Goal: Task Accomplishment & Management: Use online tool/utility

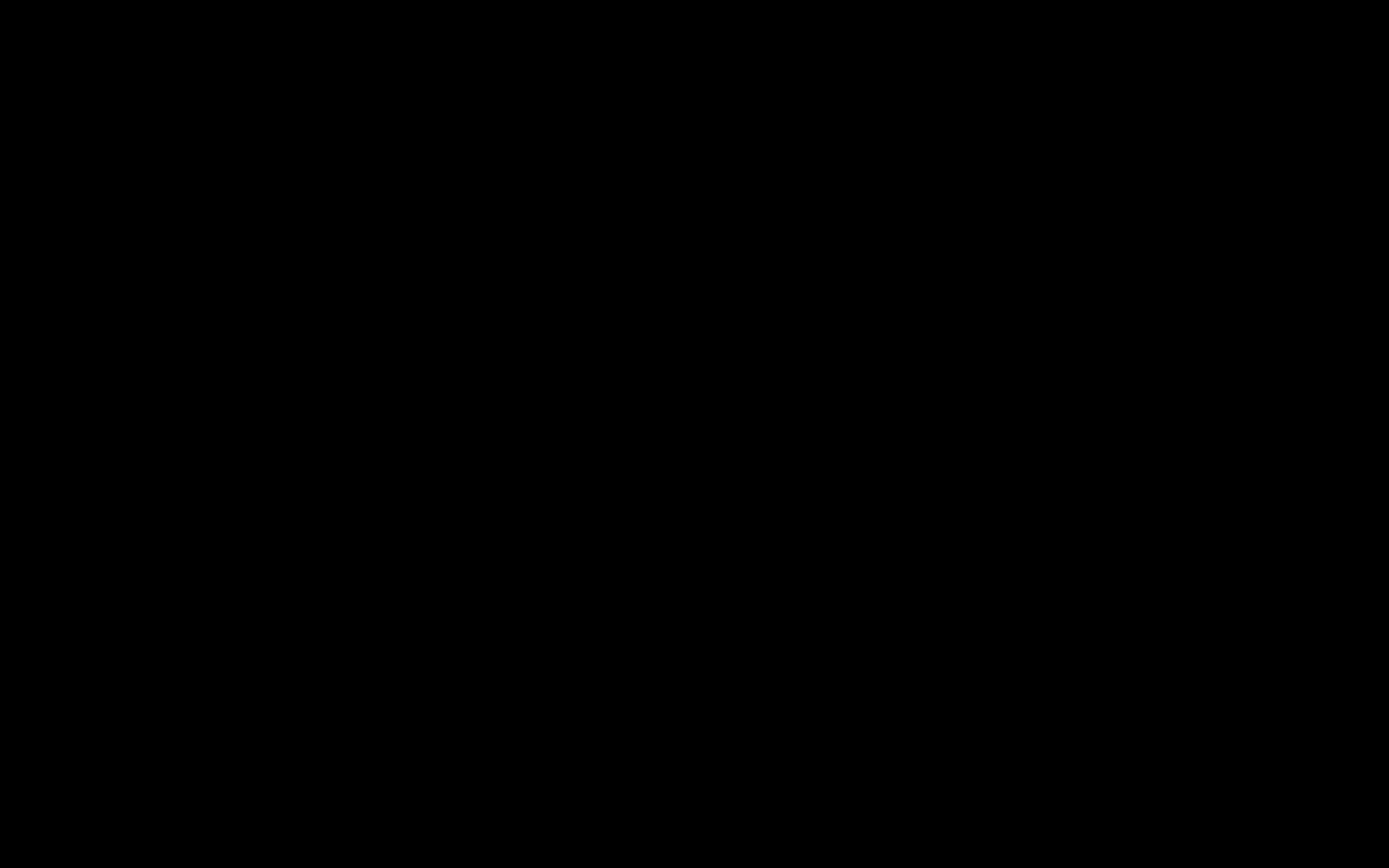
select select "679cb9cacf00799ba4b4c985"
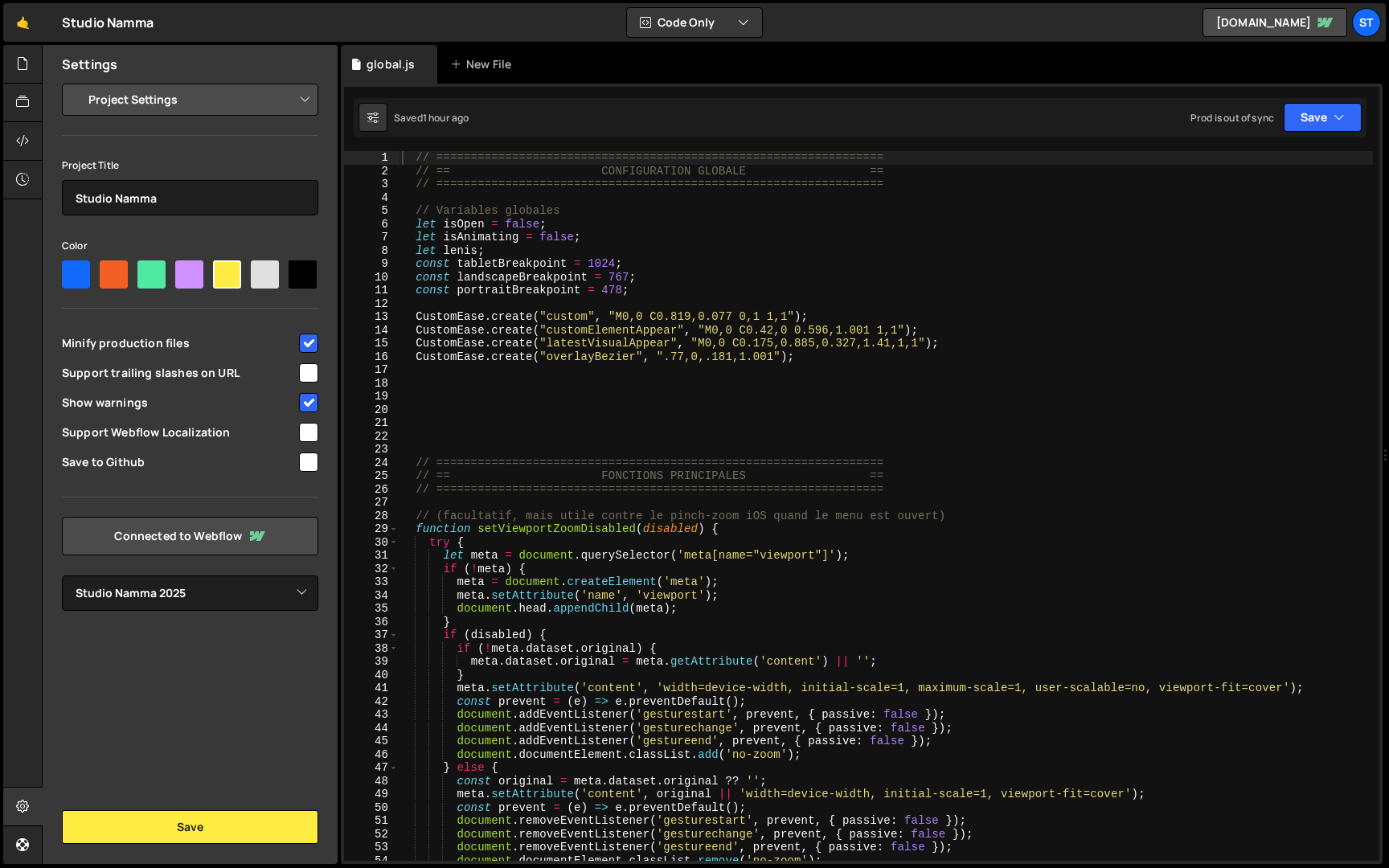
scroll to position [711, 0]
click at [587, 368] on div "// ================================================================= // == CONF…" at bounding box center [886, 519] width 975 height 737
type textarea "});"
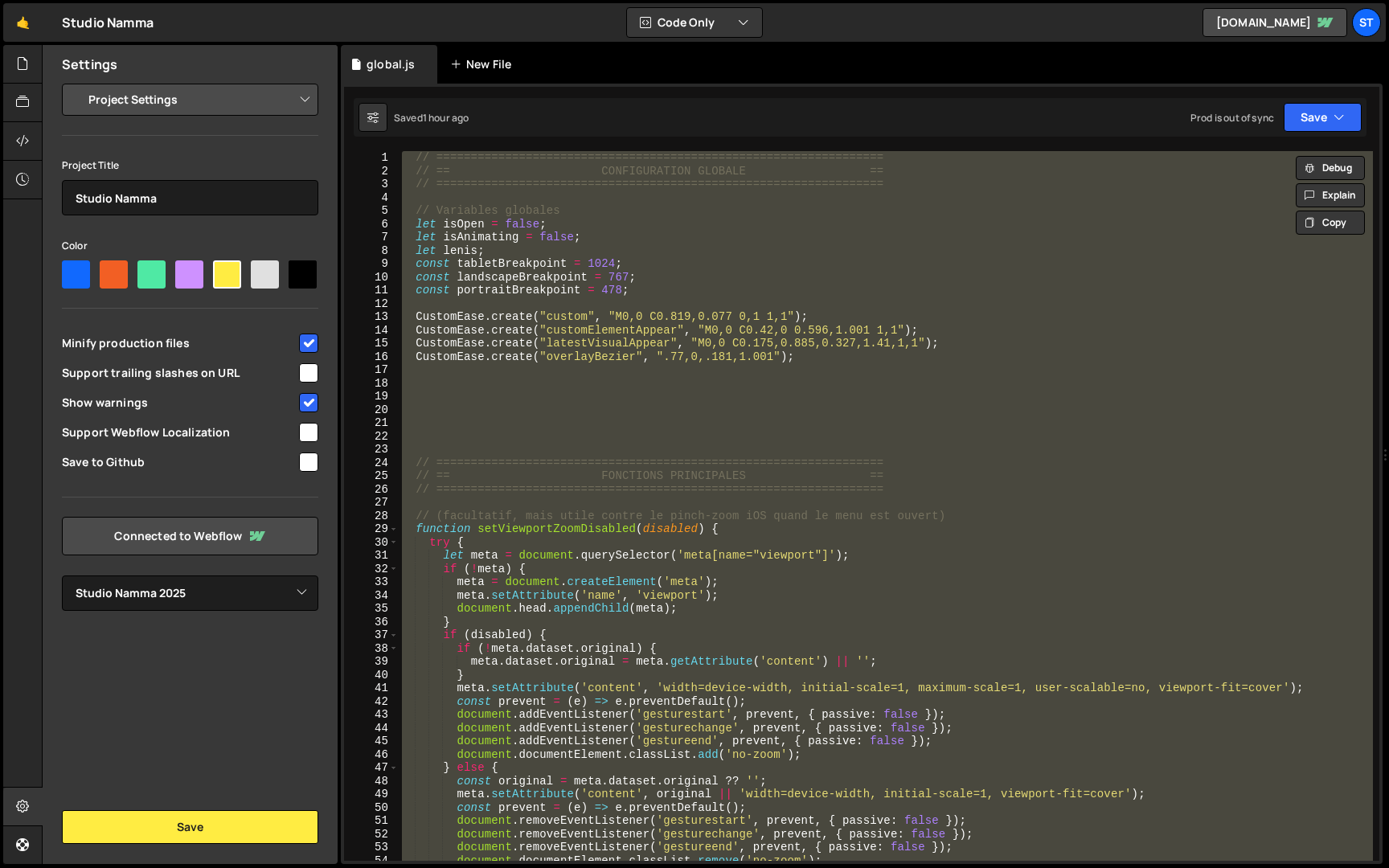
click at [476, 69] on div "New File" at bounding box center [484, 64] width 68 height 16
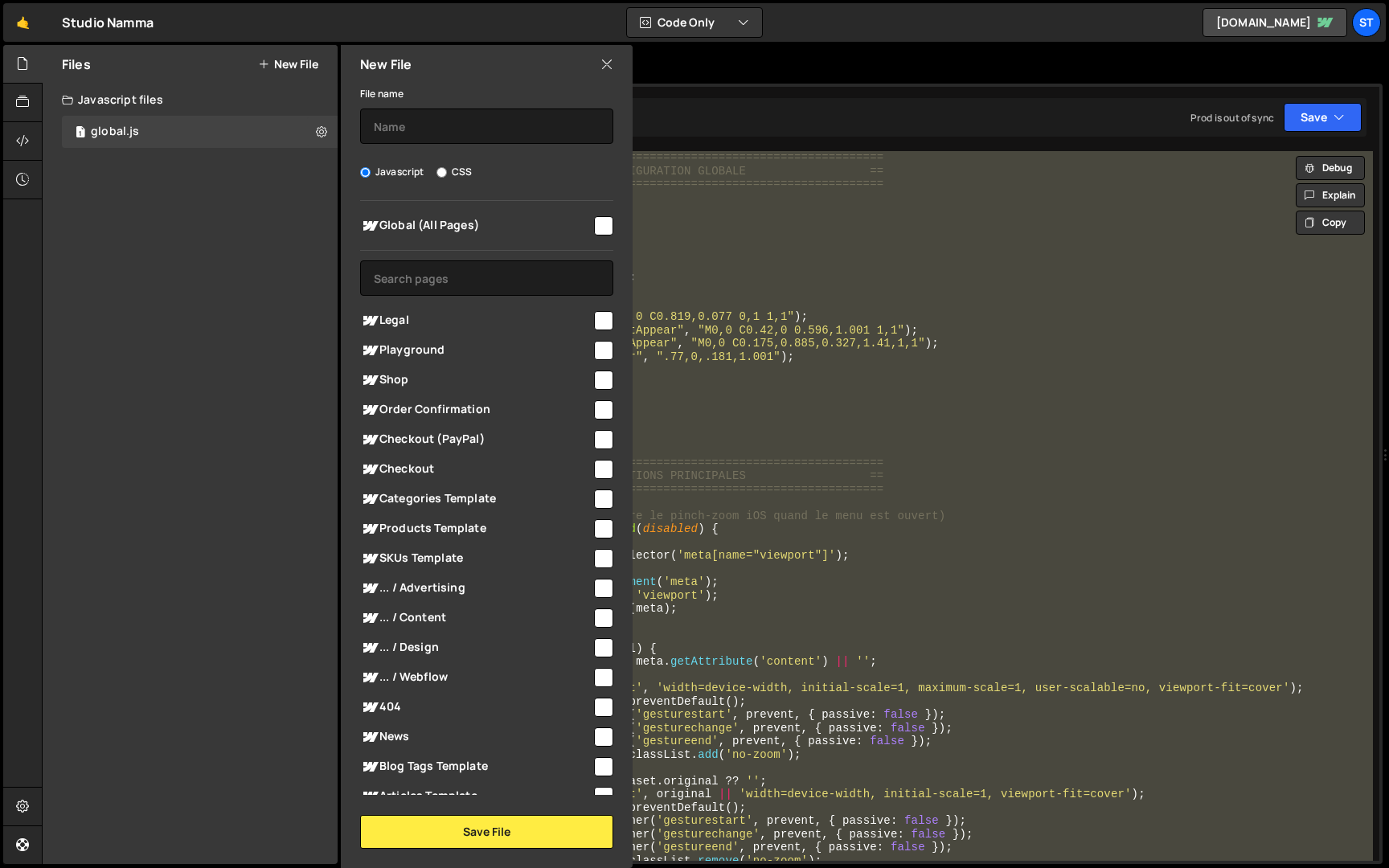
click at [748, 56] on div "global.js New File" at bounding box center [862, 64] width 1042 height 39
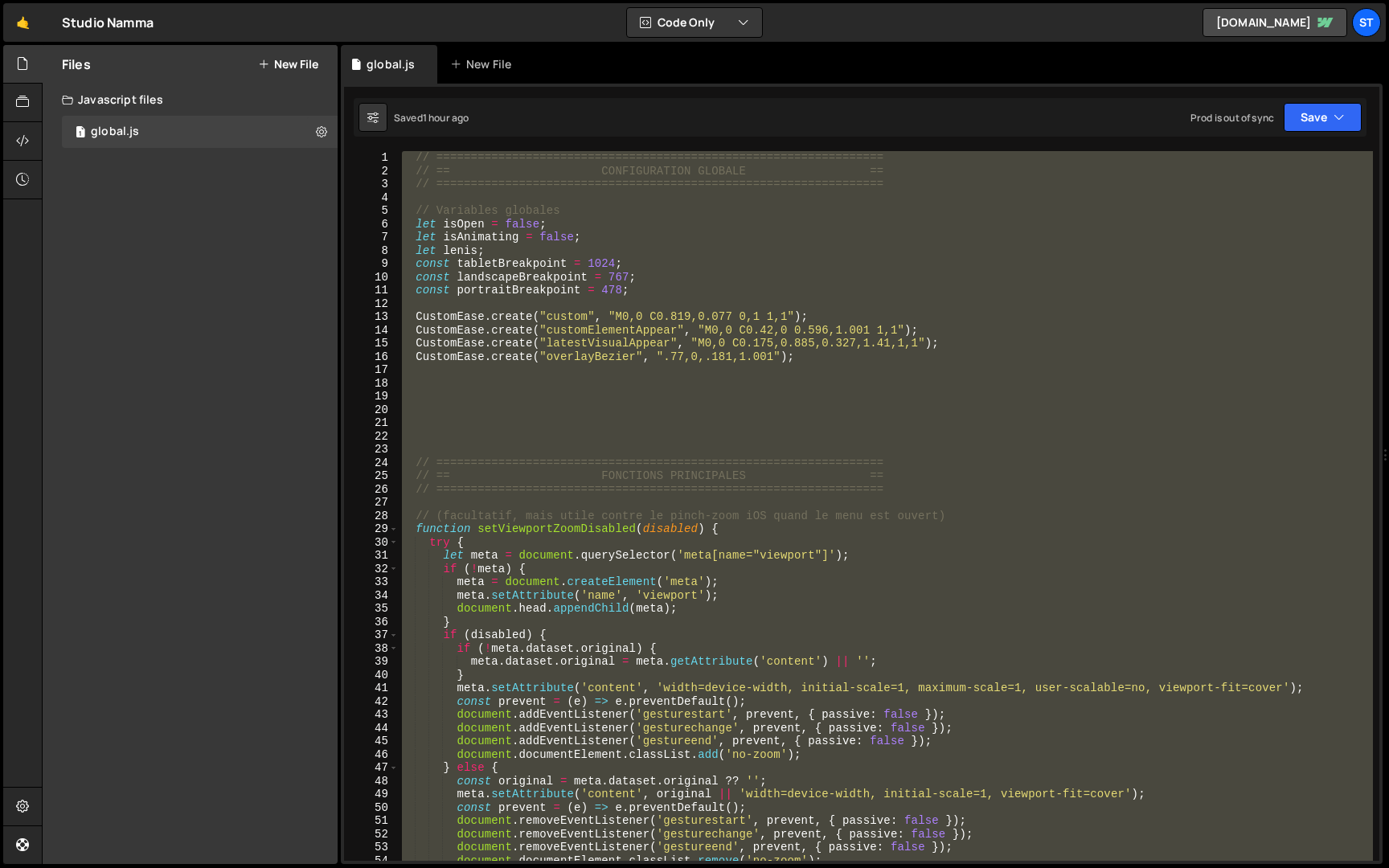
click at [675, 502] on div "// ================================================================= // == CONF…" at bounding box center [886, 505] width 975 height 710
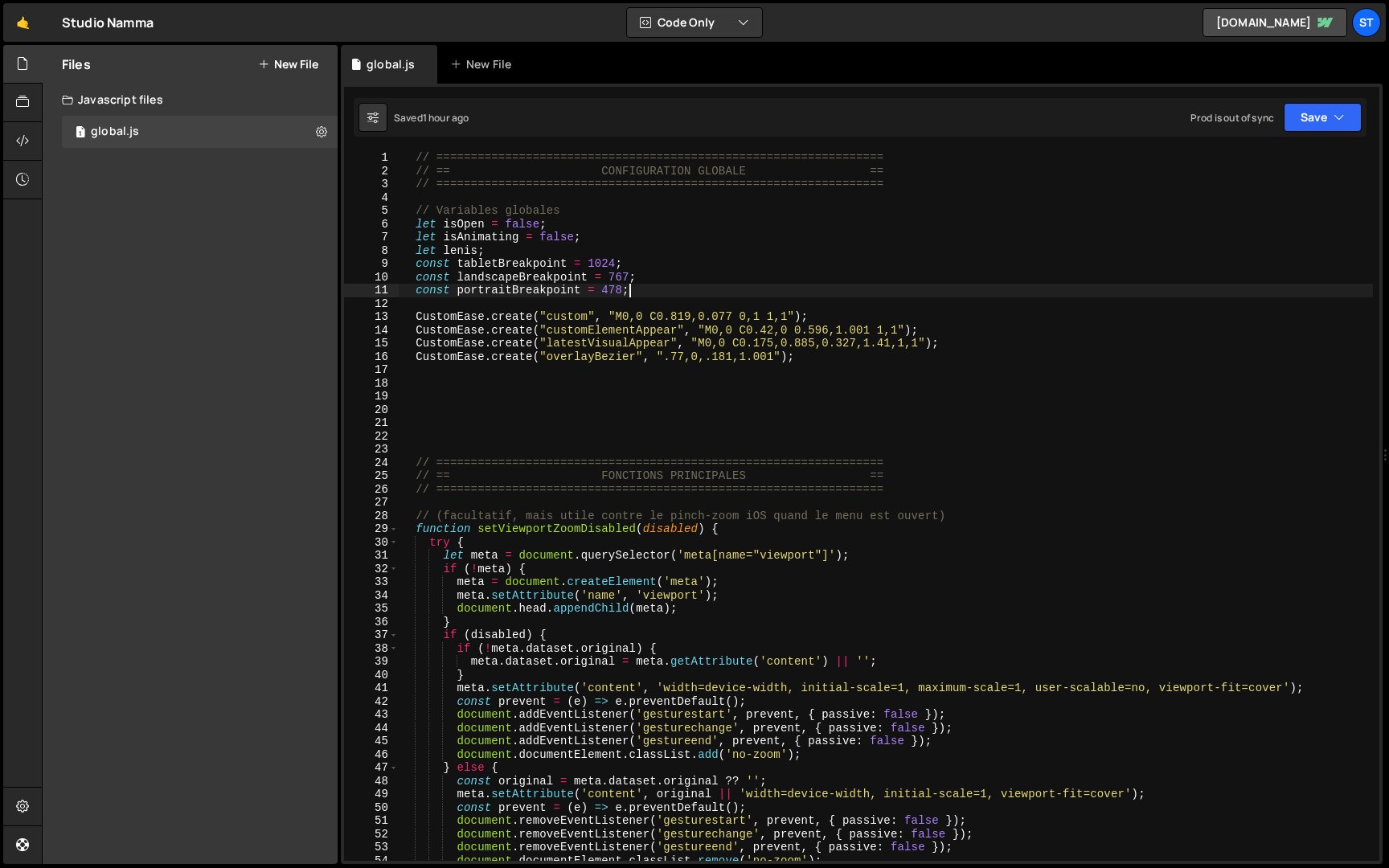
click at [841, 289] on div "// ================================================================= // == CONF…" at bounding box center [886, 519] width 975 height 737
type textarea "const portraitBreakpoint = 478;"
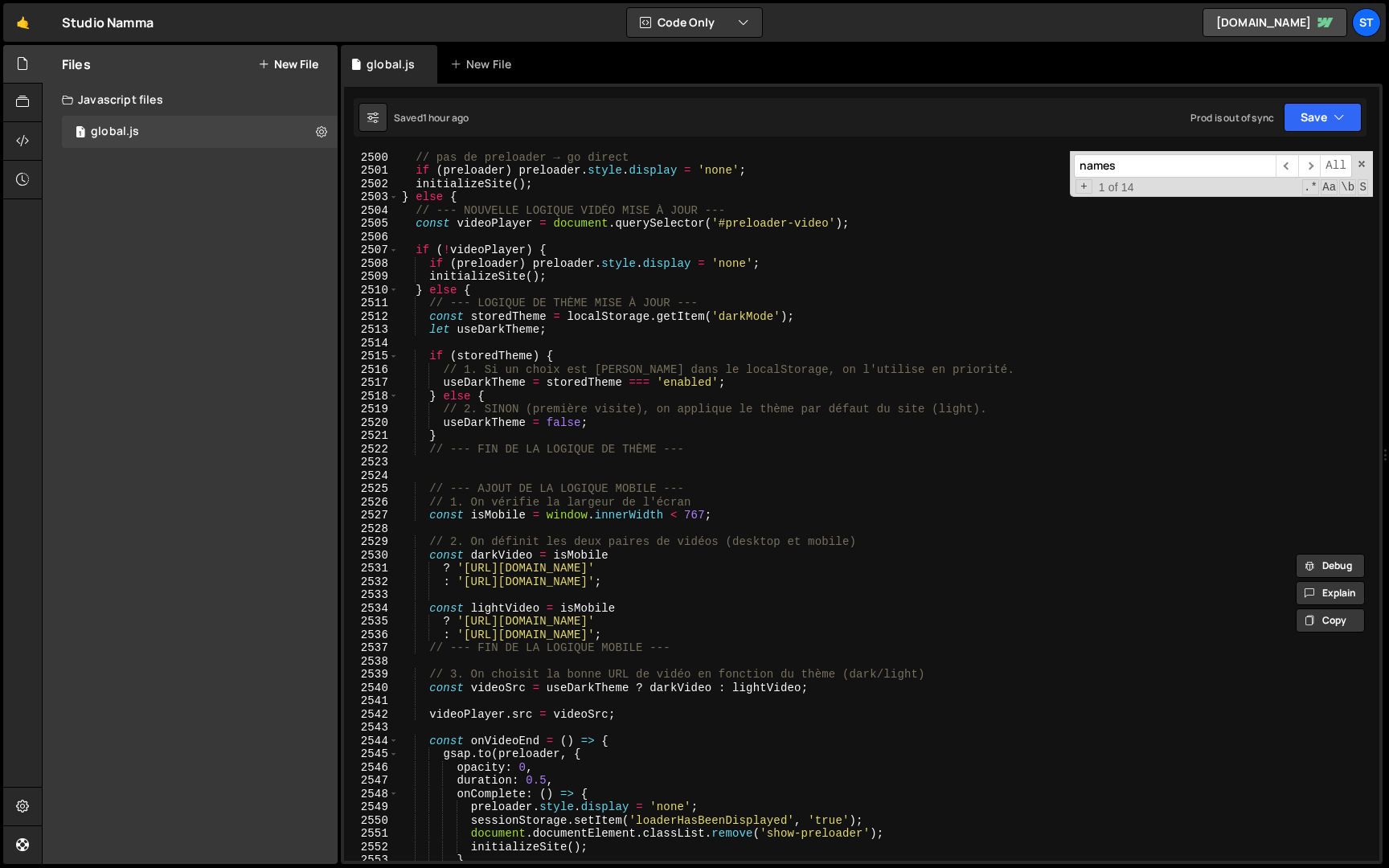
scroll to position [25627, 0]
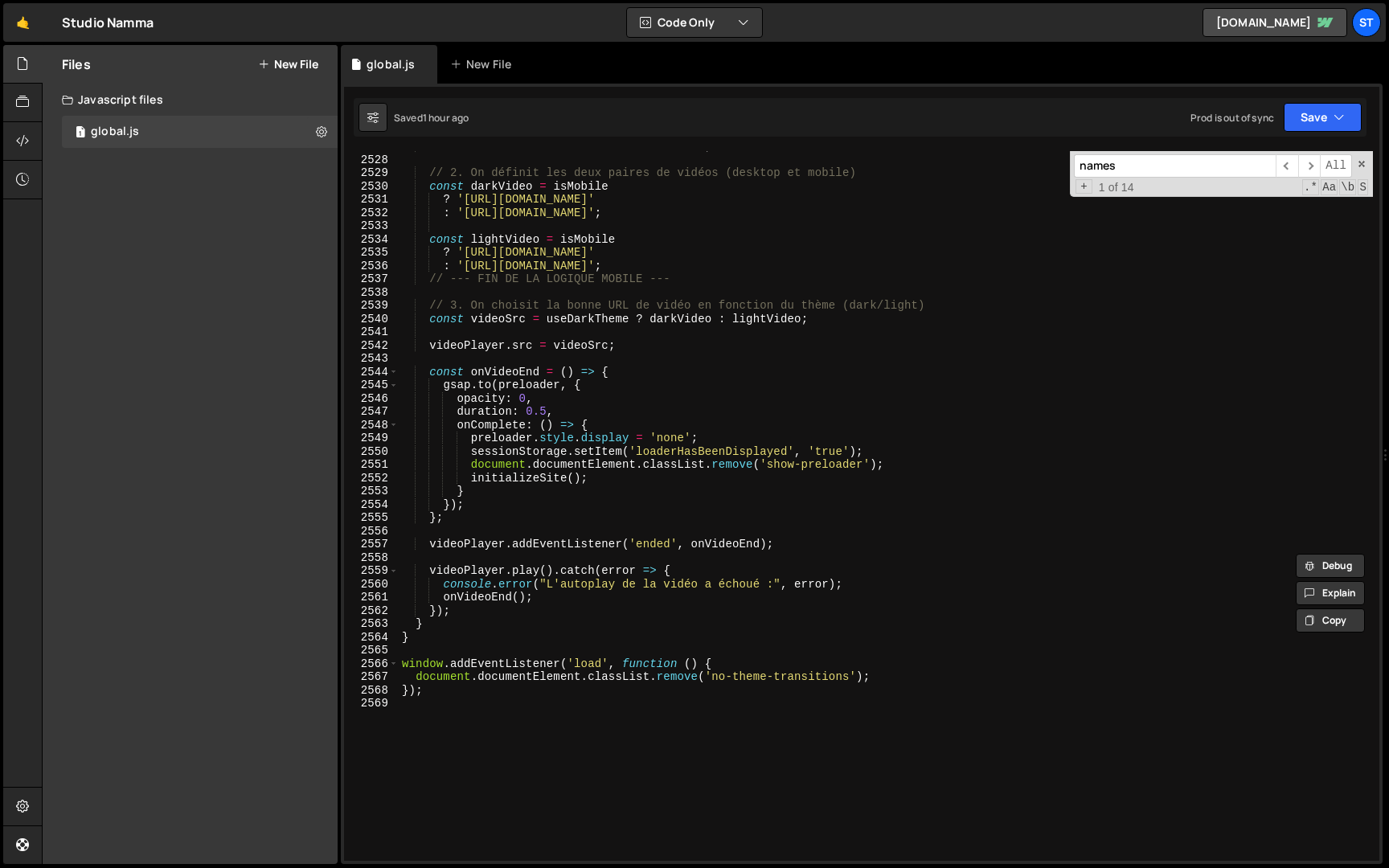
type input "names"
click at [467, 64] on div "New File" at bounding box center [484, 64] width 68 height 16
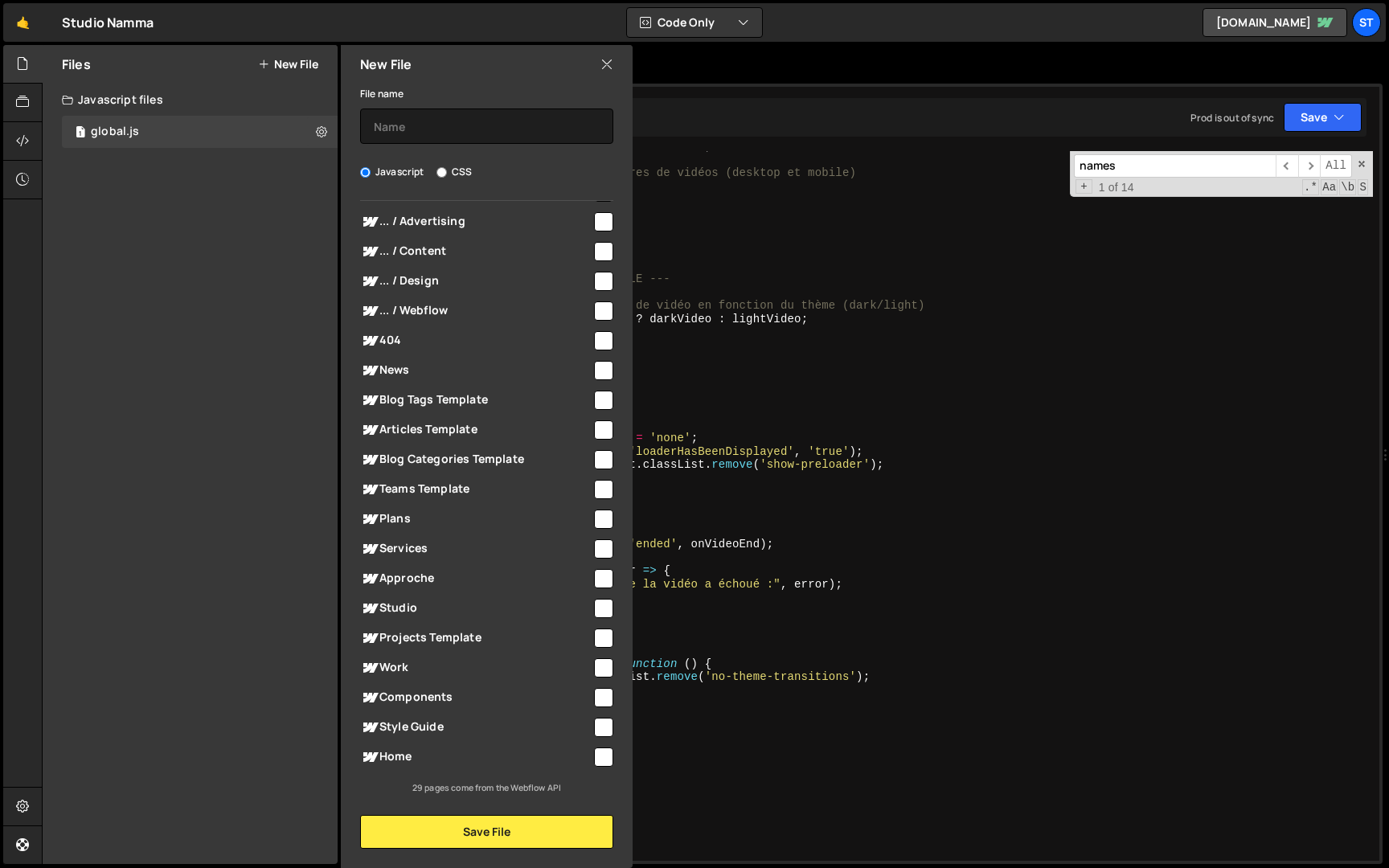
scroll to position [0, 0]
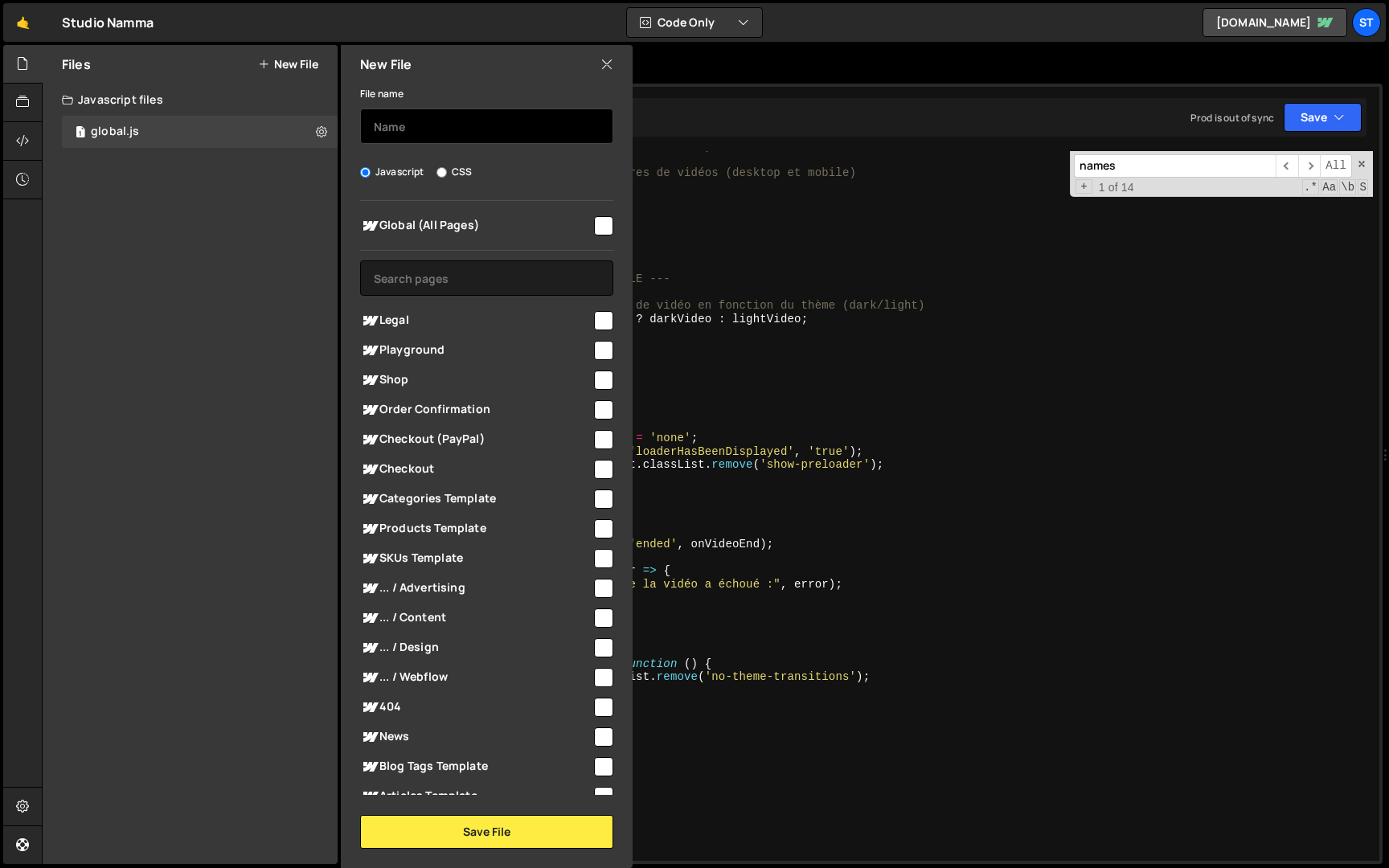
click at [468, 126] on input "text" at bounding box center [487, 127] width 253 height 35
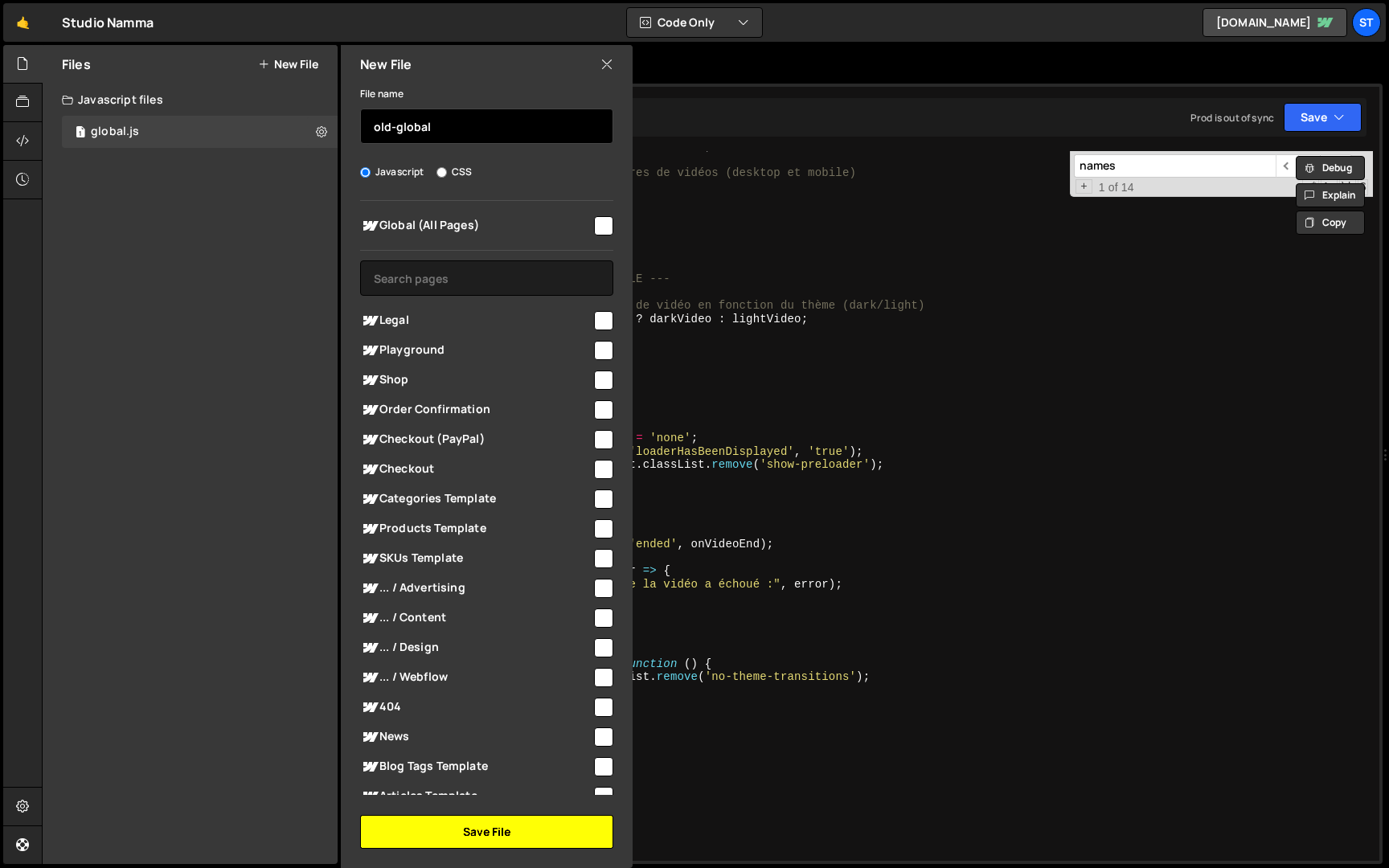
type input "old-global"
click at [472, 833] on button "Save File" at bounding box center [487, 832] width 253 height 34
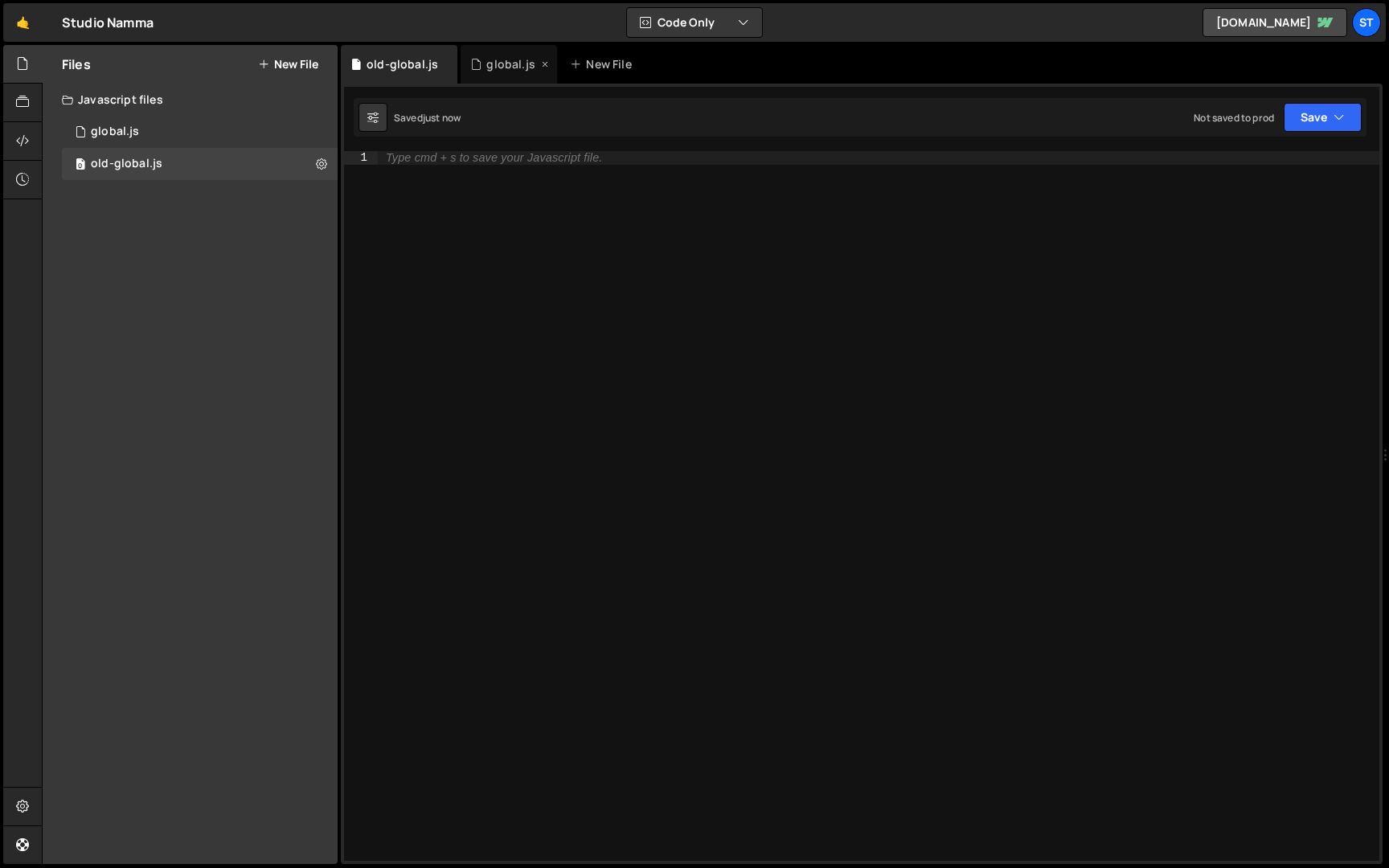
click at [479, 60] on div "global.js" at bounding box center [504, 64] width 68 height 16
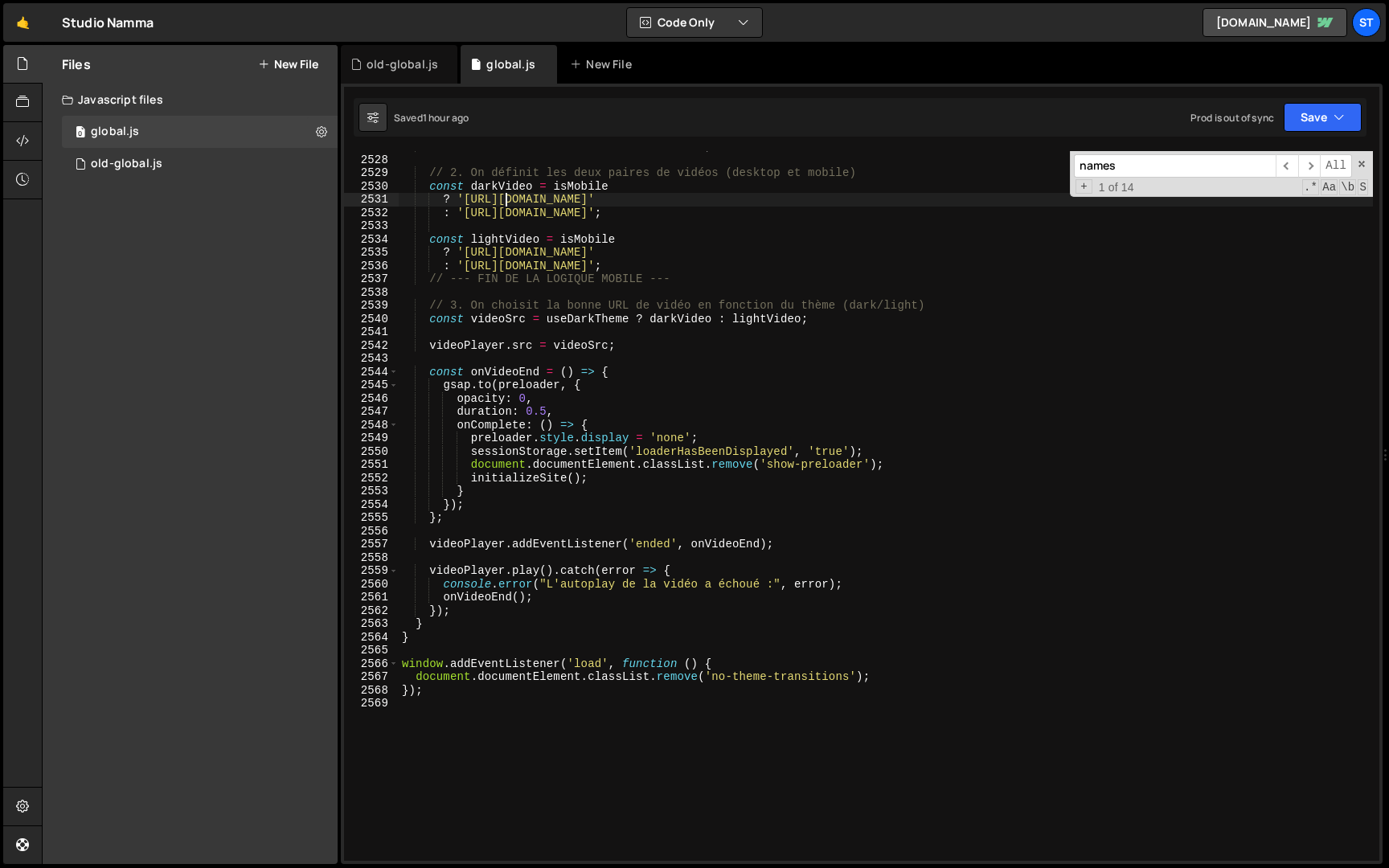
scroll to position [711, 0]
click at [505, 201] on div "const isMobile = window . innerWidth < 767 ; // 2. On définit les deux paires d…" at bounding box center [886, 509] width 975 height 737
type textarea "});"
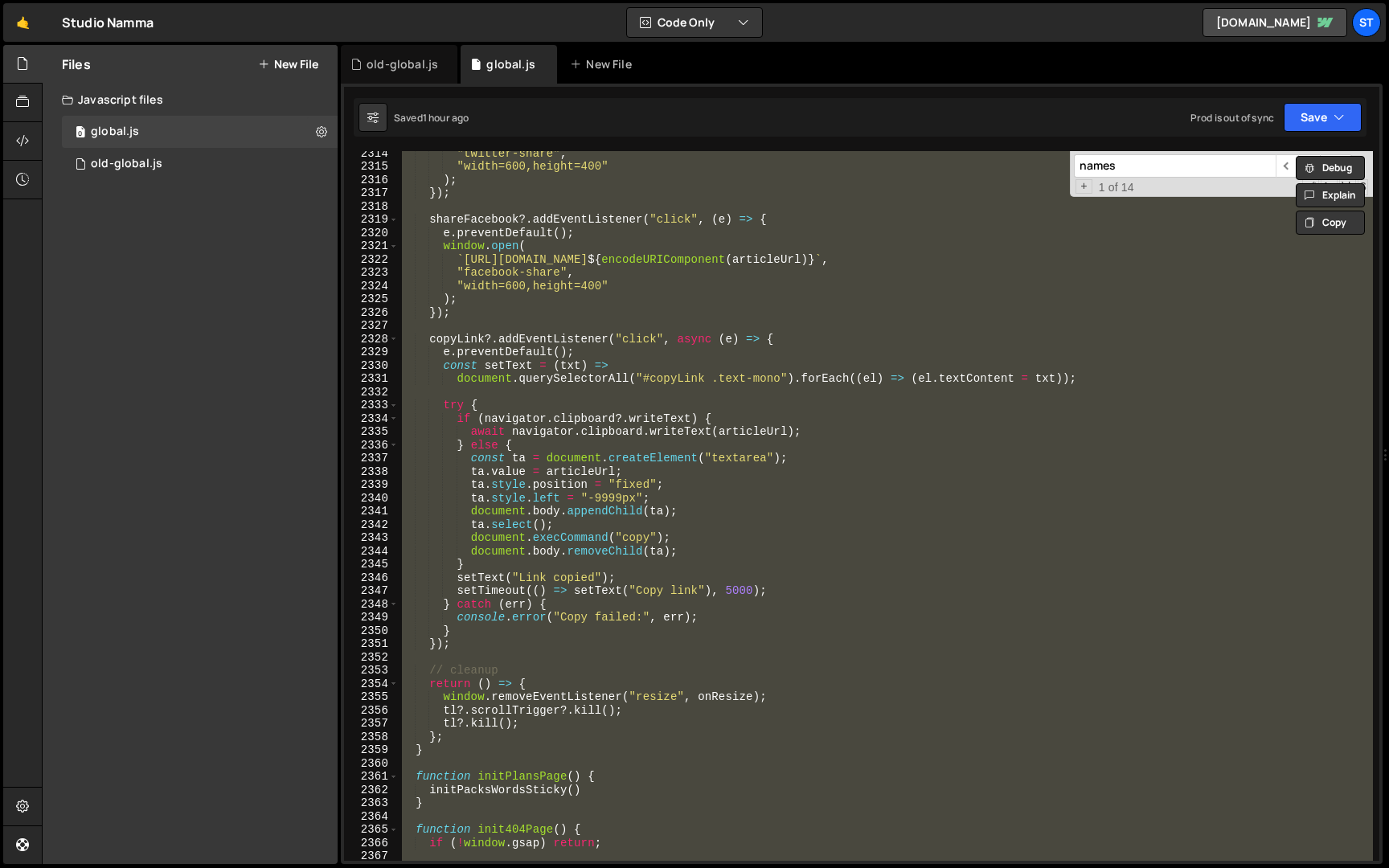
scroll to position [23235, 0]
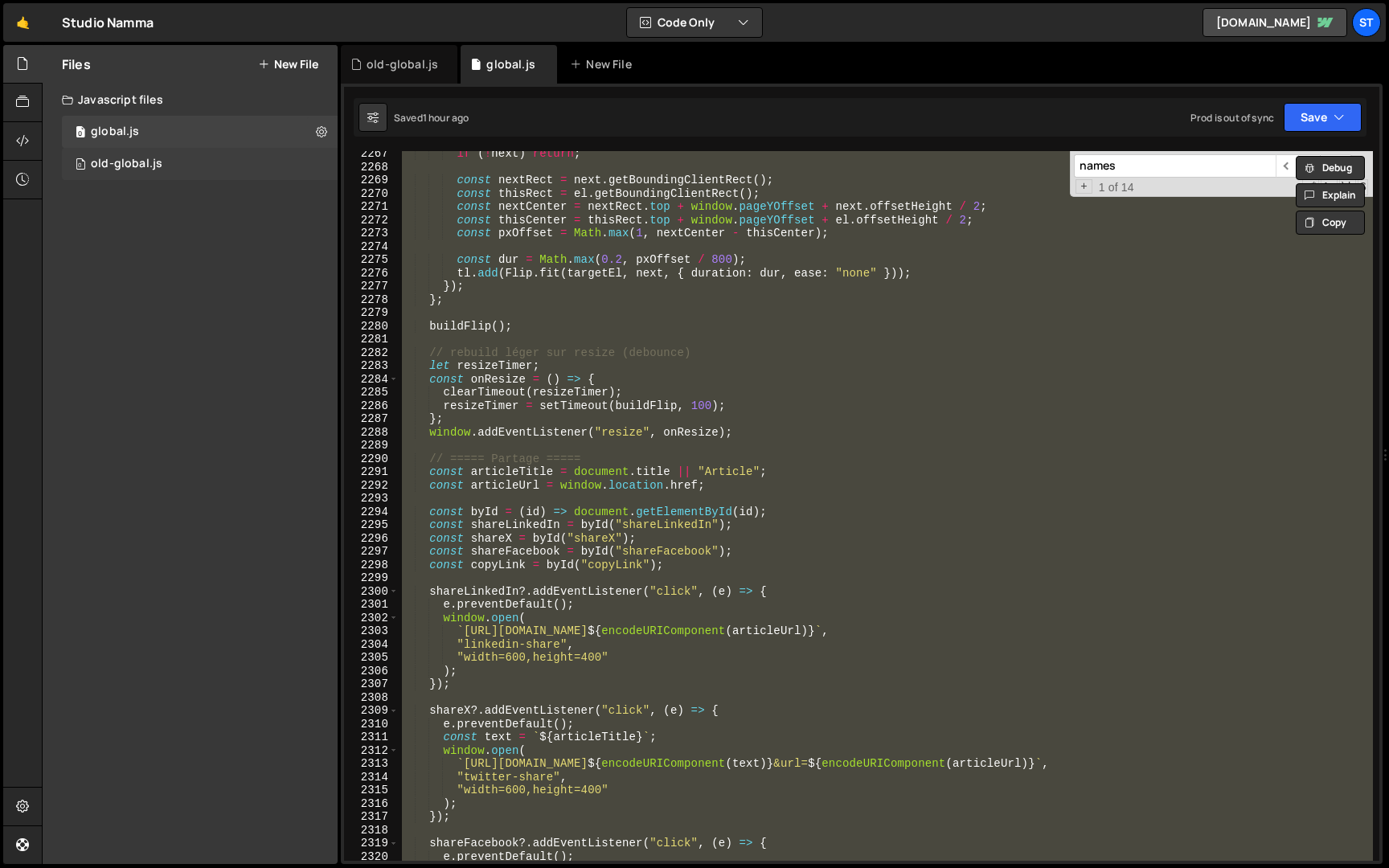
click at [193, 163] on div "0 old-global.js 0" at bounding box center [200, 164] width 276 height 32
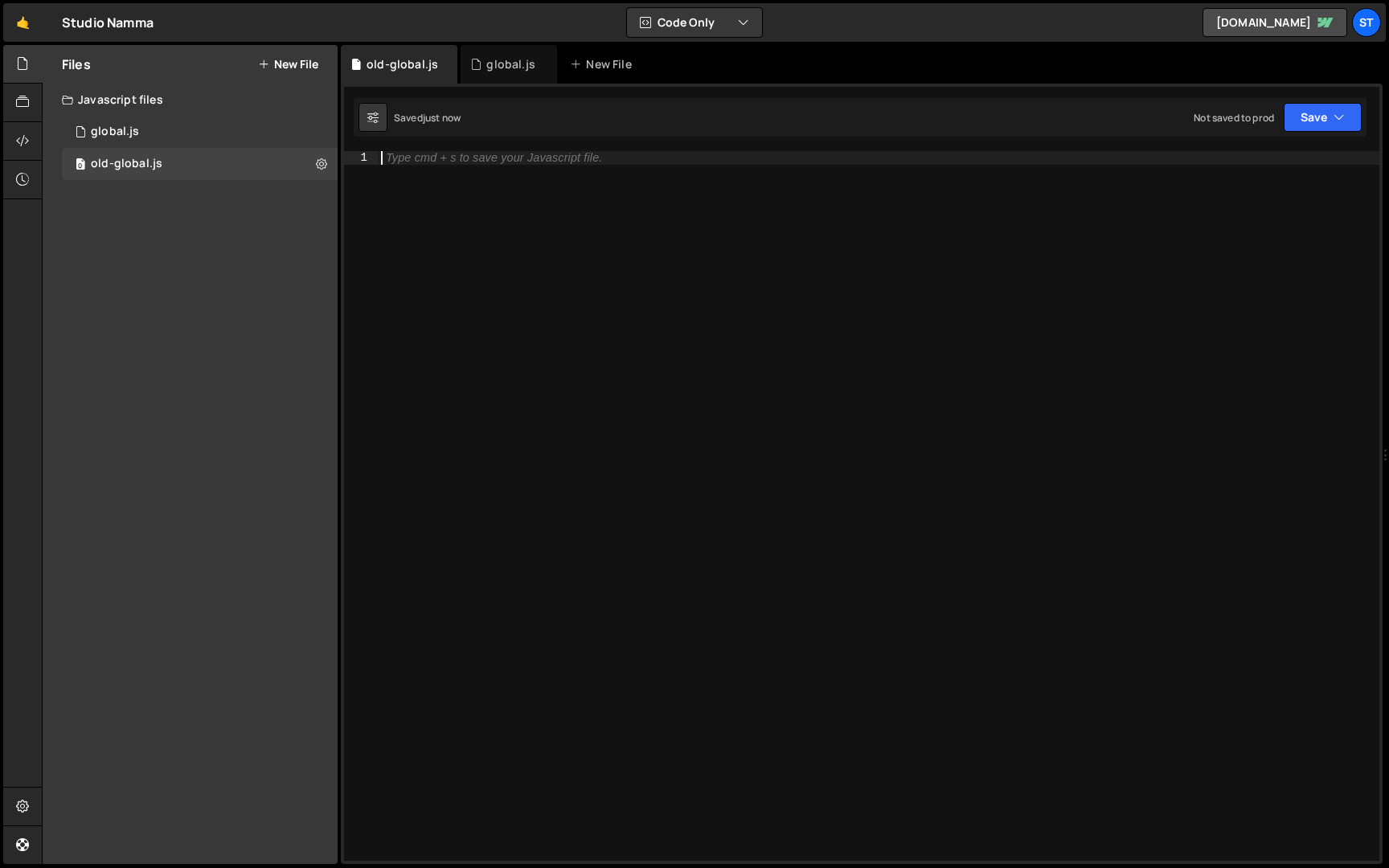
click at [612, 305] on div "Type cmd + s to save your Javascript file." at bounding box center [879, 519] width 1002 height 737
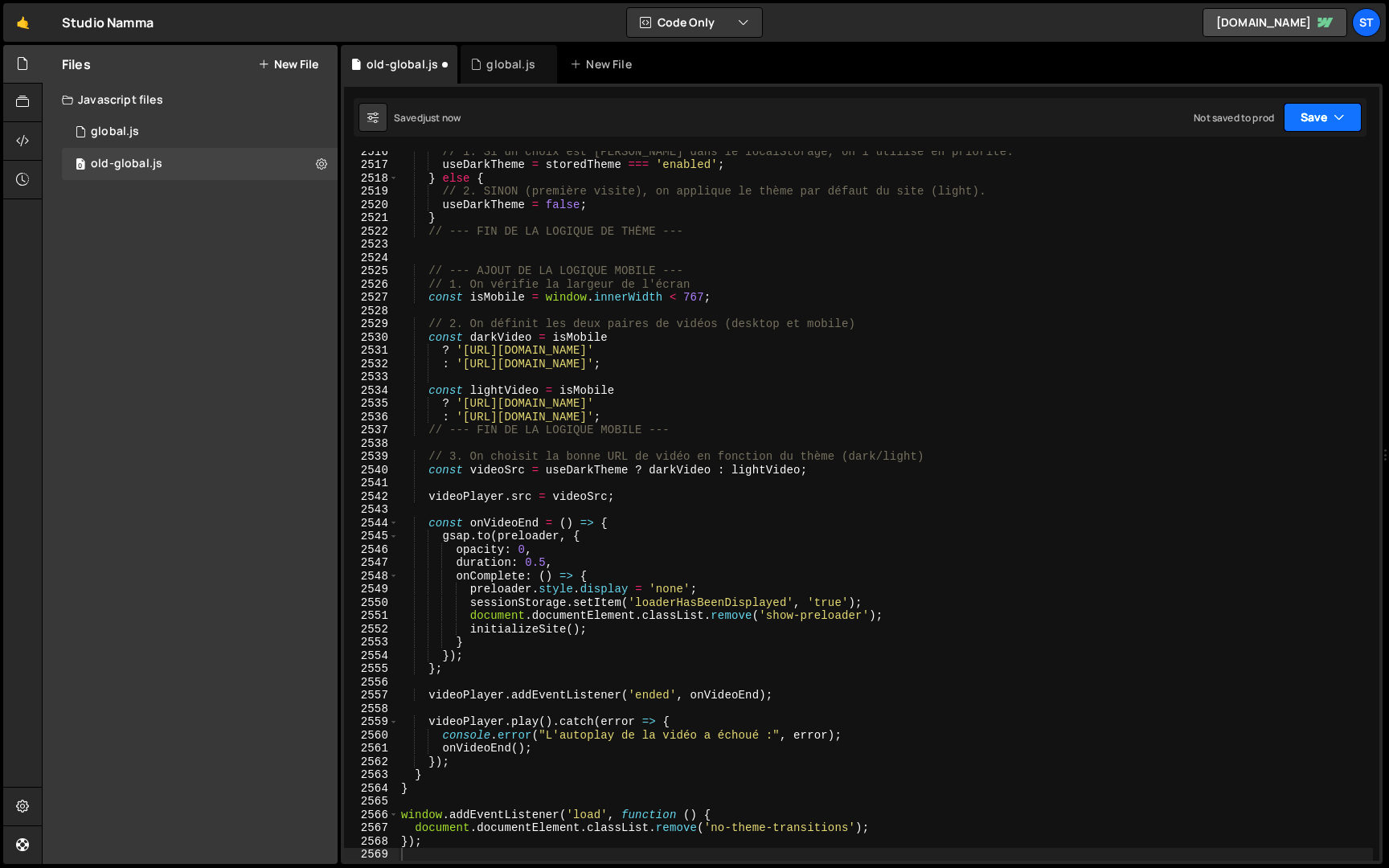
click at [1316, 111] on button "Save" at bounding box center [1323, 118] width 78 height 29
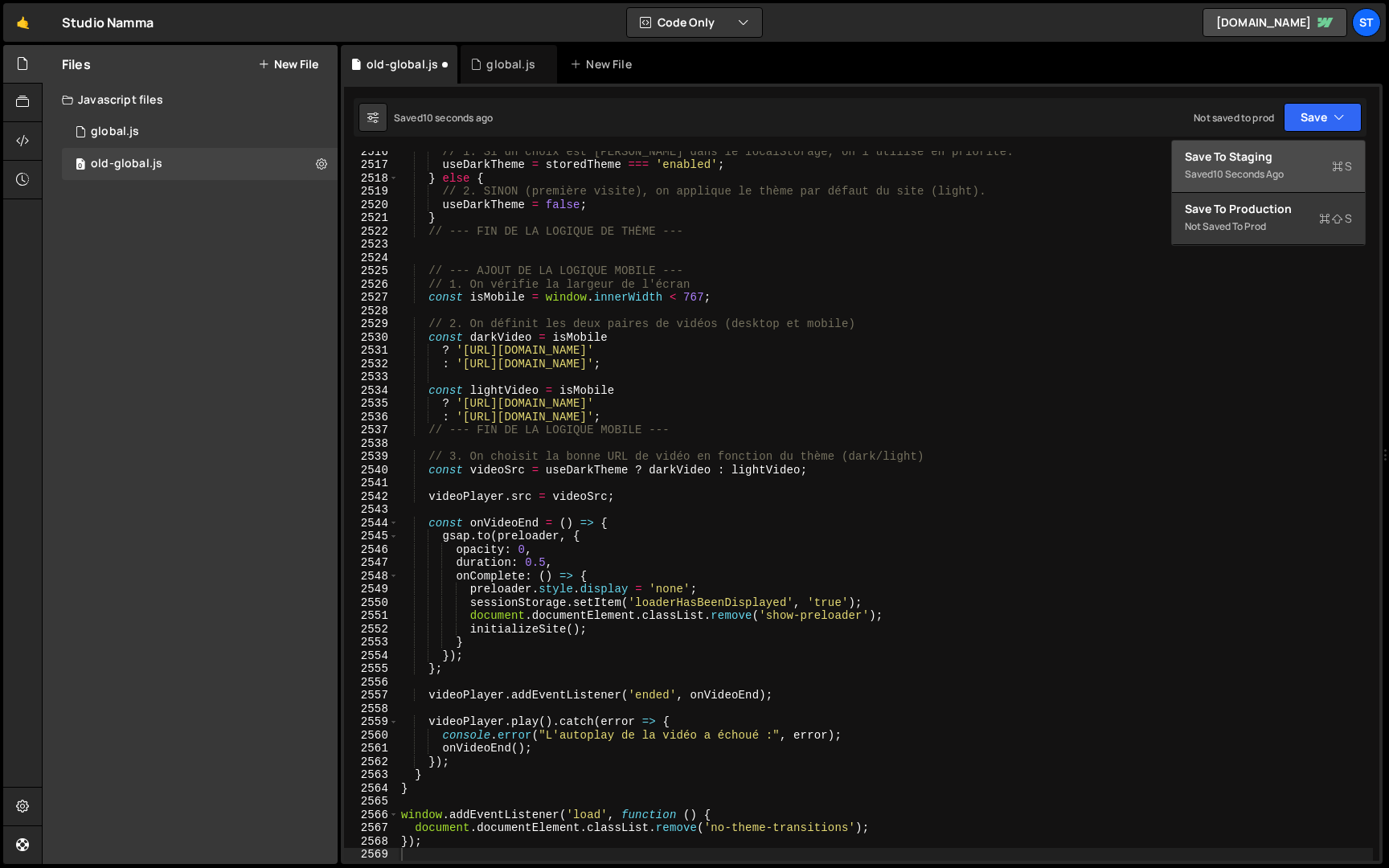
click at [1279, 160] on div "Save to Staging S" at bounding box center [1268, 156] width 167 height 16
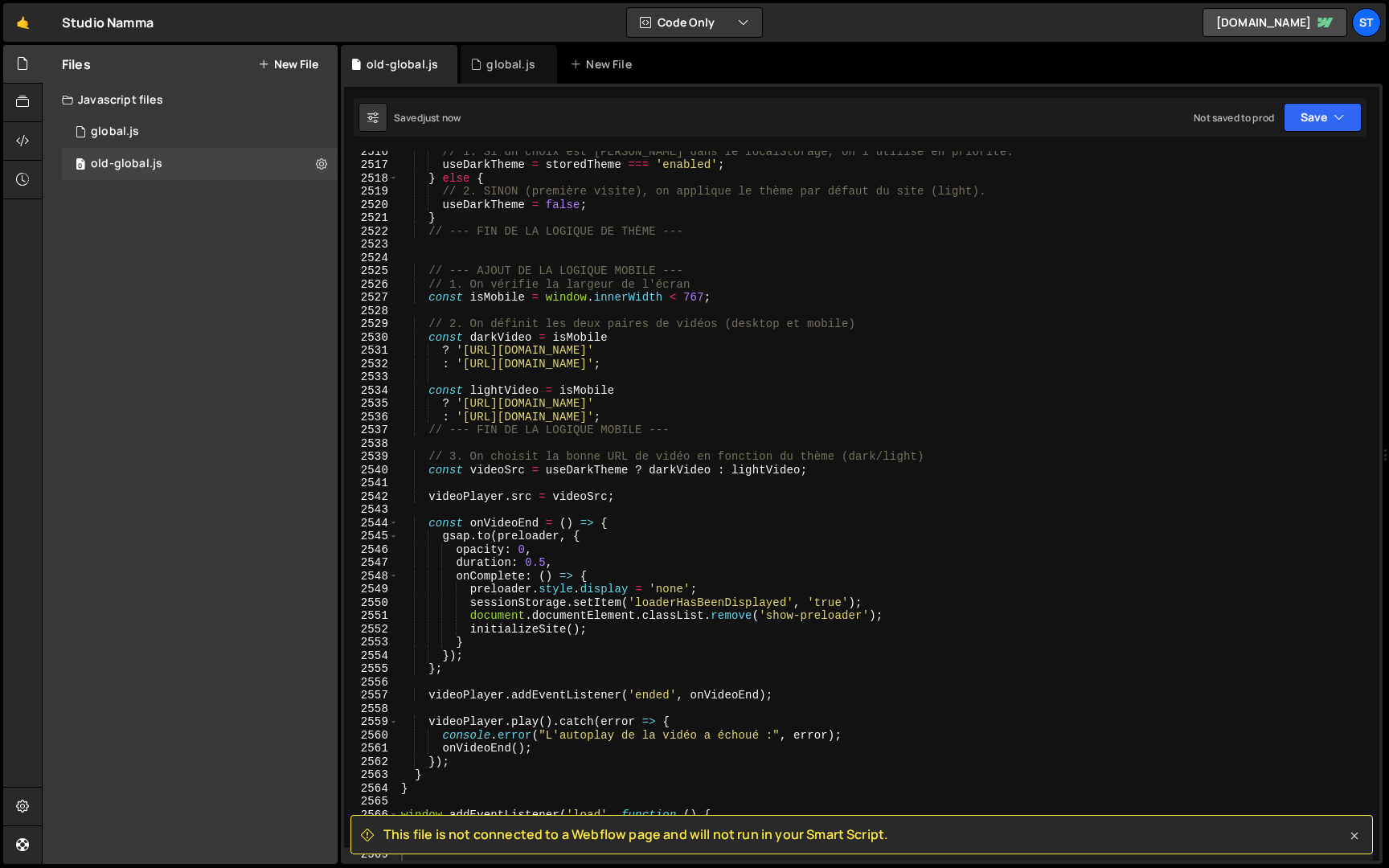
click at [1354, 838] on icon at bounding box center [1354, 836] width 16 height 16
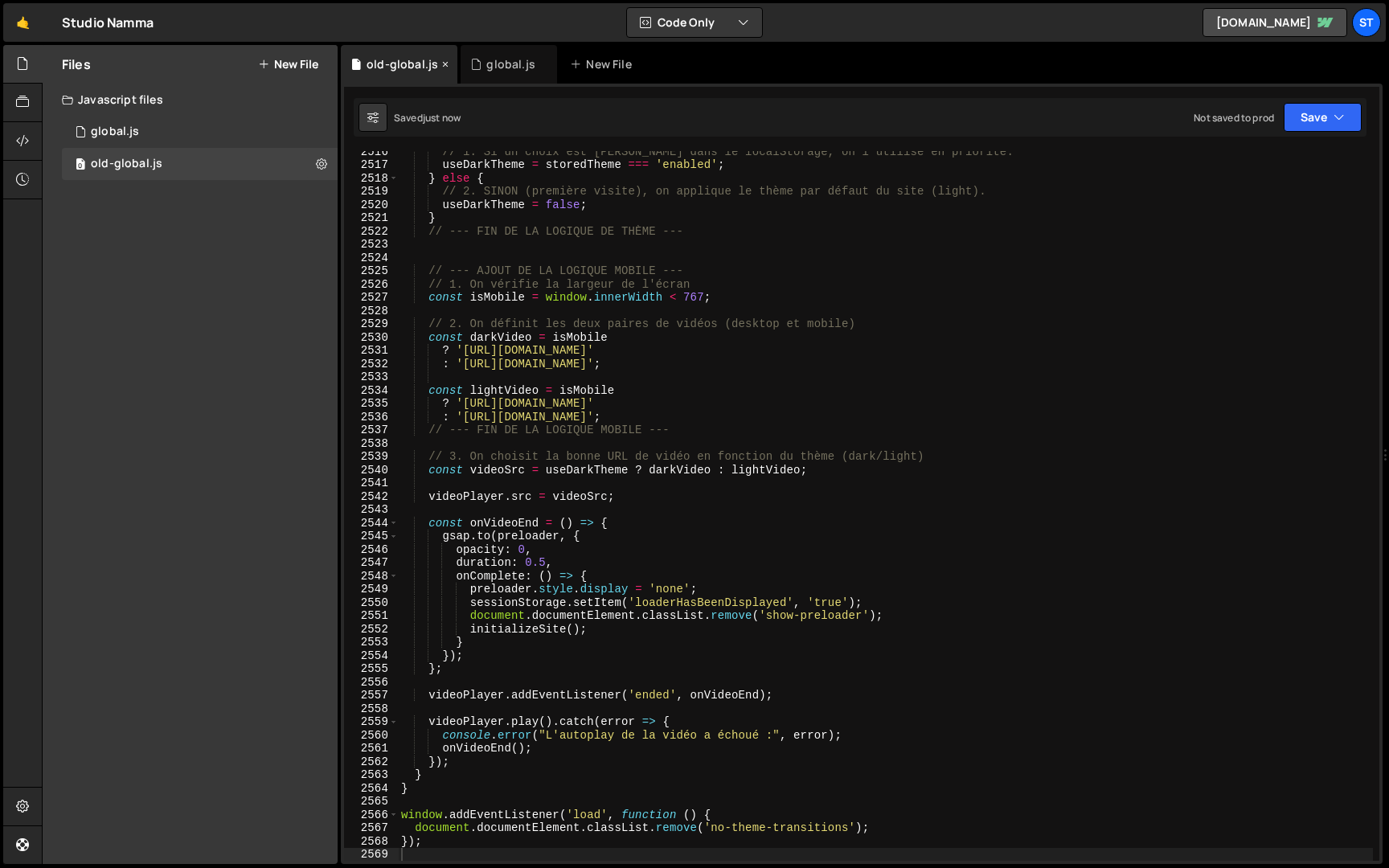
click at [444, 67] on icon at bounding box center [446, 64] width 11 height 16
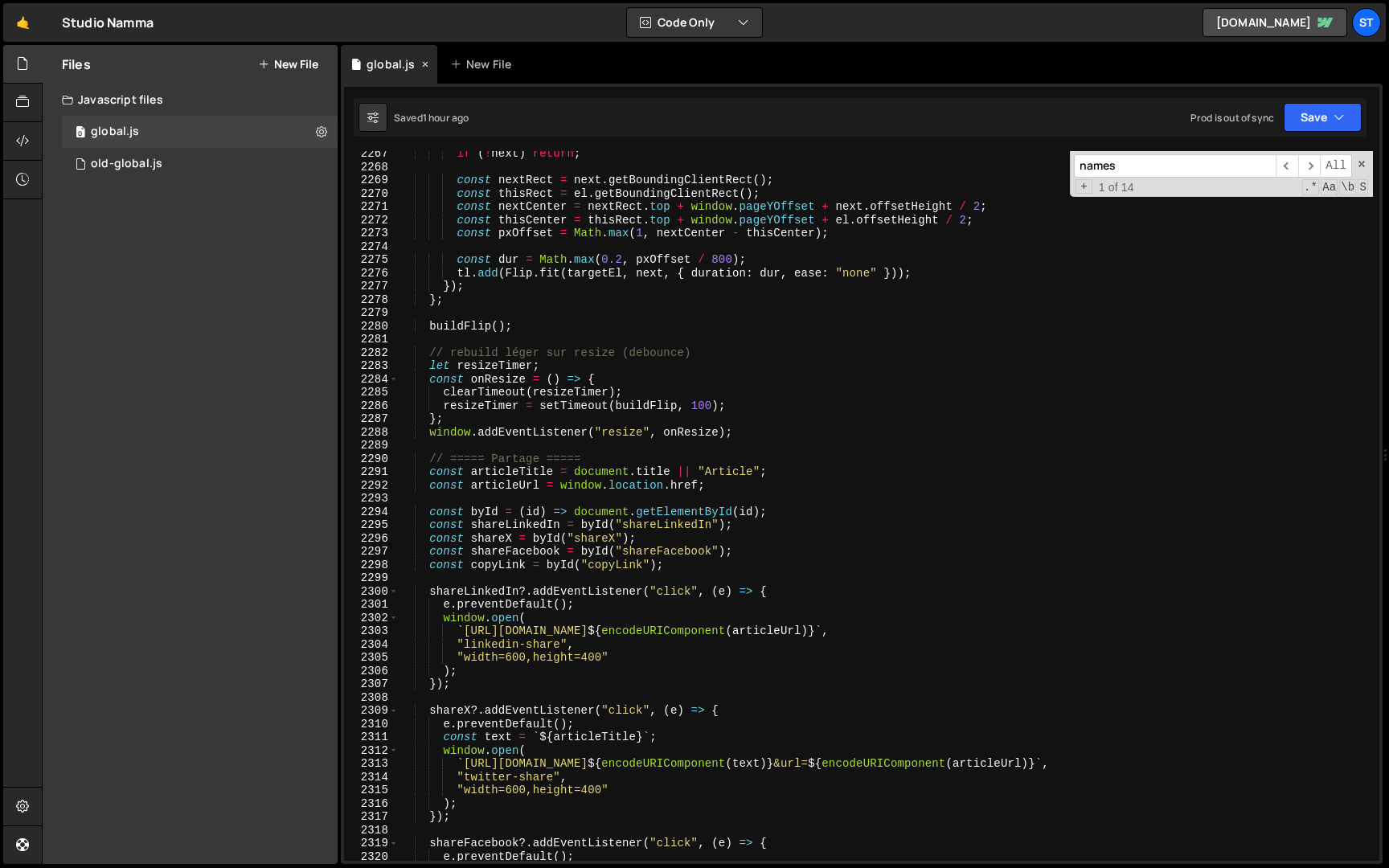
scroll to position [711, 0]
type textarea "};"
click at [615, 294] on div "if ( ! next ) return ; const nextRect = next . getBoundingClientRect ( ) ; cons…" at bounding box center [886, 516] width 975 height 737
click at [322, 128] on icon at bounding box center [322, 131] width 11 height 15
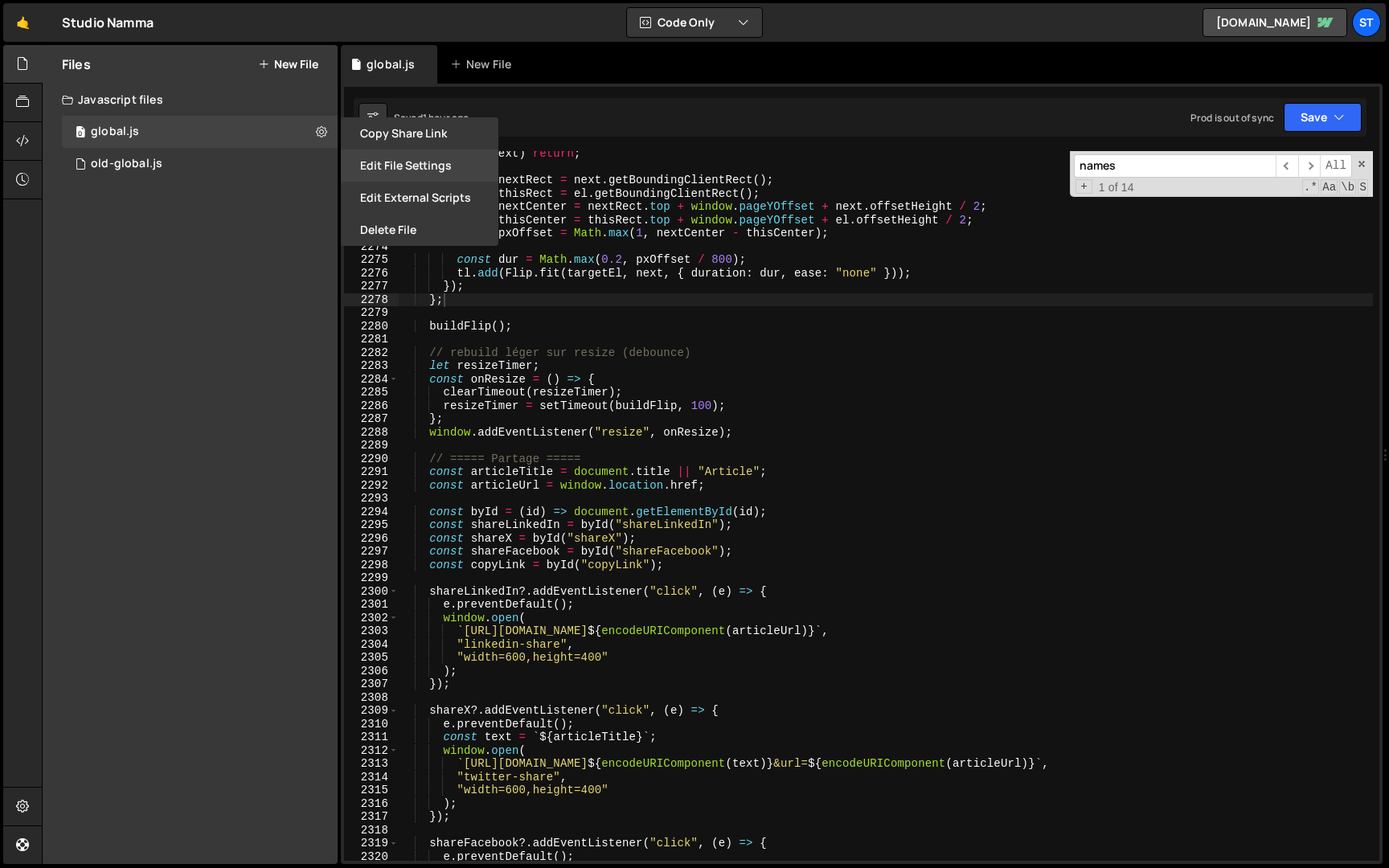
click at [393, 169] on button "Edit File Settings" at bounding box center [419, 165] width 157 height 32
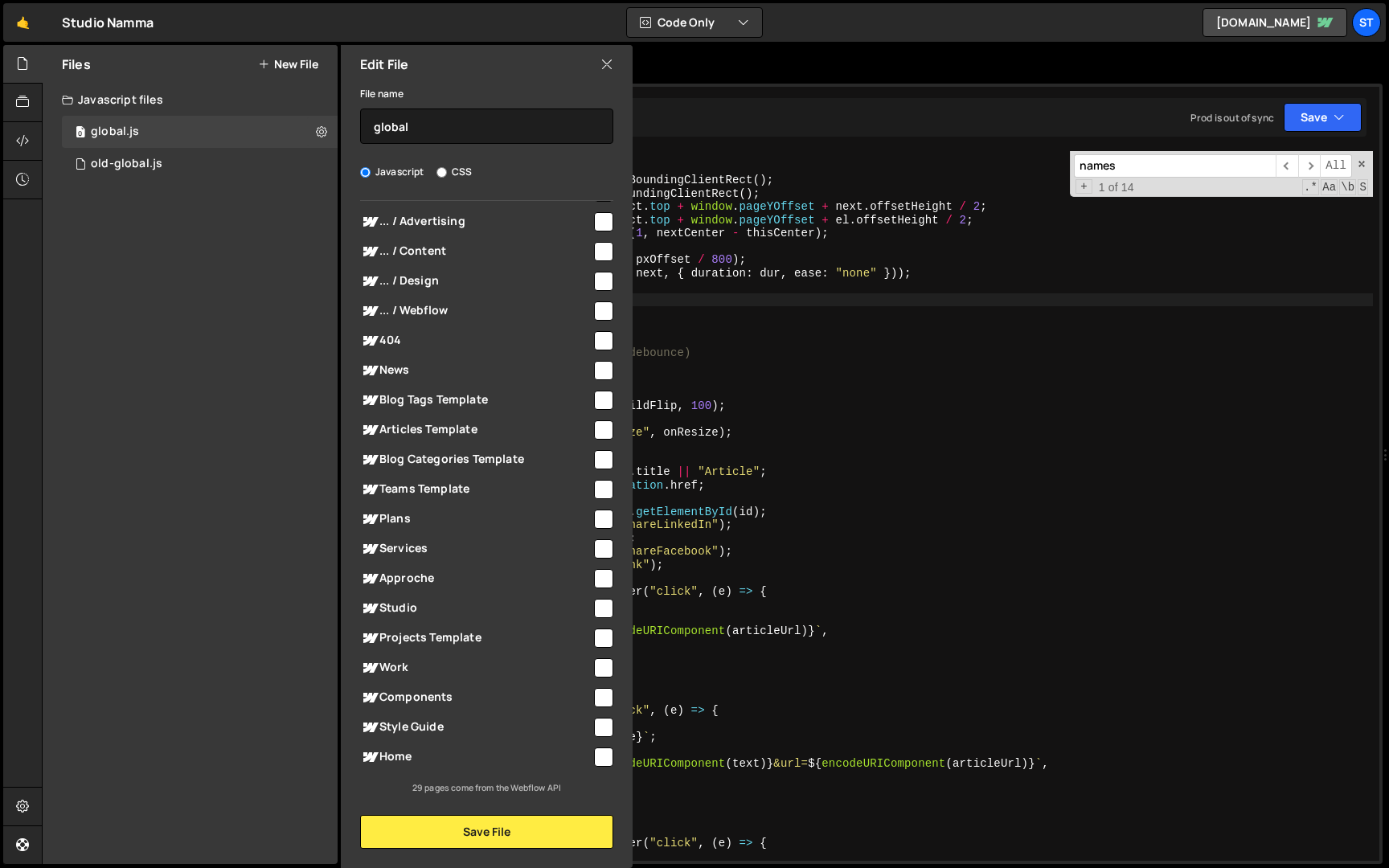
scroll to position [0, 0]
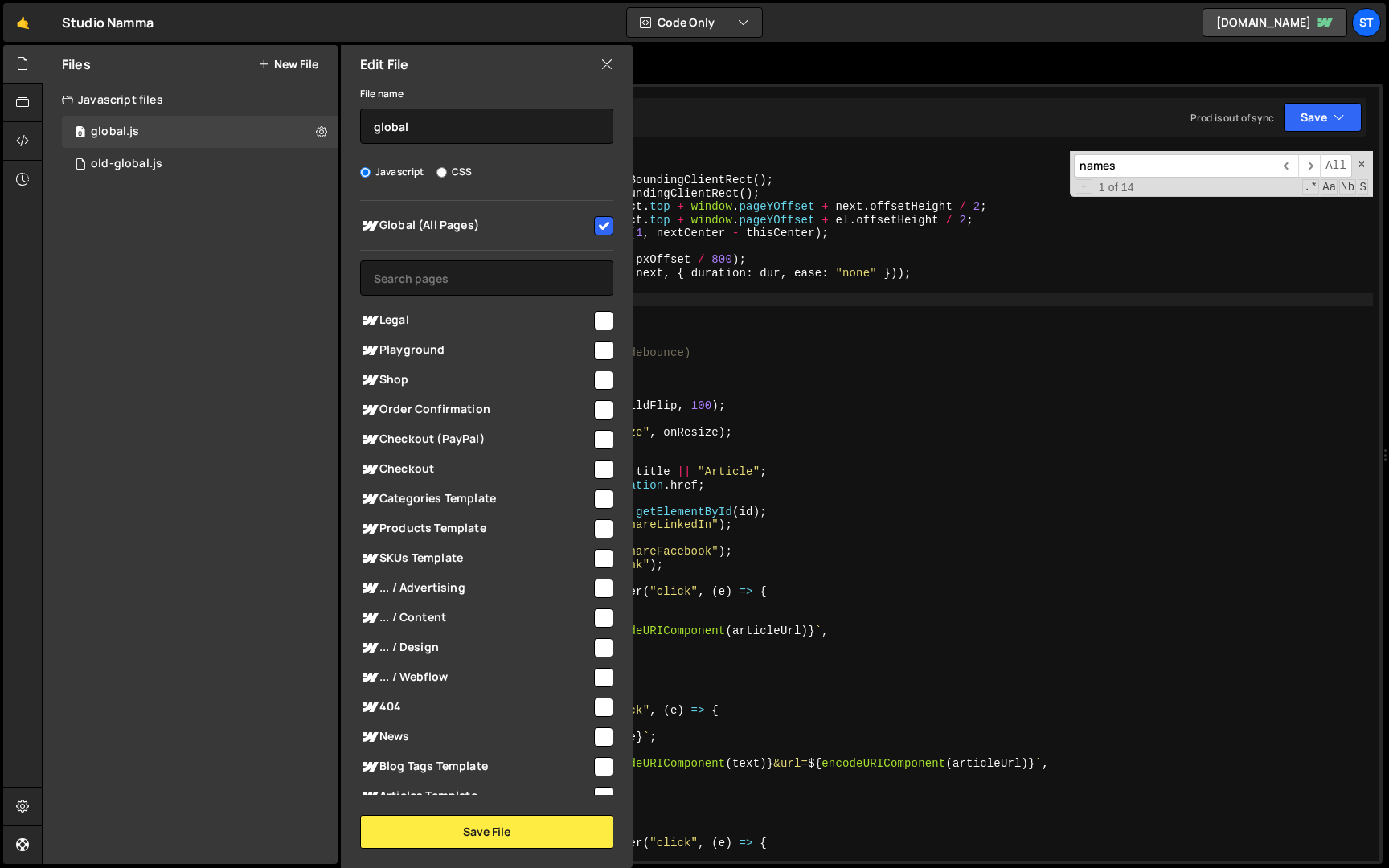
click at [310, 63] on button "New File" at bounding box center [288, 64] width 60 height 13
checkbox input "false"
click at [414, 128] on input "text" at bounding box center [487, 127] width 253 height 35
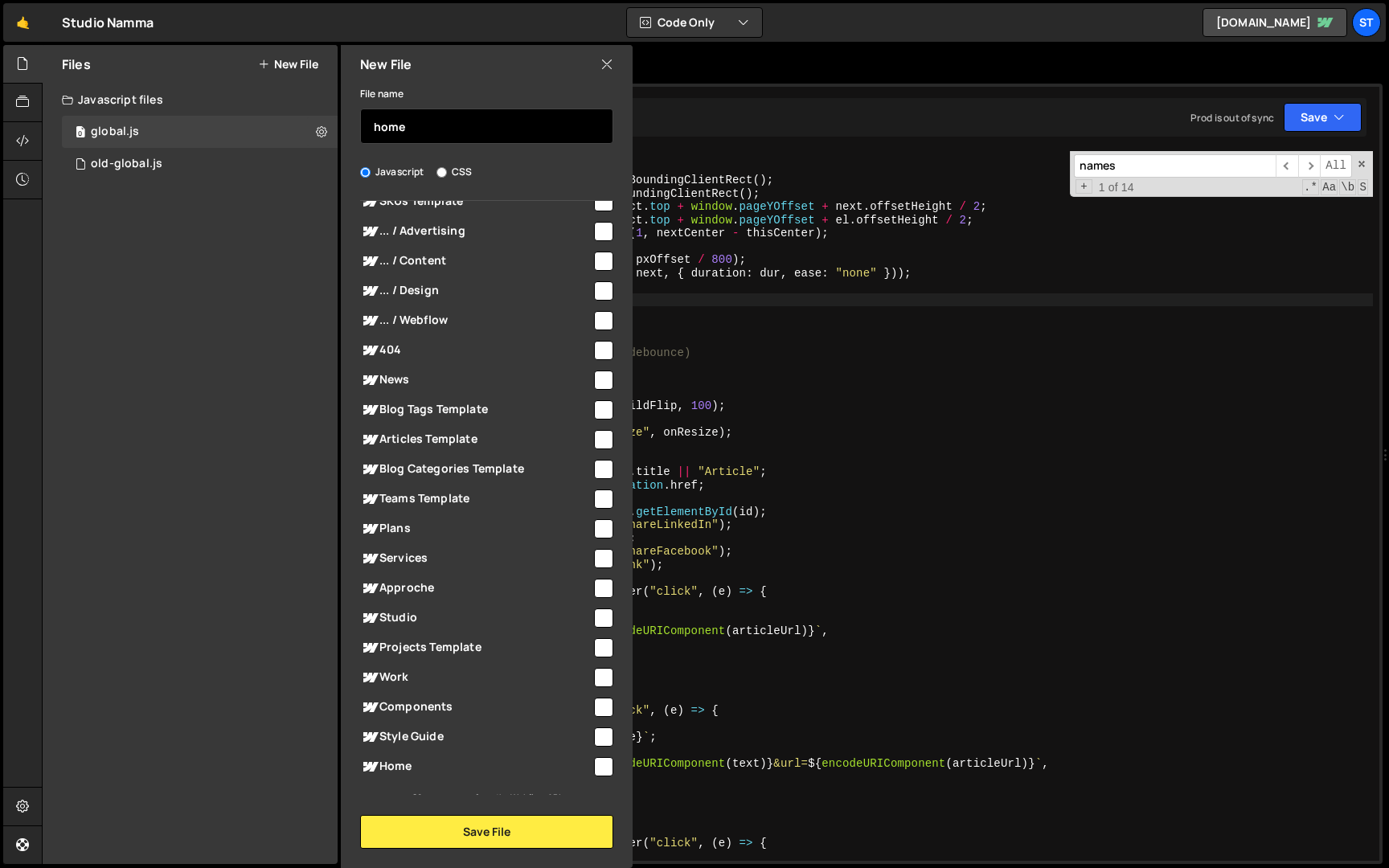
scroll to position [367, 0]
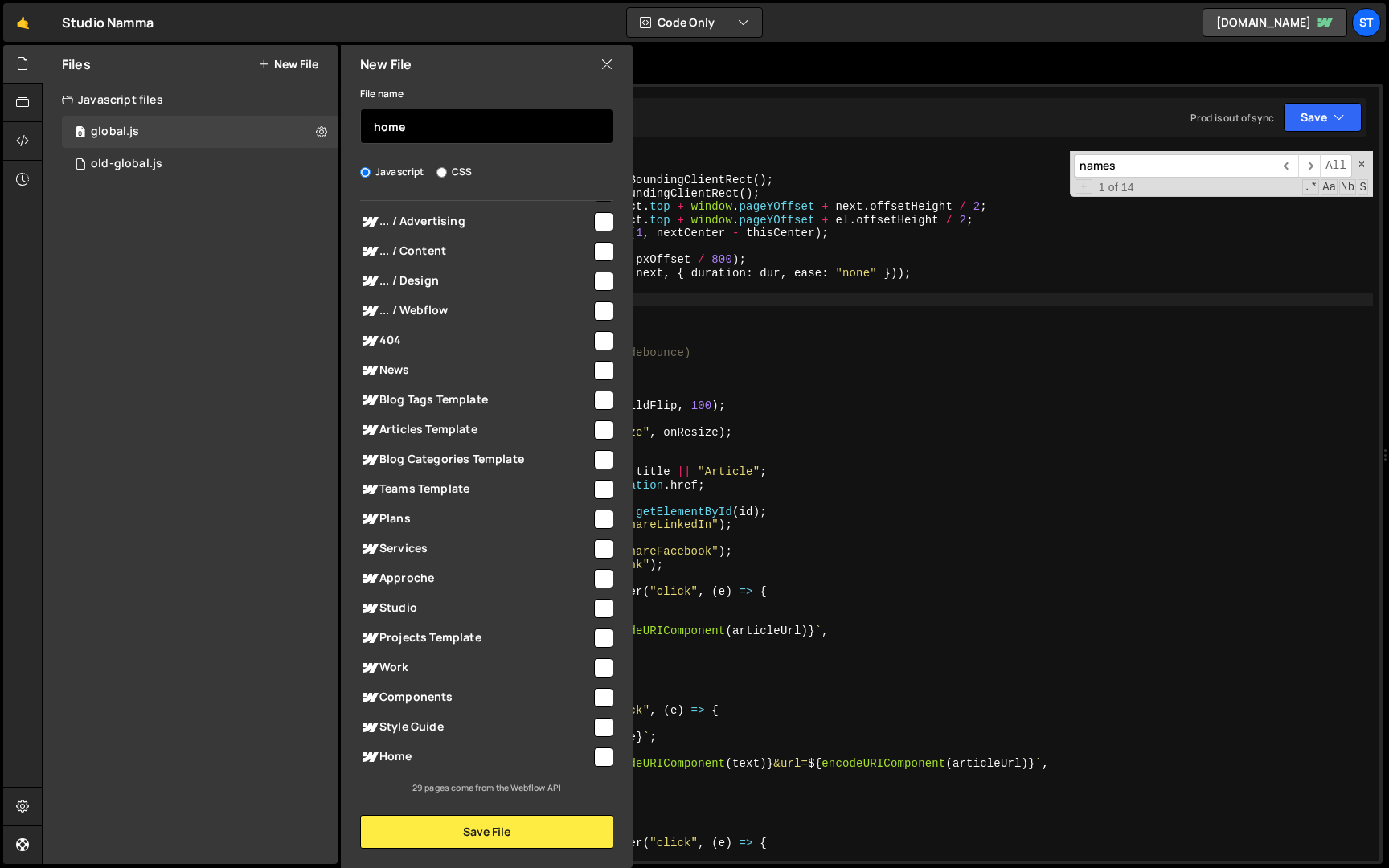
type input "home"
click at [594, 758] on input "checkbox" at bounding box center [604, 757] width 19 height 19
checkbox input "true"
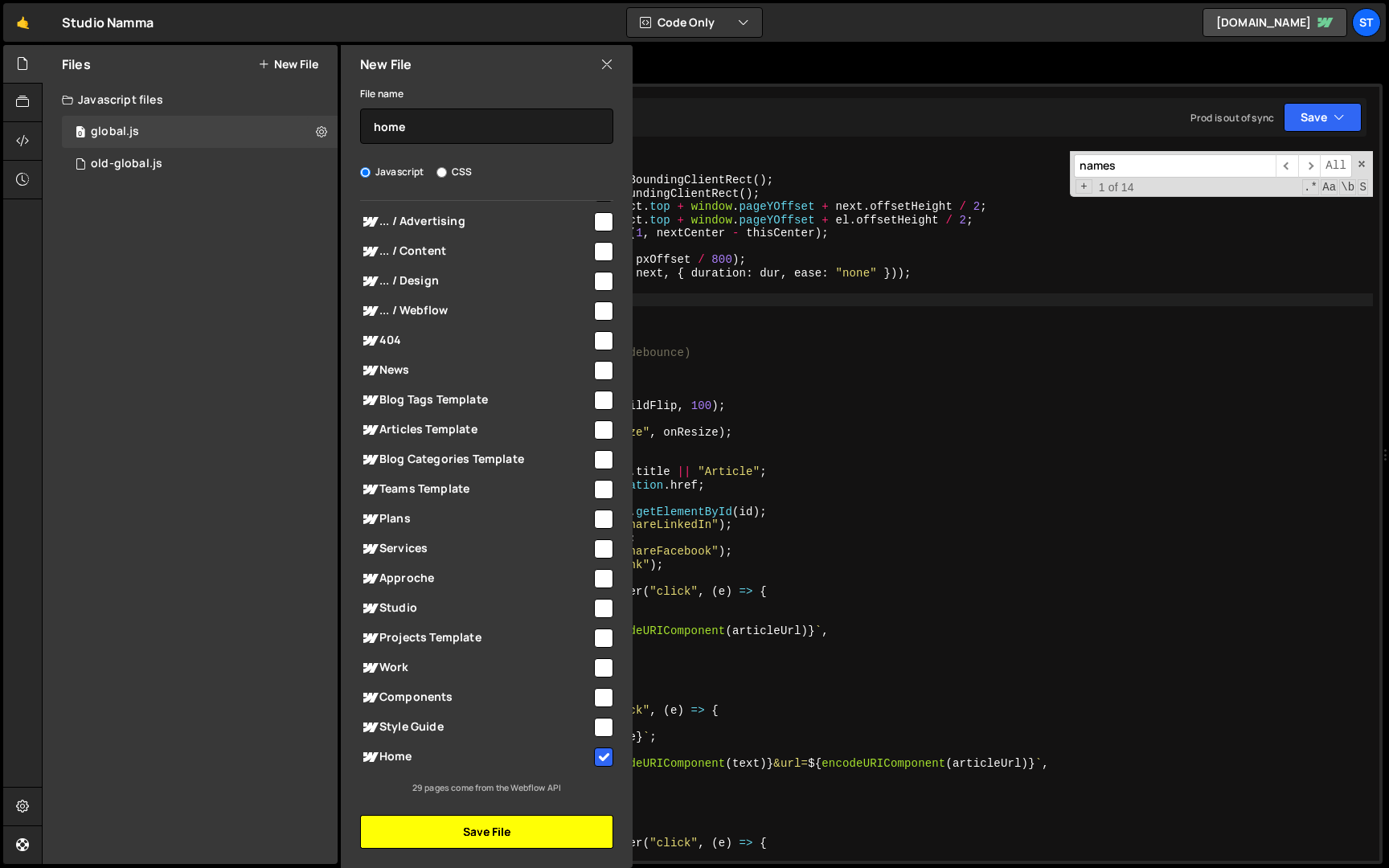
click at [574, 832] on button "Save File" at bounding box center [487, 832] width 253 height 34
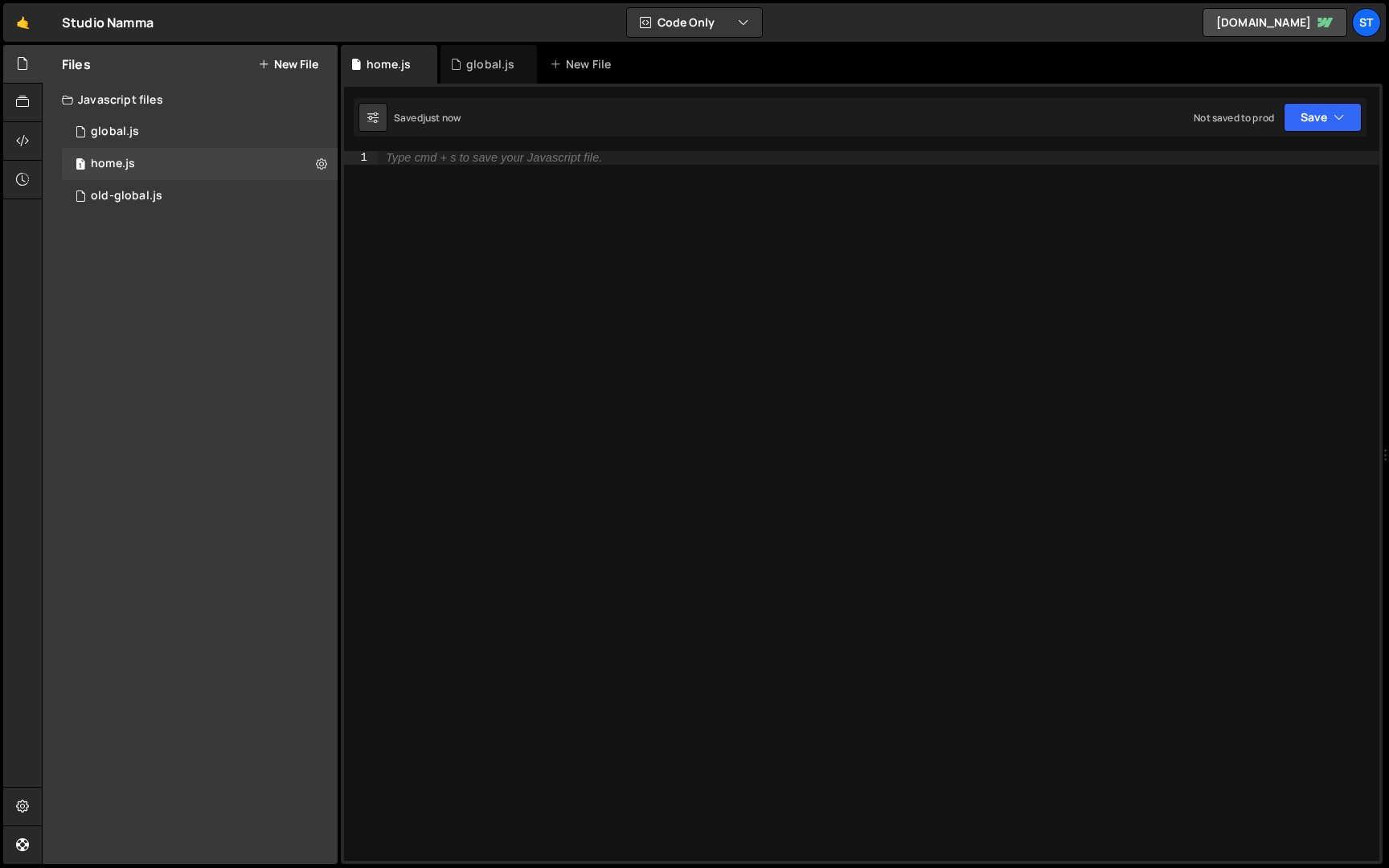
scroll to position [0, 0]
click at [308, 65] on button "New File" at bounding box center [288, 64] width 60 height 13
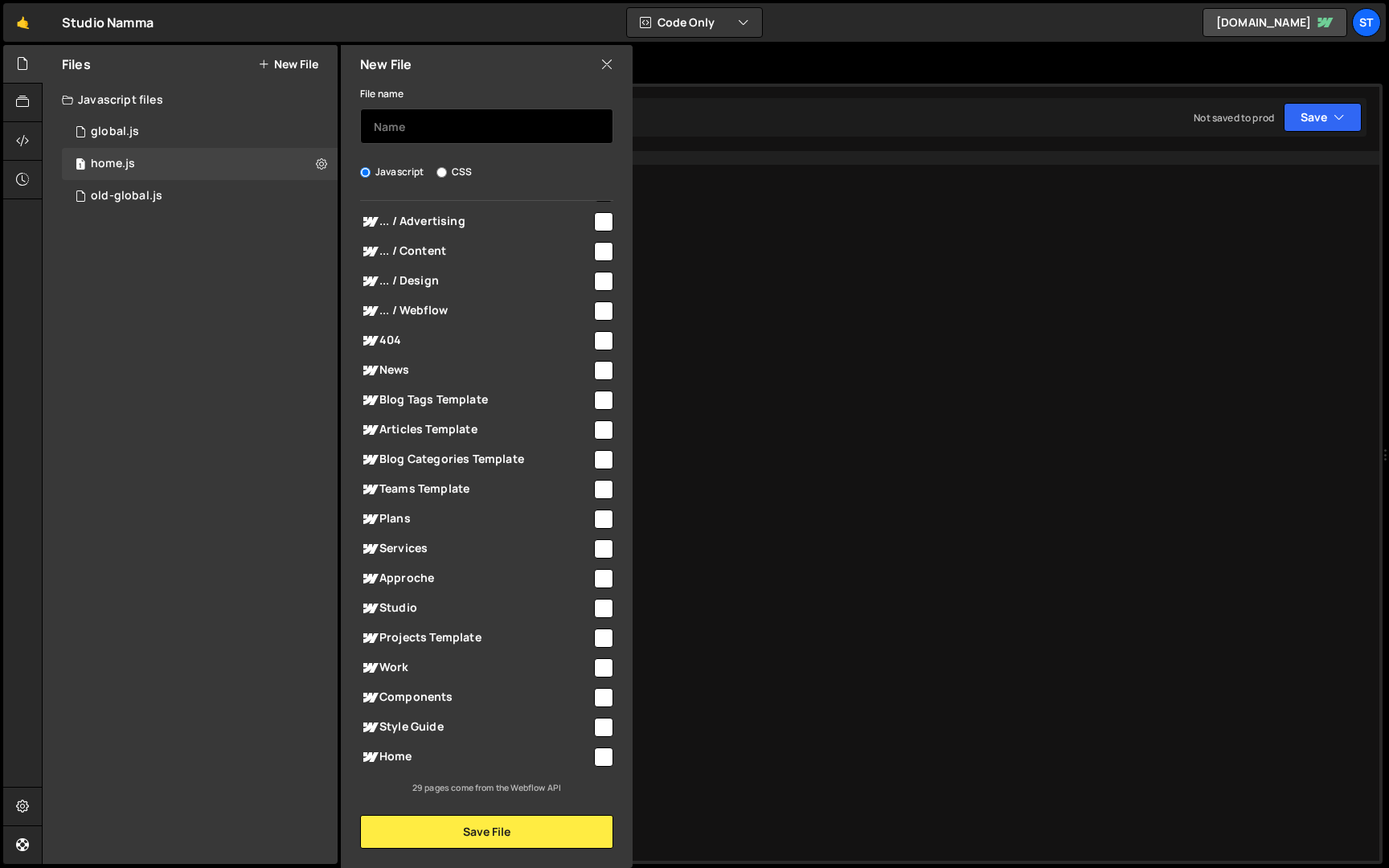
click at [414, 135] on input "text" at bounding box center [487, 127] width 253 height 35
type input "work.js"
click at [597, 663] on input "checkbox" at bounding box center [604, 668] width 19 height 19
checkbox input "true"
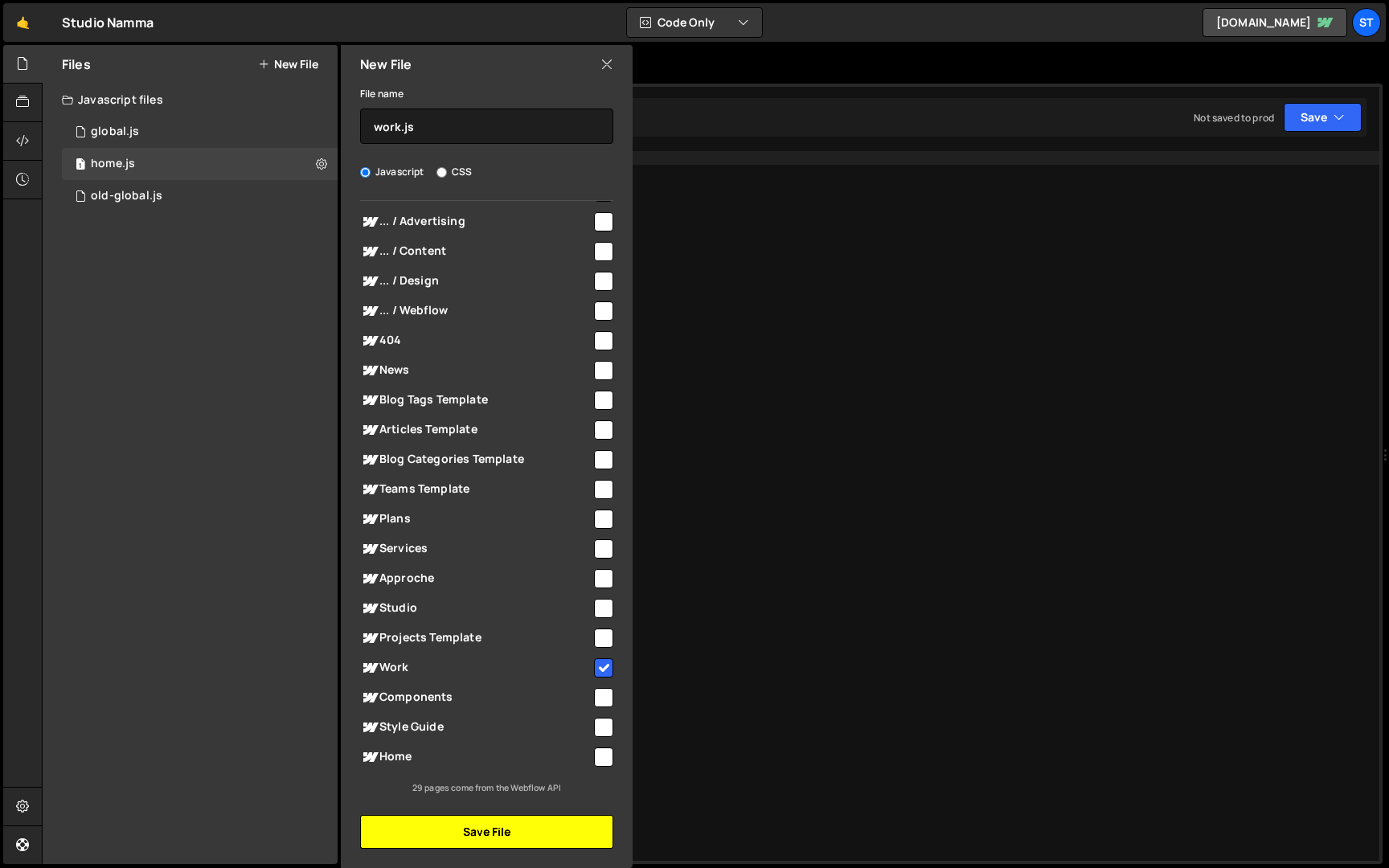
click at [561, 826] on button "Save File" at bounding box center [487, 832] width 253 height 34
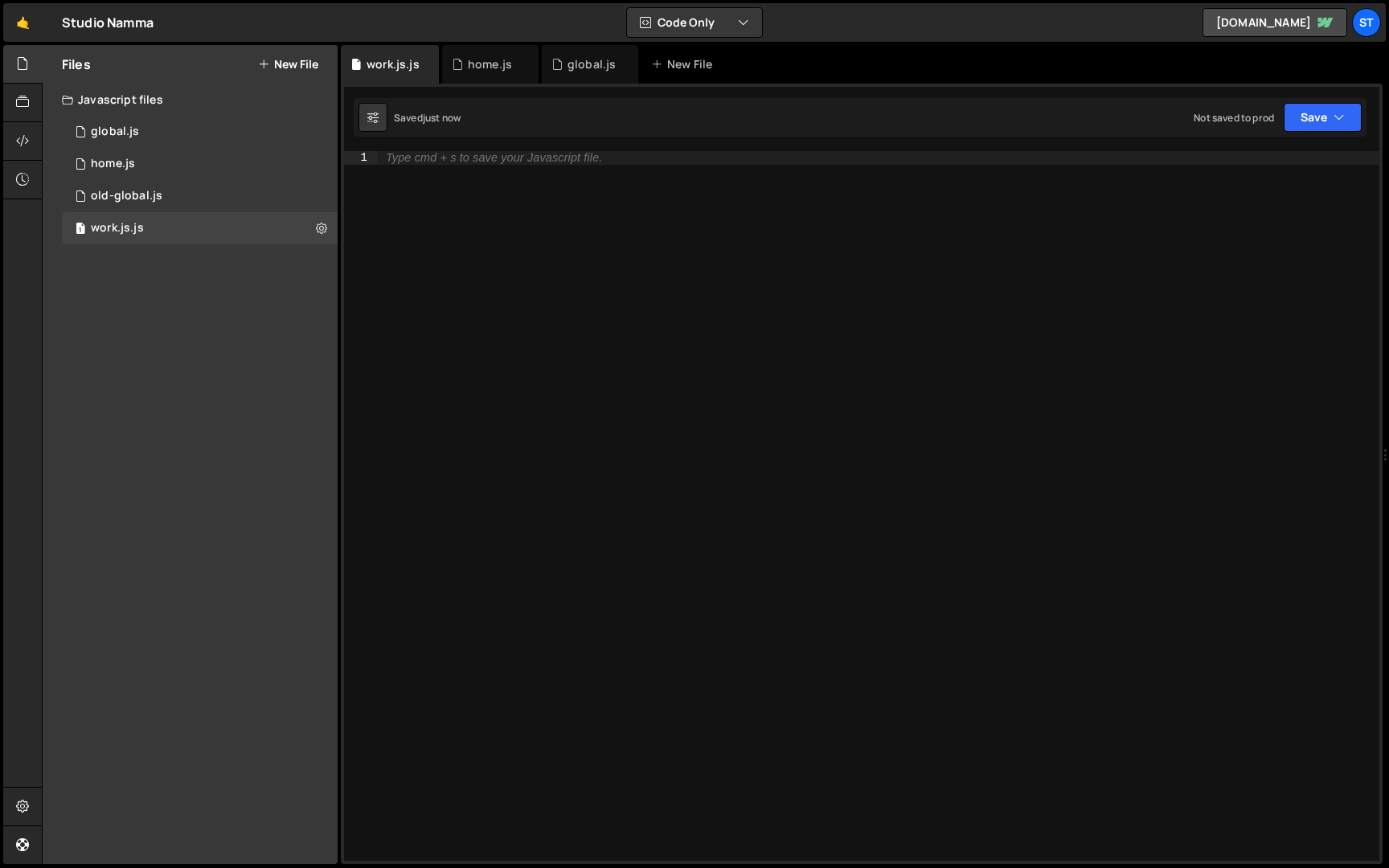
click at [293, 59] on button "New File" at bounding box center [288, 64] width 60 height 13
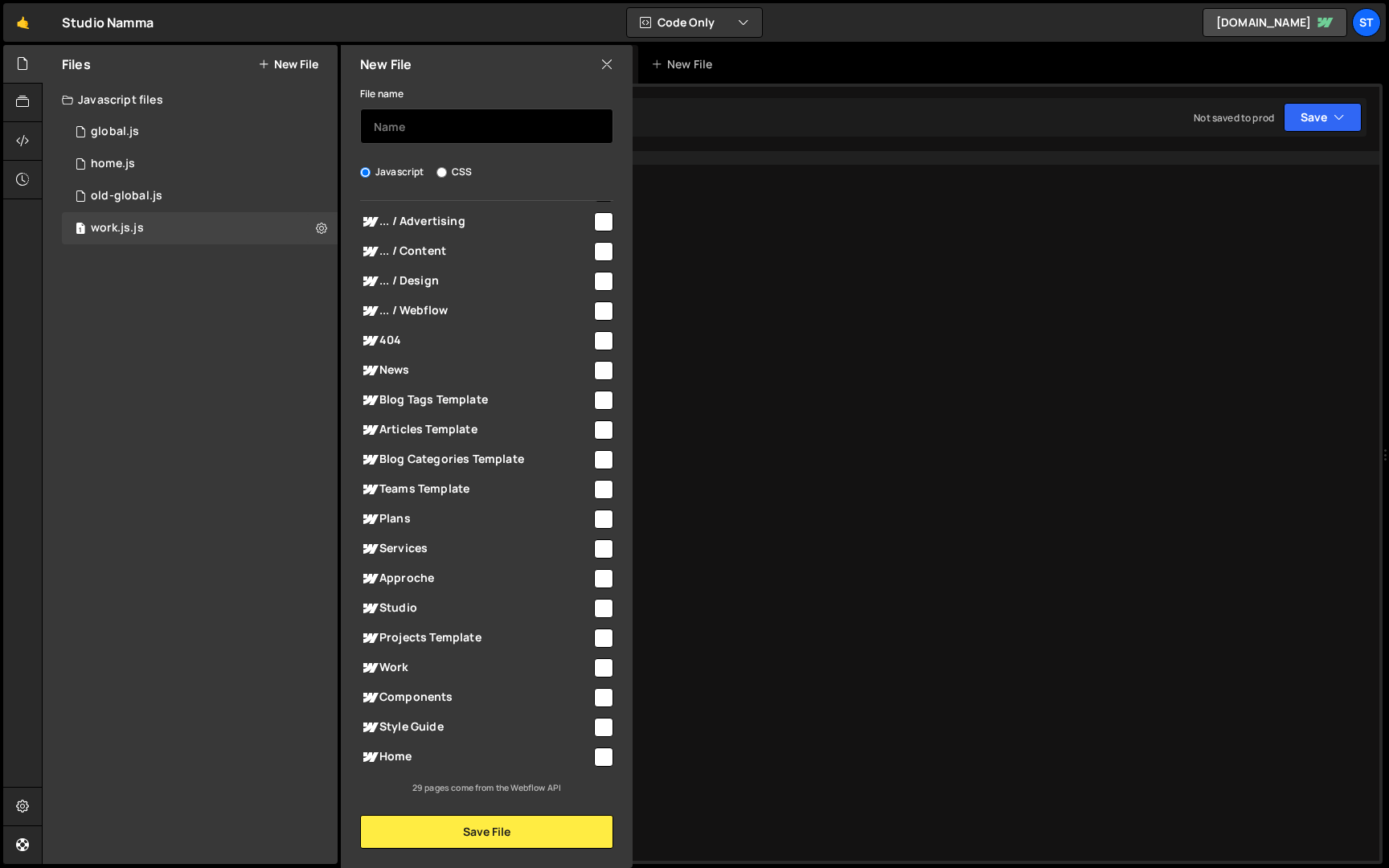
click at [542, 140] on input "text" at bounding box center [487, 127] width 253 height 35
type input "services"
click at [597, 542] on input "checkbox" at bounding box center [604, 549] width 19 height 19
checkbox input "true"
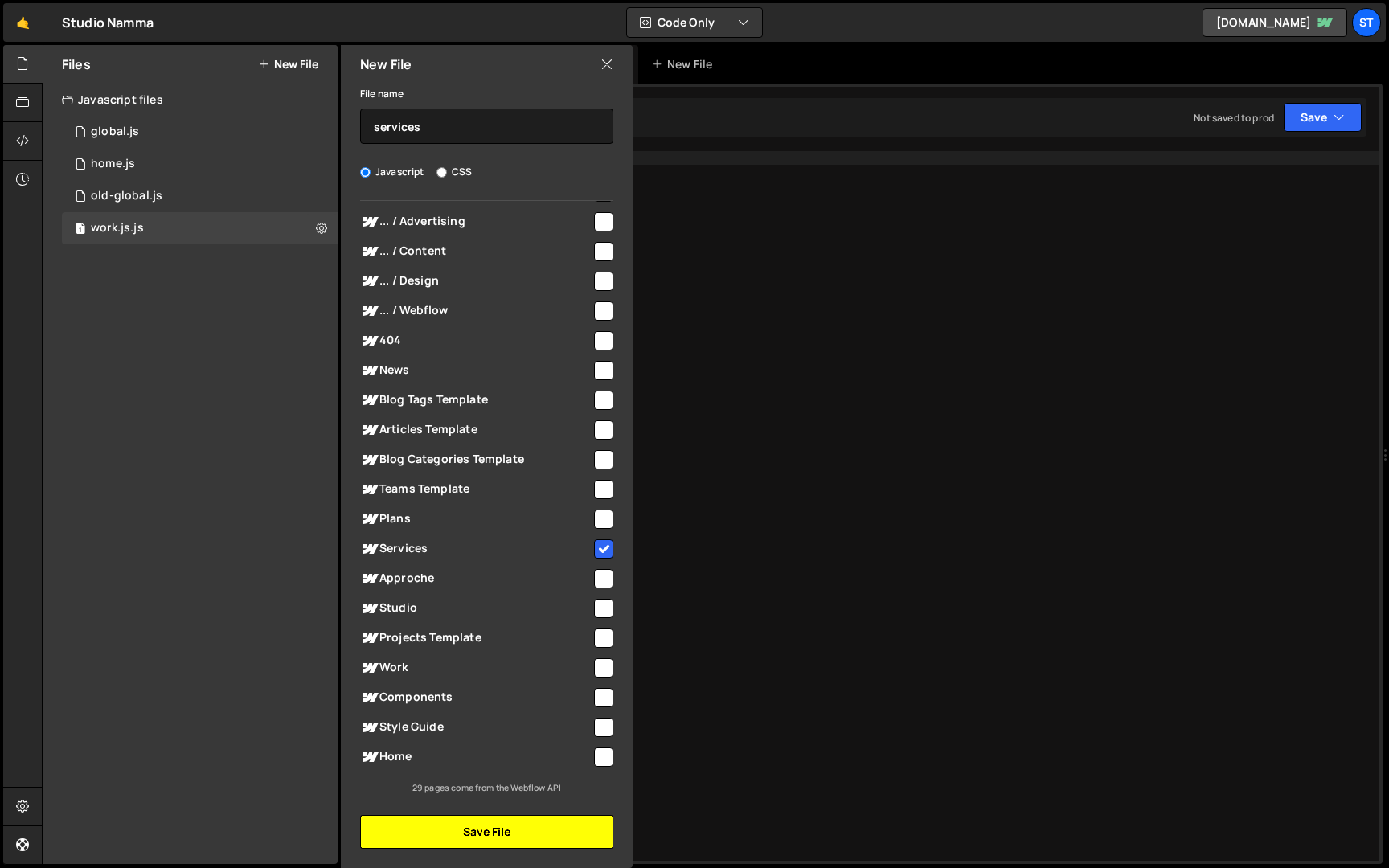
click at [537, 826] on button "Save File" at bounding box center [487, 832] width 253 height 34
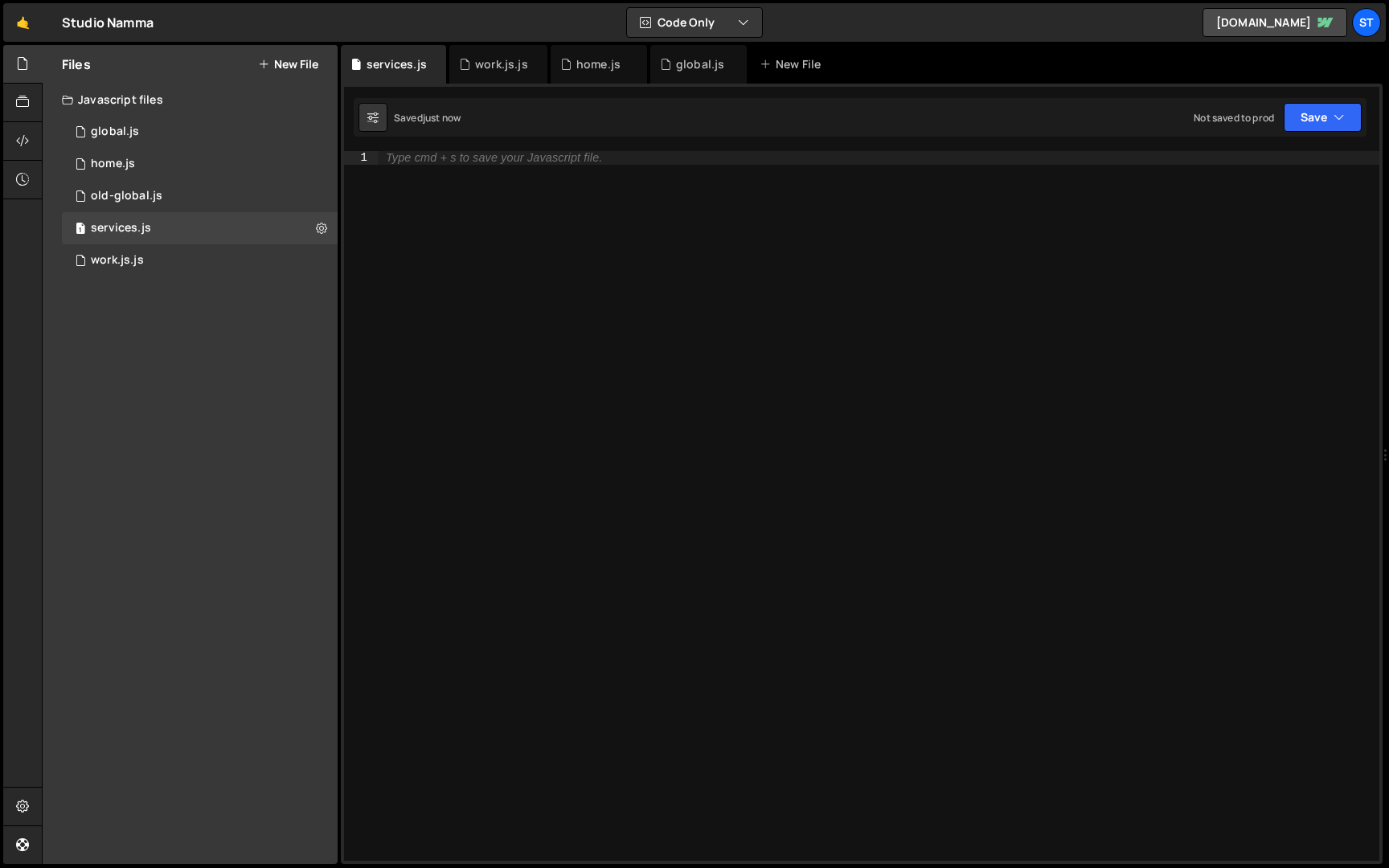
click at [297, 64] on button "New File" at bounding box center [288, 64] width 60 height 13
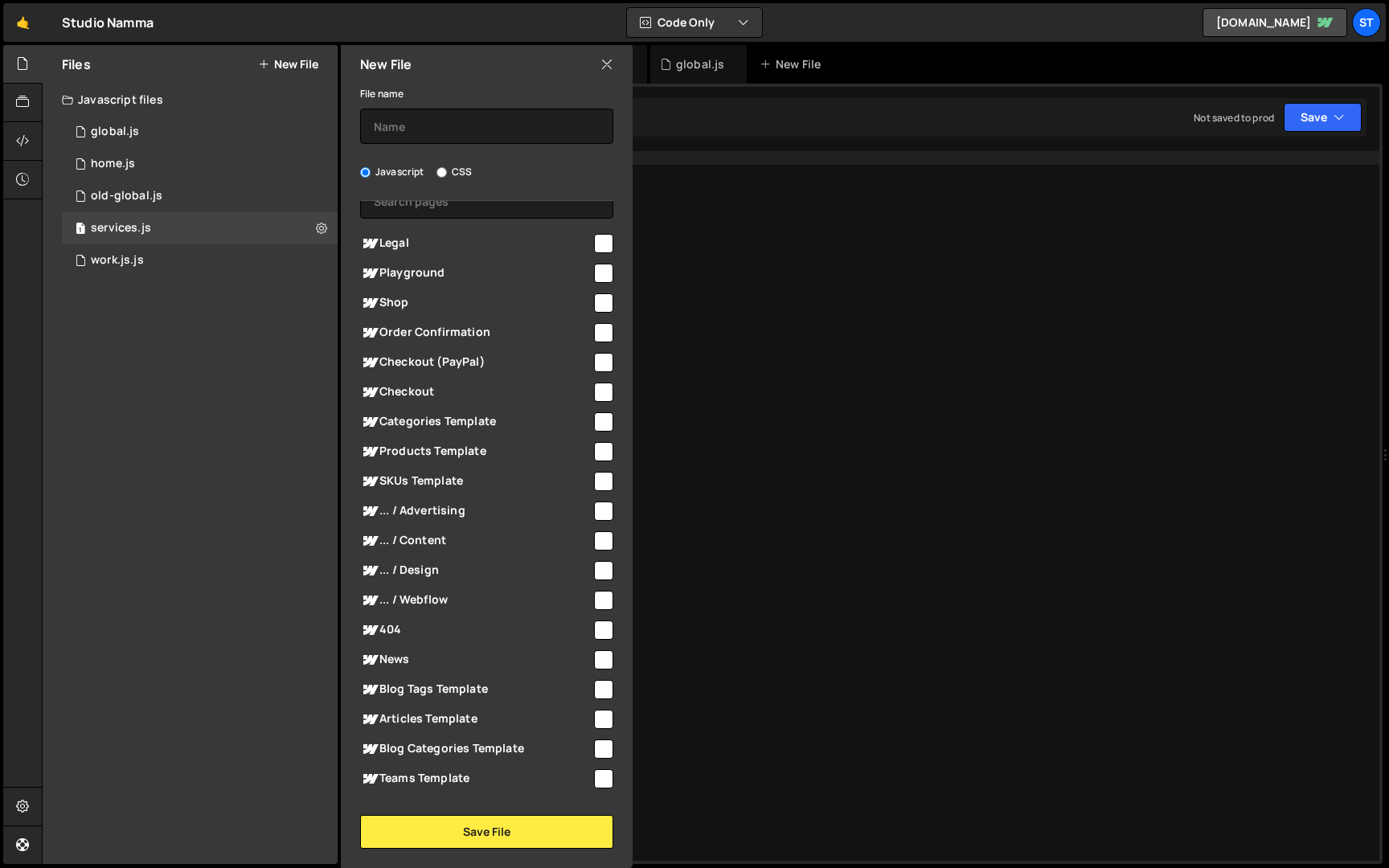
scroll to position [68, 0]
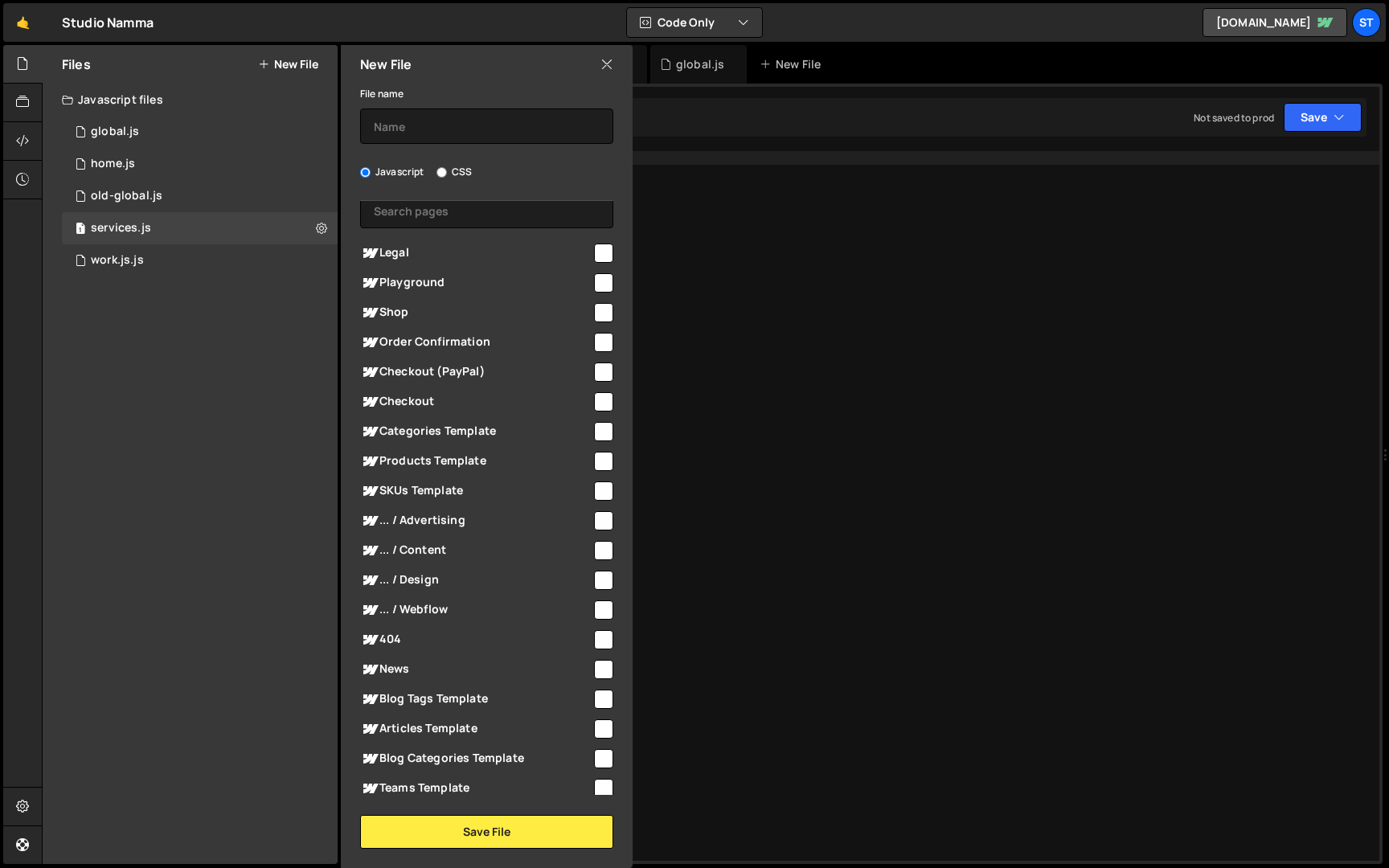
click at [423, 607] on span "... / Webflow" at bounding box center [476, 610] width 231 height 19
checkbox input "true"
click at [460, 131] on input "text" at bounding box center [487, 127] width 253 height 35
click at [508, 829] on button "Save File" at bounding box center [487, 832] width 253 height 34
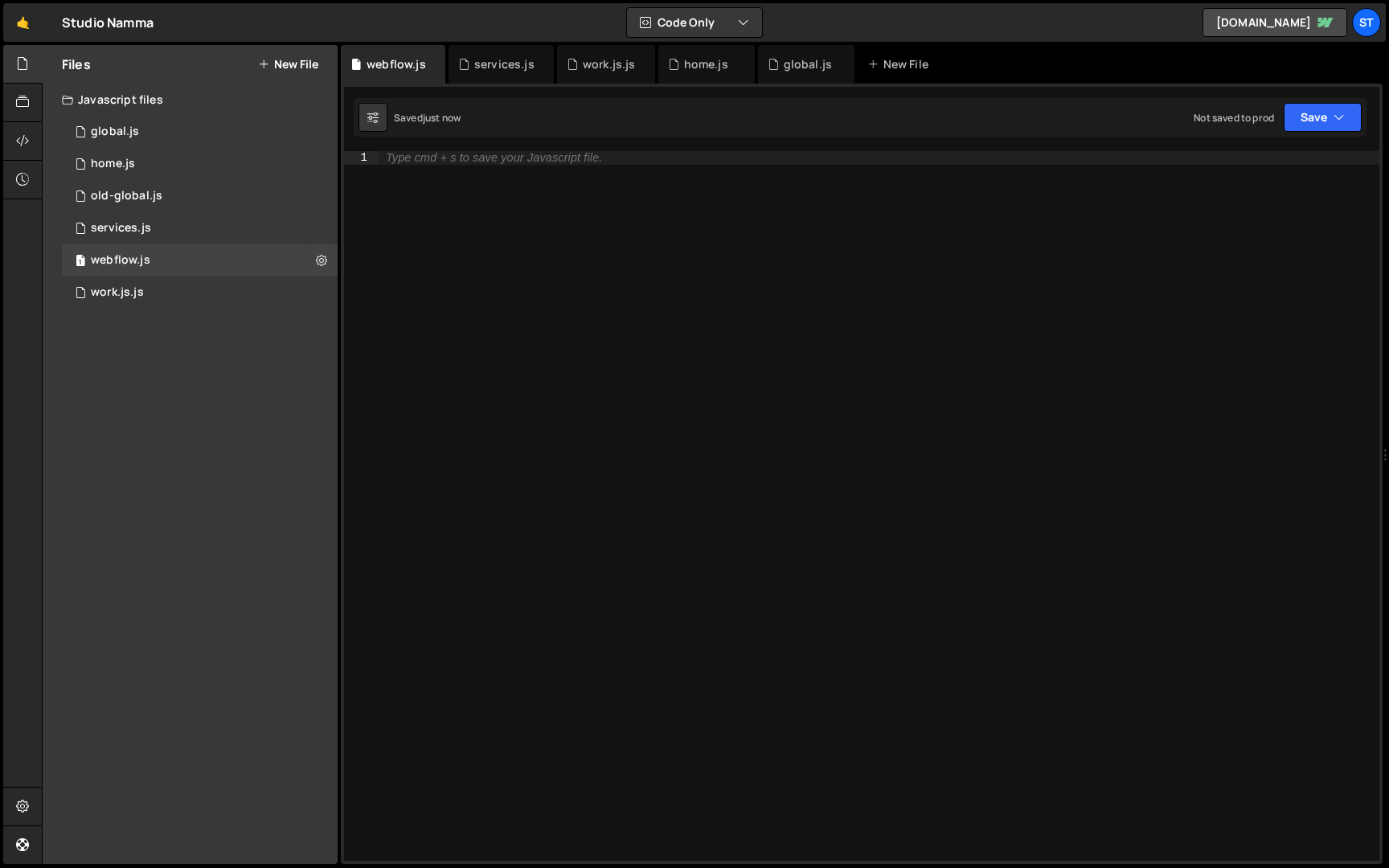
click at [318, 347] on div "Files New File Javascript files 1 global.js 0 1 home.js 0 0 old-global.js 0 1 s…" at bounding box center [190, 455] width 295 height 819
click at [318, 301] on div "1 work.js.js 0" at bounding box center [200, 293] width 276 height 32
click at [318, 295] on icon at bounding box center [322, 292] width 11 height 15
type input "work.js"
radio input "true"
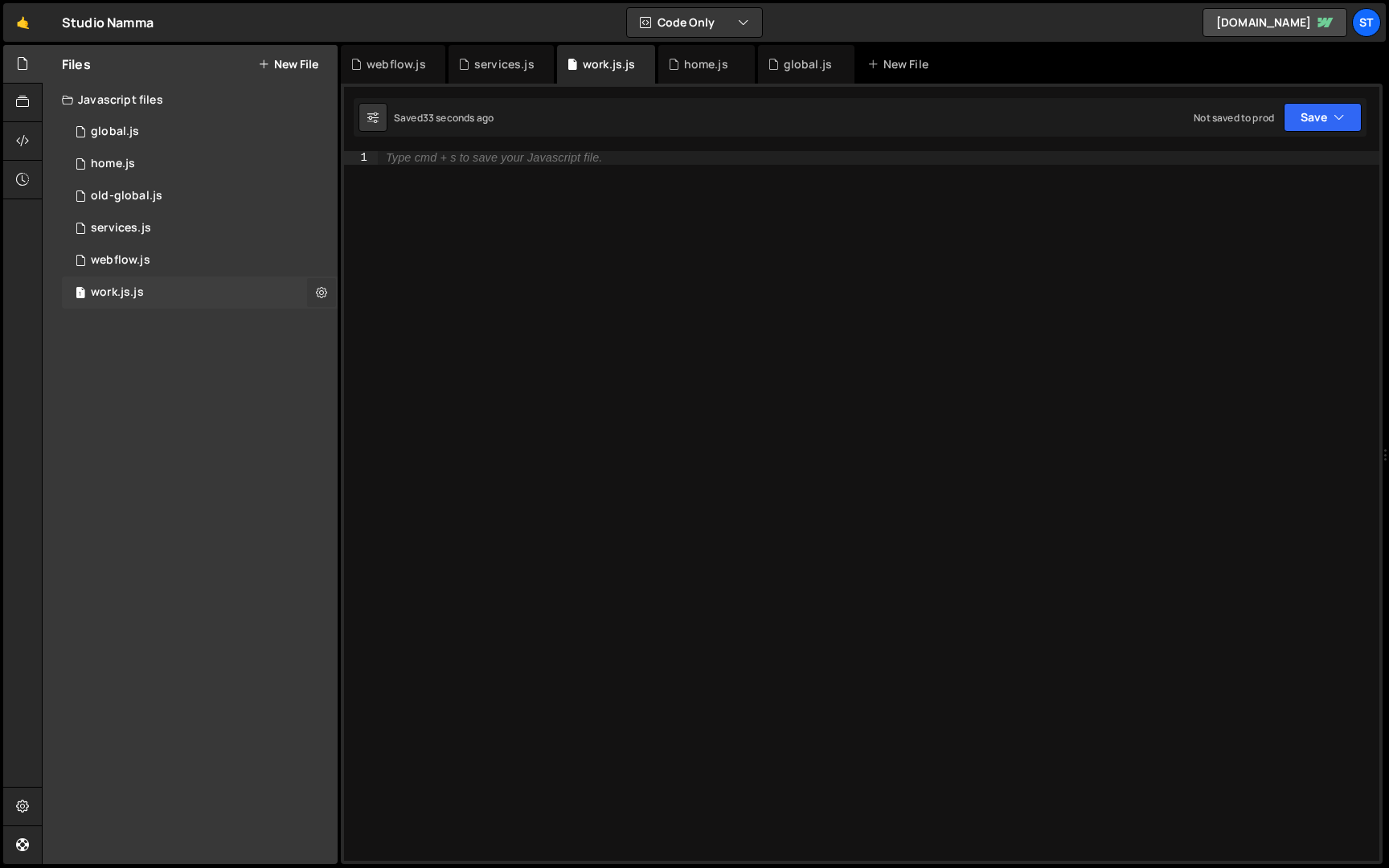
checkbox input "true"
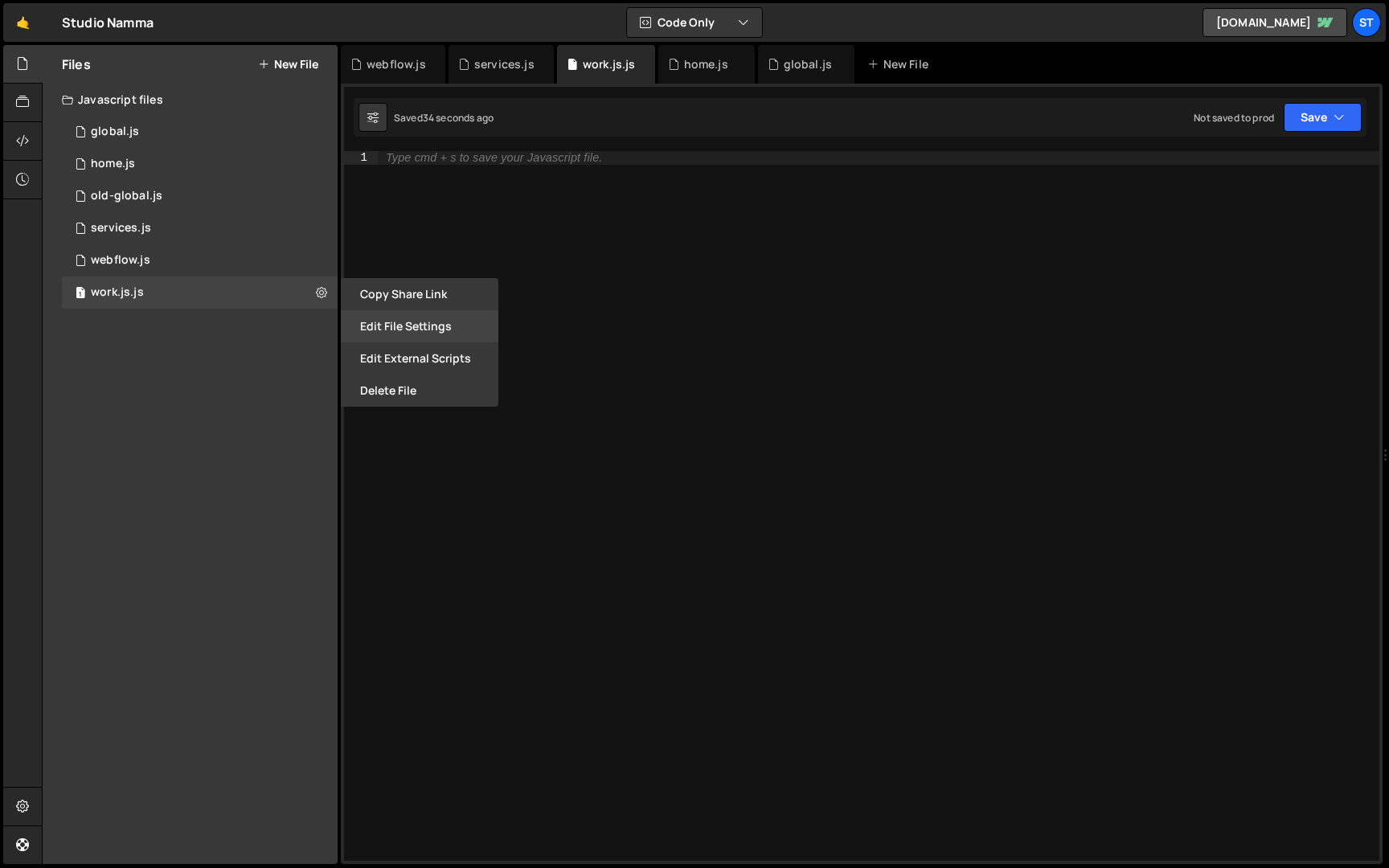
click at [395, 330] on button "Edit File Settings" at bounding box center [419, 326] width 157 height 32
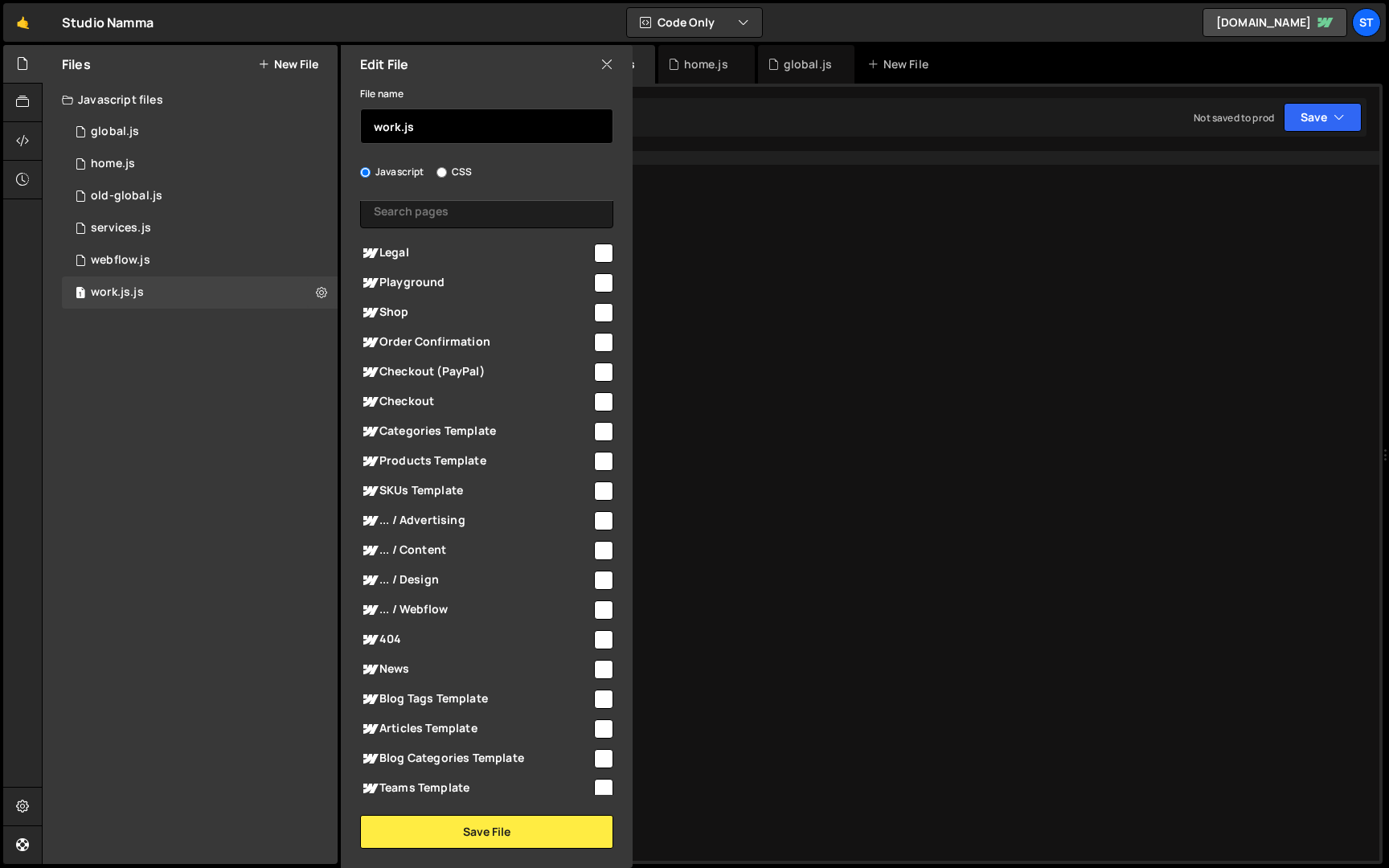
click at [455, 125] on input "work.js" at bounding box center [487, 127] width 253 height 35
type input "work"
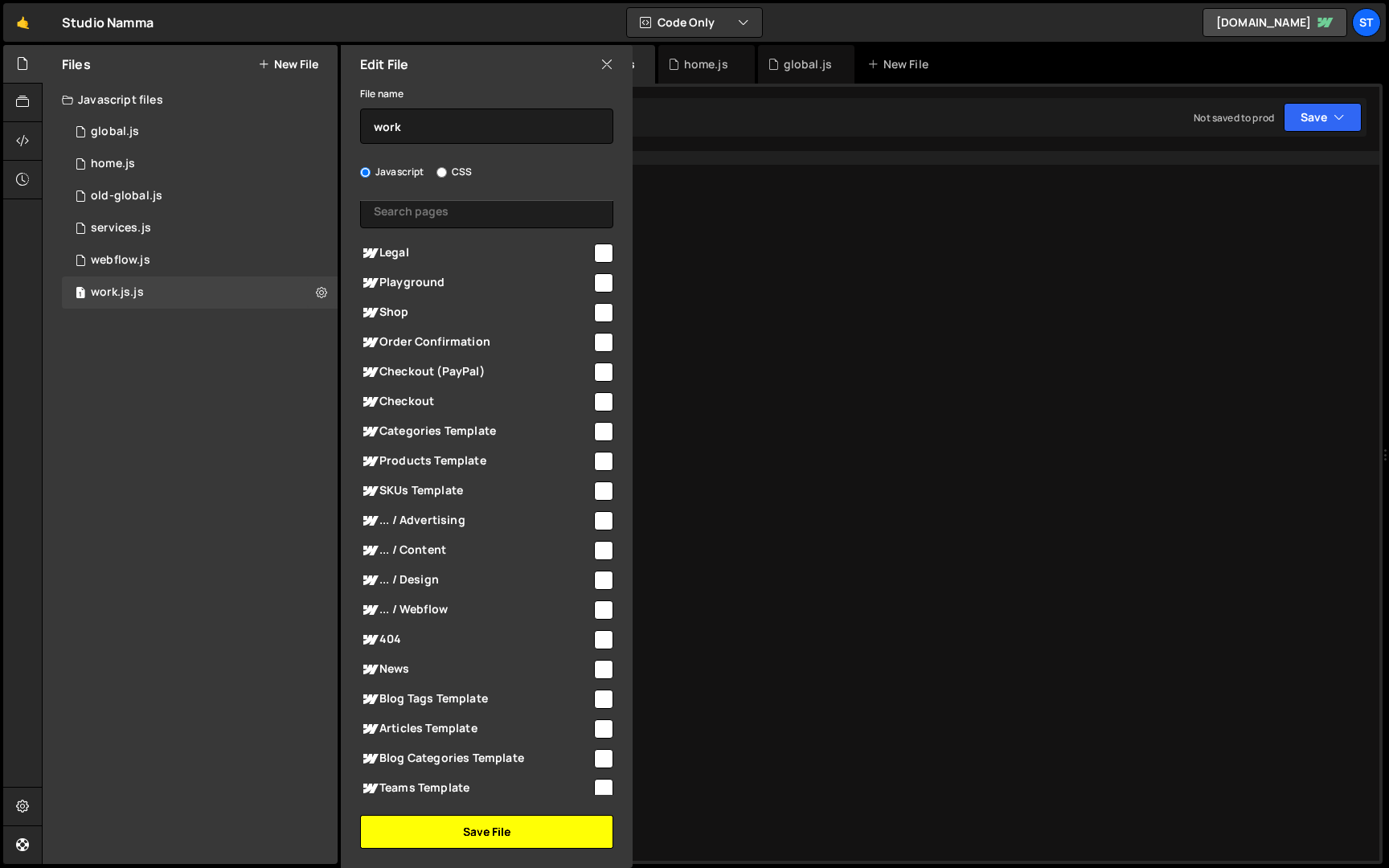
click at [538, 832] on button "Save File" at bounding box center [487, 832] width 253 height 34
checkbox input "false"
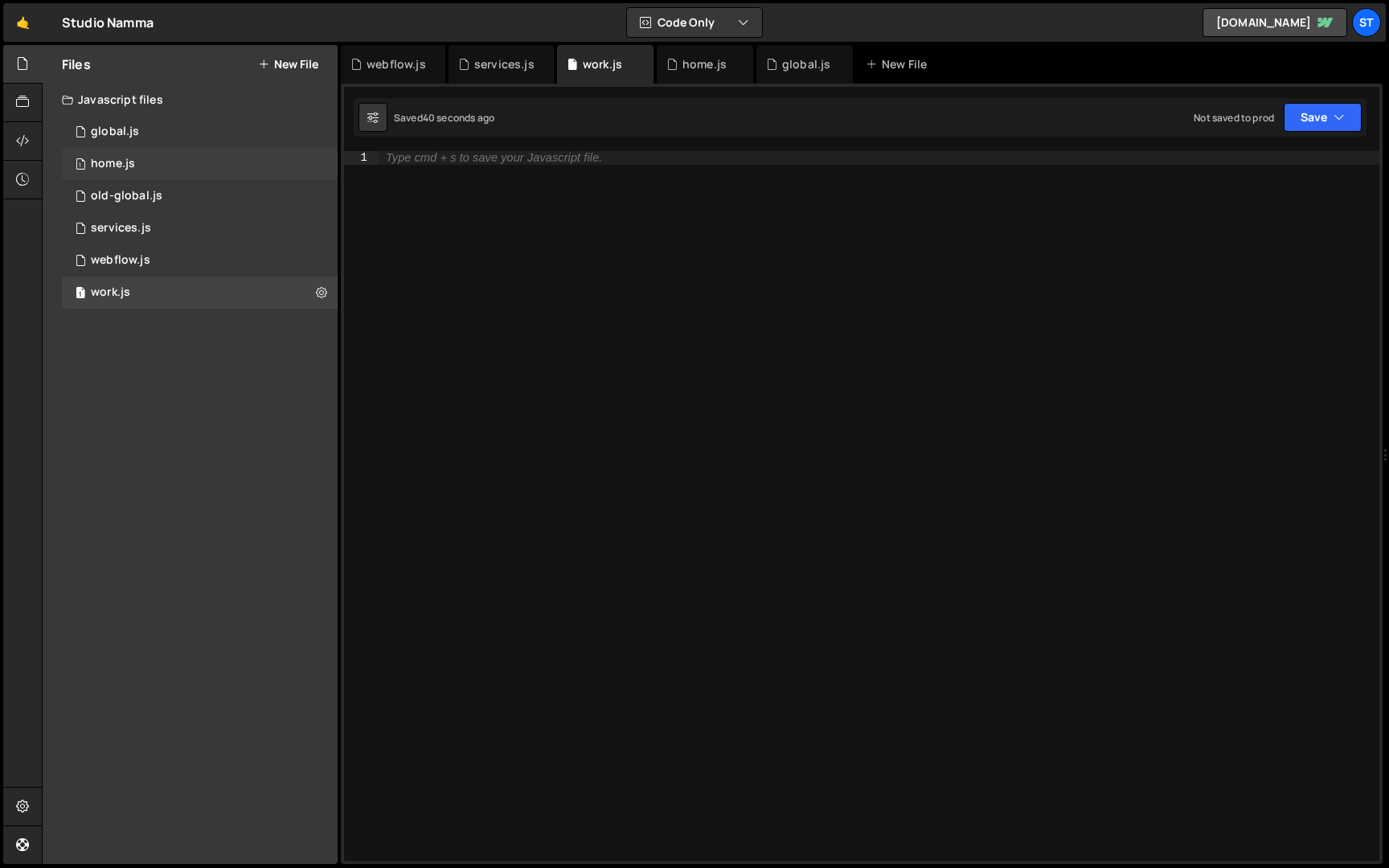
click at [171, 156] on div "1 home.js 0" at bounding box center [200, 164] width 276 height 32
click at [302, 66] on button "New File" at bounding box center [288, 64] width 60 height 13
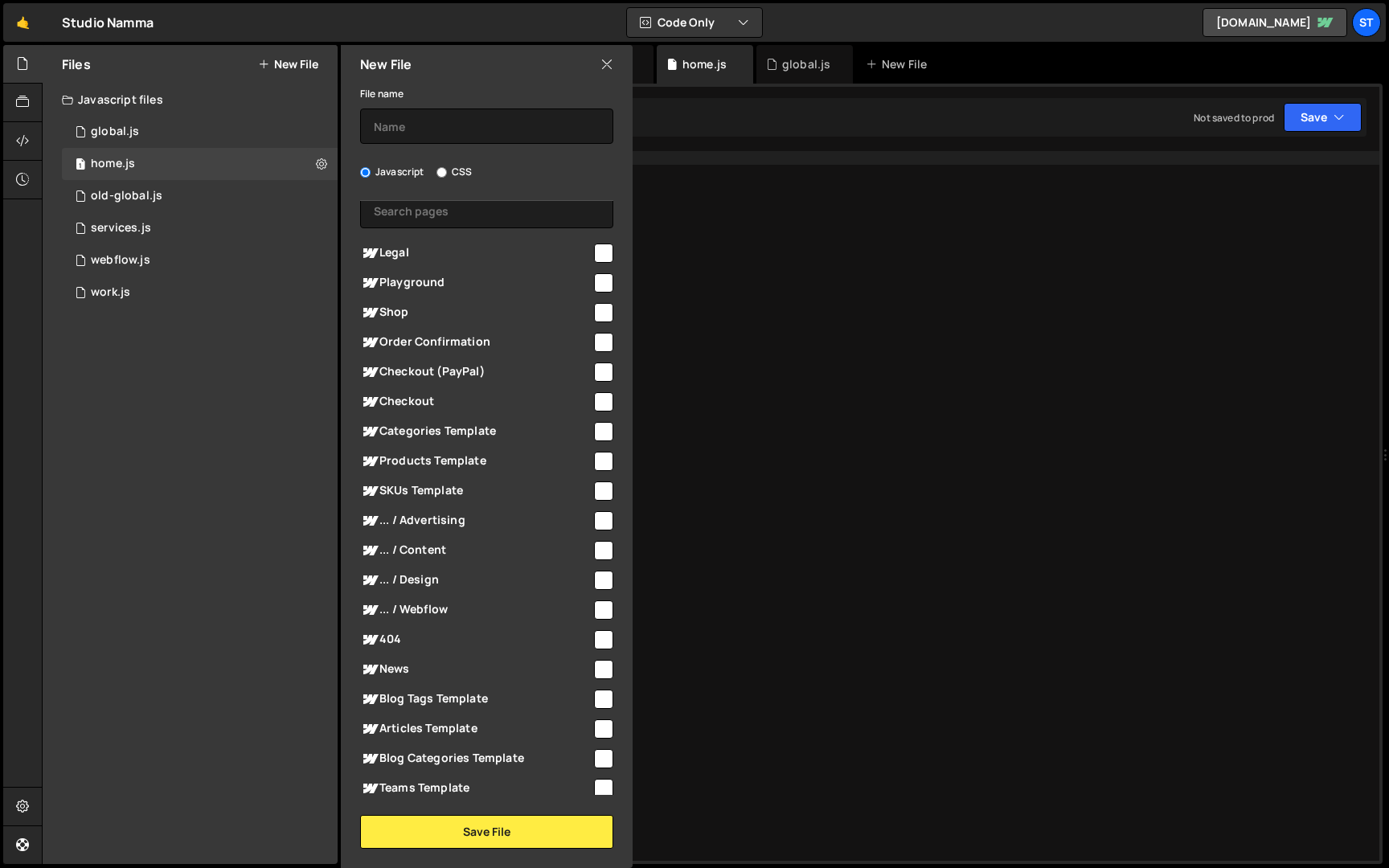
click at [594, 581] on input "checkbox" at bounding box center [604, 580] width 19 height 19
checkbox input "true"
click at [491, 118] on input "text" at bounding box center [487, 127] width 253 height 35
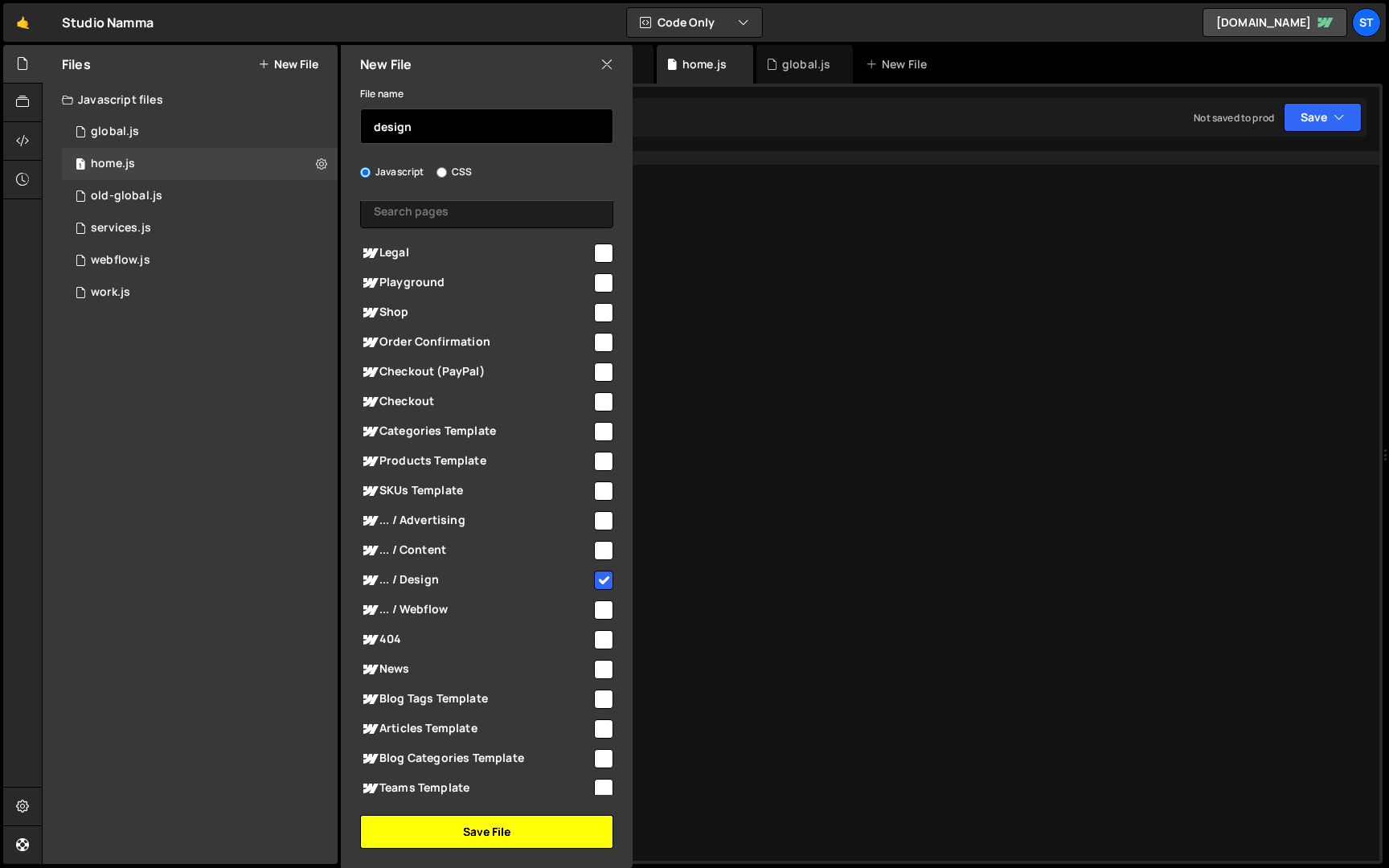
type input "design"
click at [539, 834] on button "Save File" at bounding box center [487, 832] width 253 height 34
checkbox input "false"
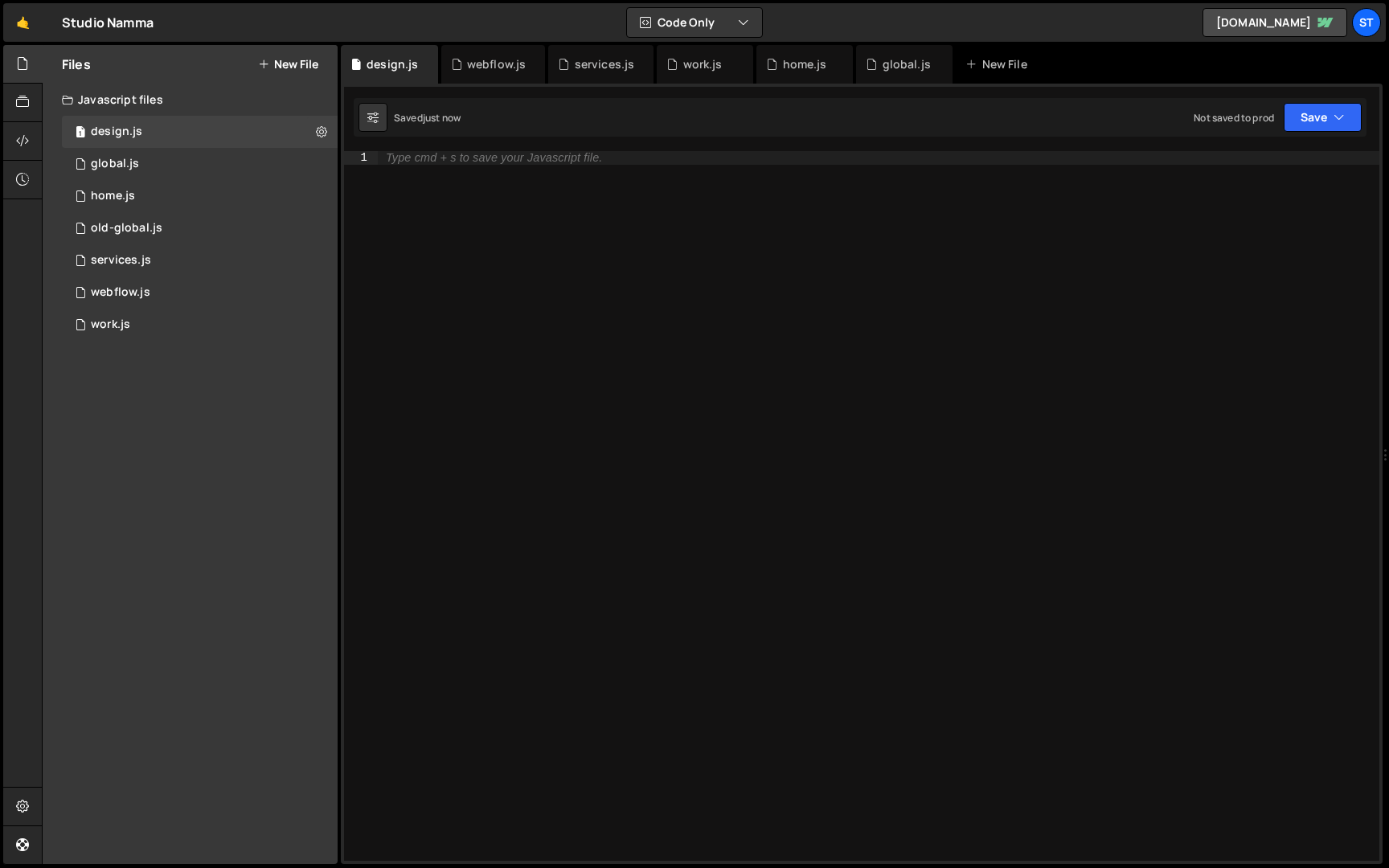
click at [297, 61] on button "New File" at bounding box center [288, 64] width 60 height 13
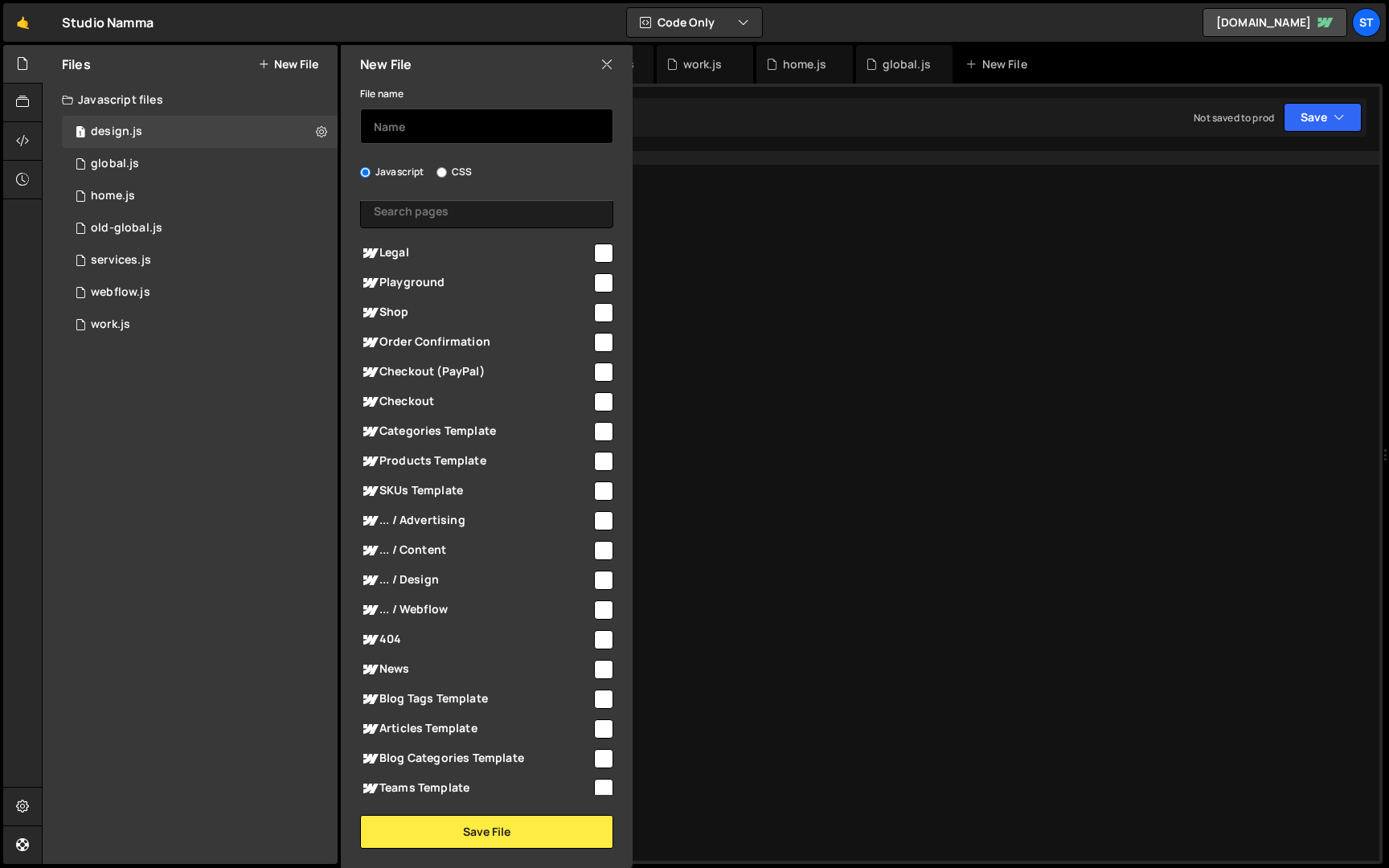
click at [477, 127] on input "text" at bounding box center [487, 127] width 253 height 35
type input "content"
click at [433, 551] on span "... / Content" at bounding box center [476, 550] width 231 height 19
checkbox input "true"
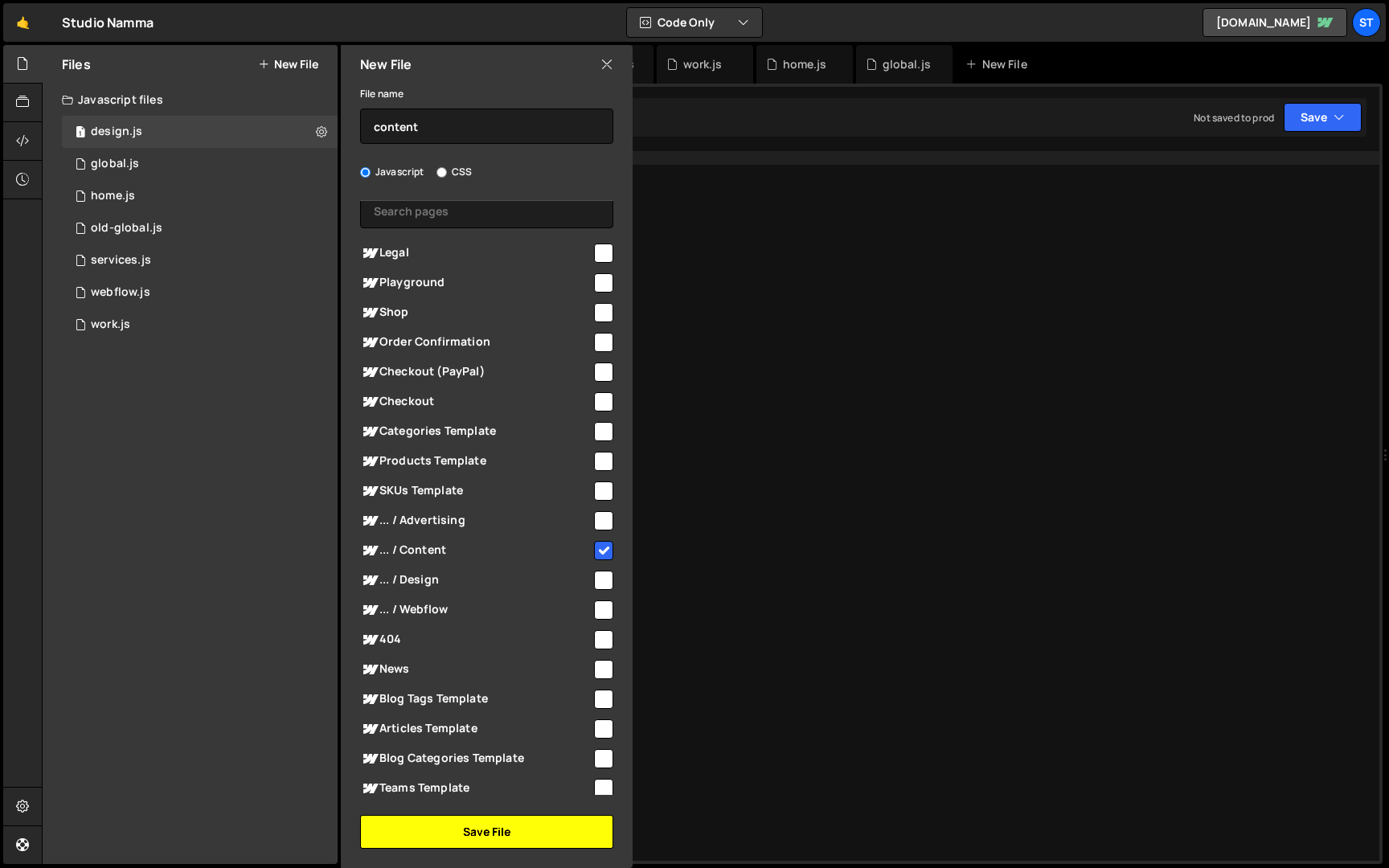
click at [526, 829] on button "Save File" at bounding box center [487, 832] width 253 height 34
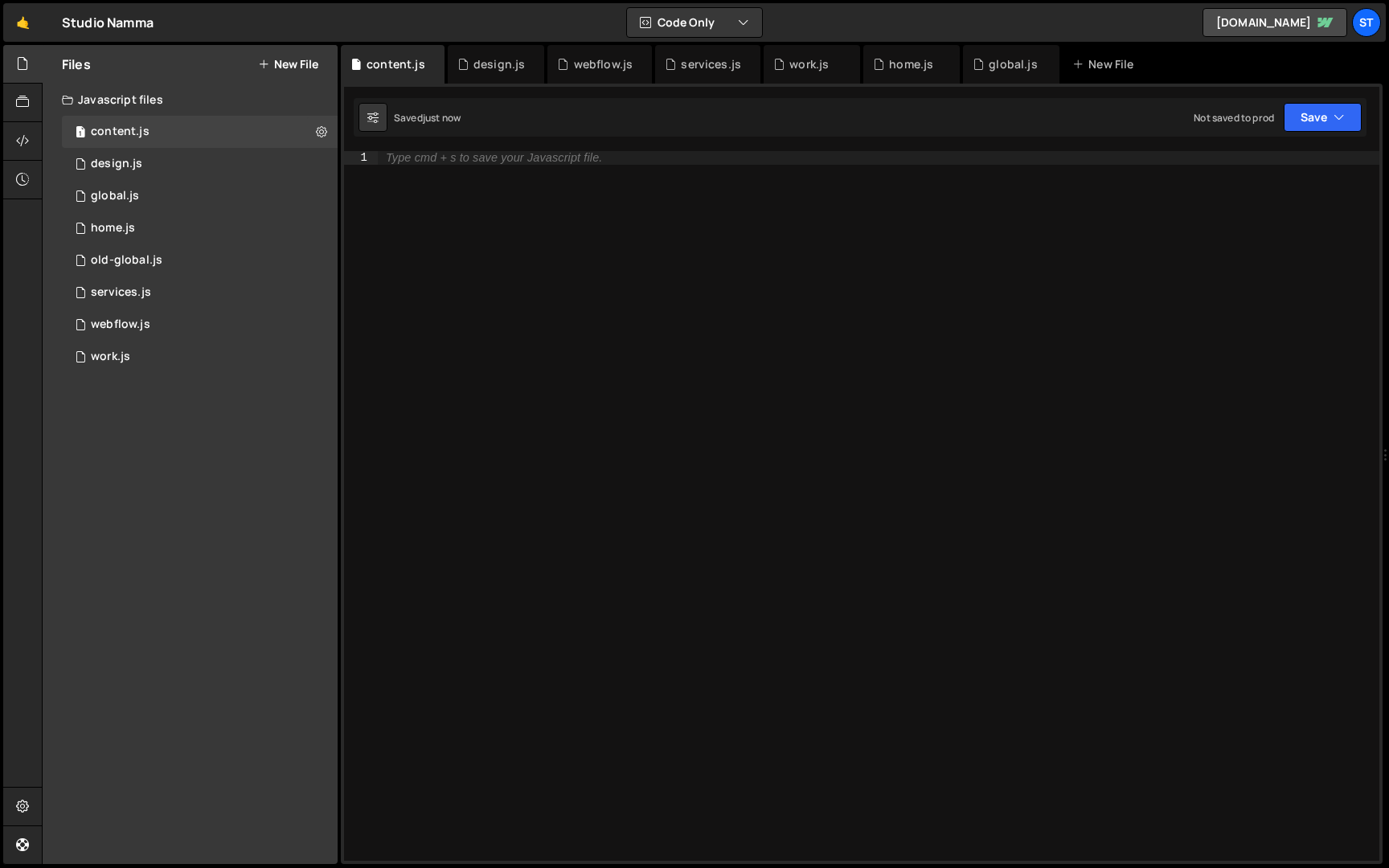
click at [297, 63] on button "New File" at bounding box center [288, 64] width 60 height 13
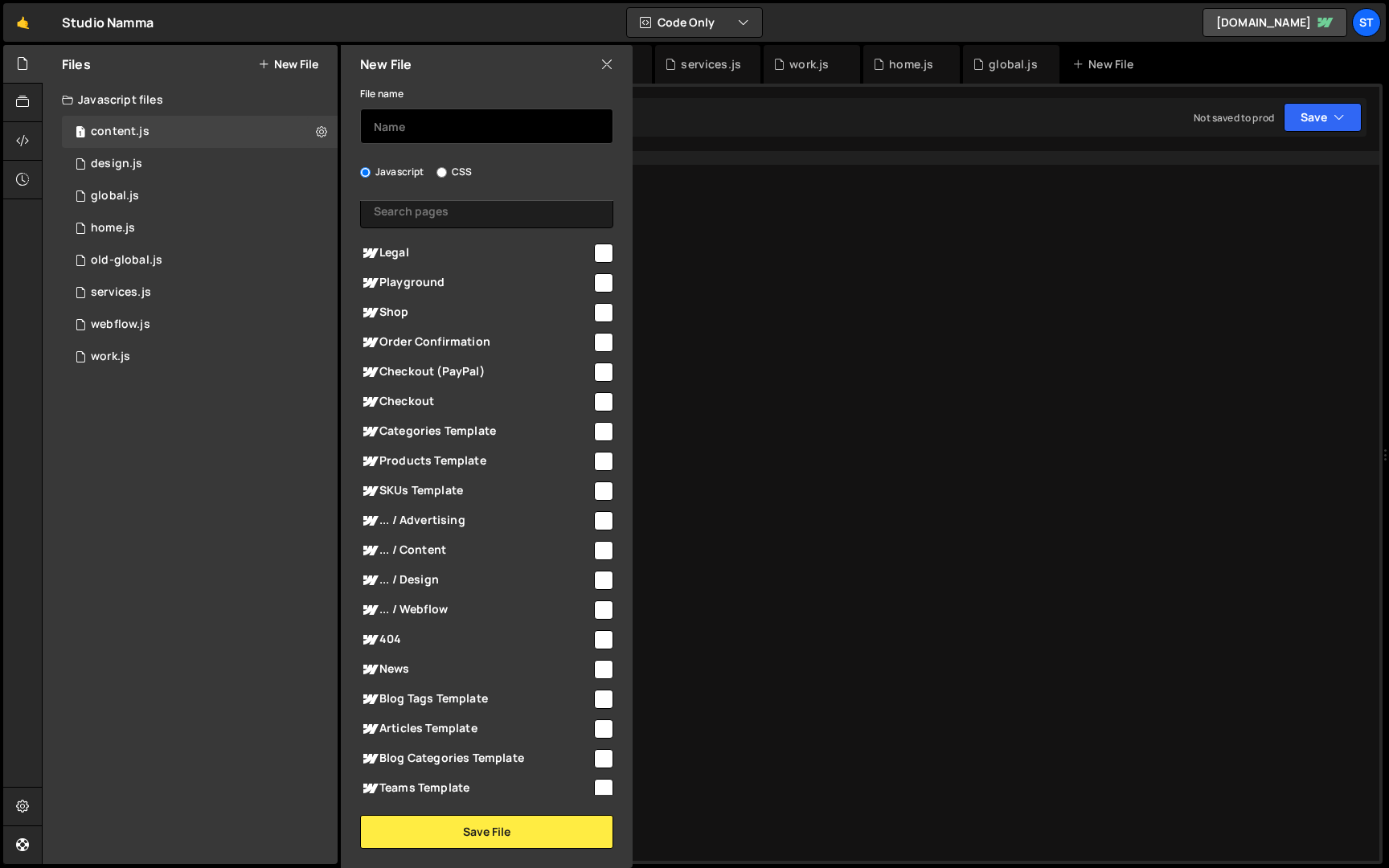
click at [430, 127] on input "text" at bounding box center [487, 127] width 253 height 35
type input "advertising"
click at [563, 514] on span "... / Advertising" at bounding box center [476, 521] width 231 height 19
checkbox input "true"
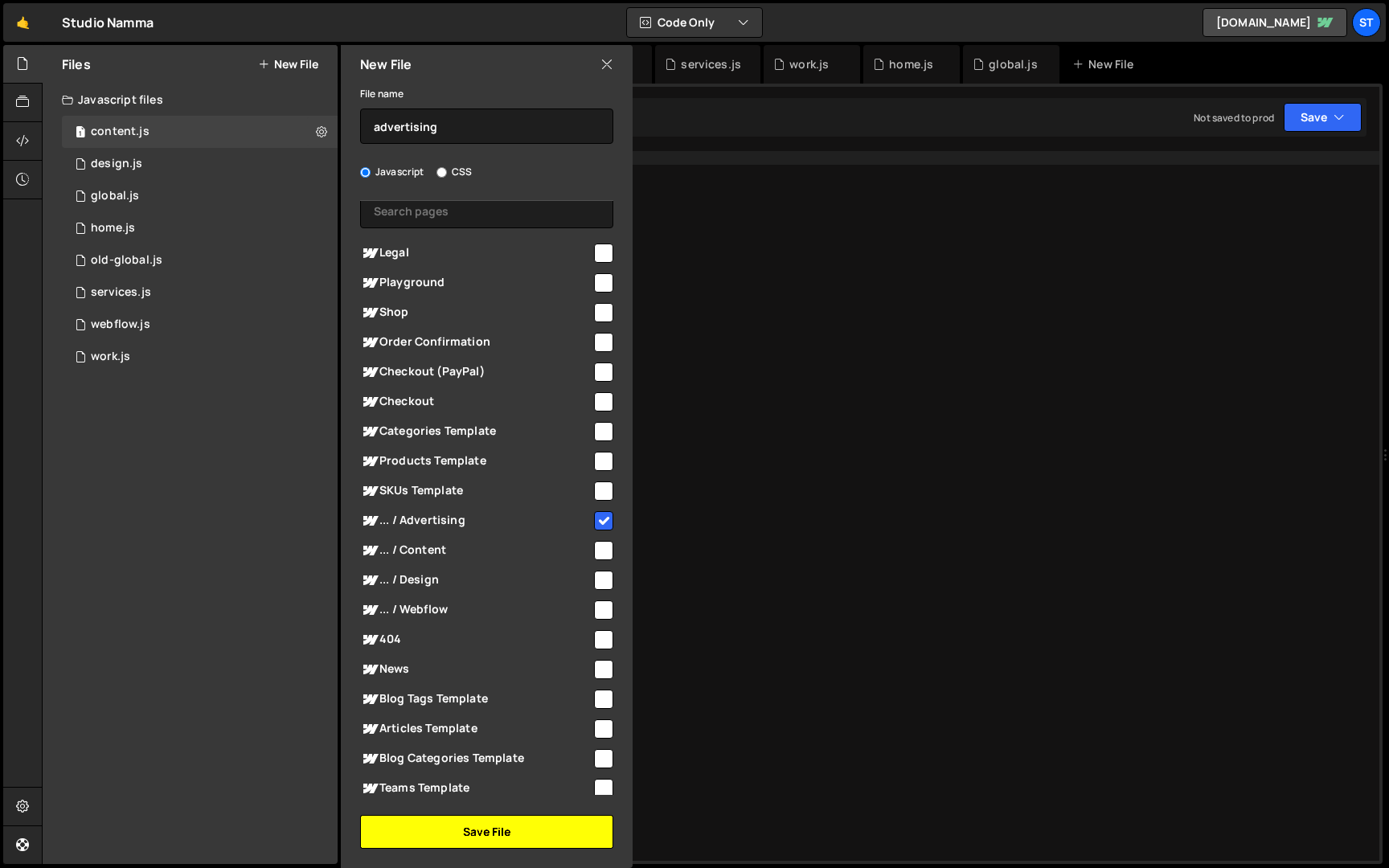
click at [522, 825] on button "Save File" at bounding box center [487, 832] width 253 height 34
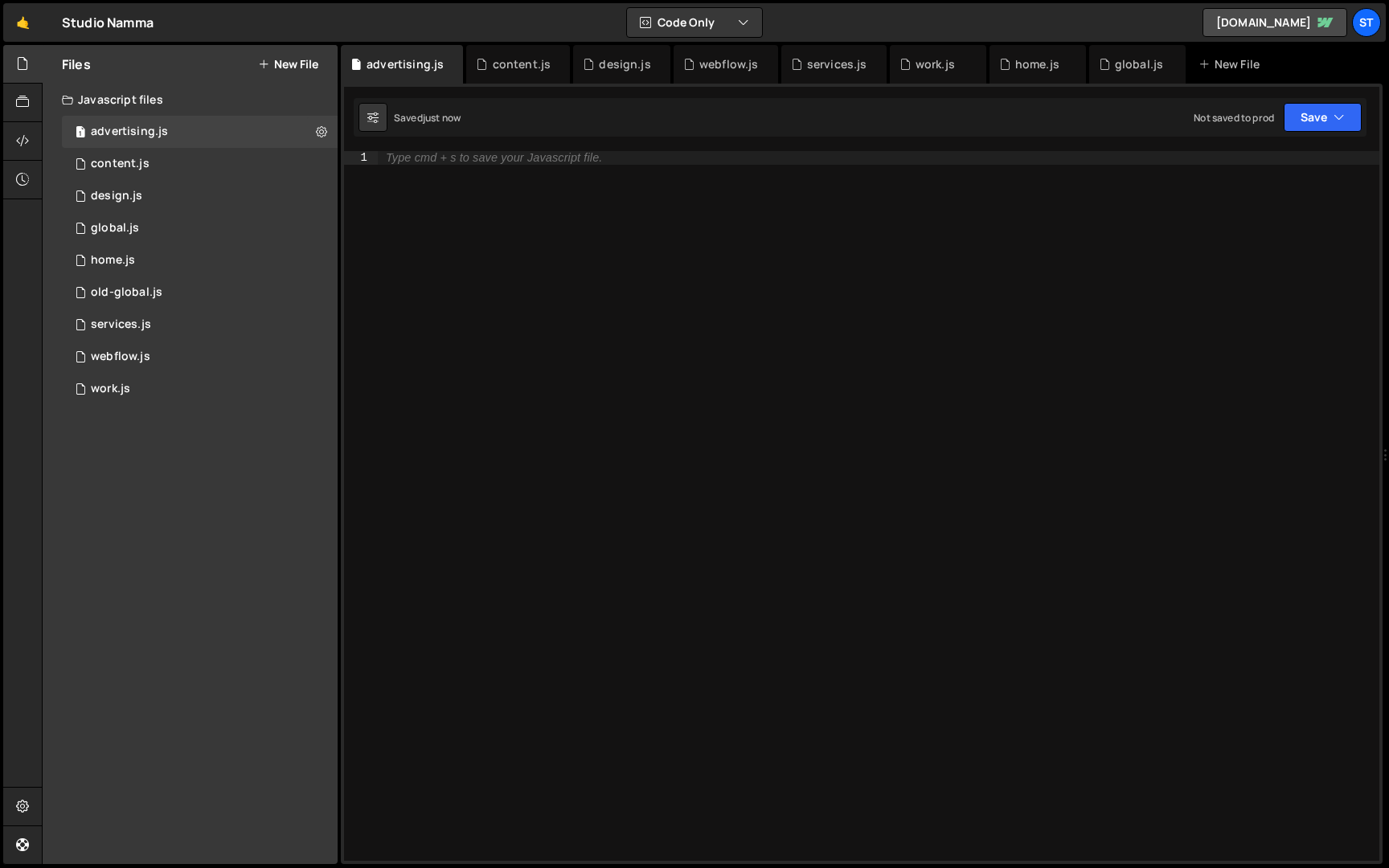
click at [292, 66] on button "New File" at bounding box center [288, 64] width 60 height 13
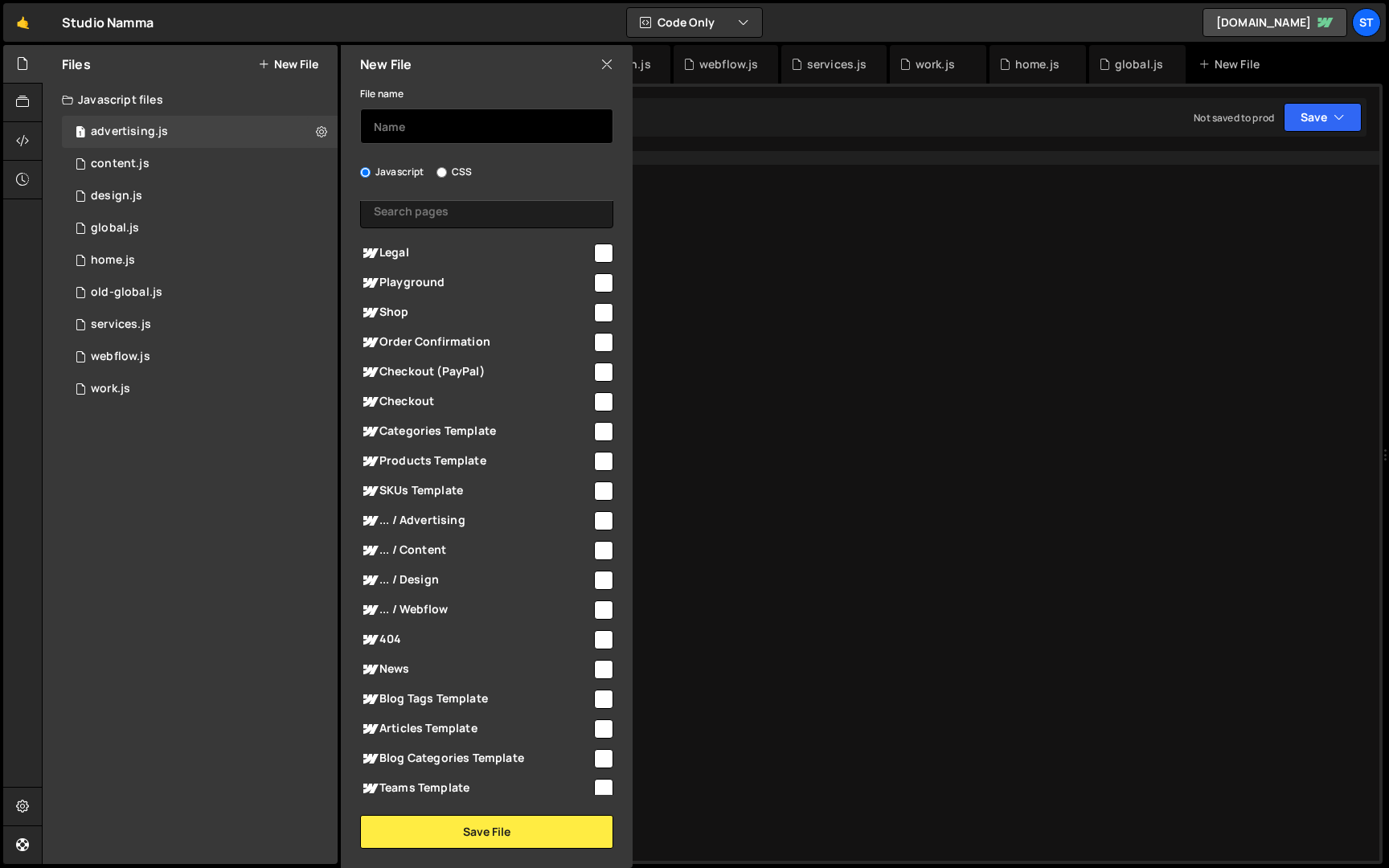
click at [438, 114] on input "text" at bounding box center [487, 127] width 253 height 35
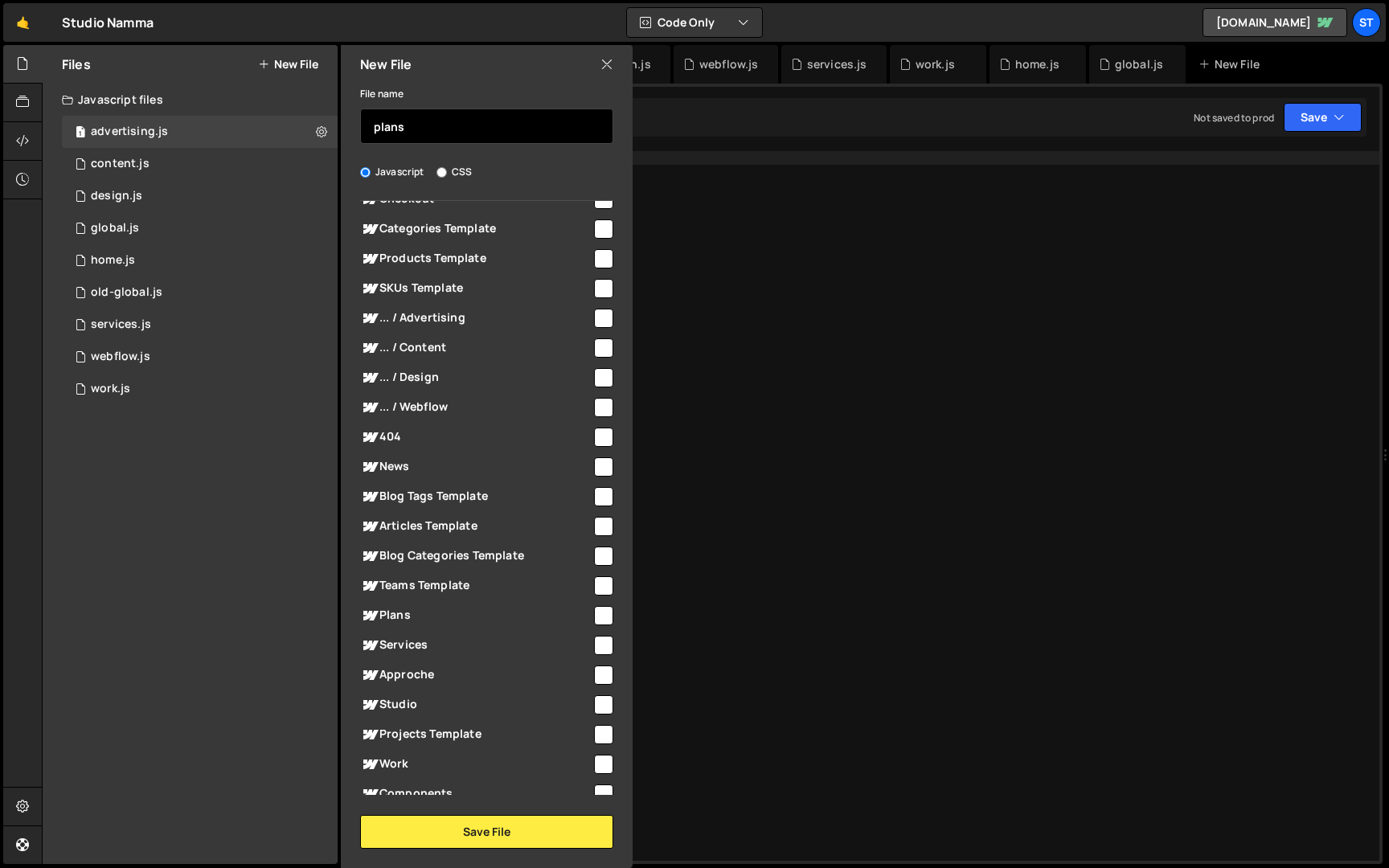
scroll to position [287, 0]
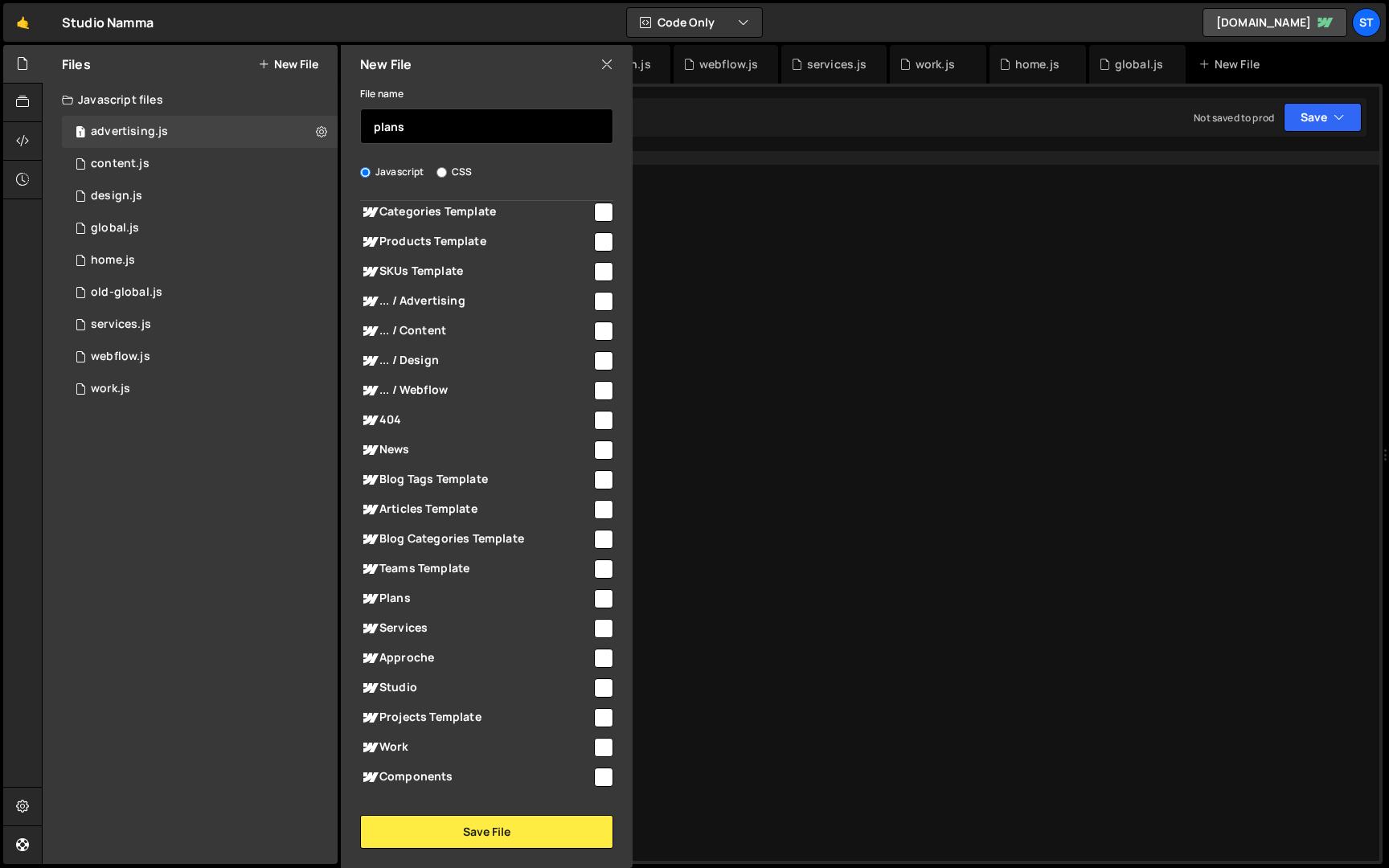
type input "plans"
click at [403, 596] on span "Plans" at bounding box center [476, 599] width 231 height 19
checkbox input "true"
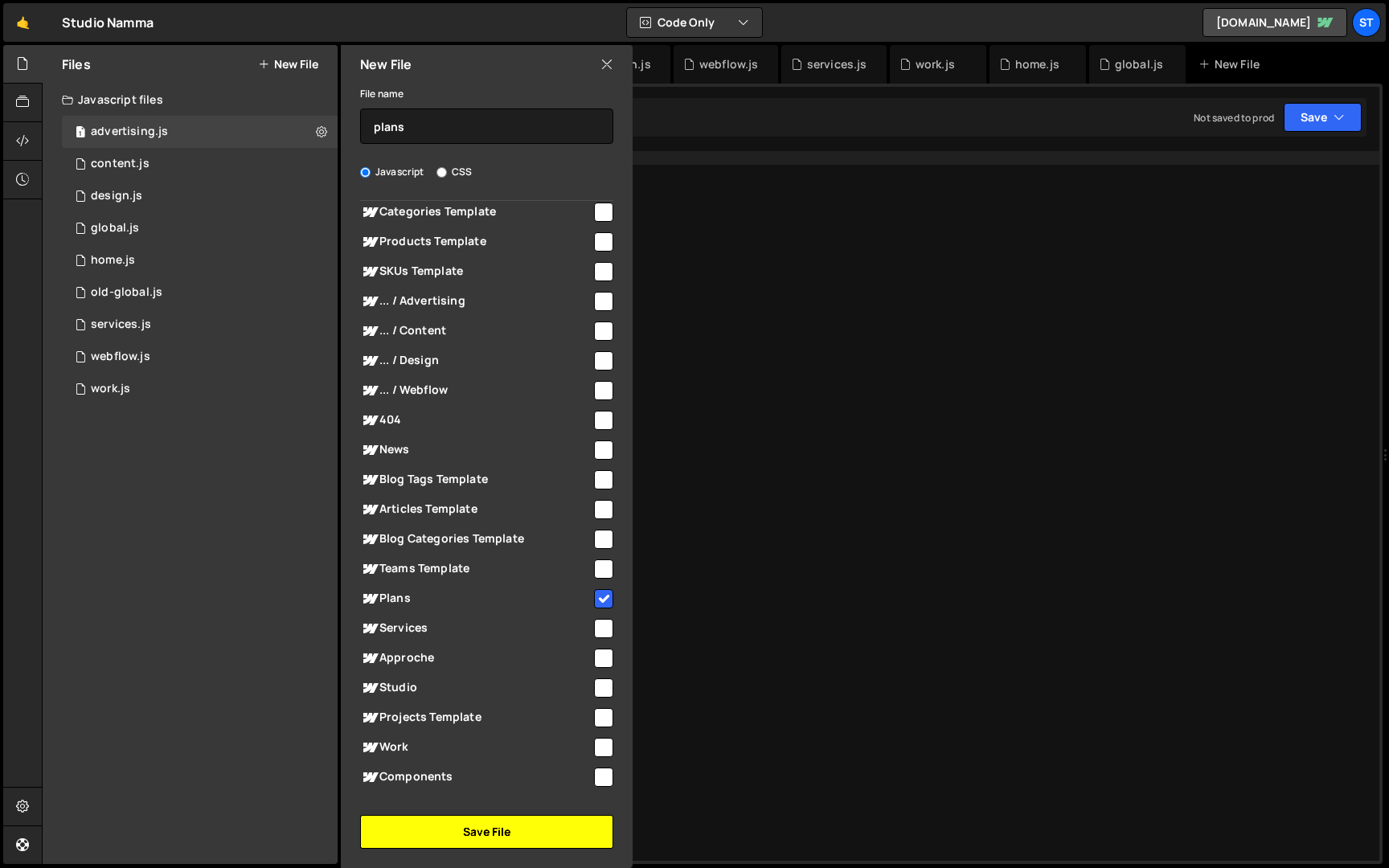
click at [460, 837] on button "Save File" at bounding box center [487, 832] width 253 height 34
checkbox input "false"
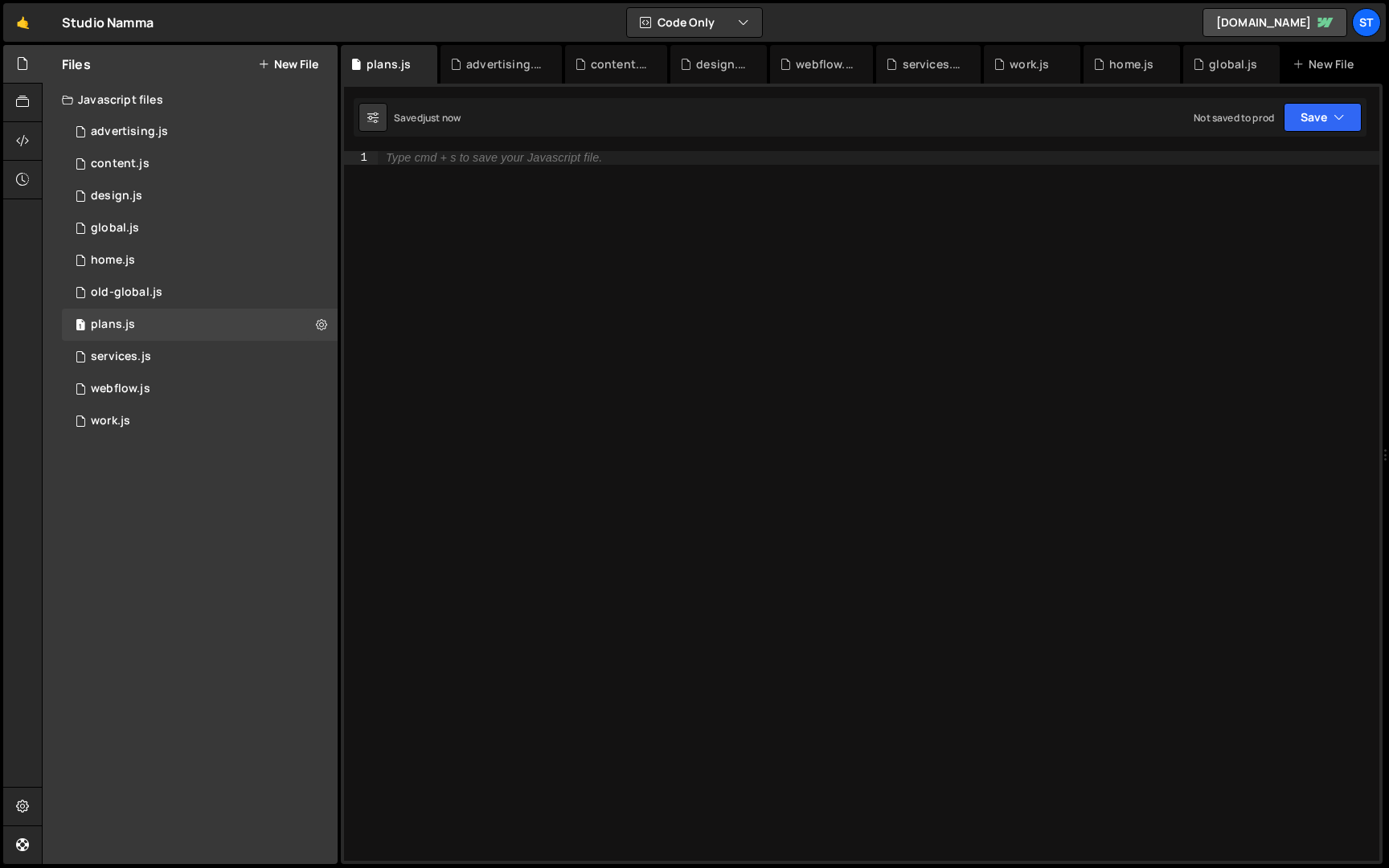
click at [309, 58] on button "New File" at bounding box center [288, 64] width 60 height 13
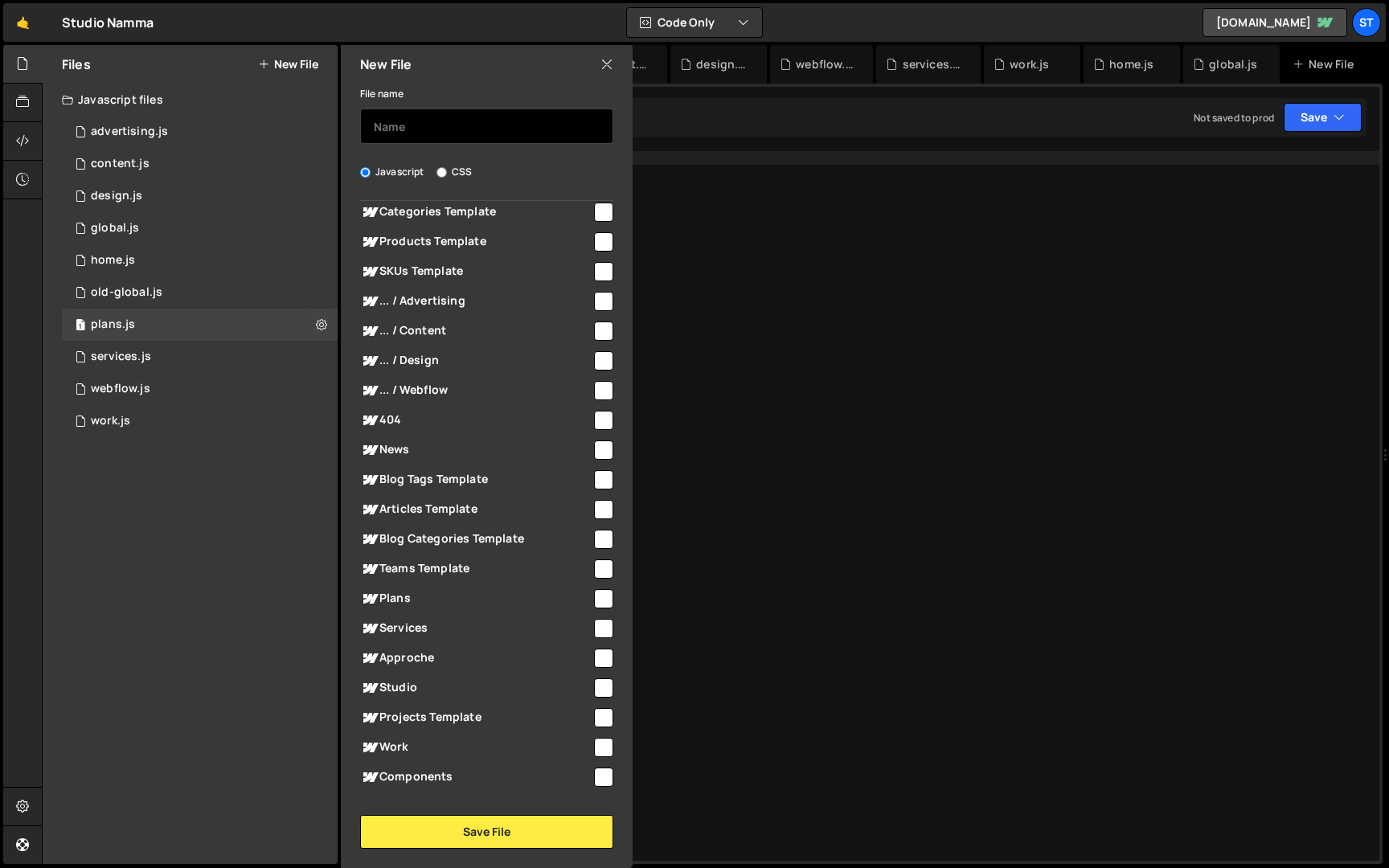
click at [404, 124] on input "text" at bounding box center [487, 127] width 253 height 35
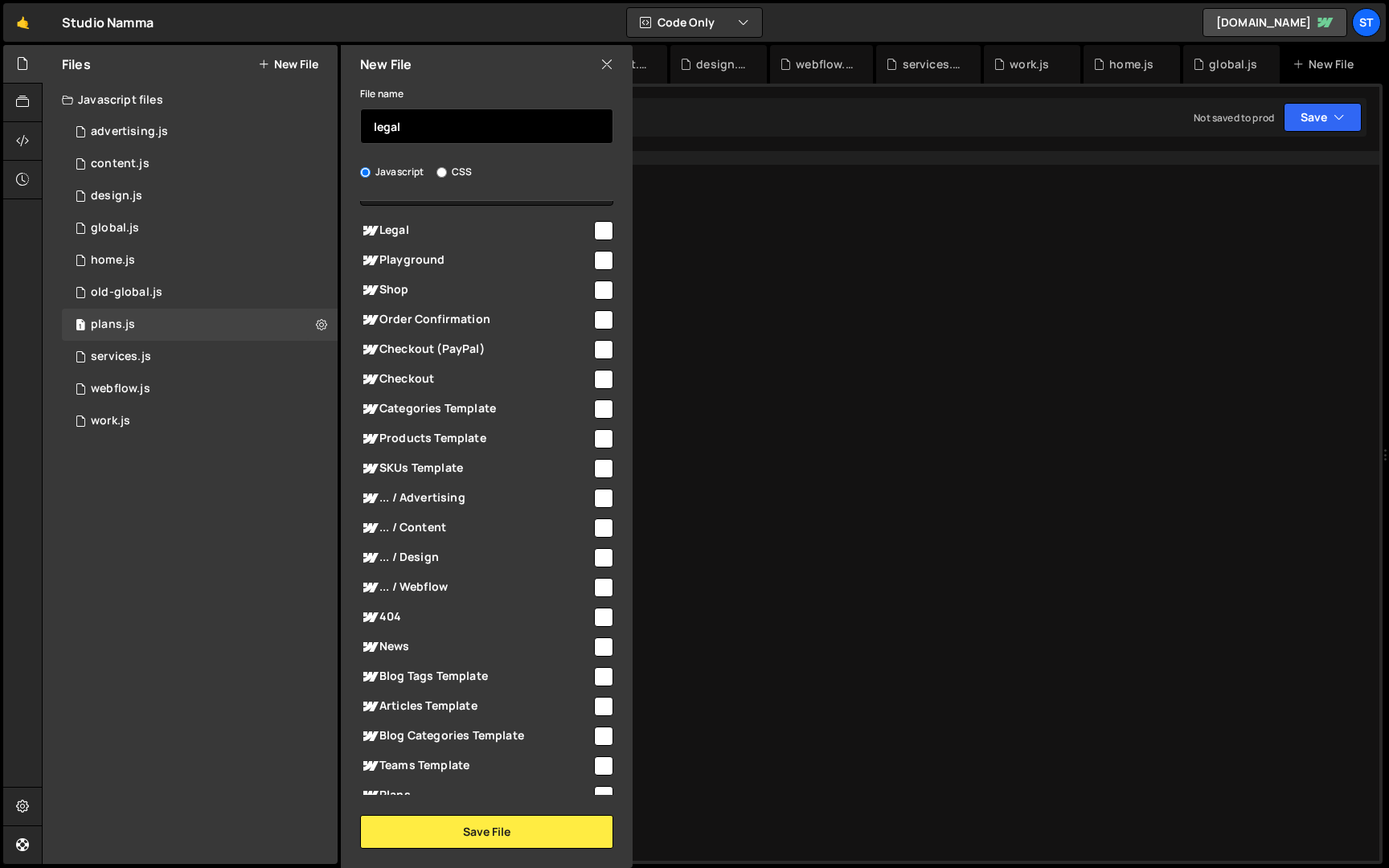
scroll to position [0, 0]
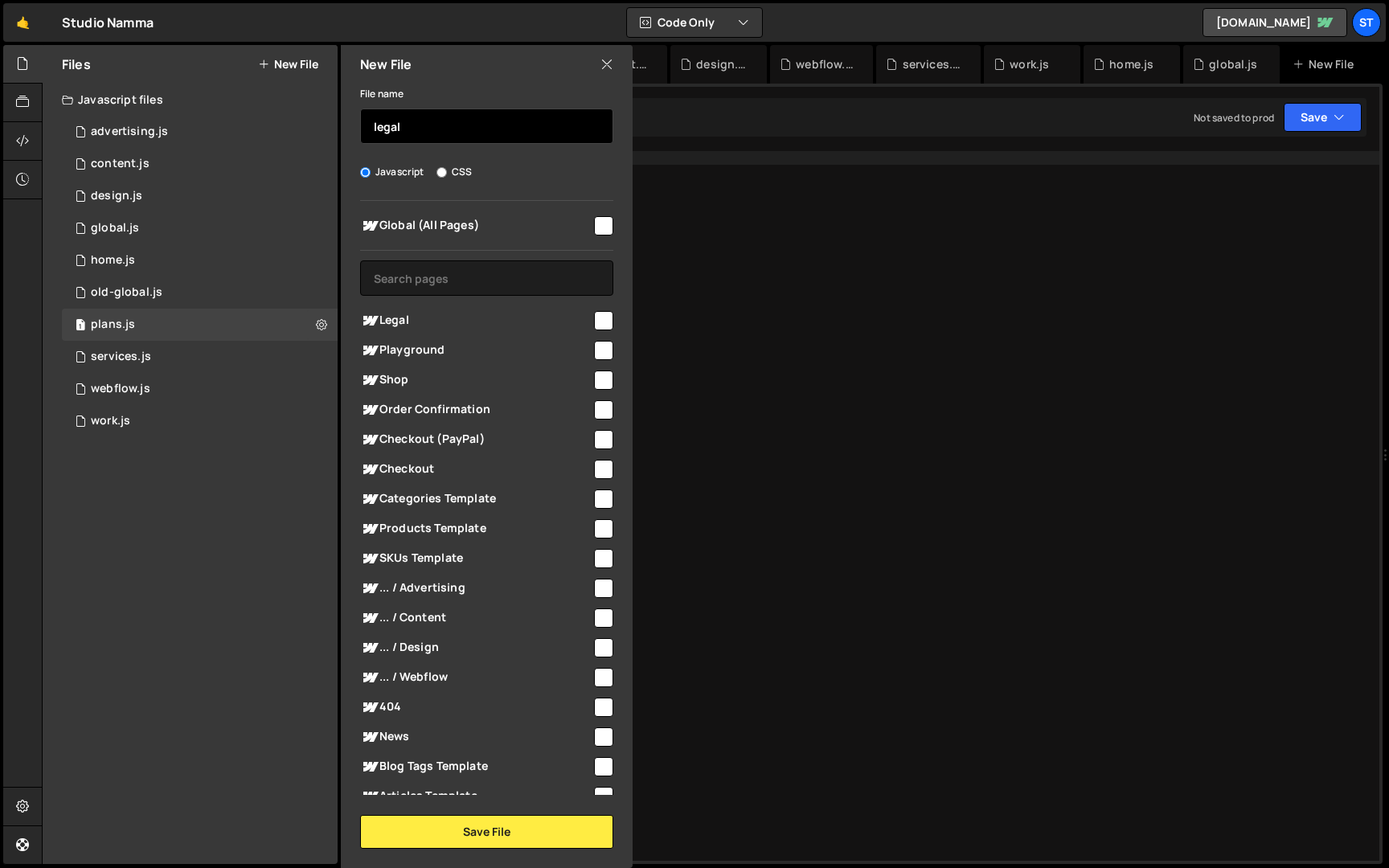
type input "legal"
click at [505, 314] on span "Legal" at bounding box center [476, 321] width 231 height 19
checkbox input "true"
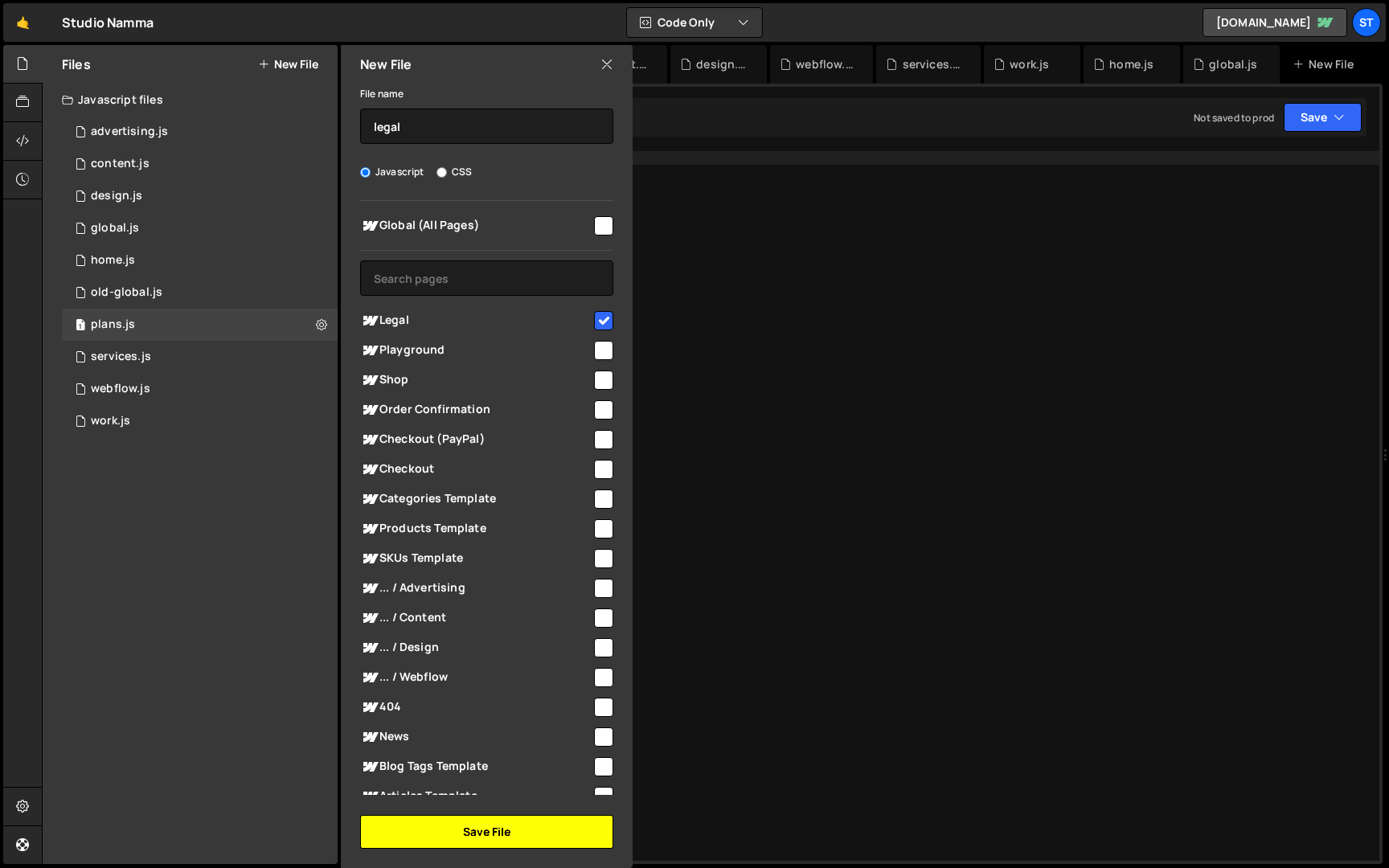
click at [496, 841] on button "Save File" at bounding box center [487, 832] width 253 height 34
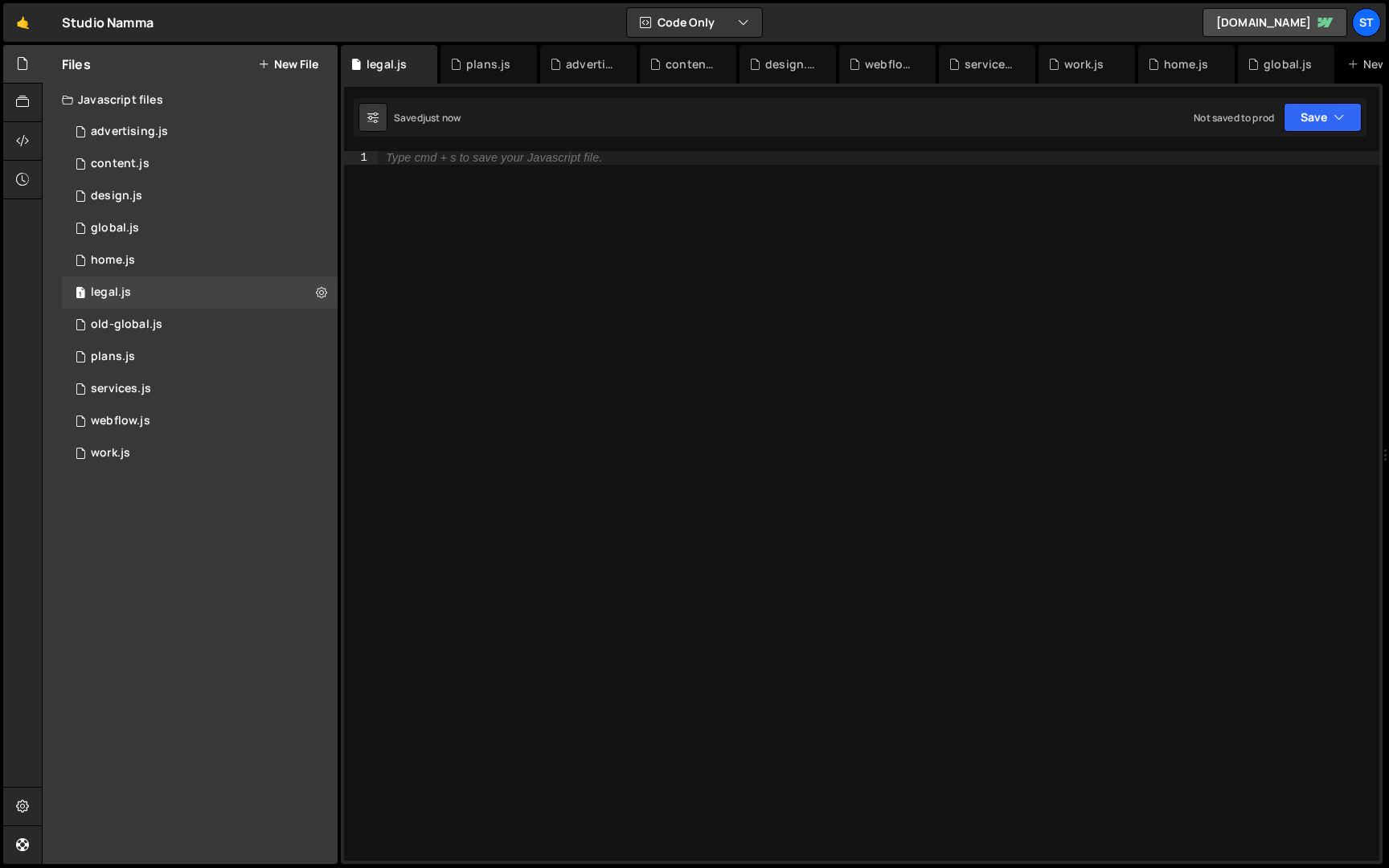
click at [305, 58] on button "New File" at bounding box center [288, 64] width 60 height 13
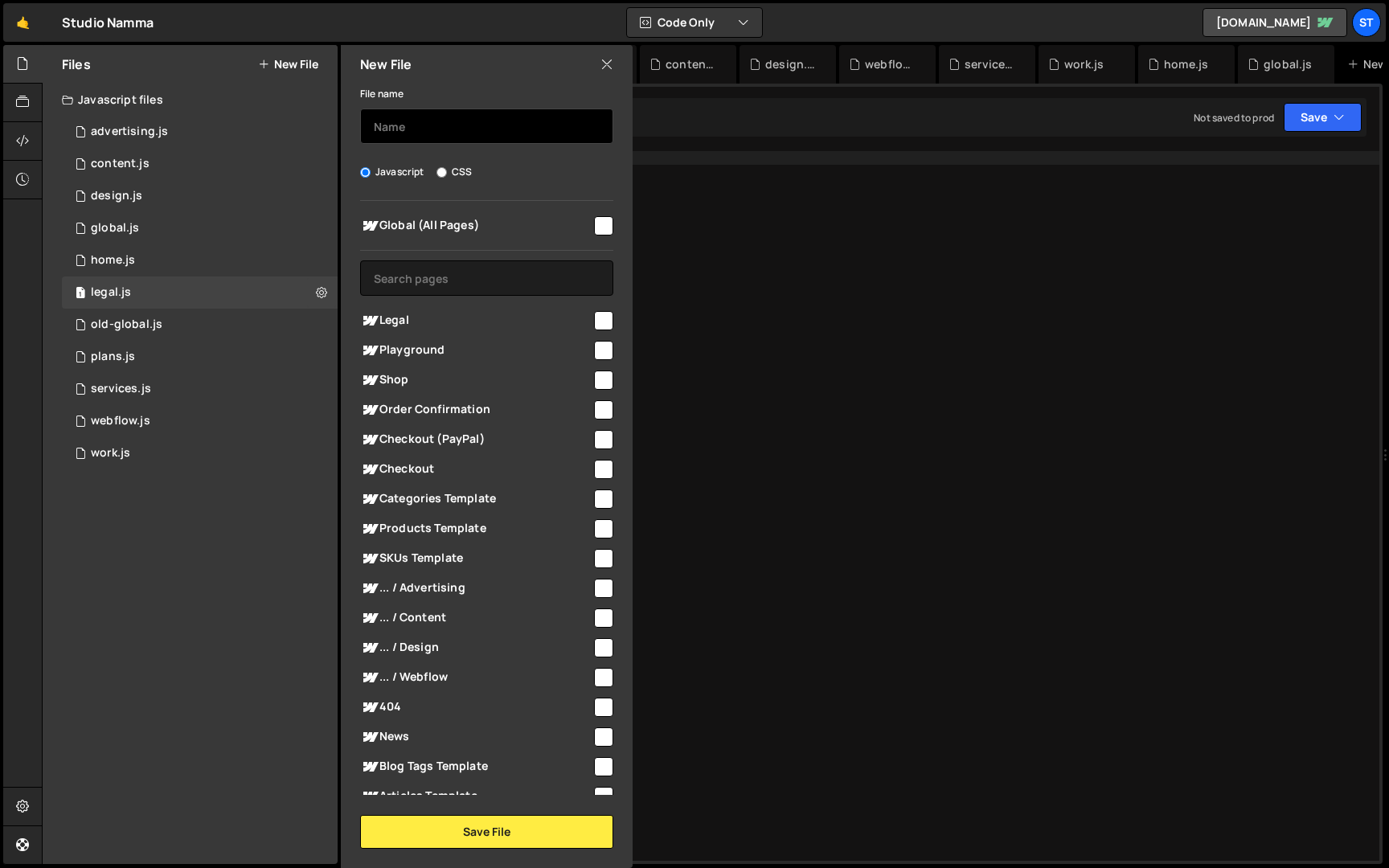
click at [393, 127] on input "text" at bounding box center [487, 127] width 253 height 35
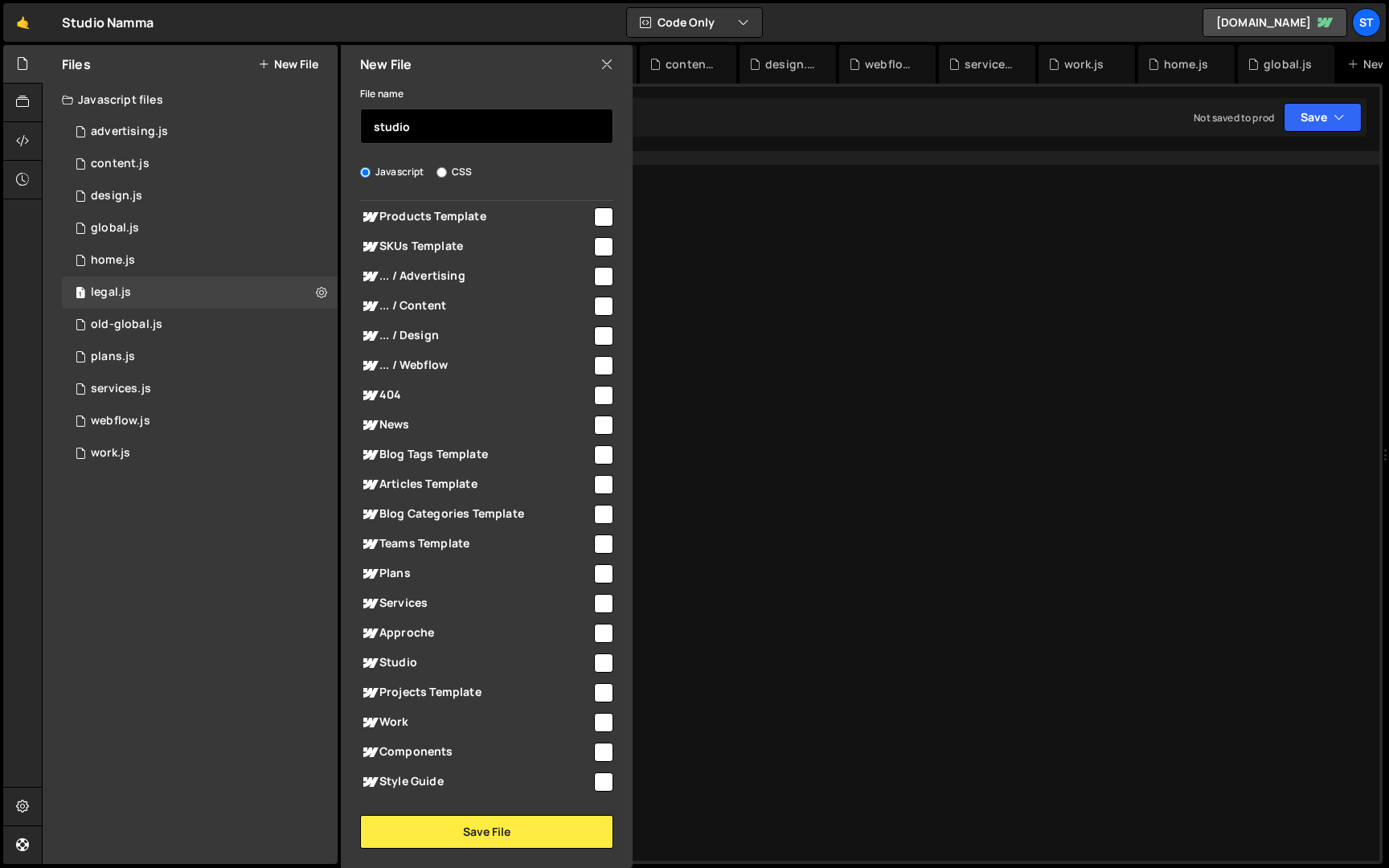
scroll to position [313, 0]
type input "studio"
click at [392, 663] on span "Studio" at bounding box center [476, 662] width 231 height 19
checkbox input "true"
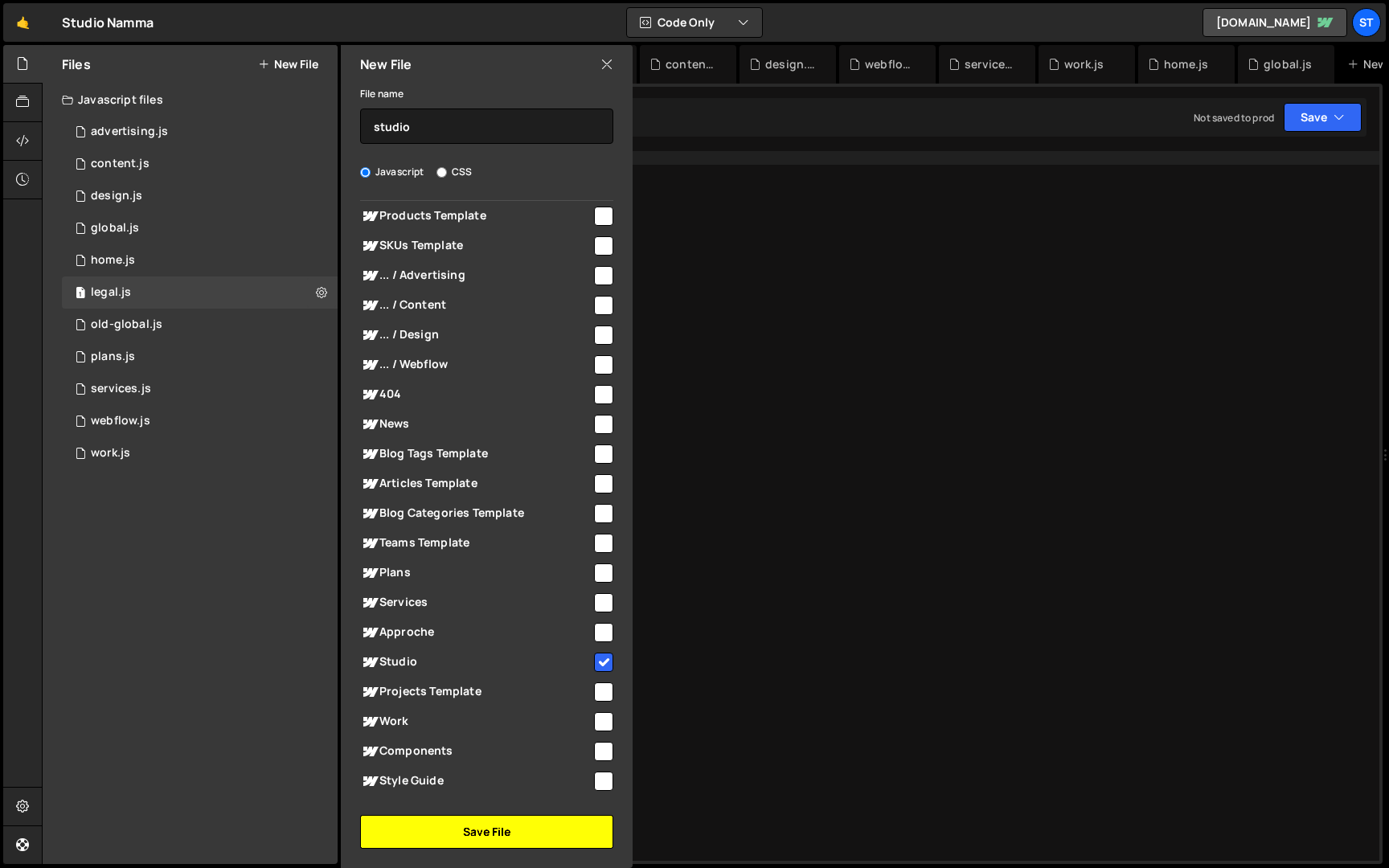
click at [472, 834] on button "Save File" at bounding box center [487, 832] width 253 height 34
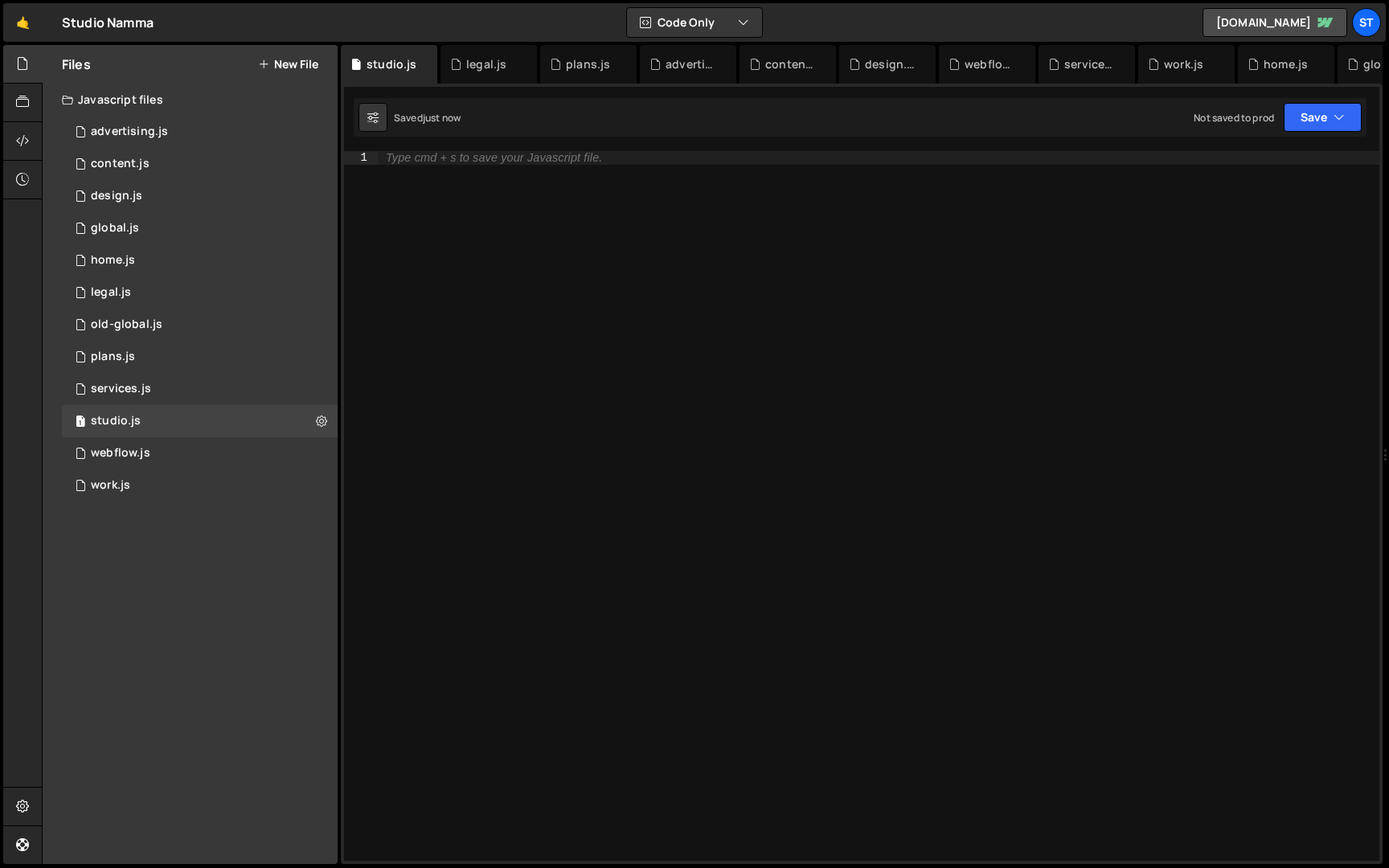
click at [310, 66] on button "New File" at bounding box center [288, 64] width 60 height 13
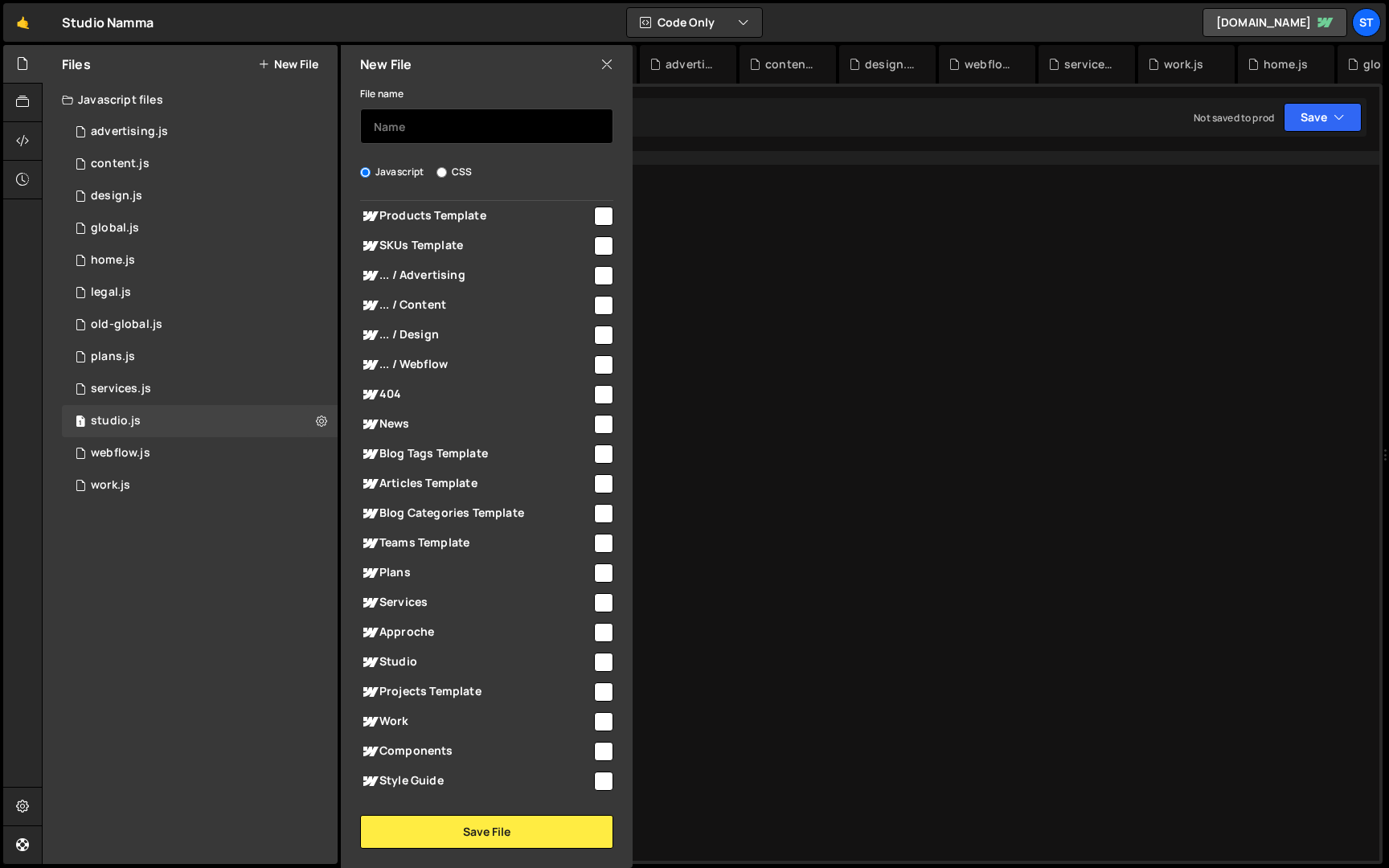
click at [398, 122] on input "text" at bounding box center [487, 127] width 253 height 35
type input "approach"
click at [410, 633] on span "Approche" at bounding box center [476, 633] width 231 height 19
checkbox input "true"
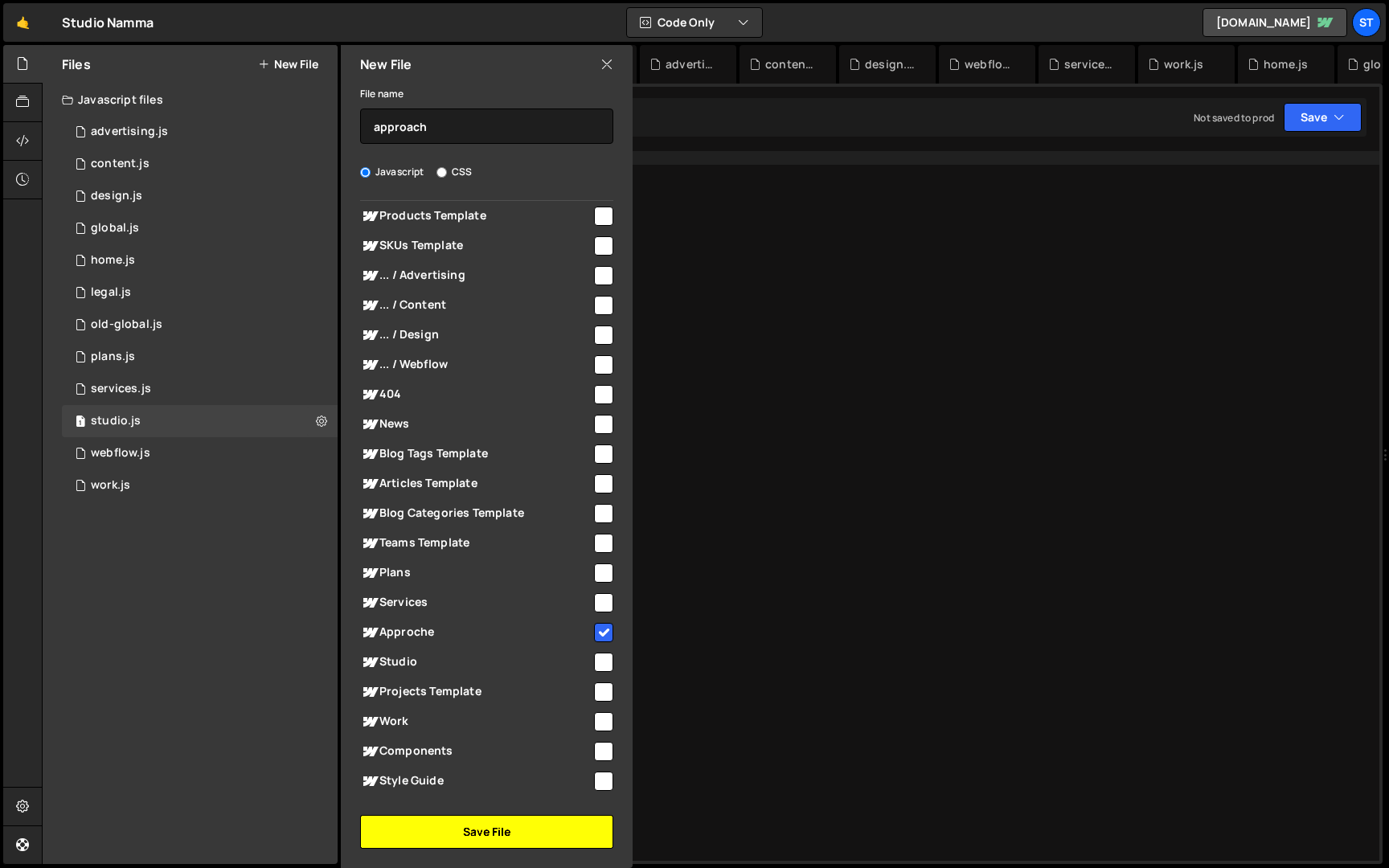
click at [506, 837] on button "Save File" at bounding box center [487, 832] width 253 height 34
checkbox input "false"
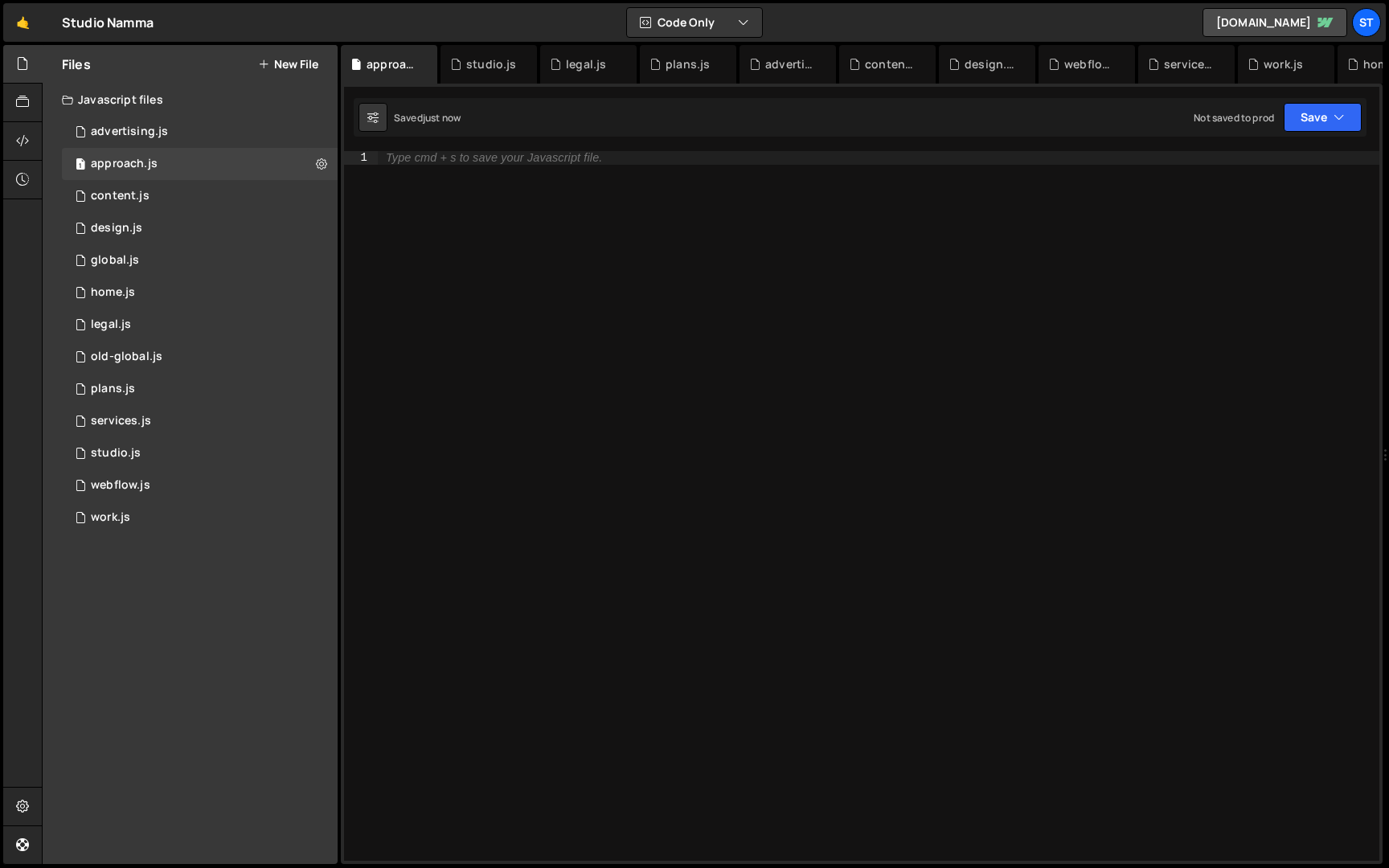
click at [303, 61] on button "New File" at bounding box center [288, 64] width 60 height 13
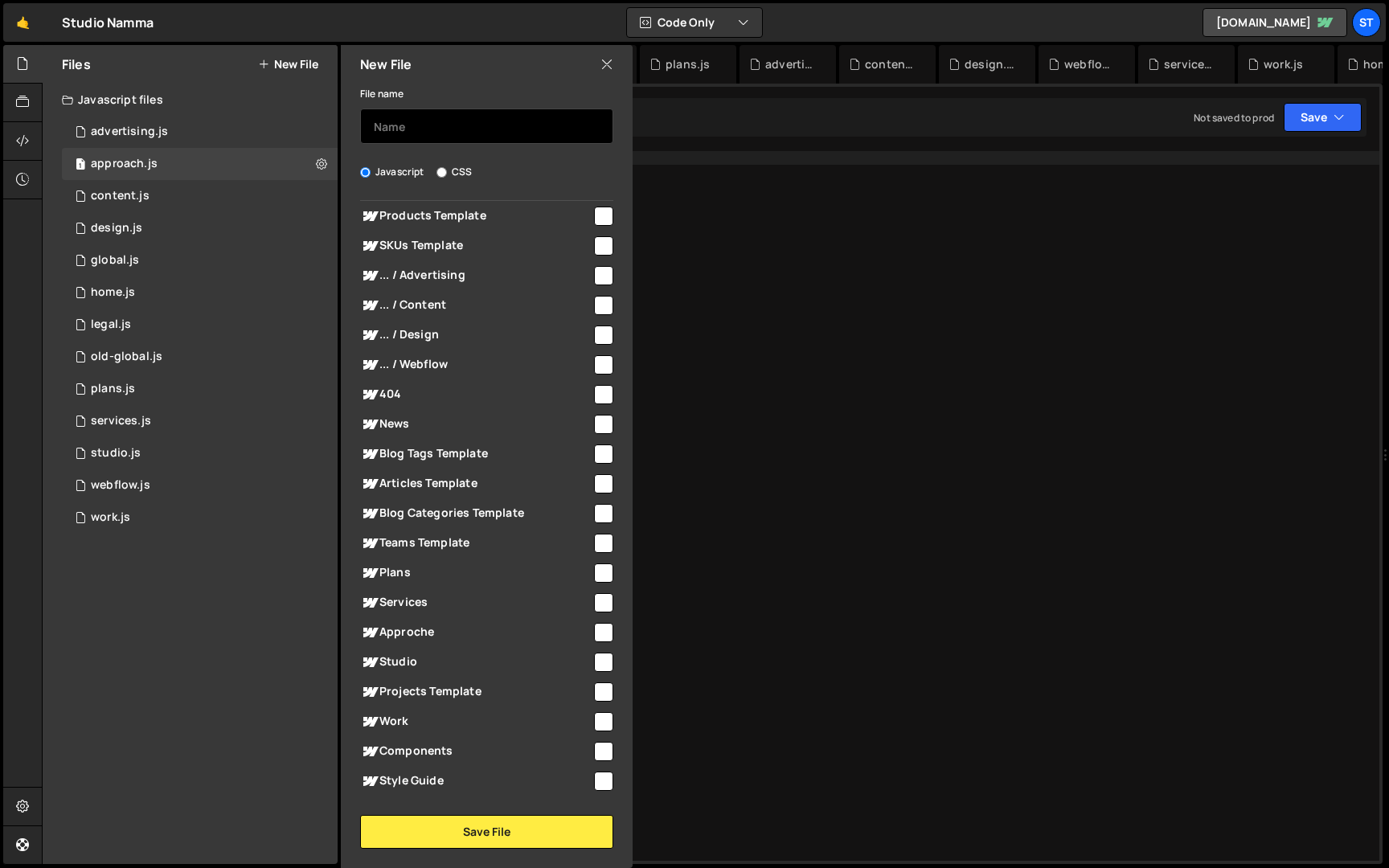
click at [410, 109] on input "text" at bounding box center [487, 127] width 253 height 35
type input "news"
click at [394, 417] on span "News" at bounding box center [476, 425] width 231 height 19
checkbox input "true"
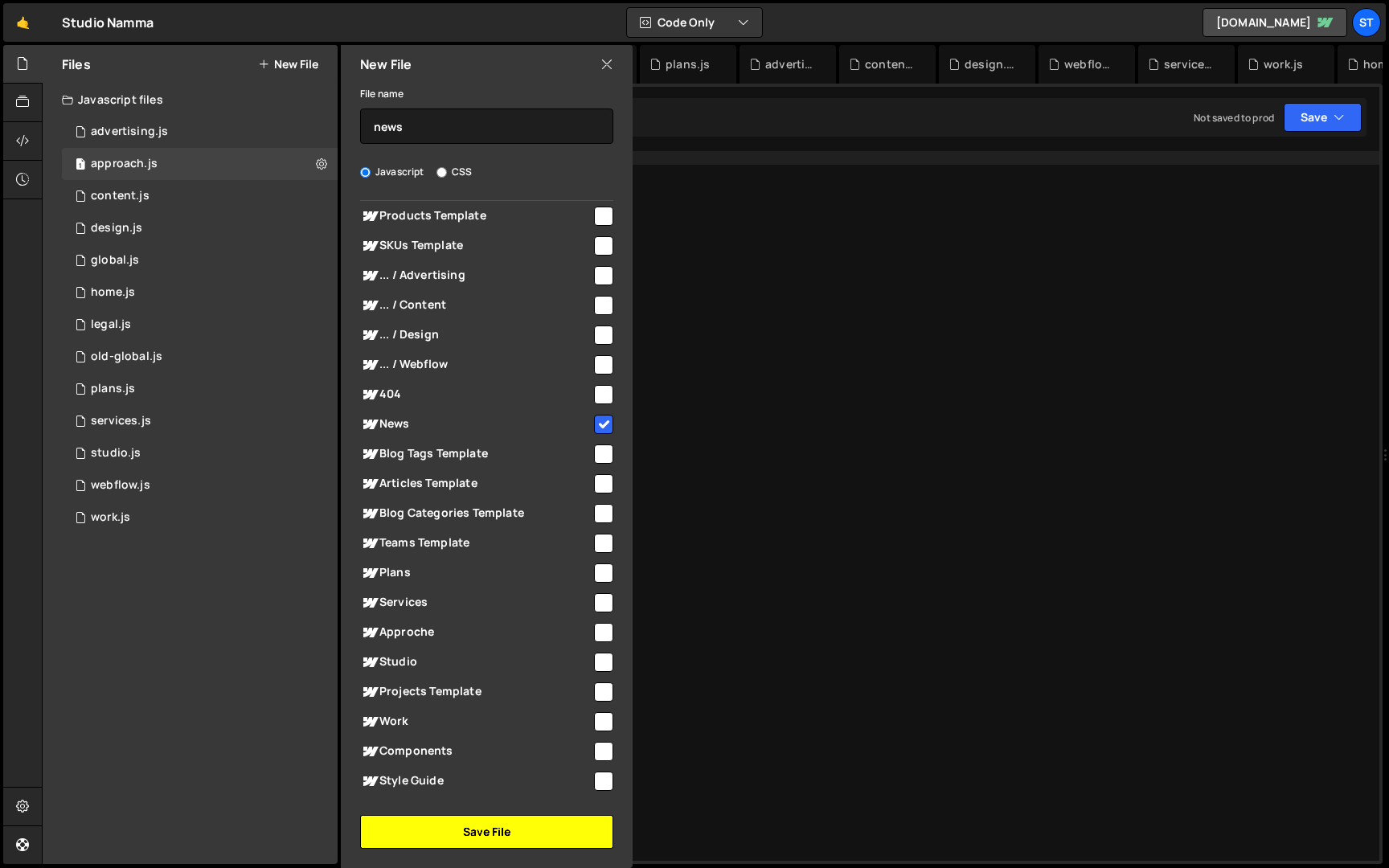
click at [484, 824] on button "Save File" at bounding box center [487, 832] width 253 height 34
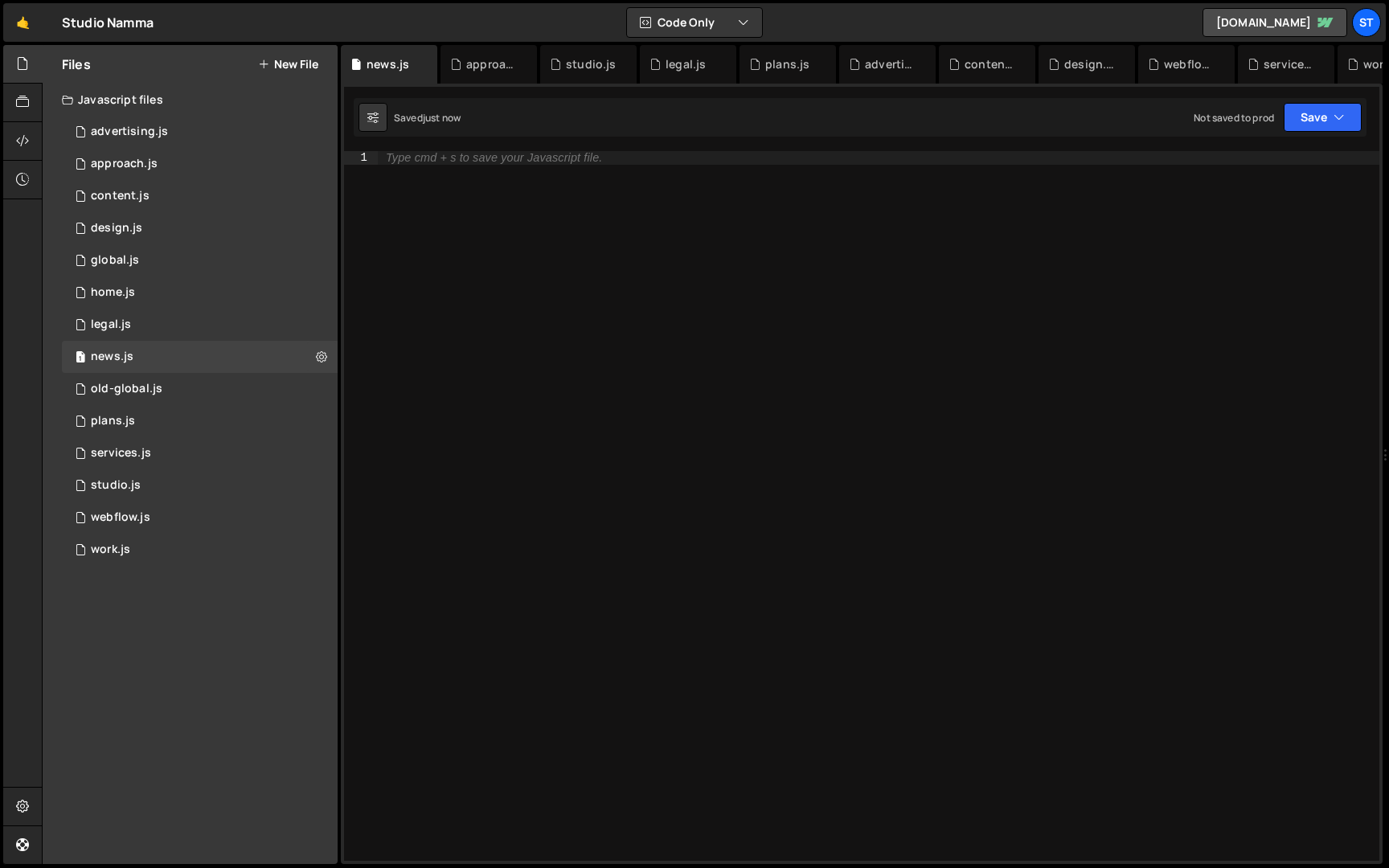
click at [302, 64] on button "New File" at bounding box center [288, 64] width 60 height 13
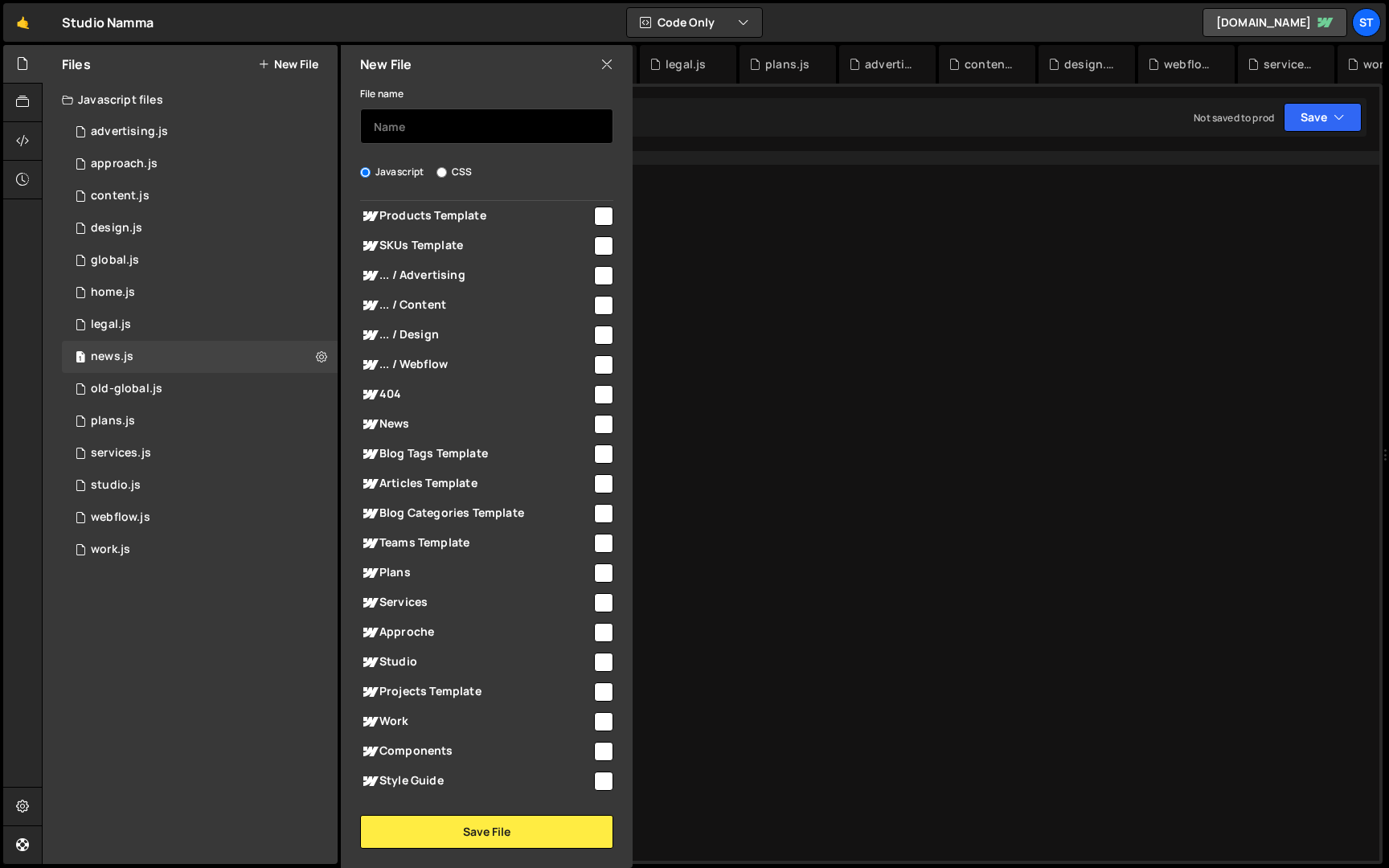
click at [430, 139] on input "text" at bounding box center [487, 127] width 253 height 35
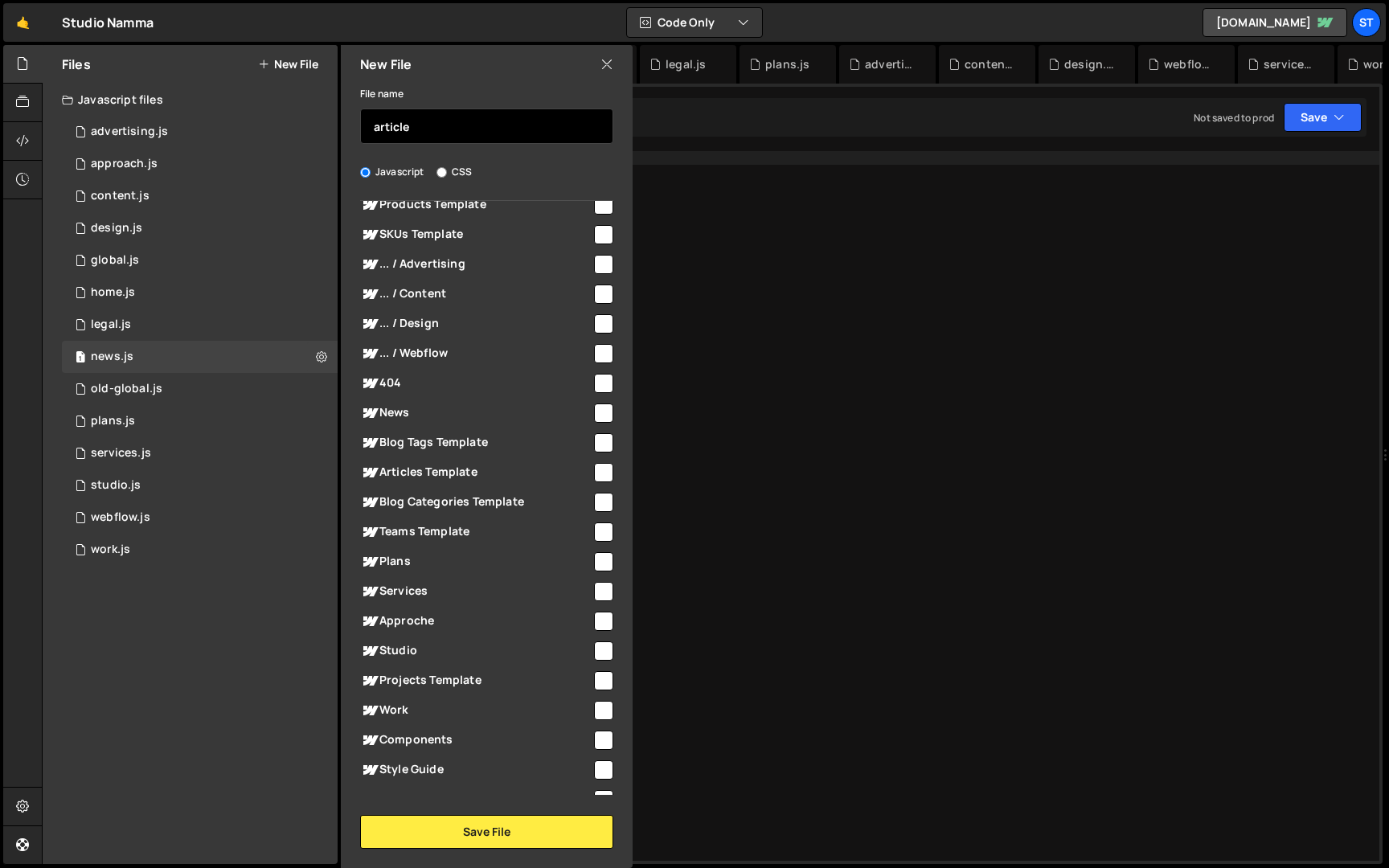
scroll to position [367, 0]
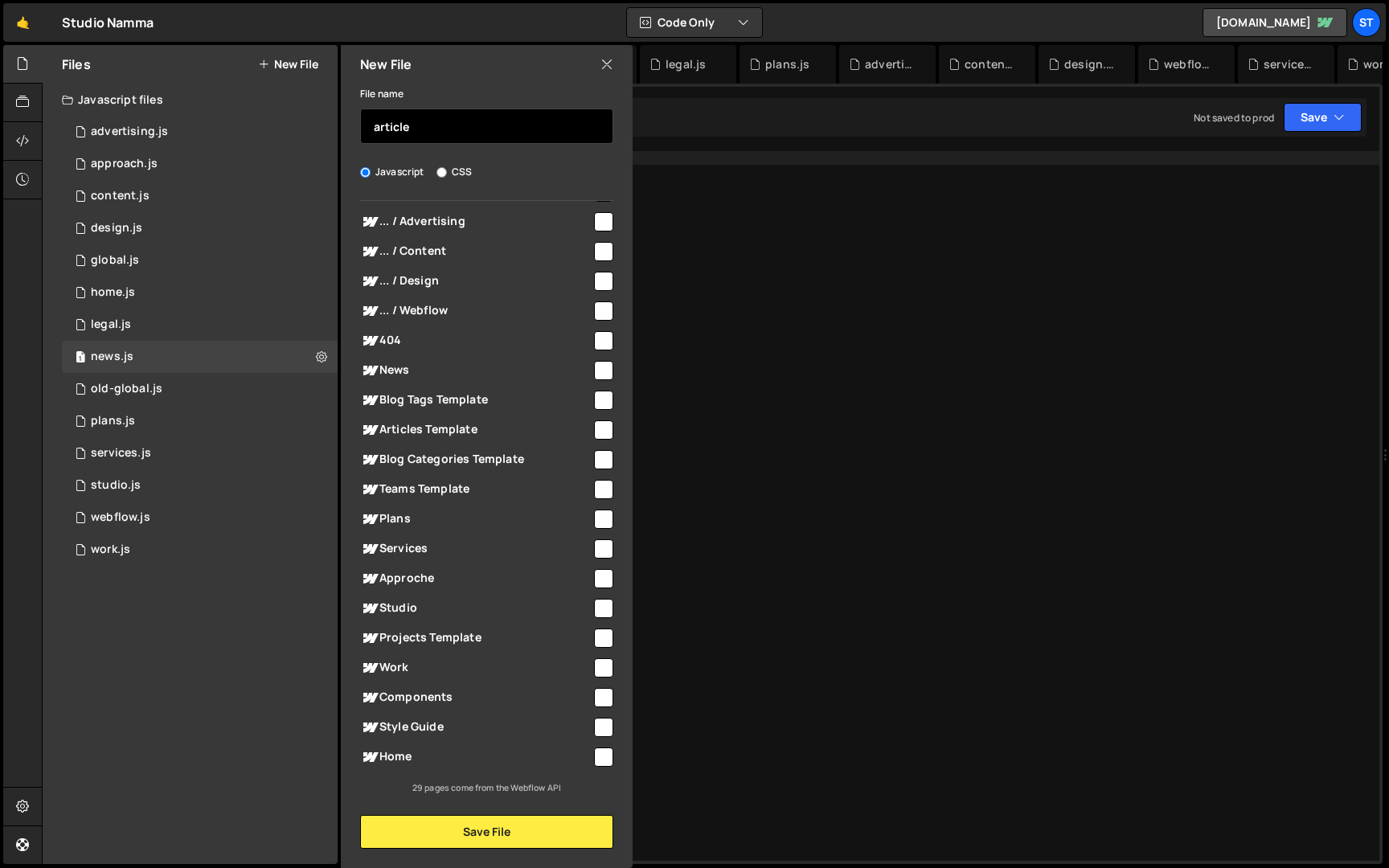
type input "article"
click at [444, 431] on span "Articles Template" at bounding box center [476, 430] width 231 height 19
checkbox input "true"
click at [460, 121] on input "article" at bounding box center [487, 127] width 253 height 35
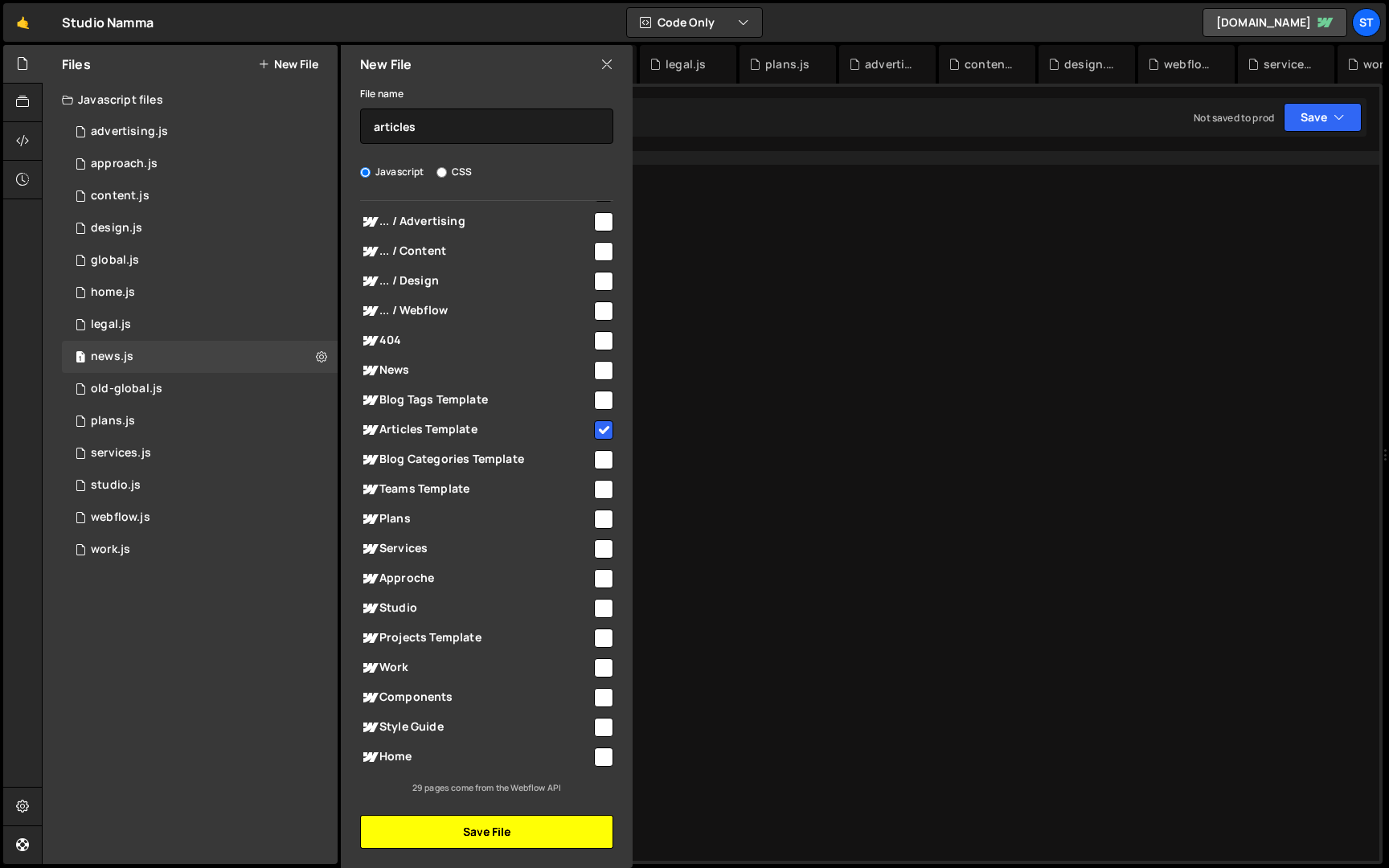
click at [482, 833] on button "Save File" at bounding box center [487, 832] width 253 height 34
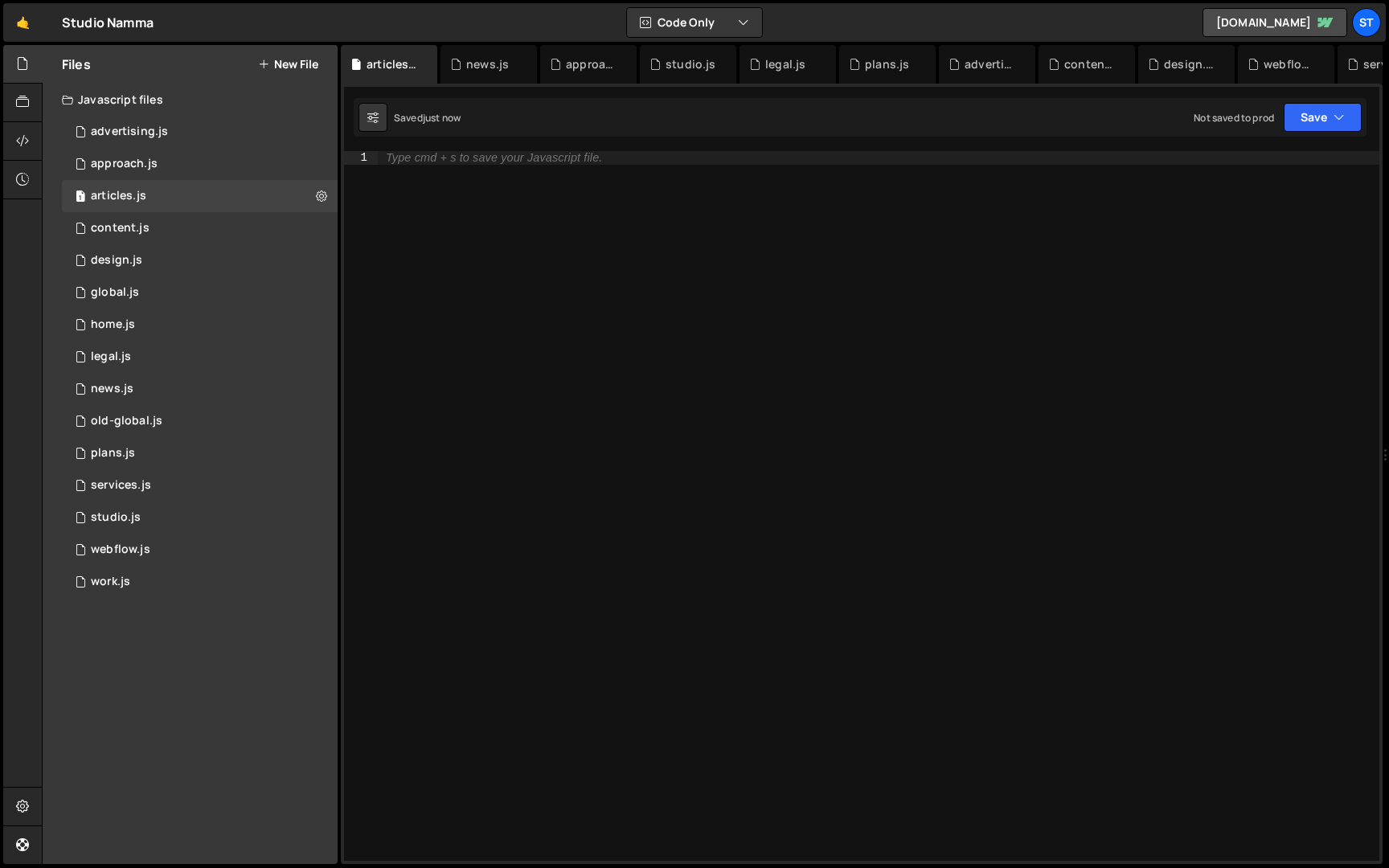
click at [306, 58] on button "New File" at bounding box center [288, 64] width 60 height 13
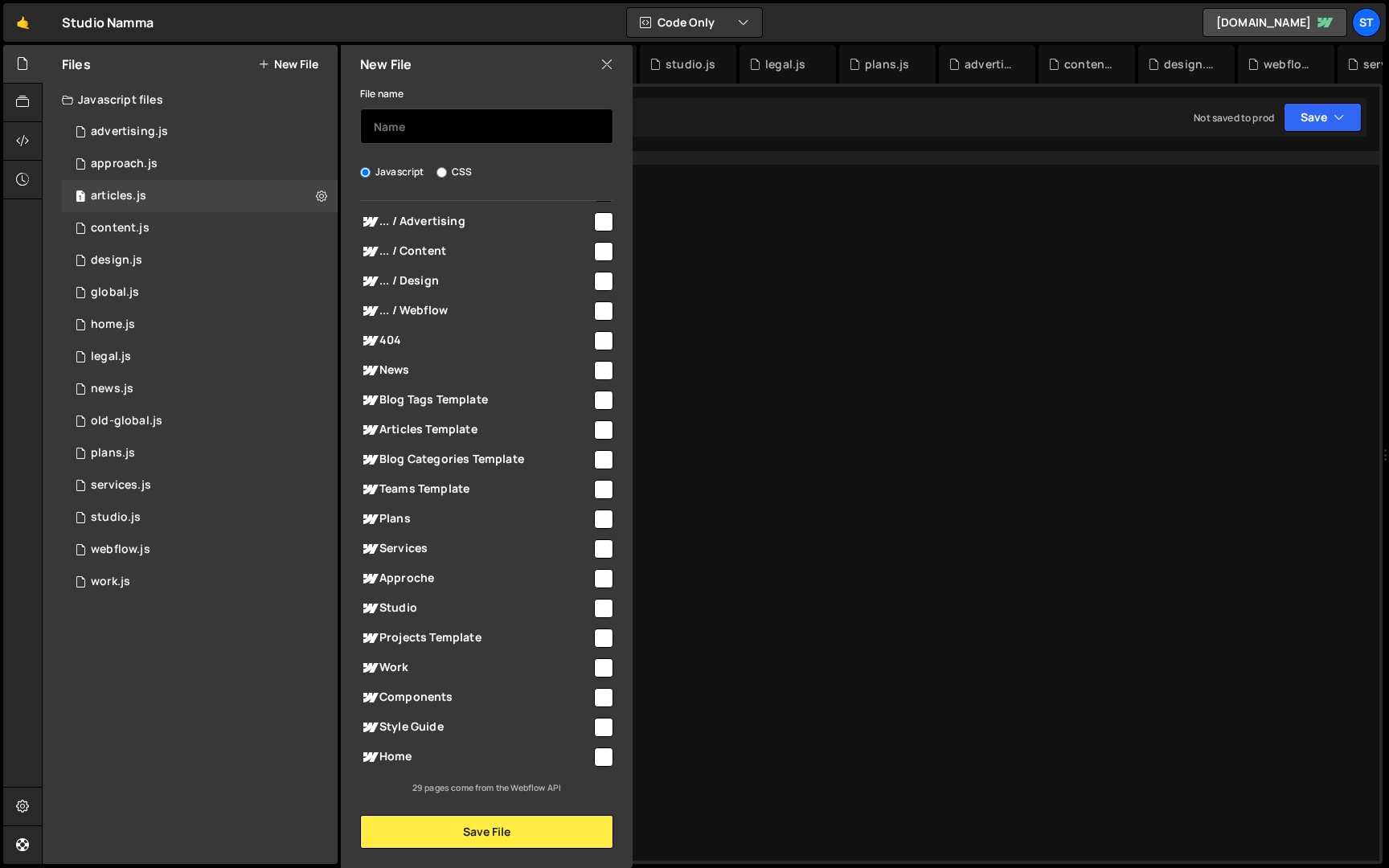
click at [458, 122] on input "text" at bounding box center [487, 127] width 253 height 35
type input "projects"
click at [455, 630] on span "Projects Template" at bounding box center [476, 638] width 231 height 19
checkbox input "true"
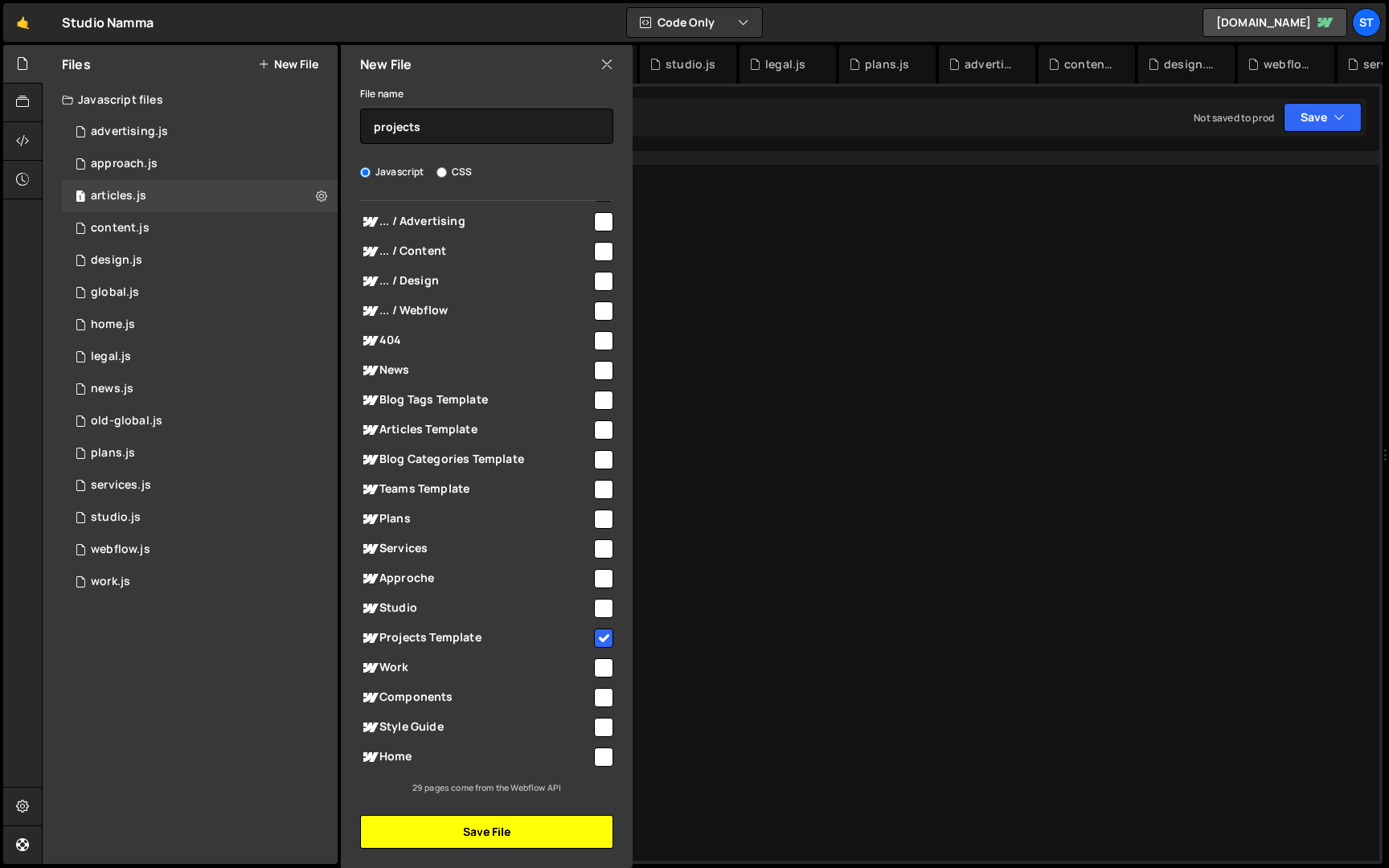
click at [462, 825] on button "Save File" at bounding box center [487, 832] width 253 height 34
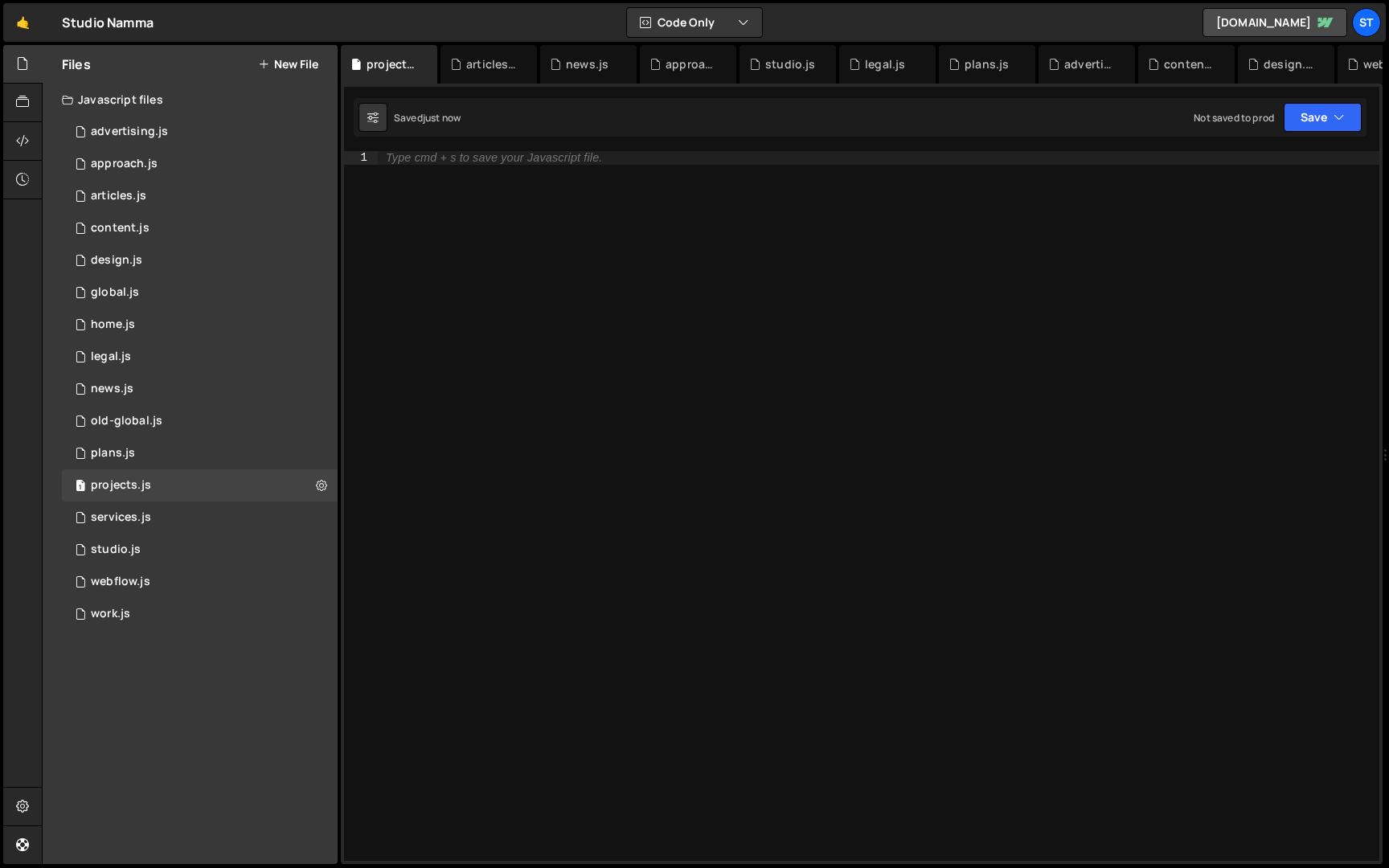
click at [289, 67] on button "New File" at bounding box center [288, 64] width 60 height 13
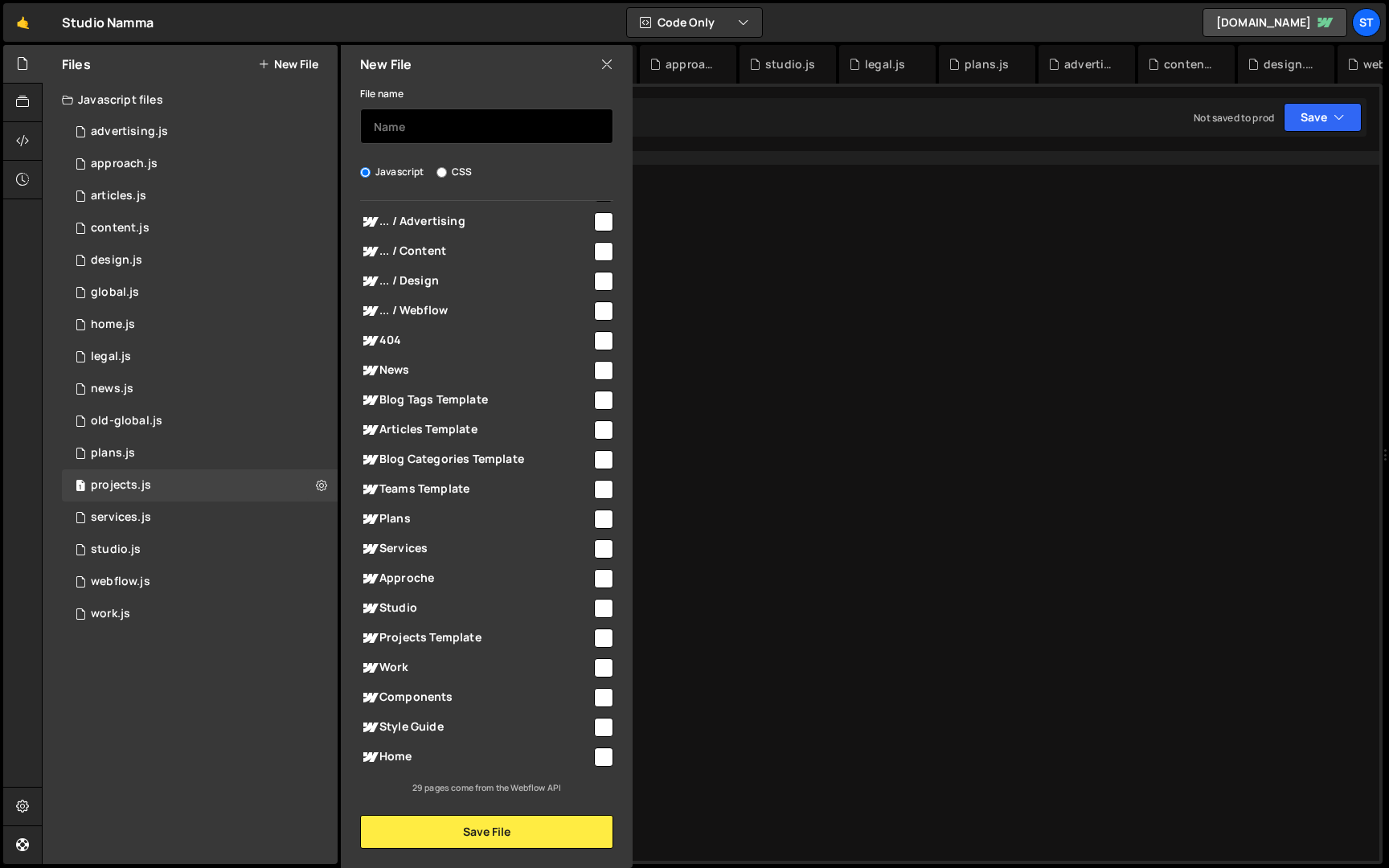
click at [434, 129] on input "text" at bounding box center [487, 127] width 253 height 35
type input "404"
click at [394, 341] on span "404" at bounding box center [476, 341] width 231 height 19
checkbox input "true"
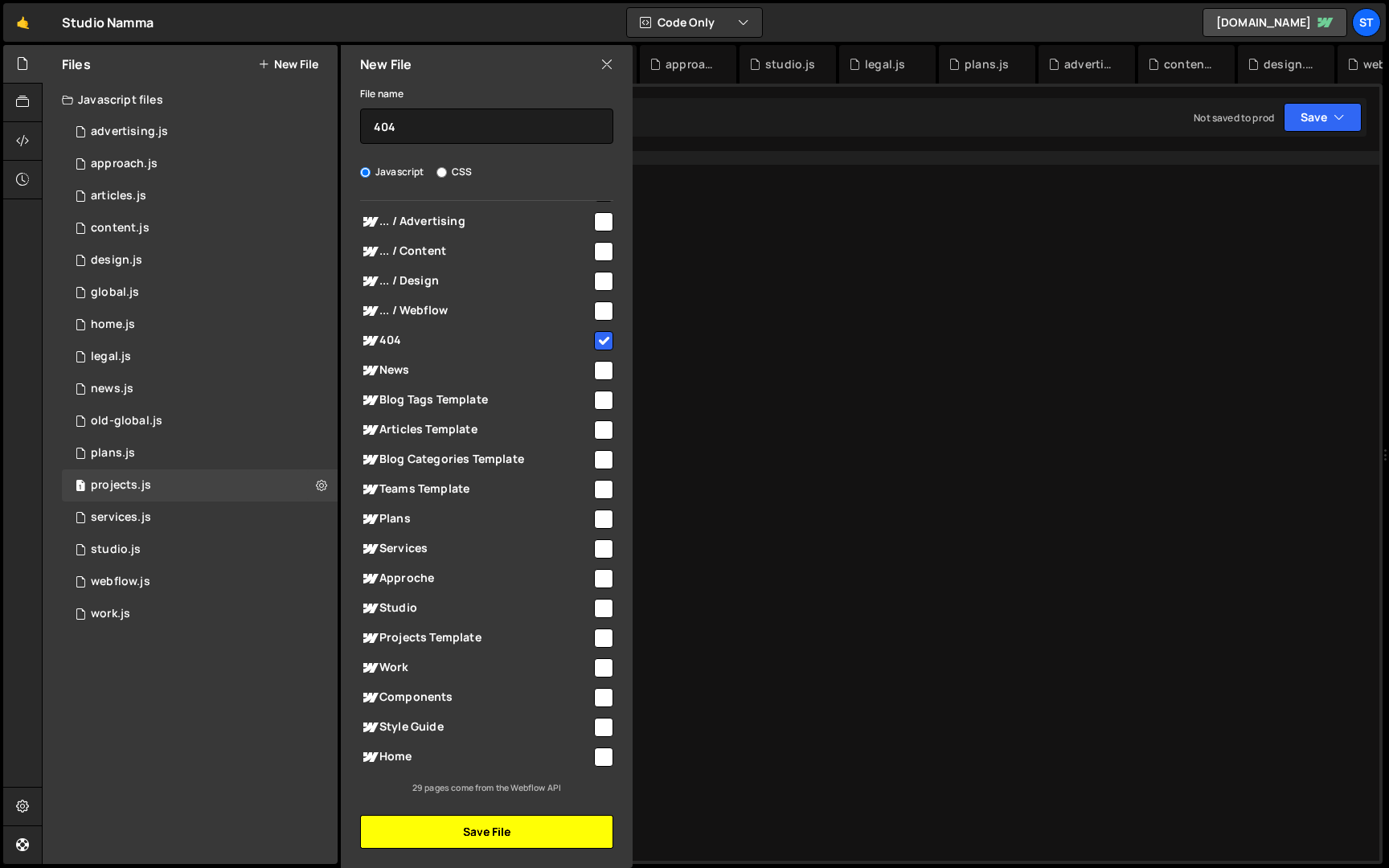
click at [485, 838] on button "Save File" at bounding box center [487, 832] width 253 height 34
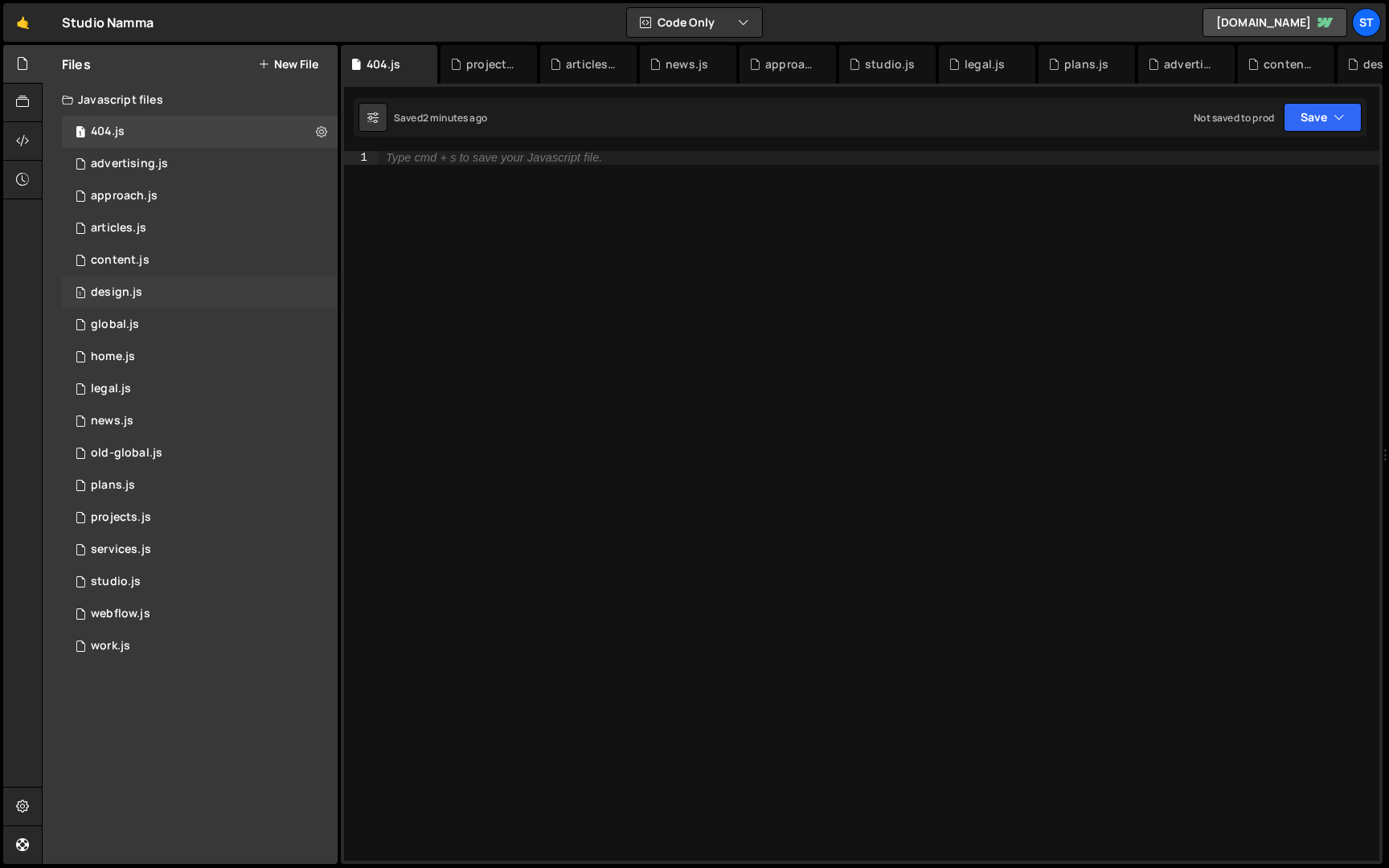
click at [318, 292] on div "1 design.js 0" at bounding box center [200, 293] width 276 height 32
click at [322, 292] on icon at bounding box center [322, 292] width 11 height 15
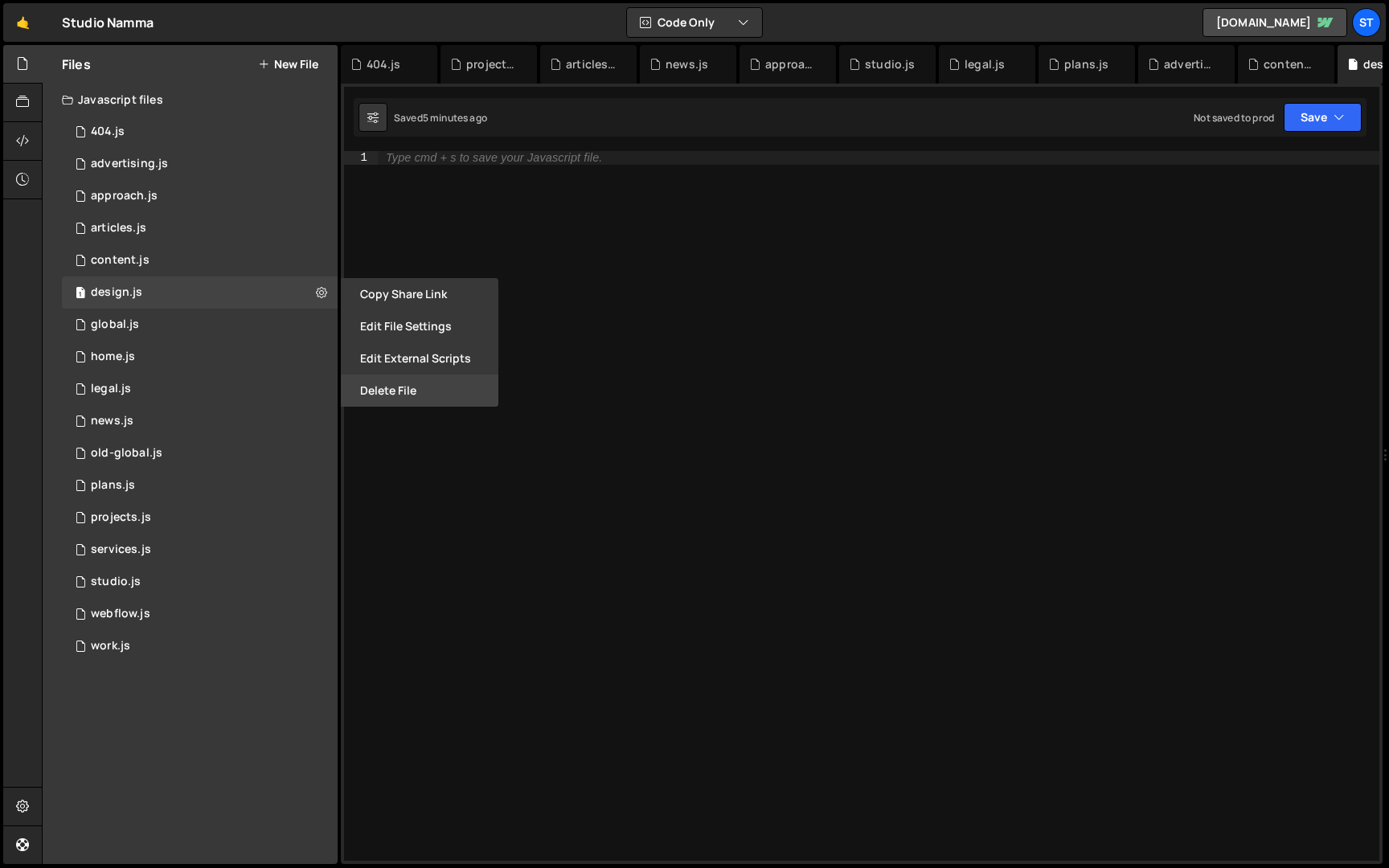
click at [397, 390] on button "Delete File" at bounding box center [419, 391] width 157 height 32
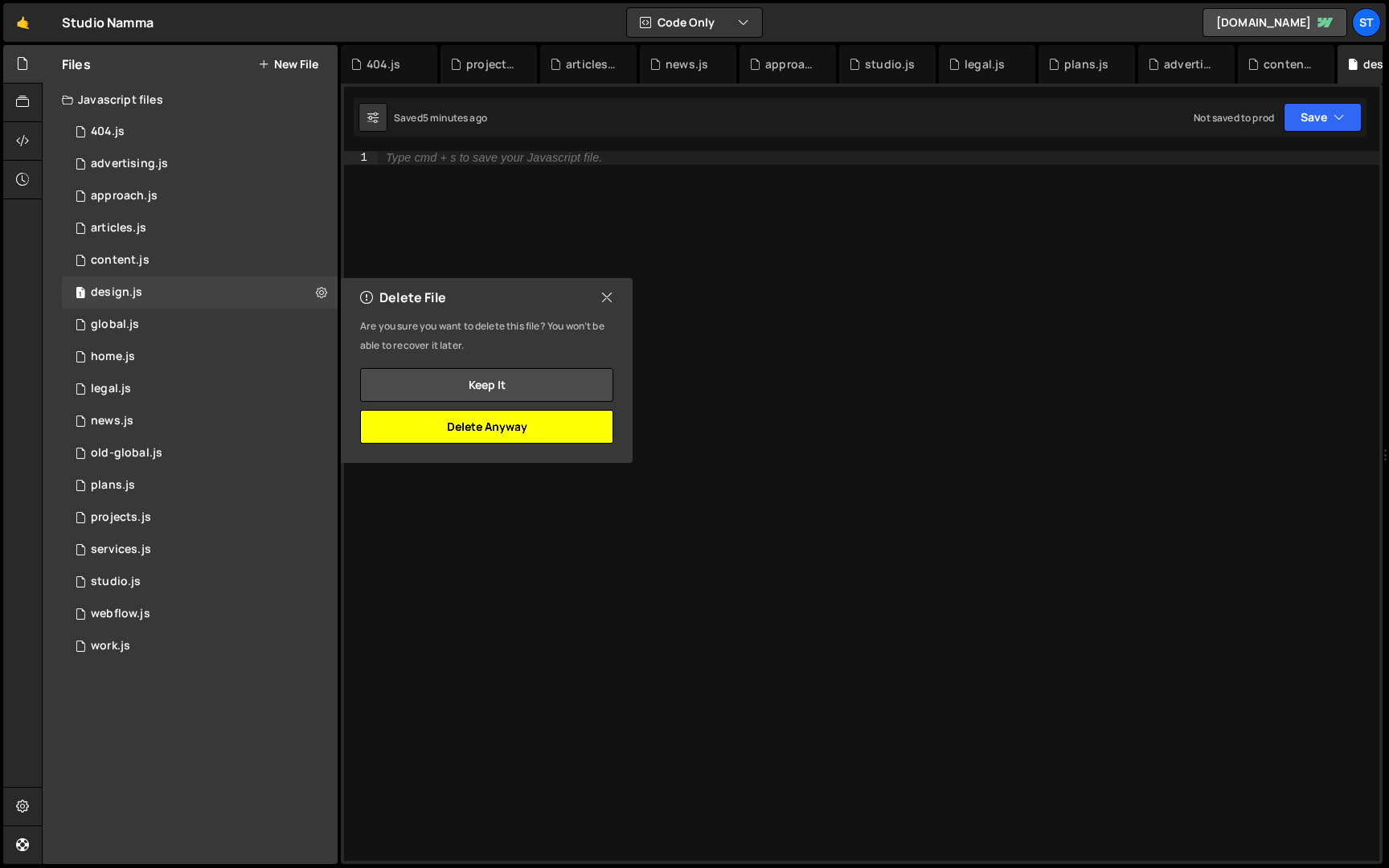
click at [449, 421] on button "Delete Anyway" at bounding box center [487, 427] width 253 height 34
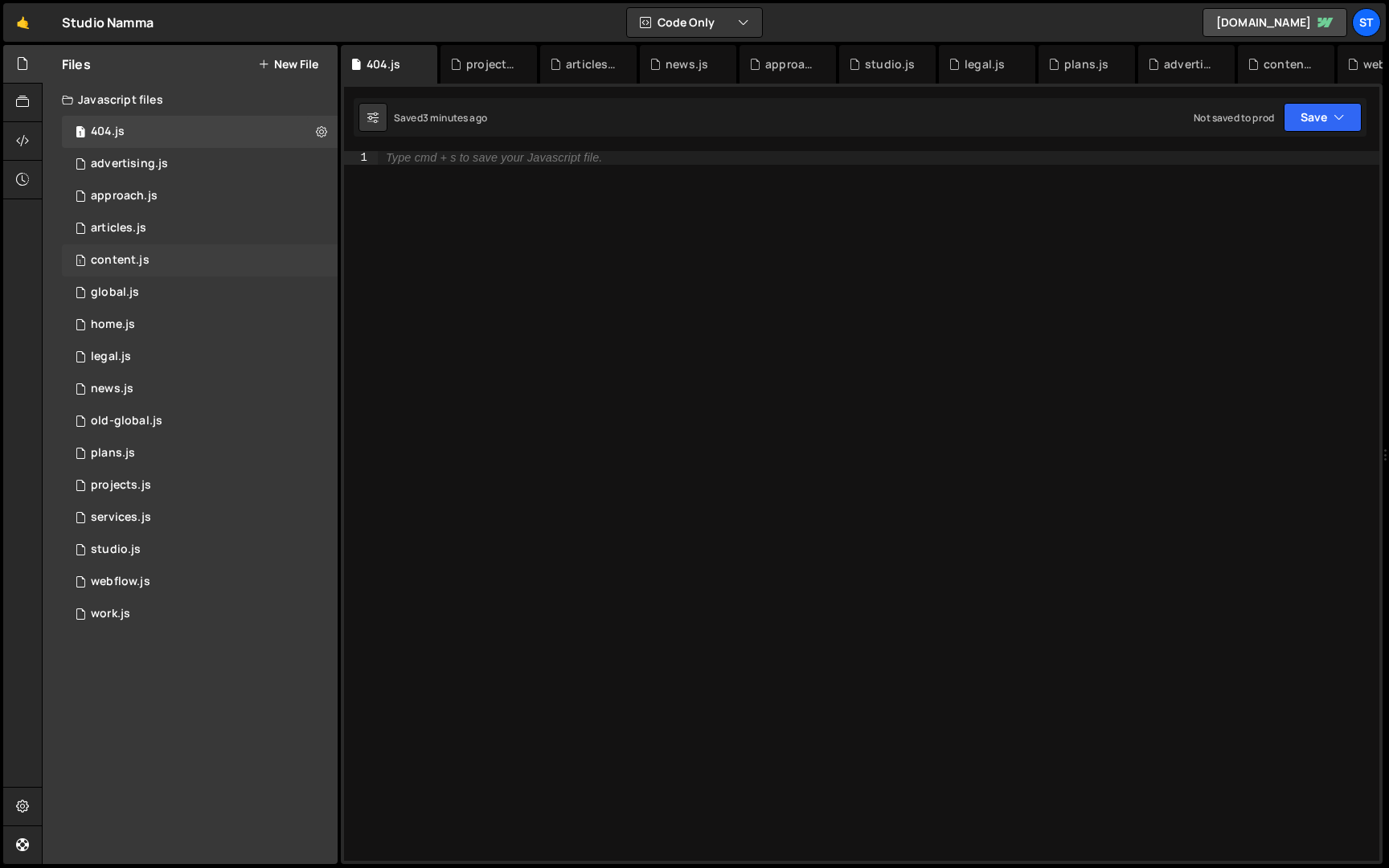
click at [317, 251] on div "1 content.js 0" at bounding box center [200, 260] width 276 height 32
click at [317, 257] on icon at bounding box center [322, 260] width 11 height 15
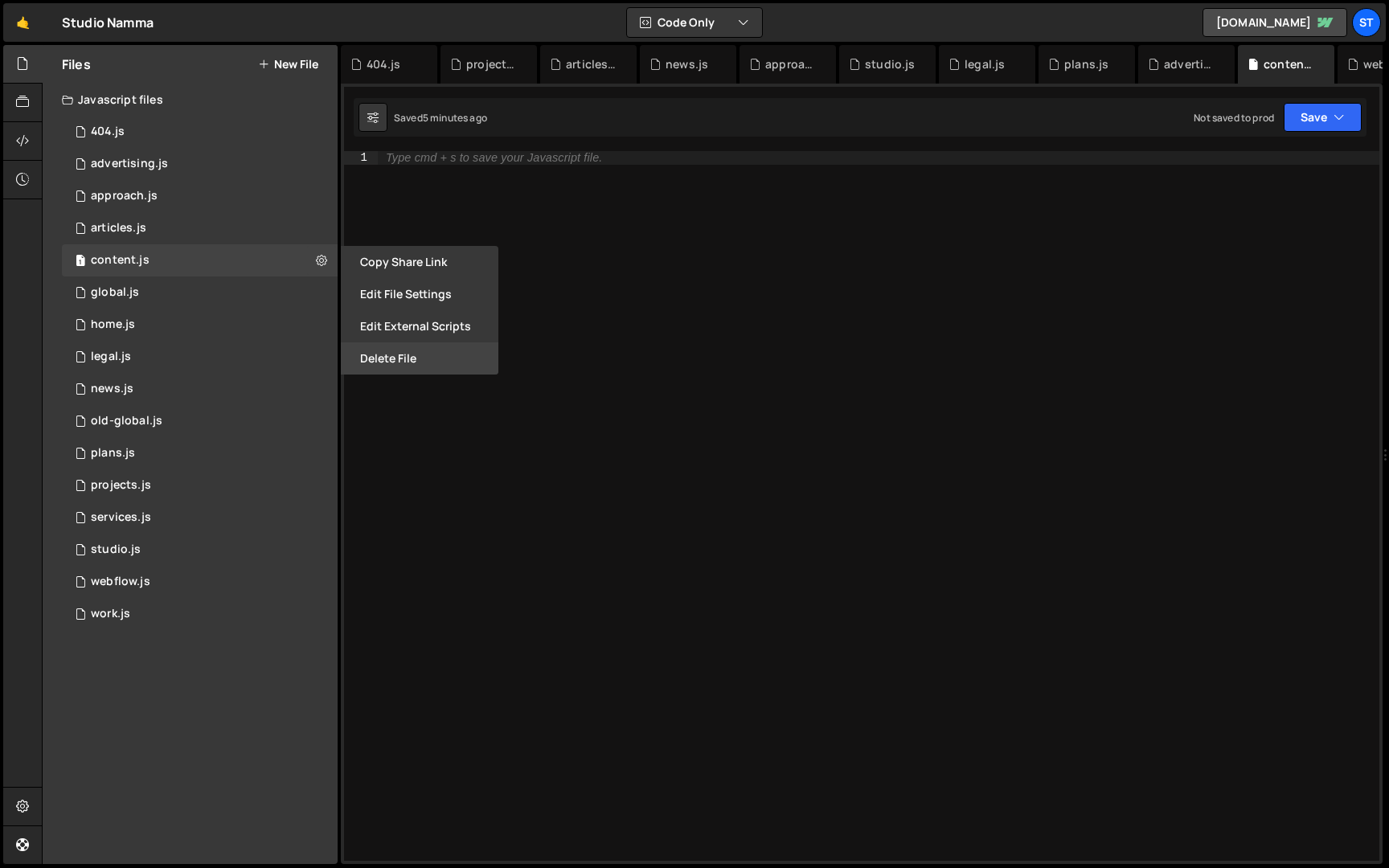
click at [382, 355] on button "Delete File" at bounding box center [419, 359] width 157 height 32
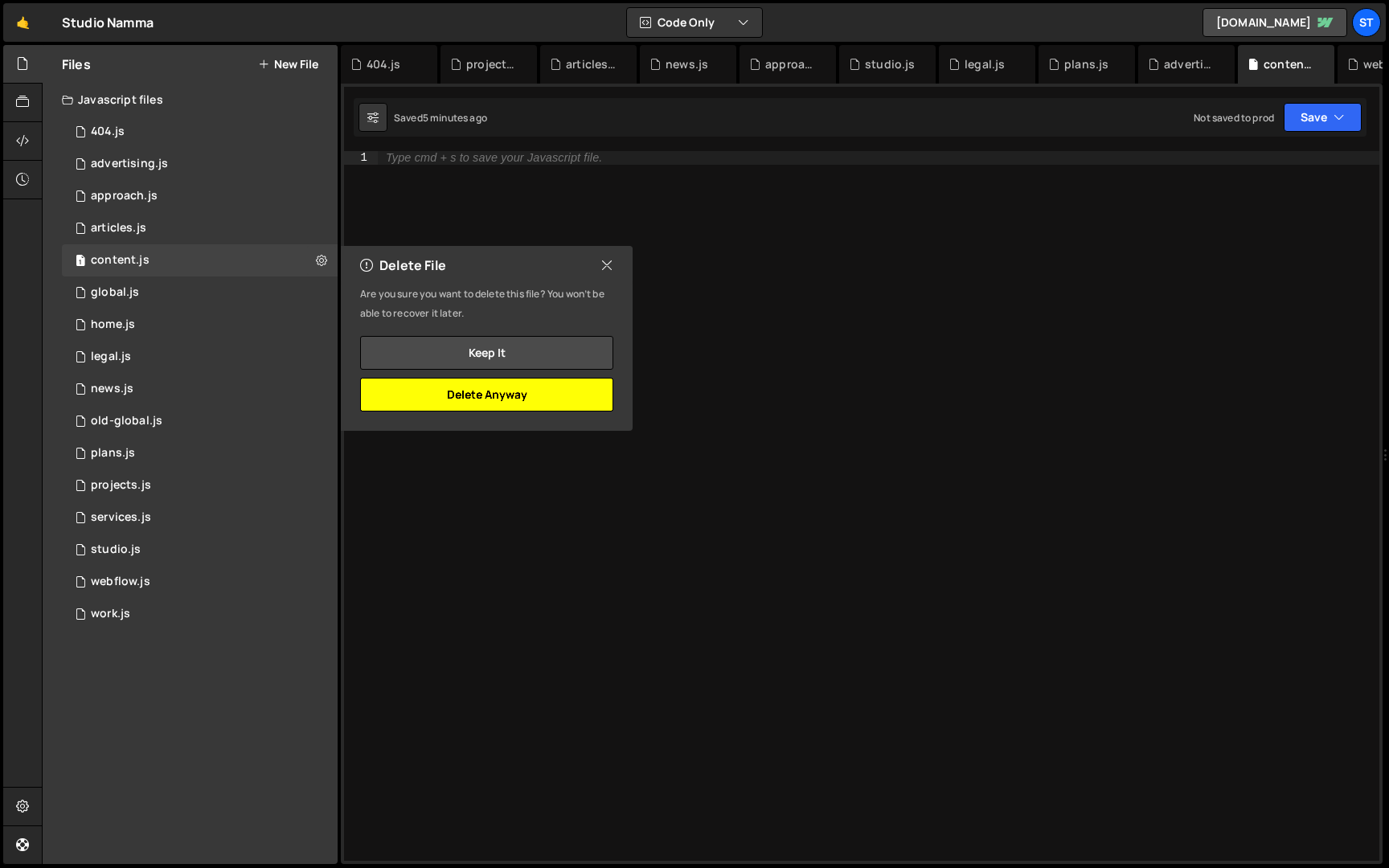
click at [468, 401] on button "Delete Anyway" at bounding box center [487, 395] width 253 height 34
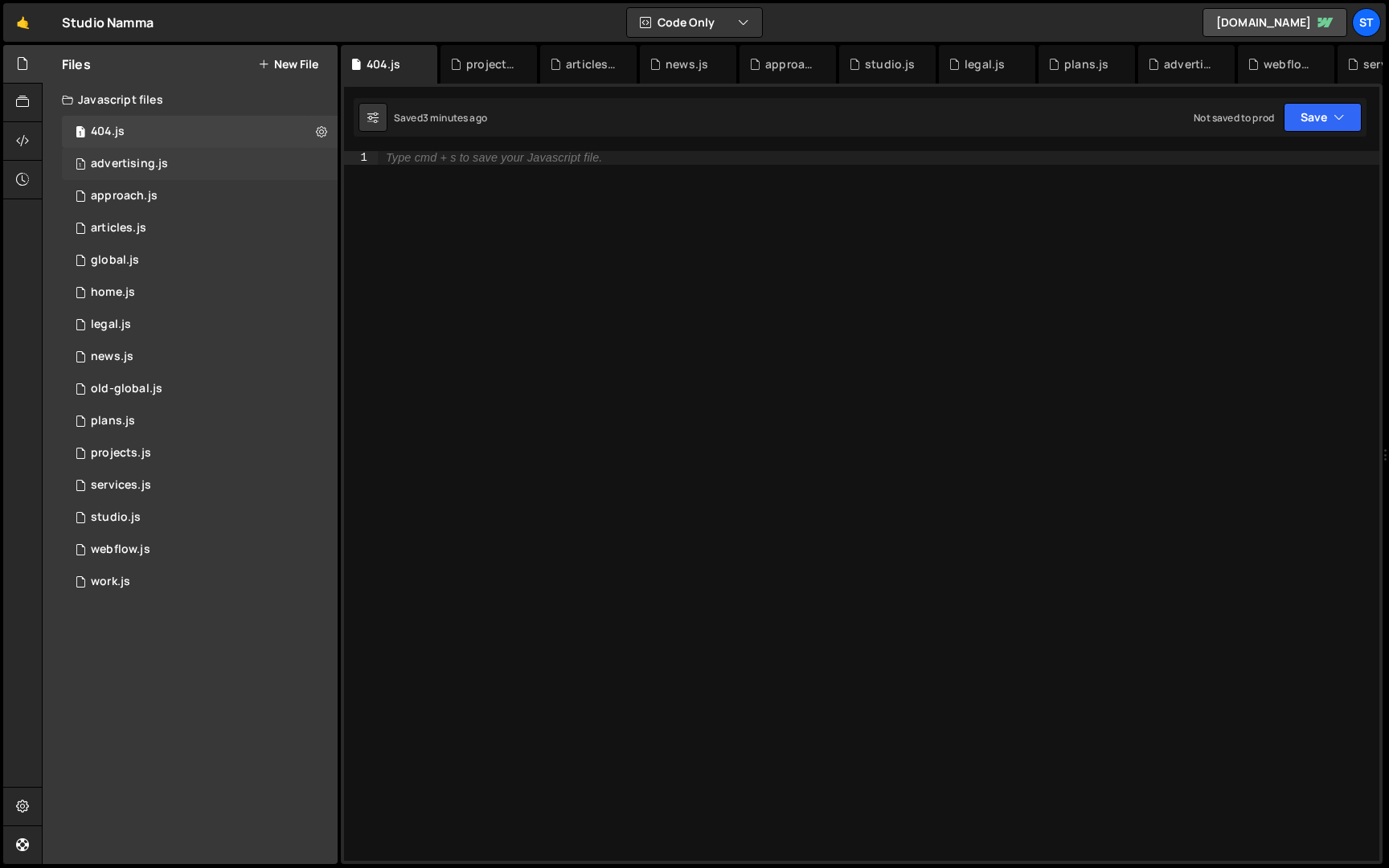
click at [321, 164] on div "1 advertising.js 0" at bounding box center [200, 164] width 276 height 32
click at [319, 163] on icon at bounding box center [322, 163] width 11 height 15
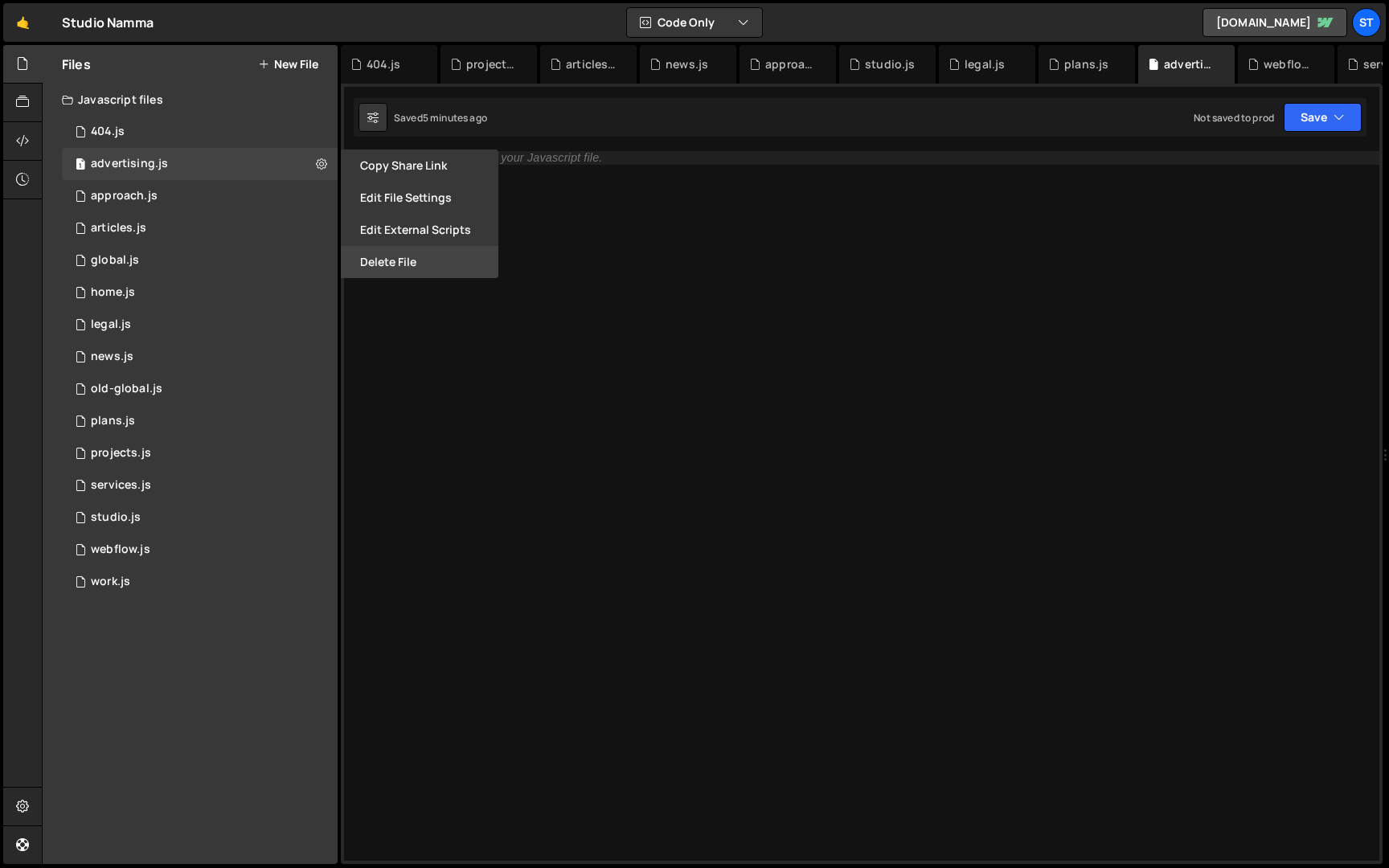
click at [381, 256] on button "Delete File" at bounding box center [419, 262] width 157 height 32
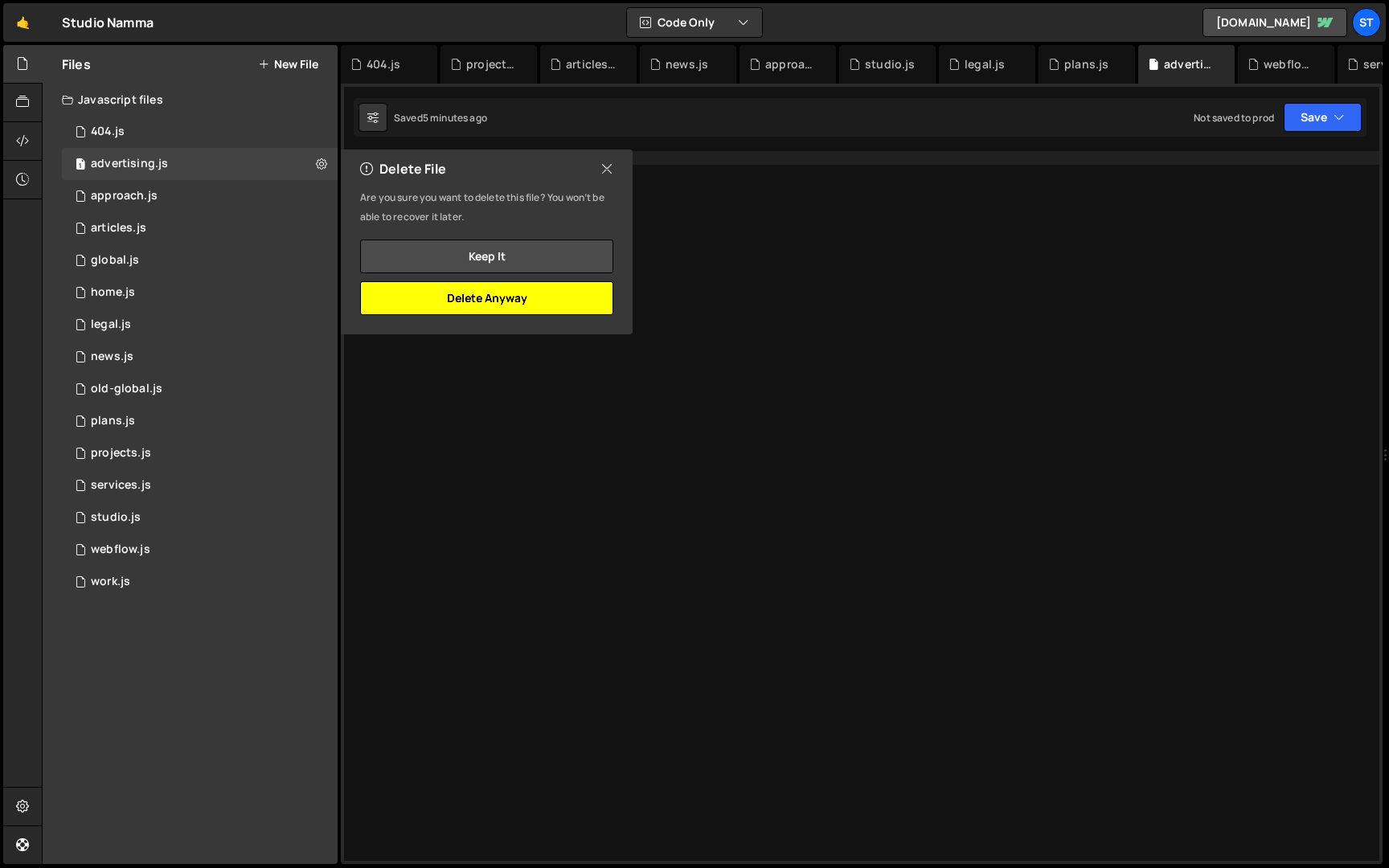
click at [467, 301] on button "Delete Anyway" at bounding box center [487, 298] width 253 height 34
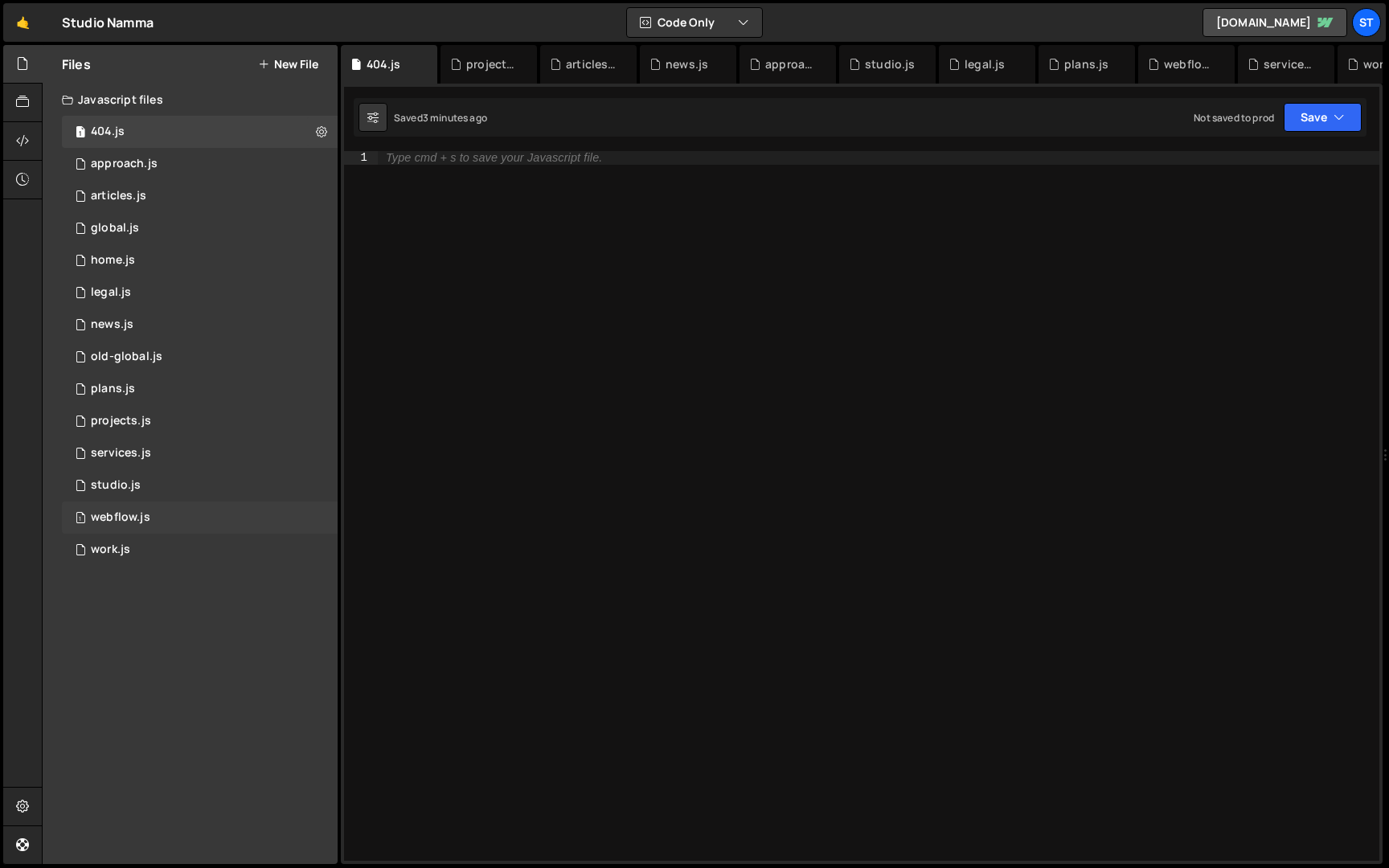
click at [240, 518] on div "1 webflow.js 0" at bounding box center [200, 517] width 276 height 32
click at [323, 518] on icon at bounding box center [322, 517] width 11 height 15
type input "webflow"
radio input "true"
checkbox input "true"
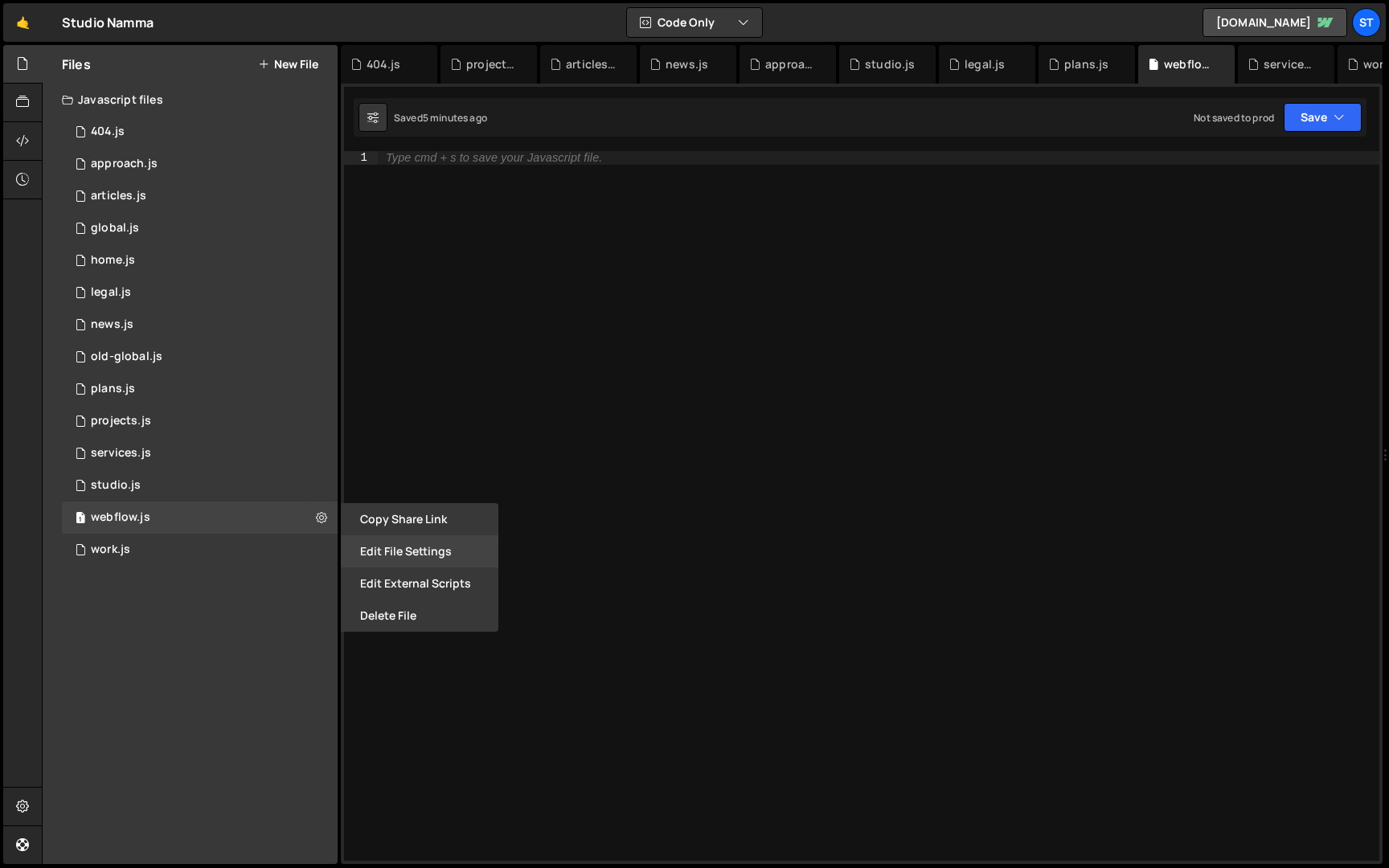
click at [381, 559] on button "Edit File Settings" at bounding box center [419, 551] width 157 height 32
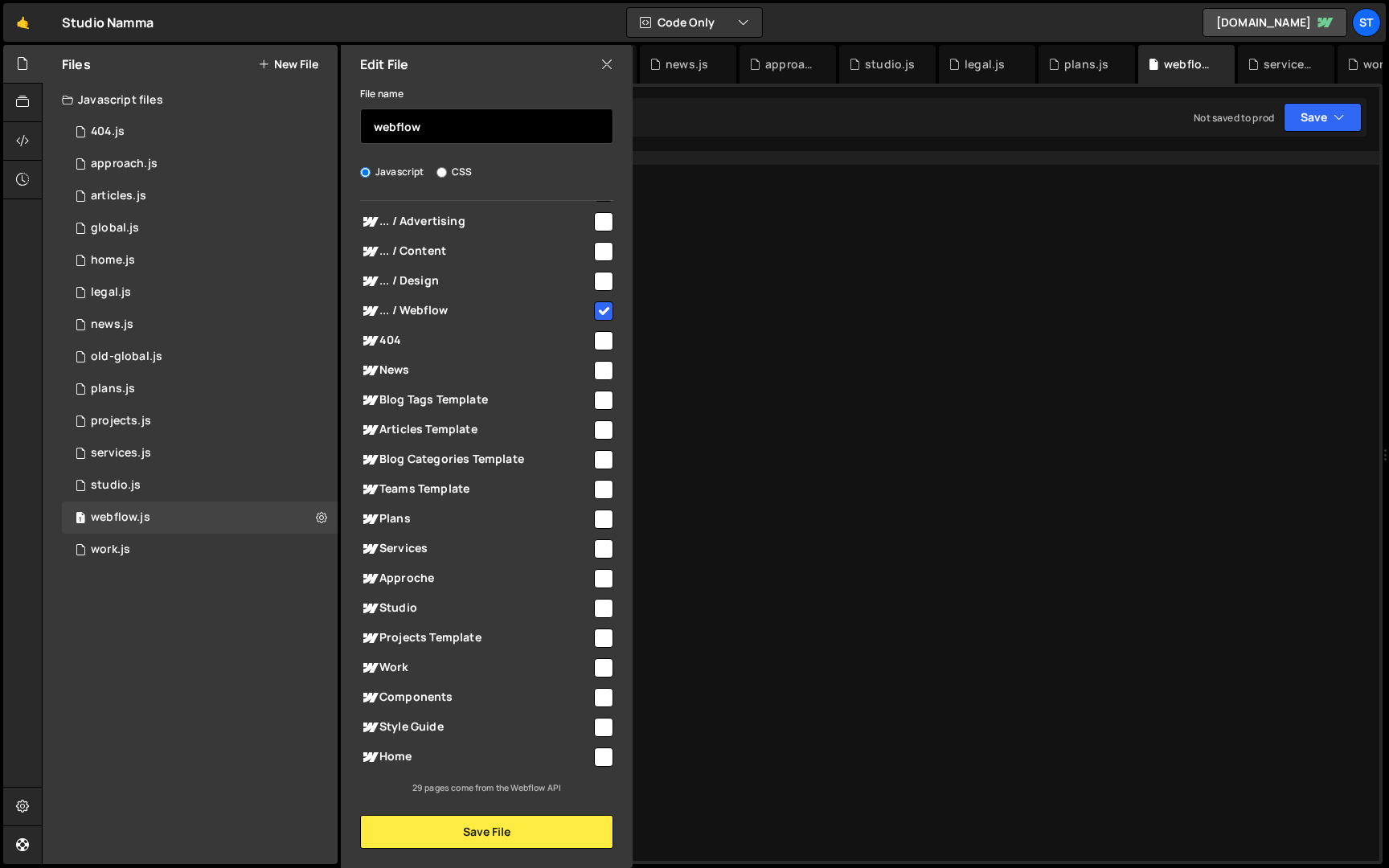
click at [430, 127] on input "webflow" at bounding box center [487, 127] width 253 height 35
type input "service"
click at [597, 283] on input "checkbox" at bounding box center [604, 281] width 19 height 19
checkbox input "true"
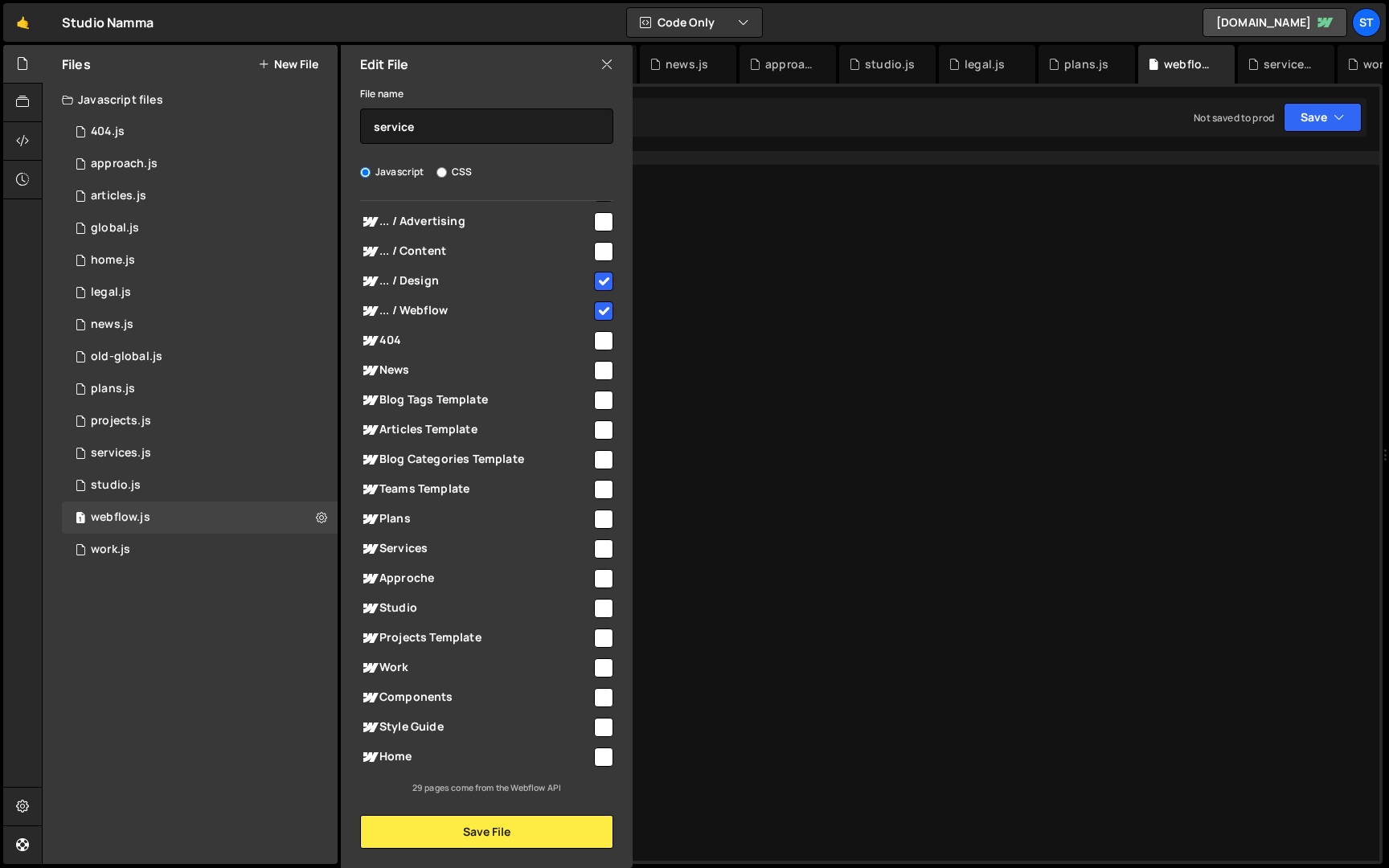
click at [597, 249] on input "checkbox" at bounding box center [604, 251] width 19 height 19
checkbox input "true"
click at [597, 223] on input "checkbox" at bounding box center [604, 222] width 19 height 19
checkbox input "true"
click at [505, 829] on button "Save File" at bounding box center [487, 832] width 253 height 34
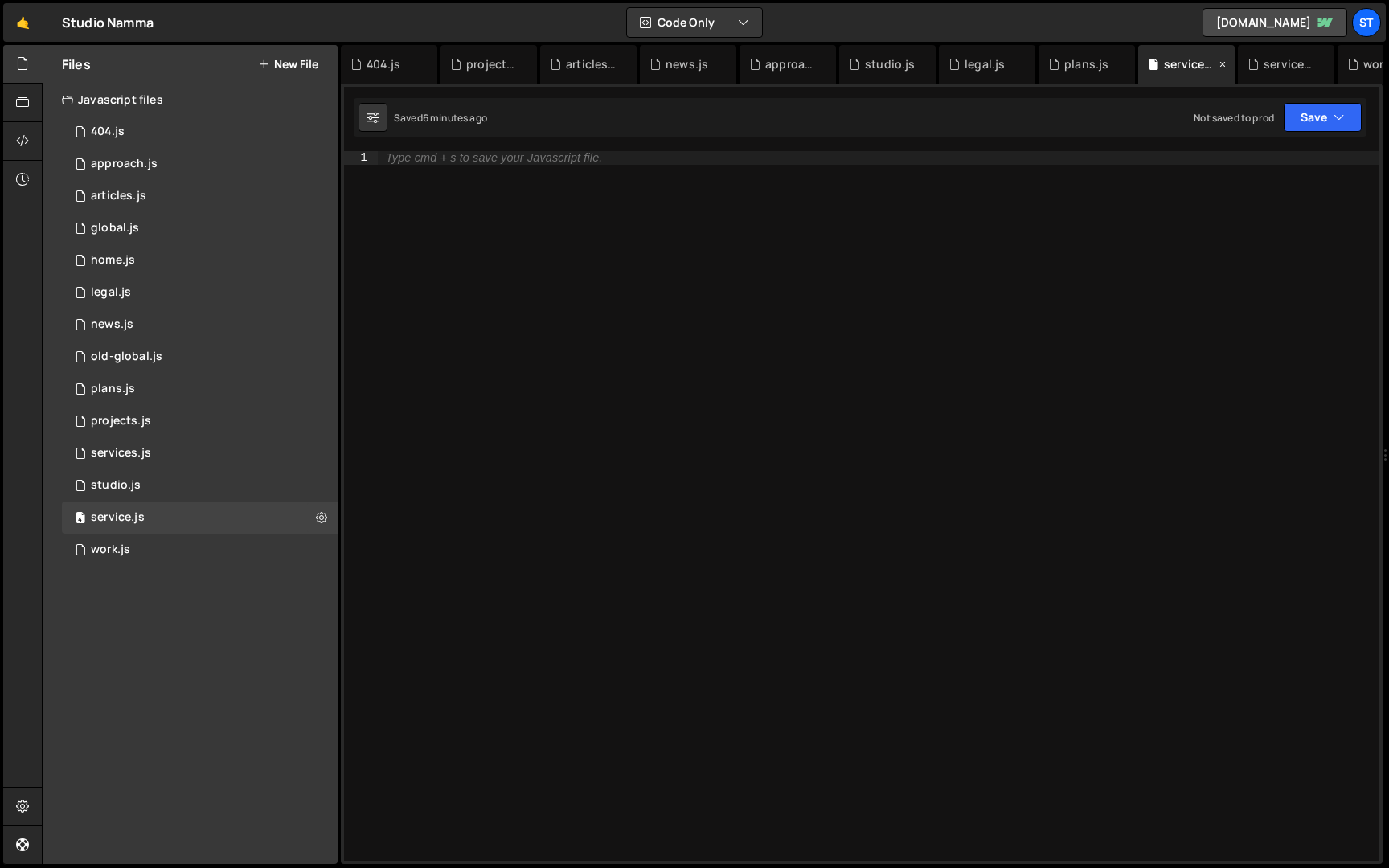
click at [1221, 62] on icon at bounding box center [1223, 64] width 11 height 16
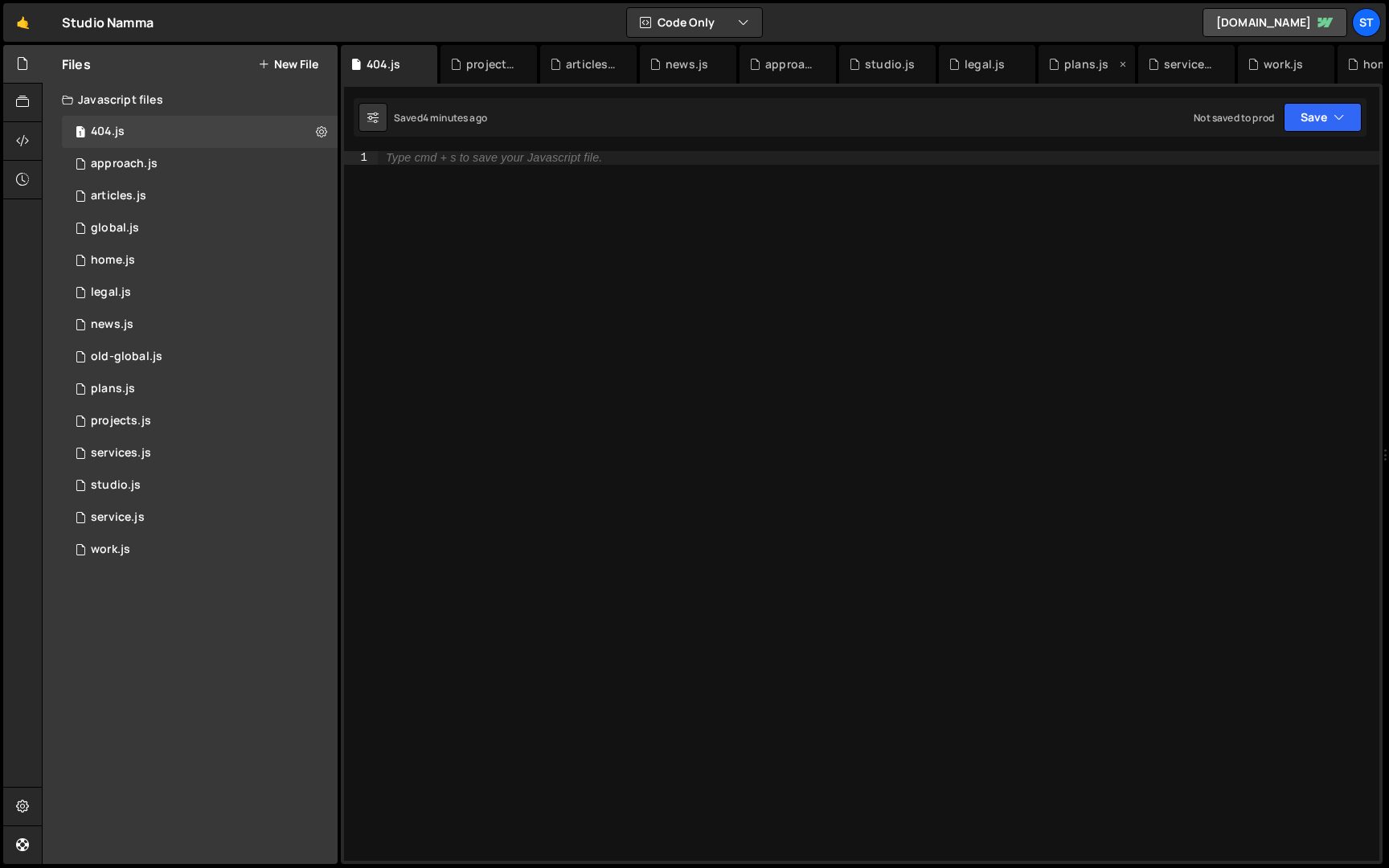
click at [1123, 65] on icon at bounding box center [1123, 64] width 11 height 16
click at [0, 0] on icon at bounding box center [0, 0] width 0 height 0
click at [1146, 64] on icon at bounding box center [1151, 64] width 11 height 16
click at [1046, 64] on icon at bounding box center [1051, 64] width 11 height 16
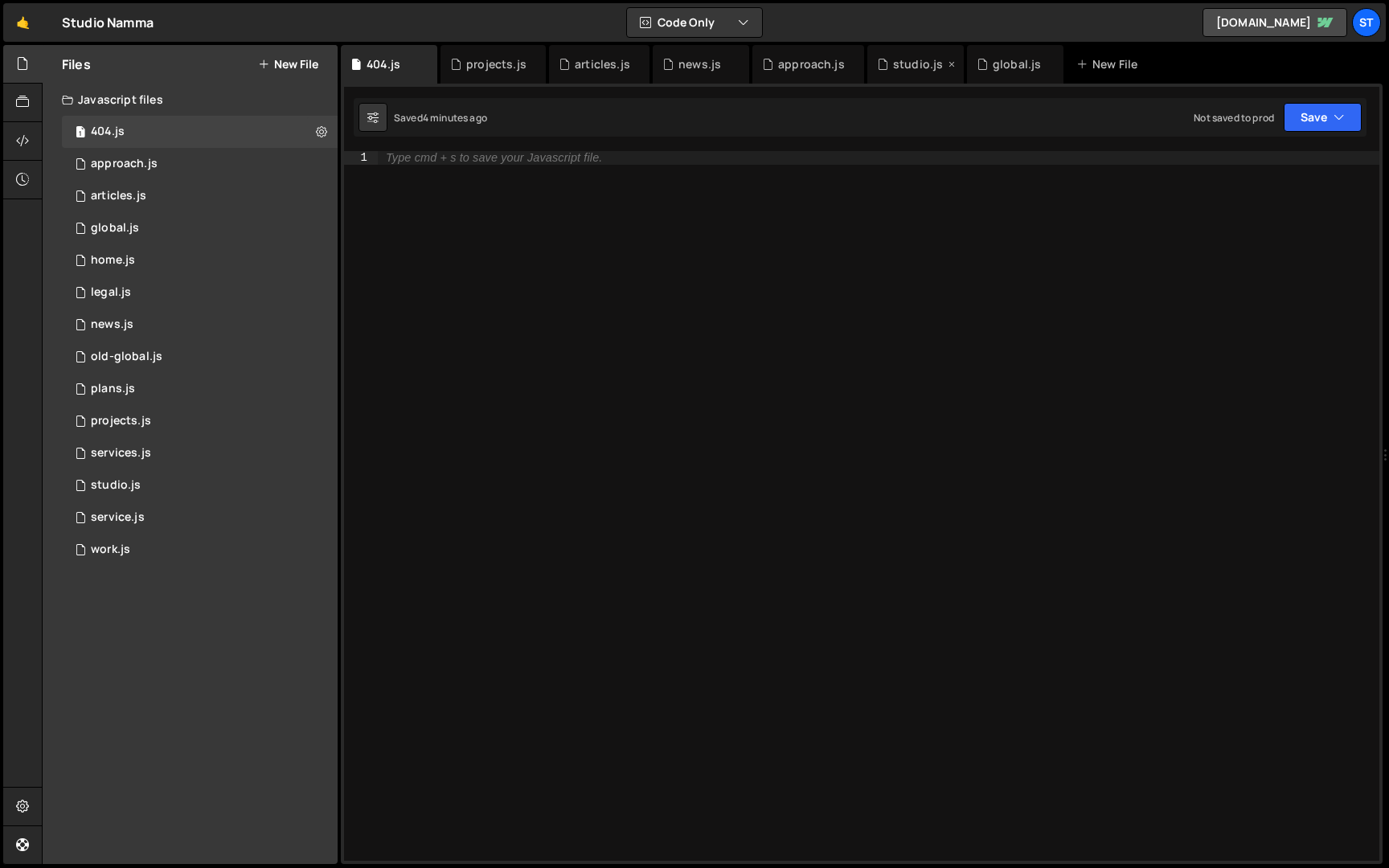
click at [946, 65] on icon at bounding box center [952, 64] width 11 height 16
click at [848, 66] on icon at bounding box center [852, 64] width 11 height 16
click at [734, 63] on icon at bounding box center [738, 64] width 11 height 16
click at [632, 64] on icon at bounding box center [638, 64] width 11 height 16
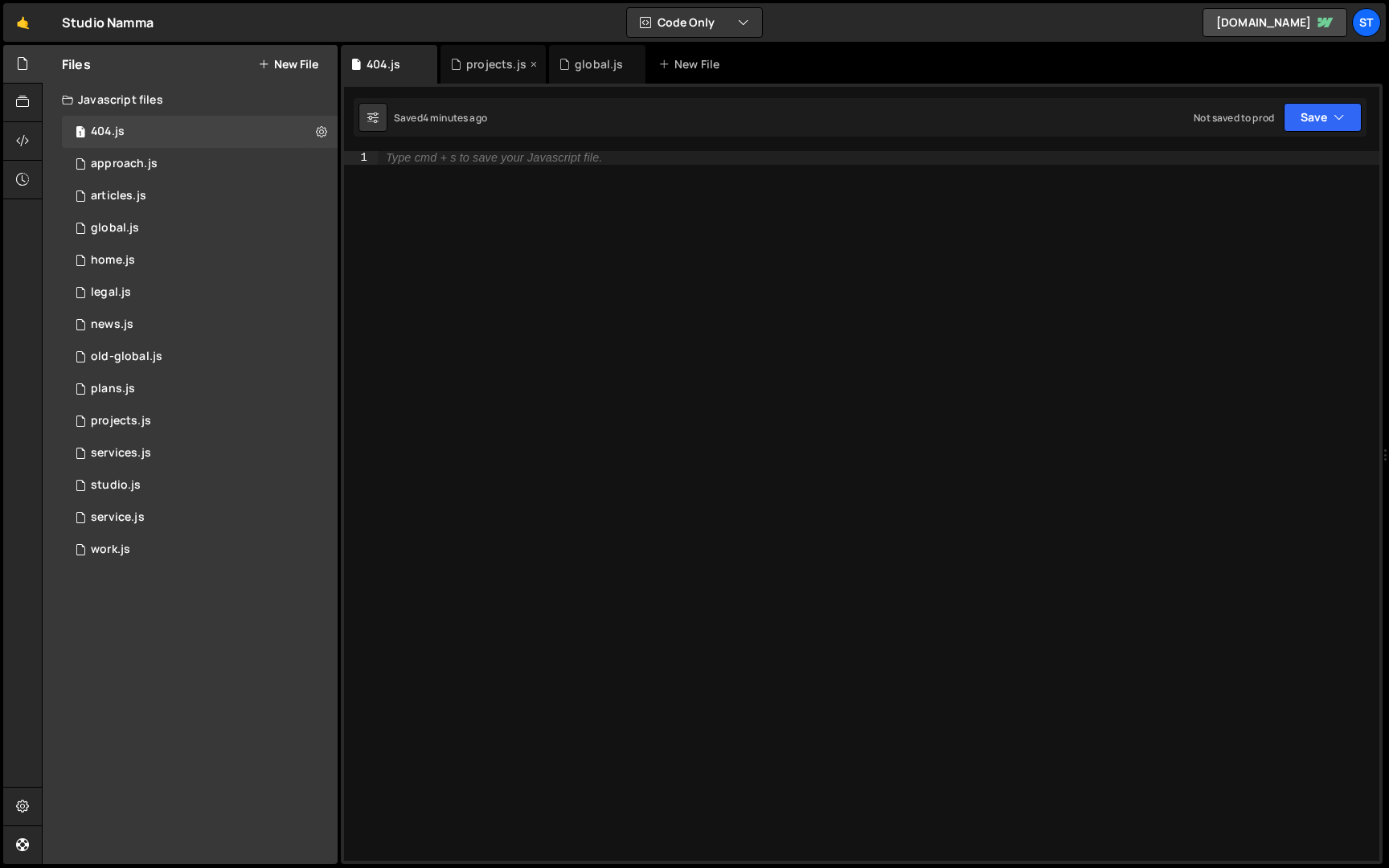
click at [530, 62] on icon at bounding box center [534, 64] width 11 height 16
click at [423, 65] on icon at bounding box center [426, 64] width 11 height 16
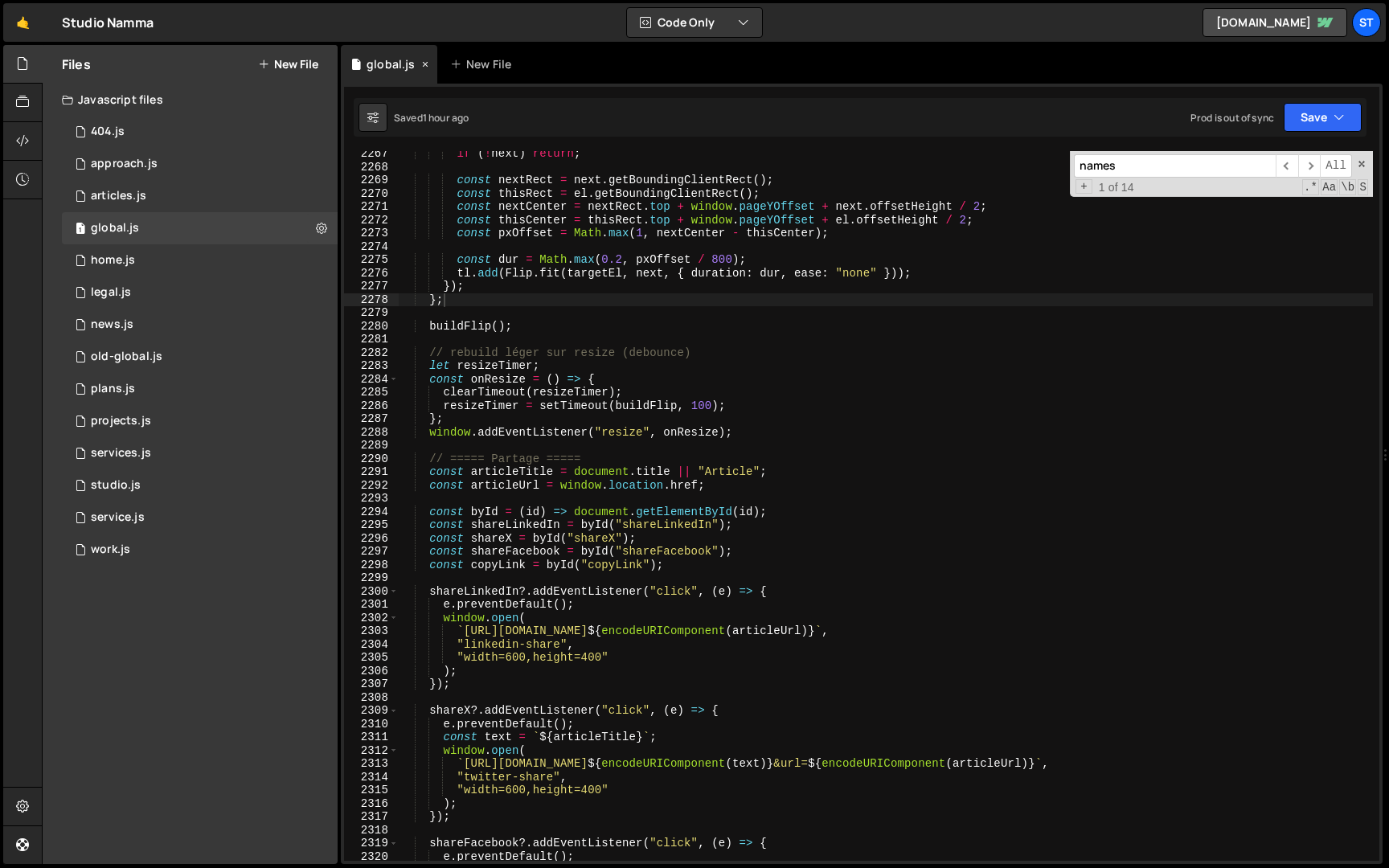
scroll to position [711, 0]
click at [172, 269] on div "1 home.js 0" at bounding box center [200, 260] width 276 height 32
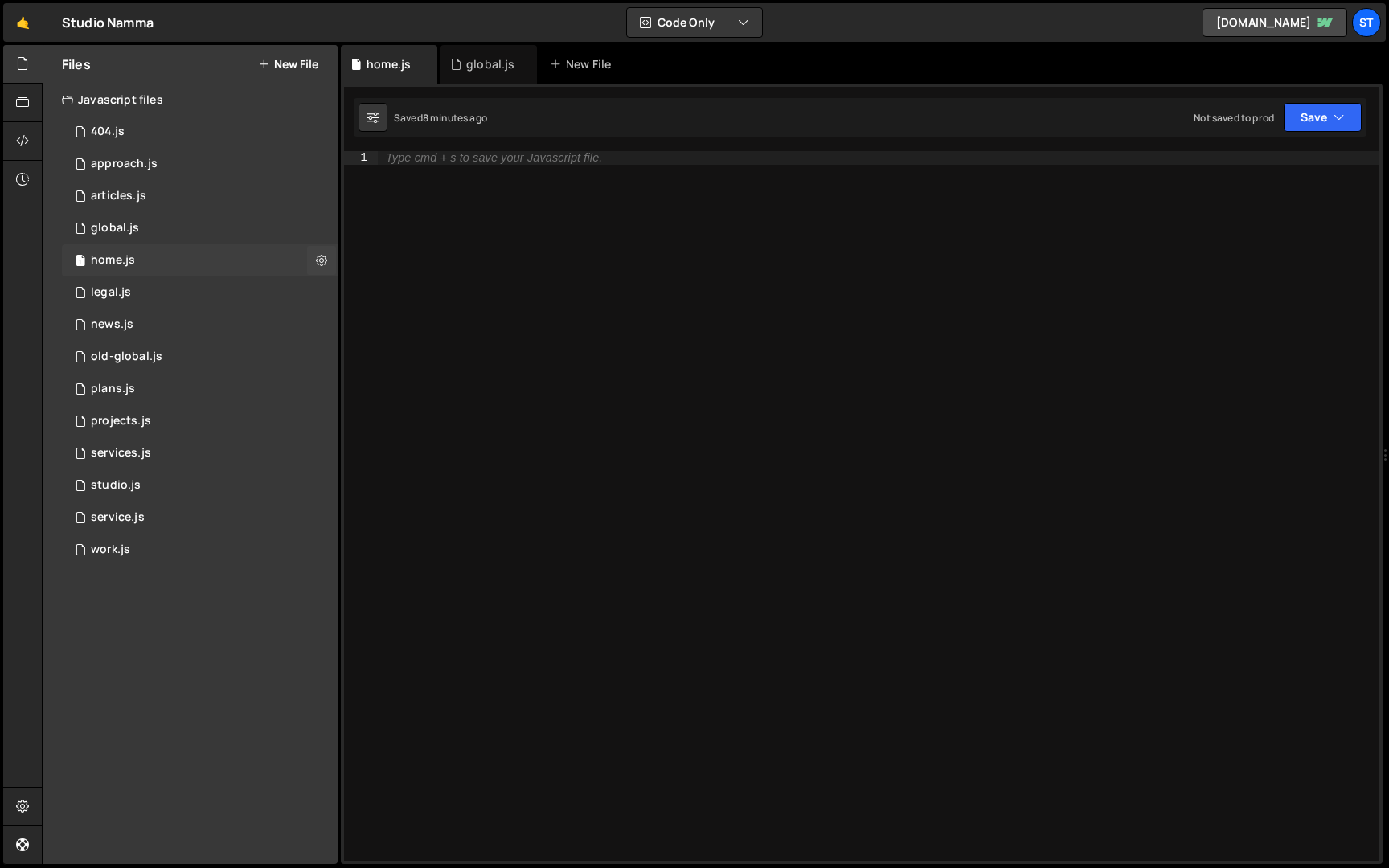
scroll to position [0, 0]
click at [489, 71] on div "global.js" at bounding box center [490, 64] width 48 height 16
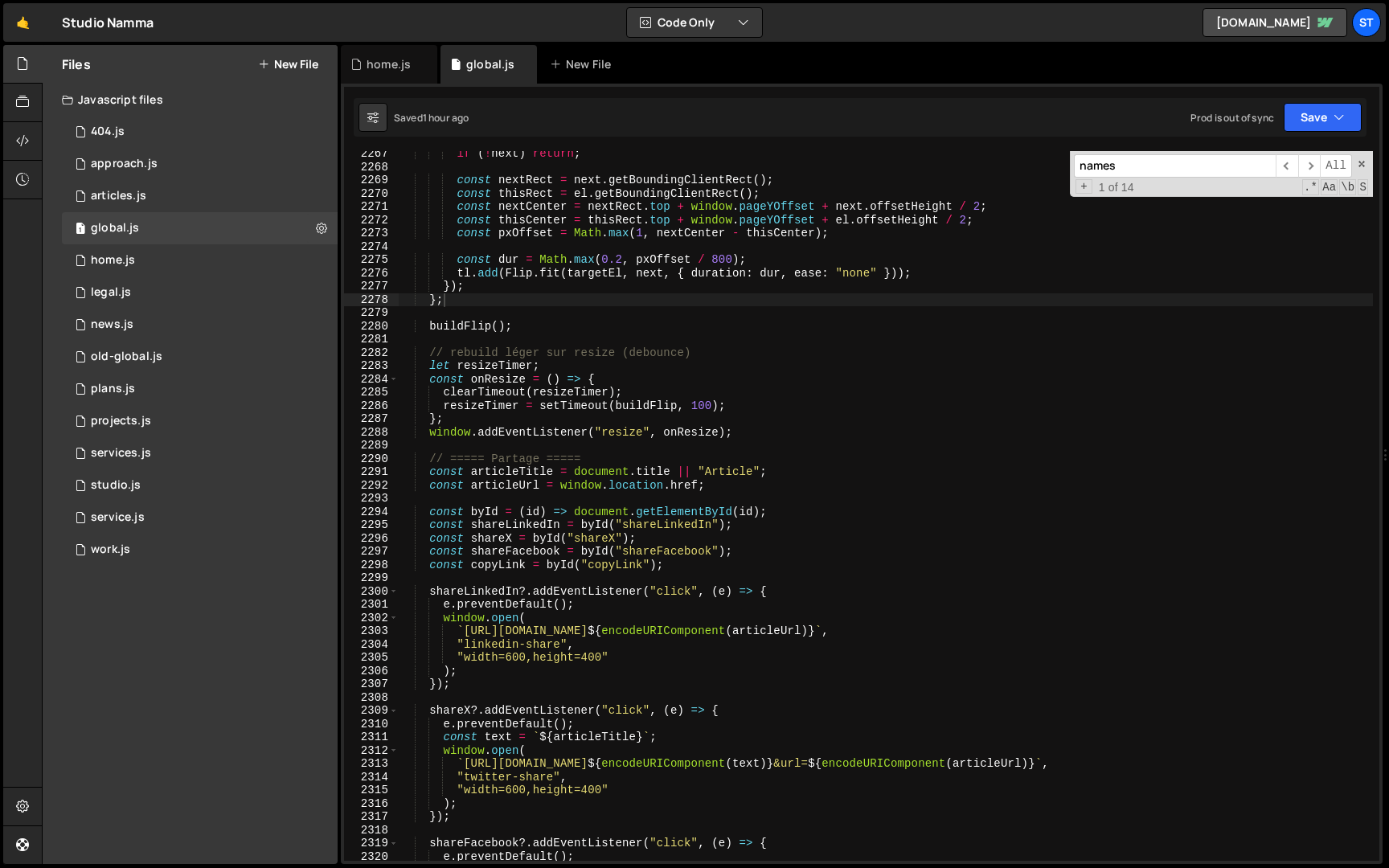
scroll to position [711, 0]
click at [1156, 169] on input "names" at bounding box center [1175, 165] width 202 height 23
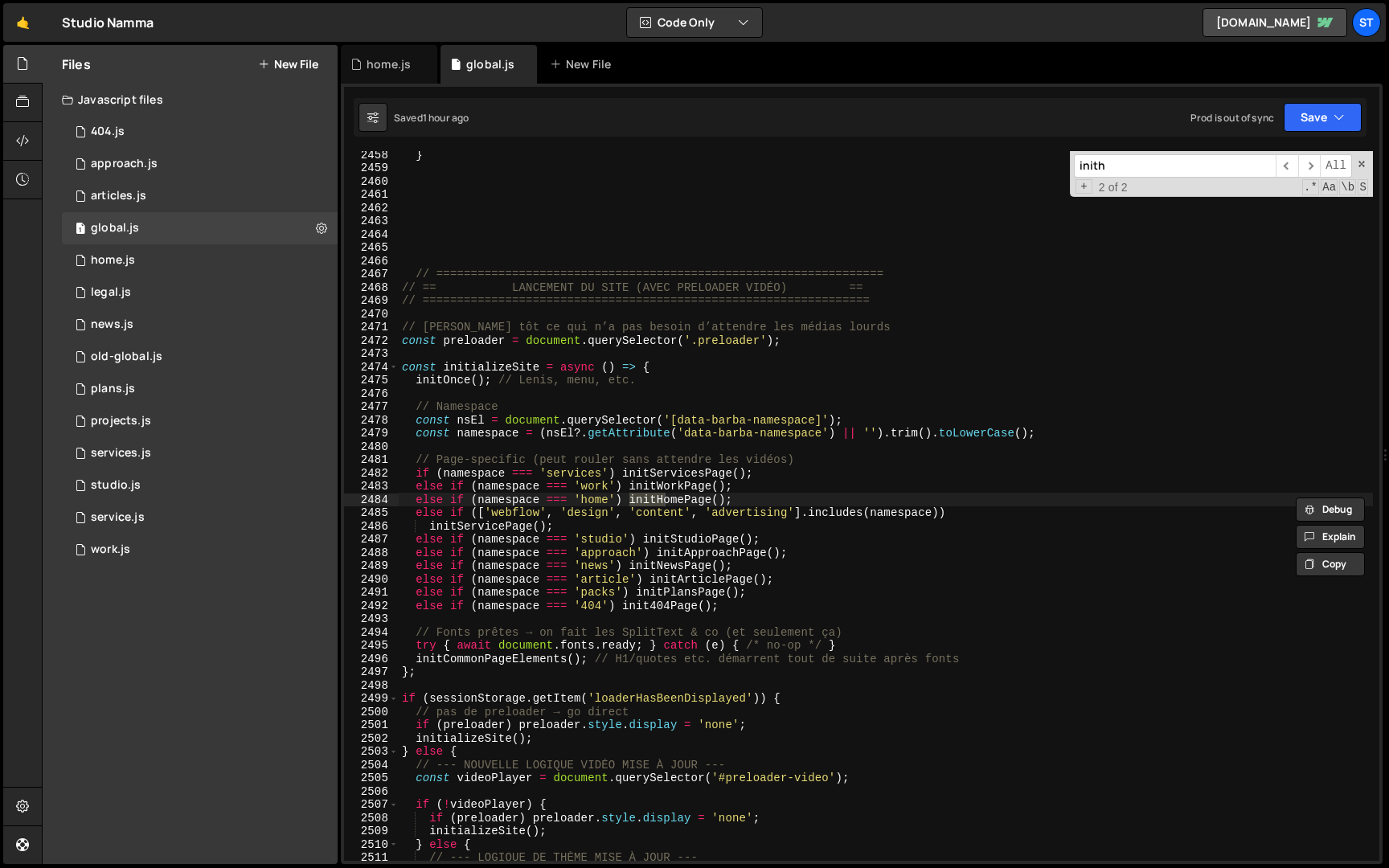
scroll to position [25191, 0]
type input "inithom"
click at [1318, 162] on span "​" at bounding box center [1310, 165] width 23 height 23
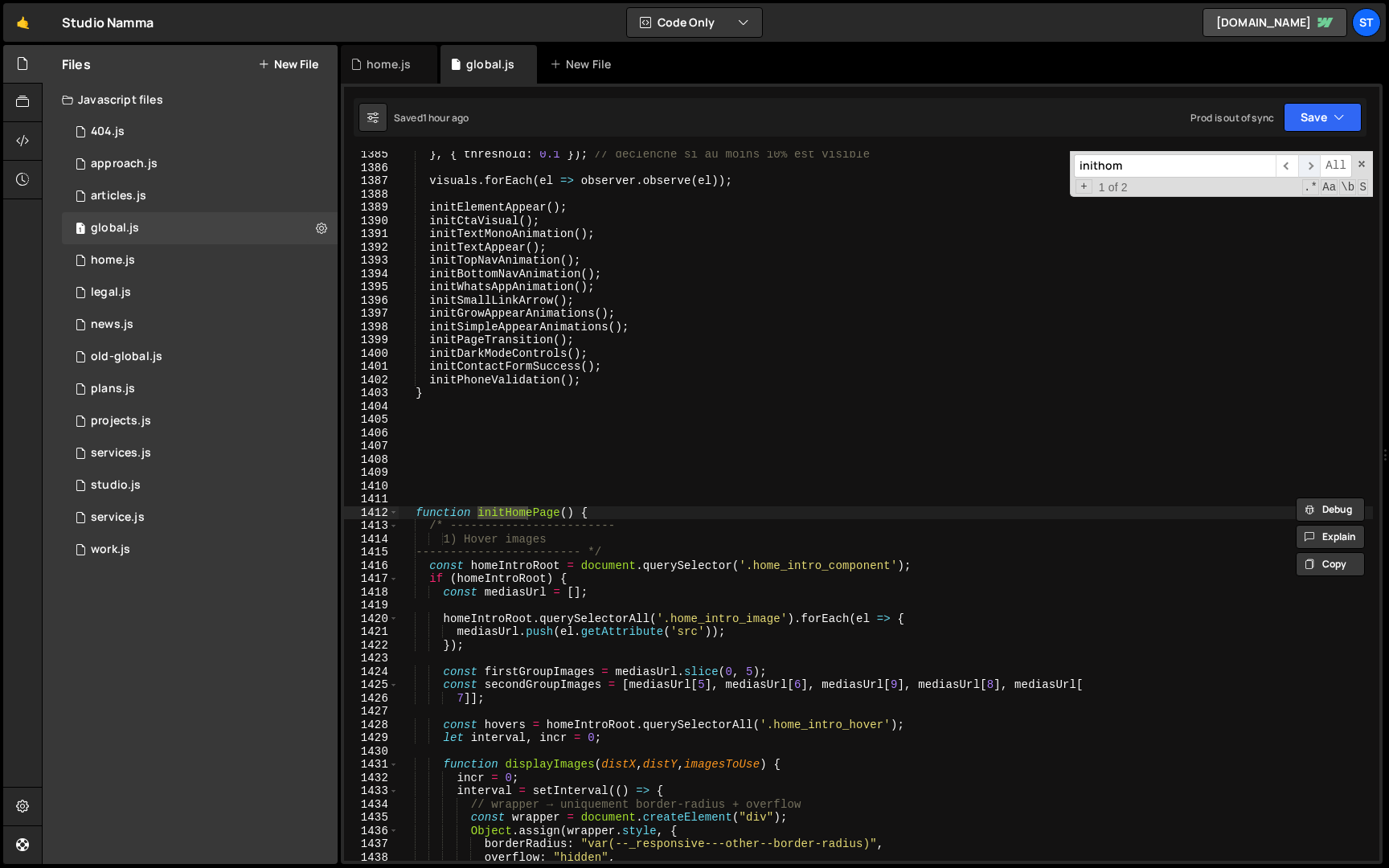
scroll to position [14191, 0]
click at [393, 509] on span at bounding box center [393, 513] width 9 height 14
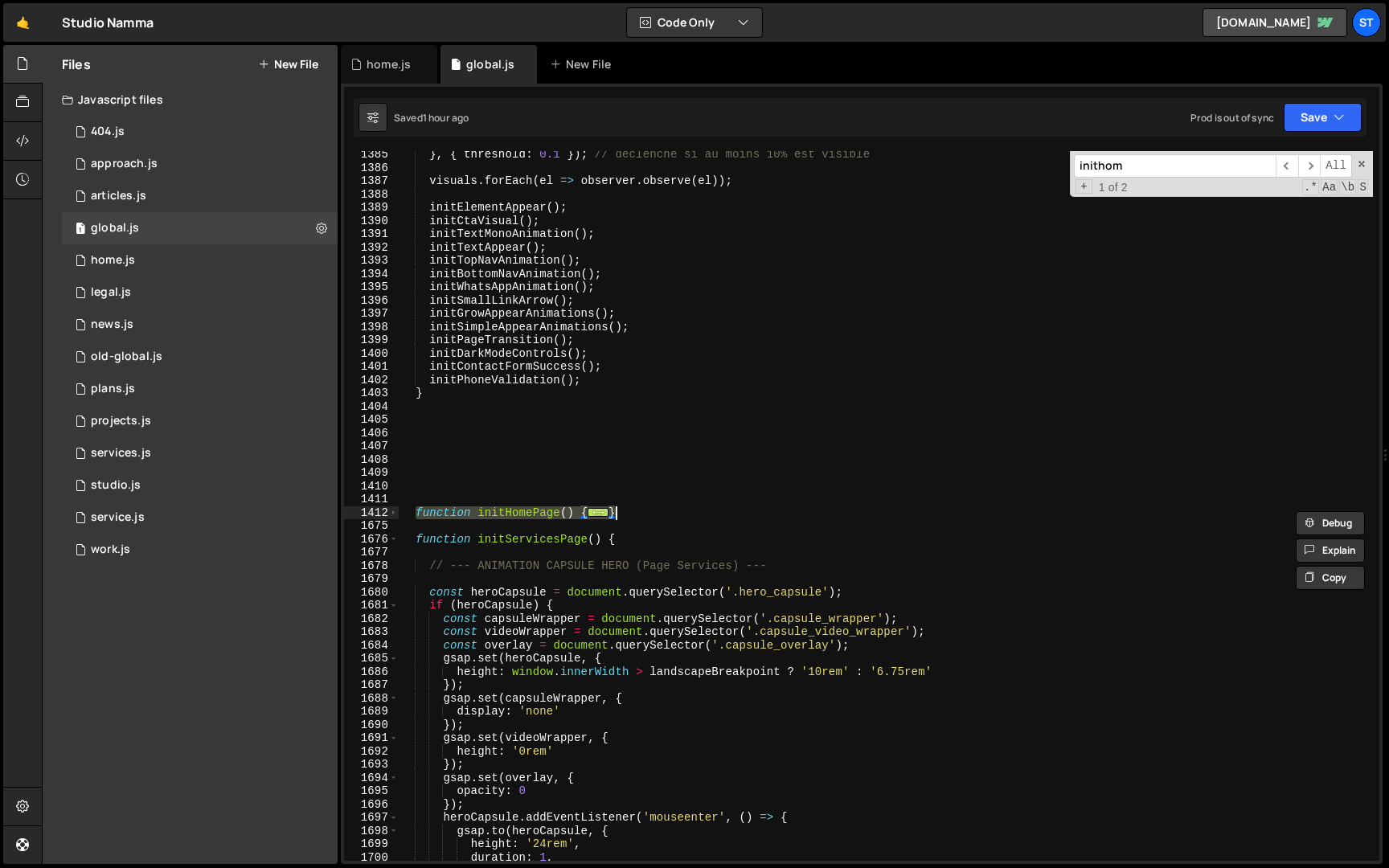
drag, startPoint x: 416, startPoint y: 512, endPoint x: 640, endPoint y: 512, distance: 224.0
click at [640, 512] on div "} , { threshold : 0.1 }) ; // déclenche si au moins 10% est visible visuals . f…" at bounding box center [886, 517] width 975 height 737
type textarea "initLogoAppear(); }"
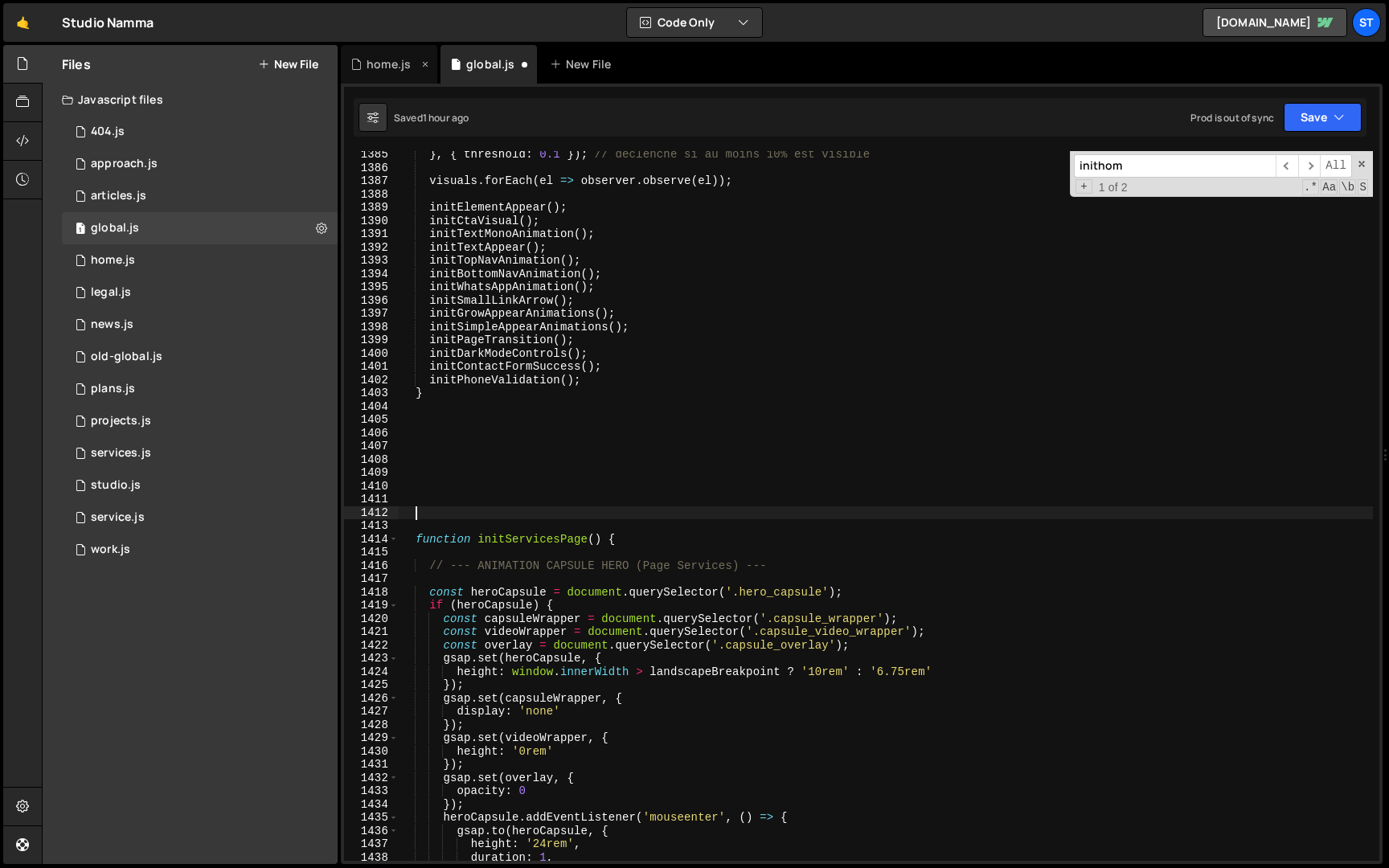
click at [398, 66] on div "home.js" at bounding box center [389, 64] width 44 height 16
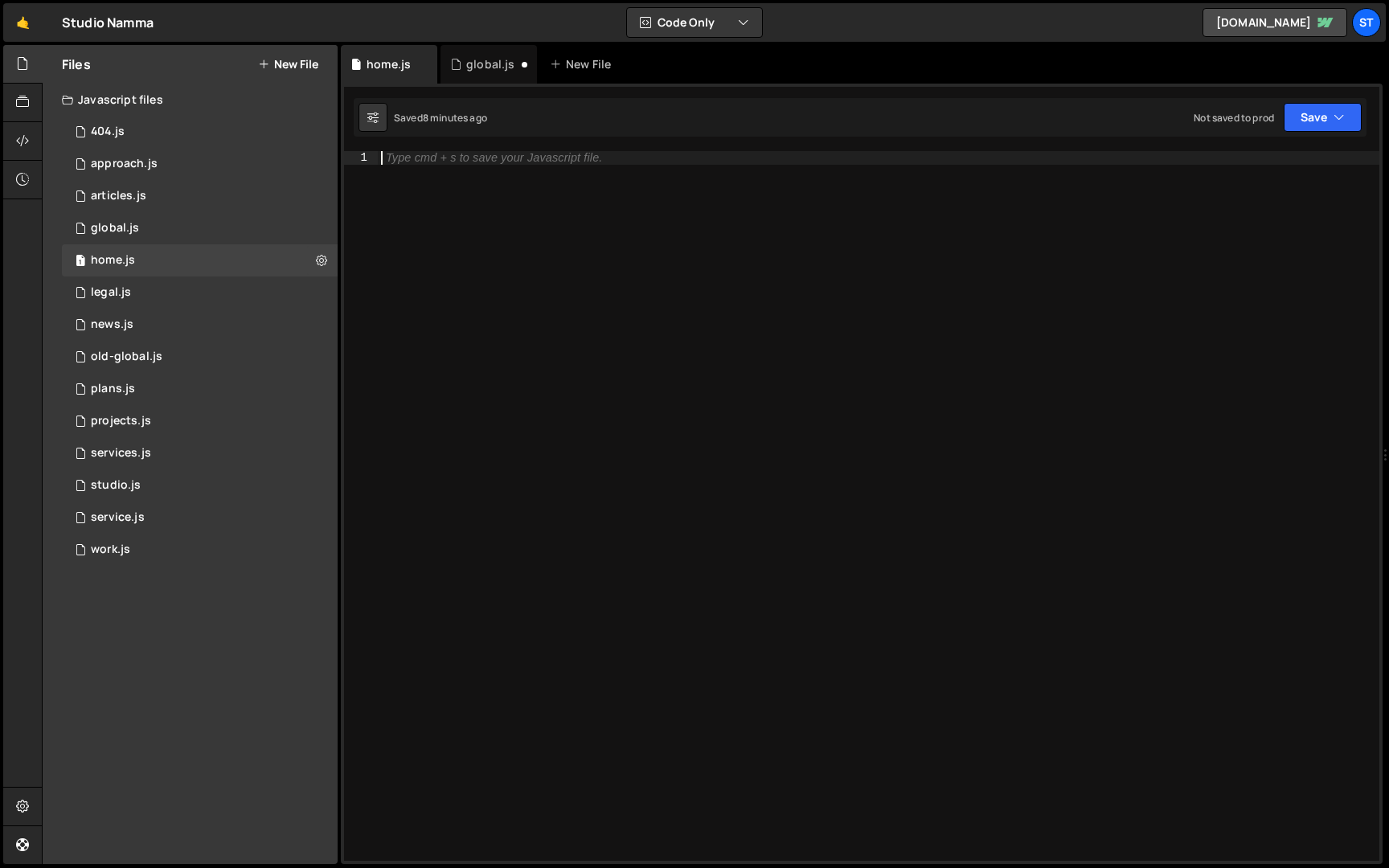
click at [501, 219] on div "Type cmd + s to save your Javascript file." at bounding box center [879, 519] width 1002 height 737
paste textarea "}"
type textarea "}"
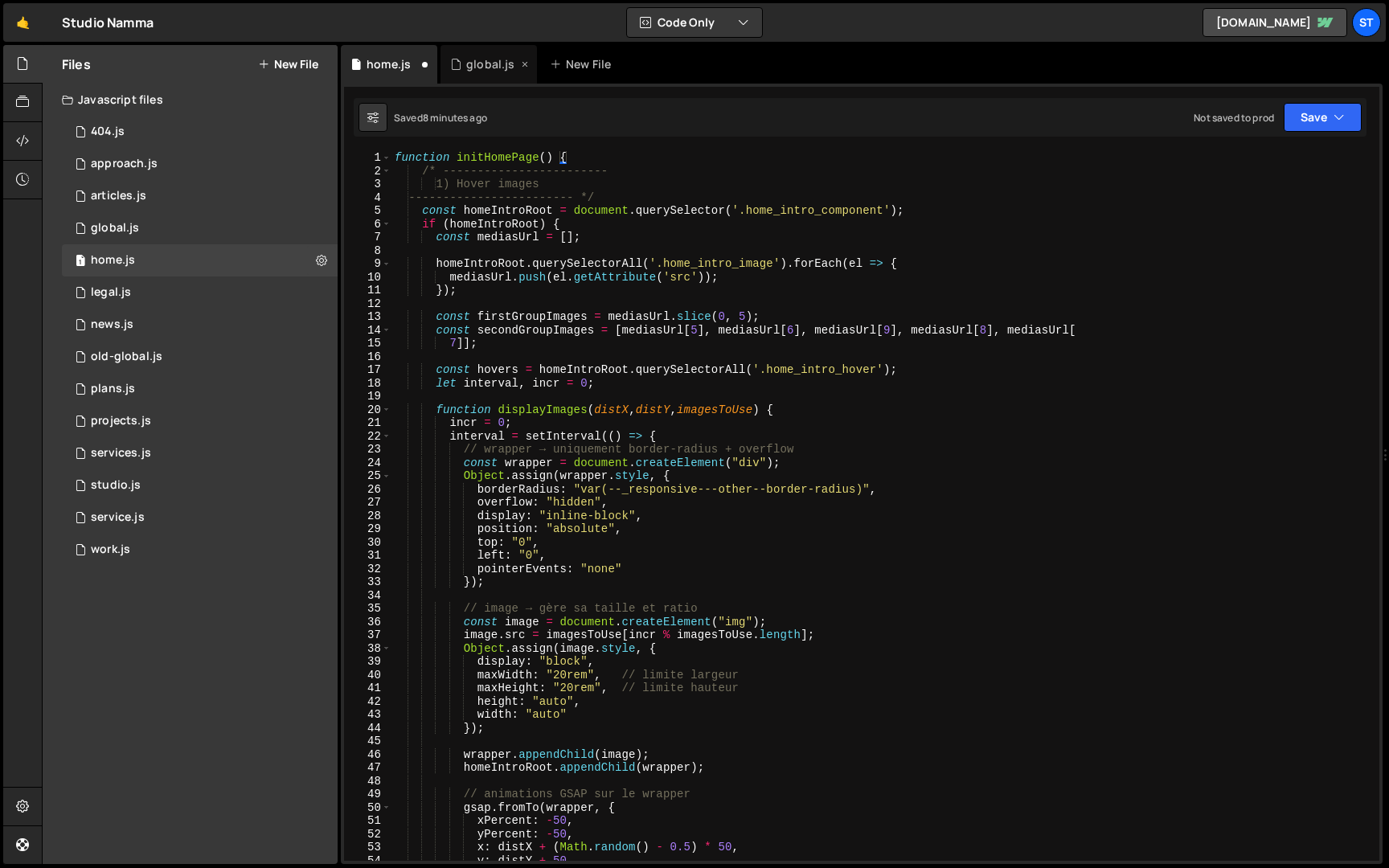
click at [476, 71] on div "global.js" at bounding box center [490, 64] width 48 height 16
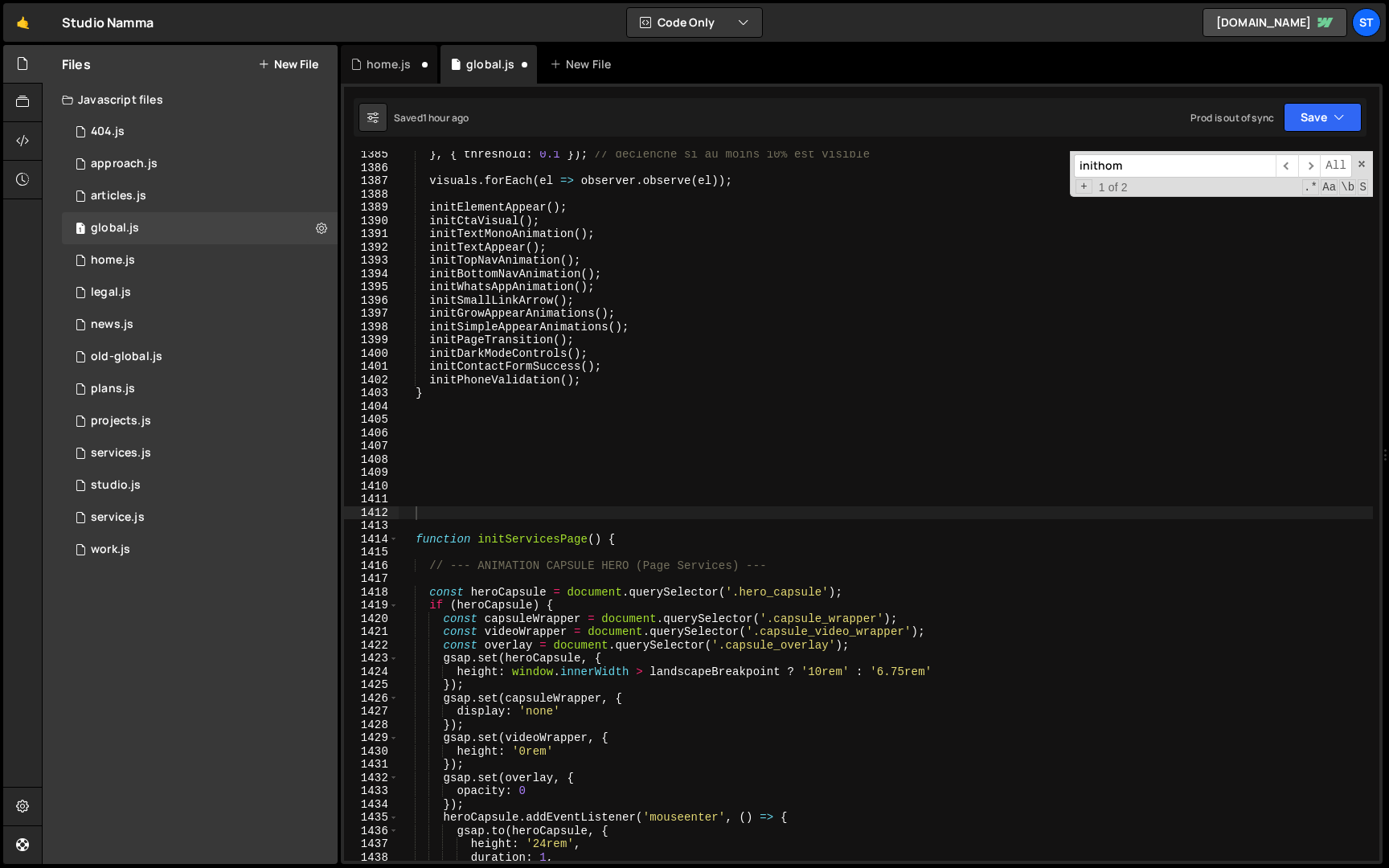
scroll to position [711, 0]
click at [1129, 161] on input "inithom" at bounding box center [1175, 165] width 202 height 23
paste input "LatestVisualHoverV2()"
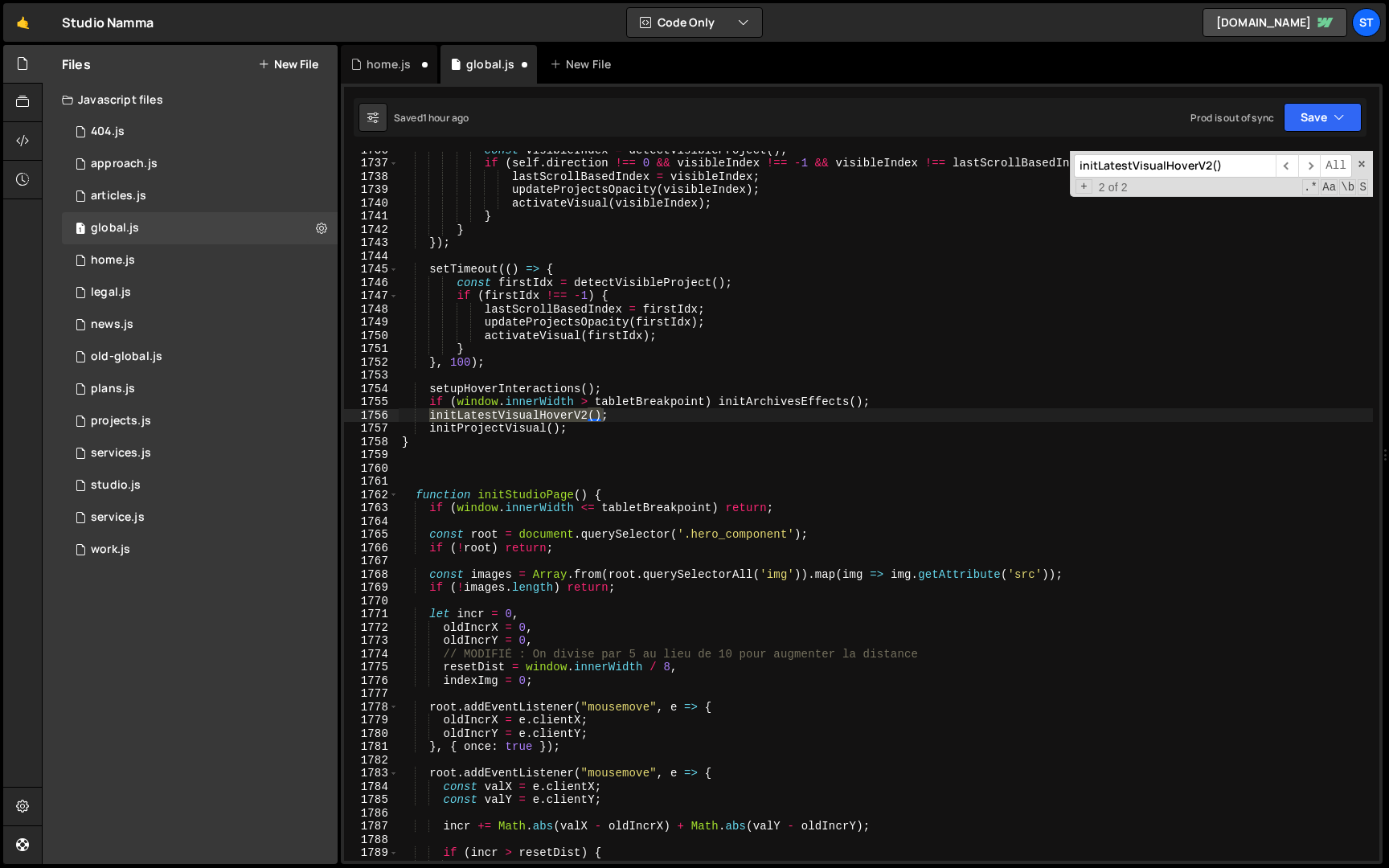
scroll to position [19814, 0]
type input "initLatestVisualHoverV2()"
click at [422, 439] on div "const visibleIndex = detectVisibleProject ( ) ; if ( self . direction !== 0 && …" at bounding box center [886, 512] width 975 height 737
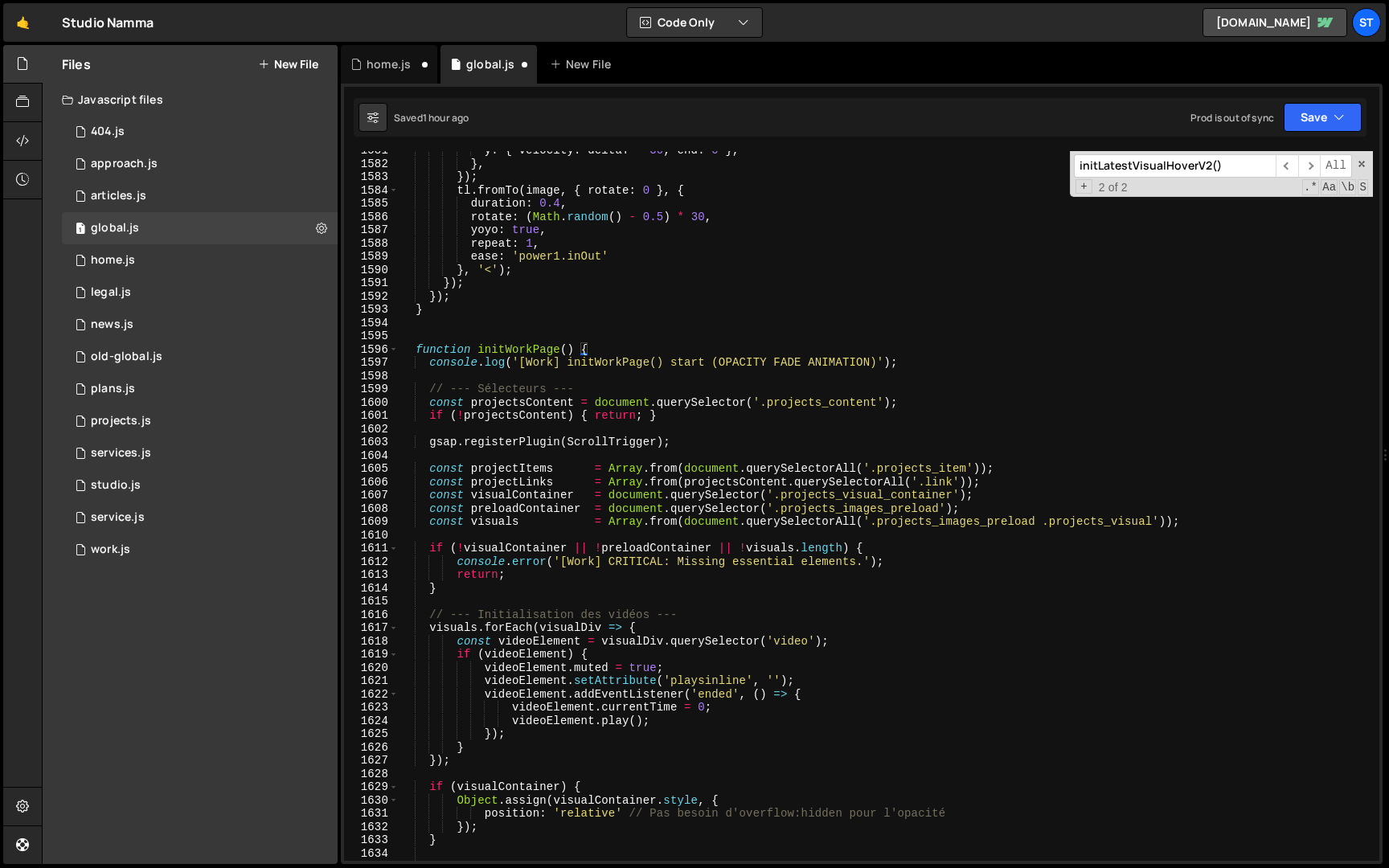
scroll to position [18029, 0]
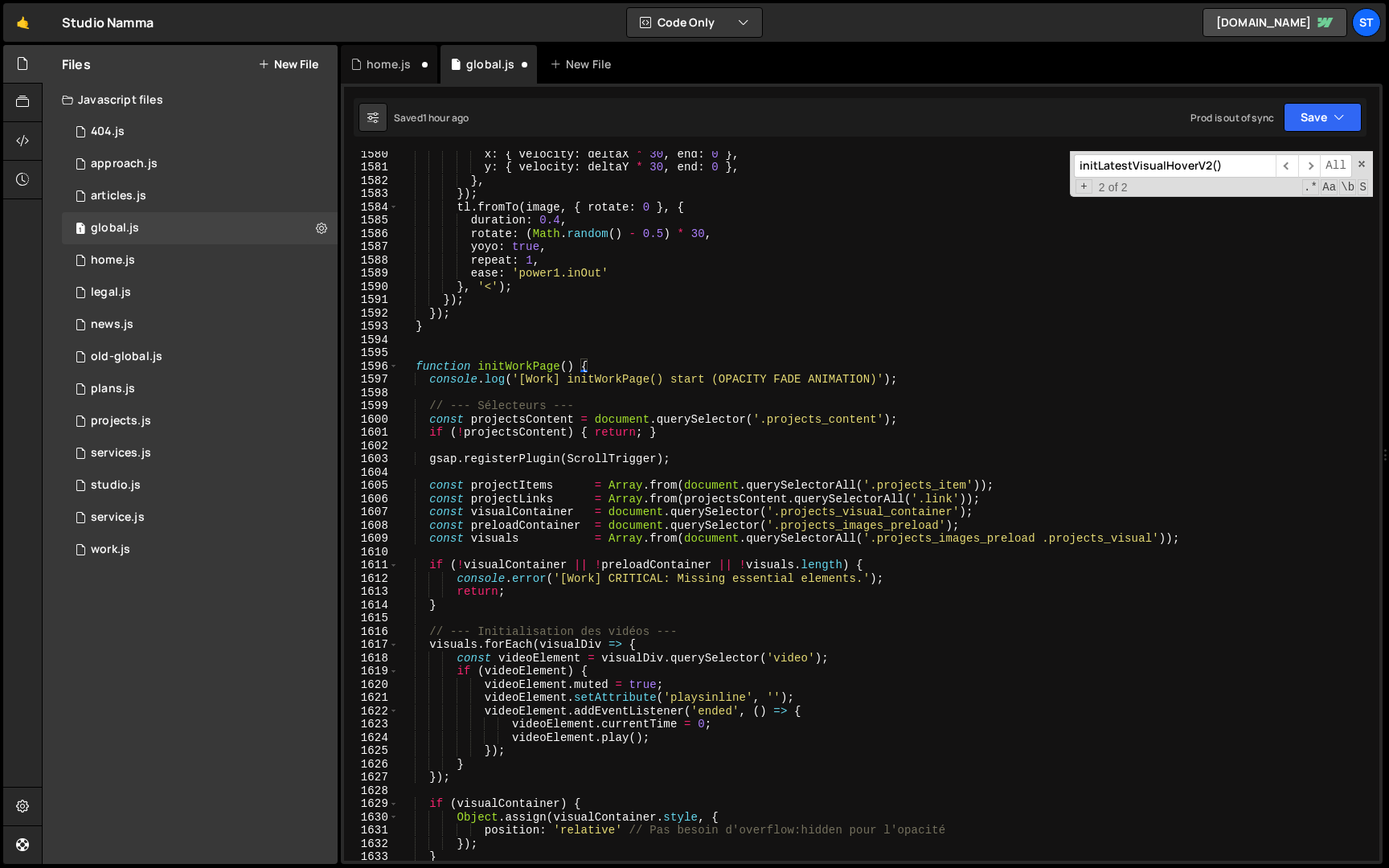
click at [1241, 164] on input "initLatestVisualHoverV2()" at bounding box center [1175, 165] width 202 height 23
click at [1313, 171] on span "​" at bounding box center [1310, 165] width 23 height 23
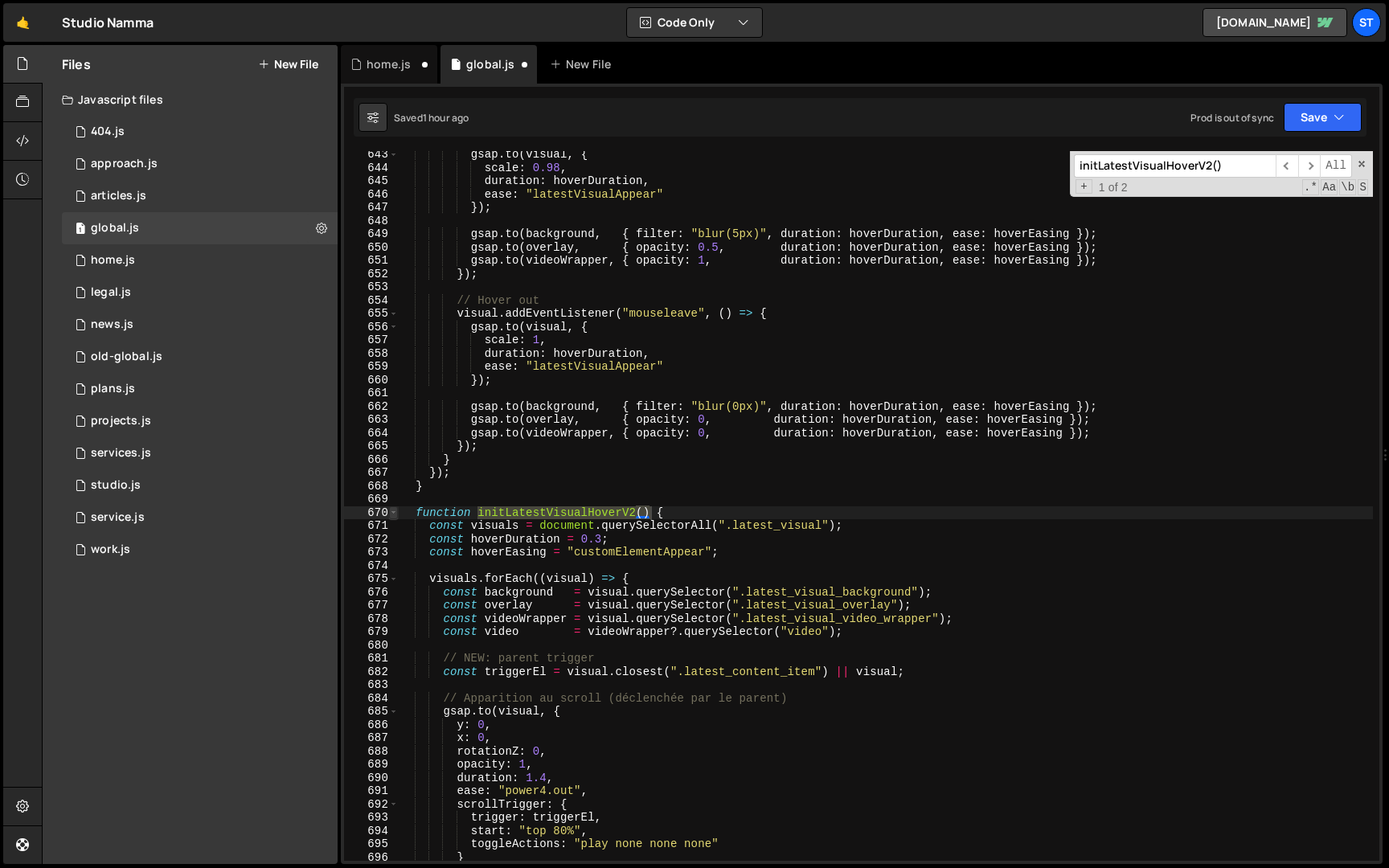
click at [395, 515] on span at bounding box center [393, 513] width 9 height 14
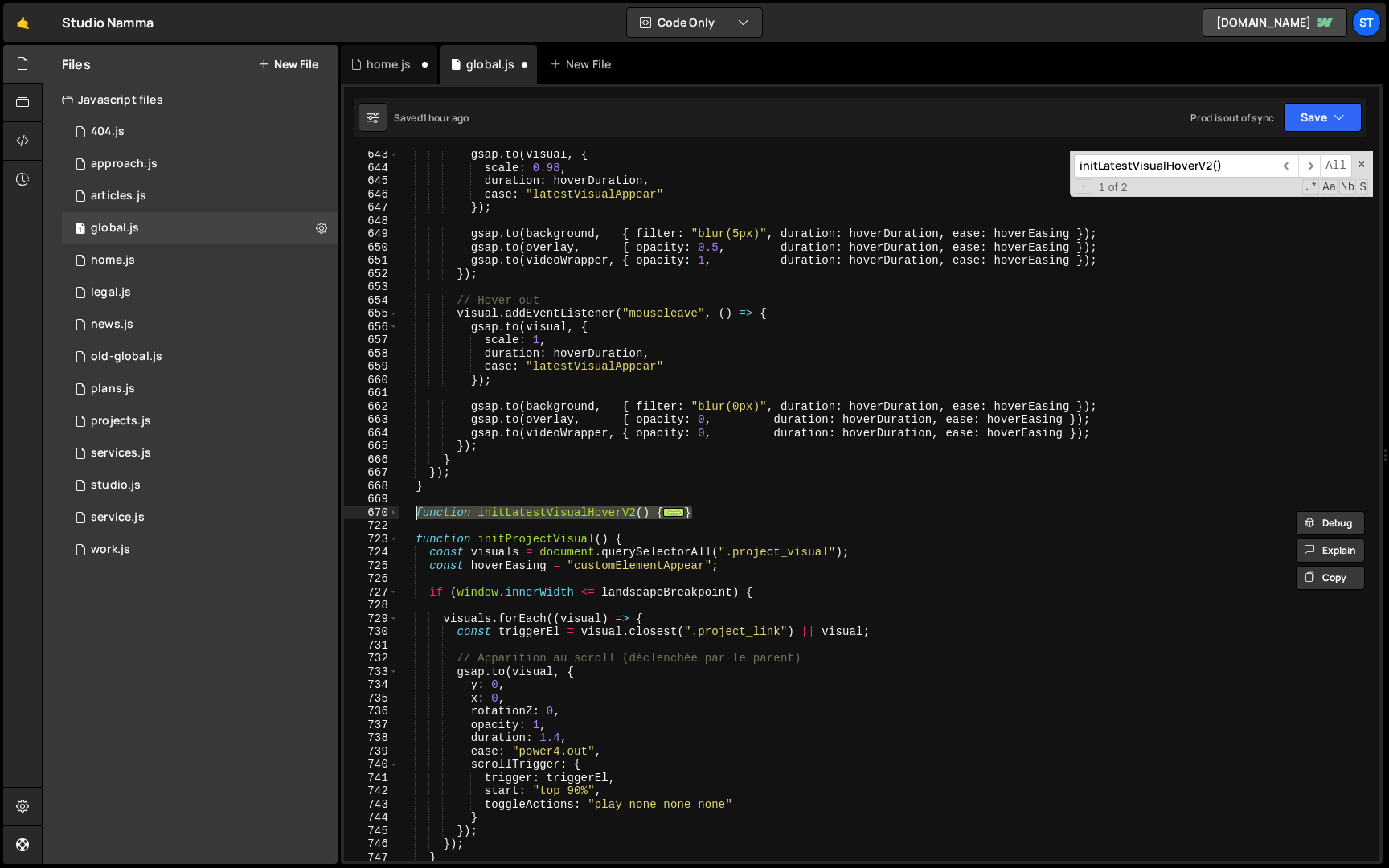
drag, startPoint x: 715, startPoint y: 512, endPoint x: 418, endPoint y: 514, distance: 297.0
click at [418, 514] on div "gsap . to ( visual , { scale : 0.98 , duration : hoverDuration , ease : "latest…" at bounding box center [886, 517] width 975 height 737
type textarea "function initLatestVisualHoverV2() { const visuals = document.querySelectorAll(…"
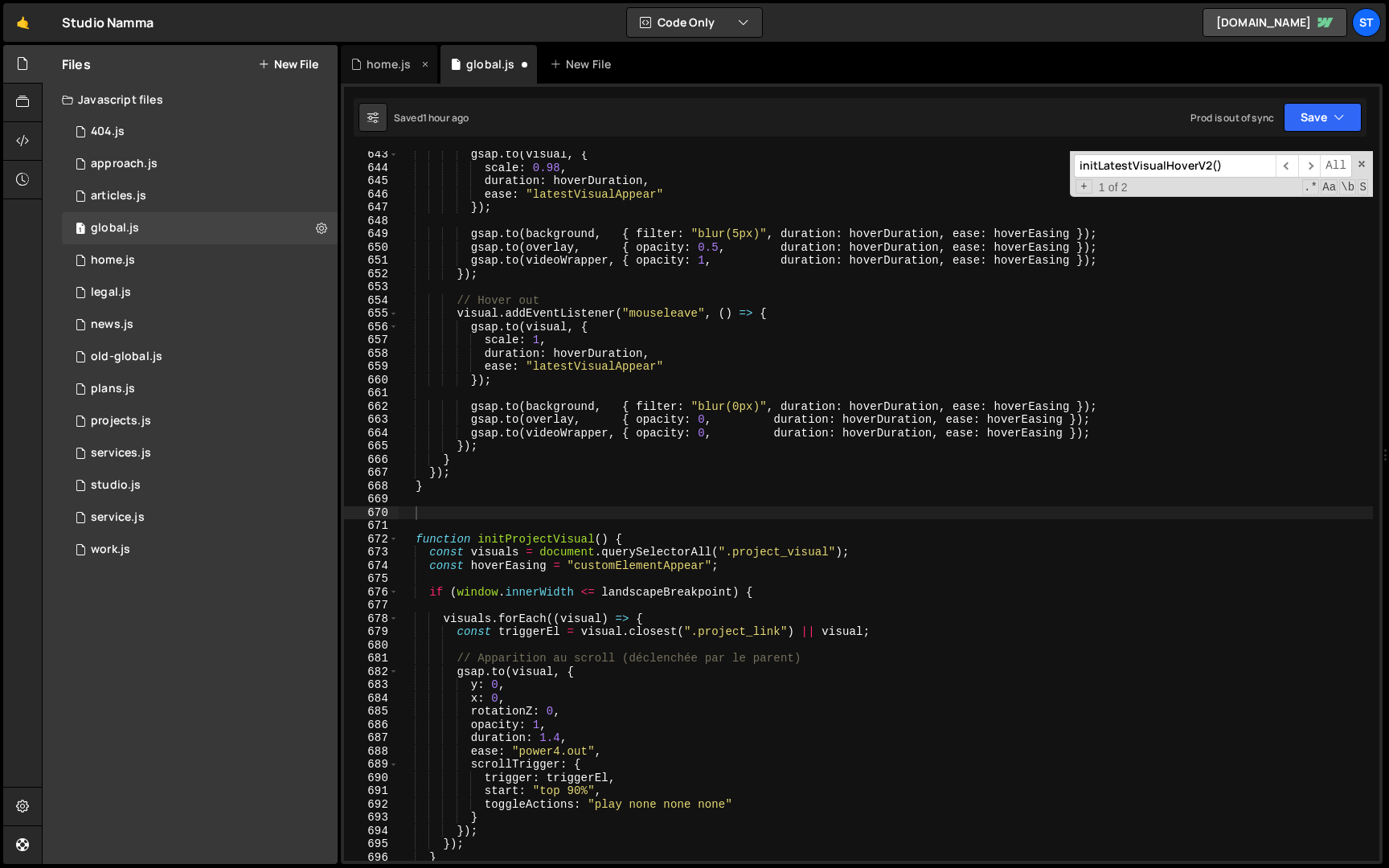
click at [383, 66] on div "home.js" at bounding box center [389, 64] width 44 height 16
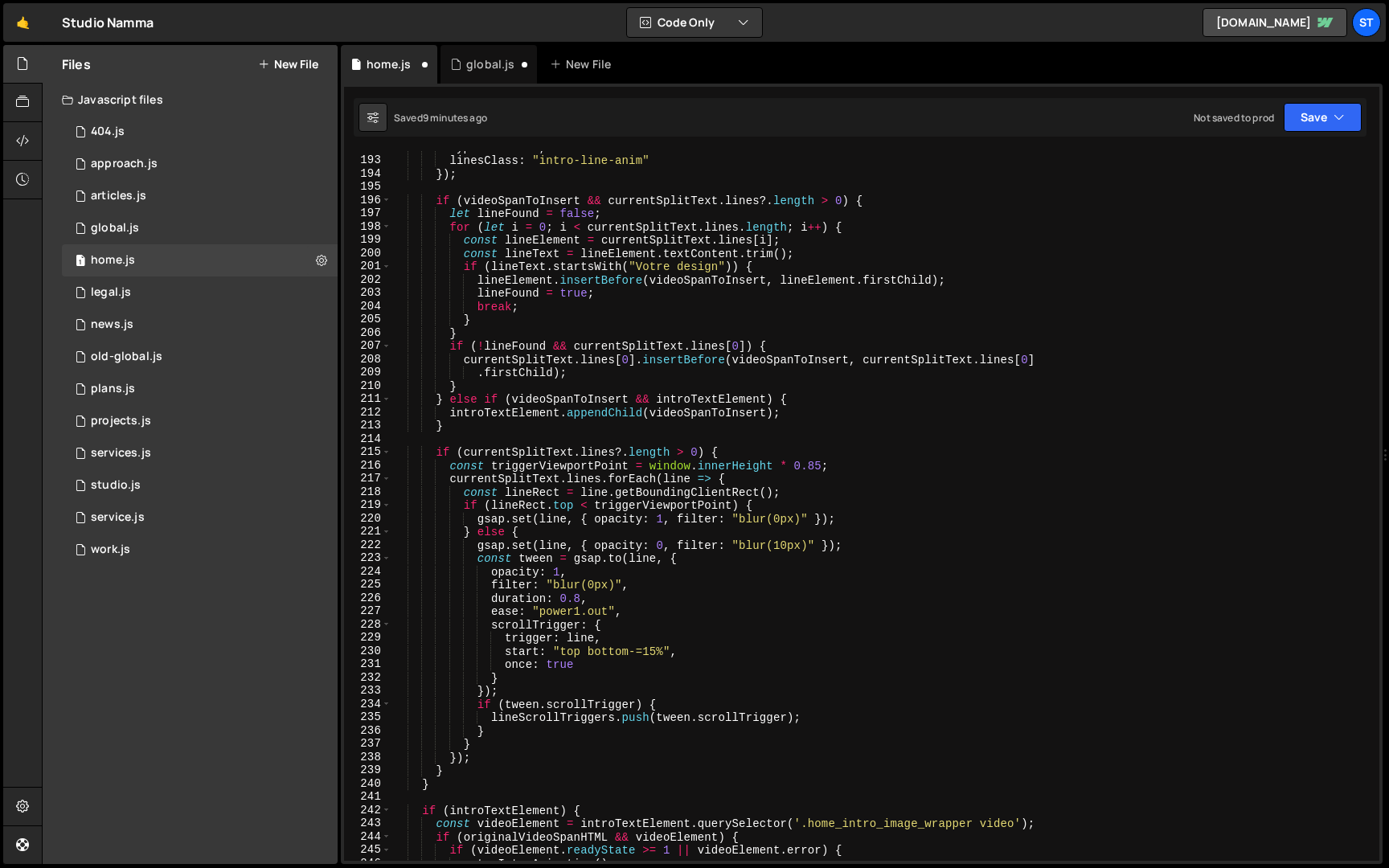
scroll to position [3126, 0]
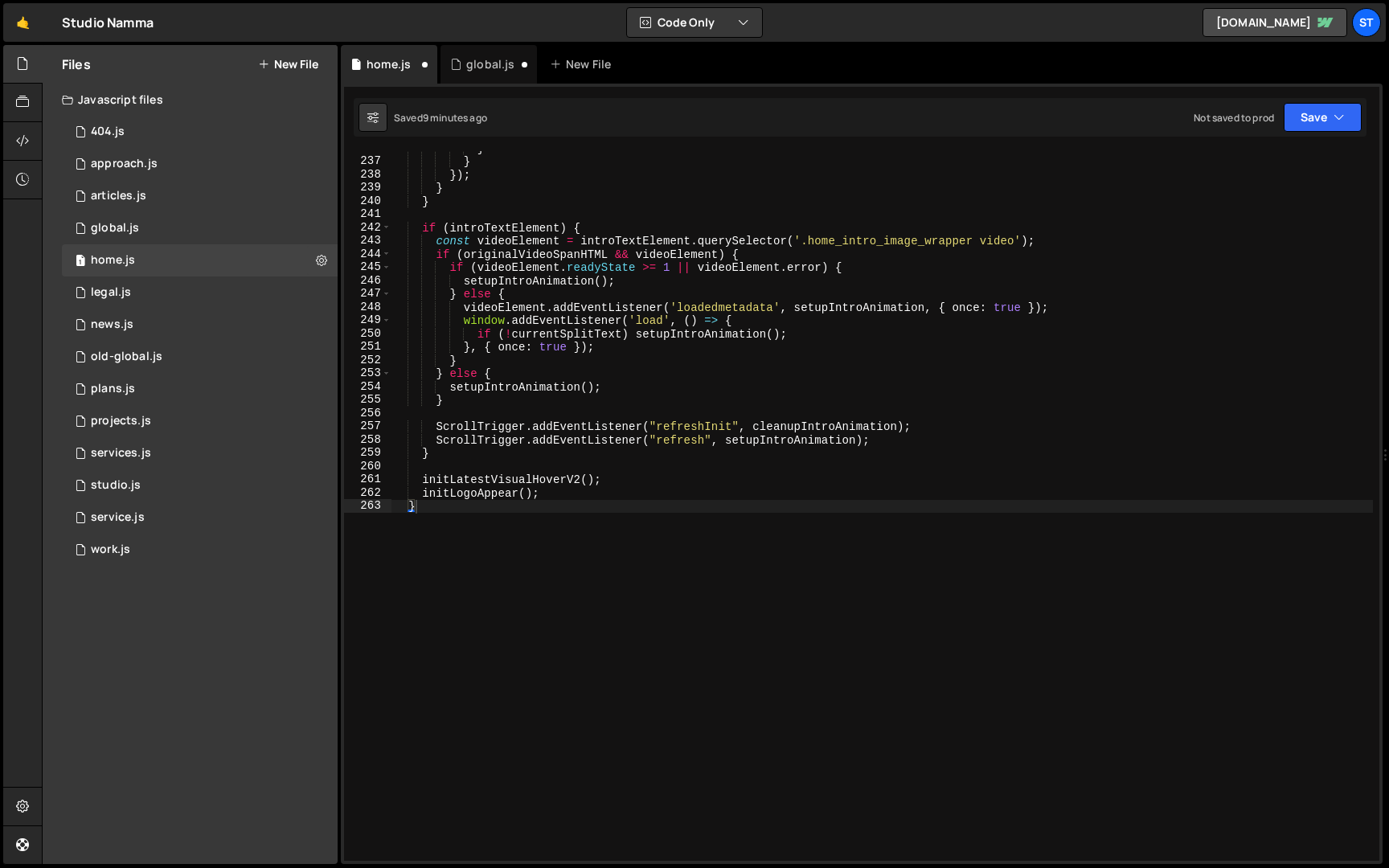
click at [564, 601] on div "} } }) ; } } if ( introTextElement ) { const videoElement = introTextElement . …" at bounding box center [883, 510] width 982 height 737
paste textarea "}"
type textarea "}"
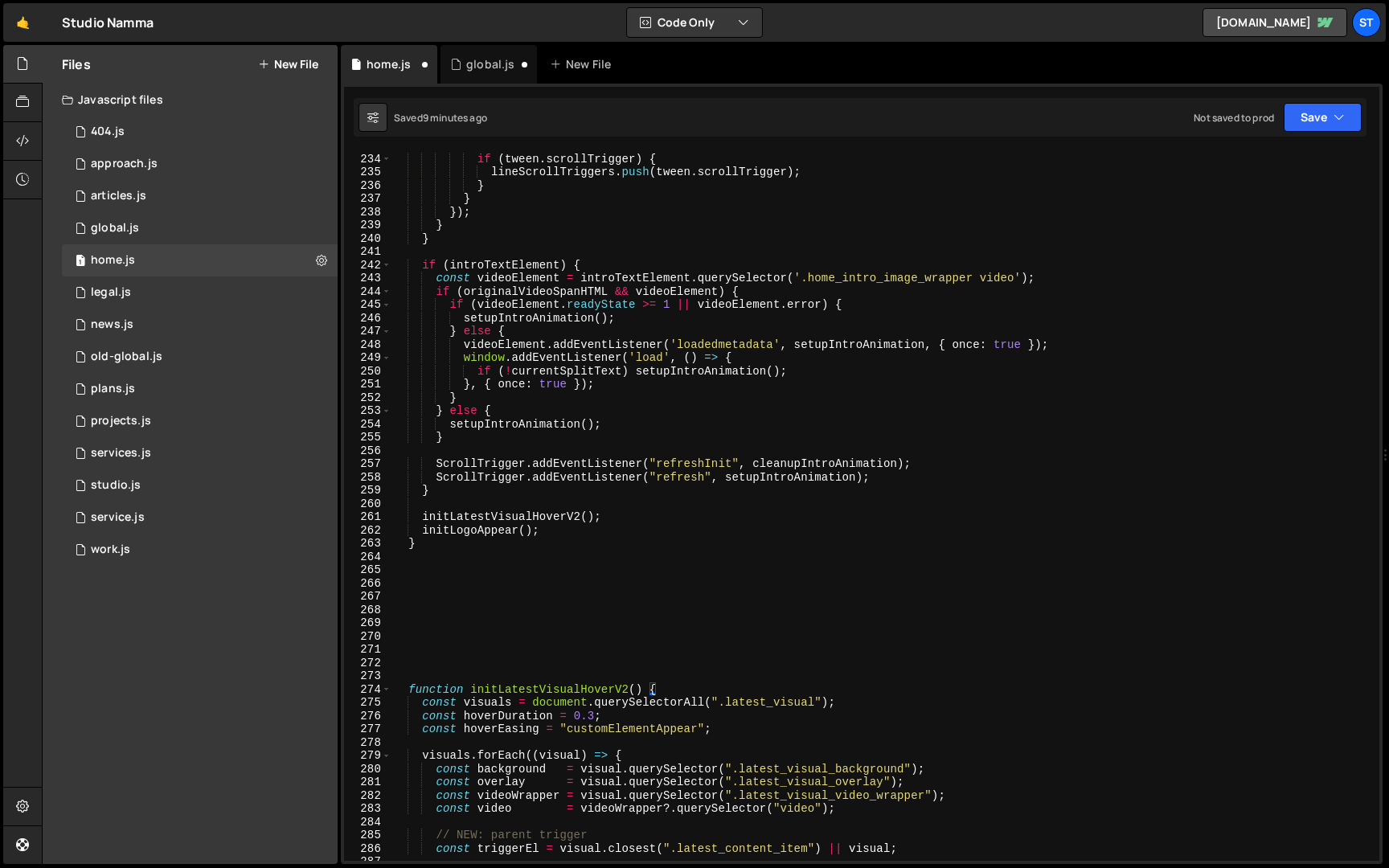
scroll to position [3089, 0]
click at [127, 550] on div "work.js" at bounding box center [110, 550] width 40 height 15
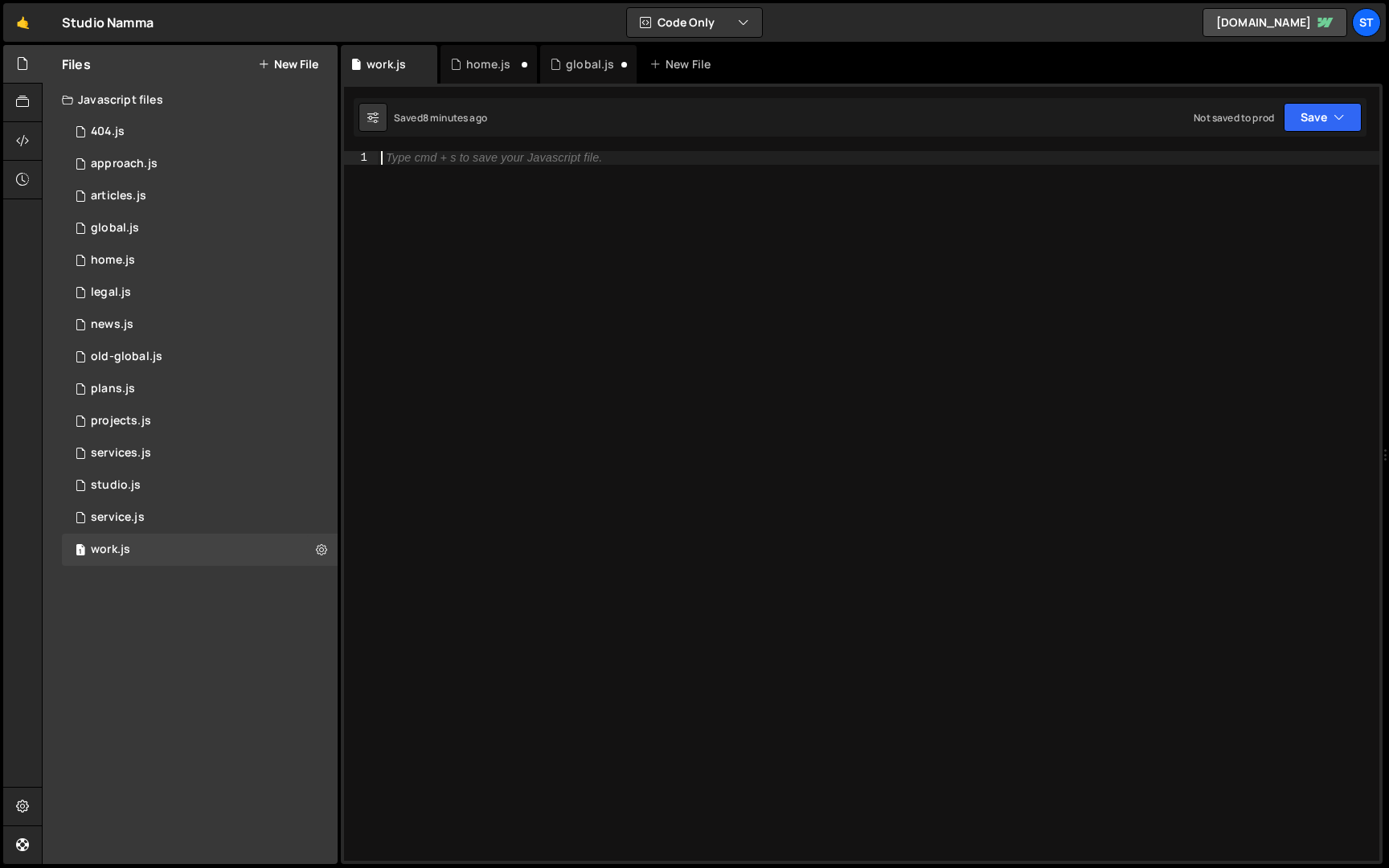
click at [641, 326] on div "Type cmd + s to save your Javascript file." at bounding box center [879, 519] width 1002 height 737
paste textarea "}"
type textarea "}"
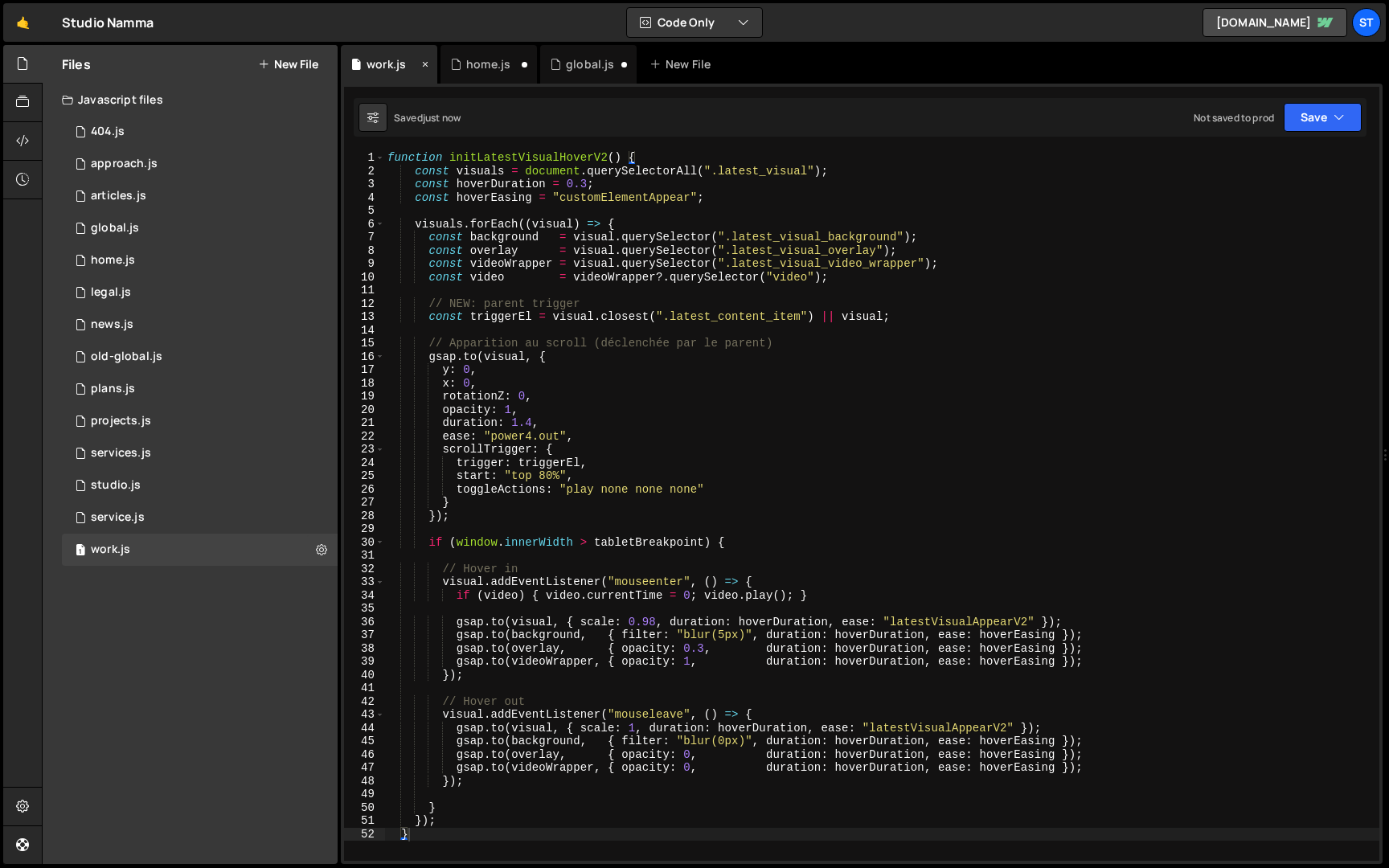
click at [425, 63] on icon at bounding box center [426, 64] width 11 height 16
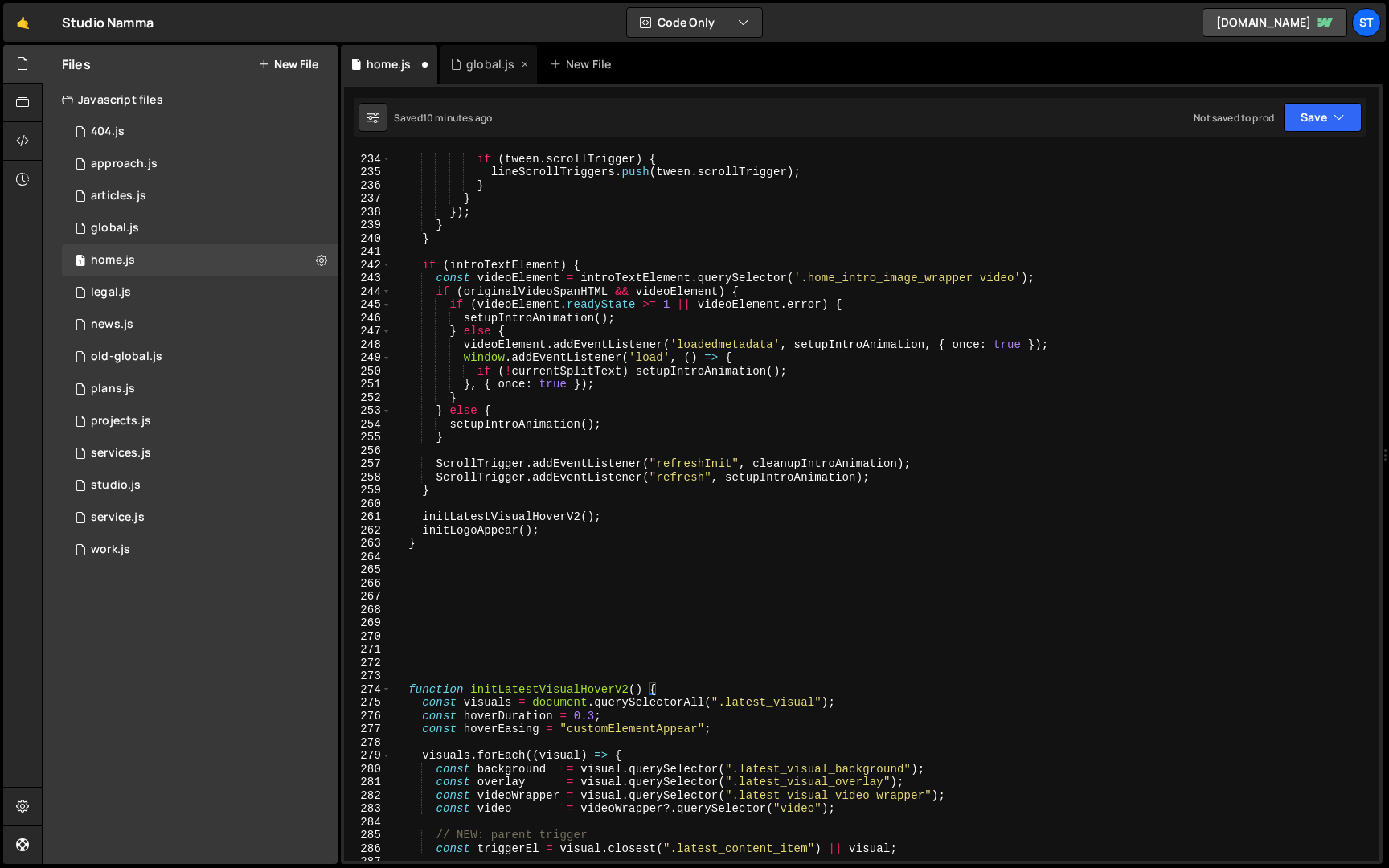
click at [476, 66] on div "global.js" at bounding box center [490, 64] width 48 height 16
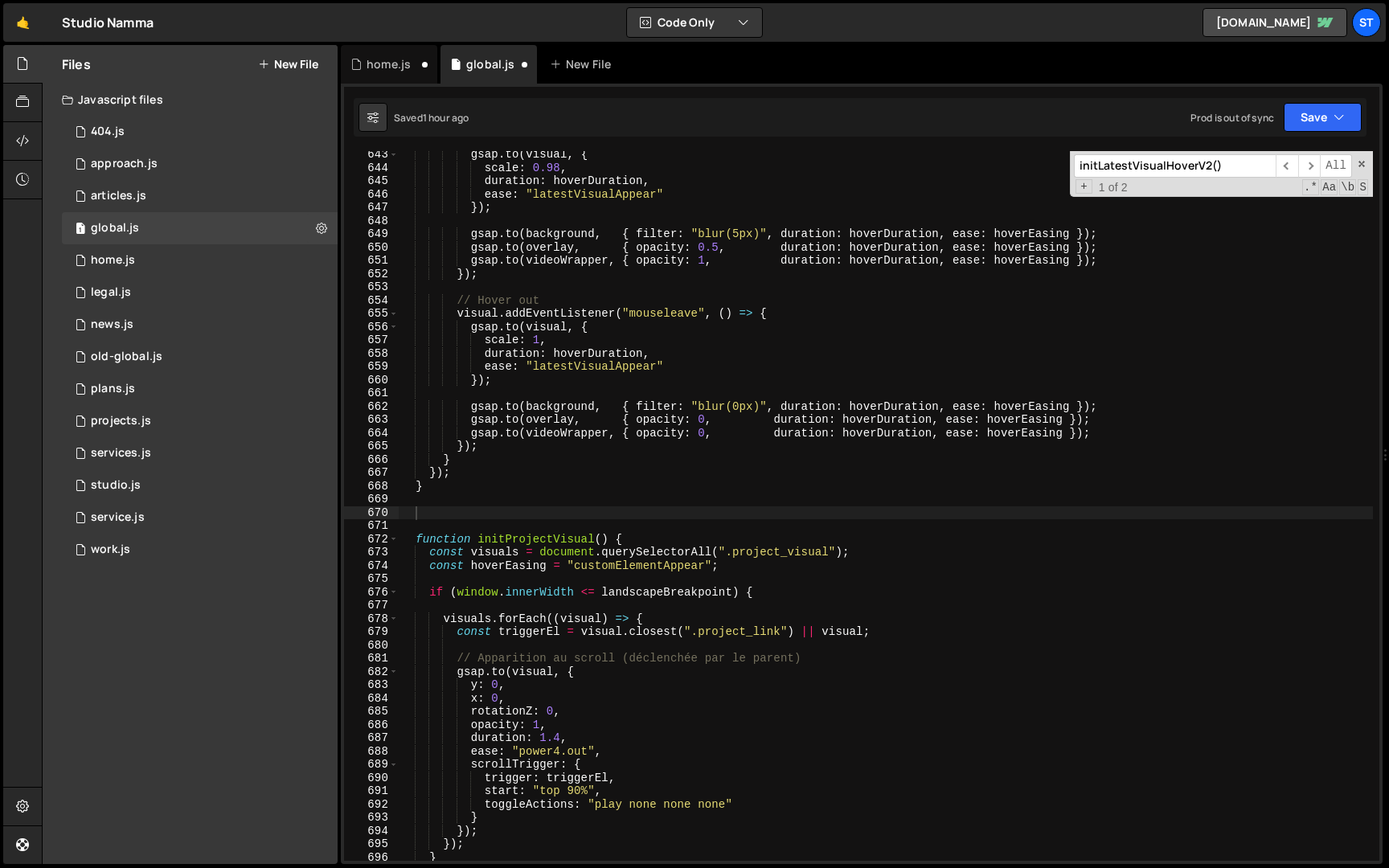
scroll to position [711, 0]
click at [1193, 162] on input "initLatestVisualHoverV2()" at bounding box center [1175, 165] width 202 height 23
paste input "ogoAppear"
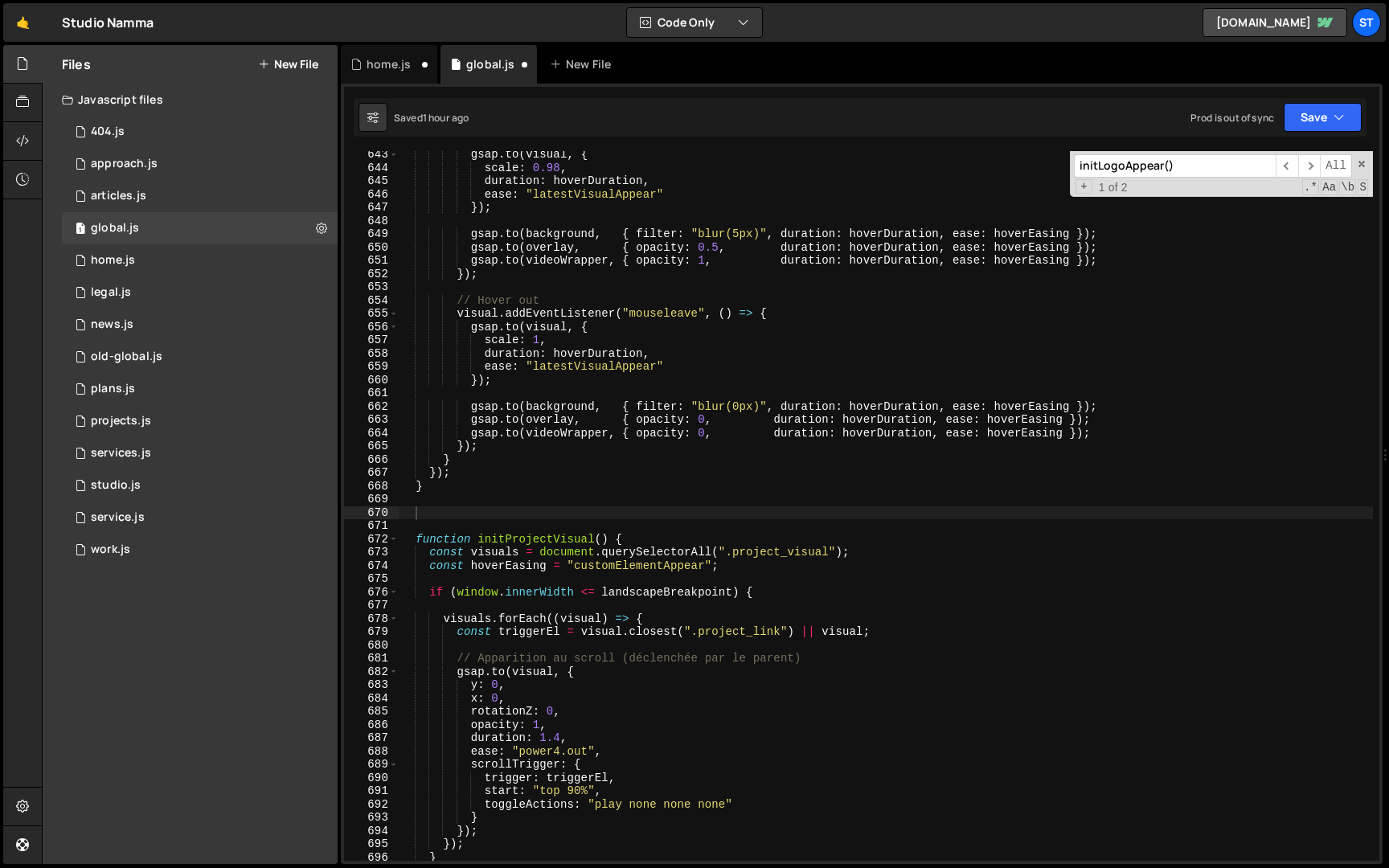
scroll to position [3575, 0]
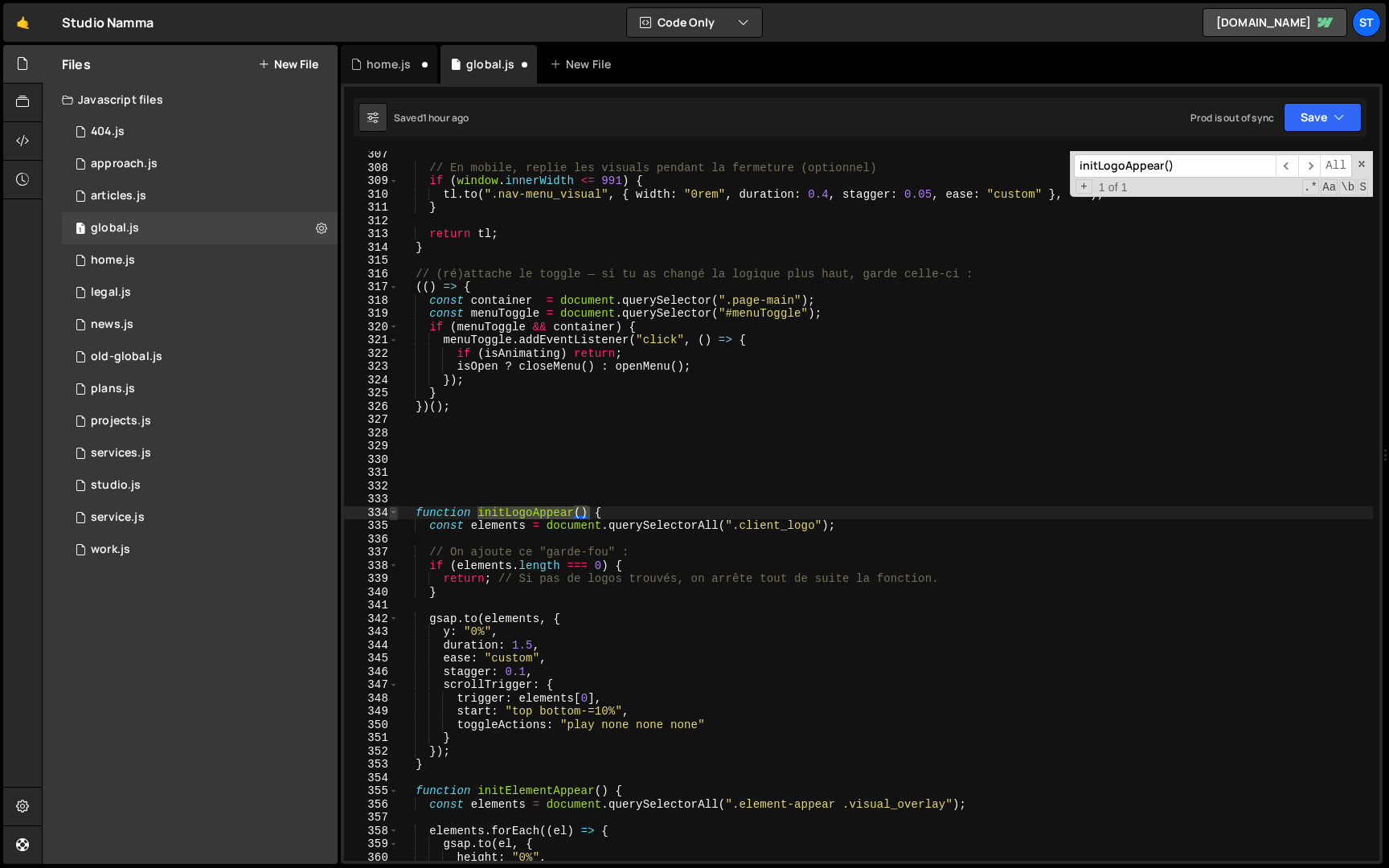
type input "initLogoAppear()"
click at [394, 511] on span at bounding box center [393, 513] width 9 height 14
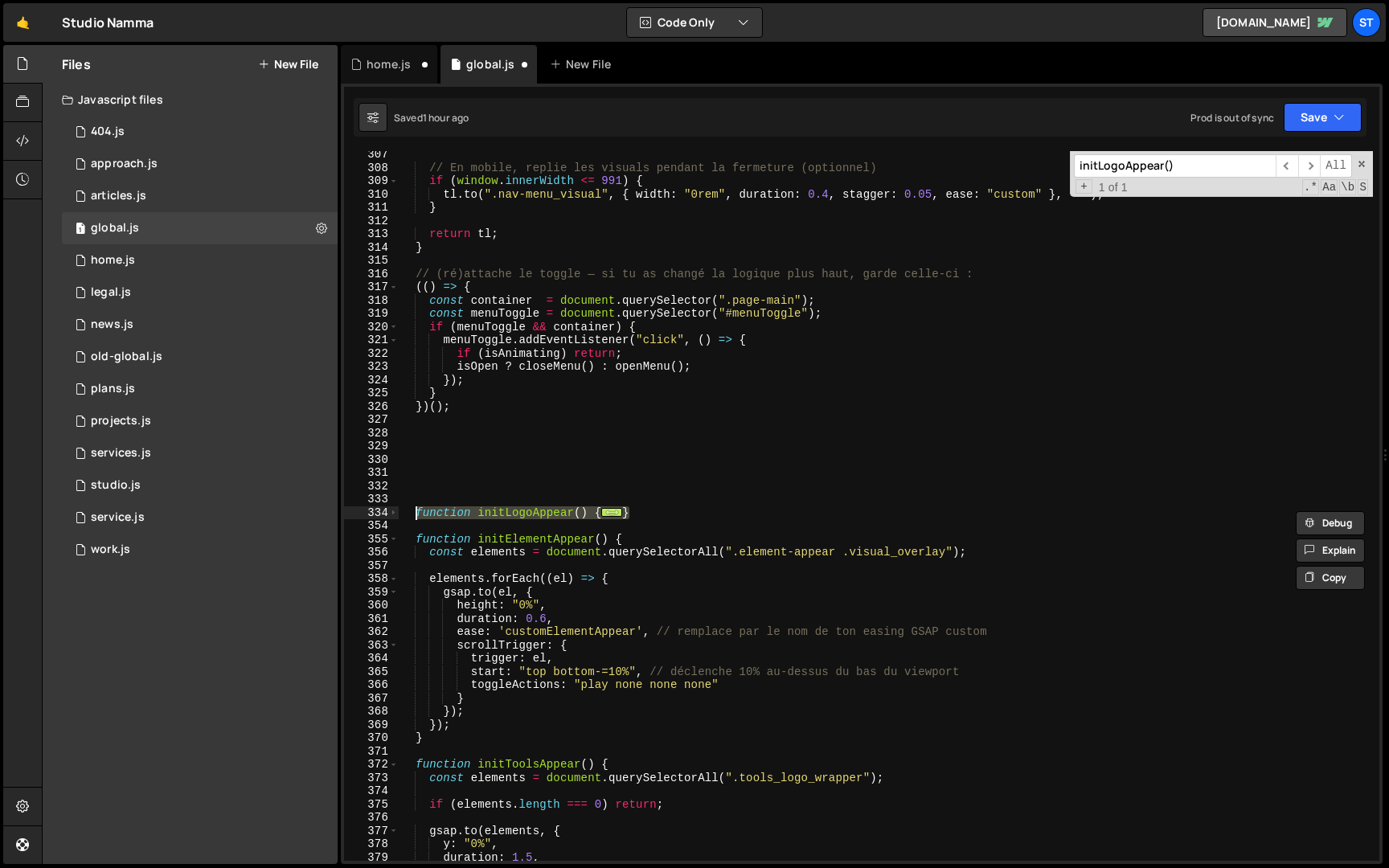
drag, startPoint x: 644, startPoint y: 509, endPoint x: 417, endPoint y: 515, distance: 227.1
click at [417, 515] on div "// En mobile, replie les visuals pendant la fermeture (optionnel) if ( window .…" at bounding box center [886, 517] width 975 height 737
type textarea "function initLogoAppear() { const elements = document.querySelectorAll(".client…"
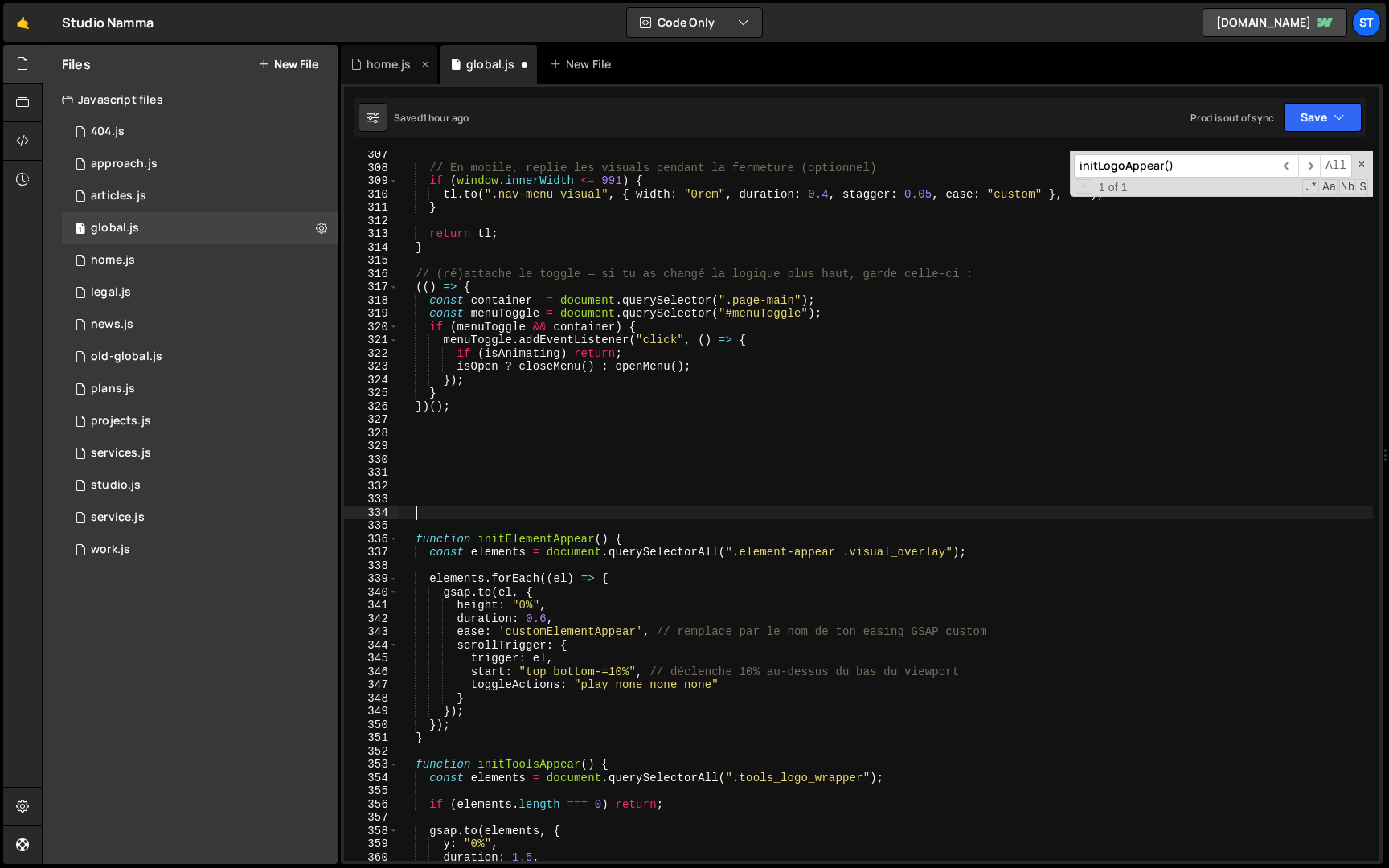
click at [376, 64] on div "home.js" at bounding box center [389, 64] width 44 height 16
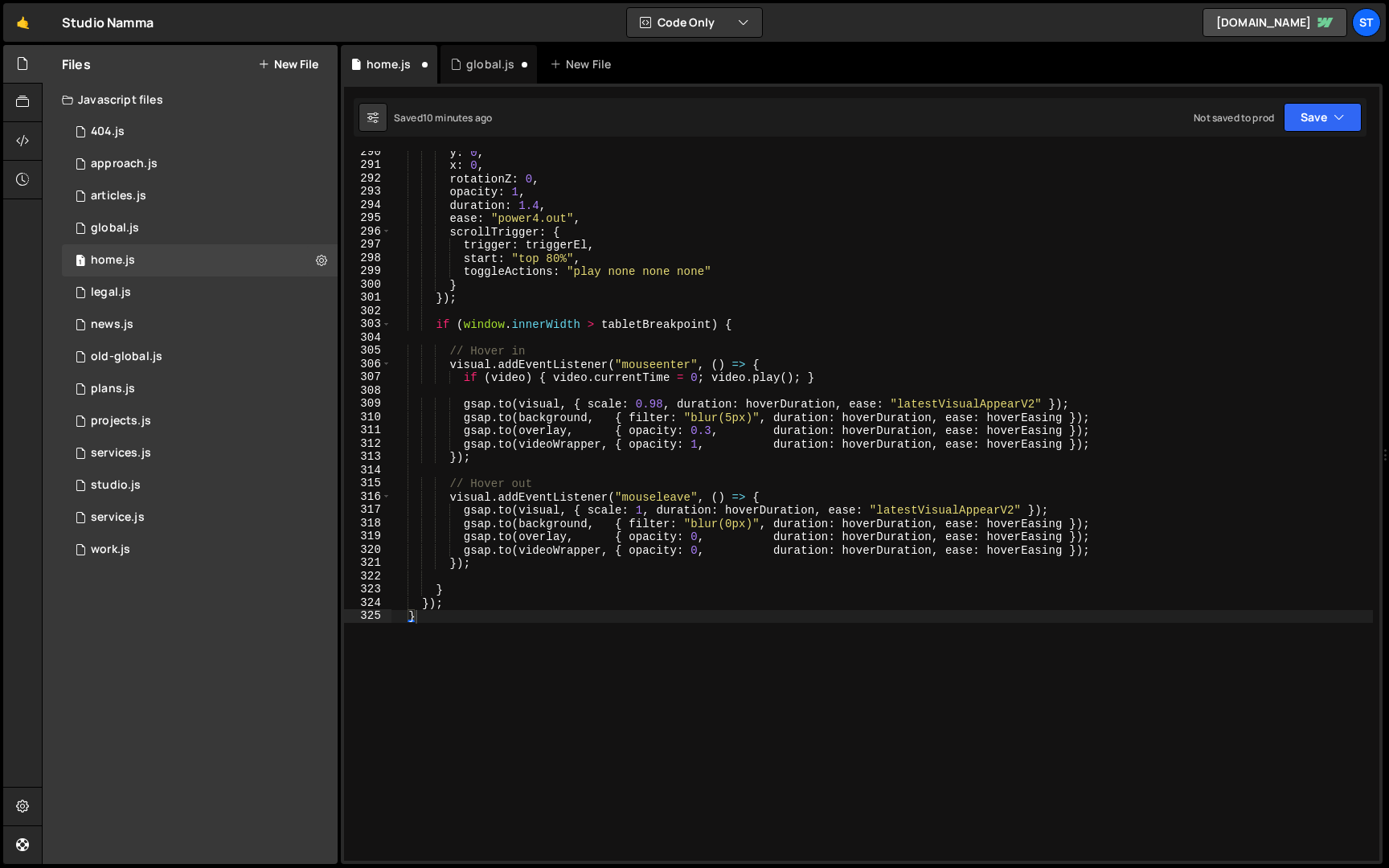
scroll to position [3949, 0]
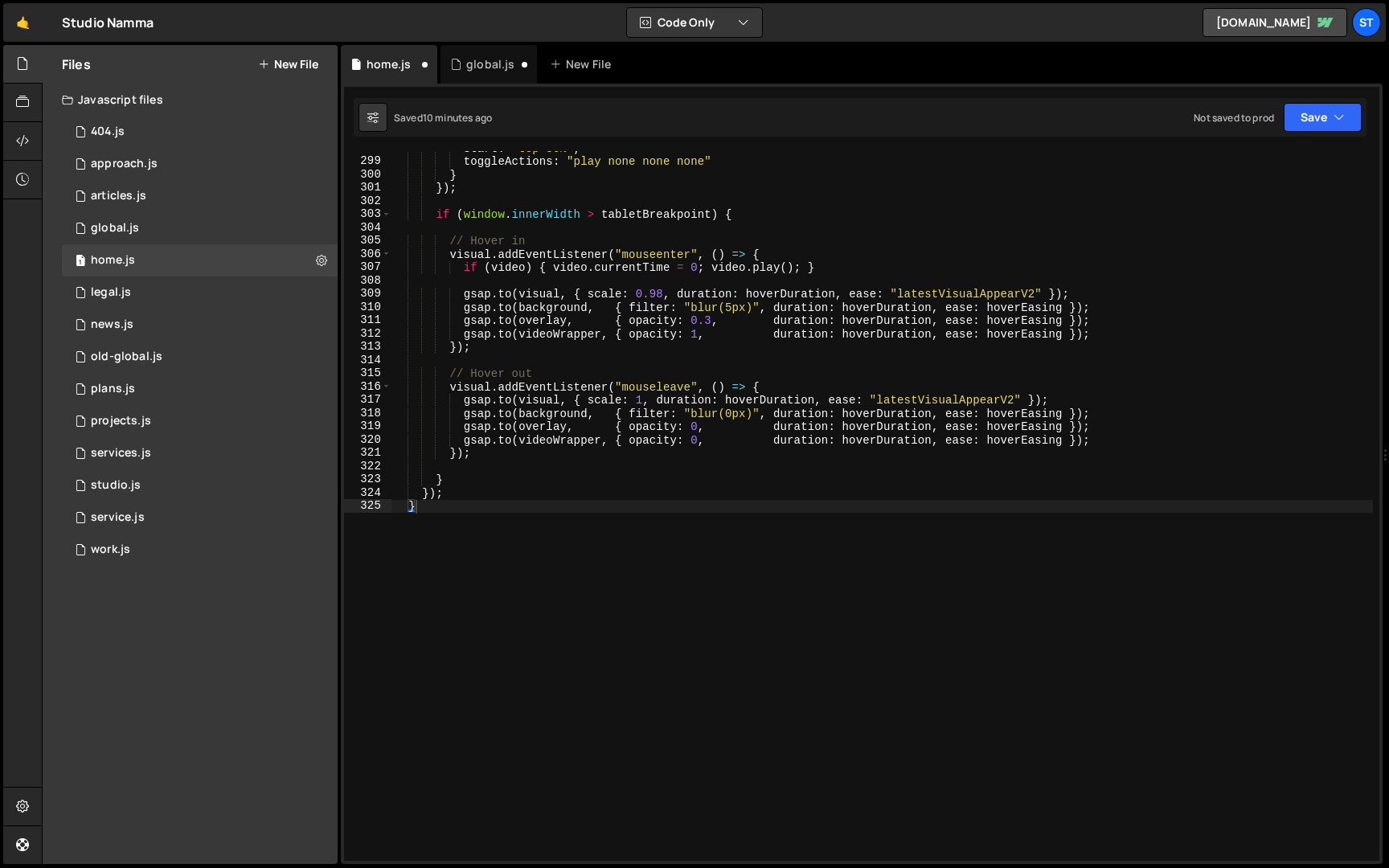
click at [609, 552] on div "start : "top 80%" , toggleActions : "play none none none" } }) ; if ( window . …" at bounding box center [883, 510] width 982 height 737
paste textarea "}"
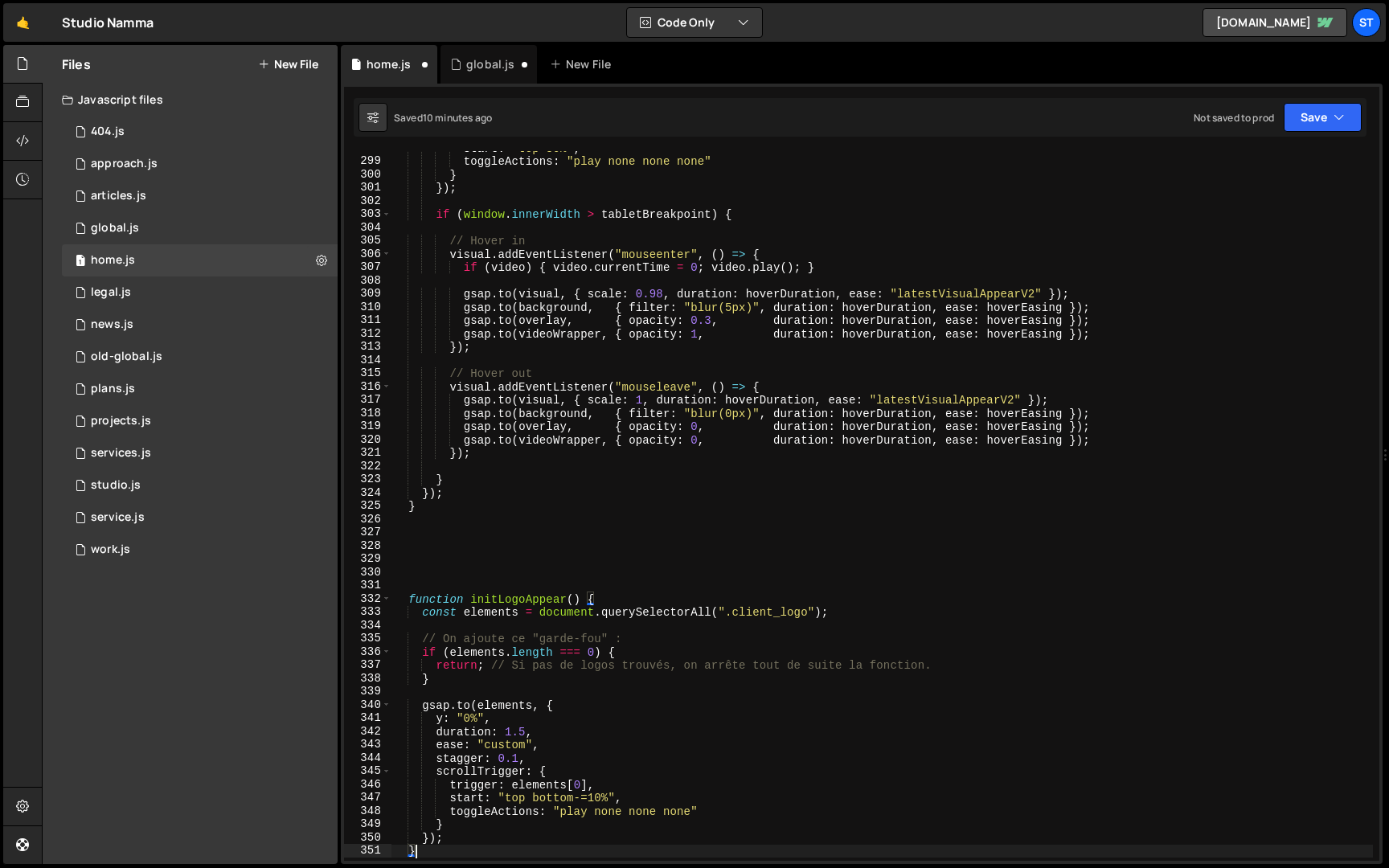
click at [555, 299] on div "start : "top 80%" , toggleActions : "play none none none" } }) ; if ( window . …" at bounding box center [883, 510] width 982 height 737
type textarea "[DOMAIN_NAME](visual, { scale: 0.98, duration: hoverDuration, ease: "latestVisu…"
click at [423, 63] on icon at bounding box center [426, 64] width 11 height 16
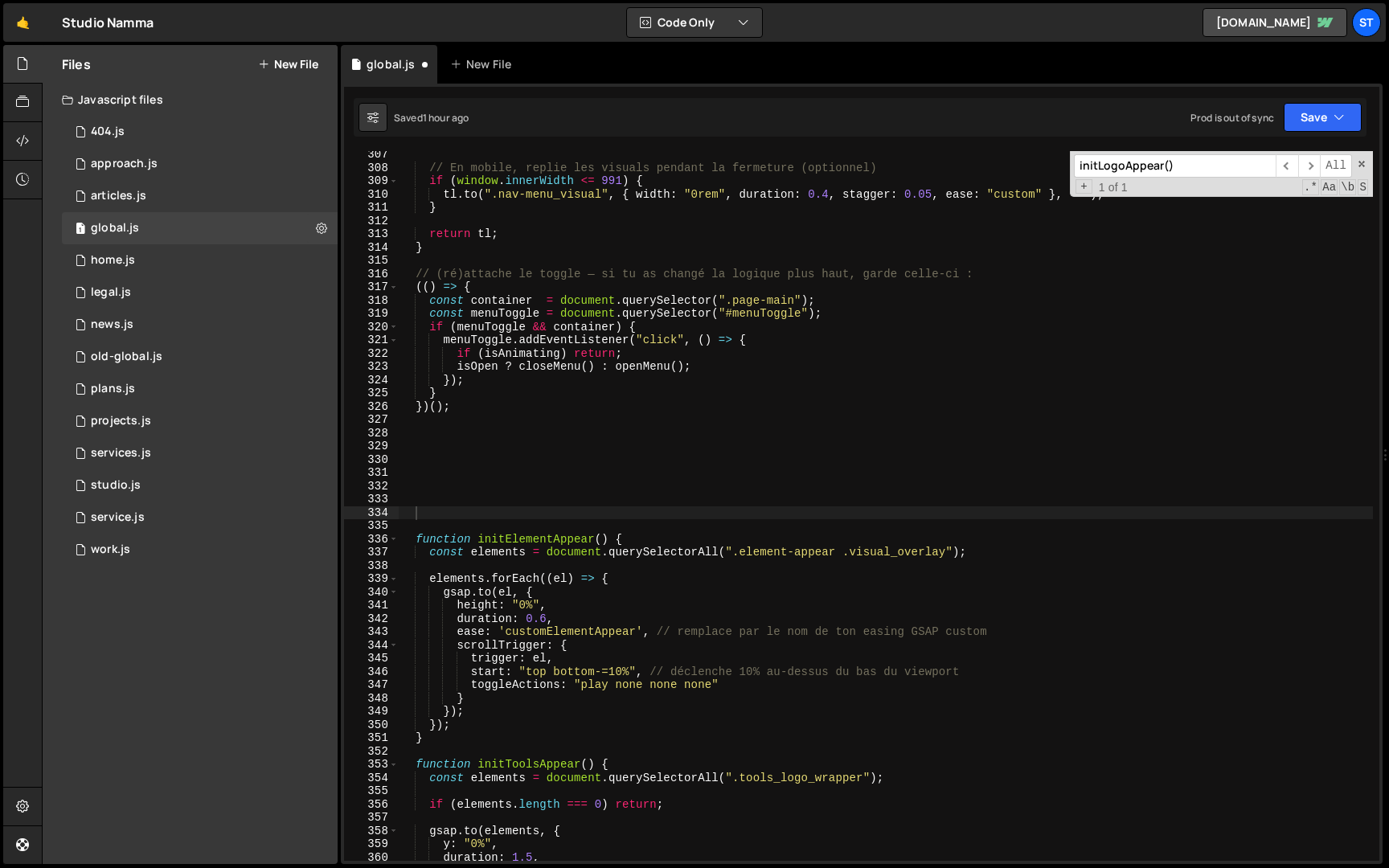
scroll to position [711, 0]
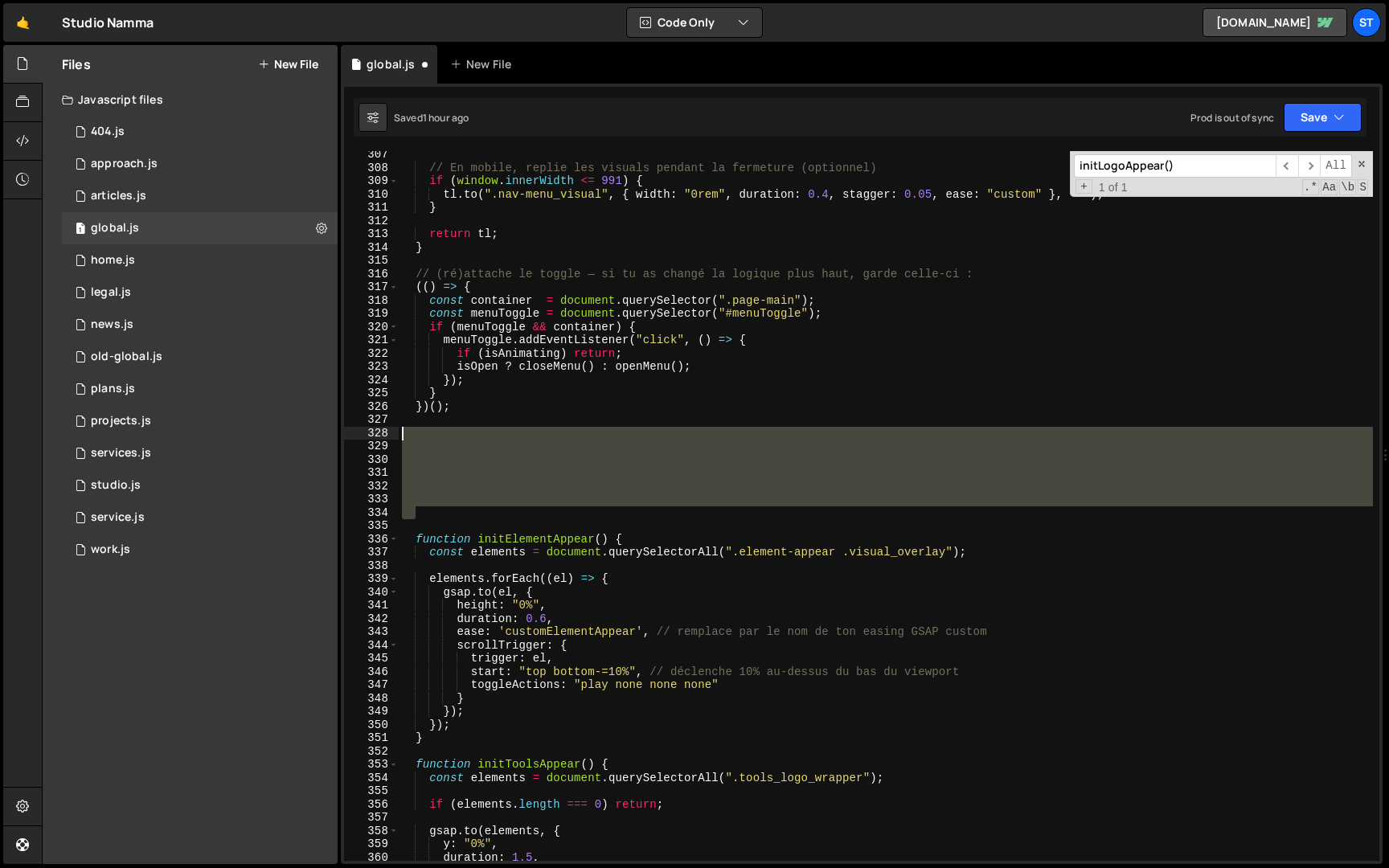
drag, startPoint x: 491, startPoint y: 508, endPoint x: 386, endPoint y: 433, distance: 129.0
click at [386, 432] on div "307 308 309 310 311 312 313 314 315 316 317 318 319 320 321 322 323 324 325 326…" at bounding box center [862, 505] width 1036 height 710
click at [449, 471] on div "// En mobile, replie les visuals pendant la fermeture (optionnel) if ( window .…" at bounding box center [886, 505] width 975 height 710
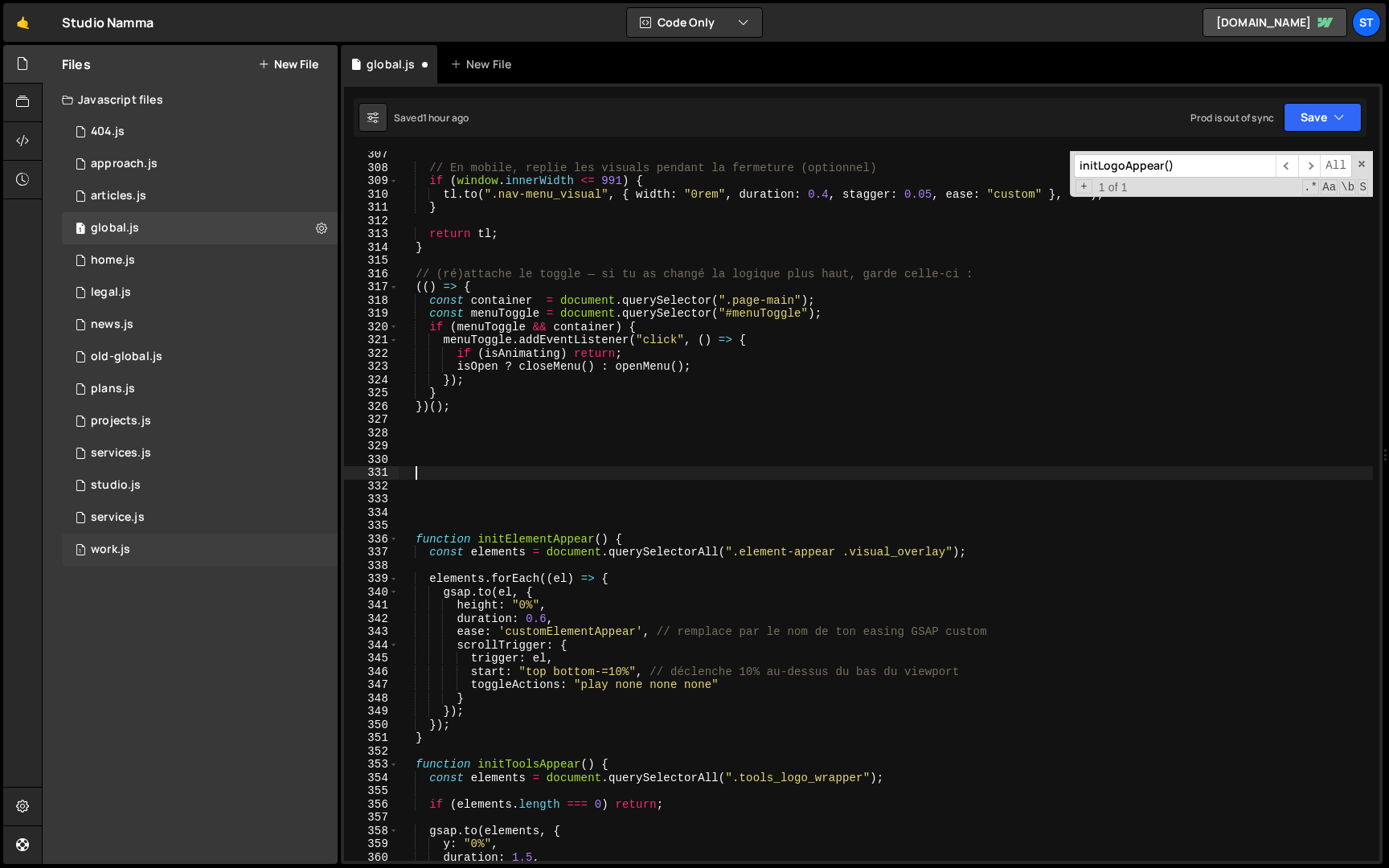
click at [156, 554] on div "1 work.js 0" at bounding box center [200, 550] width 276 height 32
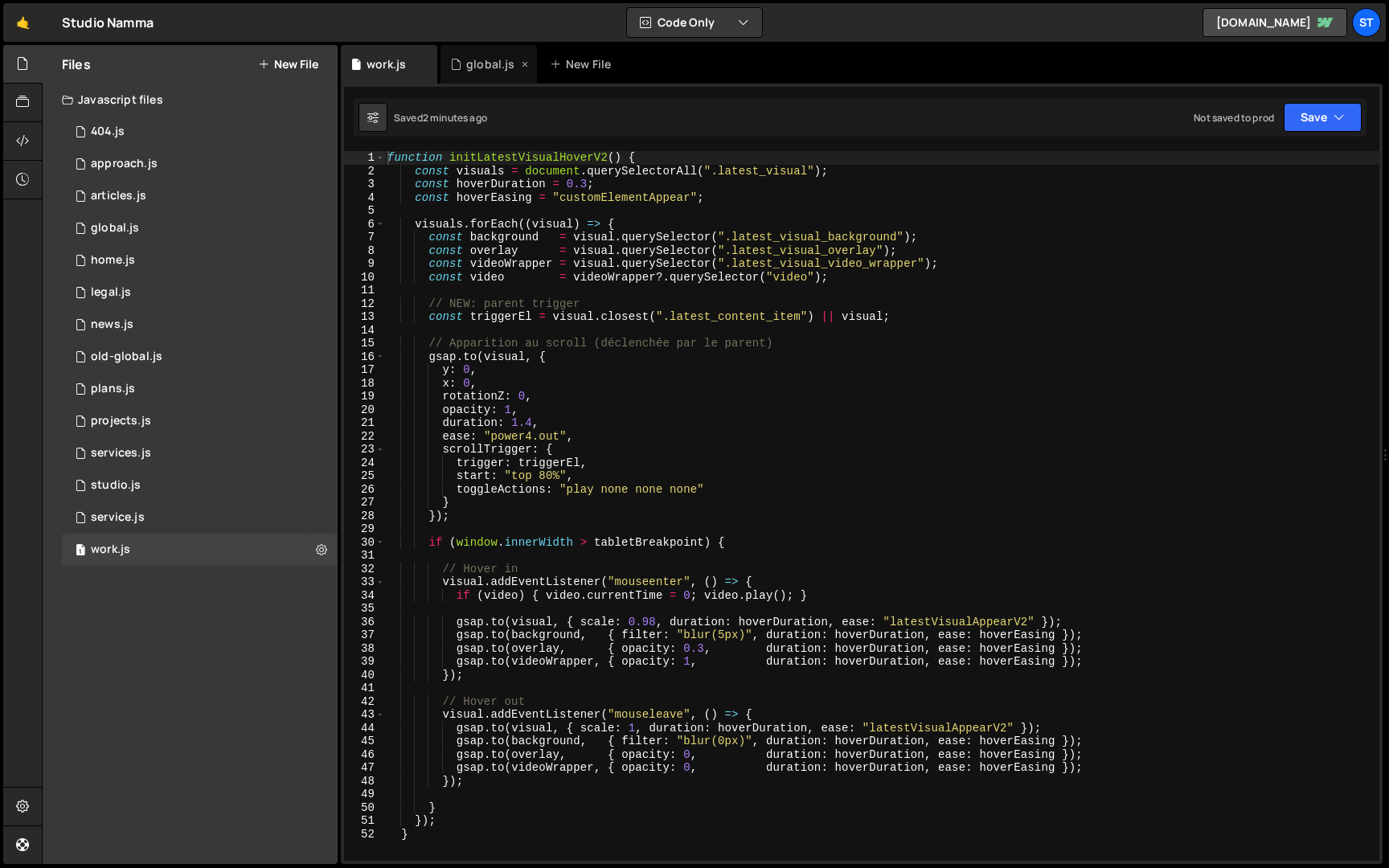
click at [472, 64] on div "global.js" at bounding box center [490, 64] width 48 height 16
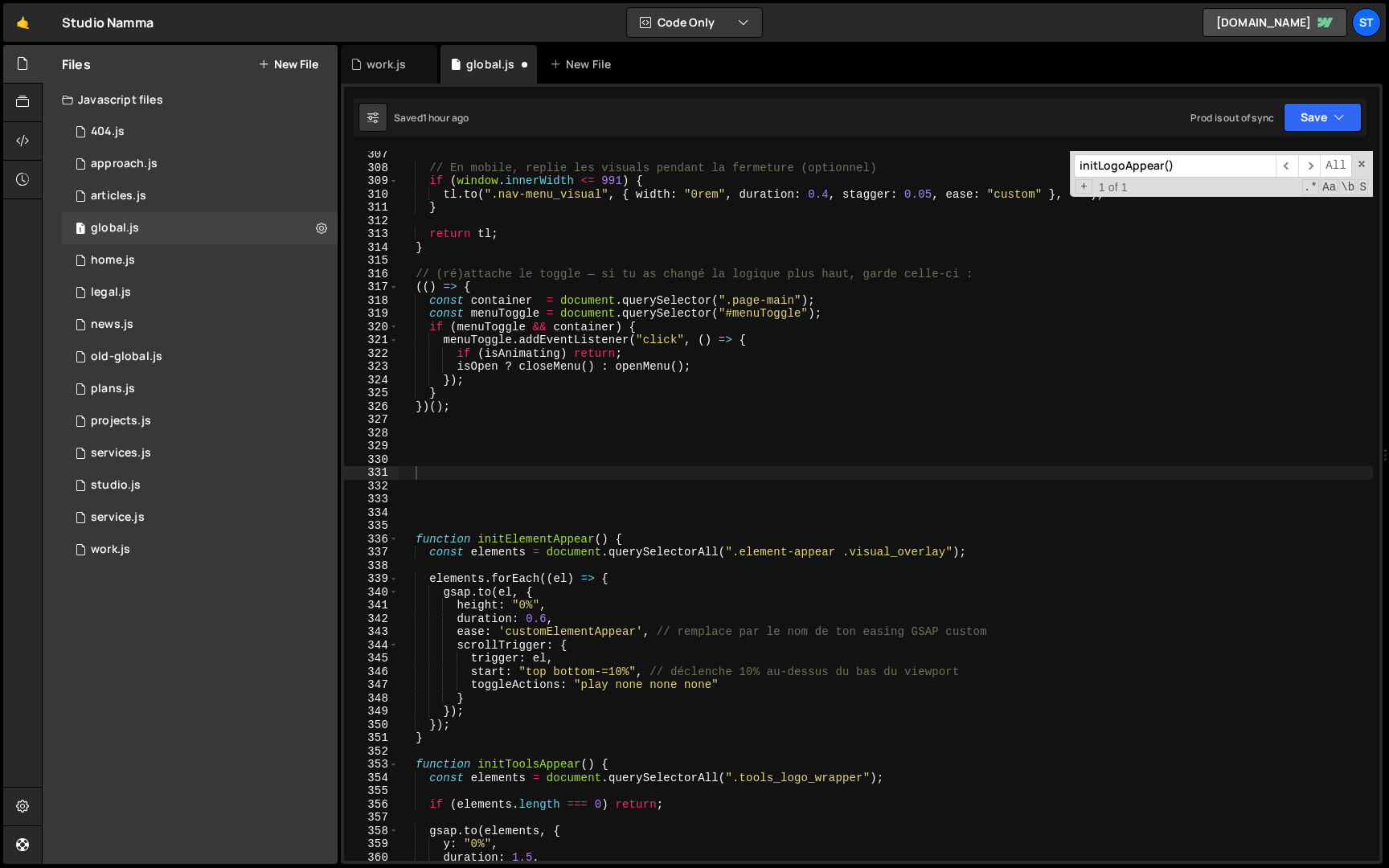
scroll to position [711, 0]
click at [1212, 169] on input "initLogoAppear()" at bounding box center [1175, 165] width 202 height 23
paste input "WorkPage"
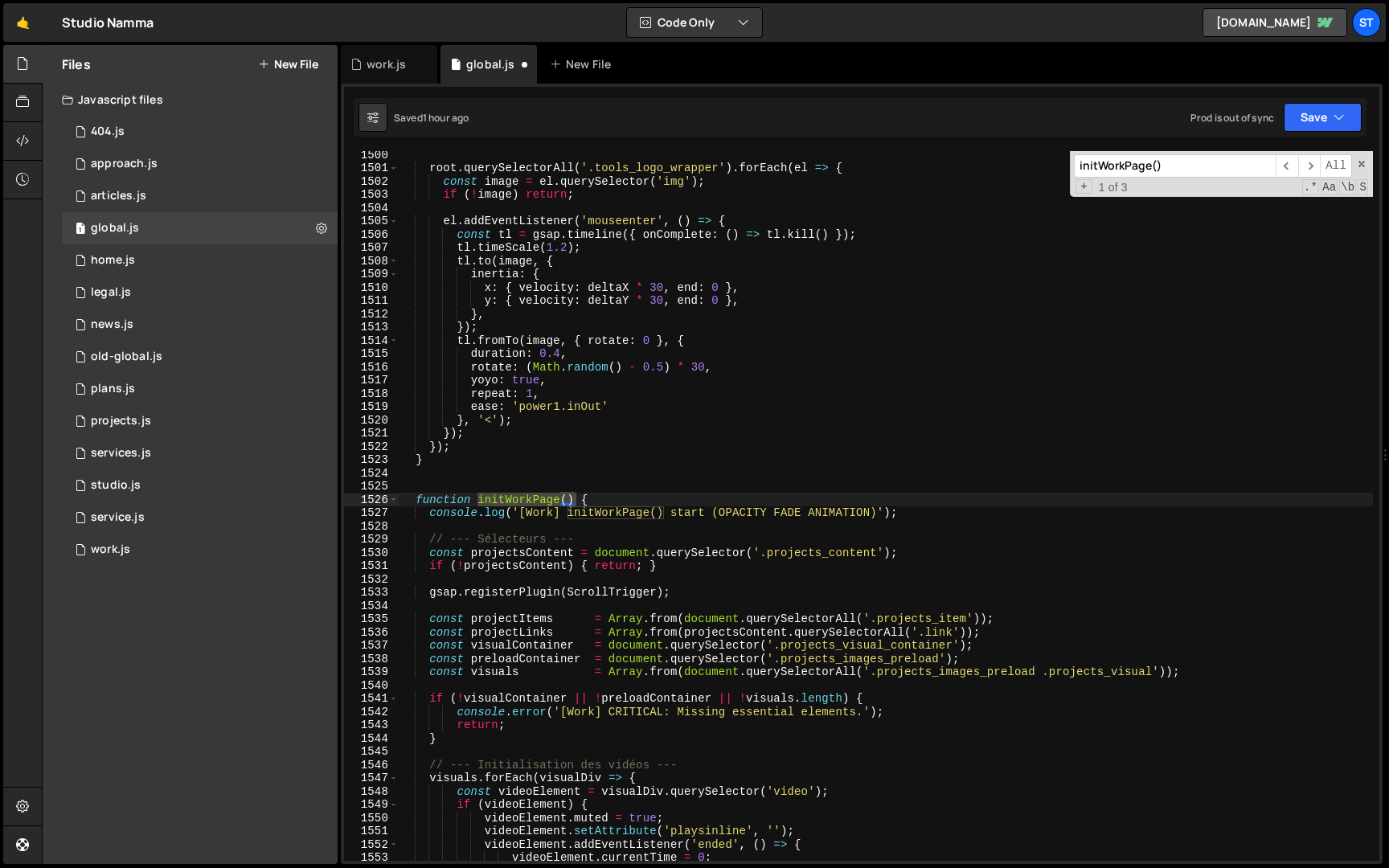
scroll to position [17651, 0]
type input "initWorkPage()"
click at [393, 498] on span at bounding box center [393, 500] width 9 height 14
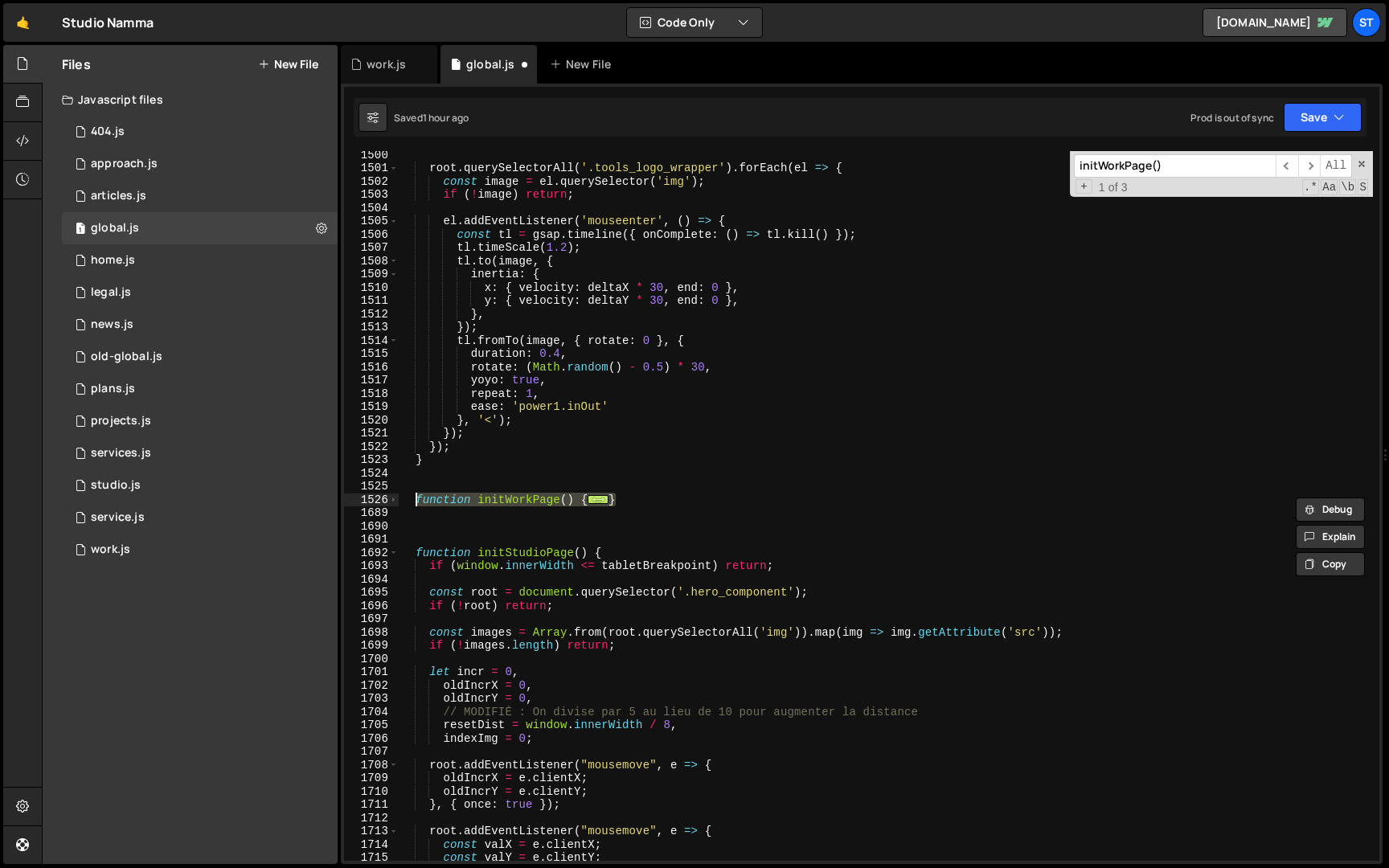
drag, startPoint x: 634, startPoint y: 496, endPoint x: 418, endPoint y: 500, distance: 216.0
click at [418, 500] on div "root . querySelectorAll ( '.tools_logo_wrapper' ) . forEach ( el => { const ima…" at bounding box center [886, 517] width 975 height 737
type textarea "function initWorkPage() { console.log('[Work] initWorkPage() start (OPACITY FAD…"
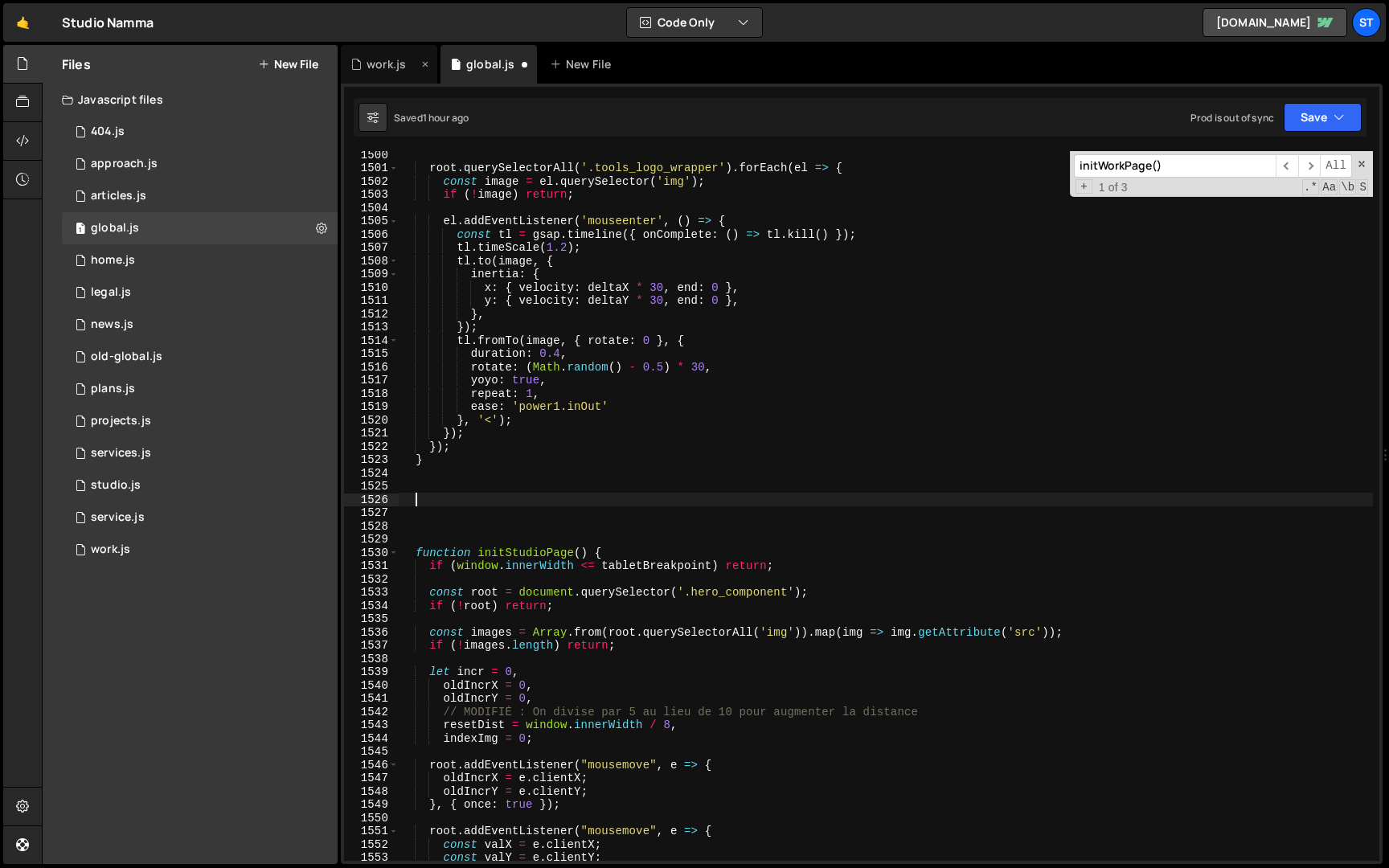
click at [376, 70] on div "work.js" at bounding box center [386, 64] width 40 height 16
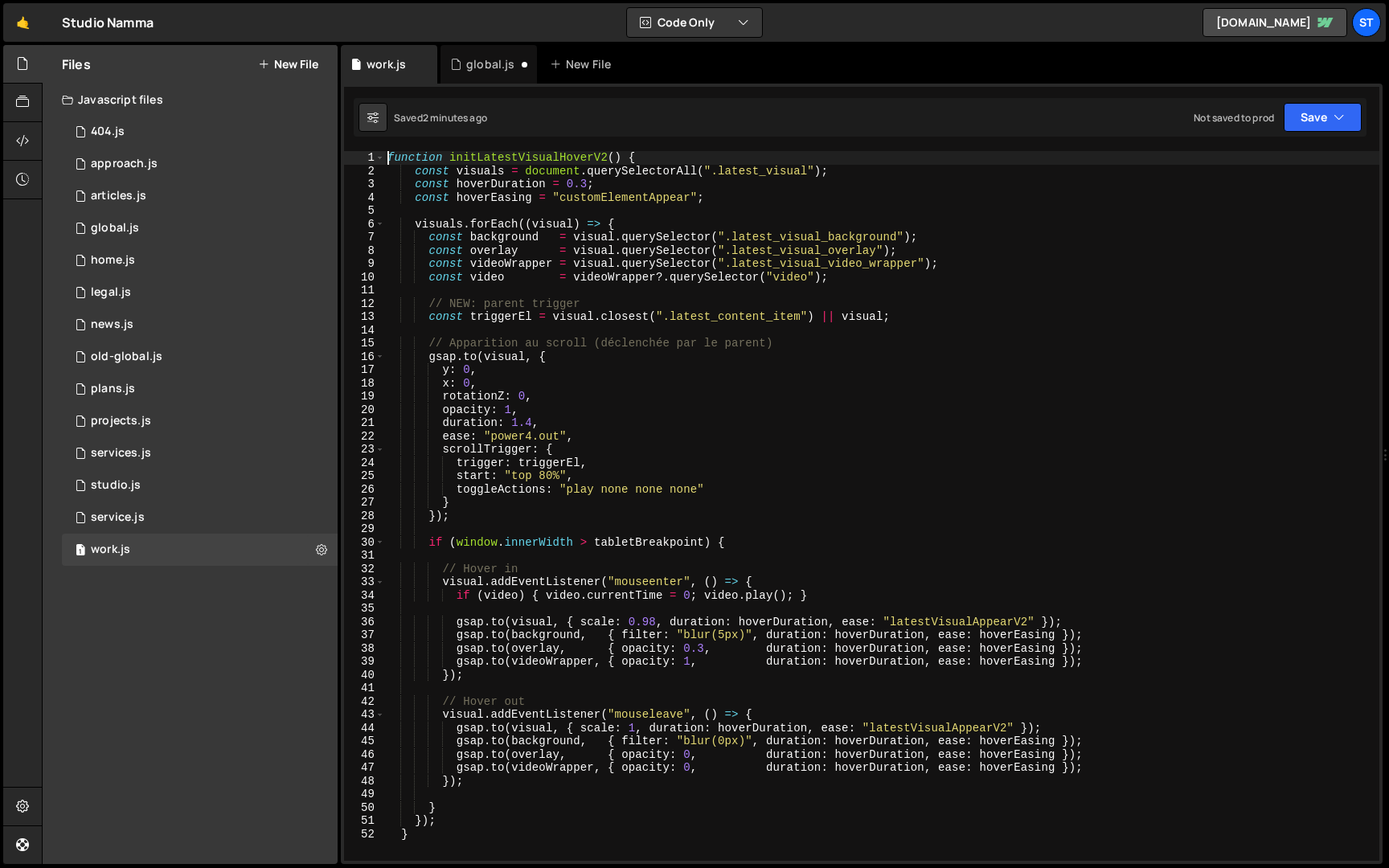
click at [389, 160] on div "function initLatestVisualHoverV2 ( ) { const visuals = document . querySelector…" at bounding box center [882, 519] width 996 height 737
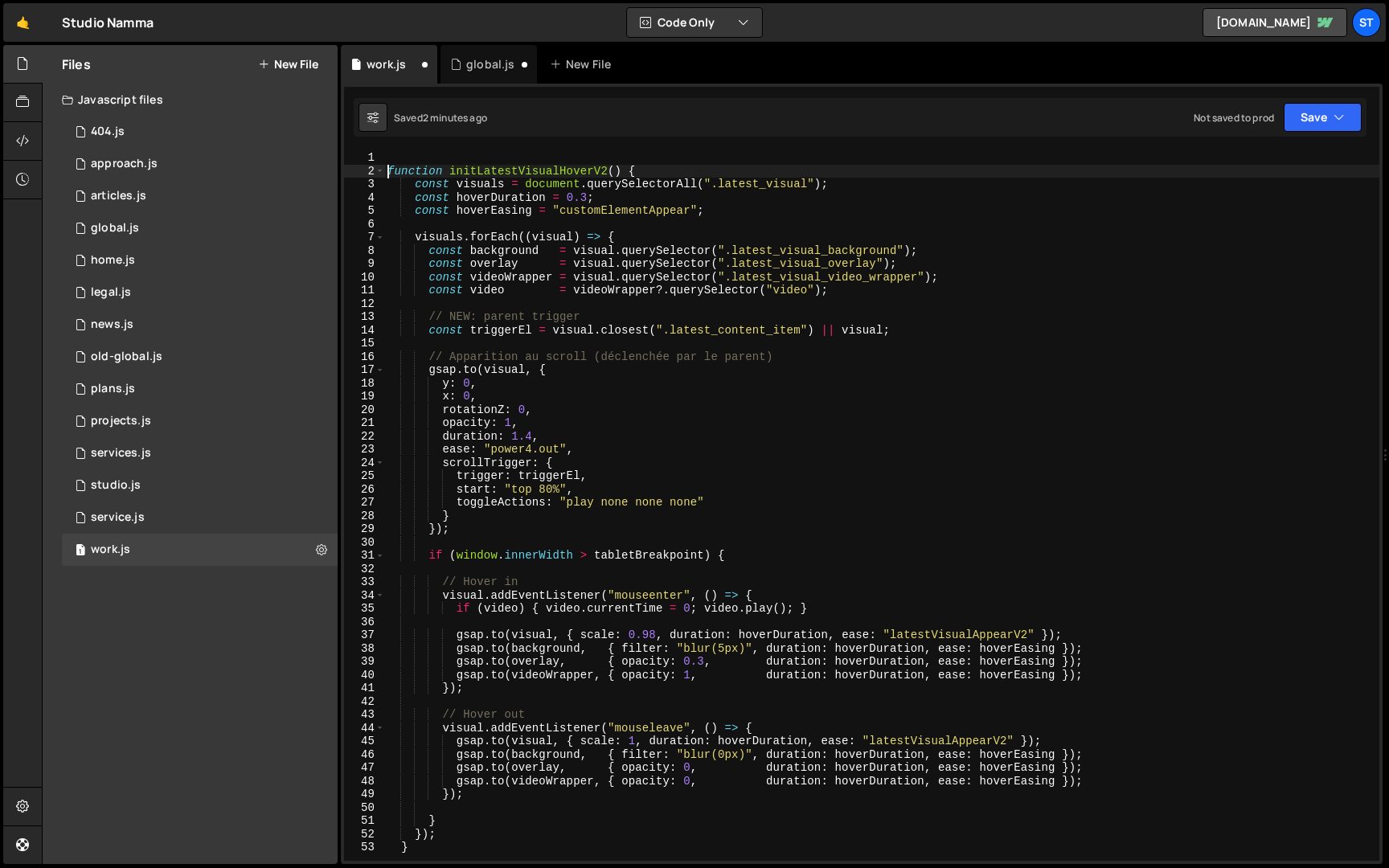
type textarea "function initLatestVisualHoverV2() {"
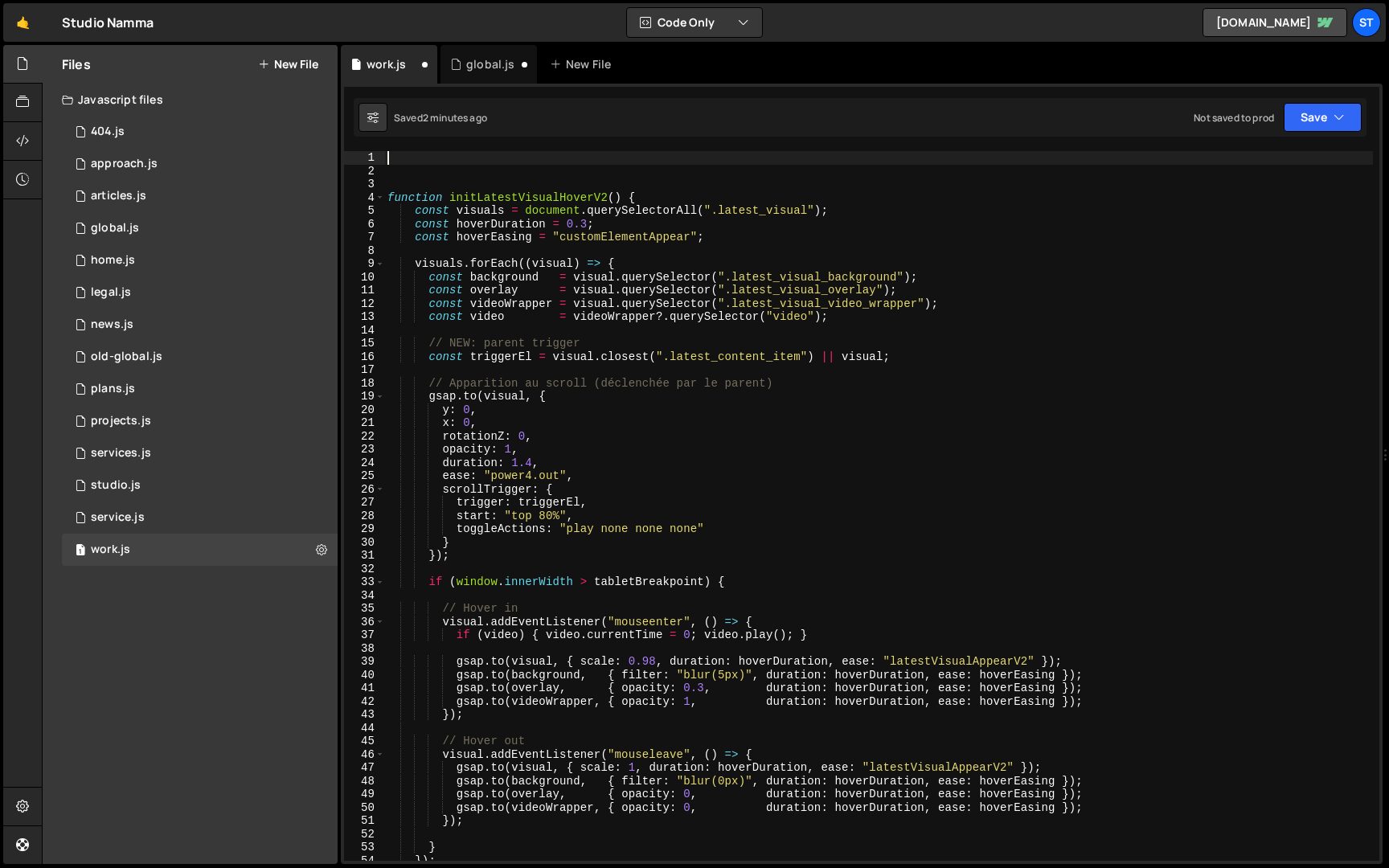
paste textarea "}"
type textarea "}"
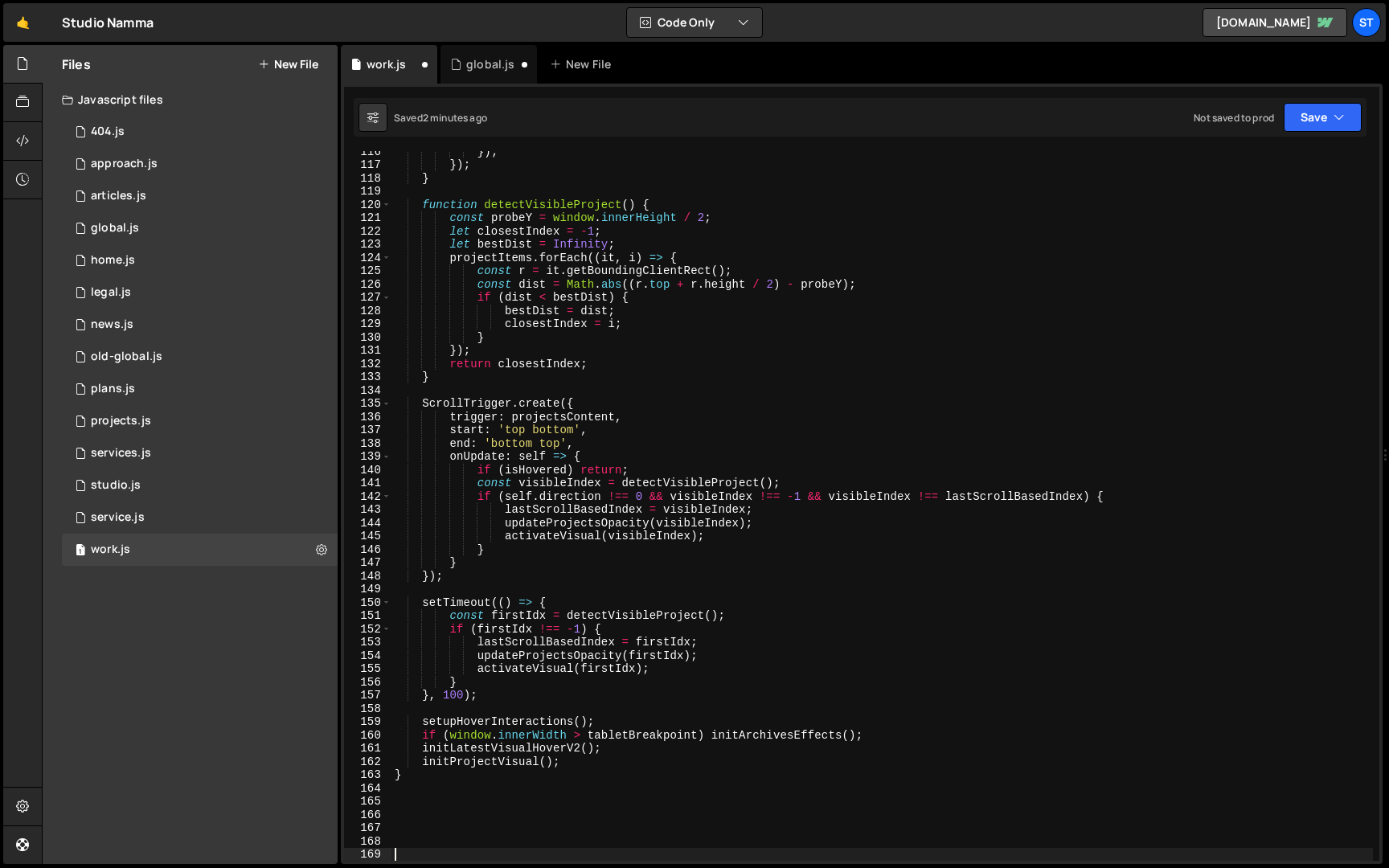
scroll to position [1545, 0]
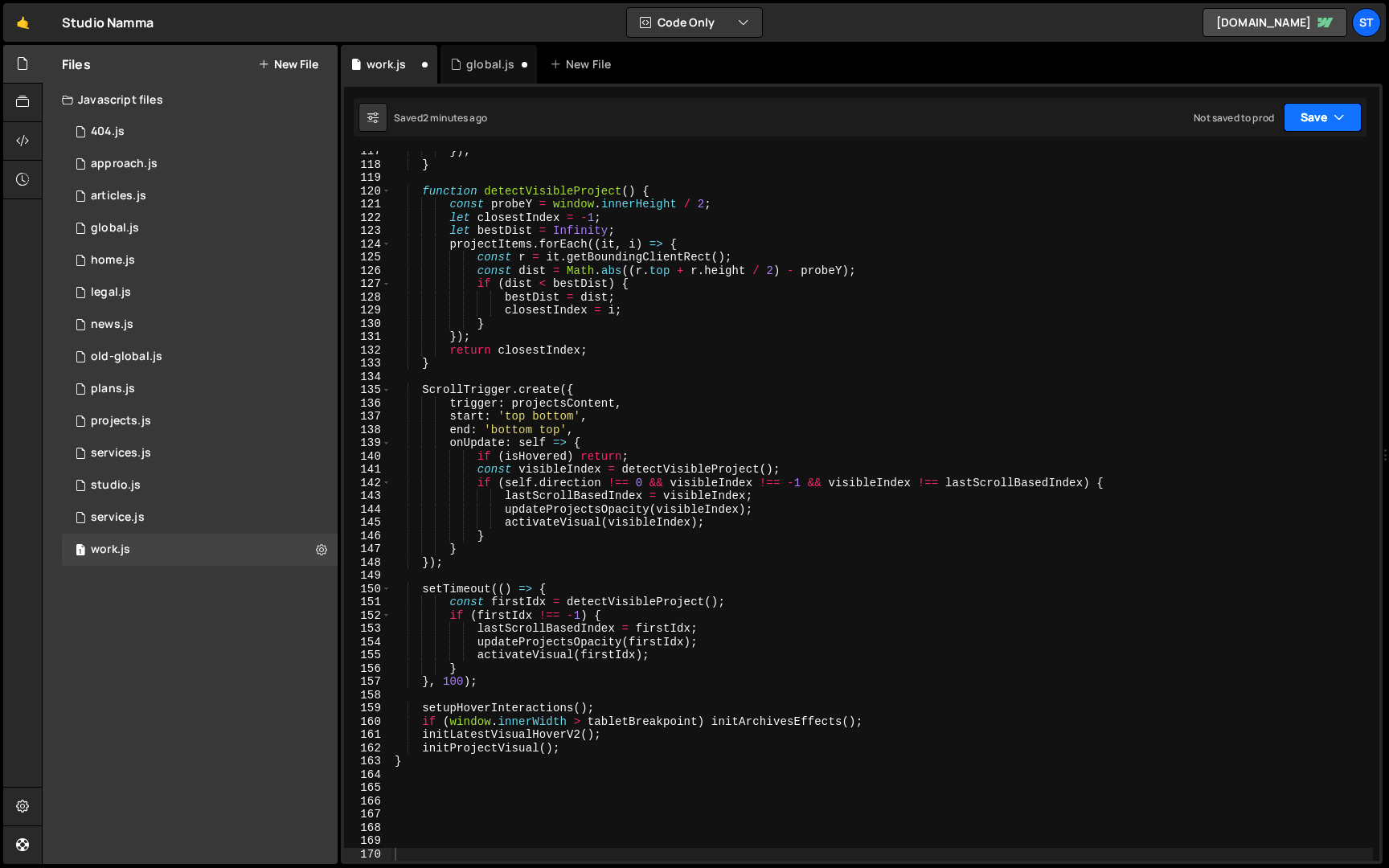
click at [1325, 110] on button "Save" at bounding box center [1323, 118] width 78 height 29
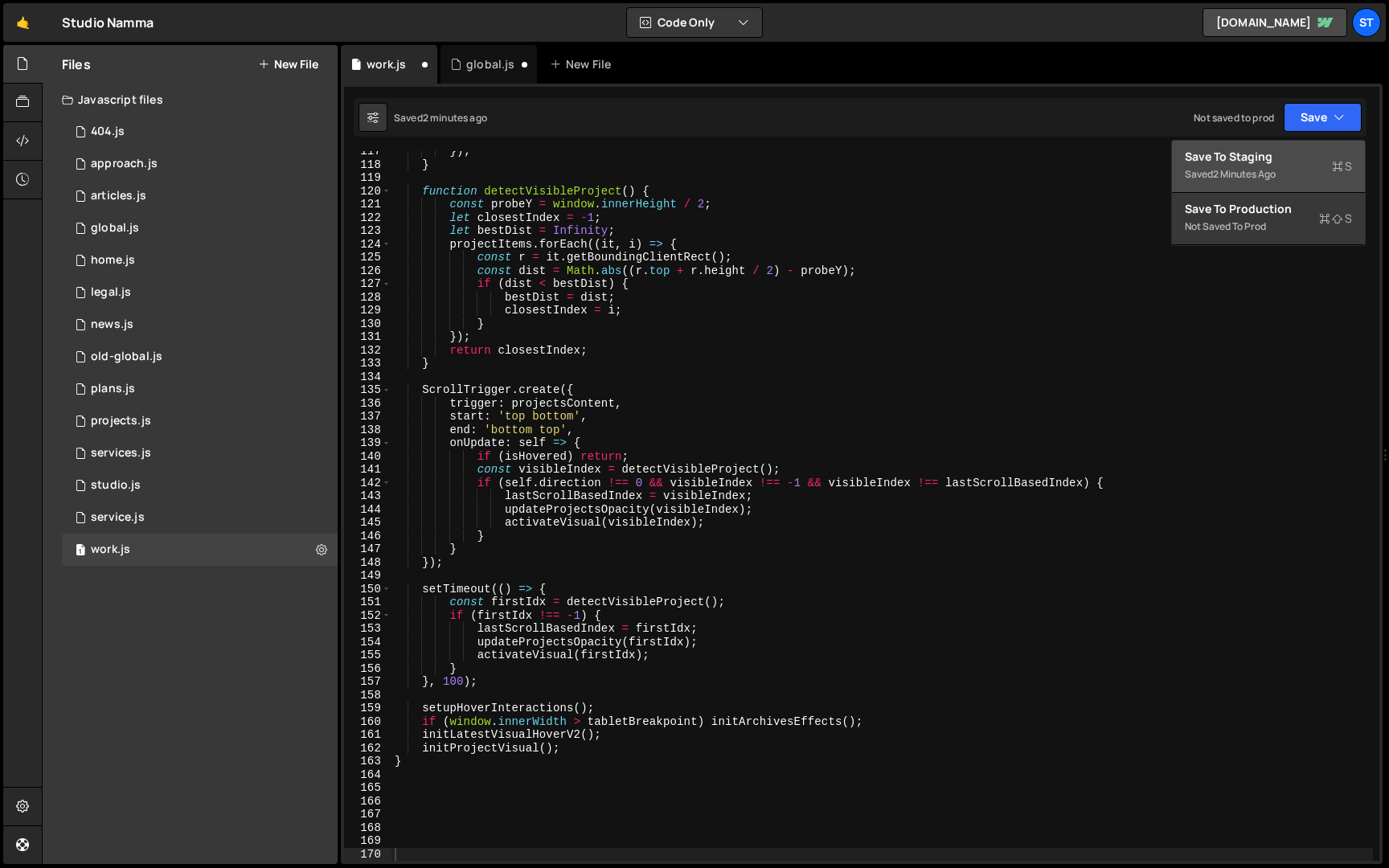
click at [1279, 154] on div "Save to Staging S" at bounding box center [1268, 156] width 167 height 16
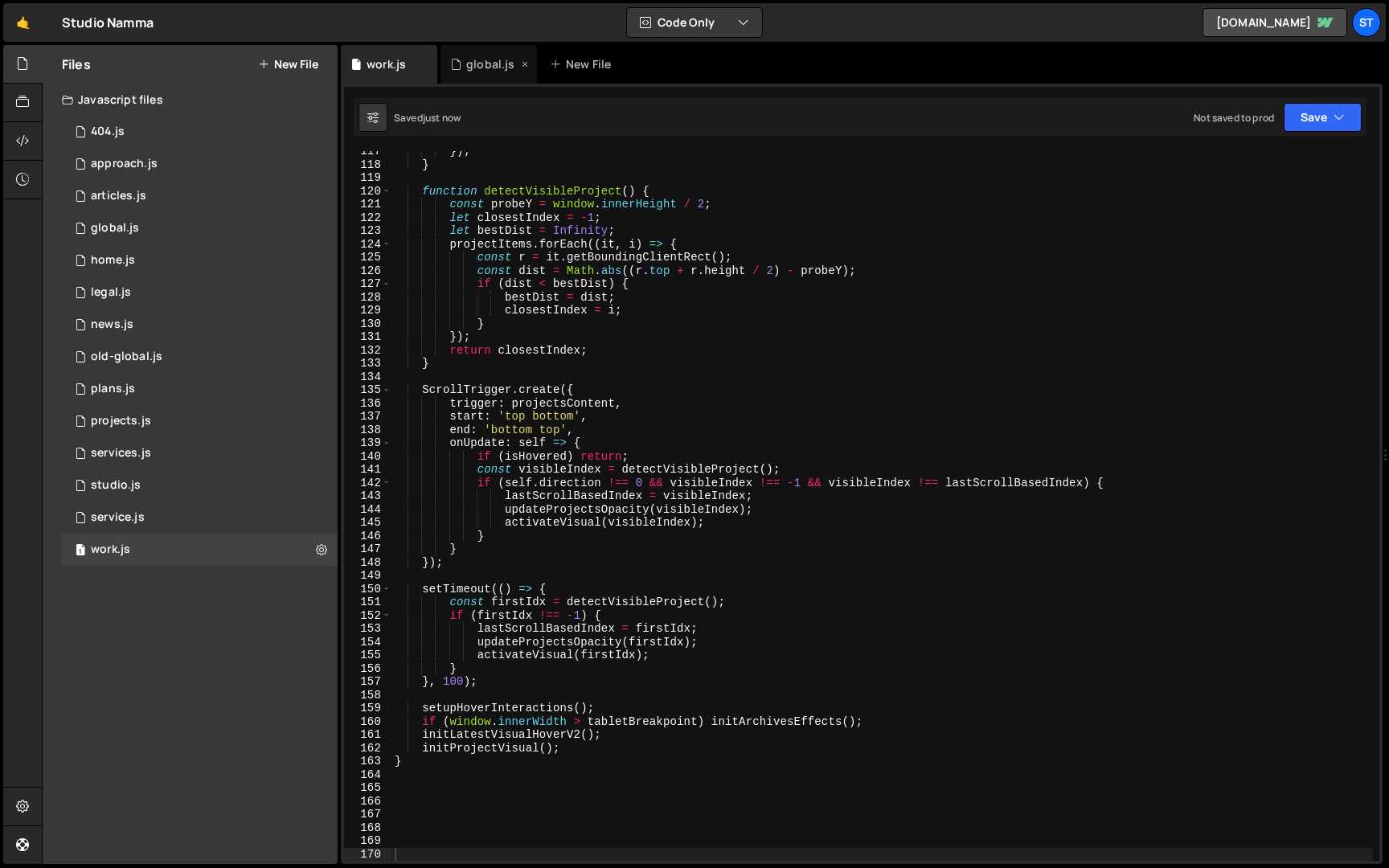
click at [475, 54] on div "global.js" at bounding box center [489, 64] width 97 height 39
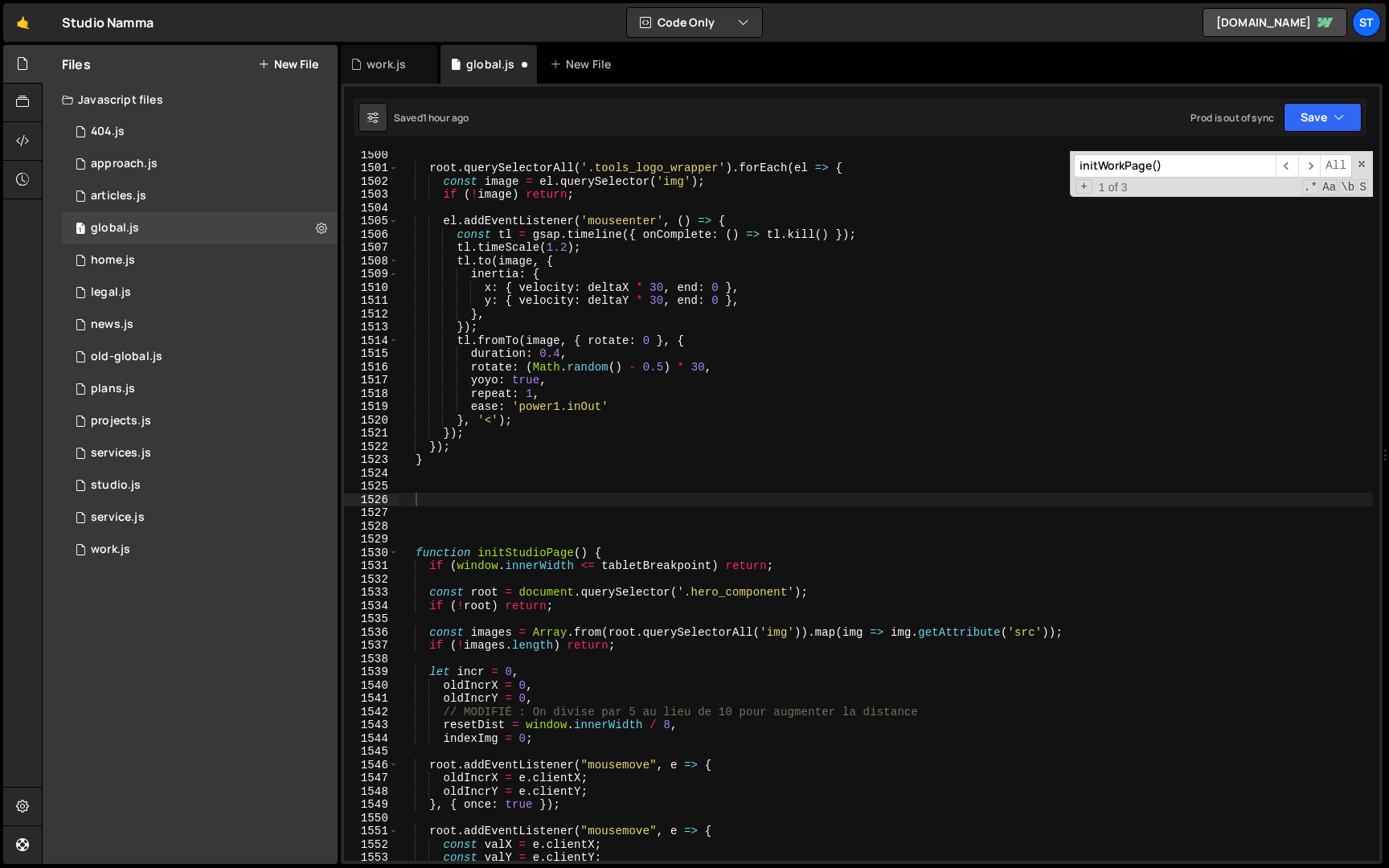
scroll to position [711, 0]
click at [1199, 177] on input "initWorkPage()" at bounding box center [1175, 165] width 202 height 23
paste input "ArchivesEffects"
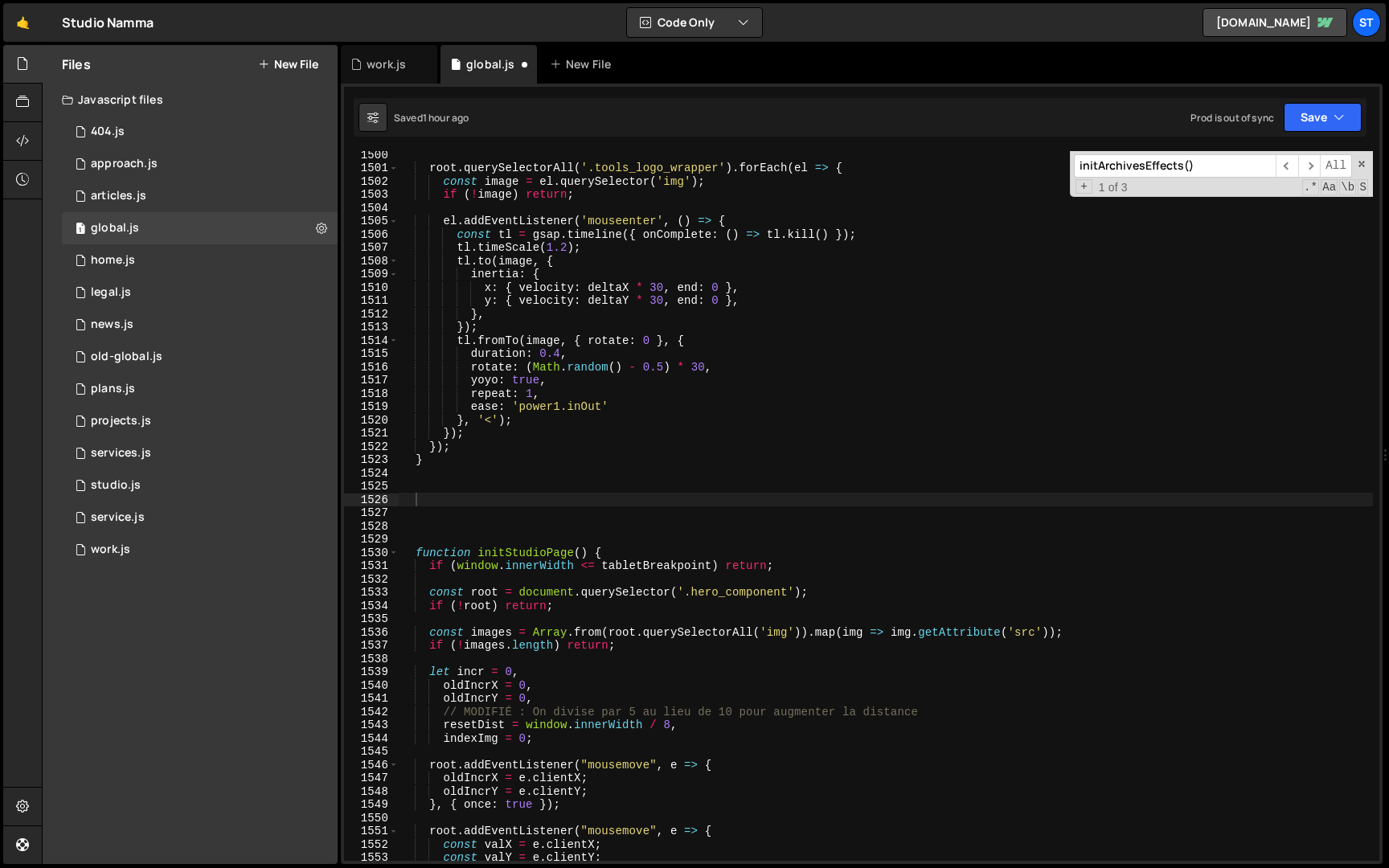
scroll to position [13394, 0]
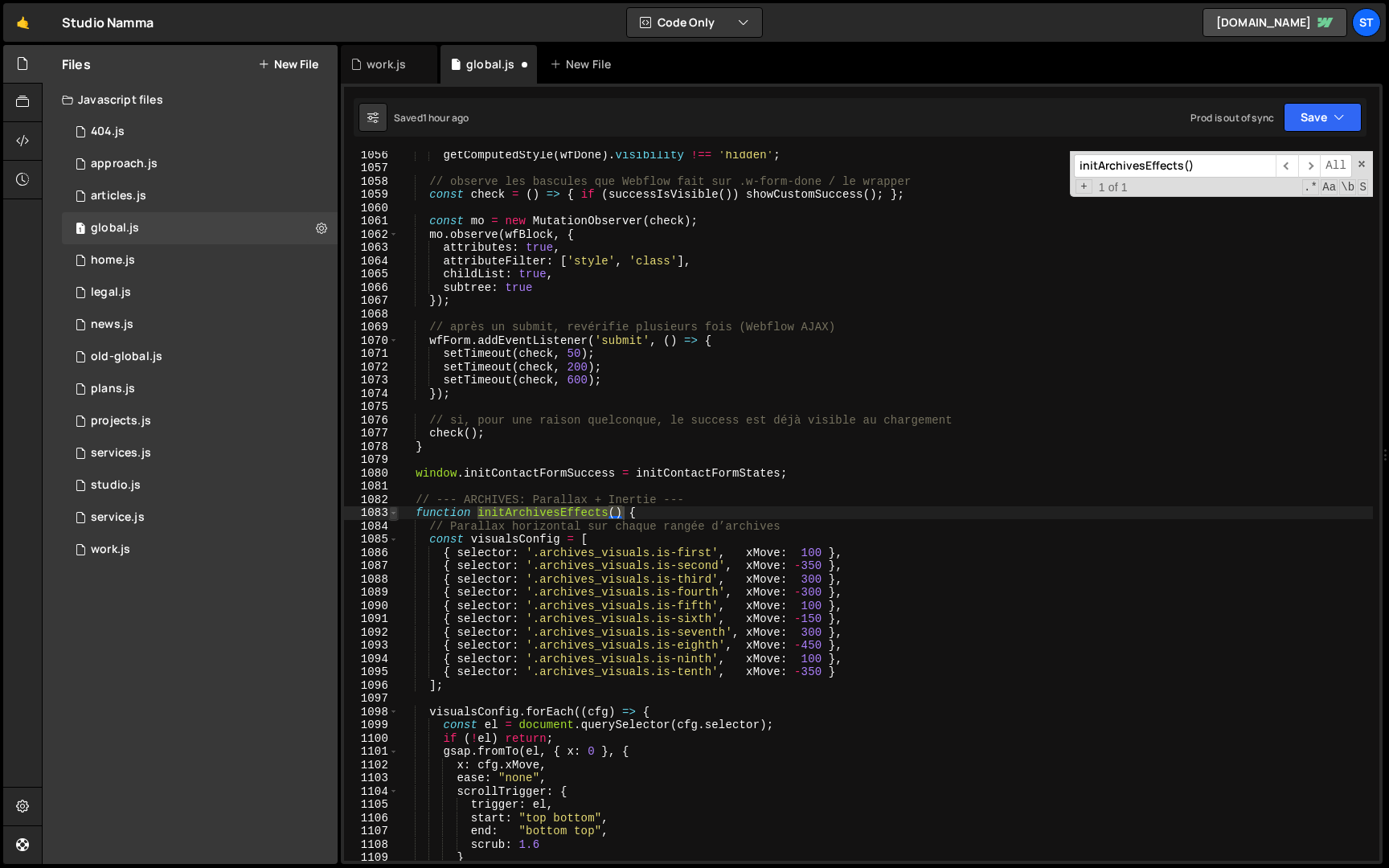
type input "initArchivesEffects()"
click at [393, 513] on span at bounding box center [393, 513] width 9 height 14
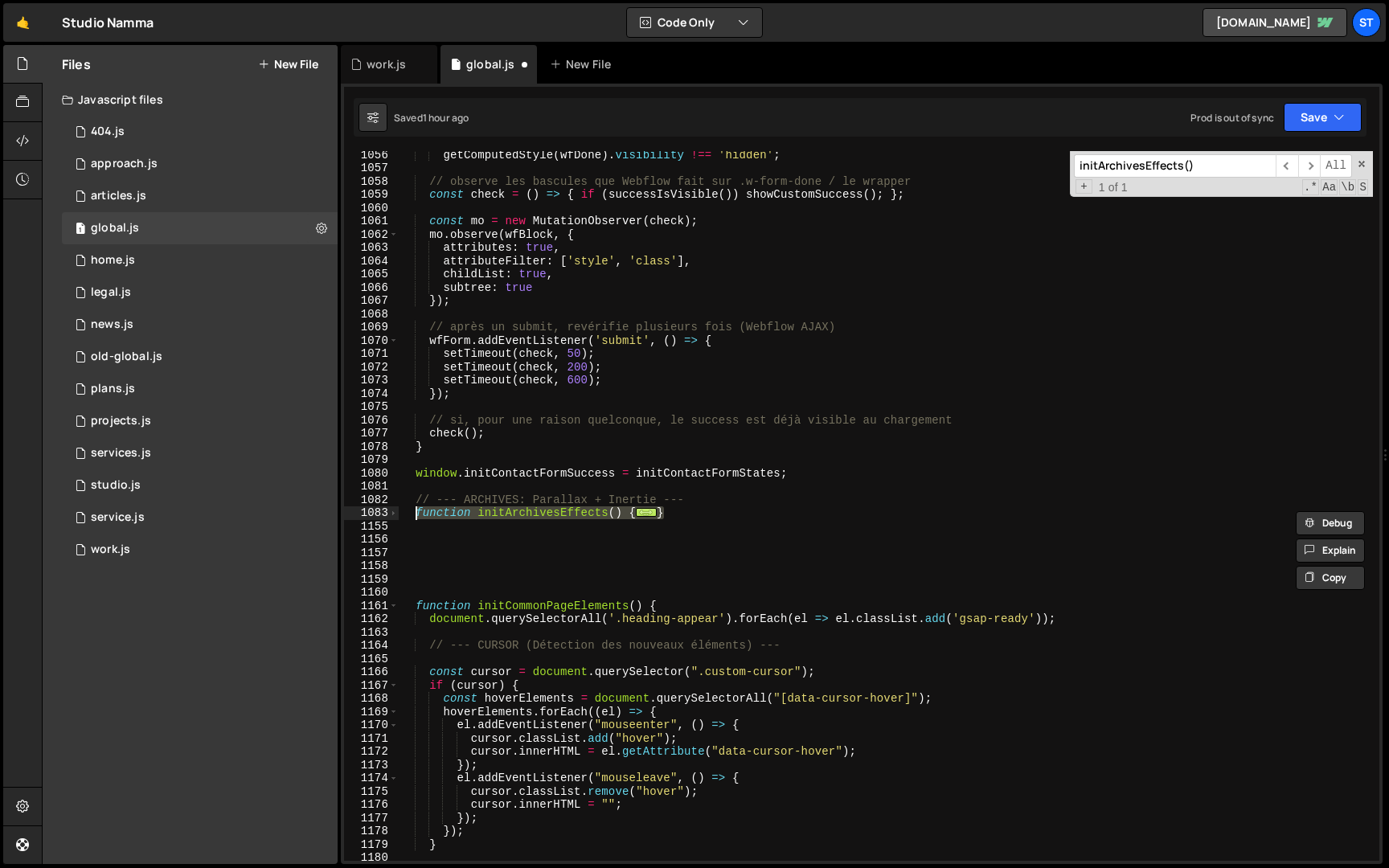
drag, startPoint x: 697, startPoint y: 509, endPoint x: 418, endPoint y: 510, distance: 279.0
click at [418, 510] on div "getComputedStyle ( wfDone ) . visibility !== 'hidden' ; // observe les bascules…" at bounding box center [886, 517] width 975 height 737
type textarea "function initArchivesEffects() { // Parallax horizontal sur chaque rangée d’arc…"
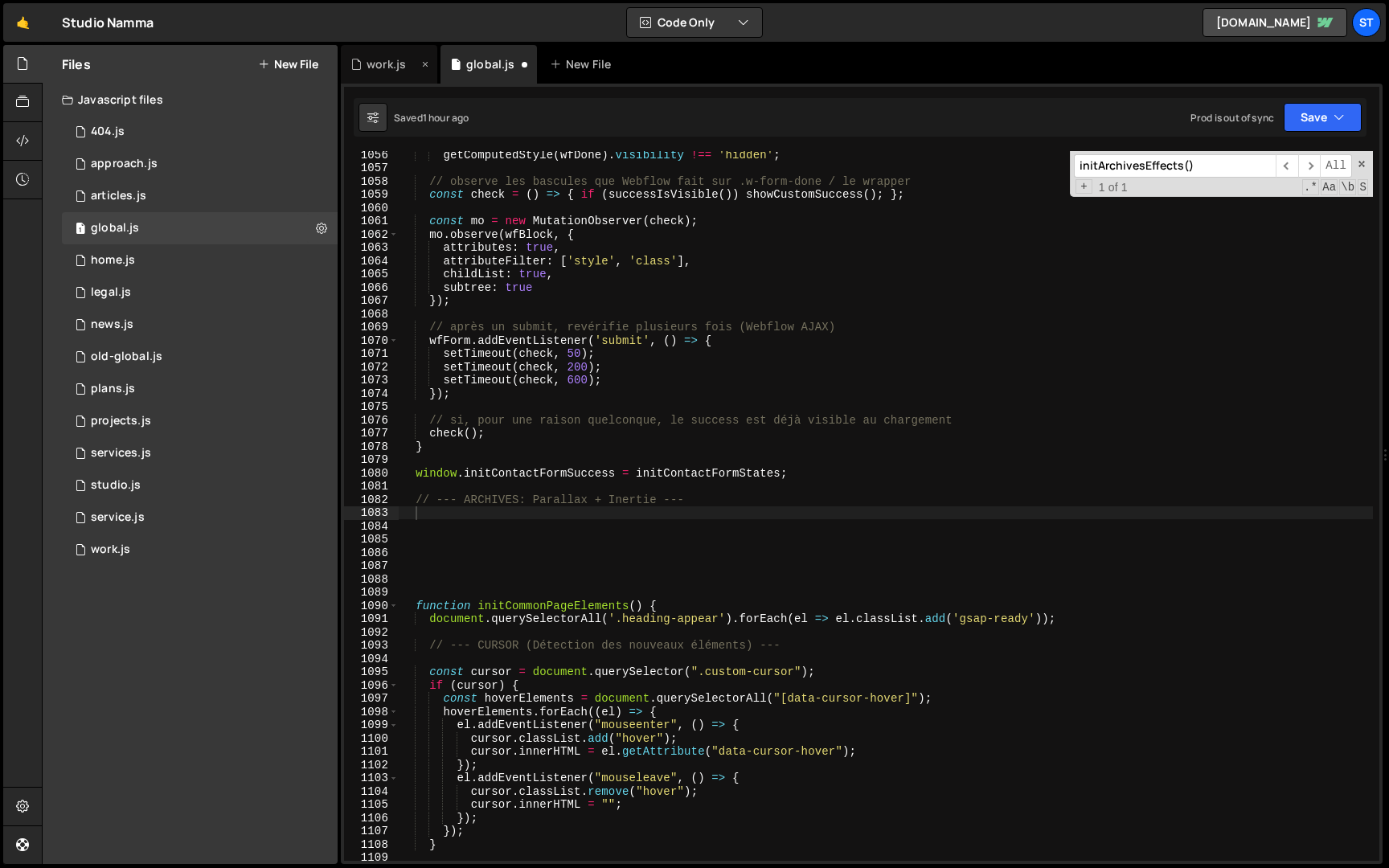
click at [376, 64] on div "work.js" at bounding box center [386, 64] width 40 height 16
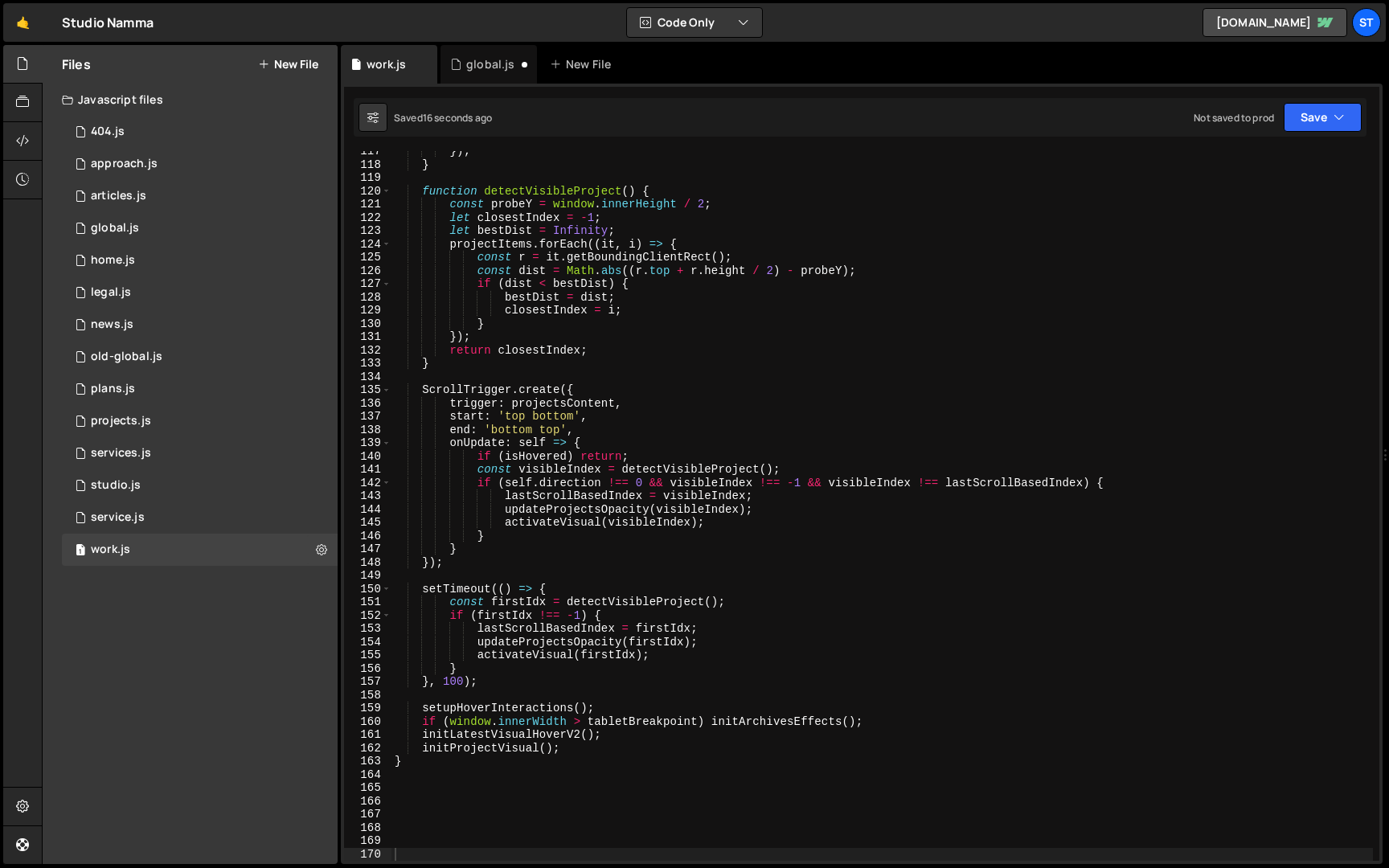
click at [449, 812] on div "}) ; } function detectVisibleProject ( ) { const probeY = window . innerHeight …" at bounding box center [883, 513] width 982 height 737
click at [441, 763] on div "}) ; } function detectVisibleProject ( ) { const probeY = window . innerHeight …" at bounding box center [883, 513] width 982 height 737
type textarea "}"
paste textarea "}"
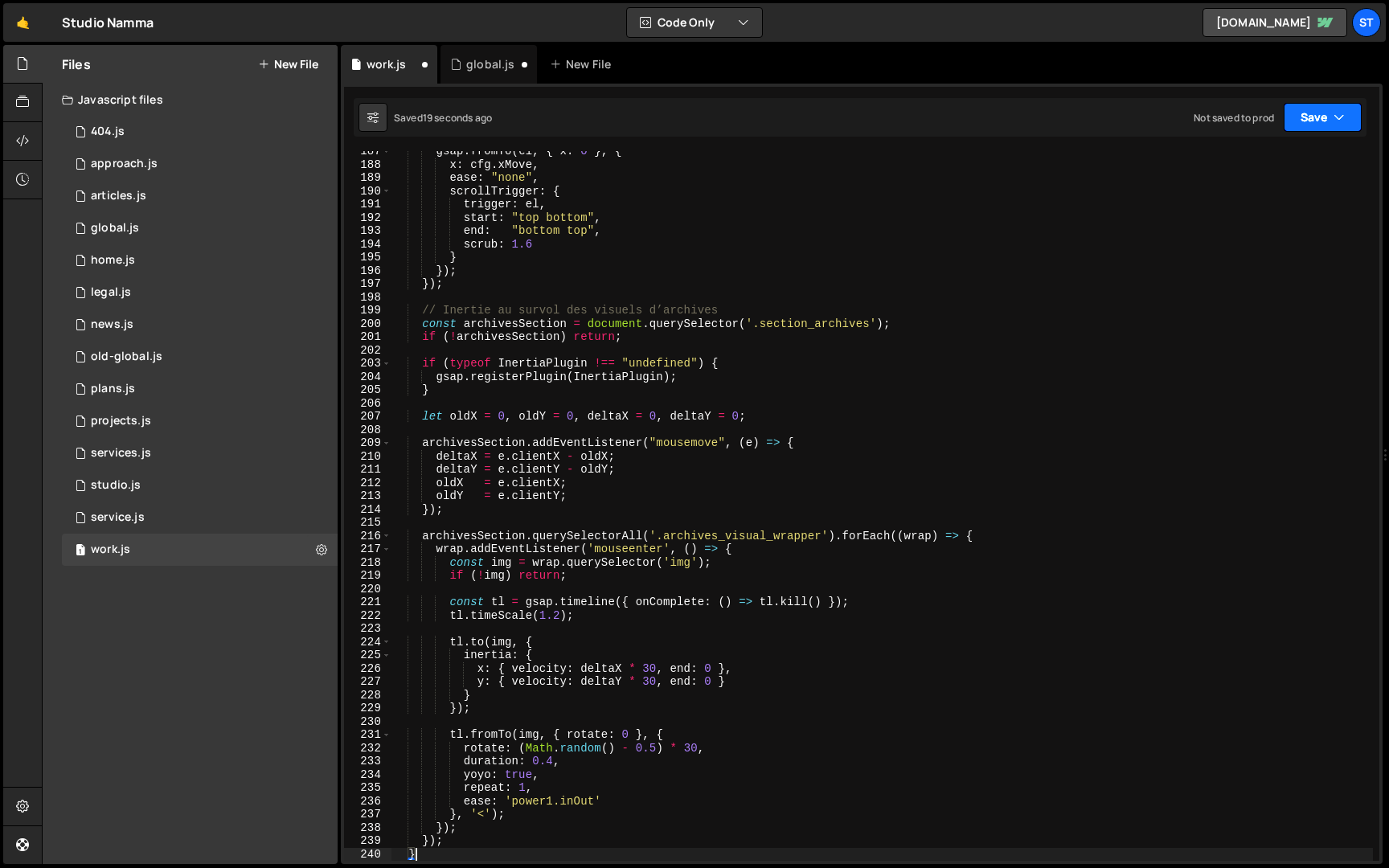
type textarea "}"
click at [1327, 117] on button "Save" at bounding box center [1323, 118] width 78 height 29
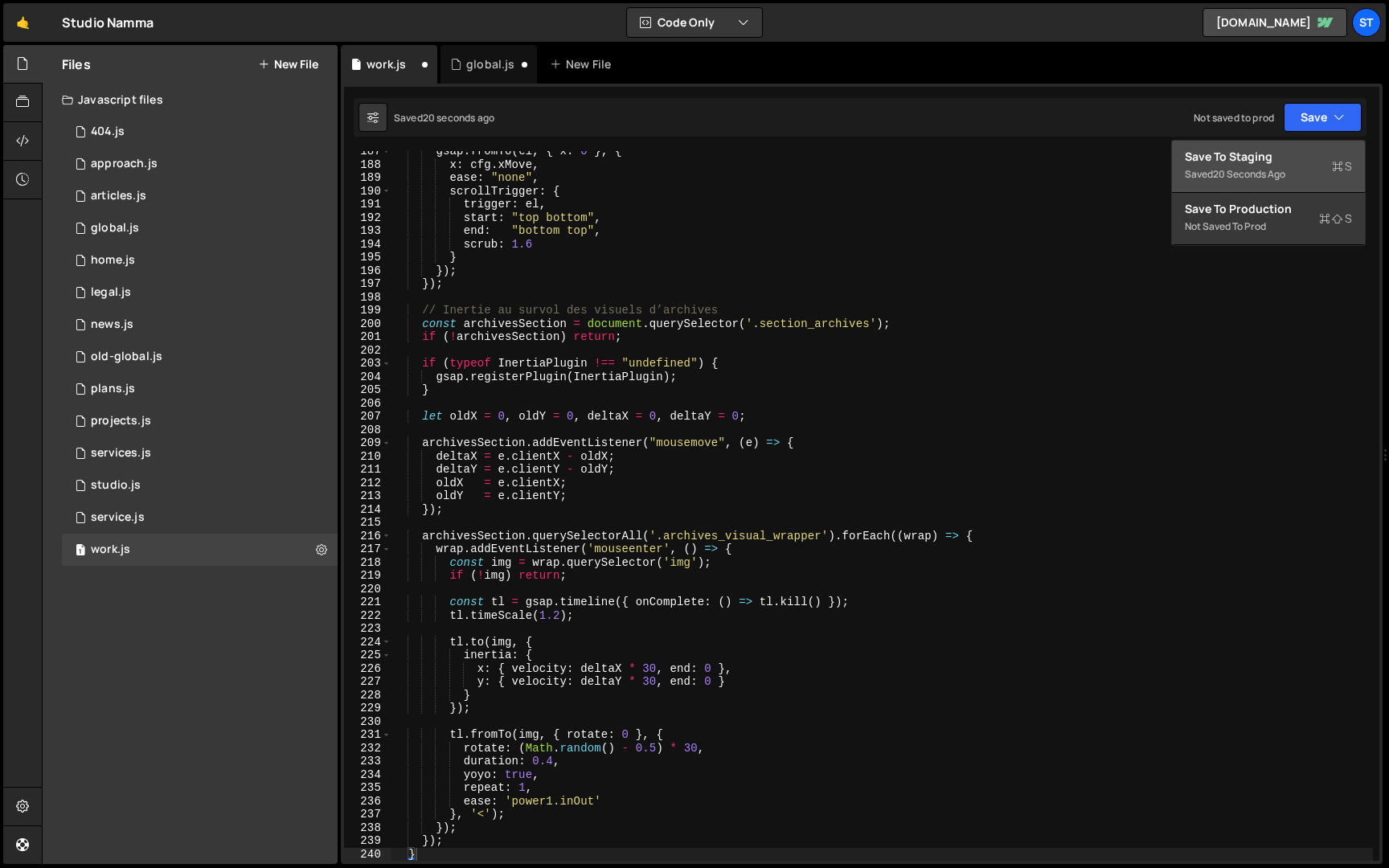
click at [1258, 160] on div "Save to Staging S" at bounding box center [1268, 156] width 167 height 16
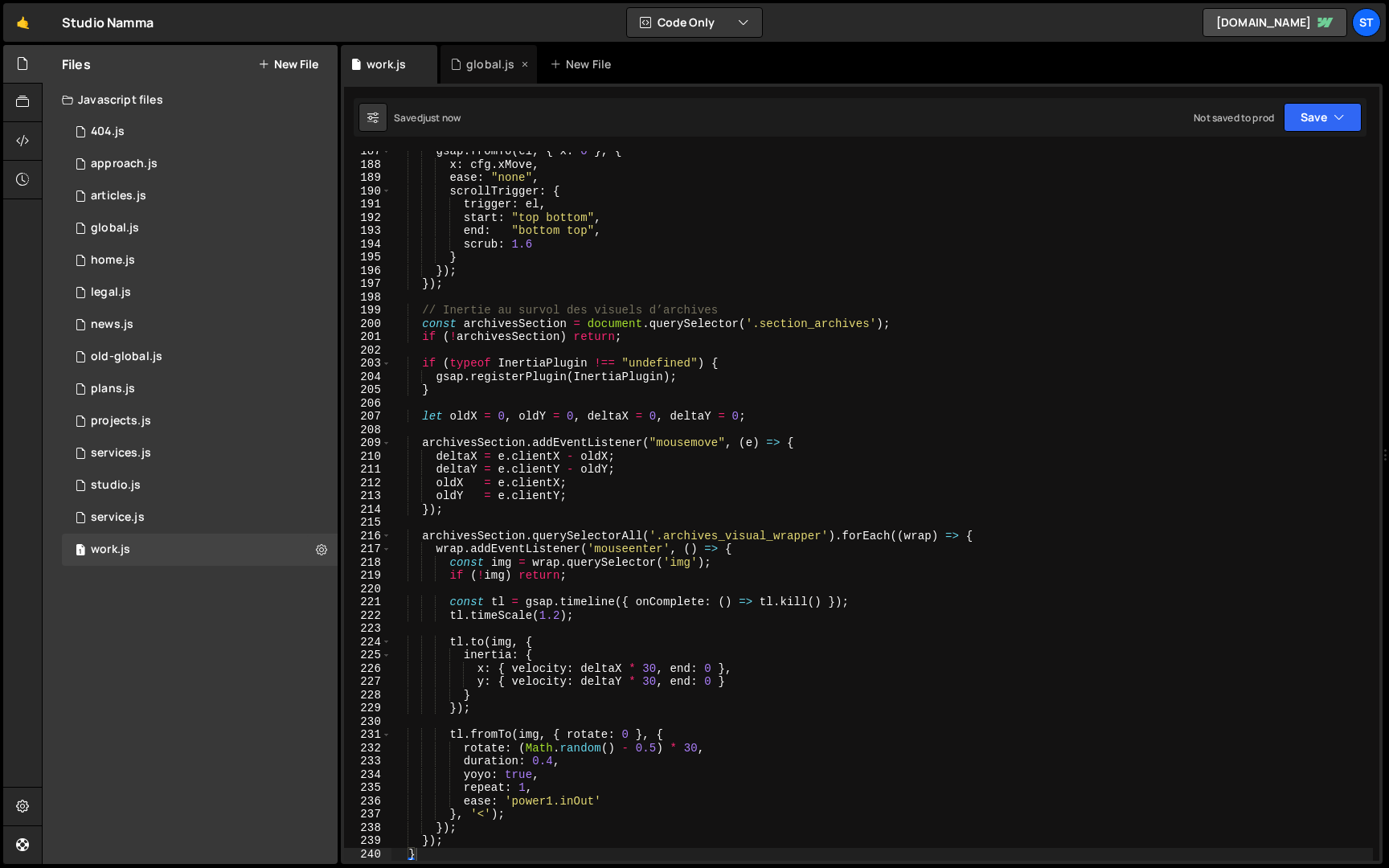
click at [478, 69] on div "global.js" at bounding box center [490, 64] width 48 height 16
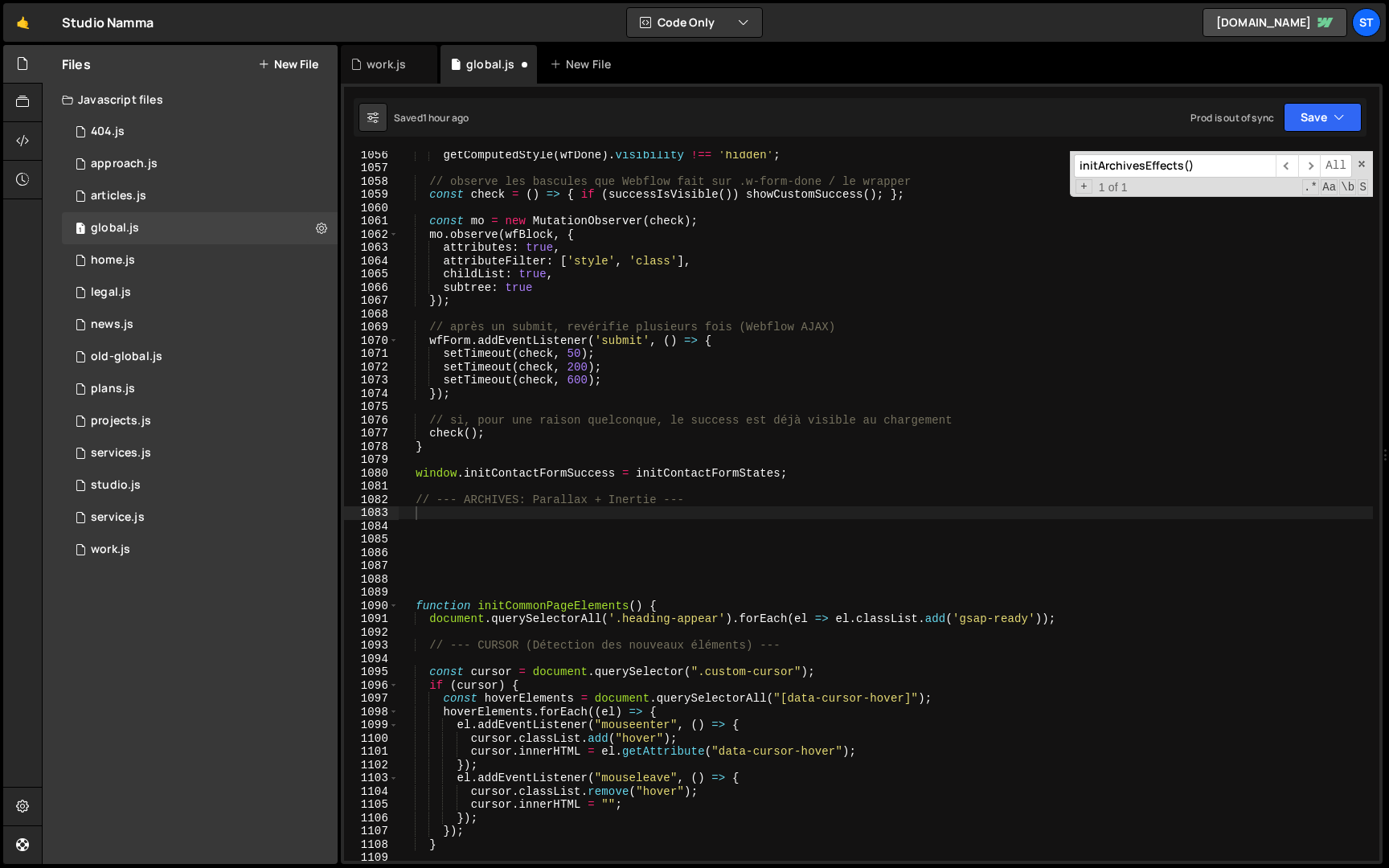
scroll to position [711, 0]
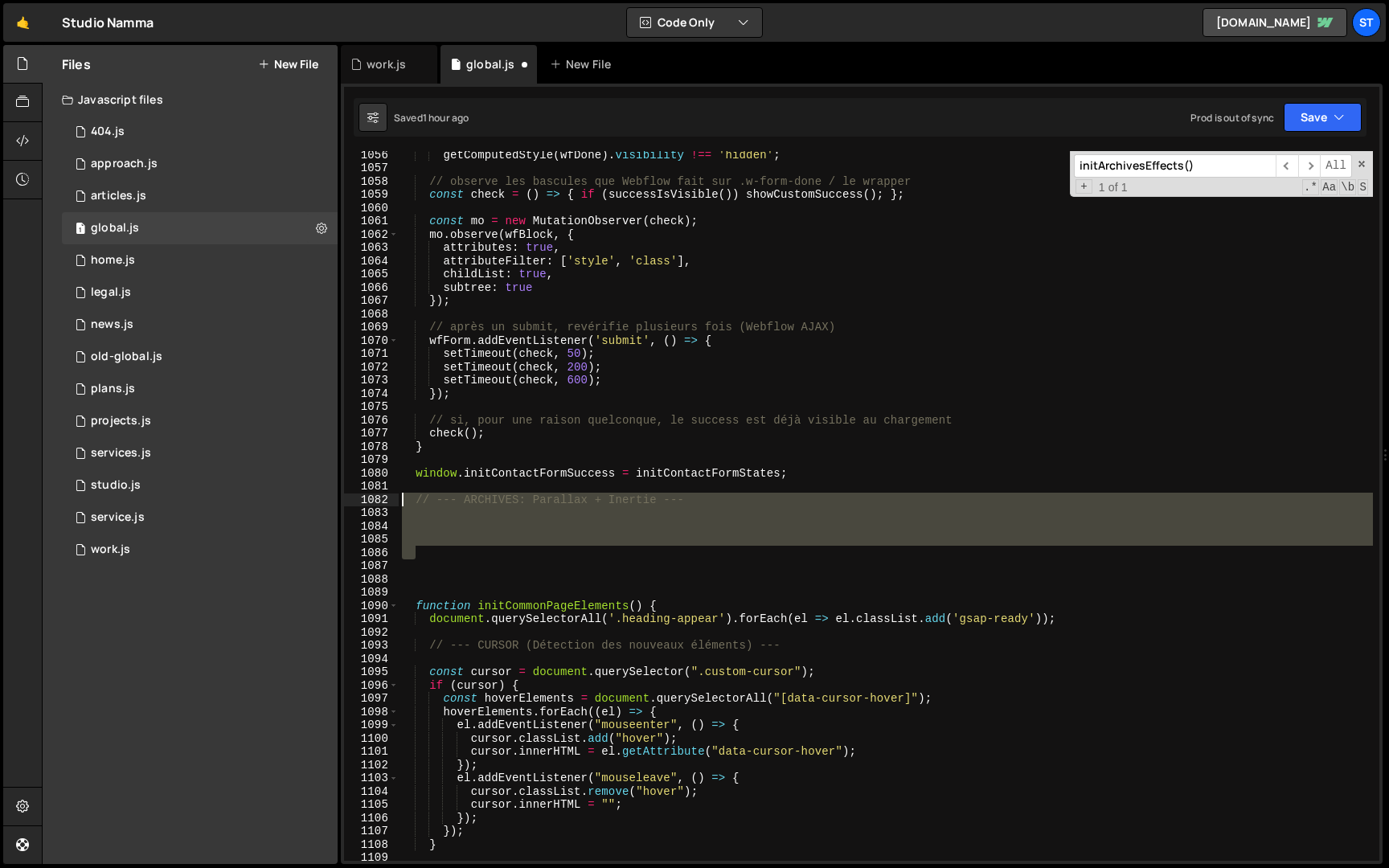
drag, startPoint x: 497, startPoint y: 553, endPoint x: 378, endPoint y: 500, distance: 130.3
click at [378, 500] on div "1056 1057 1058 1059 1060 1061 1062 1063 1064 1065 1066 1067 1068 1069 1070 1071…" at bounding box center [862, 505] width 1036 height 710
type textarea "// --- ARCHIVES: Parallax + Inertie ---"
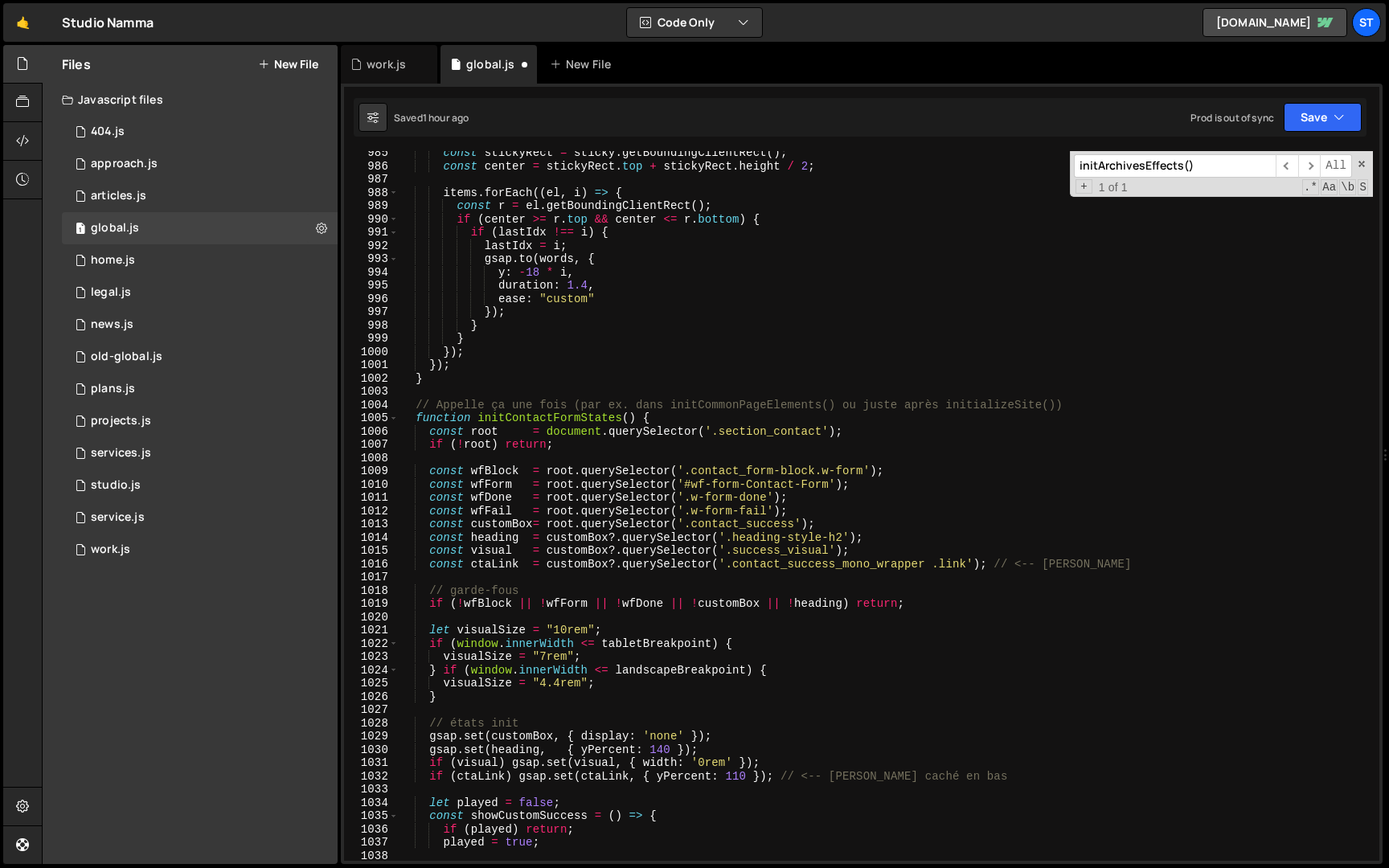
scroll to position [12961, 0]
click at [1243, 167] on input "initArchivesEffects()" at bounding box center [1175, 165] width 202 height 23
paste input "ProjectVisual"
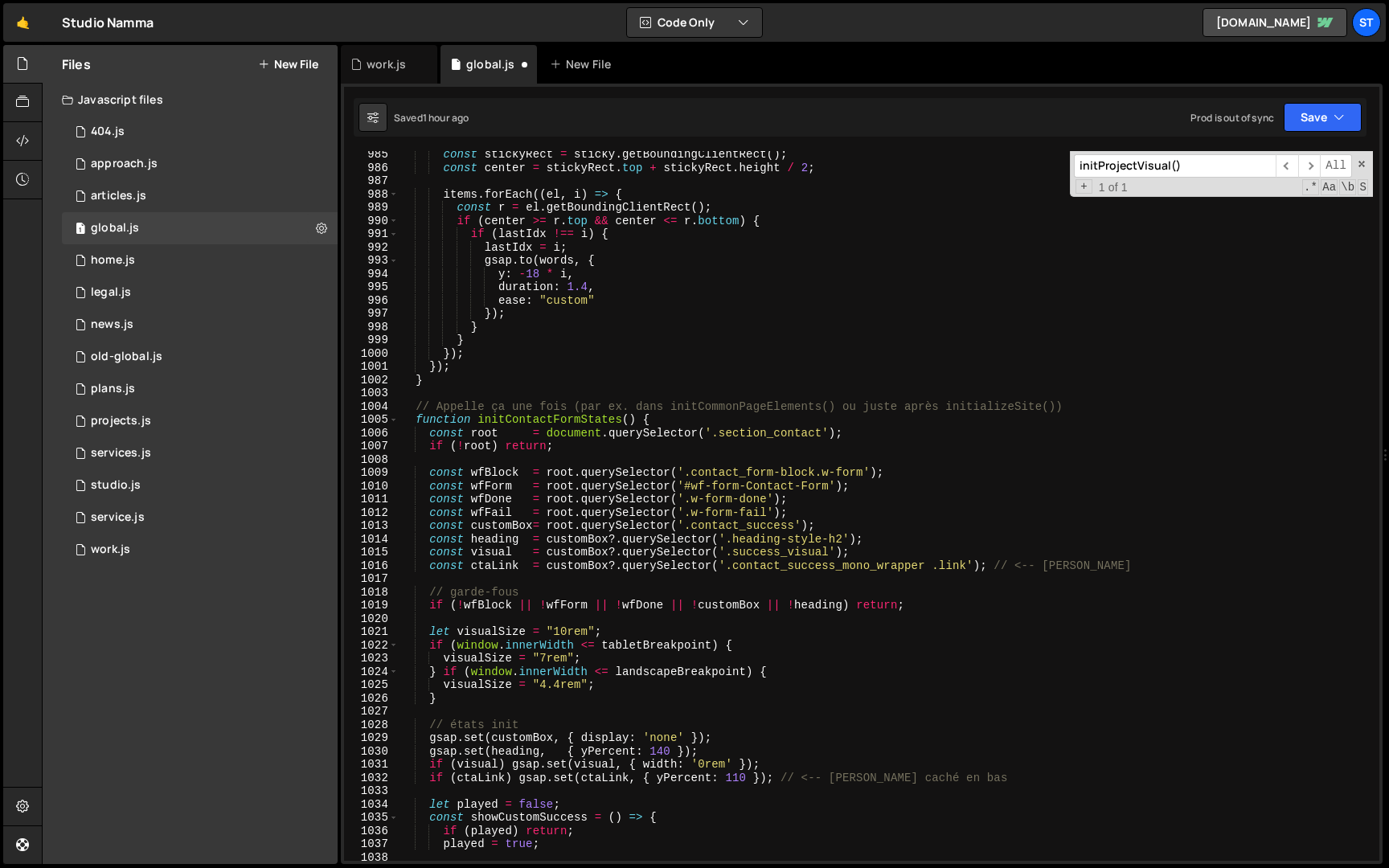
scroll to position [8234, 0]
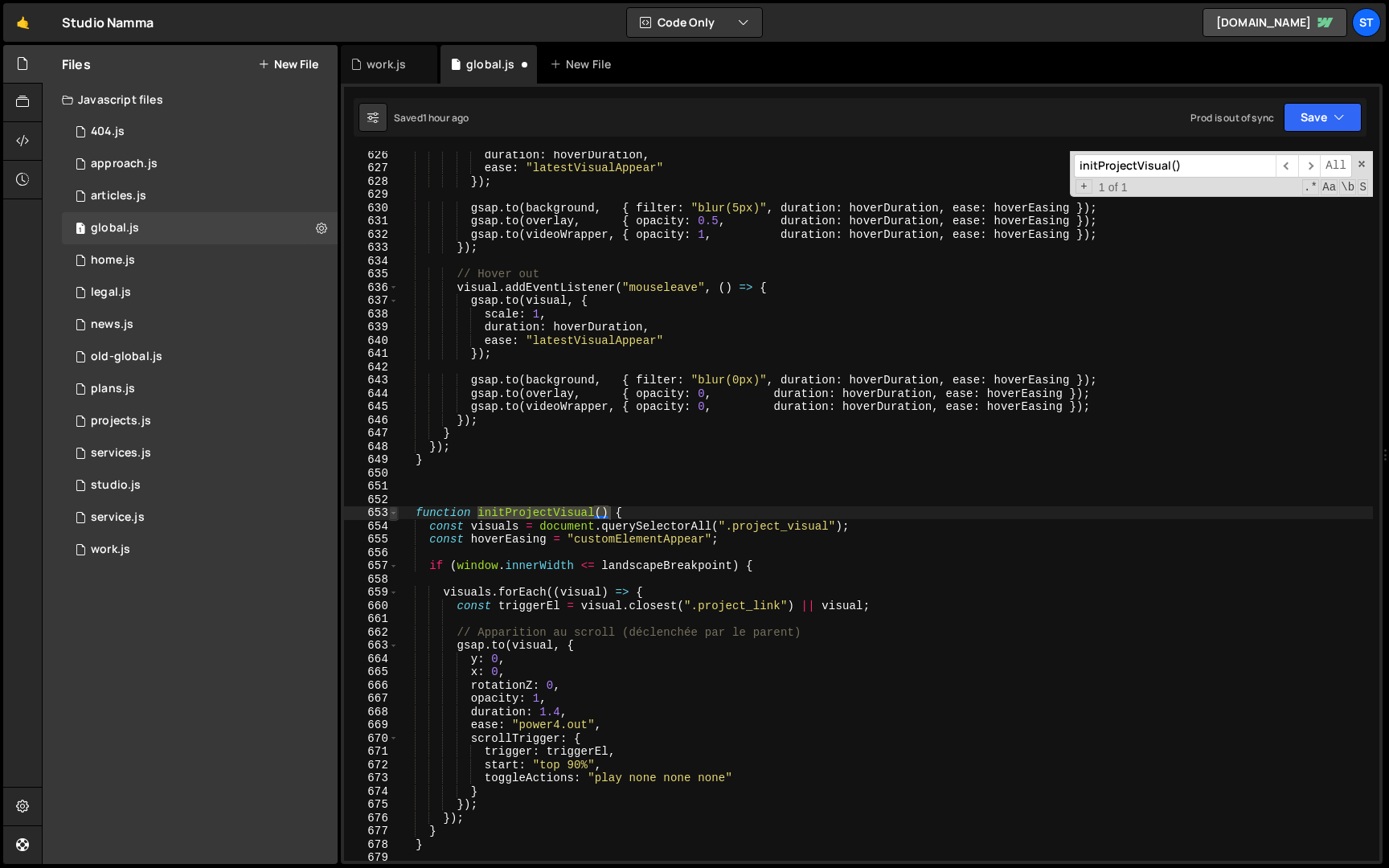
type input "initProjectVisual()"
click at [391, 513] on span at bounding box center [393, 513] width 9 height 14
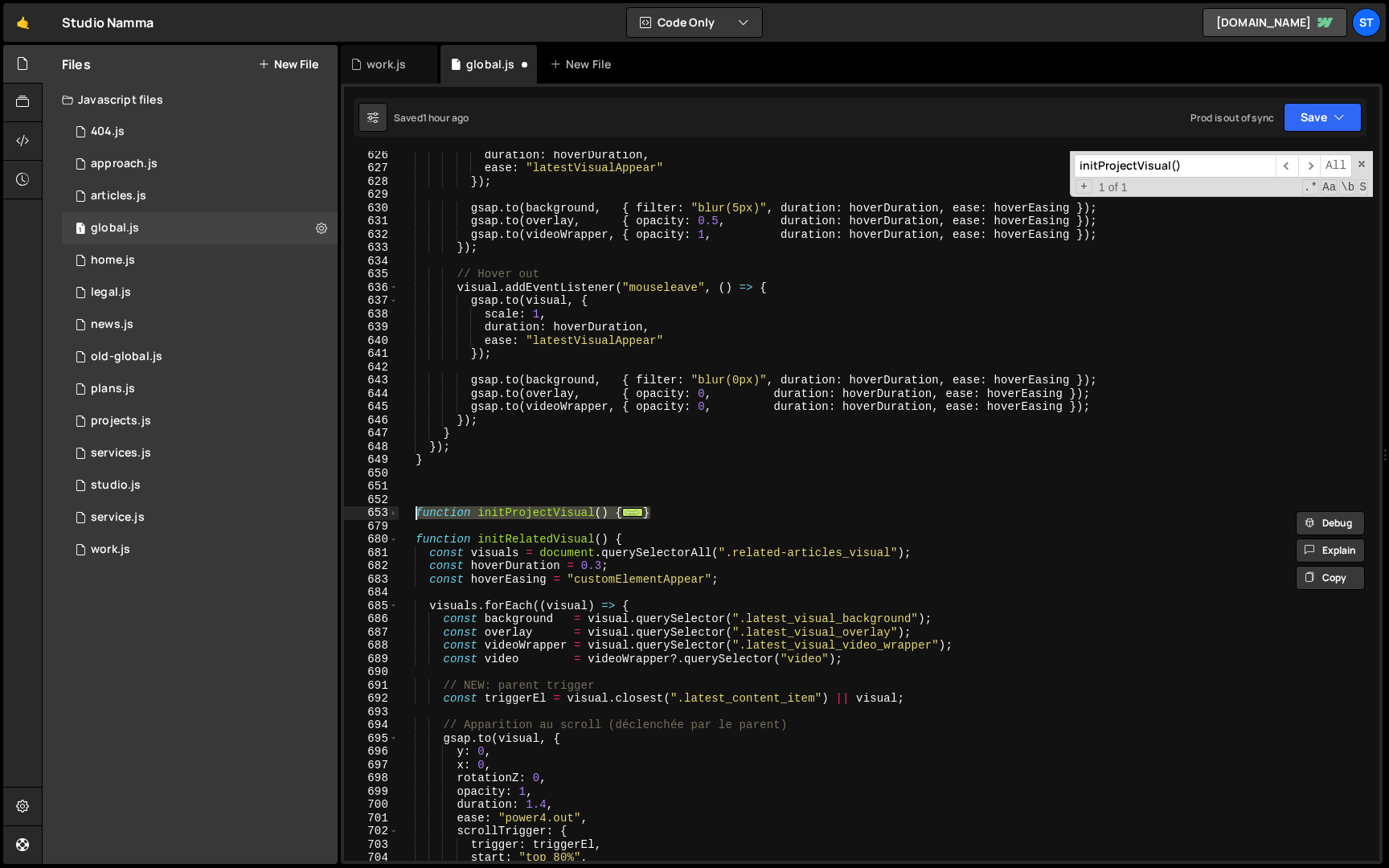
drag, startPoint x: 684, startPoint y: 509, endPoint x: 418, endPoint y: 517, distance: 266.1
click at [418, 517] on div "duration : hoverDuration , ease : "latestVisualAppear" }) ; gsap . to ( backgro…" at bounding box center [886, 517] width 975 height 737
type textarea "function initProjectVisual() { const visuals = document.querySelectorAll(".proj…"
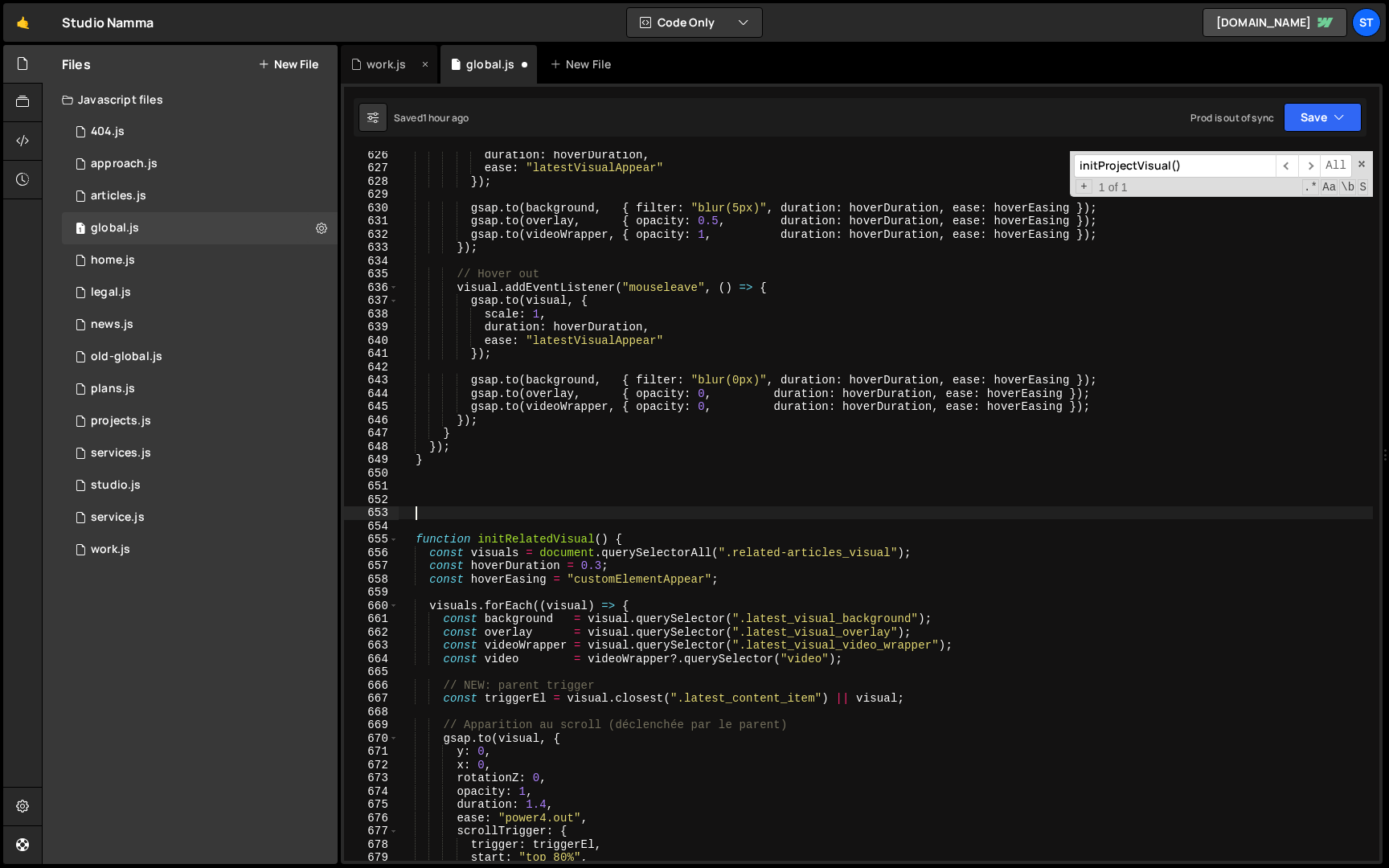
click at [380, 59] on div "work.js" at bounding box center [386, 64] width 40 height 16
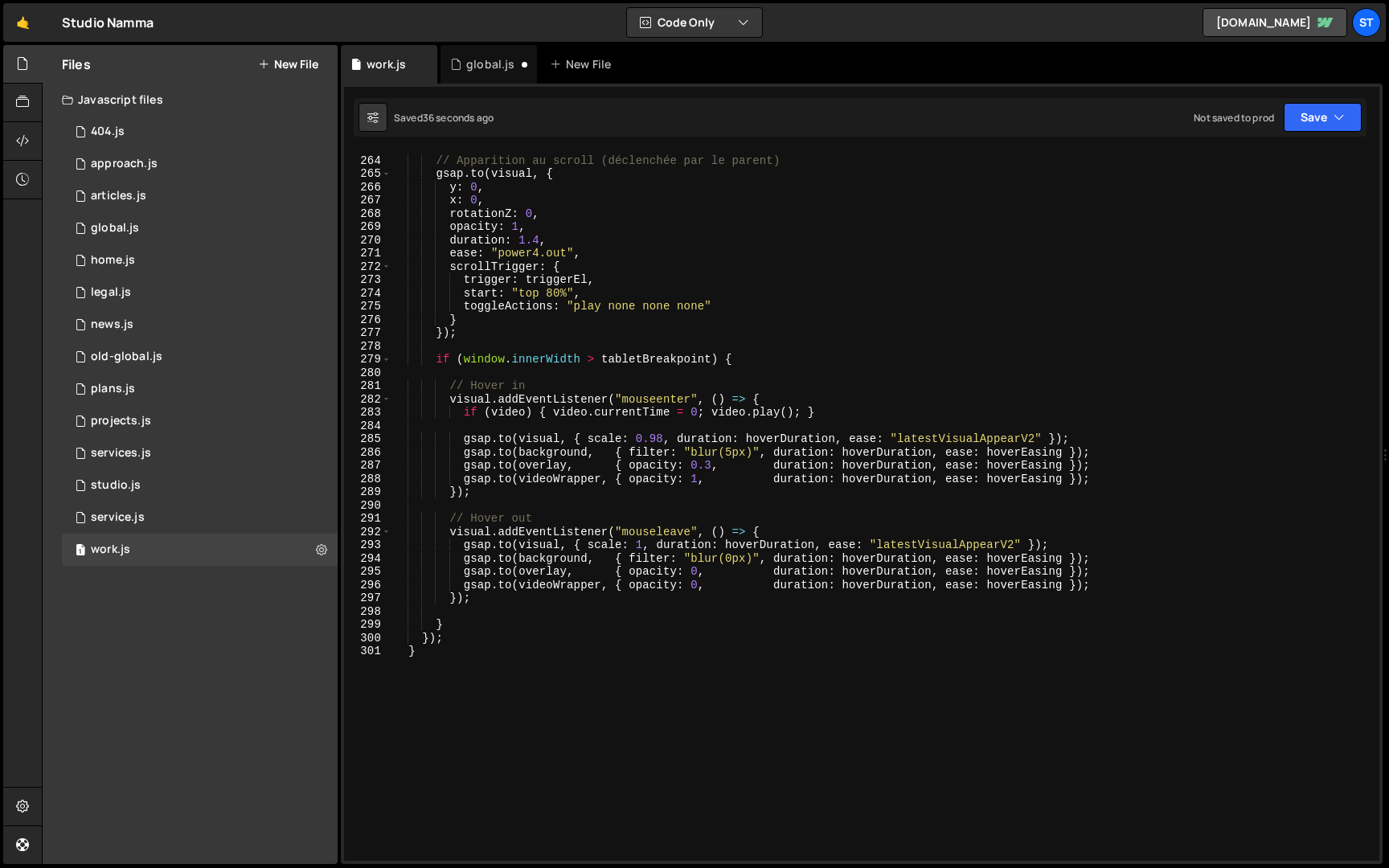
scroll to position [3631, 0]
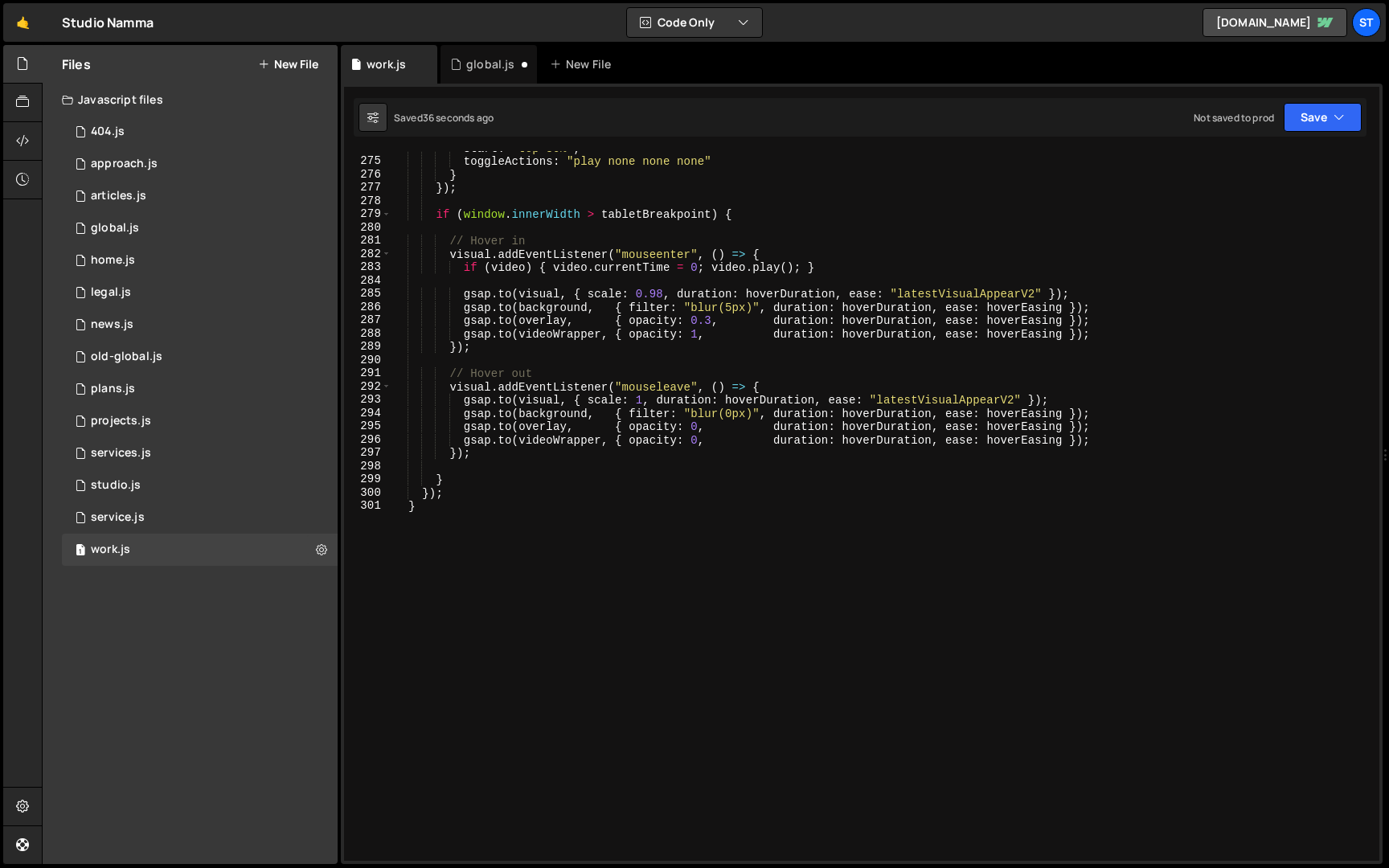
click at [525, 567] on div "start : "top 80%" , toggleActions : "play none none none" } }) ; if ( window . …" at bounding box center [883, 510] width 982 height 737
paste textarea "}"
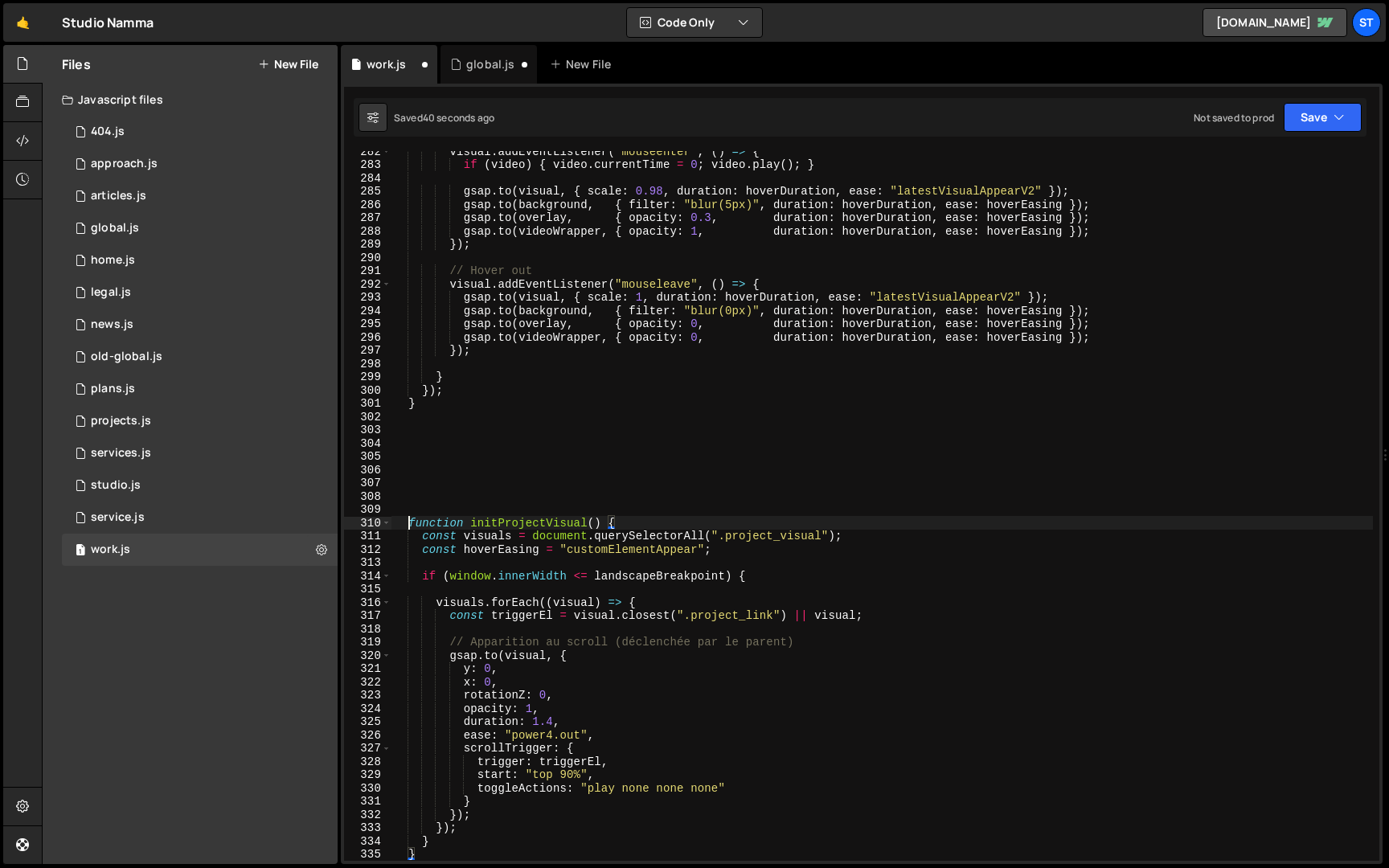
click at [409, 522] on div "visual . addEventListener ( "mouseenter" , ( ) => { if ( video ) { video . curr…" at bounding box center [883, 513] width 982 height 737
type textarea "function initProjectVisual() {"
click at [1301, 120] on button "Save" at bounding box center [1323, 118] width 78 height 29
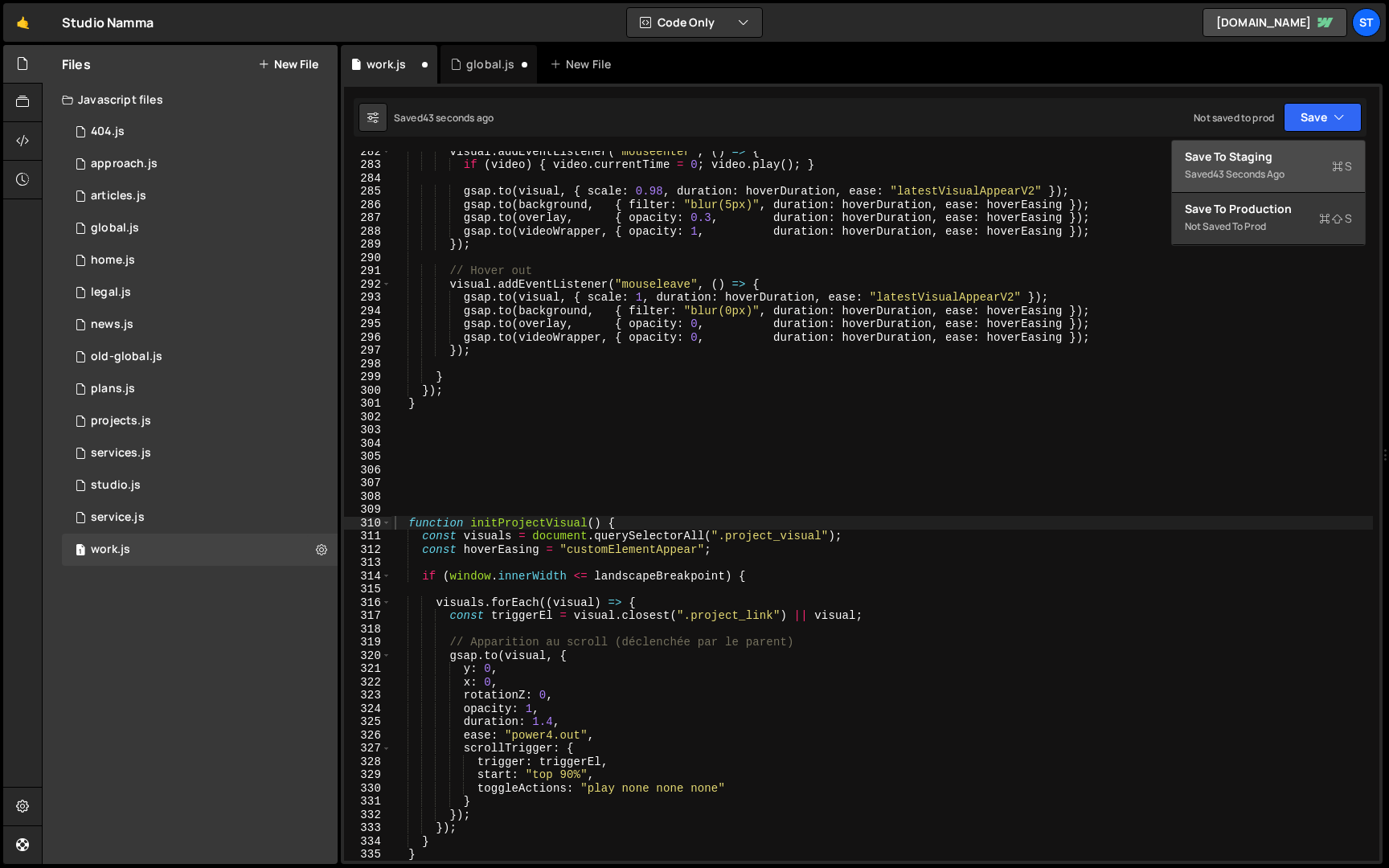
click at [1270, 158] on div "Save to Staging S" at bounding box center [1268, 156] width 167 height 16
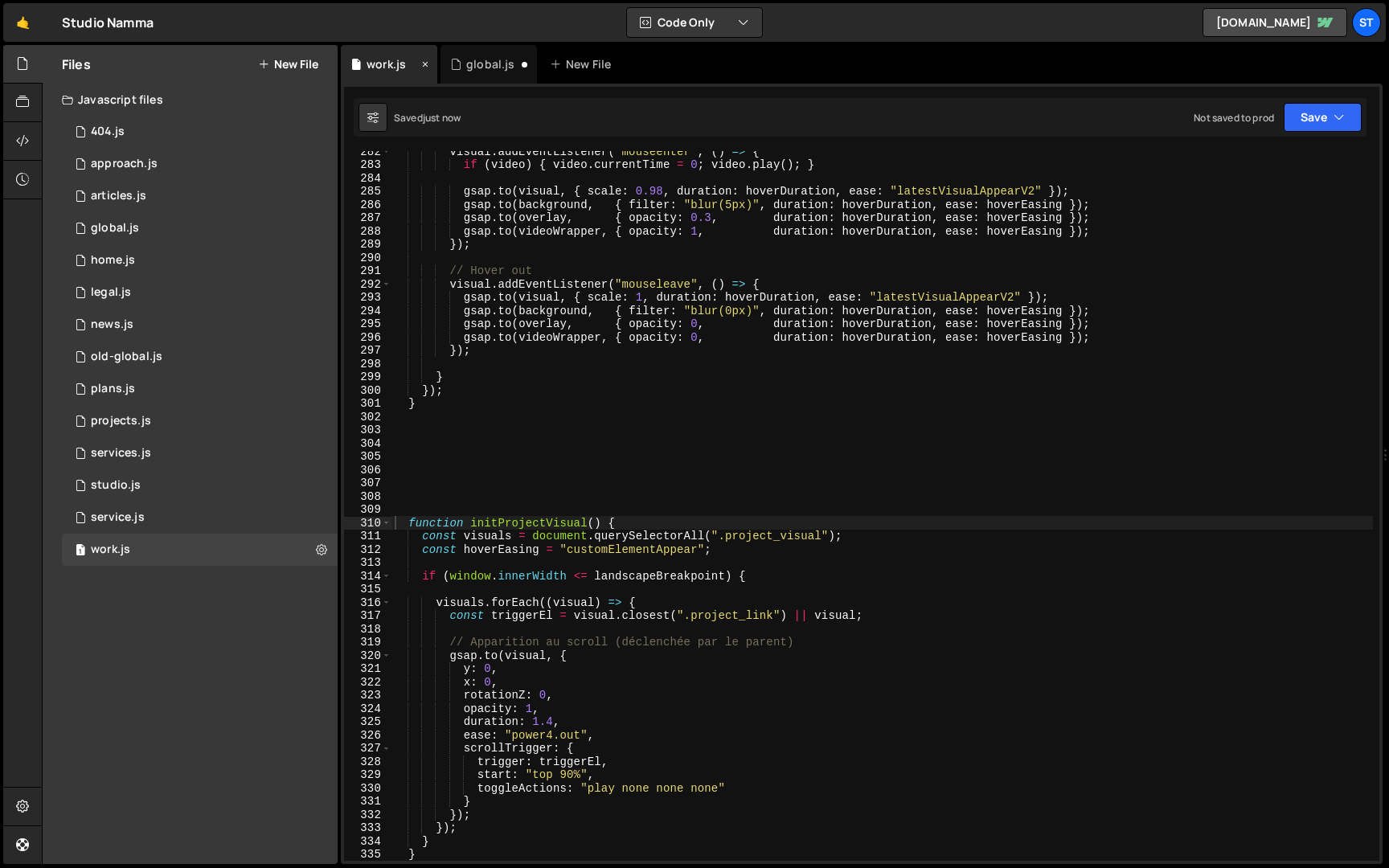
click at [424, 63] on icon at bounding box center [426, 64] width 11 height 16
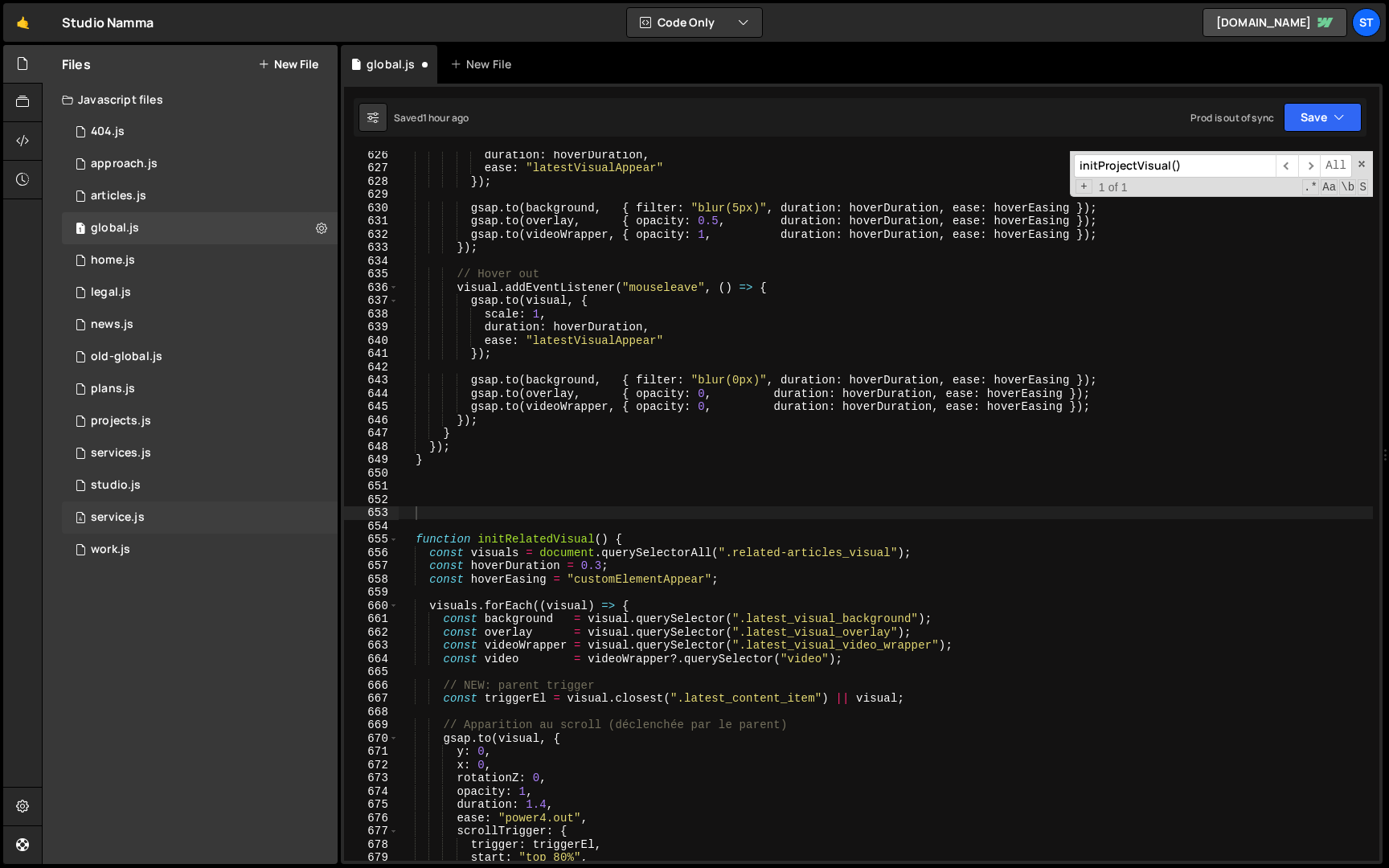
scroll to position [711, 0]
click at [148, 488] on div "1 studio.js 0" at bounding box center [200, 485] width 276 height 32
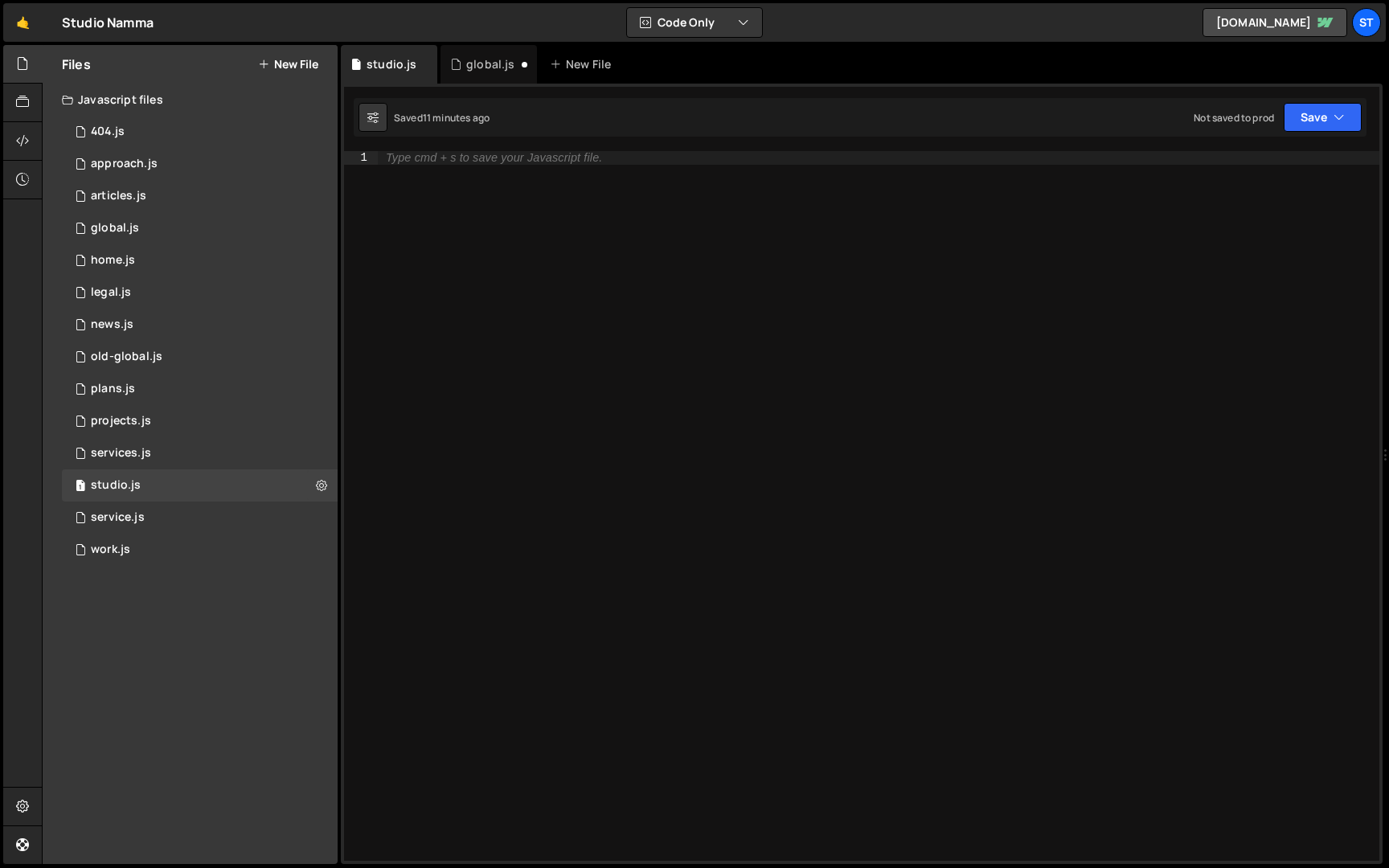
click at [715, 205] on div "Type cmd + s to save your Javascript file." at bounding box center [879, 519] width 1002 height 737
click at [487, 74] on div "global.js" at bounding box center [489, 64] width 97 height 39
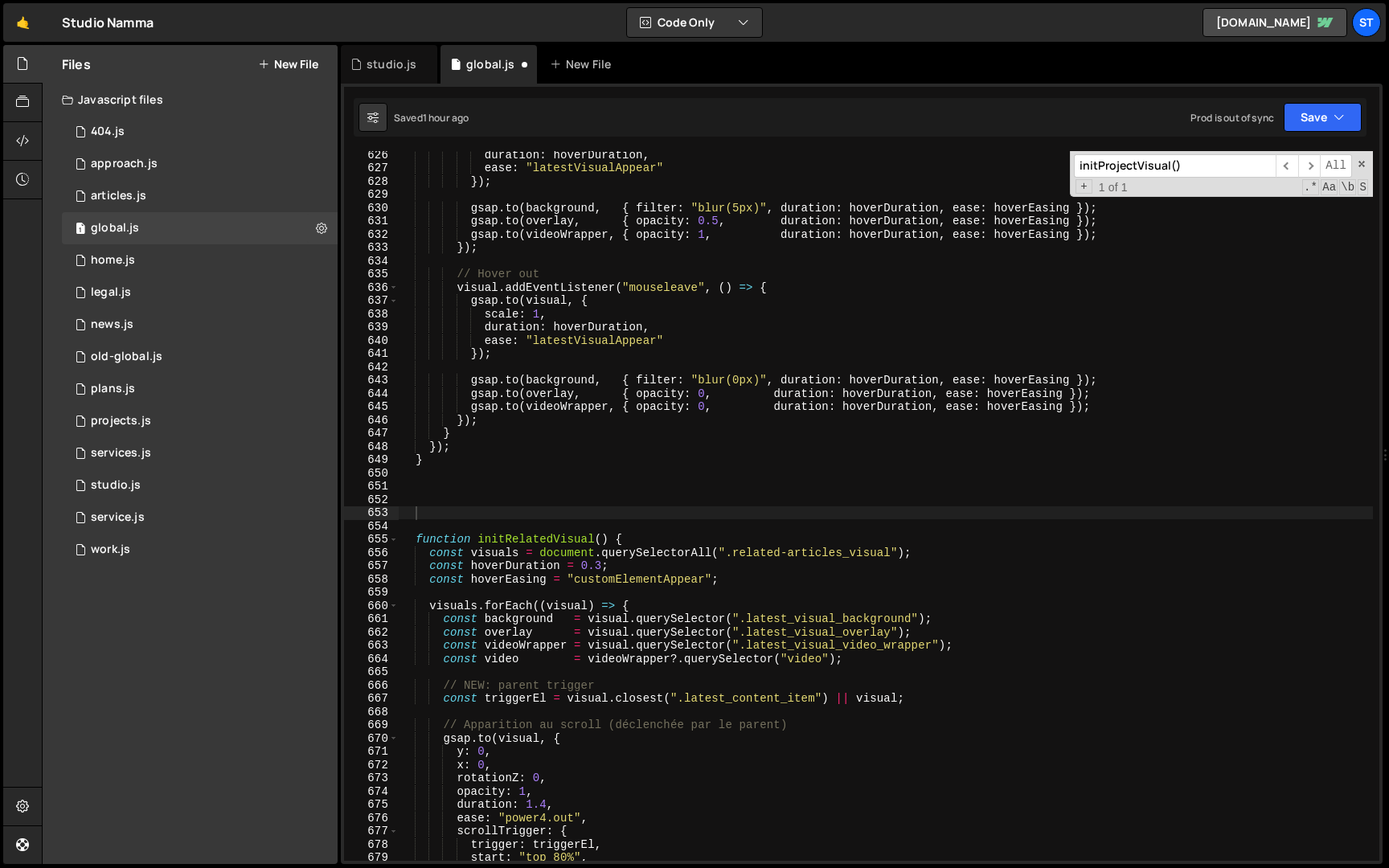
scroll to position [711, 0]
click at [1206, 164] on input "initProjectVisual()" at bounding box center [1175, 165] width 202 height 23
paste input "StudioPage"
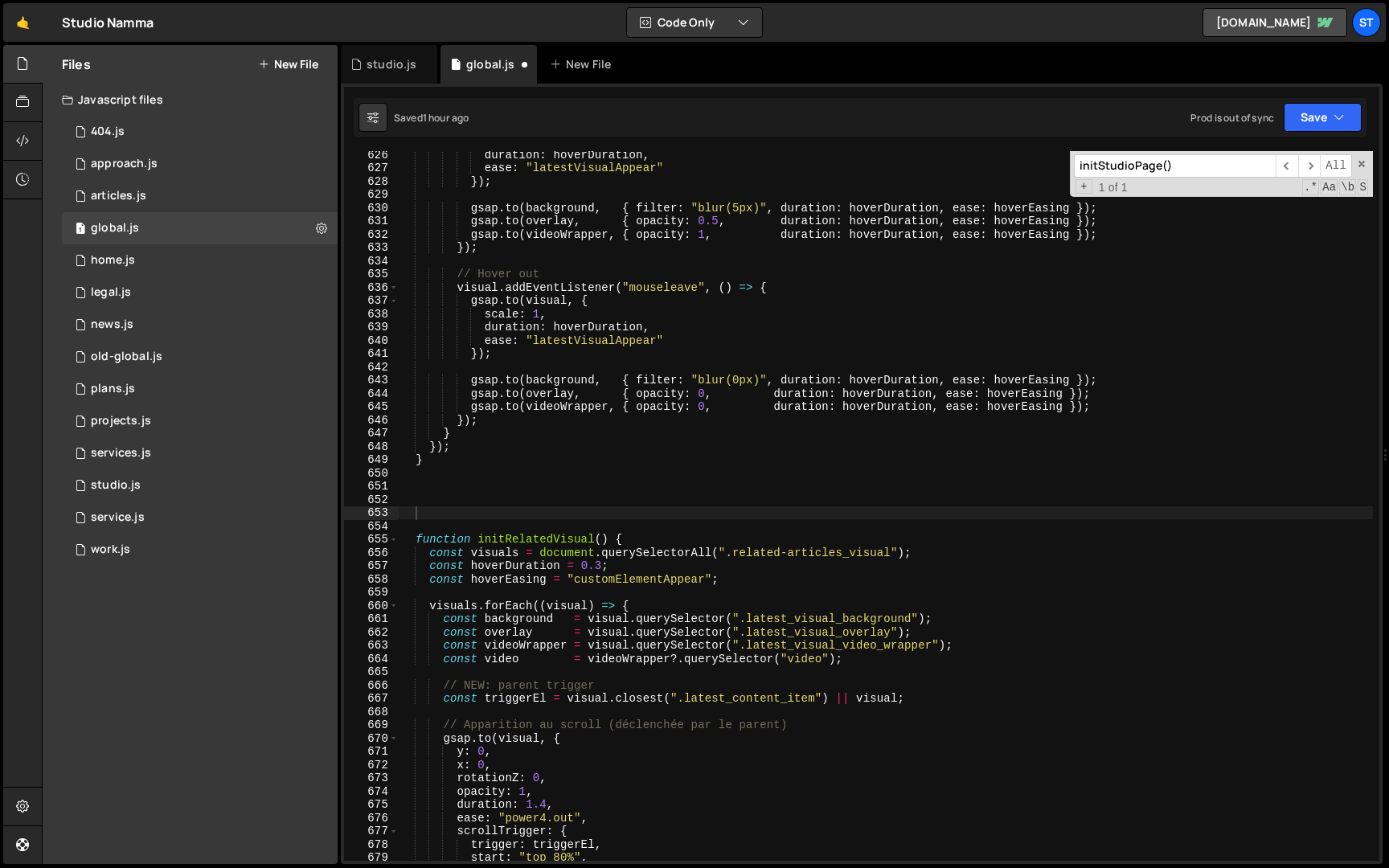
scroll to position [18609, 0]
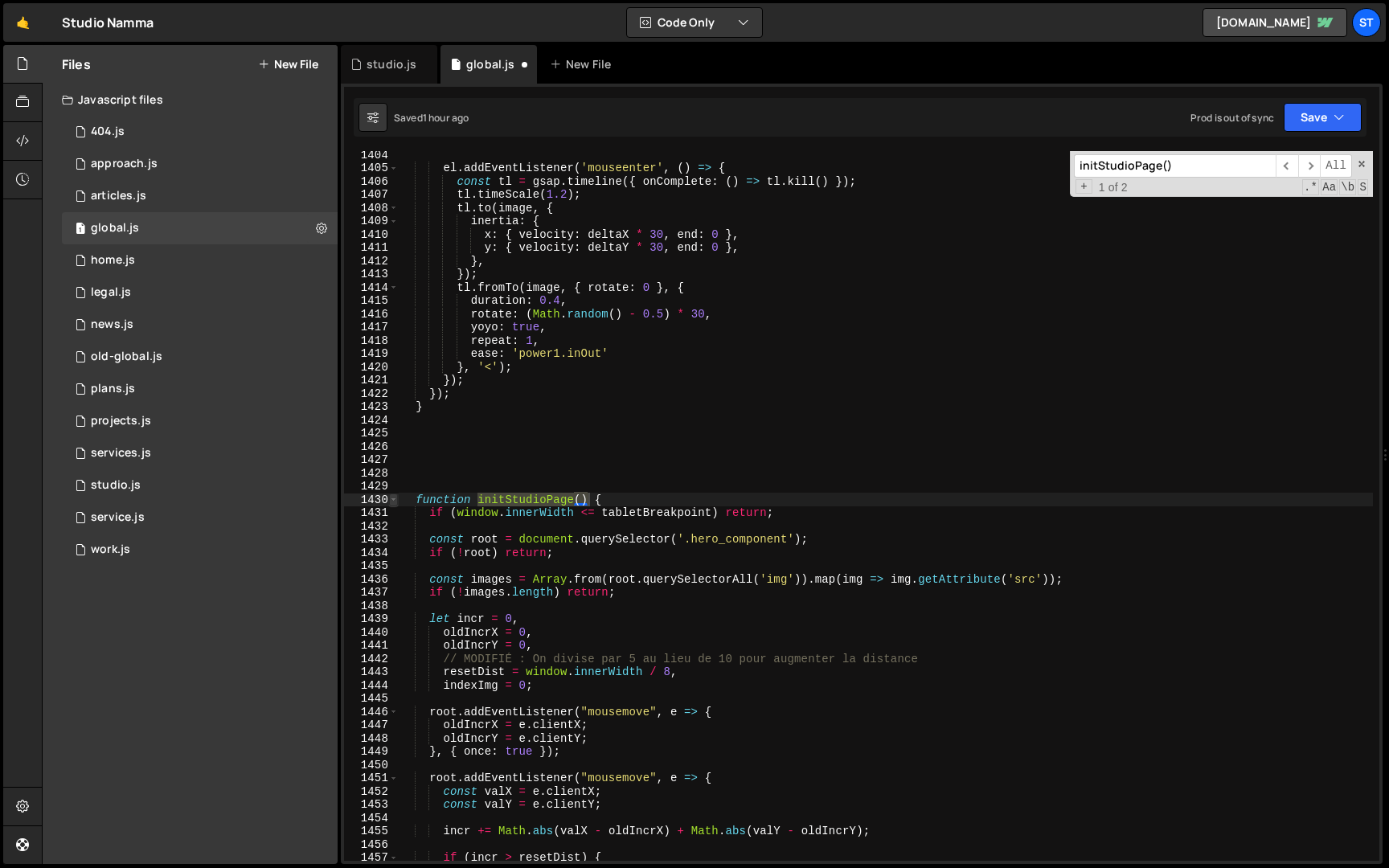
type input "initStudioPage()"
click at [393, 499] on span at bounding box center [393, 500] width 9 height 14
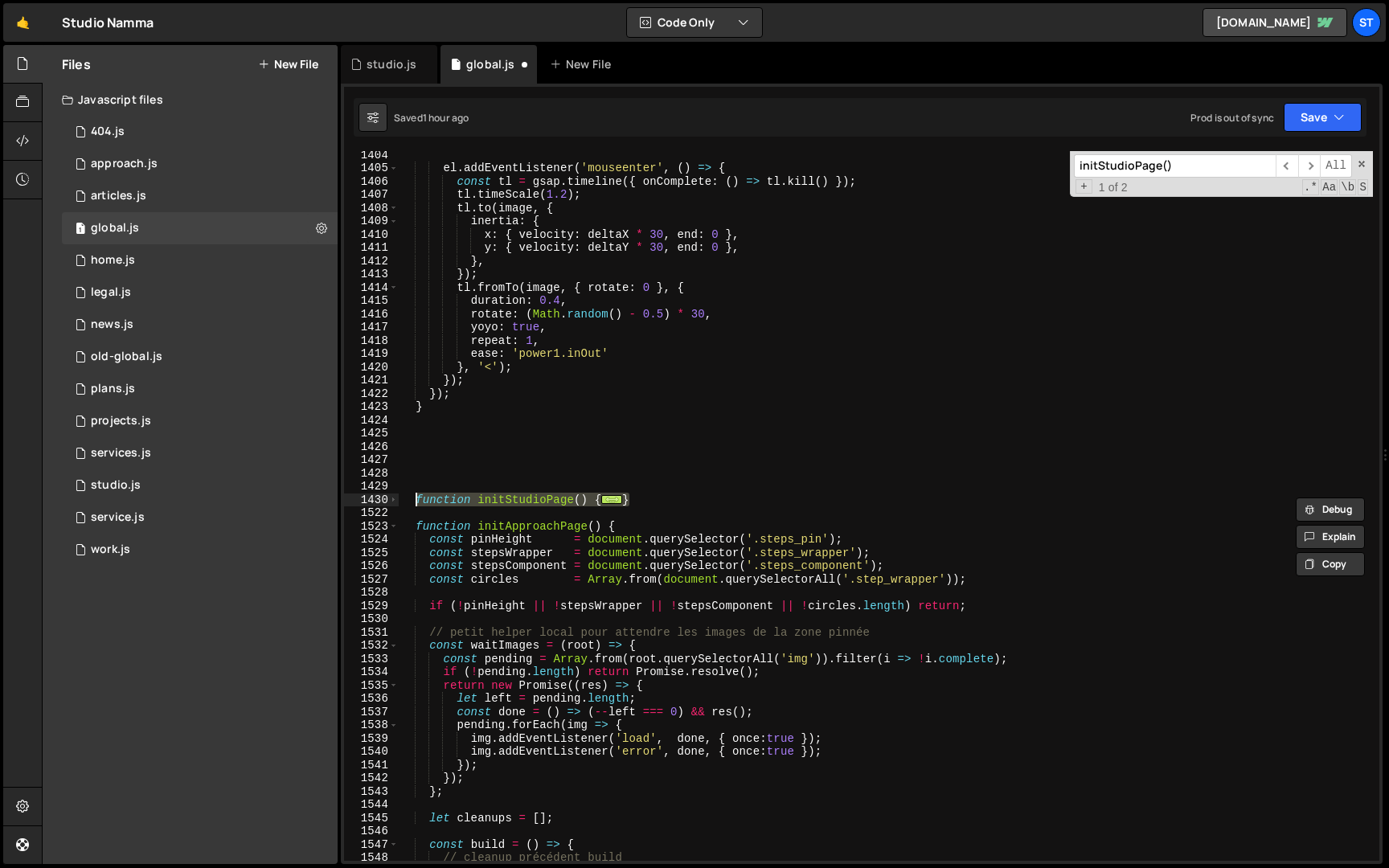
drag, startPoint x: 651, startPoint y: 496, endPoint x: 417, endPoint y: 498, distance: 234.0
click at [417, 498] on div "el . addEventListener ( 'mouseenter' , ( ) => { const tl = gsap . timeline ({ o…" at bounding box center [886, 517] width 975 height 737
type textarea "function initStudioPage() { if (window.innerWidth <= tabletBreakpoint) return;"
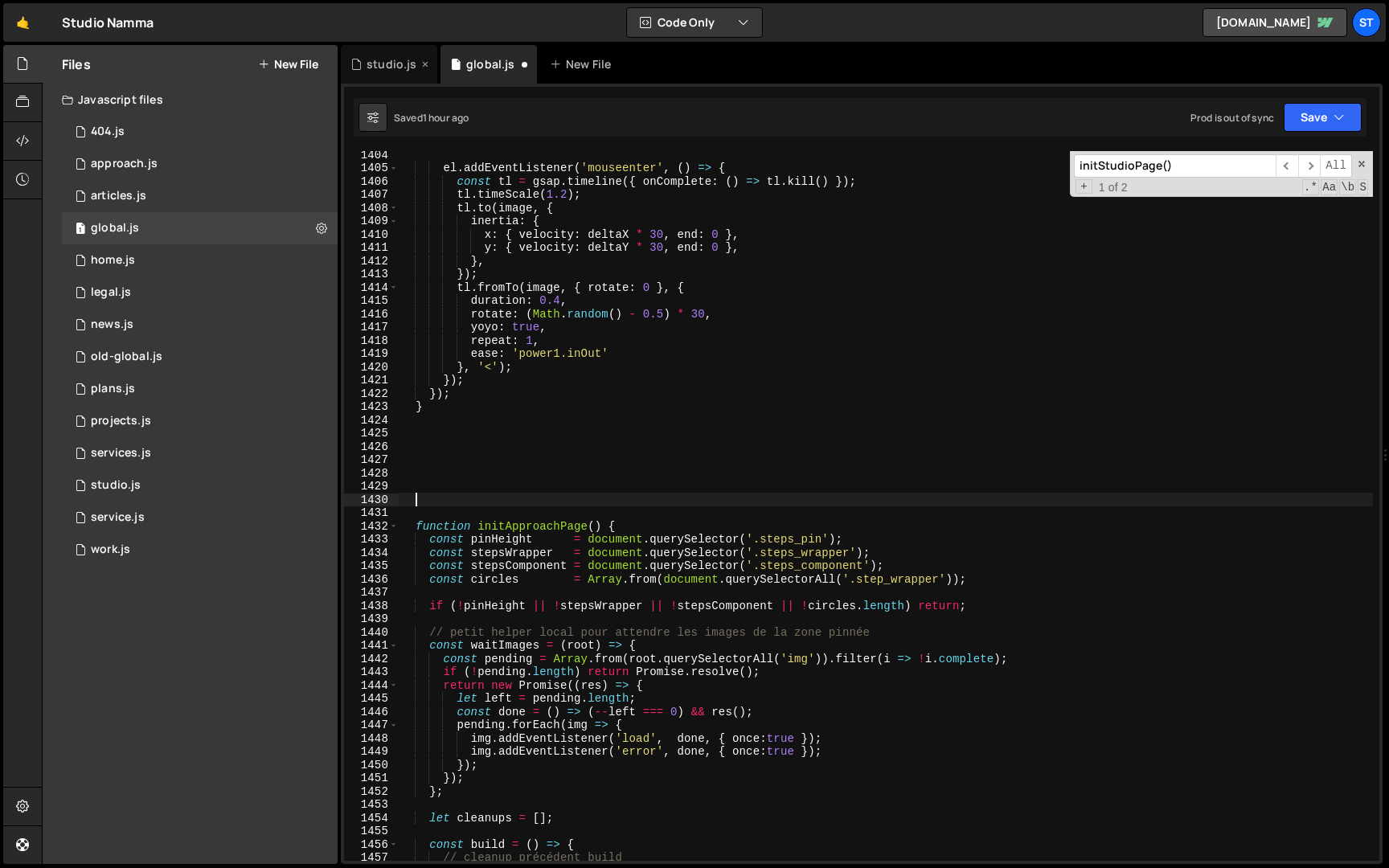
click at [377, 64] on div "studio.js" at bounding box center [392, 64] width 50 height 16
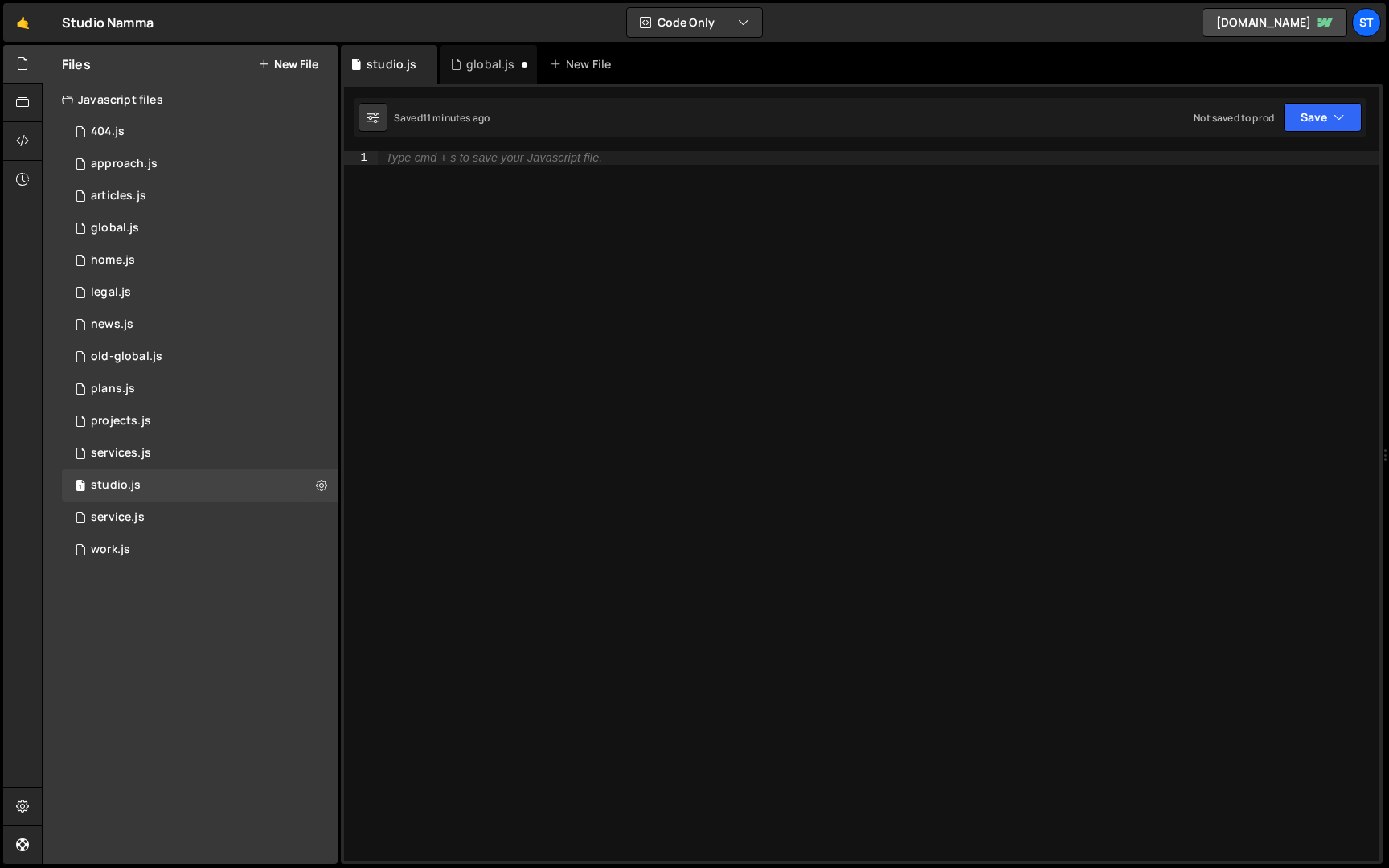
click at [503, 218] on div "Type cmd + s to save your Javascript file." at bounding box center [879, 519] width 1002 height 737
paste textarea "}"
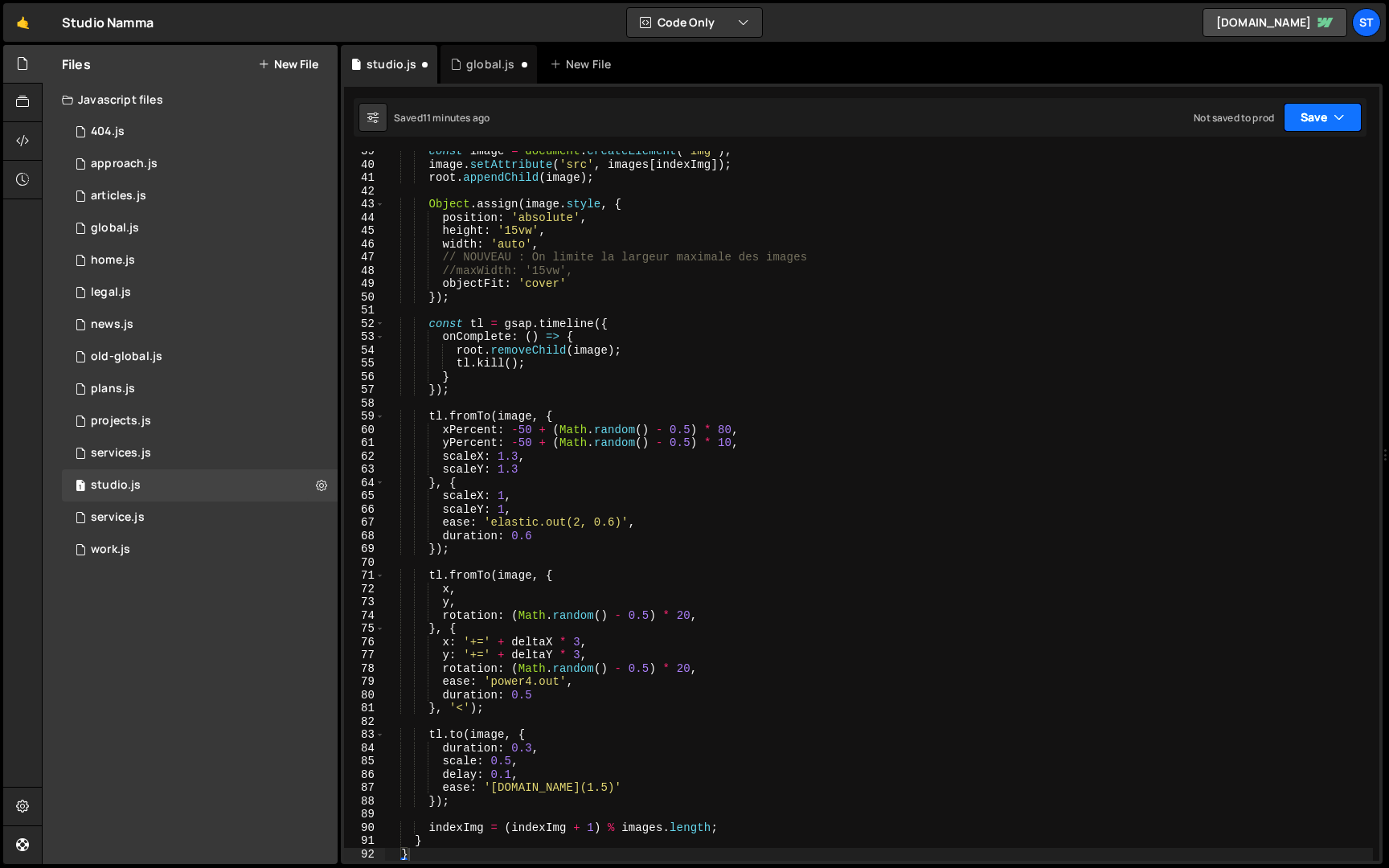
click at [1311, 118] on button "Save" at bounding box center [1323, 118] width 78 height 29
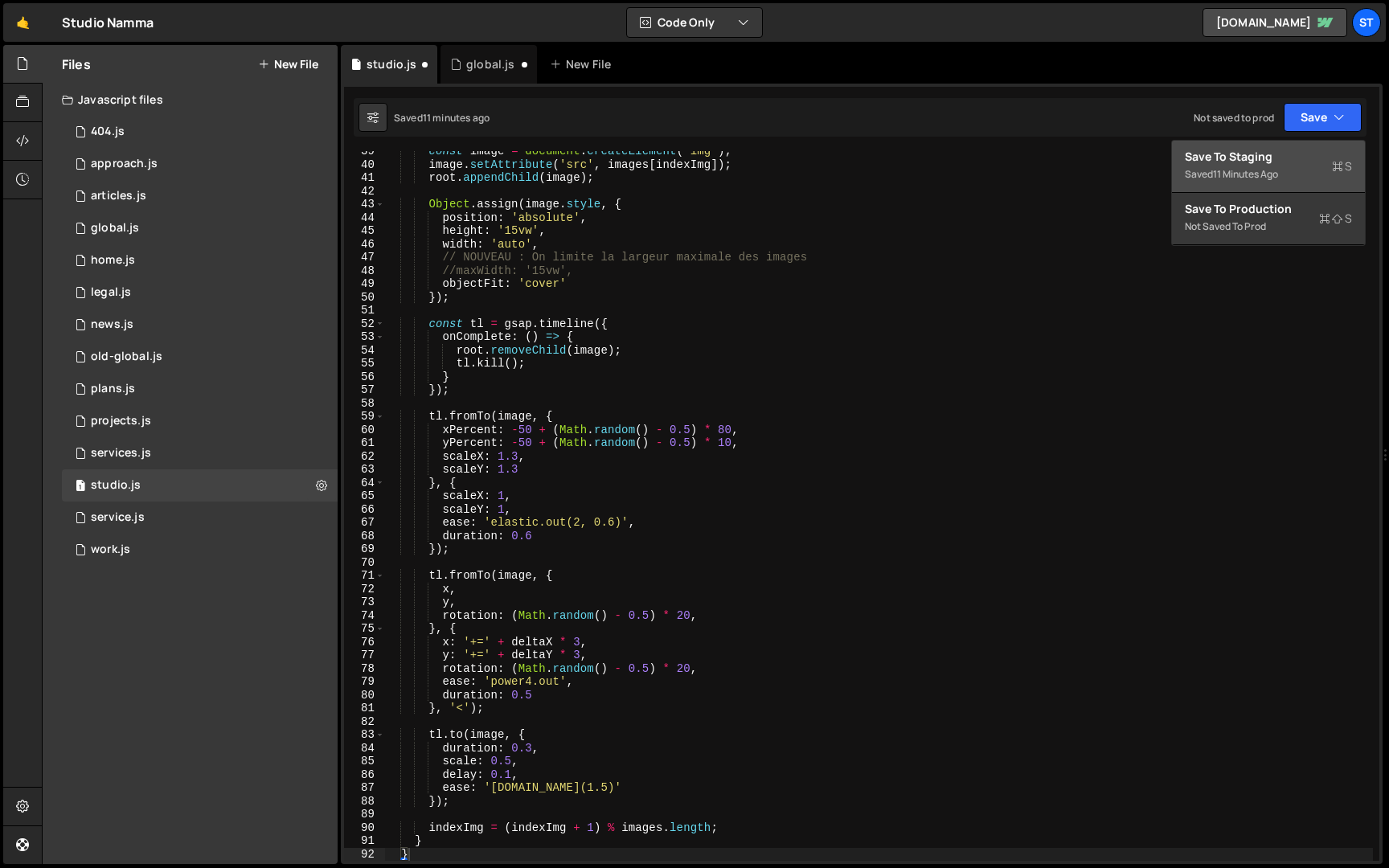
click at [1275, 152] on div "Save to Staging S" at bounding box center [1268, 156] width 167 height 16
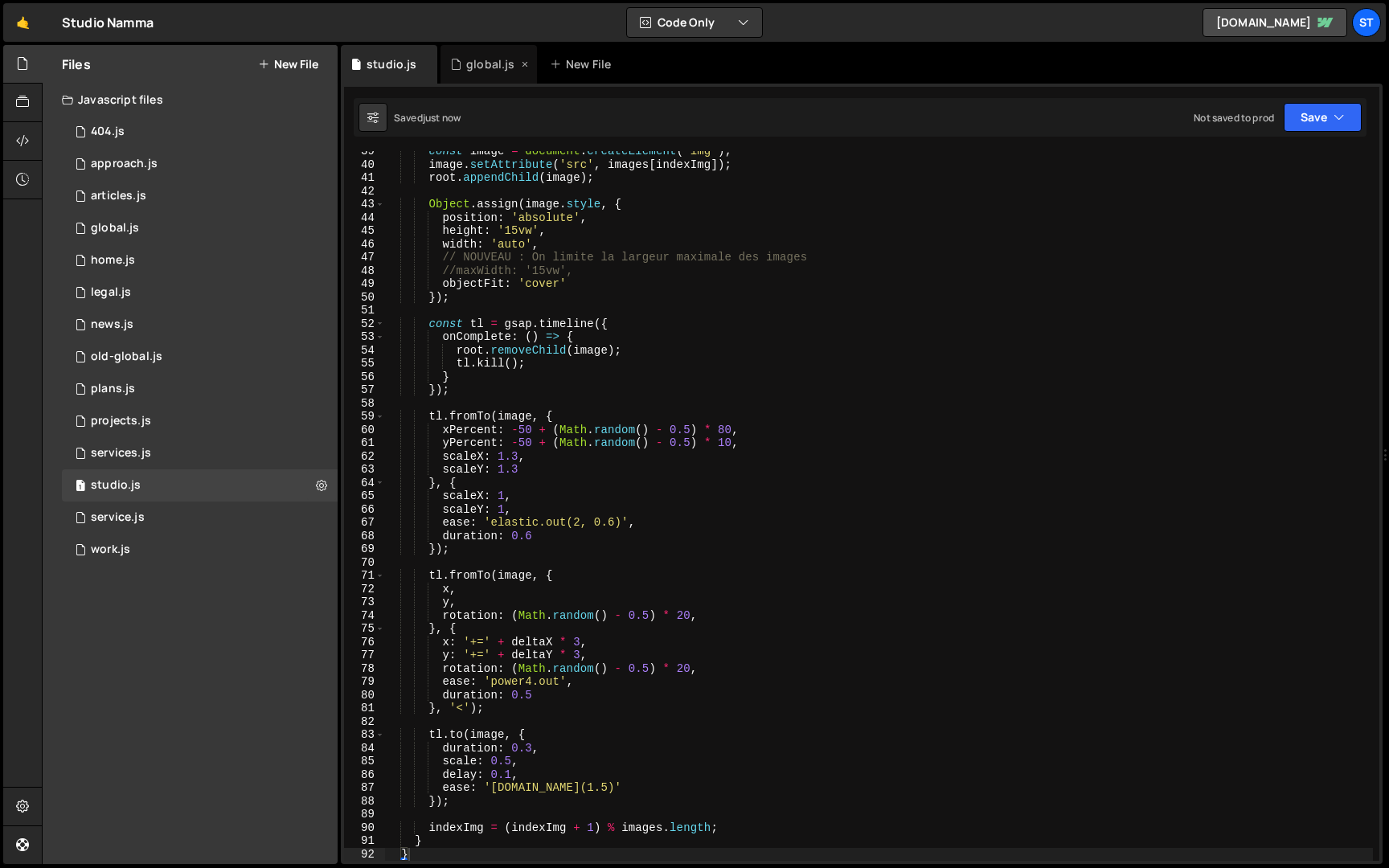
click at [468, 69] on div "global.js" at bounding box center [490, 64] width 48 height 16
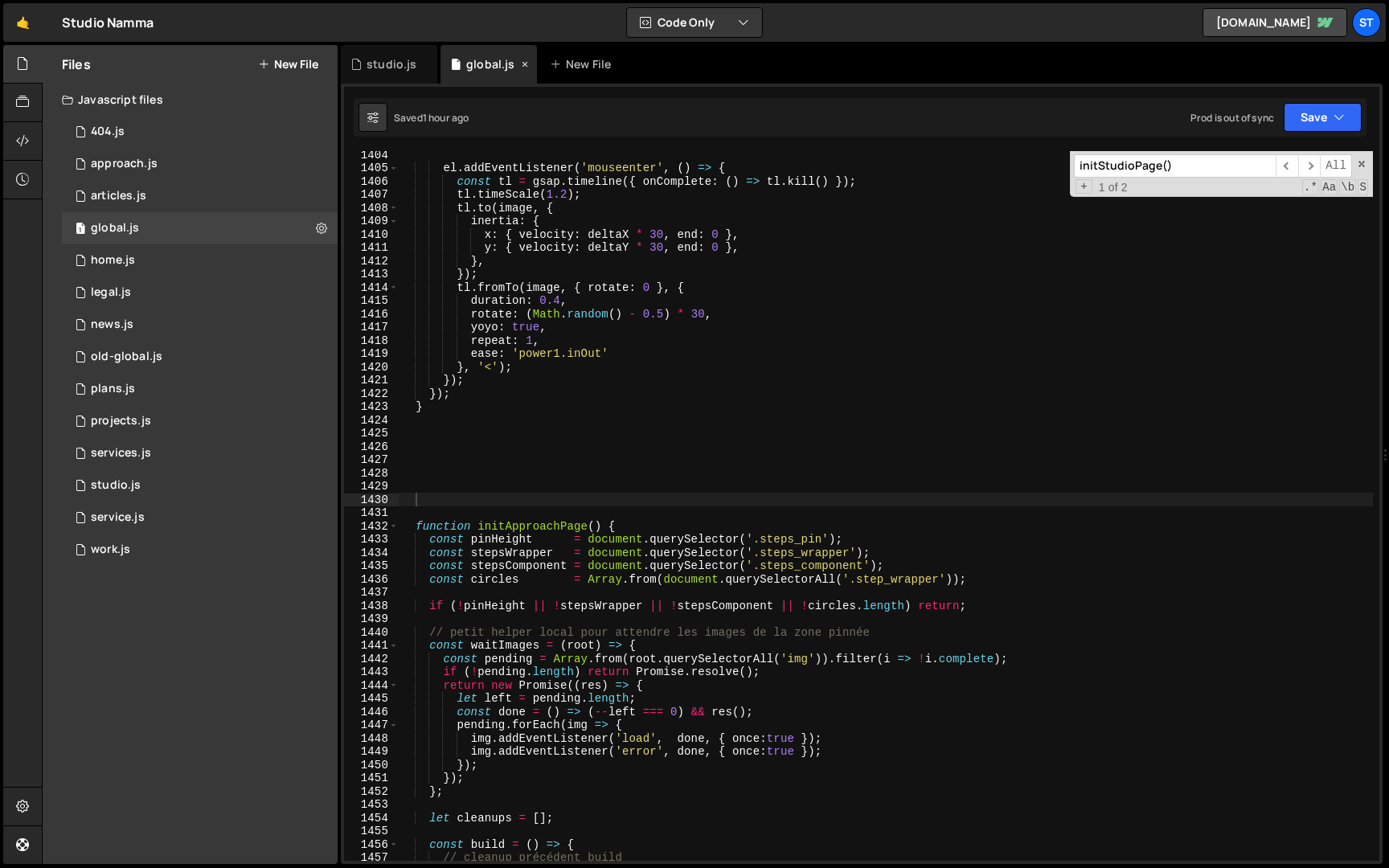
scroll to position [711, 0]
click at [389, 72] on div "studio.js" at bounding box center [389, 64] width 97 height 39
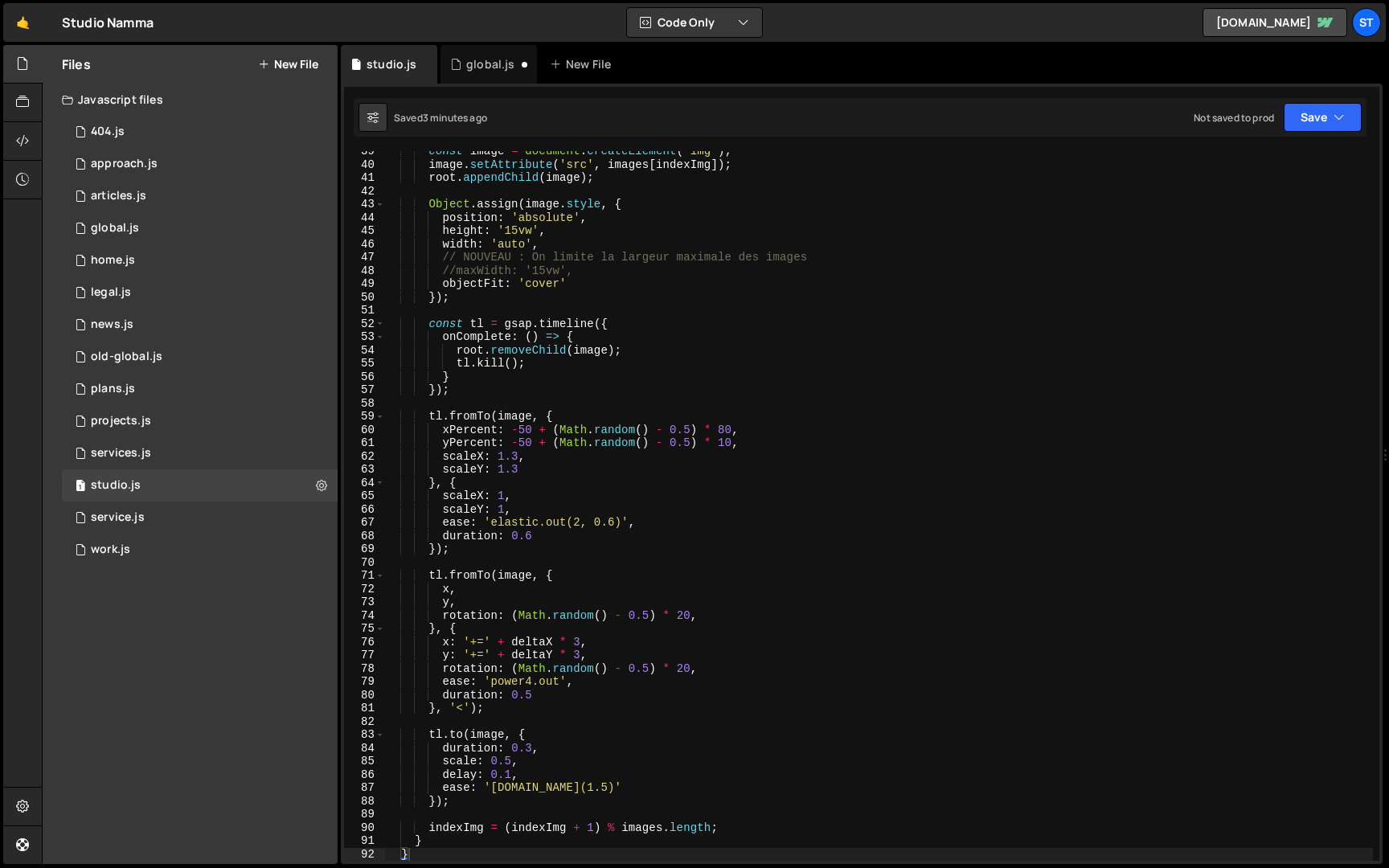
type textarea "height: '15vw',"
click at [514, 235] on div "const image = document . createElement ( "img" ) ; image . setAttribute ( 'src'…" at bounding box center [879, 513] width 989 height 737
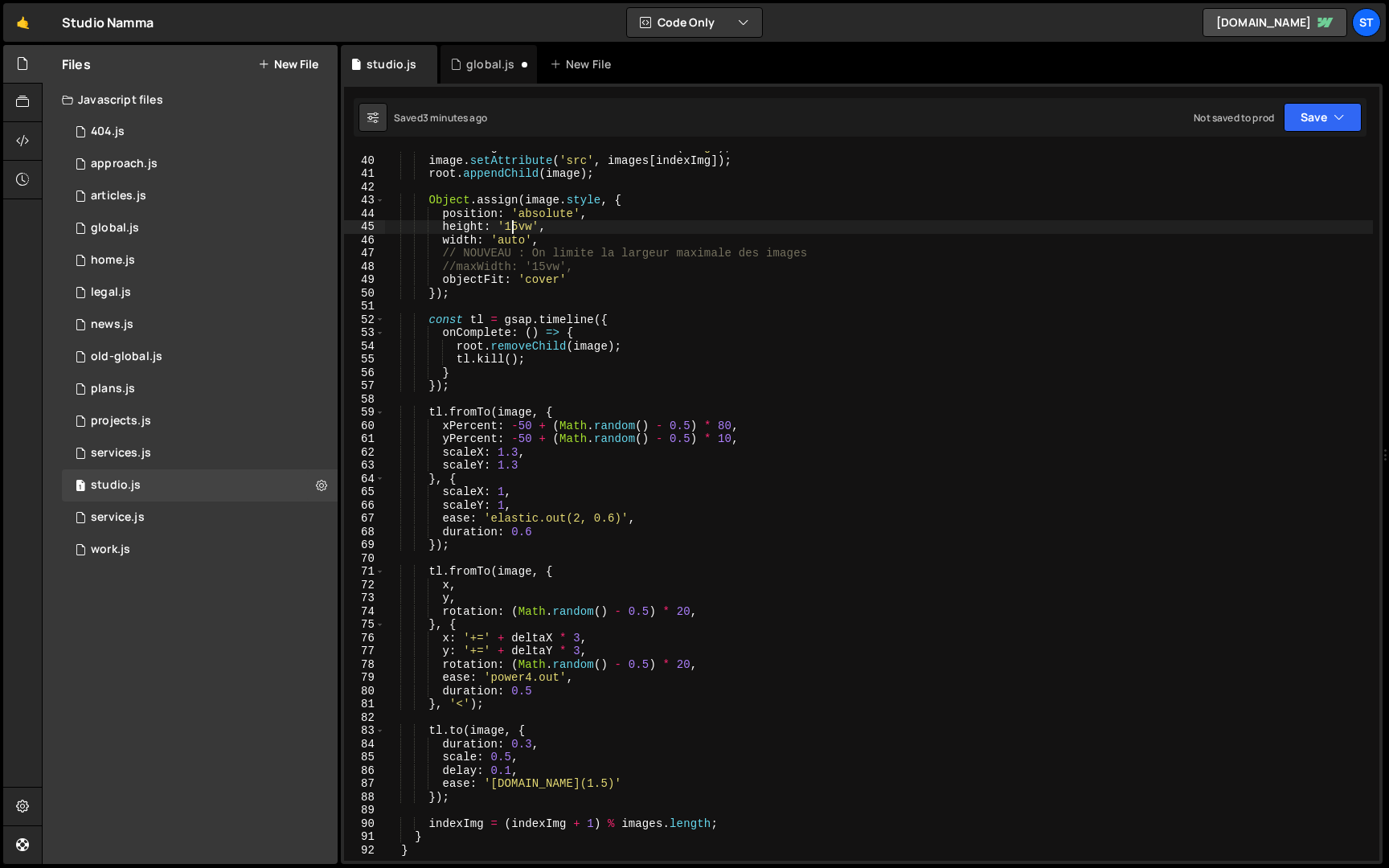
scroll to position [858, 0]
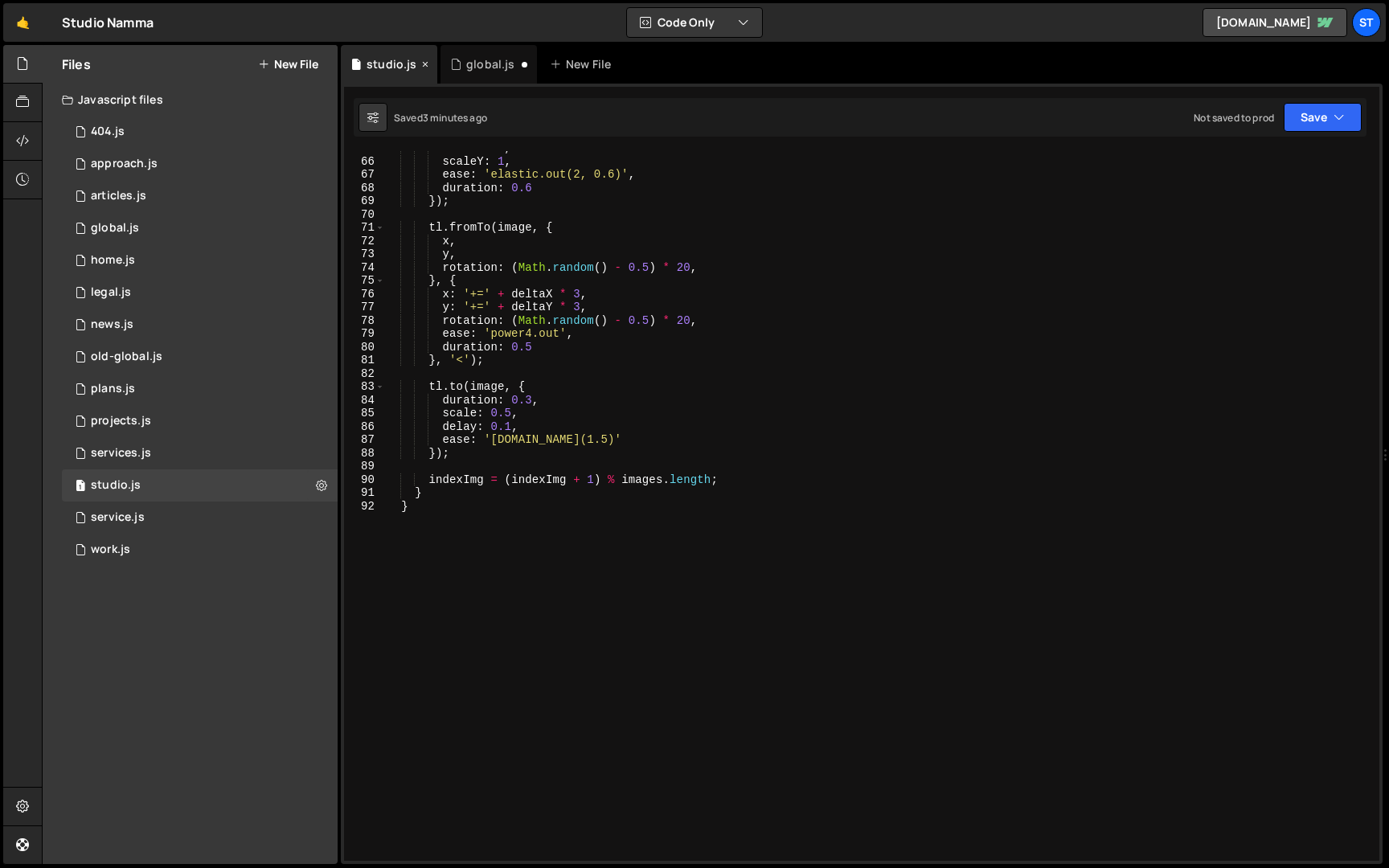
click at [426, 67] on icon at bounding box center [426, 64] width 11 height 16
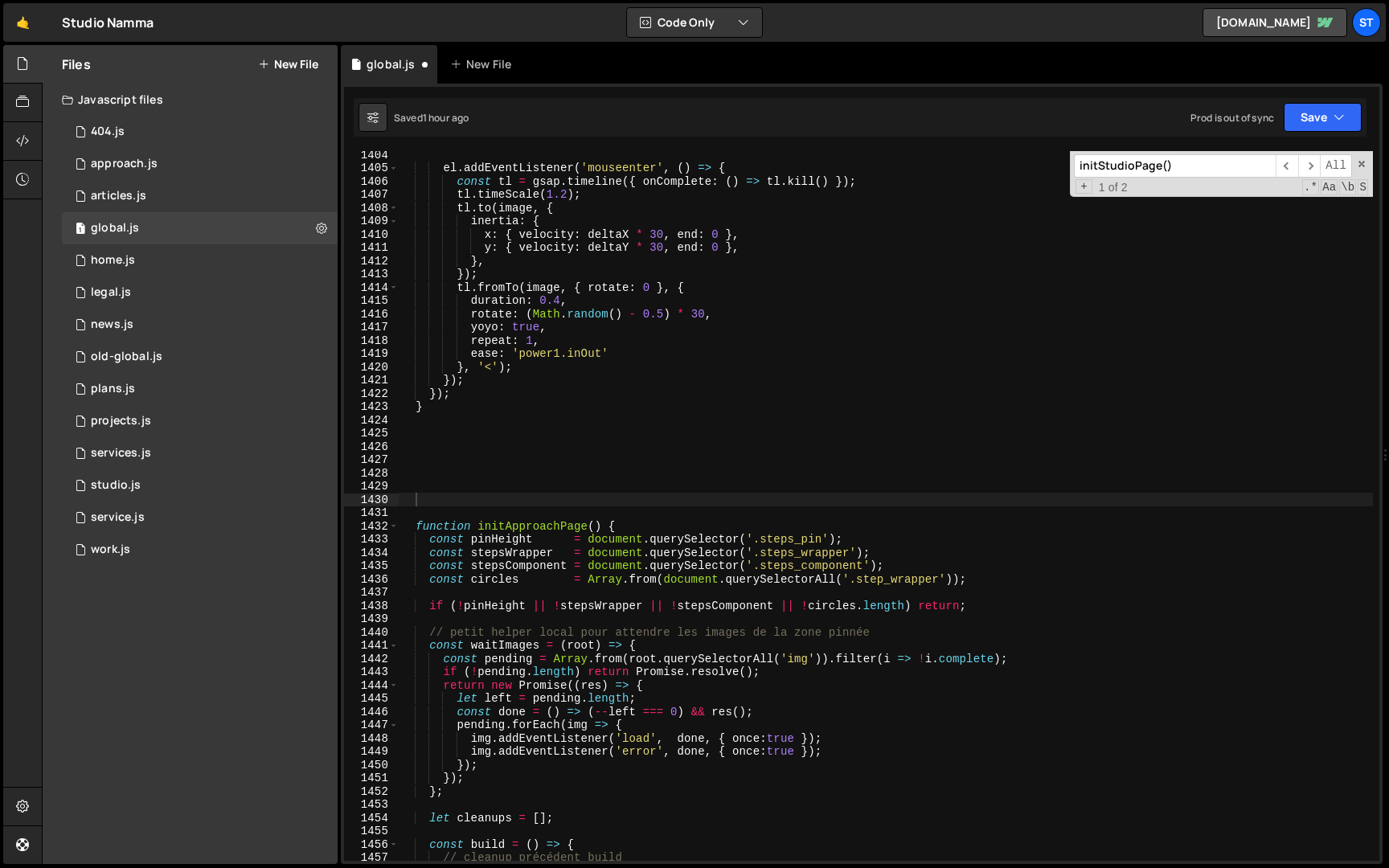
scroll to position [711, 0]
click at [1246, 149] on div "1404 1405 1406 1407 1408 1409 1410 1411 1412 1413 1414 1415 1416 1417 1418 1419…" at bounding box center [862, 474] width 1042 height 780
click at [1233, 164] on input "initStudioPage()" at bounding box center [1175, 165] width 202 height 23
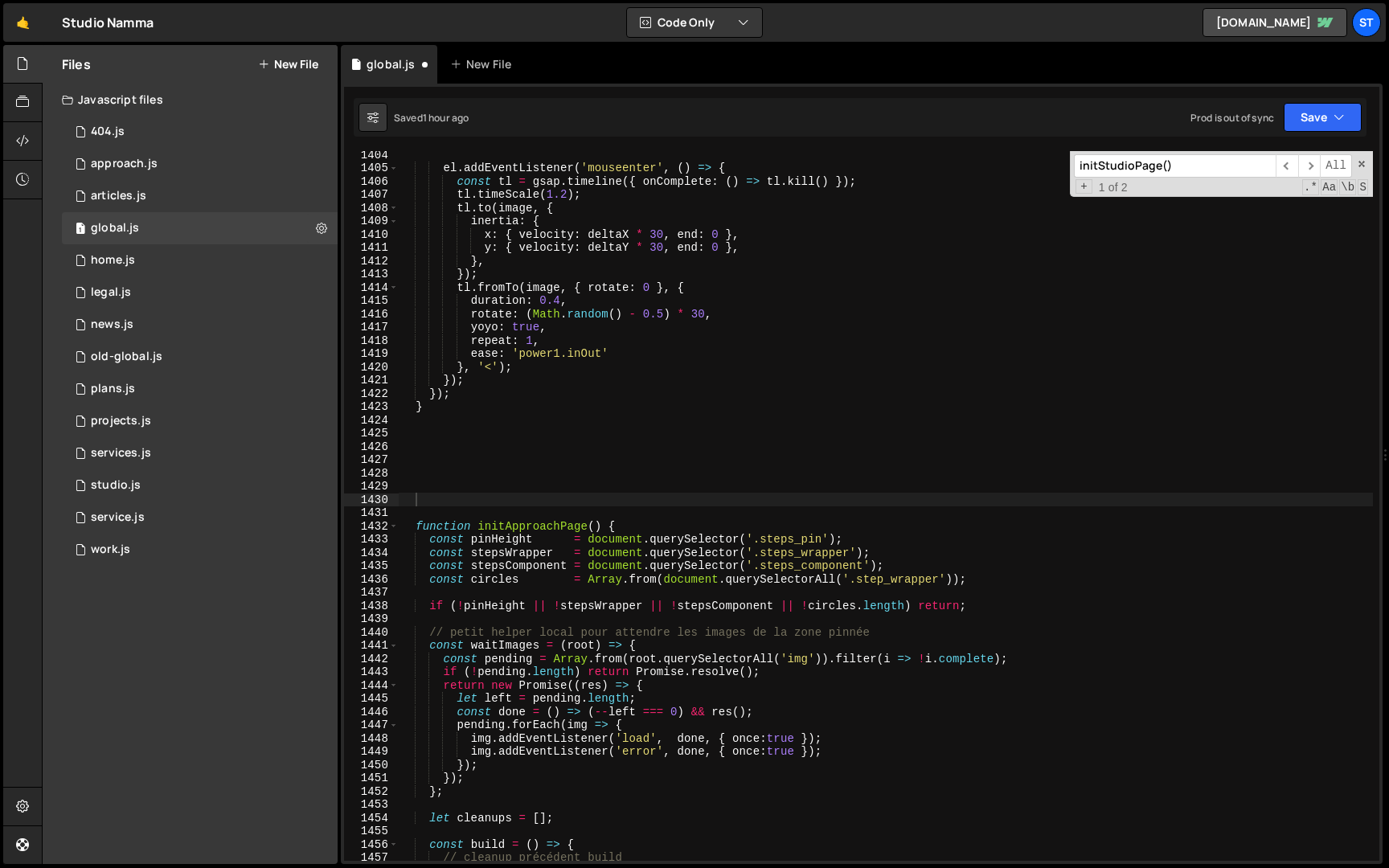
paste input "Approach"
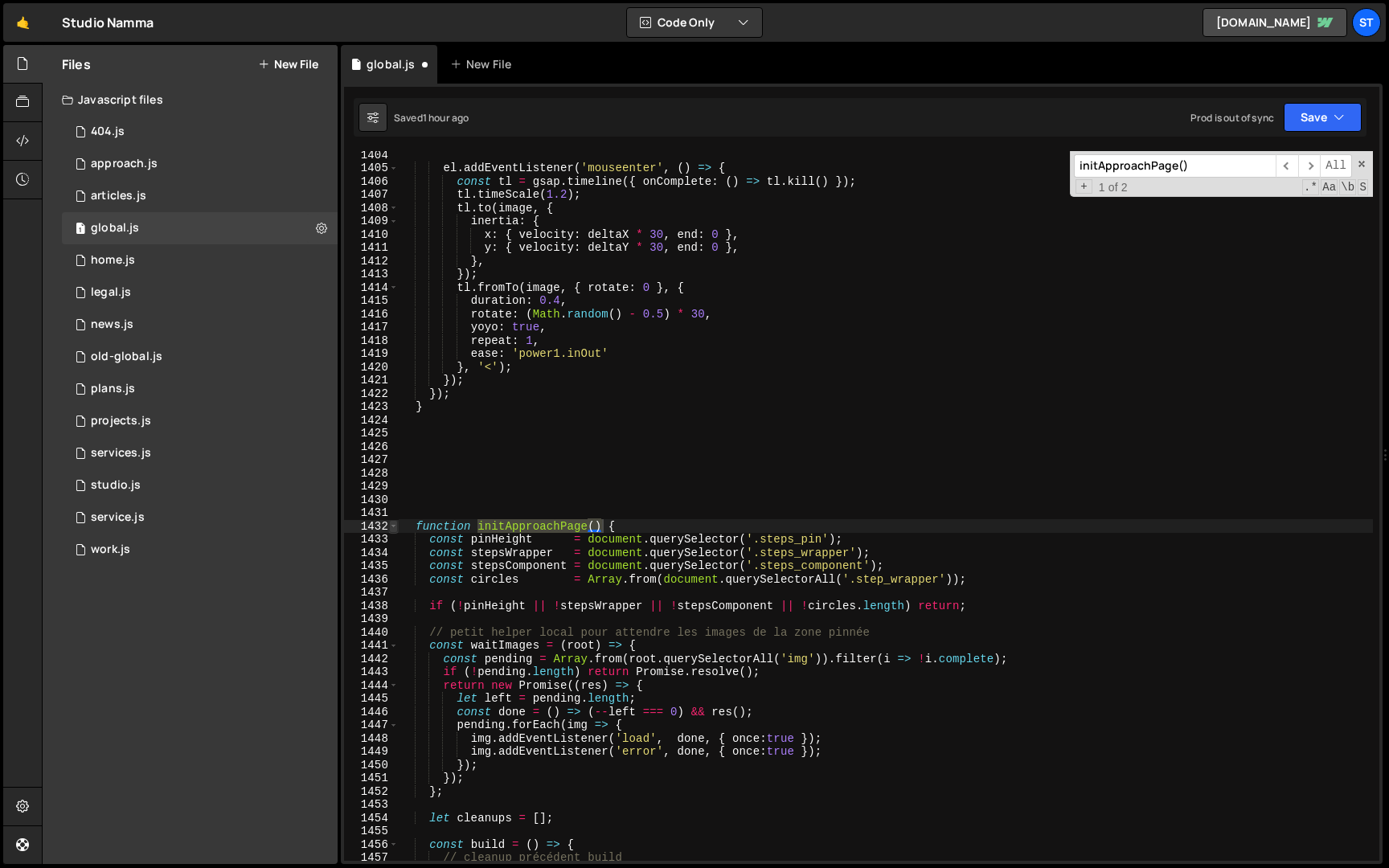
type input "initApproachPage()"
click at [394, 527] on span at bounding box center [393, 526] width 9 height 14
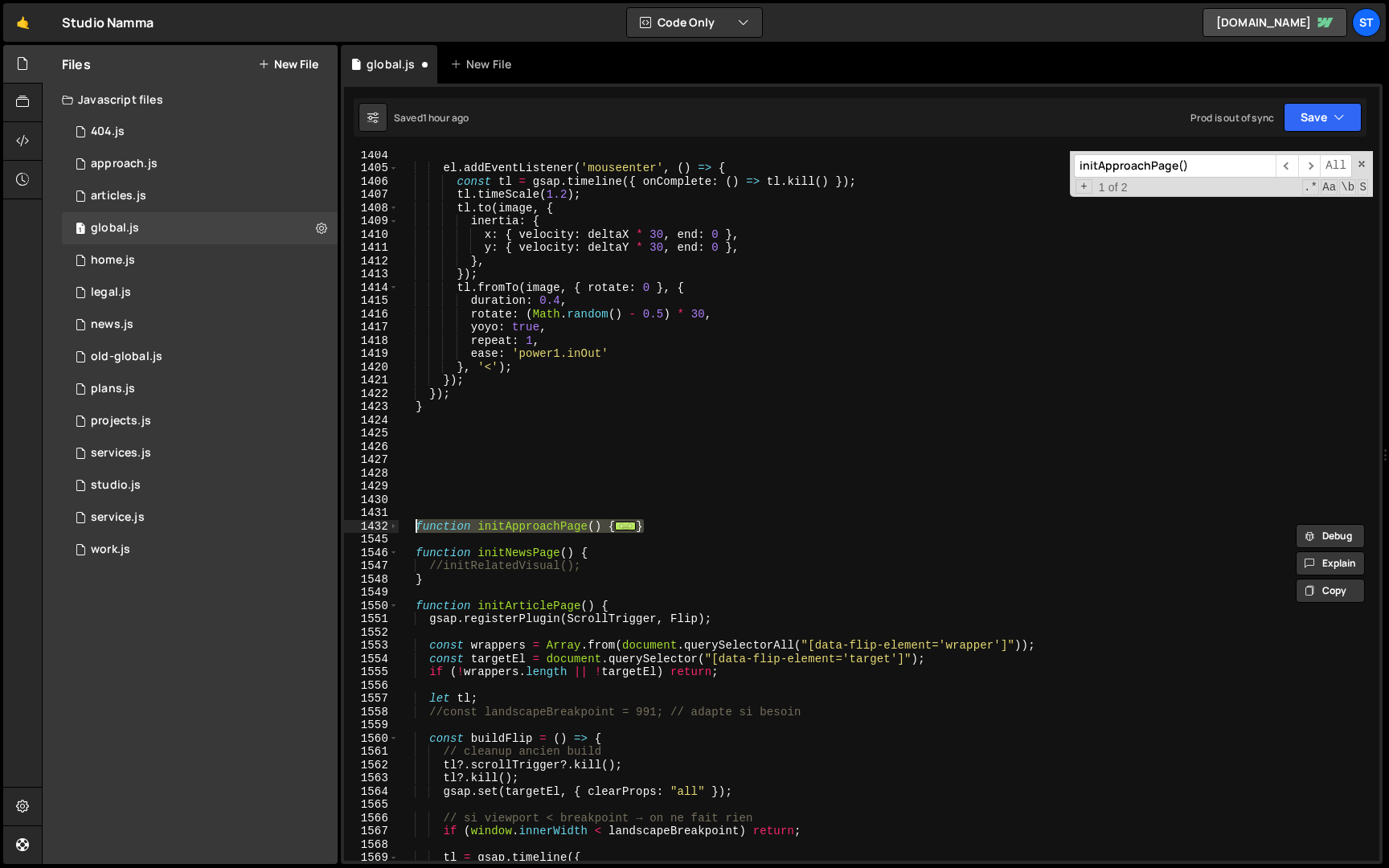
drag, startPoint x: 664, startPoint y: 523, endPoint x: 417, endPoint y: 525, distance: 247.0
click at [417, 525] on div "el . addEventListener ( 'mouseenter' , ( ) => { const tl = gsap . timeline ({ o…" at bounding box center [886, 517] width 975 height 737
type textarea "function initApproachPage() { const pinHeight = document.querySelector('.steps_…"
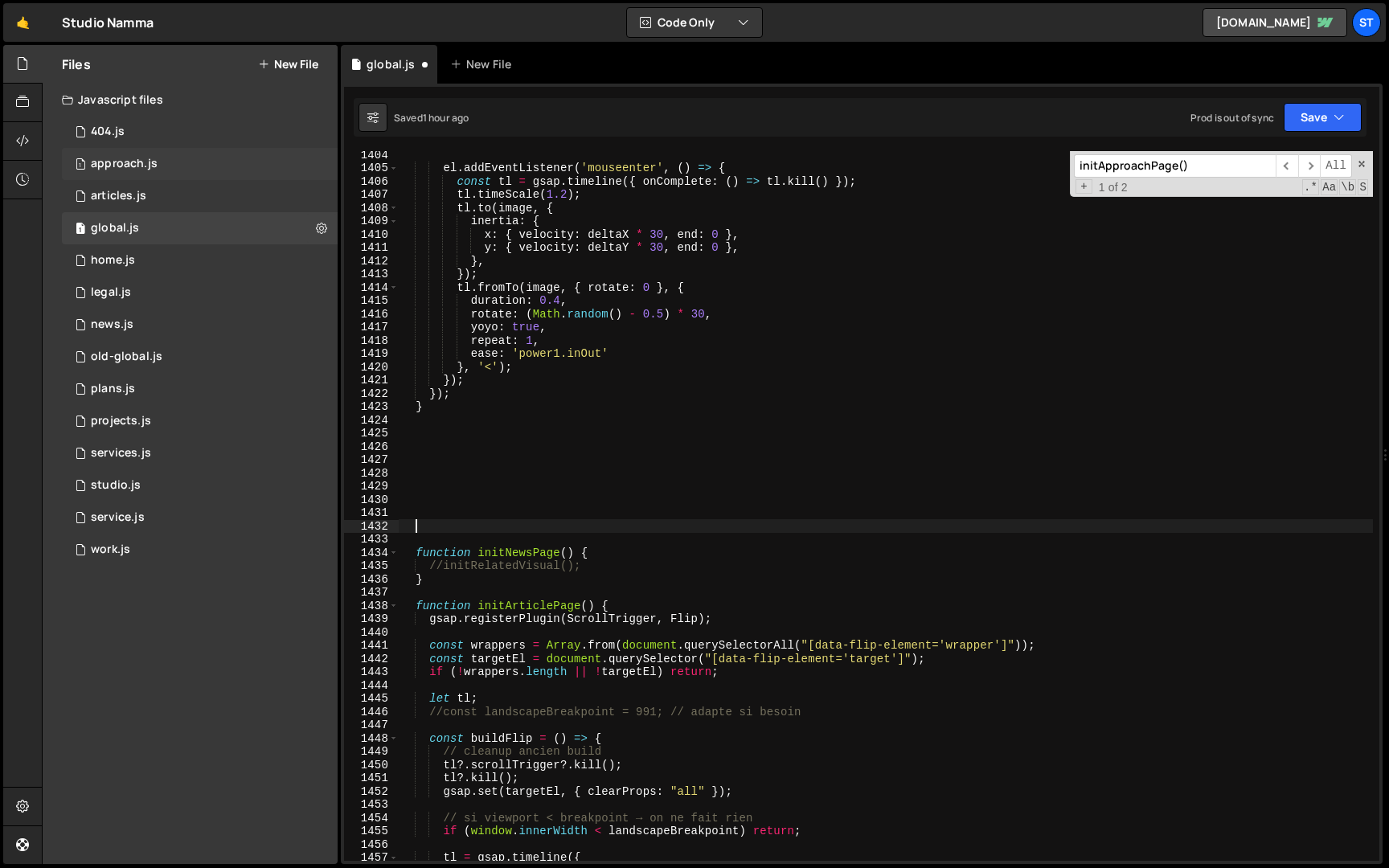
click at [148, 160] on div "approach.js" at bounding box center [124, 164] width 67 height 15
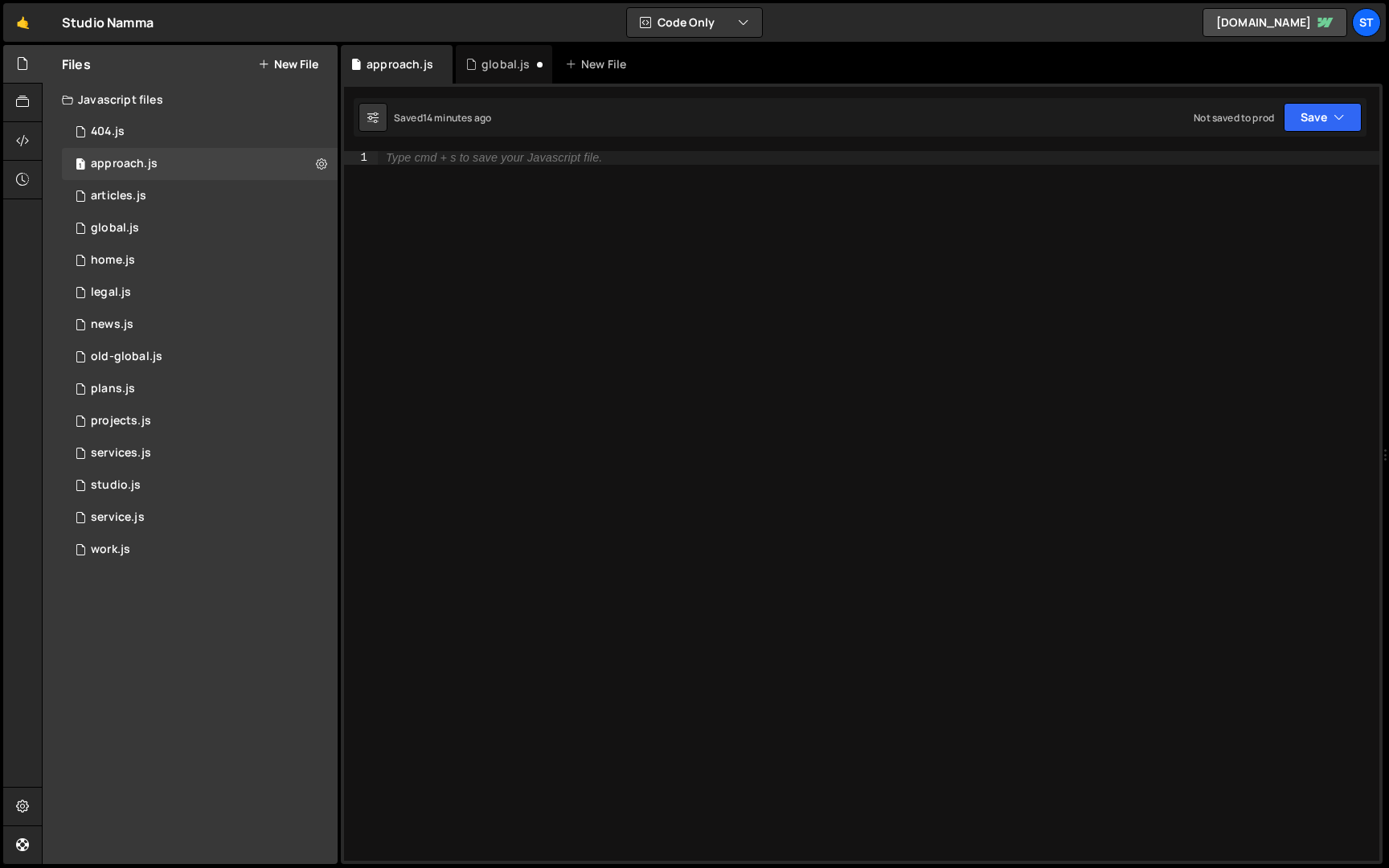
click at [521, 326] on div "Type cmd + s to save your Javascript file." at bounding box center [879, 519] width 1002 height 737
paste textarea "}"
type textarea "}"
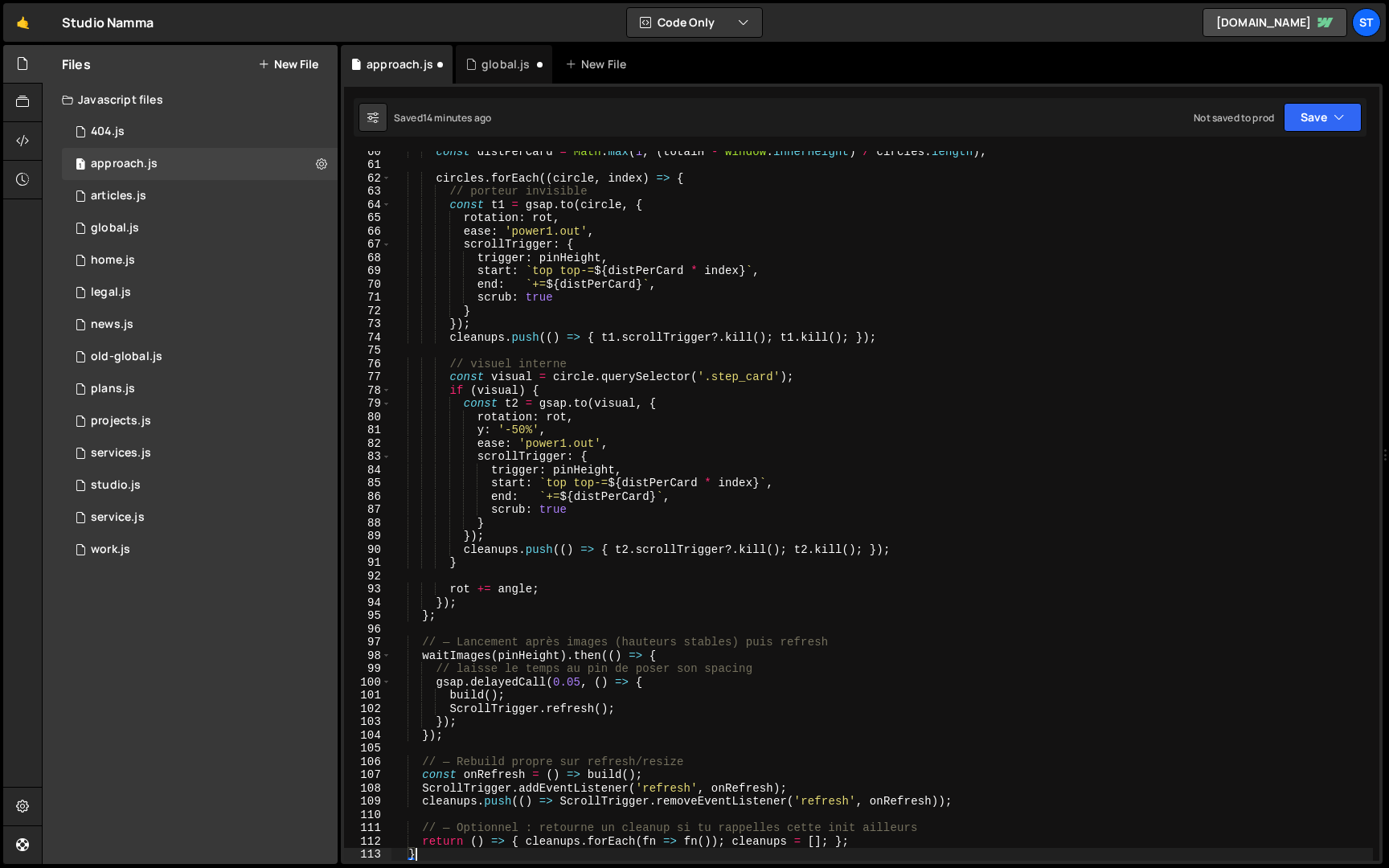
scroll to position [788, 0]
click at [1333, 122] on button "Save" at bounding box center [1323, 118] width 78 height 29
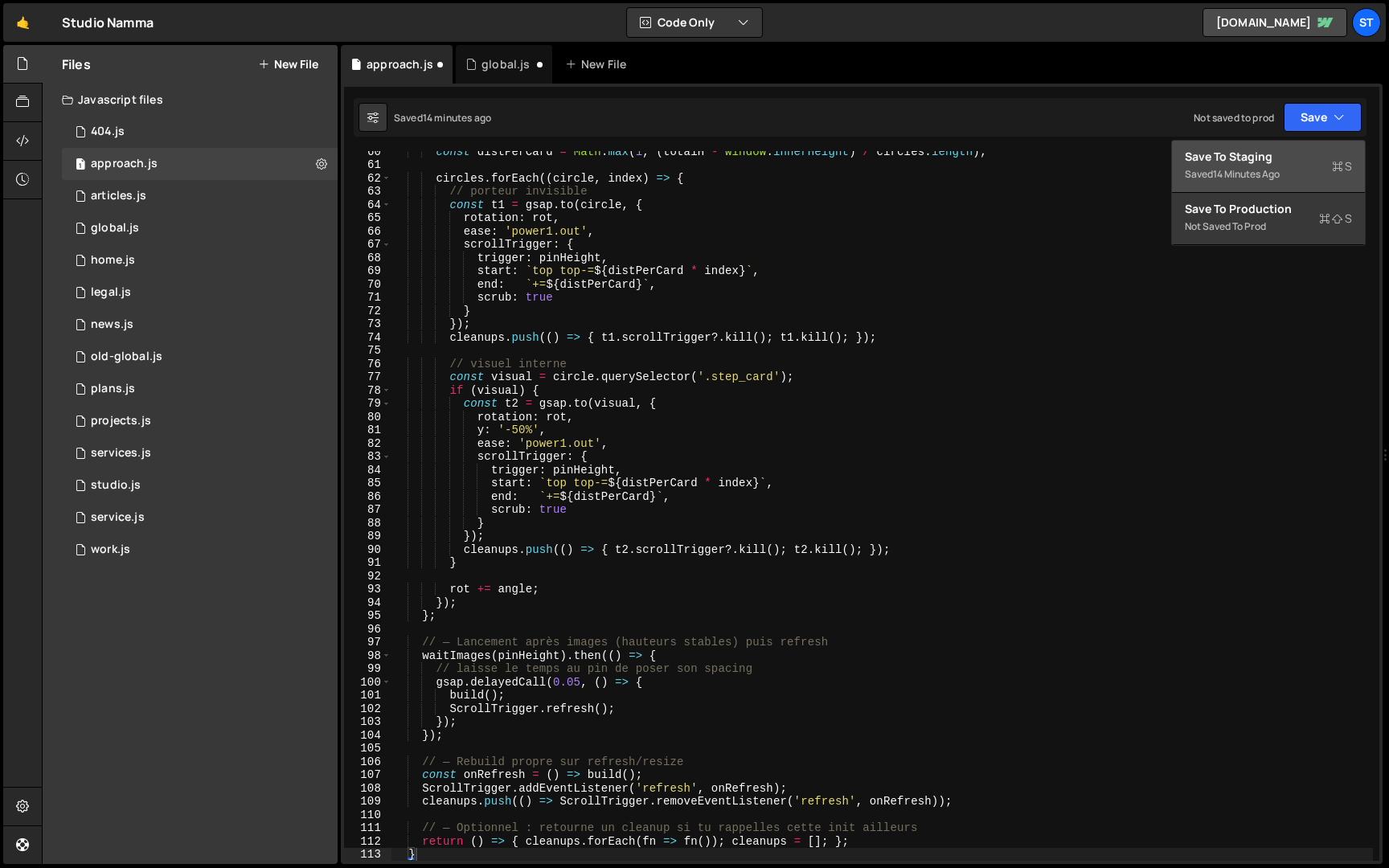
click at [1282, 152] on div "Save to Staging S" at bounding box center [1268, 156] width 167 height 16
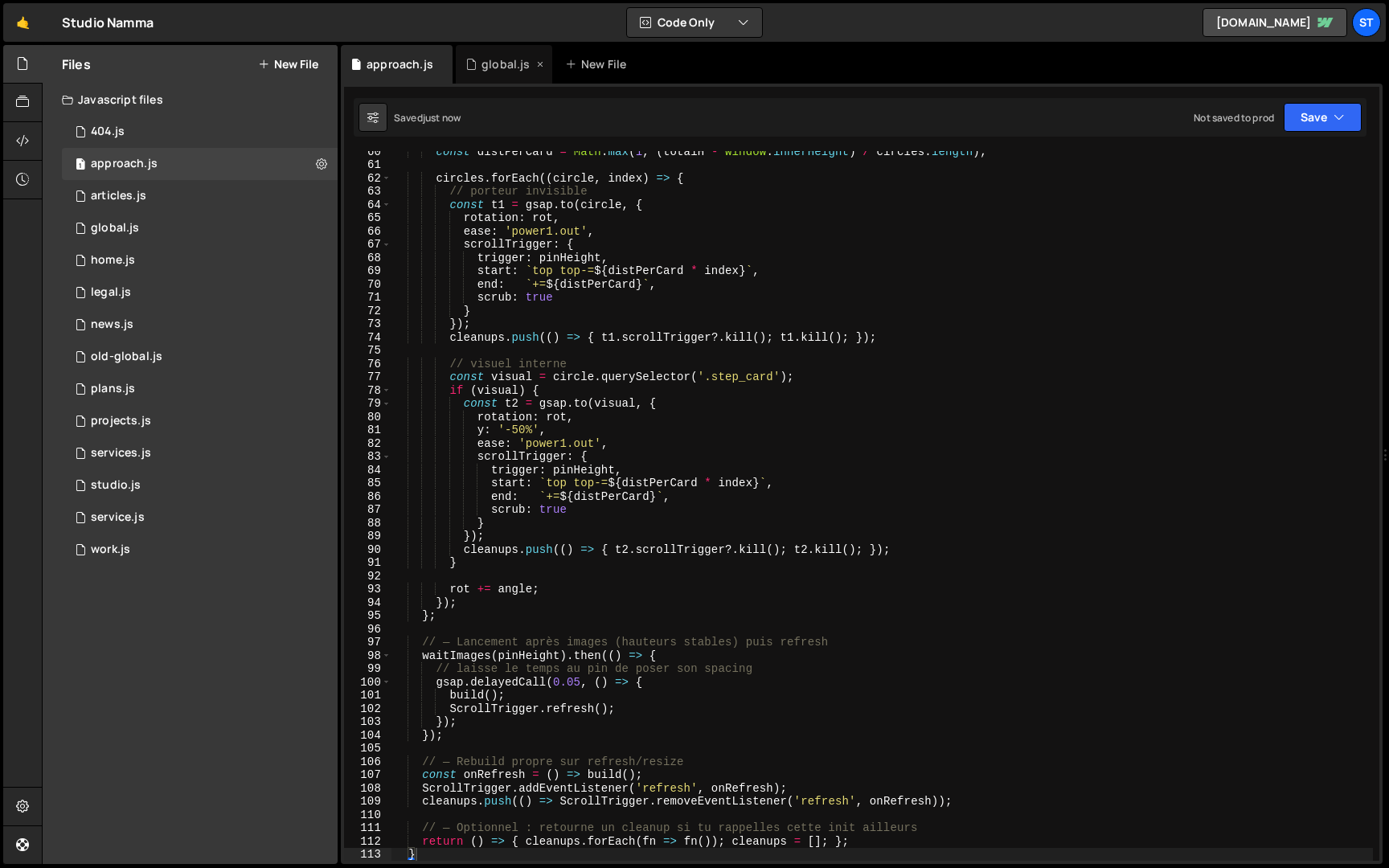
click at [476, 68] on div "global.js" at bounding box center [499, 64] width 68 height 16
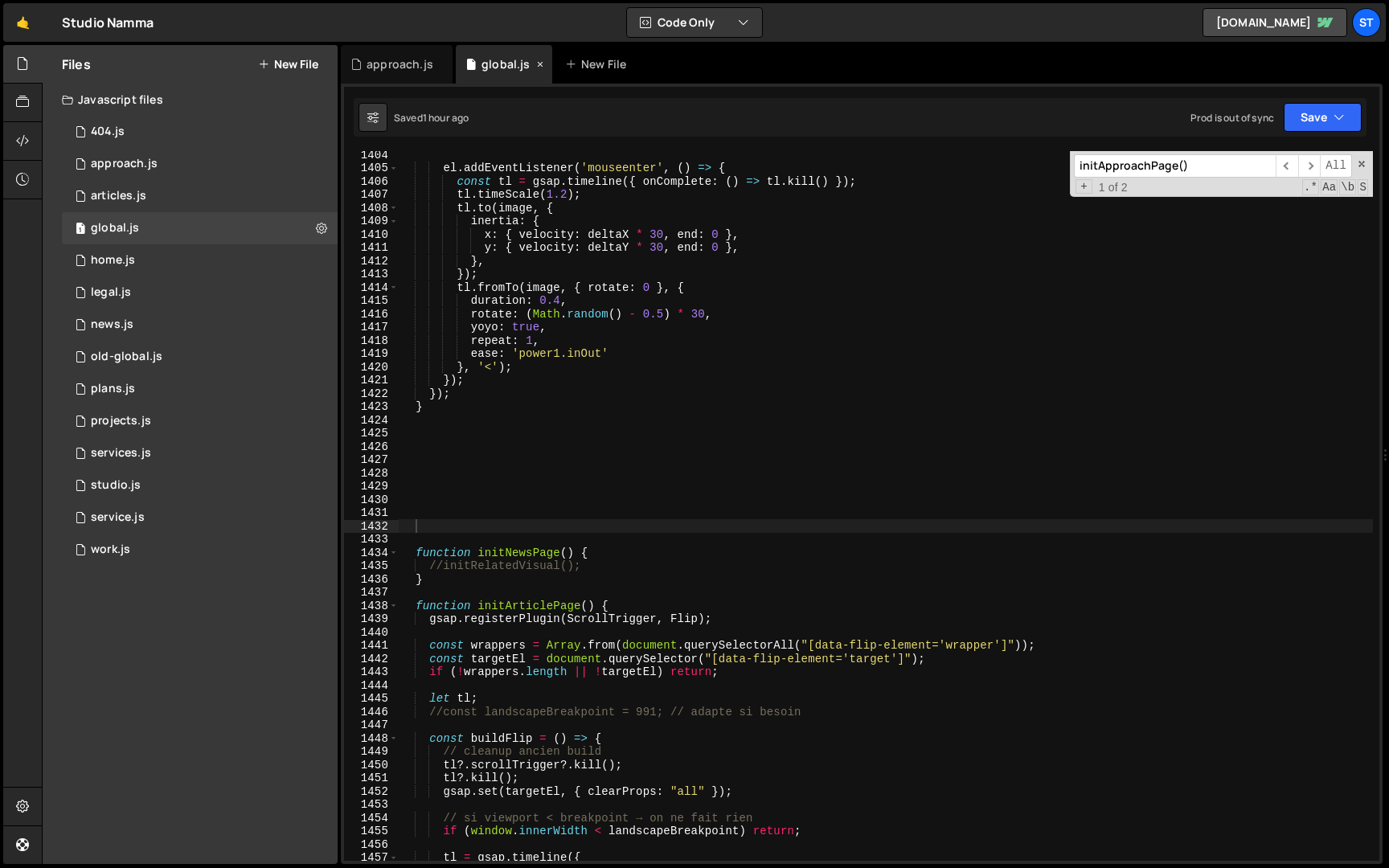
scroll to position [711, 0]
click at [1210, 174] on input "initApproachPage()" at bounding box center [1175, 165] width 202 height 23
paste input "Services"
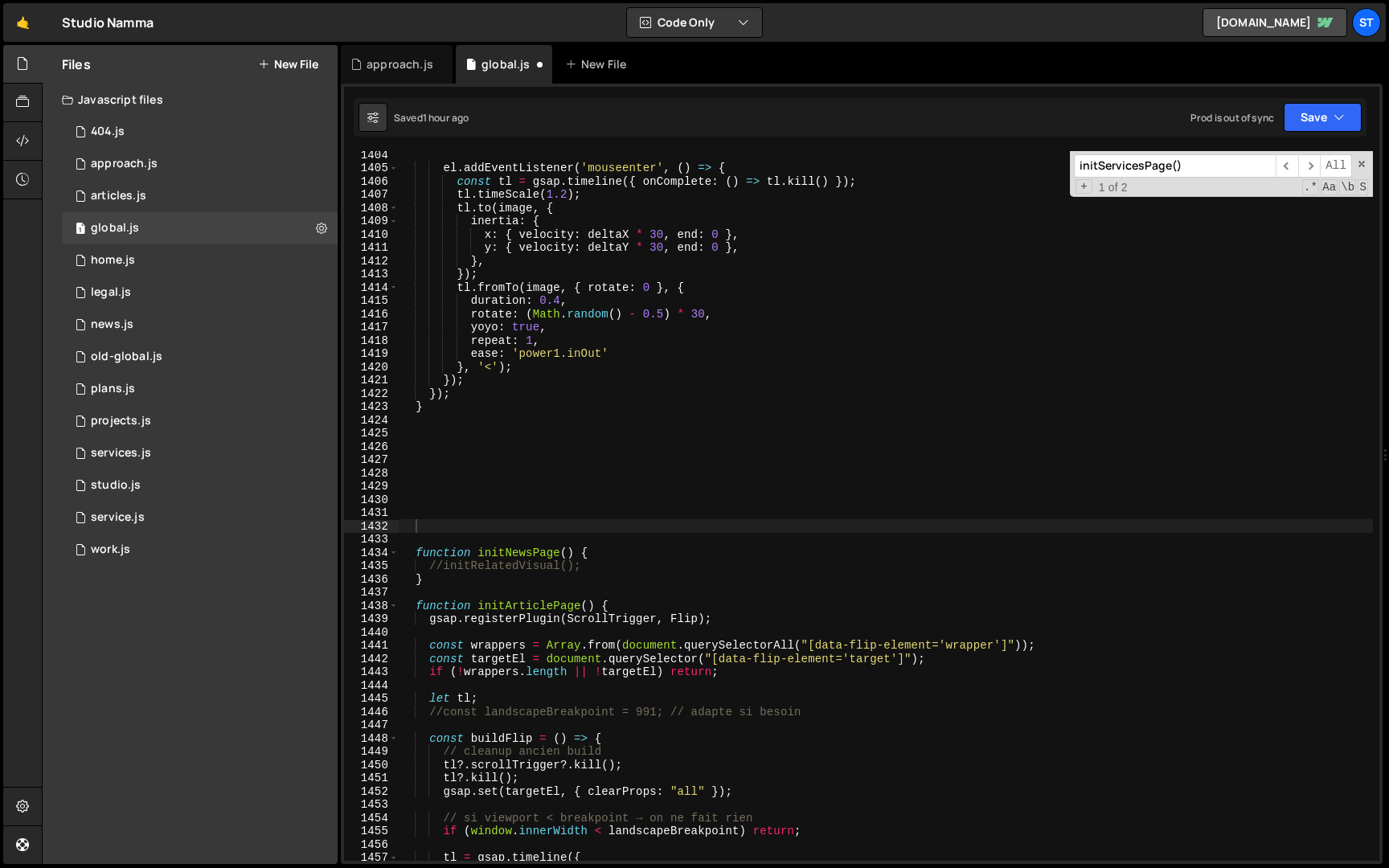
scroll to position [21992, 0]
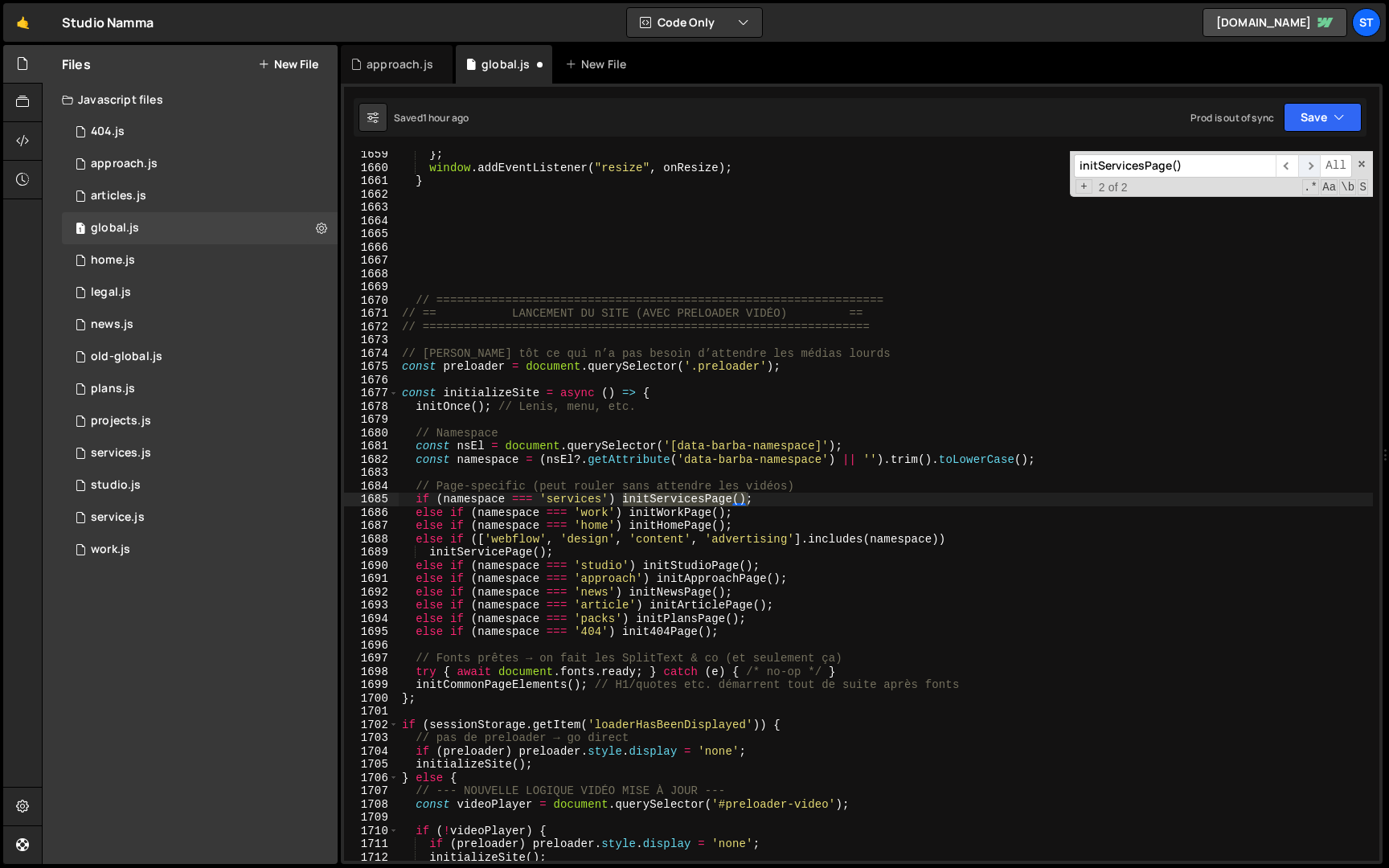
type input "initServicesPage()"
click at [1308, 166] on span "​" at bounding box center [1310, 165] width 23 height 23
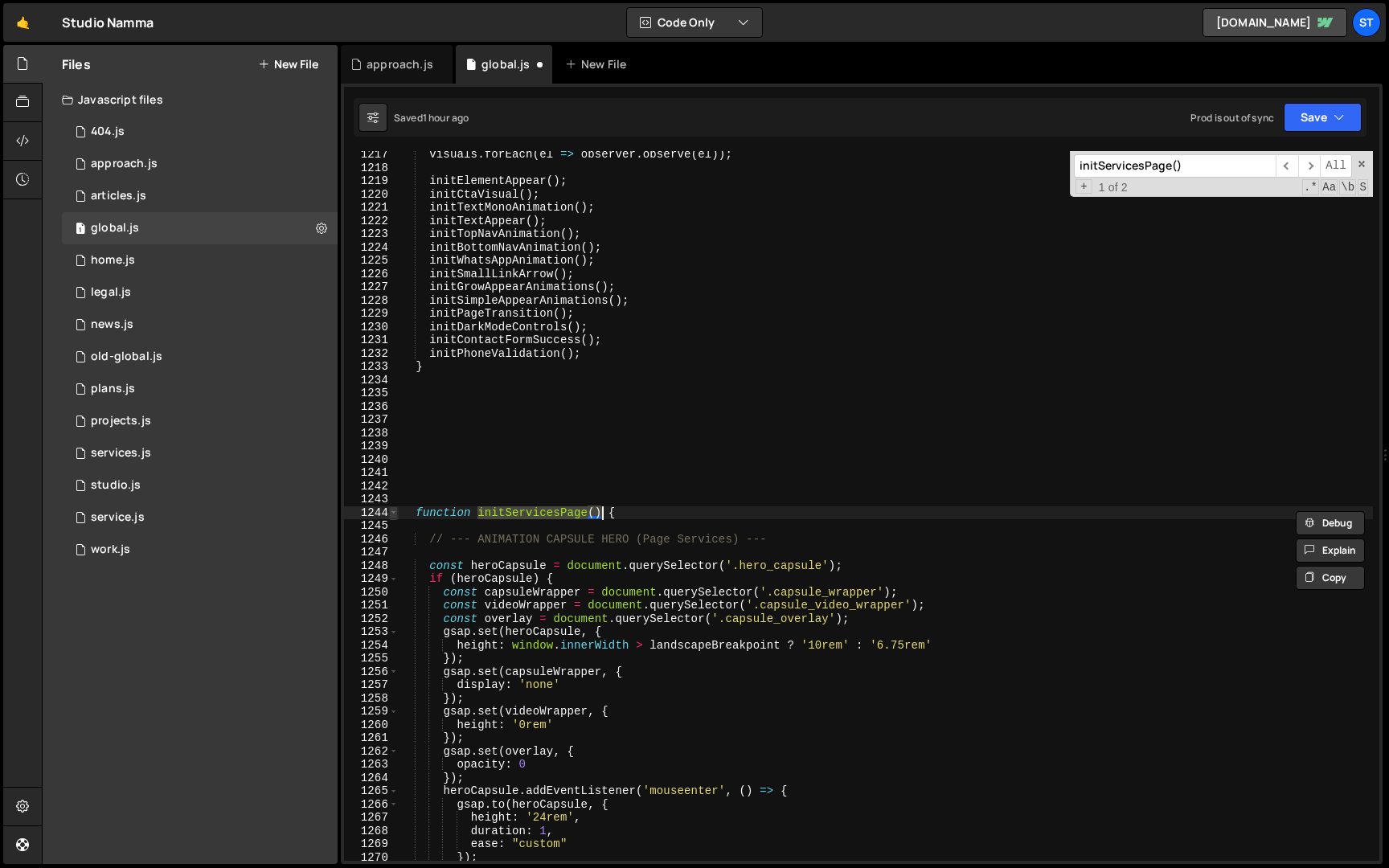
click at [393, 513] on span at bounding box center [393, 513] width 9 height 14
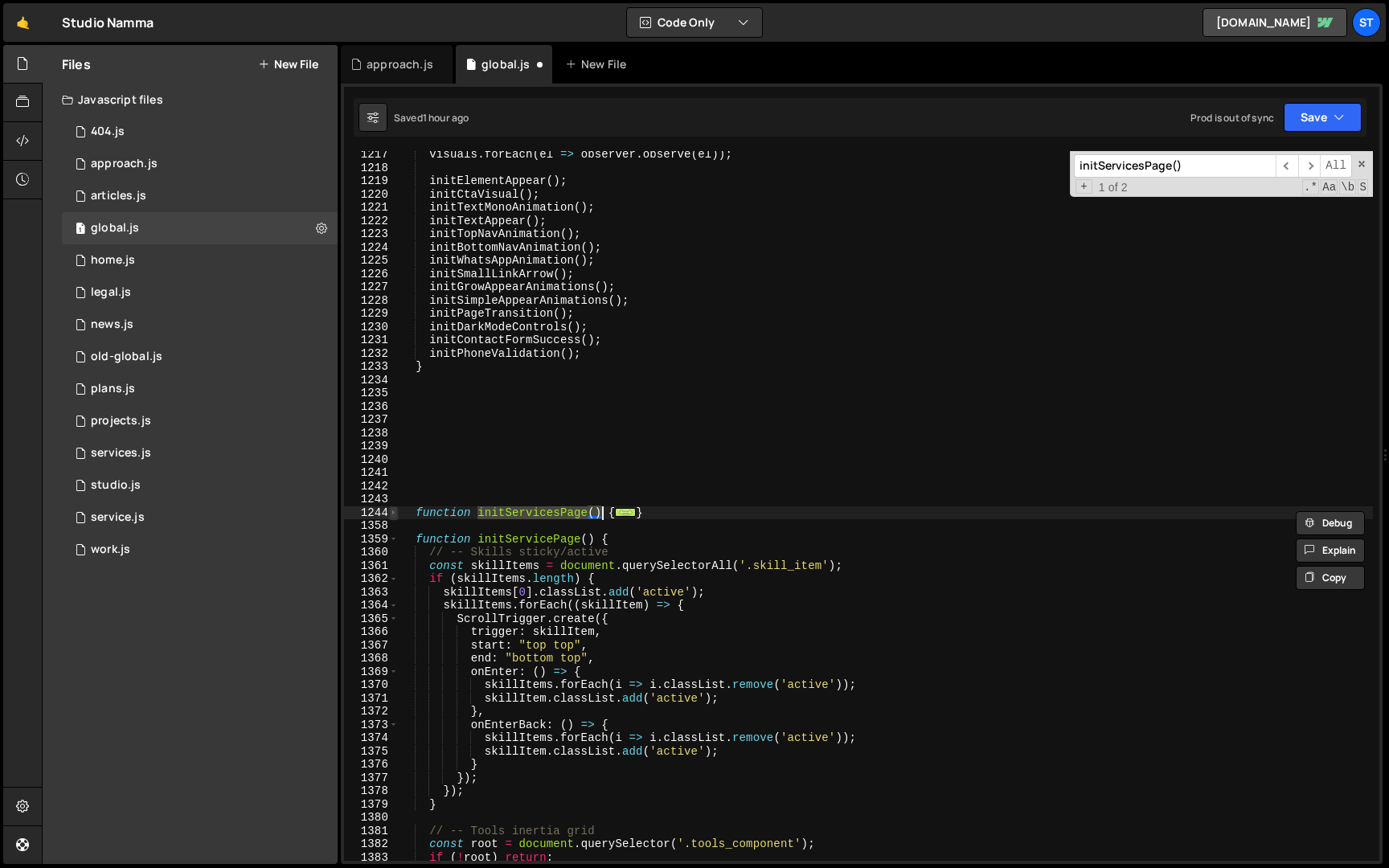
click at [393, 513] on span at bounding box center [393, 513] width 9 height 14
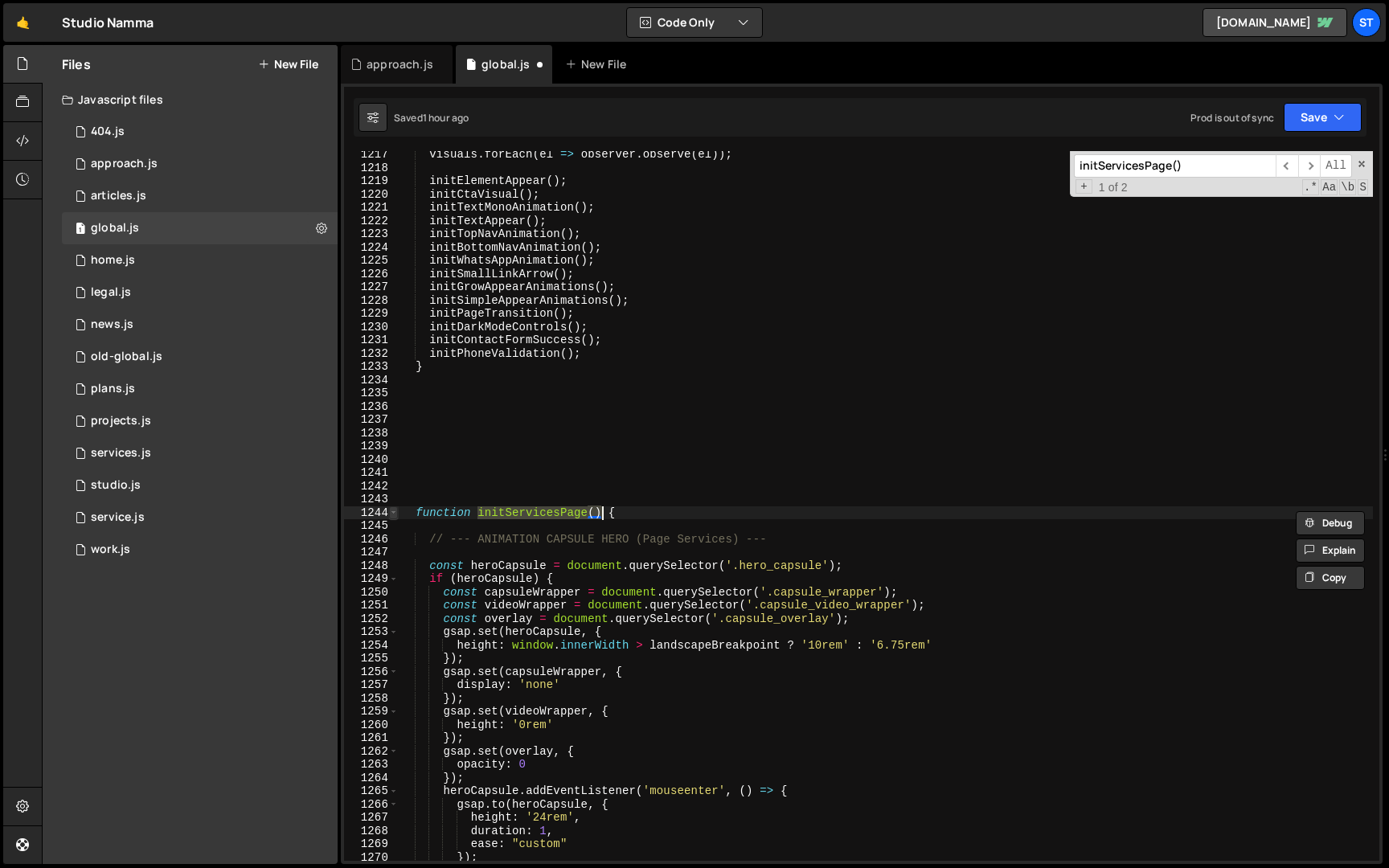
click at [393, 513] on span at bounding box center [393, 513] width 9 height 14
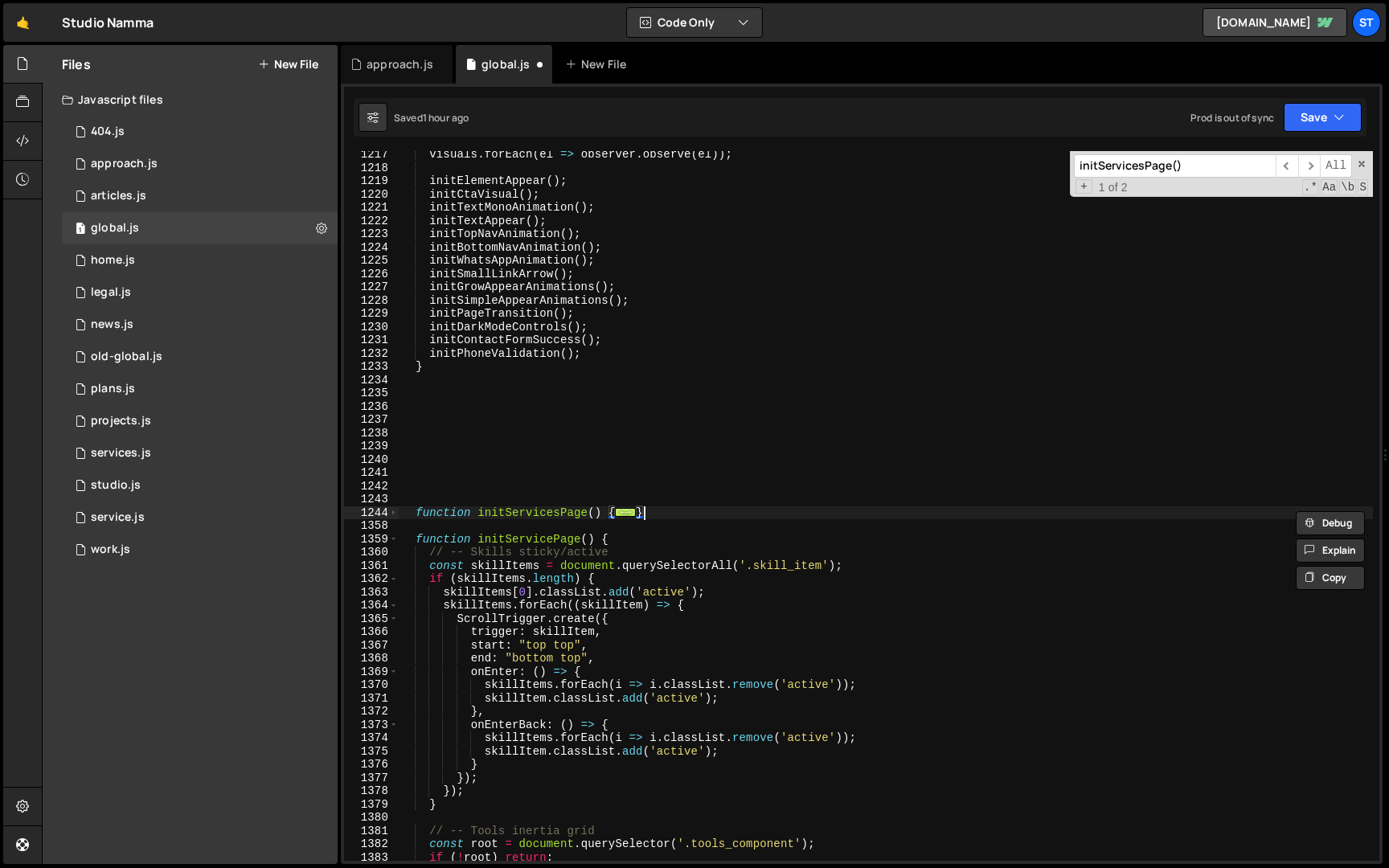
click at [658, 509] on div "visuals . forEach ( el => observer . observe ( el )) ; initElementAppear ( ) ; …" at bounding box center [886, 517] width 975 height 737
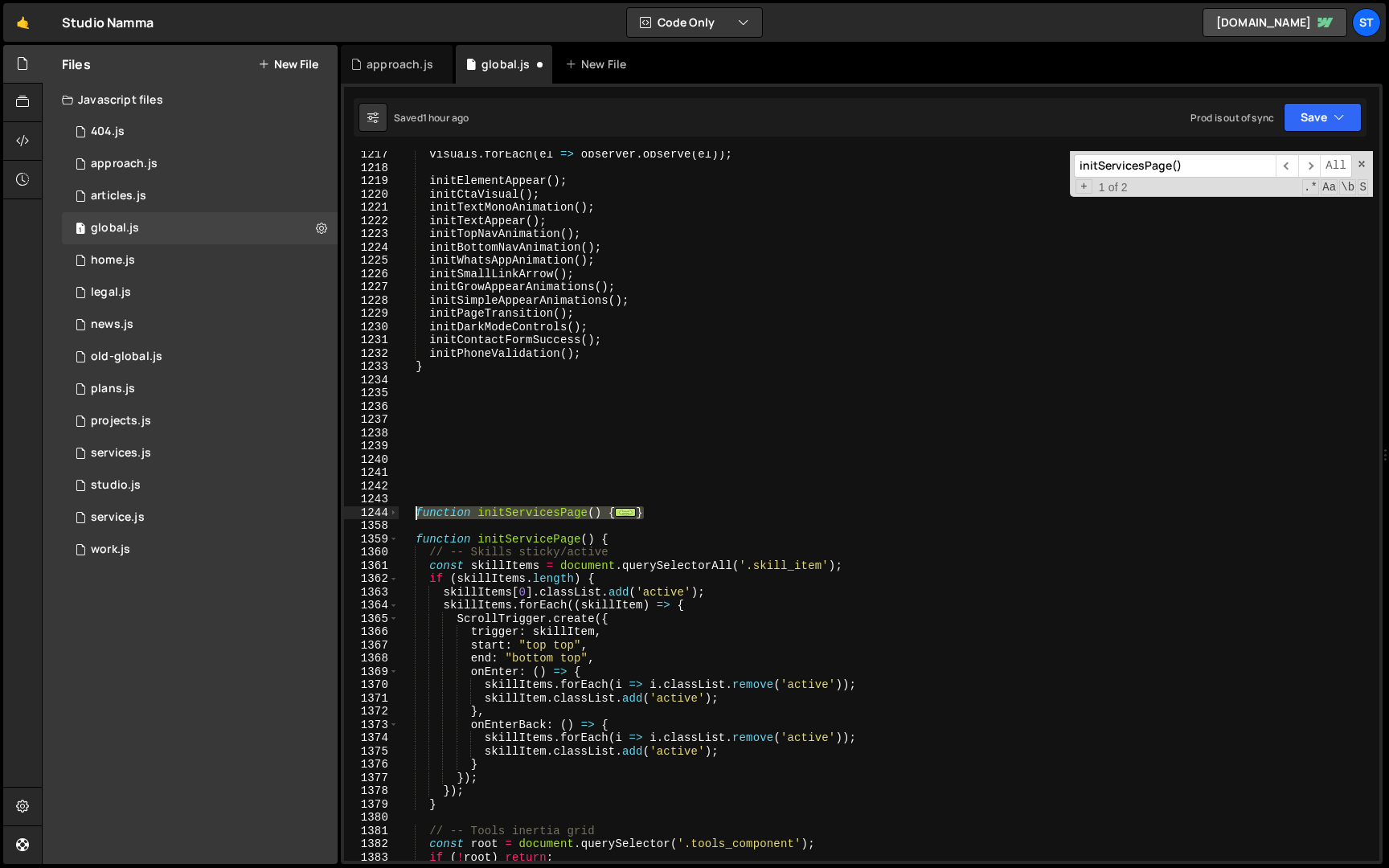
drag, startPoint x: 656, startPoint y: 510, endPoint x: 418, endPoint y: 517, distance: 238.1
click at [418, 517] on div "visuals . forEach ( el => observer . observe ( el )) ; initElementAppear ( ) ; …" at bounding box center [886, 517] width 975 height 737
type textarea "function initServicesPage() {"
click at [393, 69] on div "approach.js" at bounding box center [400, 64] width 67 height 16
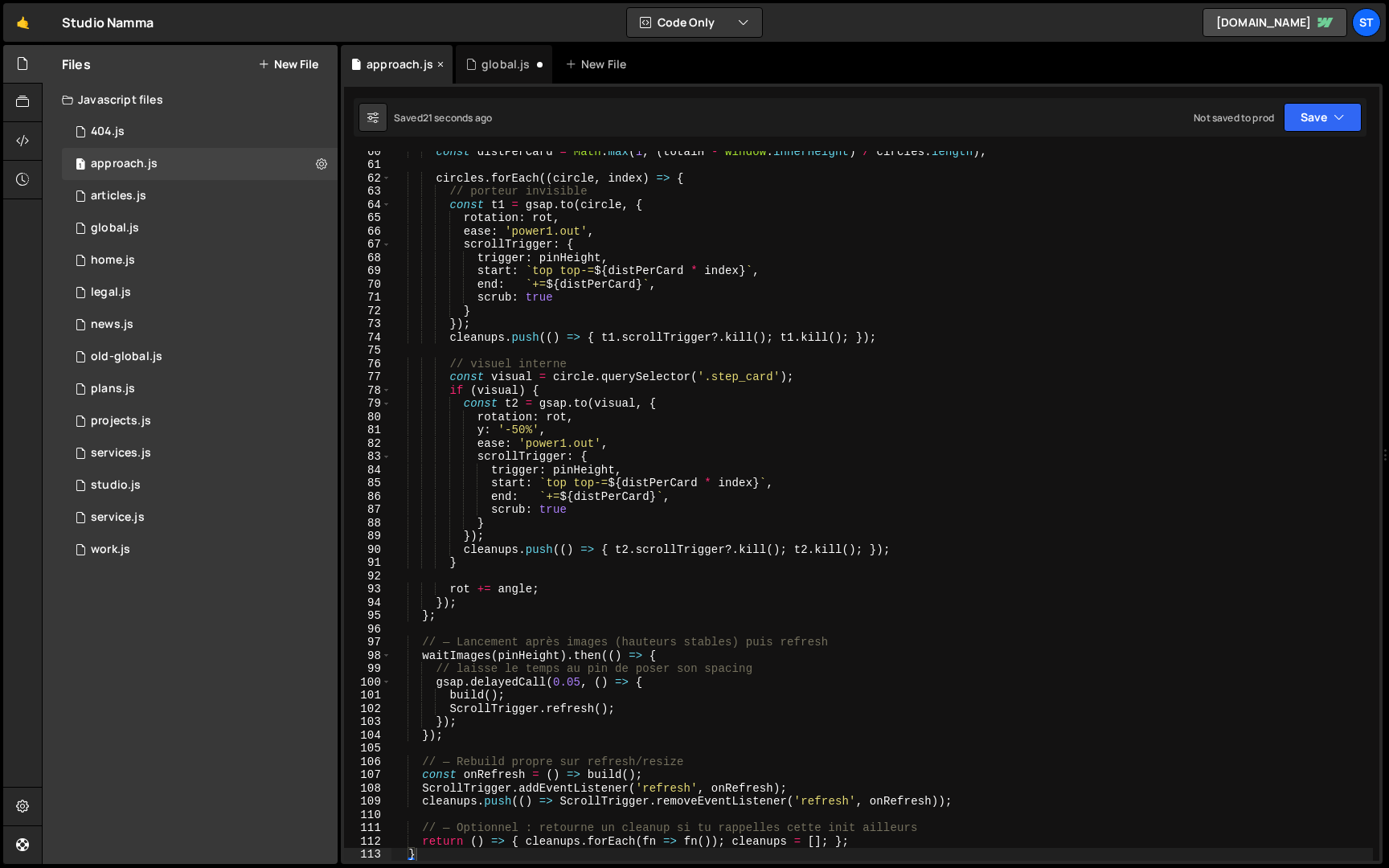
scroll to position [0, 0]
click at [143, 457] on div "services.js" at bounding box center [121, 453] width 60 height 15
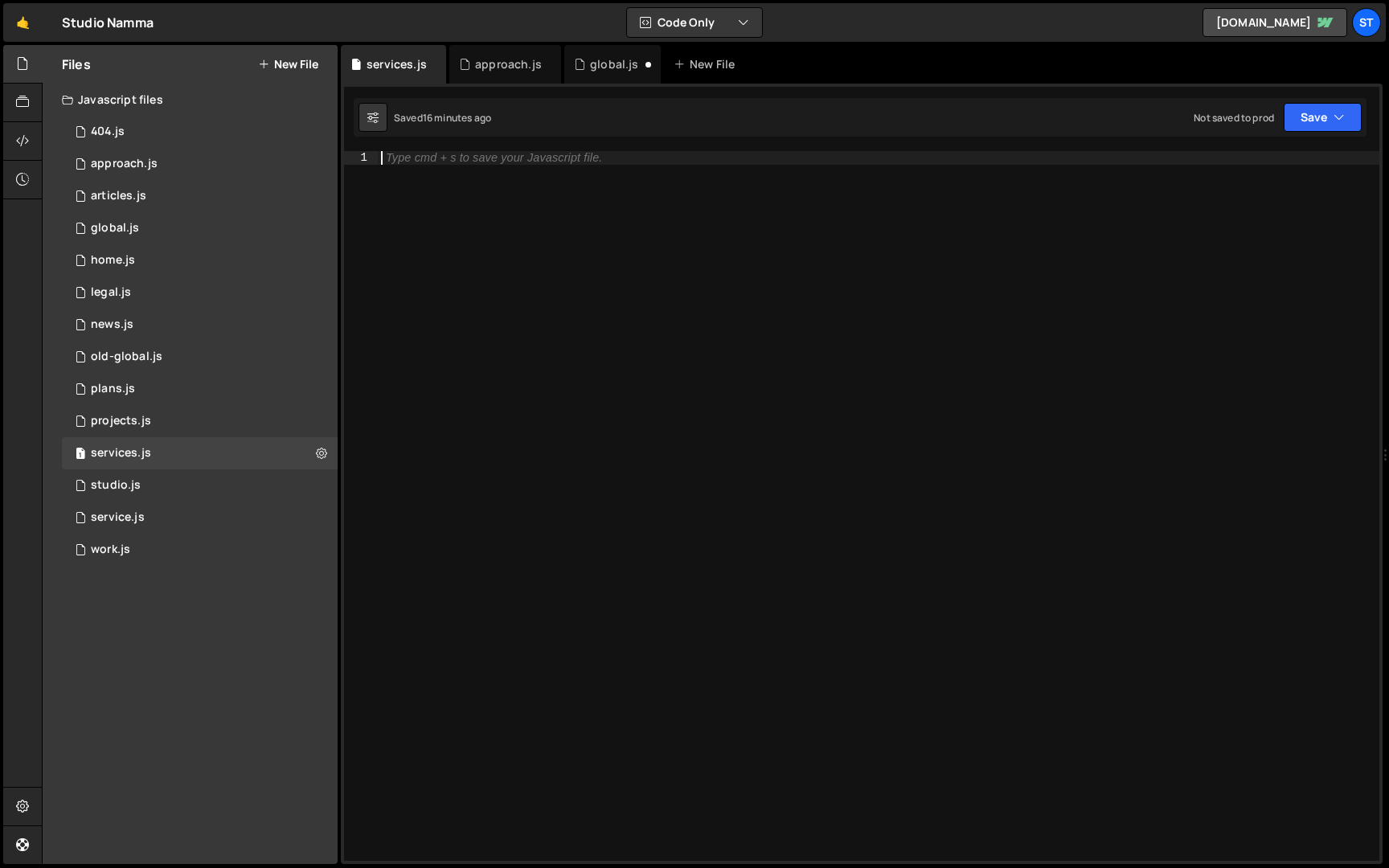
click at [648, 282] on div "Type cmd + s to save your Javascript file." at bounding box center [879, 519] width 1002 height 737
paste textarea "}"
type textarea "}"
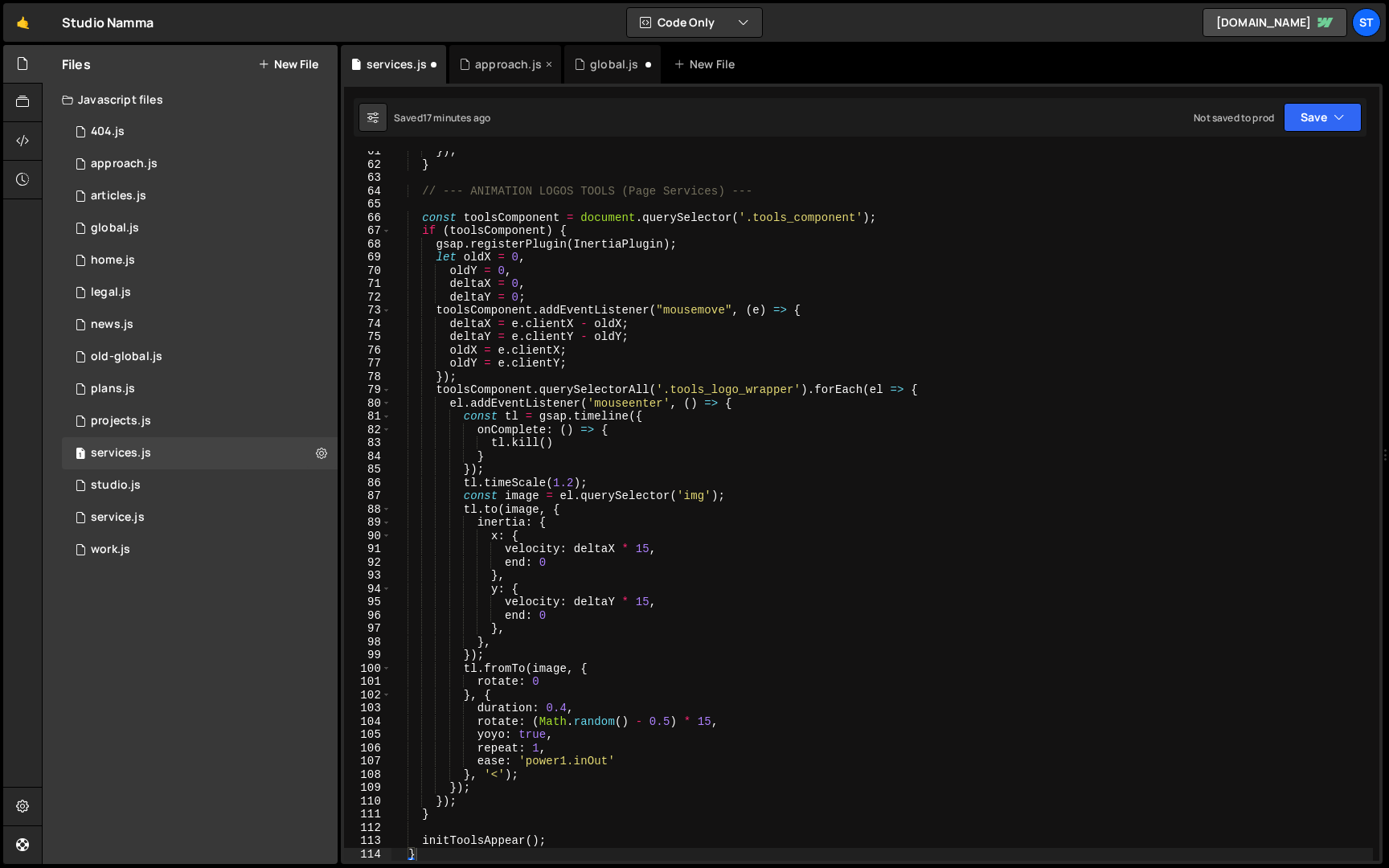
click at [547, 64] on icon at bounding box center [549, 64] width 11 height 16
click at [496, 70] on div "global.js" at bounding box center [499, 64] width 48 height 16
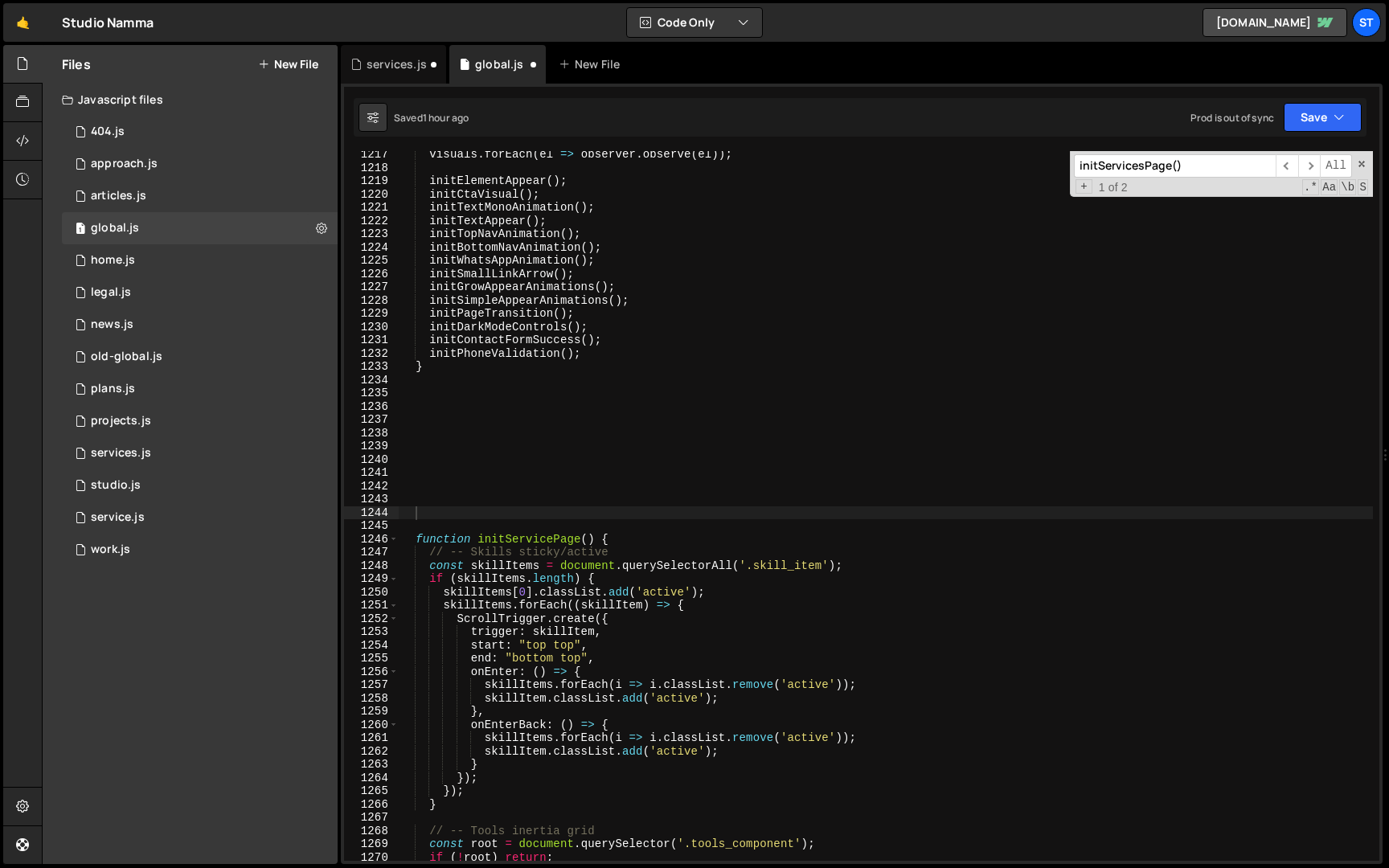
scroll to position [711, 0]
click at [1210, 162] on input "initServicesPage()" at bounding box center [1175, 165] width 202 height 23
paste input "ToolsAppear"
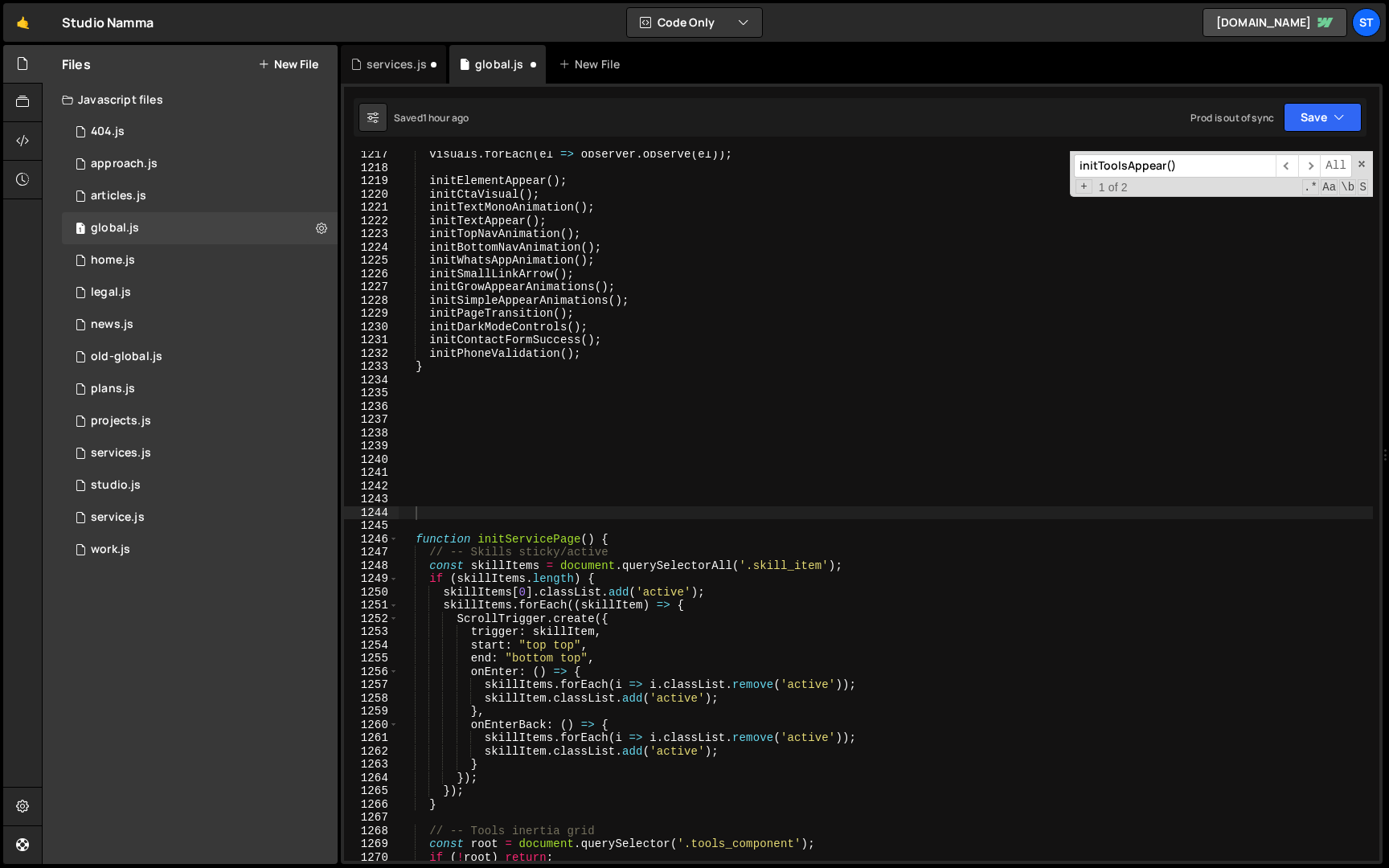
scroll to position [4313, 0]
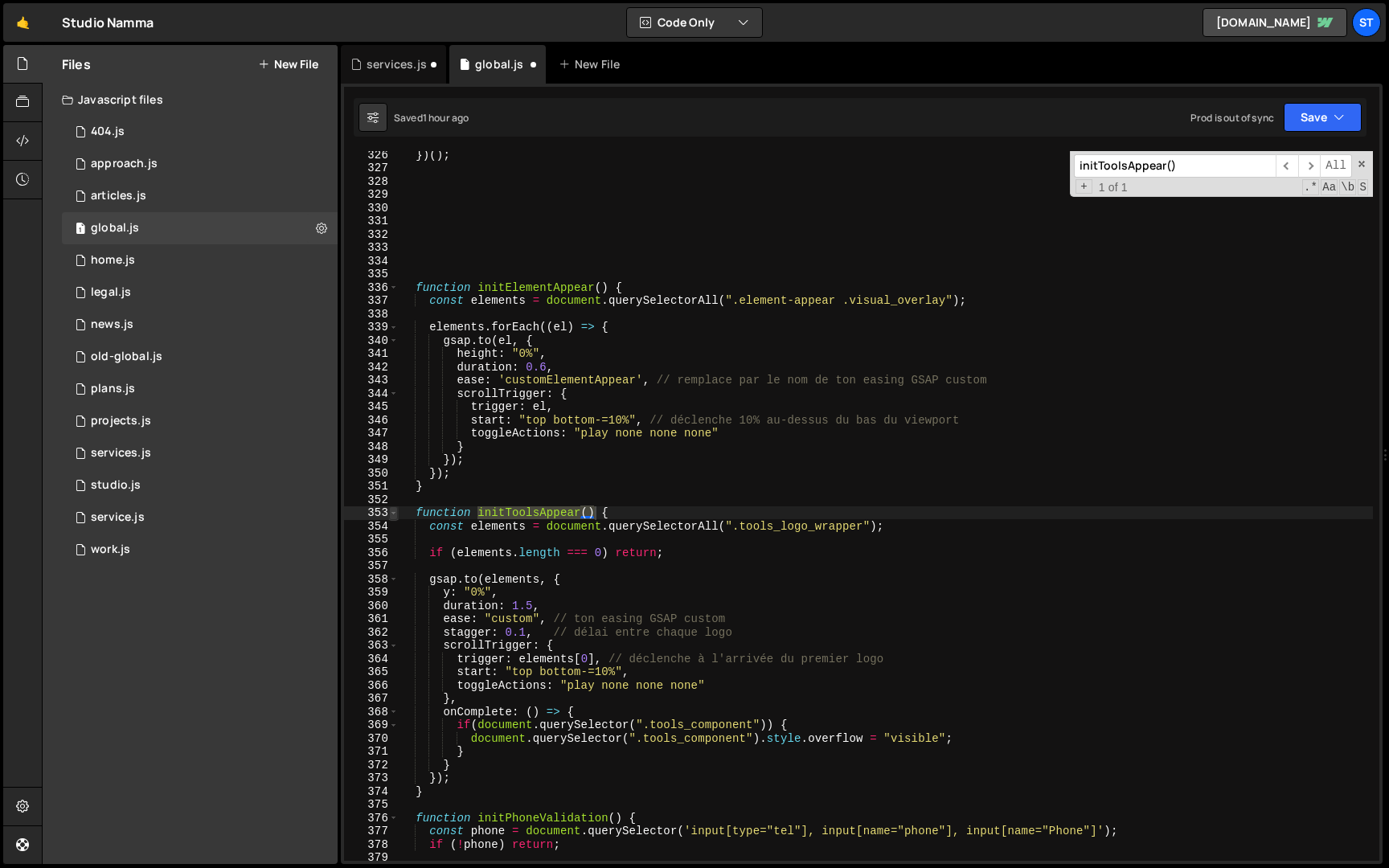
type input "initToolsAppear()"
click at [394, 515] on span at bounding box center [393, 513] width 9 height 14
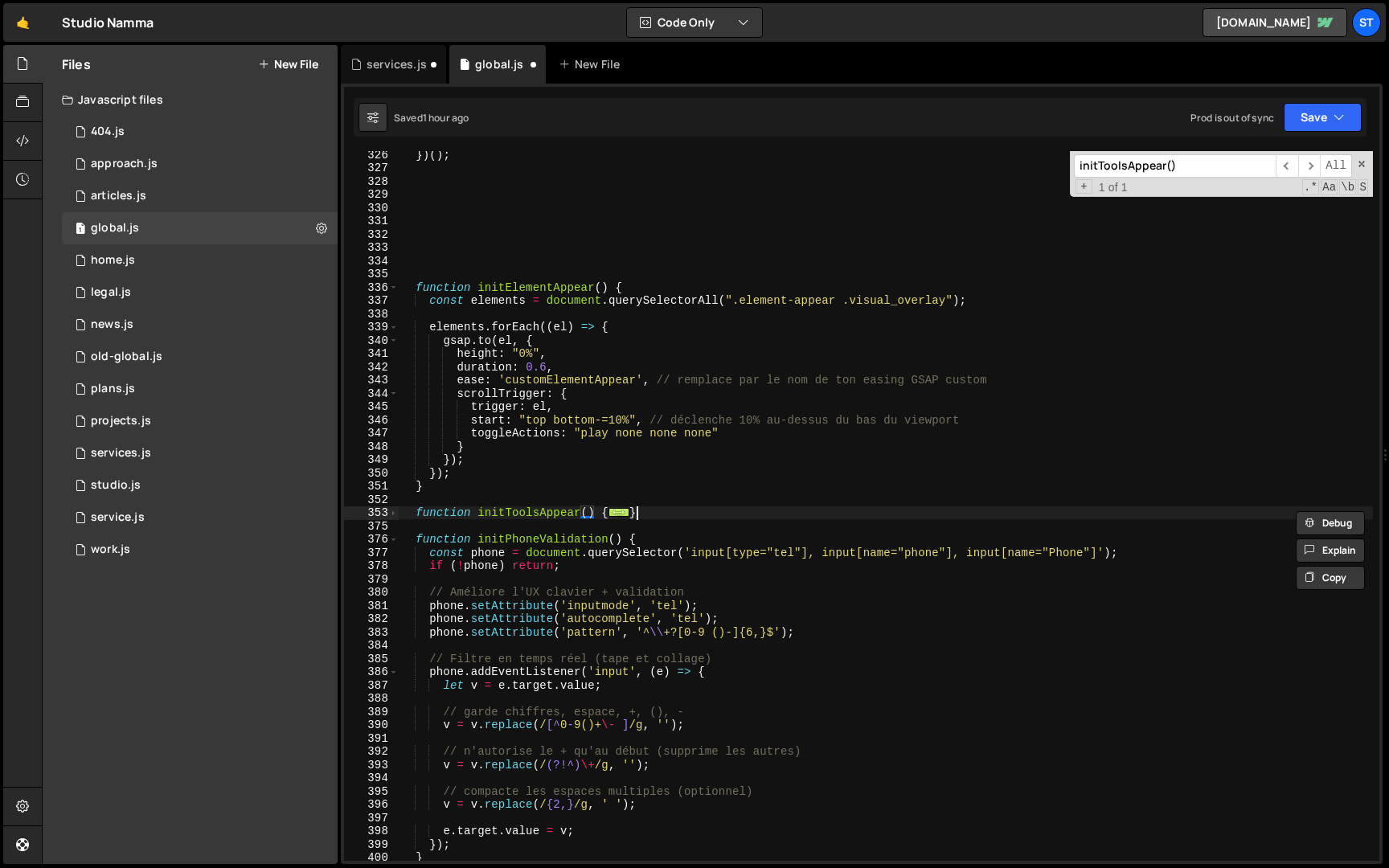
click at [655, 516] on div "}) ( ) ; function initElementAppear ( ) { const elements = document . querySele…" at bounding box center [886, 517] width 975 height 737
click at [417, 516] on div "}) ( ) ; function initElementAppear ( ) { const elements = document . querySele…" at bounding box center [886, 517] width 975 height 737
type textarea "function initToolsAppear() { const elements = document.querySelectorAll(".tools…"
click at [379, 69] on div "services.js" at bounding box center [397, 64] width 60 height 16
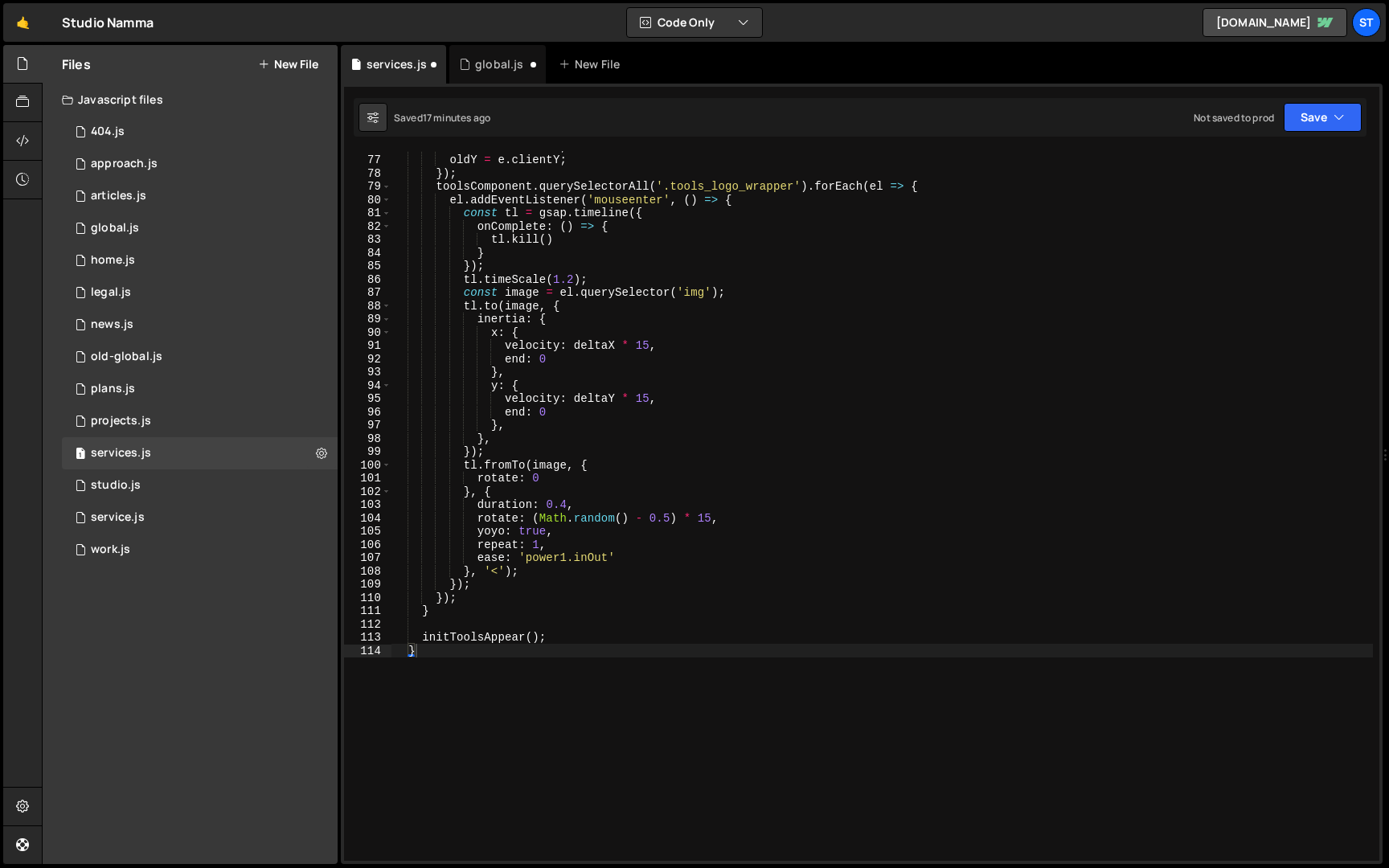
scroll to position [1150, 0]
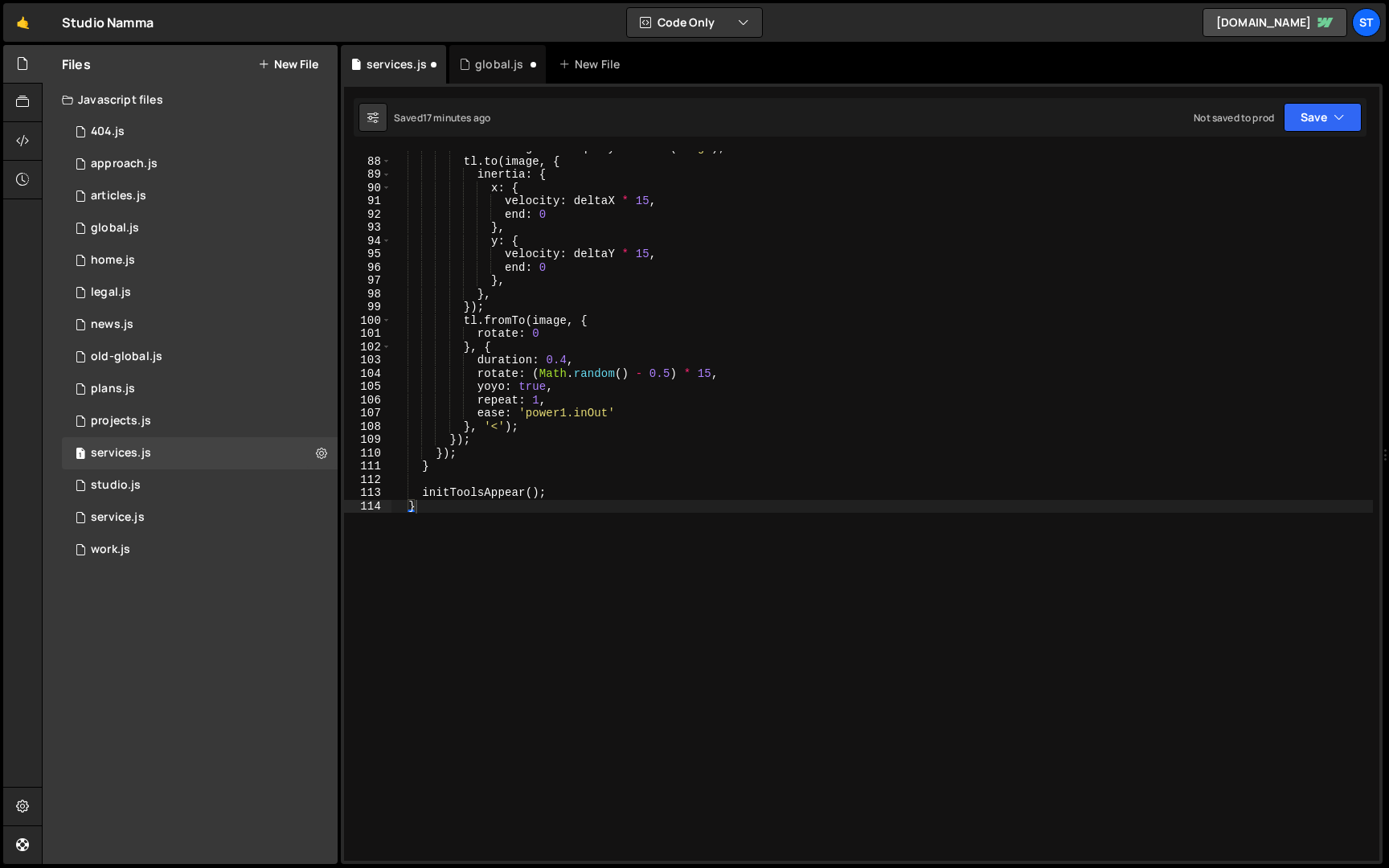
click at [553, 632] on div "const image = el . querySelector ( 'img' ) ; tl . to ( image , { inertia : { x …" at bounding box center [883, 510] width 982 height 737
paste textarea "}"
type textarea "}"
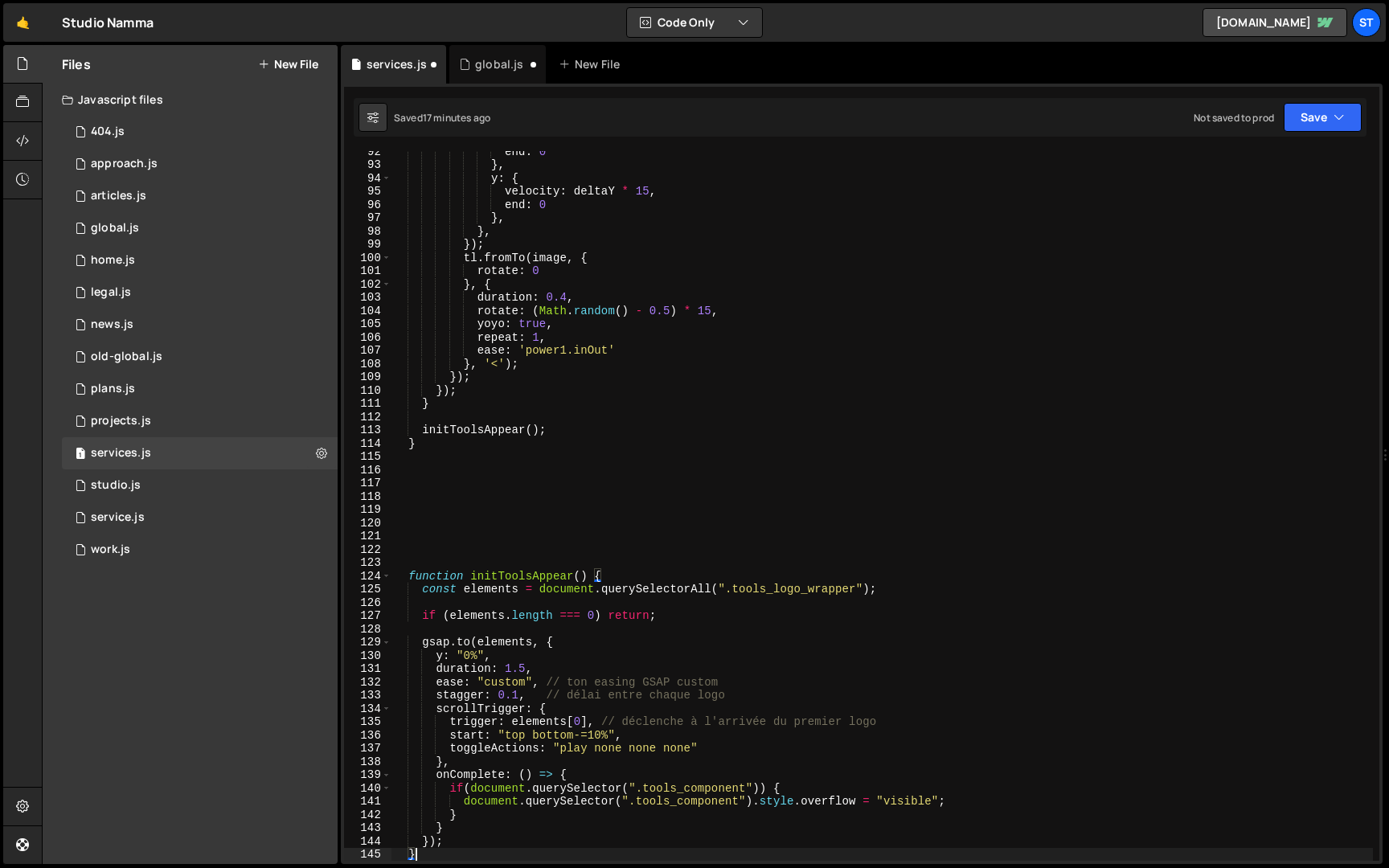
scroll to position [1213, 0]
click at [1303, 114] on button "Save" at bounding box center [1323, 118] width 78 height 29
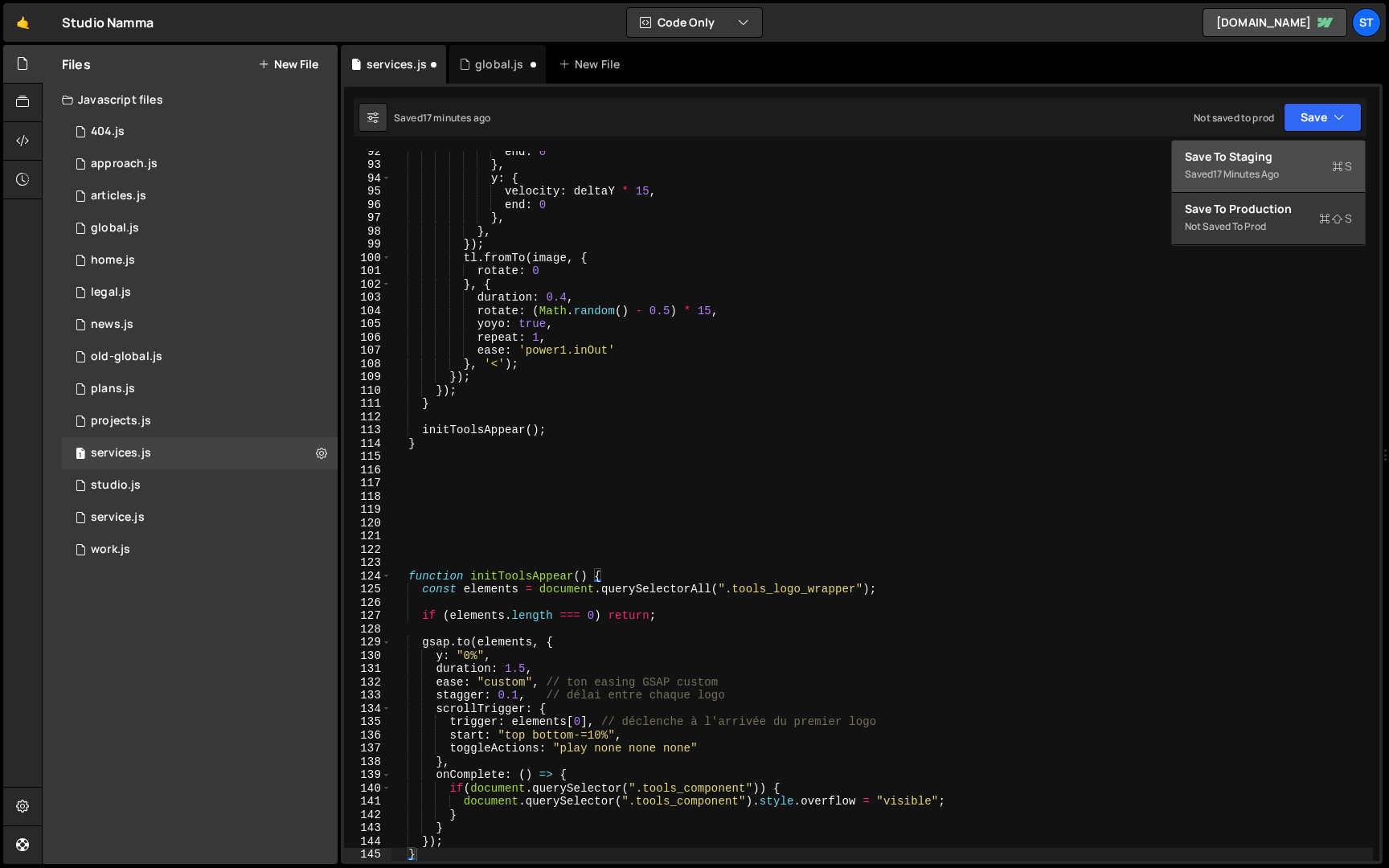
click at [1271, 157] on div "Save to Staging S" at bounding box center [1268, 156] width 167 height 16
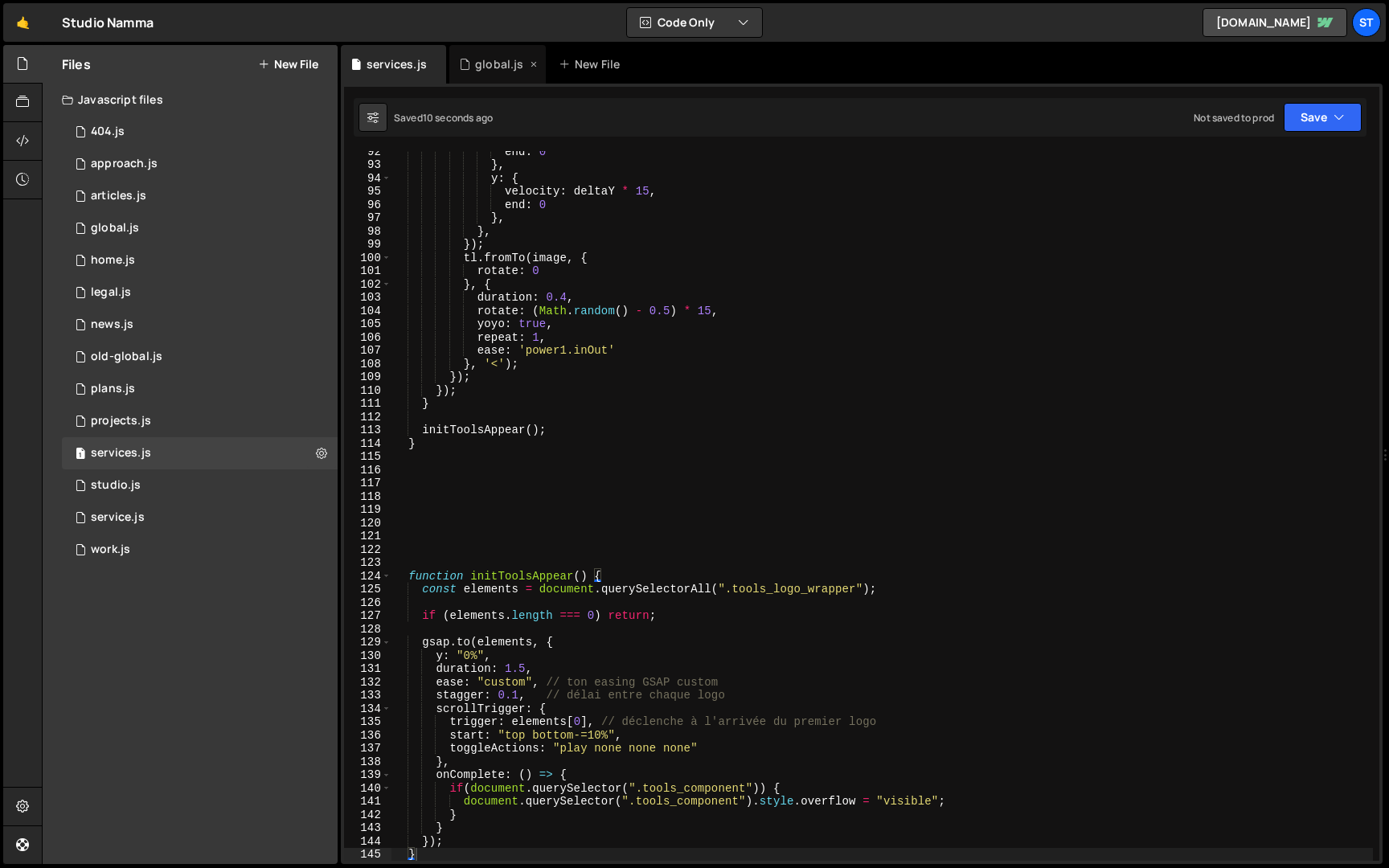
click at [472, 64] on div "global.js" at bounding box center [493, 64] width 68 height 16
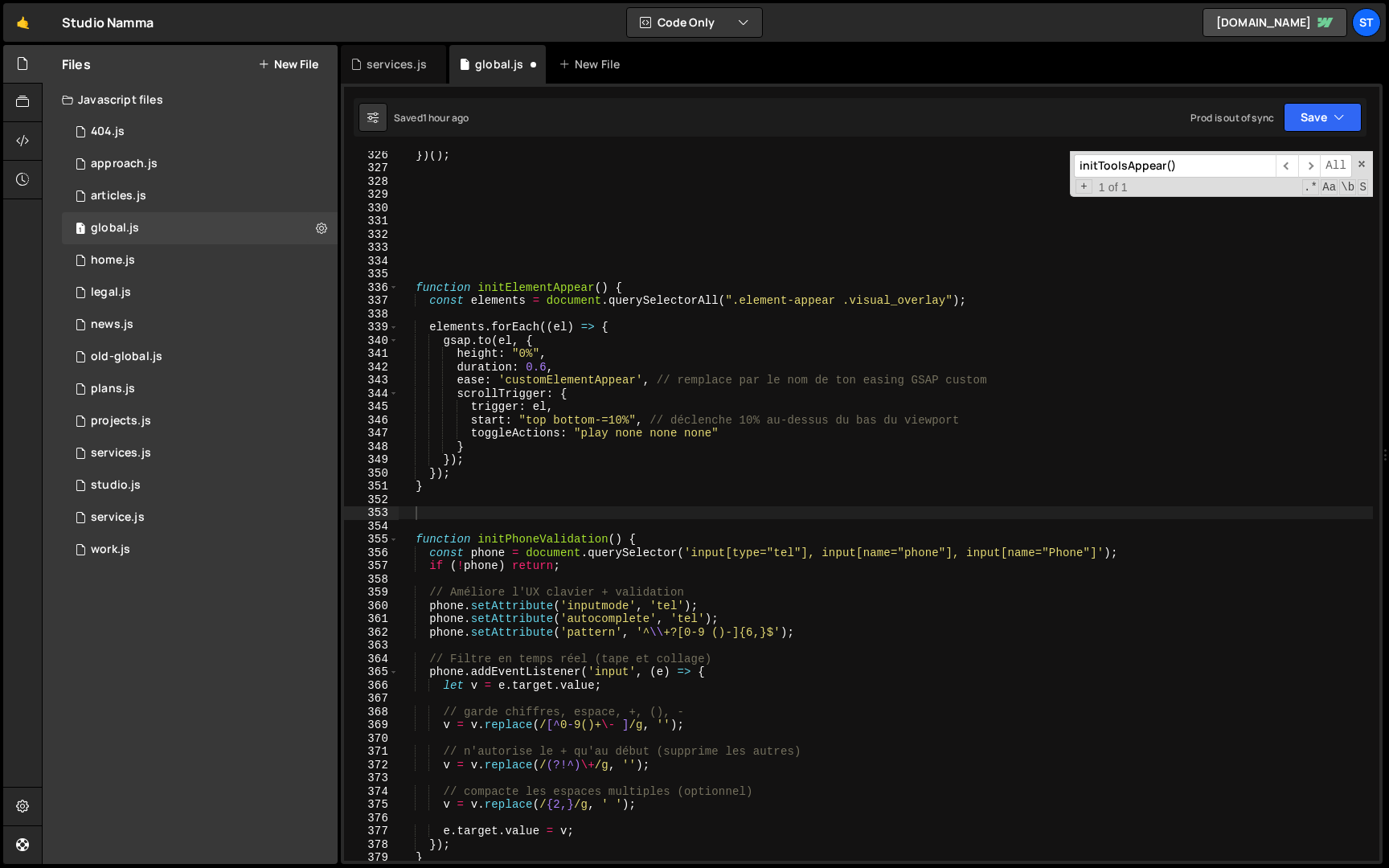
scroll to position [711, 0]
click at [1221, 168] on input "initToolsAppear()" at bounding box center [1175, 165] width 202 height 23
paste input "ServicePage"
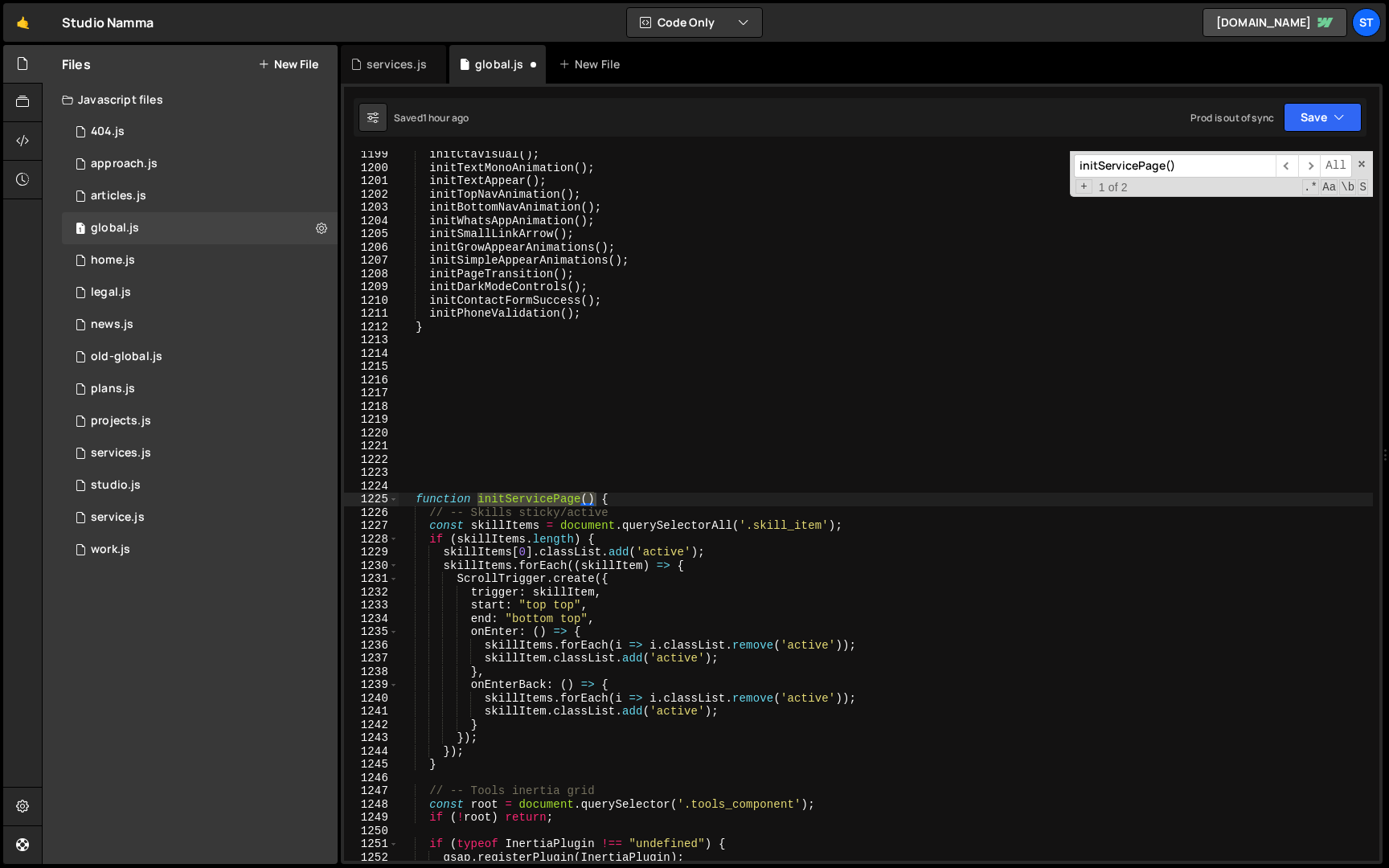
scroll to position [15891, 0]
type input "initServicePage()"
click at [396, 498] on span at bounding box center [393, 499] width 9 height 14
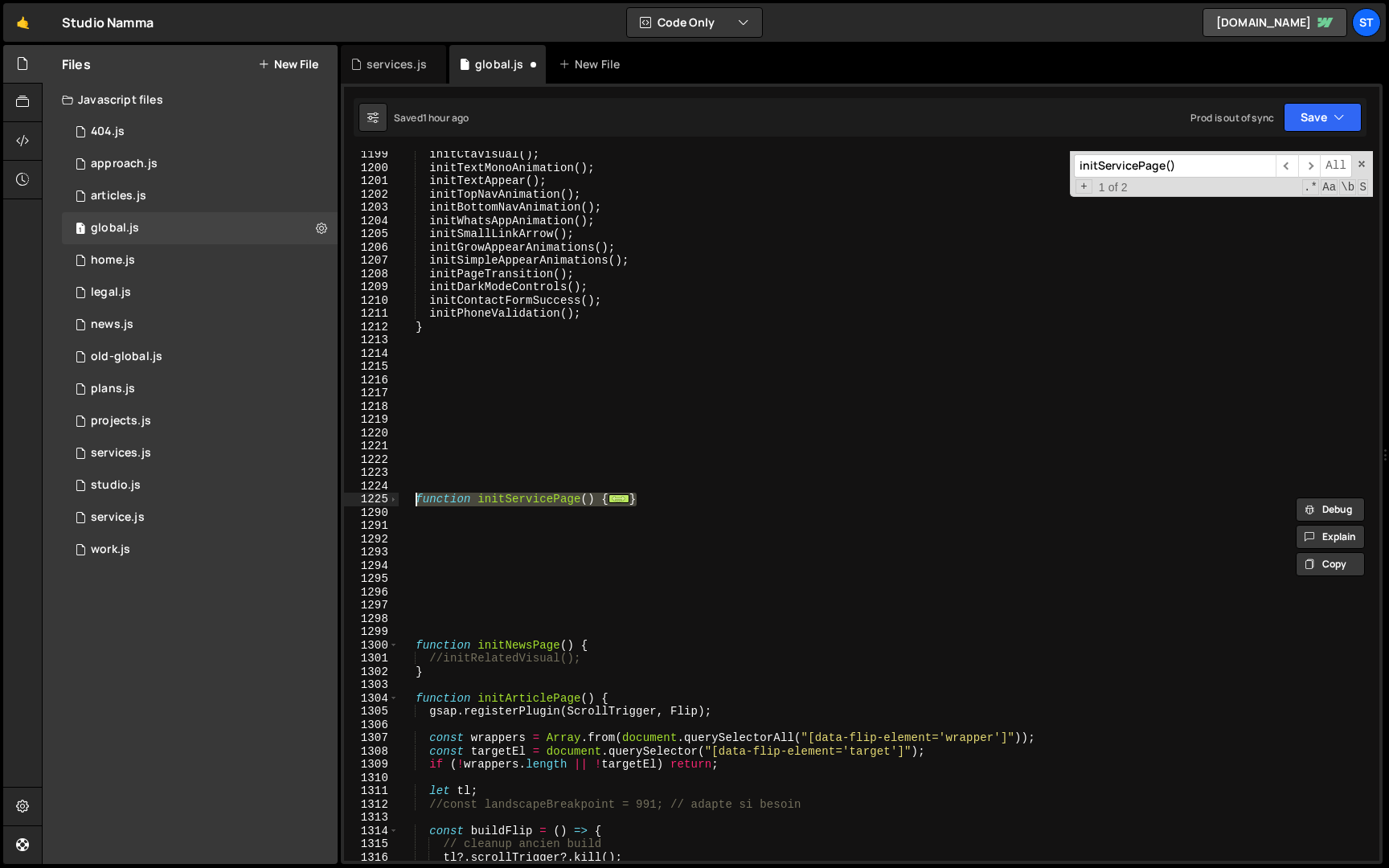
drag, startPoint x: 667, startPoint y: 499, endPoint x: 416, endPoint y: 500, distance: 251.0
click at [416, 500] on div "initCtaVisual ( ) ; initTextMonoAnimation ( ) ; initTextAppear ( ) ; initTopNav…" at bounding box center [886, 517] width 975 height 737
type textarea "function initServicePage() { // -- Skills sticky/active"
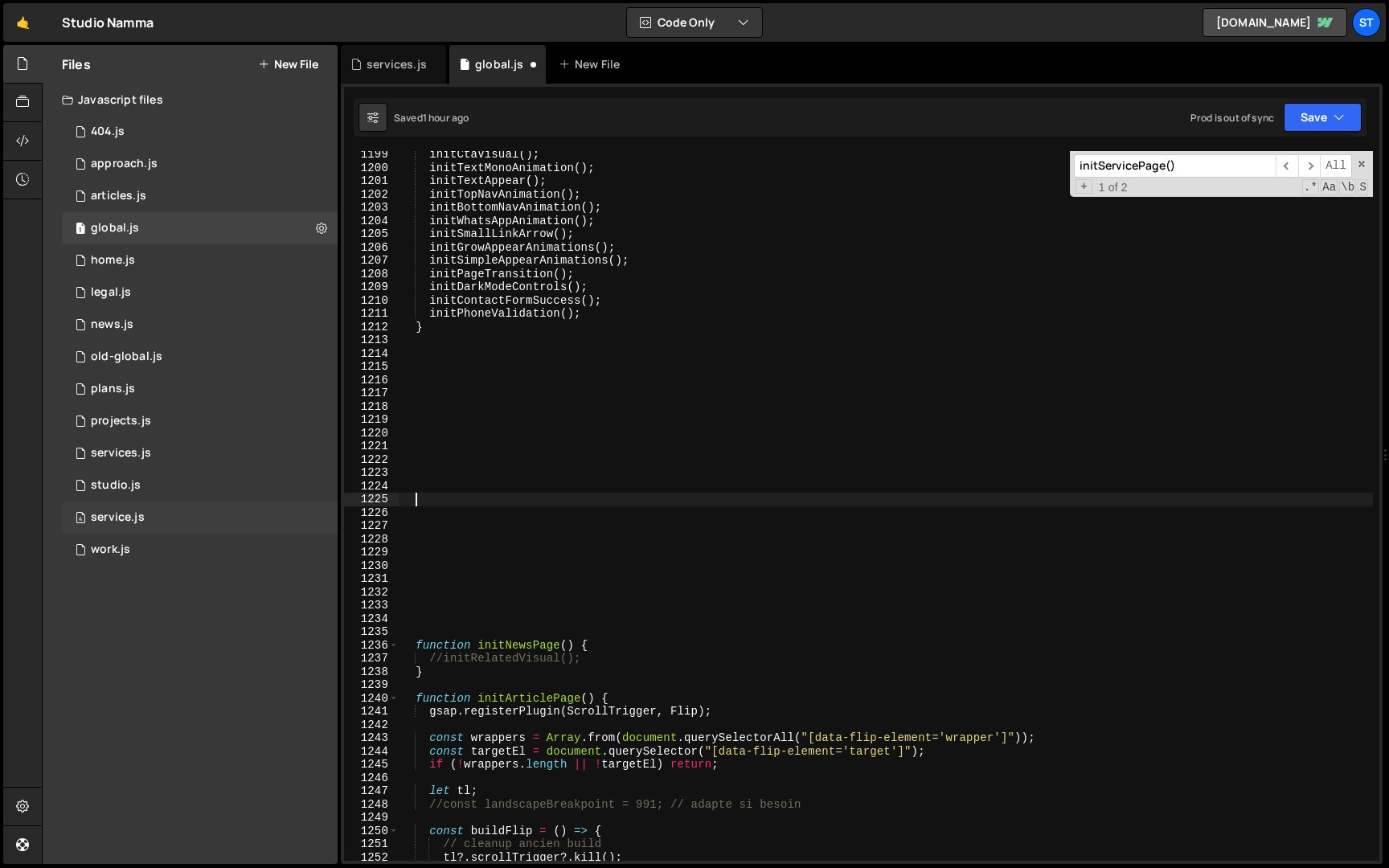
click at [146, 513] on div "4 service.js 0" at bounding box center [200, 517] width 276 height 32
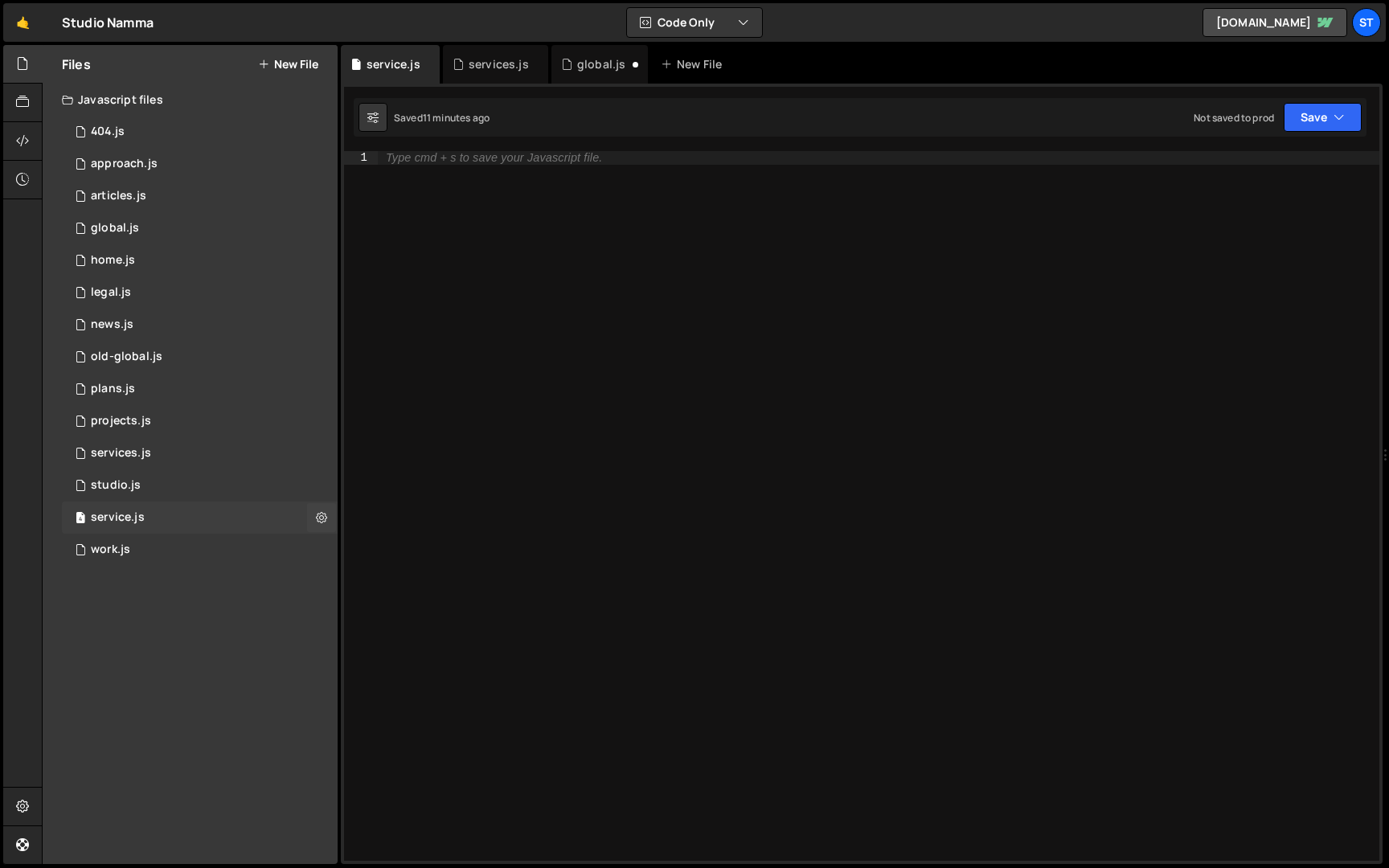
scroll to position [0, 0]
click at [541, 338] on div "Type cmd + s to save your Javascript file." at bounding box center [879, 519] width 1002 height 737
paste textarea "}"
type textarea "}"
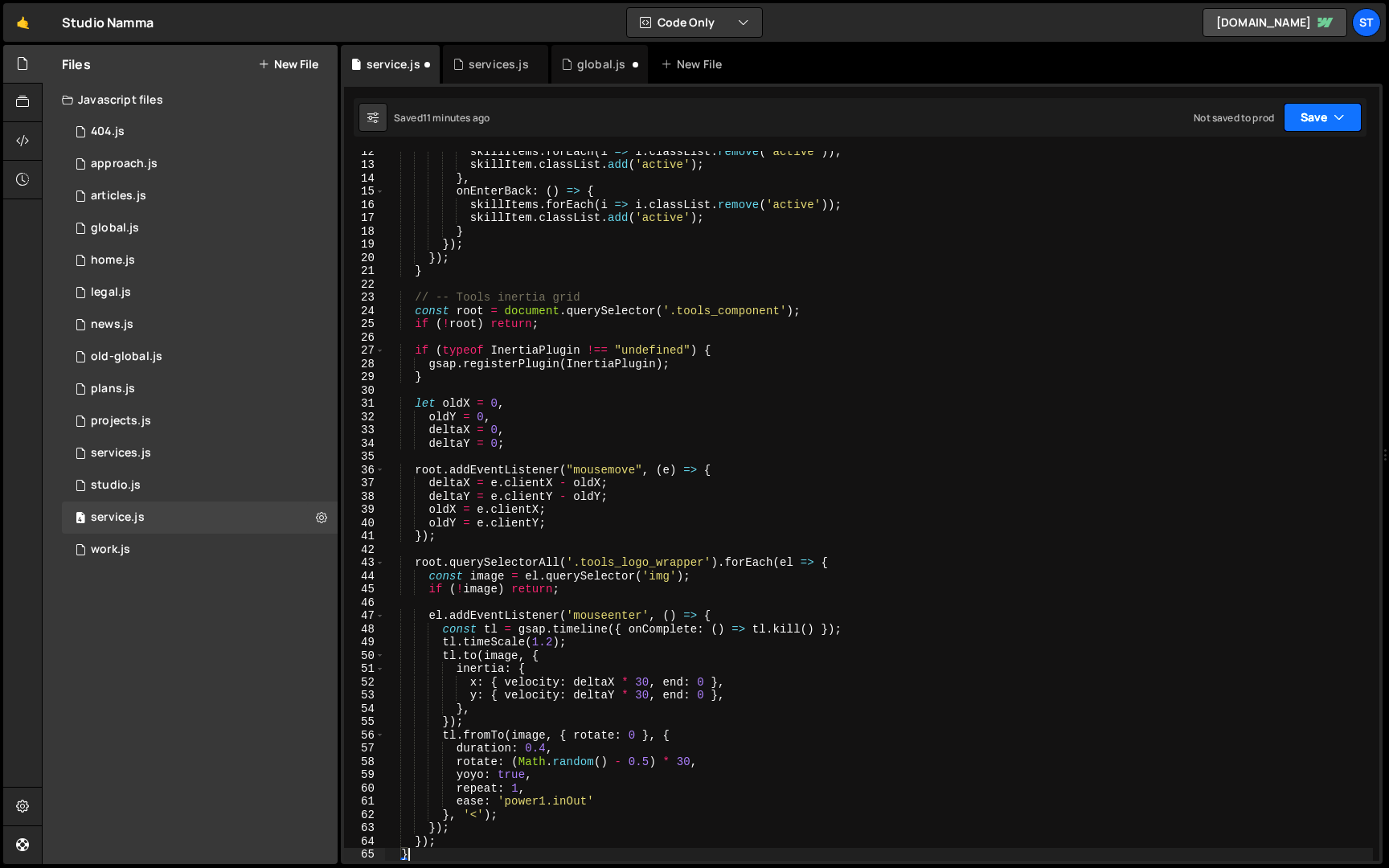
click at [1338, 127] on button "Save" at bounding box center [1323, 118] width 78 height 29
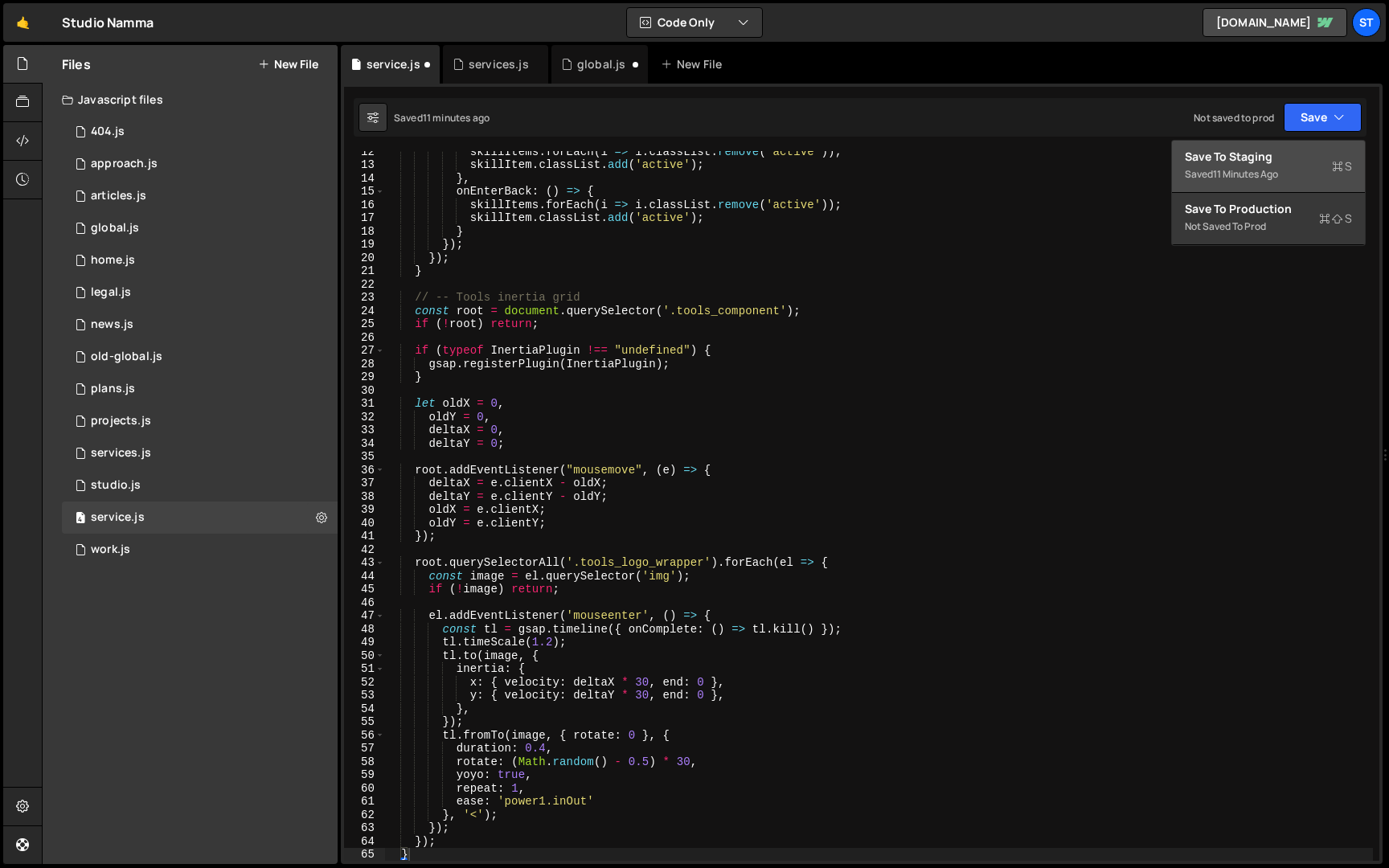
click at [1271, 175] on div "11 minutes ago" at bounding box center [1246, 173] width 65 height 14
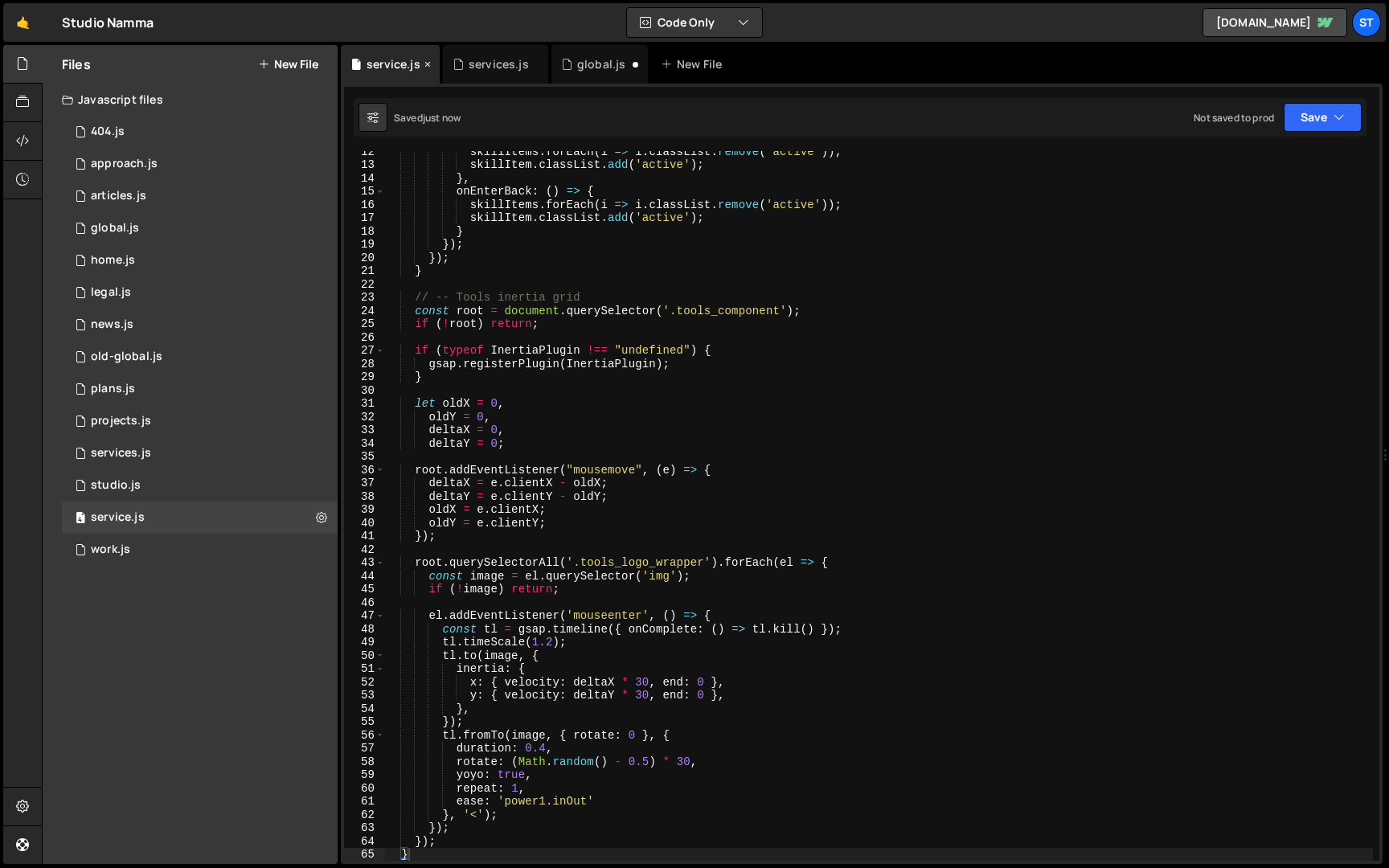
click at [422, 64] on icon at bounding box center [428, 64] width 11 height 16
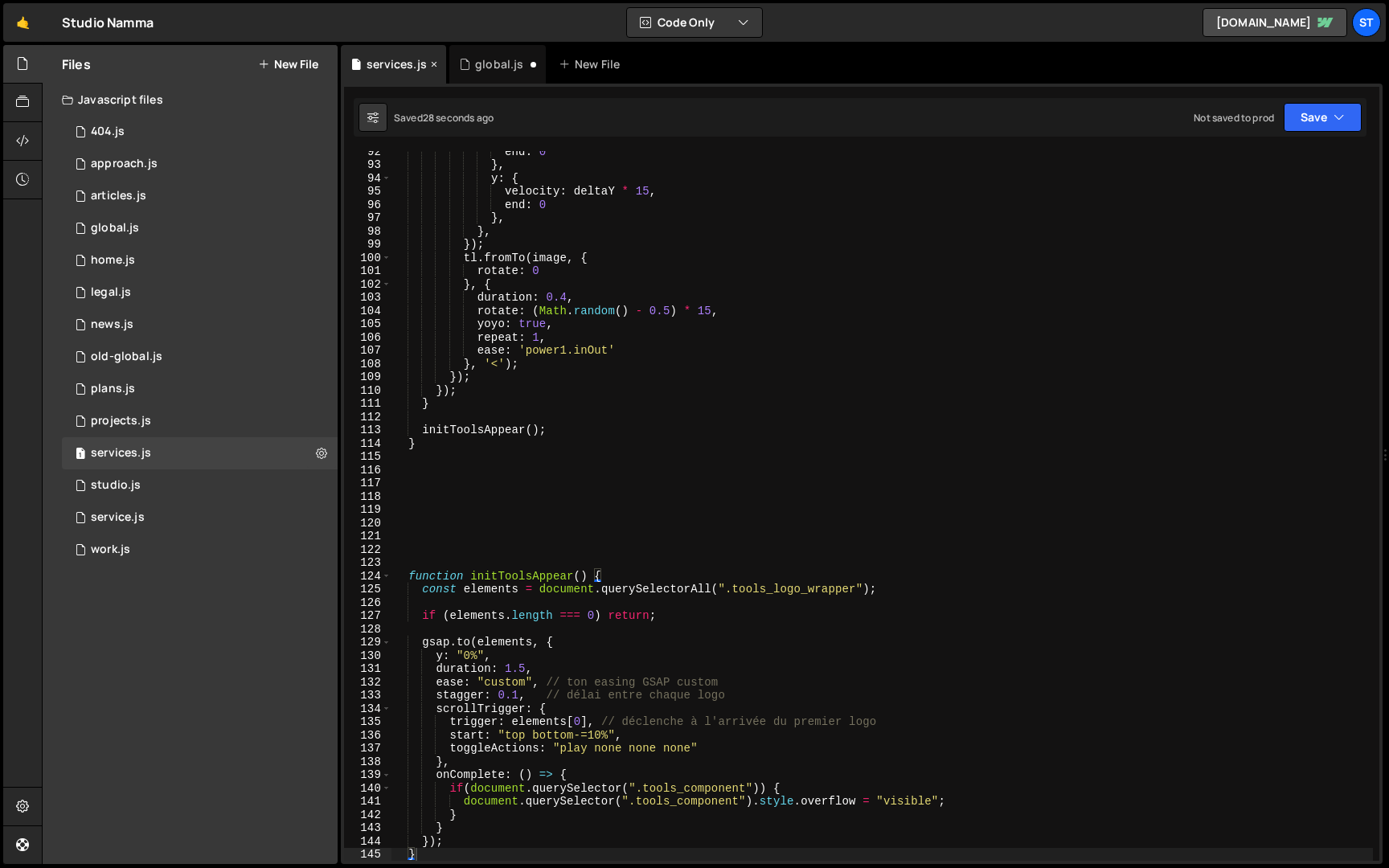
click at [436, 65] on icon at bounding box center [435, 64] width 11 height 16
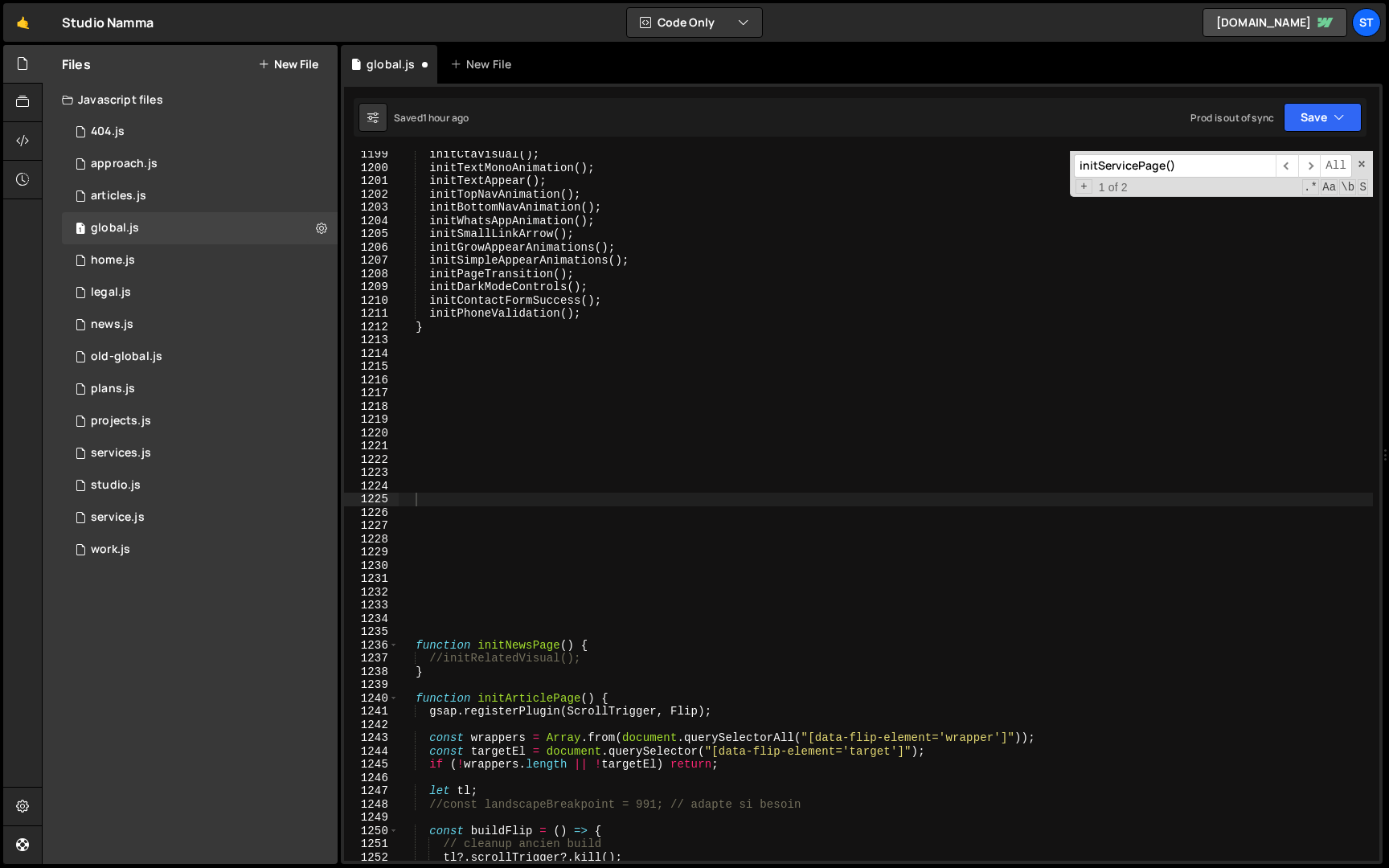
scroll to position [711, 0]
click at [1229, 168] on input "initServicePage()" at bounding box center [1175, 165] width 202 height 23
paste input "Plans"
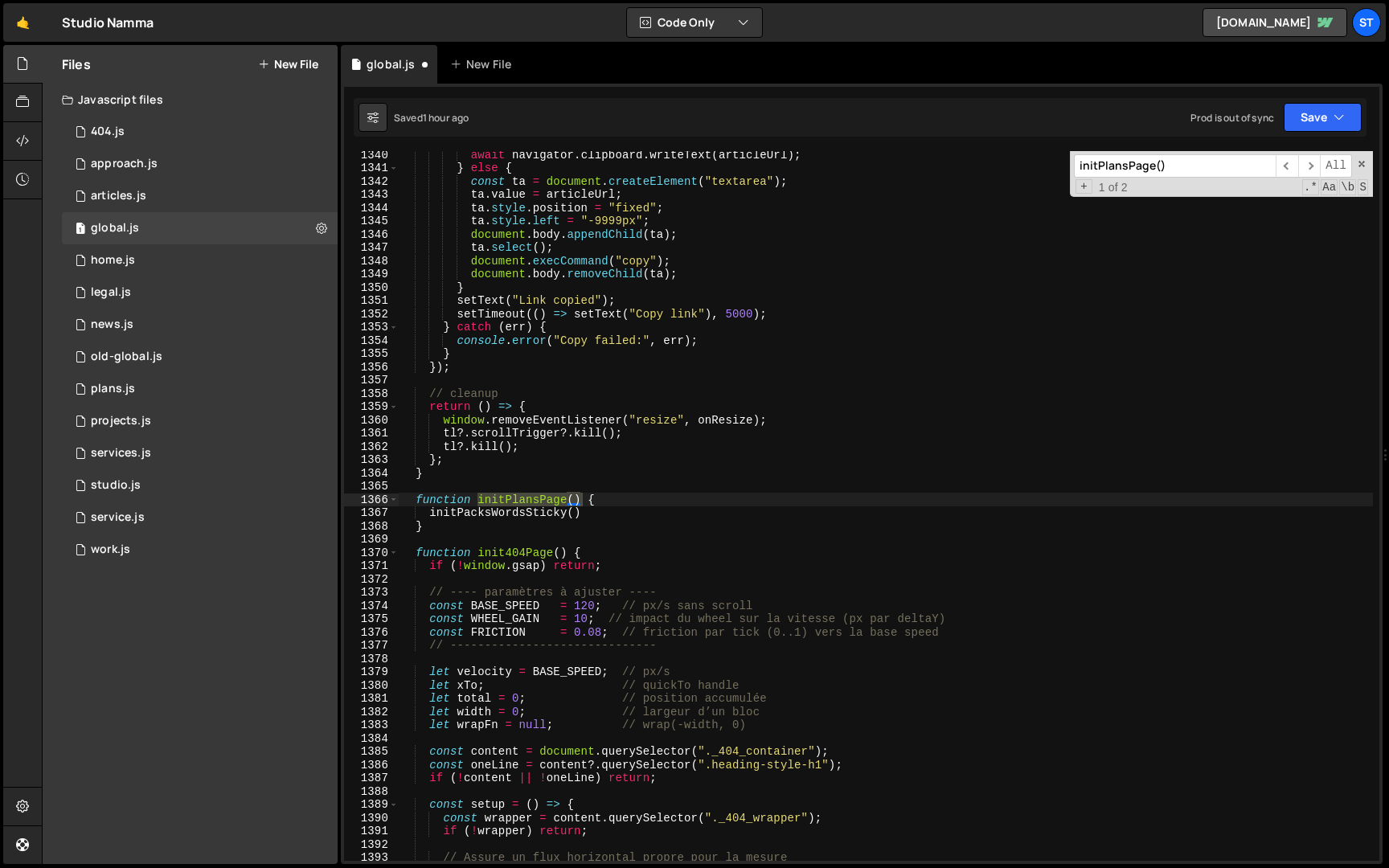
scroll to position [17761, 0]
type input "initPlansPage()"
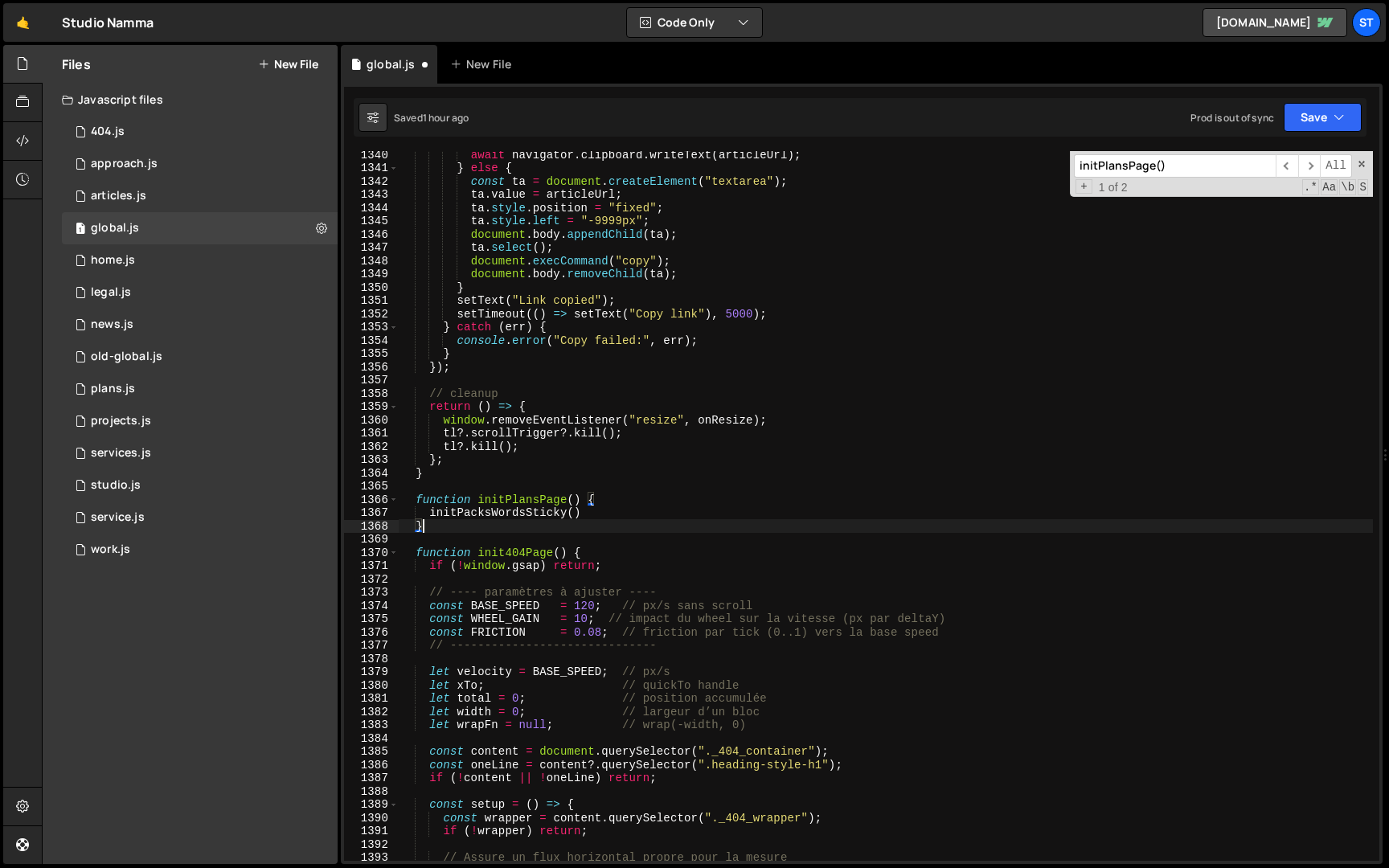
click at [457, 525] on div "await navigator . clipboard . writeText ( articleUrl ) ; } else { const ta = do…" at bounding box center [886, 517] width 975 height 737
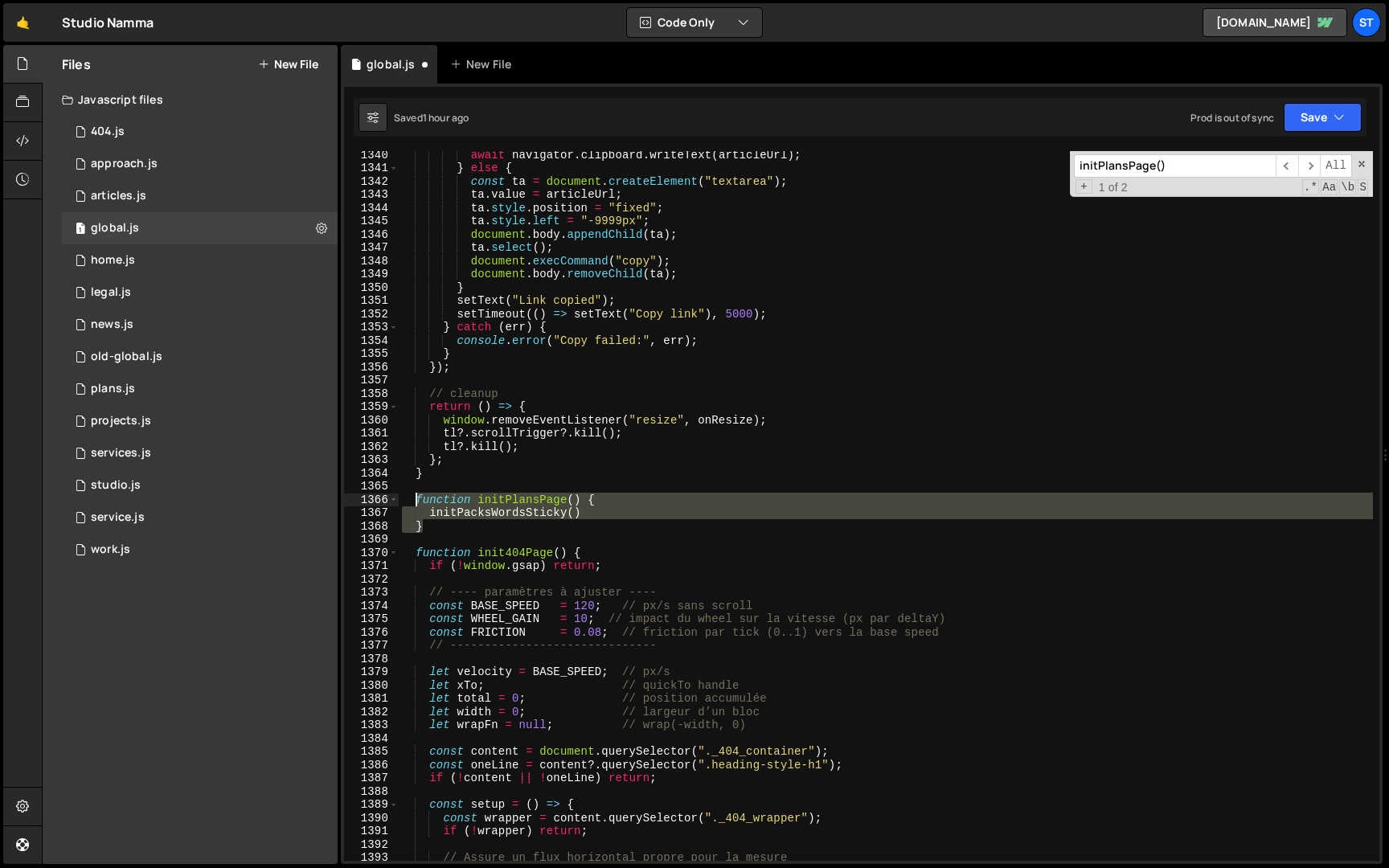
drag, startPoint x: 435, startPoint y: 525, endPoint x: 414, endPoint y: 505, distance: 29.0
click at [414, 505] on div "await navigator . clipboard . writeText ( articleUrl ) ; } else { const ta = do…" at bounding box center [886, 517] width 975 height 737
type textarea "function initPlansPage() { initPacksWordsSticky()"
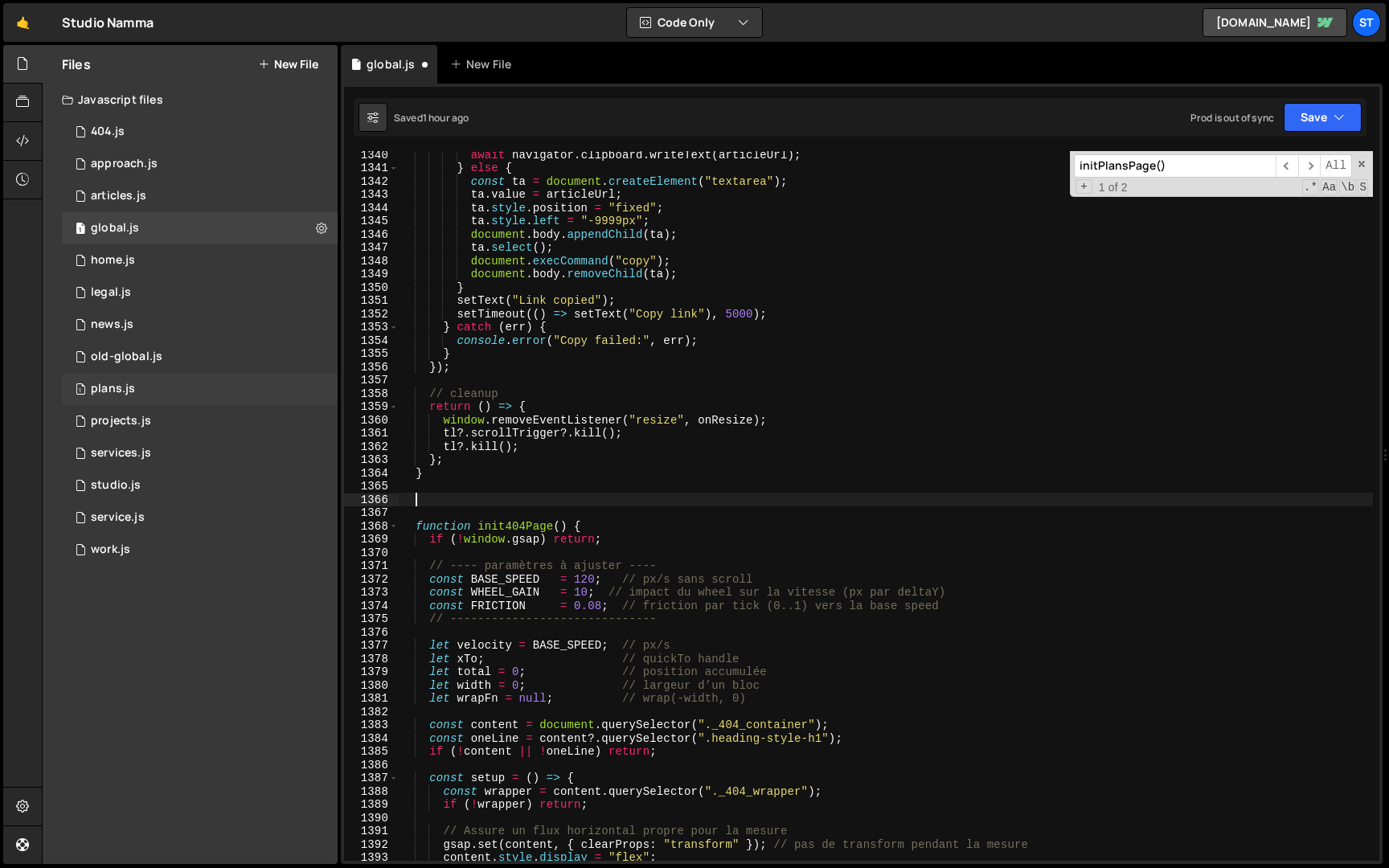
click at [144, 400] on div "1 plans.js 0" at bounding box center [200, 389] width 276 height 32
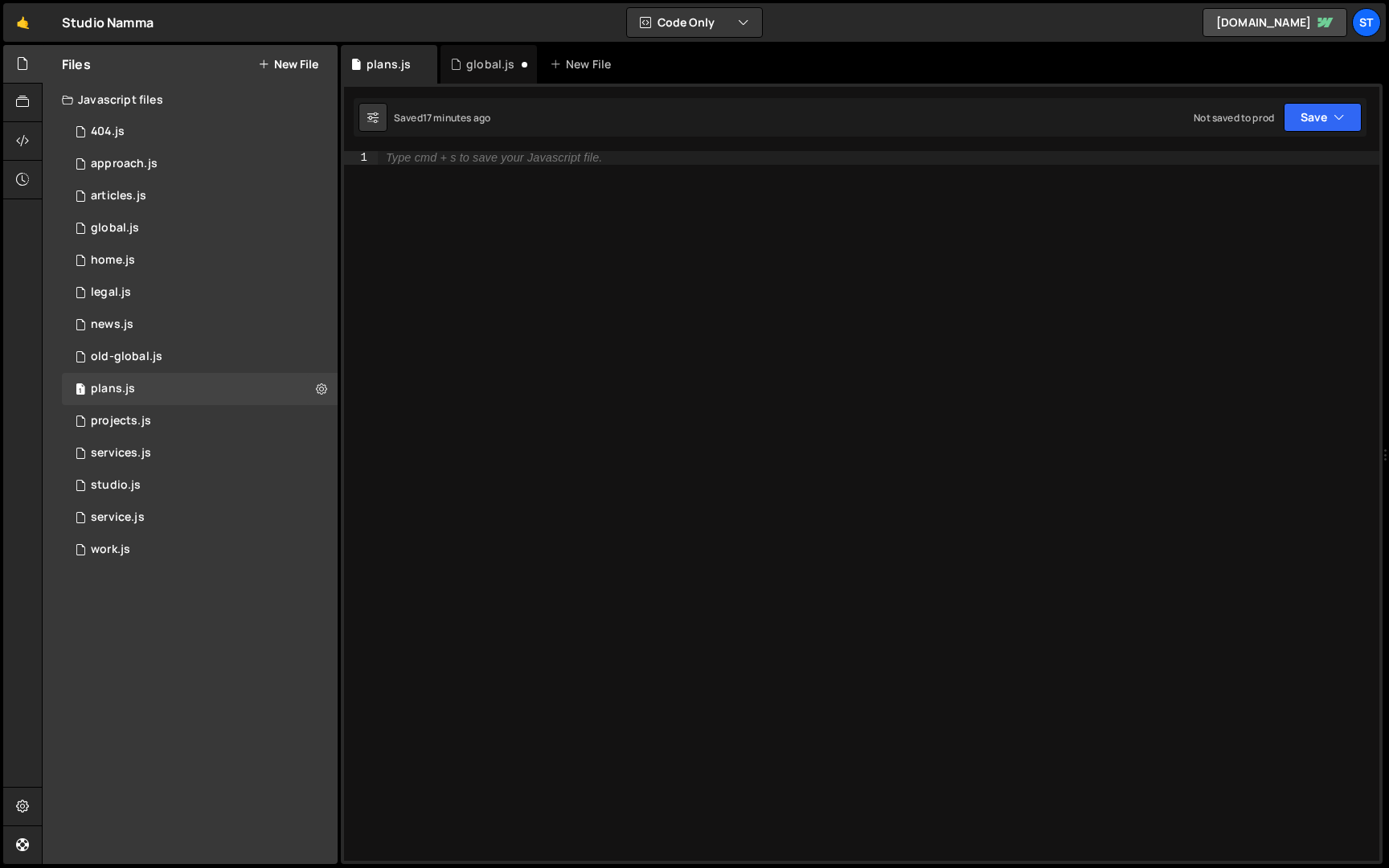
click at [631, 247] on div "Type cmd + s to save your Javascript file." at bounding box center [879, 519] width 1002 height 737
paste textarea "}"
type textarea "}"
click at [478, 74] on div "global.js" at bounding box center [489, 64] width 97 height 39
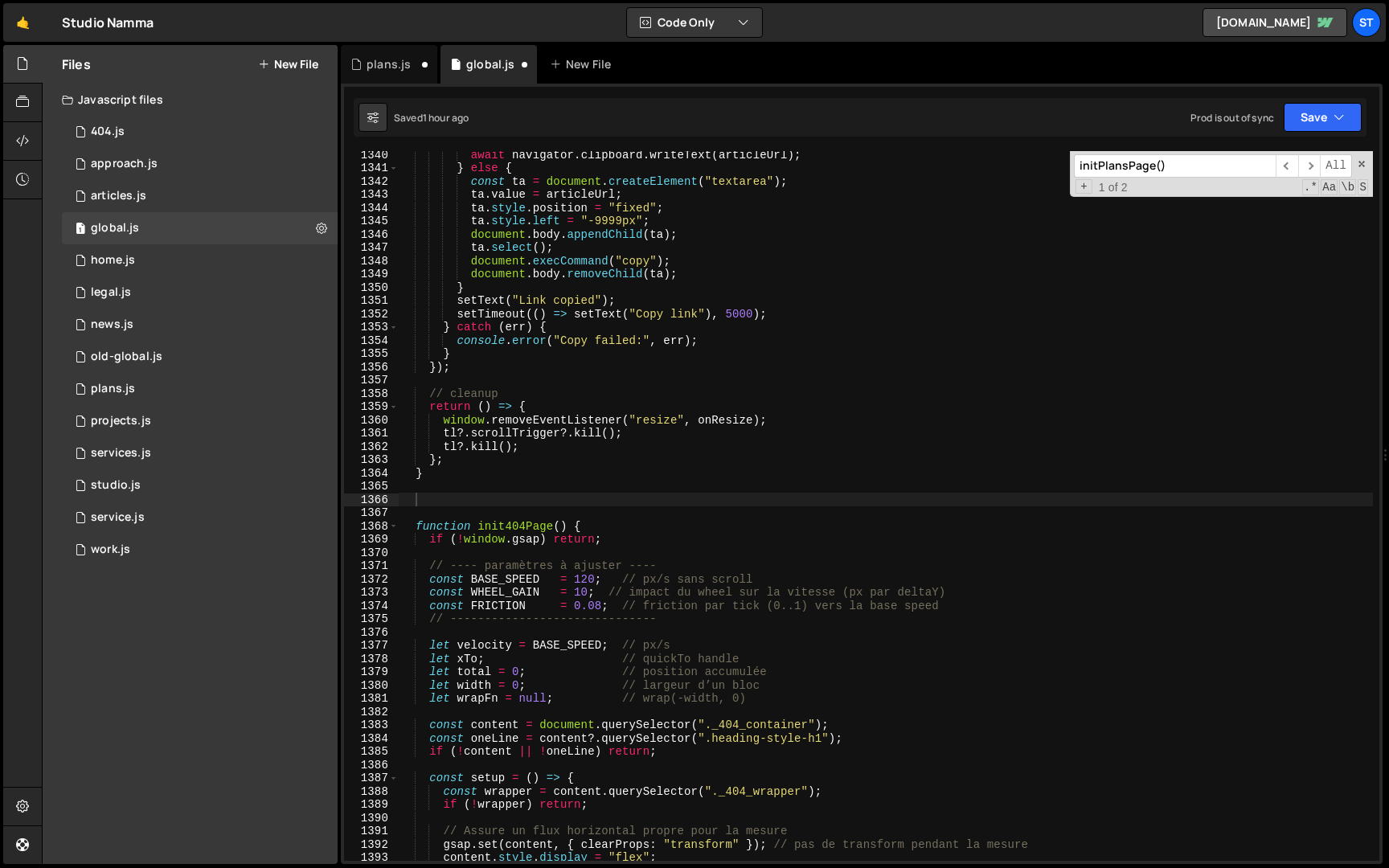
scroll to position [711, 0]
click at [1225, 166] on input "initPlansPage()" at bounding box center [1175, 165] width 202 height 23
paste input "acksWordsSticky"
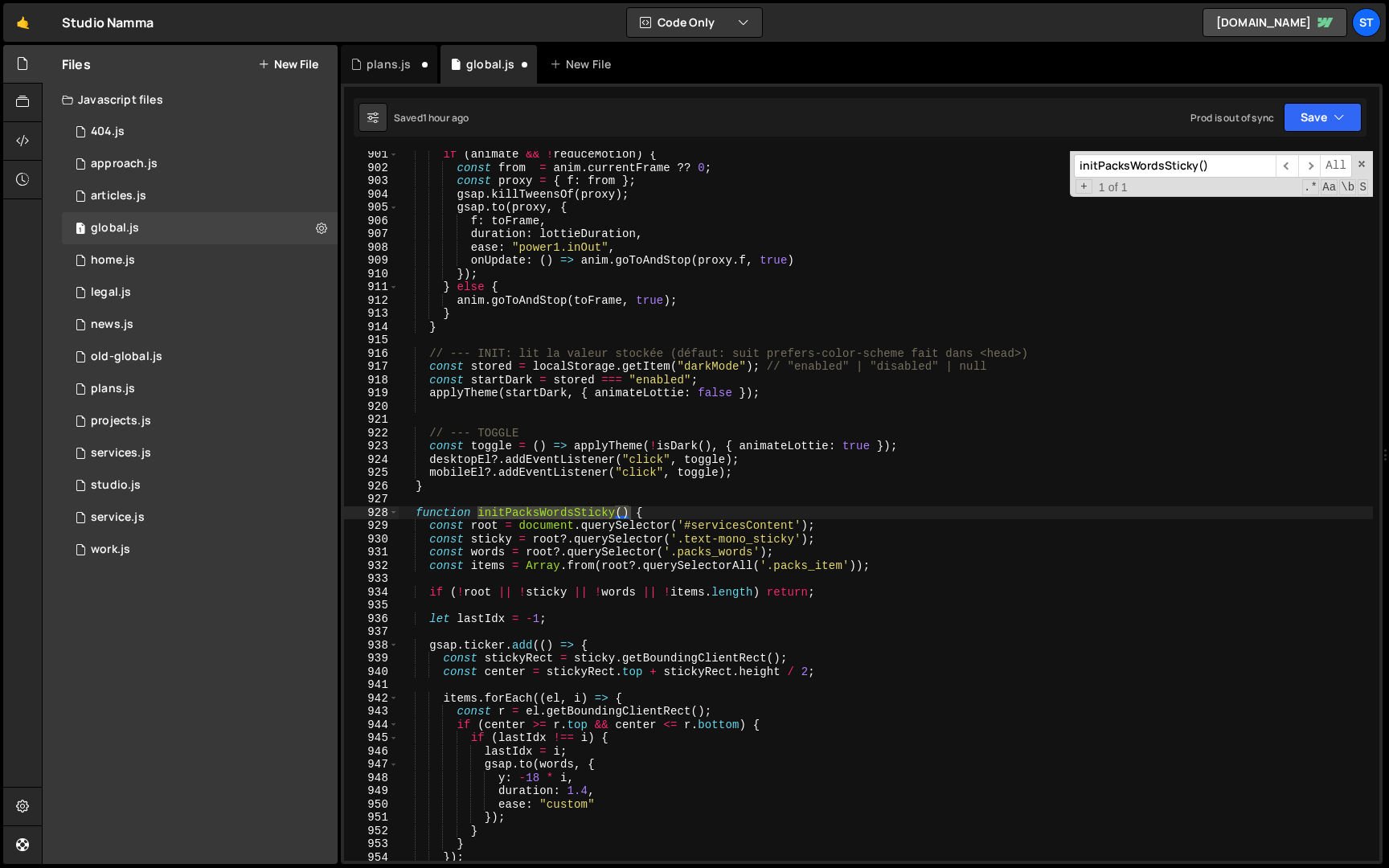
scroll to position [11939, 0]
type input "initPacksWordsSticky()"
click at [395, 514] on span at bounding box center [393, 513] width 9 height 14
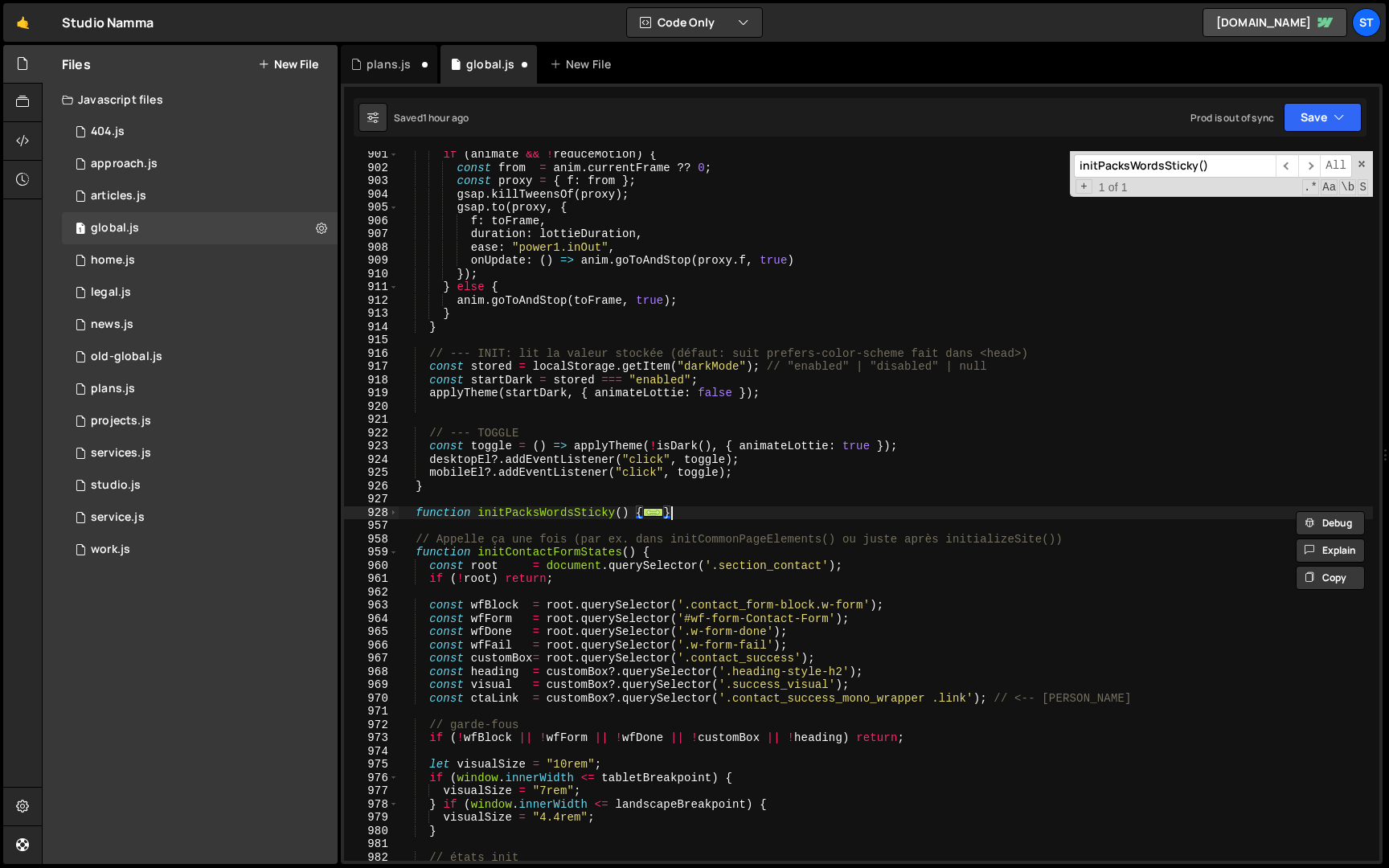
click at [697, 506] on div "if ( animate && ! reduceMotion ) { const from = anim . currentFrame ?? 0 ; cons…" at bounding box center [886, 517] width 975 height 737
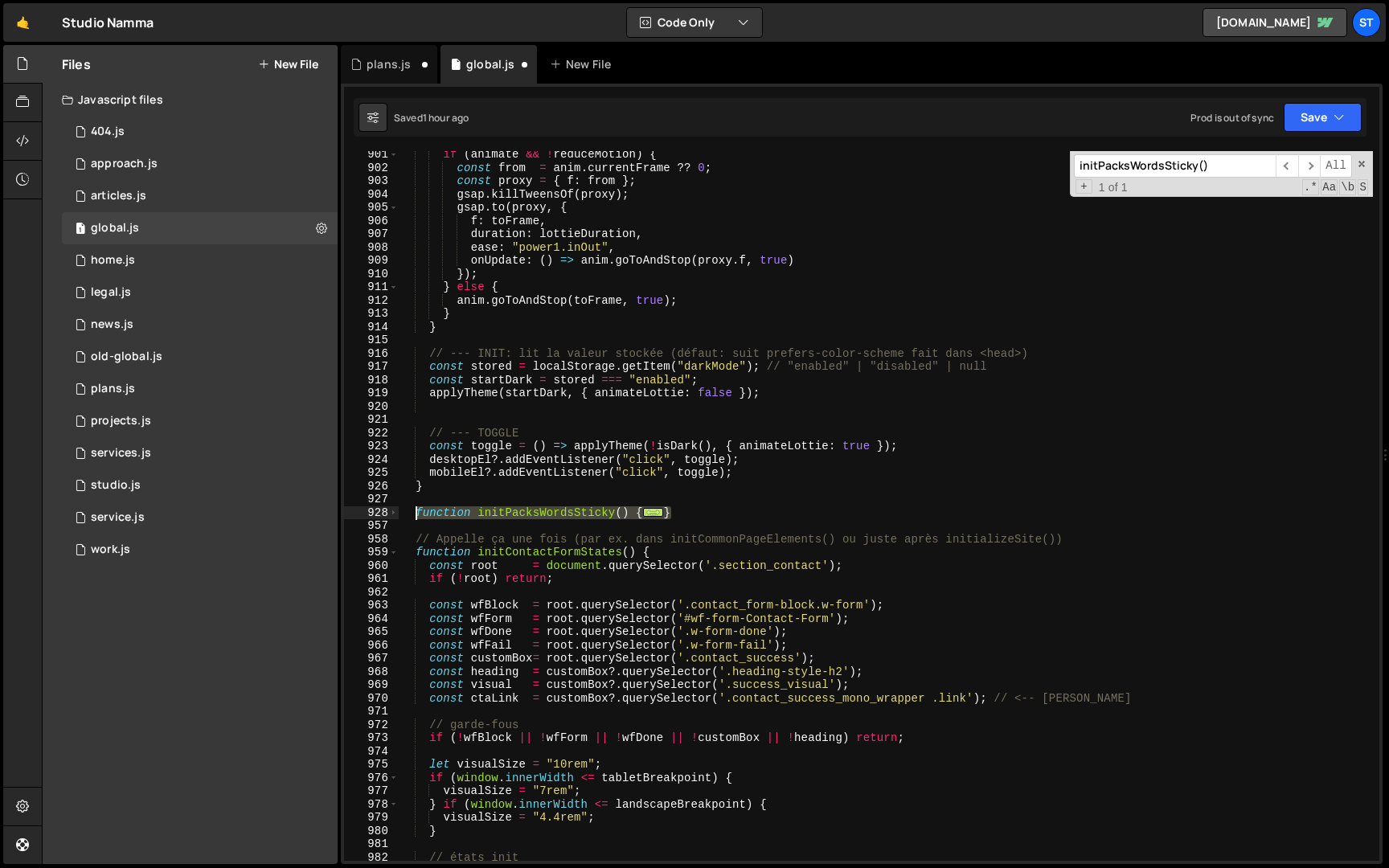
drag, startPoint x: 694, startPoint y: 513, endPoint x: 416, endPoint y: 511, distance: 278.0
click at [416, 511] on div "if ( animate && ! reduceMotion ) { const from = anim . currentFrame ?? 0 ; cons…" at bounding box center [886, 517] width 975 height 737
type textarea "function initPacksWordsSticky() { const root = document.querySelector('#service…"
click at [385, 63] on div "plans.js" at bounding box center [389, 64] width 44 height 16
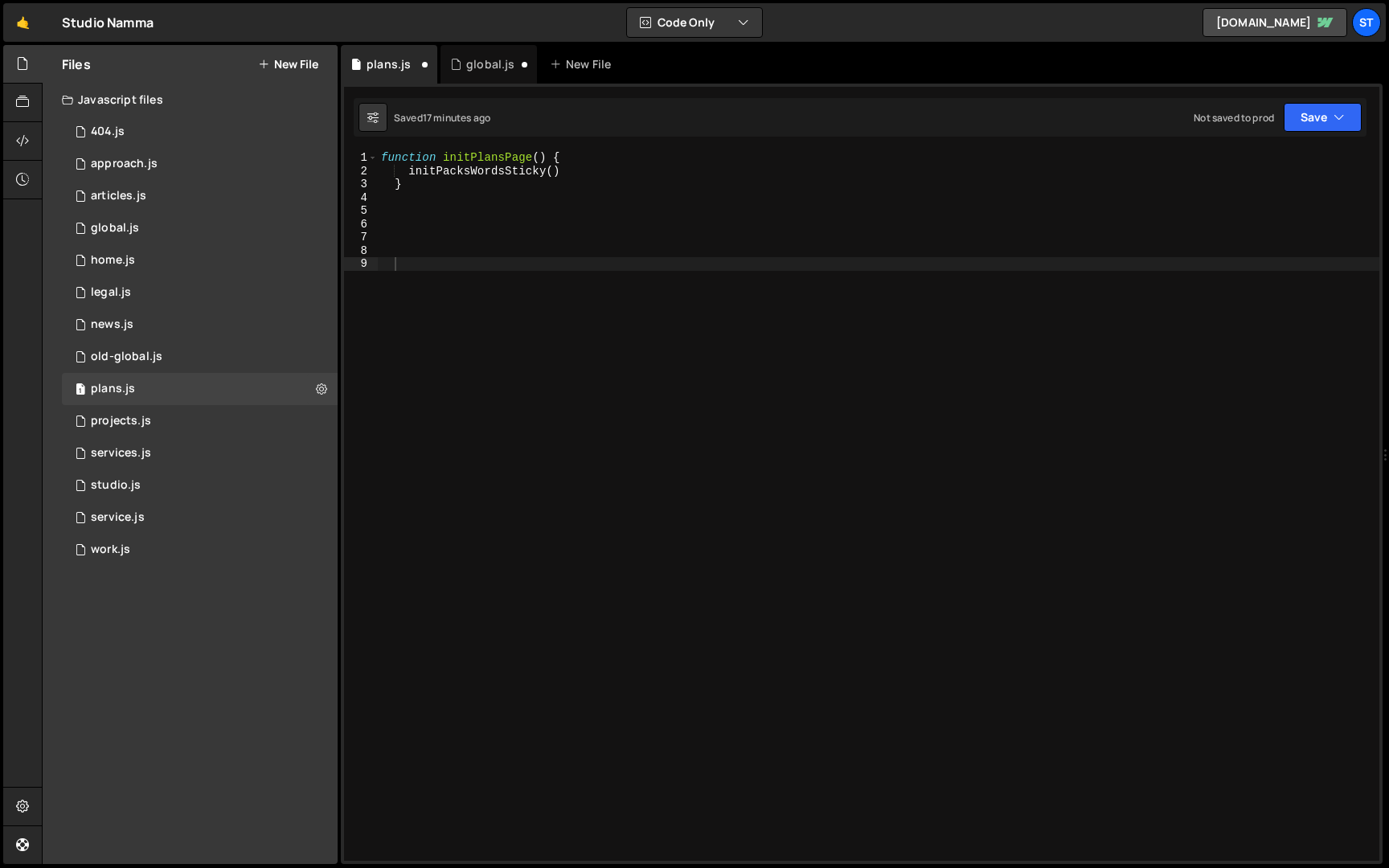
scroll to position [0, 0]
click at [595, 362] on div "function initPlansPage ( ) { initPacksWordsSticky ( ) }" at bounding box center [879, 519] width 1002 height 737
paste textarea "}"
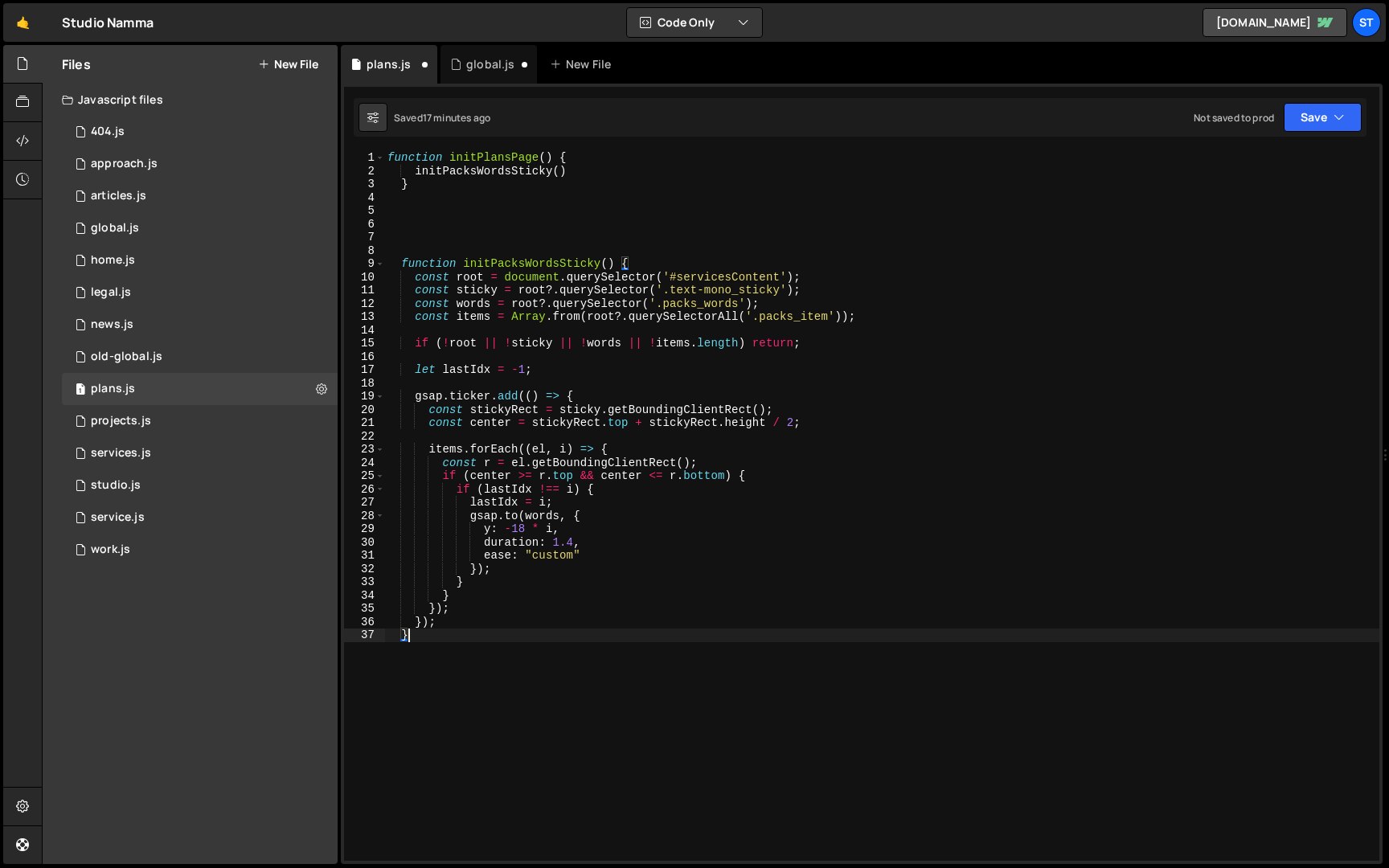
click at [1334, 137] on div "901 902 903 904 905 906 907 908 909 910 911 912 913 914 915 916 917 918 919 920…" at bounding box center [862, 474] width 1042 height 780
click at [1334, 124] on icon "button" at bounding box center [1339, 118] width 11 height 16
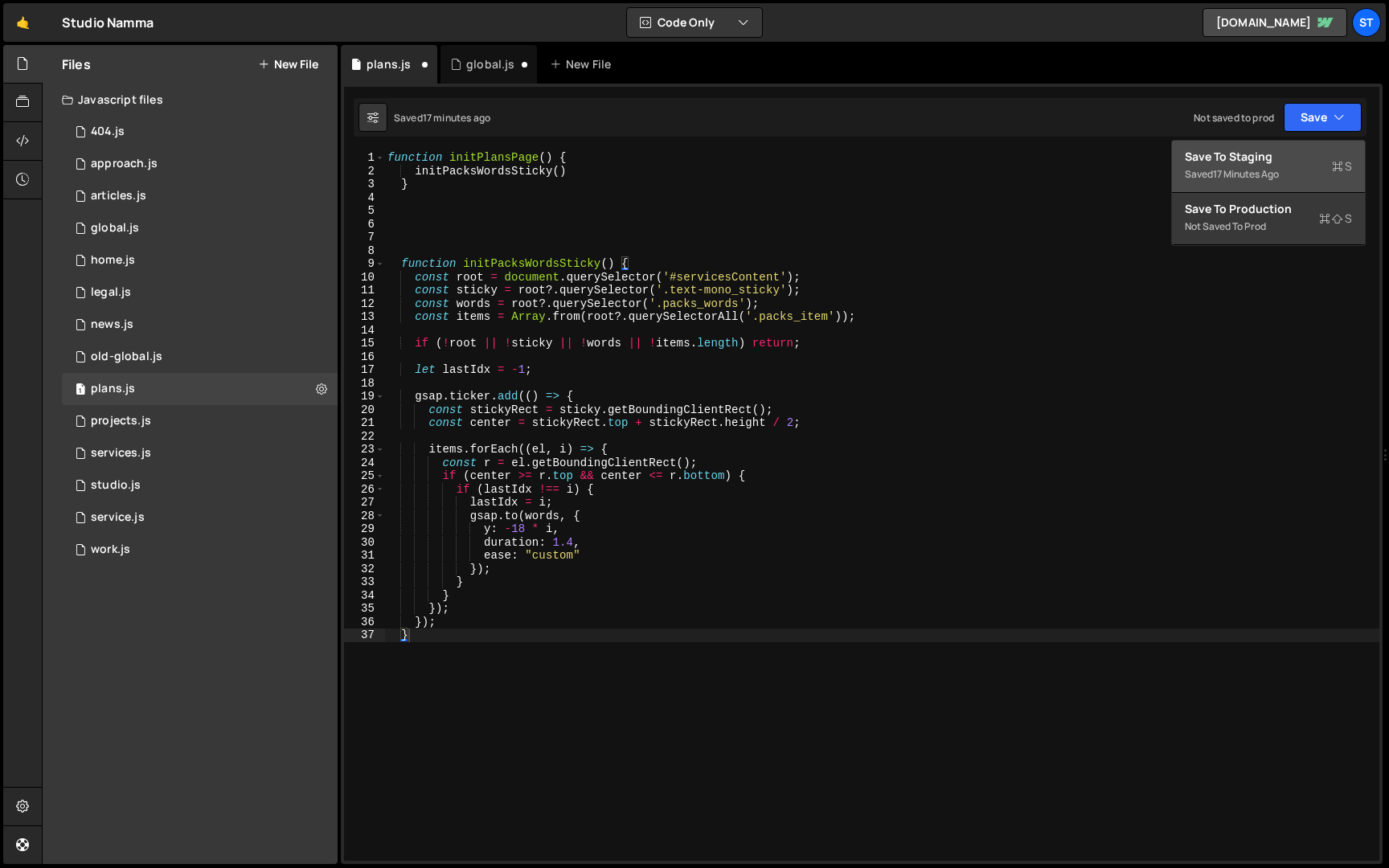
click at [1301, 160] on div "Save to Staging S" at bounding box center [1268, 156] width 167 height 16
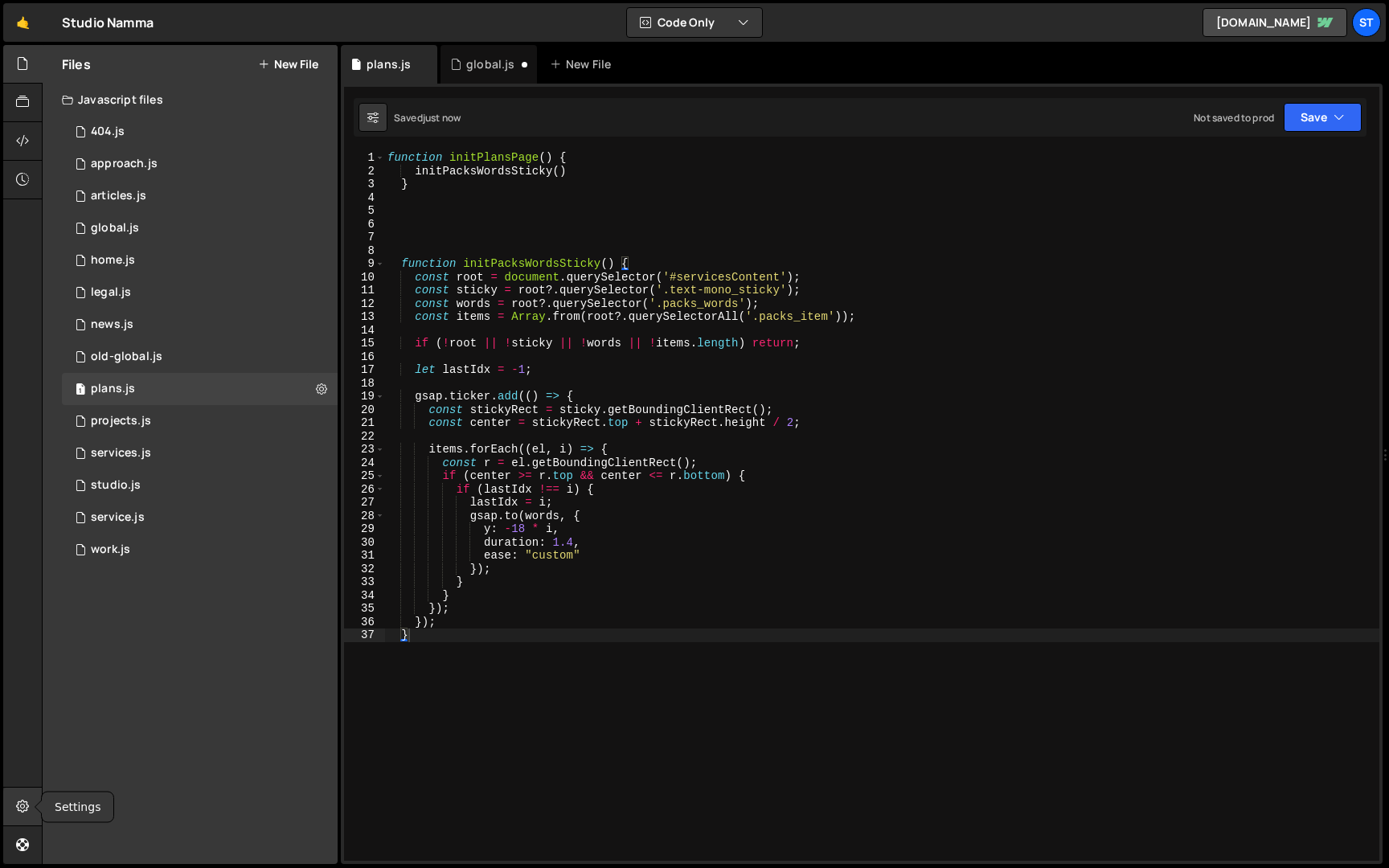
click at [20, 809] on icon at bounding box center [23, 806] width 13 height 18
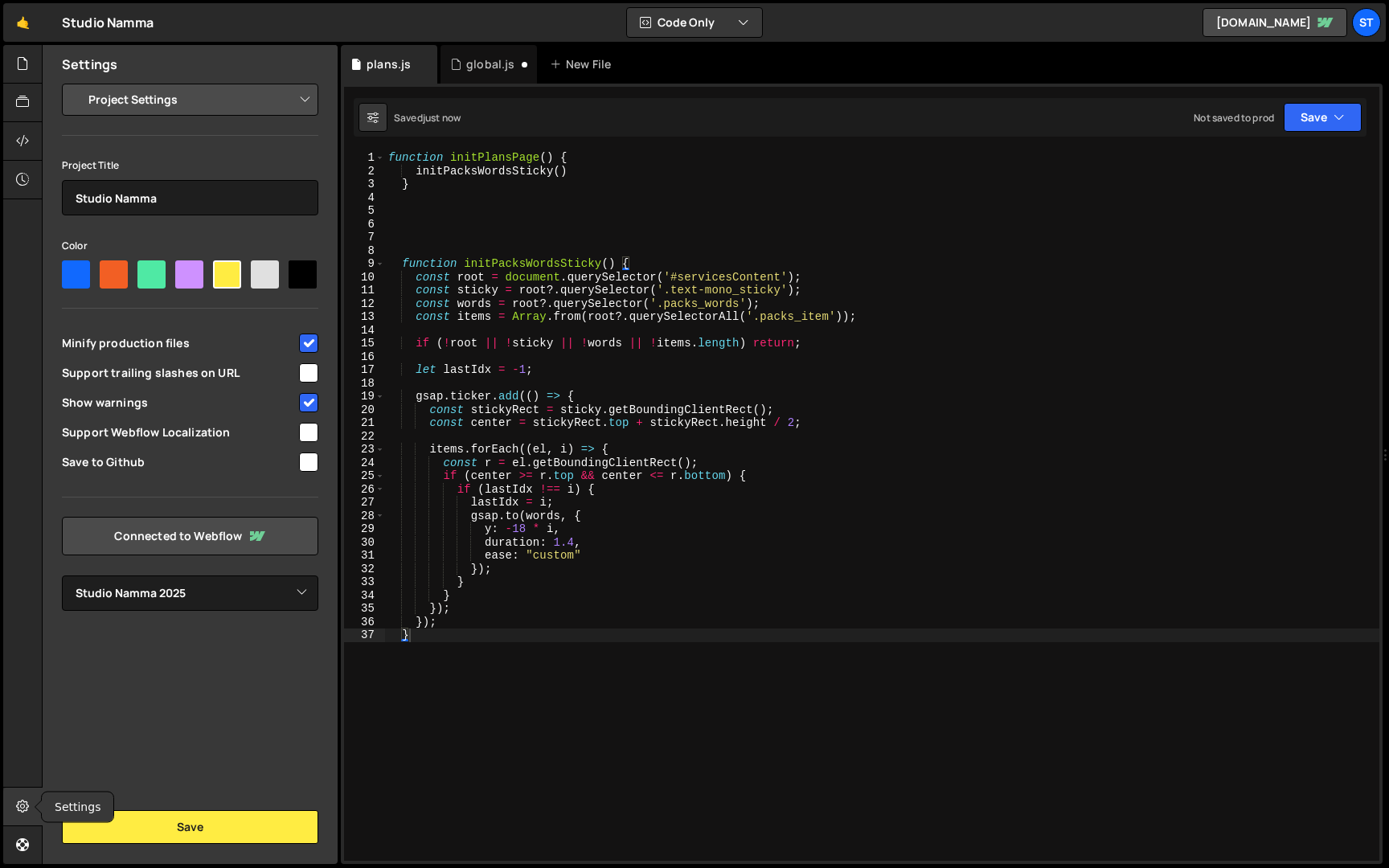
click at [25, 806] on icon at bounding box center [23, 806] width 13 height 18
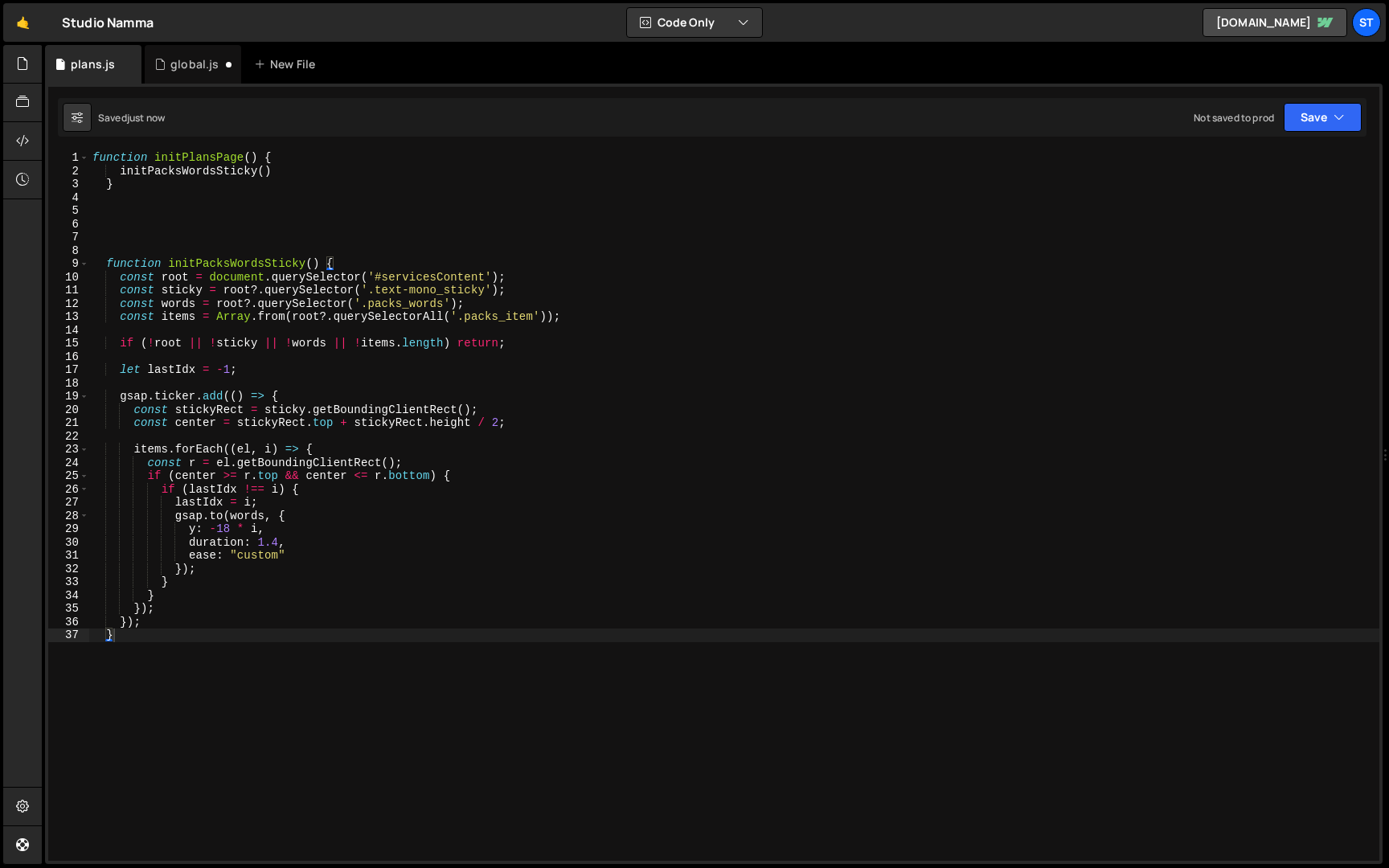
type textarea "});"
click at [414, 575] on div "function initPlansPage ( ) { initPacksWordsSticky ( ) } function initPacksWords…" at bounding box center [734, 519] width 1291 height 737
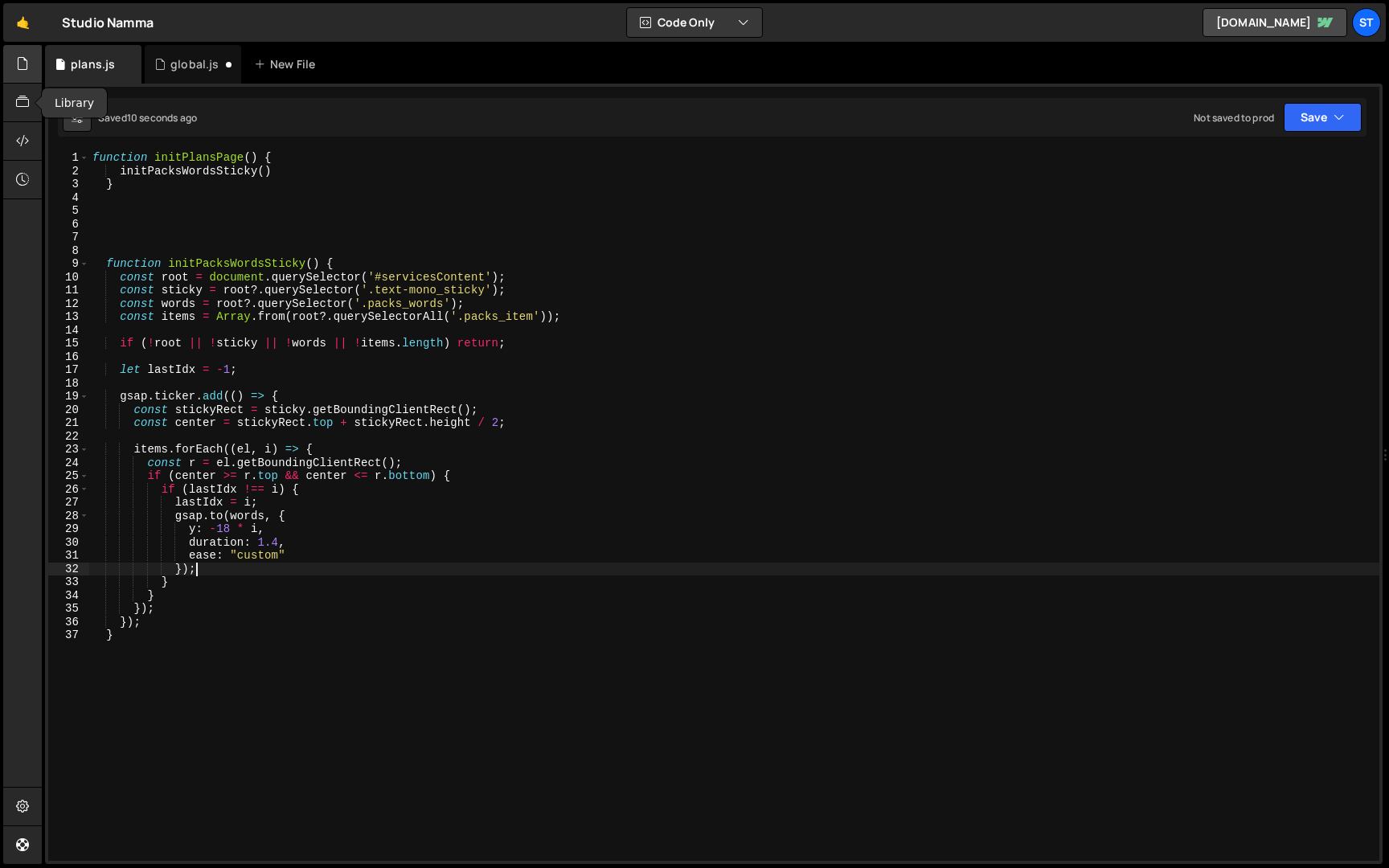
click at [20, 69] on icon at bounding box center [23, 64] width 13 height 18
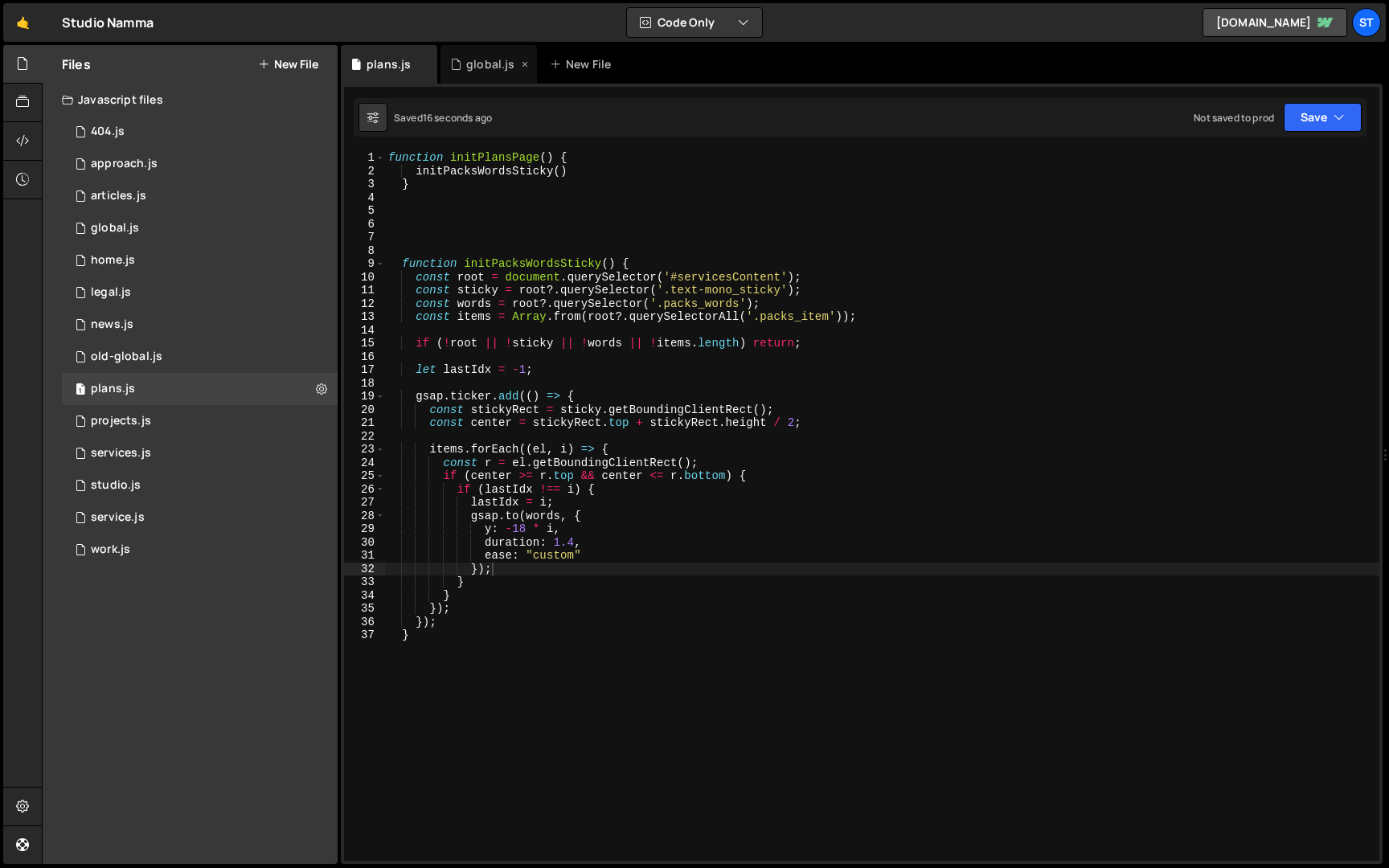
click at [468, 62] on div "global.js" at bounding box center [490, 64] width 48 height 16
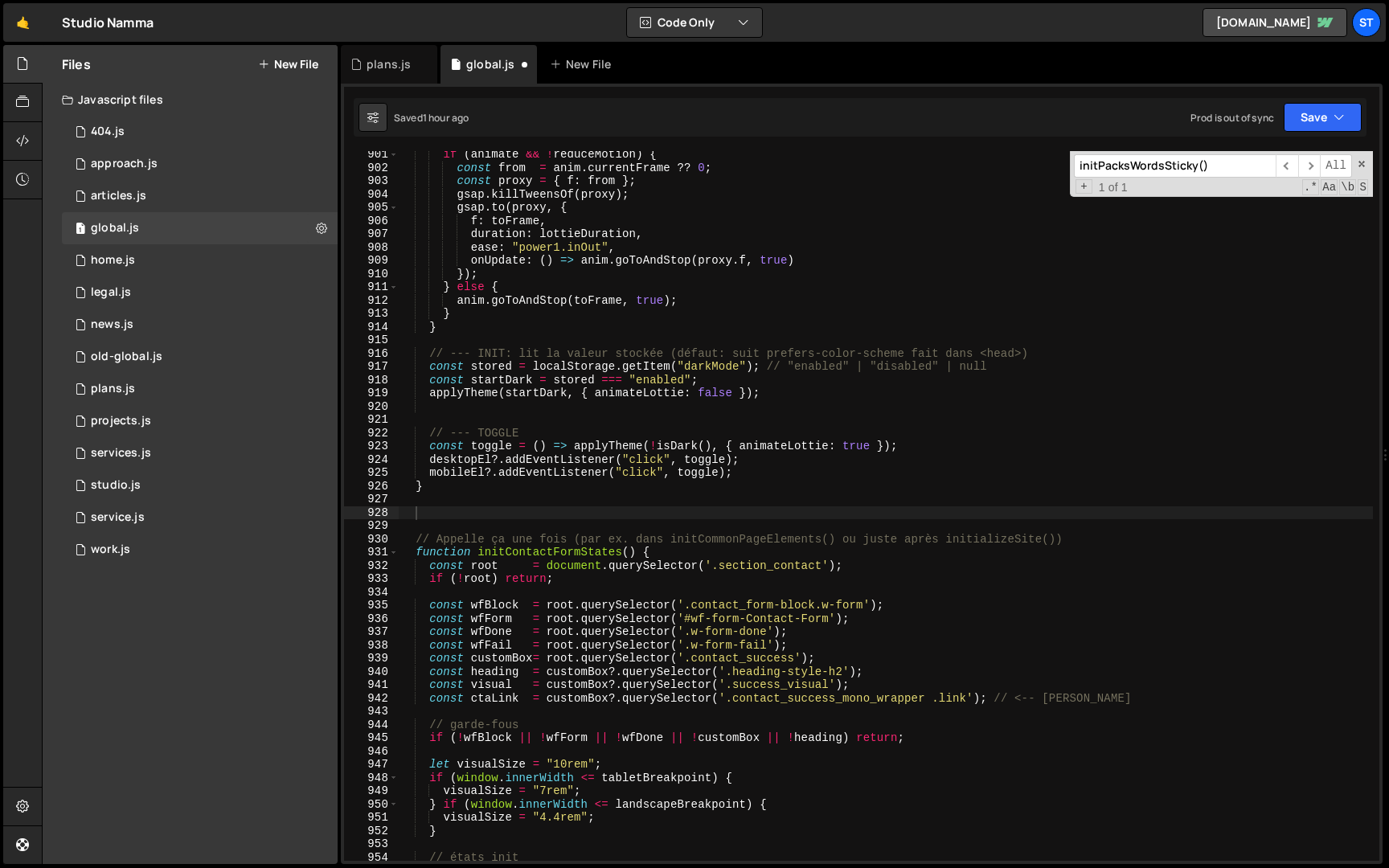
scroll to position [711, 0]
click at [1250, 163] on input "initPacksWordsSticky()" at bounding box center [1175, 165] width 202 height 23
paste input "ArticlePage"
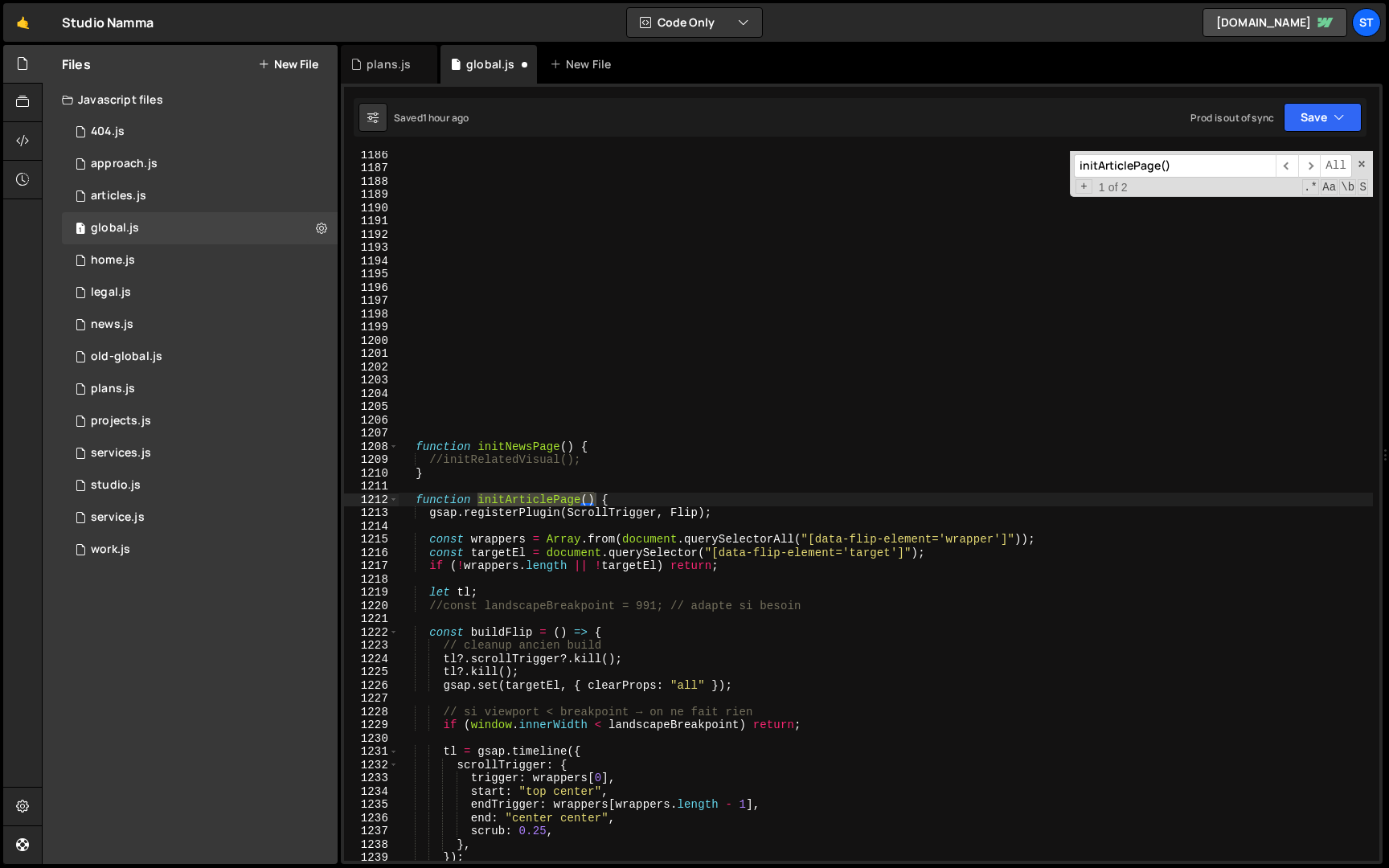
scroll to position [15718, 0]
type input "initArticlePage()"
click at [397, 501] on span at bounding box center [393, 500] width 9 height 14
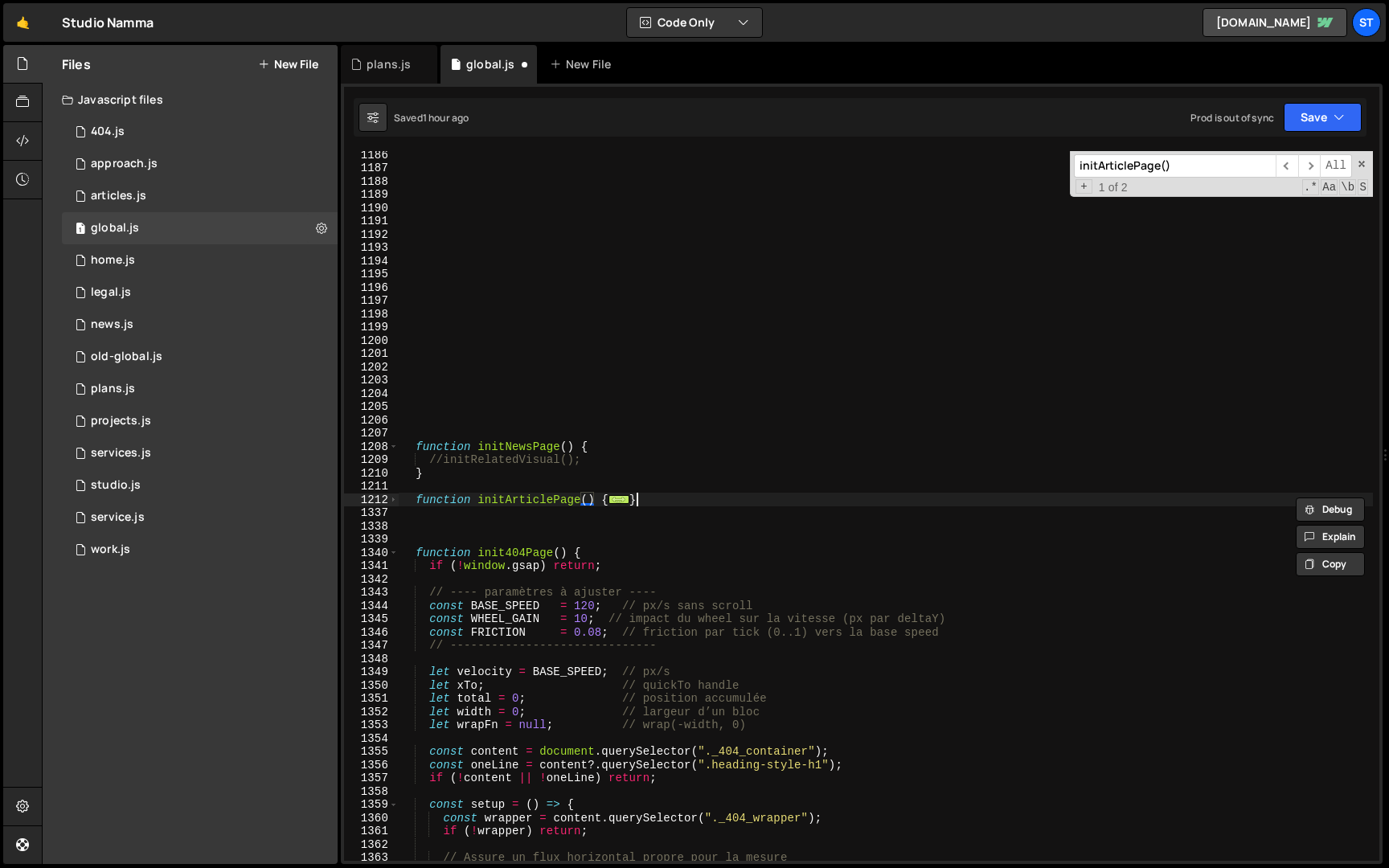
click at [634, 495] on div "function initNewsPage ( ) { //initRelatedVisual(); } function initArticlePage (…" at bounding box center [886, 517] width 975 height 737
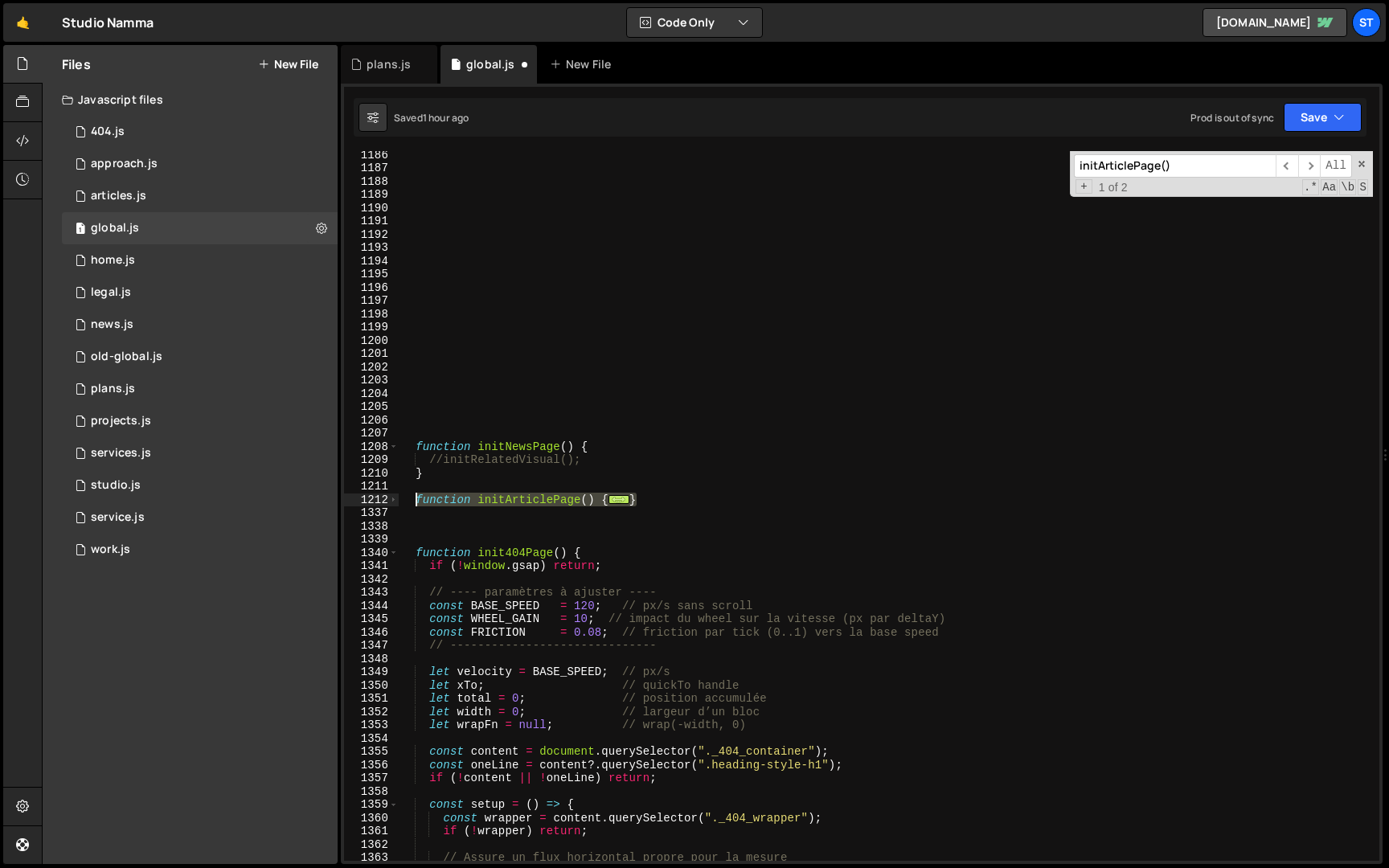
drag, startPoint x: 658, startPoint y: 497, endPoint x: 417, endPoint y: 500, distance: 241.0
click at [417, 500] on div "function initNewsPage ( ) { //initRelatedVisual(); } function initArticlePage (…" at bounding box center [886, 517] width 975 height 737
type textarea "function initArticlePage() { gsap.registerPlugin(ScrollTrigger, Flip);"
click at [372, 64] on div "plans.js" at bounding box center [389, 64] width 44 height 16
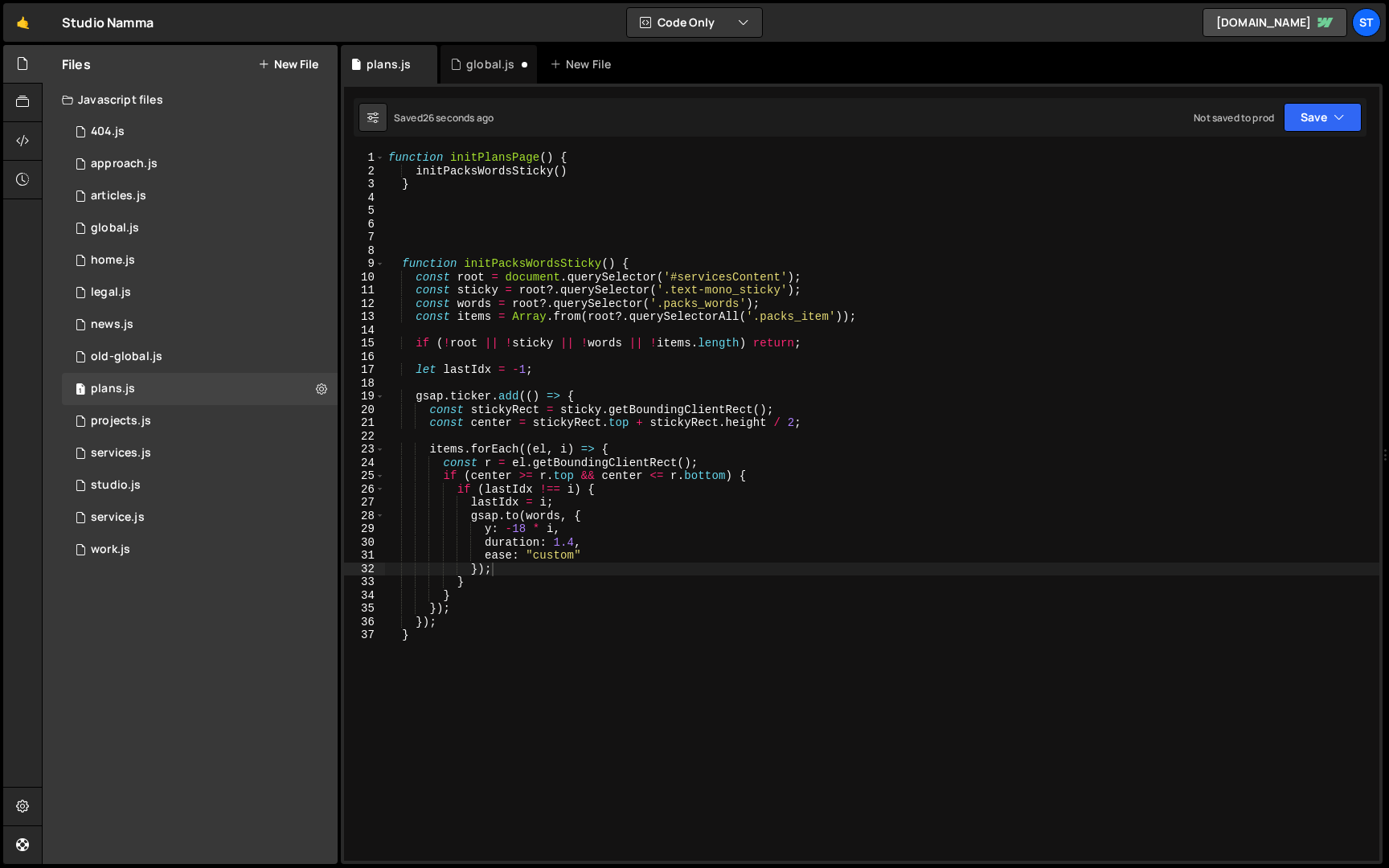
scroll to position [0, 0]
click at [461, 64] on div "global.js" at bounding box center [484, 64] width 68 height 16
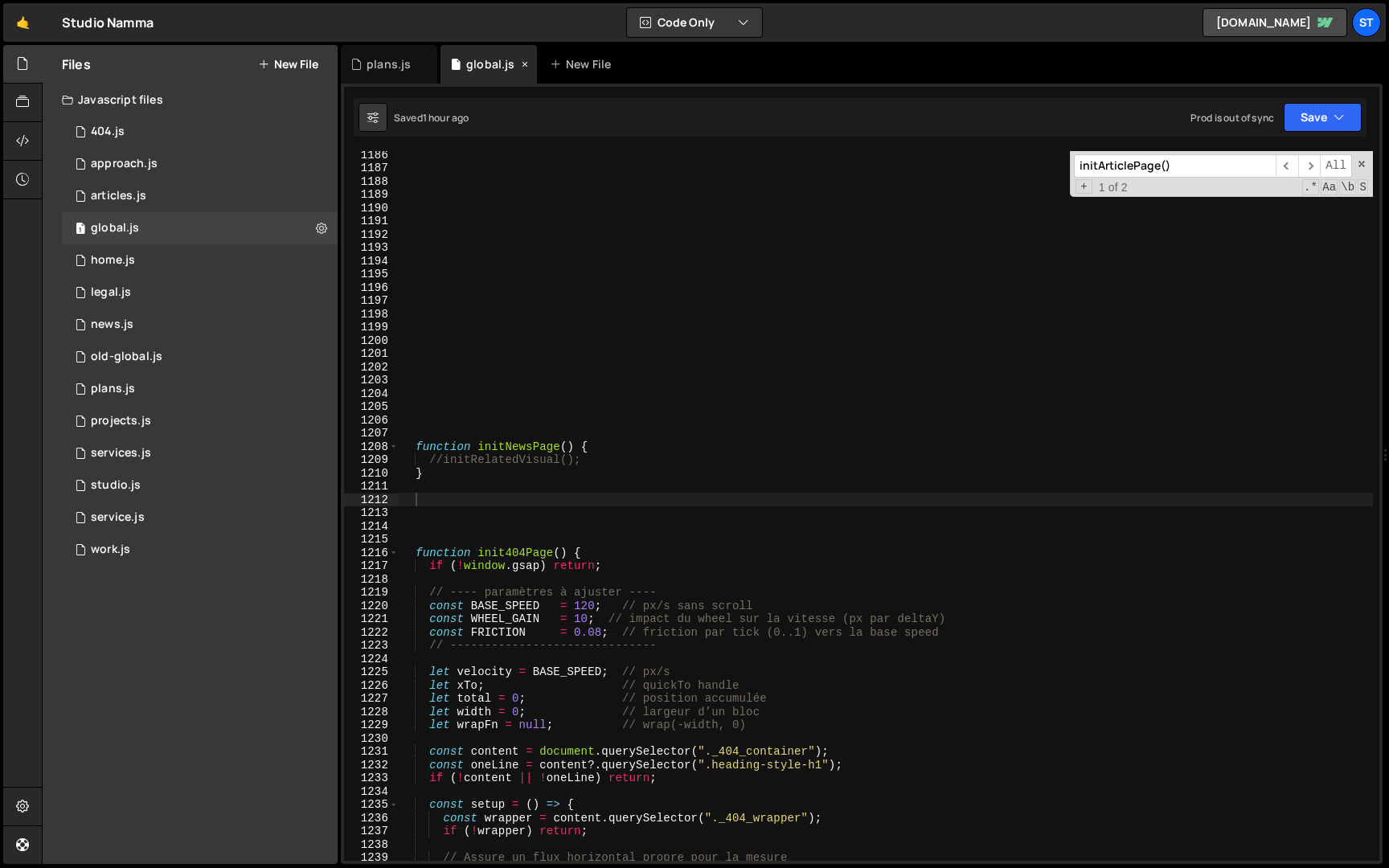
scroll to position [711, 0]
click at [167, 197] on div "1 articles.js 0" at bounding box center [200, 196] width 276 height 32
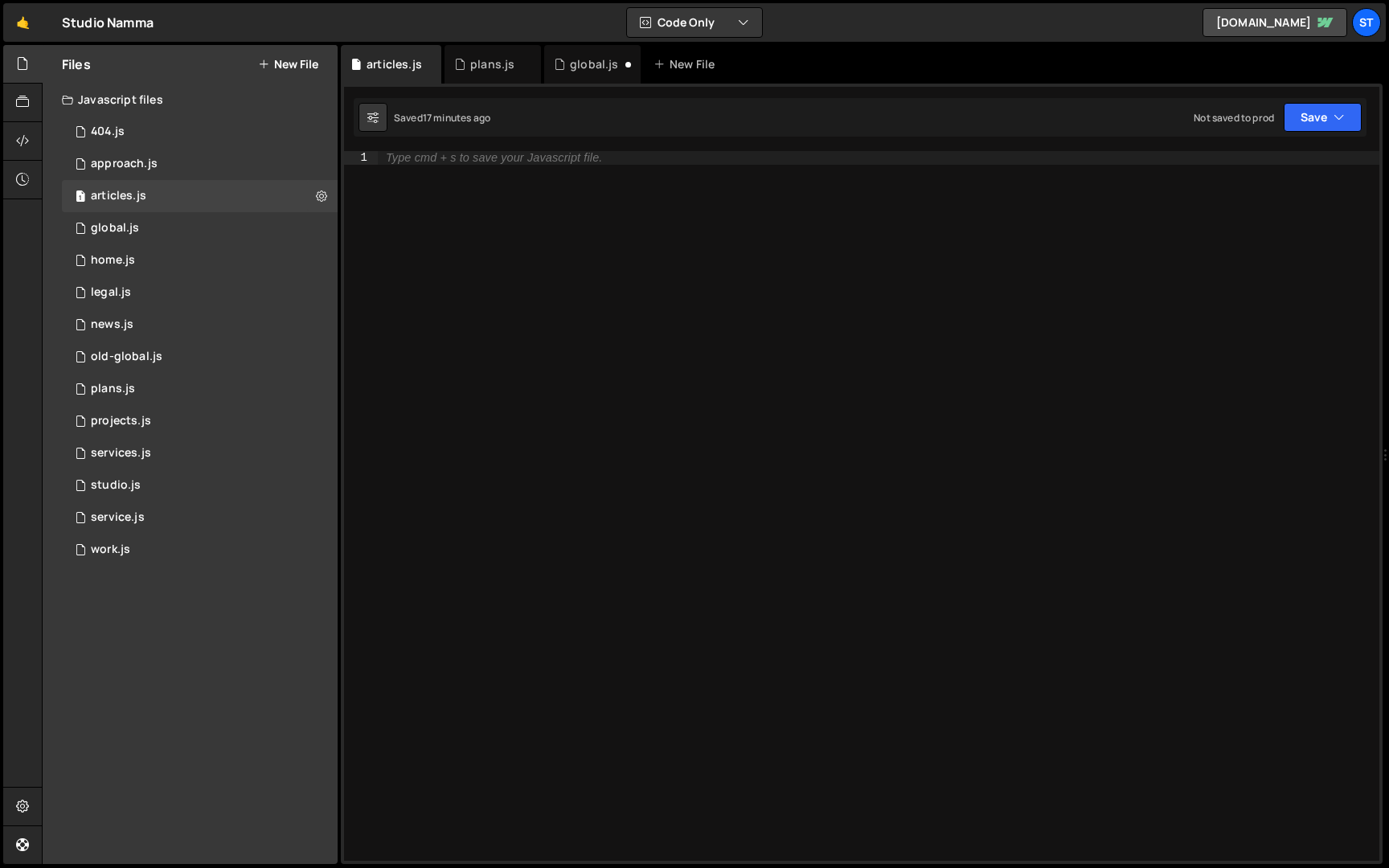
click at [568, 235] on div "Type cmd + s to save your Javascript file." at bounding box center [879, 519] width 1002 height 737
paste textarea "}"
type textarea "}"
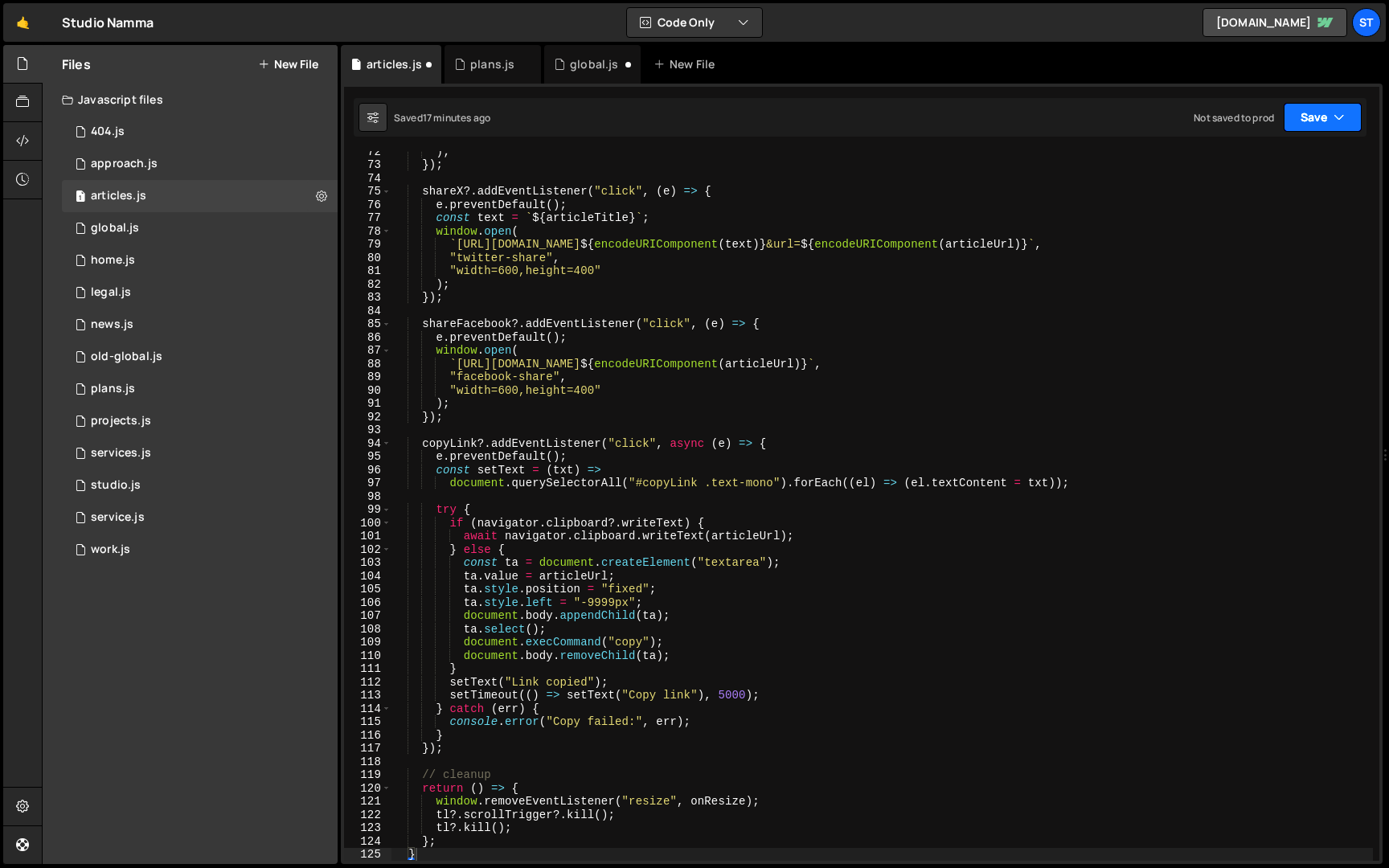
click at [1315, 121] on button "Save" at bounding box center [1323, 118] width 78 height 29
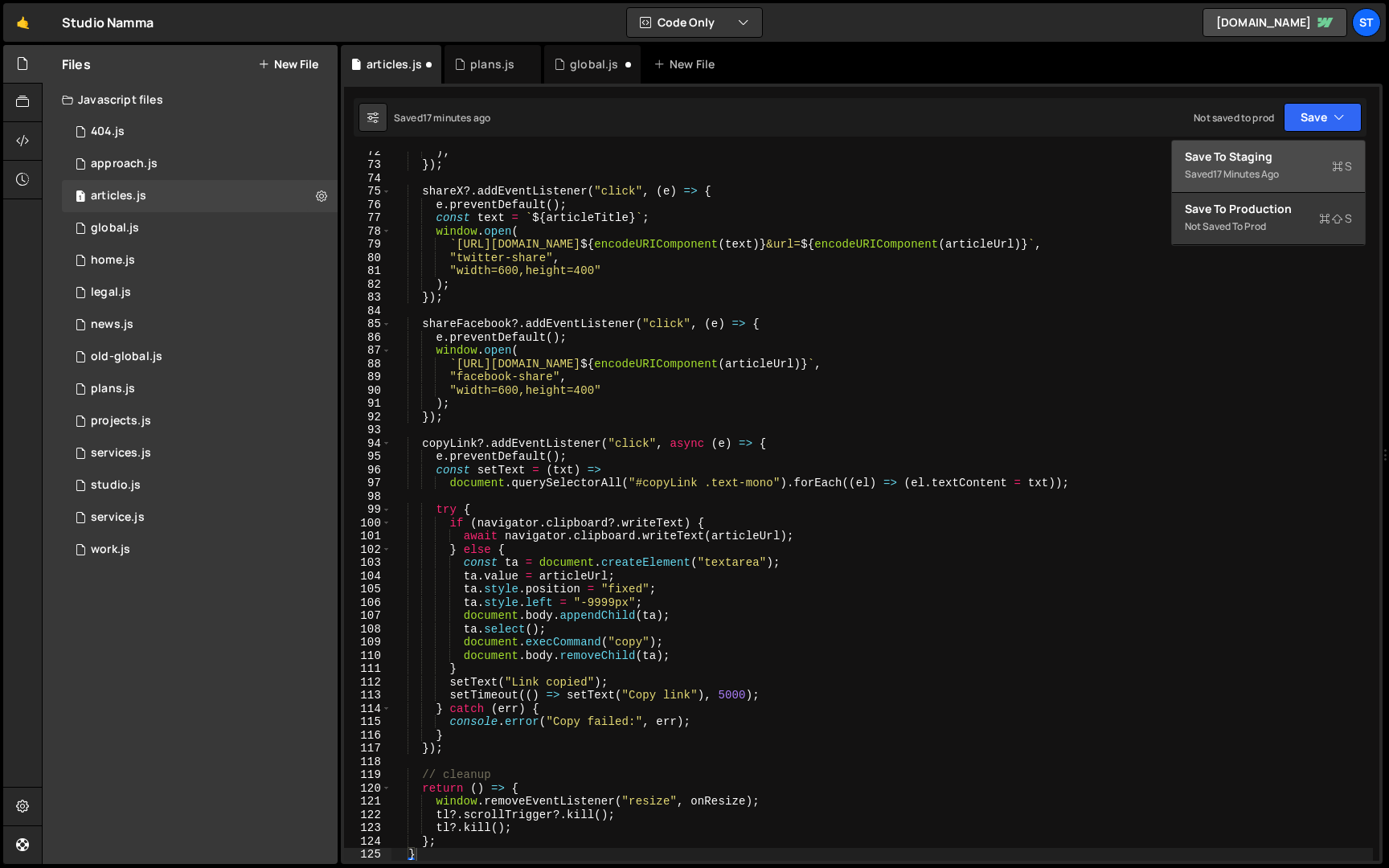
click at [1283, 152] on div "Save to Staging S" at bounding box center [1268, 156] width 167 height 16
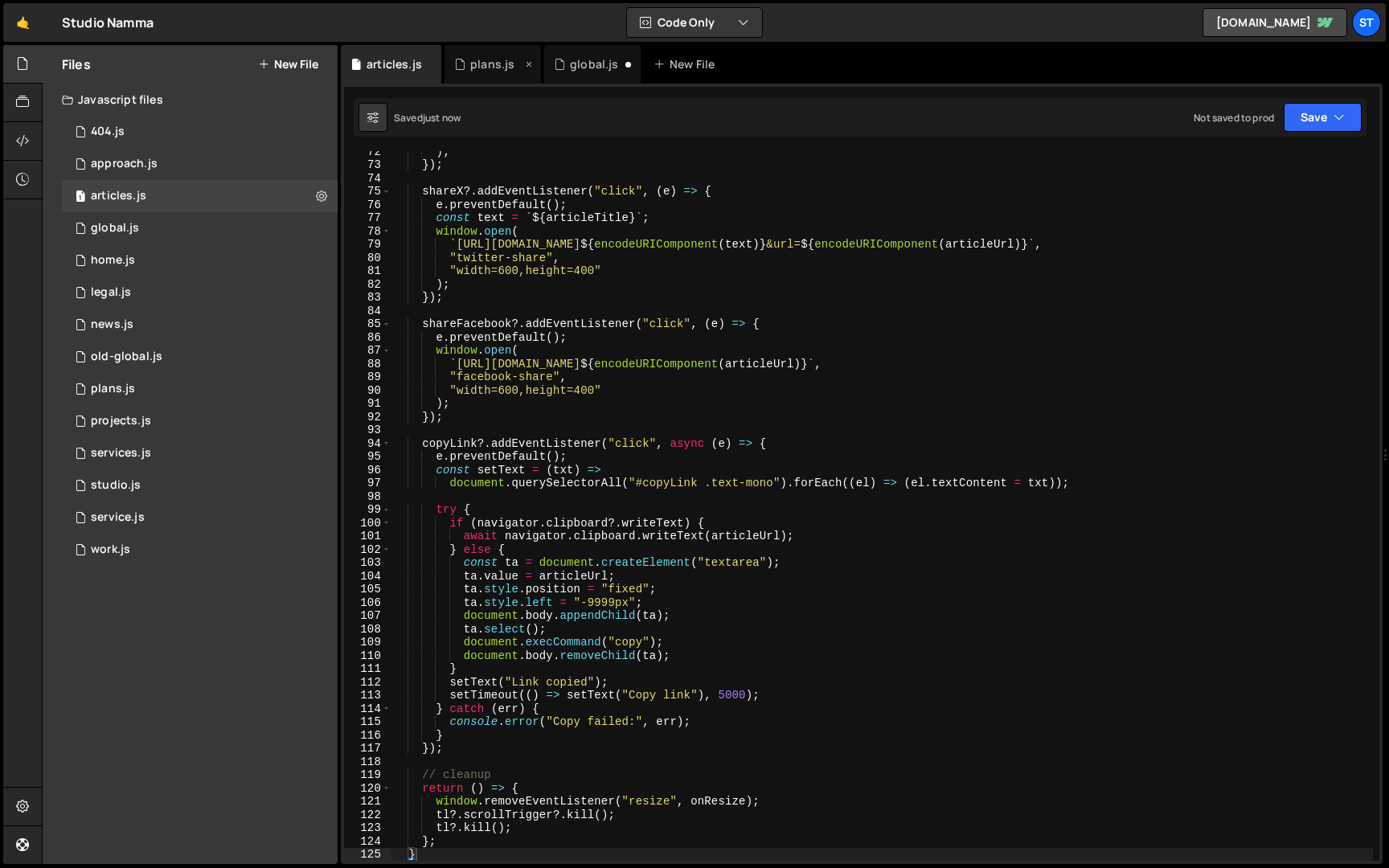
click at [526, 66] on icon at bounding box center [529, 64] width 11 height 16
click at [424, 66] on icon at bounding box center [430, 64] width 11 height 16
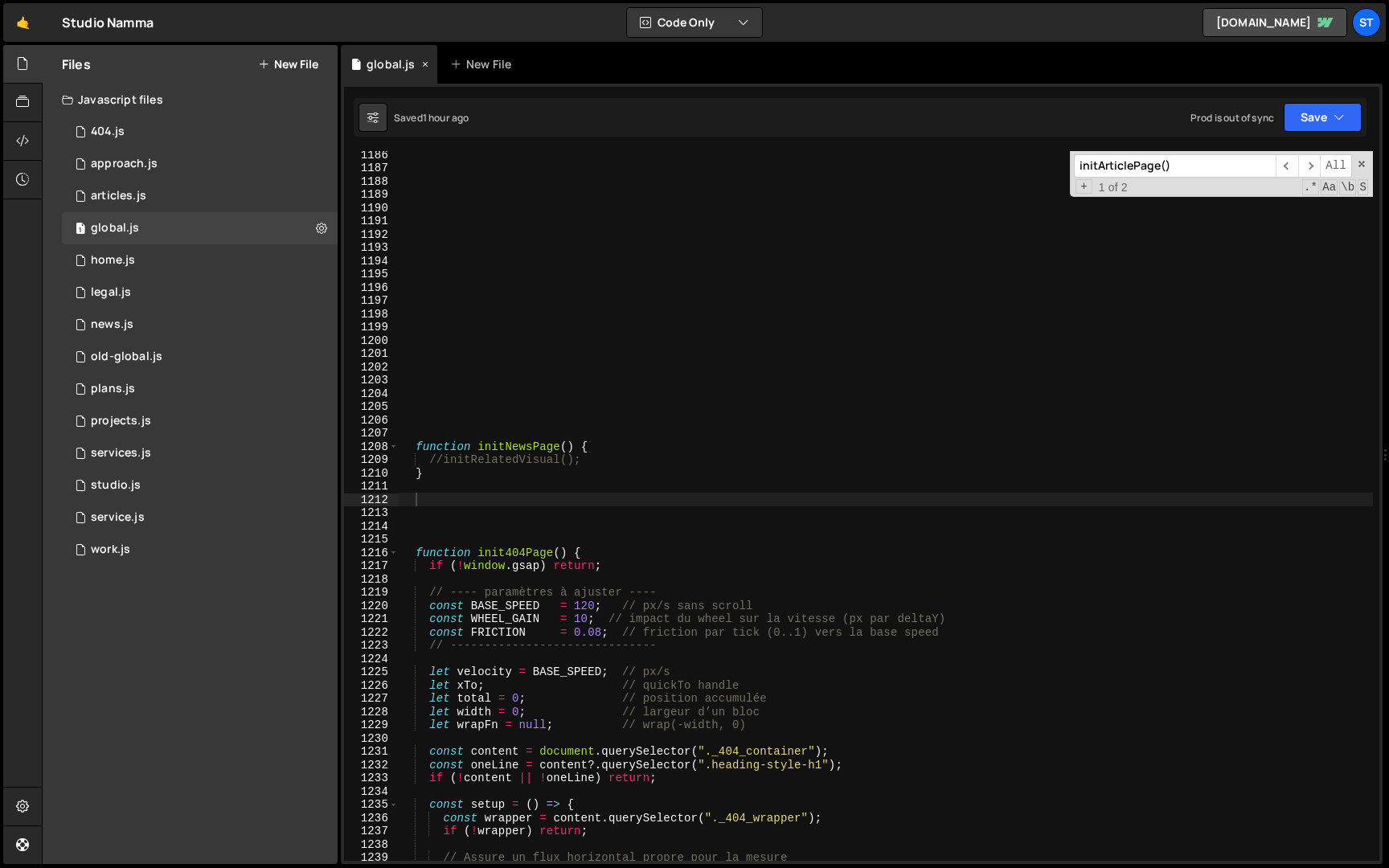
scroll to position [711, 0]
click at [393, 69] on div "global.js" at bounding box center [391, 64] width 48 height 16
click at [1181, 159] on input "initArticlePage()" at bounding box center [1175, 165] width 202 height 23
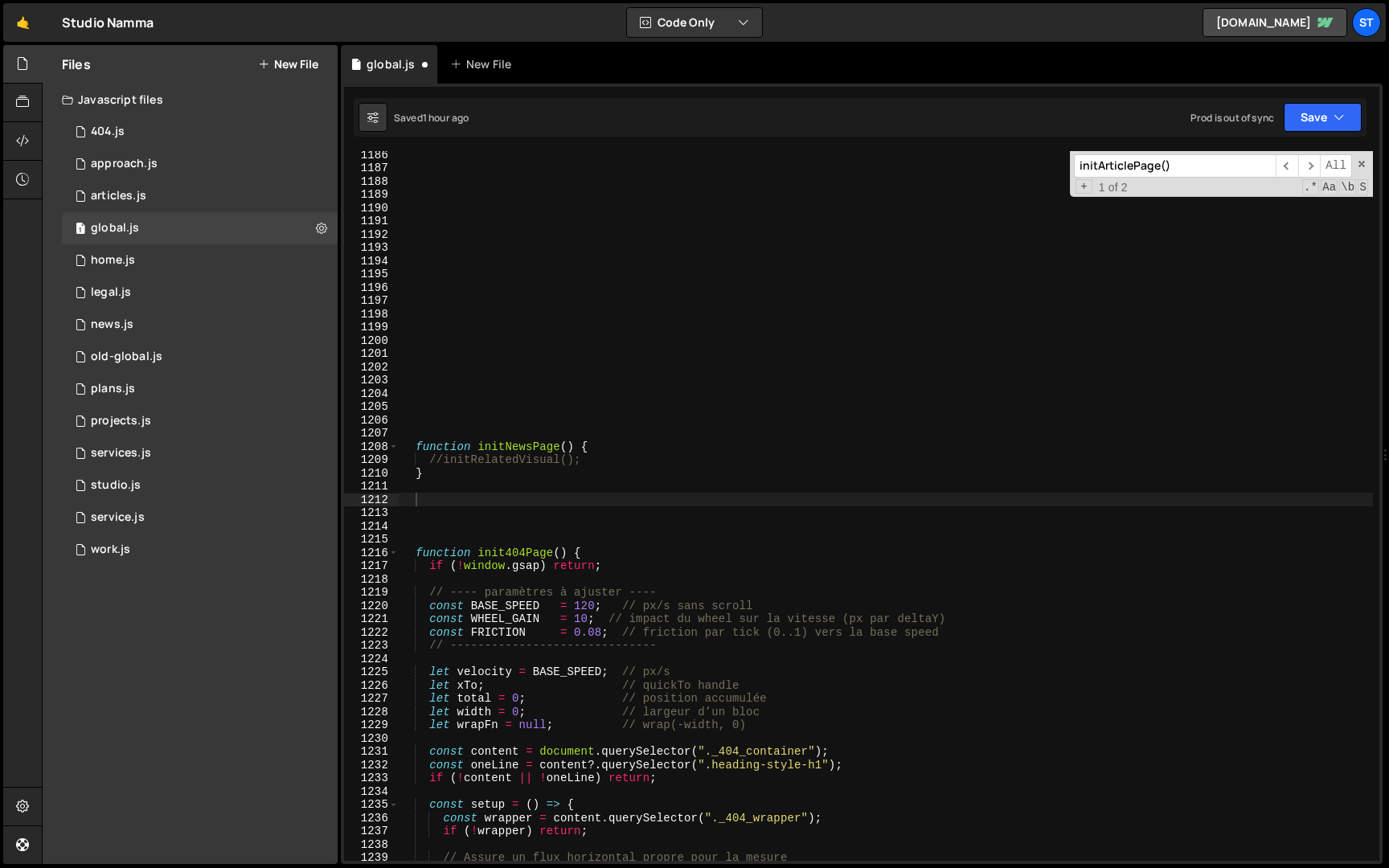
paste input "News"
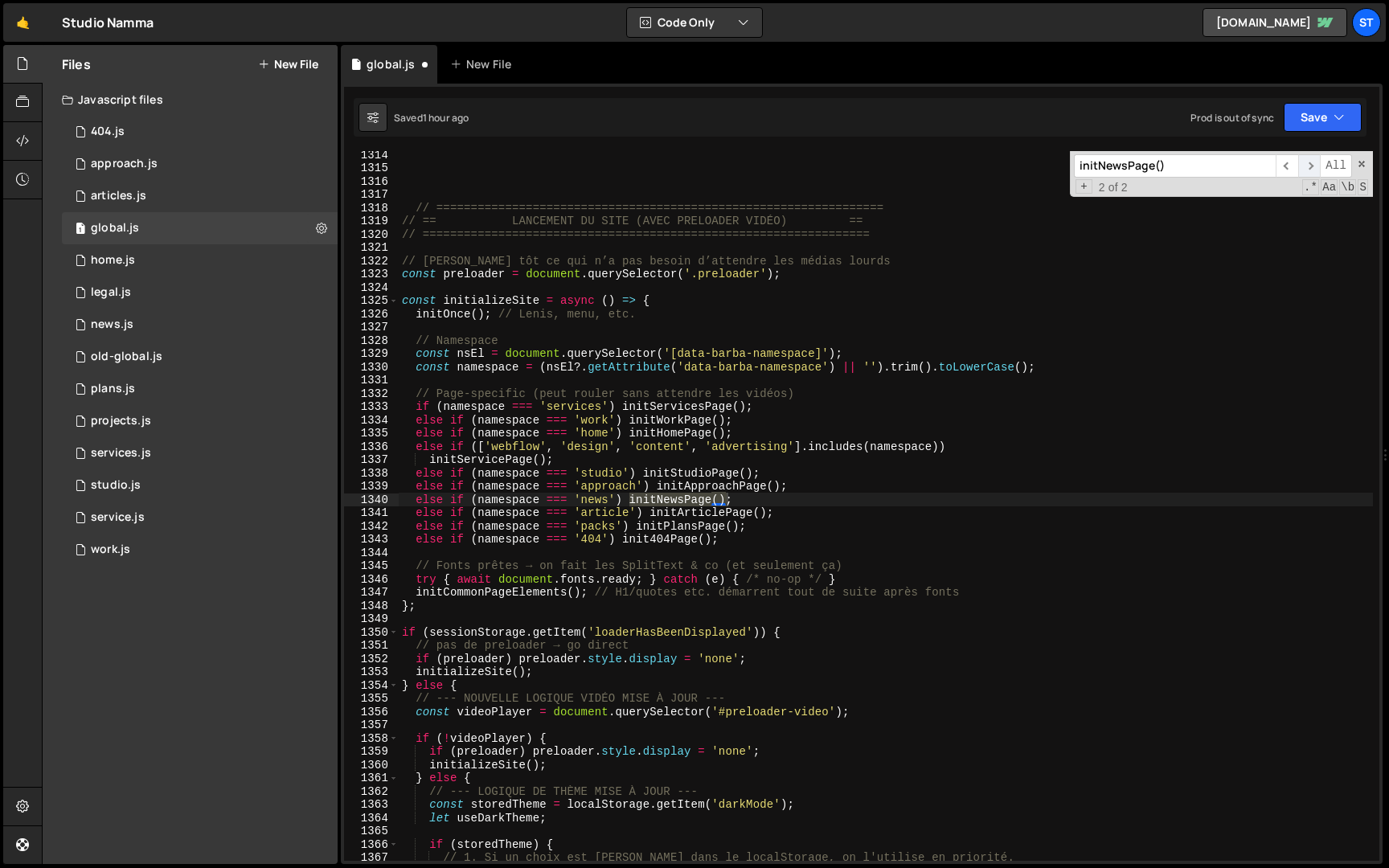
type input "initNewsPage()"
click at [1303, 166] on span "​" at bounding box center [1310, 165] width 23 height 23
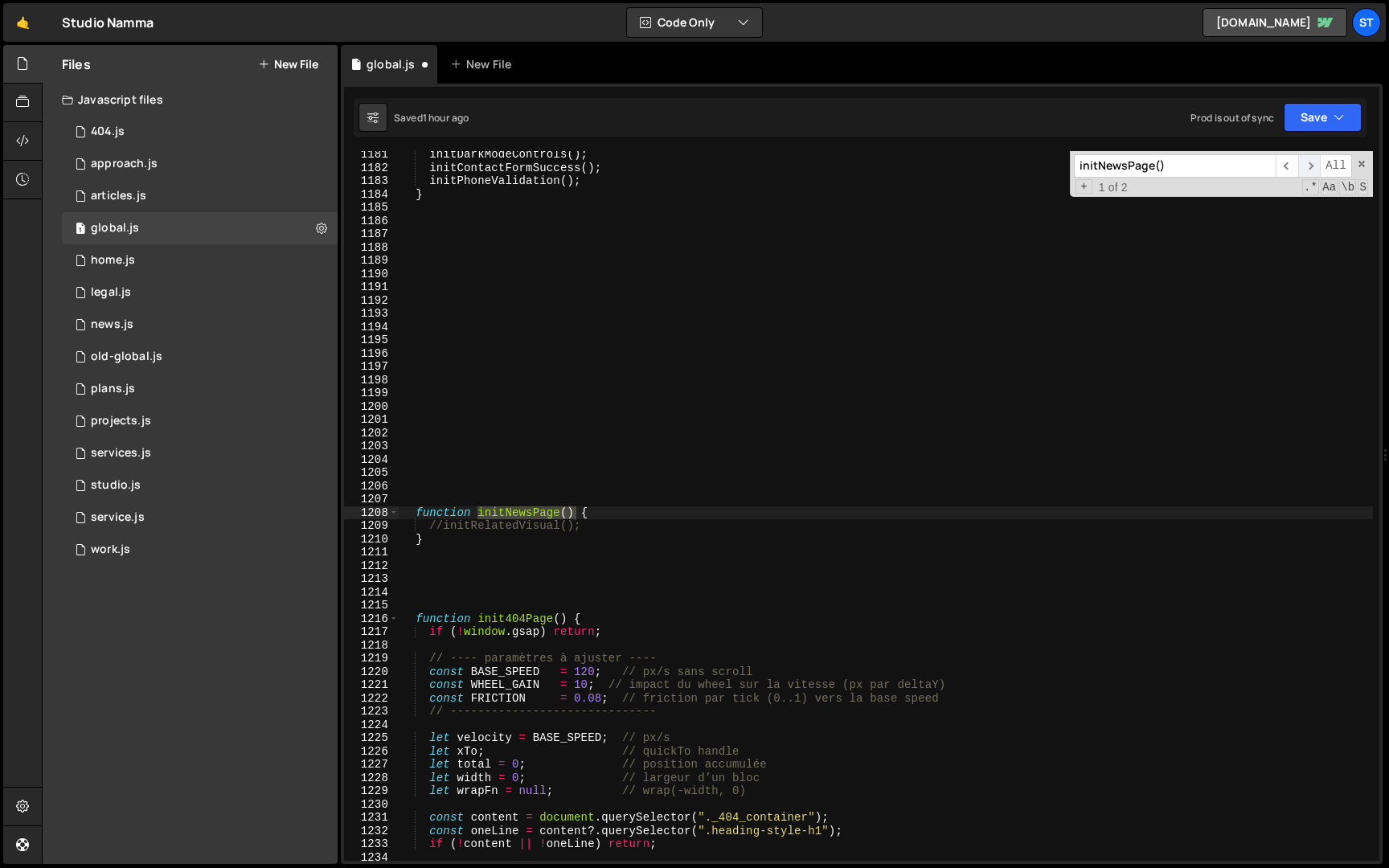
scroll to position [15652, 0]
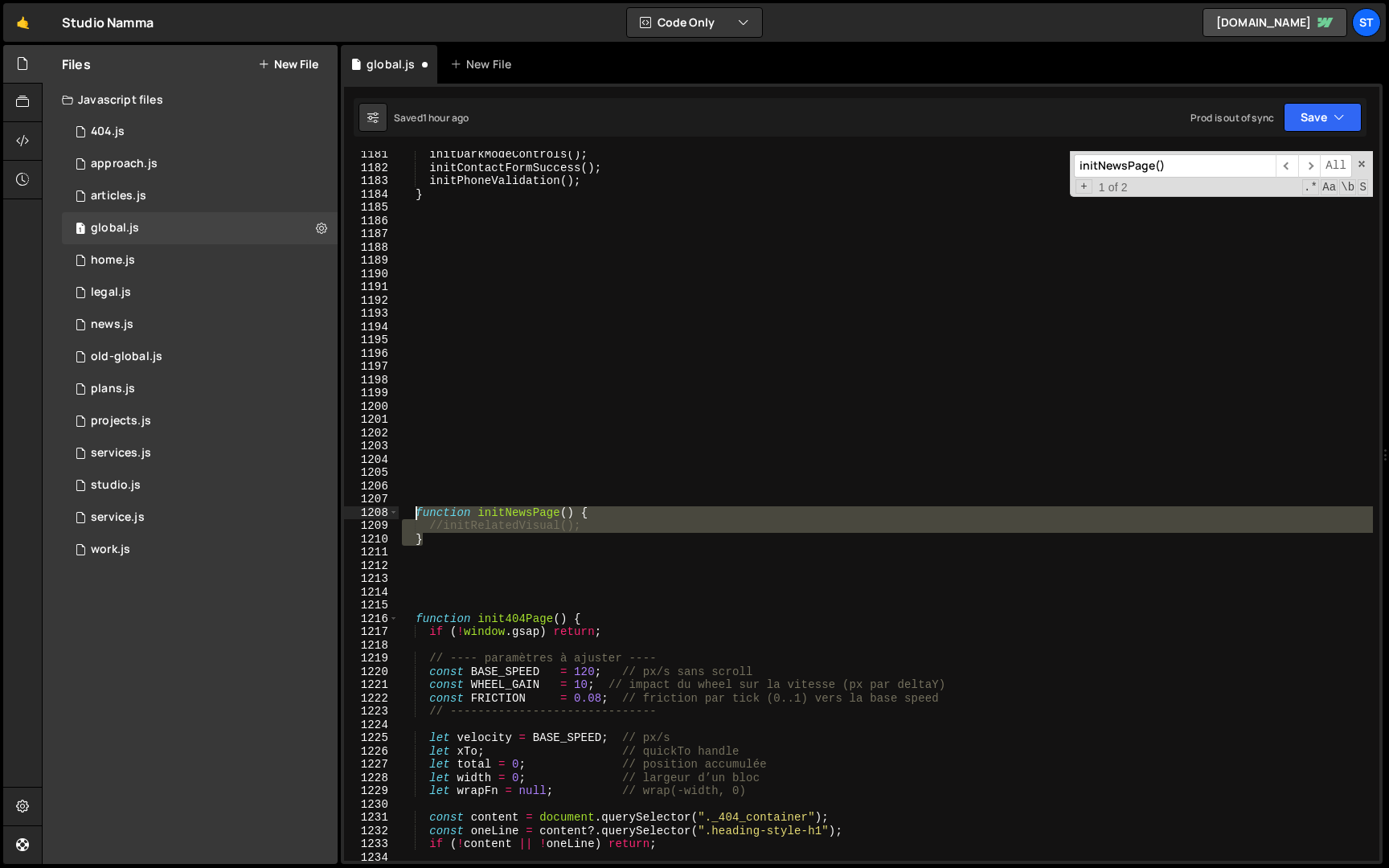
drag, startPoint x: 432, startPoint y: 540, endPoint x: 414, endPoint y: 513, distance: 32.4
click at [414, 513] on div "initDarkModeControls ( ) ; initContactFormSuccess ( ) ; initPhoneValidation ( )…" at bounding box center [886, 517] width 975 height 737
type textarea "function initNewsPage() { //initRelatedVisual();"
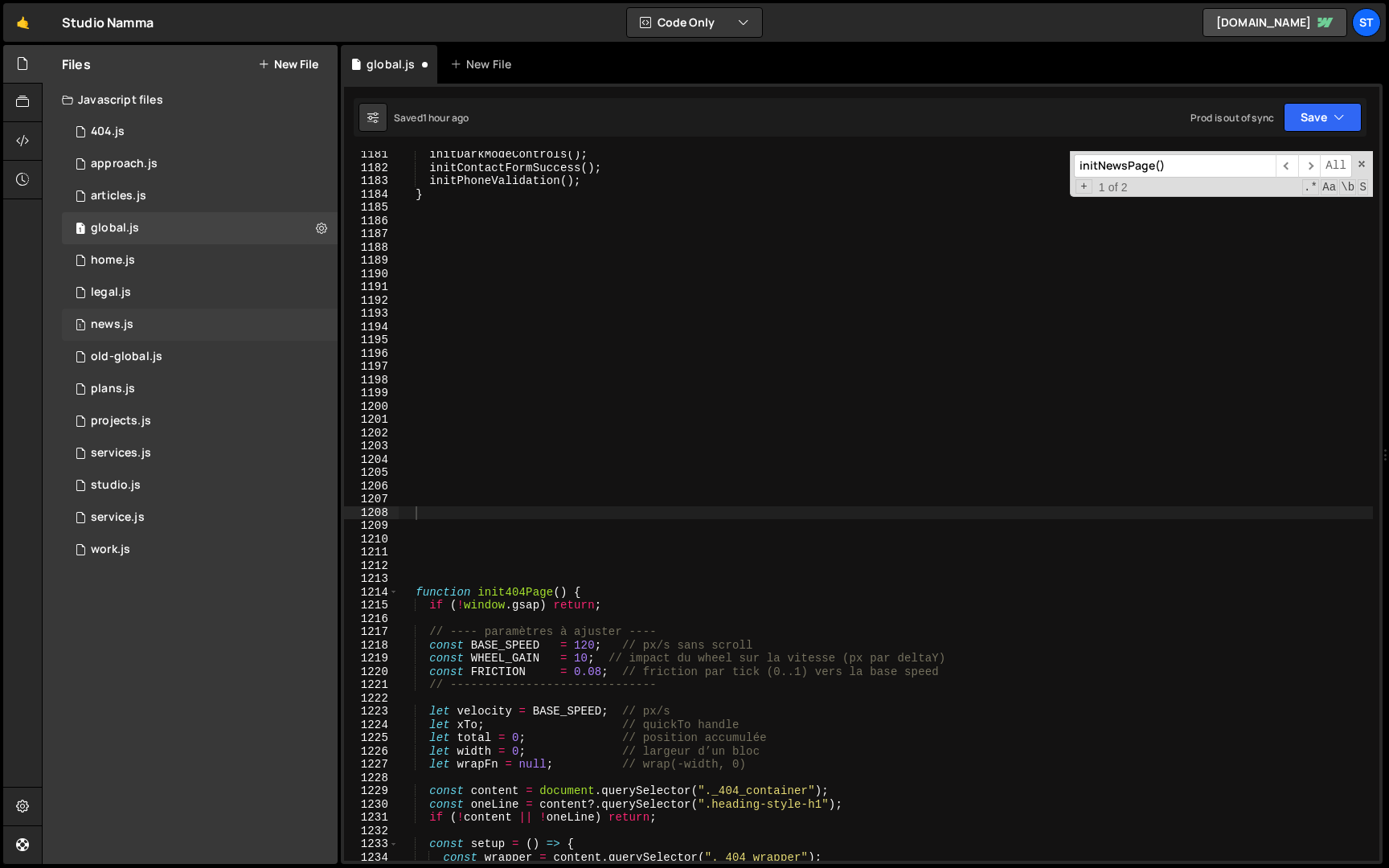
click at [154, 322] on div "1 news.js 0" at bounding box center [200, 325] width 276 height 32
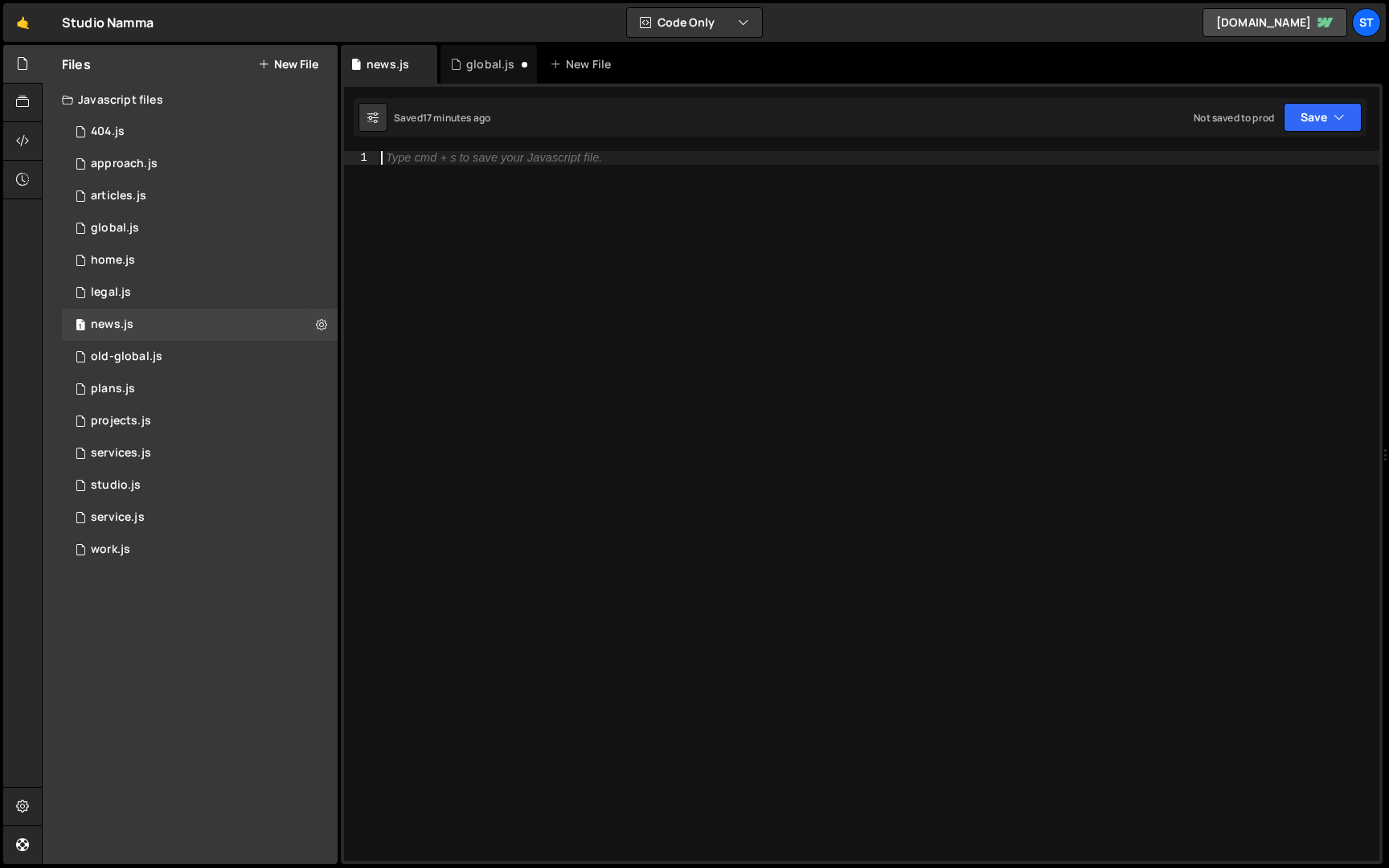
click at [598, 260] on div "Type cmd + s to save your Javascript file." at bounding box center [879, 519] width 1002 height 737
paste textarea "}"
type textarea "}"
click at [493, 64] on div "global.js" at bounding box center [490, 64] width 48 height 16
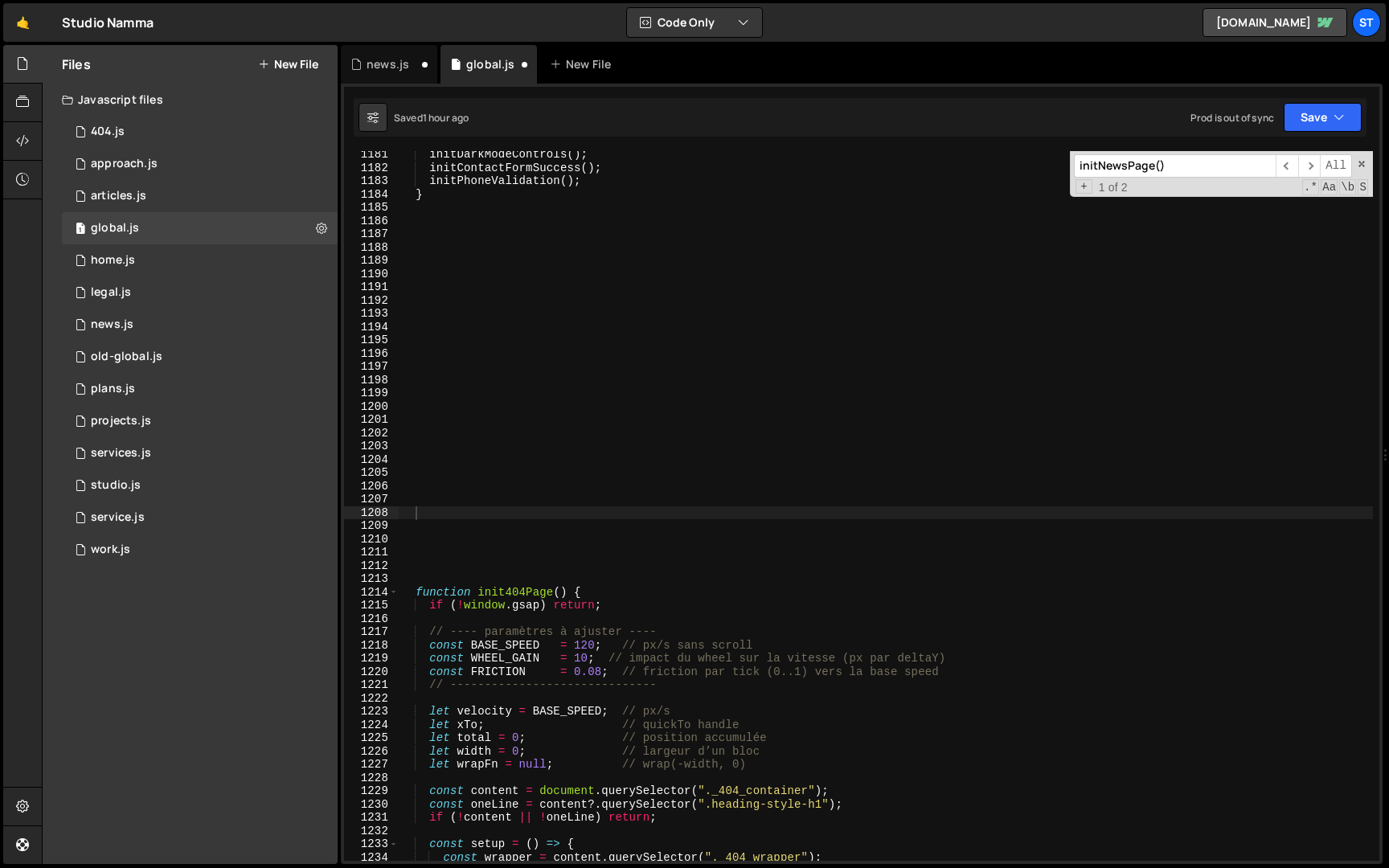
scroll to position [711, 0]
click at [1210, 159] on input "initNewsPage()" at bounding box center [1175, 165] width 202 height 23
paste input "RelatedVisual"
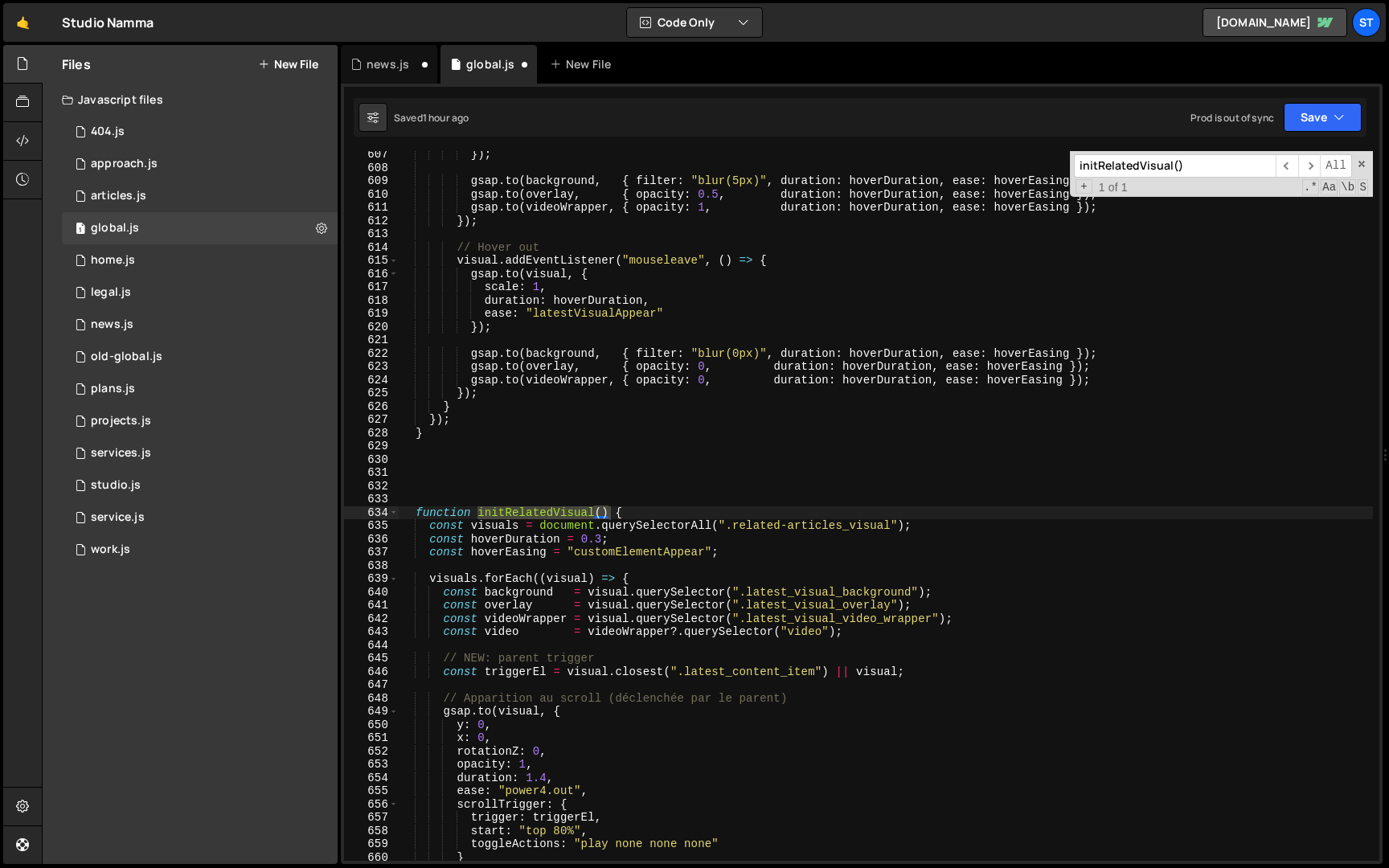
scroll to position [8040, 0]
type input "initRelatedVisual()"
click at [393, 513] on span at bounding box center [393, 513] width 9 height 14
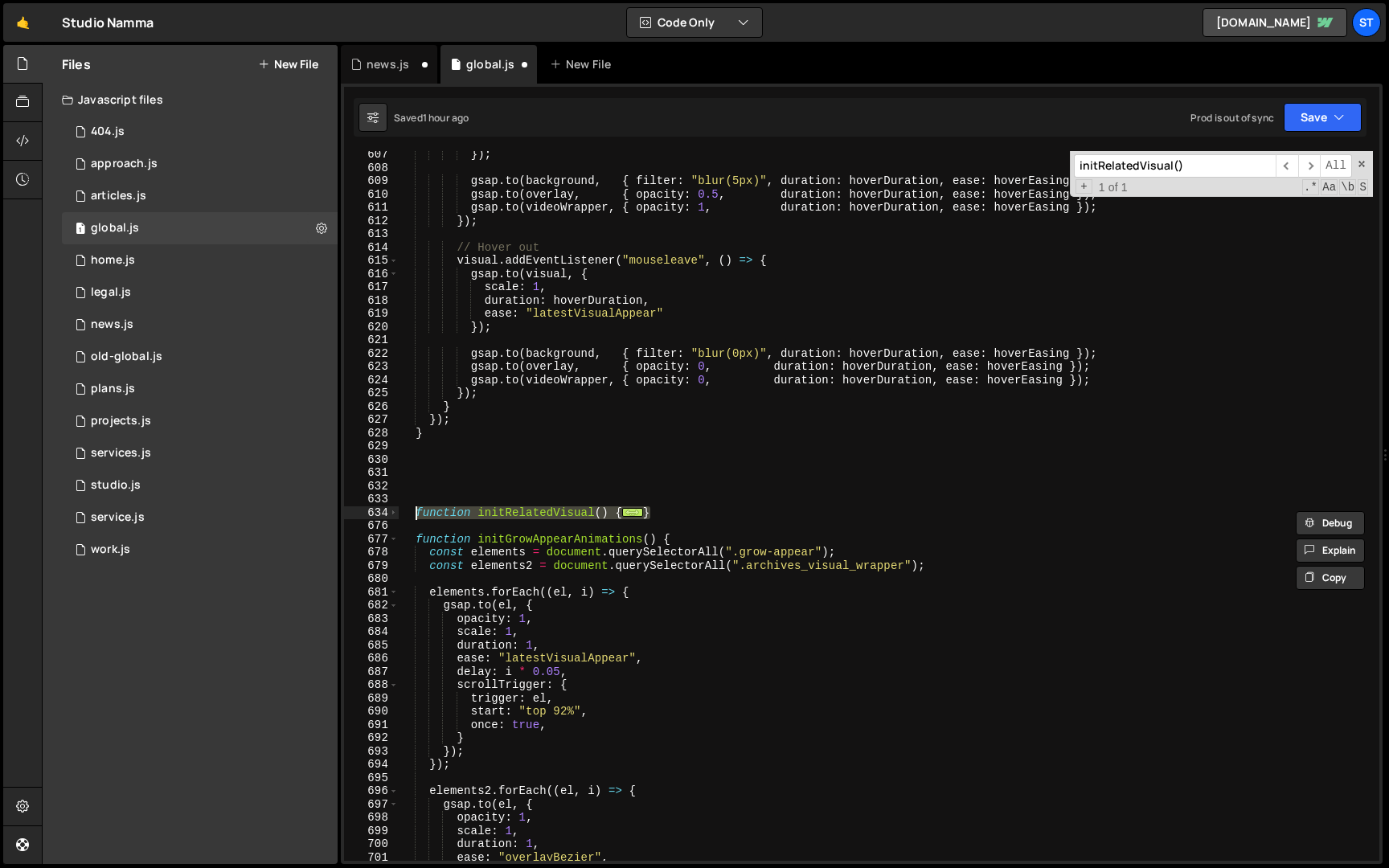
drag, startPoint x: 680, startPoint y: 511, endPoint x: 416, endPoint y: 514, distance: 264.0
click at [416, 514] on div "}) ; gsap . to ( background , { filter : "blur(5px)" , duration : hoverDuration…" at bounding box center [886, 517] width 975 height 737
type textarea "function initRelatedVisual() { const visuals = document.querySelectorAll(".rela…"
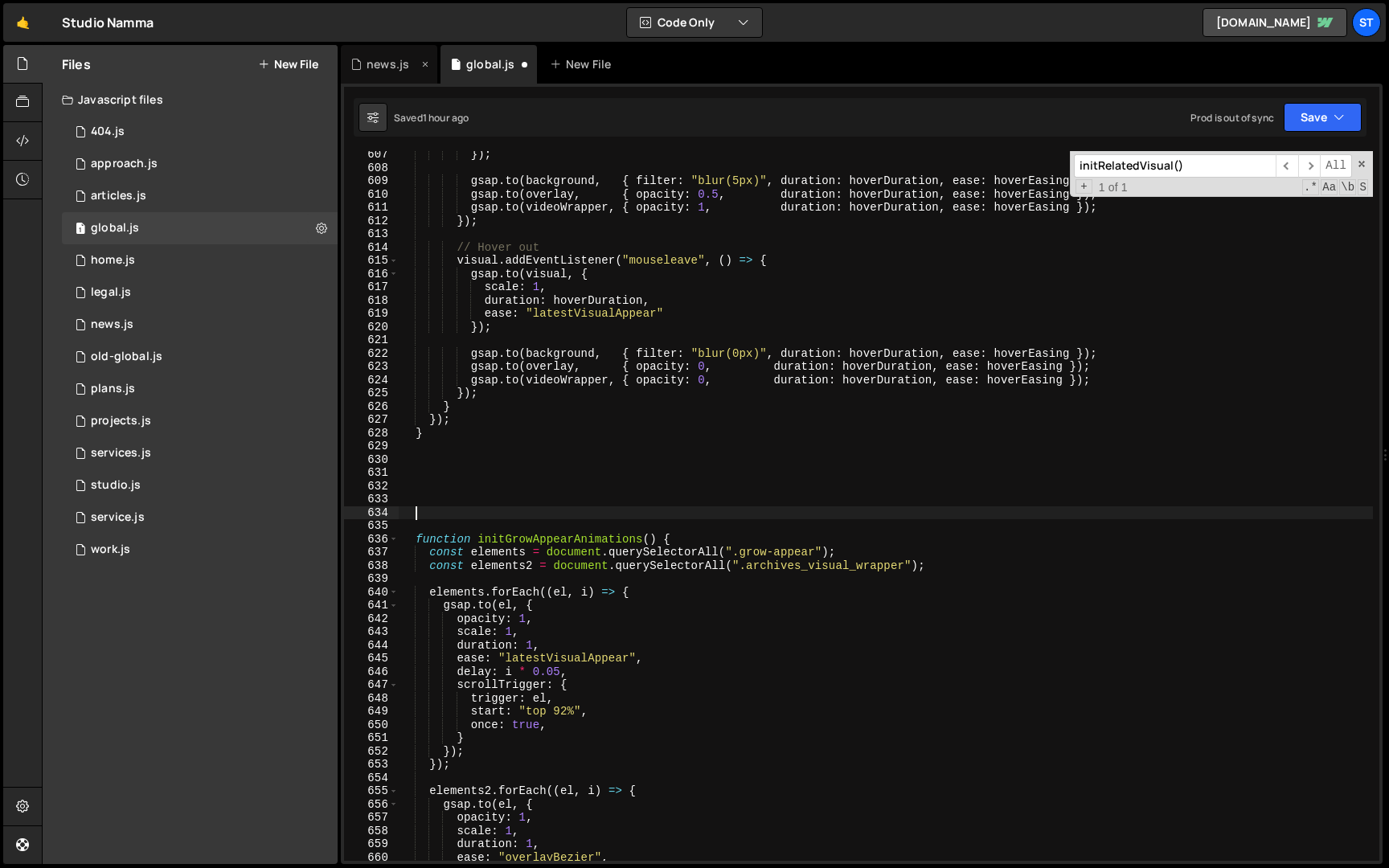
click at [382, 68] on div "news.js" at bounding box center [388, 64] width 43 height 16
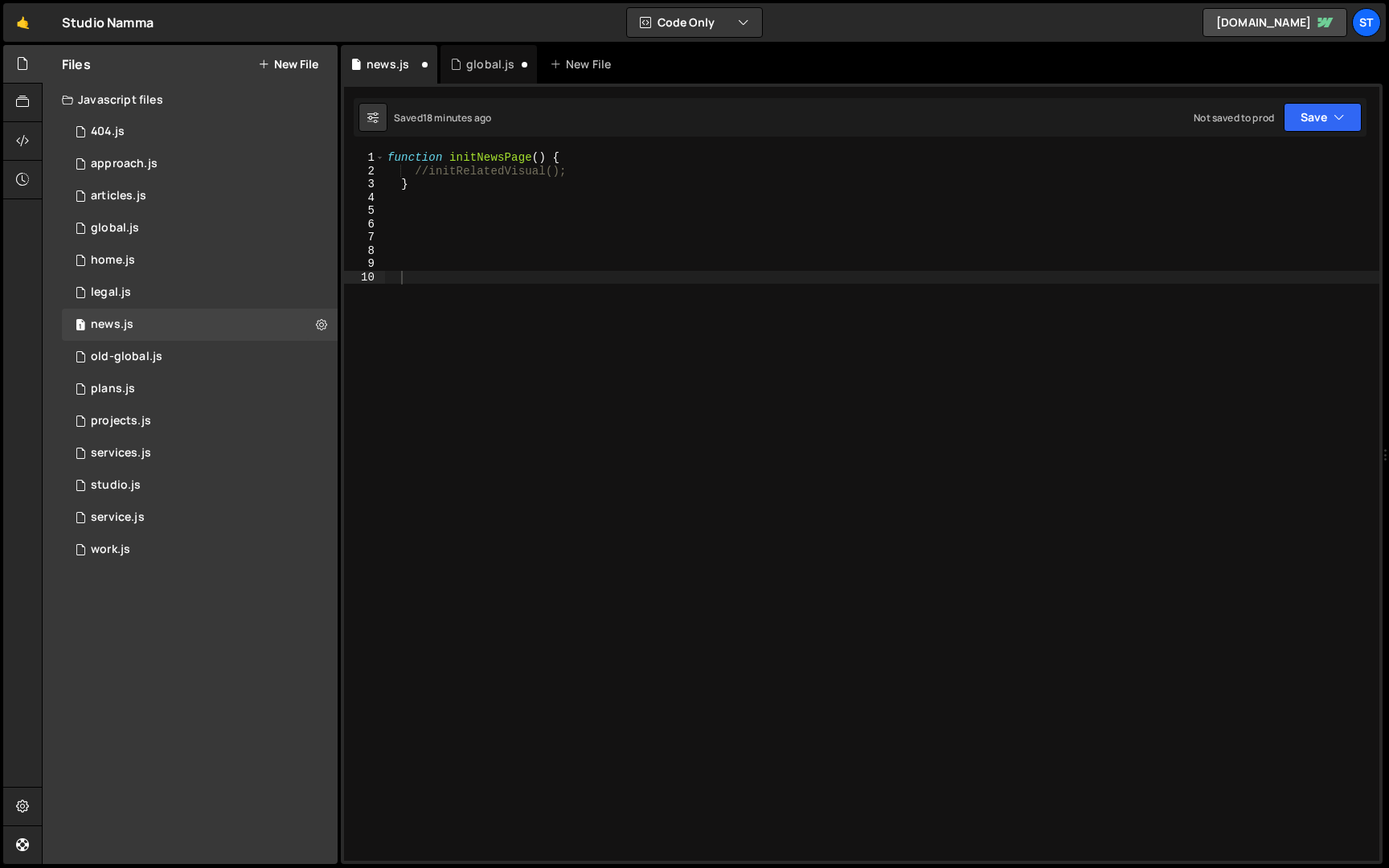
click at [620, 394] on div "function initNewsPage ( ) { //initRelatedVisual(); }" at bounding box center [882, 519] width 996 height 737
paste textarea "}"
type textarea "}"
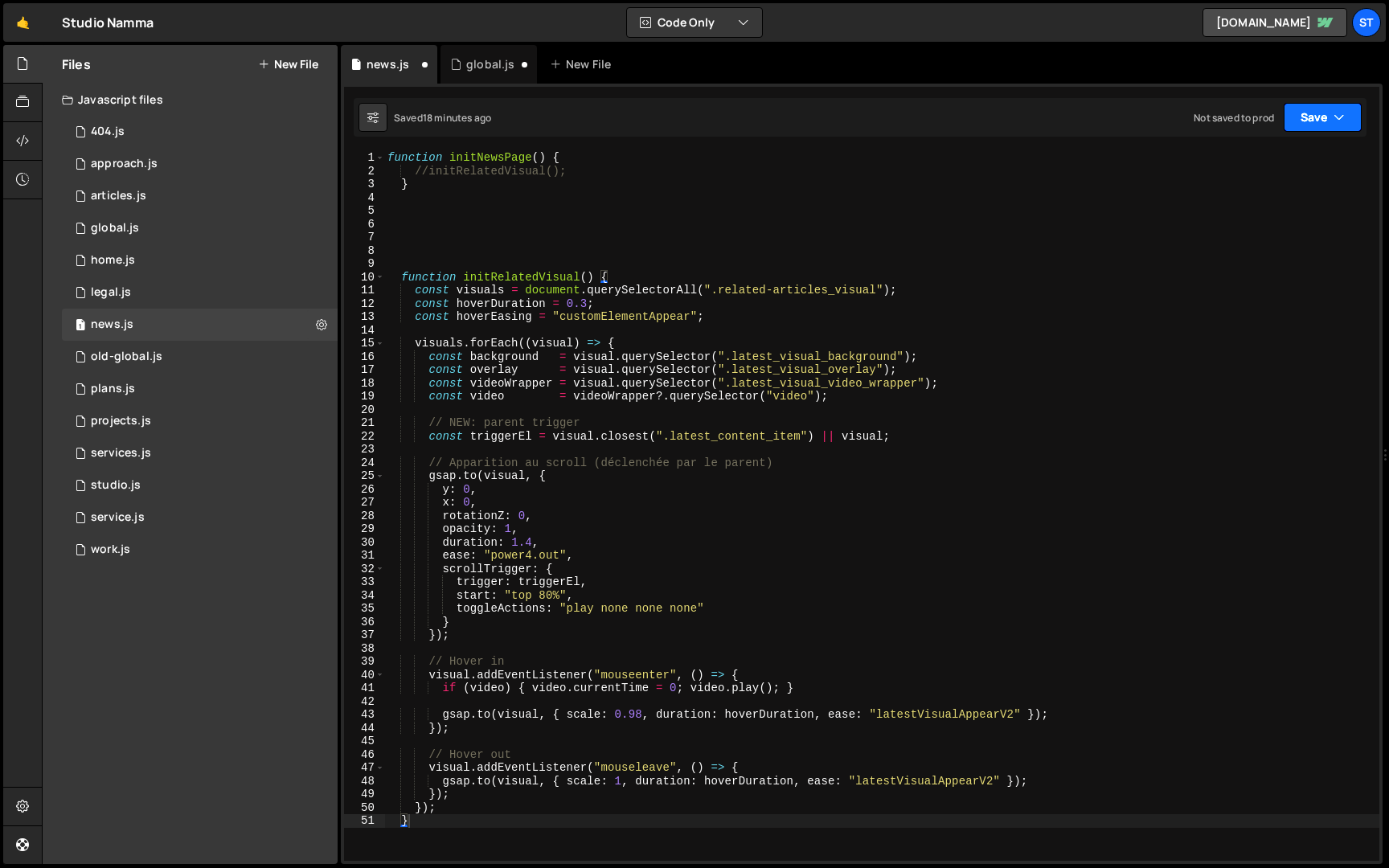
click at [1310, 118] on button "Save" at bounding box center [1323, 118] width 78 height 29
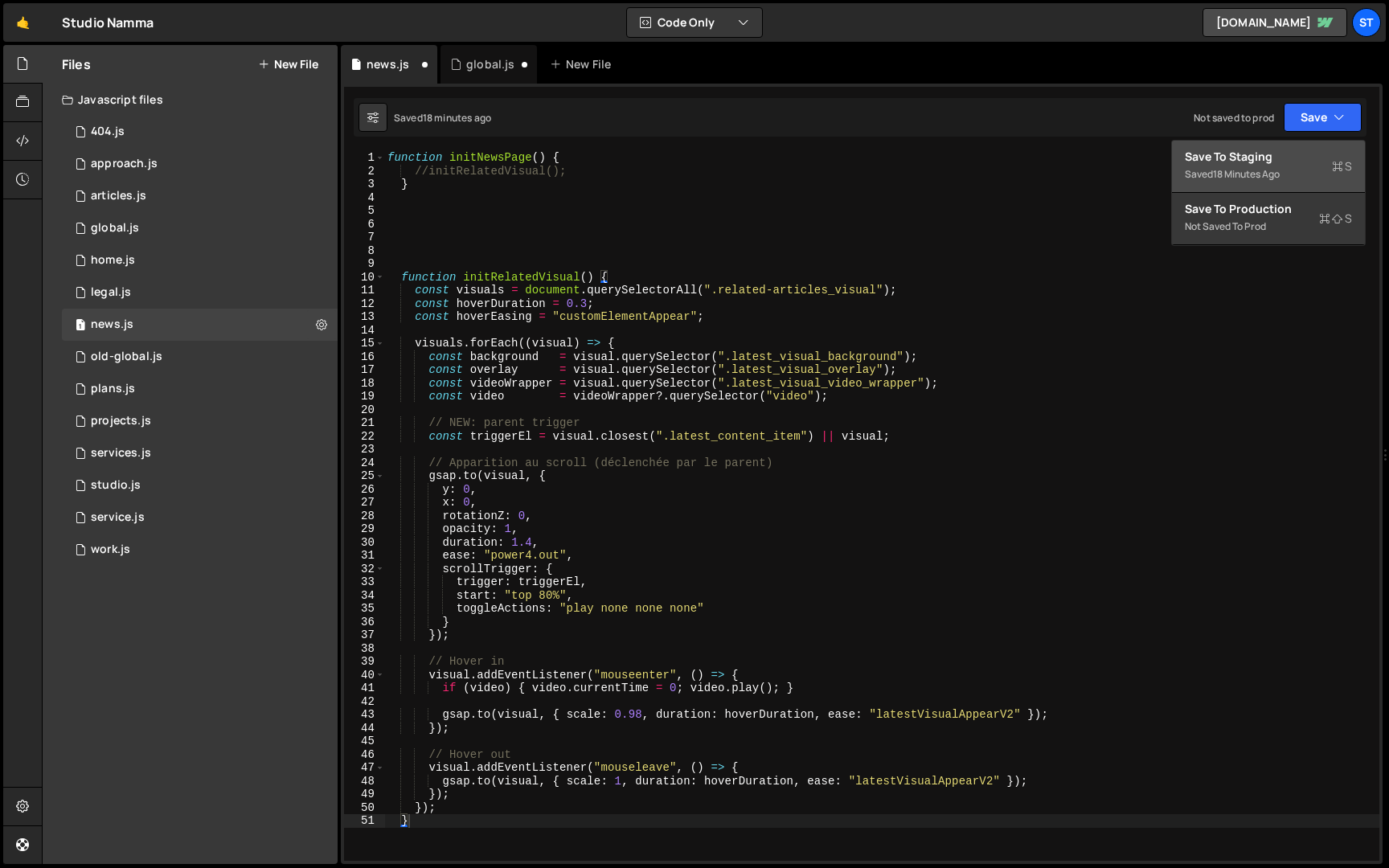
click at [1277, 161] on div "Save to Staging S" at bounding box center [1268, 156] width 167 height 16
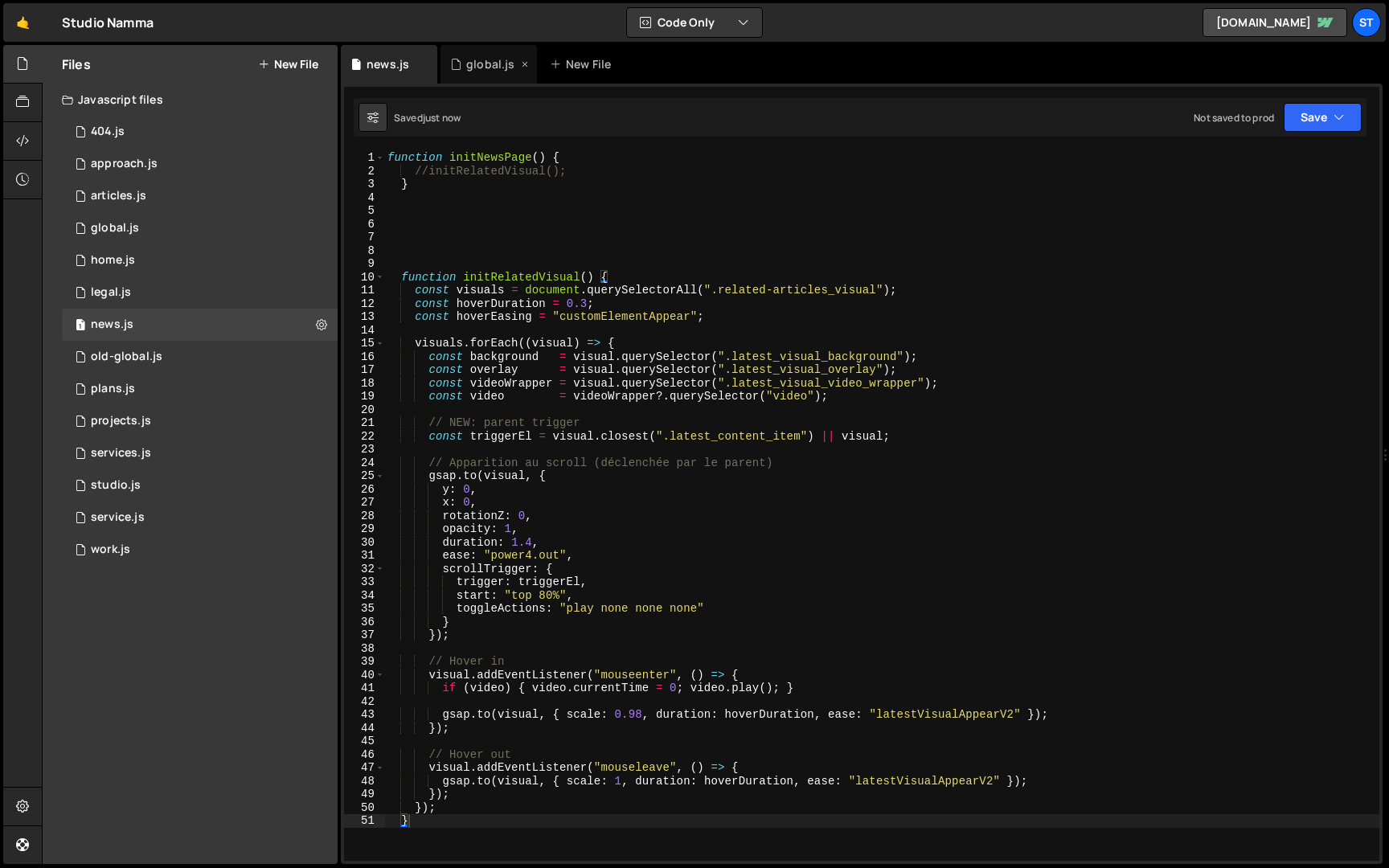
click at [489, 65] on div "global.js" at bounding box center [490, 64] width 48 height 16
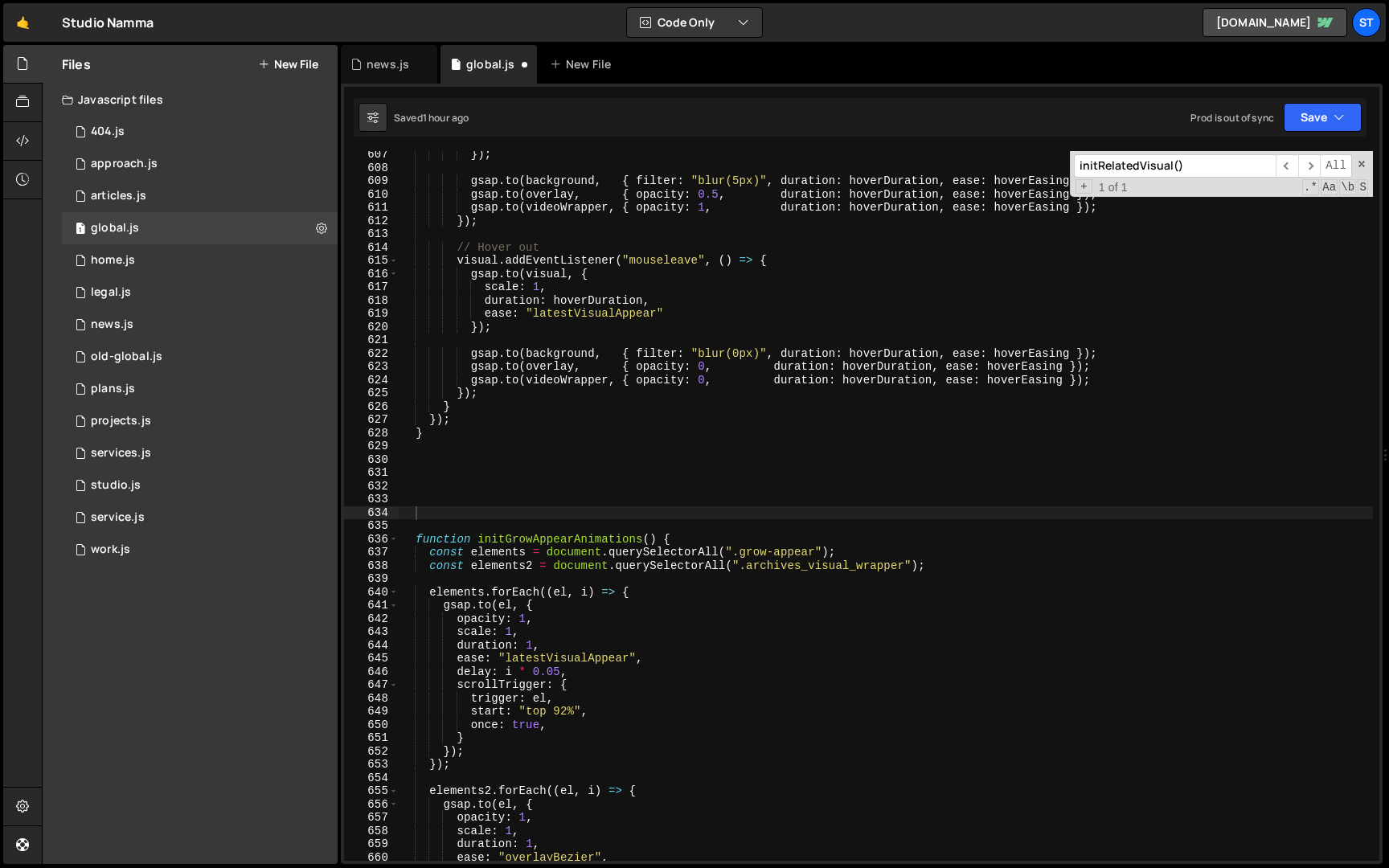
scroll to position [711, 0]
click at [1225, 171] on input "initRelatedVisual()" at bounding box center [1175, 165] width 202 height 23
paste input "404Page"
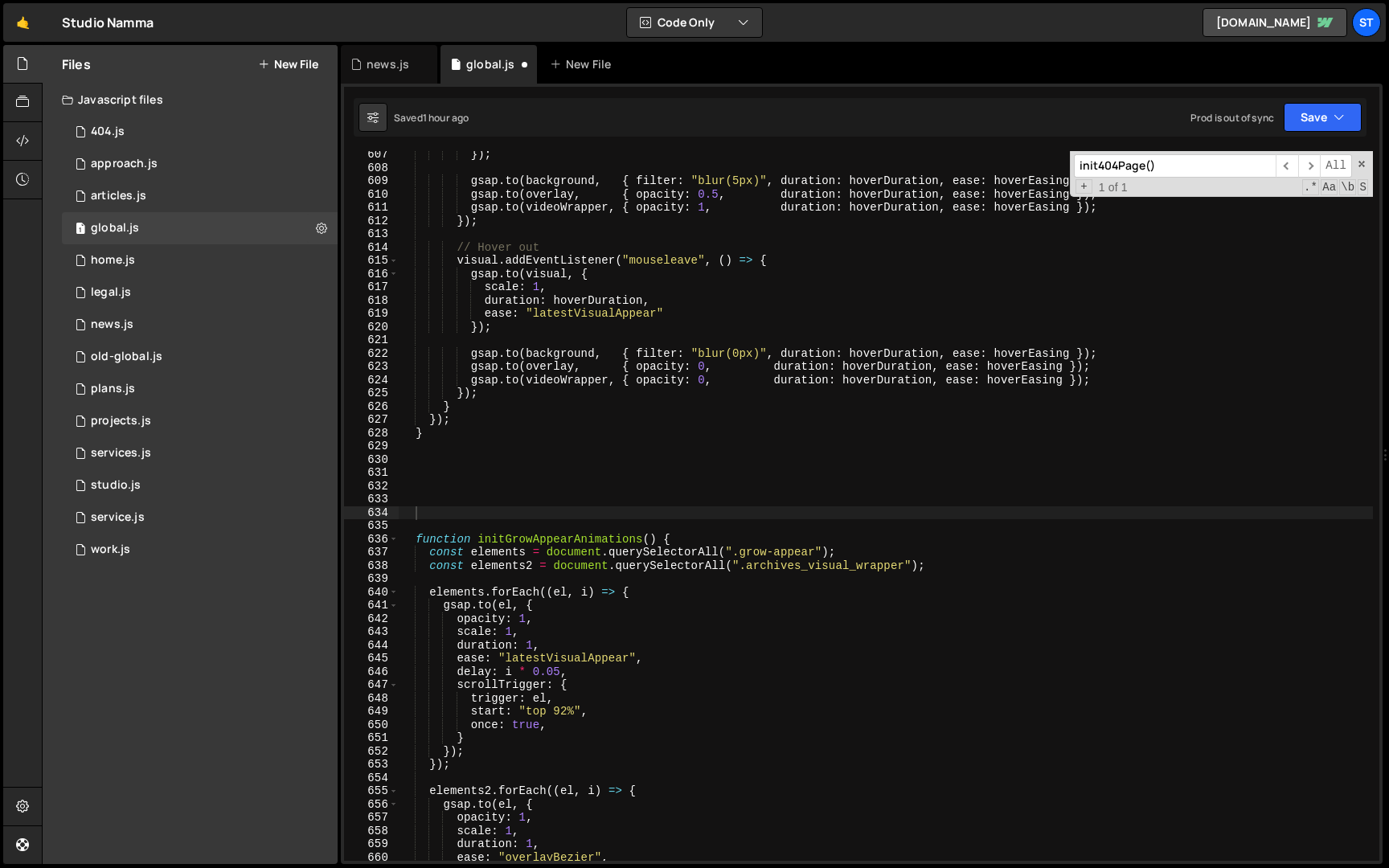
scroll to position [15202, 0]
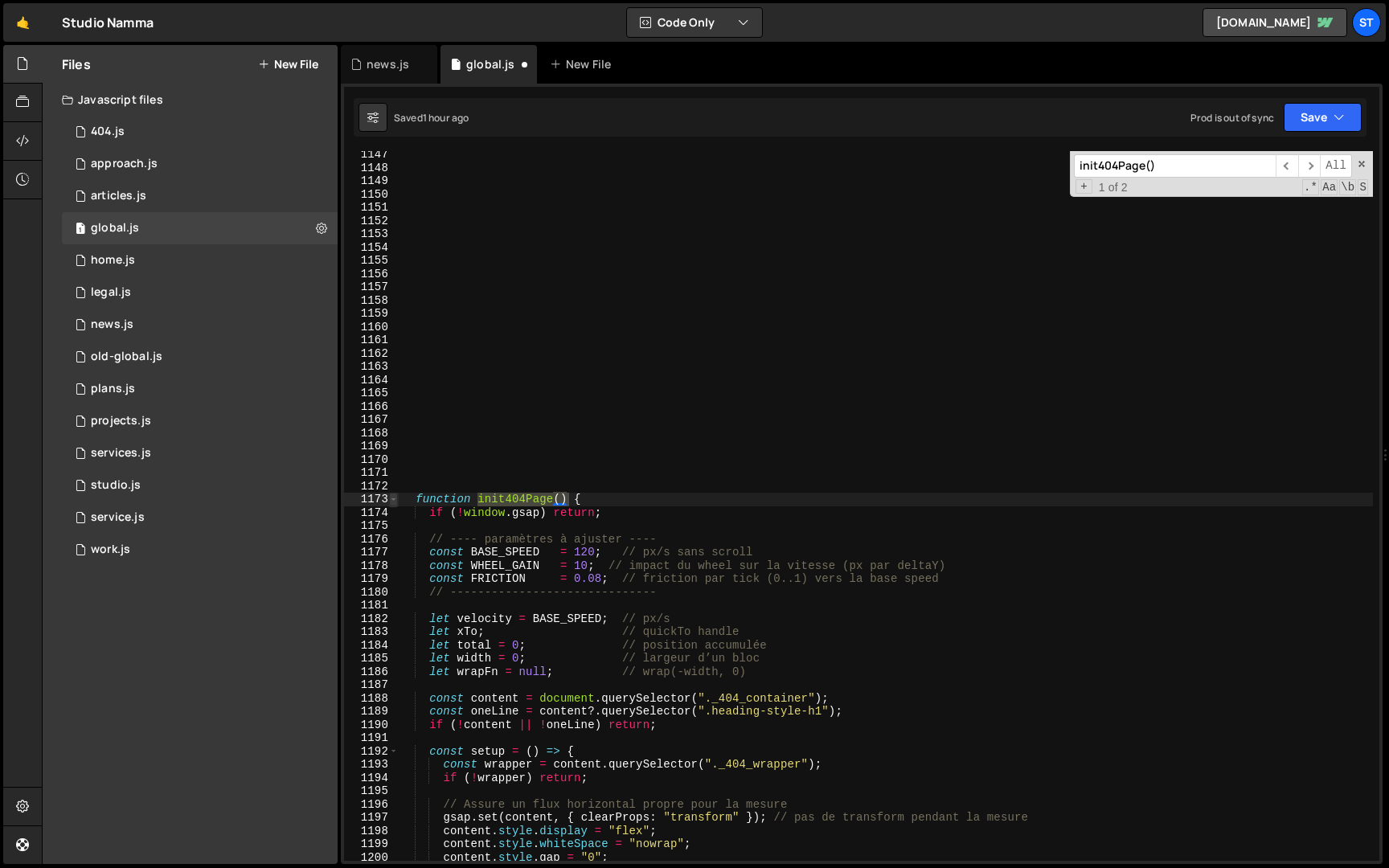
type input "init404Page()"
click at [396, 501] on span at bounding box center [393, 499] width 9 height 14
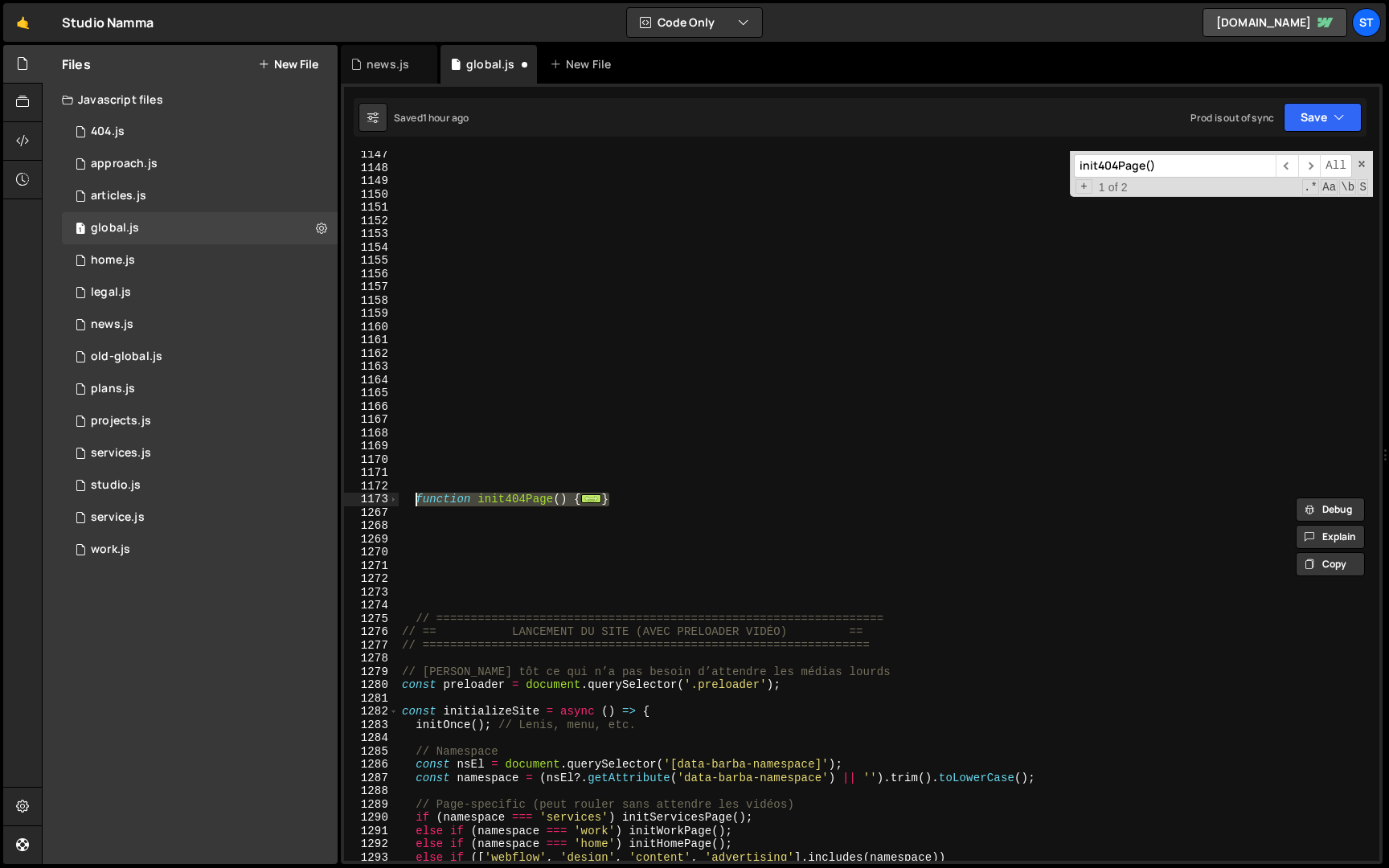
drag, startPoint x: 626, startPoint y: 495, endPoint x: 416, endPoint y: 500, distance: 210.1
click at [416, 500] on div "function init404Page ( ) { ... } // ===========================================…" at bounding box center [886, 517] width 975 height 737
type textarea "function init404Page() { if (!window.gsap) return;"
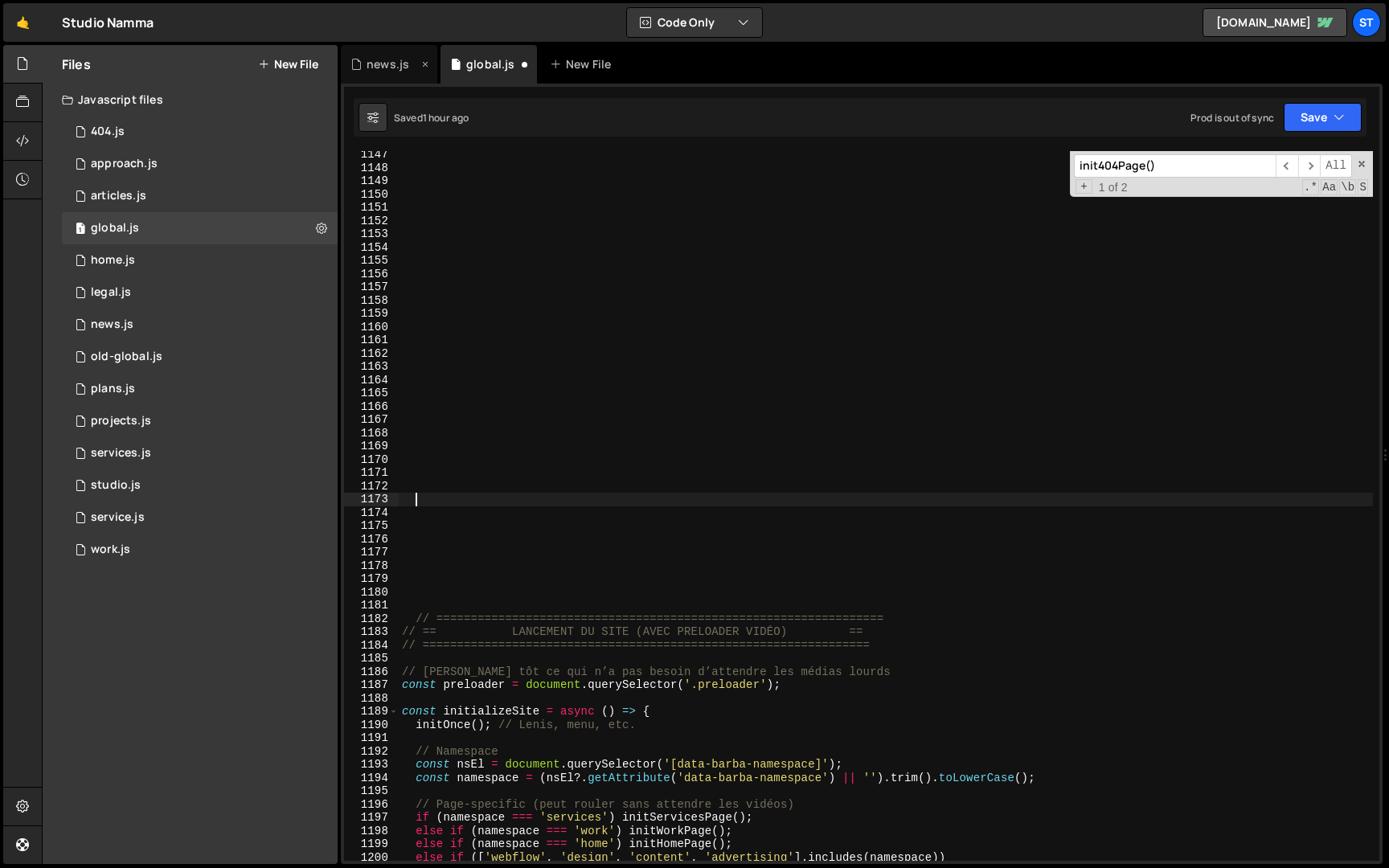
click at [426, 69] on icon at bounding box center [426, 64] width 11 height 16
click at [206, 143] on div "1 404.js 0" at bounding box center [200, 132] width 276 height 32
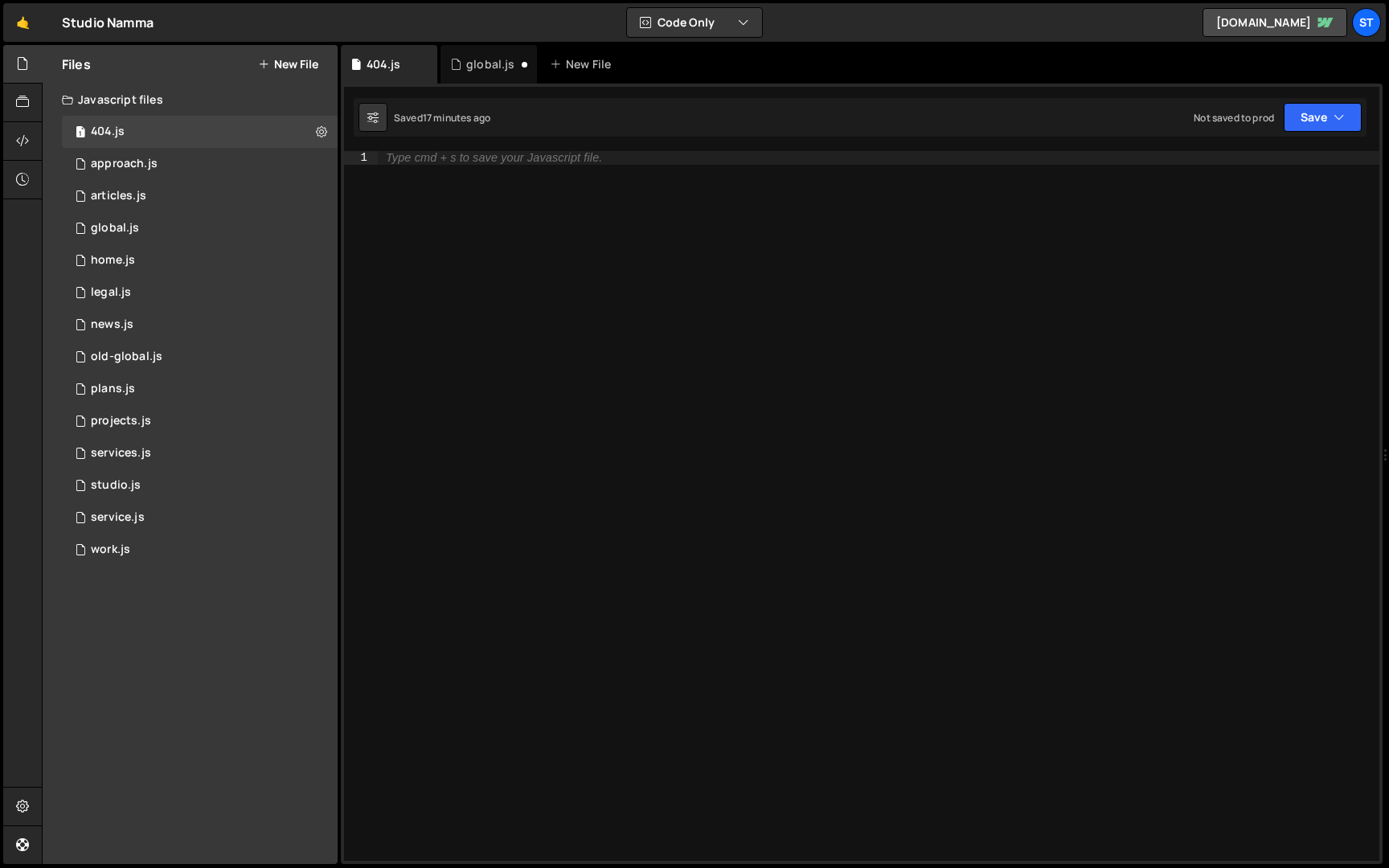
scroll to position [0, 0]
click at [544, 216] on div "Type cmd + s to save your Javascript file." at bounding box center [879, 519] width 1002 height 737
paste textarea "}"
type textarea "}"
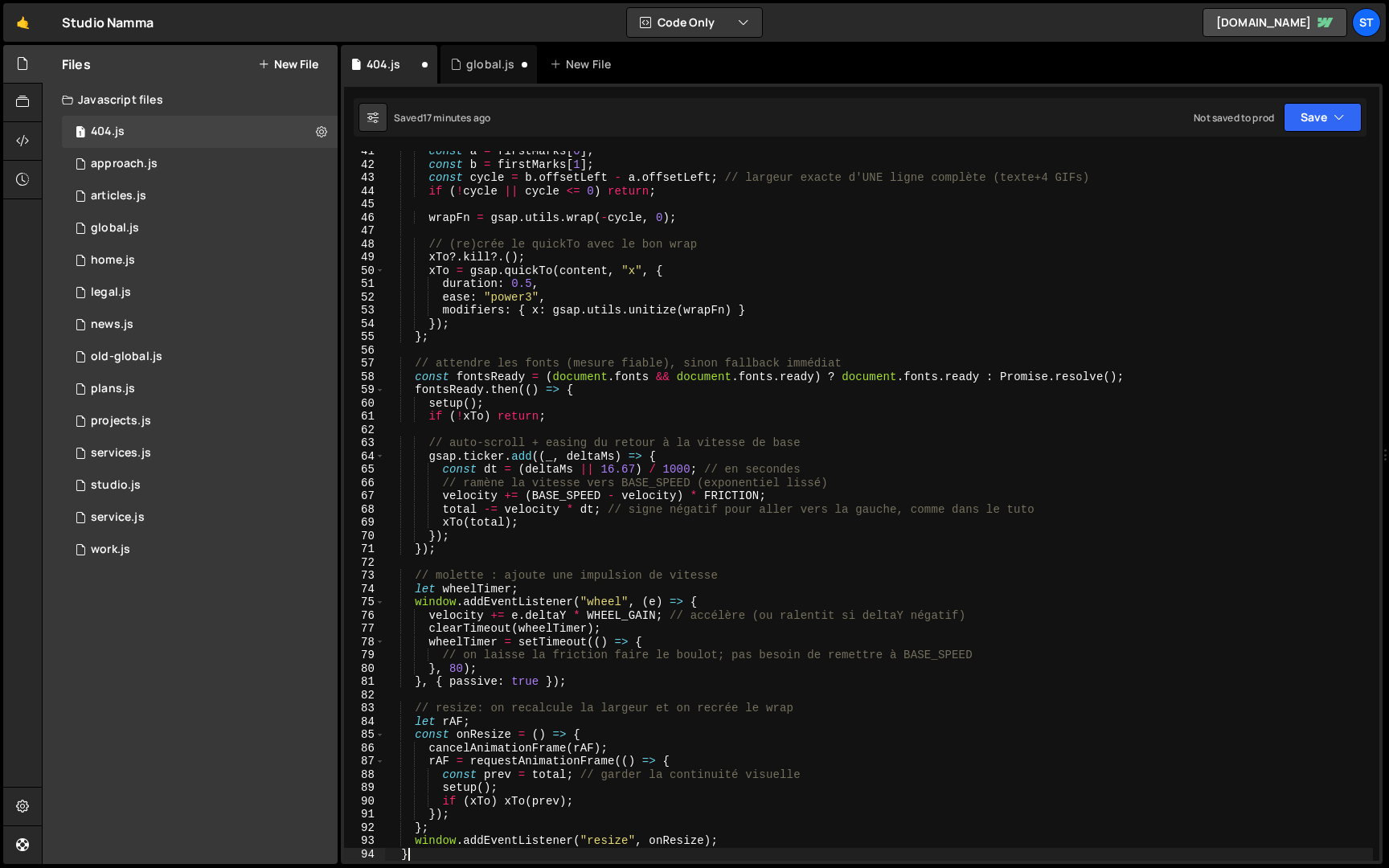
scroll to position [537, 0]
click at [1302, 114] on button "Save" at bounding box center [1323, 118] width 78 height 29
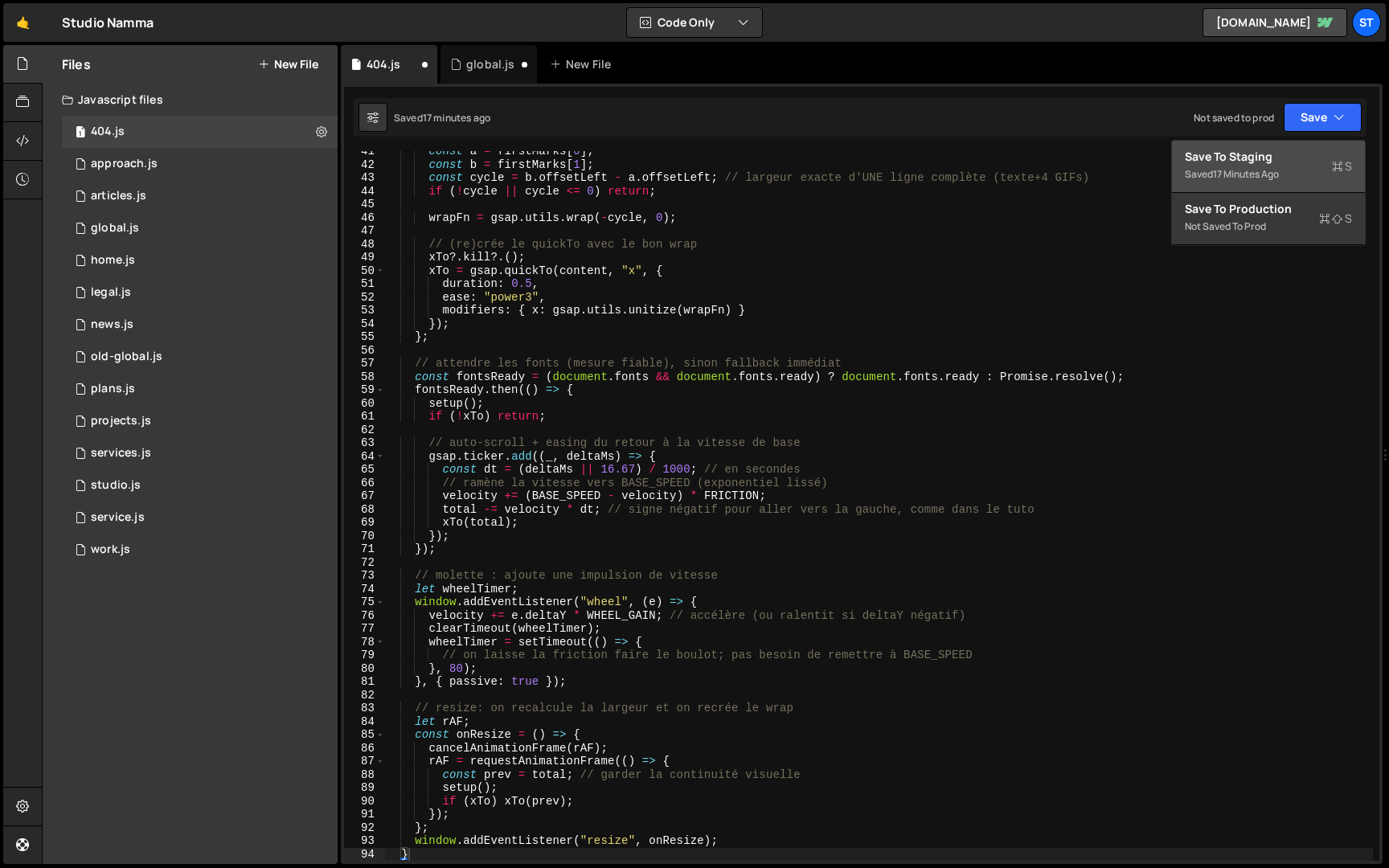
click at [1248, 158] on div "Save to Staging S" at bounding box center [1268, 156] width 167 height 16
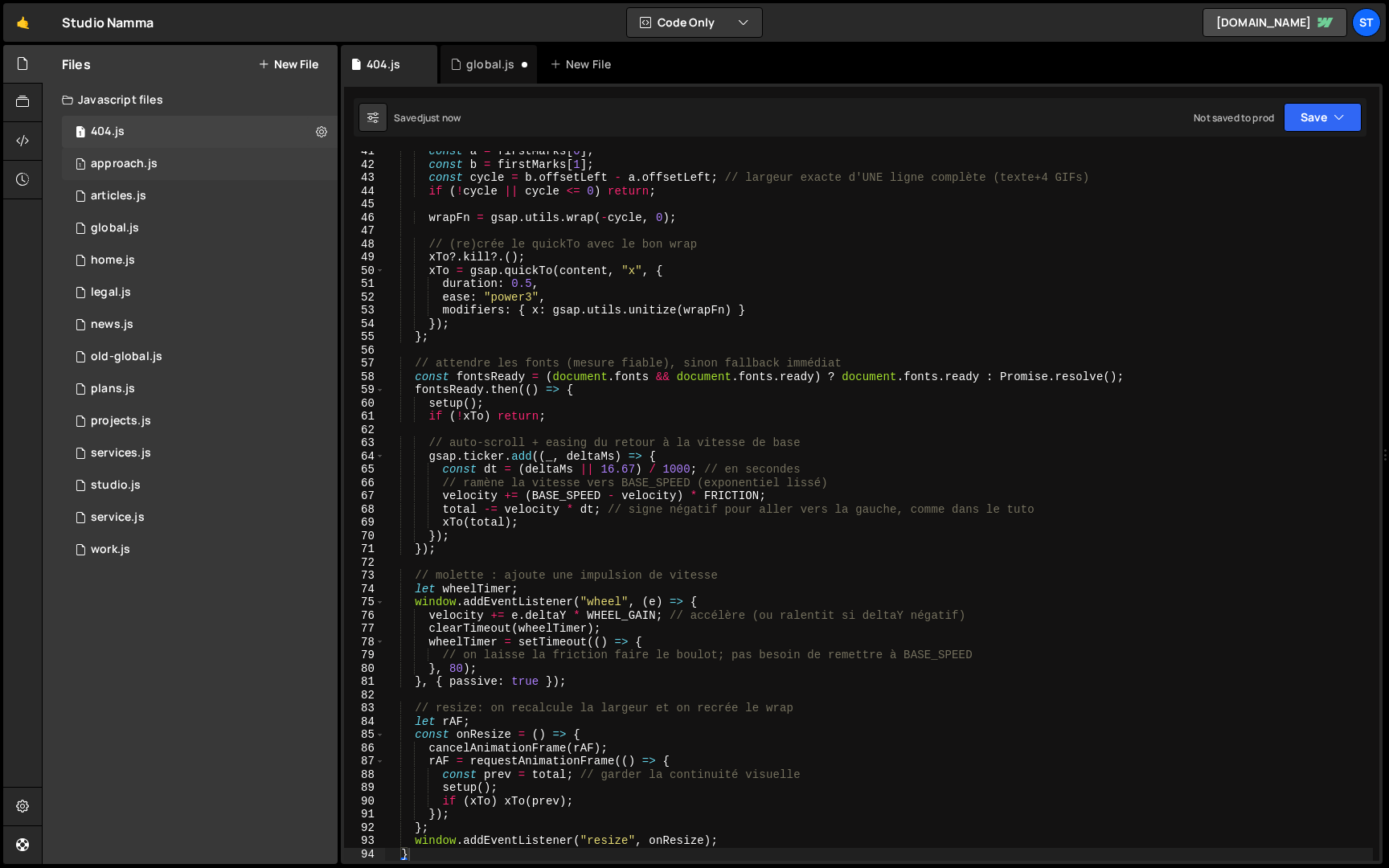
click at [141, 161] on div "approach.js" at bounding box center [124, 164] width 67 height 15
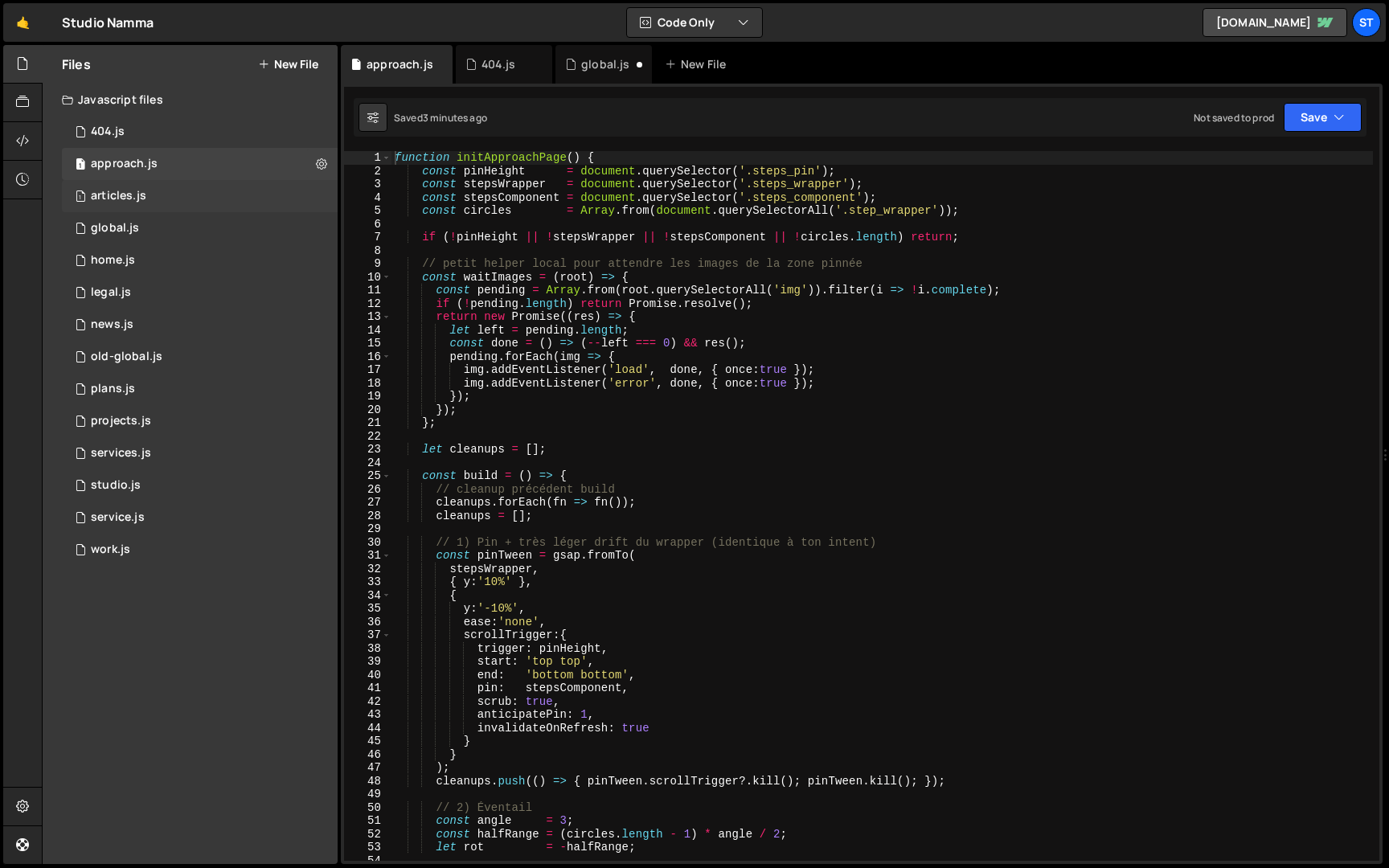
click at [140, 183] on div "1 articles.js 0" at bounding box center [200, 196] width 276 height 32
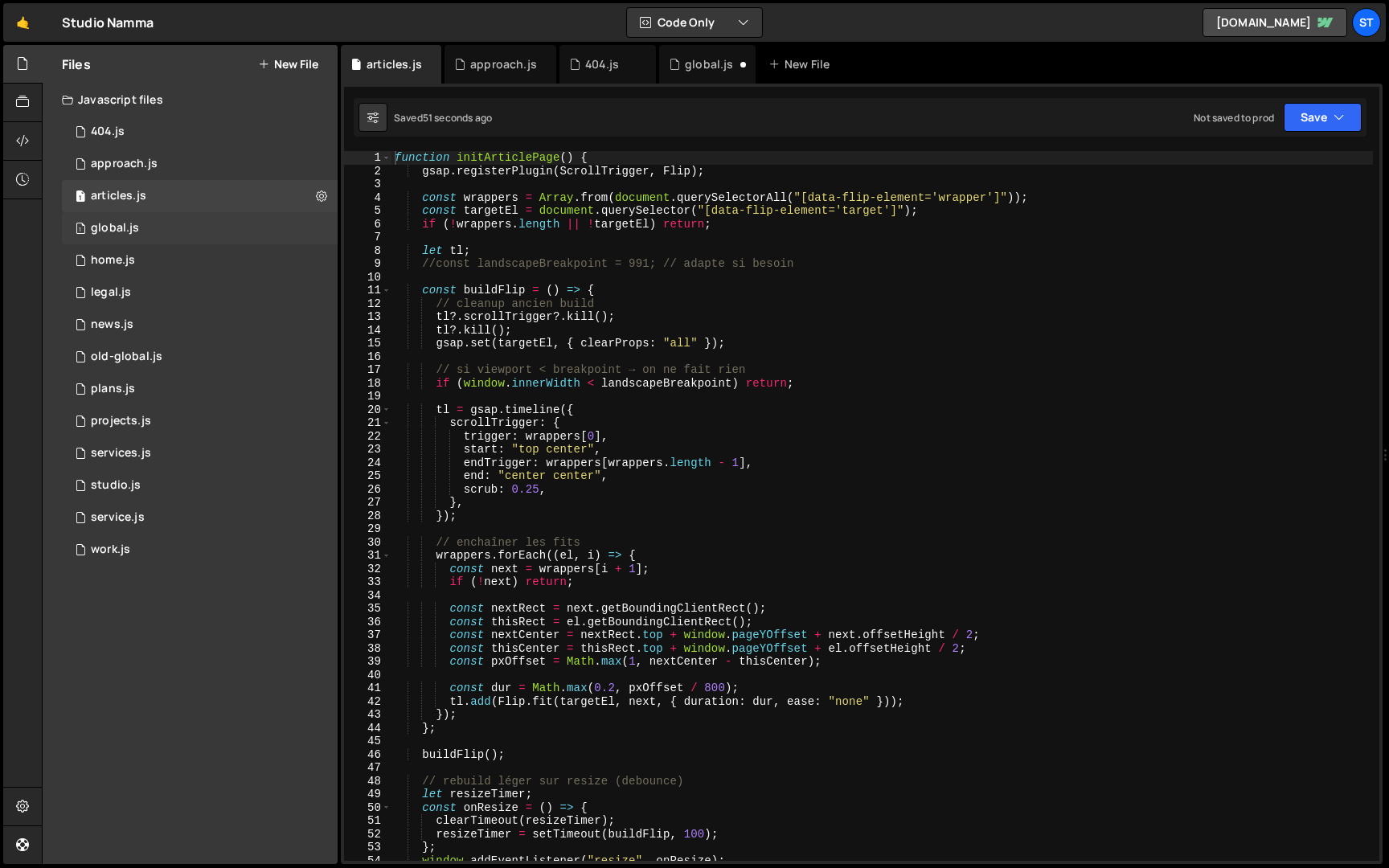
click at [139, 216] on div "1 global.js 0" at bounding box center [200, 228] width 276 height 32
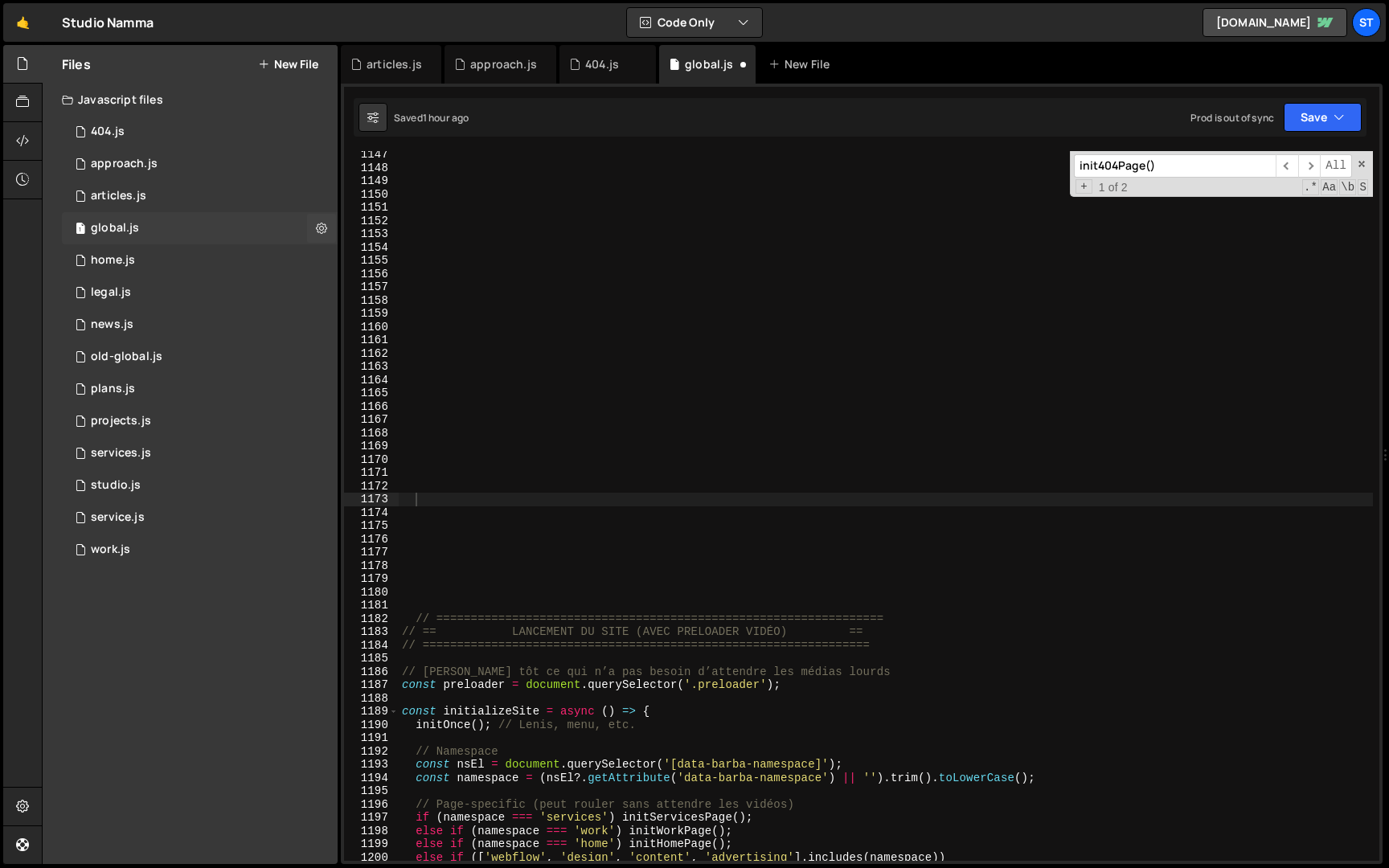
scroll to position [711, 0]
click at [139, 253] on div "1 home.js 0" at bounding box center [200, 260] width 276 height 32
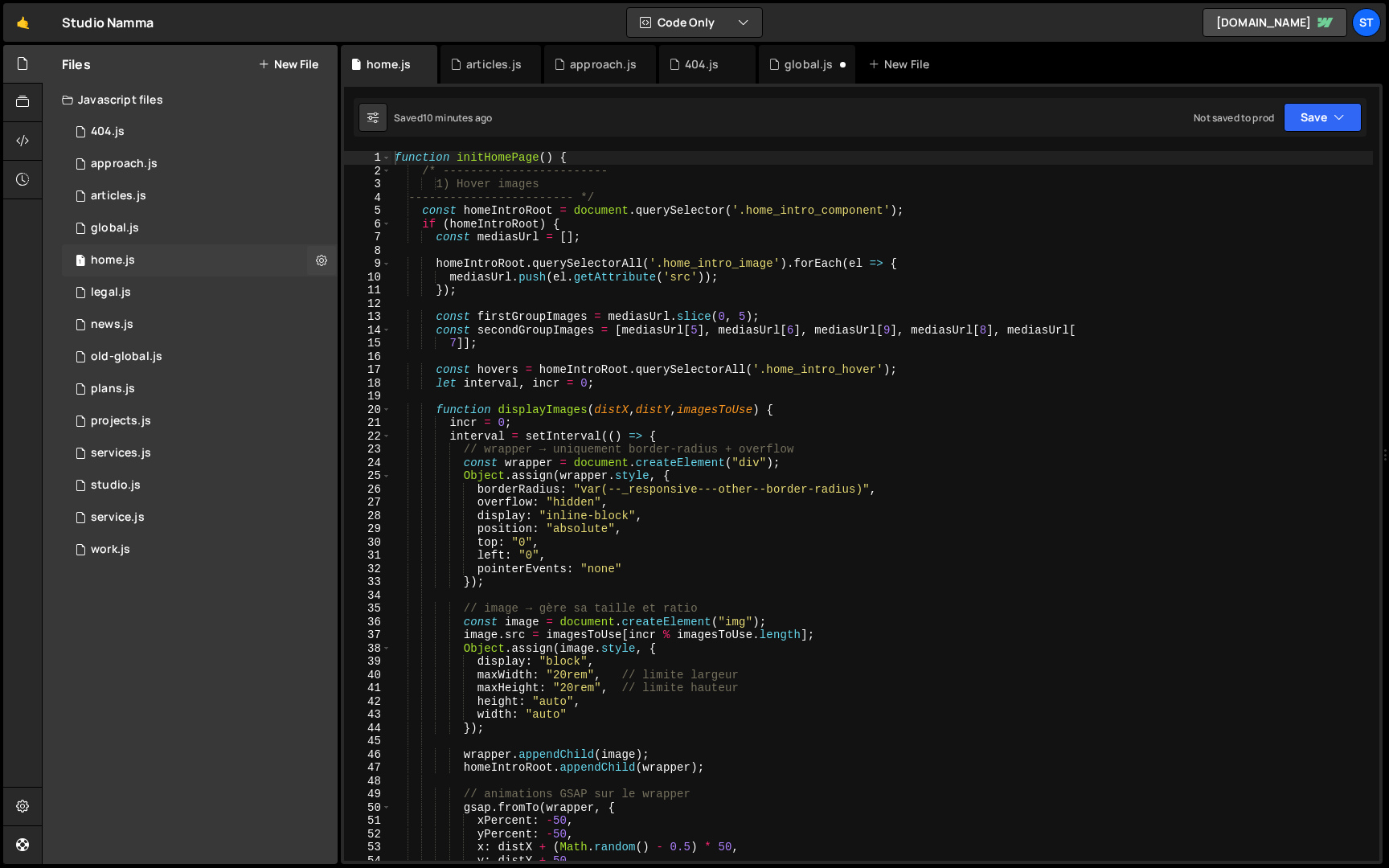
scroll to position [0, 0]
click at [143, 284] on div "1 legal.js 0" at bounding box center [200, 293] width 276 height 32
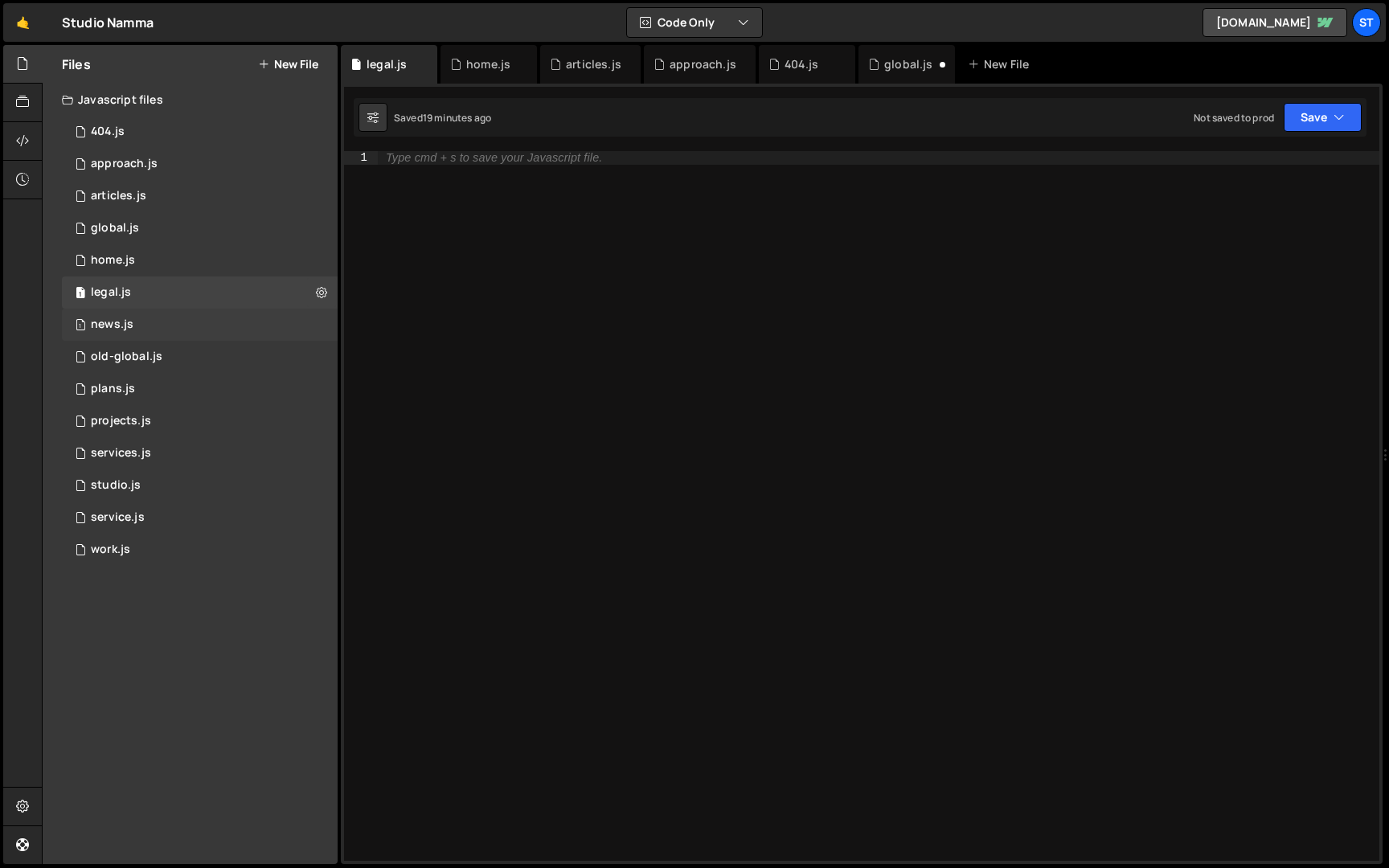
click at [164, 317] on div "1 news.js 0" at bounding box center [200, 325] width 276 height 32
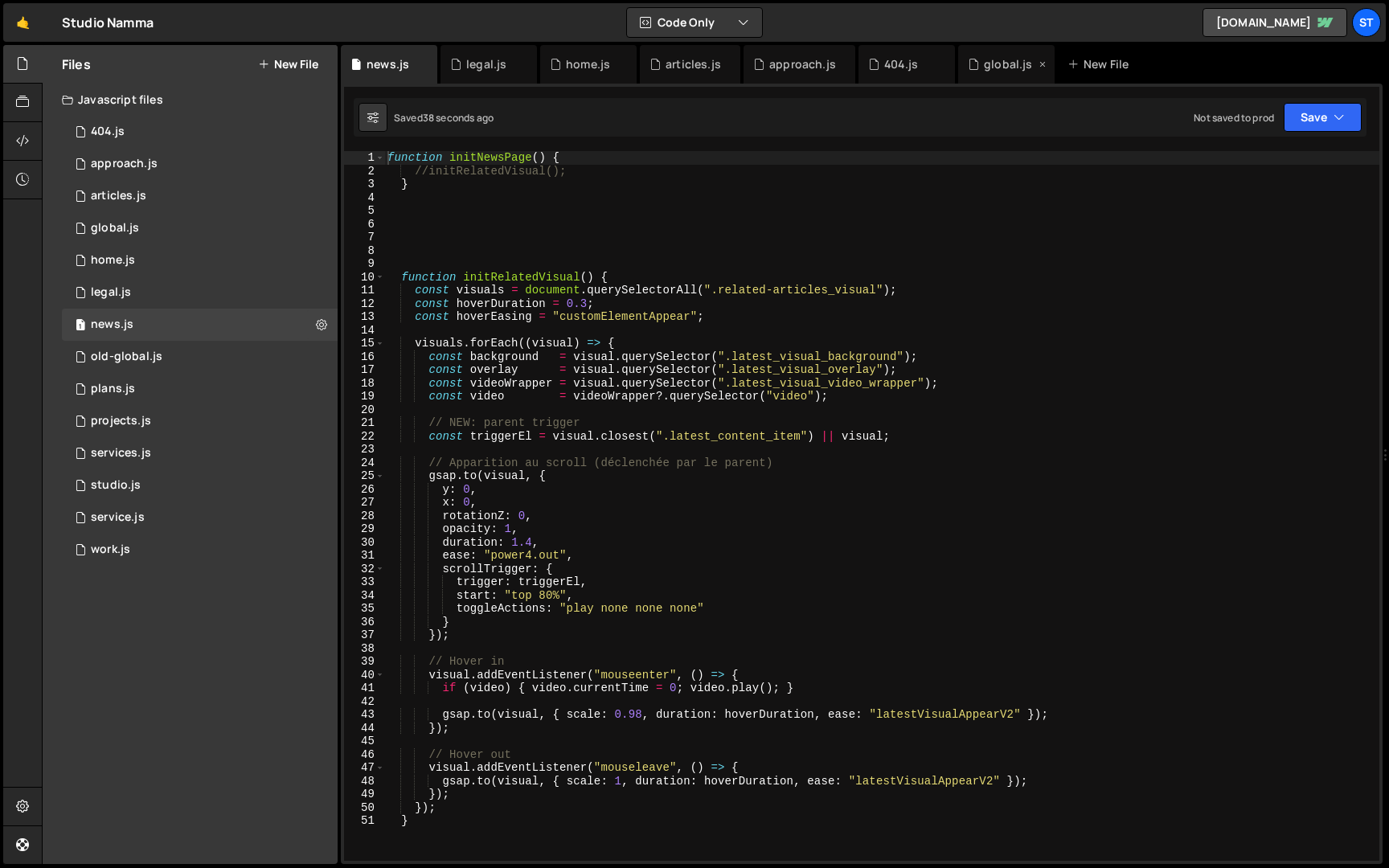
click at [996, 69] on div "global.js" at bounding box center [1008, 64] width 48 height 16
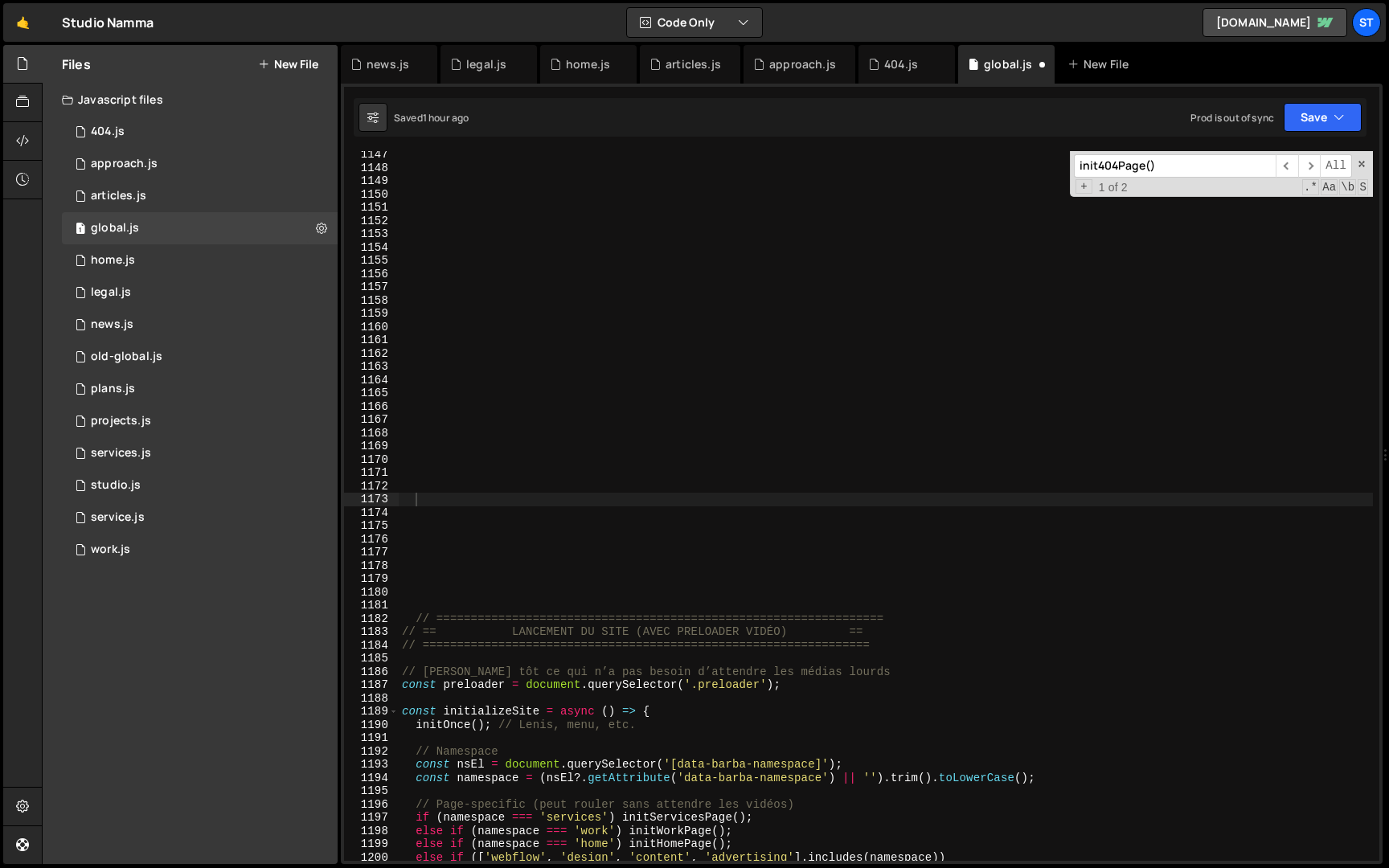
scroll to position [711, 0]
click at [1317, 123] on button "Save" at bounding box center [1323, 118] width 78 height 29
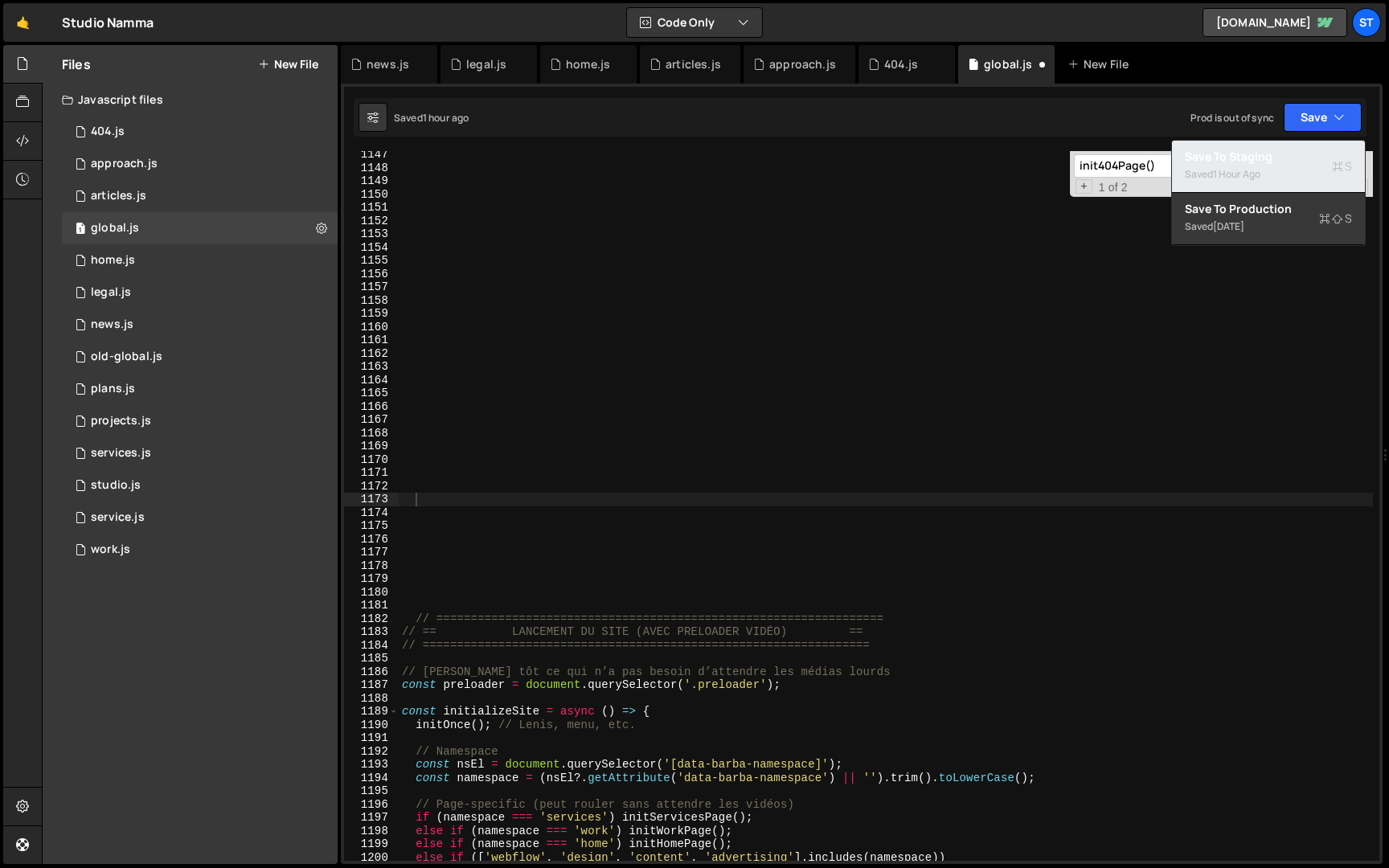
click at [1270, 176] on div "Saved 1 hour ago" at bounding box center [1268, 174] width 167 height 19
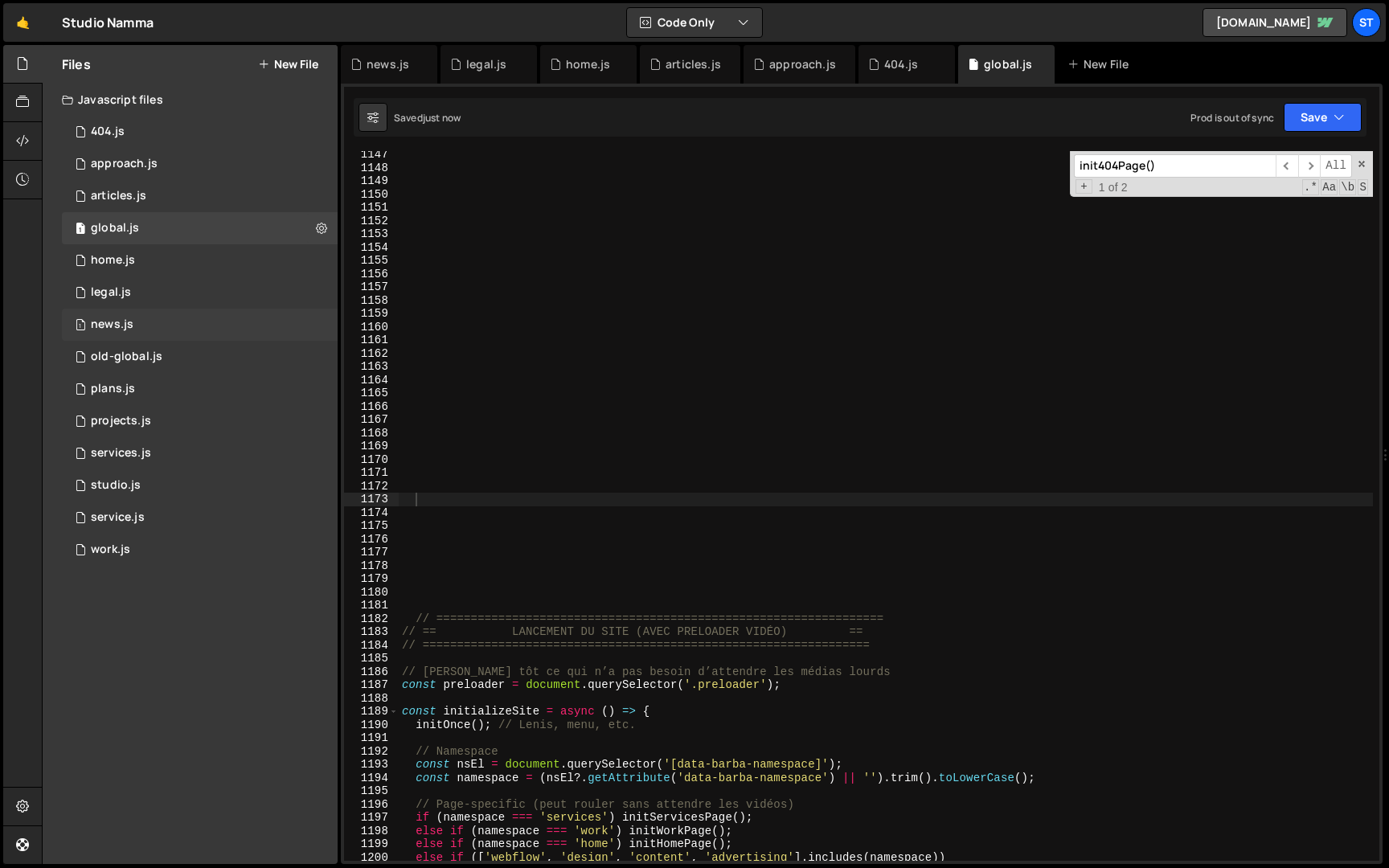
click at [169, 315] on div "1 news.js 0" at bounding box center [200, 325] width 276 height 32
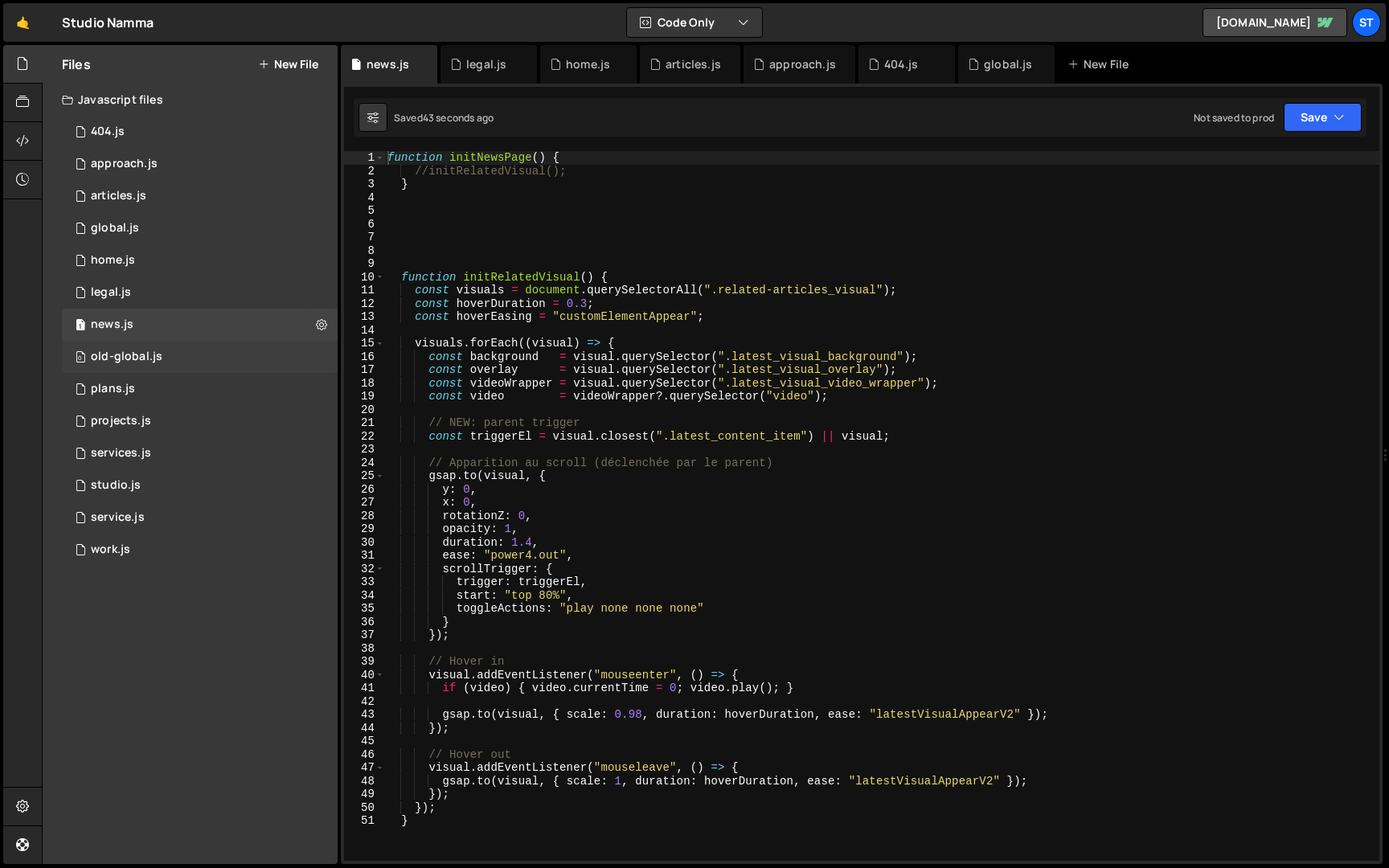
click at [171, 361] on div "0 old-global.js 0" at bounding box center [200, 357] width 276 height 32
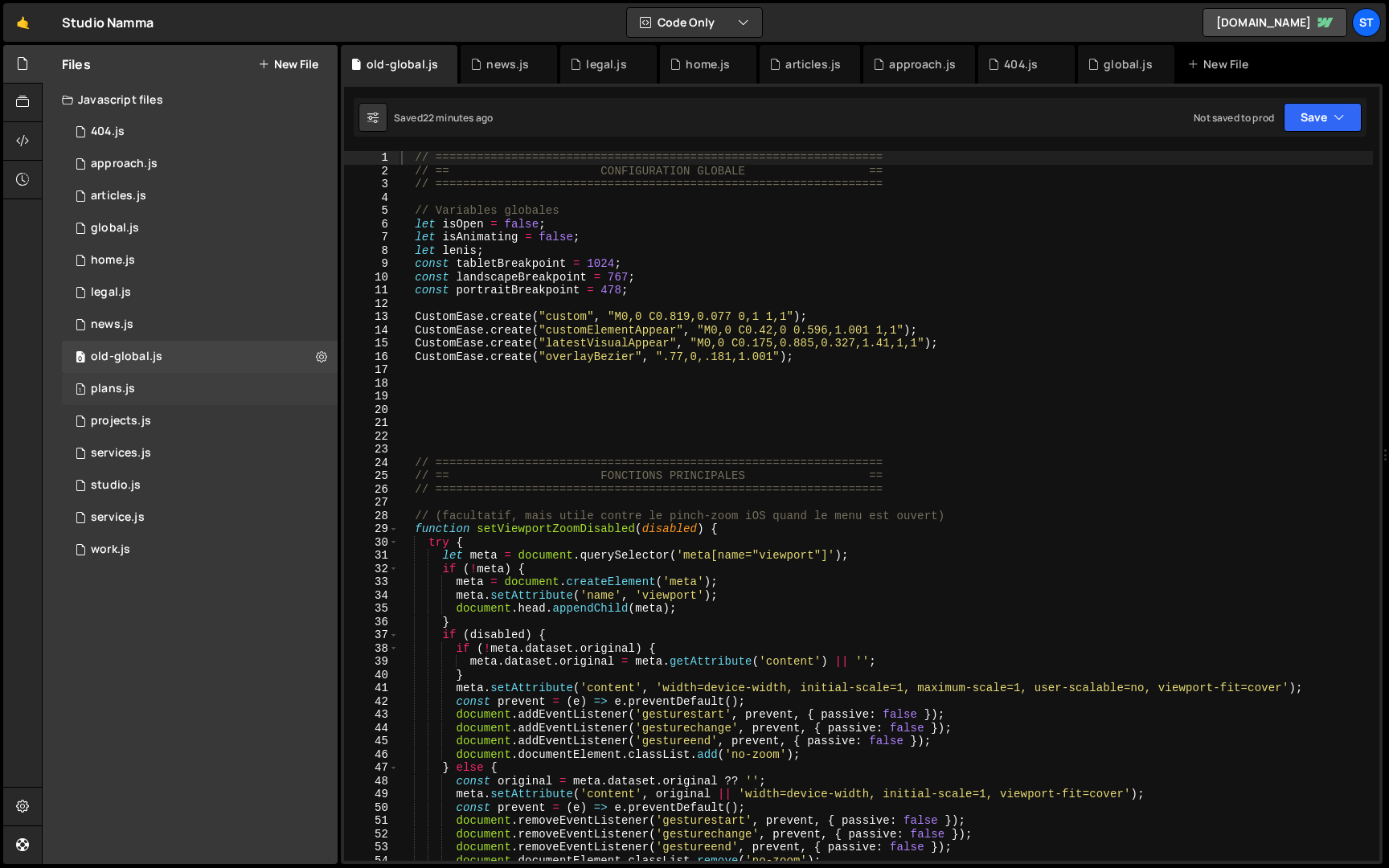
click at [167, 382] on div "1 plans.js 0" at bounding box center [200, 389] width 276 height 32
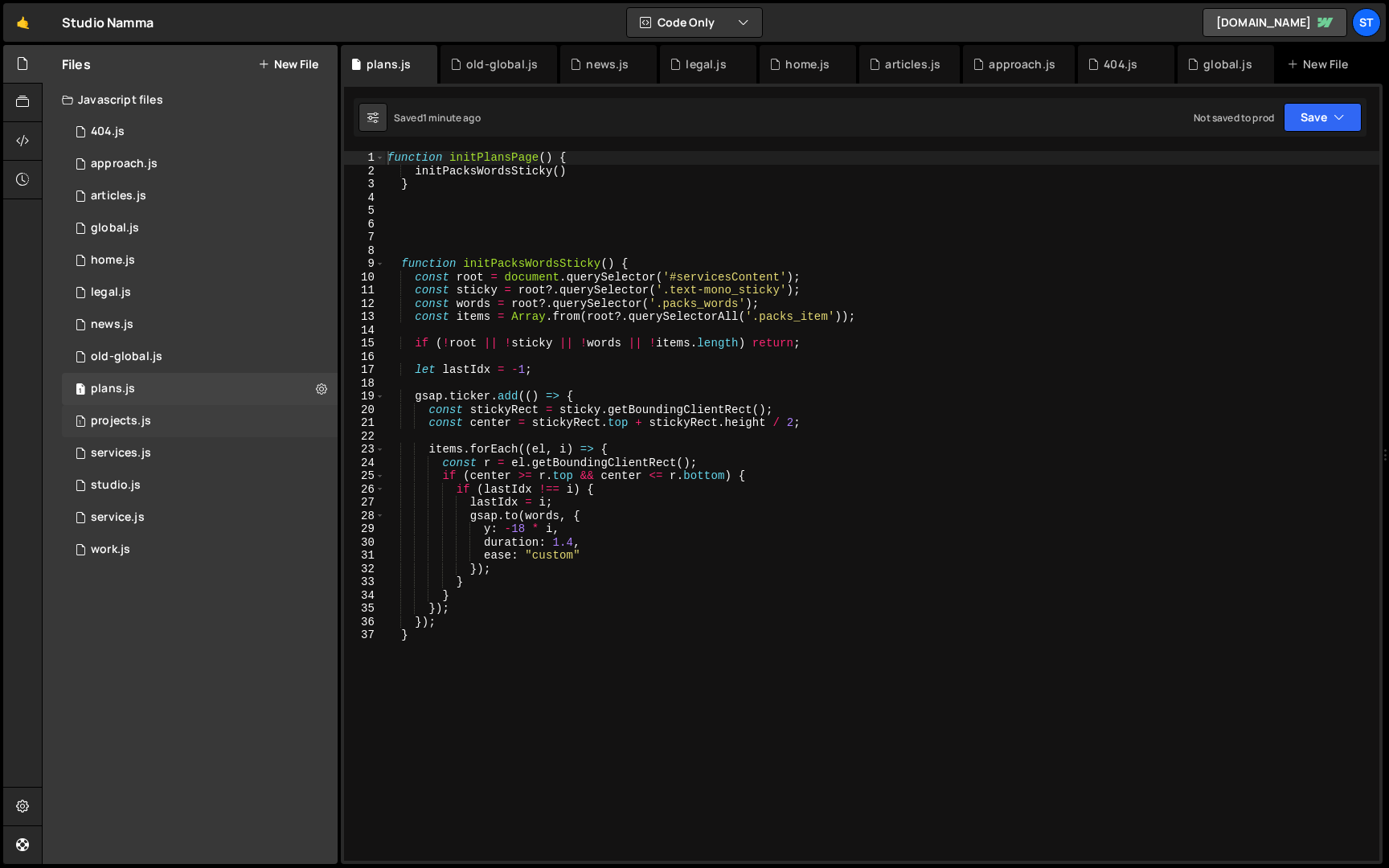
click at [159, 422] on div "1 projects.js 0" at bounding box center [200, 422] width 276 height 32
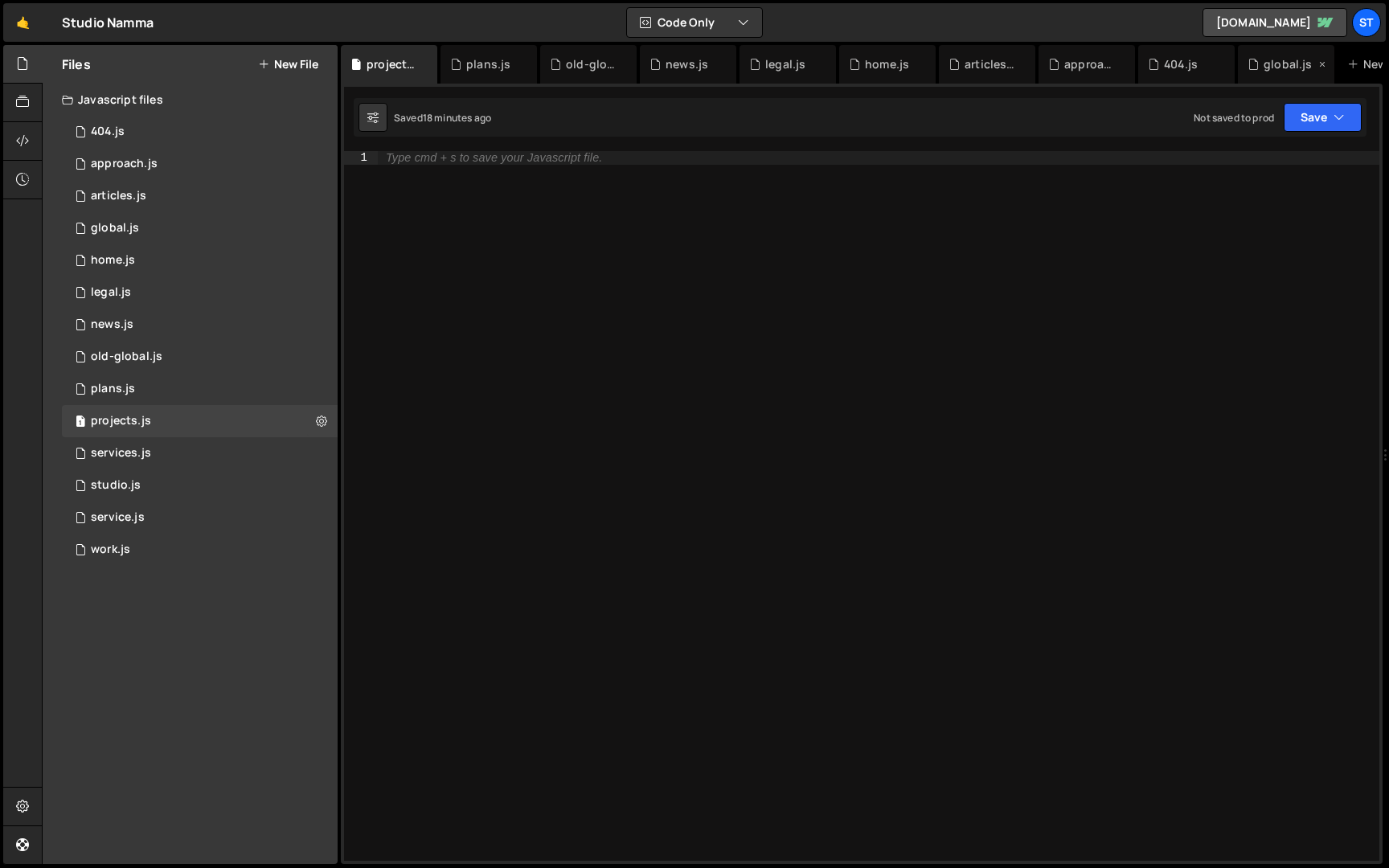
click at [1282, 70] on div "global.js" at bounding box center [1288, 64] width 48 height 16
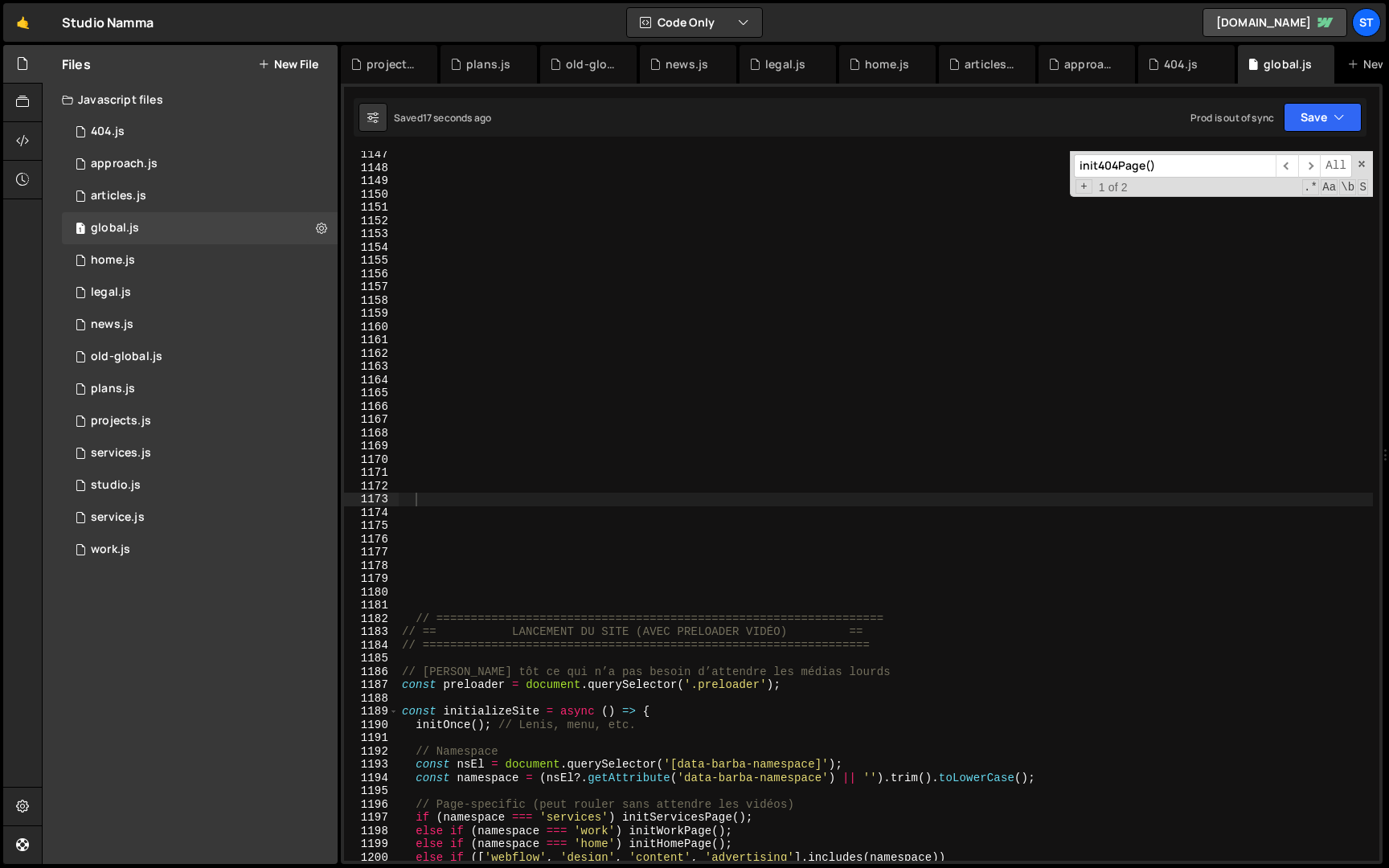
scroll to position [711, 0]
click at [1178, 167] on input "init404Page()" at bounding box center [1175, 165] width 202 height 23
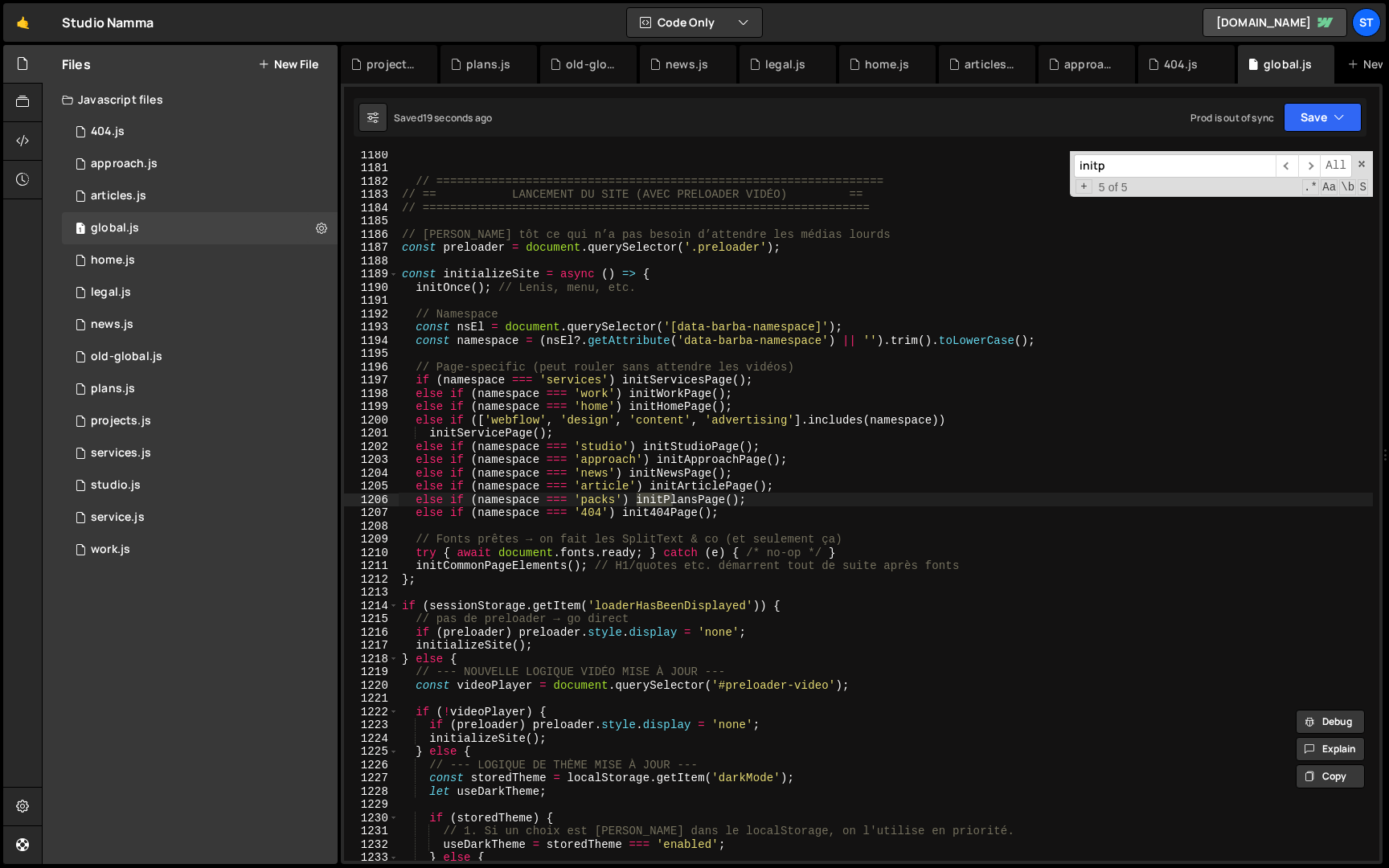
scroll to position [15639, 0]
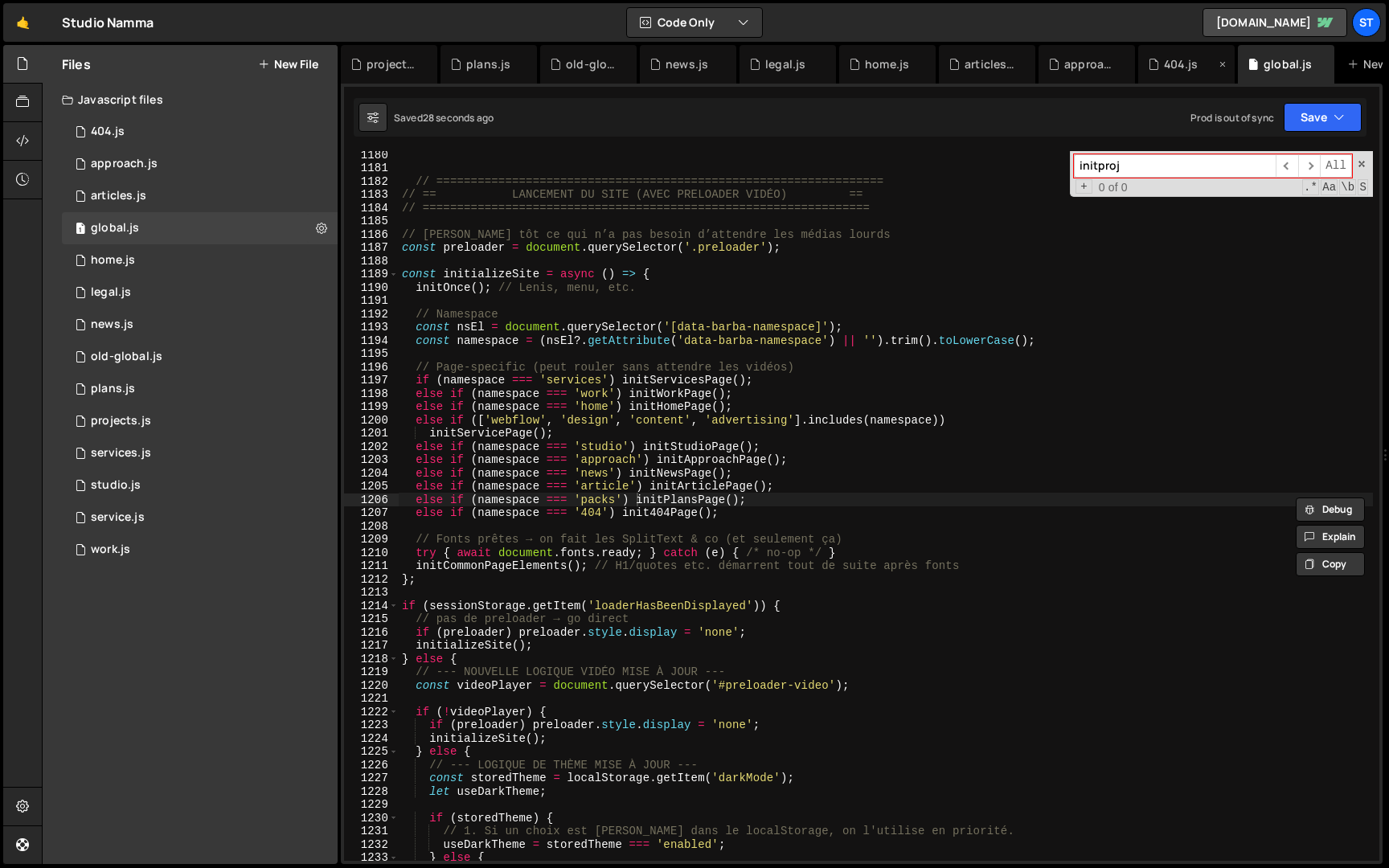
type input "initproj"
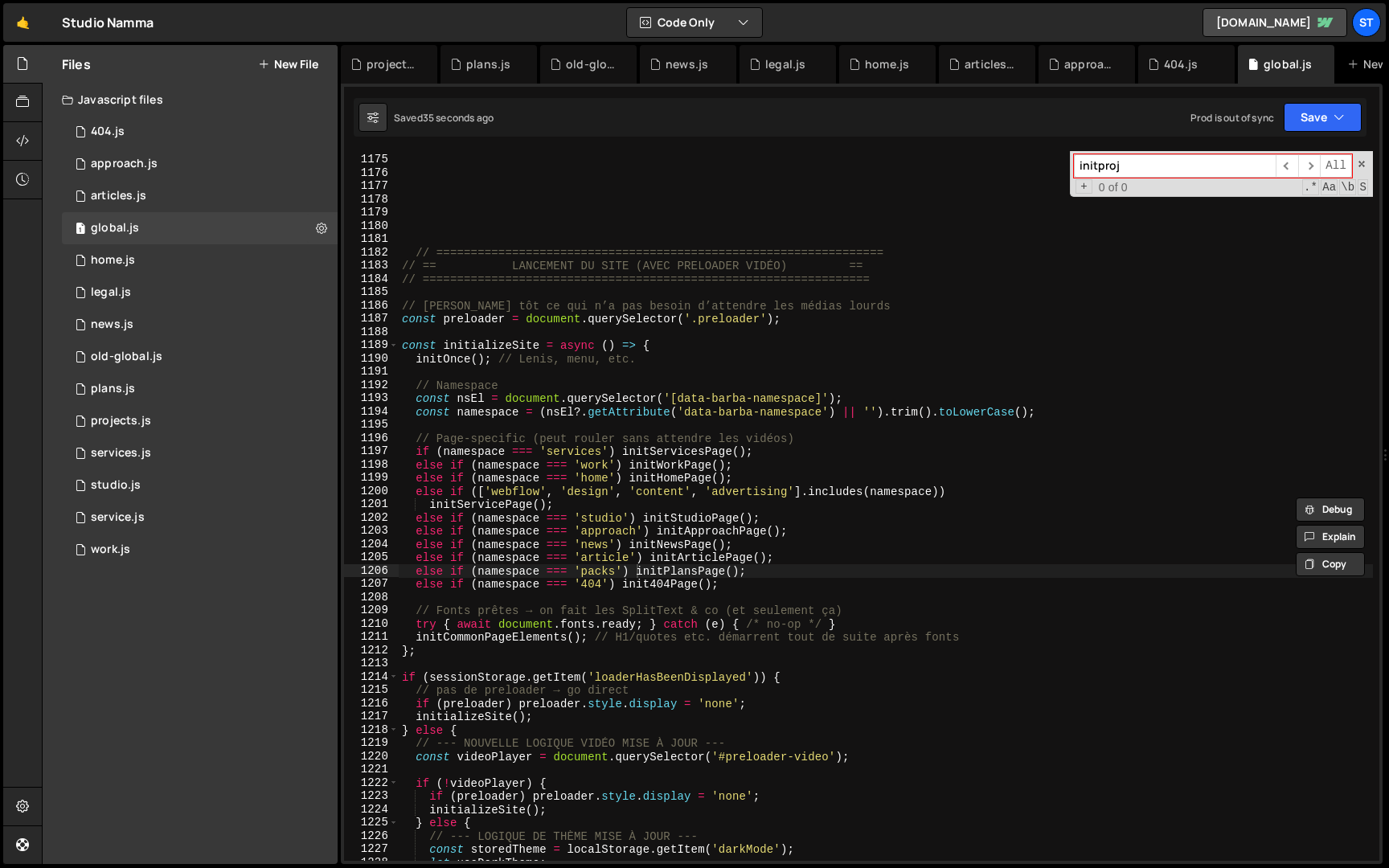
scroll to position [15536, 0]
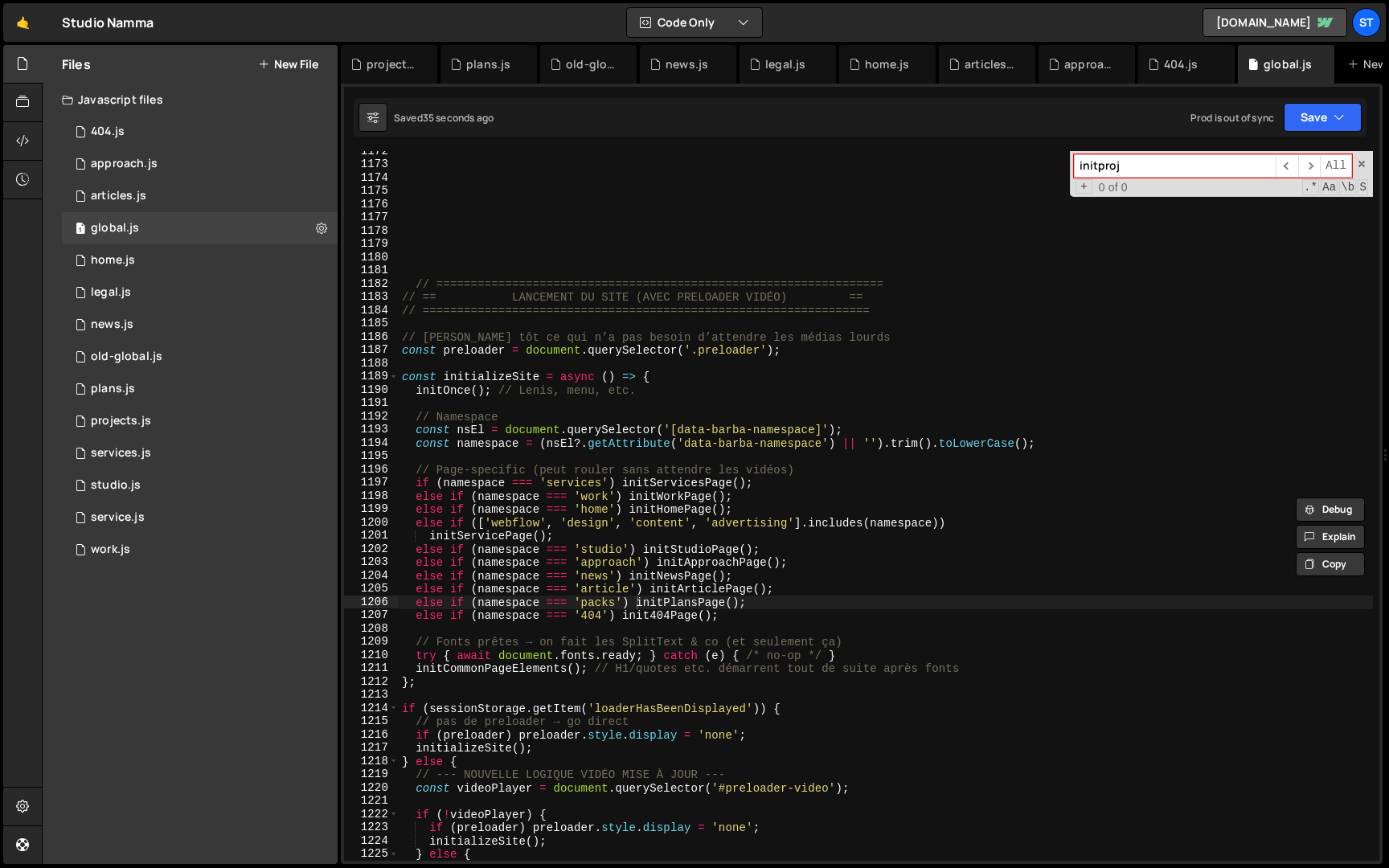
click at [826, 451] on div "// ================================================================= // == LANC…" at bounding box center [886, 513] width 975 height 737
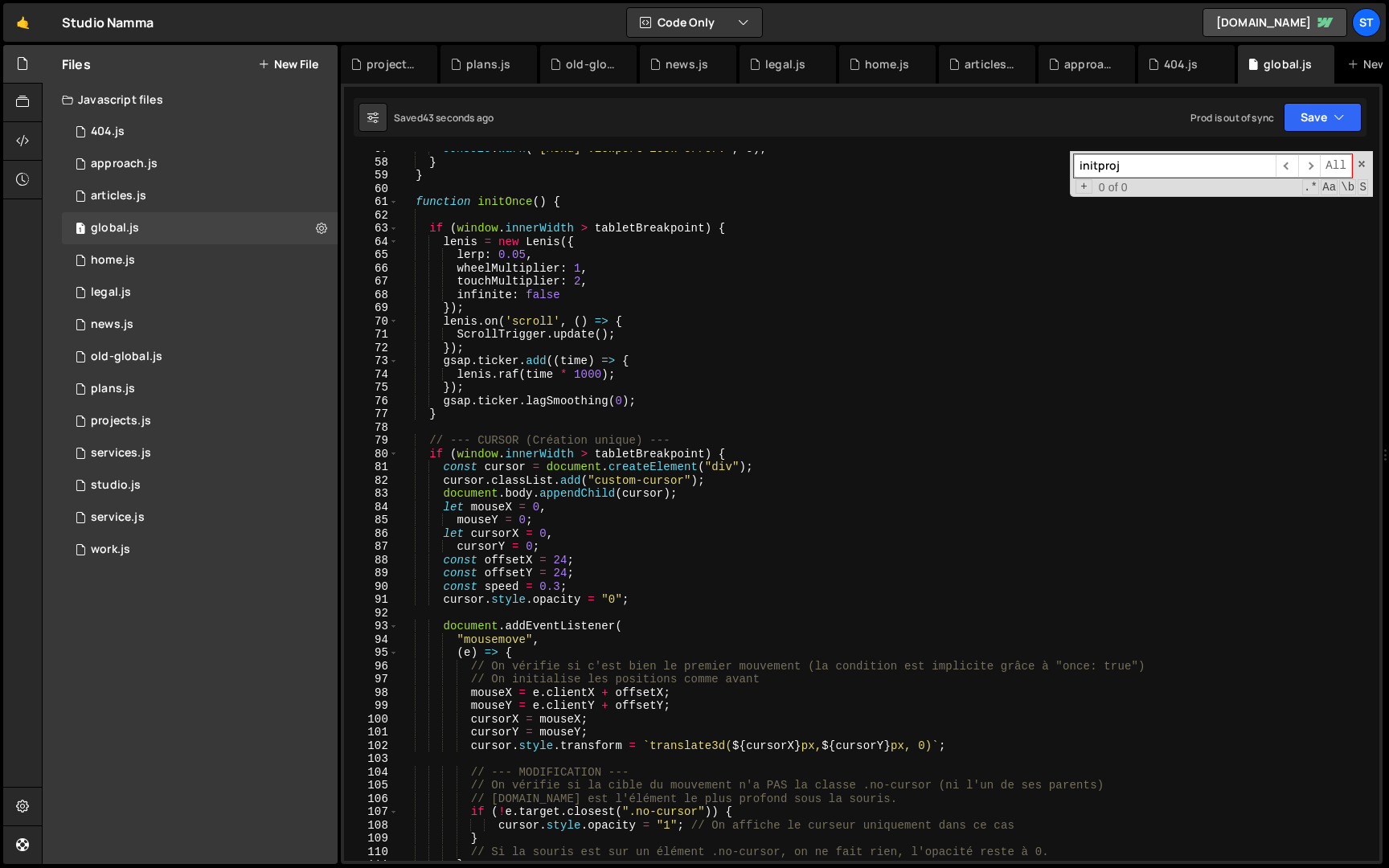
scroll to position [0, 0]
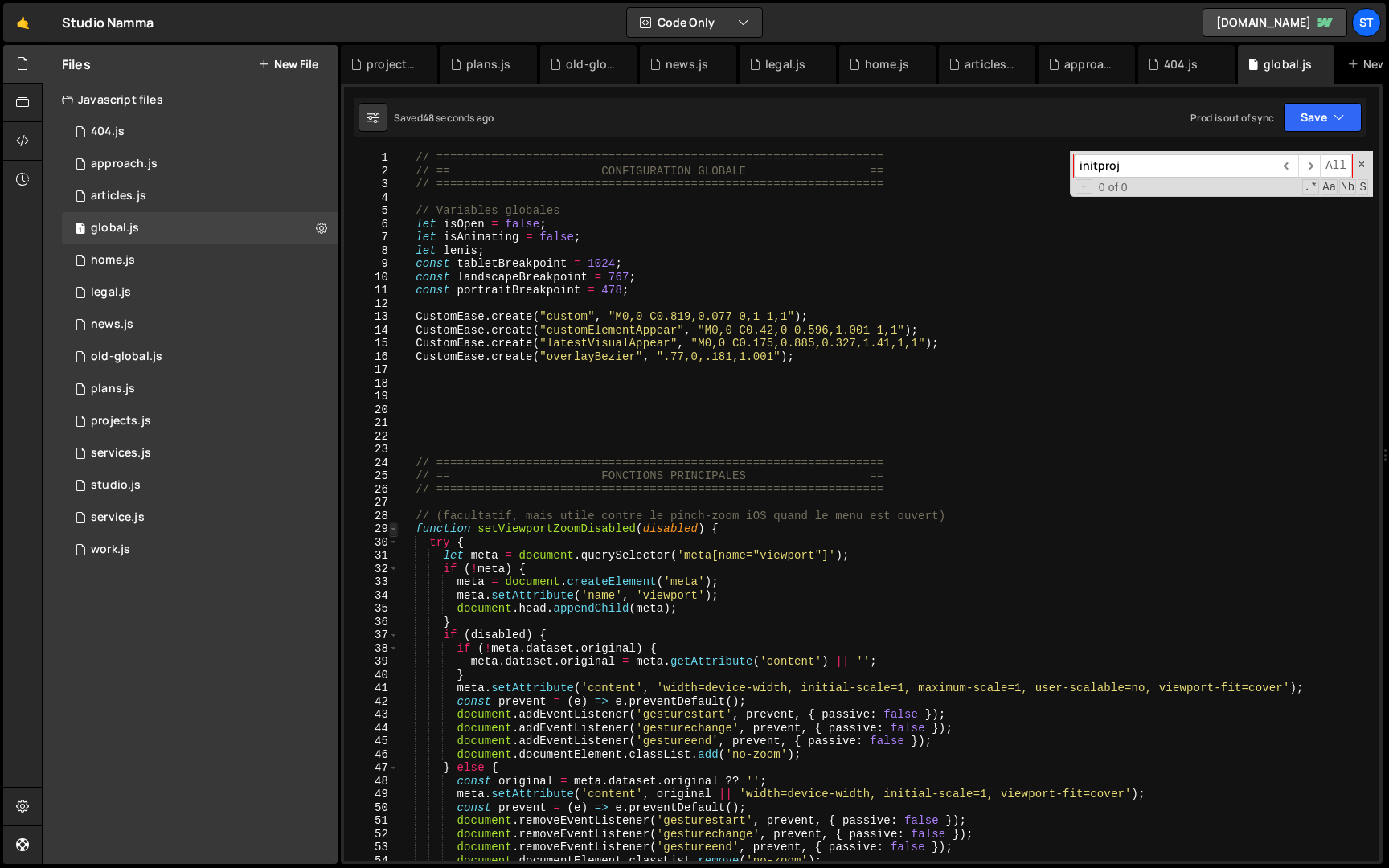
click at [391, 525] on span at bounding box center [393, 529] width 9 height 14
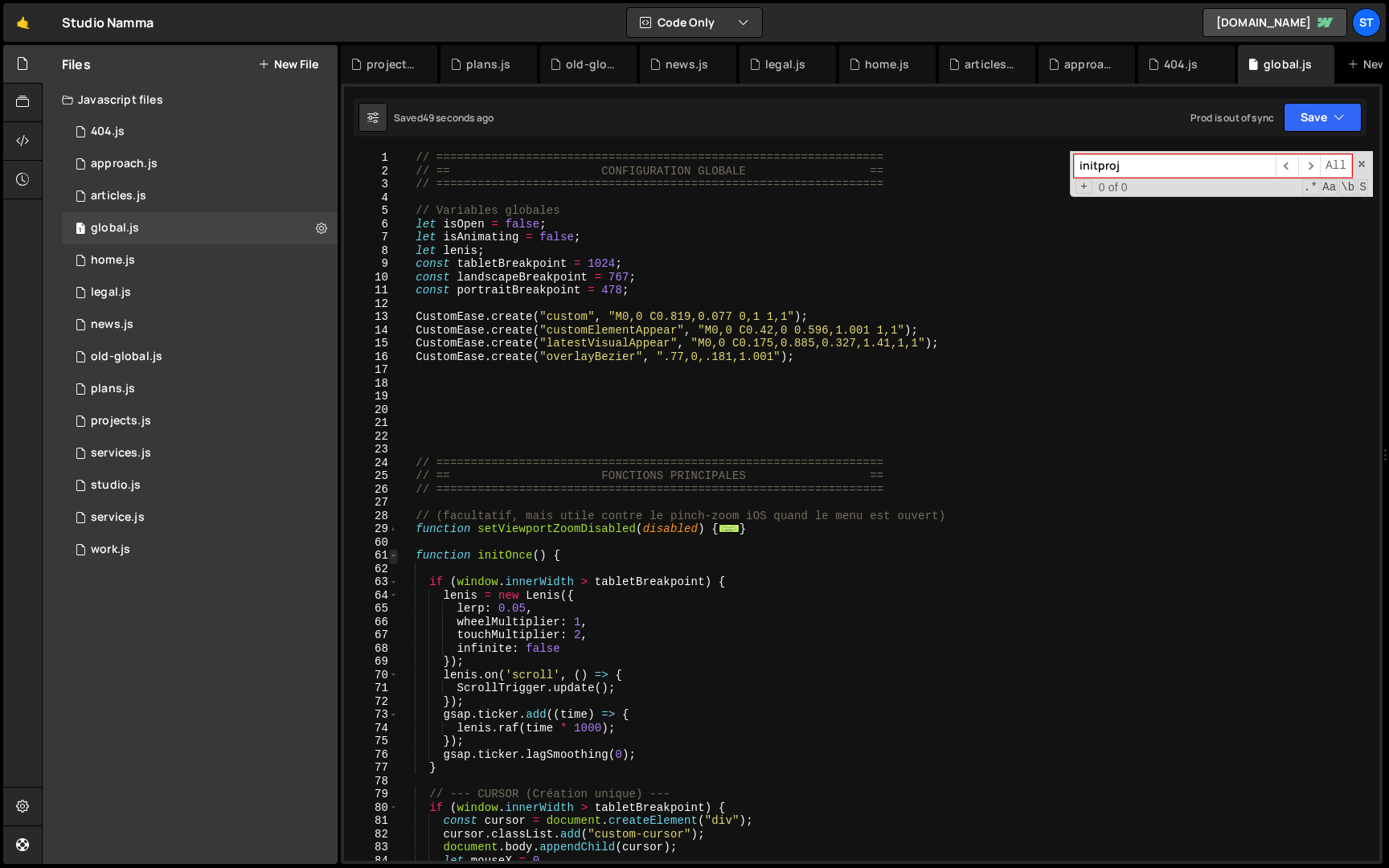
click at [397, 557] on span at bounding box center [393, 555] width 9 height 14
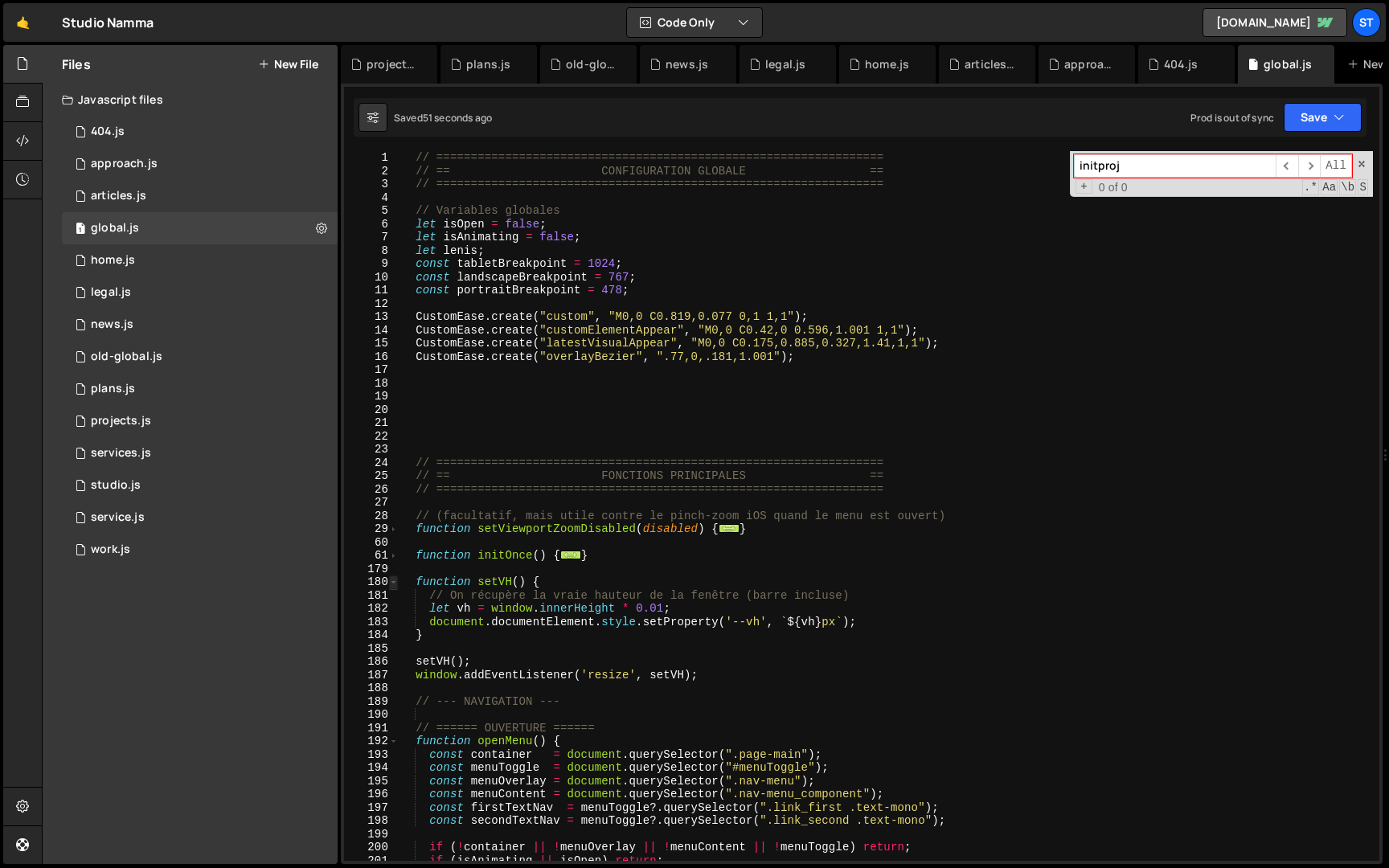
click at [395, 582] on span at bounding box center [393, 582] width 9 height 14
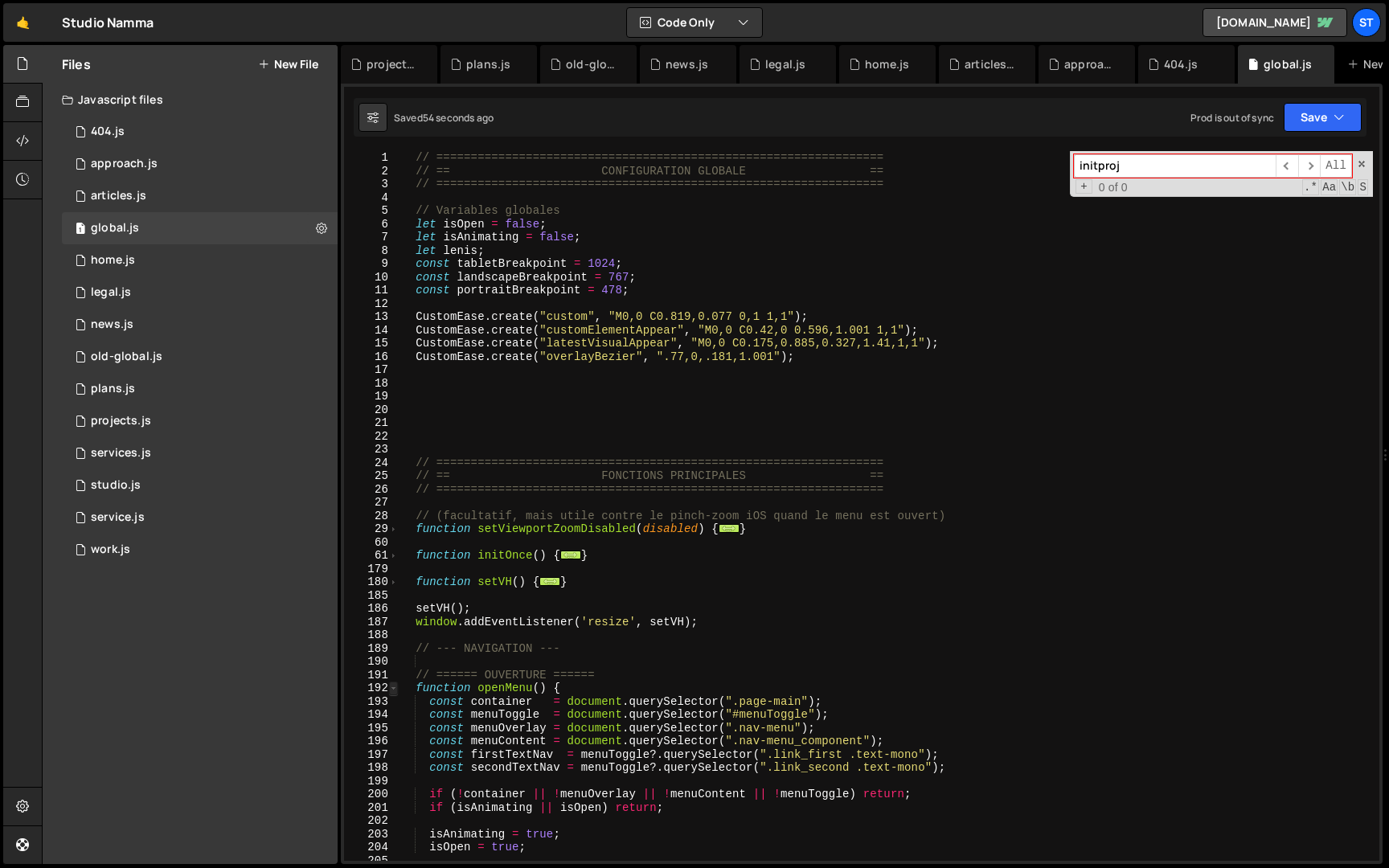
click at [395, 688] on span at bounding box center [393, 688] width 9 height 14
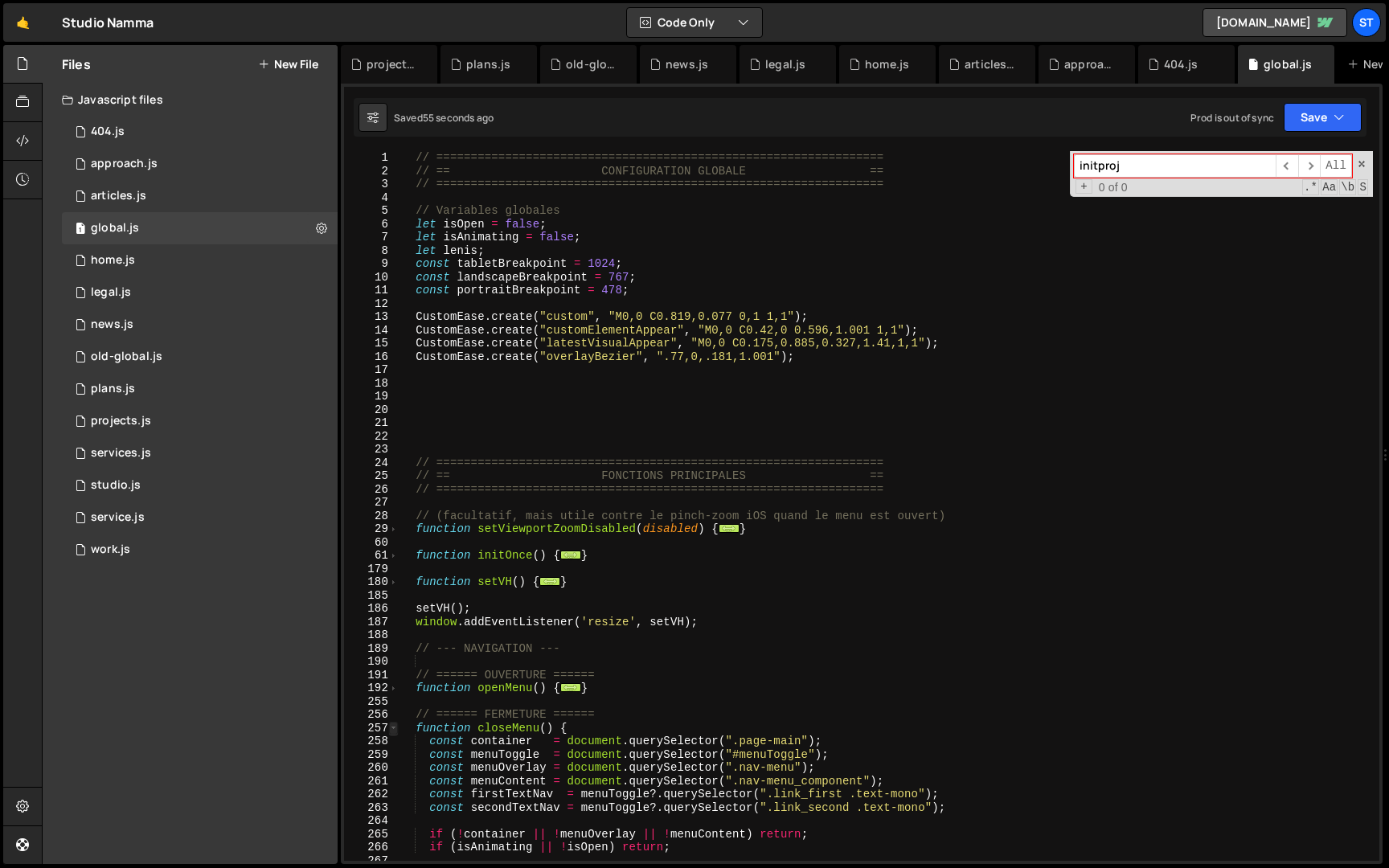
click at [397, 729] on span at bounding box center [393, 729] width 9 height 14
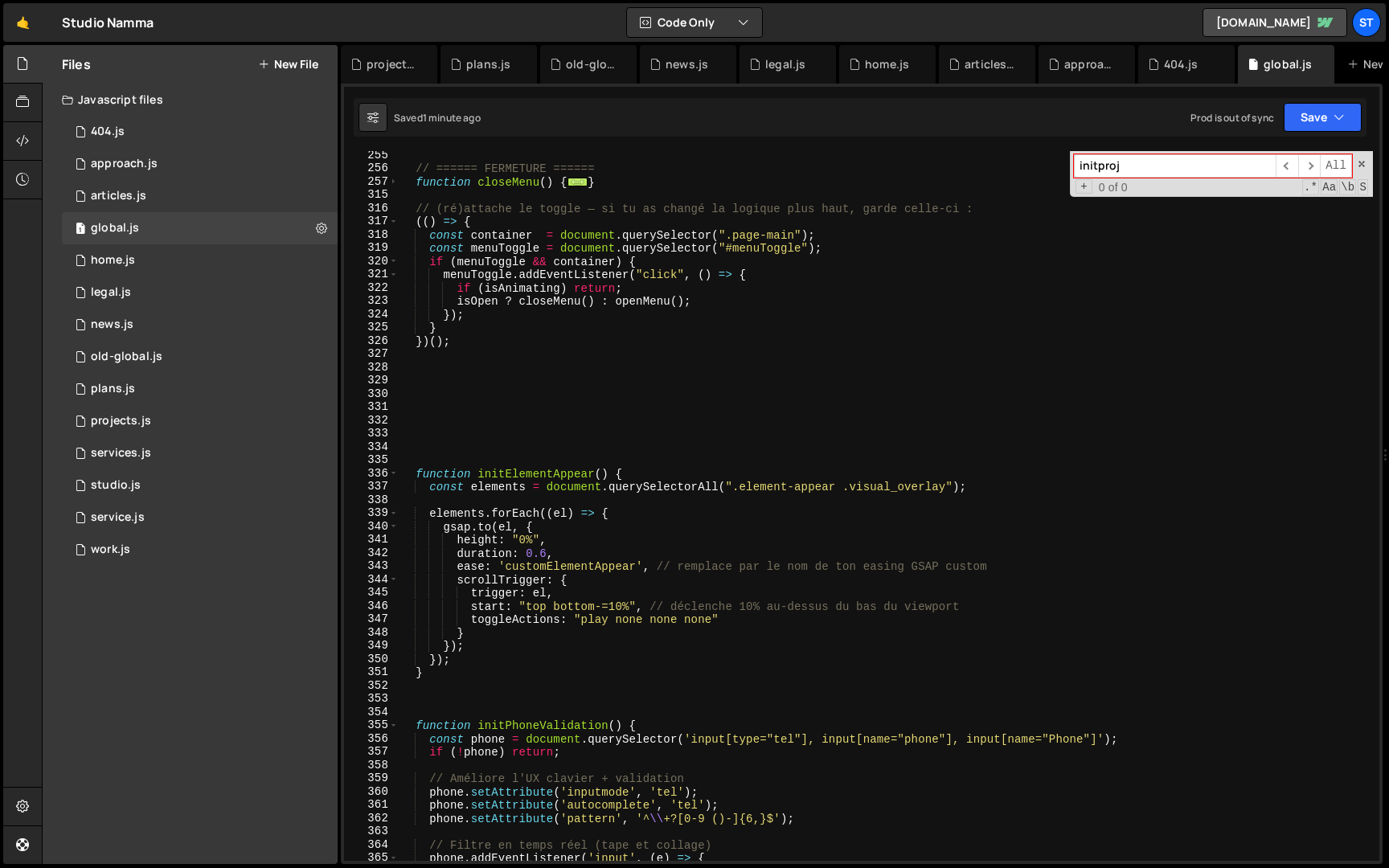
scroll to position [549, 0]
click at [392, 471] on span at bounding box center [393, 471] width 9 height 14
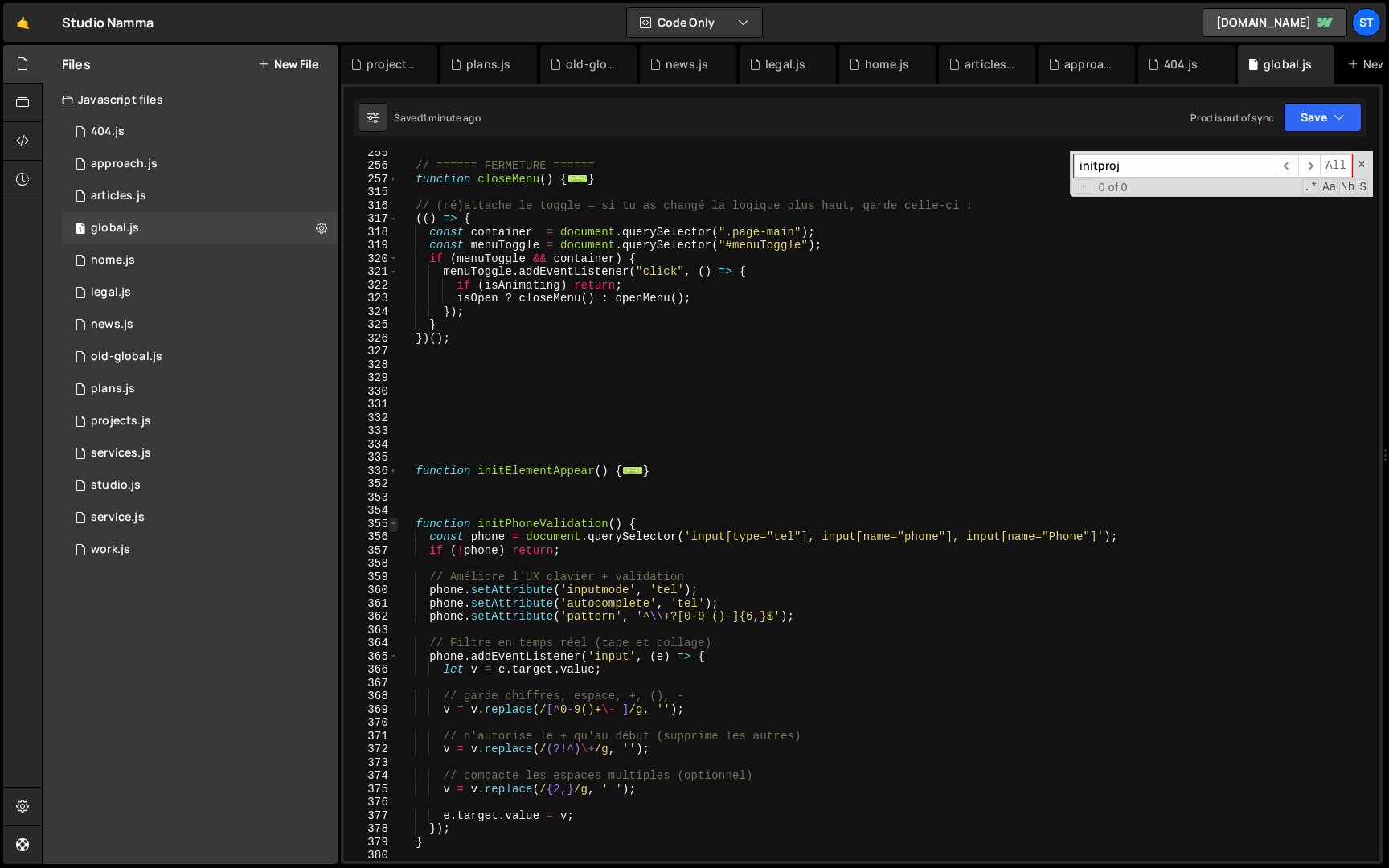
click at [393, 520] on span at bounding box center [393, 524] width 9 height 14
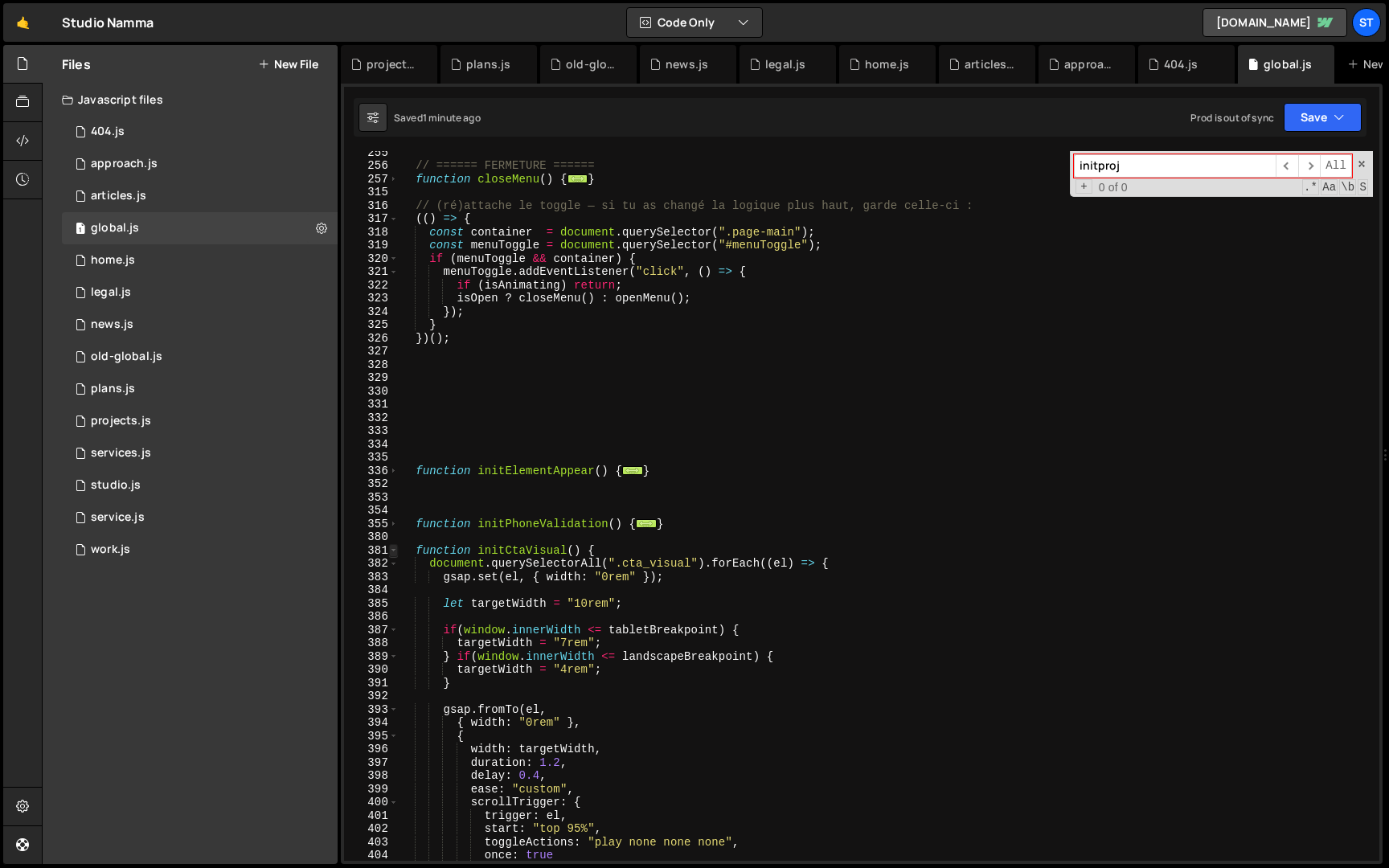
click at [393, 550] on span at bounding box center [393, 550] width 9 height 14
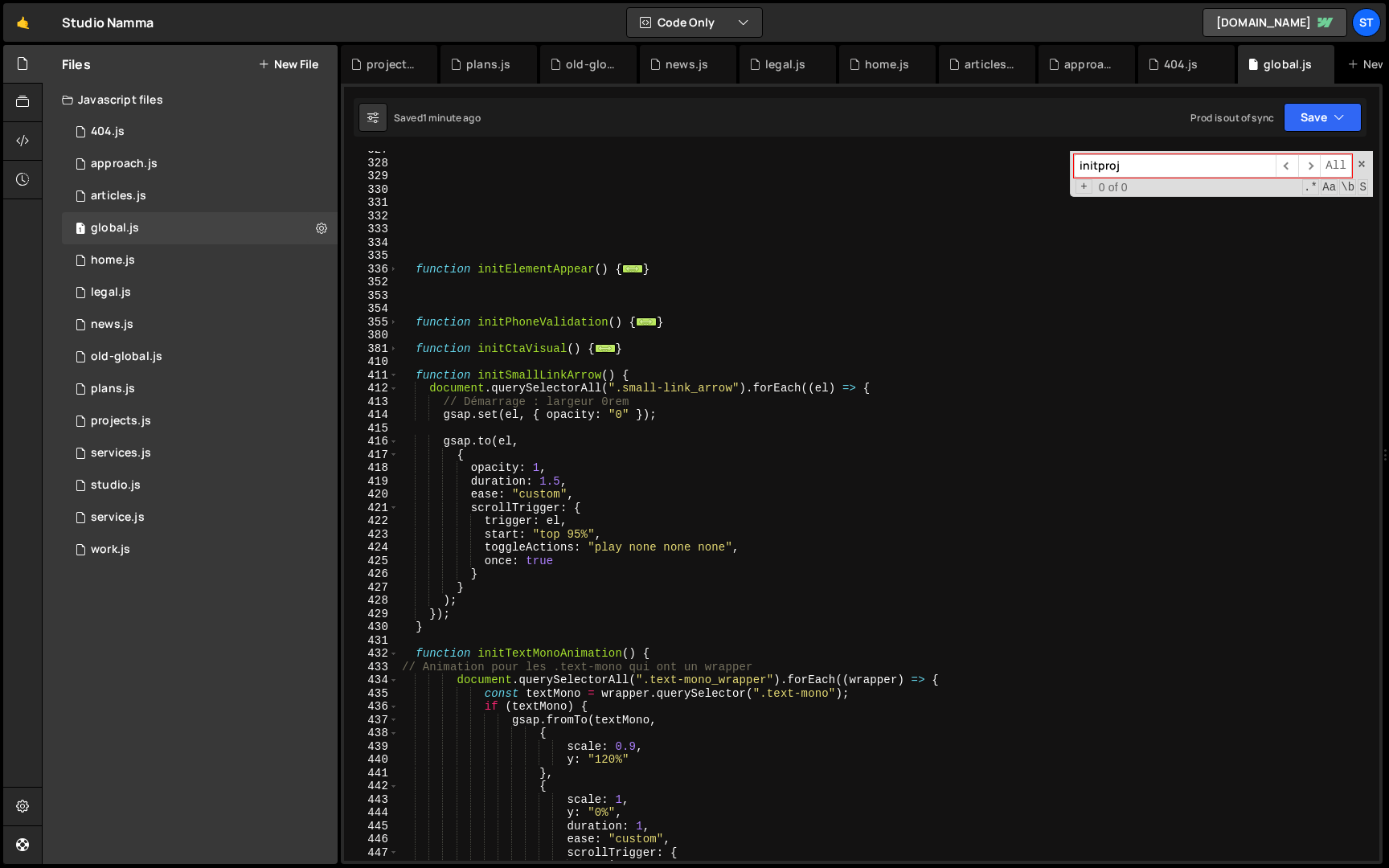
scroll to position [773, 0]
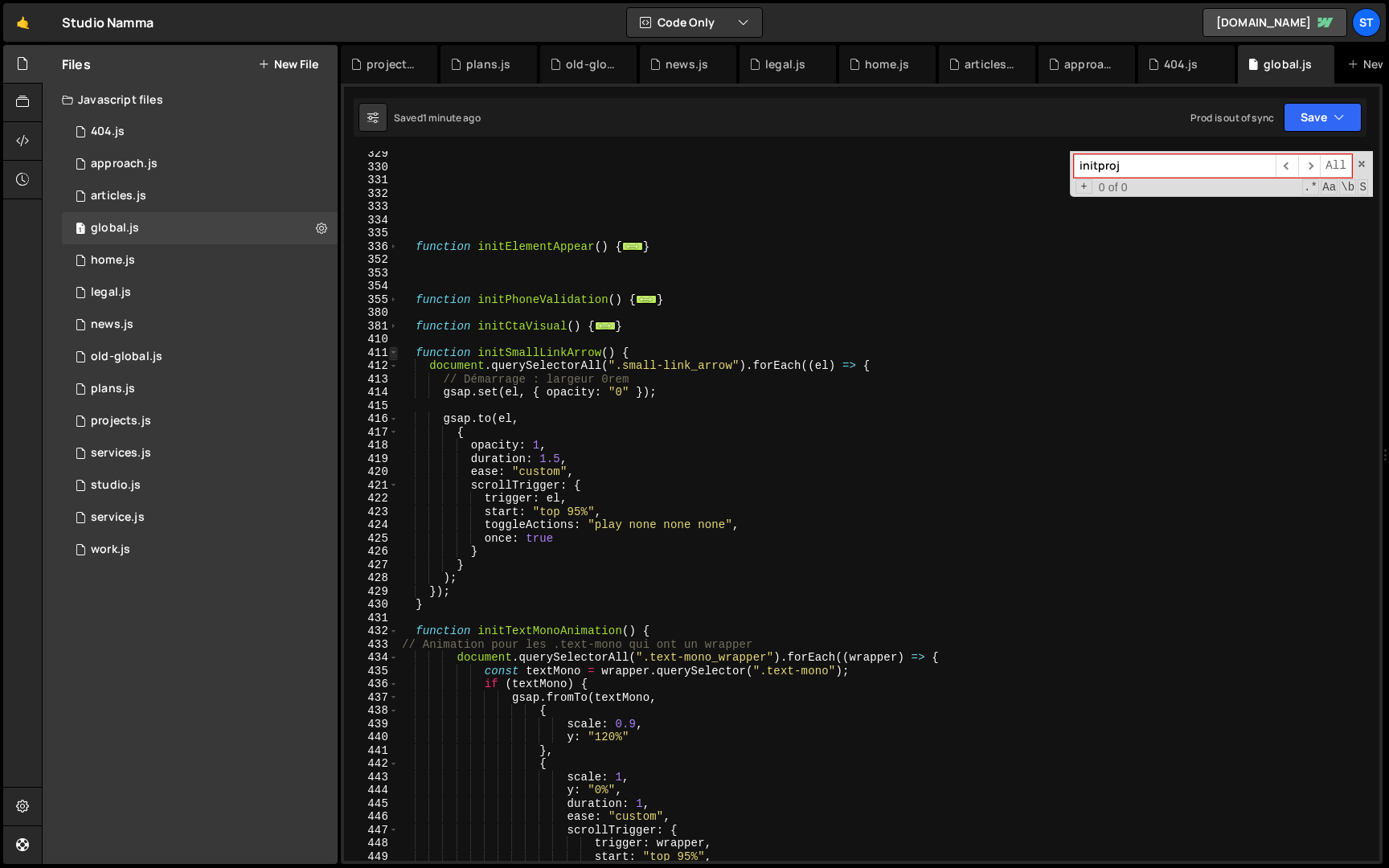
click at [394, 351] on span at bounding box center [393, 353] width 9 height 14
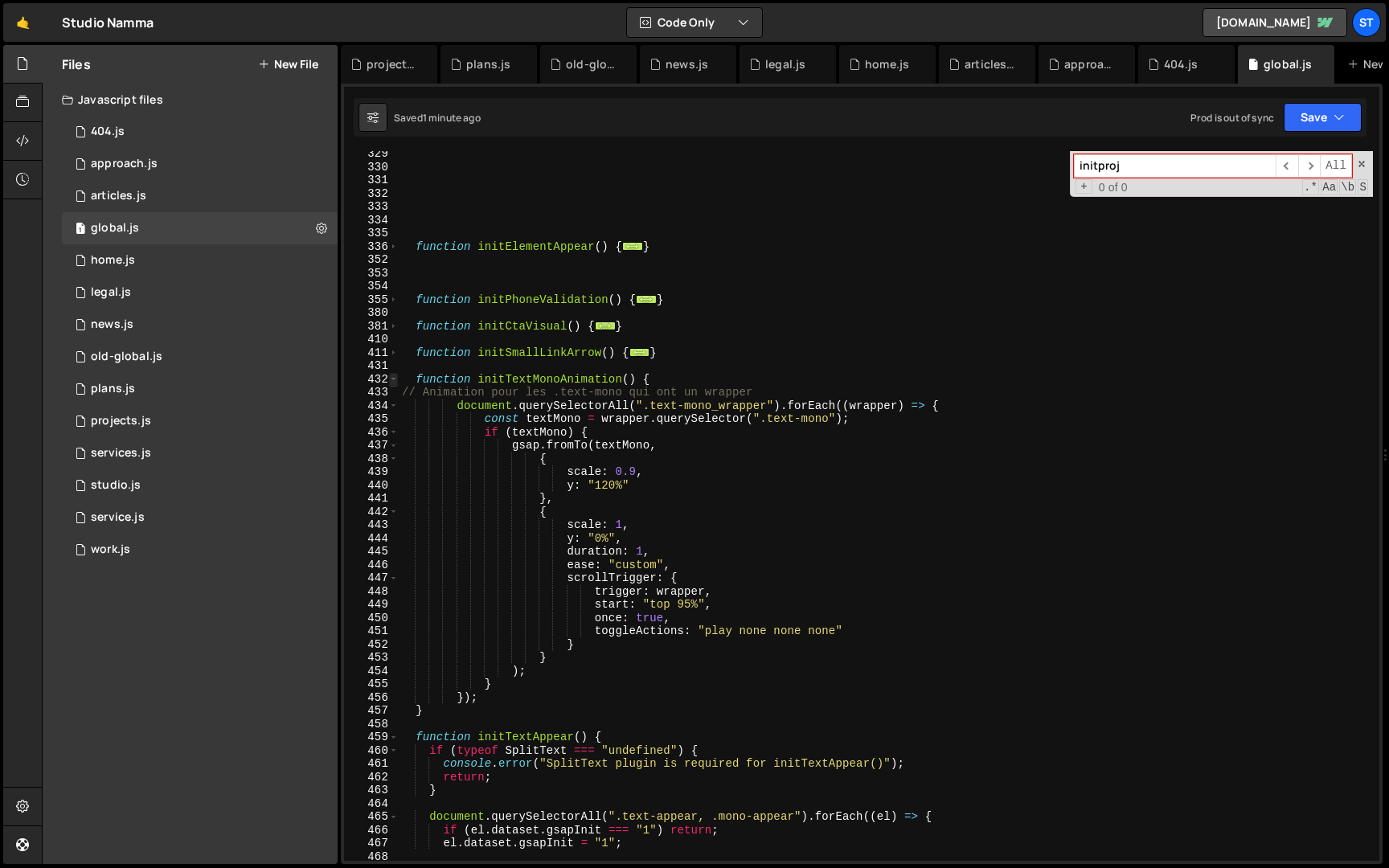
click at [397, 381] on span at bounding box center [393, 380] width 9 height 14
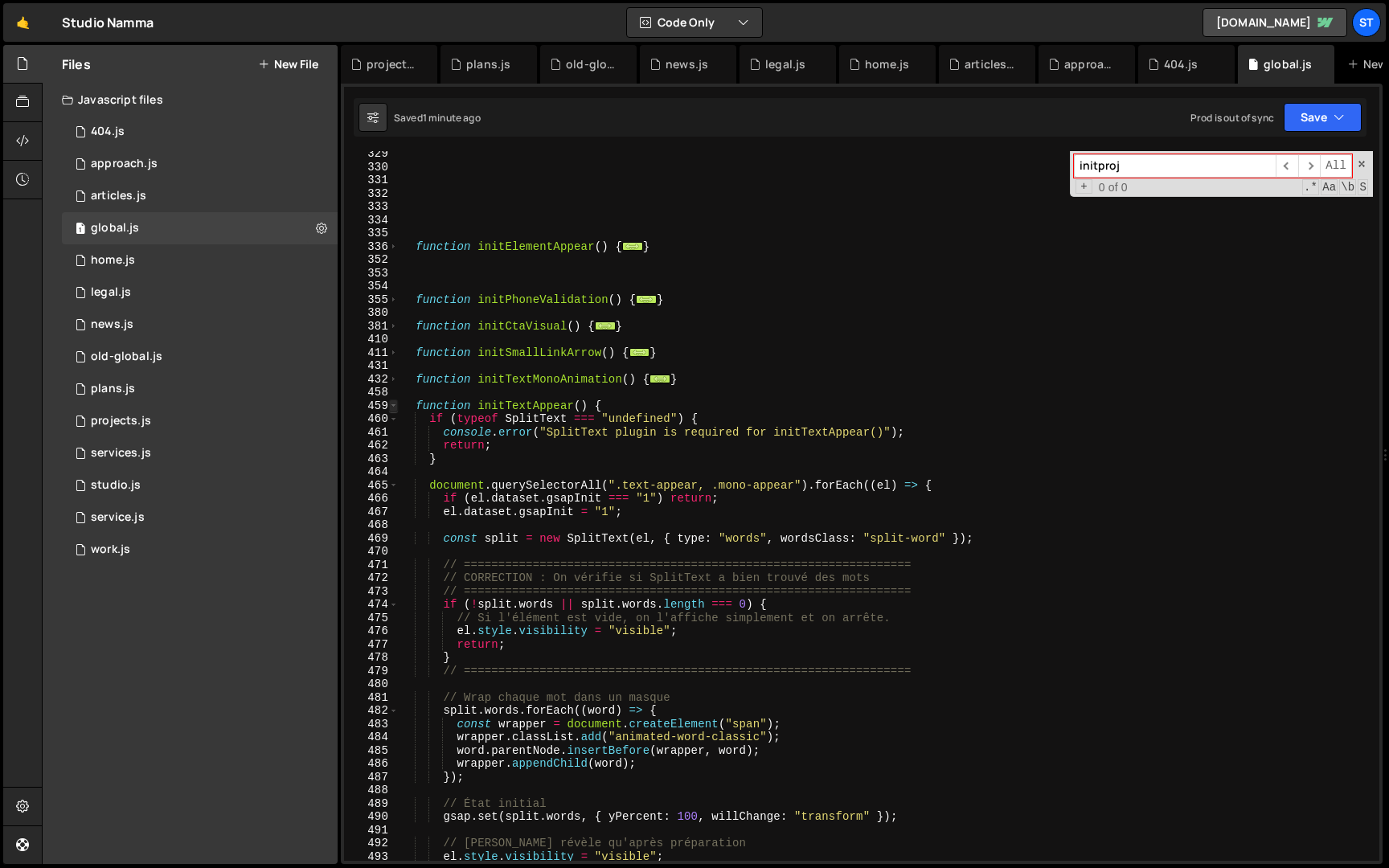
click at [394, 407] on span at bounding box center [393, 406] width 9 height 14
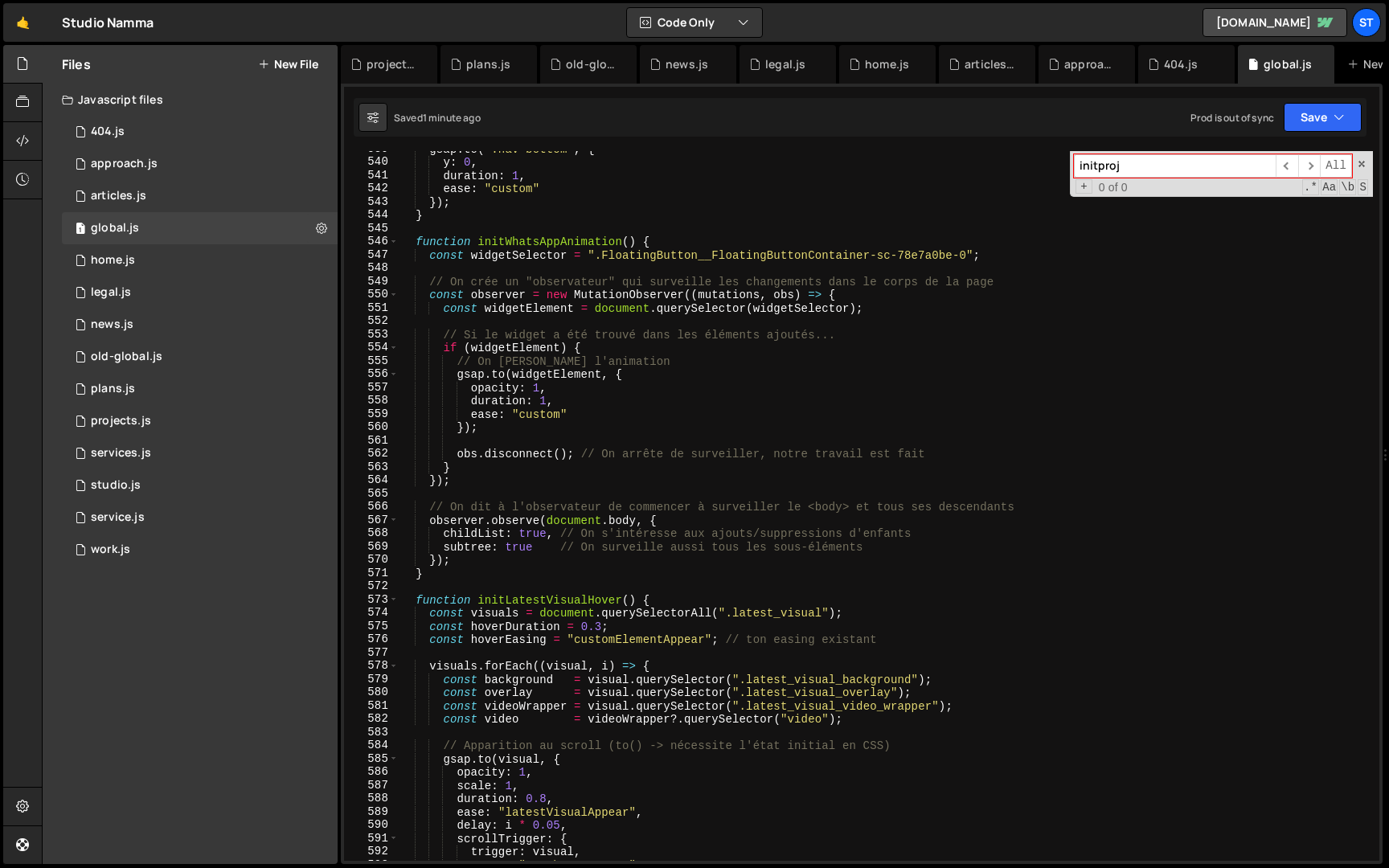
scroll to position [1433, 0]
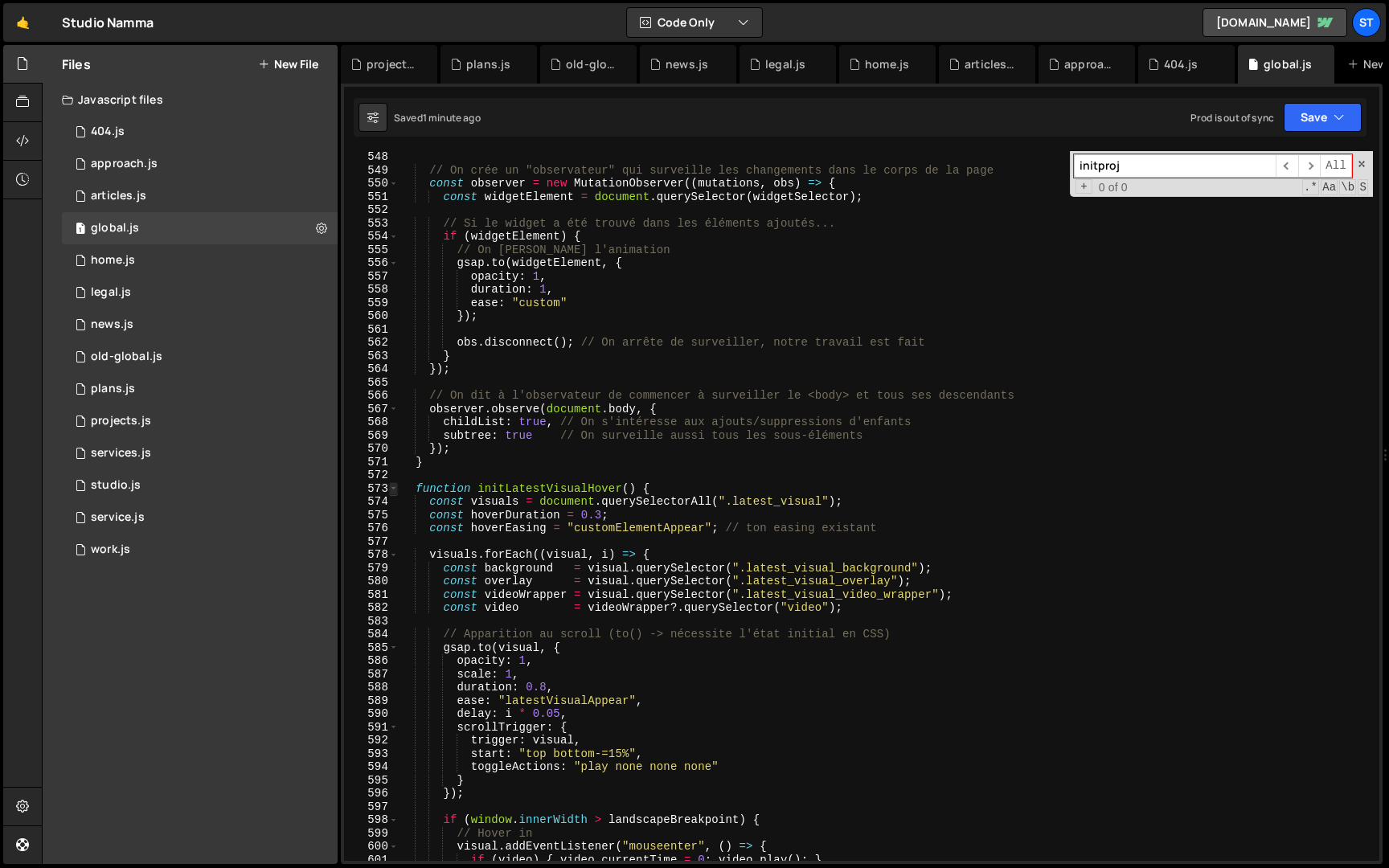
click at [395, 492] on span at bounding box center [393, 488] width 9 height 14
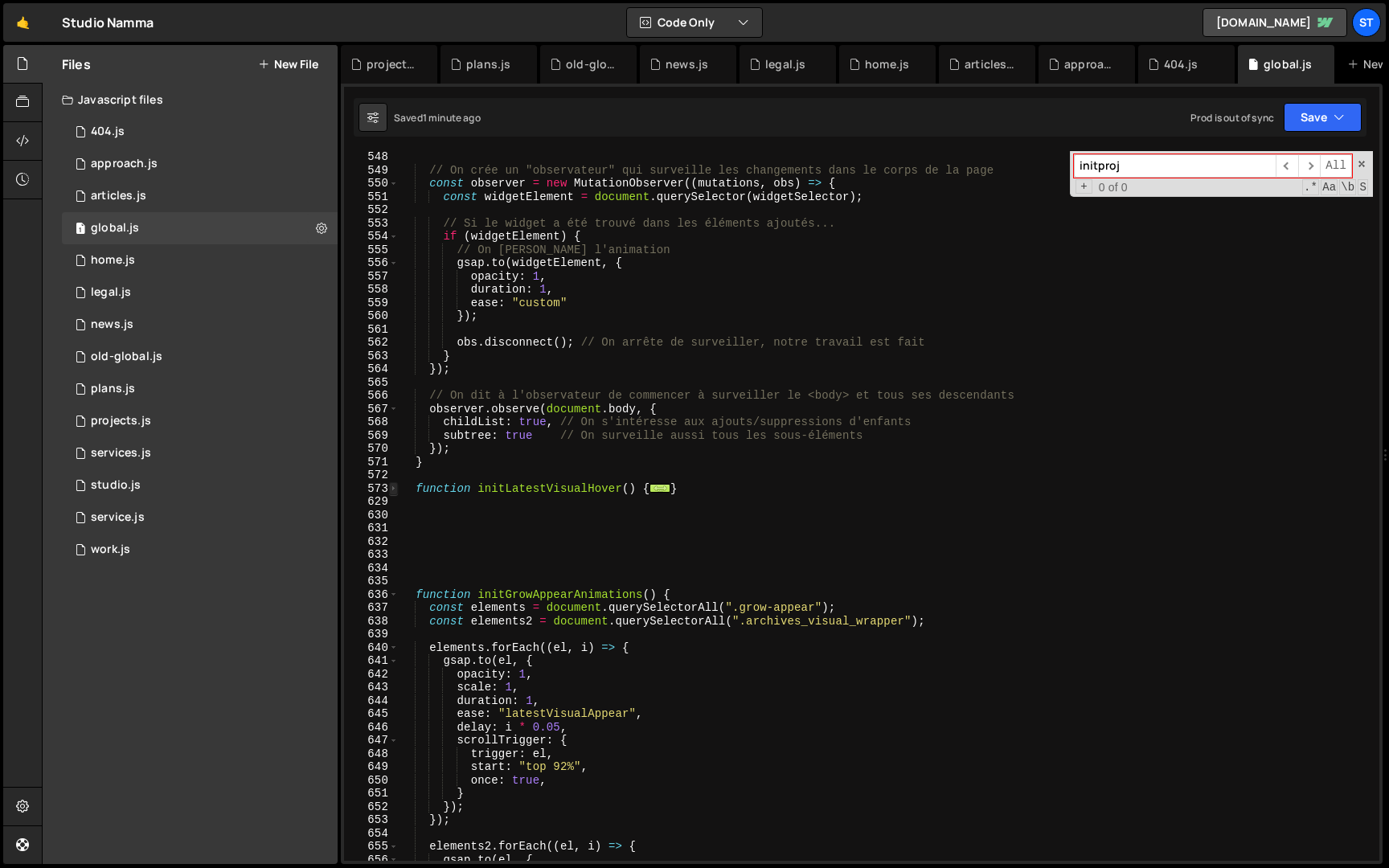
click at [395, 492] on span at bounding box center [393, 488] width 9 height 14
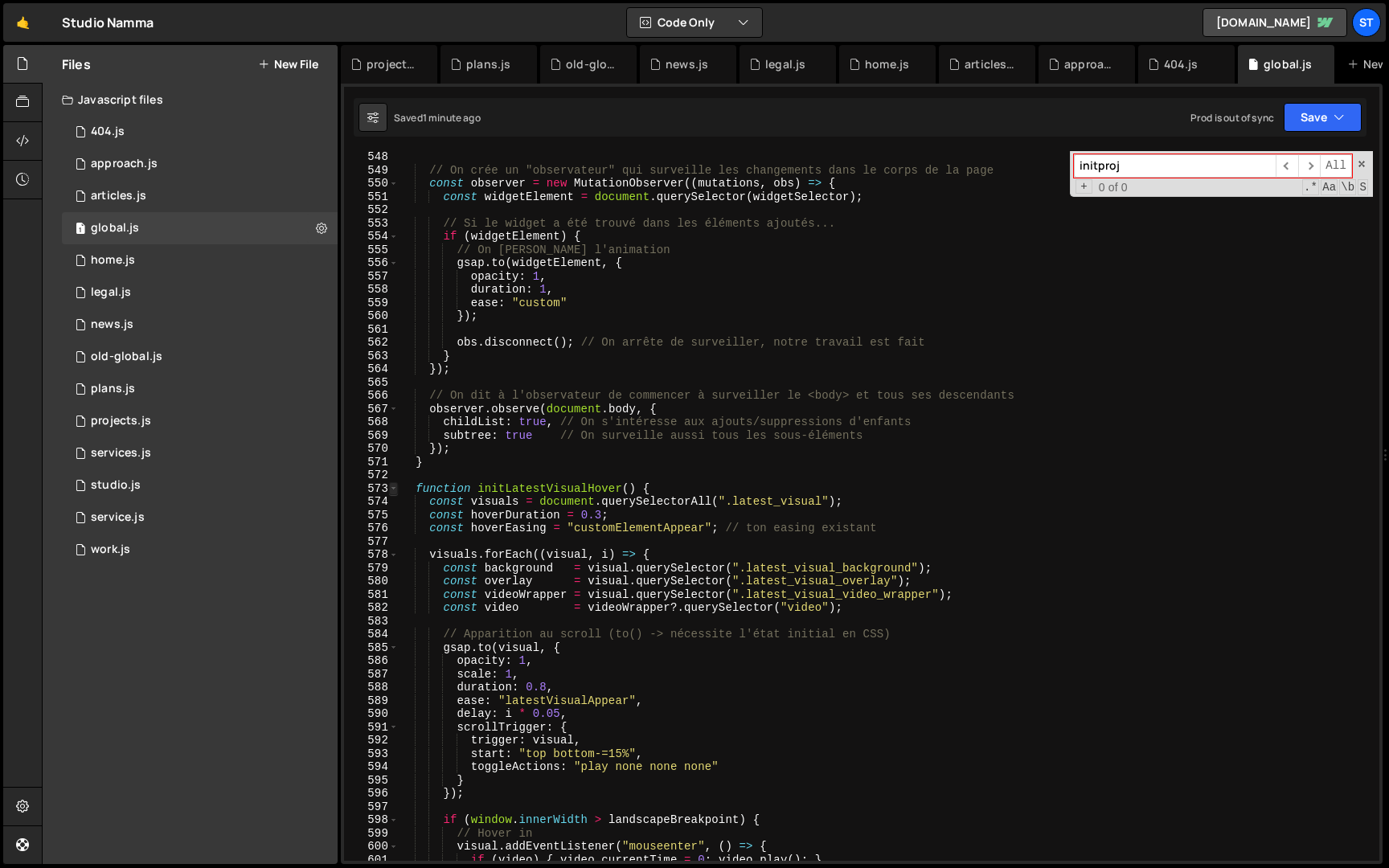
click at [395, 492] on span at bounding box center [393, 488] width 9 height 14
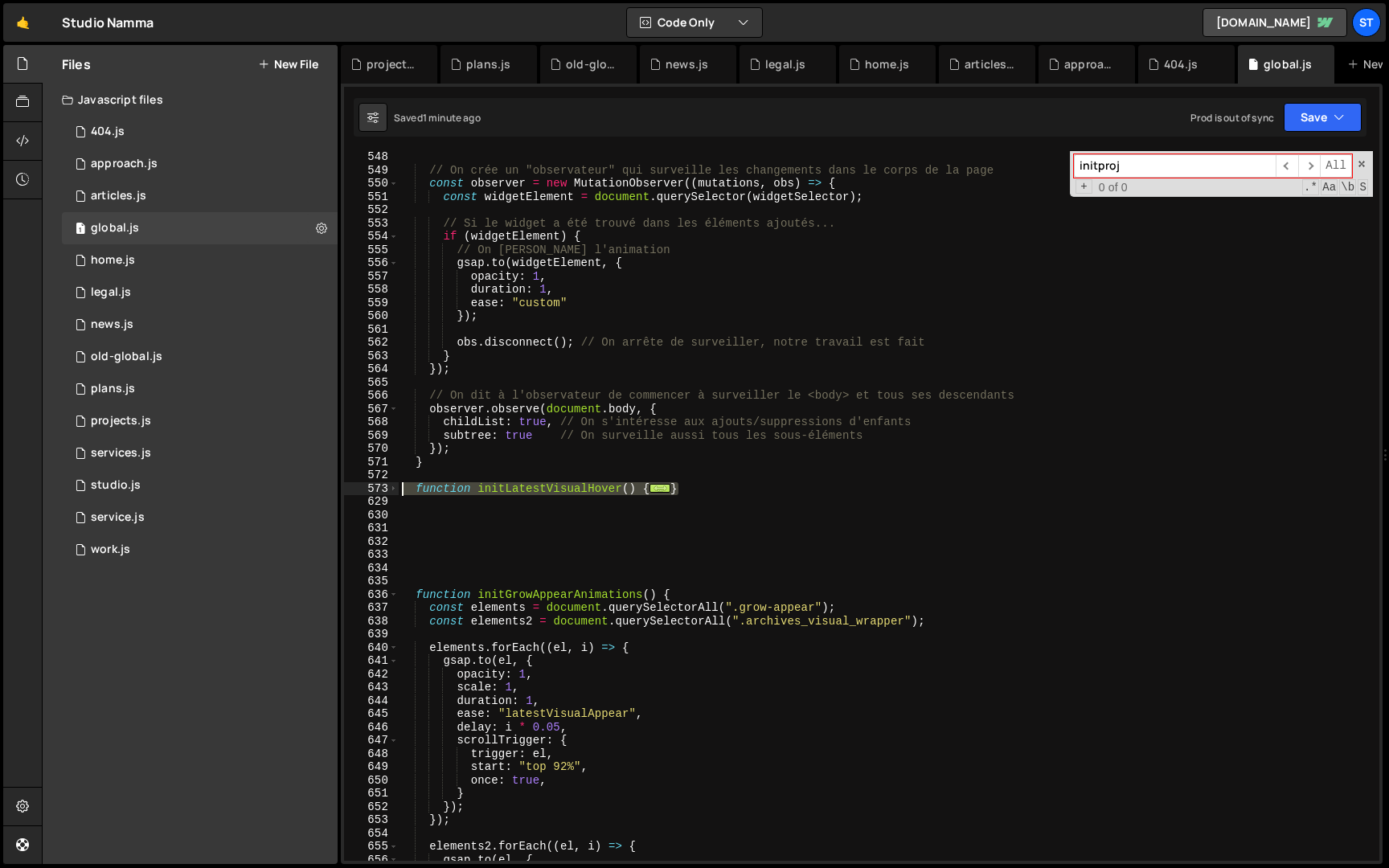
drag, startPoint x: 686, startPoint y: 482, endPoint x: 381, endPoint y: 486, distance: 305.0
click at [381, 486] on div "548 549 550 551 552 553 554 555 556 557 558 559 560 561 562 563 564 565 566 567…" at bounding box center [862, 505] width 1036 height 710
type textarea "function initLatestVisualHover() { const visuals = document.querySelectorAll(".…"
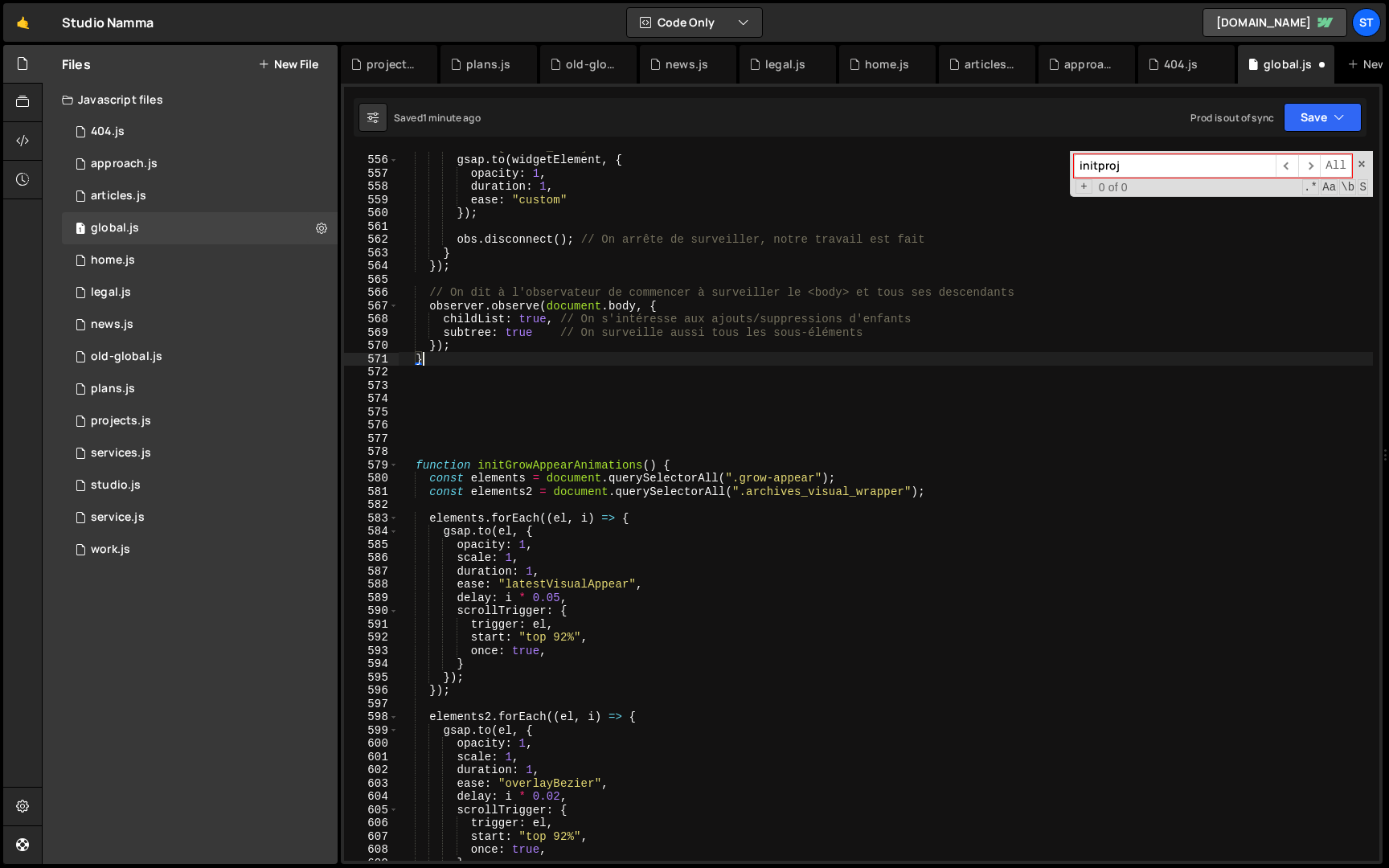
scroll to position [1536, 0]
click at [397, 464] on span at bounding box center [393, 464] width 9 height 14
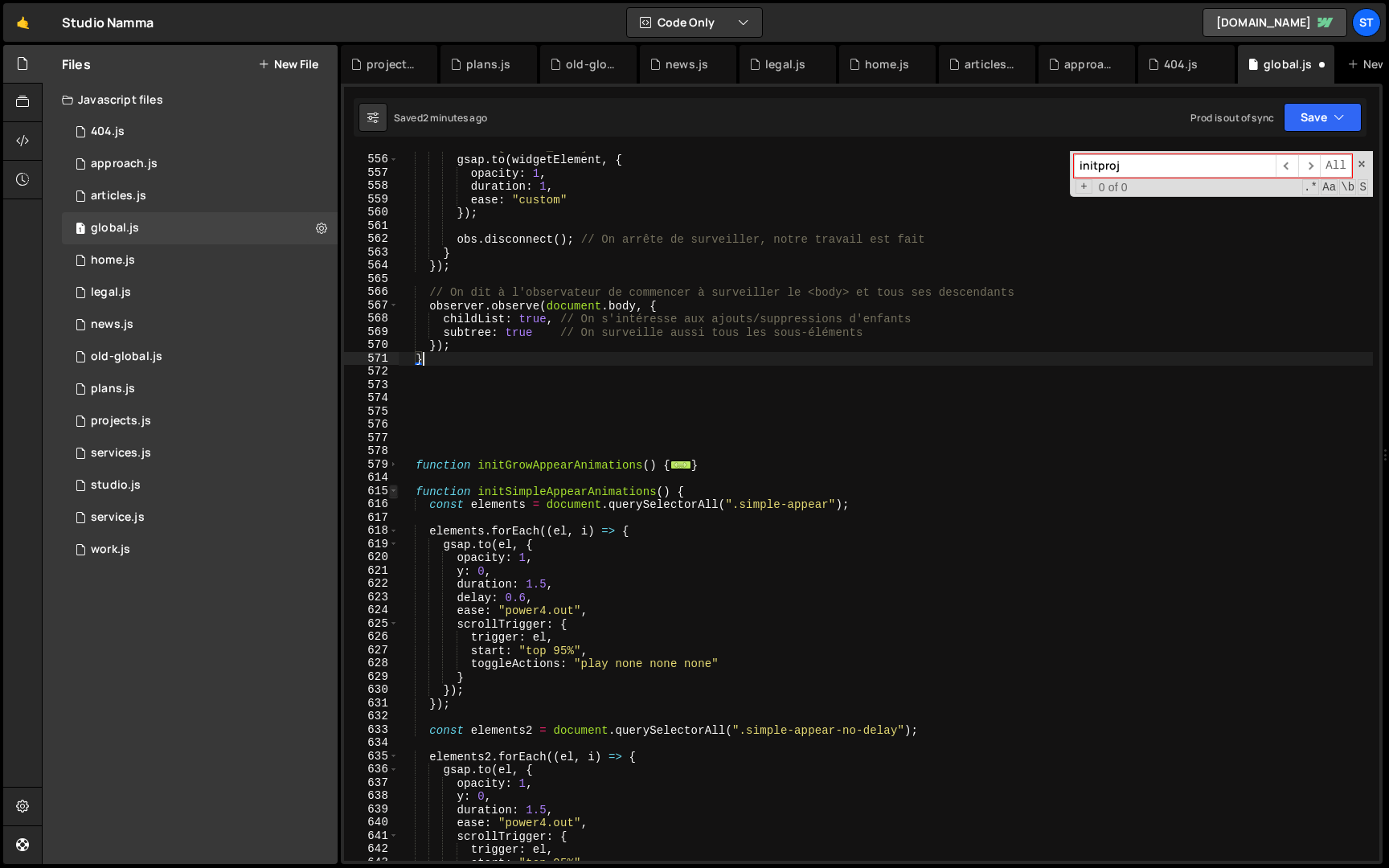
click at [396, 492] on span at bounding box center [393, 491] width 9 height 14
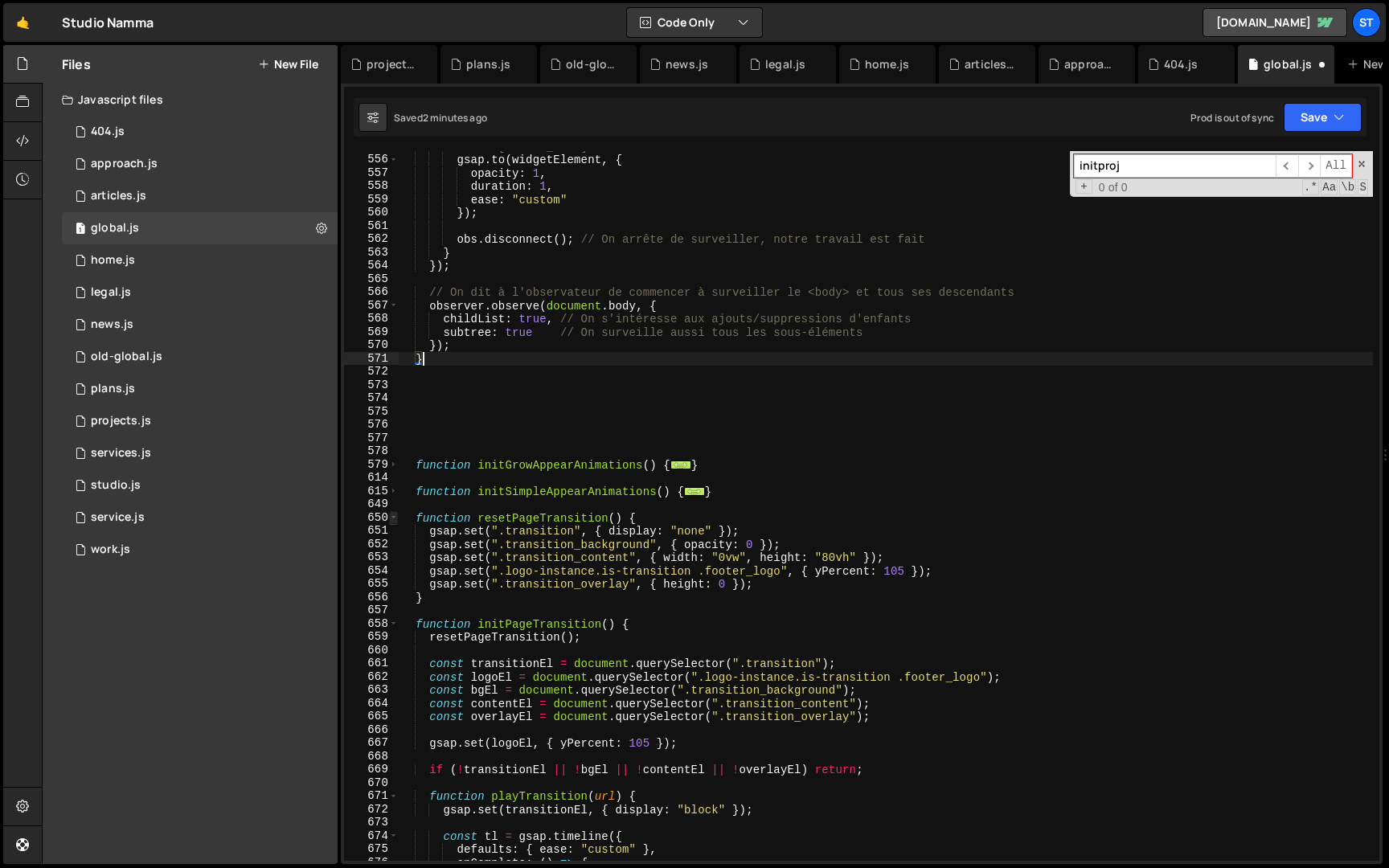
click at [397, 517] on span at bounding box center [393, 517] width 9 height 14
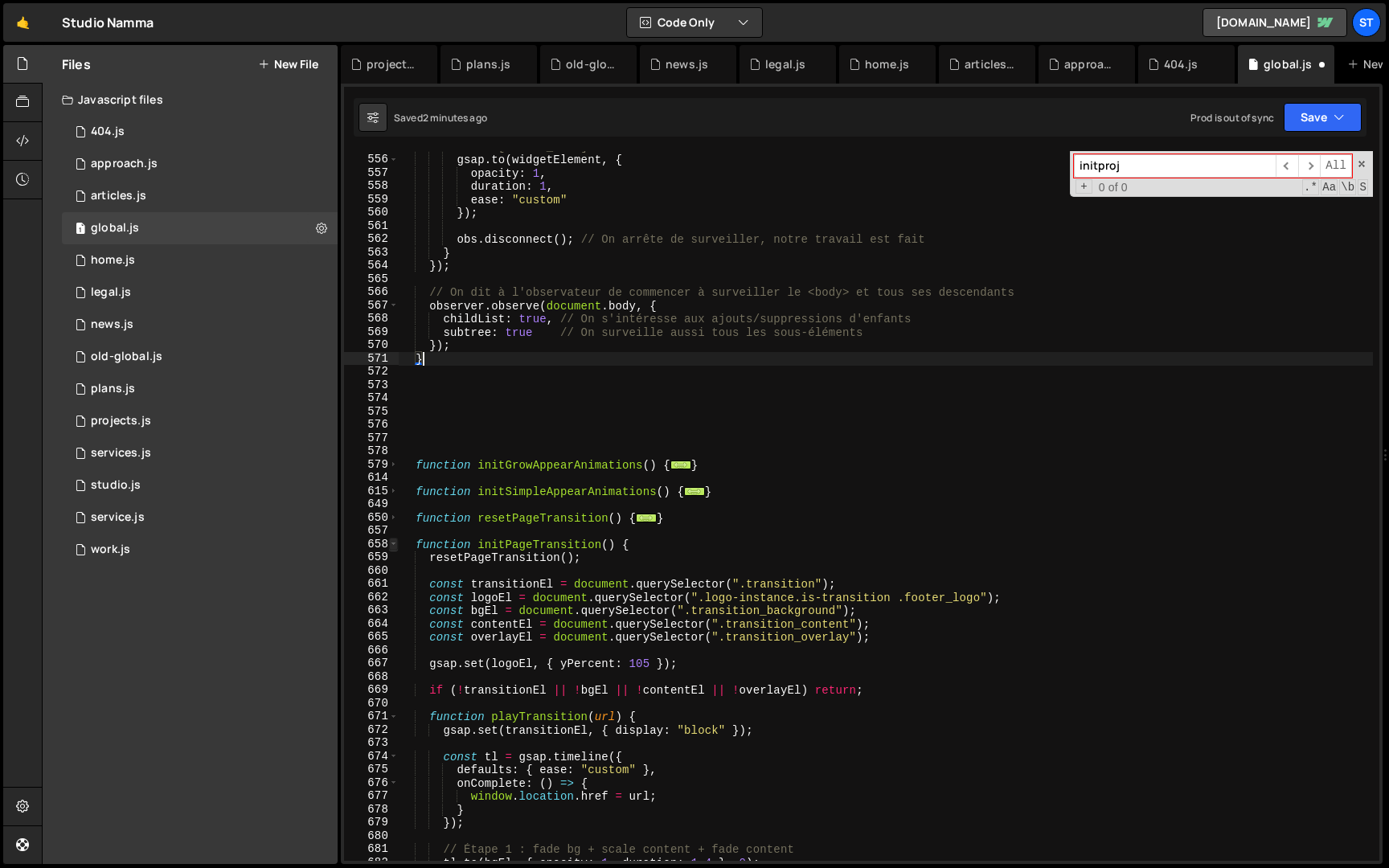
click at [397, 544] on span at bounding box center [393, 544] width 9 height 14
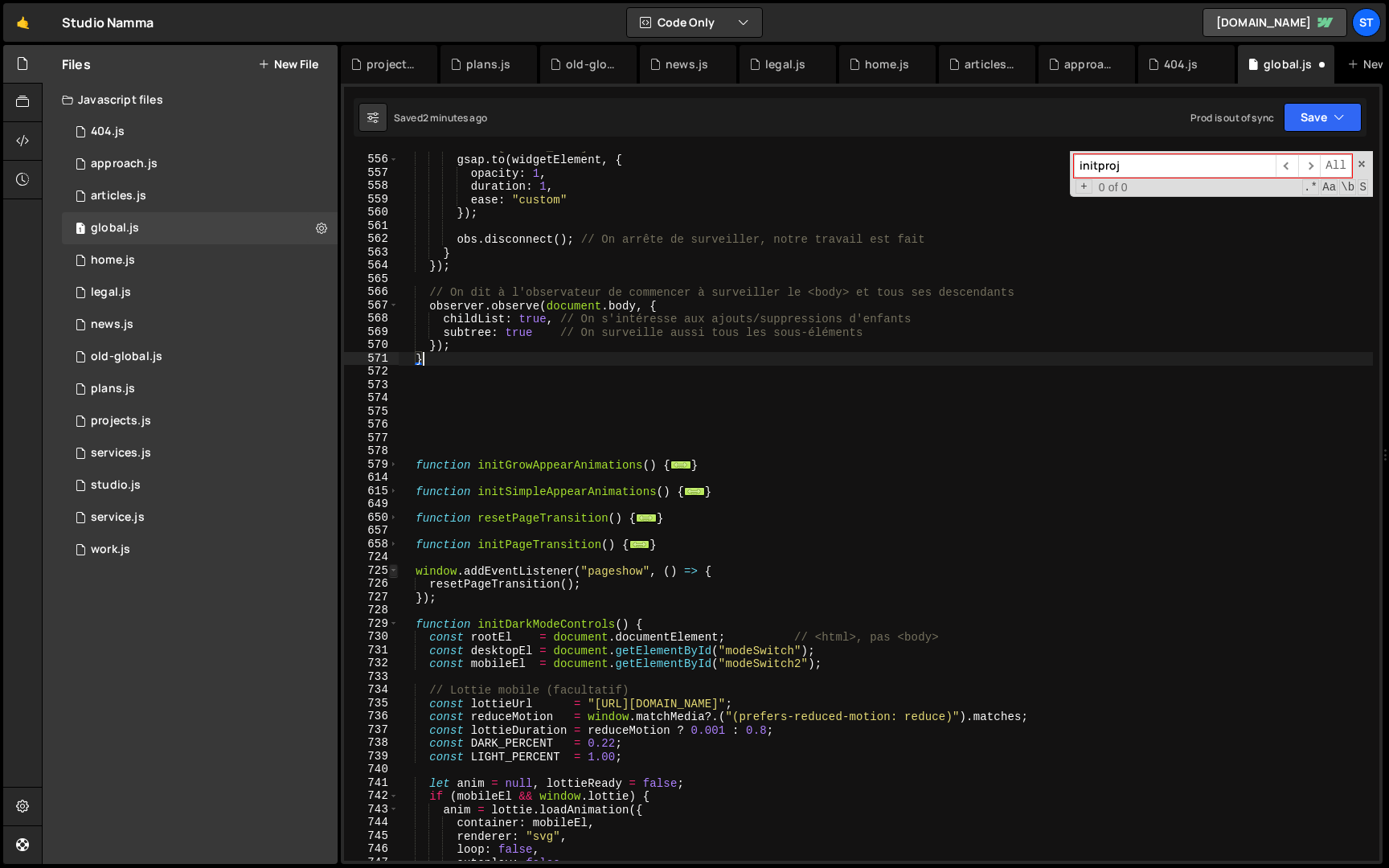
click at [393, 567] on span at bounding box center [393, 571] width 9 height 14
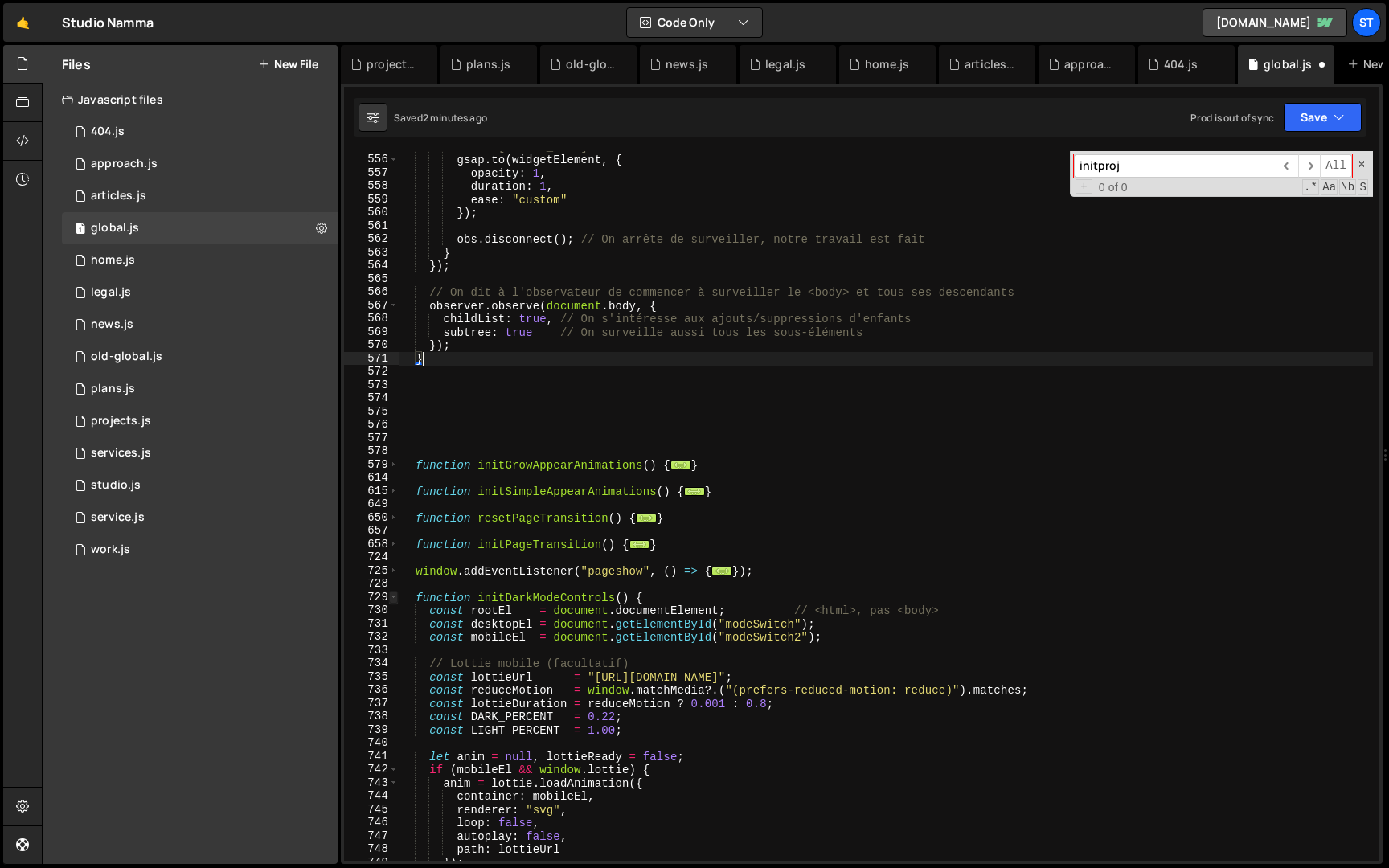
click at [394, 599] on span at bounding box center [393, 597] width 9 height 14
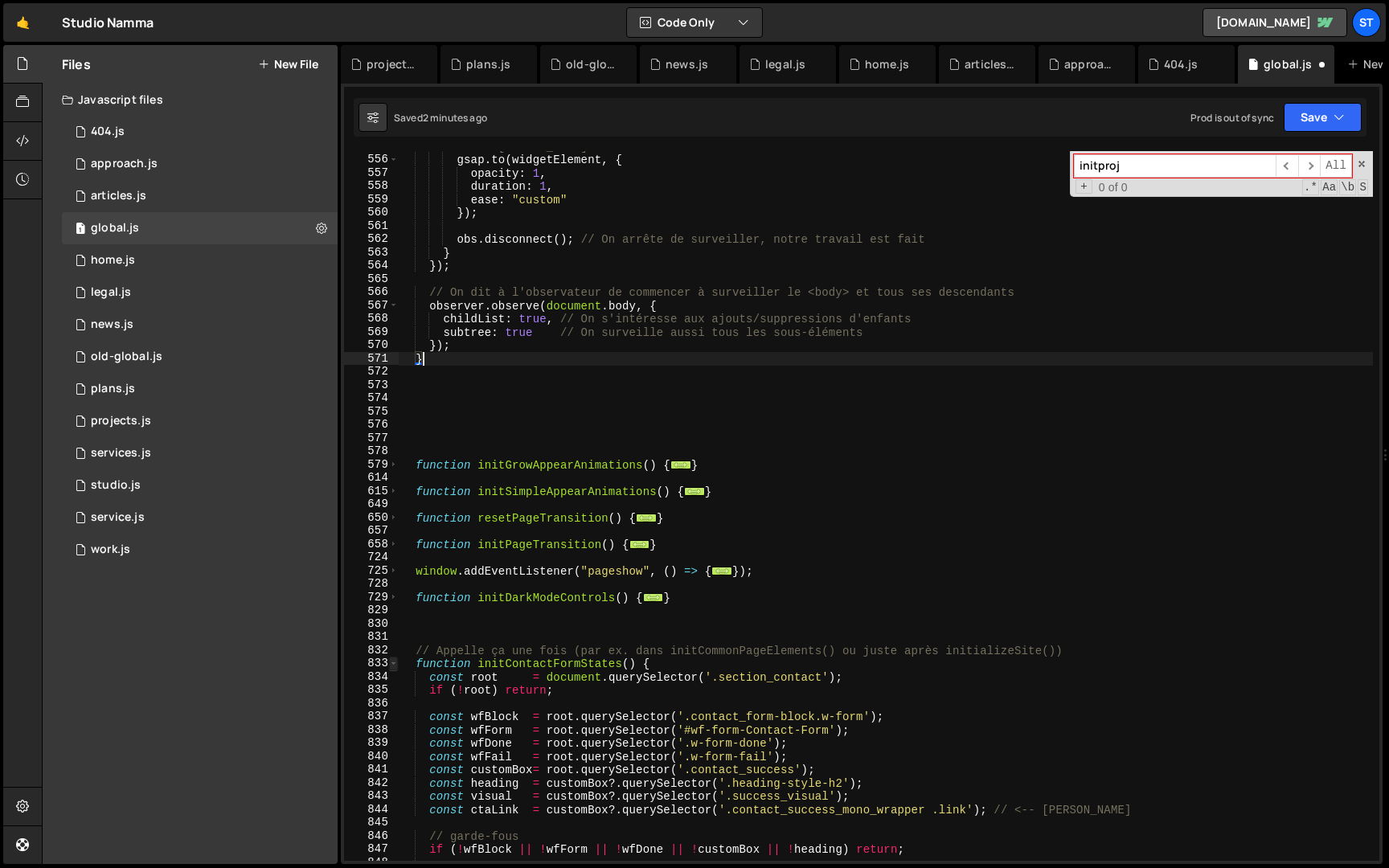
click at [393, 661] on span at bounding box center [393, 663] width 9 height 14
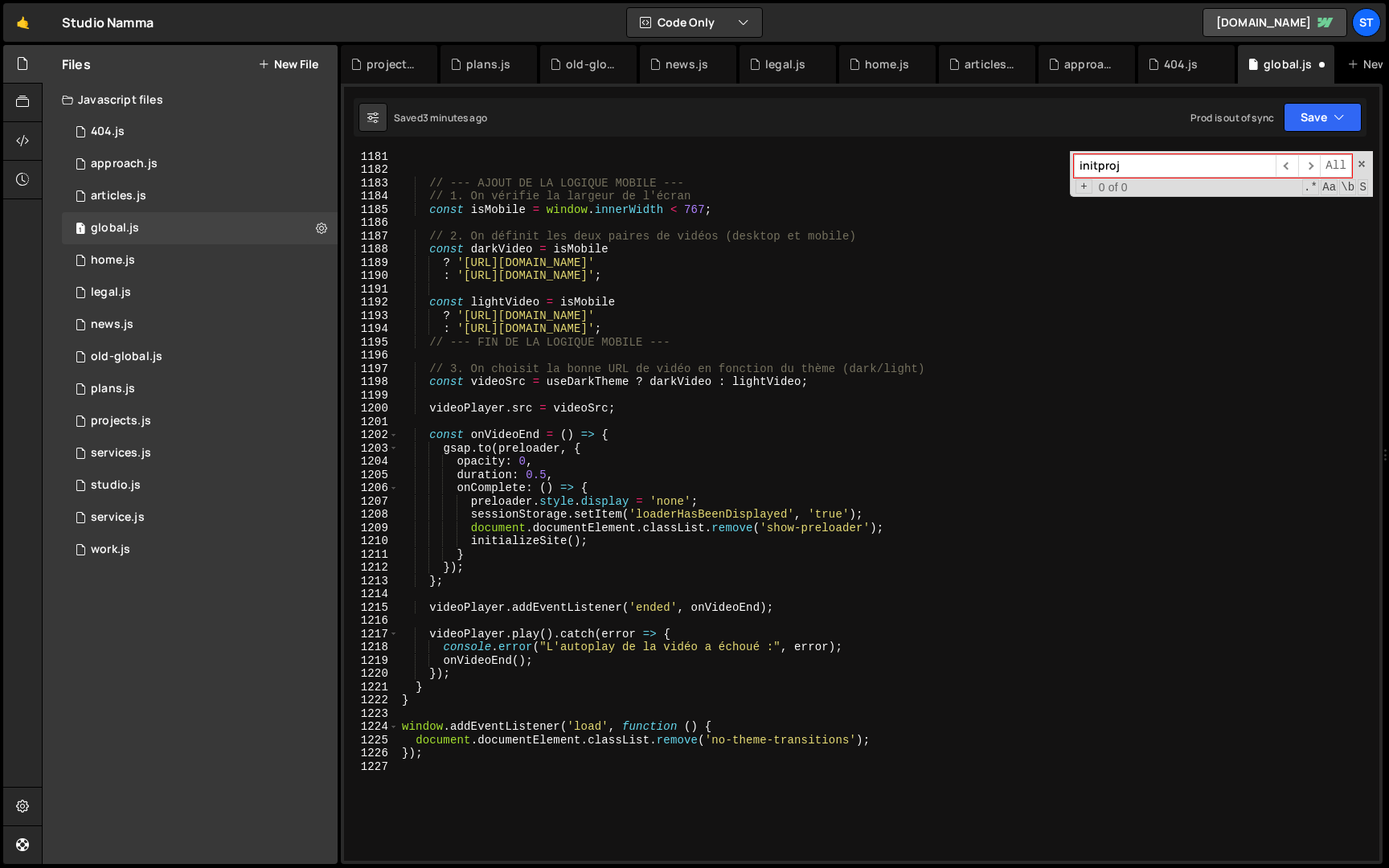
scroll to position [5689, 0]
click at [512, 478] on div "// --- FIN DE LA LOGIQUE DE THÈME --- // --- AJOUT DE LA LOGIQUE MOBILE --- // …" at bounding box center [886, 507] width 975 height 737
type textarea "});"
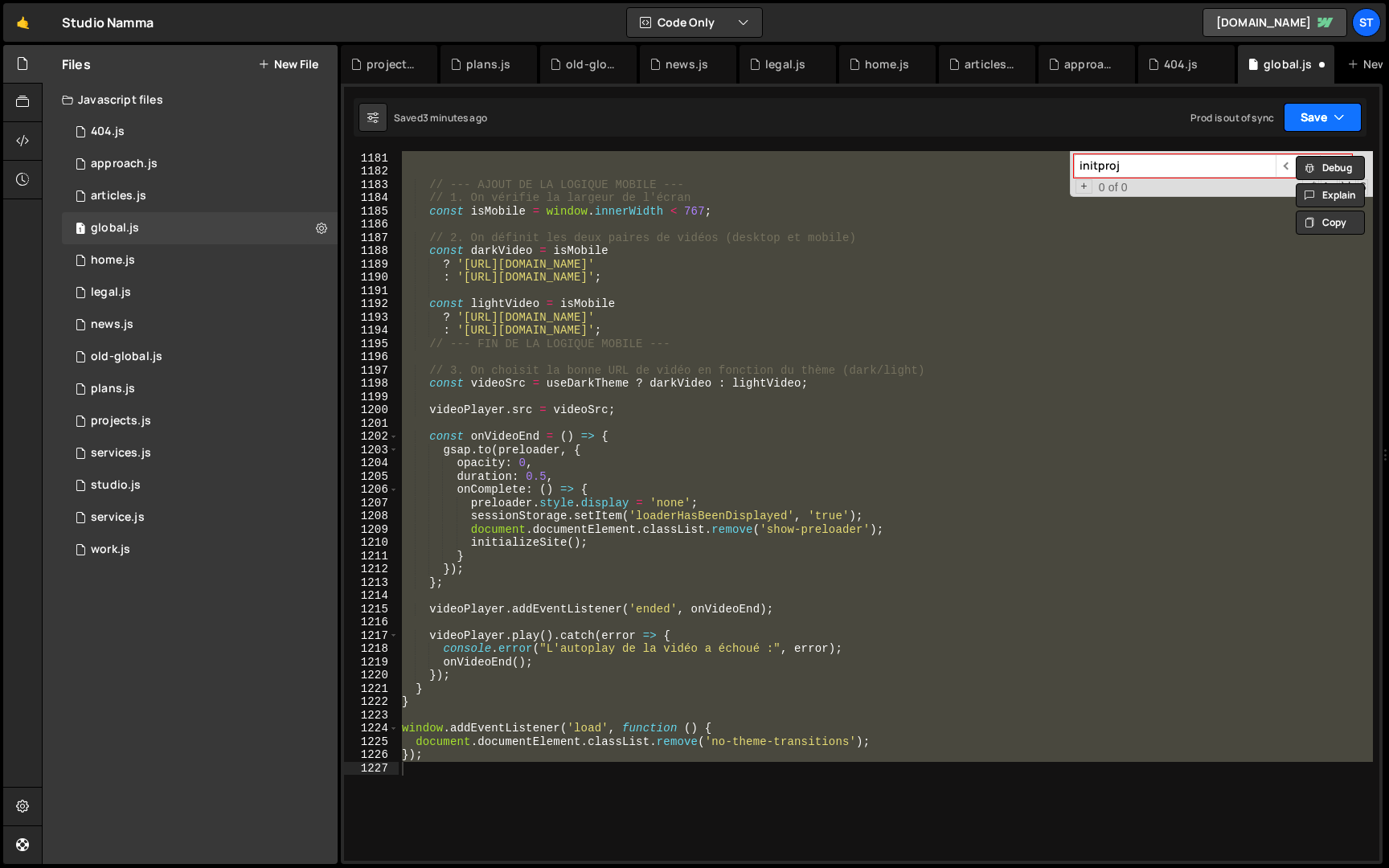
click at [1333, 116] on button "Save" at bounding box center [1323, 118] width 78 height 29
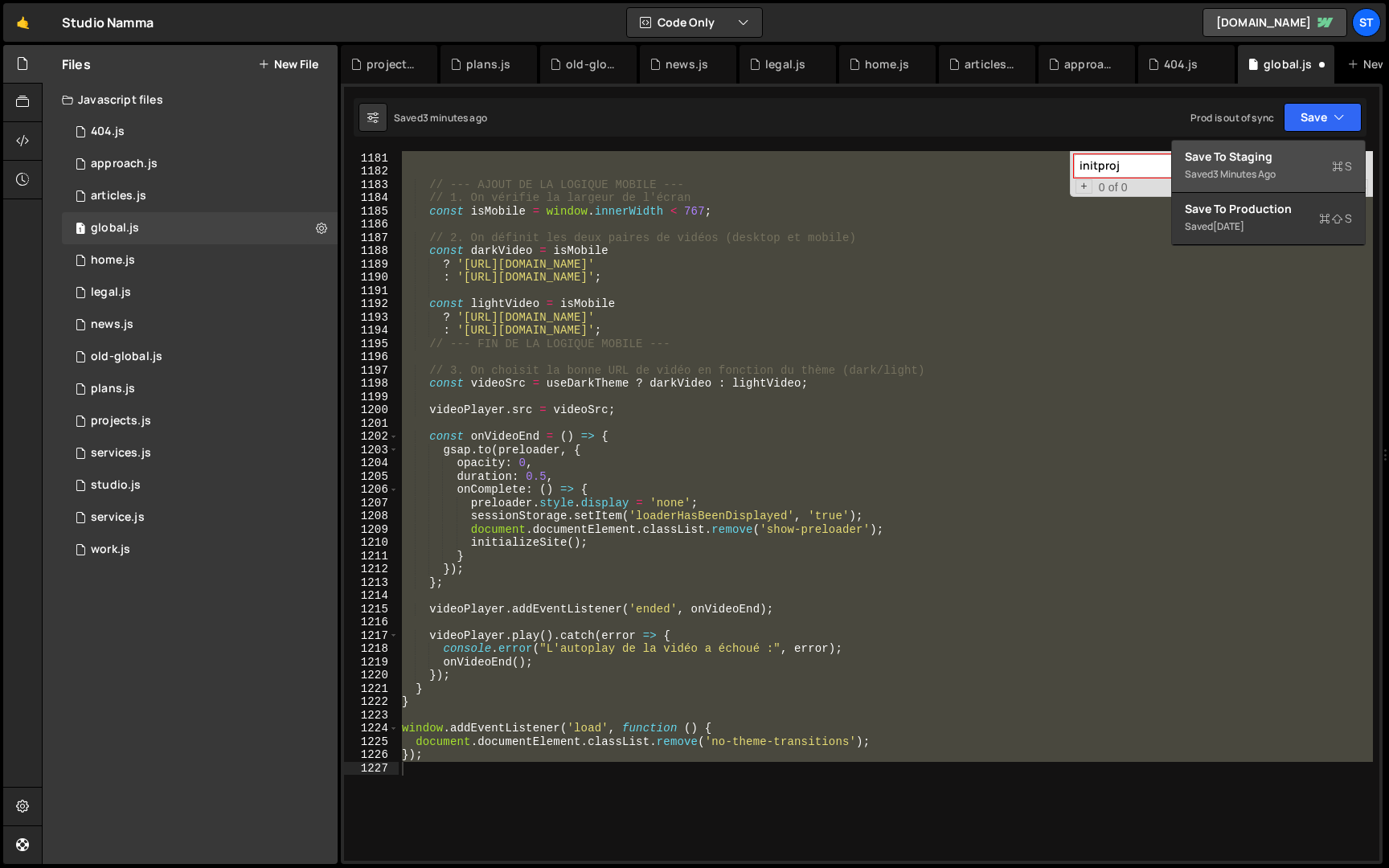
click at [1287, 175] on div "Saved 3 minutes ago" at bounding box center [1268, 174] width 167 height 19
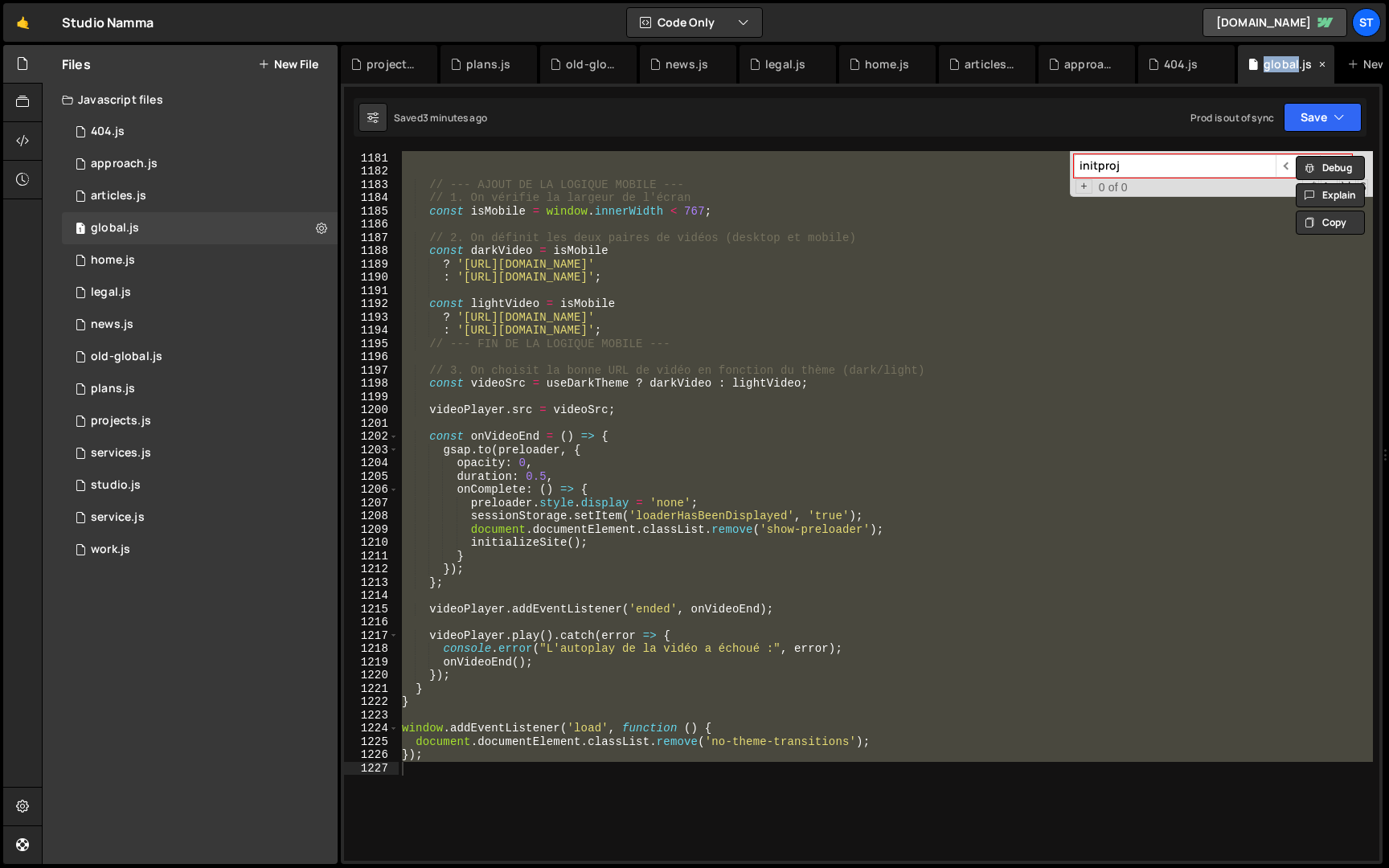
click at [1290, 71] on div "global.js" at bounding box center [1287, 64] width 97 height 39
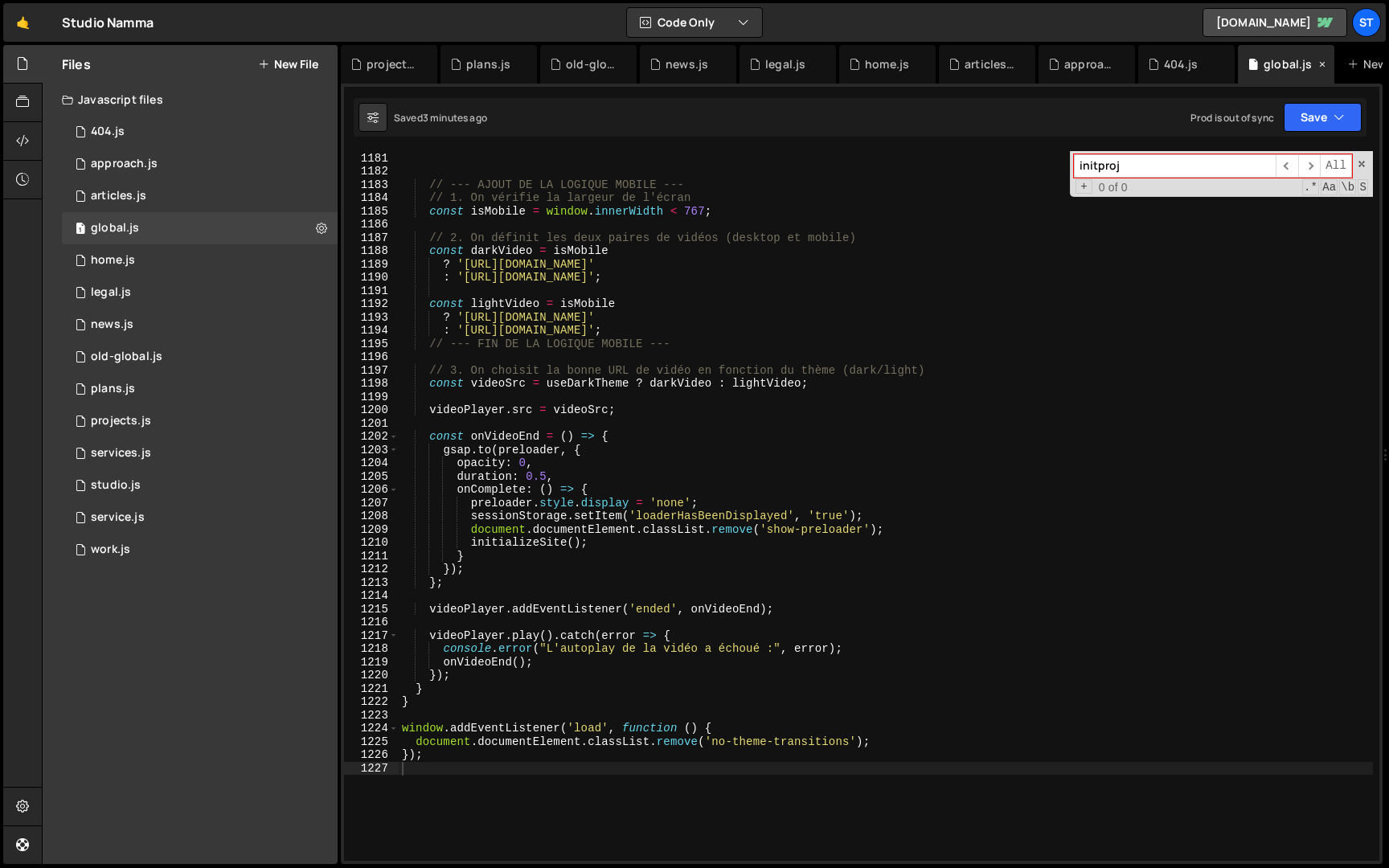
scroll to position [711, 0]
click at [426, 60] on icon at bounding box center [426, 64] width 11 height 16
click at [0, 0] on icon at bounding box center [0, 0] width 0 height 0
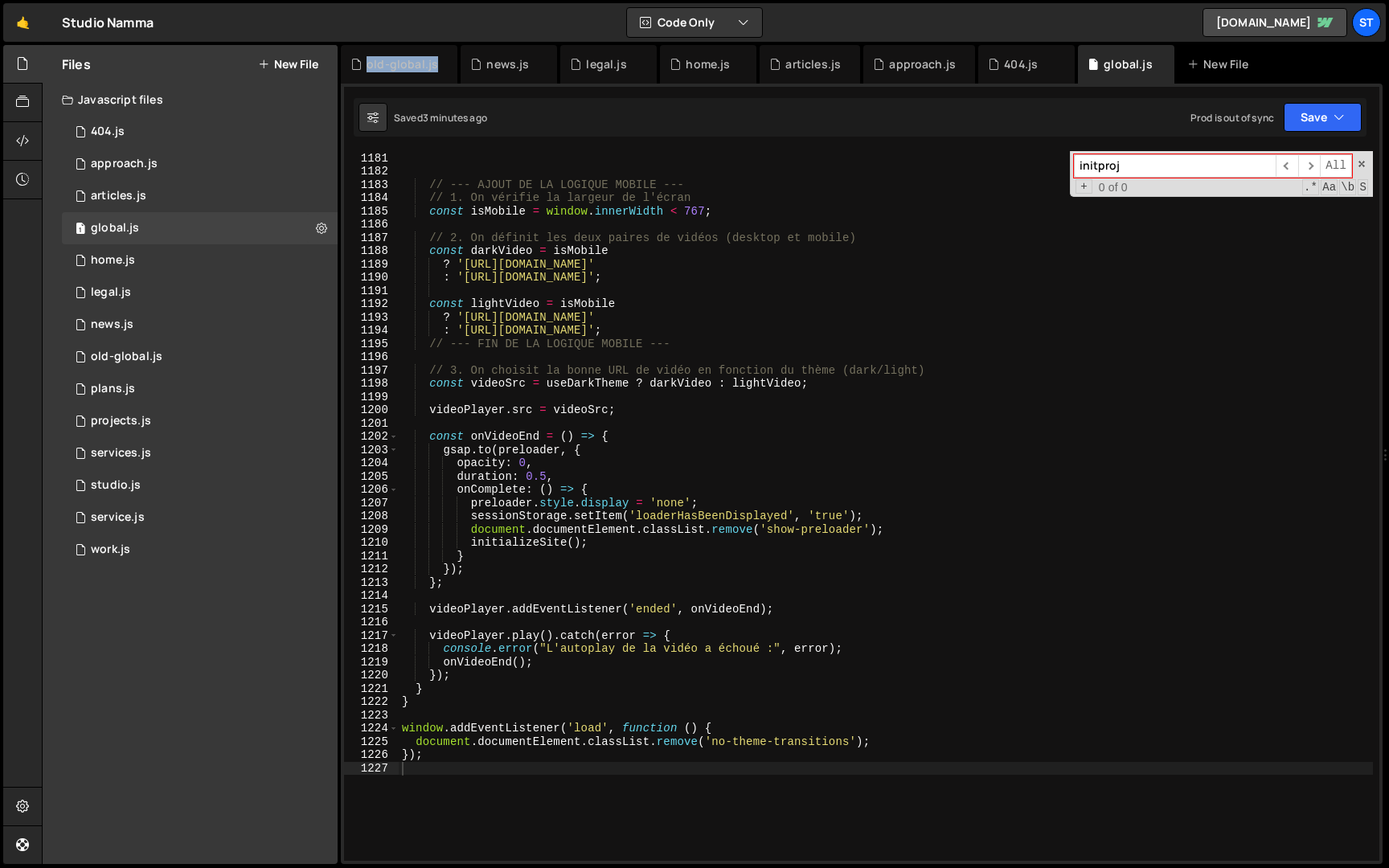
click at [426, 60] on div "old-global.js" at bounding box center [402, 64] width 72 height 16
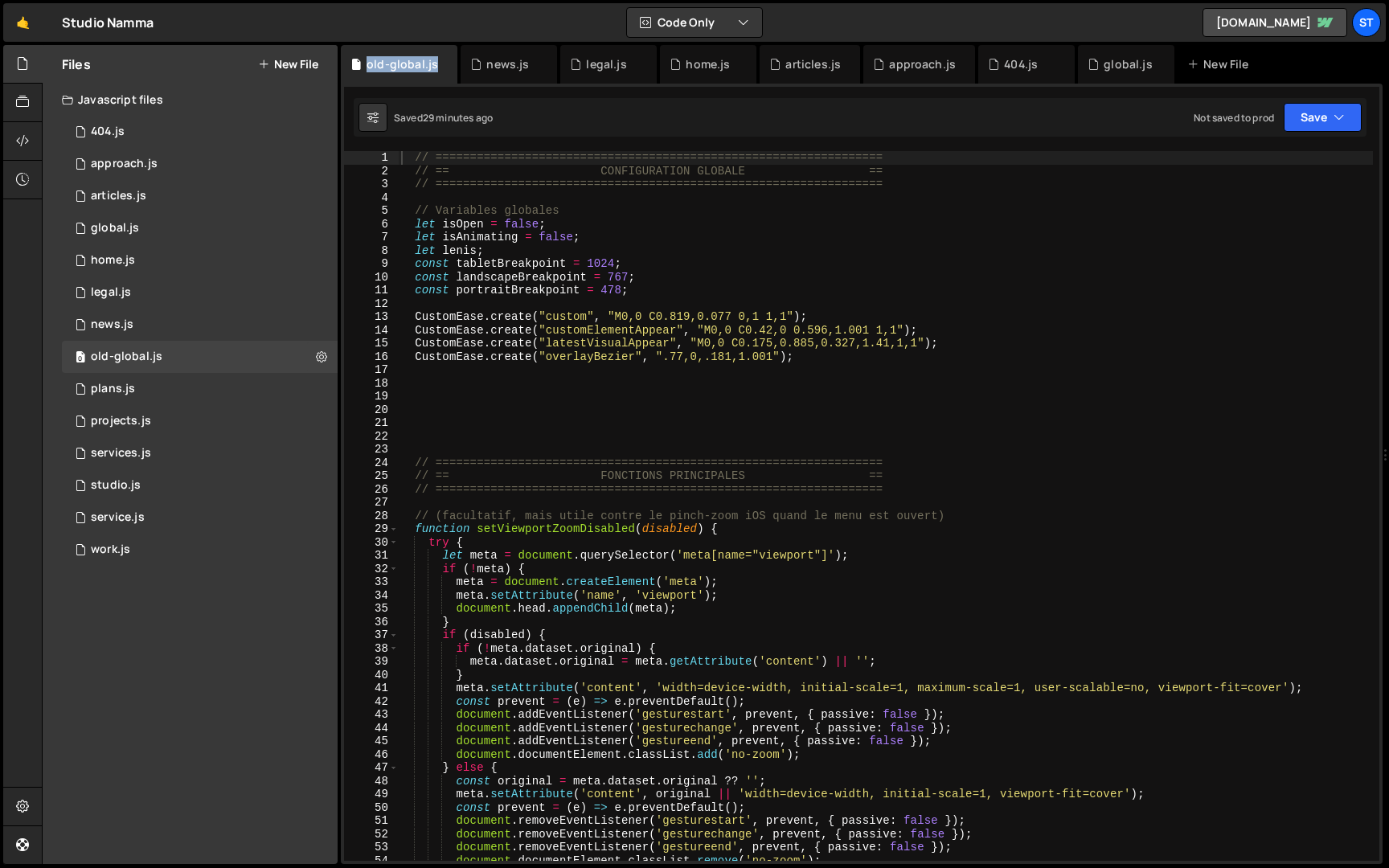
scroll to position [0, 0]
click at [442, 64] on icon at bounding box center [446, 64] width 11 height 16
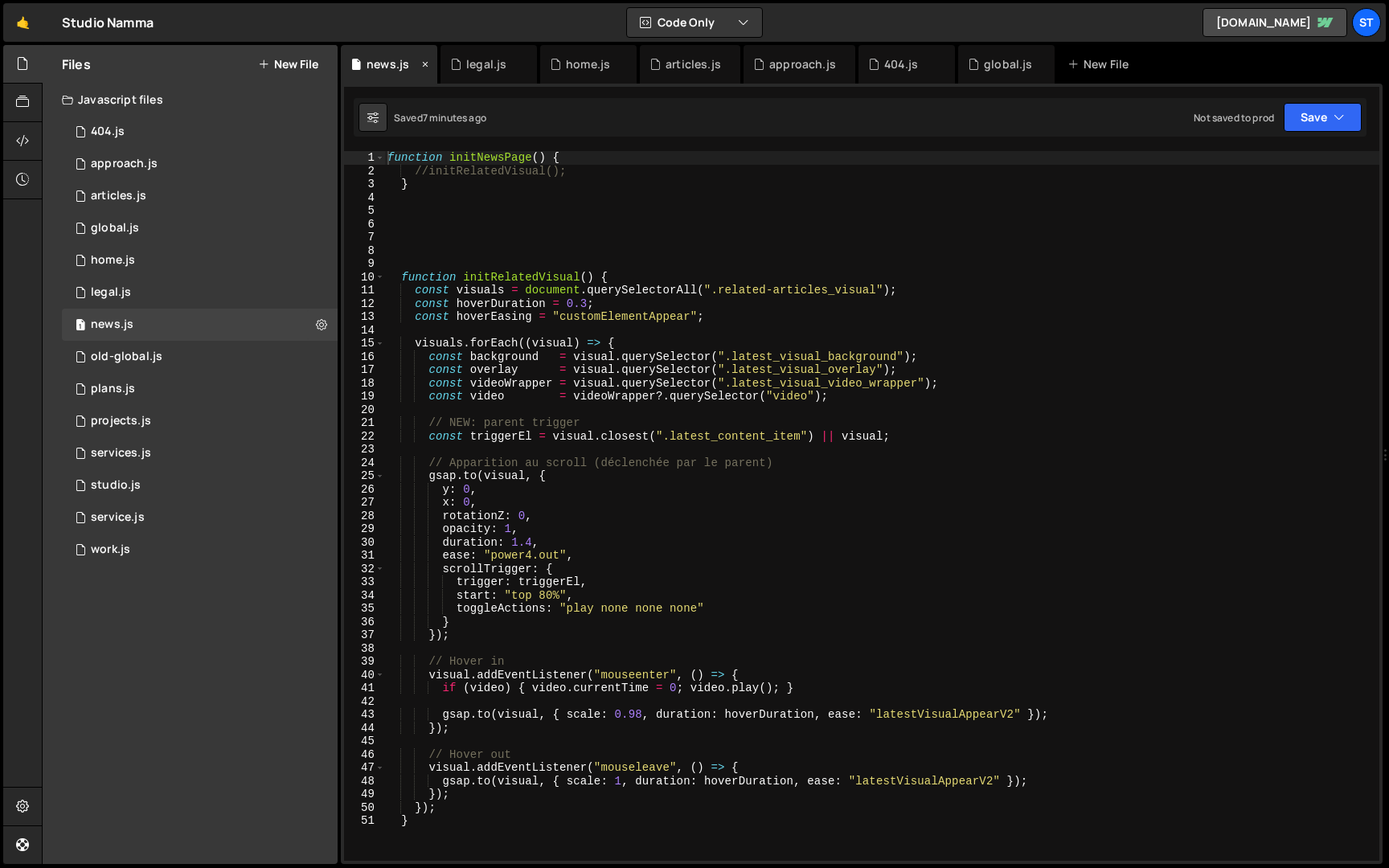
click at [423, 66] on icon at bounding box center [426, 64] width 11 height 16
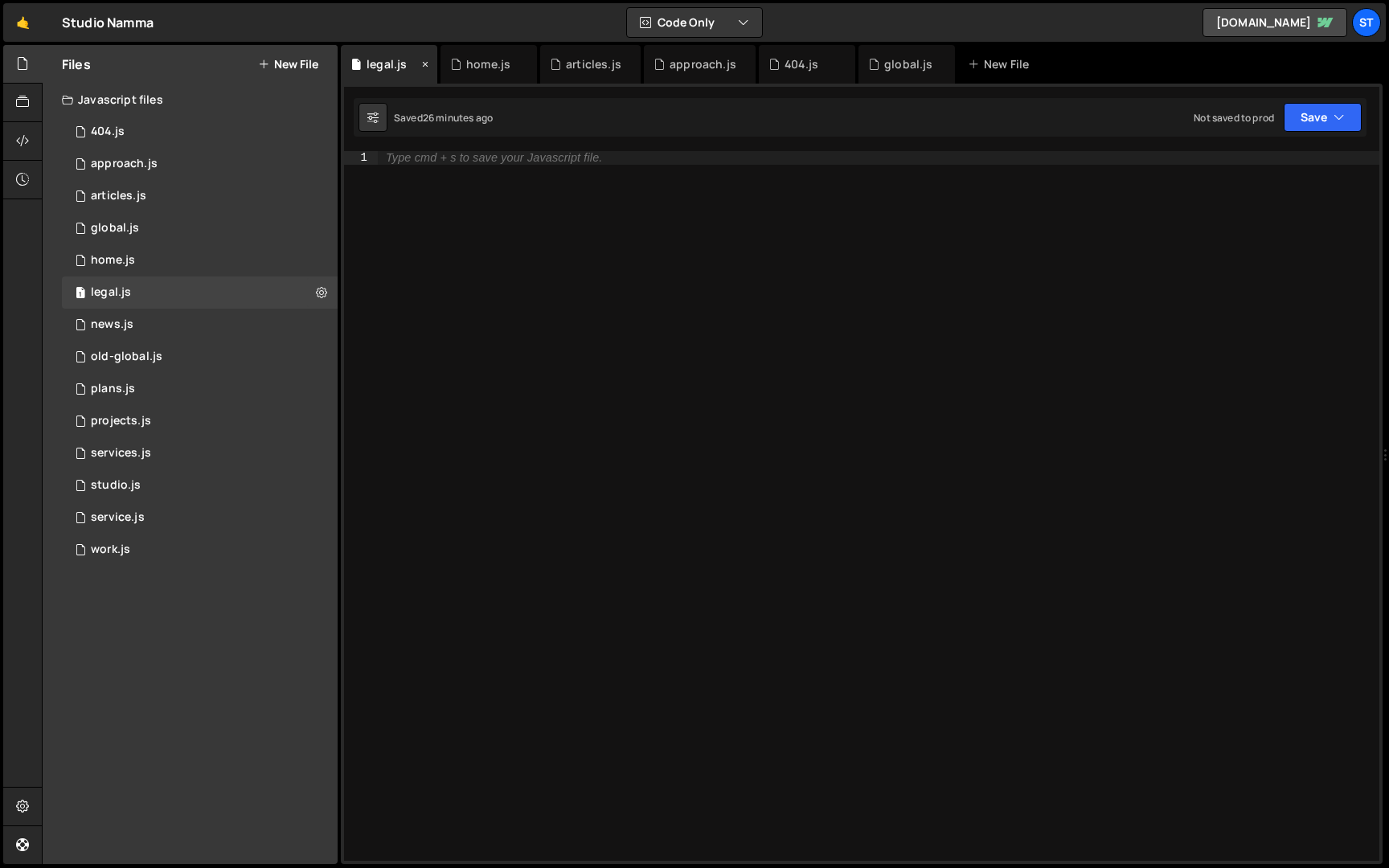
click at [427, 66] on icon at bounding box center [426, 64] width 11 height 16
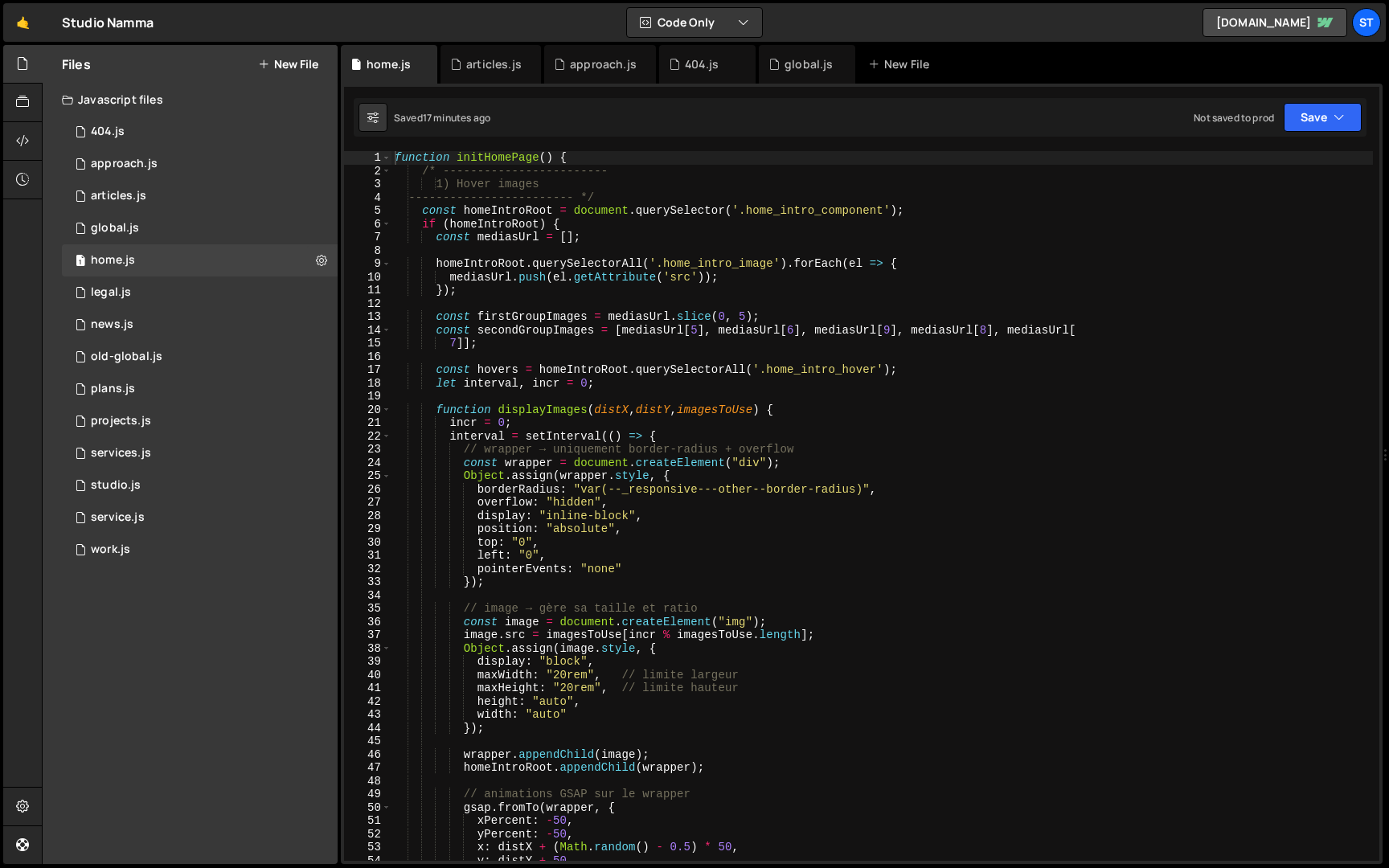
click at [0, 0] on icon at bounding box center [0, 0] width 0 height 0
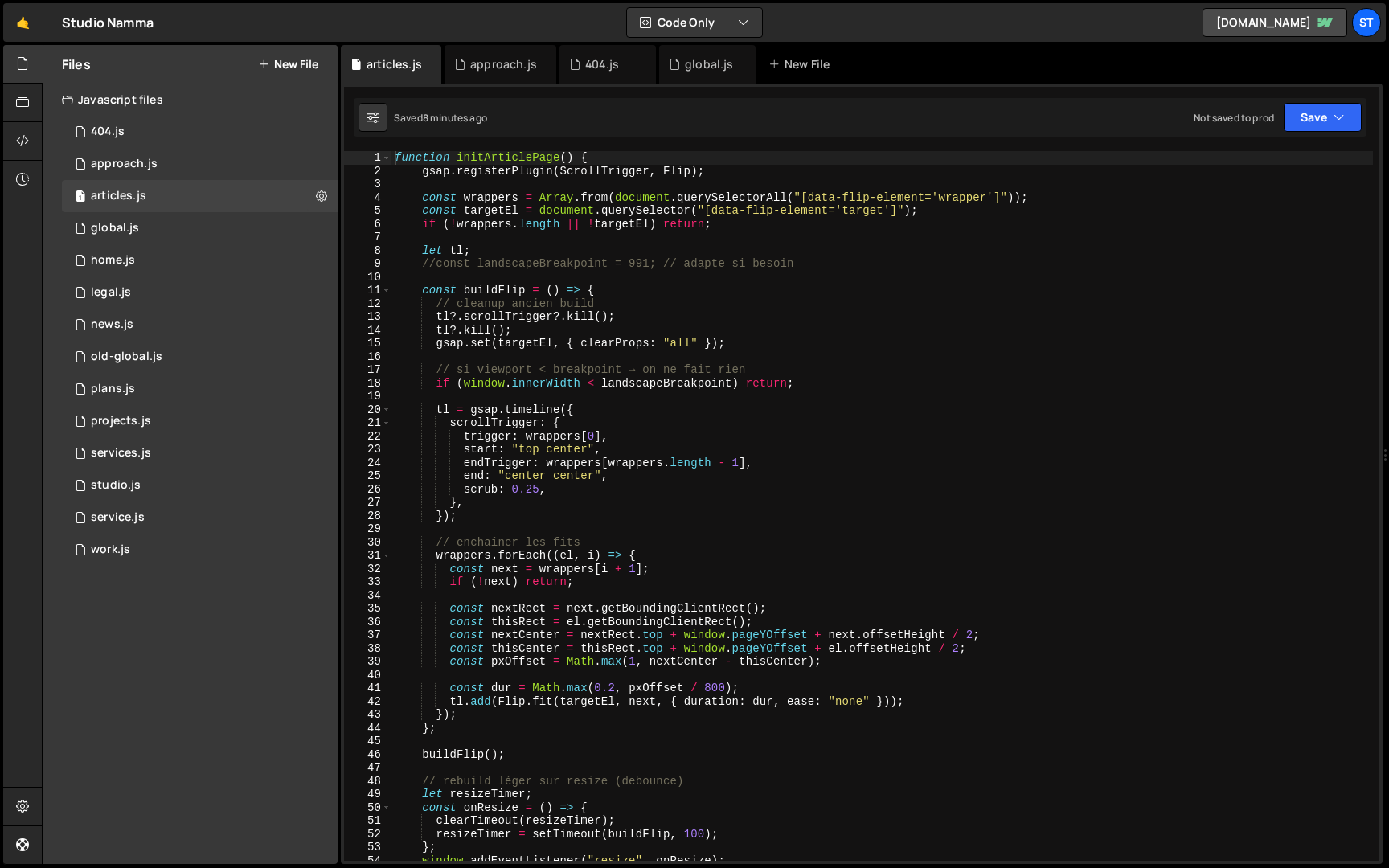
click at [0, 0] on icon at bounding box center [0, 0] width 0 height 0
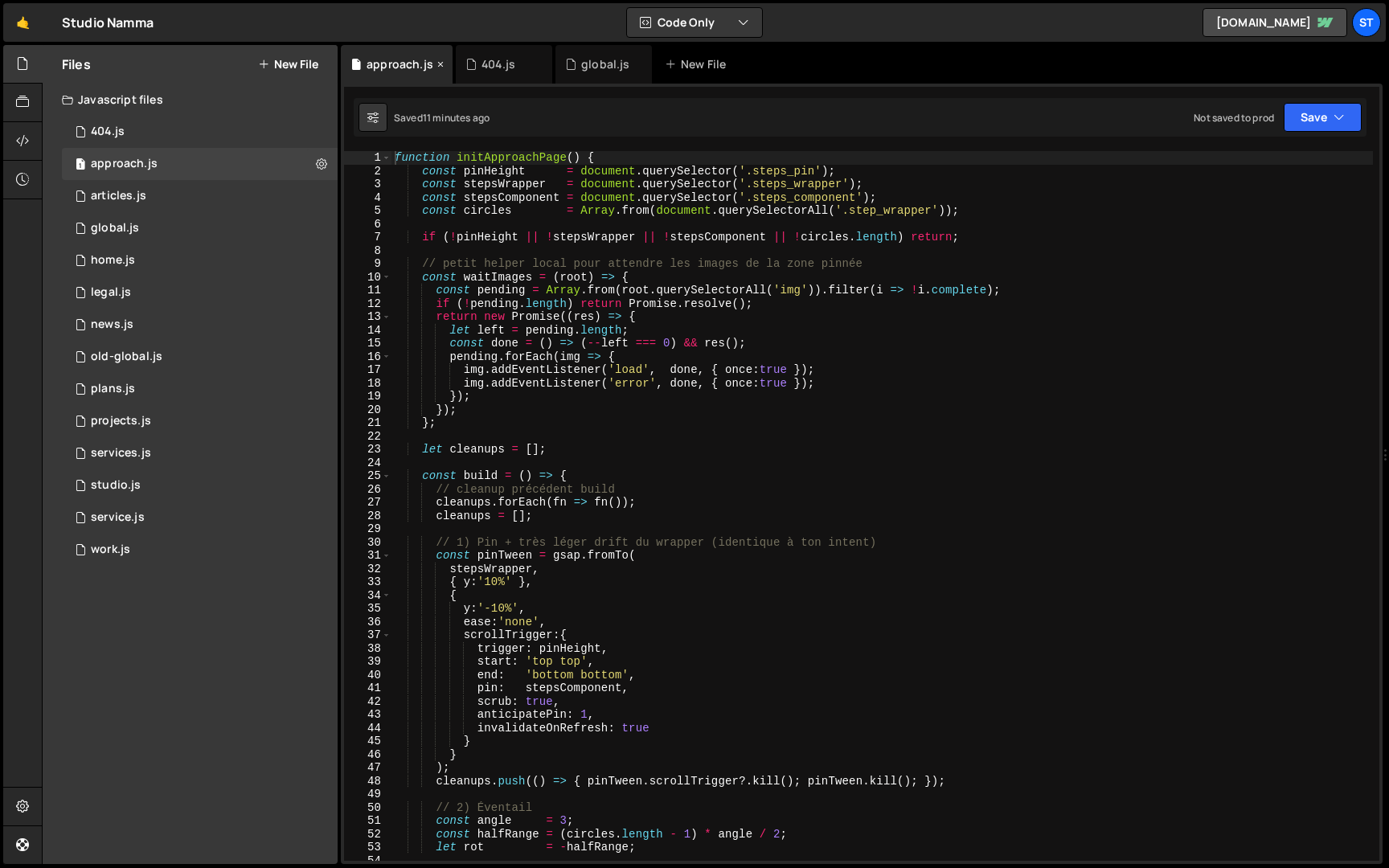
click at [439, 66] on icon at bounding box center [441, 64] width 11 height 16
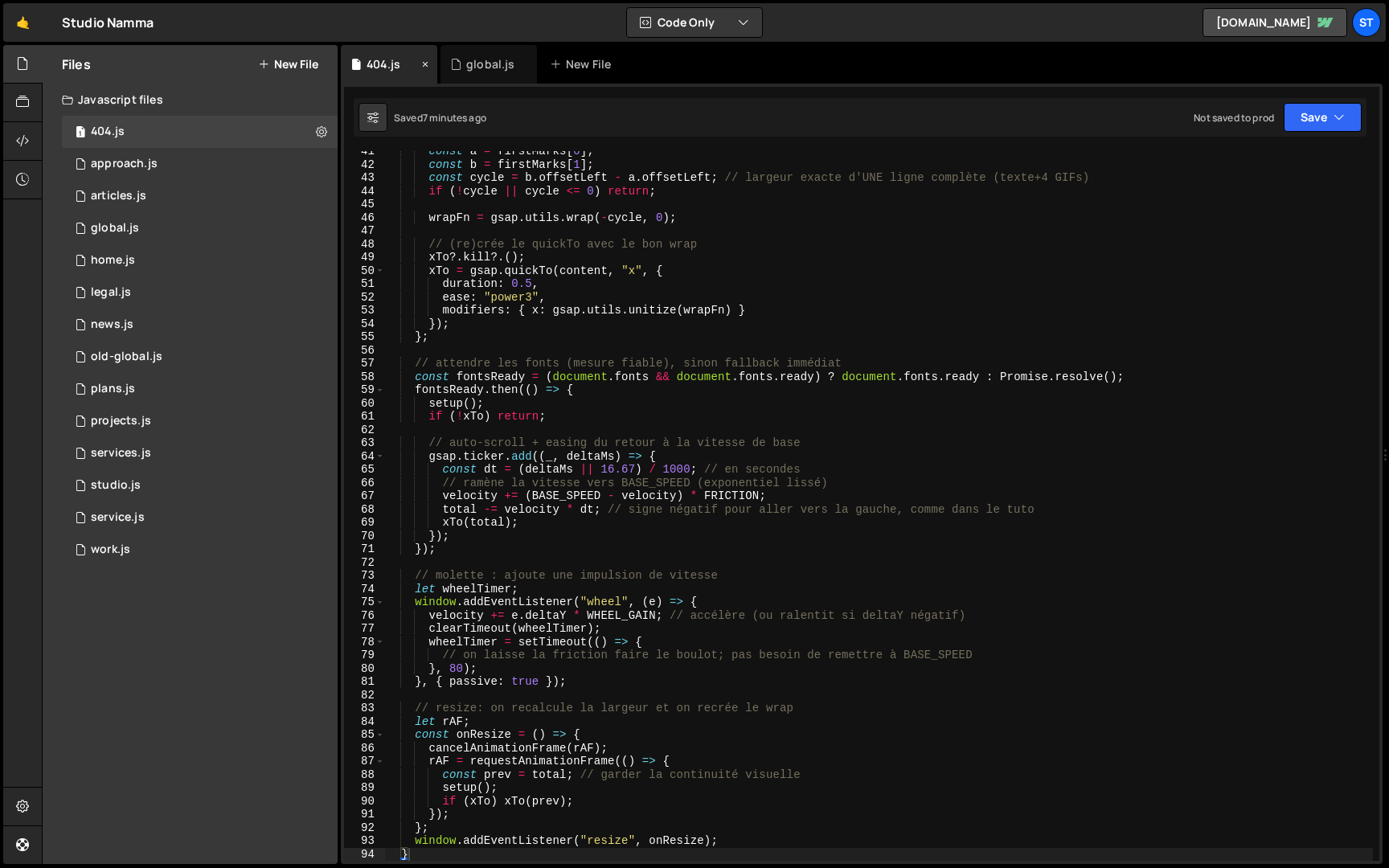
click at [422, 66] on icon at bounding box center [426, 64] width 11 height 16
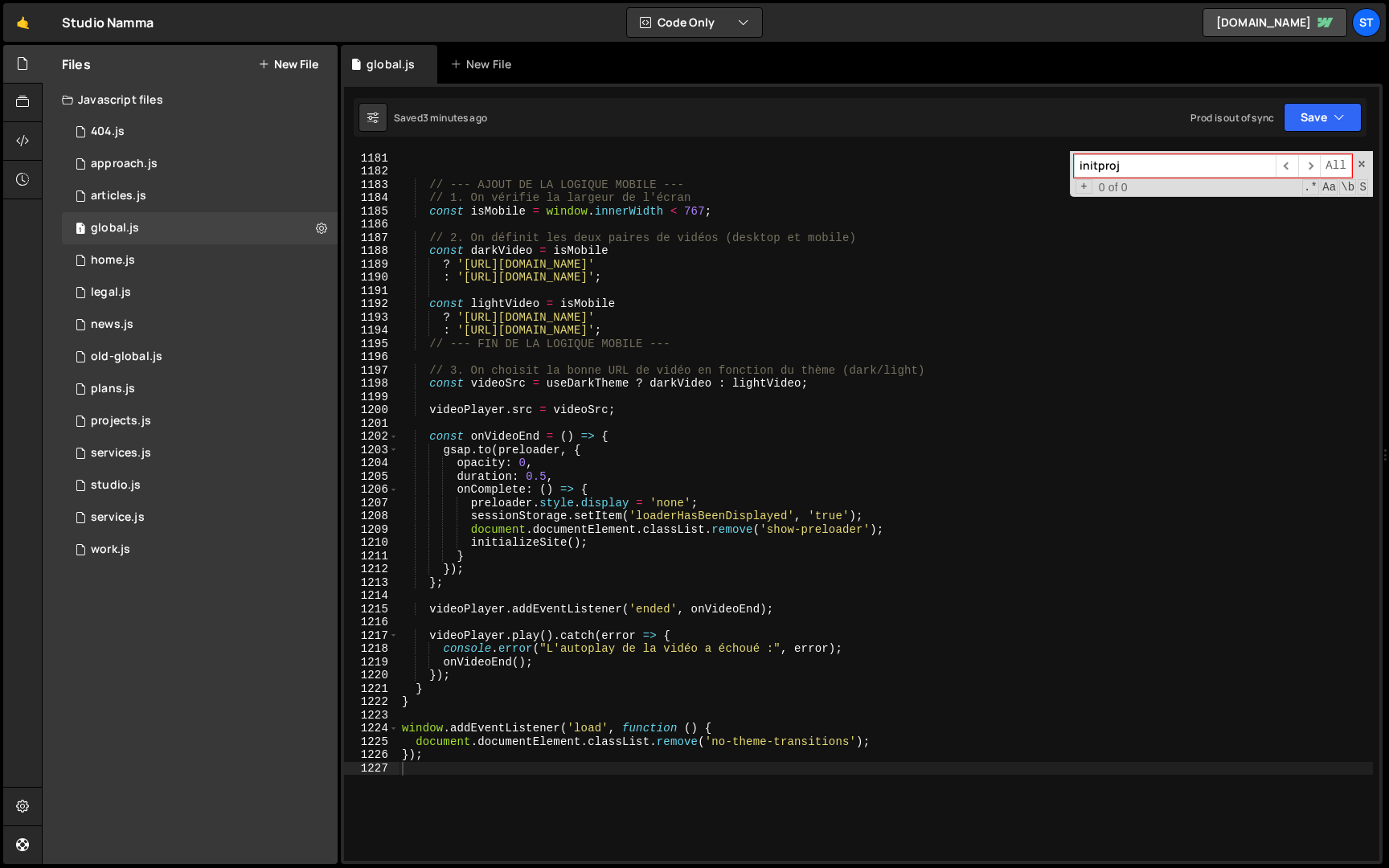
scroll to position [711, 0]
click at [1188, 166] on input "initproj" at bounding box center [1175, 165] width 202 height 23
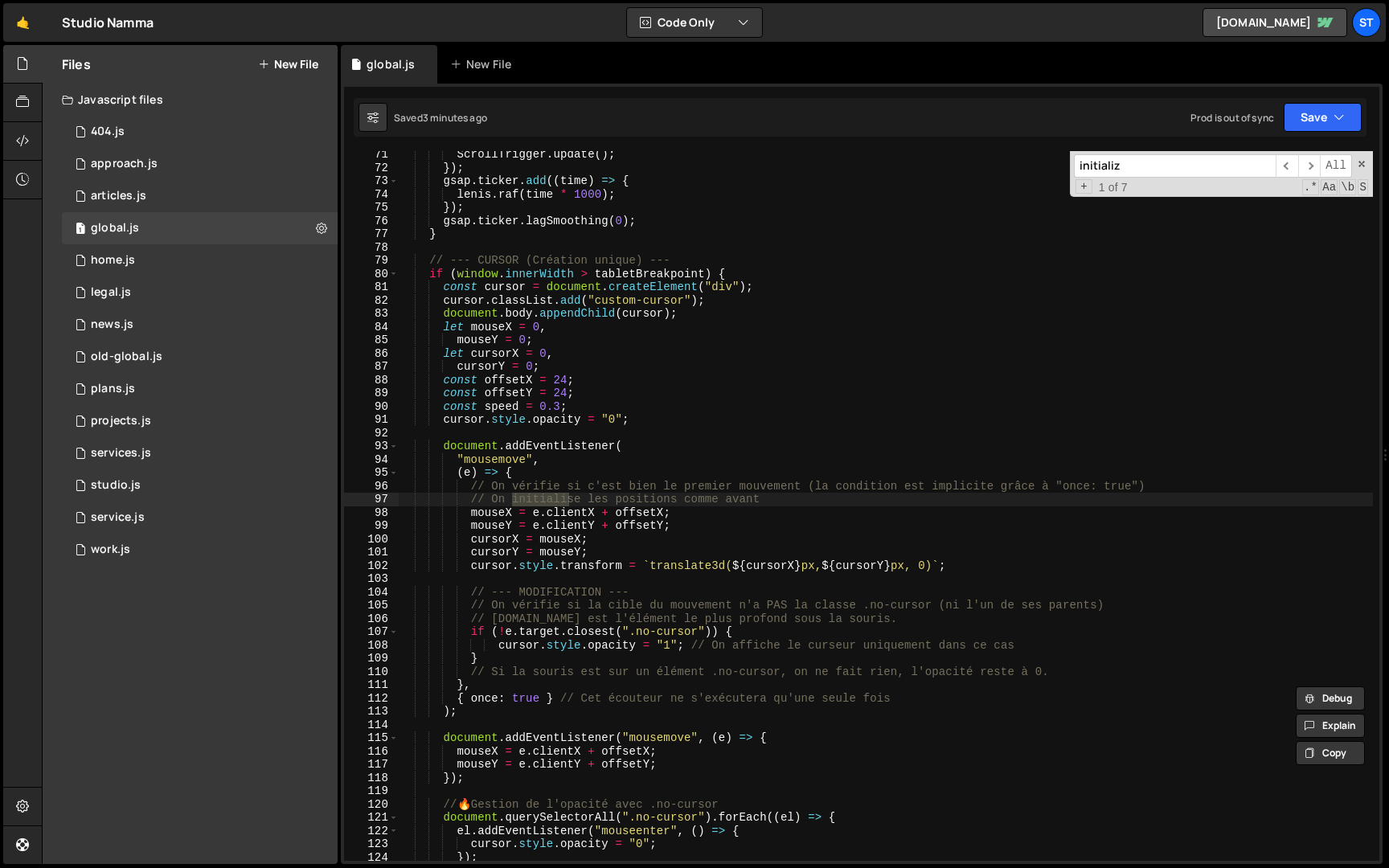
scroll to position [3637, 0]
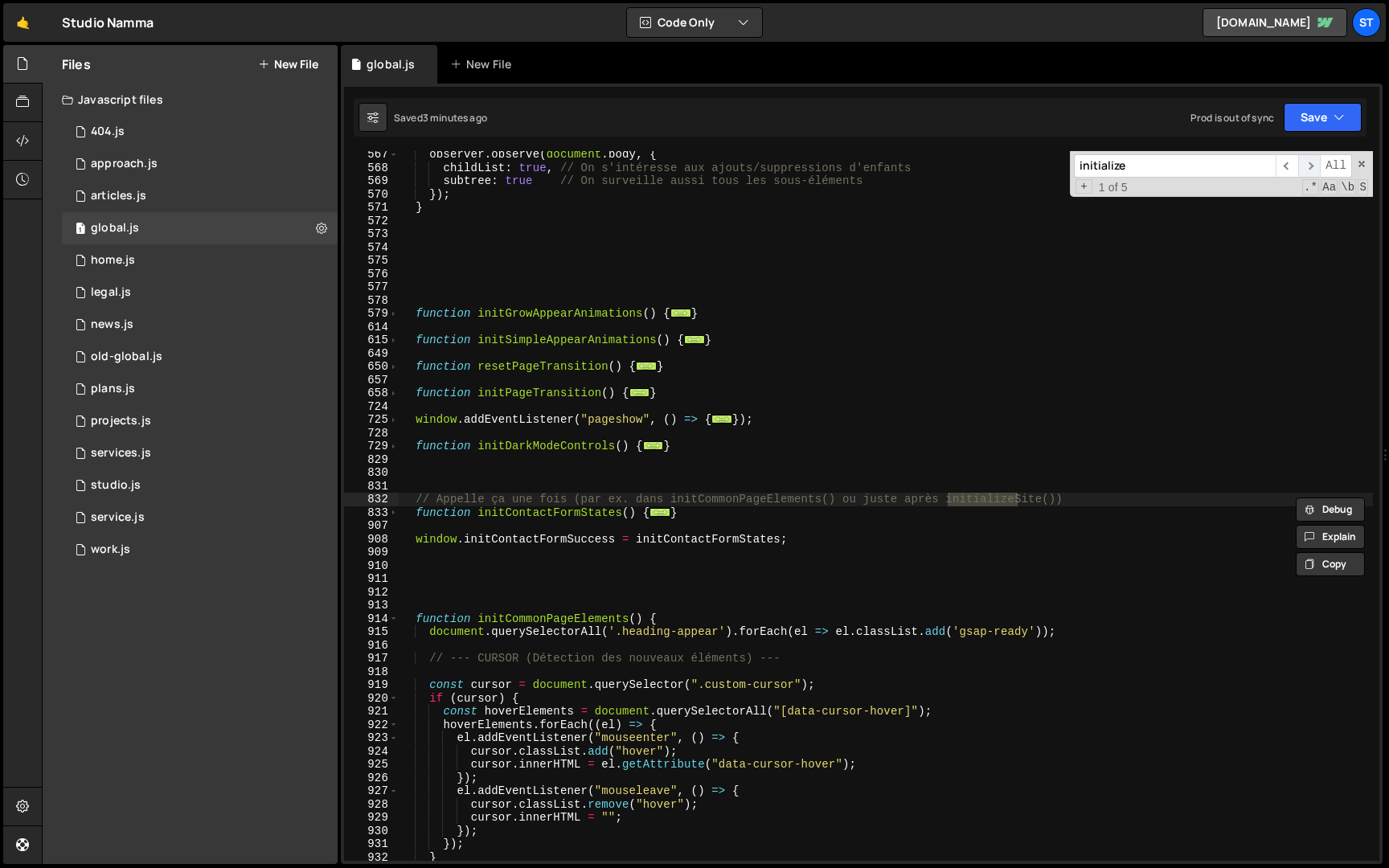
type input "initialize"
click at [1316, 164] on span "​" at bounding box center [1310, 165] width 23 height 23
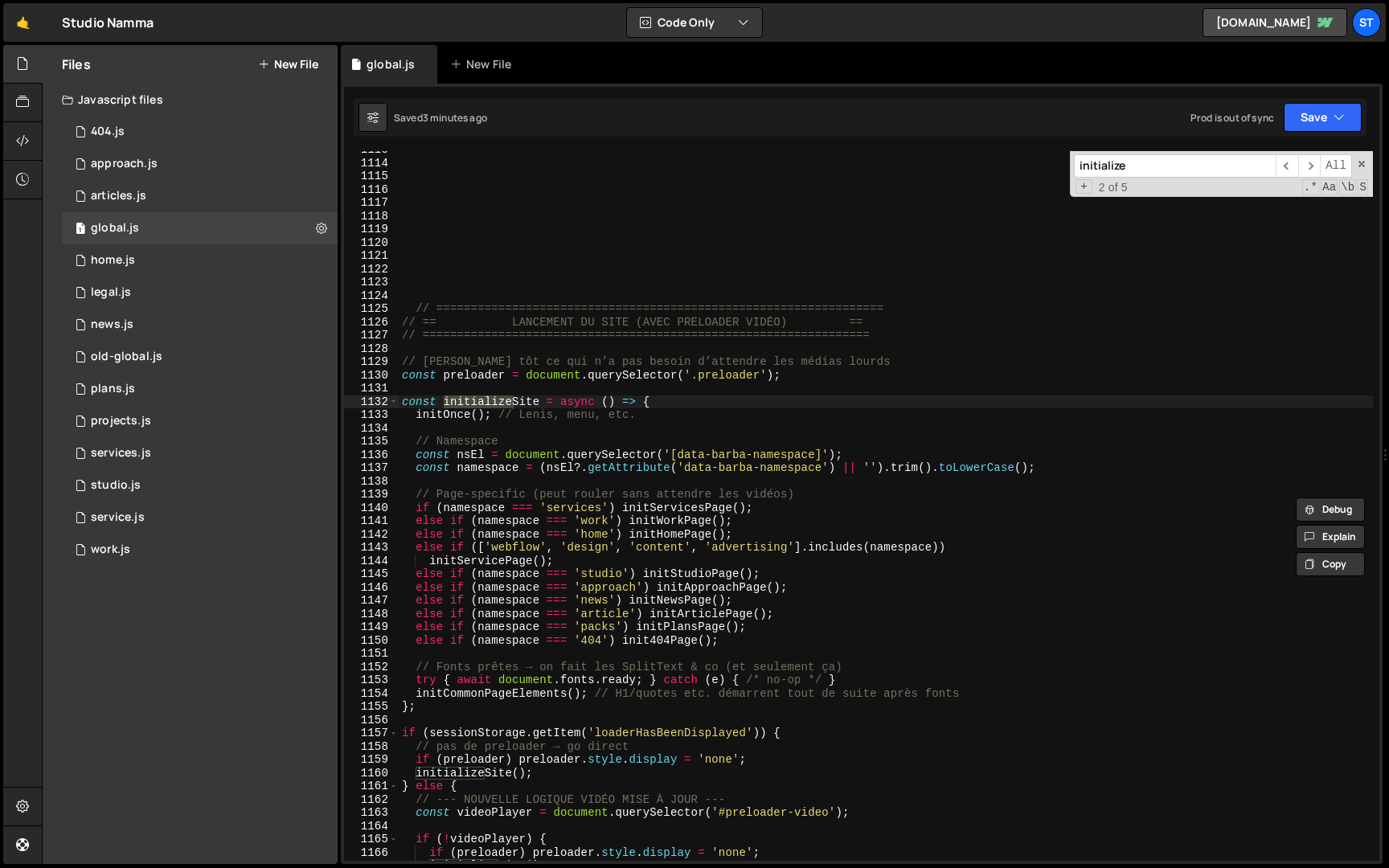
scroll to position [6748, 0]
click at [394, 397] on span at bounding box center [393, 399] width 9 height 14
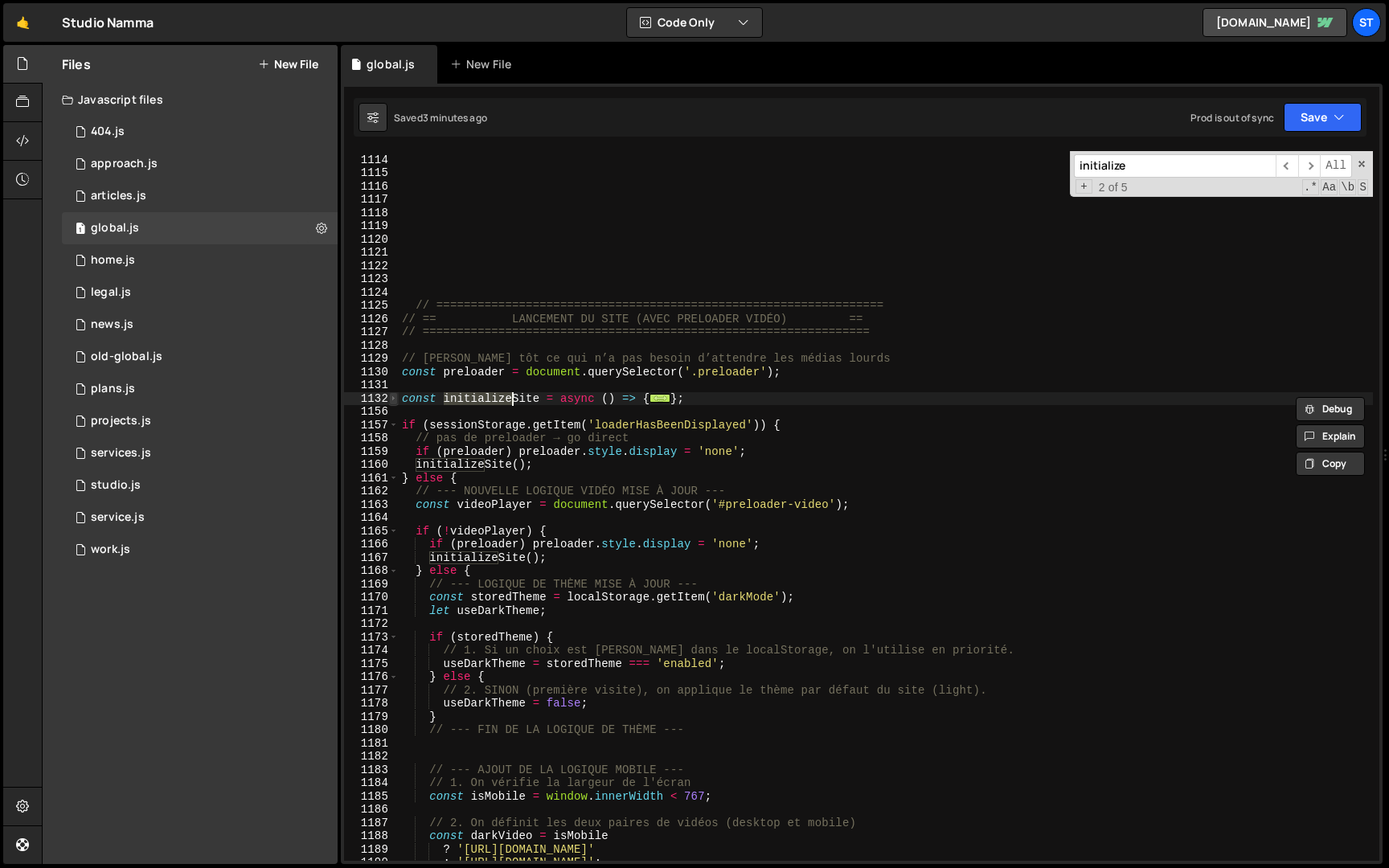
click at [394, 397] on span at bounding box center [393, 399] width 9 height 14
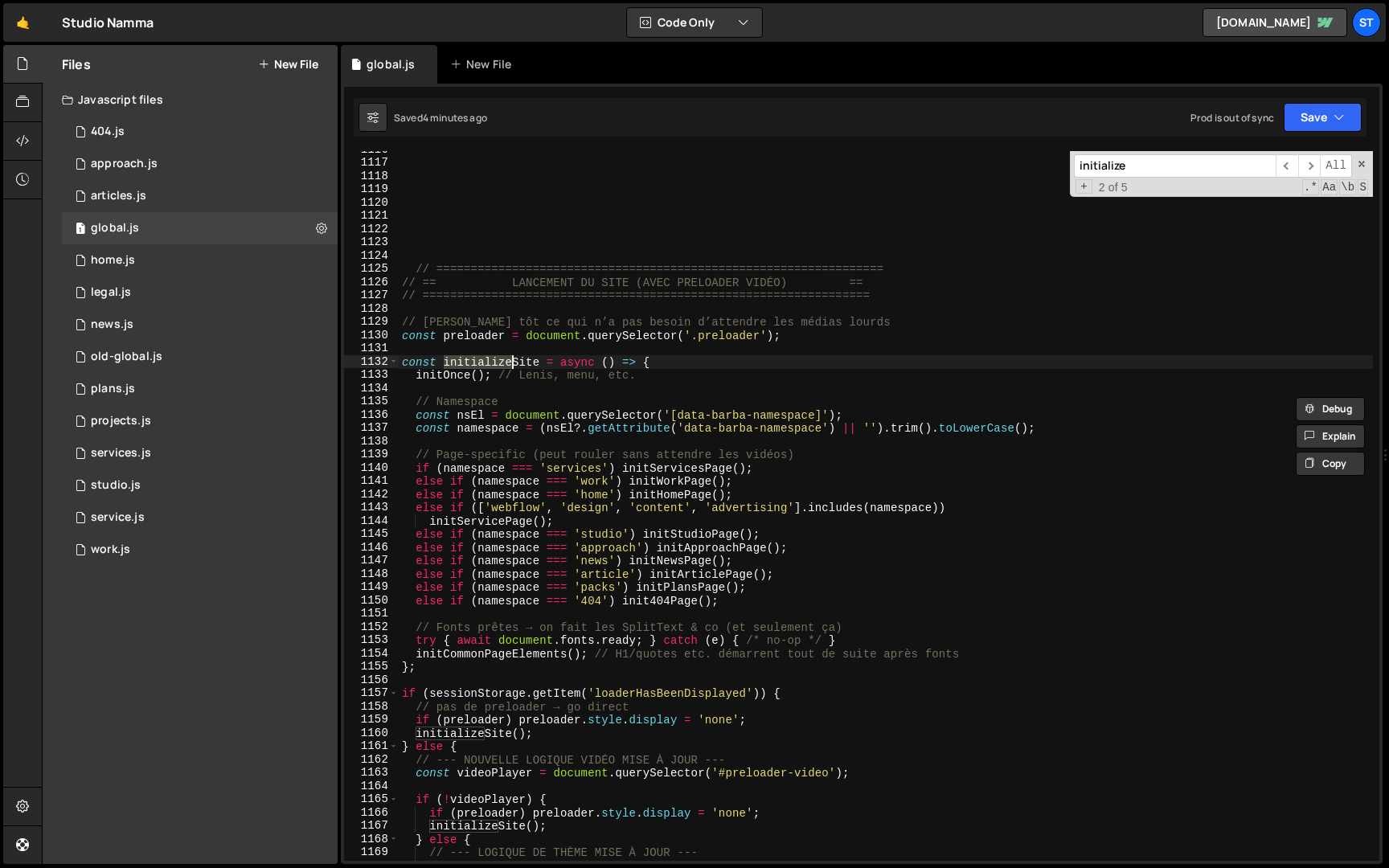
scroll to position [6784, 0]
click at [431, 670] on div "// ================================================================= // == LANC…" at bounding box center [886, 512] width 975 height 737
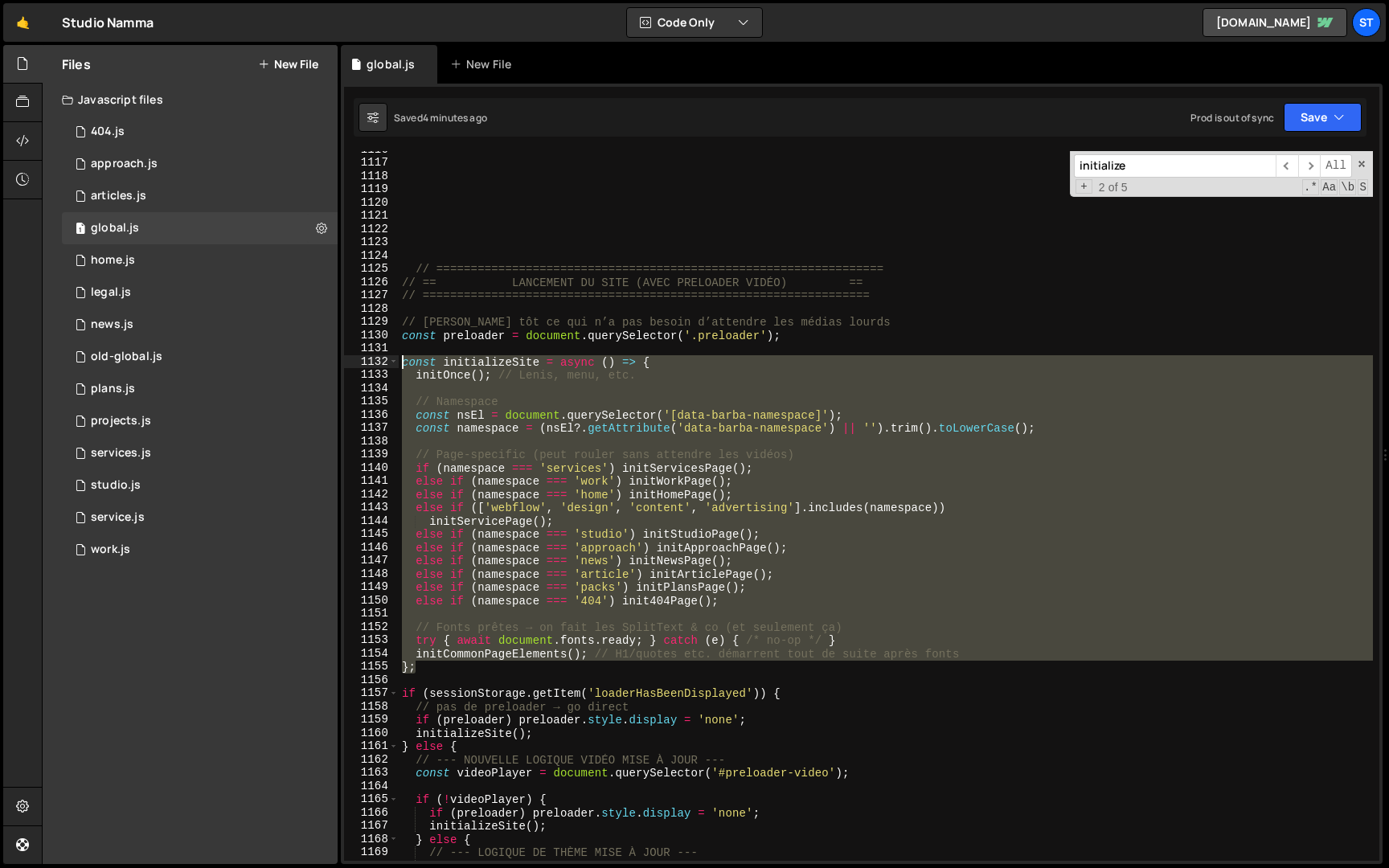
click at [401, 363] on div "// ================================================================= // == LANC…" at bounding box center [886, 512] width 975 height 737
paste textarea "};"
type textarea "};"
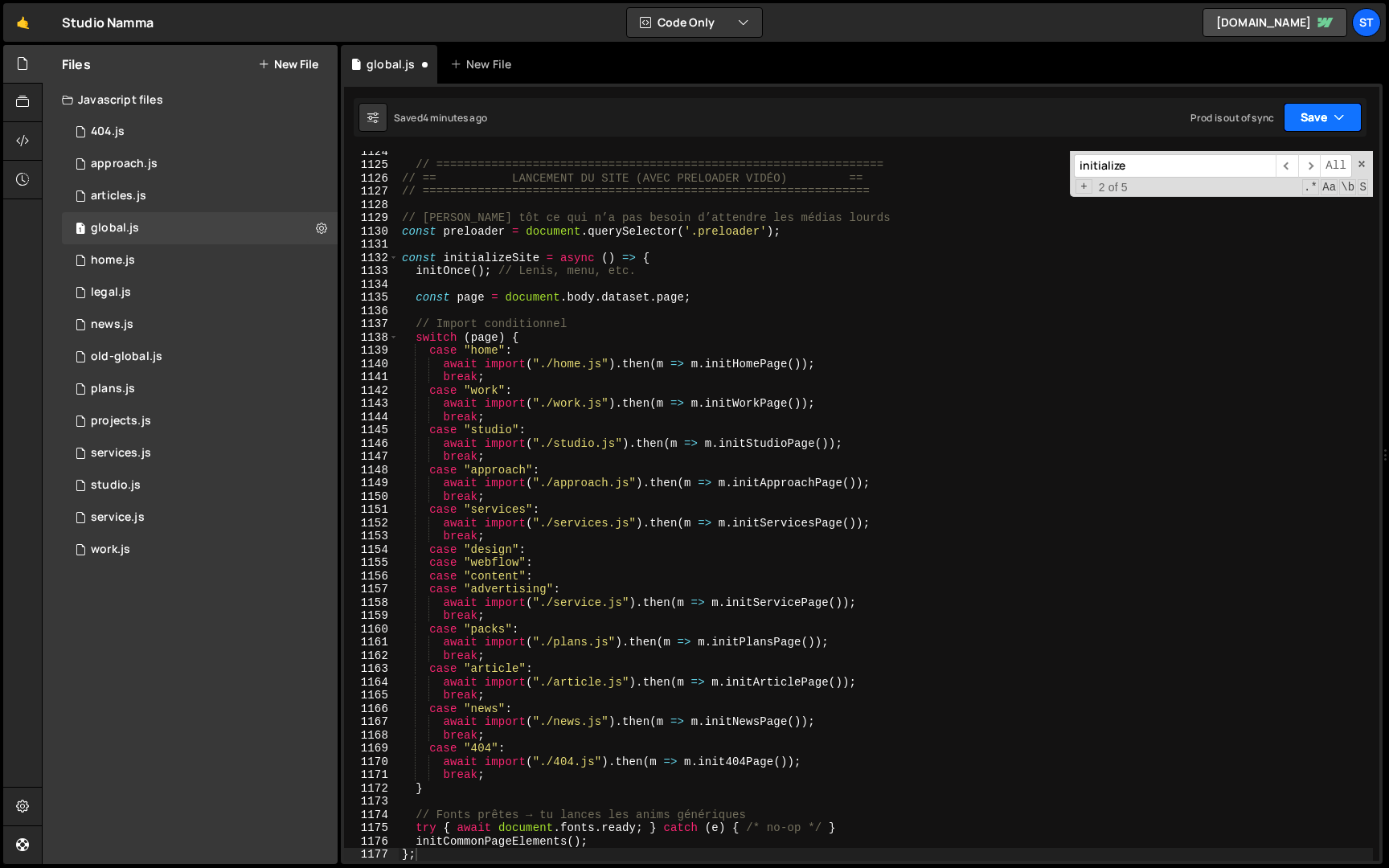
click at [1308, 119] on button "Save" at bounding box center [1323, 118] width 78 height 29
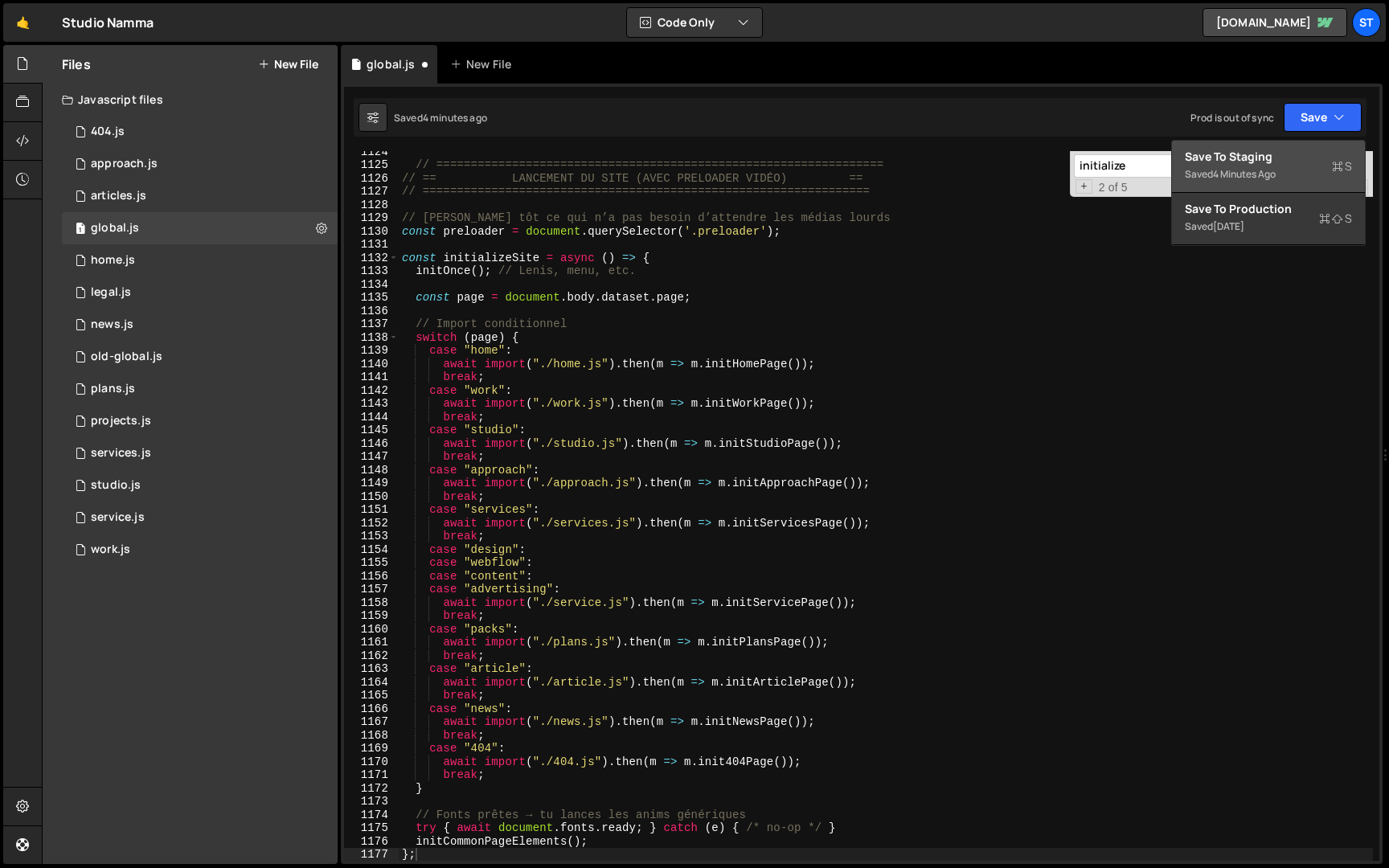
click at [1229, 160] on div "Save to Staging S" at bounding box center [1268, 156] width 167 height 16
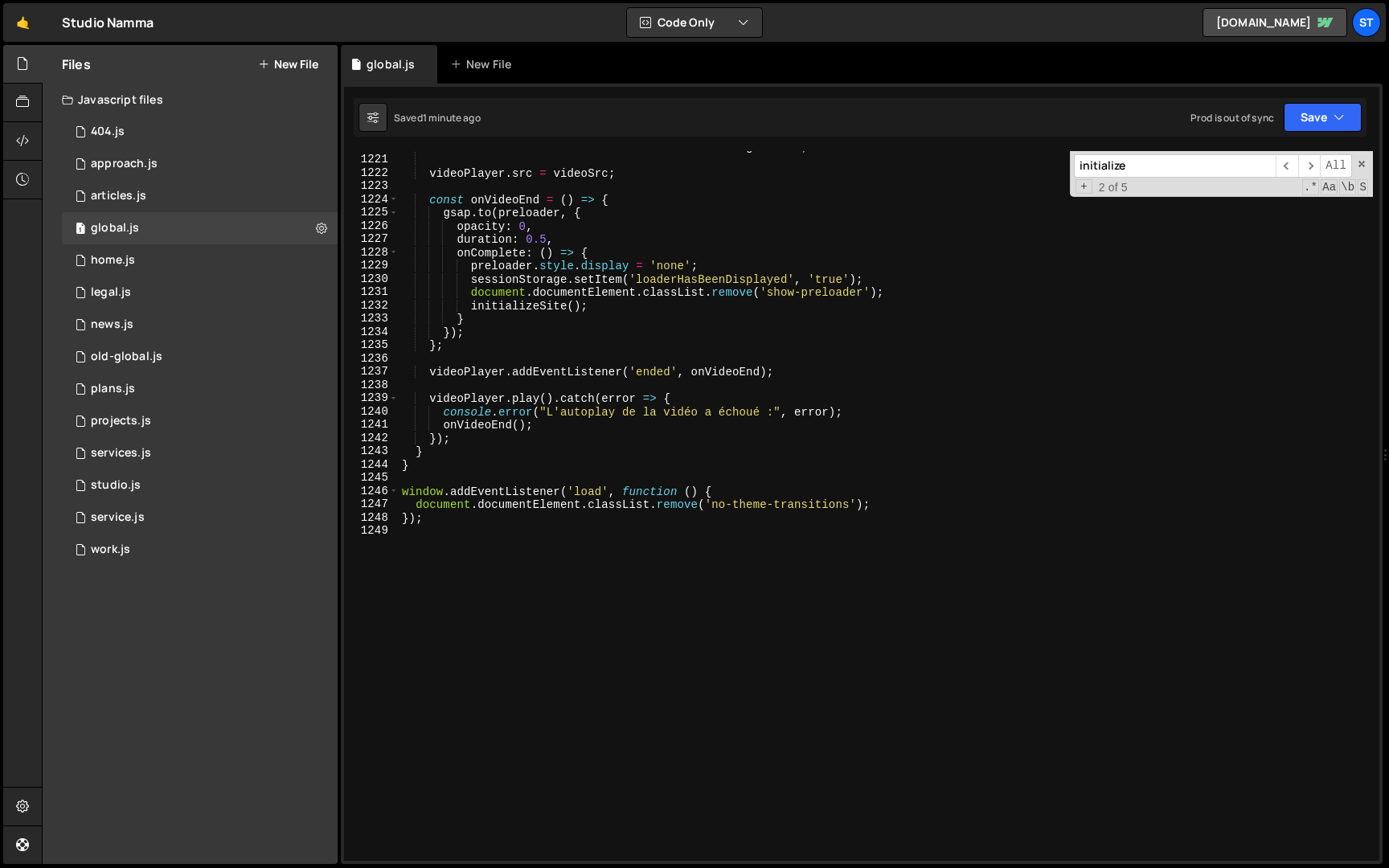
scroll to position [8107, 0]
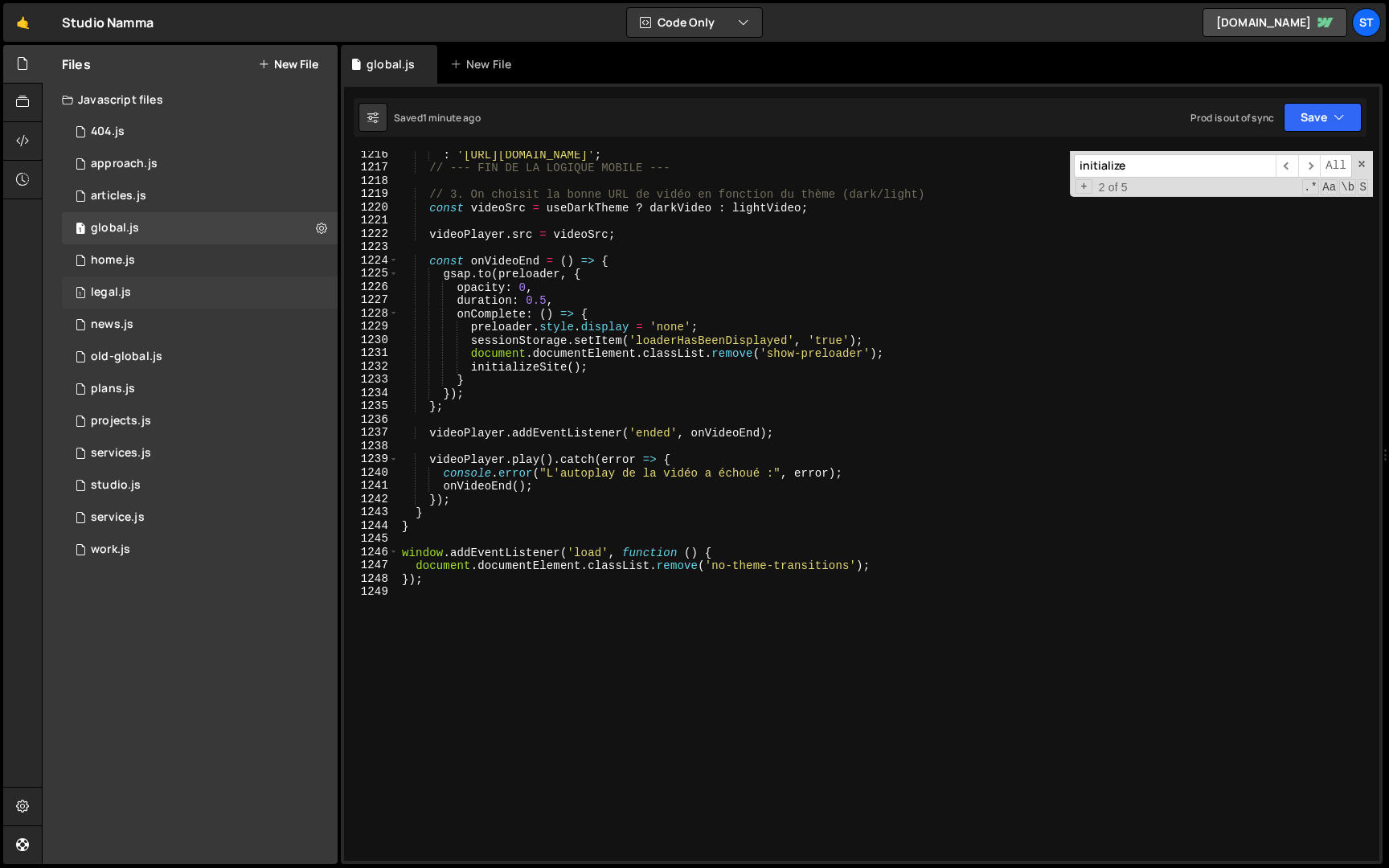
click at [318, 284] on div "1 legal.js 0" at bounding box center [200, 293] width 276 height 32
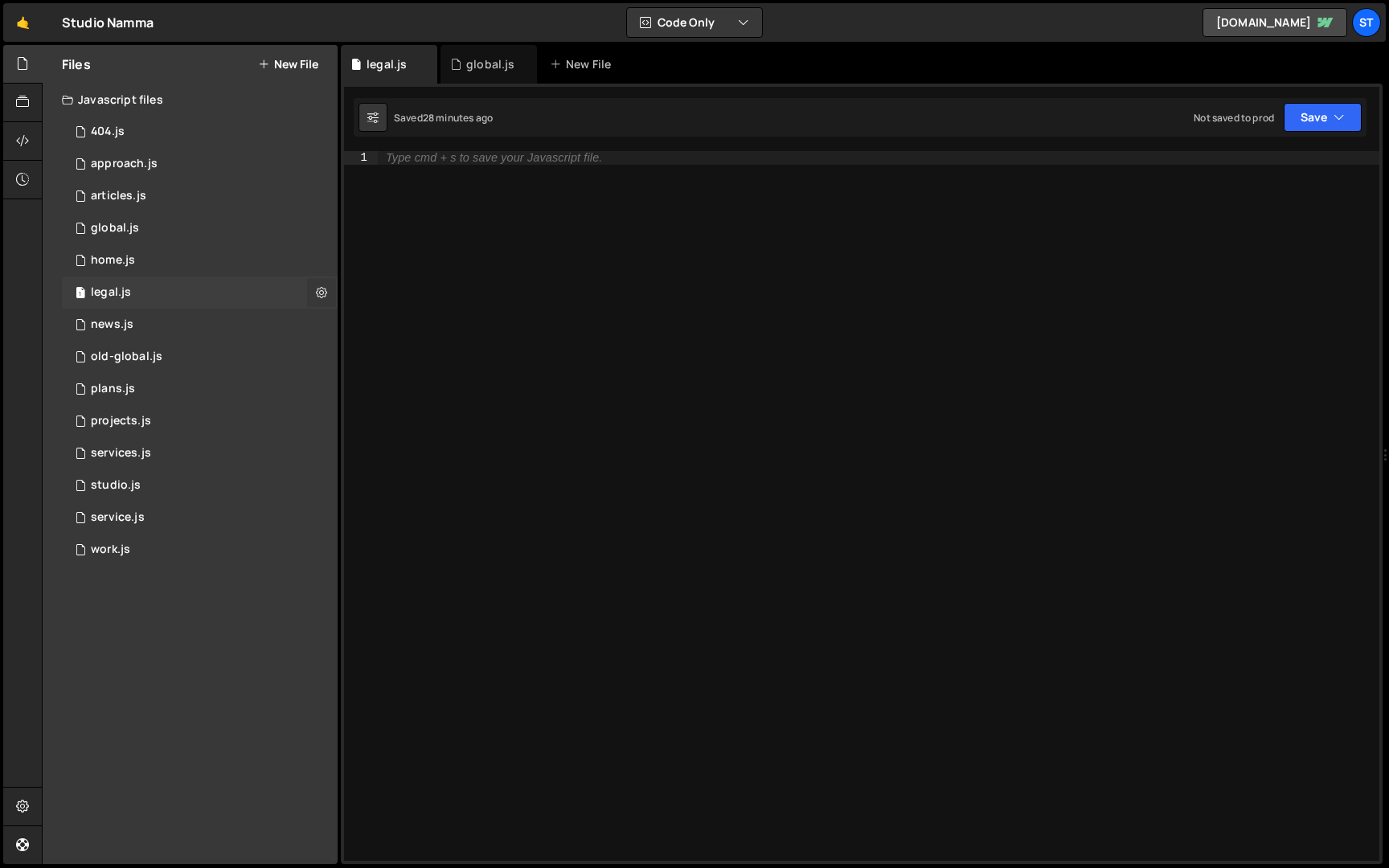
scroll to position [0, 0]
click at [317, 320] on div "1 news.js 0" at bounding box center [200, 325] width 276 height 32
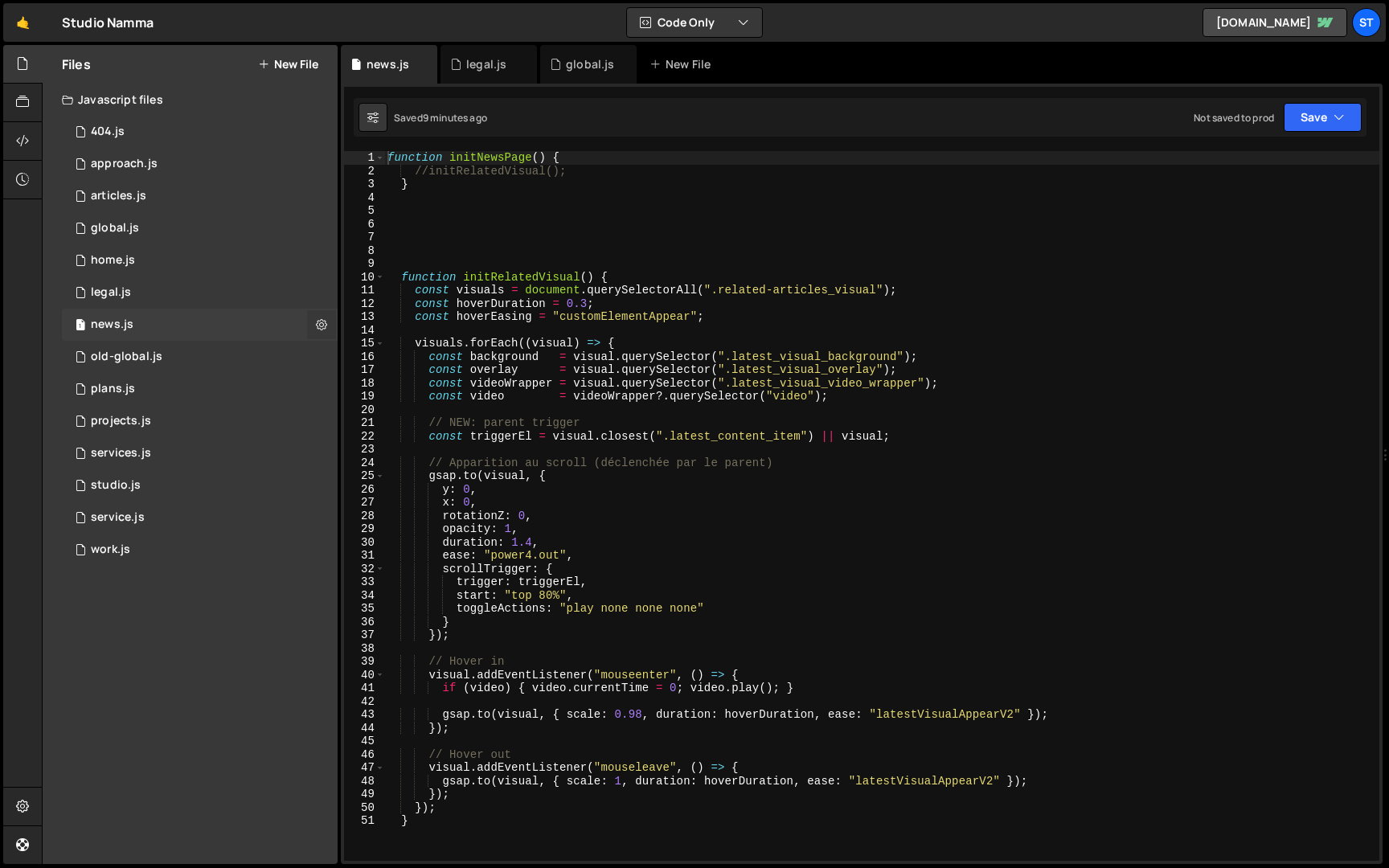
click at [320, 322] on icon at bounding box center [322, 324] width 11 height 15
type input "news"
radio input "true"
checkbox input "true"
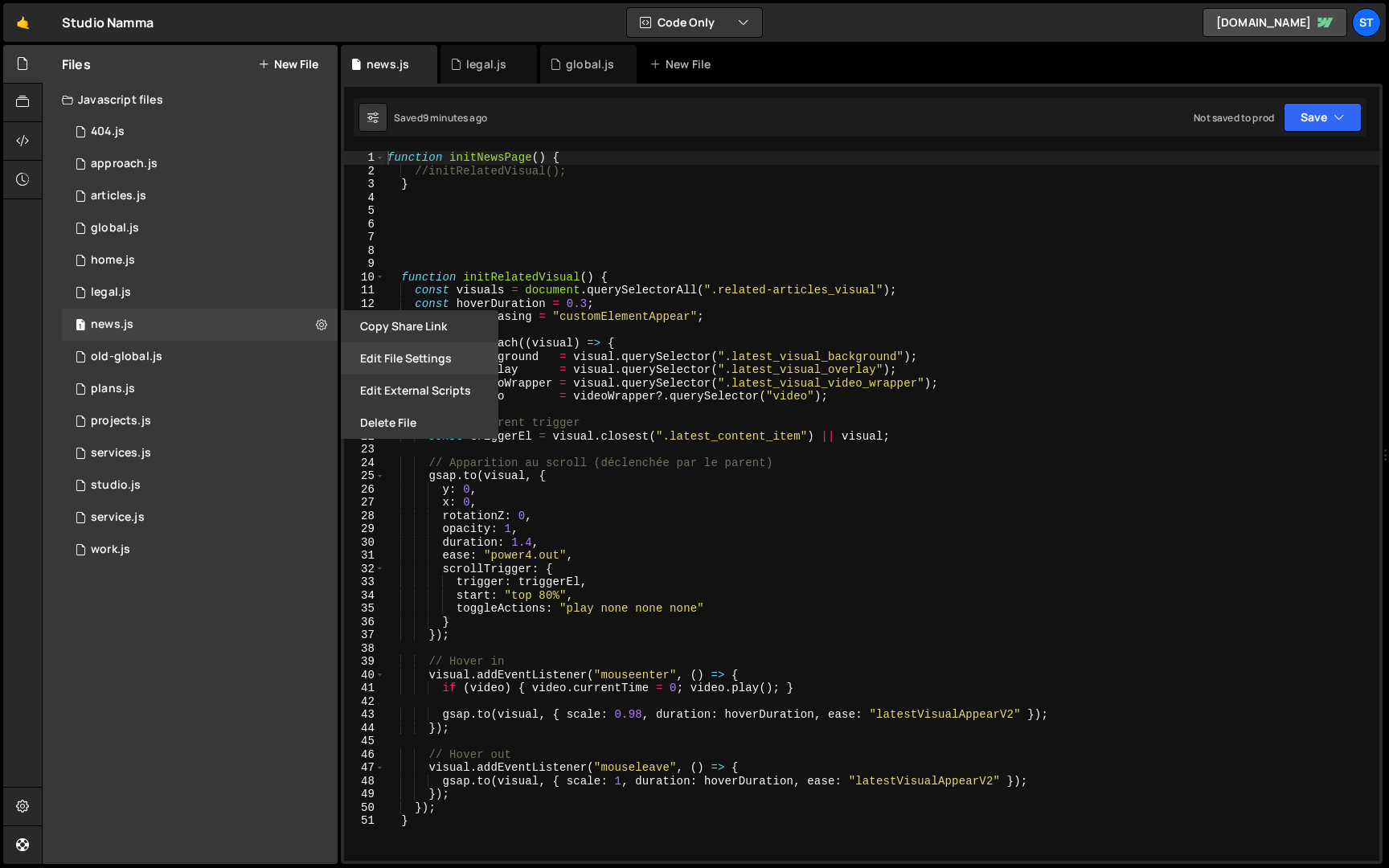
click at [376, 365] on button "Edit File Settings" at bounding box center [419, 359] width 157 height 32
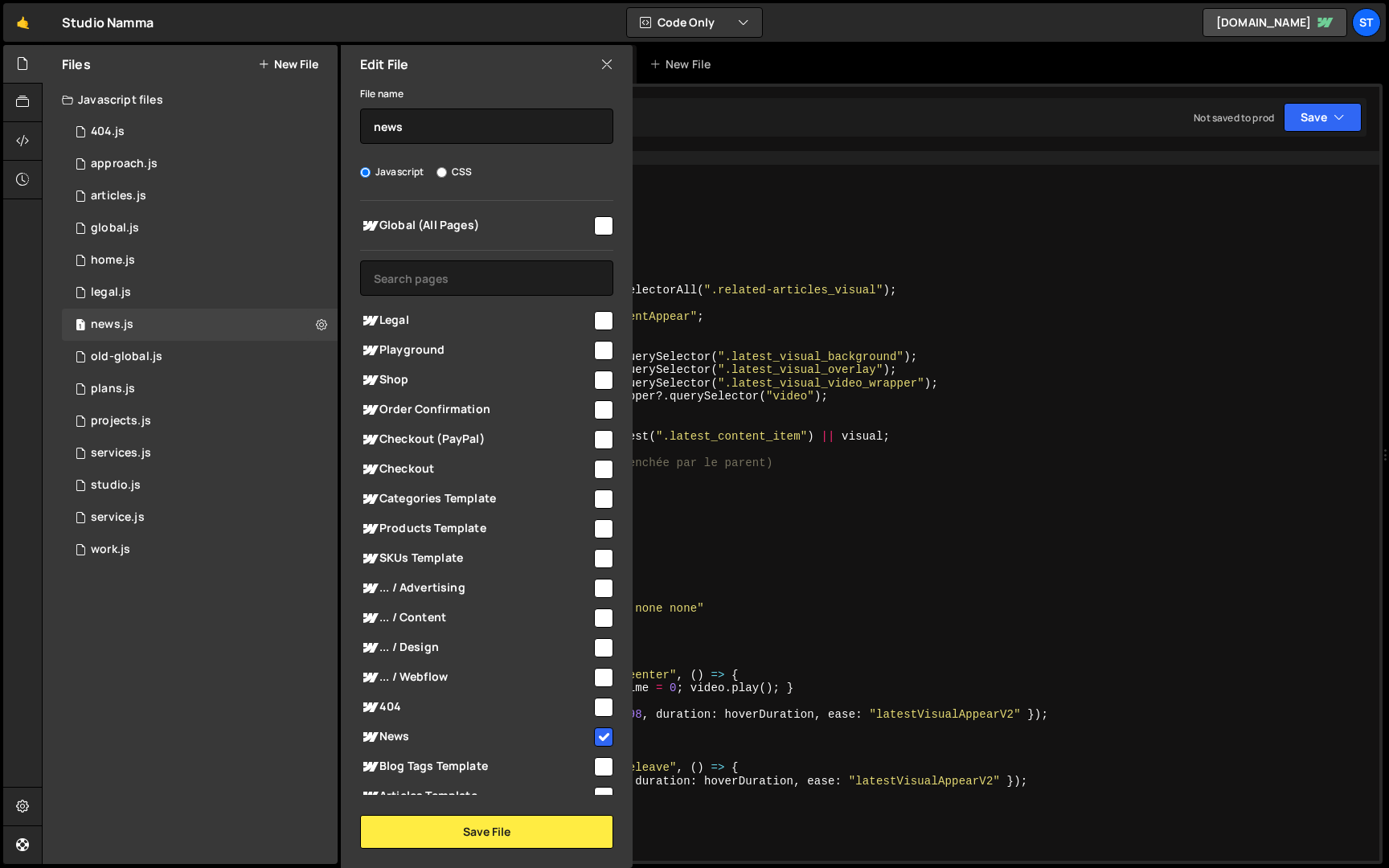
type textarea "const videoWrapper = visual.querySelector(".latest_visual_video_wrapper");"
click at [760, 388] on div "function initNewsPage ( ) { //initRelatedVisual(); } function initRelatedVisual…" at bounding box center [882, 519] width 996 height 737
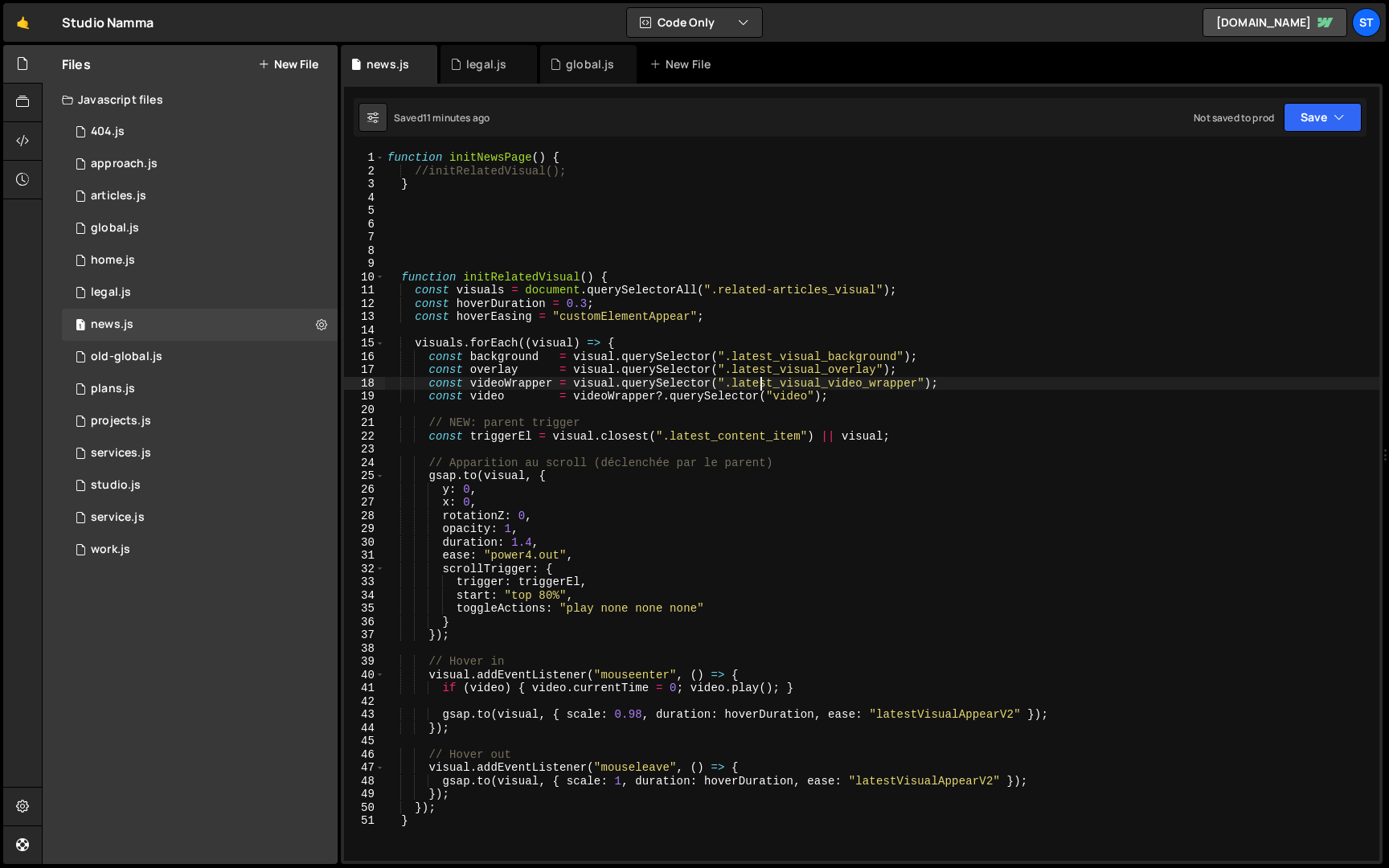
click at [760, 388] on div "function initNewsPage ( ) { //initRelatedVisual(); } function initRelatedVisual…" at bounding box center [882, 519] width 996 height 737
click at [564, 71] on div "global.js" at bounding box center [584, 64] width 68 height 16
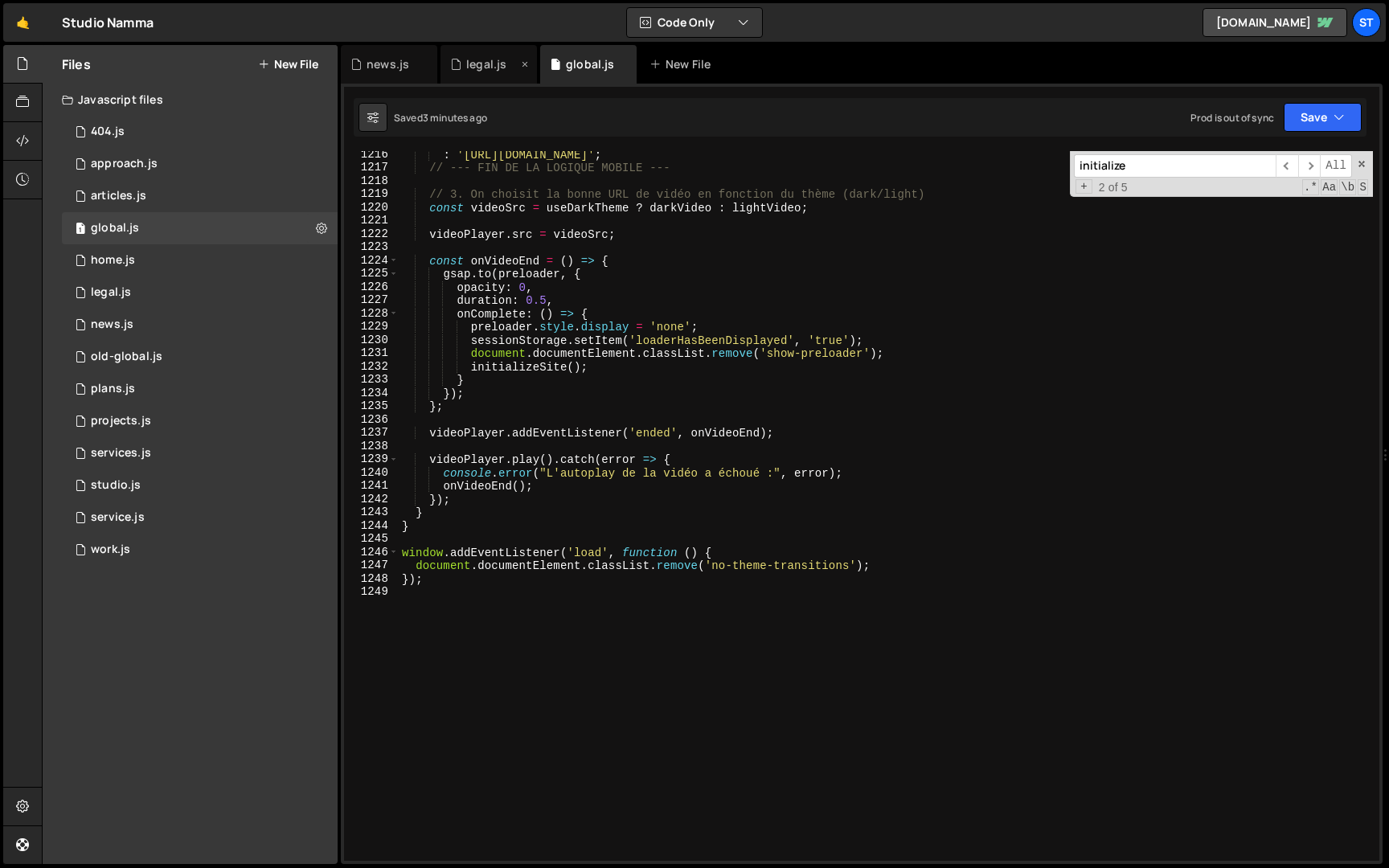
scroll to position [711, 0]
click at [528, 66] on icon at bounding box center [525, 64] width 11 height 16
click at [429, 62] on icon at bounding box center [426, 64] width 11 height 16
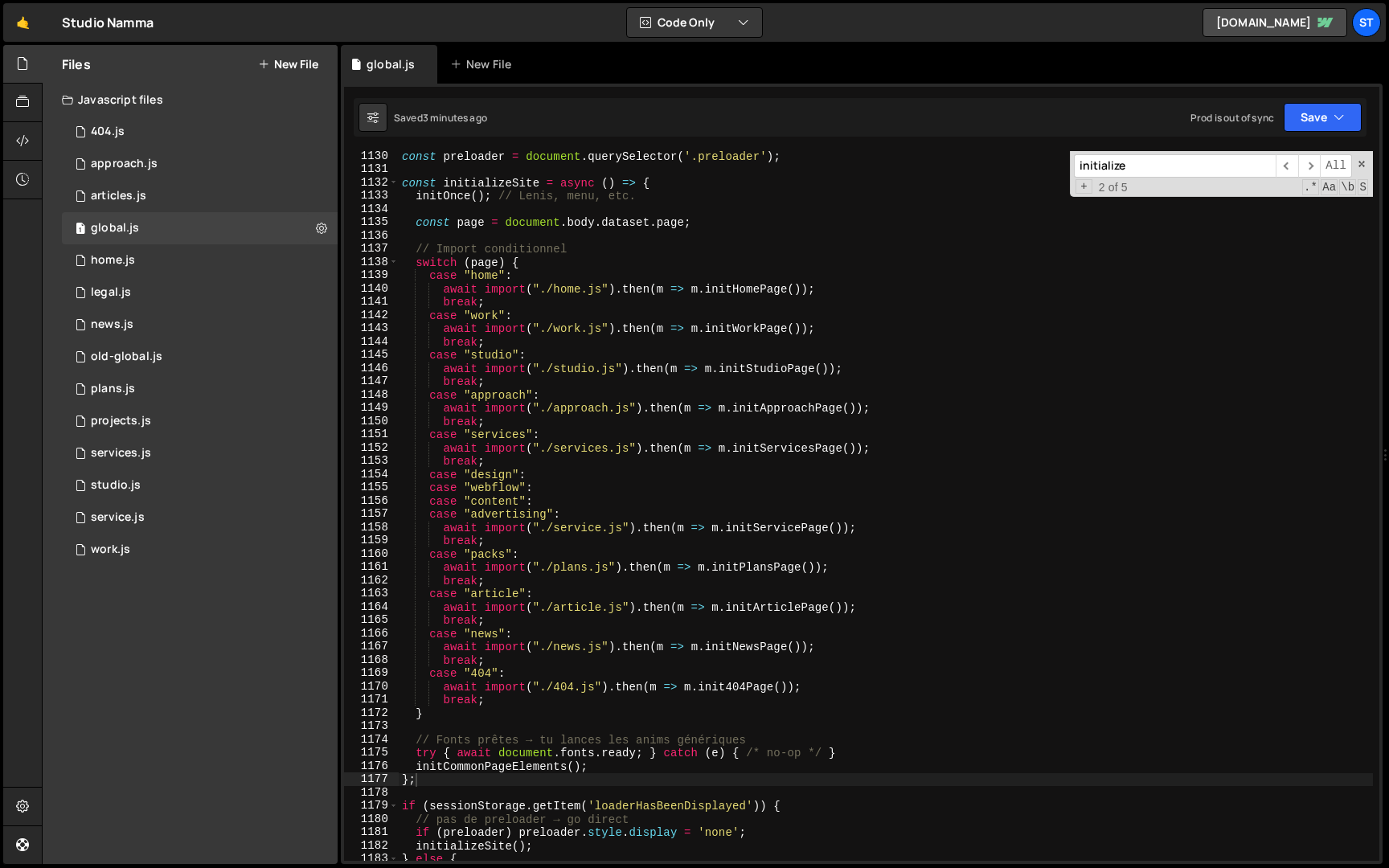
scroll to position [6959, 0]
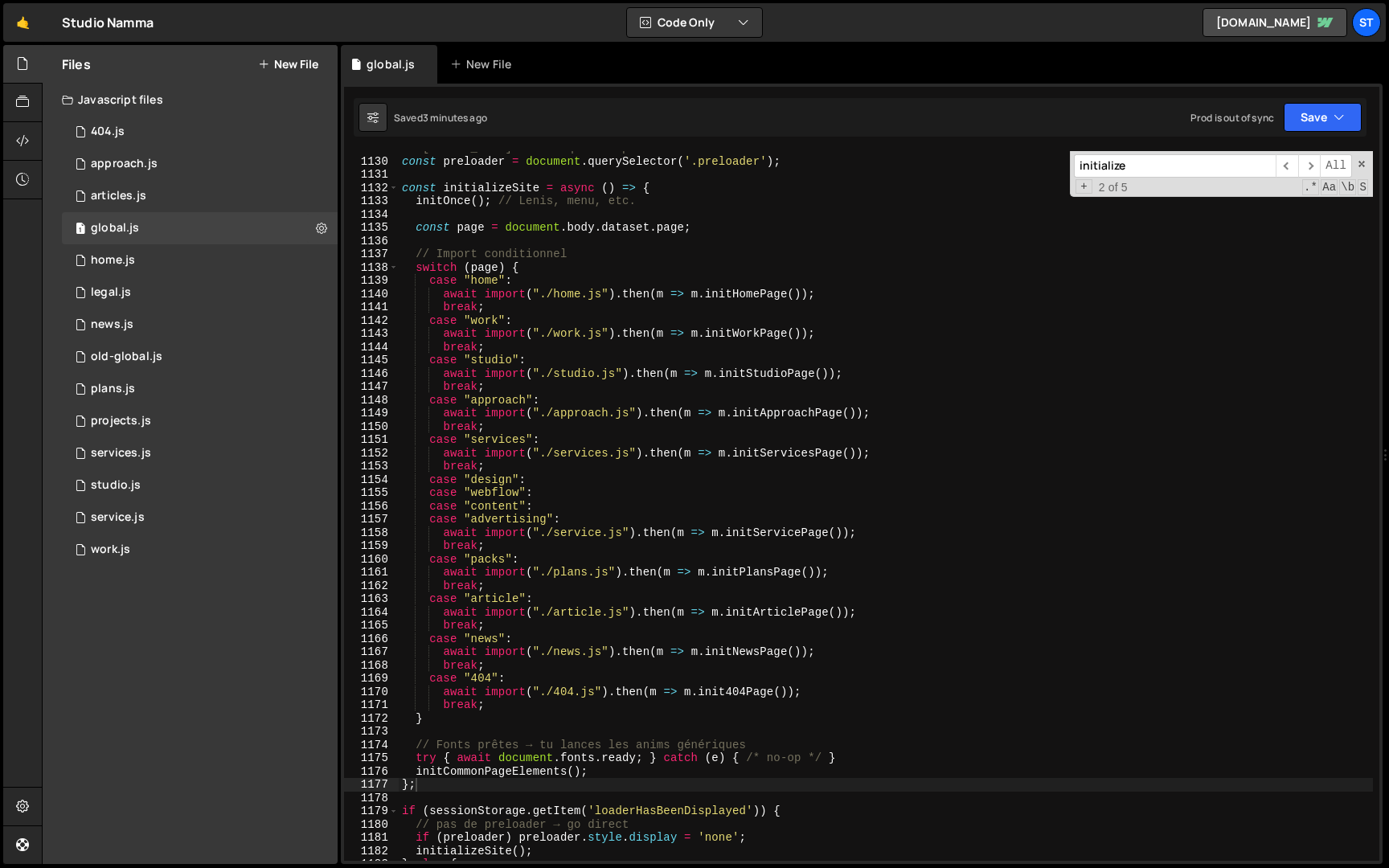
click at [417, 229] on div "// [PERSON_NAME] tôt ce qui n’a pas besoin d’attendre les médias lourds const p…" at bounding box center [886, 510] width 975 height 737
click at [444, 720] on div "// [PERSON_NAME] tôt ce qui n’a pas besoin d’attendre les médias lourds const p…" at bounding box center [886, 510] width 975 height 737
type textarea "break; }"
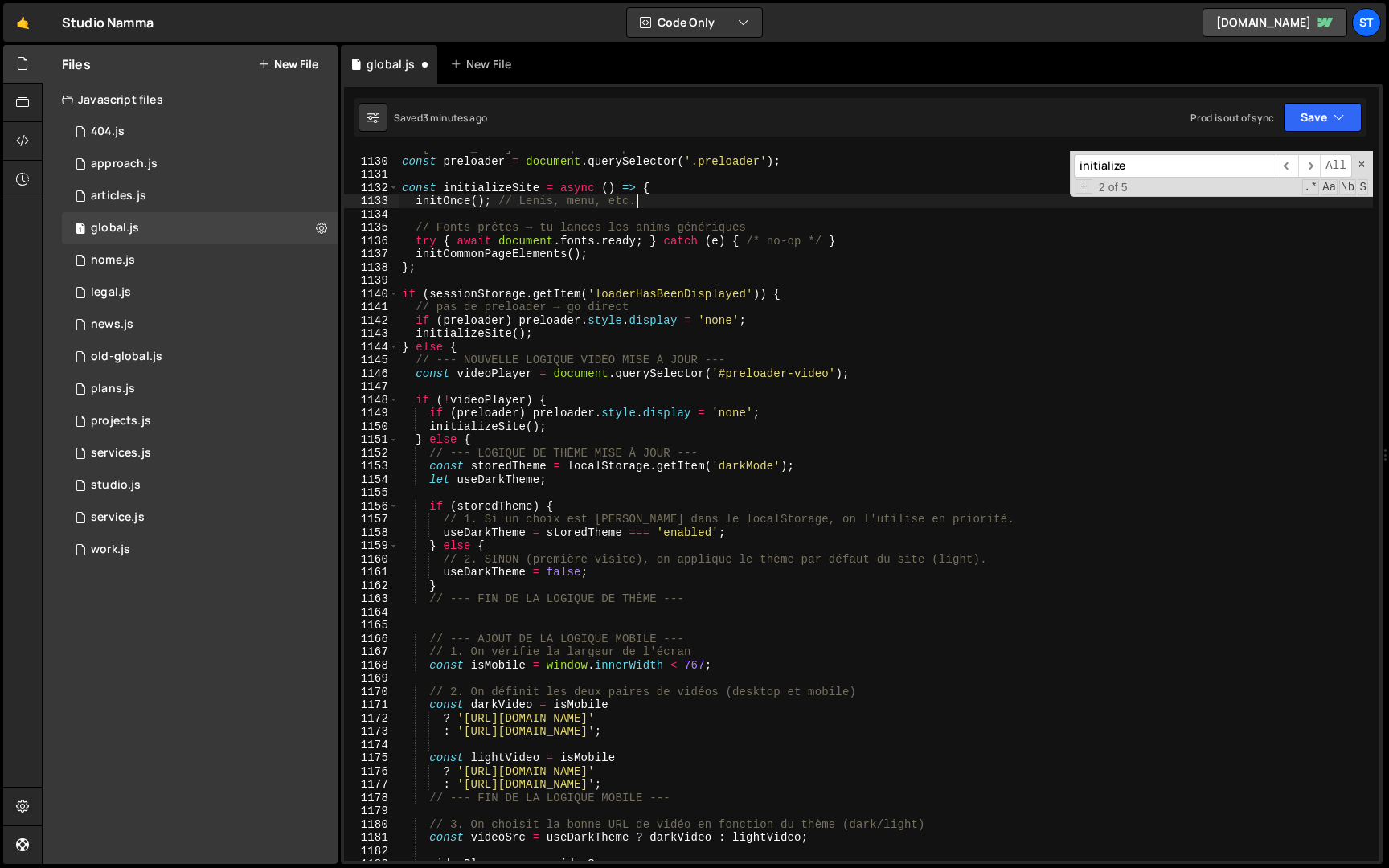
click at [624, 270] on div "// [PERSON_NAME] tôt ce qui n’a pas besoin d’attendre les médias lourds const p…" at bounding box center [886, 510] width 975 height 737
type textarea "};"
click at [619, 276] on div "// [PERSON_NAME] tôt ce qui n’a pas besoin d’attendre les médias lourds const p…" at bounding box center [886, 510] width 975 height 737
click at [1358, 166] on span at bounding box center [1362, 164] width 11 height 11
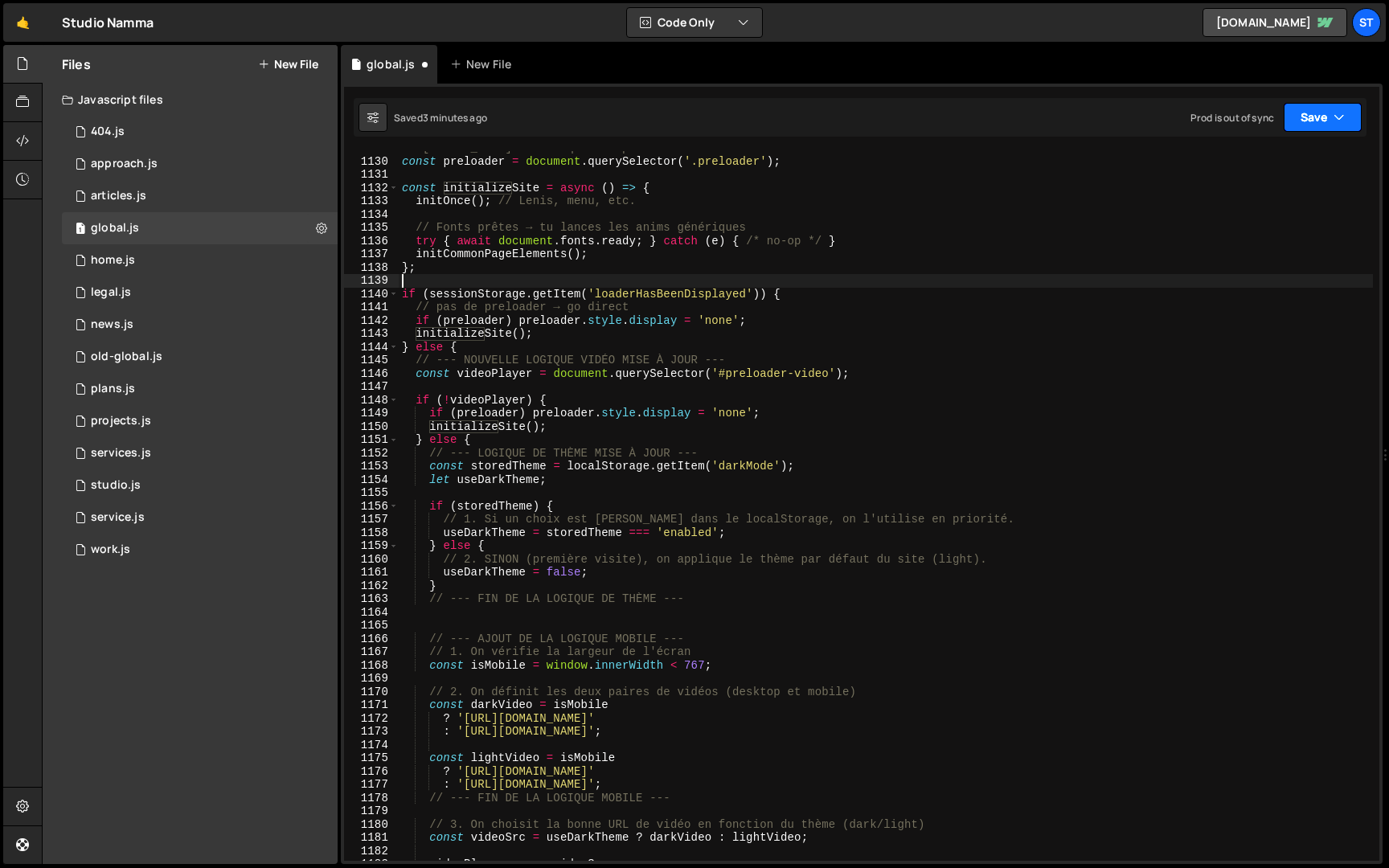
click at [1326, 116] on button "Save" at bounding box center [1323, 118] width 78 height 29
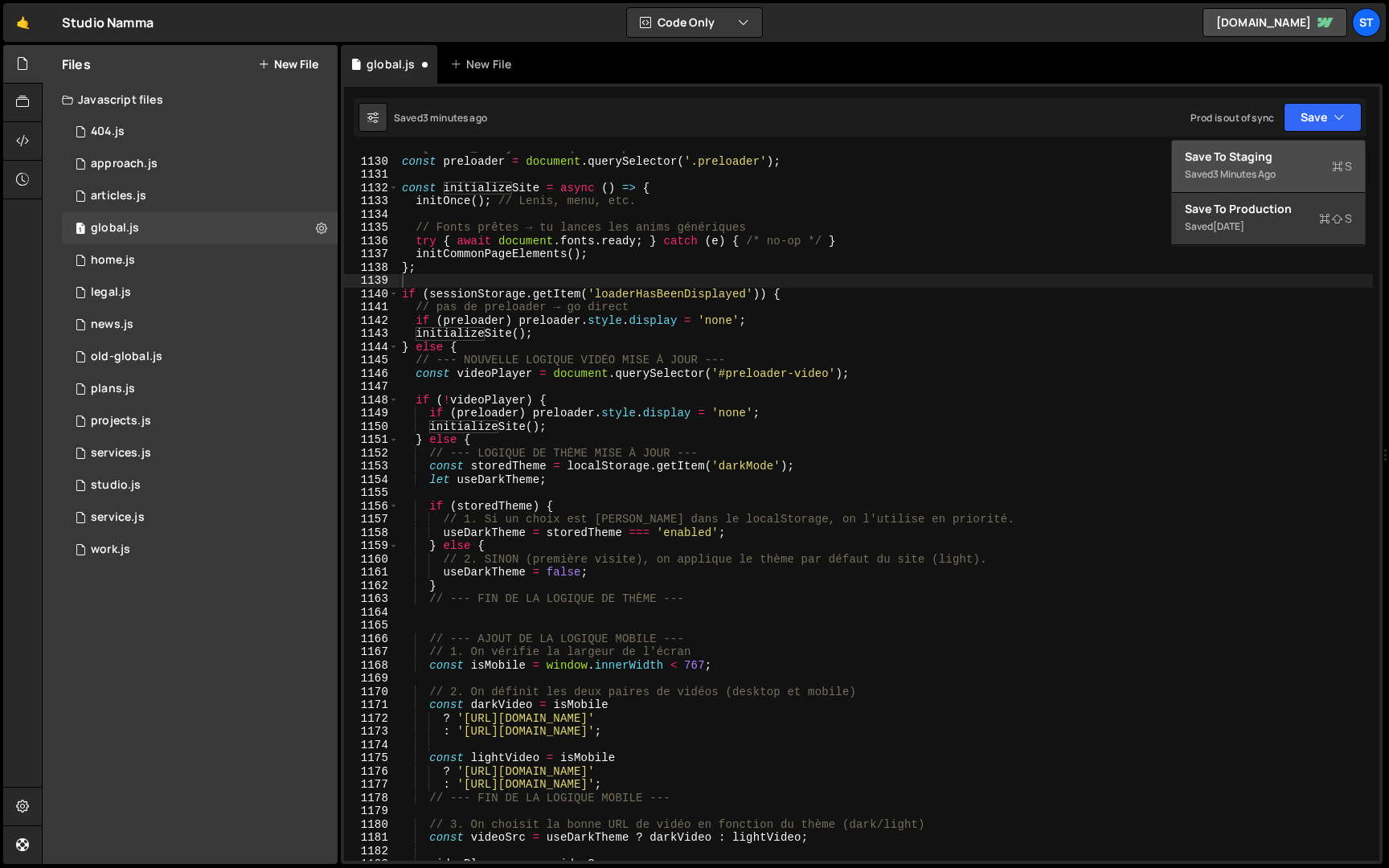
click at [1271, 164] on div "Save to Staging S" at bounding box center [1268, 156] width 167 height 16
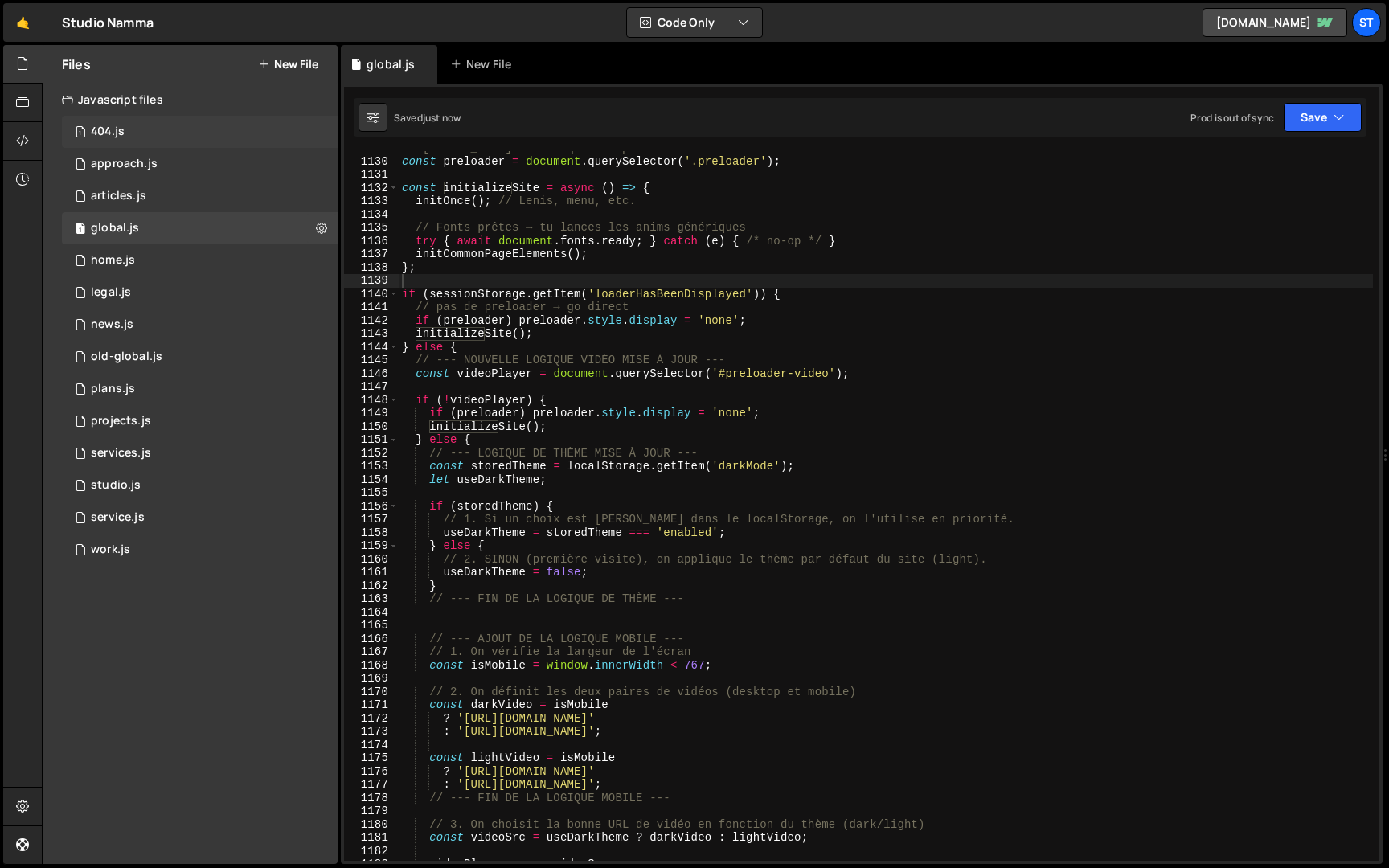
click at [198, 131] on div "1 404.js 0" at bounding box center [200, 132] width 276 height 32
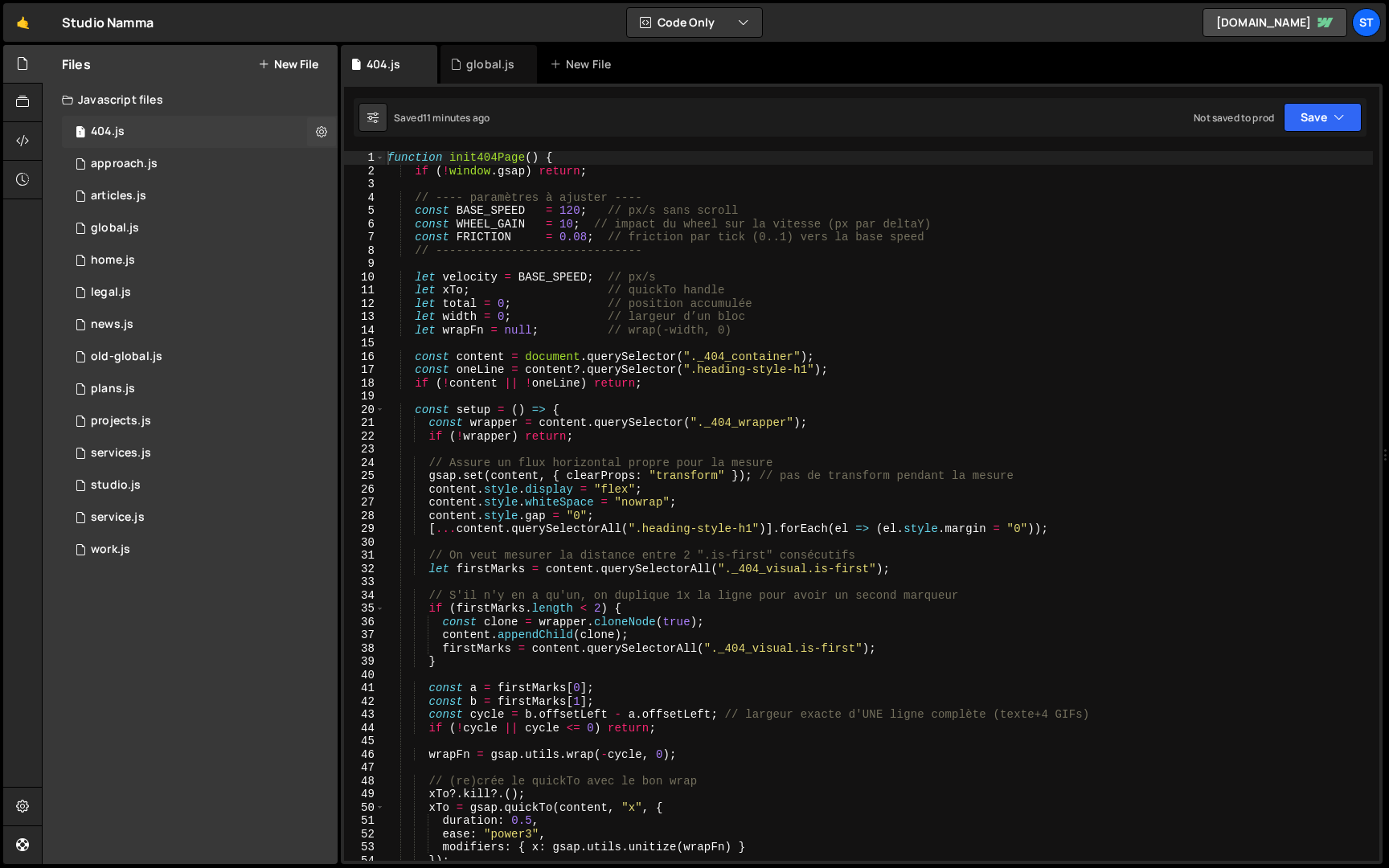
scroll to position [0, 0]
drag, startPoint x: 539, startPoint y: 156, endPoint x: 447, endPoint y: 155, distance: 92.0
click at [447, 155] on div "function init404Page ( ) { if ( ! window . gsap ) return ; // ---- paramètres à…" at bounding box center [879, 519] width 989 height 737
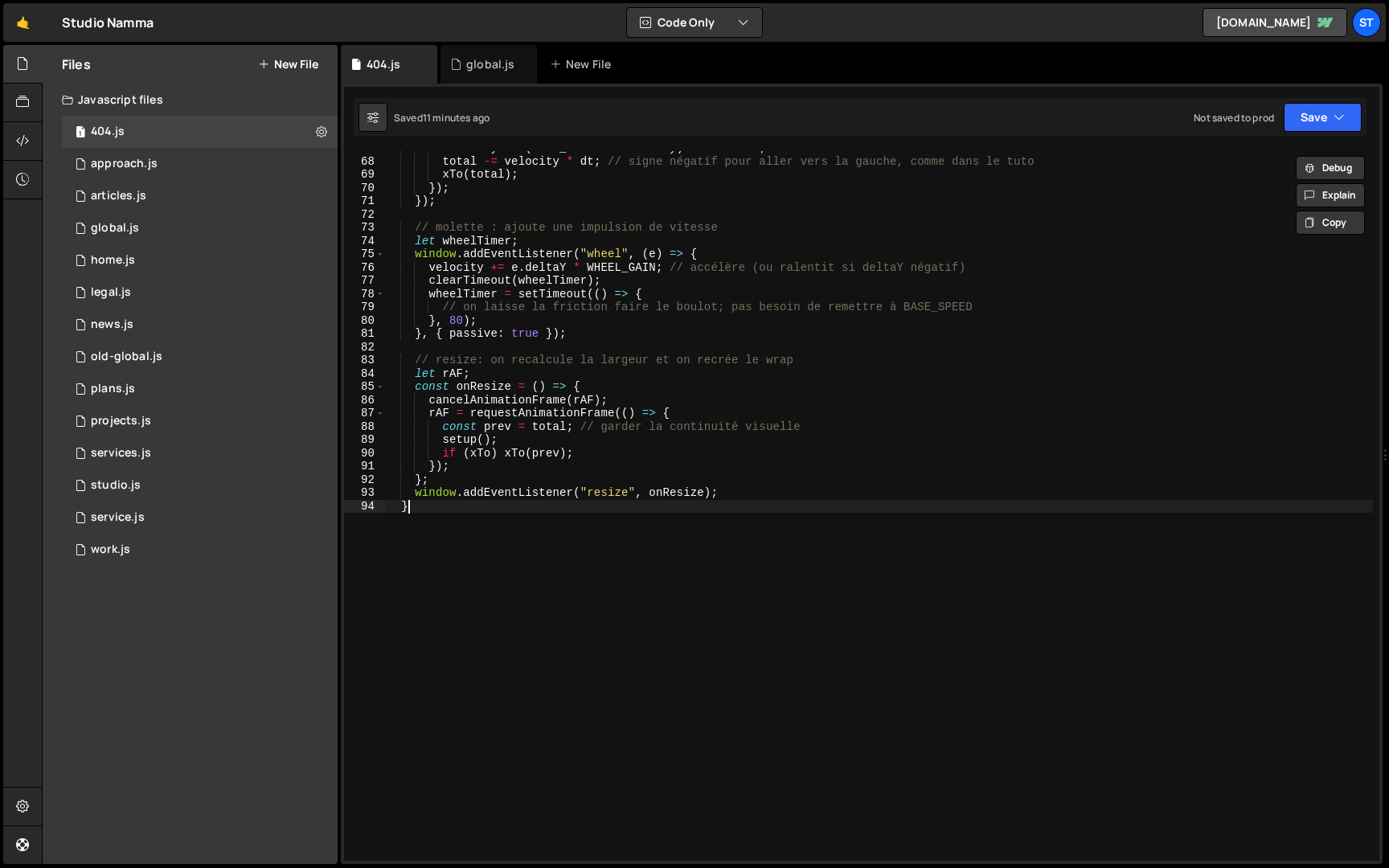
click at [444, 577] on div "velocity += ( BASE_SPEED - velocity ) * FRICTION ; total -= velocity * dt ; // …" at bounding box center [879, 510] width 989 height 737
type textarea "}"
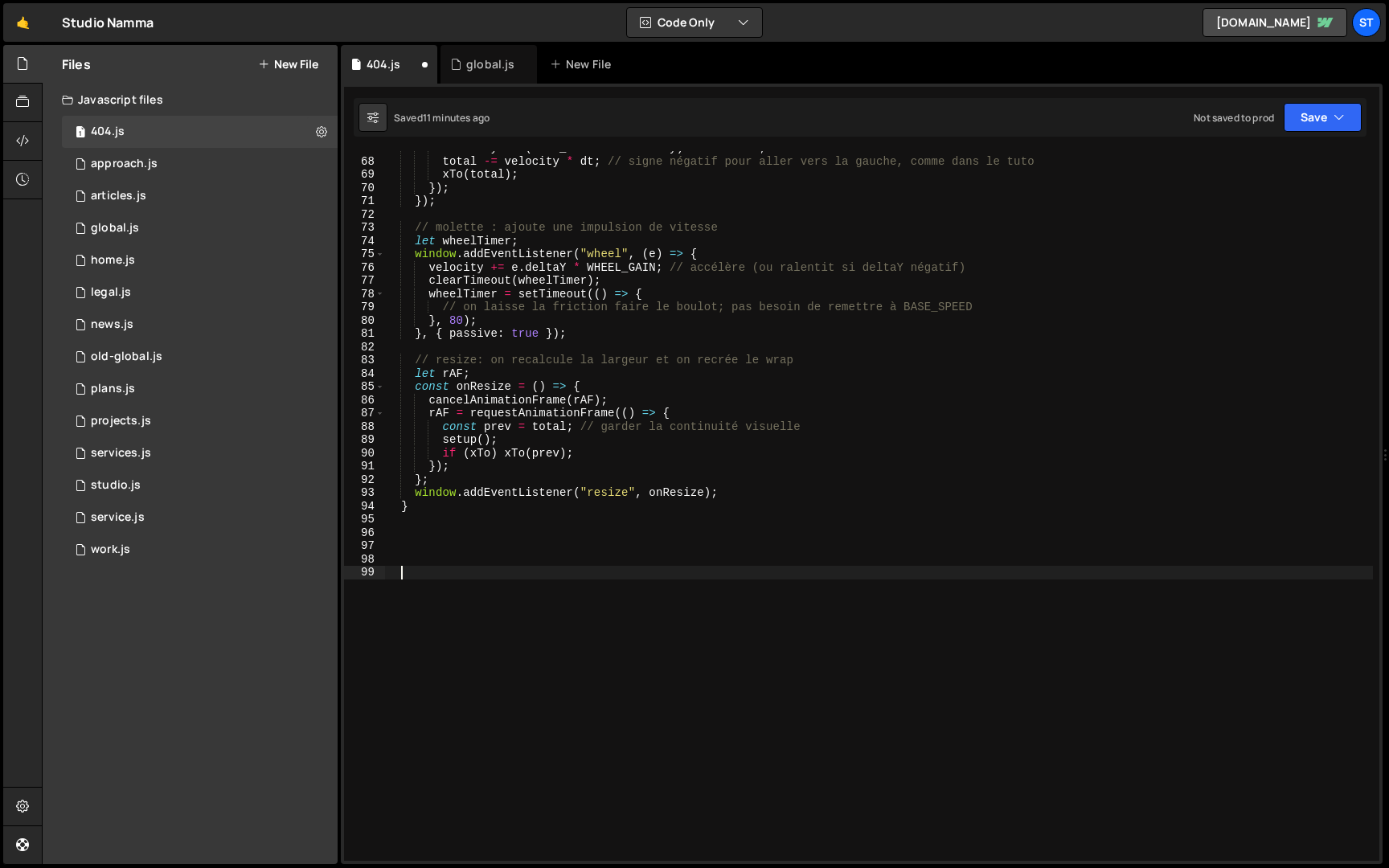
paste textarea "init404Page()"
type textarea "init404Page();"
click at [1322, 117] on button "Save" at bounding box center [1323, 118] width 78 height 29
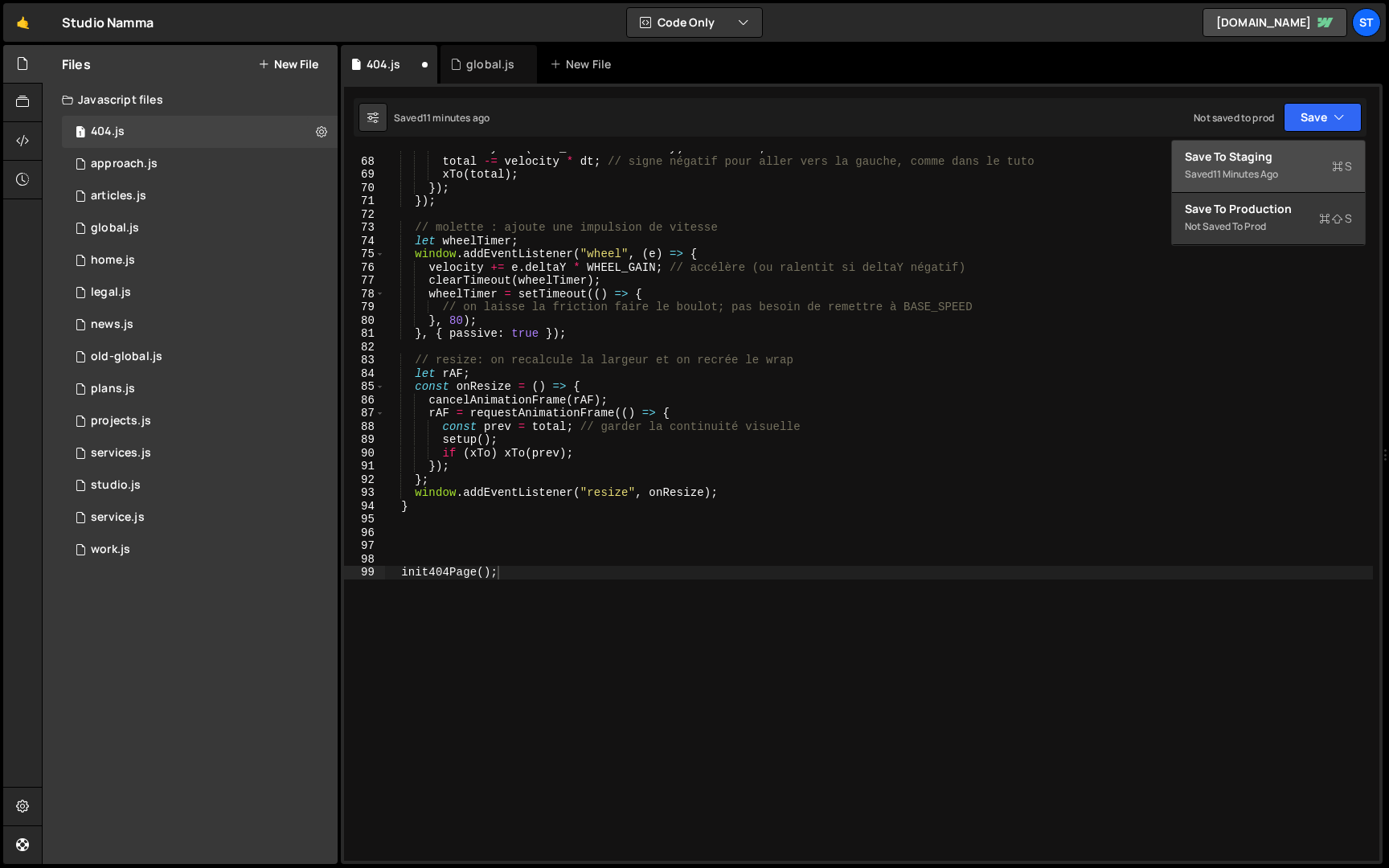
click at [1274, 163] on div "Save to Staging S" at bounding box center [1268, 156] width 167 height 16
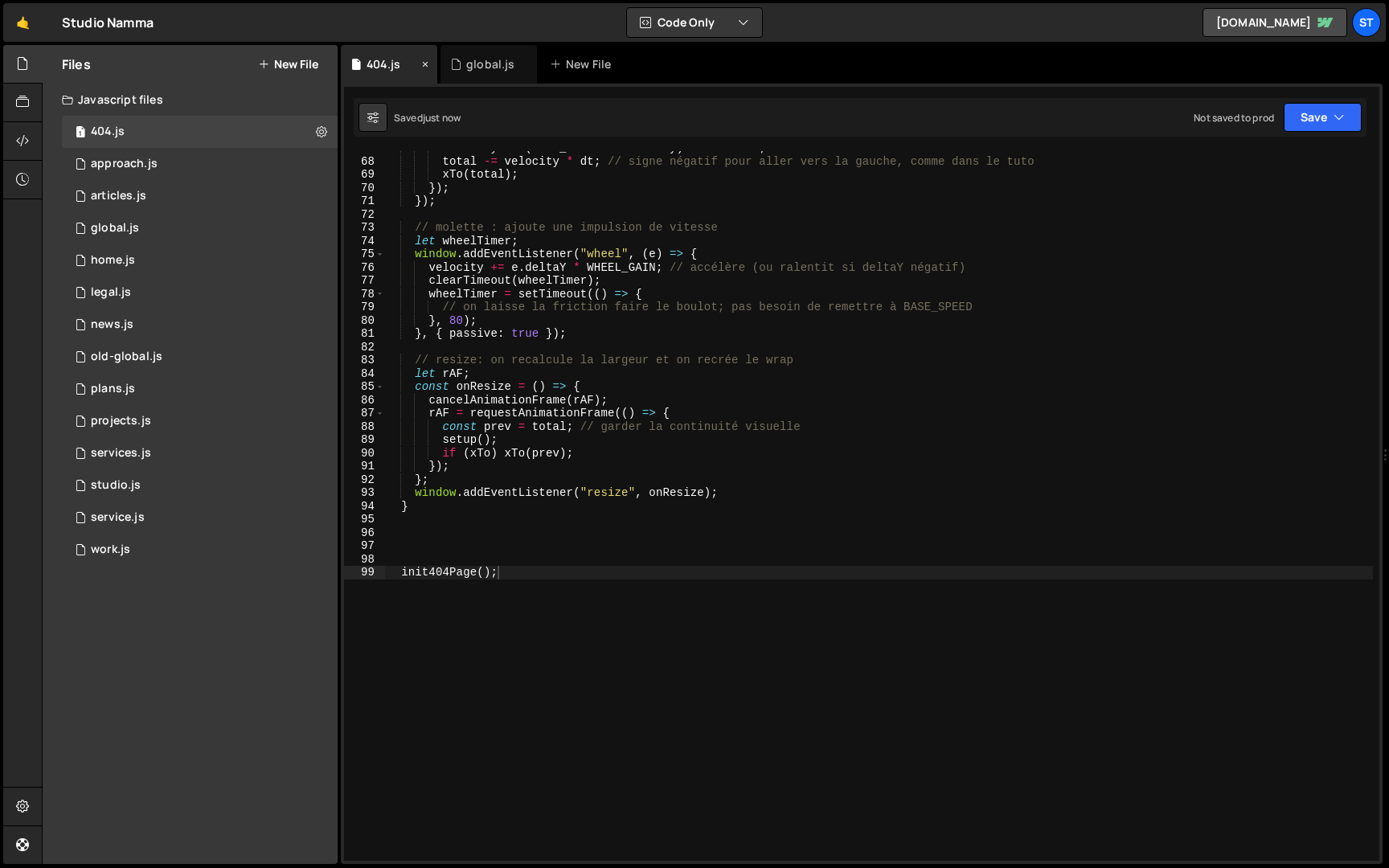
click at [424, 66] on icon at bounding box center [426, 64] width 11 height 16
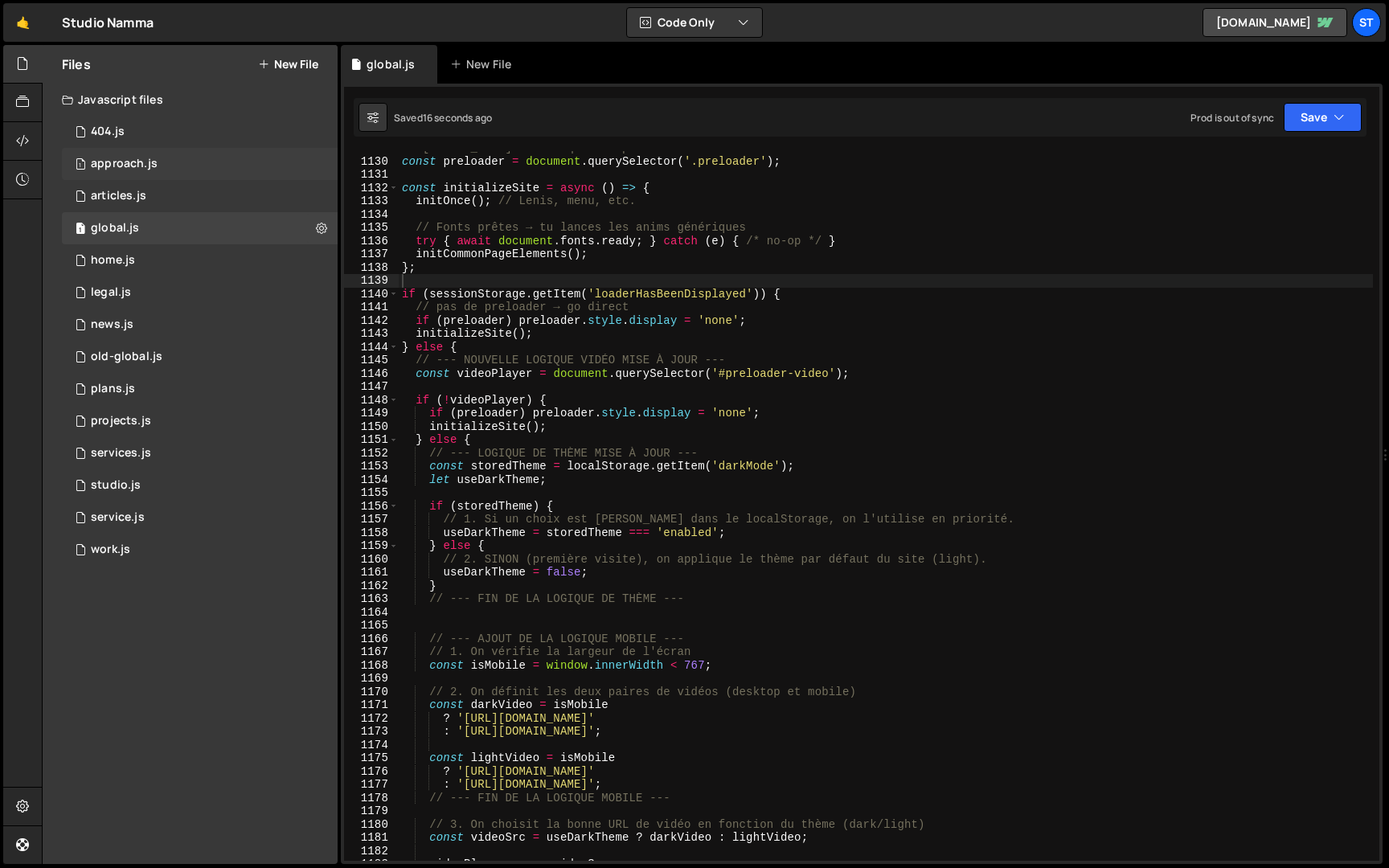
scroll to position [711, 0]
click at [160, 156] on div "1 approach.js 0" at bounding box center [200, 164] width 276 height 32
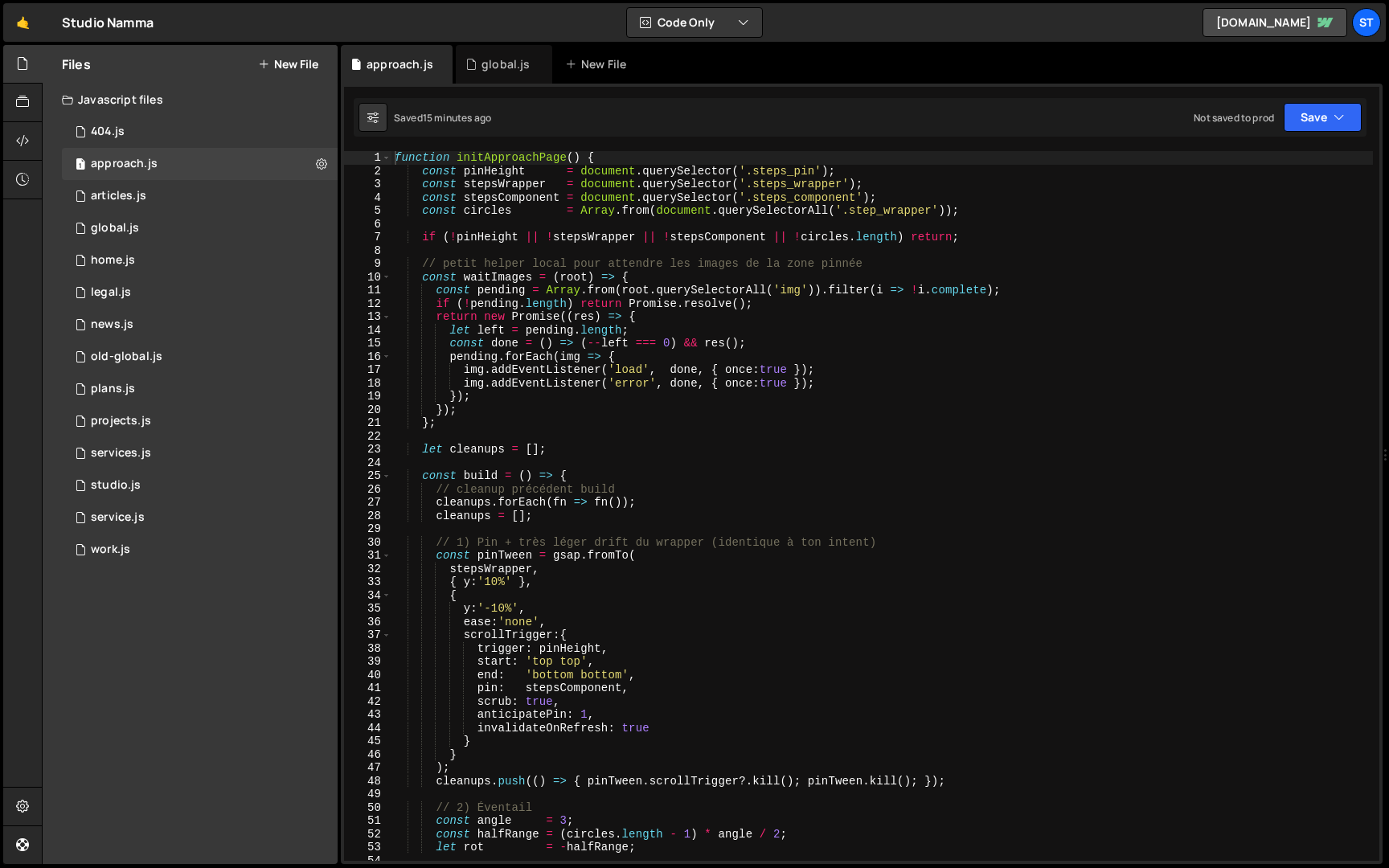
click at [582, 158] on div "function initApproachPage ( ) { const pinHeight = document . querySelector ( '.…" at bounding box center [883, 519] width 982 height 737
click at [457, 158] on div "function initApproachPage ( ) { const pinHeight = document . querySelector ( '.…" at bounding box center [883, 519] width 982 height 737
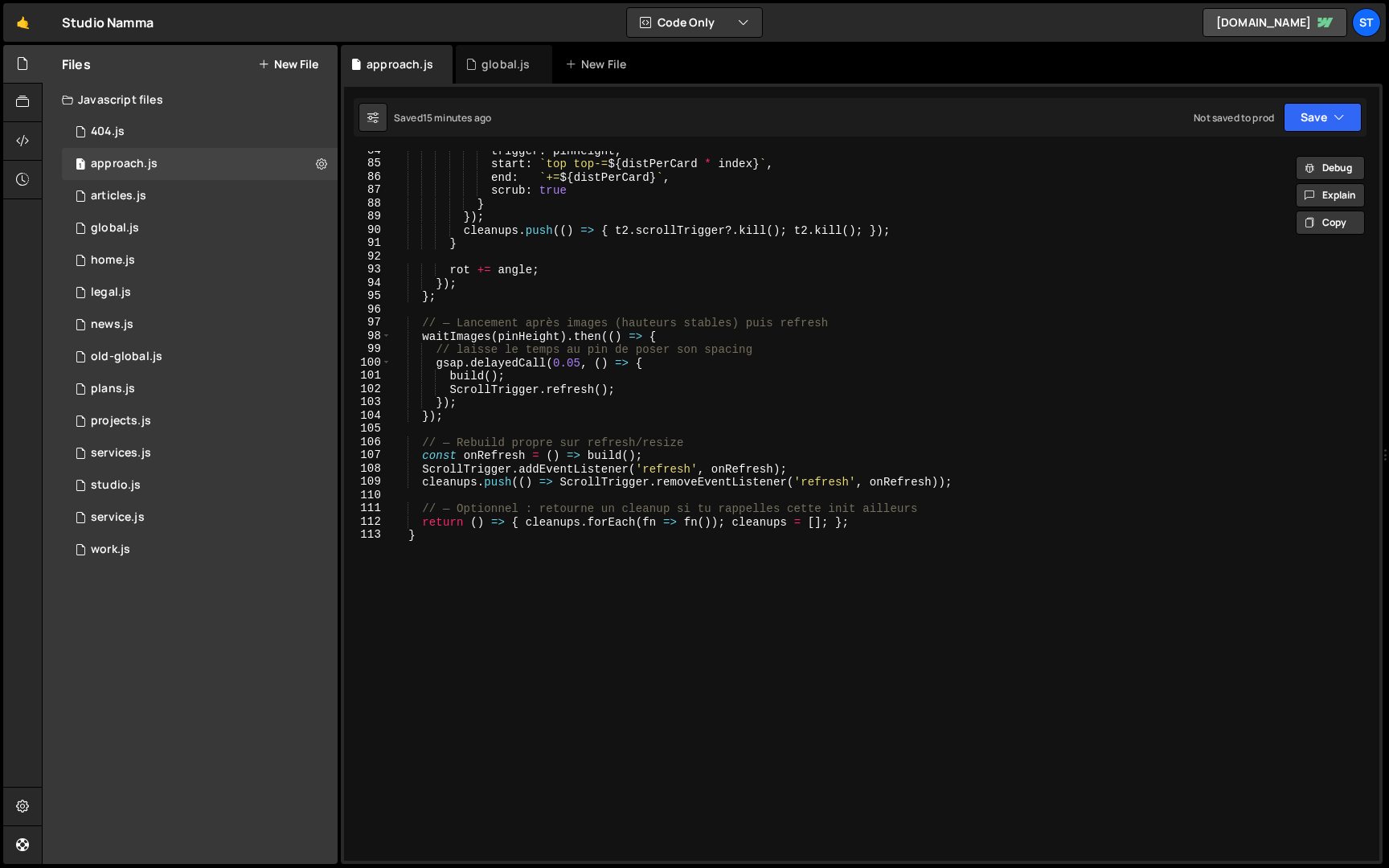
scroll to position [1137, 0]
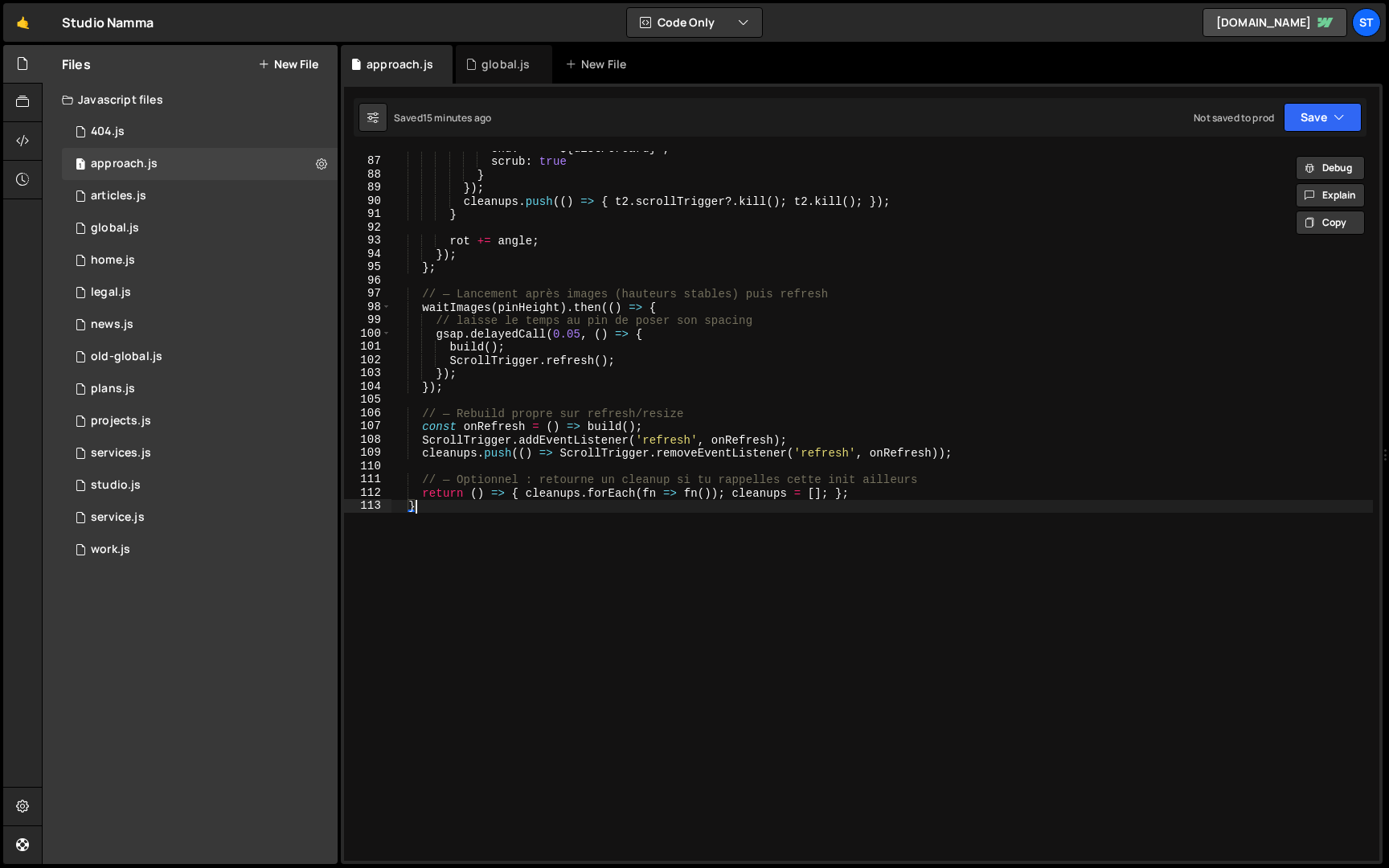
click at [489, 617] on div "end : ` += ${ distPerCard } ` , scrub : true } }) ; cleanups . push (( ) => { t…" at bounding box center [883, 510] width 982 height 737
type textarea "}"
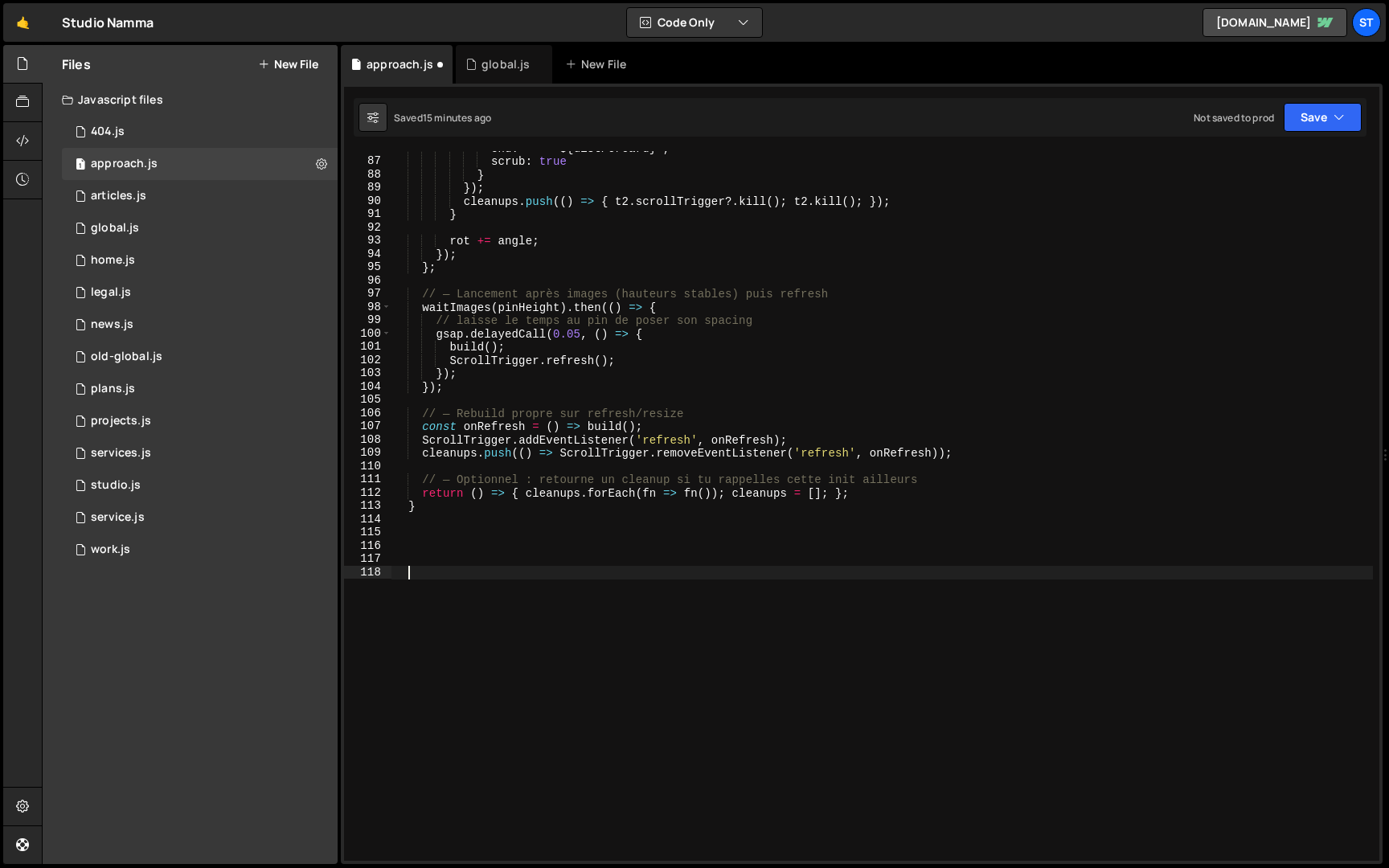
paste textarea "initApproachPage()"
type textarea "initApproachPage()"
click at [1314, 115] on button "Save" at bounding box center [1323, 118] width 78 height 29
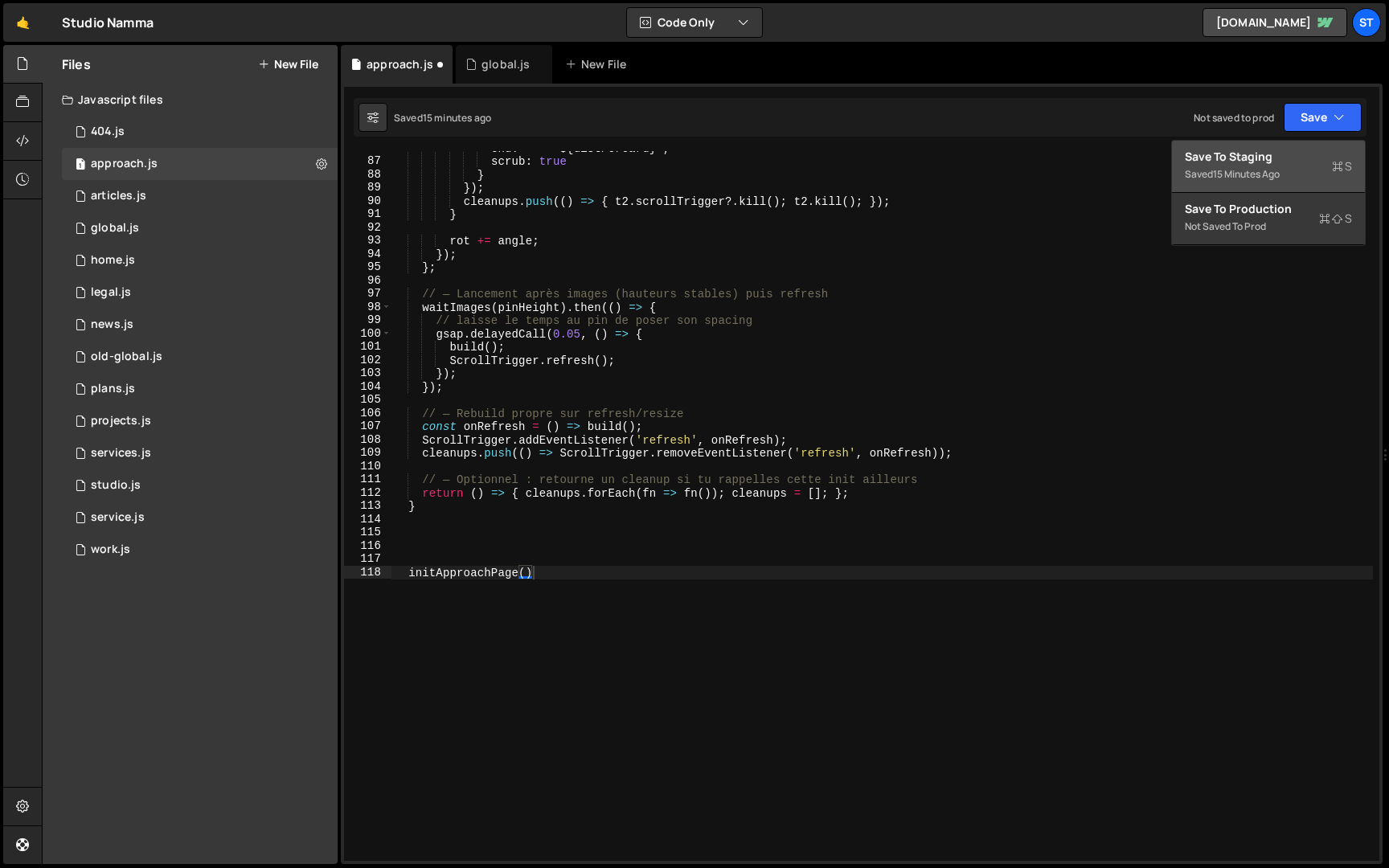
click at [1297, 154] on div "Save to Staging S" at bounding box center [1268, 156] width 167 height 16
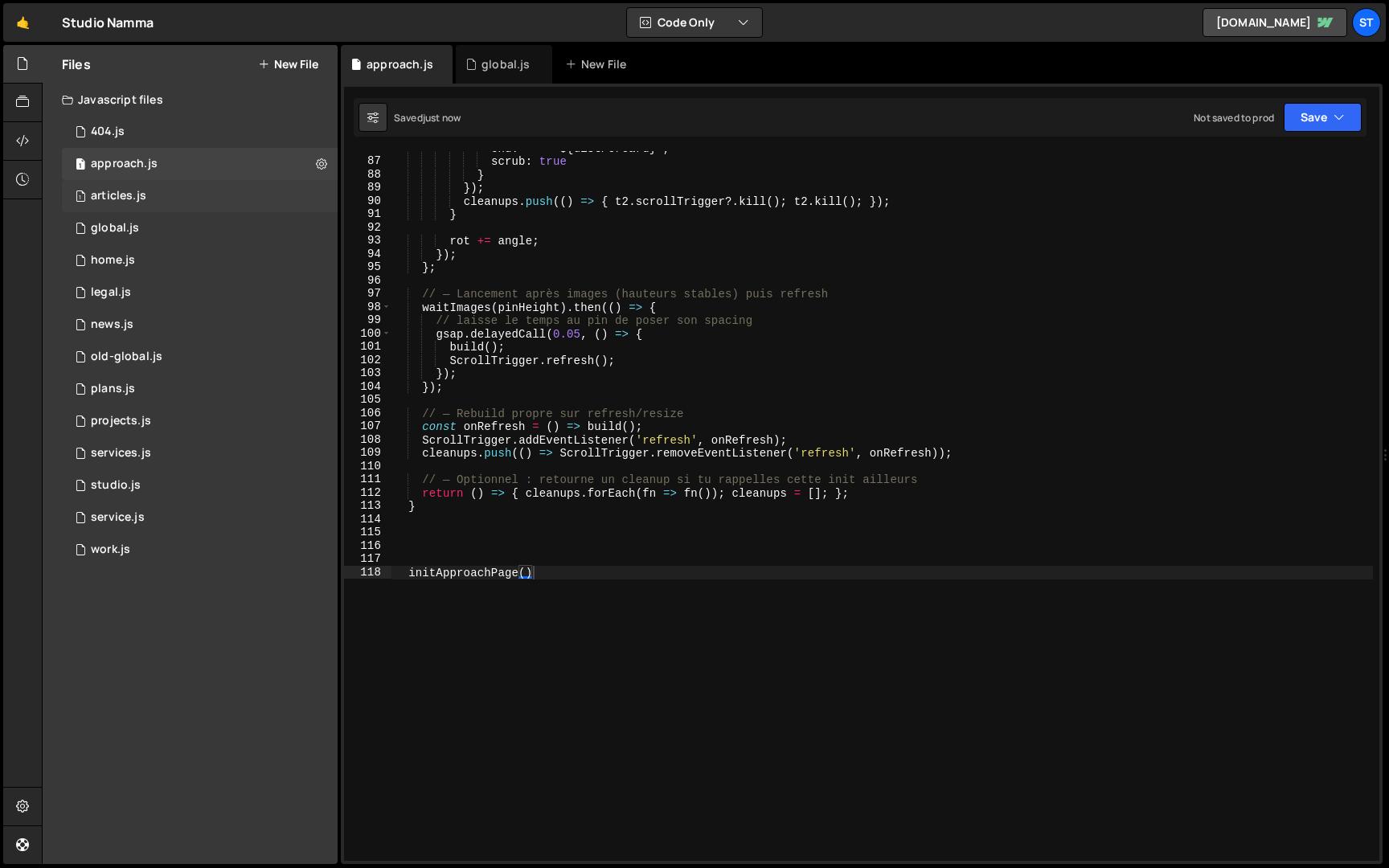
click at [214, 185] on div "1 articles.js 0" at bounding box center [200, 196] width 276 height 32
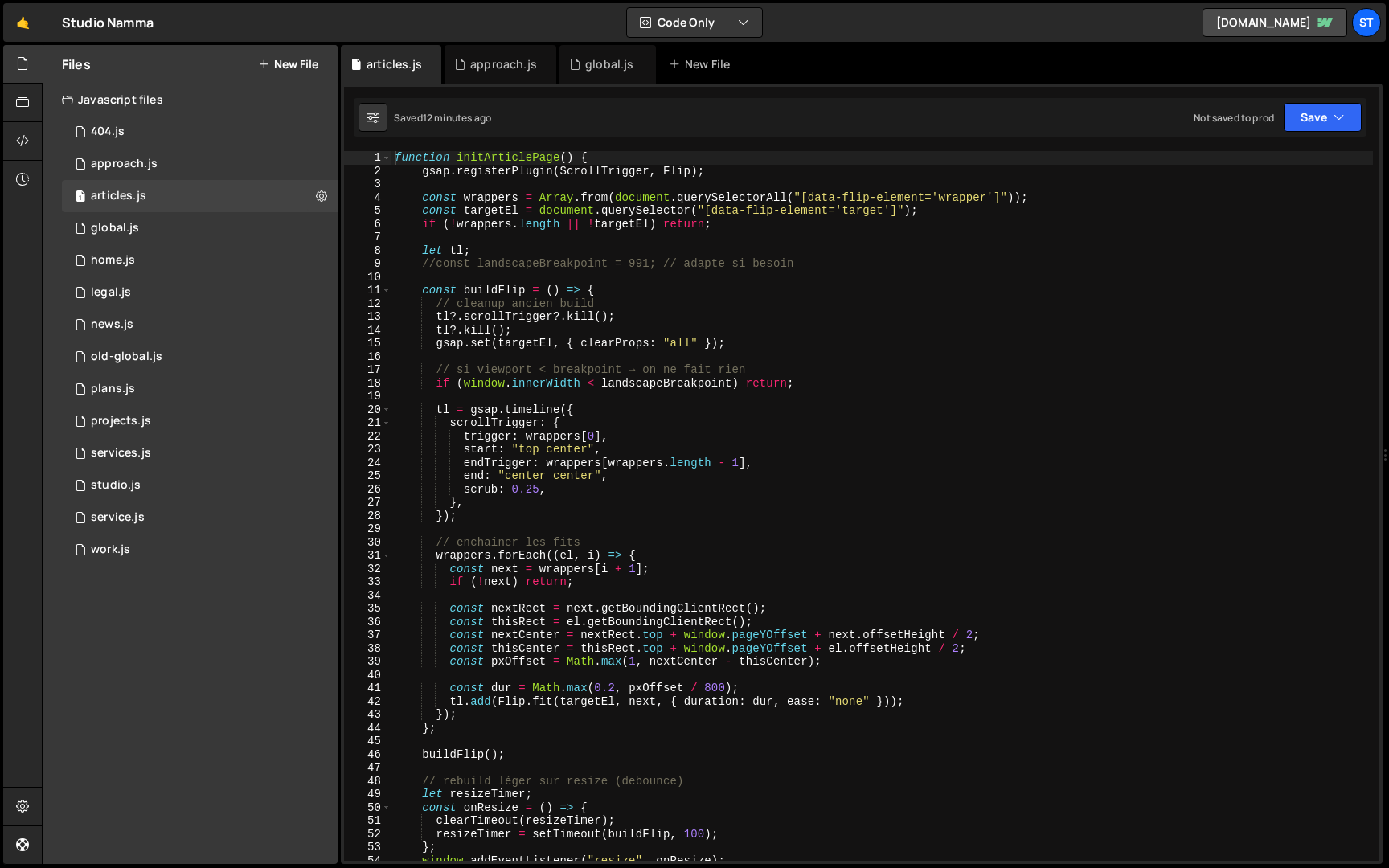
click at [575, 156] on div "function initArticlePage ( ) { gsap . registerPlugin ( ScrollTrigger , Flip ) ;…" at bounding box center [883, 519] width 982 height 737
click at [456, 156] on div "function initArticlePage ( ) { gsap . registerPlugin ( ScrollTrigger , Flip ) ;…" at bounding box center [883, 519] width 982 height 737
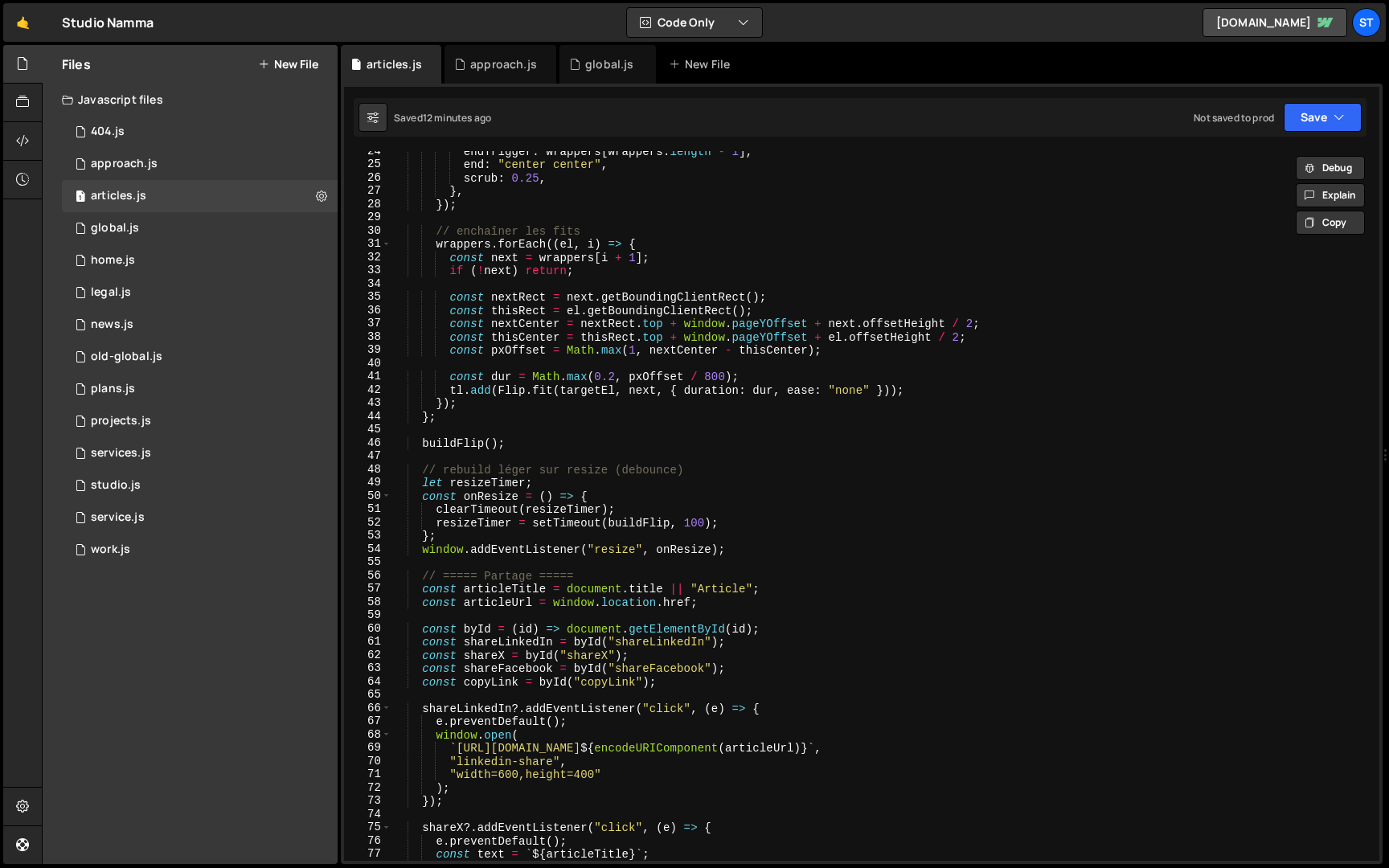
scroll to position [1297, 0]
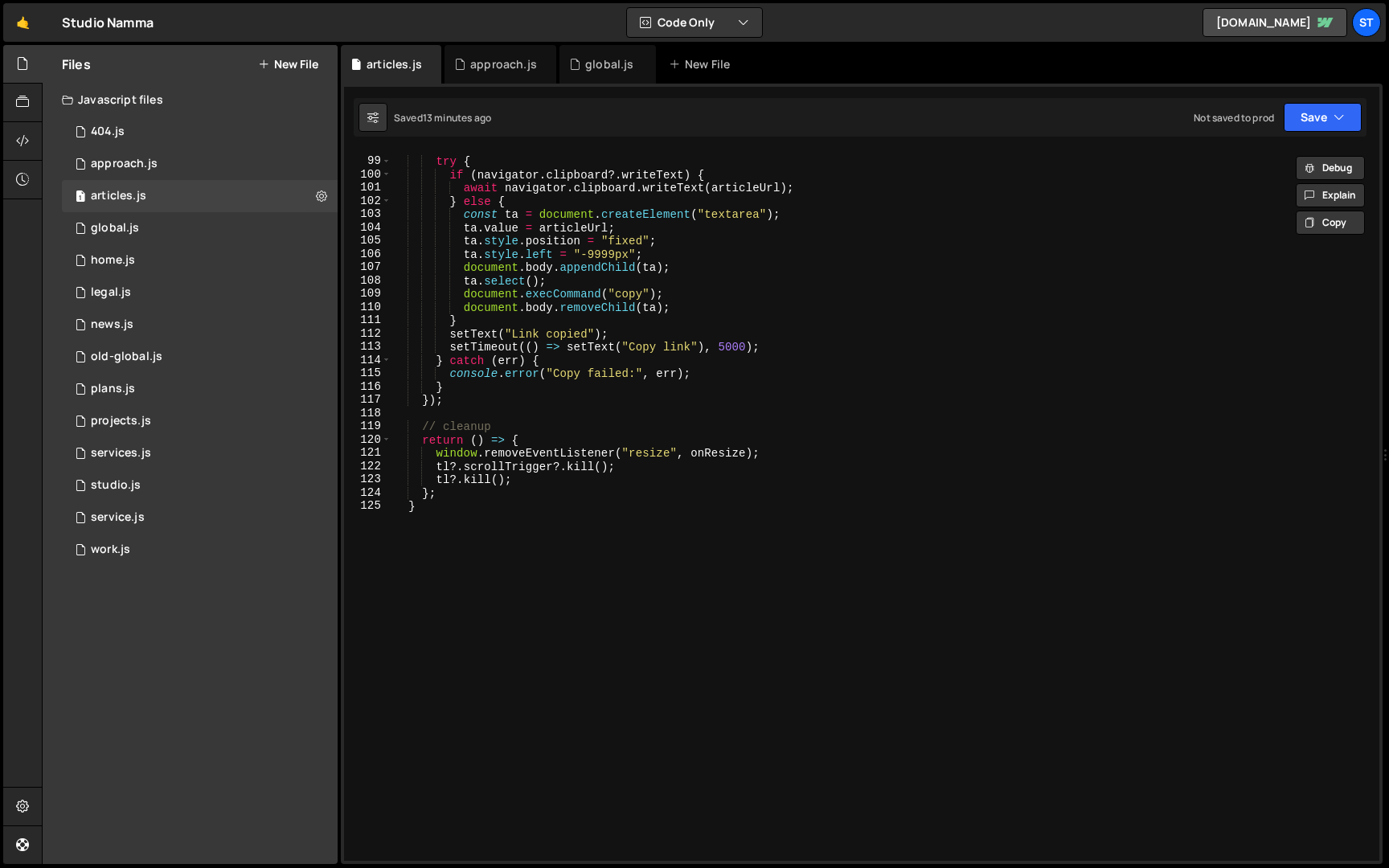
click at [443, 562] on div "try { if ( navigator . clipboard ?. writeText ) { await navigator . clipboard .…" at bounding box center [883, 510] width 982 height 737
type textarea "}"
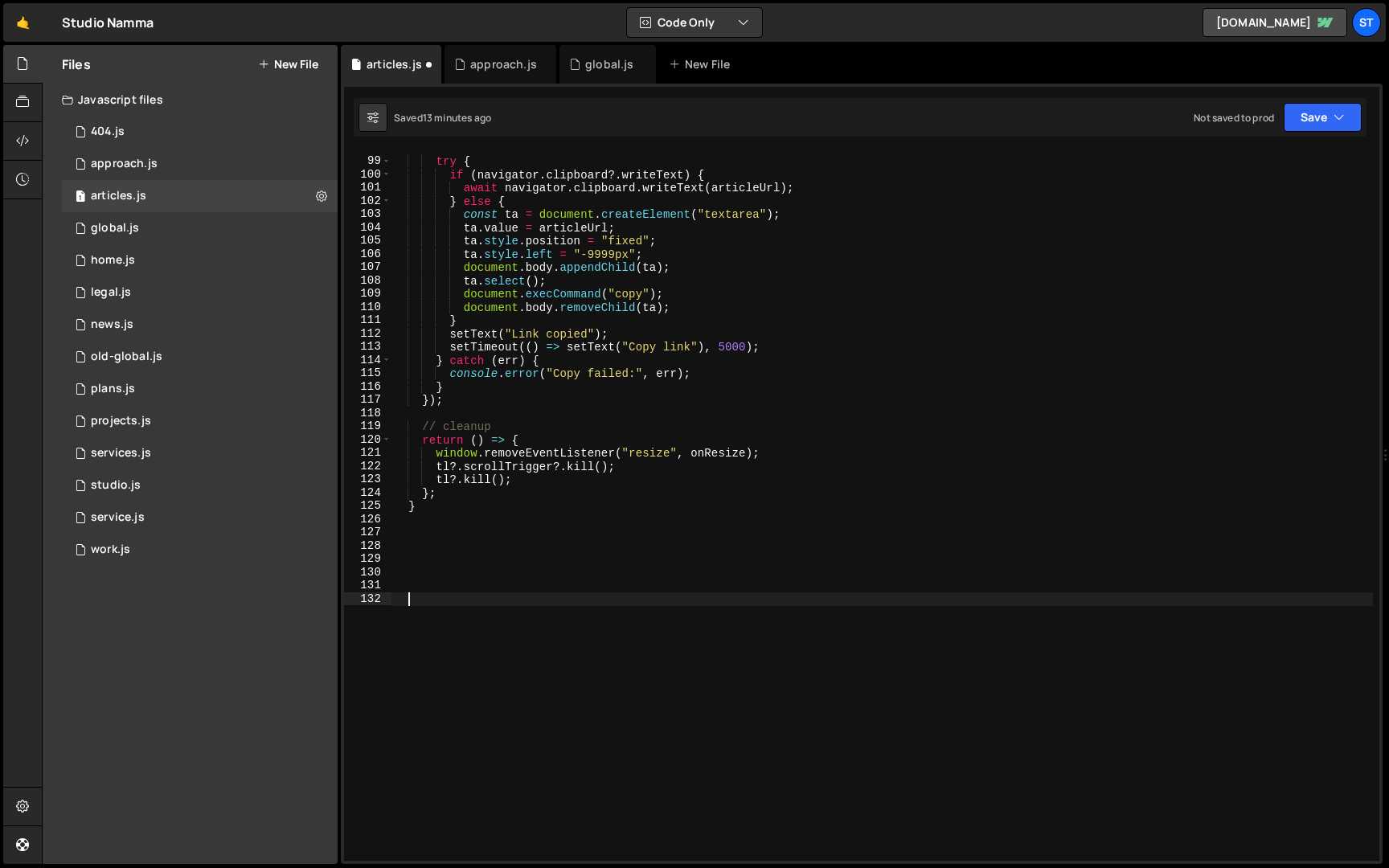
paste textarea "initArticlePage()"
type textarea "initArticlePage();"
click at [1324, 109] on button "Save" at bounding box center [1323, 118] width 78 height 29
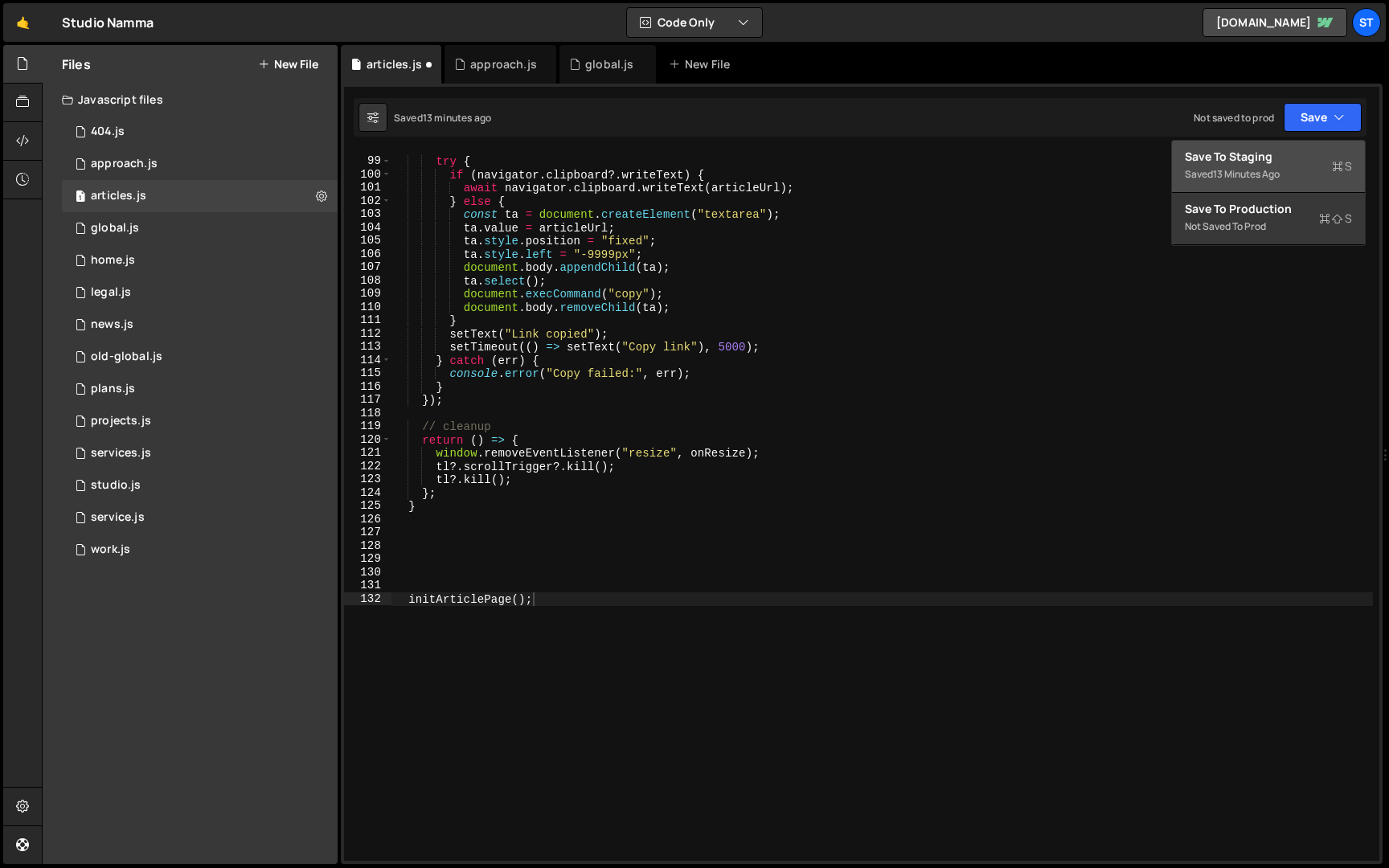
click at [1264, 169] on div "13 minutes ago" at bounding box center [1246, 173] width 67 height 14
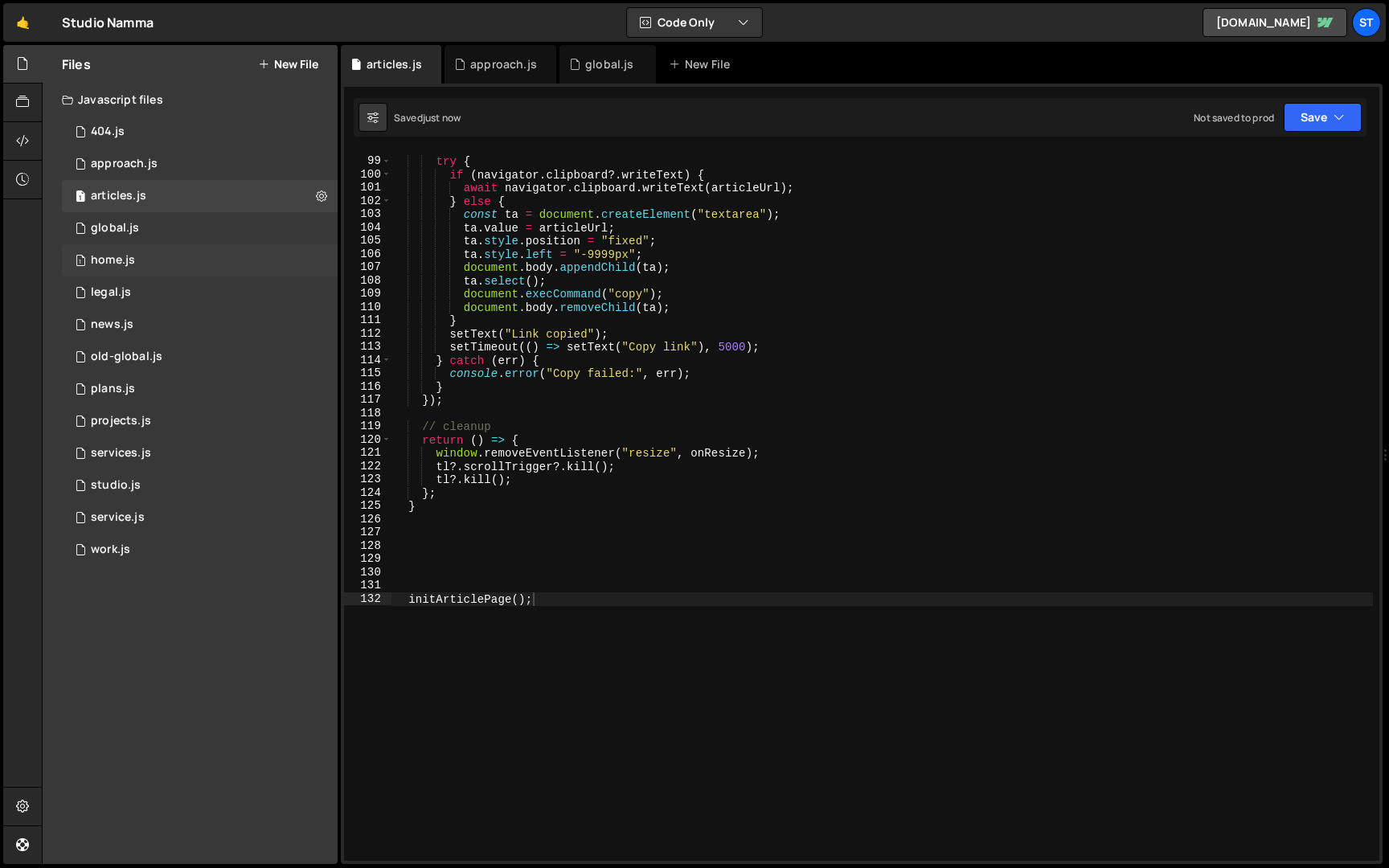
click at [209, 264] on div "1 home.js 0" at bounding box center [200, 260] width 276 height 32
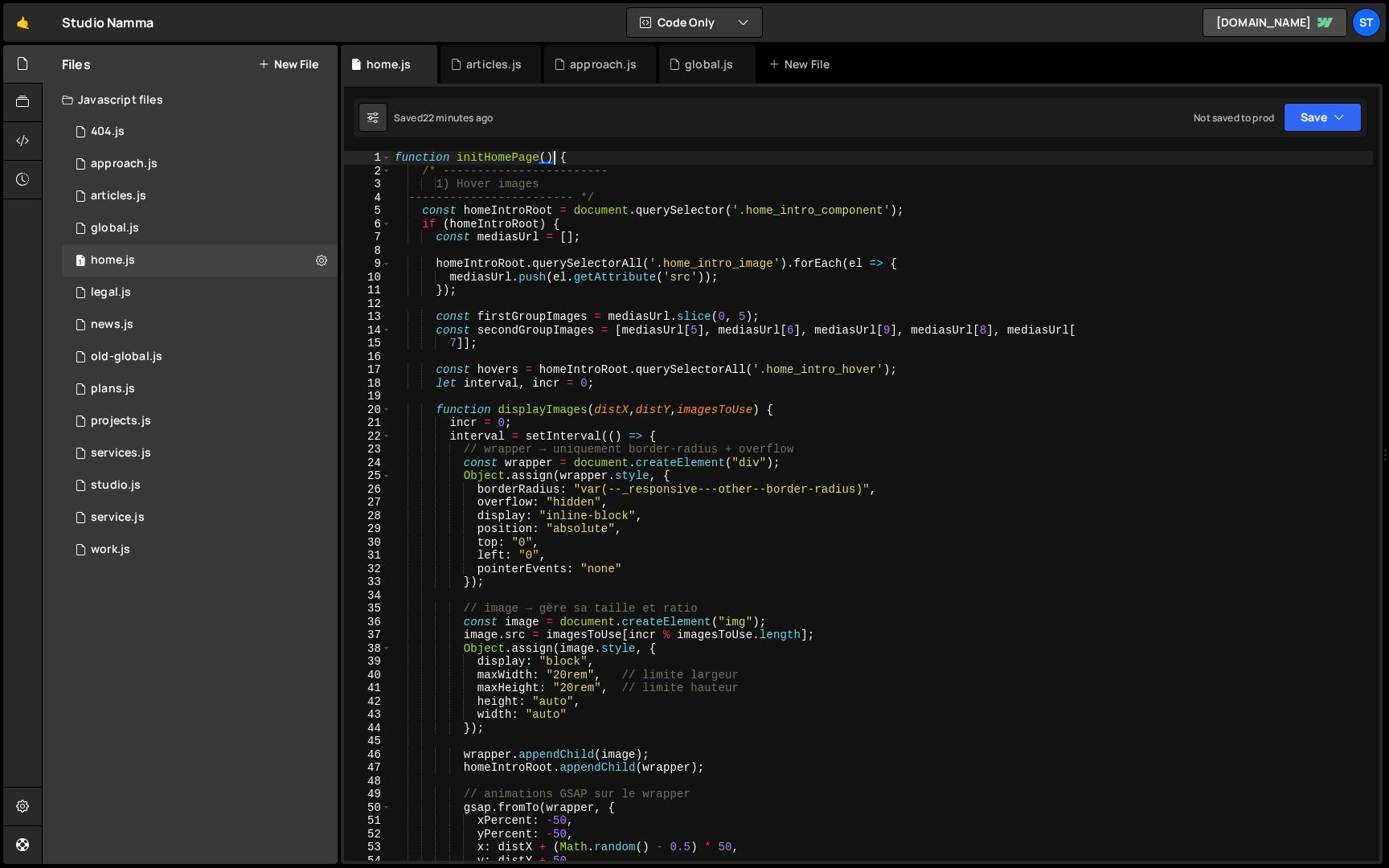
click at [551, 154] on div "function initHomePage ( ) { /* ------------------------ 1) Hover images -------…" at bounding box center [883, 519] width 982 height 737
click at [458, 161] on div "function initHomePage ( ) { /* ------------------------ 1) Hover images -------…" at bounding box center [883, 519] width 982 height 737
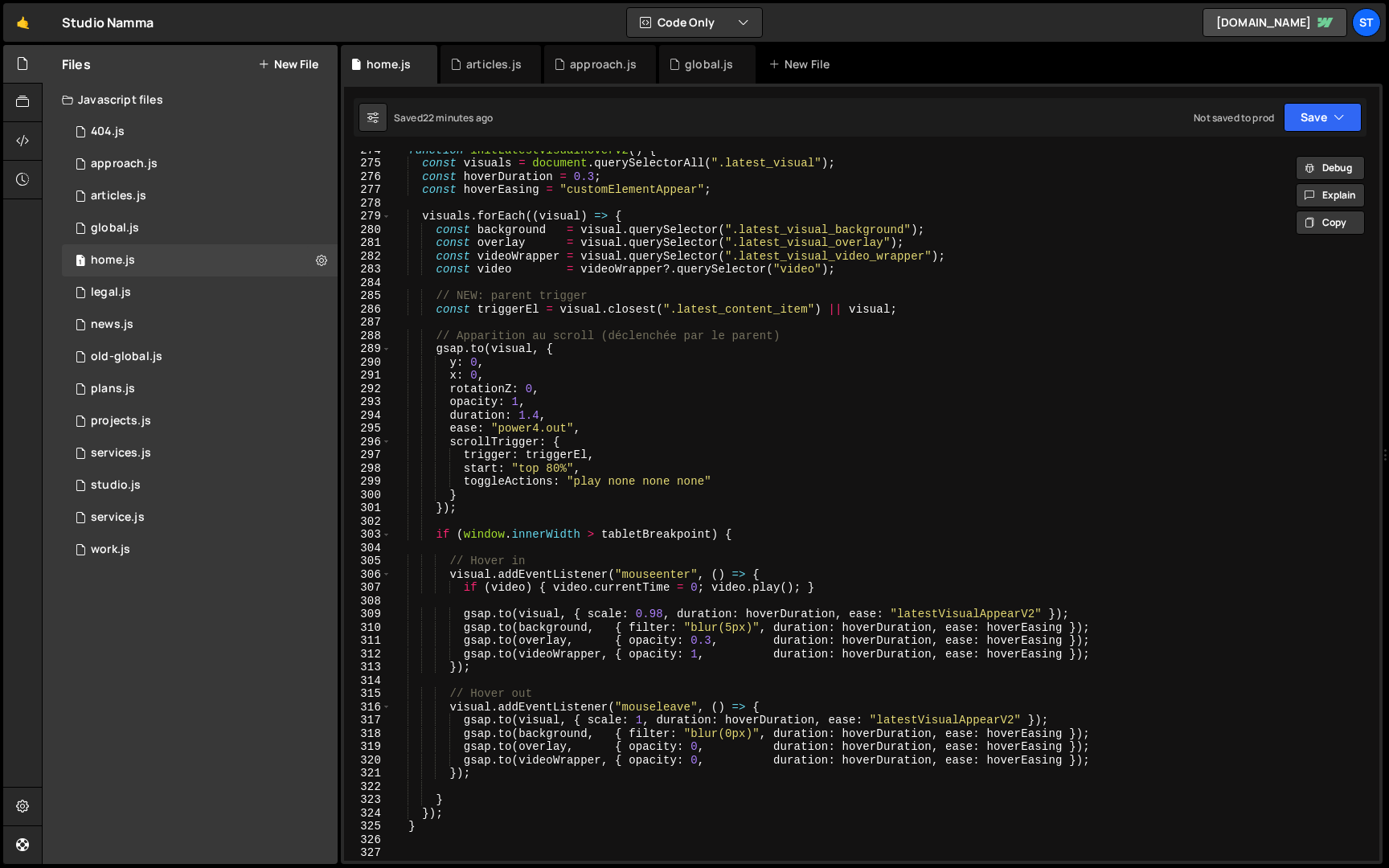
scroll to position [4294, 0]
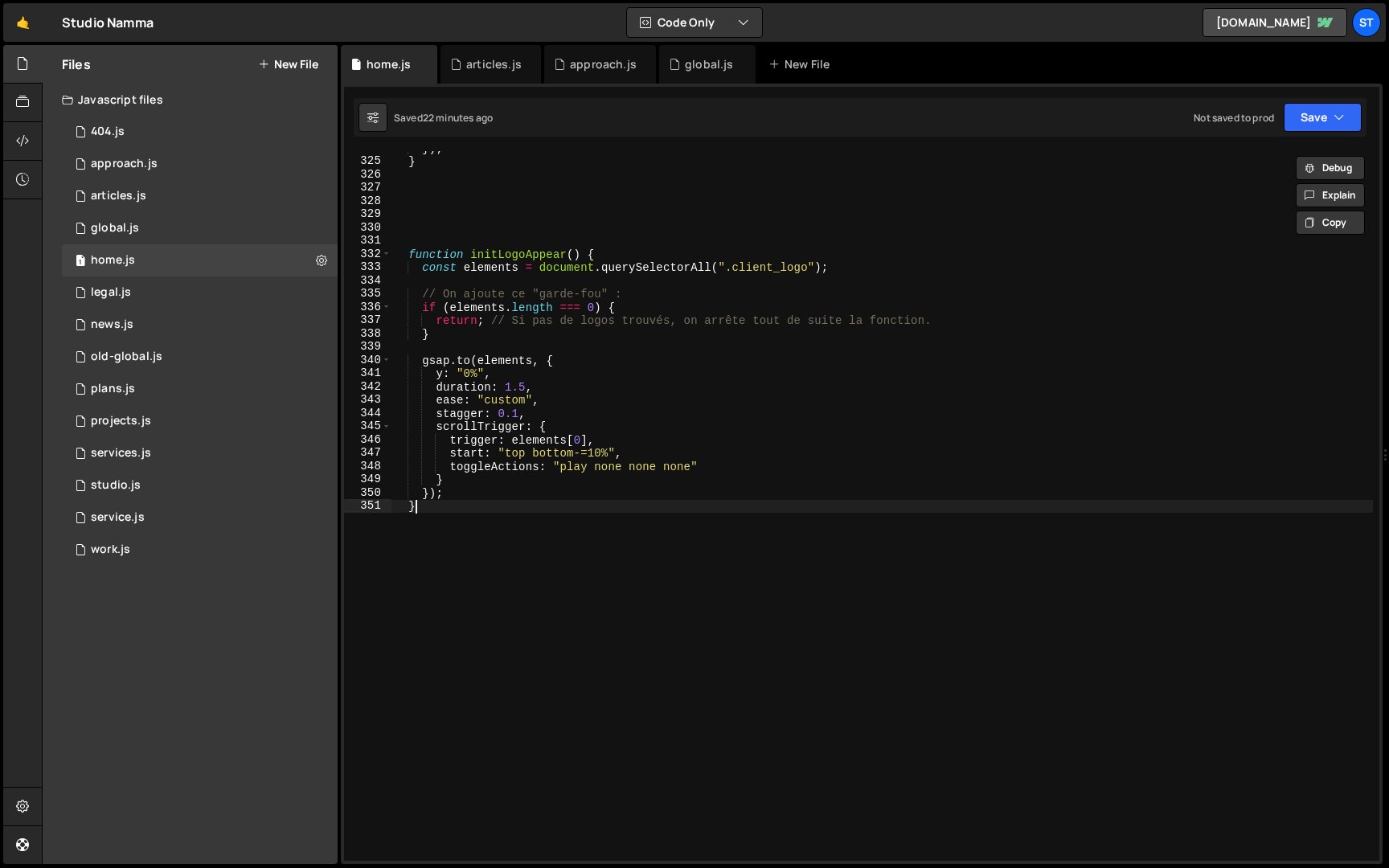
click at [444, 603] on div "}) ; } function initLogoAppear ( ) { const elements = document . querySelectorA…" at bounding box center [883, 510] width 982 height 737
type textarea "}"
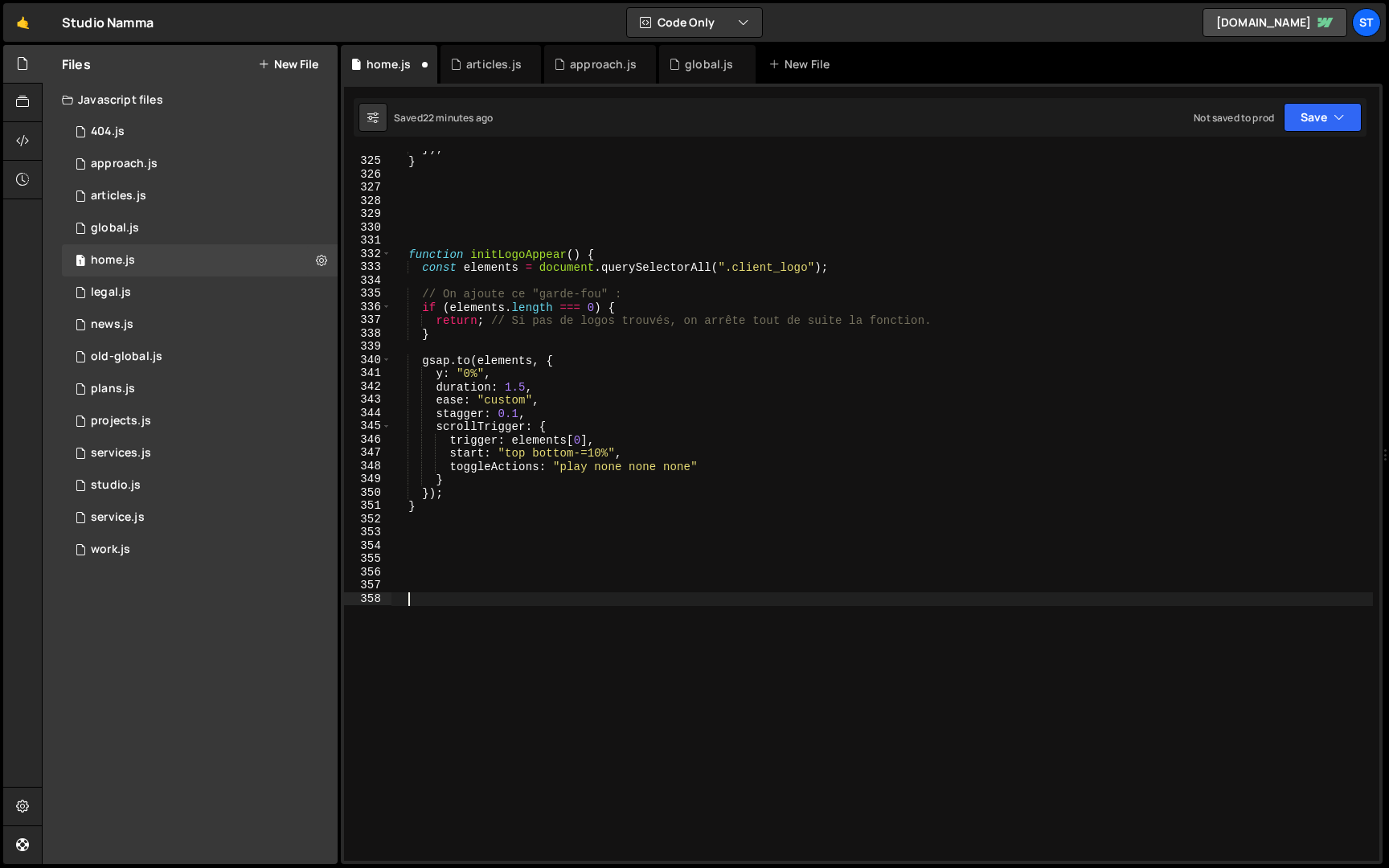
paste textarea "initHomePage()"
type textarea "initHomePage();"
click at [1321, 110] on button "Save" at bounding box center [1323, 118] width 78 height 29
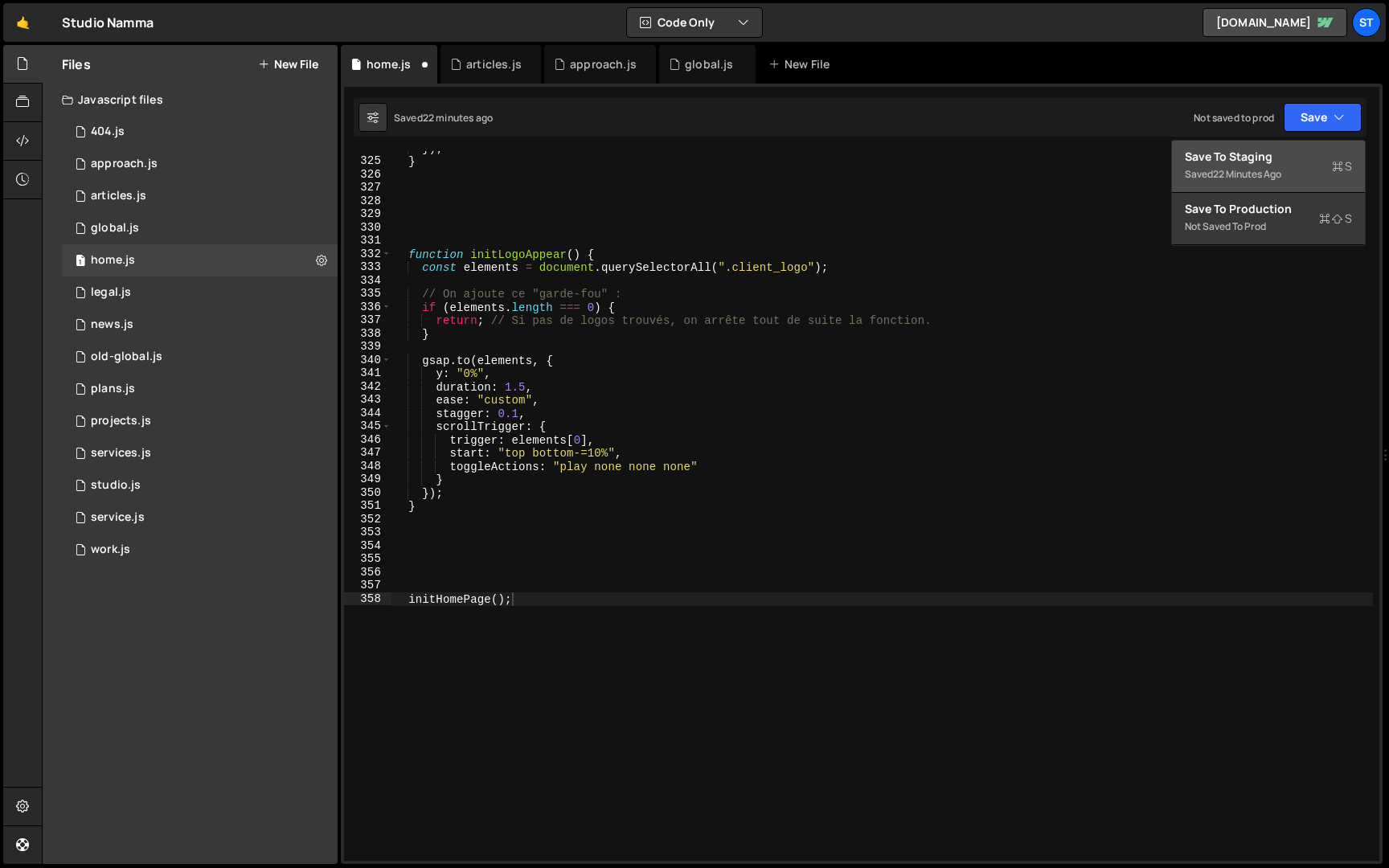
click at [1277, 161] on div "Save to Staging S" at bounding box center [1268, 156] width 167 height 16
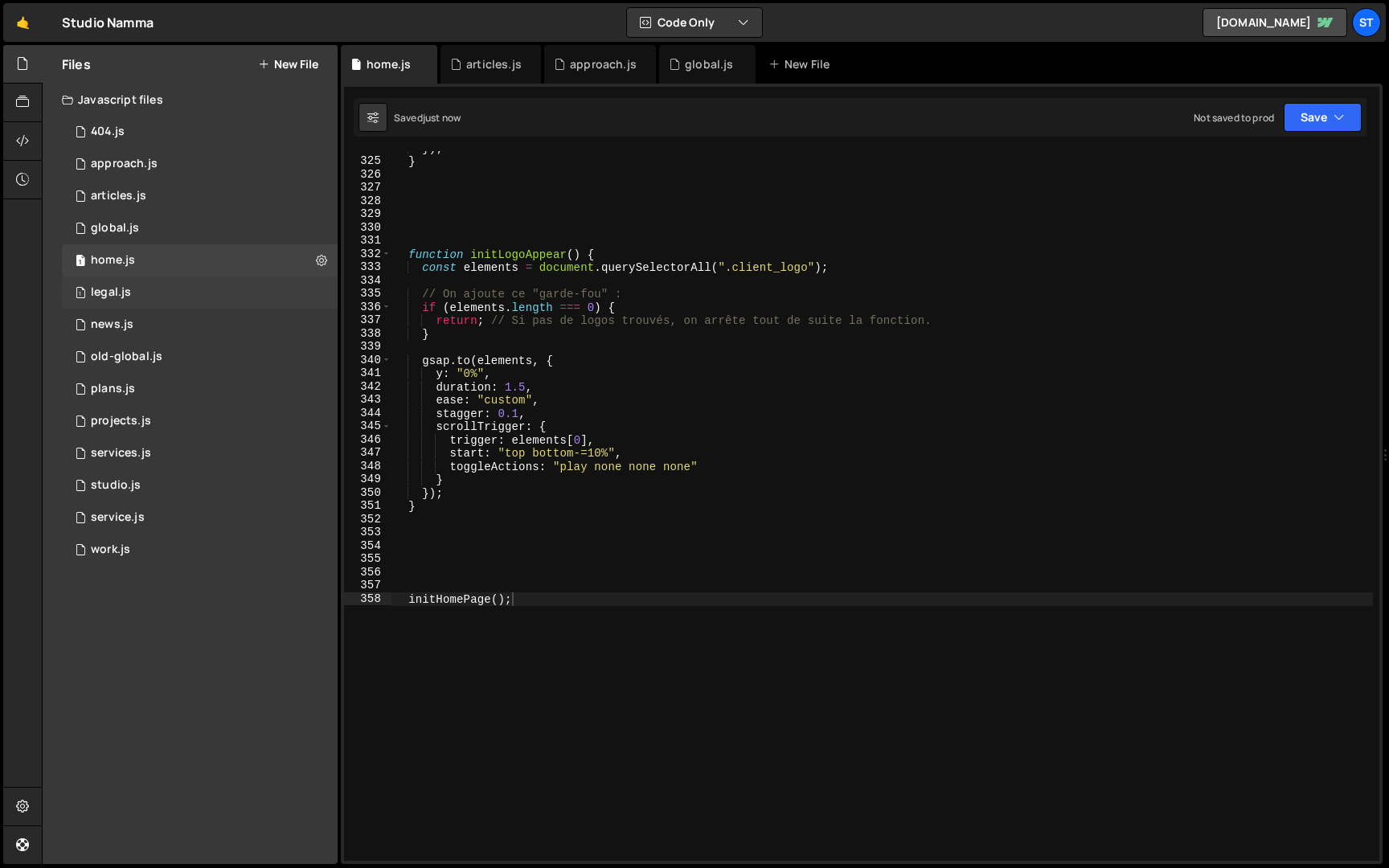
click at [235, 289] on div "1 legal.js 0" at bounding box center [200, 293] width 276 height 32
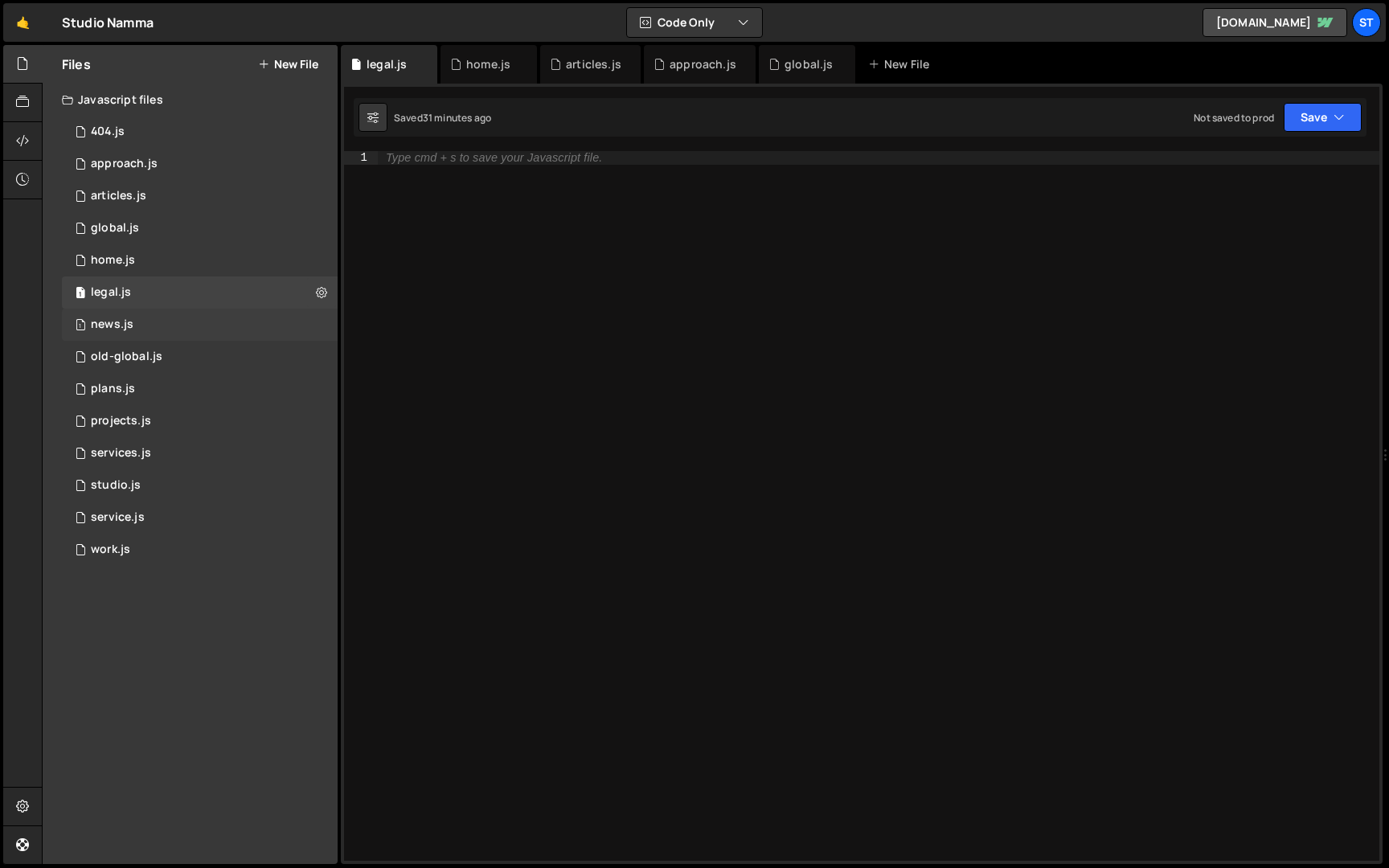
click at [239, 322] on div "1 news.js 0" at bounding box center [200, 325] width 276 height 32
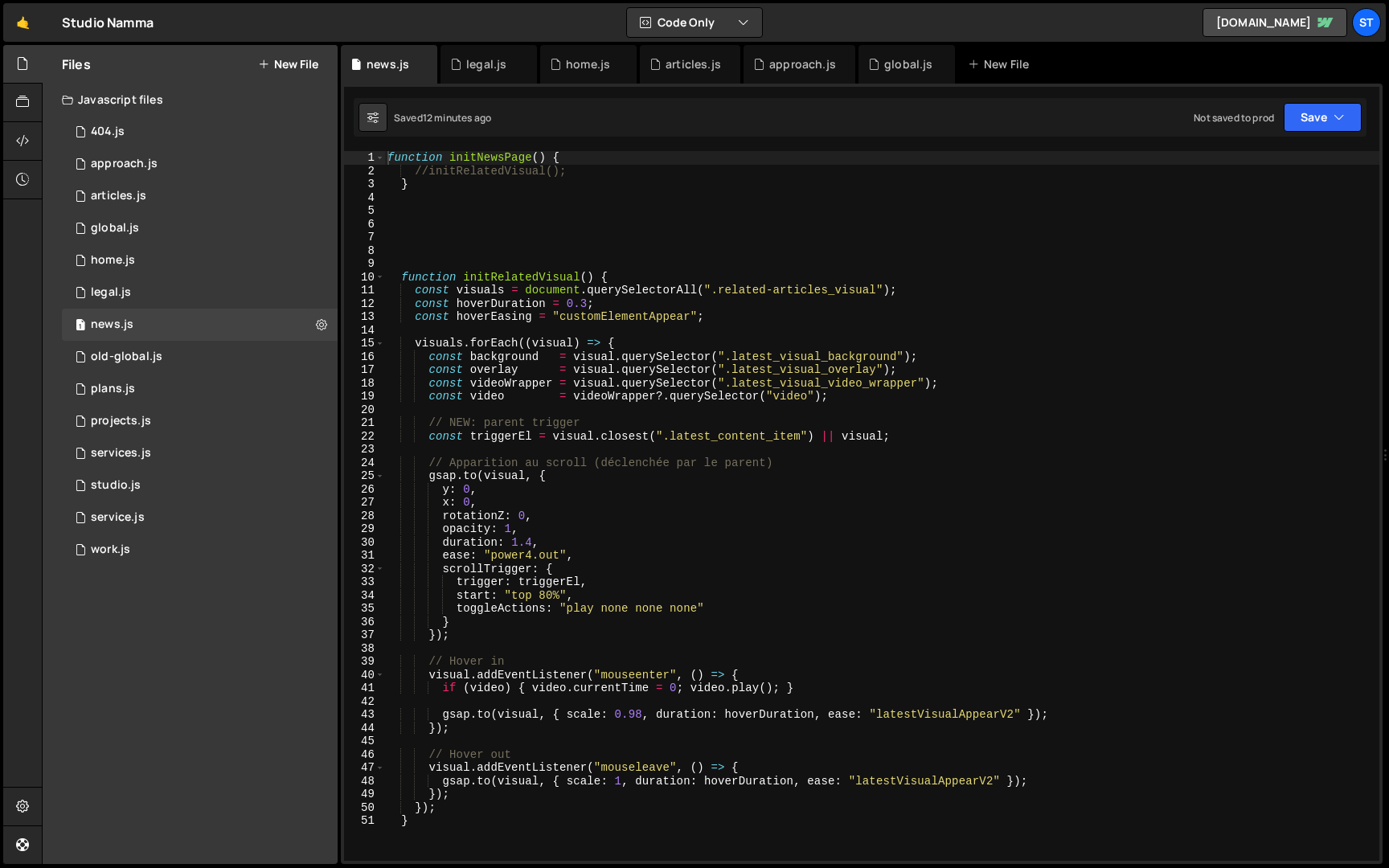
click at [546, 155] on div "function initNewsPage ( ) { //initRelatedVisual(); } function initRelatedVisual…" at bounding box center [882, 519] width 996 height 737
click at [449, 156] on div "function initNewsPage ( ) { //initRelatedVisual(); } function initRelatedVisual…" at bounding box center [882, 519] width 996 height 737
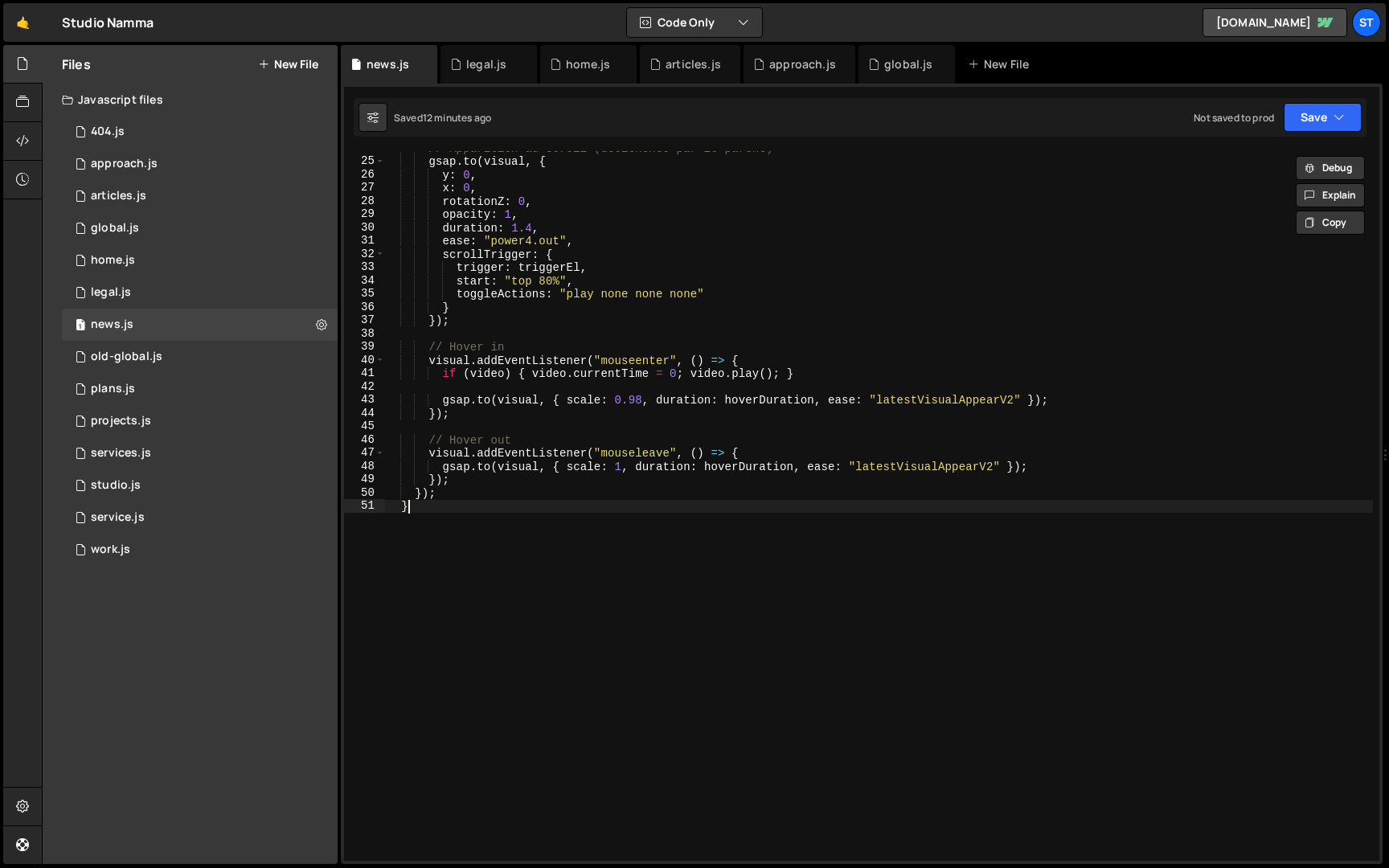
click at [440, 588] on div "// Apparition au scroll (déclenchée par le parent) gsap . to ( visual , { y : 0…" at bounding box center [879, 510] width 989 height 737
type textarea "}"
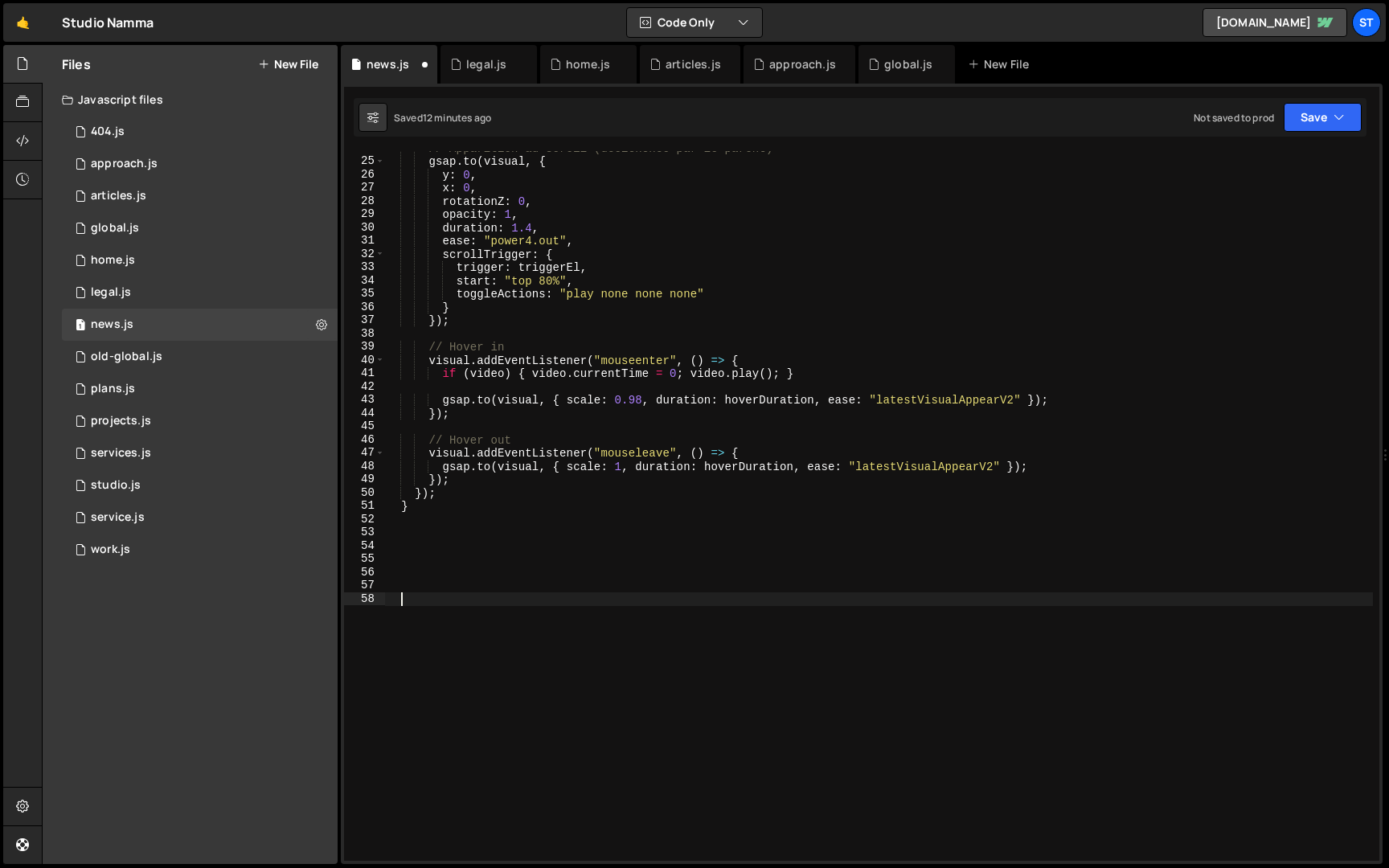
paste textarea "initNewsPage()"
type textarea "initNewsPage();"
click at [1312, 127] on button "Save" at bounding box center [1323, 118] width 78 height 29
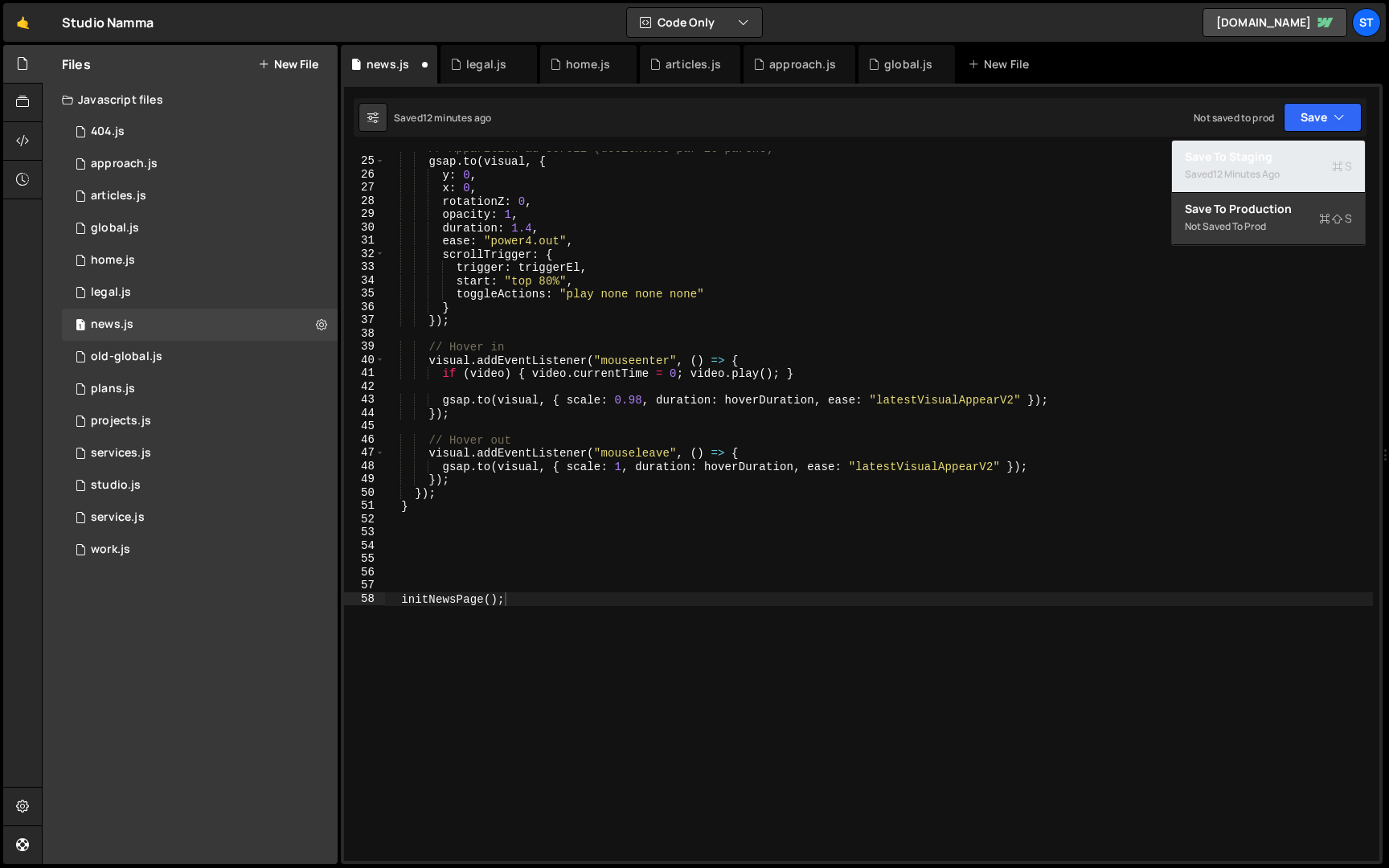
click at [1286, 164] on div "Saved 12 minutes ago" at bounding box center [1268, 174] width 167 height 19
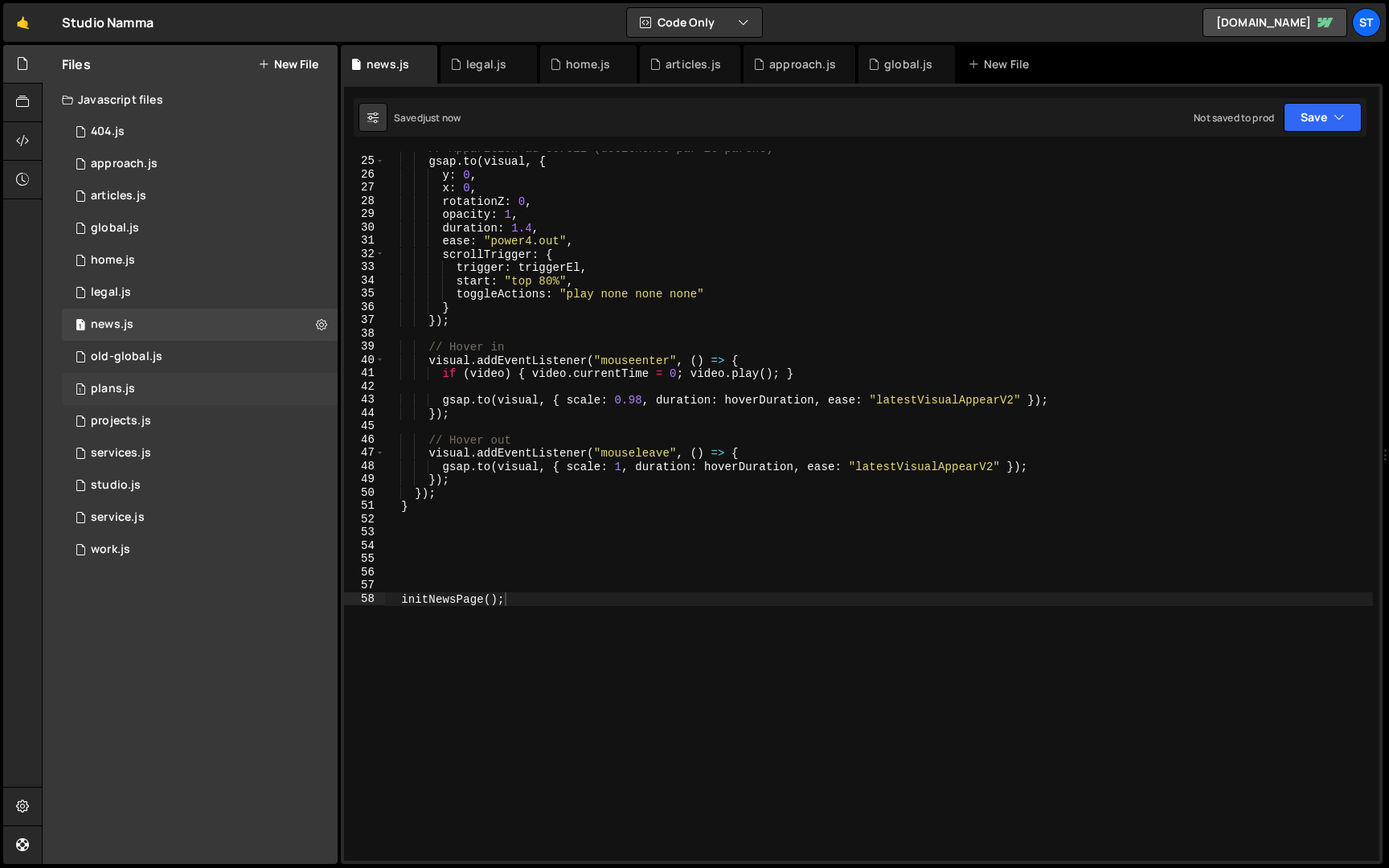
click at [178, 392] on div "1 plans.js 0" at bounding box center [200, 389] width 276 height 32
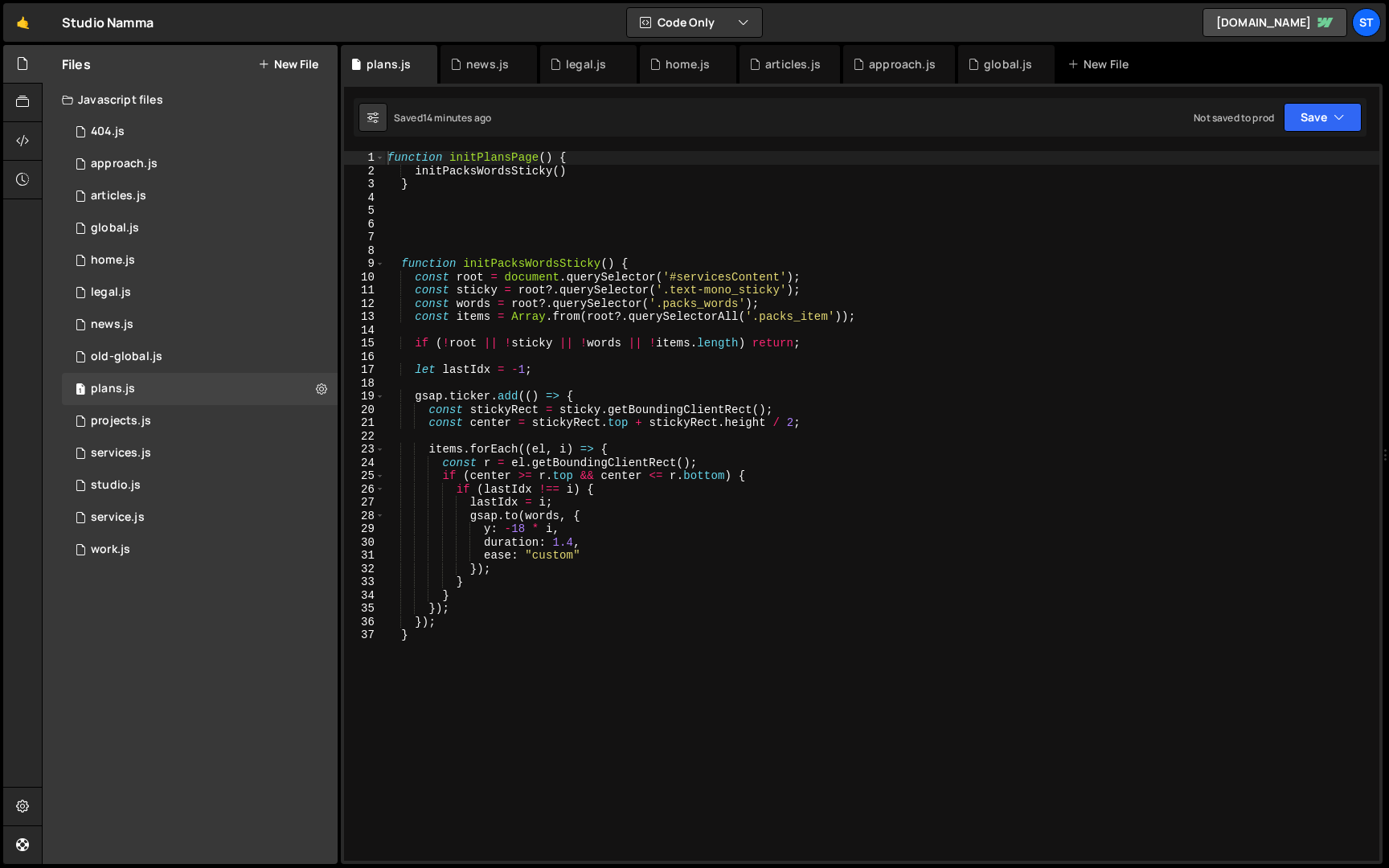
click at [552, 152] on div "function initPlansPage ( ) { initPacksWordsSticky ( ) } function initPacksWords…" at bounding box center [882, 519] width 996 height 737
click at [451, 159] on div "function initPlansPage ( ) { initPacksWordsSticky ( ) } function initPacksWords…" at bounding box center [882, 519] width 996 height 737
click at [436, 688] on div "function initPlansPage ( ) { initPacksWordsSticky ( ) } function initPacksWords…" at bounding box center [882, 519] width 996 height 737
type textarea "}"
paste textarea "initPlansPage()"
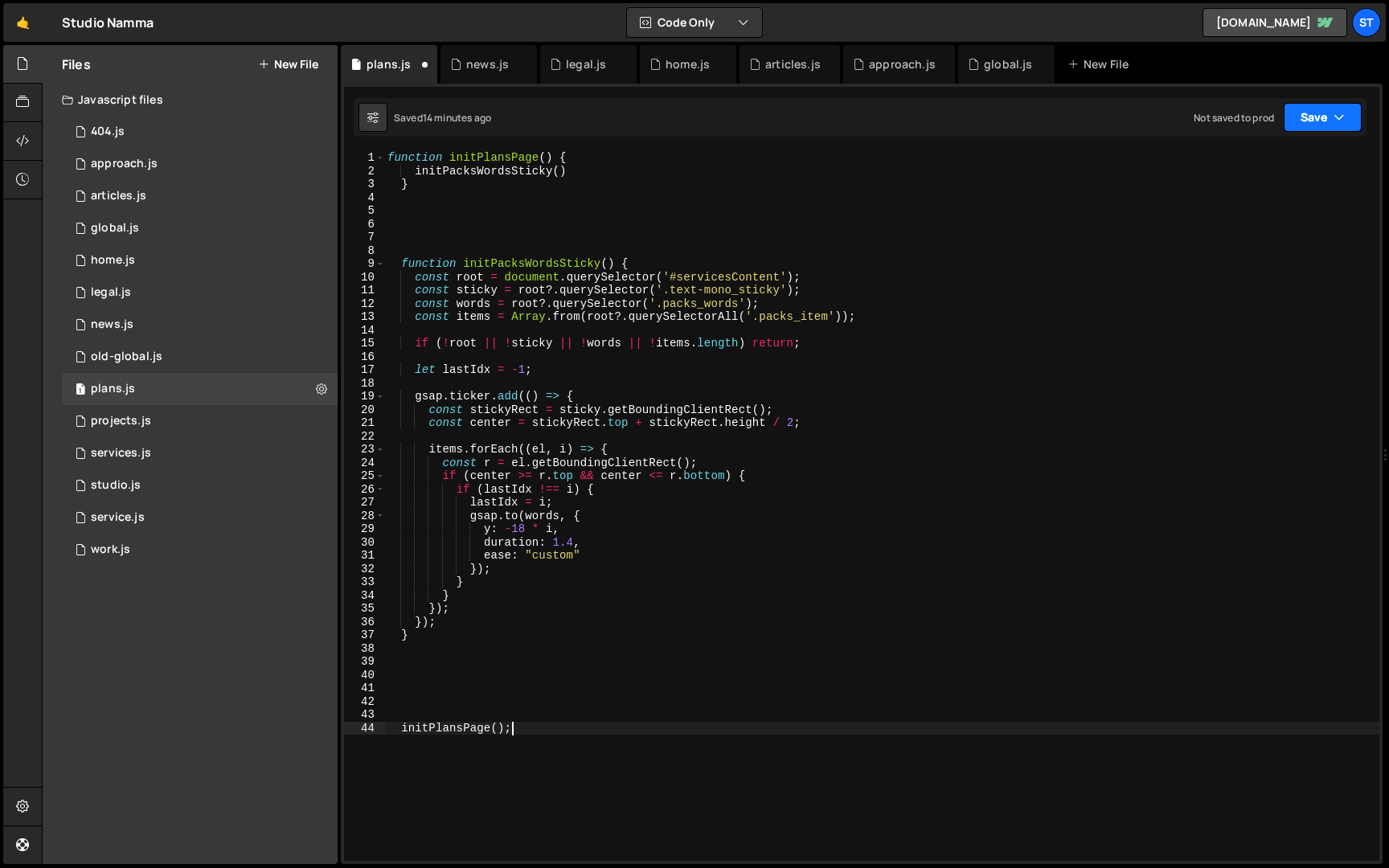
type textarea "initPlansPage();"
click at [1333, 114] on icon "button" at bounding box center [1339, 118] width 11 height 16
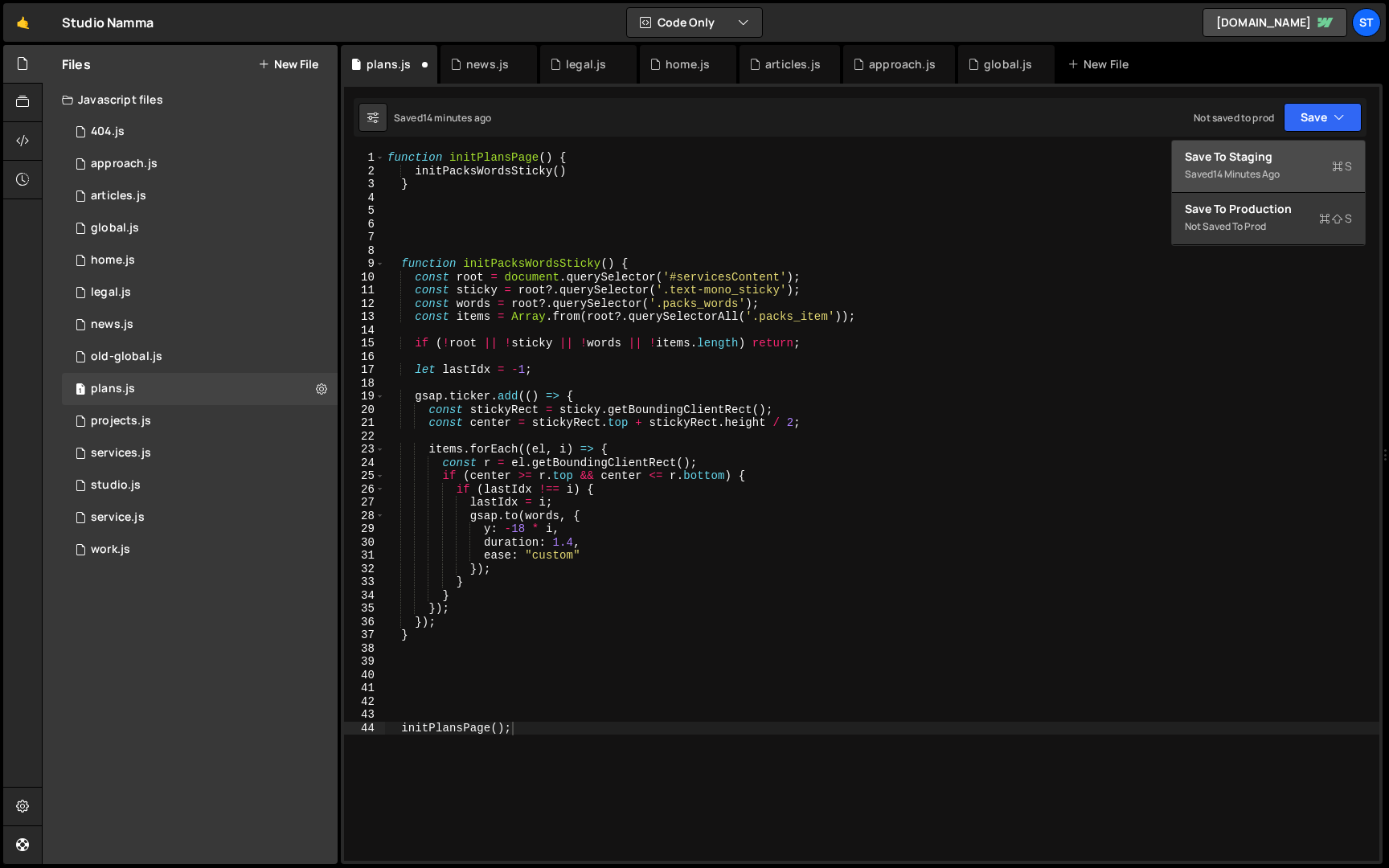
click at [1266, 162] on div "Save to Staging S" at bounding box center [1268, 156] width 167 height 16
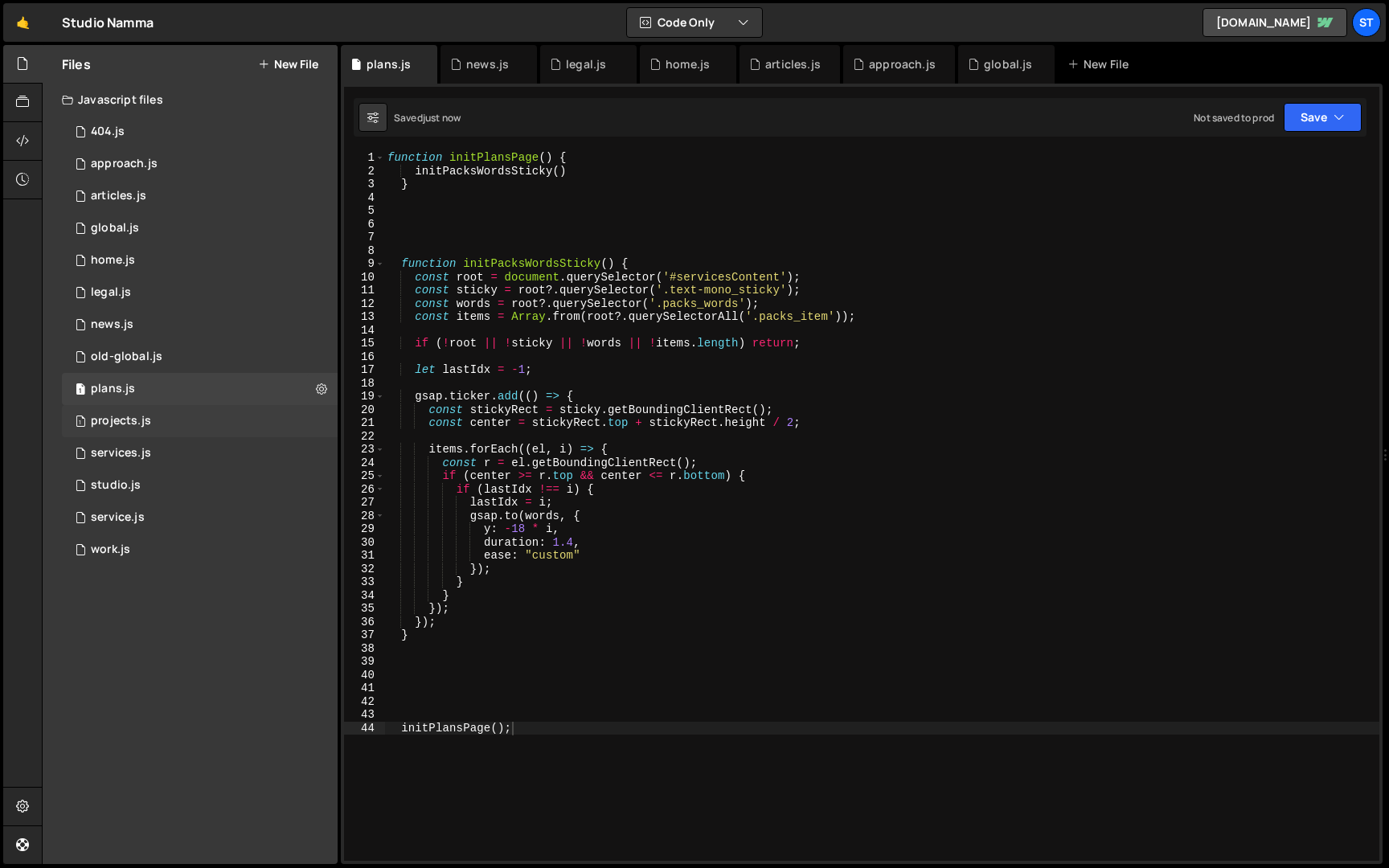
click at [281, 423] on div "1 projects.js 0" at bounding box center [200, 422] width 276 height 32
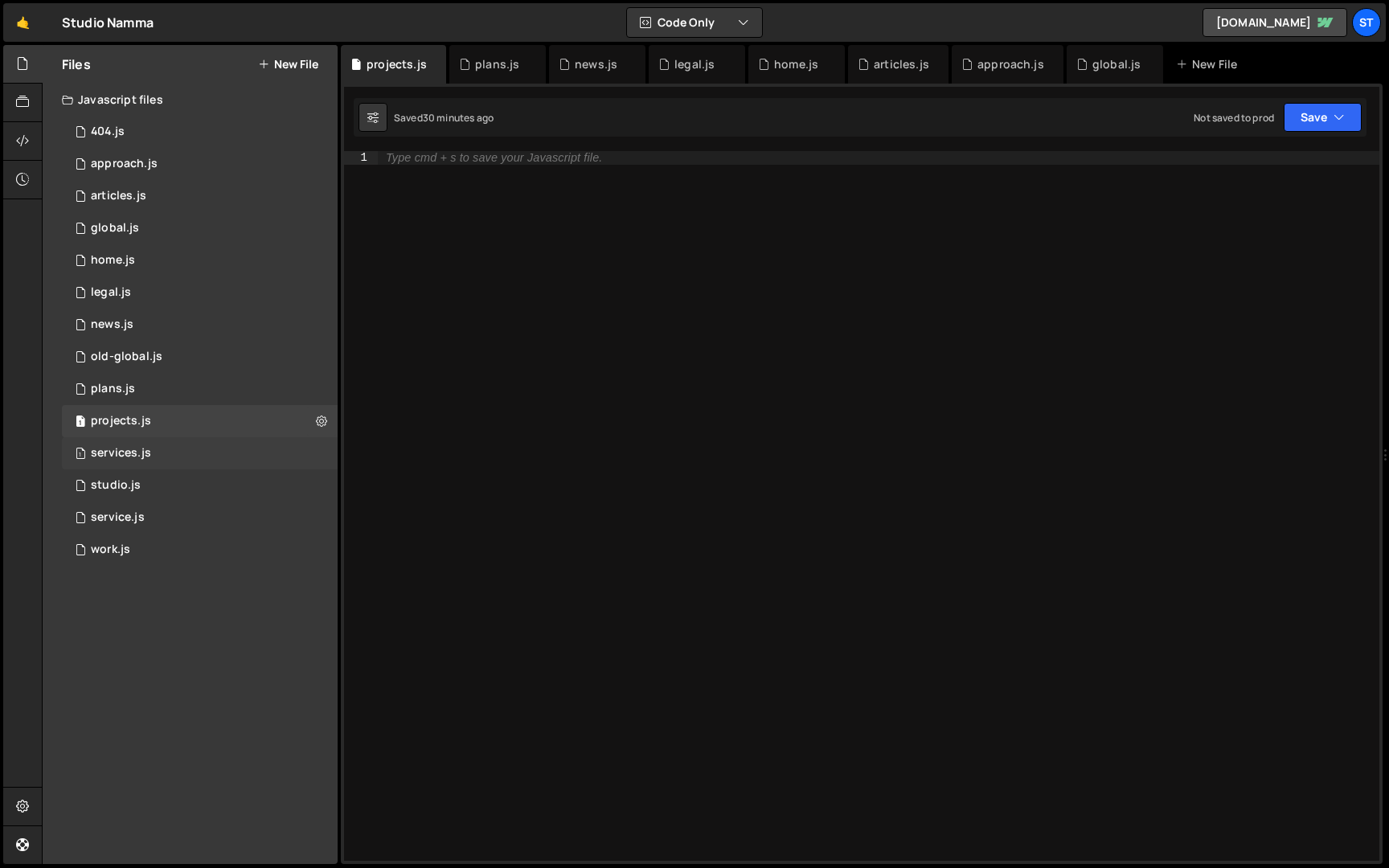
click at [218, 461] on div "1 services.js 0" at bounding box center [200, 454] width 276 height 32
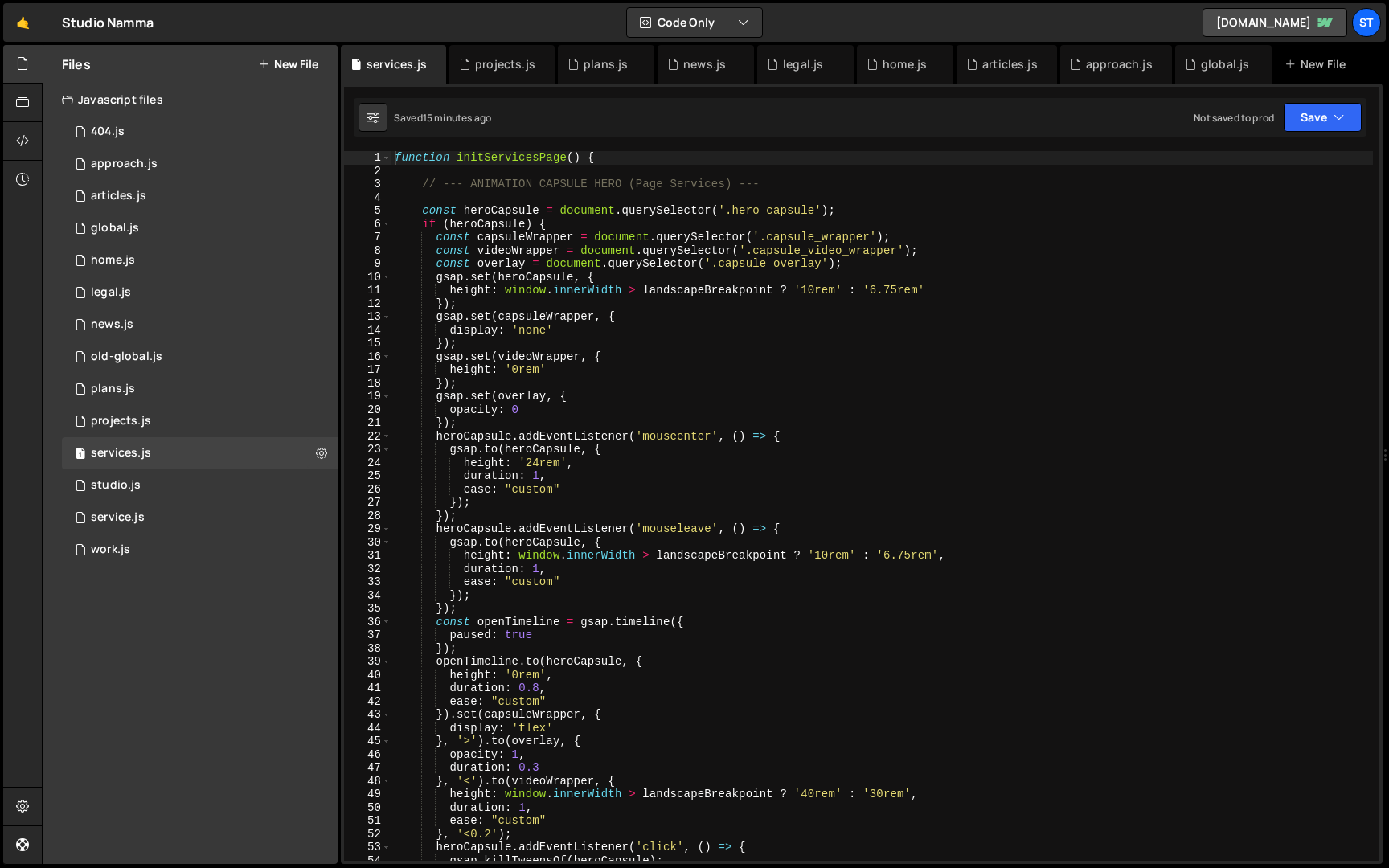
click at [578, 158] on div "function initServicesPage ( ) { // --- ANIMATION CAPSULE HERO (Page Services) -…" at bounding box center [883, 519] width 982 height 737
click at [456, 159] on div "function initServicesPage ( ) { // --- ANIMATION CAPSULE HERO (Page Services) -…" at bounding box center [883, 519] width 982 height 737
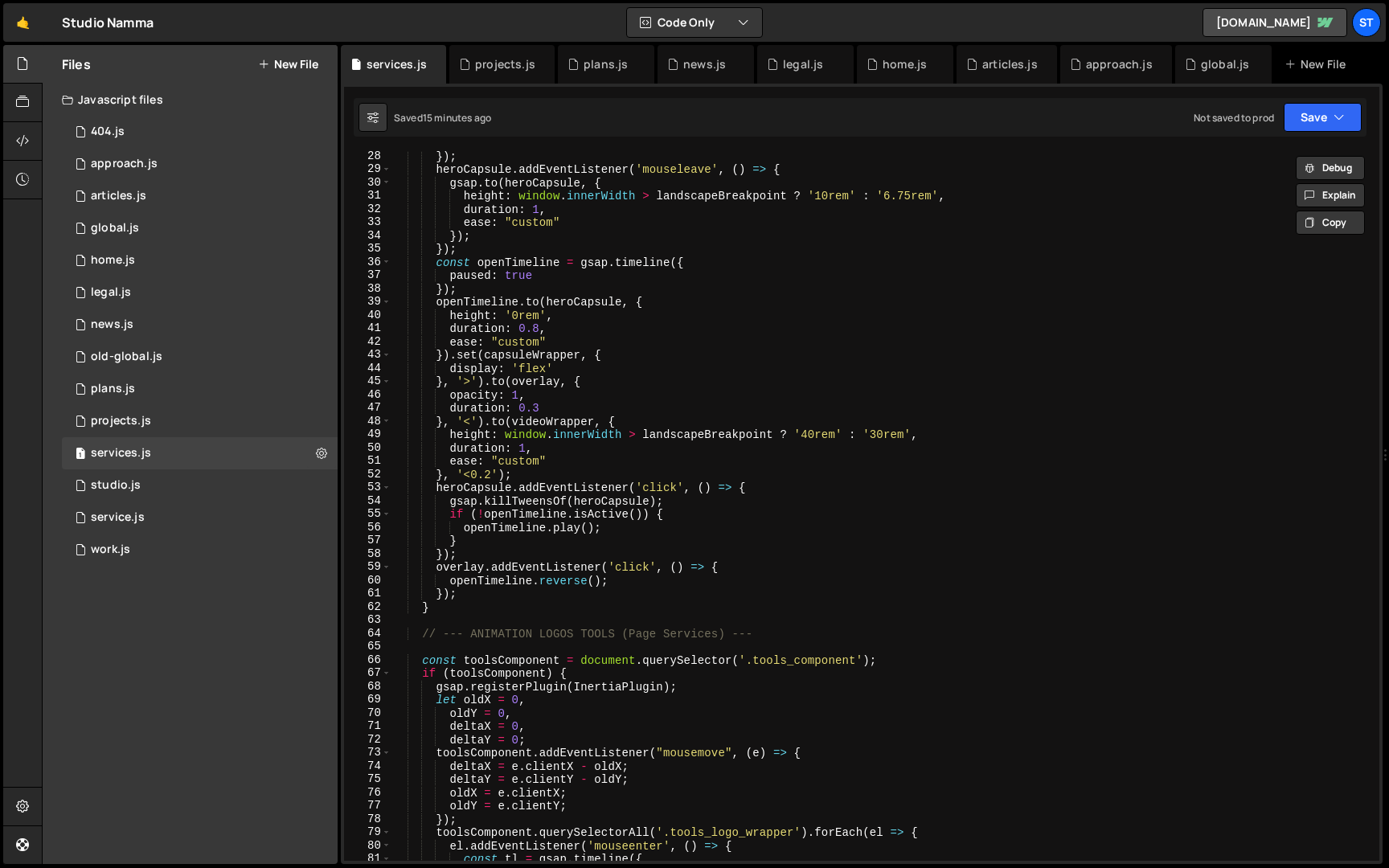
scroll to position [1562, 0]
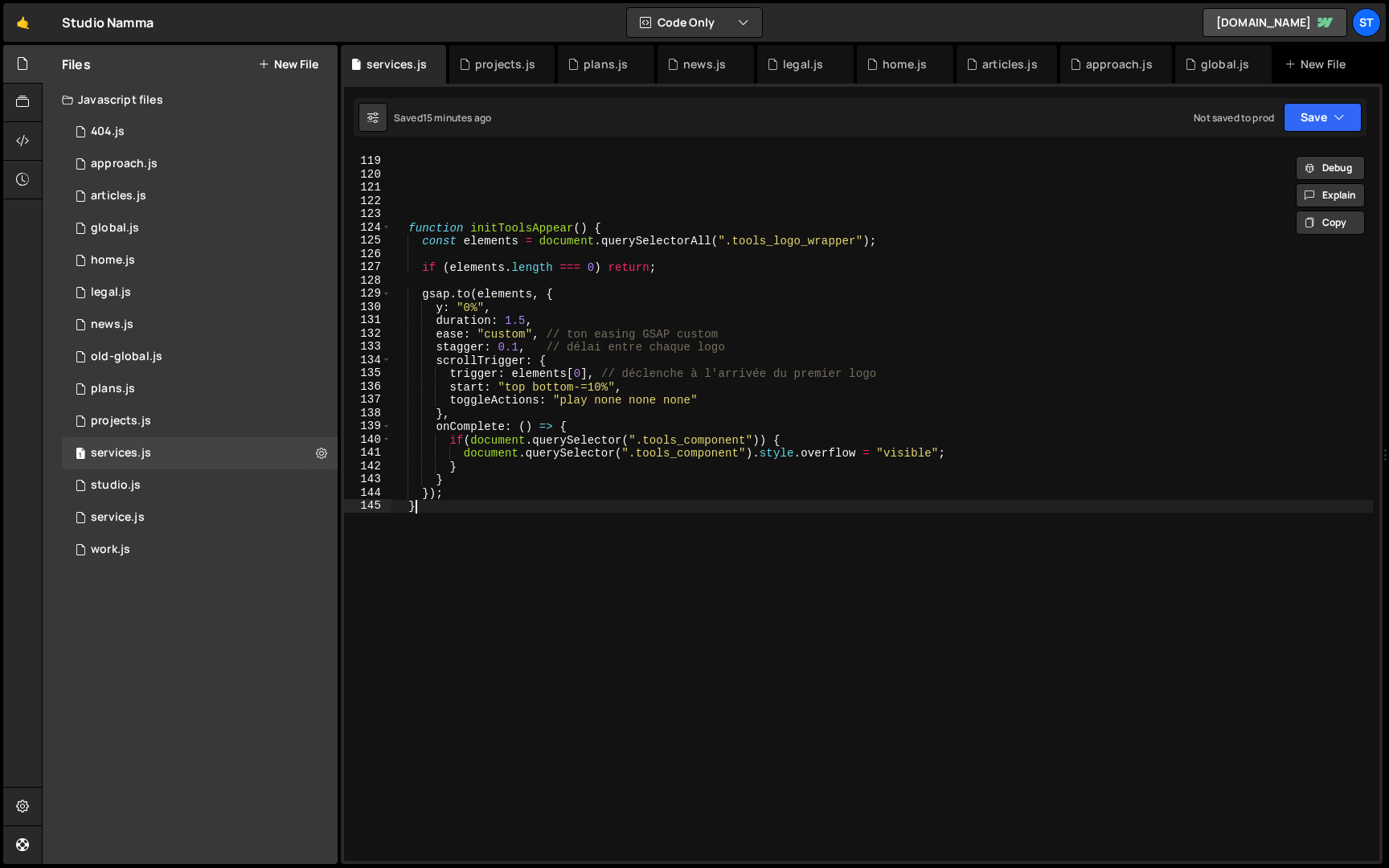
click at [497, 572] on div "function initToolsAppear ( ) { const elements = document . querySelectorAll ( "…" at bounding box center [883, 510] width 982 height 737
type textarea "}"
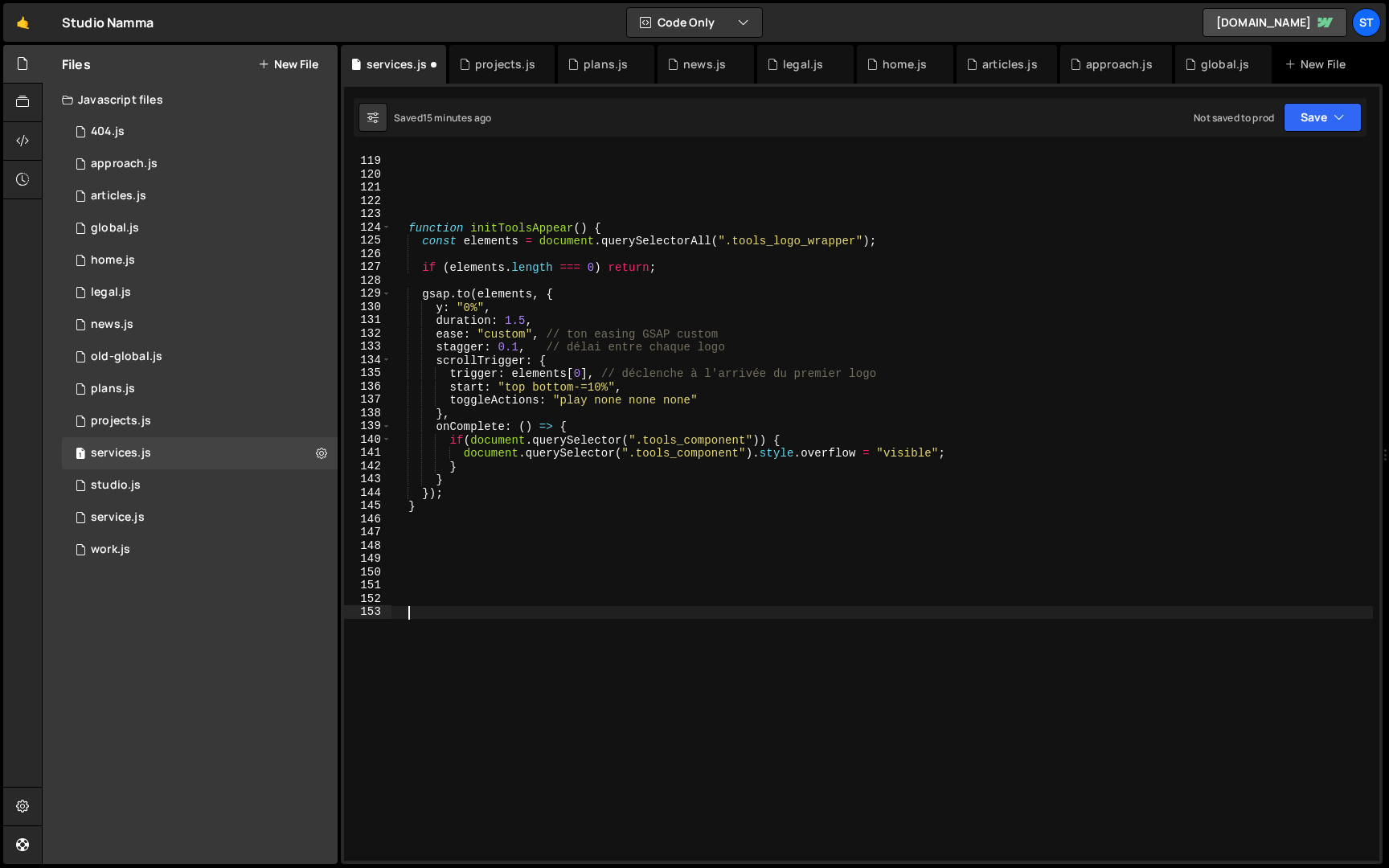
paste textarea "initServicesPage()"
type textarea "initServicesPage();"
click at [1329, 105] on button "Save" at bounding box center [1323, 118] width 78 height 29
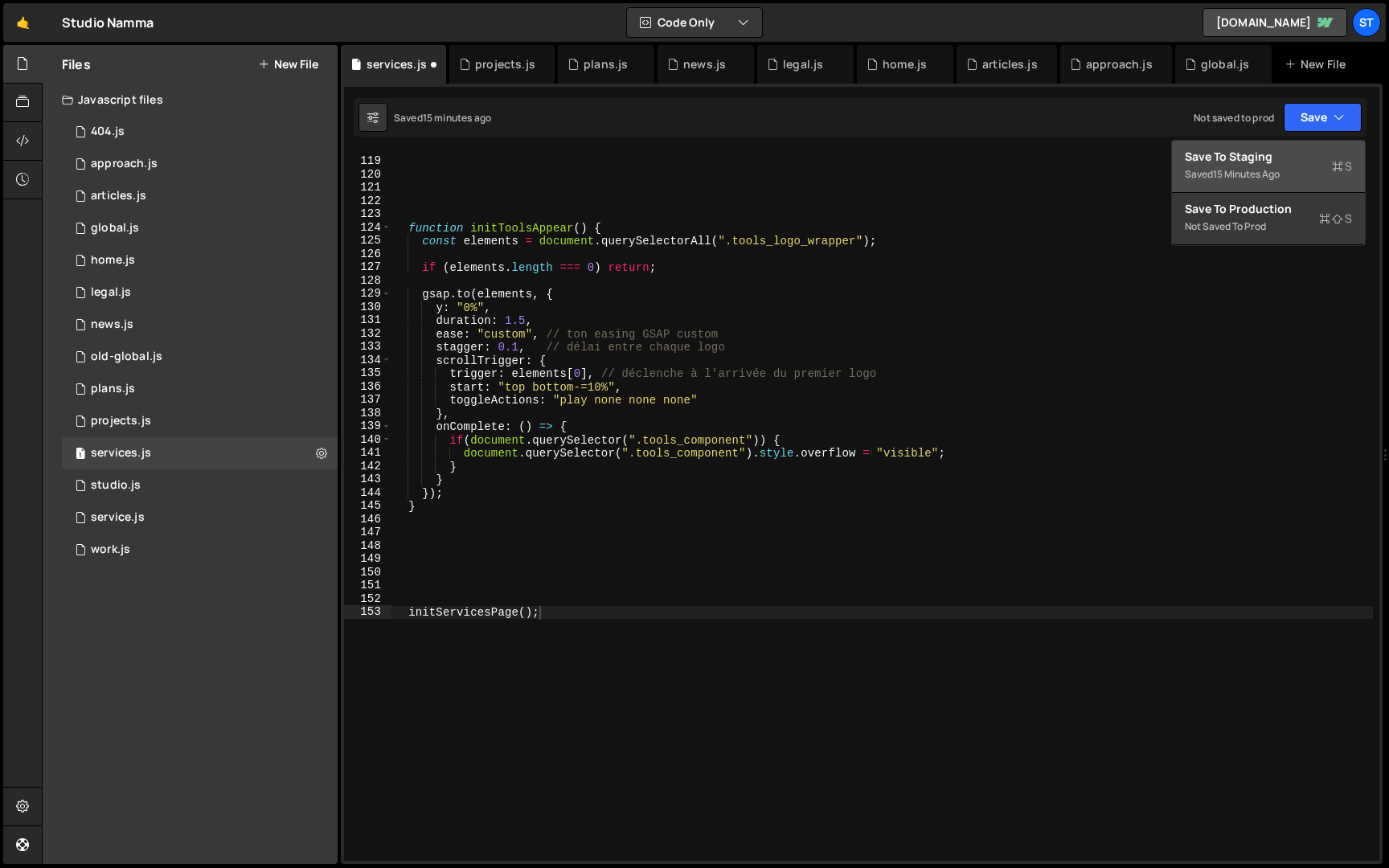
click at [1283, 160] on div "Save to Staging S" at bounding box center [1268, 156] width 167 height 16
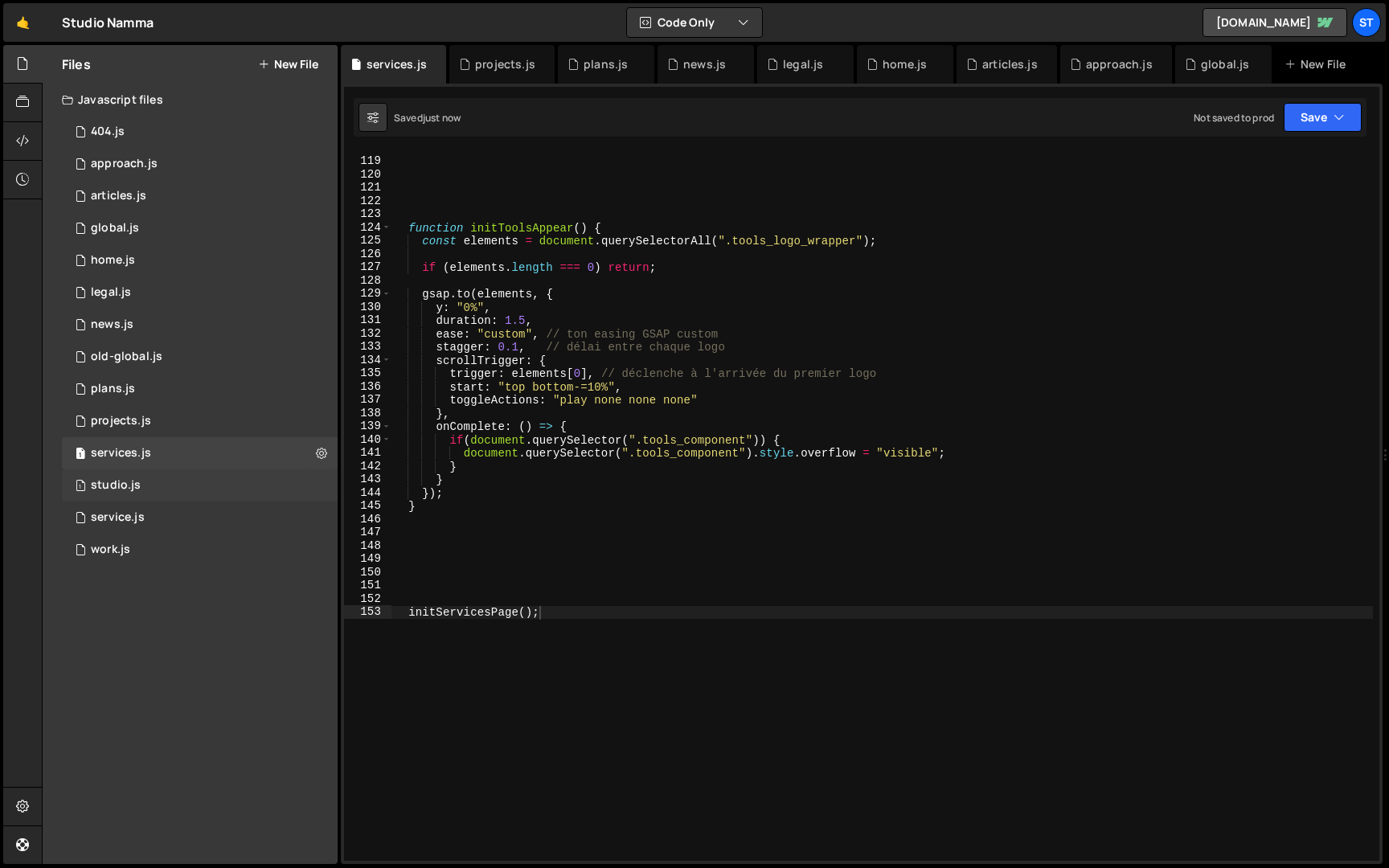
click at [193, 475] on div "1 studio.js 0" at bounding box center [200, 485] width 276 height 32
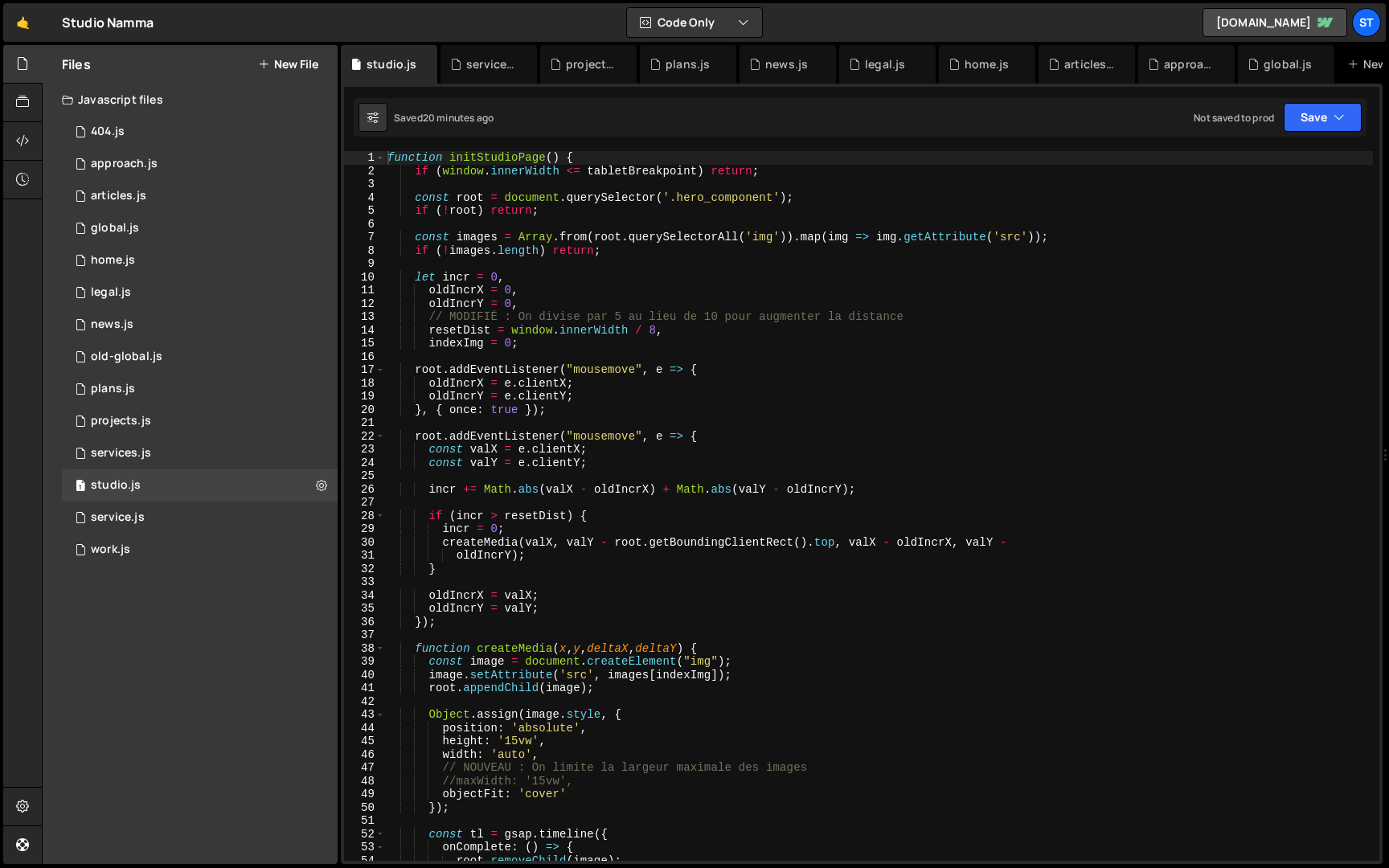
click at [559, 160] on div "function initStudioPage ( ) { if ( window . innerWidth <= tabletBreakpoint ) re…" at bounding box center [879, 519] width 989 height 737
click at [451, 156] on div "function initStudioPage ( ) { if ( window . innerWidth <= tabletBreakpoint ) re…" at bounding box center [879, 519] width 989 height 737
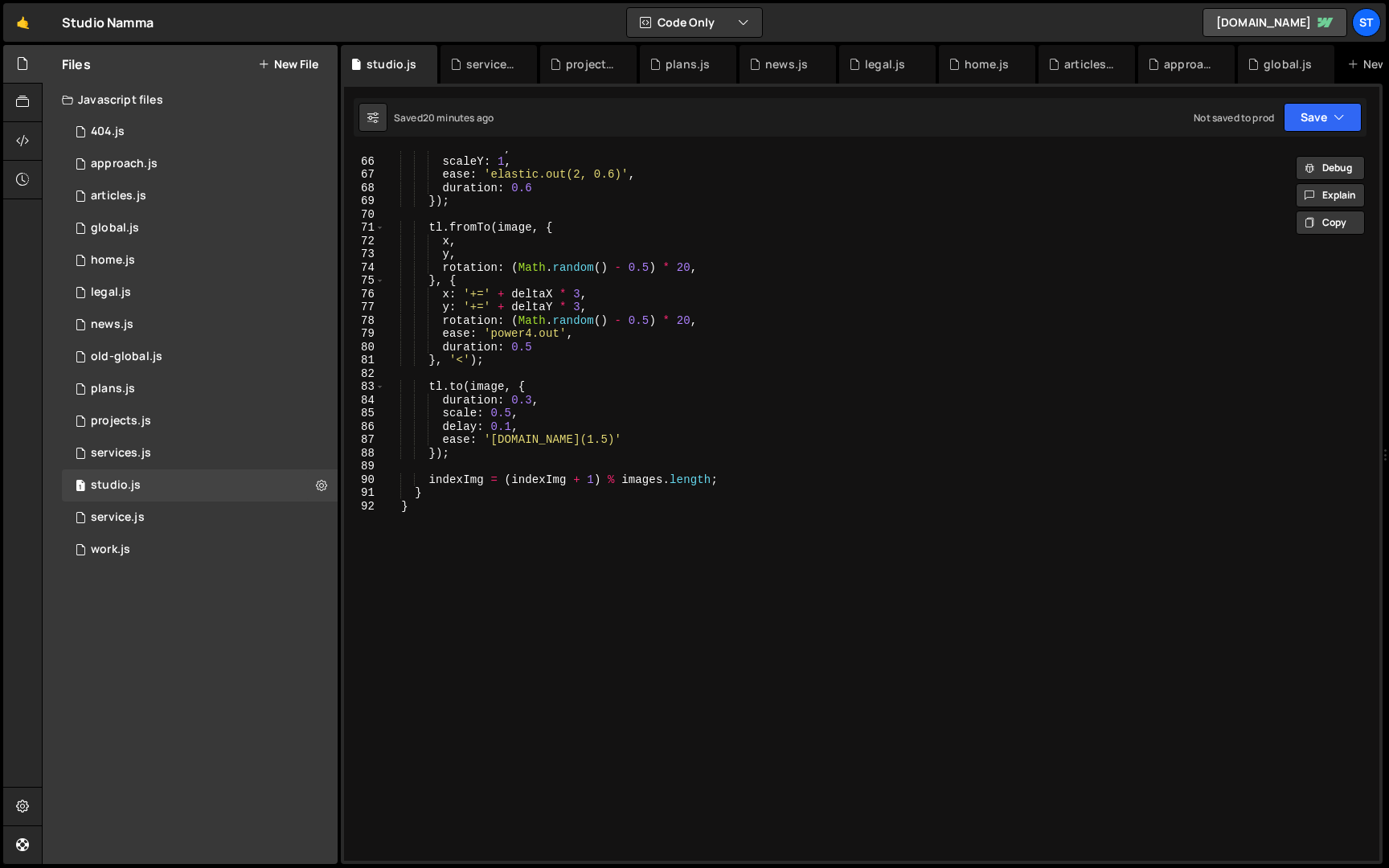
click at [465, 594] on div "scaleX : 1 , scaleY : 1 , ease : 'elastic.out(2, 0.6)' , duration : 0.6 }) ; tl…" at bounding box center [879, 510] width 989 height 737
type textarea "}"
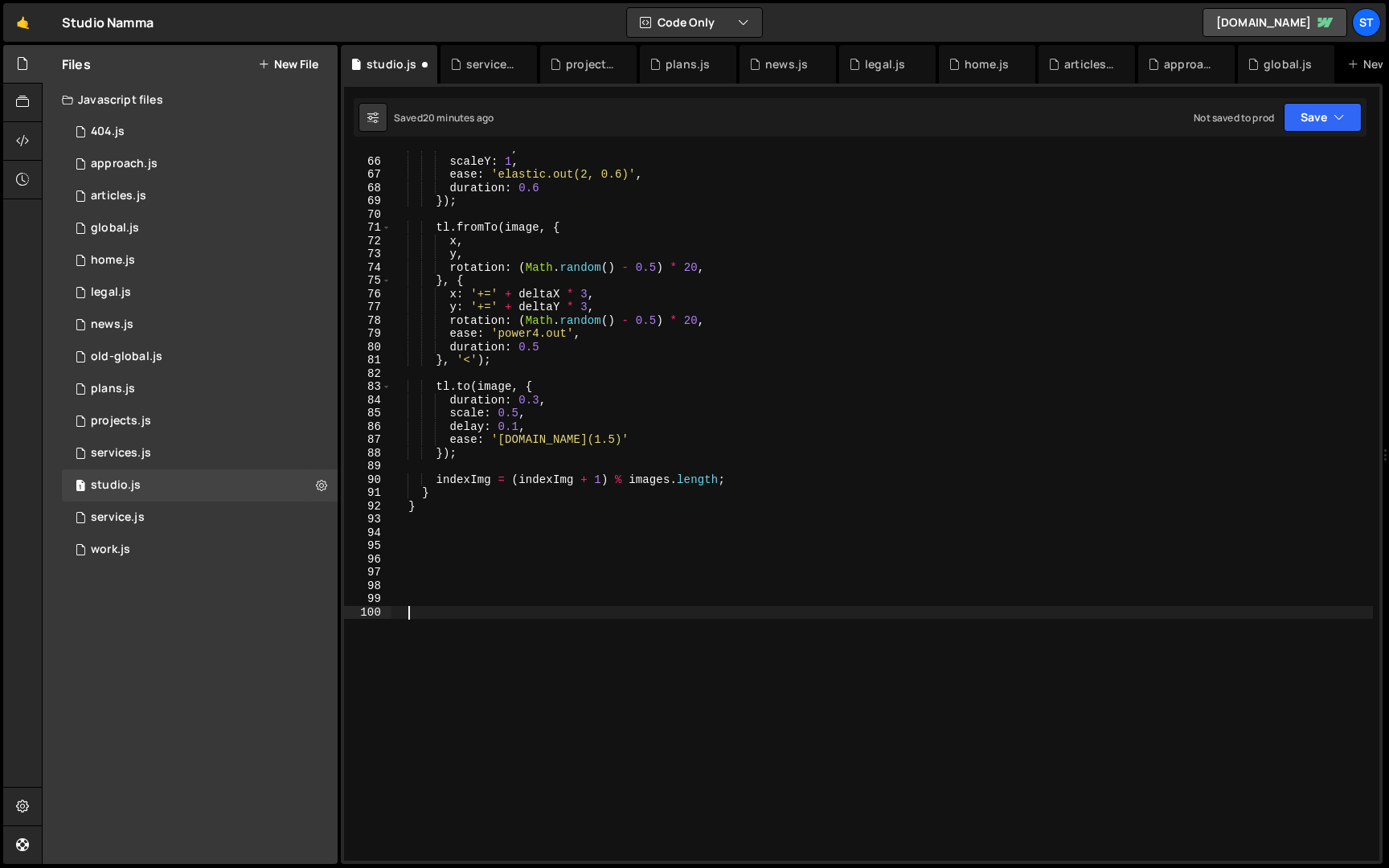
paste textarea "initStudioPage()"
type textarea "initStudioPage();"
click at [1305, 105] on button "Save" at bounding box center [1323, 118] width 78 height 29
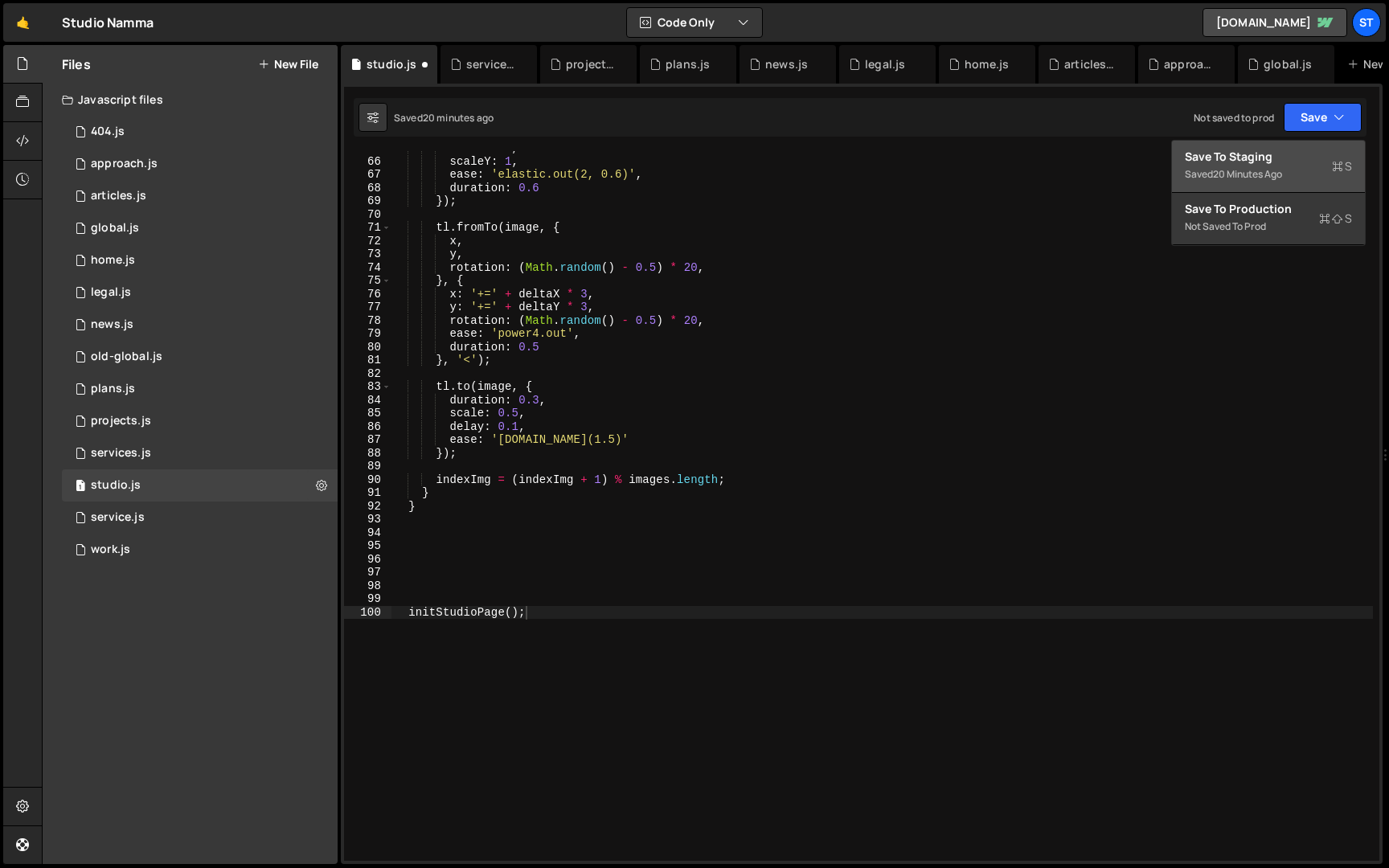
click at [1280, 150] on div "Save to Staging S" at bounding box center [1268, 156] width 167 height 16
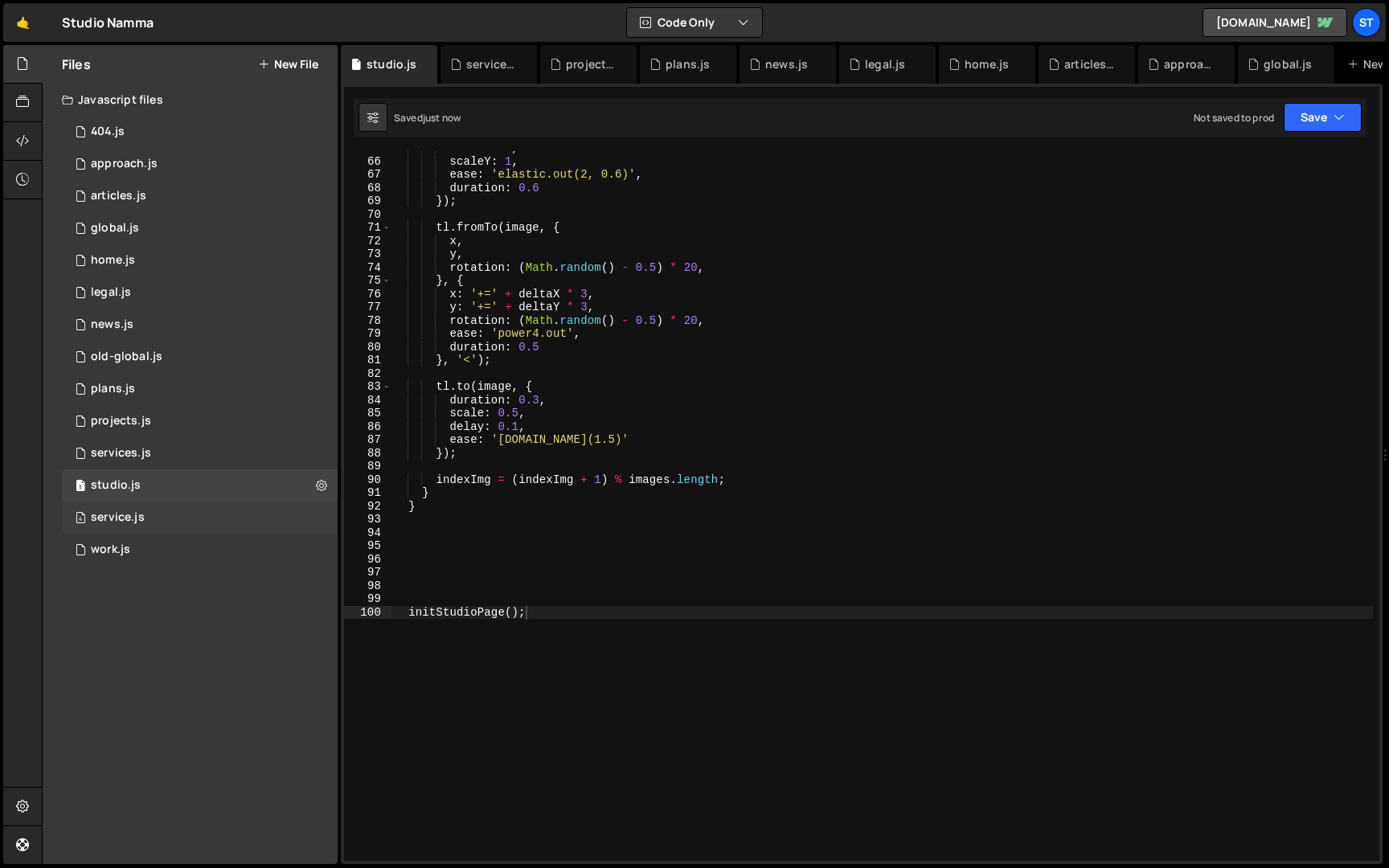
click at [191, 509] on div "4 service.js 0" at bounding box center [200, 517] width 276 height 32
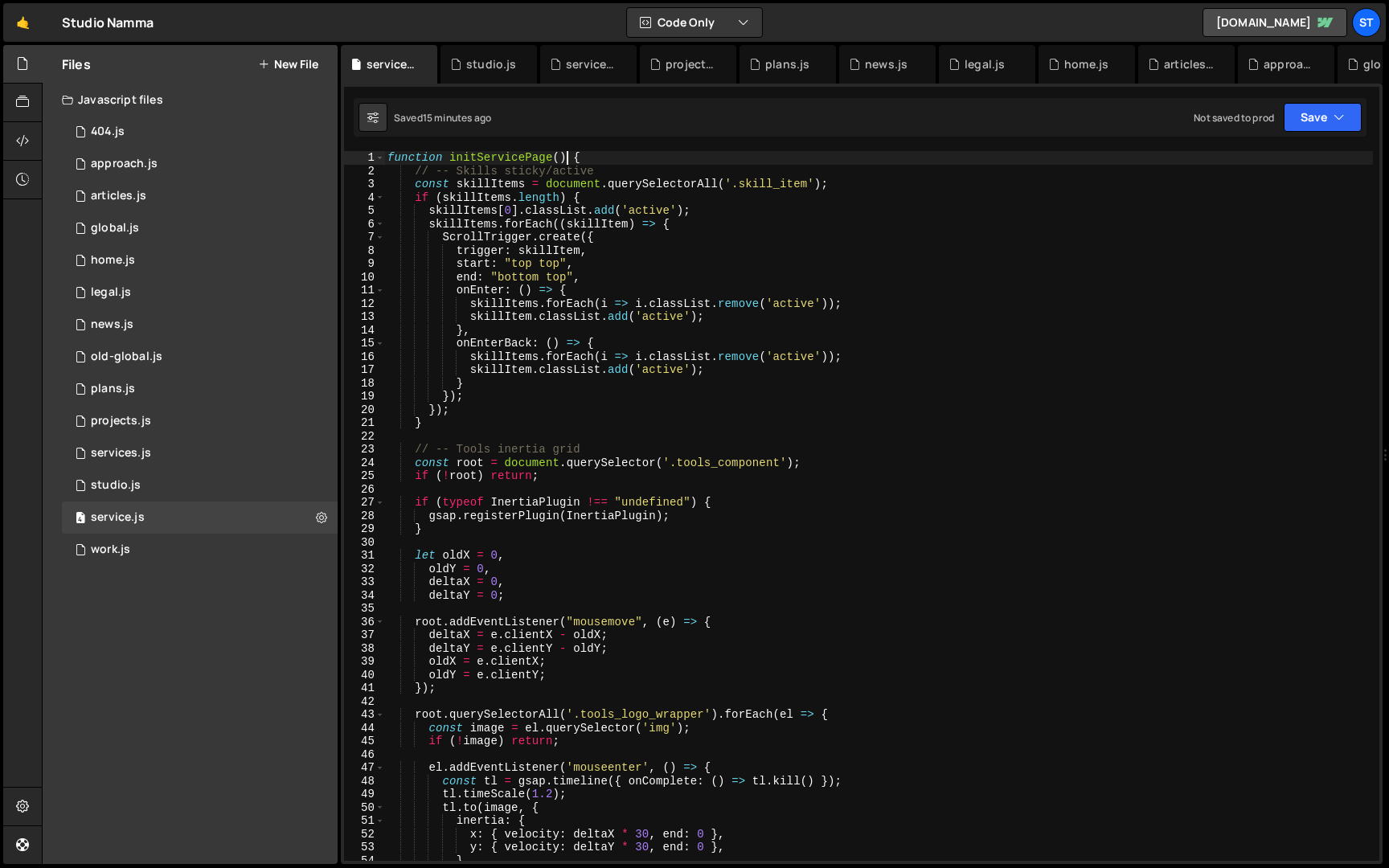
click at [567, 156] on div "function initServicePage ( ) { // -- Skills sticky/active const skillItems = do…" at bounding box center [879, 519] width 989 height 737
click at [448, 157] on div "function initServicePage ( ) { // -- Skills sticky/active const skillItems = do…" at bounding box center [879, 519] width 989 height 737
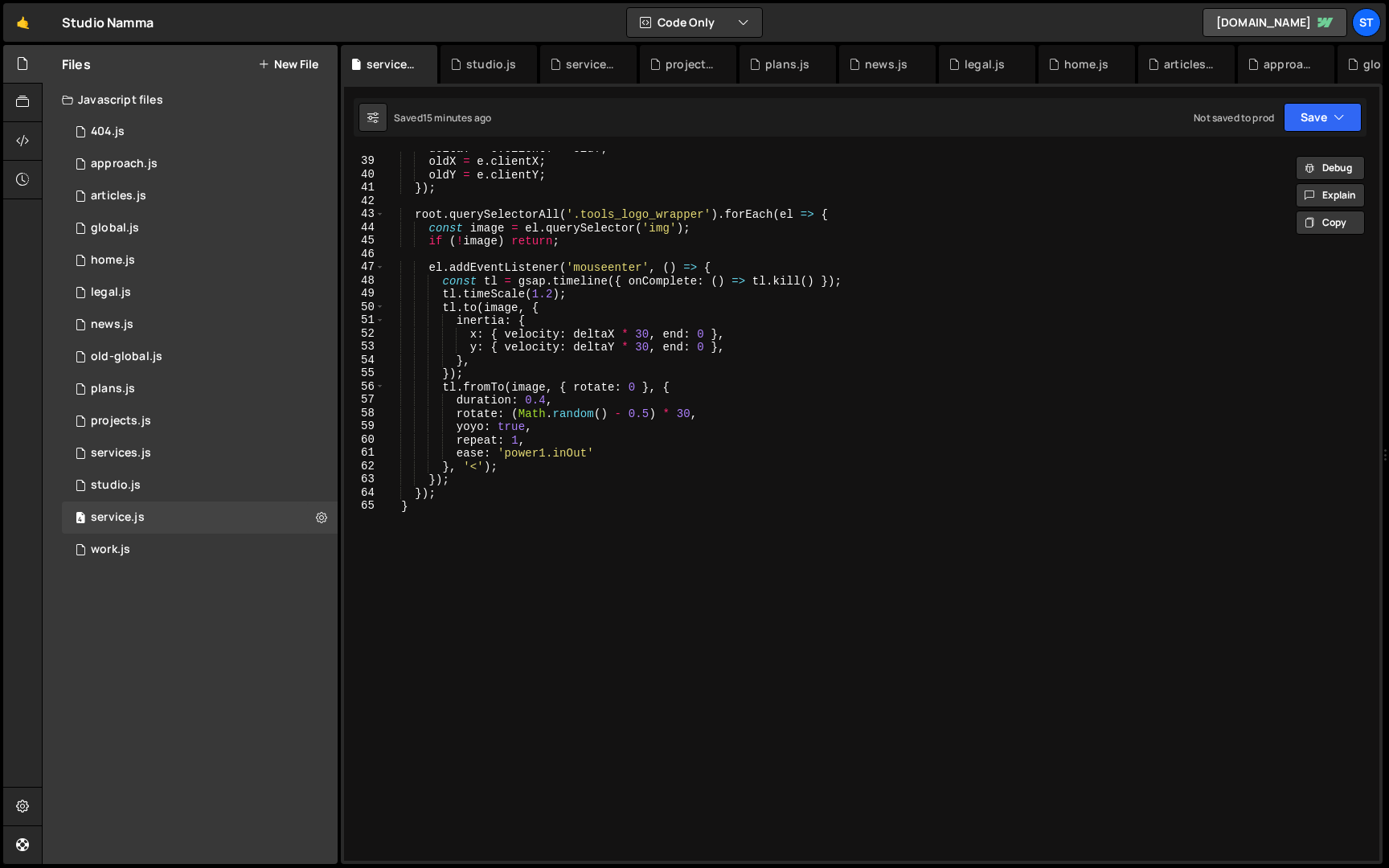
click at [484, 543] on div "deltaY = e . clientY - oldY ; oldX = e . clientX ; oldY = e . clientY ; }) ; ro…" at bounding box center [879, 510] width 989 height 737
type textarea "}"
paste textarea "initServicePage()"
type textarea "initServicePage();"
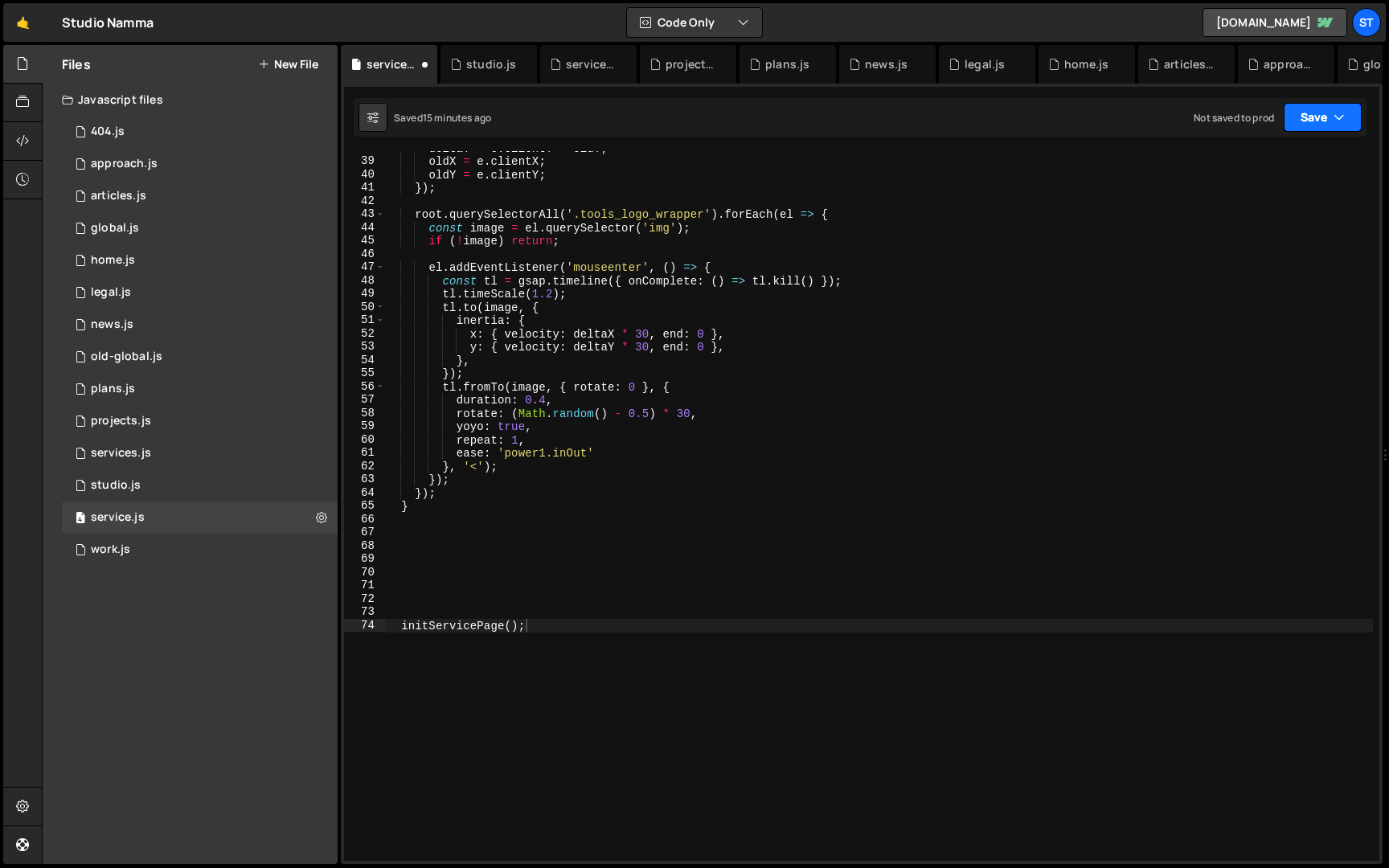
click at [1310, 118] on button "Save" at bounding box center [1323, 118] width 78 height 29
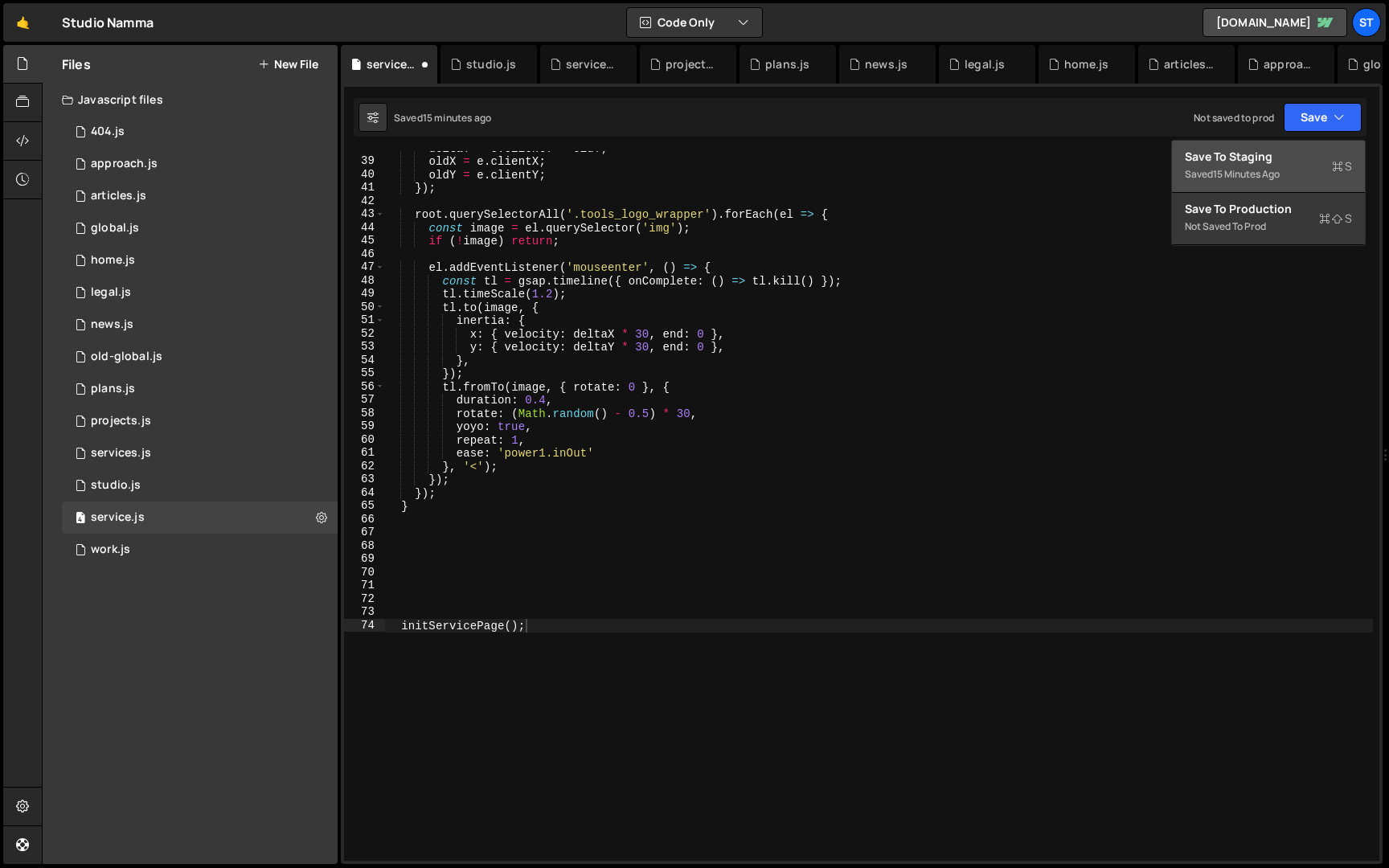
click at [1234, 152] on div "Save to Staging S" at bounding box center [1268, 156] width 167 height 16
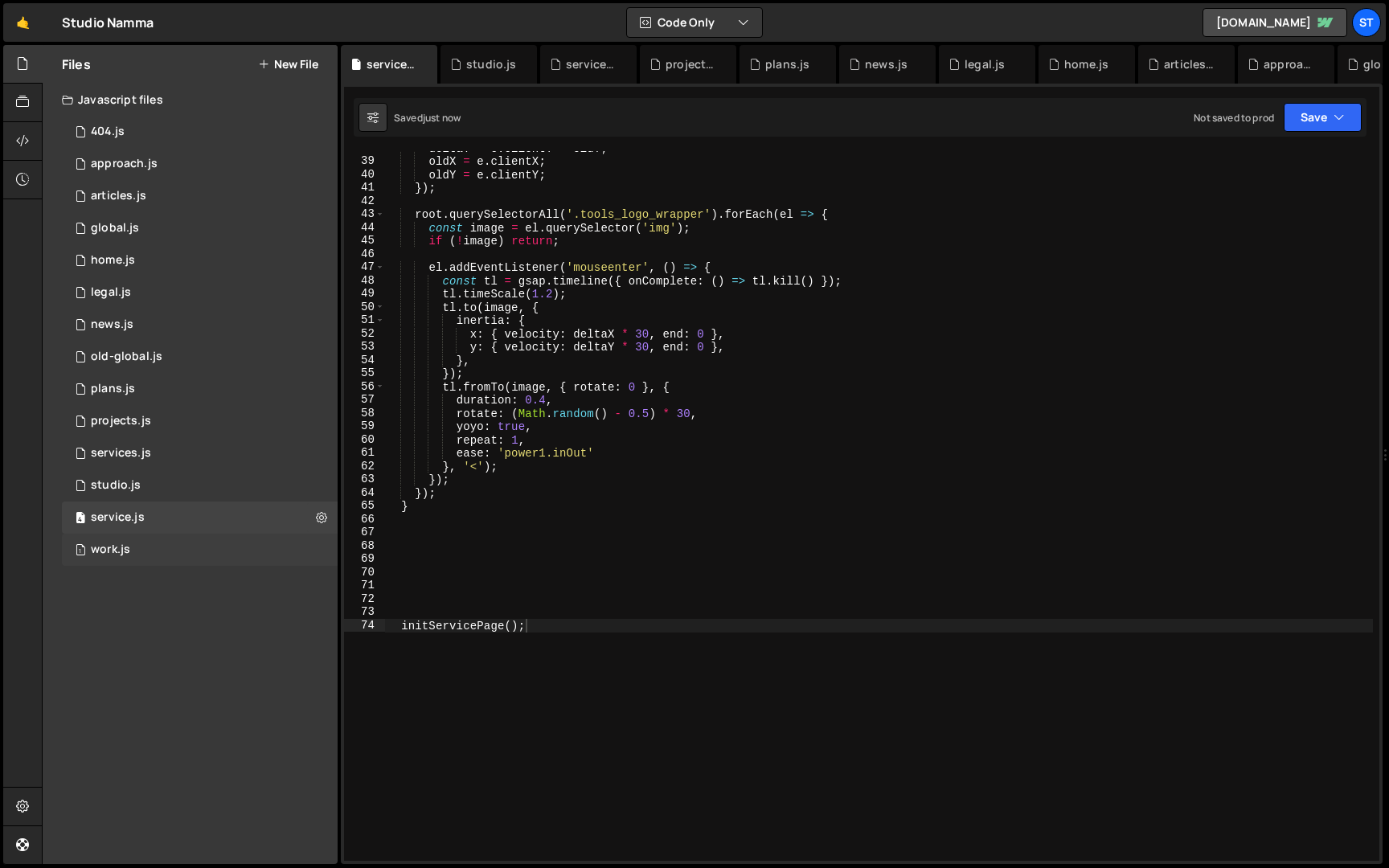
click at [254, 551] on div "1 work.js 0" at bounding box center [200, 550] width 276 height 32
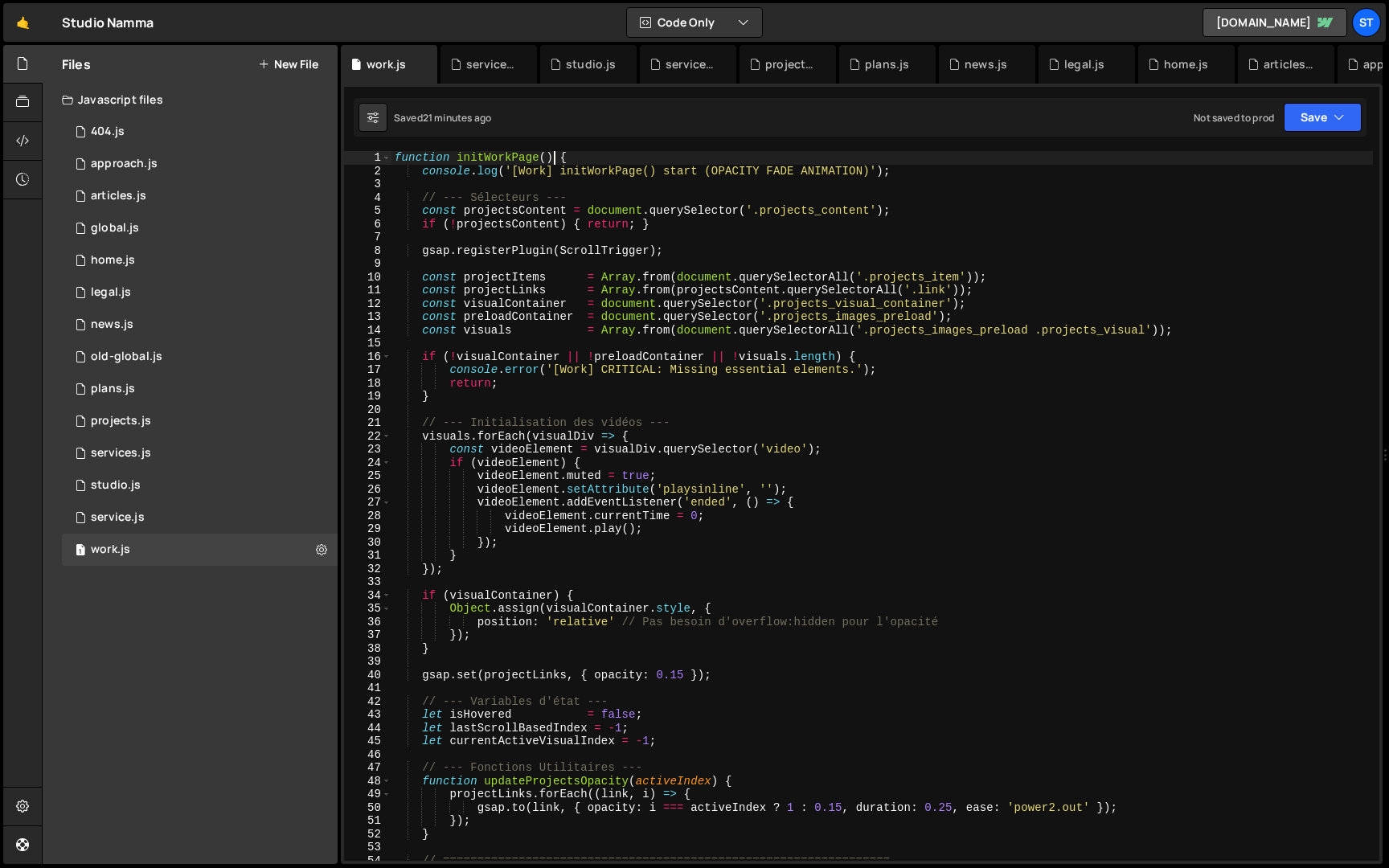
click at [555, 156] on div "function initWorkPage ( ) { console . log ( '[Work] initWorkPage() start (OPACI…" at bounding box center [883, 519] width 982 height 737
click at [455, 159] on div "function initWorkPage ( ) { console . log ( '[Work] initWorkPage() start (OPACI…" at bounding box center [883, 519] width 982 height 737
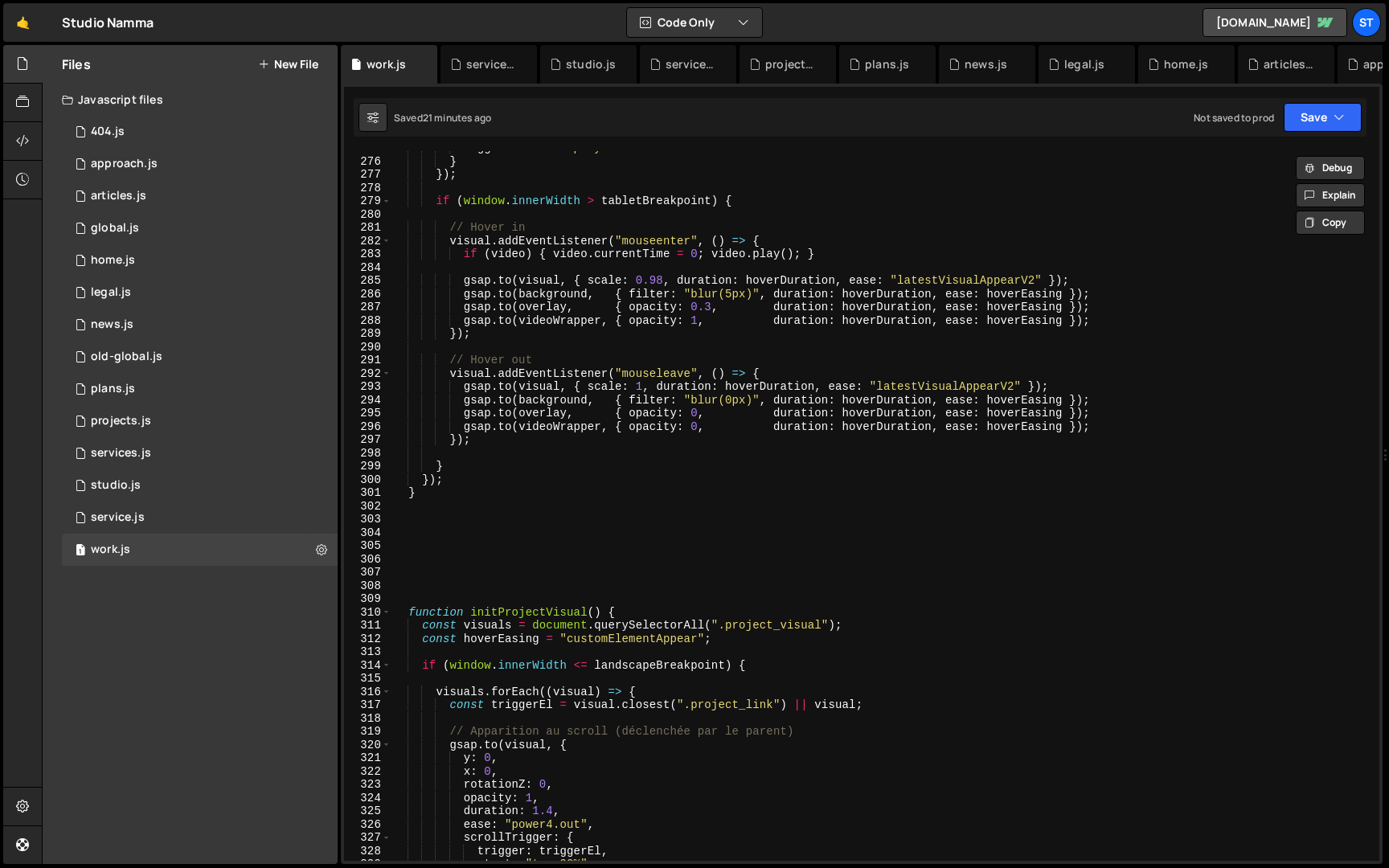
scroll to position [4081, 0]
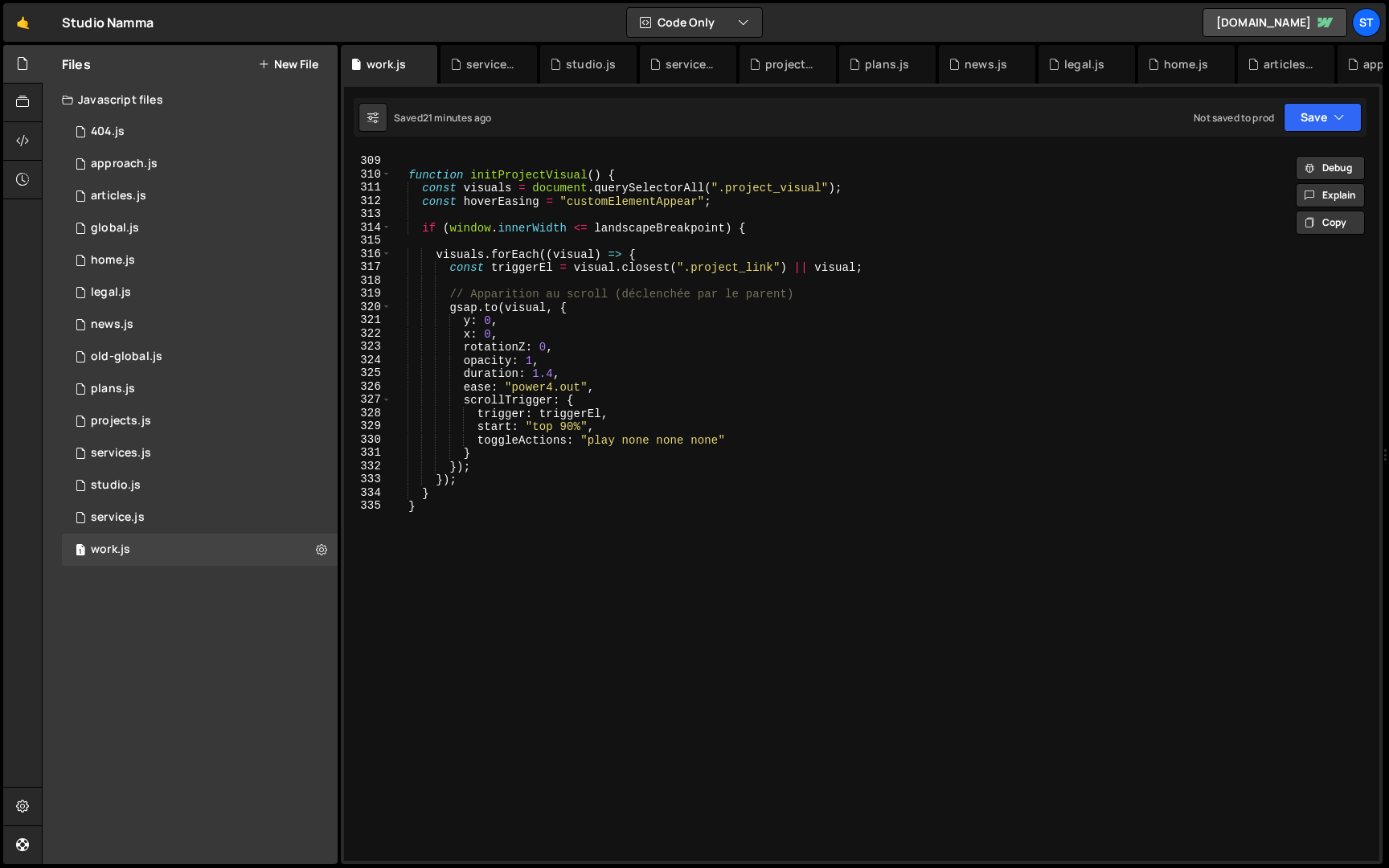
click at [531, 492] on div "function initProjectVisual ( ) { const visuals = document . querySelectorAll ( …" at bounding box center [883, 510] width 982 height 737
click at [519, 505] on div "function initProjectVisual ( ) { const visuals = document . querySelectorAll ( …" at bounding box center [883, 510] width 982 height 737
type textarea "}"
paste textarea "initWorkPage()"
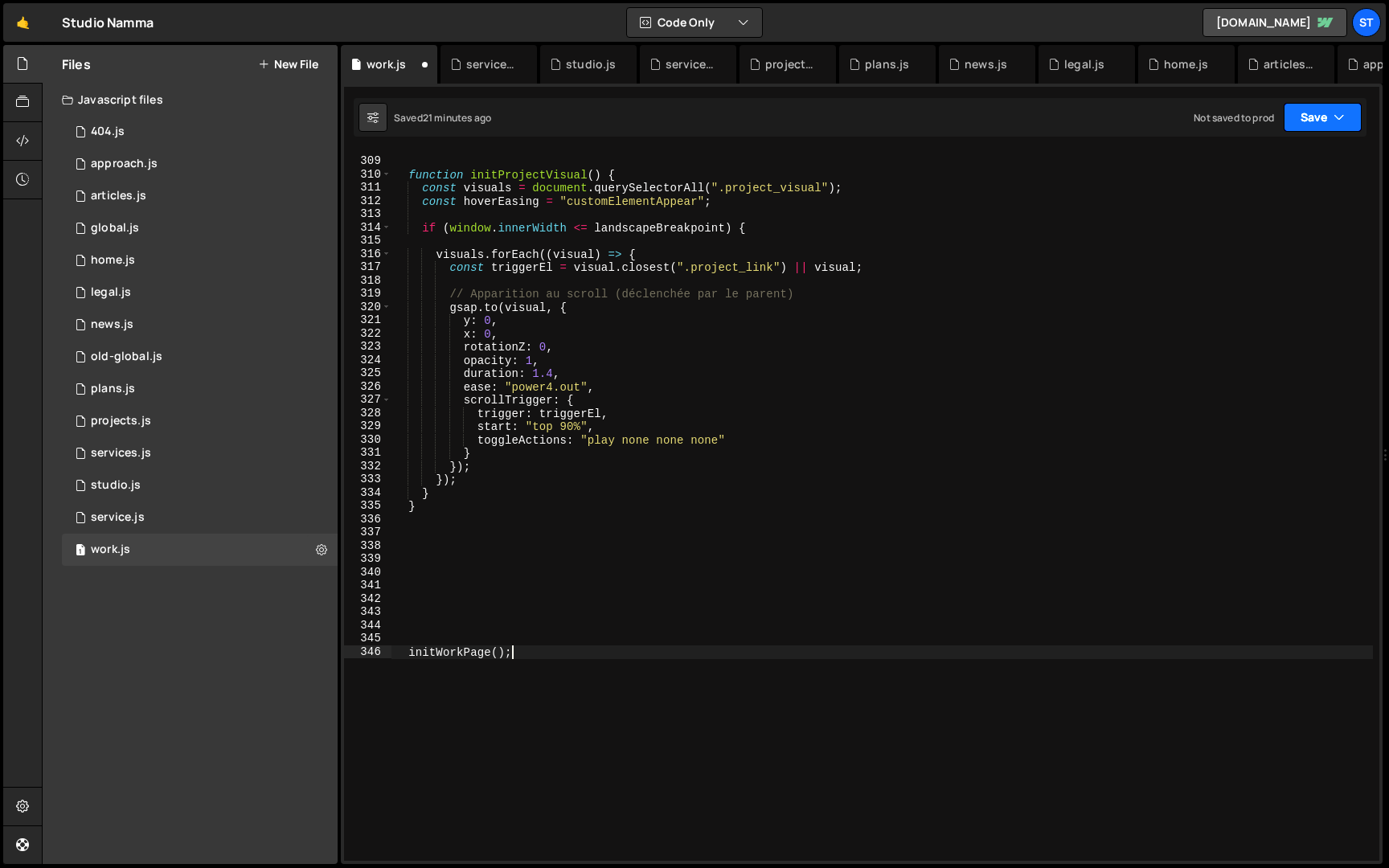
type textarea "initWorkPage();"
click at [1313, 115] on button "Save" at bounding box center [1323, 118] width 78 height 29
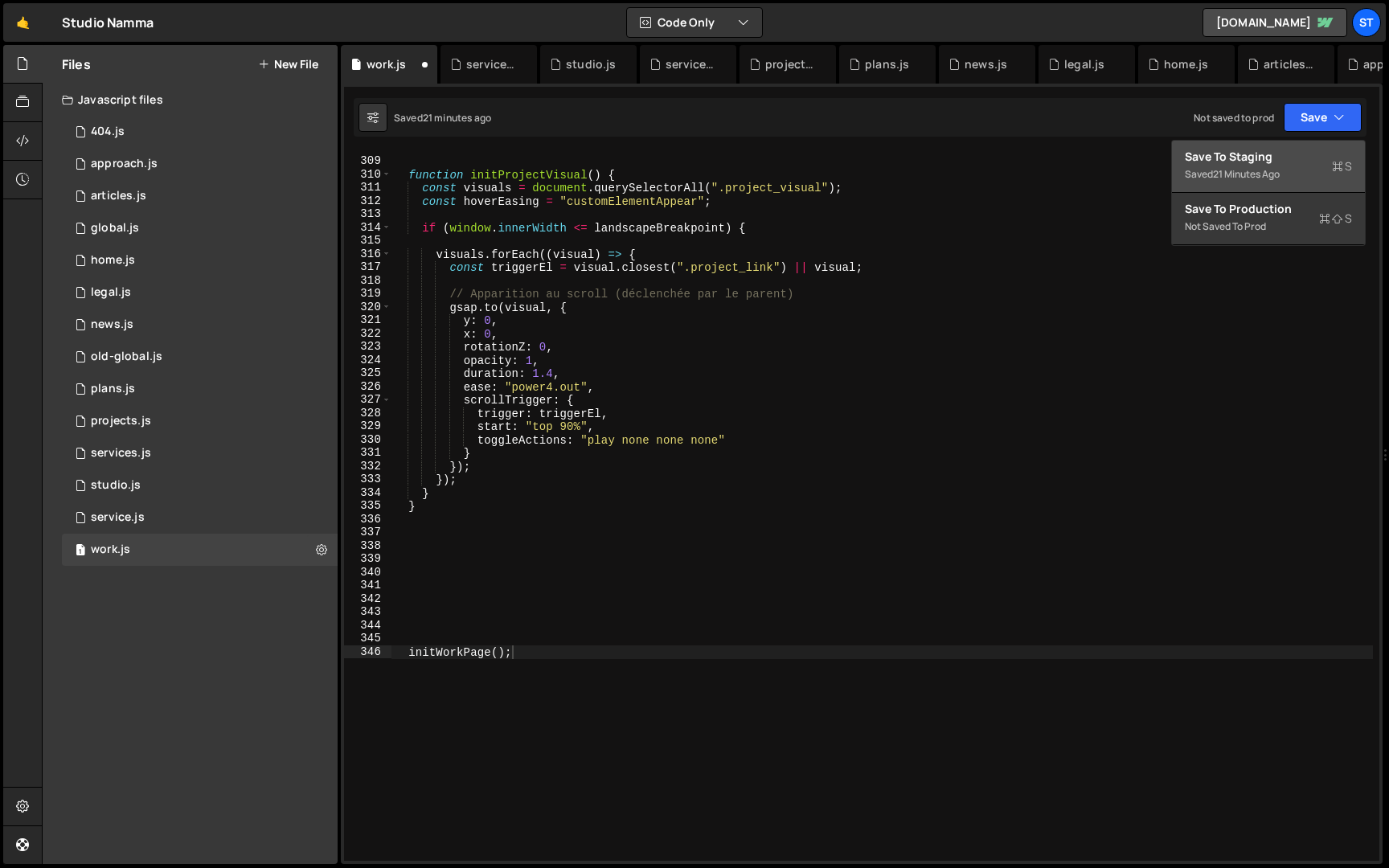
click at [1242, 175] on div "21 minutes ago" at bounding box center [1246, 173] width 67 height 14
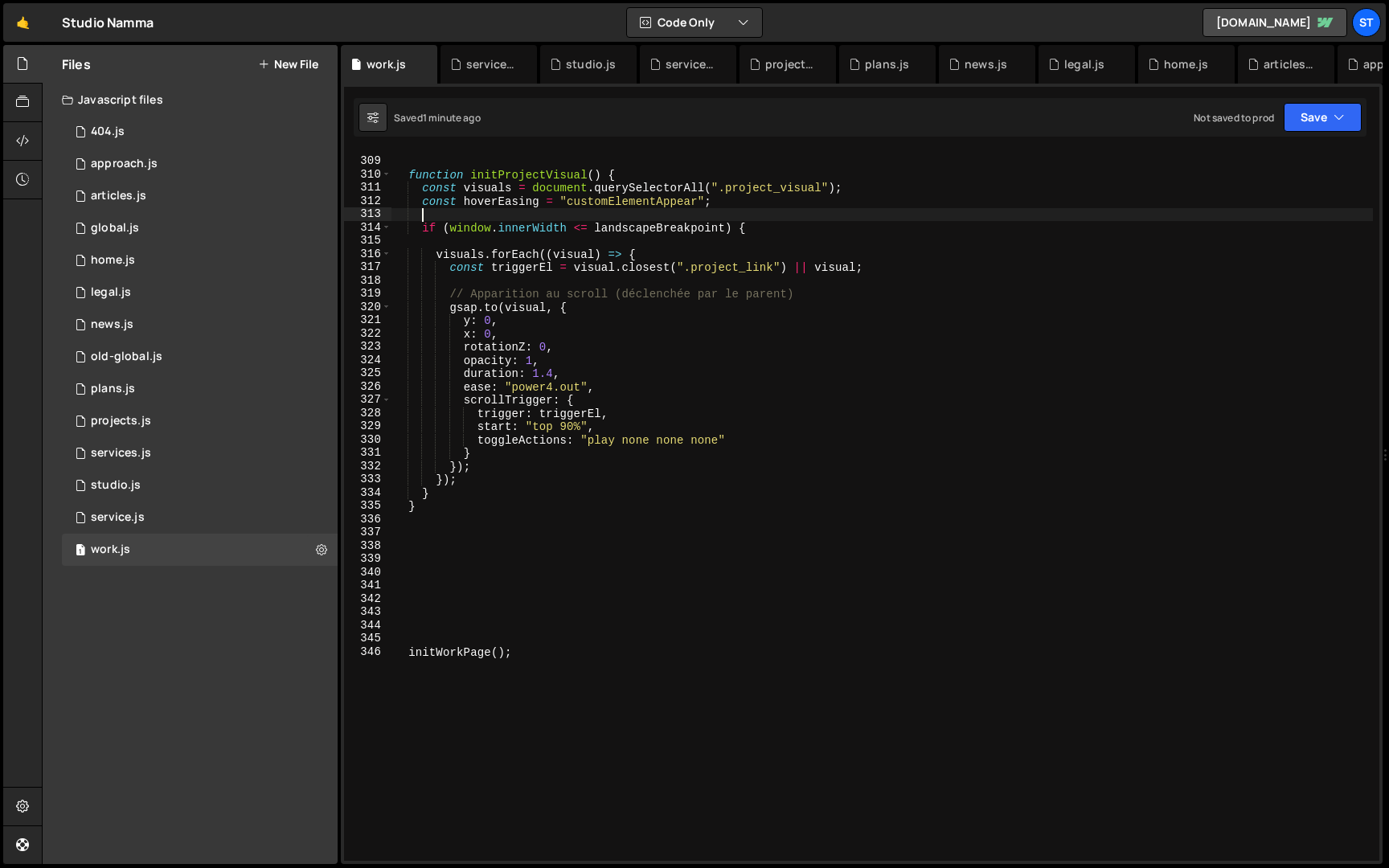
click at [543, 214] on div "function initProjectVisual ( ) { const visuals = document . querySelectorAll ( …" at bounding box center [883, 510] width 982 height 737
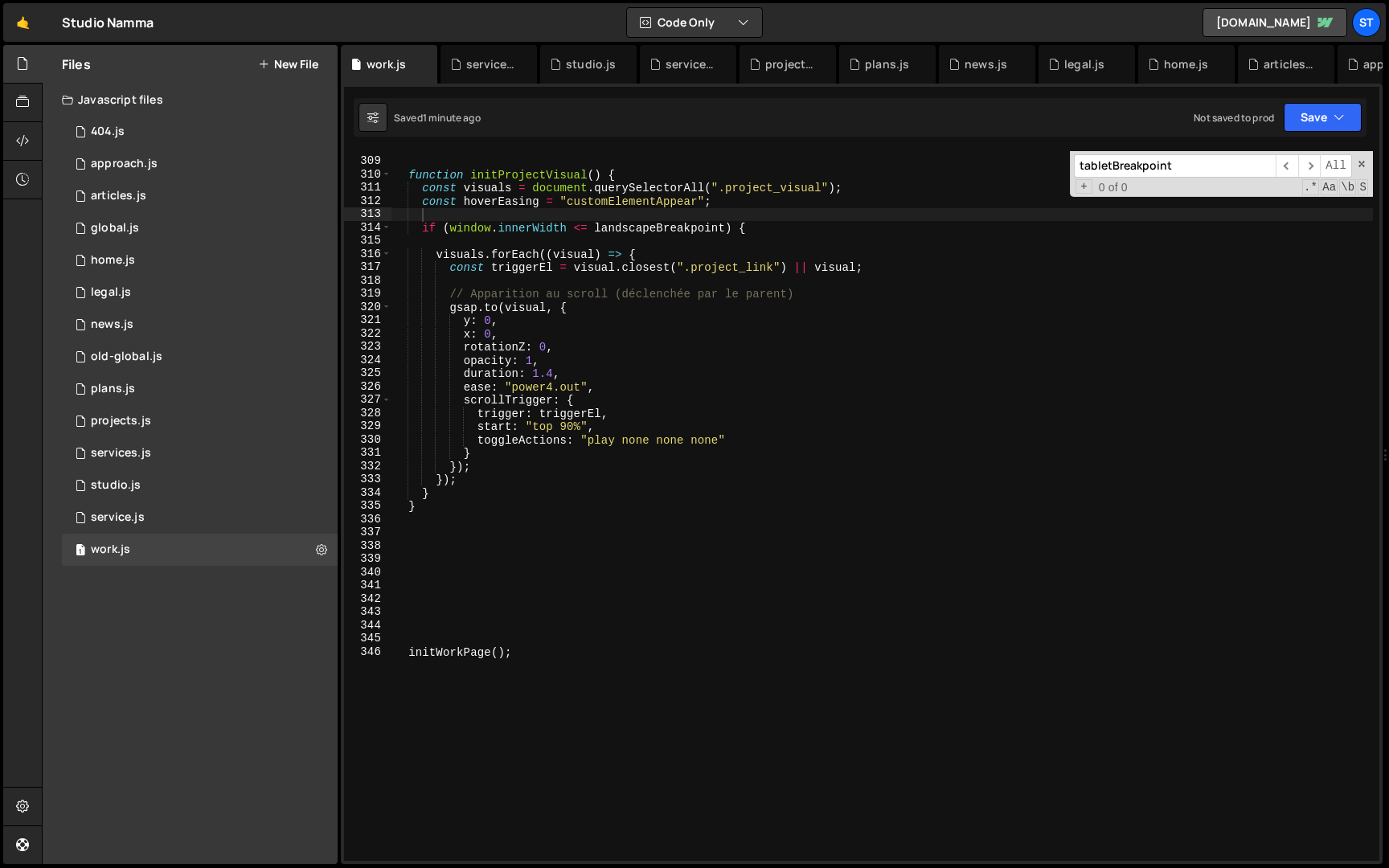
scroll to position [1754, 0]
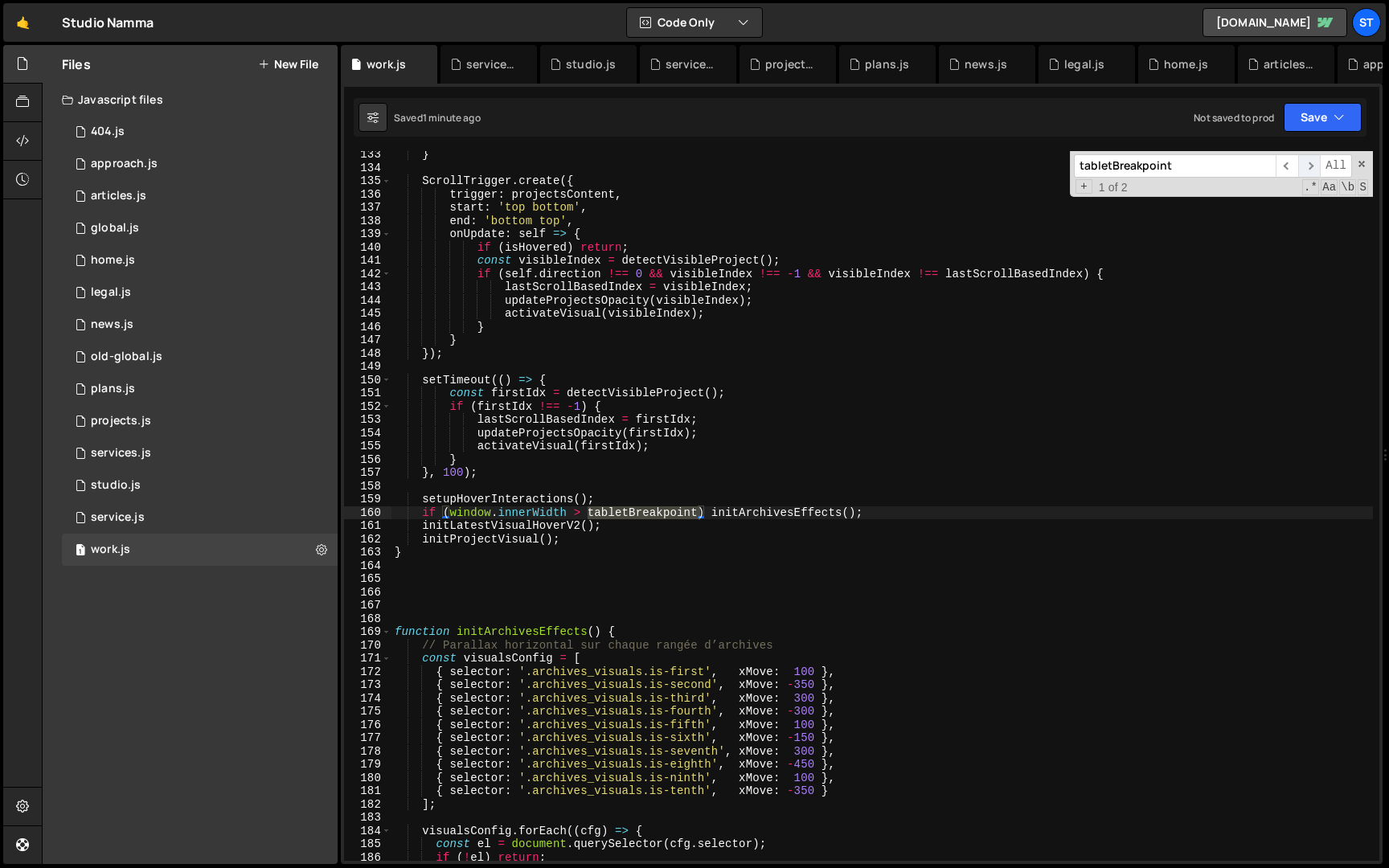
type input "tabletBreakpoint"
click at [1315, 166] on span "​" at bounding box center [1310, 165] width 23 height 23
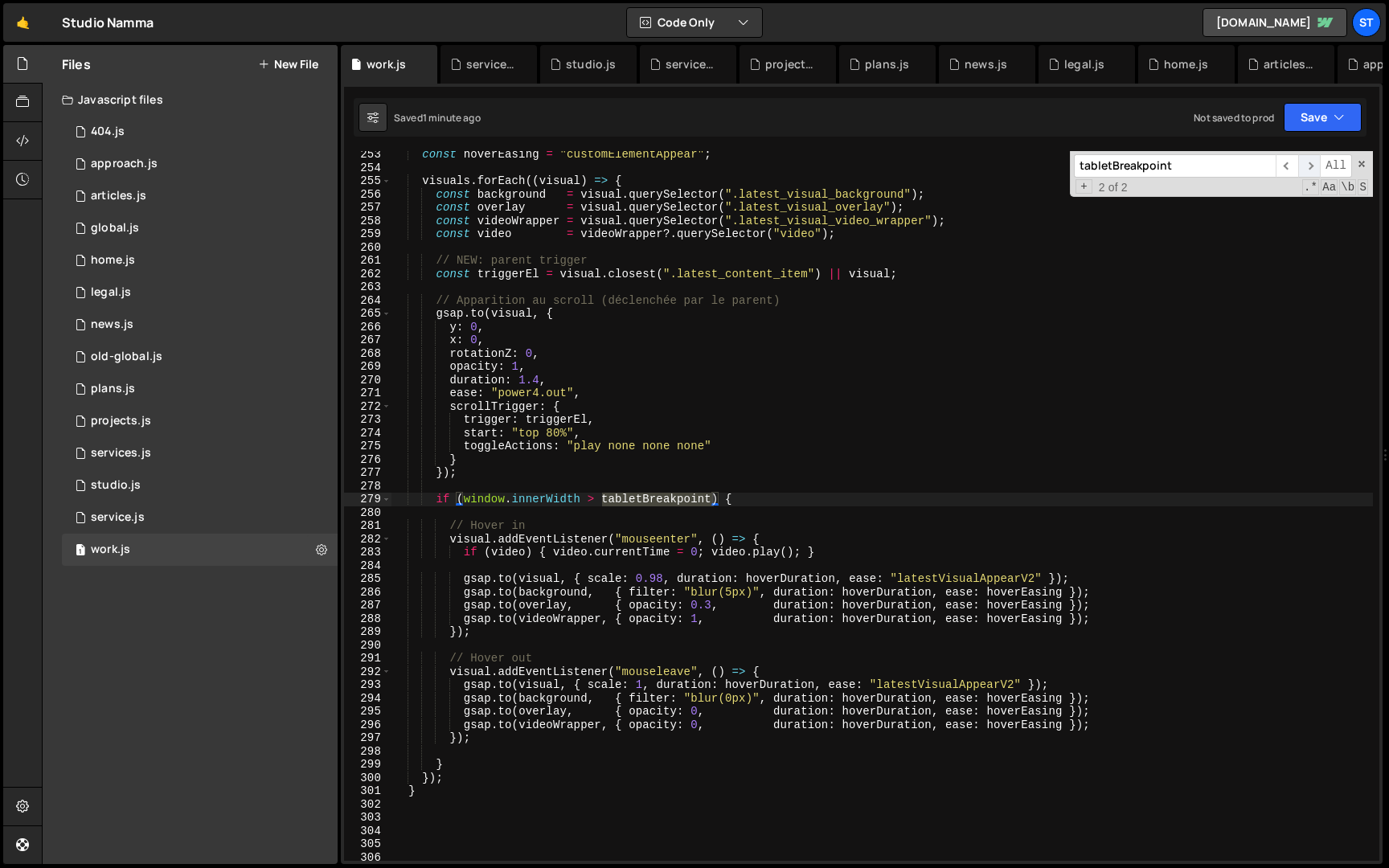
click at [1315, 166] on span "​" at bounding box center [1310, 165] width 23 height 23
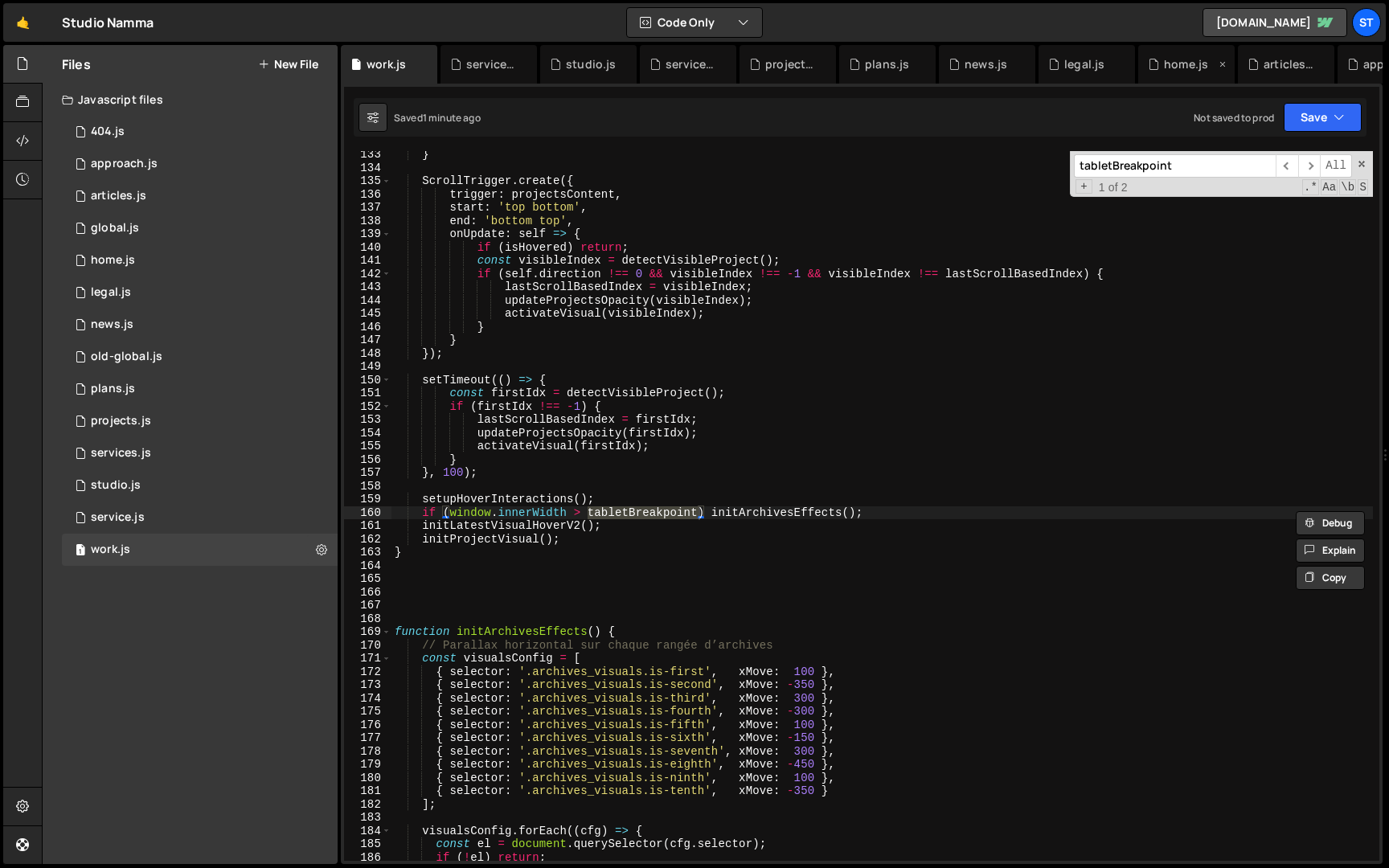
click at [1176, 60] on div "home.js" at bounding box center [1186, 64] width 44 height 16
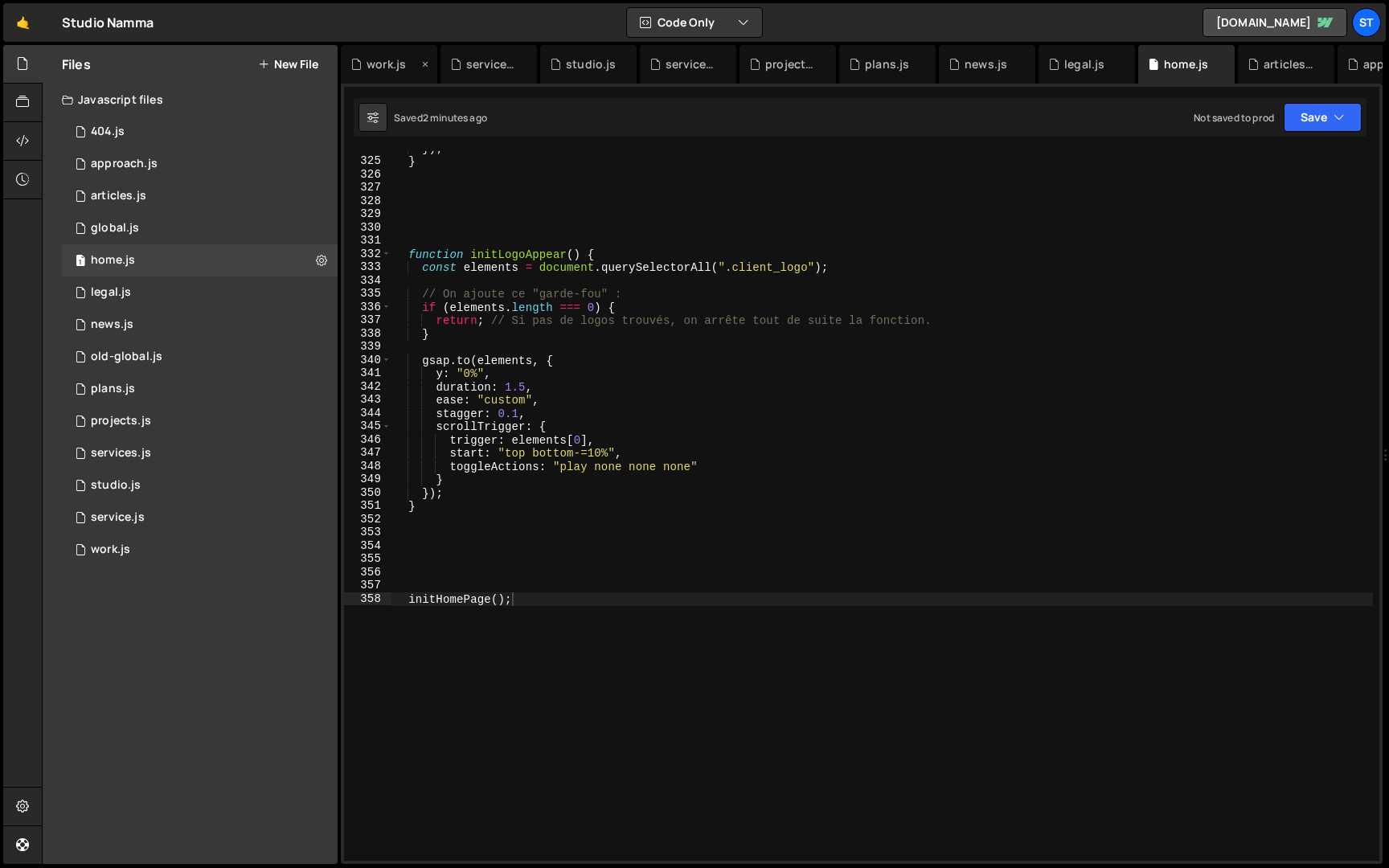
click at [371, 54] on div "work.js" at bounding box center [389, 64] width 97 height 39
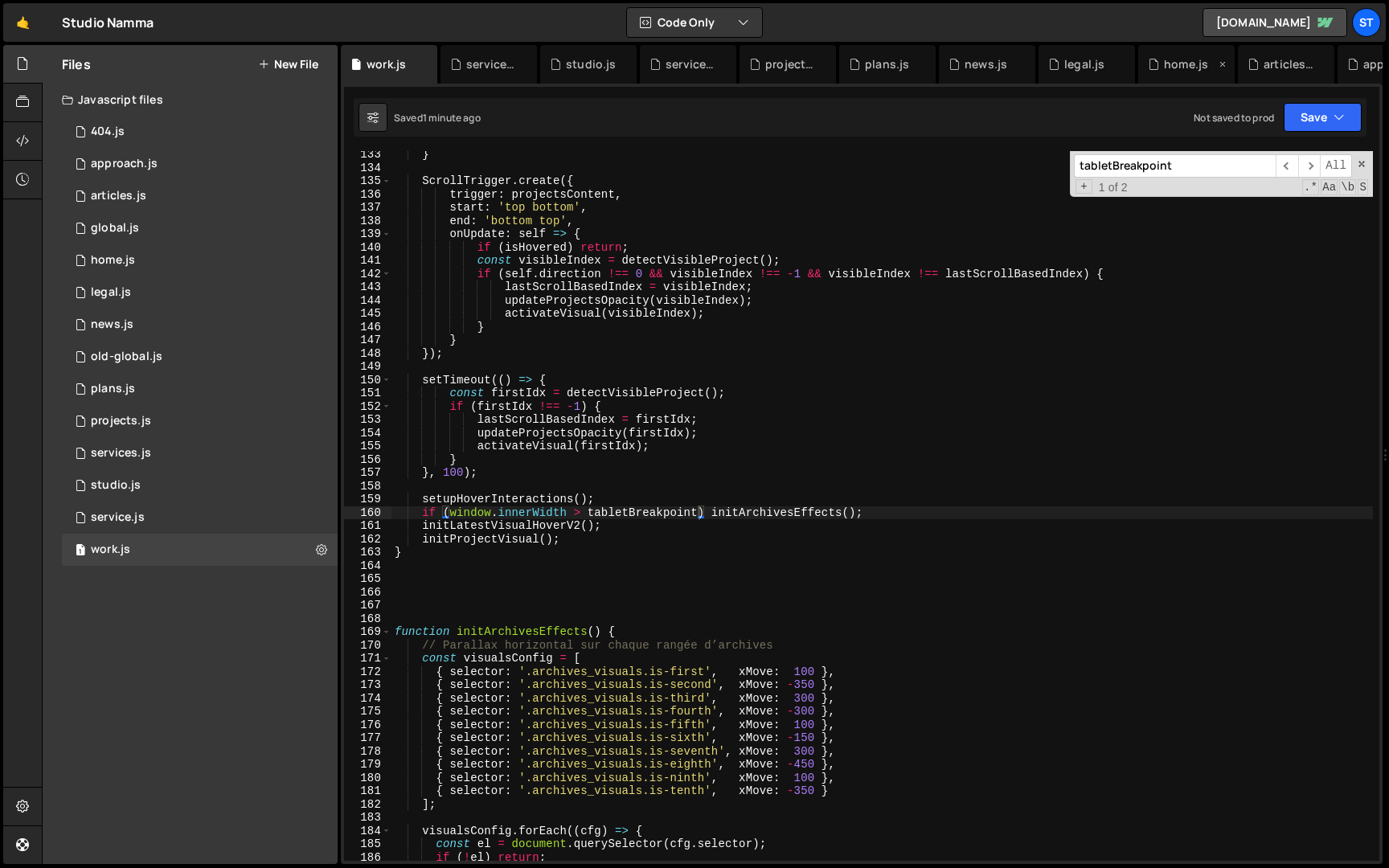
click at [1170, 71] on div "home.js" at bounding box center [1186, 64] width 44 height 16
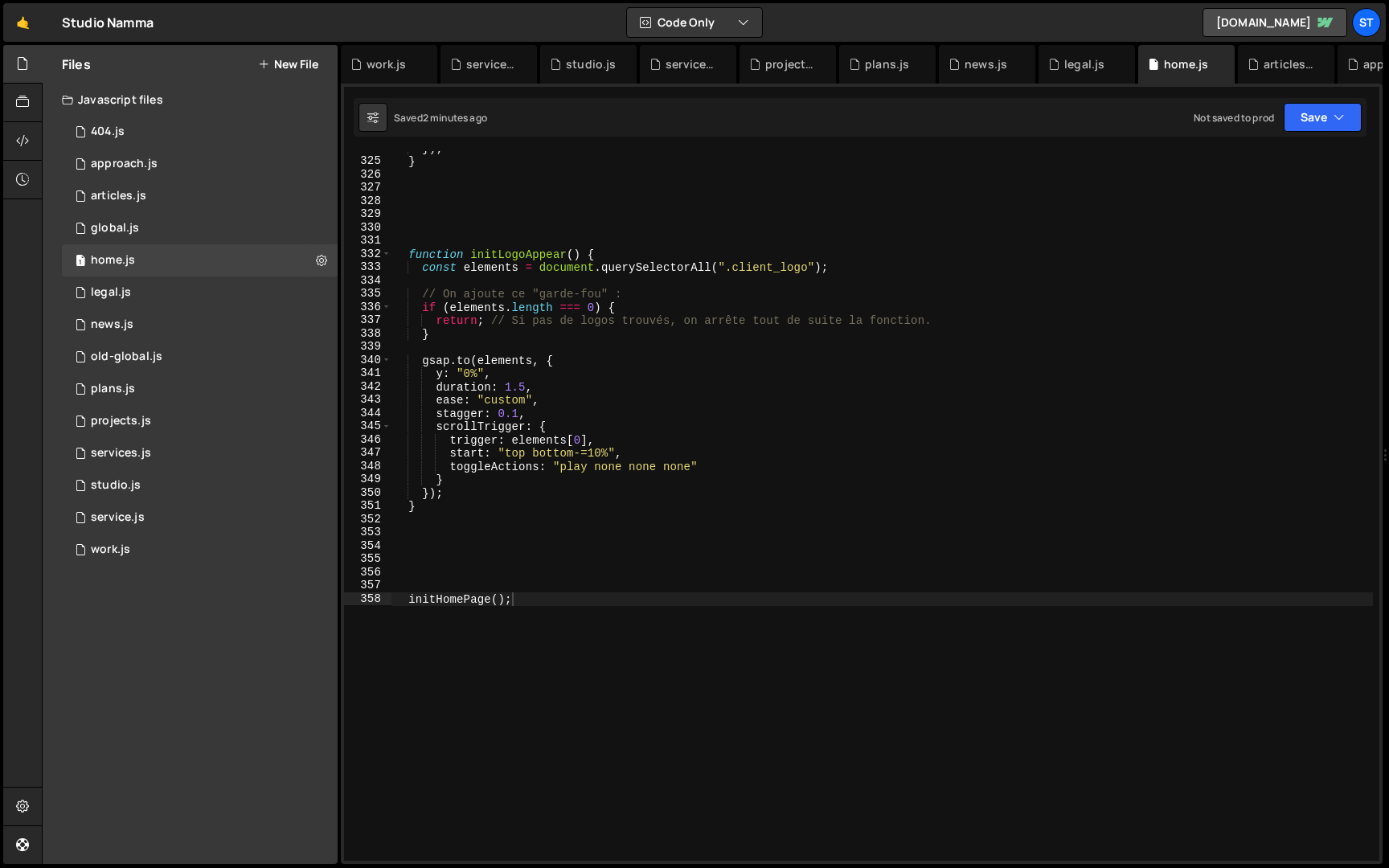
scroll to position [0, 0]
click at [1067, 223] on div "}) ; } function initLogoAppear ( ) { const elements = document . querySelectorA…" at bounding box center [883, 510] width 982 height 737
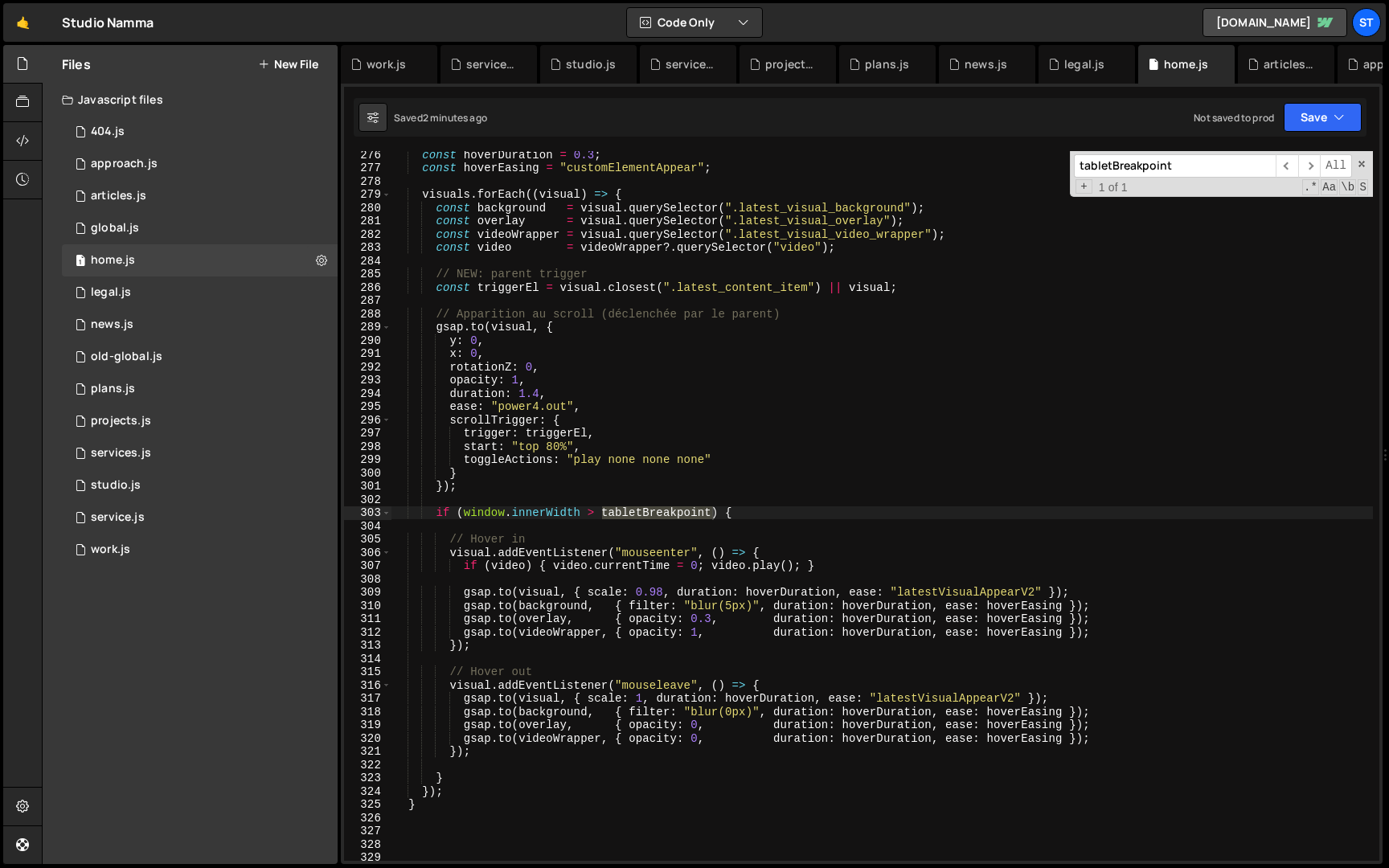
scroll to position [3650, 0]
type input "tabletBreakpoint"
click at [1123, 63] on icon at bounding box center [1123, 64] width 11 height 16
click at [1025, 64] on icon at bounding box center [1024, 64] width 11 height 16
click at [923, 65] on icon at bounding box center [924, 64] width 11 height 16
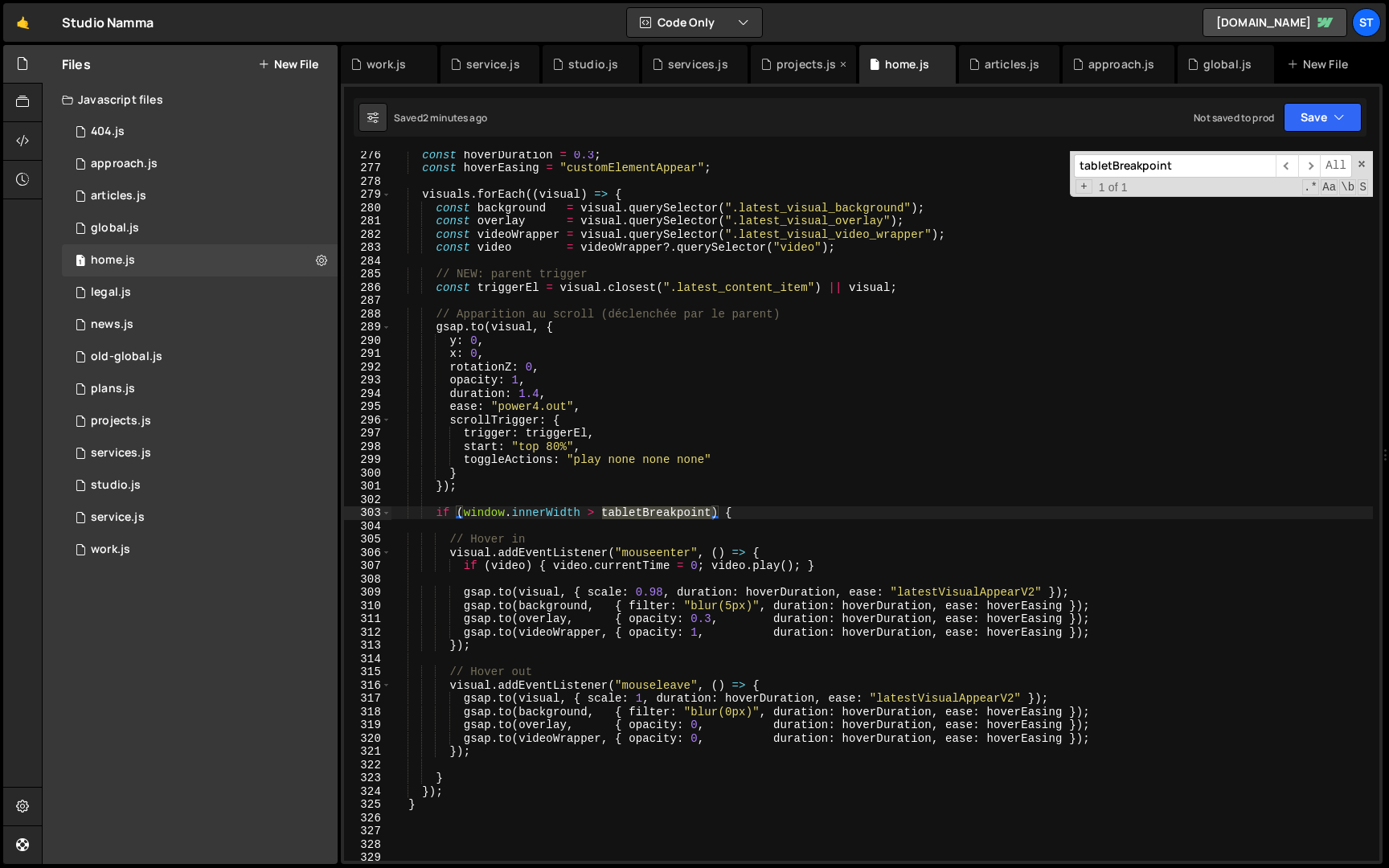
click at [842, 65] on icon at bounding box center [843, 64] width 11 height 16
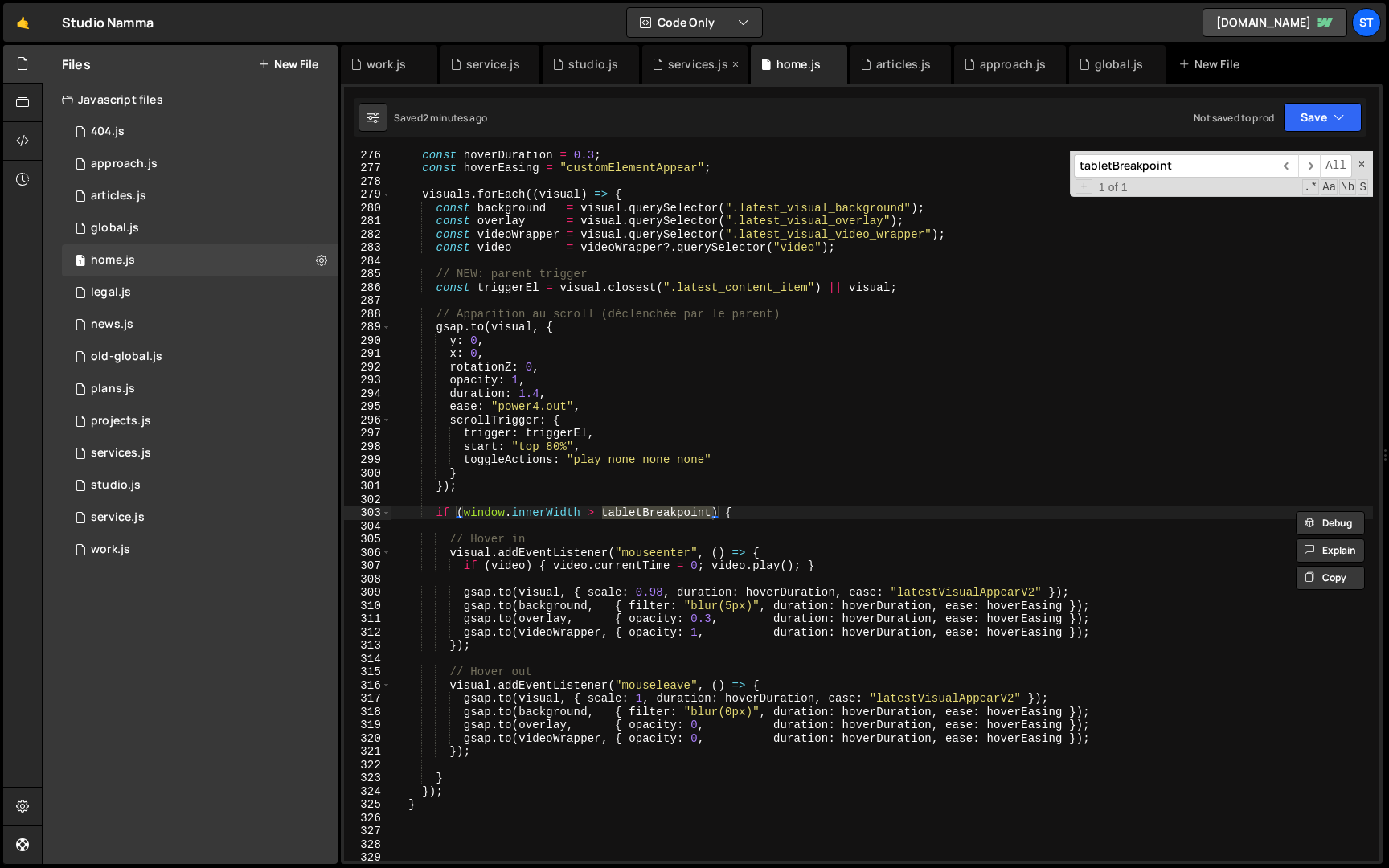
click at [730, 64] on icon at bounding box center [736, 64] width 11 height 16
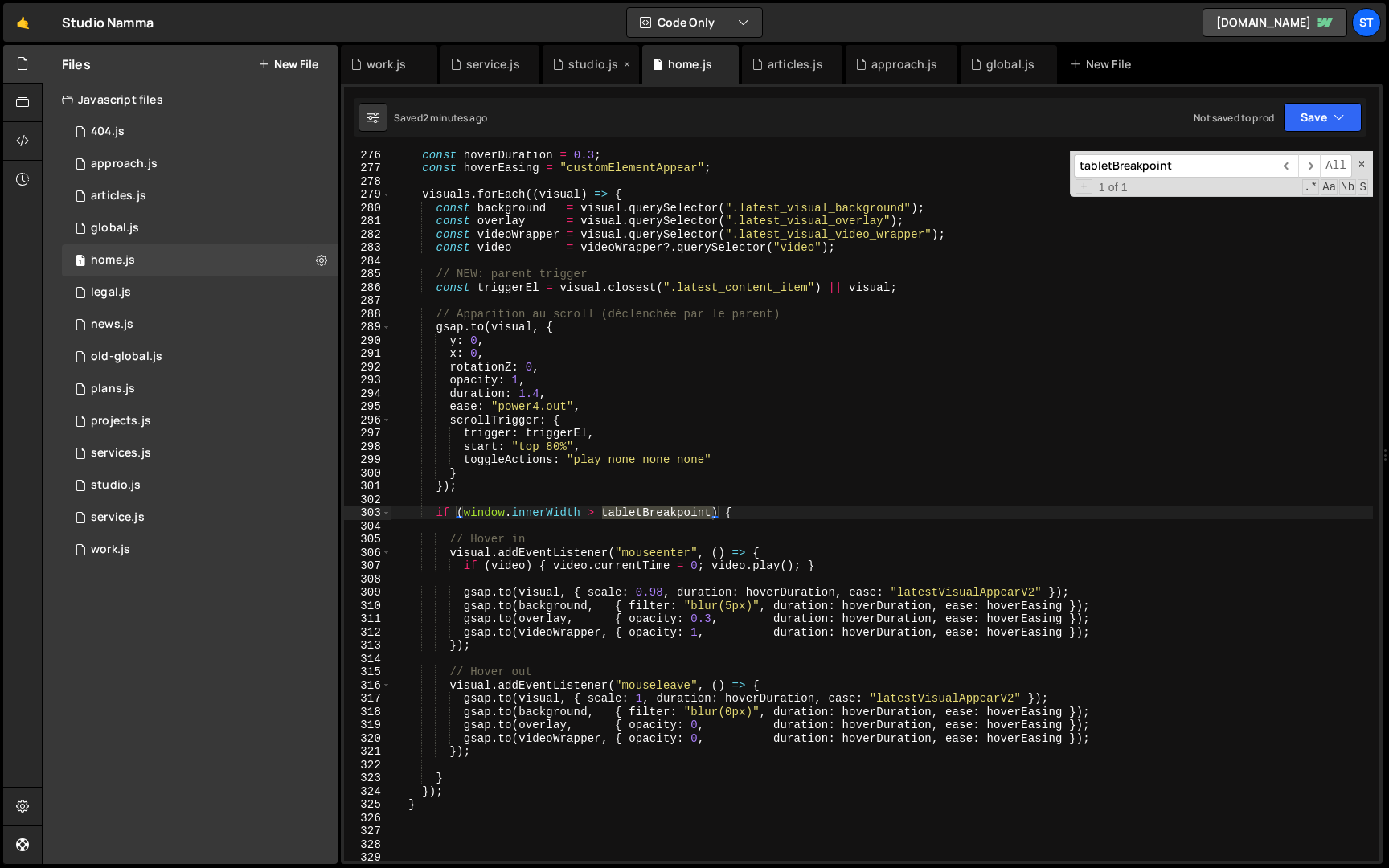
click at [622, 64] on icon at bounding box center [627, 64] width 11 height 16
click at [525, 66] on icon at bounding box center [527, 64] width 11 height 16
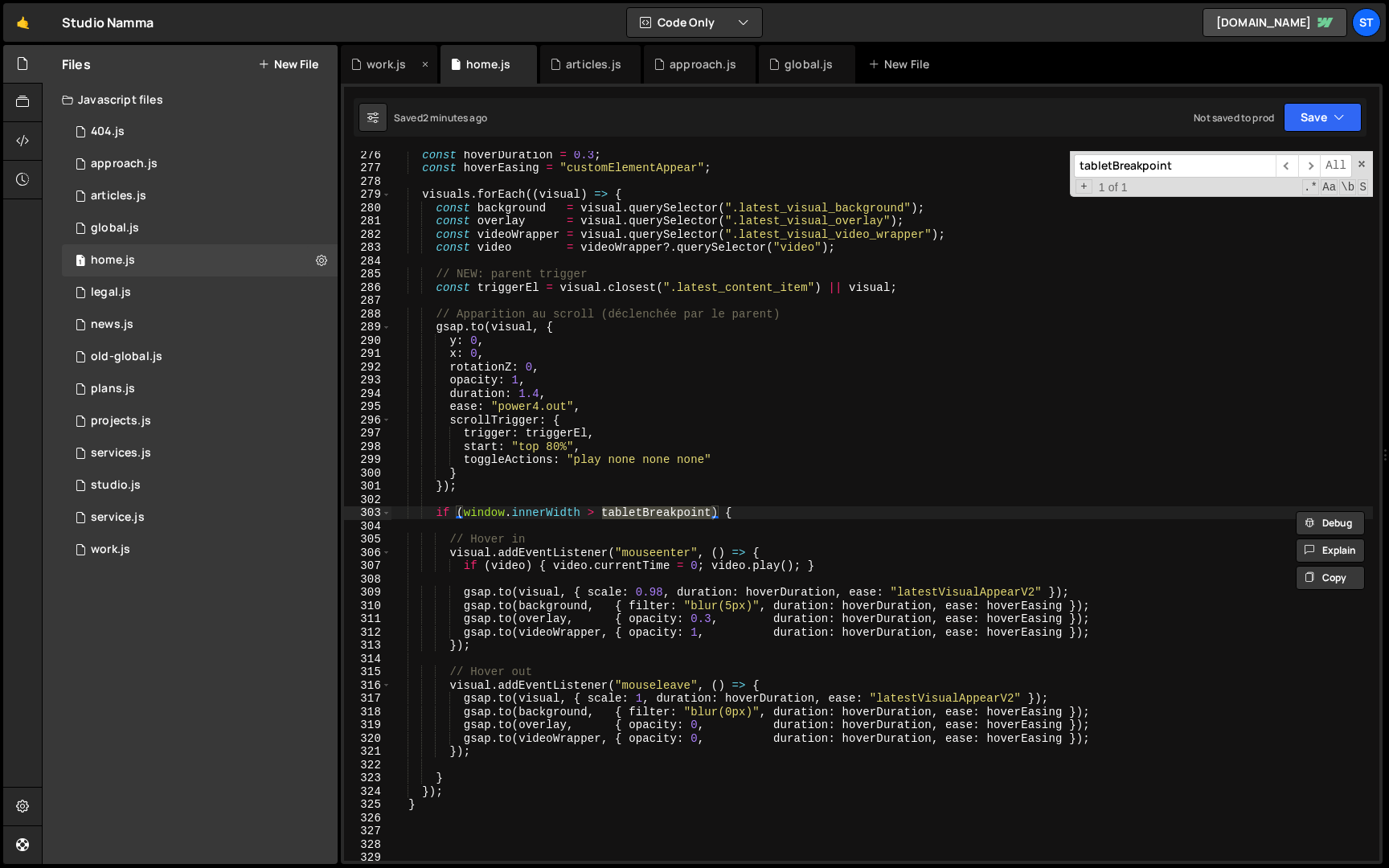
click at [427, 67] on icon at bounding box center [426, 64] width 11 height 16
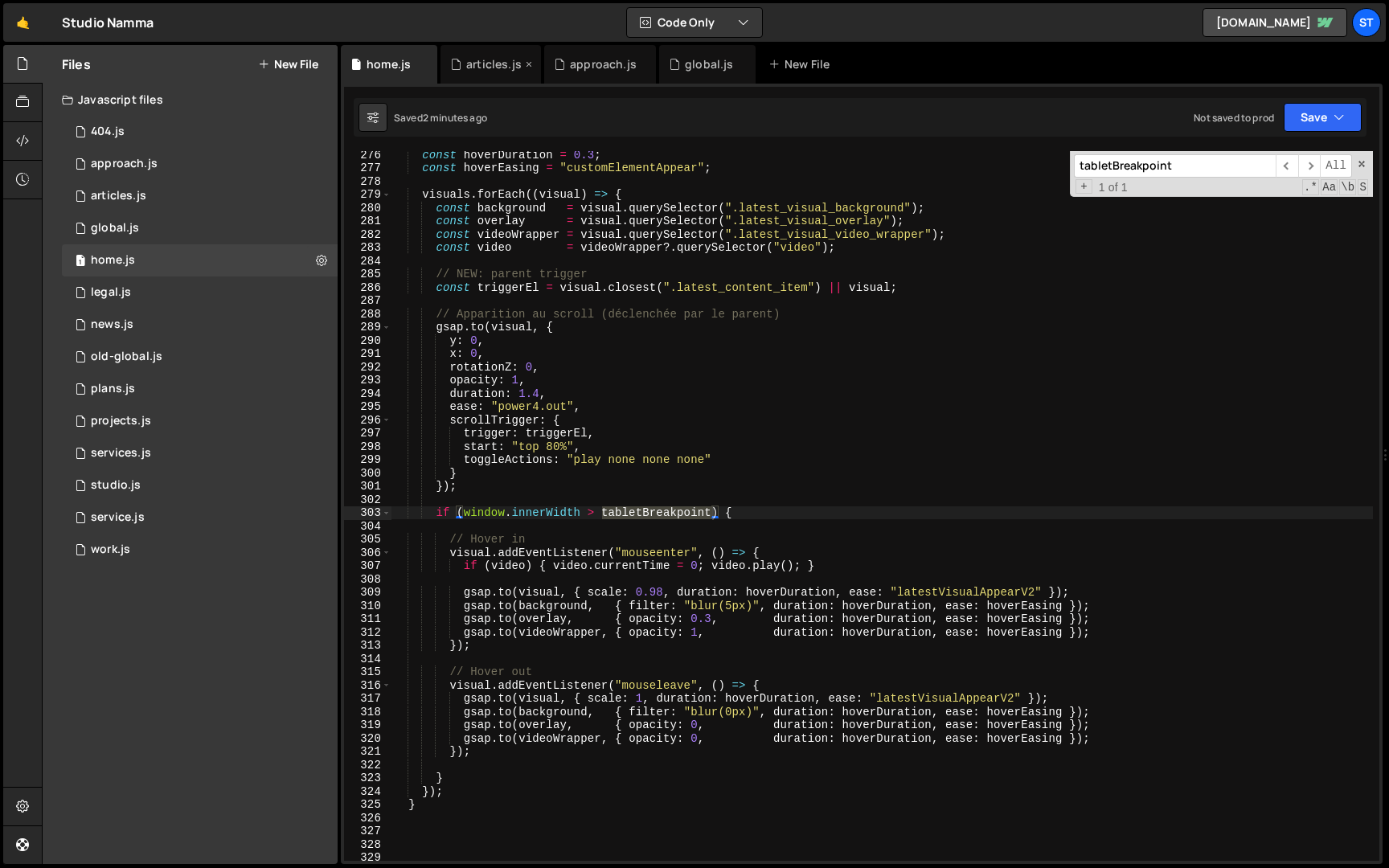
click at [527, 60] on icon at bounding box center [529, 64] width 11 height 16
click at [527, 60] on div "approach.js" at bounding box center [499, 64] width 67 height 16
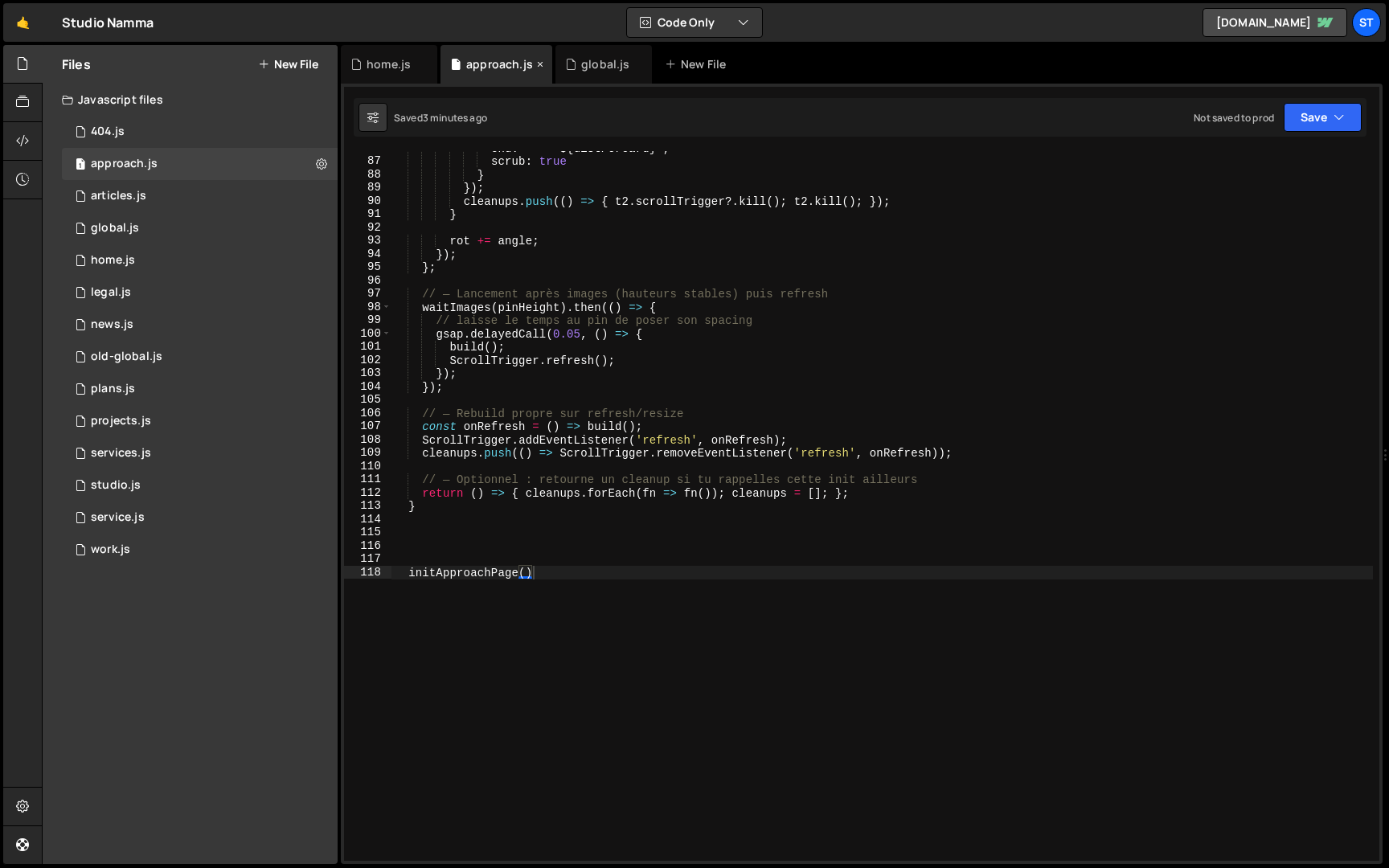
click at [537, 63] on icon at bounding box center [540, 64] width 11 height 16
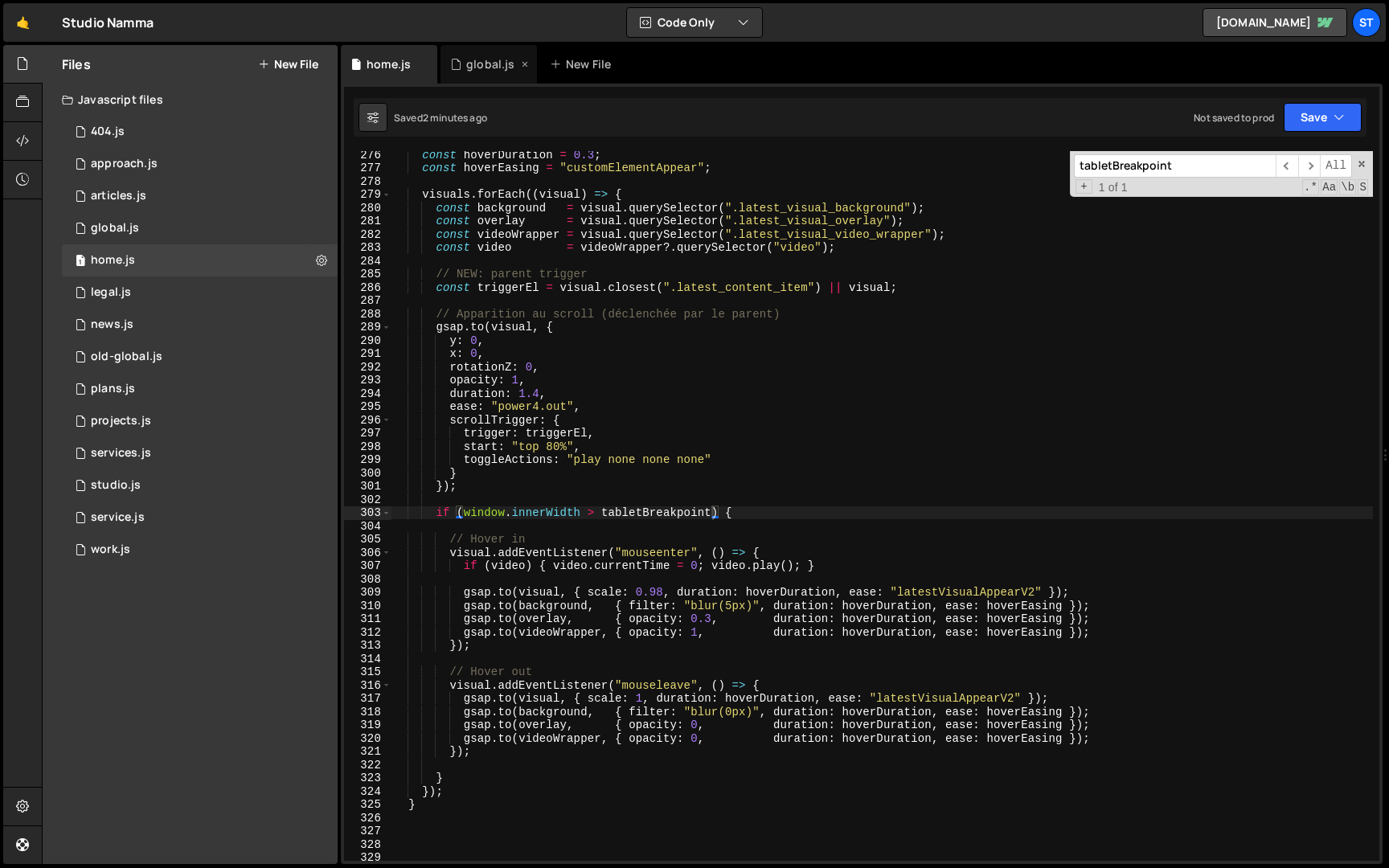
click at [498, 64] on div "global.js" at bounding box center [490, 64] width 48 height 16
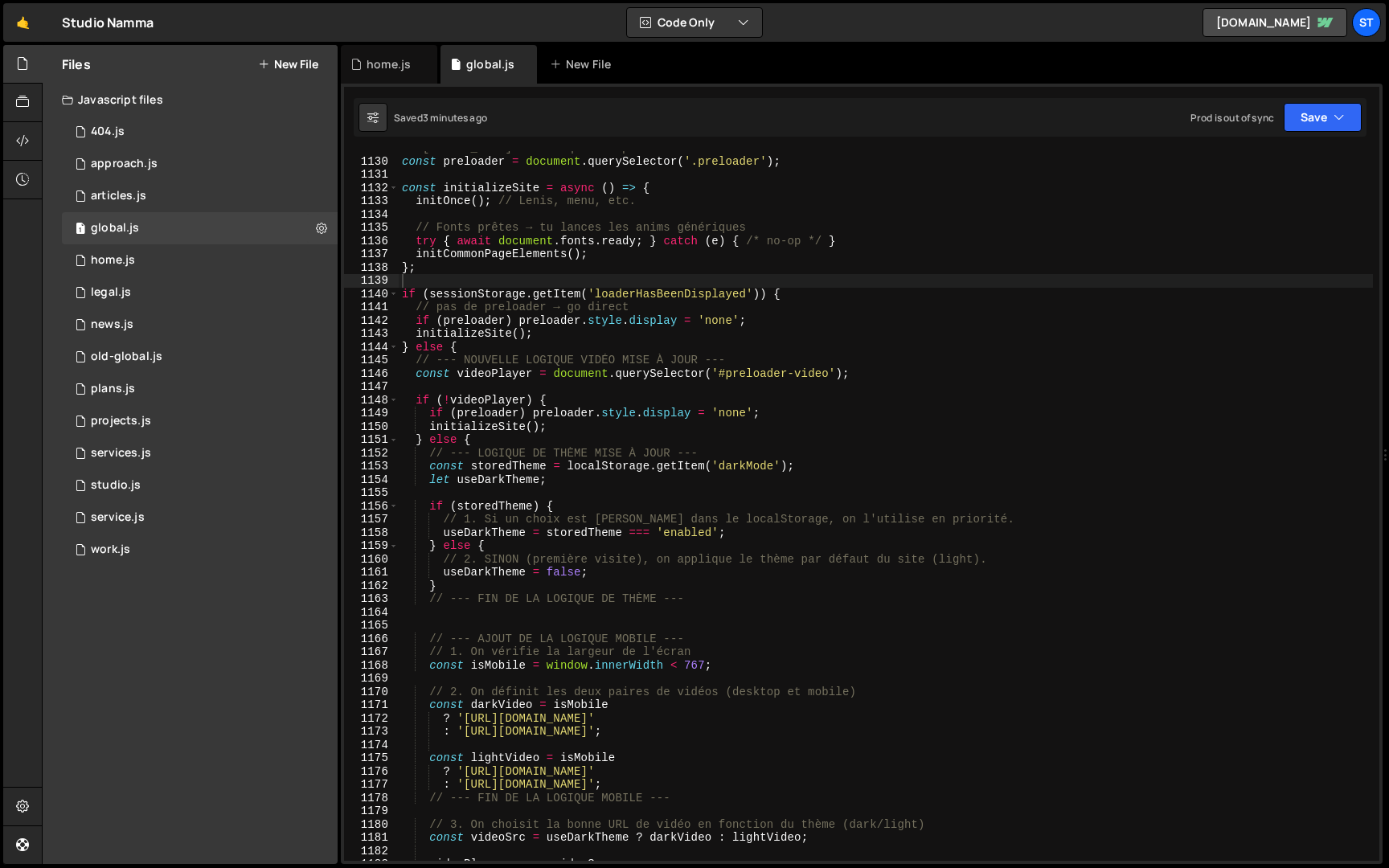
scroll to position [711, 0]
click at [1252, 217] on div "// [PERSON_NAME] tôt ce qui n’a pas besoin d’attendre les médias lourds const p…" at bounding box center [886, 510] width 975 height 737
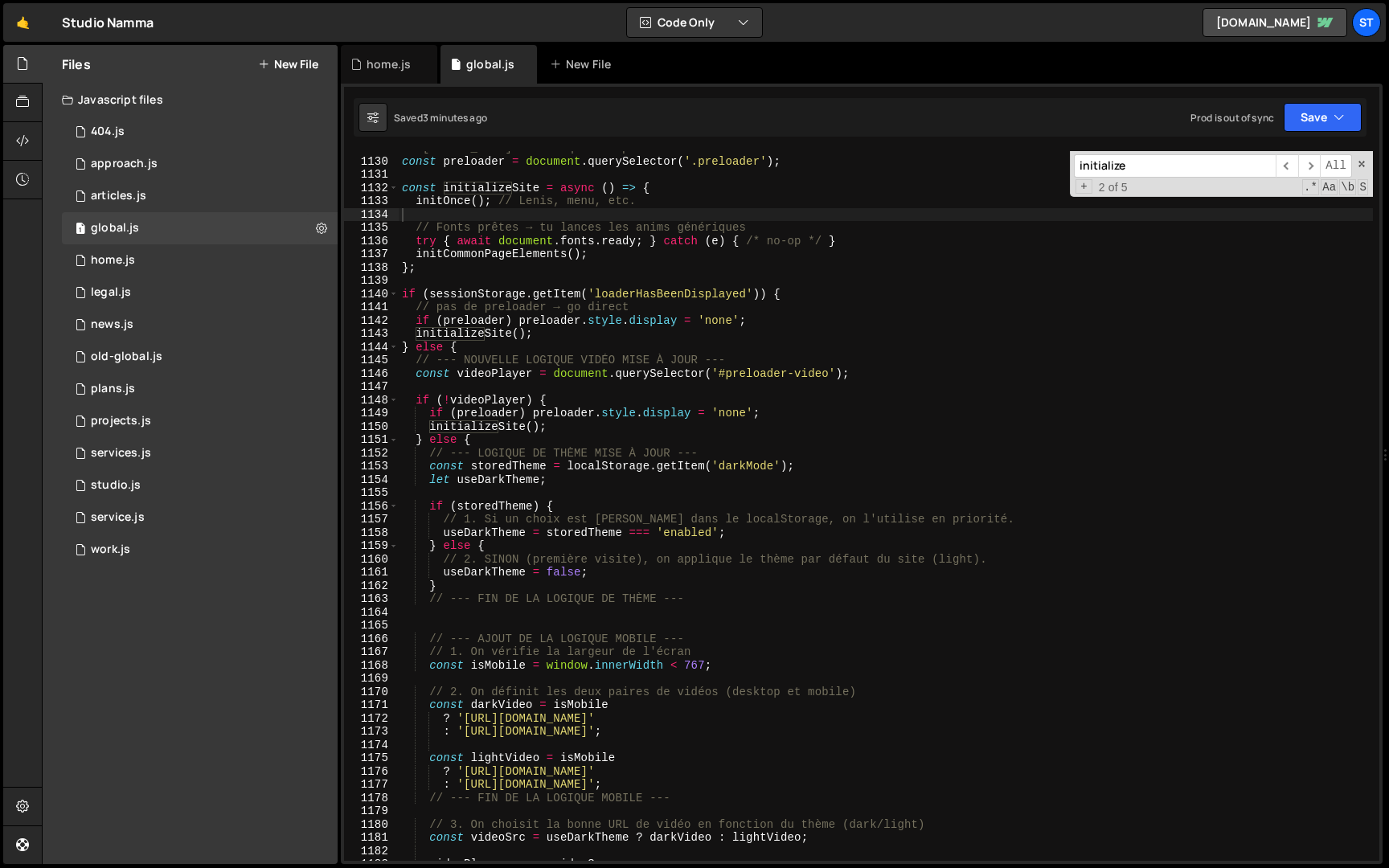
paste input "tabletBreakpoint"
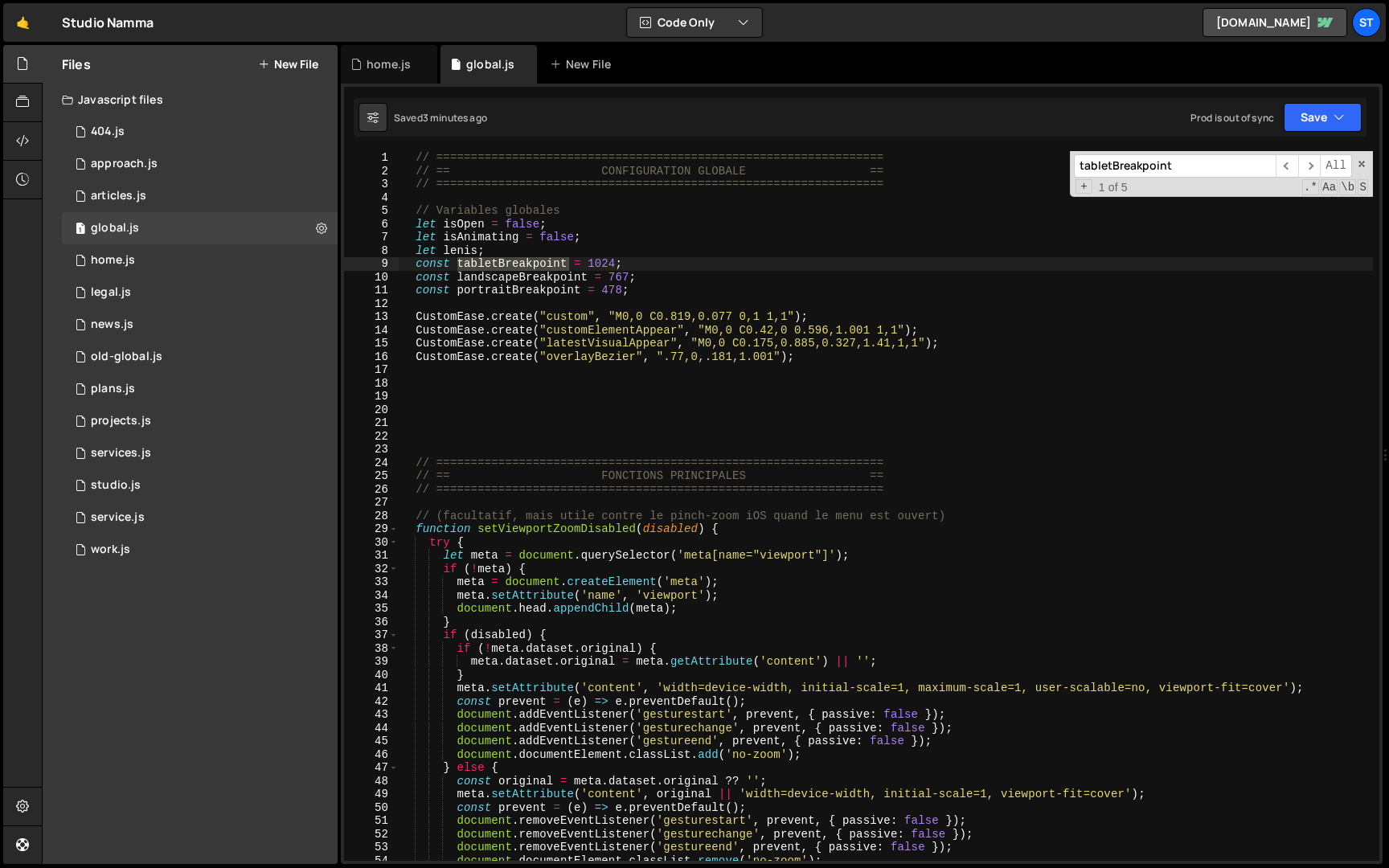
type input "tabletBreakpoint"
type textarea "const tabletBreakpoint = 1024;"
drag, startPoint x: 647, startPoint y: 262, endPoint x: 416, endPoint y: 261, distance: 231.0
click at [416, 261] on div "// ================================================================= // == CONF…" at bounding box center [886, 519] width 975 height 737
click at [388, 70] on div "home.js" at bounding box center [389, 64] width 44 height 16
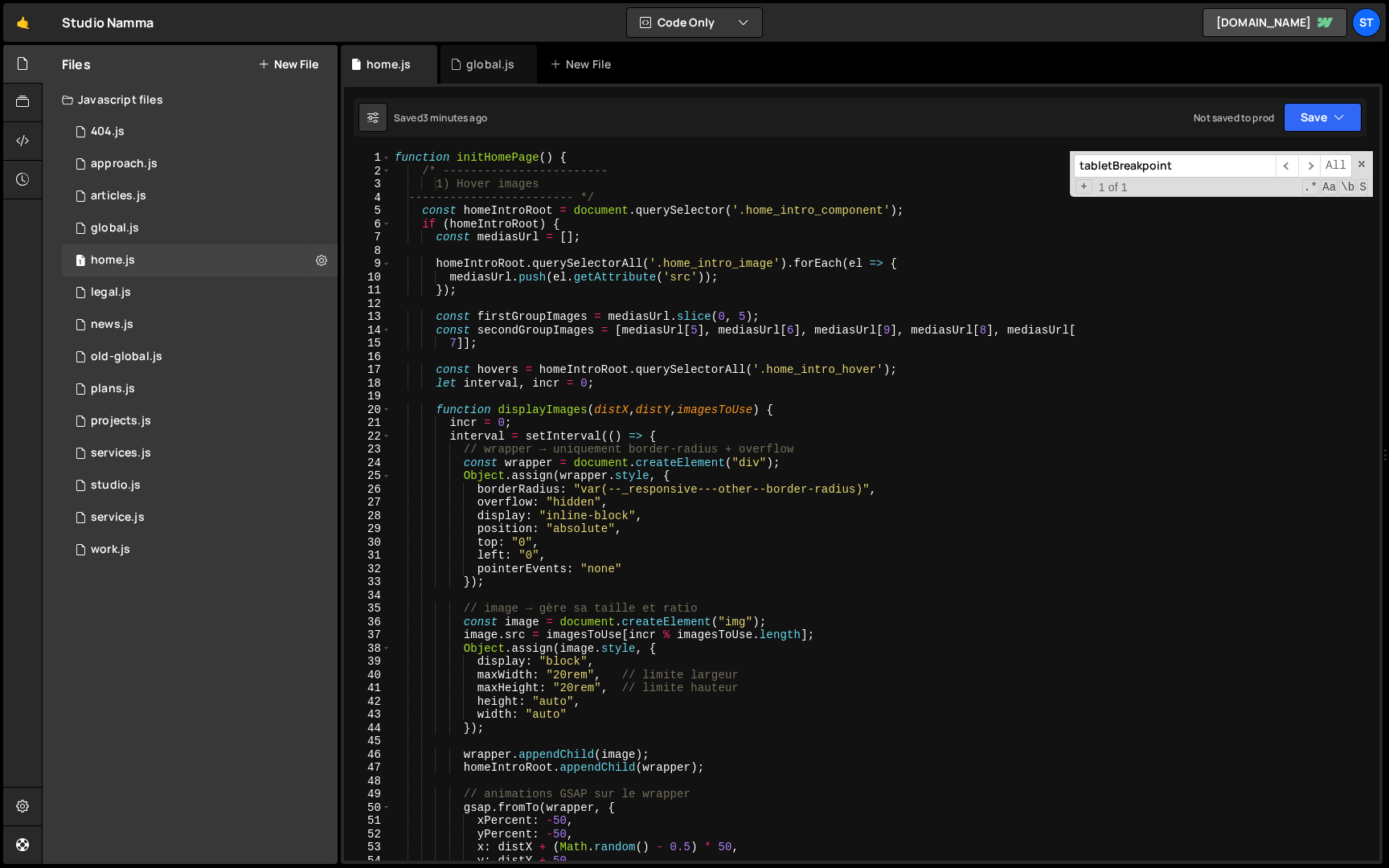
click at [395, 158] on div "function initHomePage ( ) { /* ------------------------ 1) Hover images -------…" at bounding box center [883, 519] width 982 height 737
paste textarea "const tabletBreakpoint = 1024;"
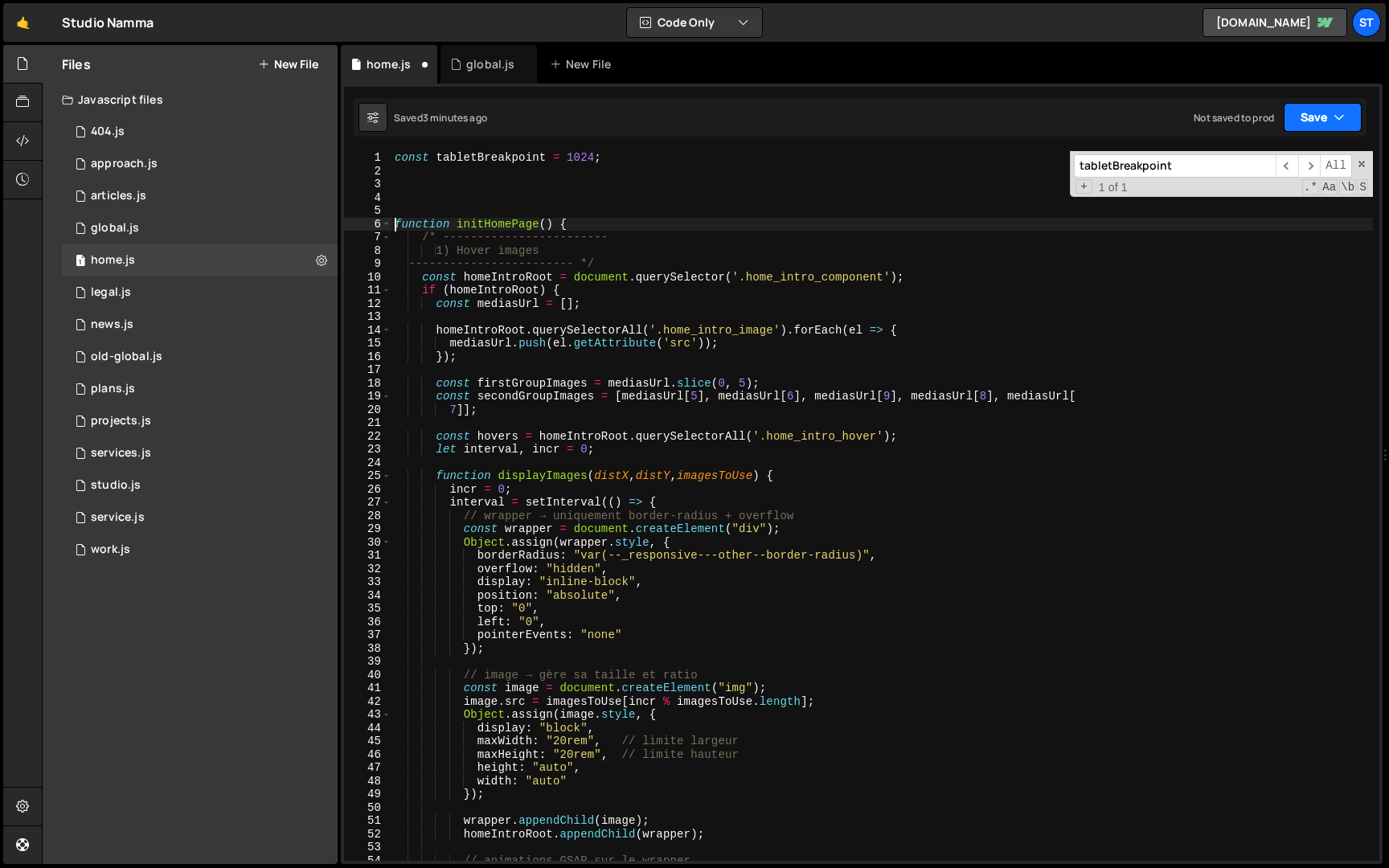
type textarea "function initHomePage() {"
click at [1309, 110] on button "Save" at bounding box center [1323, 118] width 78 height 29
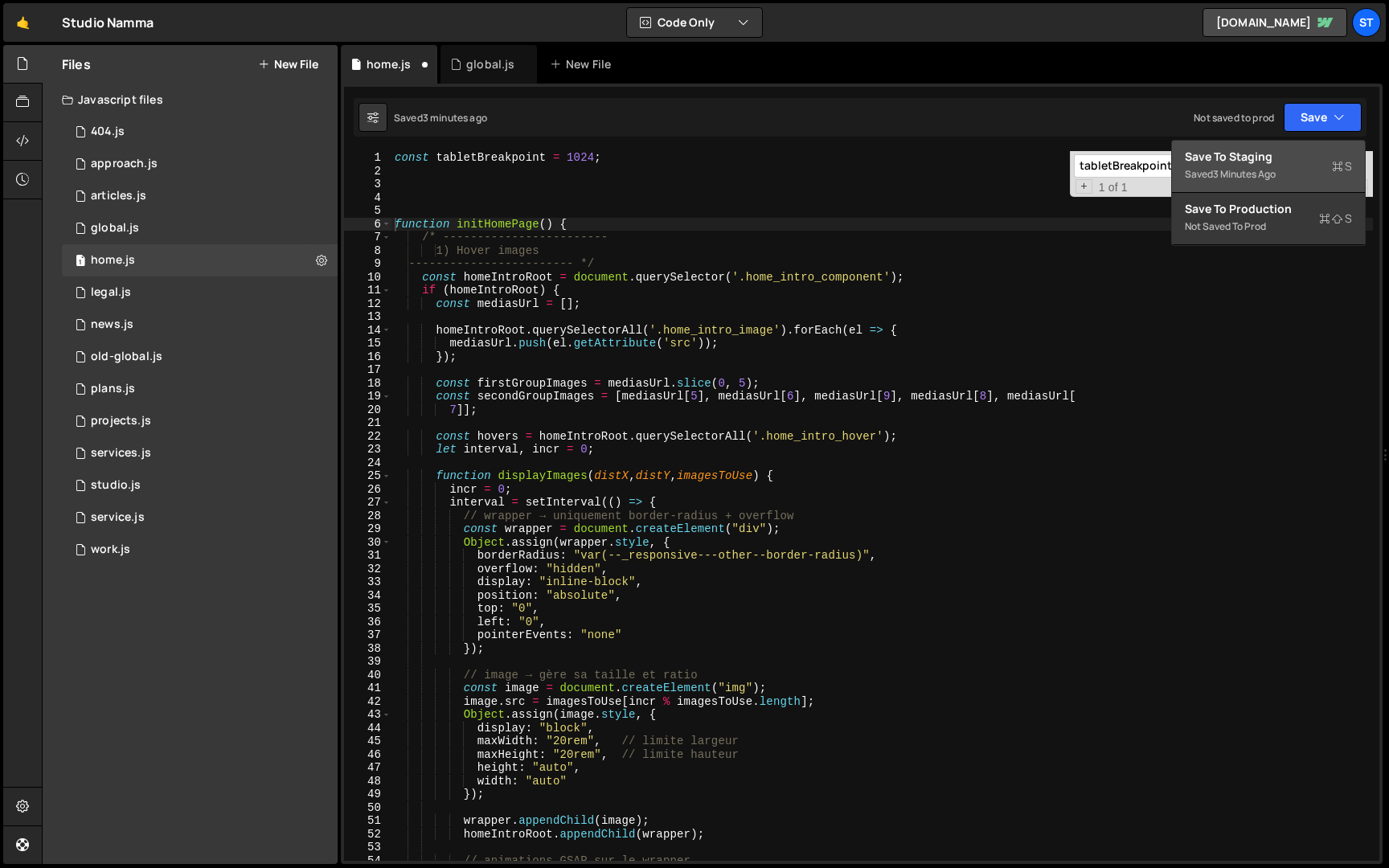
click at [1244, 168] on div "3 minutes ago" at bounding box center [1245, 173] width 63 height 14
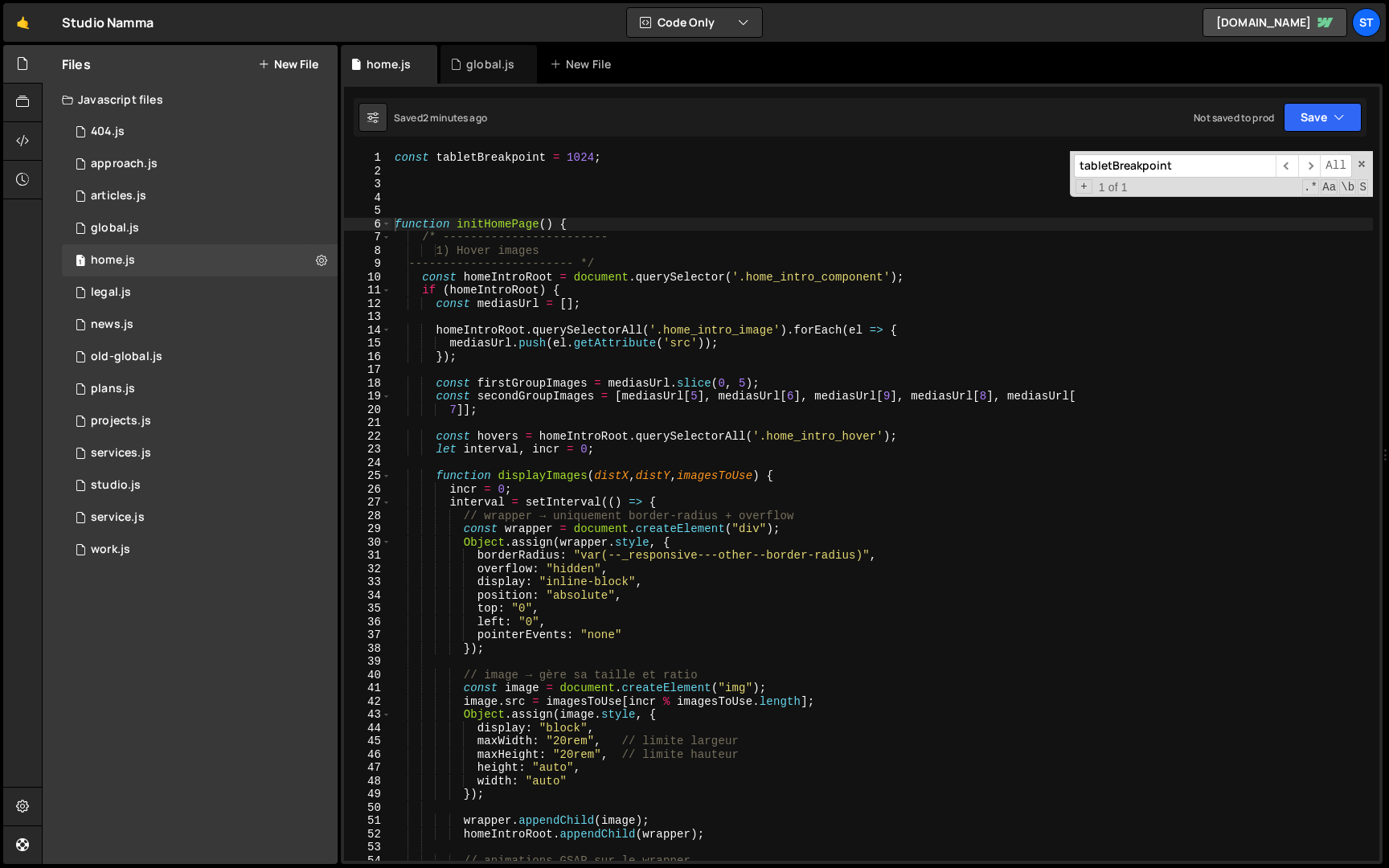
click at [1196, 174] on input "tabletBreakpoint" at bounding box center [1175, 165] width 202 height 23
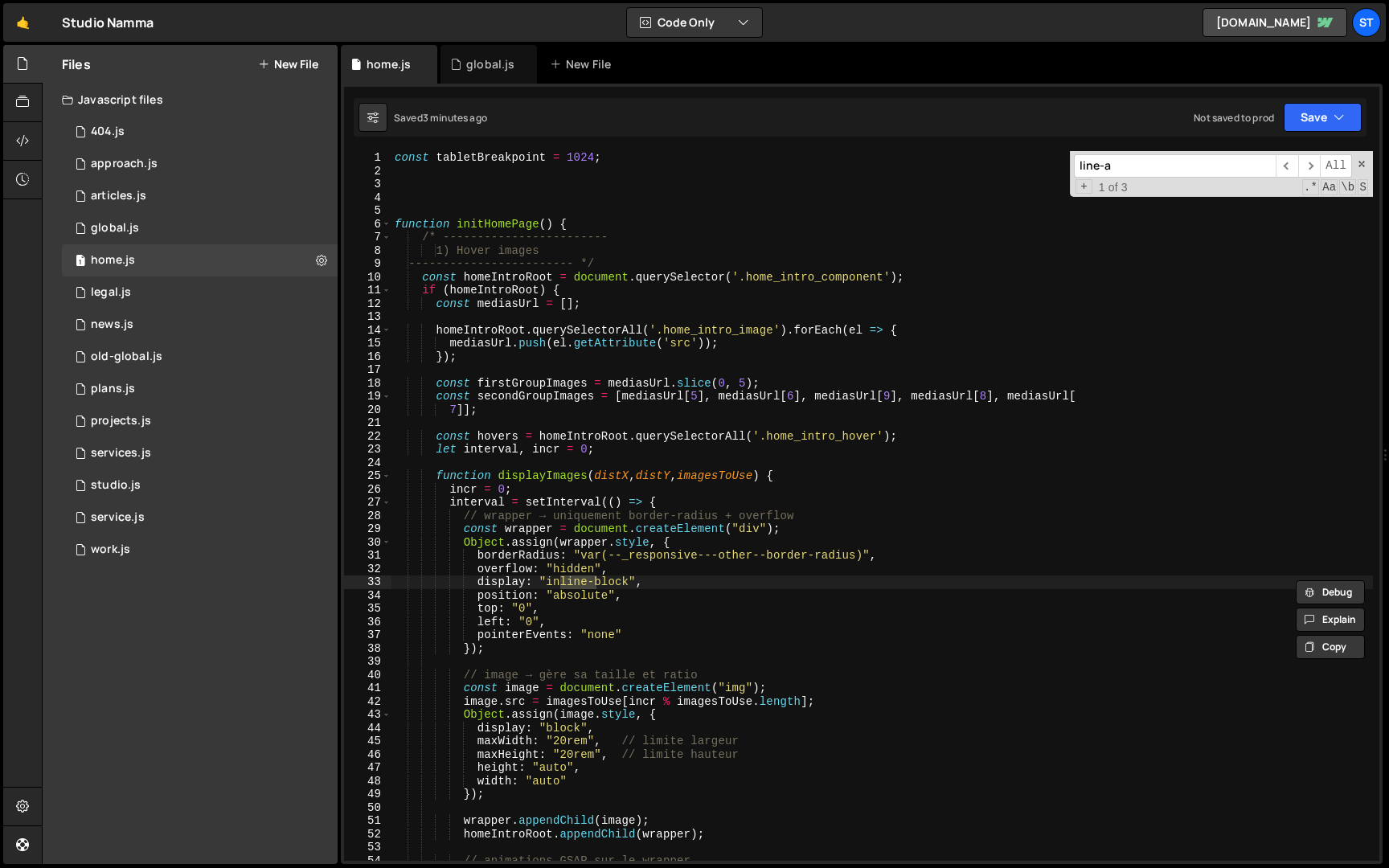
scroll to position [2270, 0]
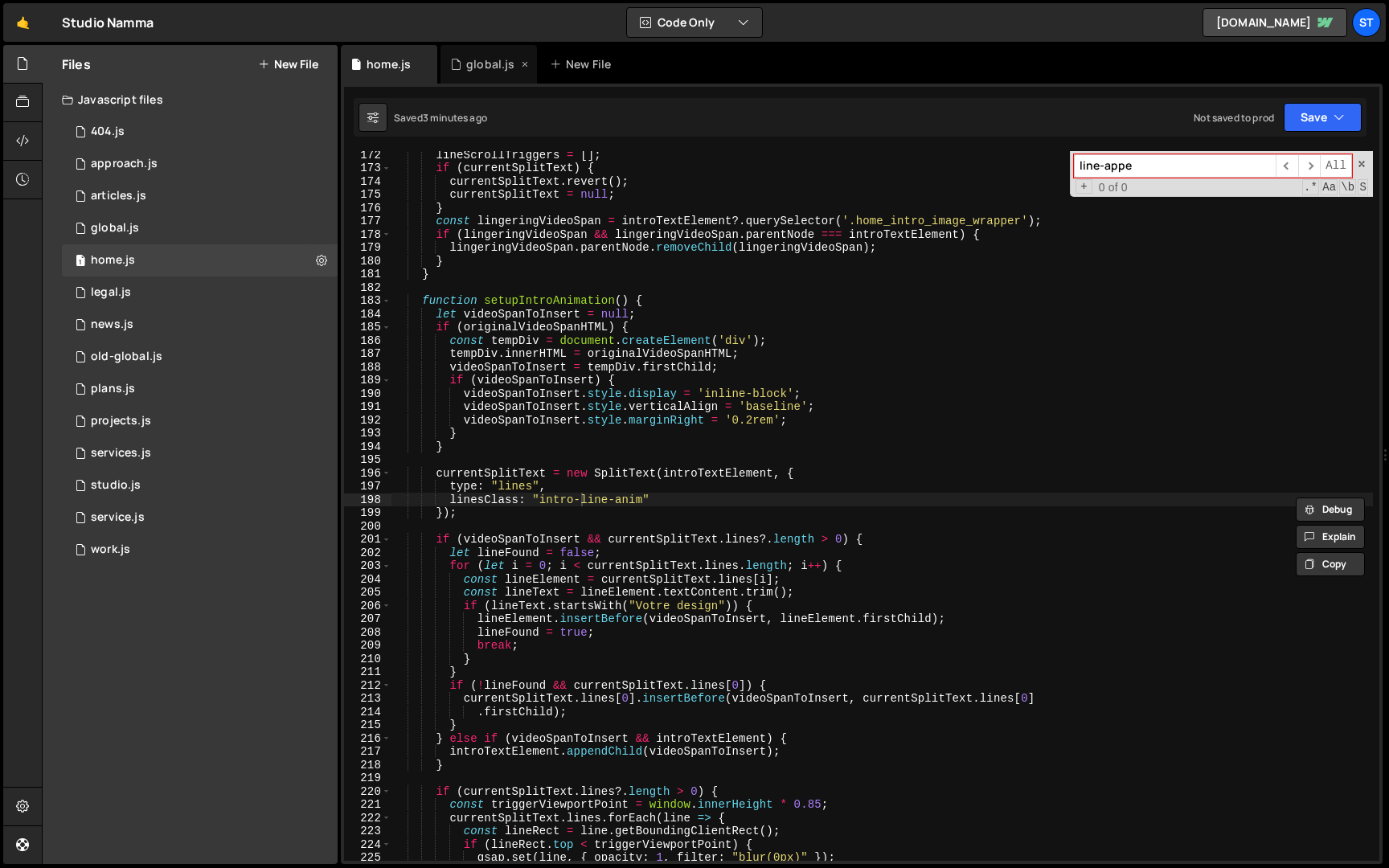
type input "line-appe"
click at [472, 67] on div "global.js" at bounding box center [490, 64] width 48 height 16
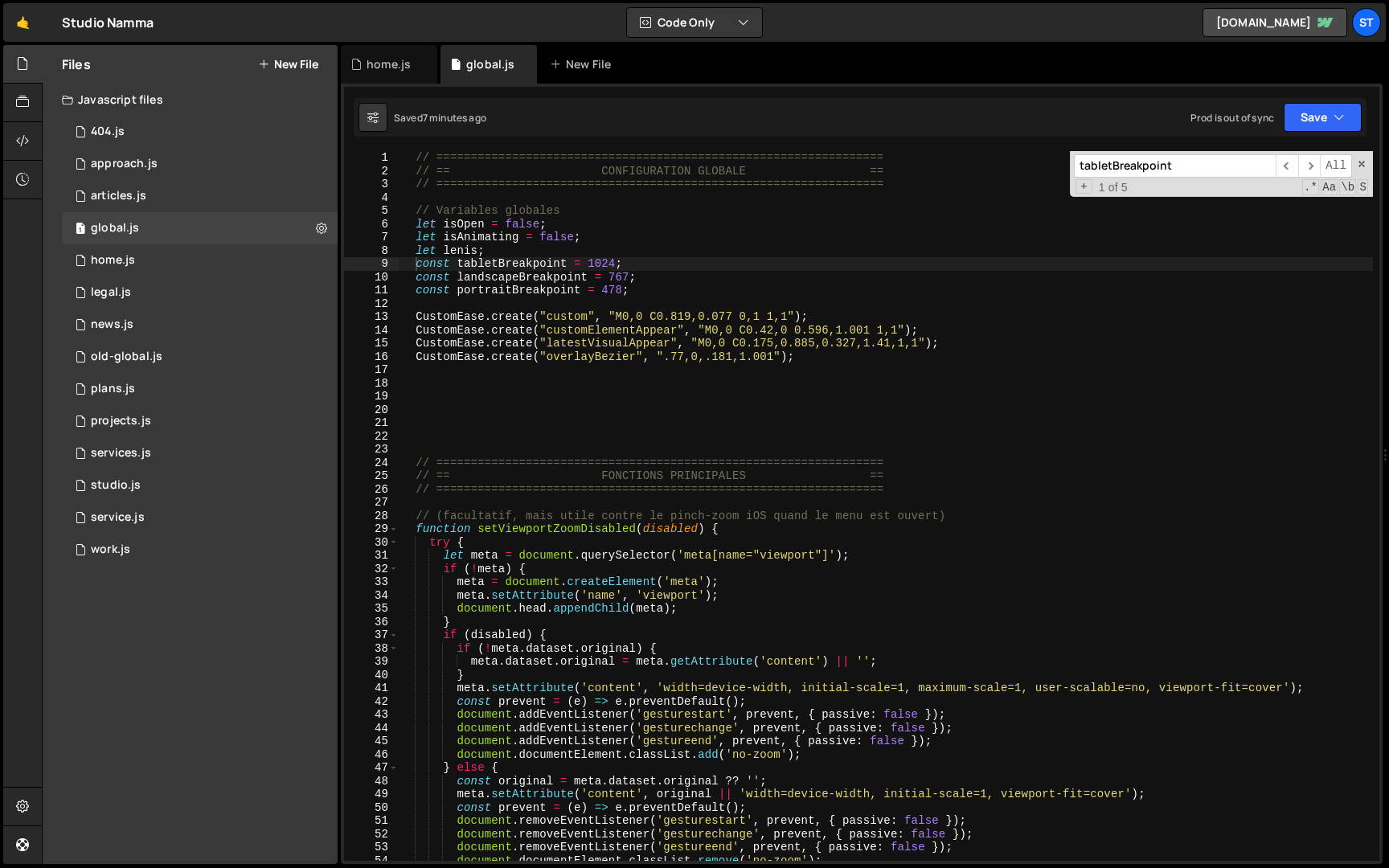
scroll to position [711, 0]
click at [1192, 161] on input "tabletBreakpoint" at bounding box center [1175, 165] width 202 height 23
paste input "line-appe"
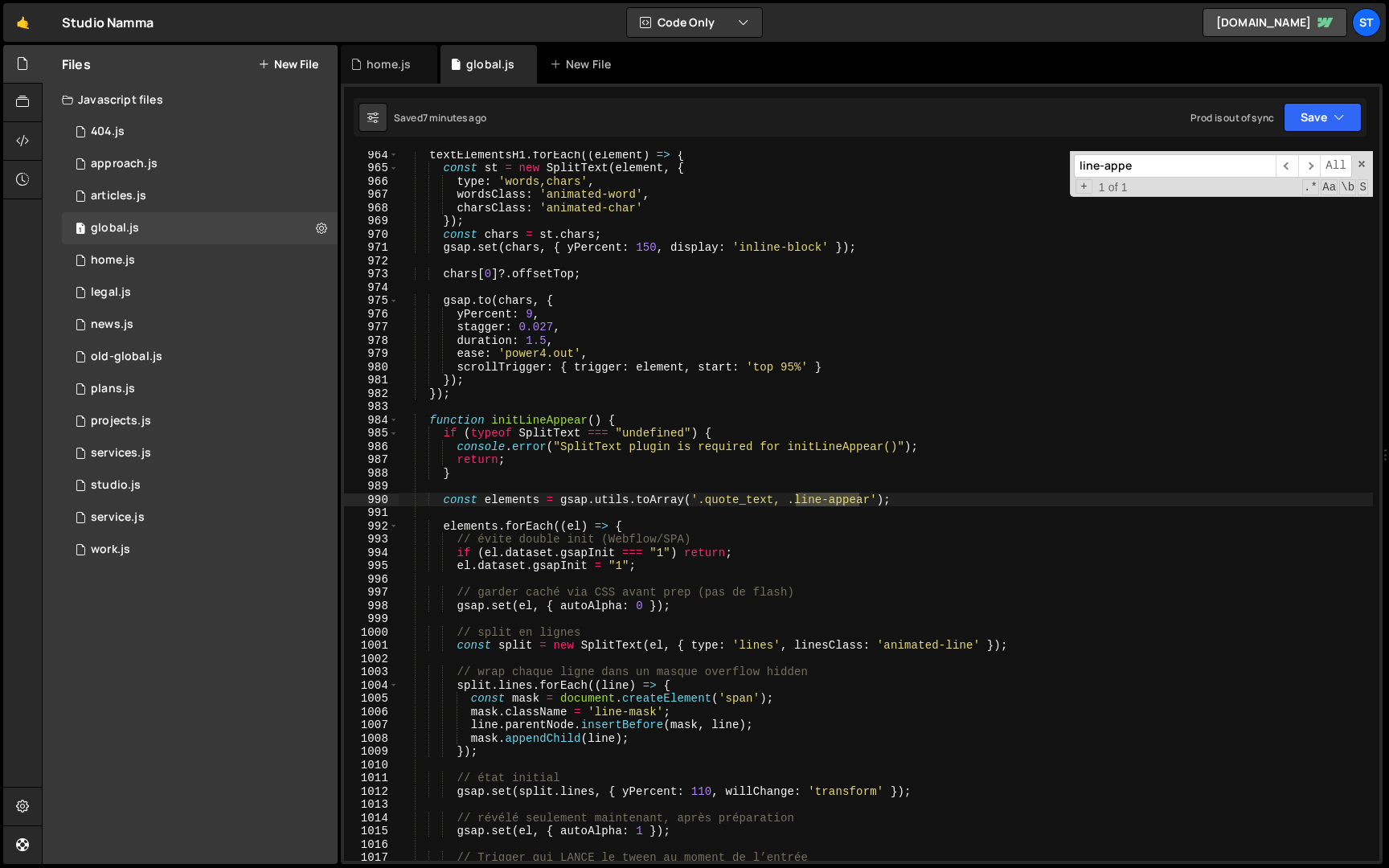
scroll to position [4764, 0]
type input "line-appe"
type textarea "function initLineAppear() {"
drag, startPoint x: 602, startPoint y: 421, endPoint x: 492, endPoint y: 423, distance: 110.0
click at [492, 423] on div "textElementsH1 . forEach (( element ) => { const st = new SplitText ( element ,…" at bounding box center [886, 517] width 975 height 737
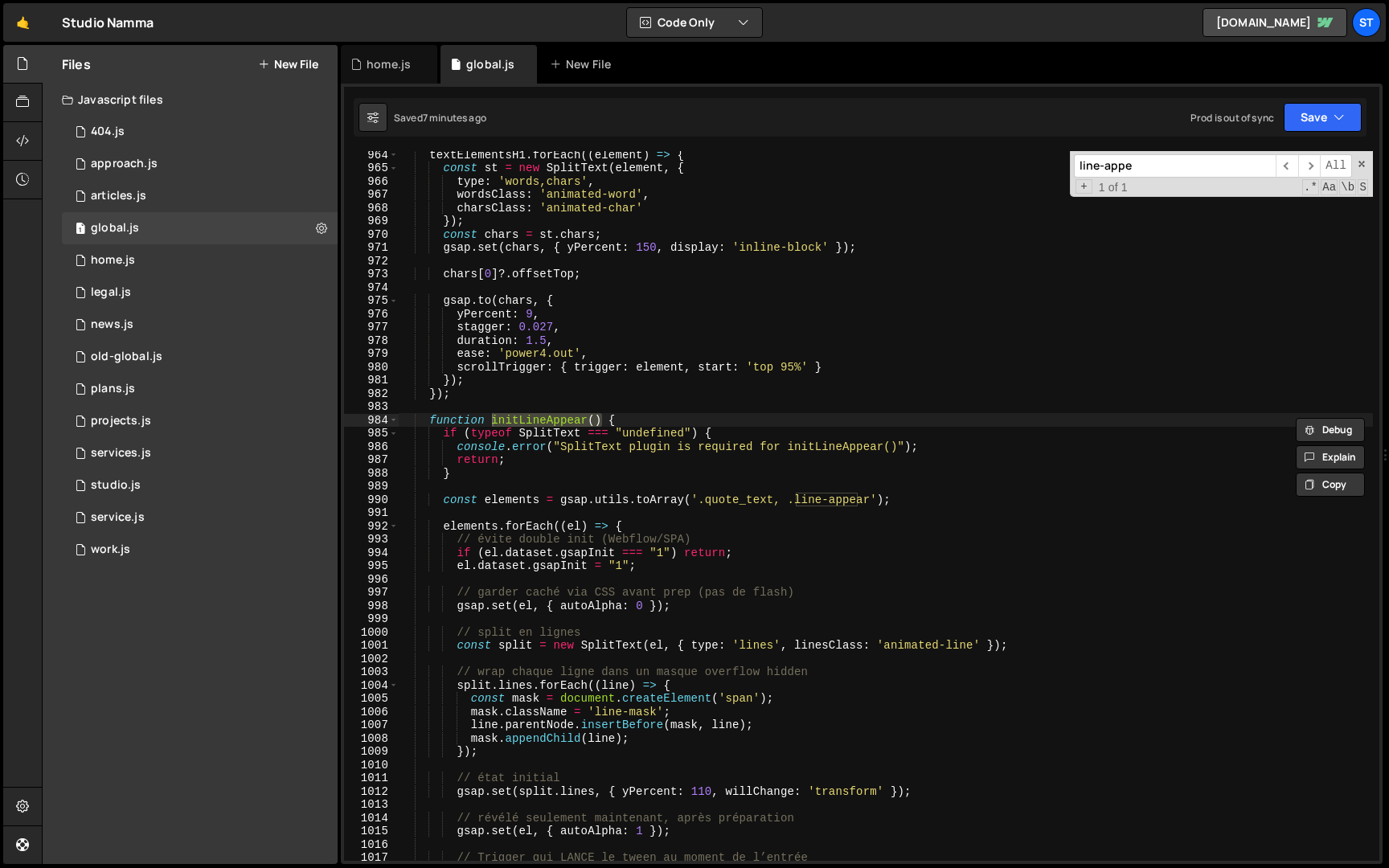
click at [1158, 167] on input "line-appe" at bounding box center [1175, 165] width 202 height 23
paste input "initLineAppear()"
type input "initLineAppear()"
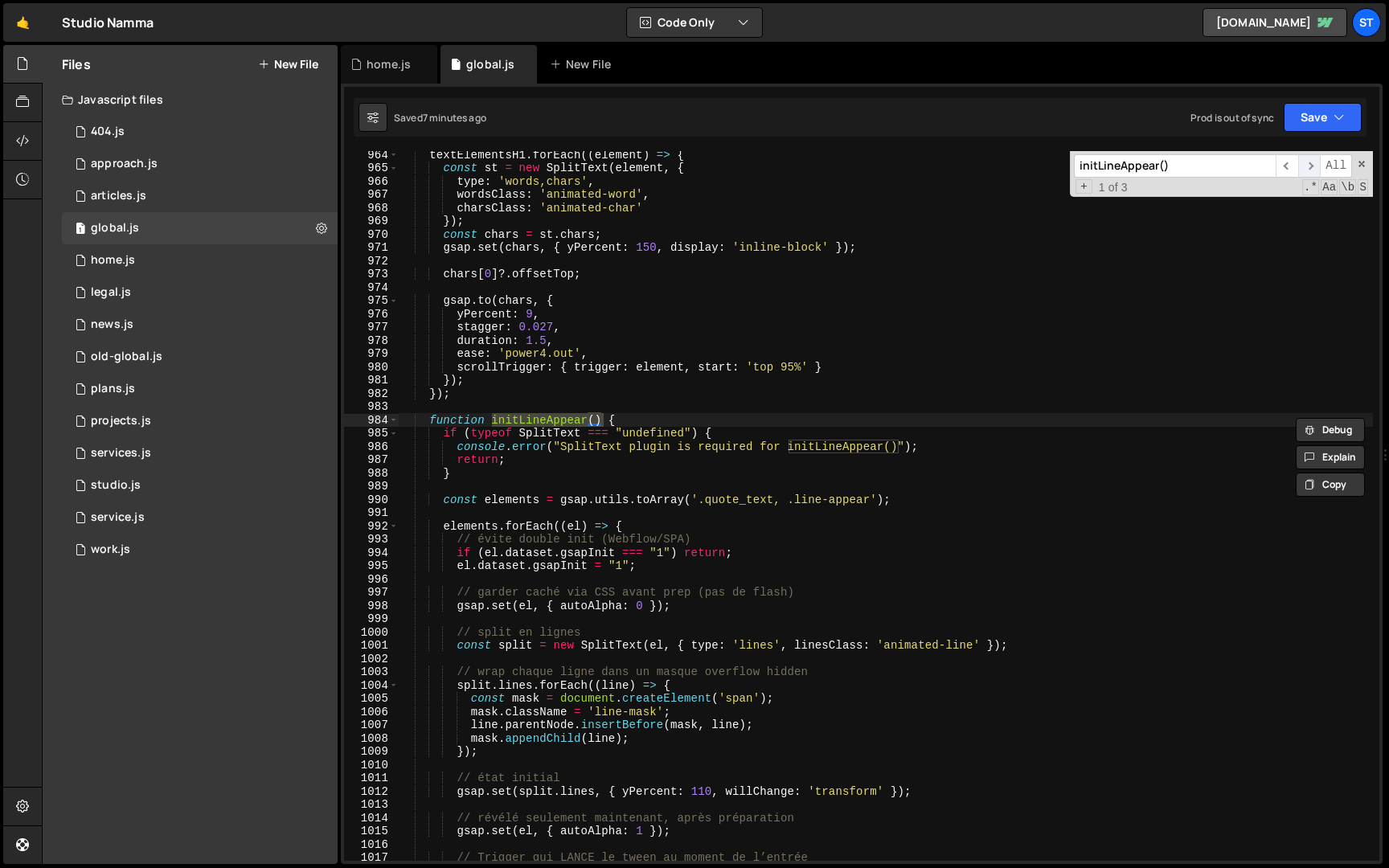
click at [1306, 164] on span "​" at bounding box center [1310, 165] width 23 height 23
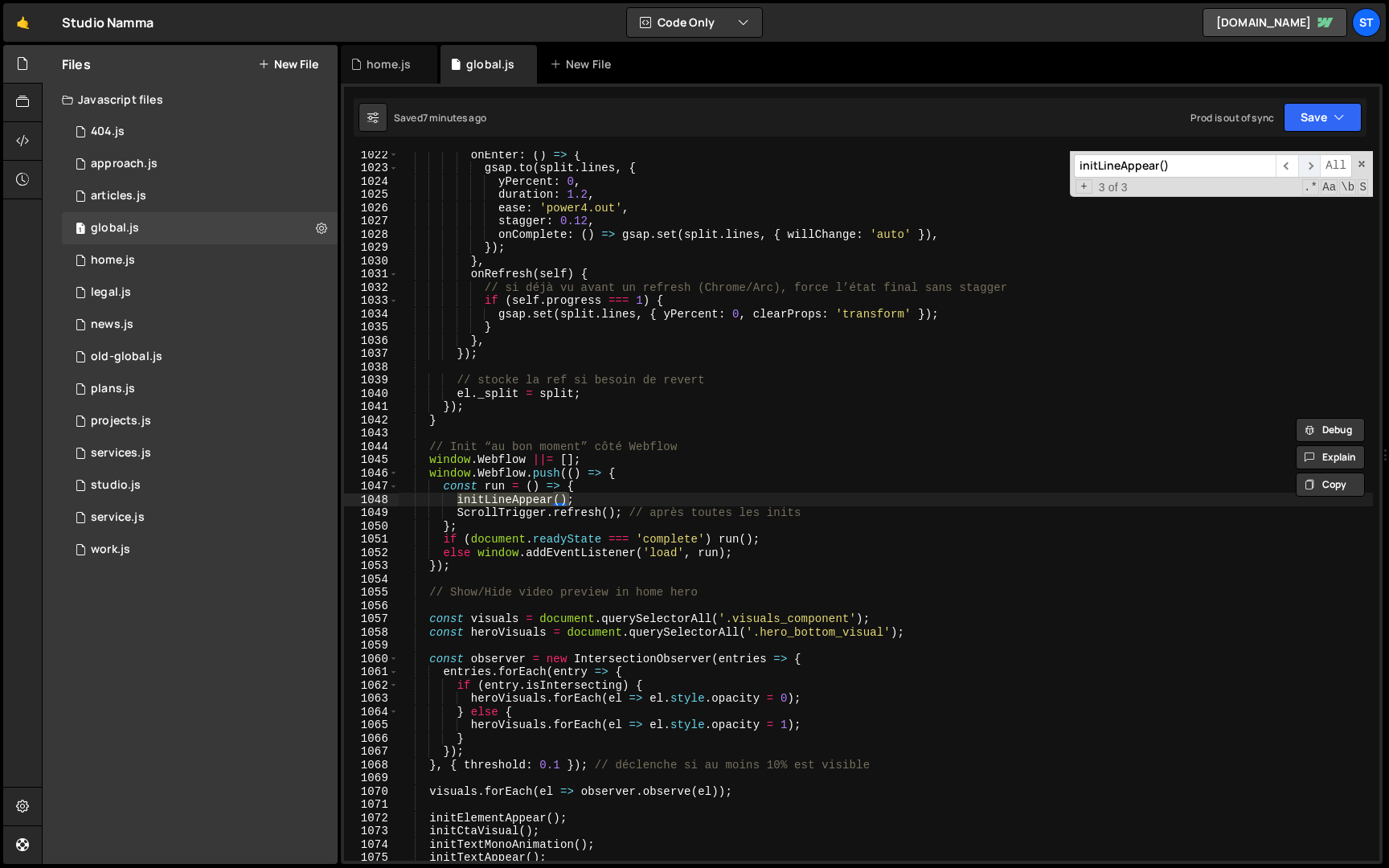
scroll to position [5533, 0]
click at [365, 62] on div "home.js" at bounding box center [385, 64] width 68 height 16
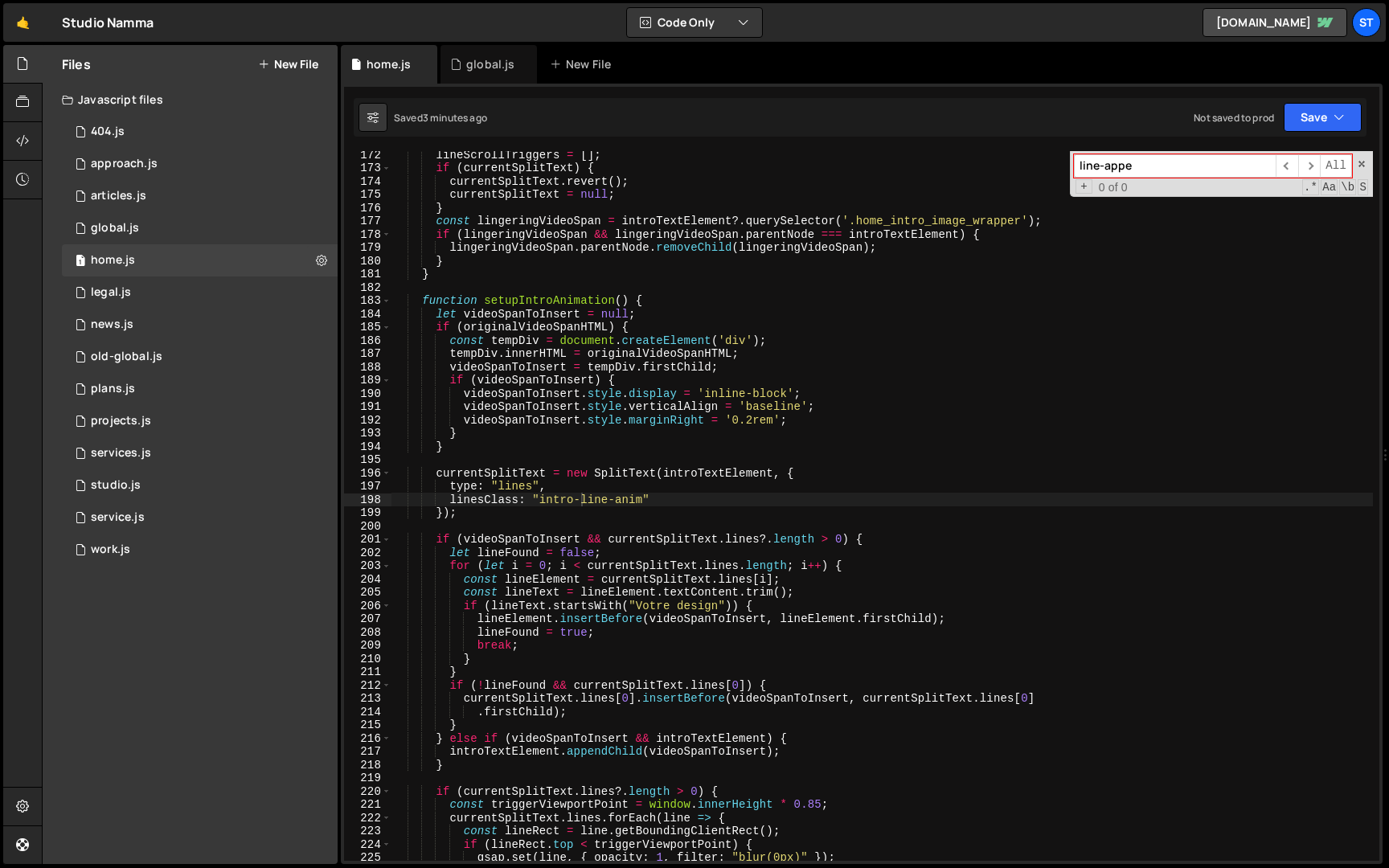
click at [1173, 171] on input "line-appe" at bounding box center [1175, 165] width 202 height 23
paste input "initLineAppear()"
type input "initLineAppear()"
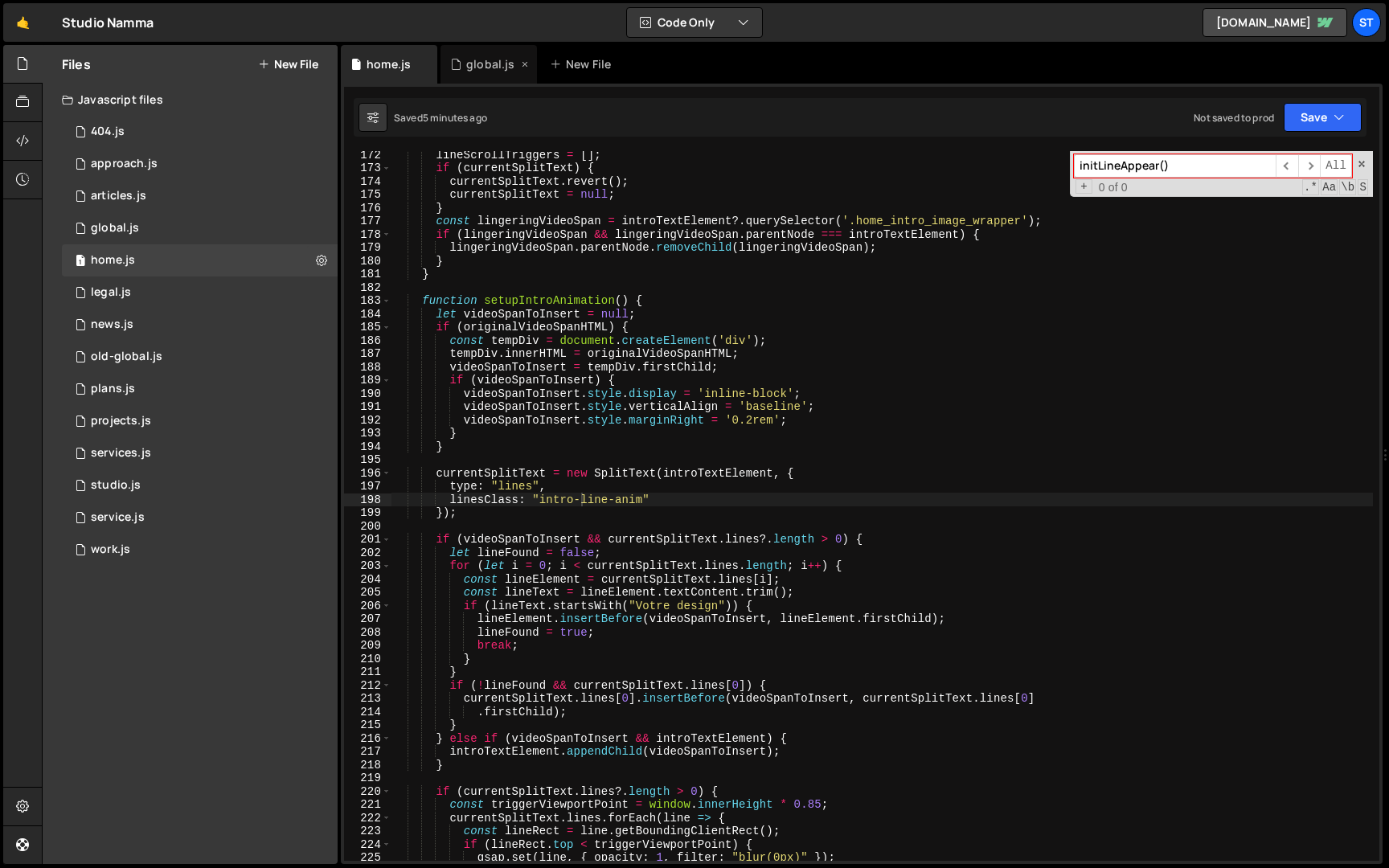
click at [470, 63] on div "global.js" at bounding box center [490, 64] width 48 height 16
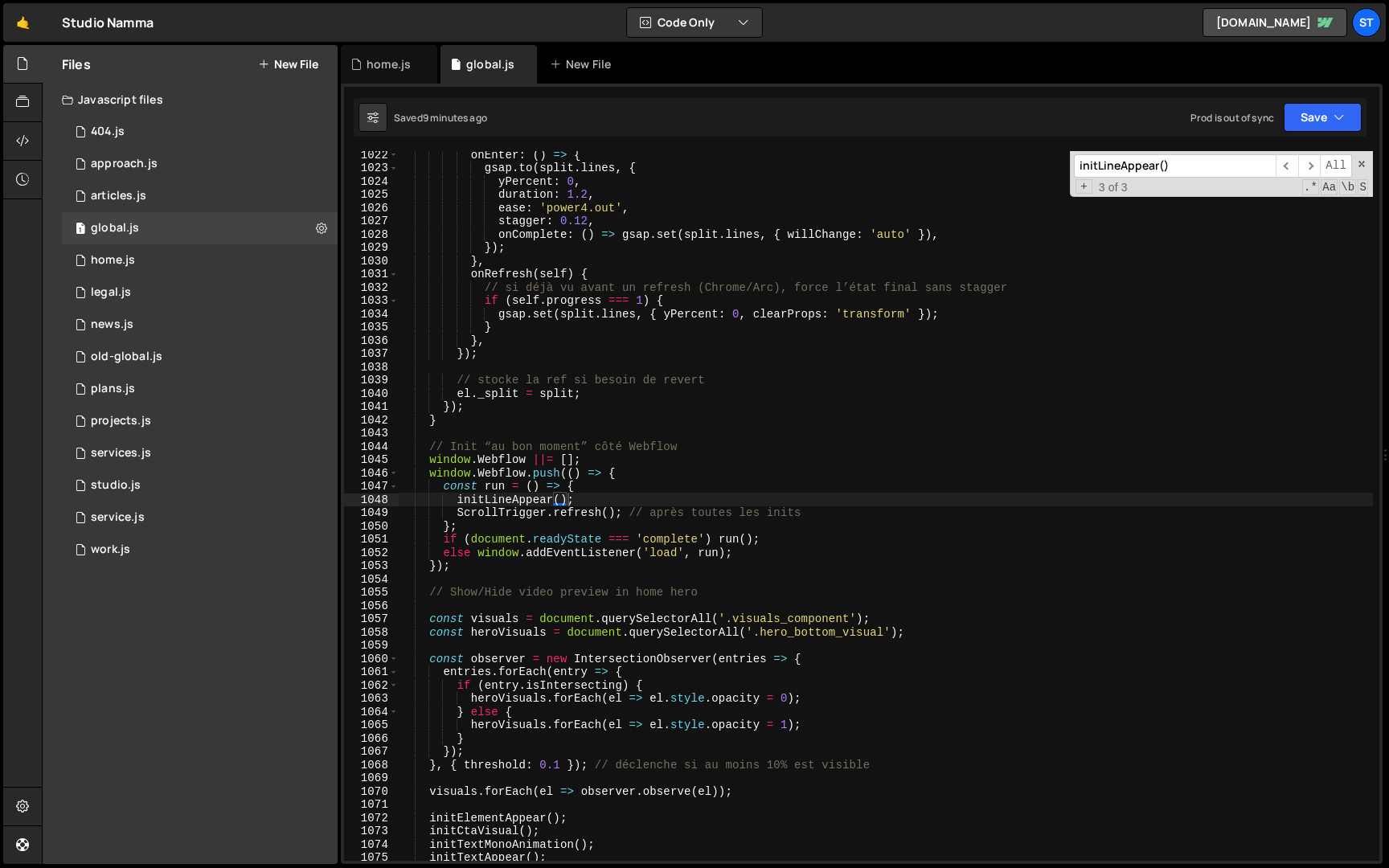
scroll to position [711, 0]
click at [547, 277] on div "onEnter : ( ) => { gsap . to ( split . lines , { yPercent : 0 , duration : 1.2 …" at bounding box center [886, 517] width 975 height 737
type textarea "});"
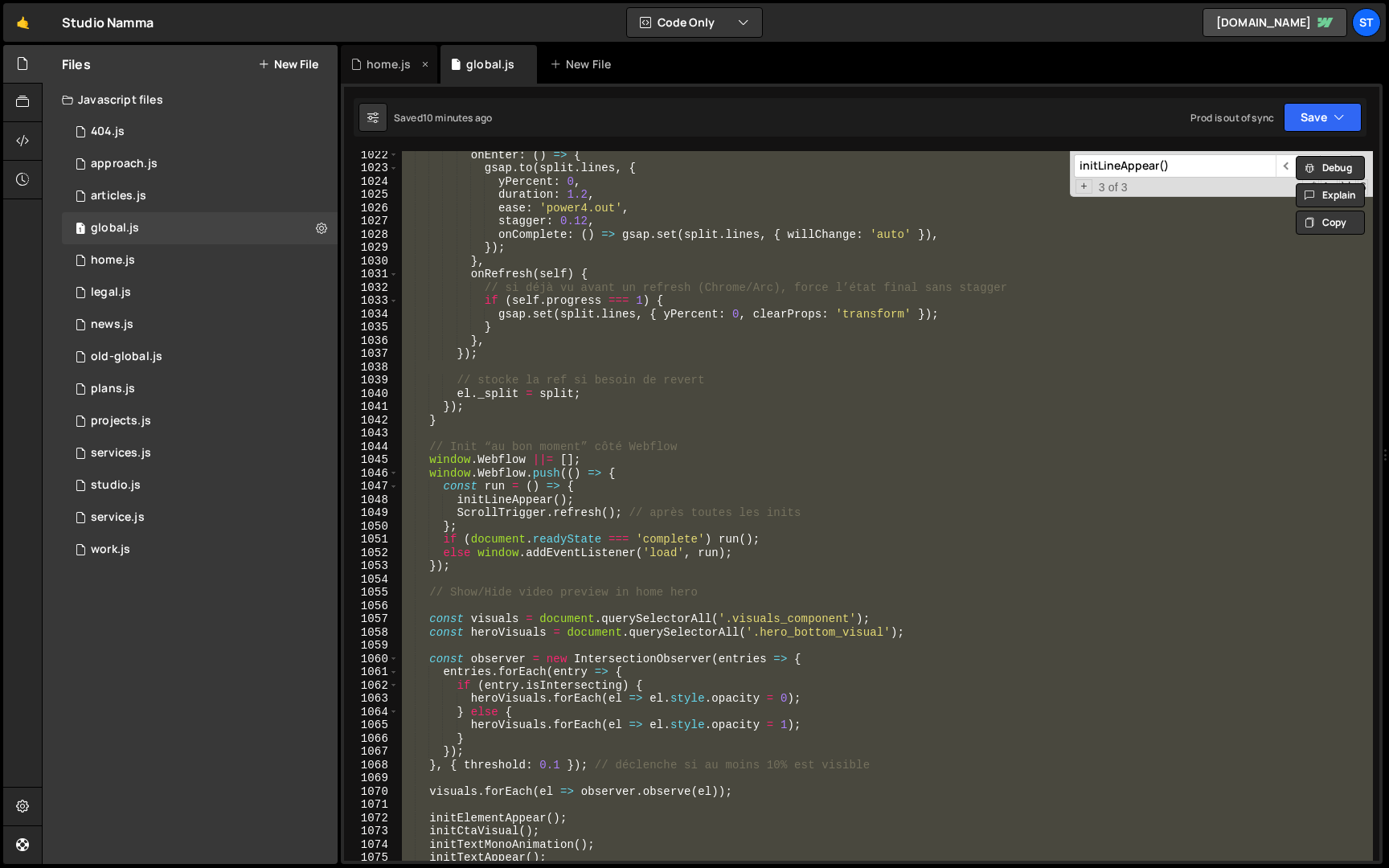
click at [393, 65] on div "home.js" at bounding box center [389, 64] width 44 height 16
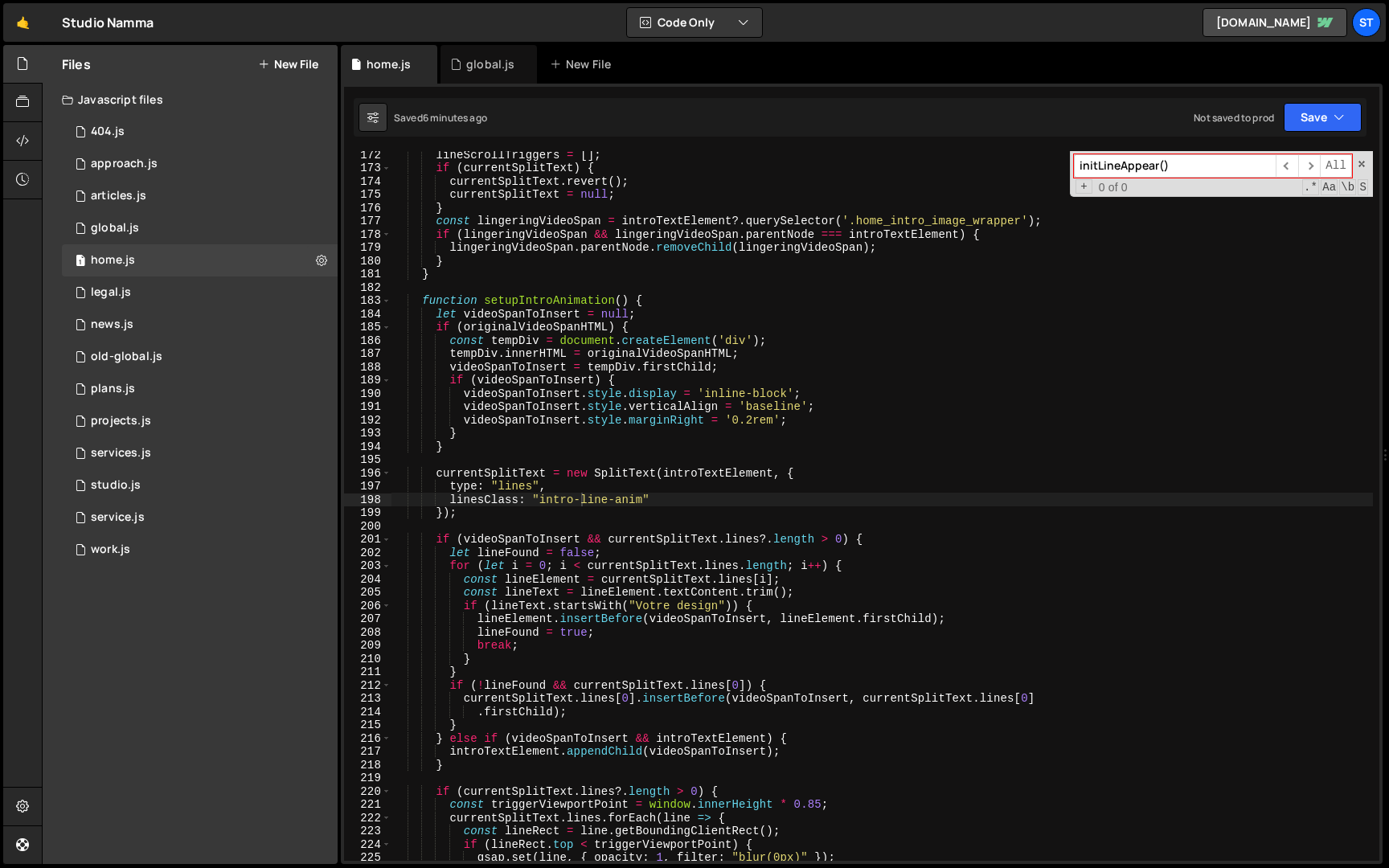
click at [565, 273] on div "lineScrollTriggers = [ ] ; if ( currentSplitText ) { currentSplitText . revert …" at bounding box center [883, 517] width 982 height 737
type textarea "initHomePage();"
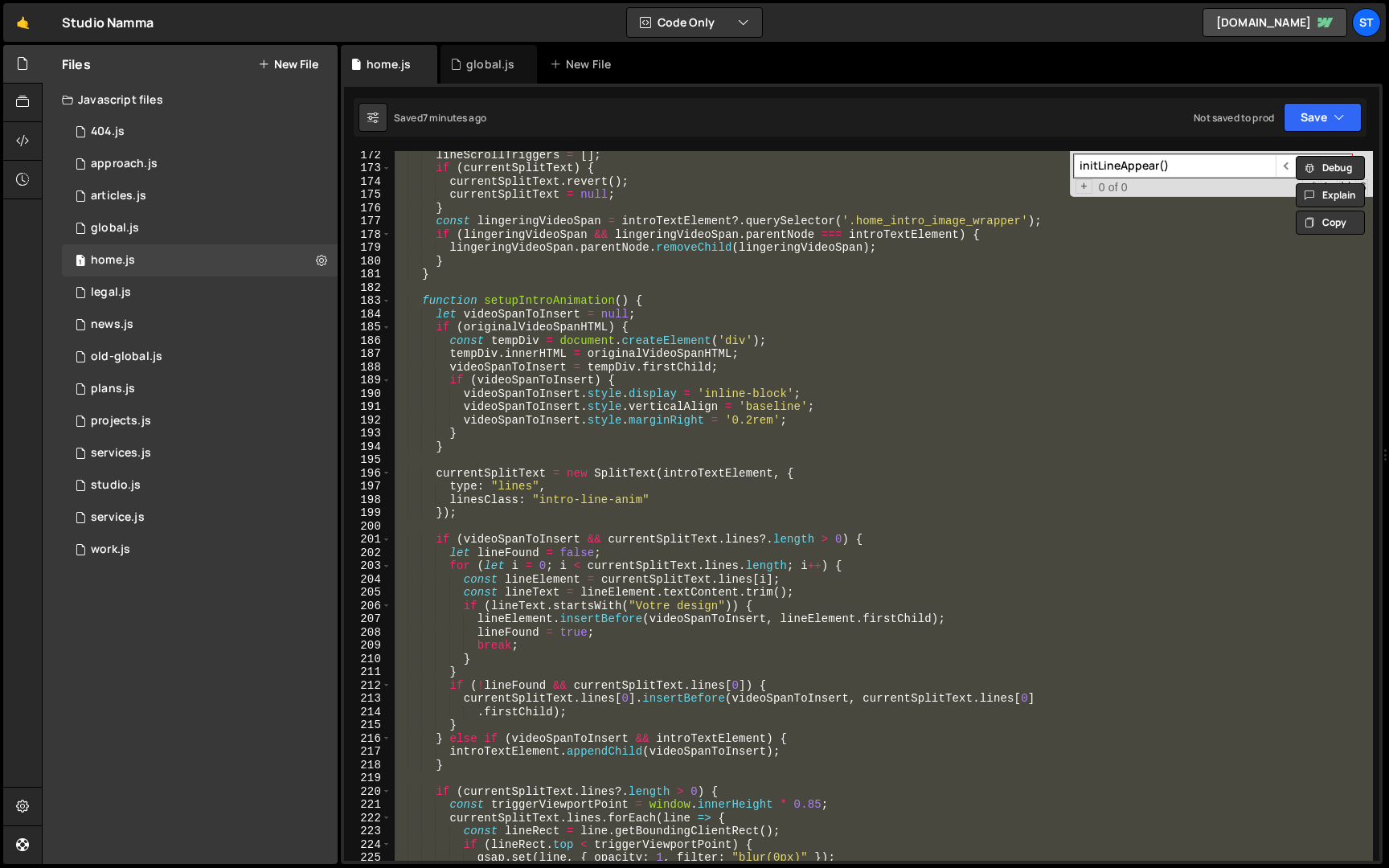
click at [1192, 172] on input "initLineAppear()" at bounding box center [1175, 165] width 202 height 23
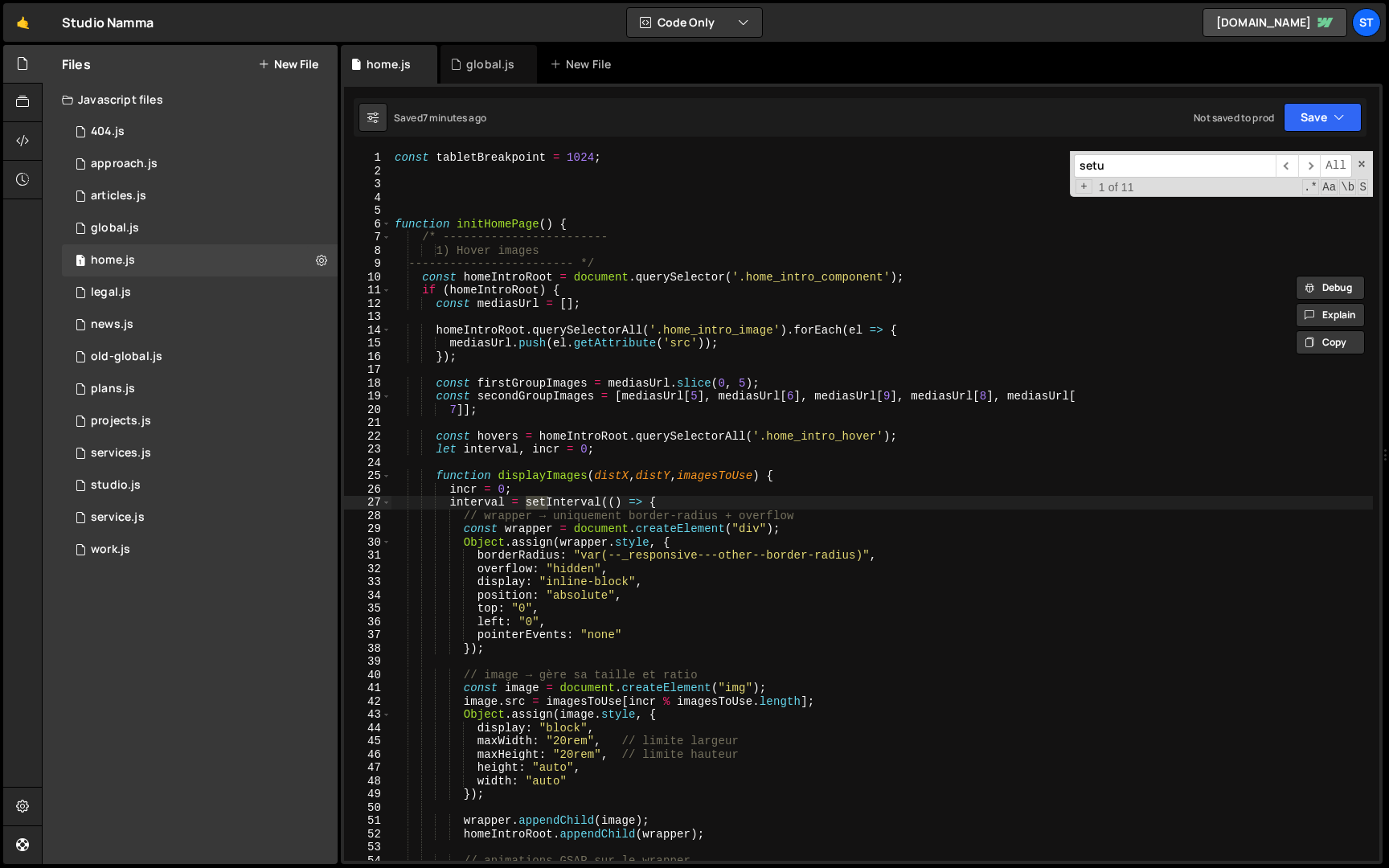
scroll to position [2072, 0]
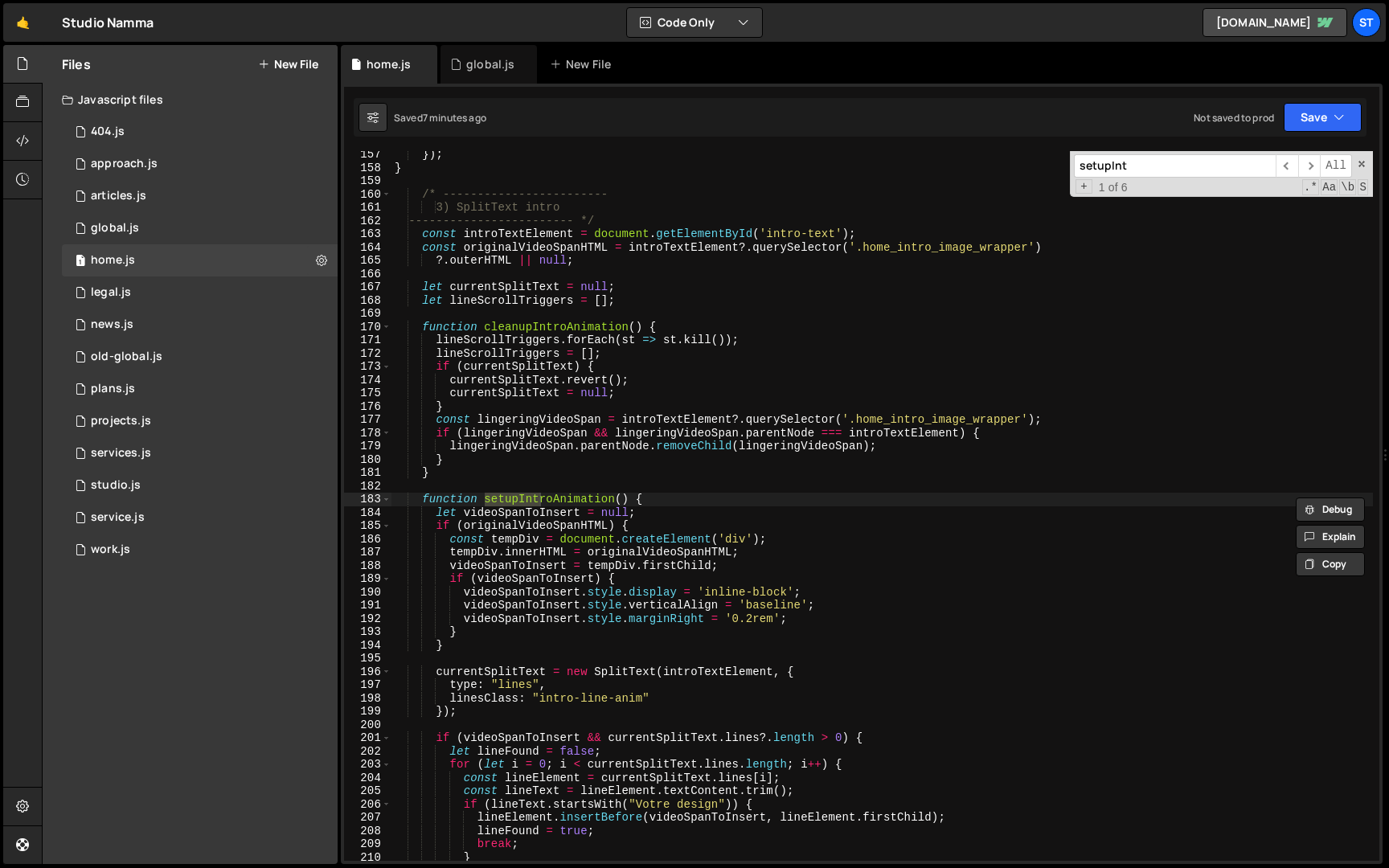
type input "setupInt"
click at [607, 559] on div "}) ; } /* ------------------------ 3) SplitText intro ------------------------ …" at bounding box center [883, 517] width 982 height 737
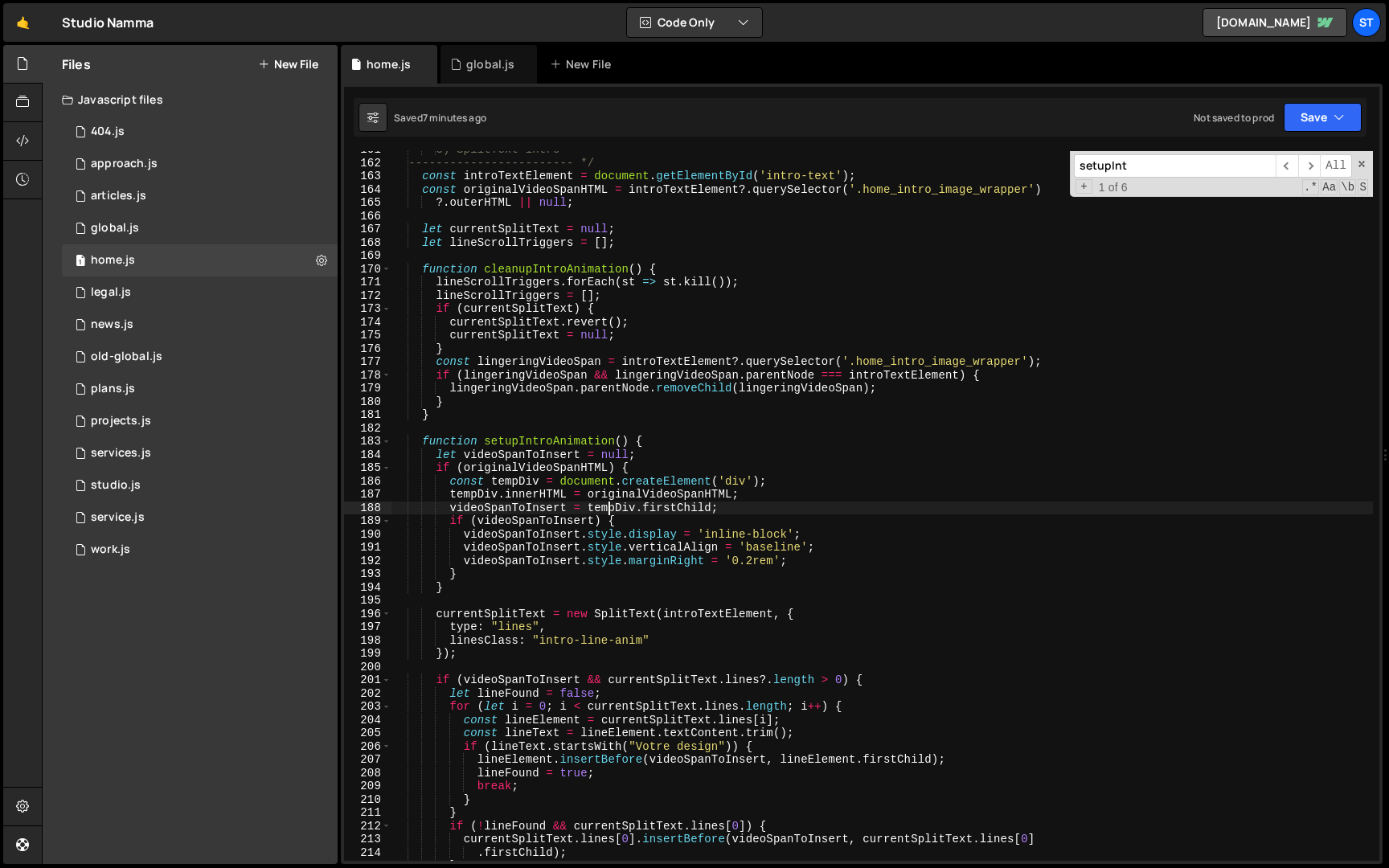
scroll to position [2153, 0]
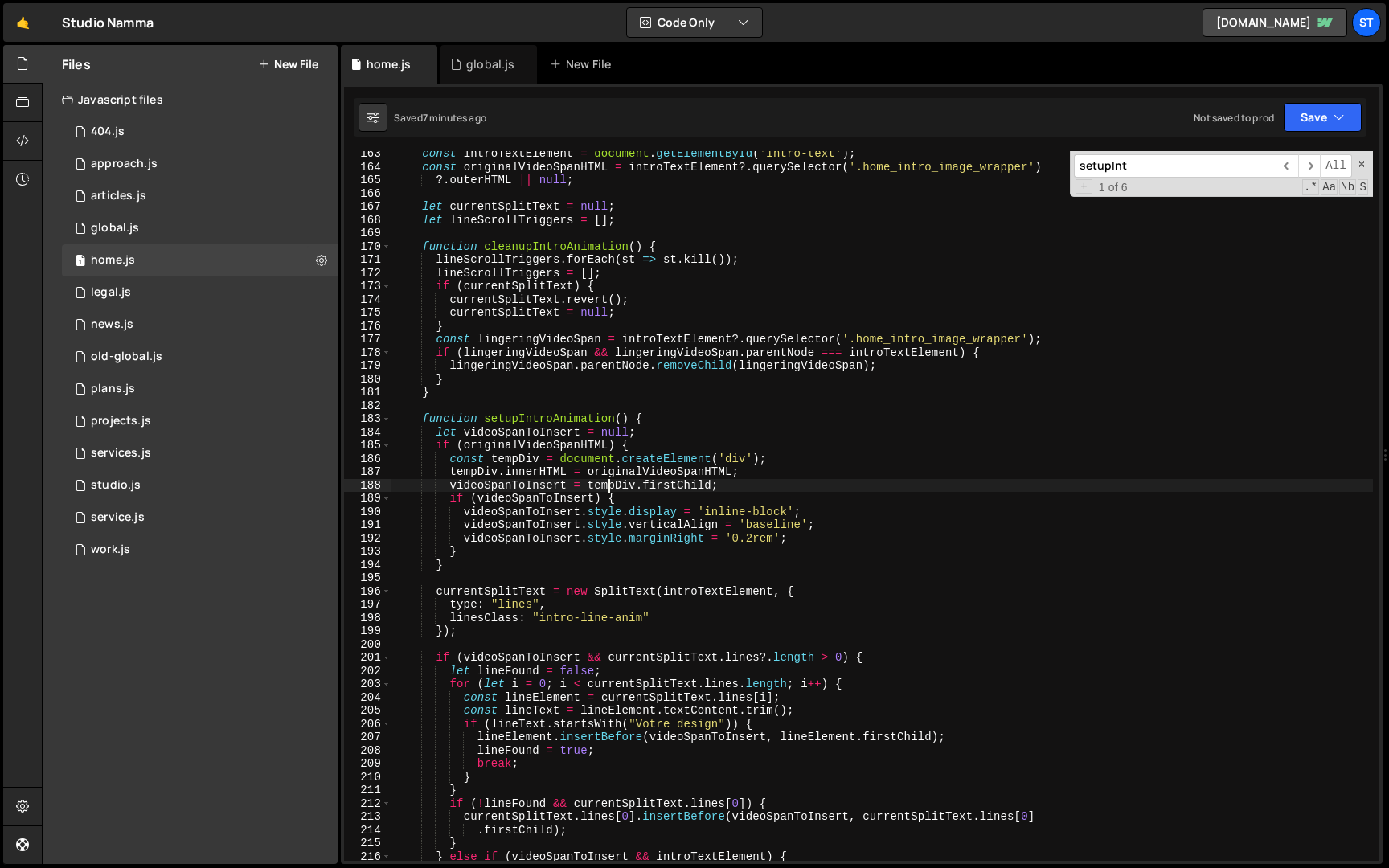
click at [505, 564] on div "const introTextElement = document . getElementById ( 'intro-text' ) ; const ori…" at bounding box center [883, 516] width 982 height 737
type textarea "}"
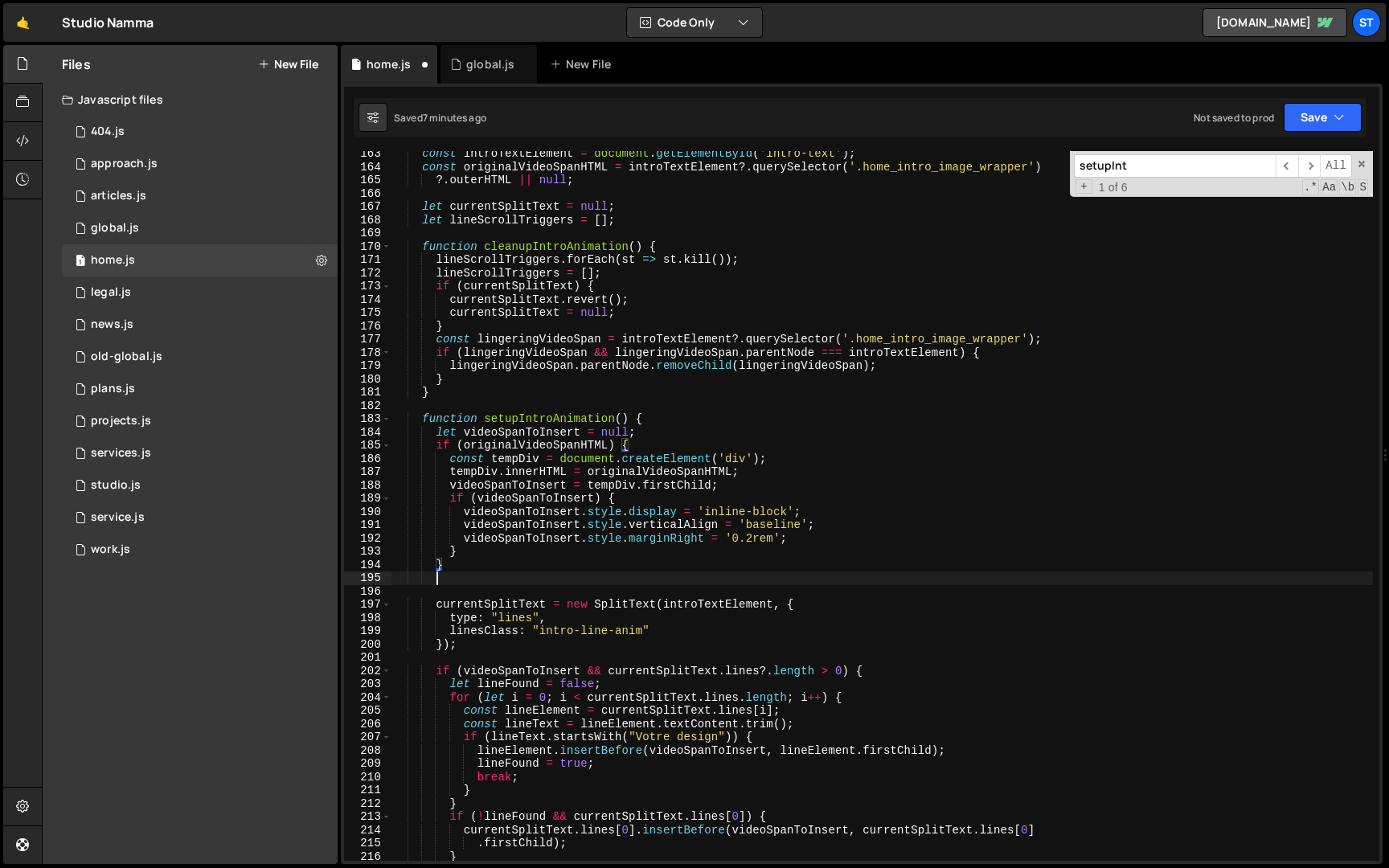
scroll to position [0, 2]
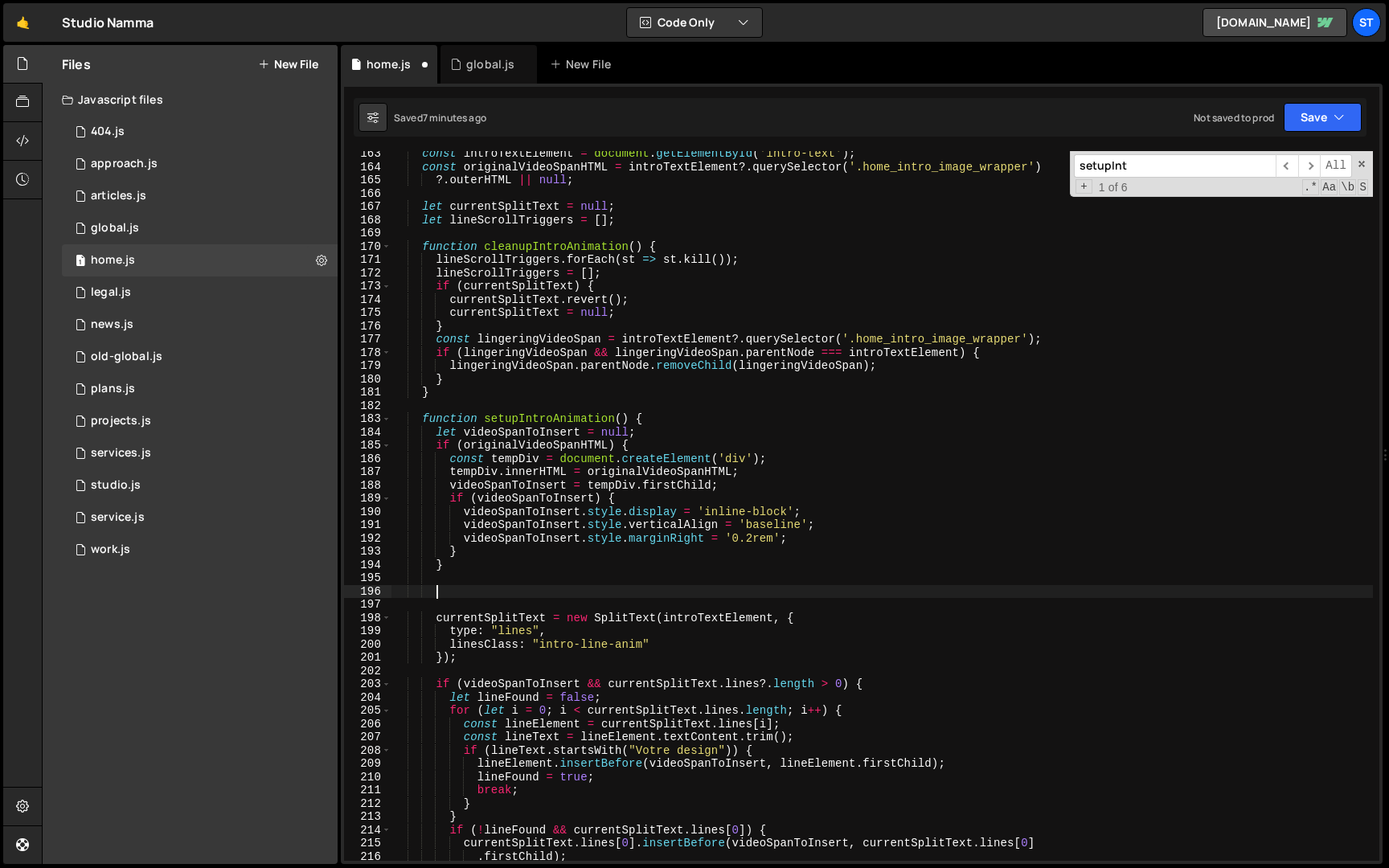
paste textarea "}"
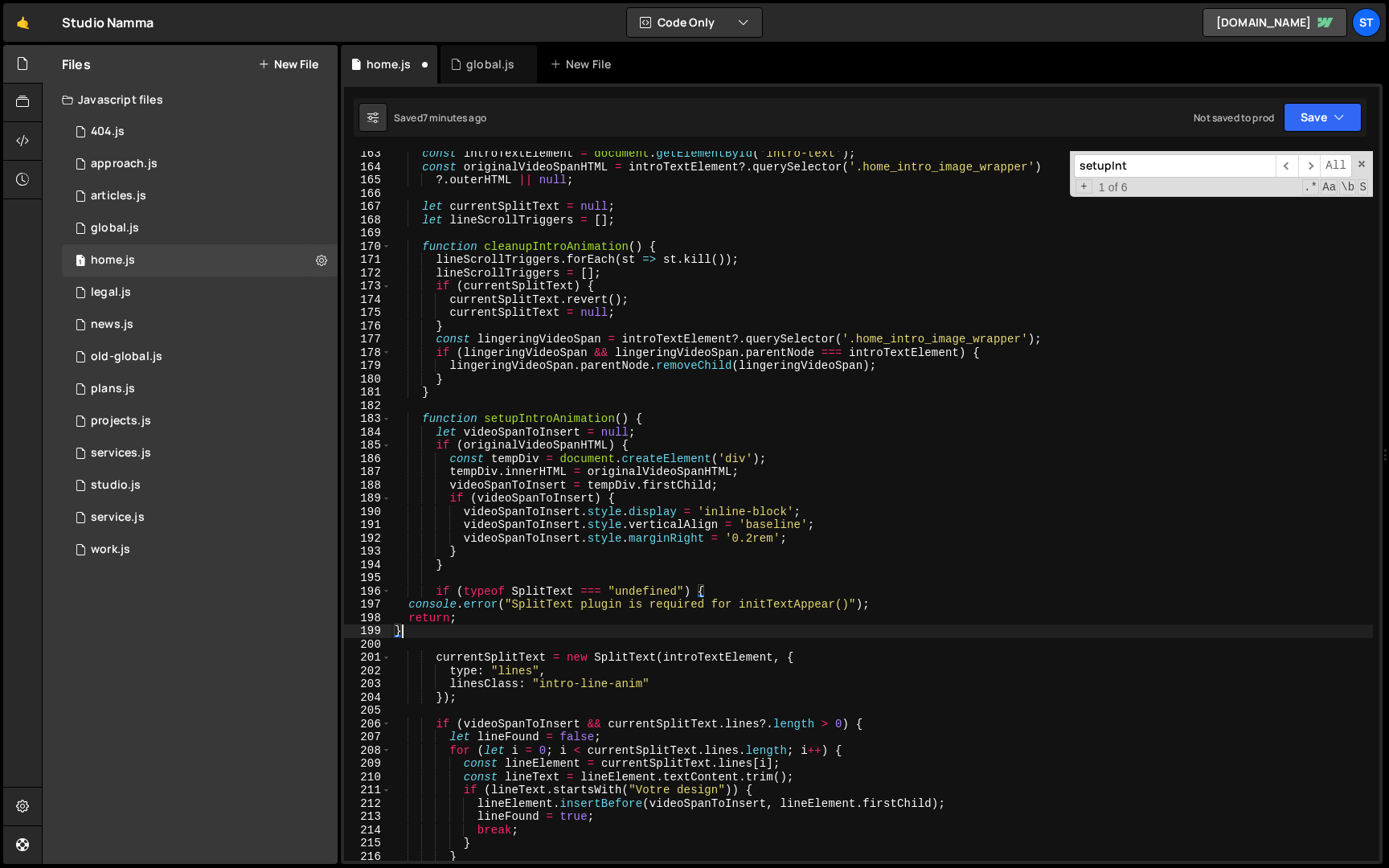
scroll to position [0, 0]
click at [405, 609] on div "const introTextElement = document . getElementById ( 'intro-text' ) ; const ori…" at bounding box center [883, 516] width 982 height 737
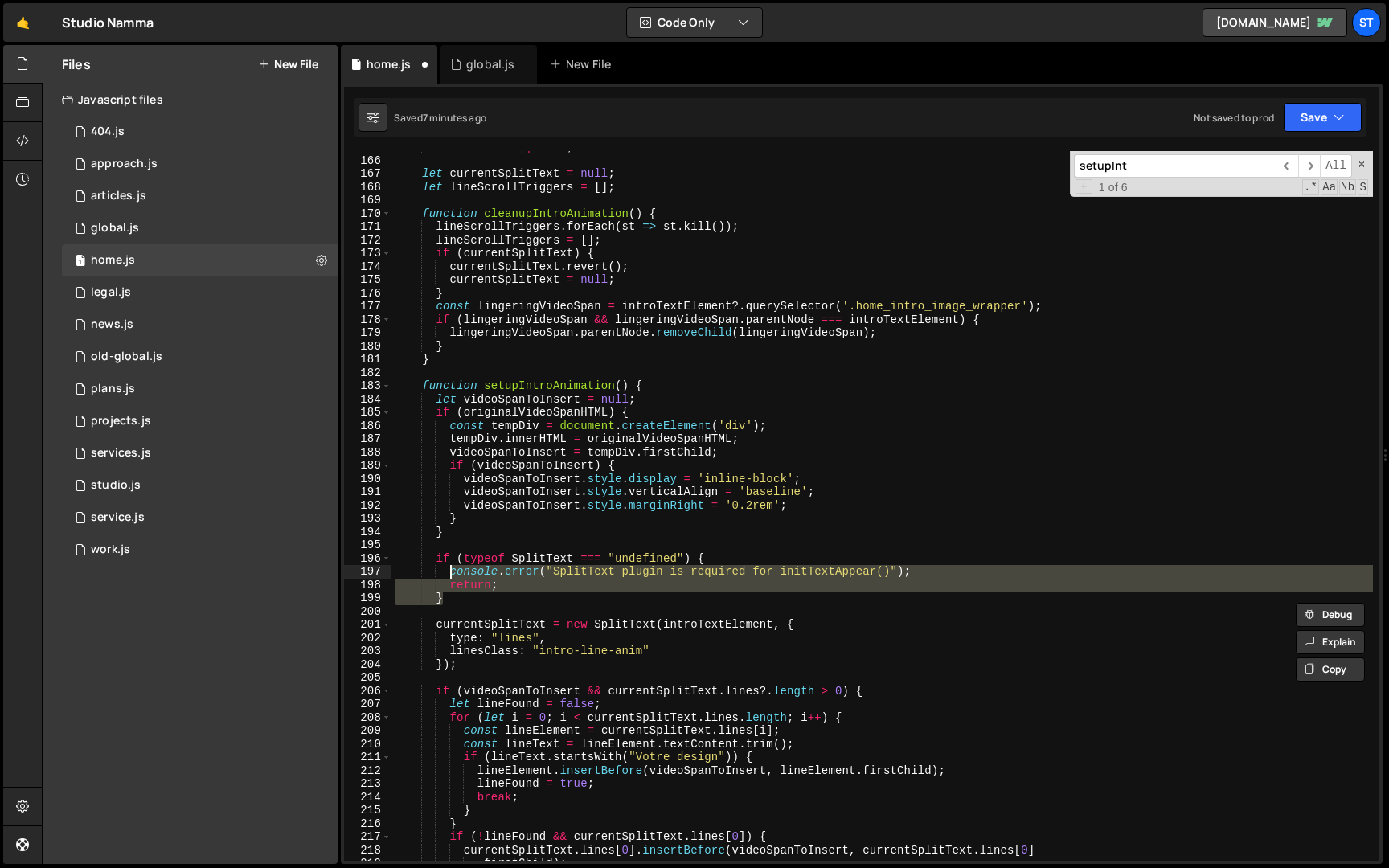
scroll to position [2195, 0]
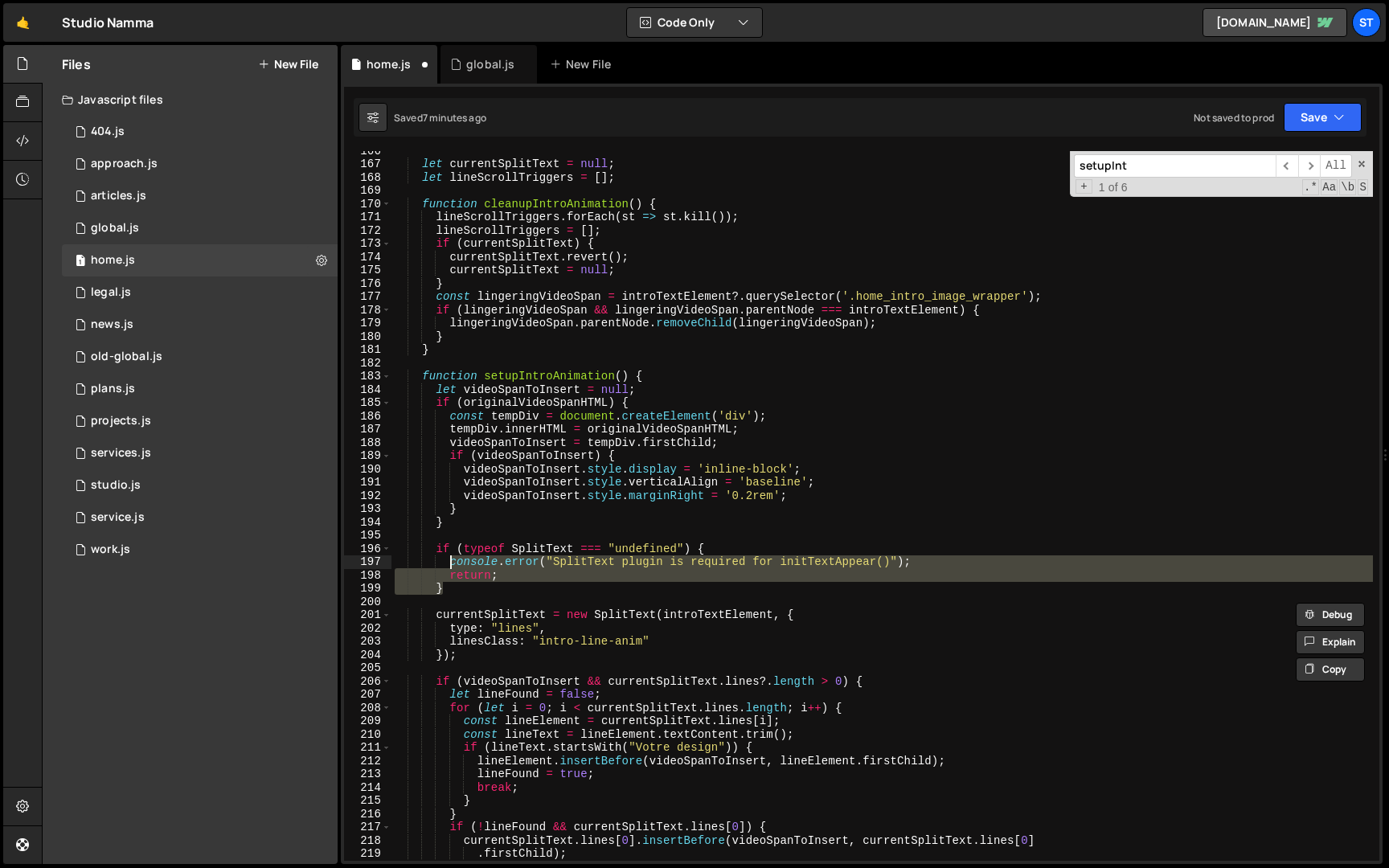
click at [509, 581] on div "let currentSplitText = null ; let lineScrollTriggers = [ ] ; function cleanupIn…" at bounding box center [883, 505] width 982 height 710
type textarea "return;"
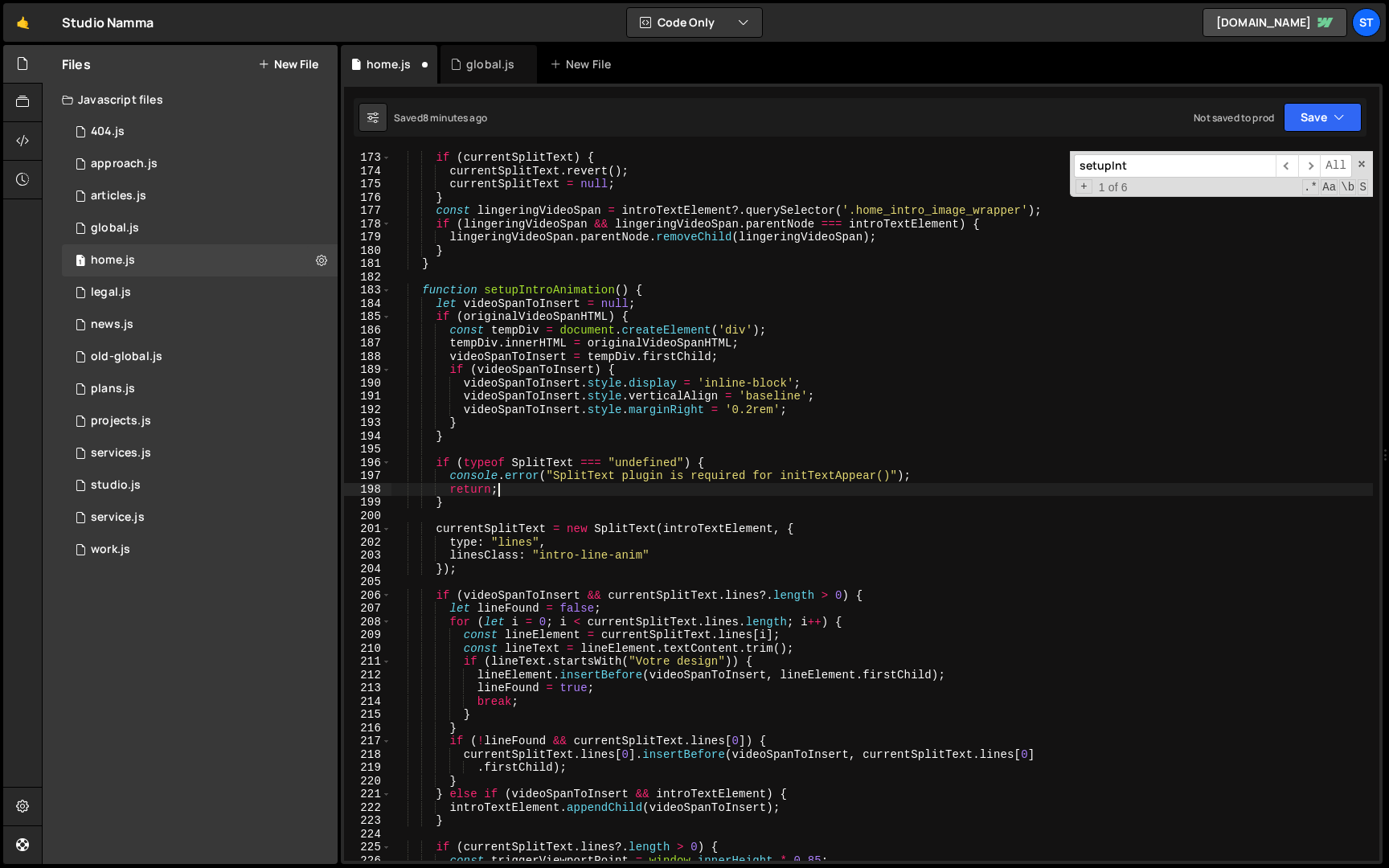
scroll to position [2279, 0]
click at [387, 294] on span at bounding box center [386, 292] width 9 height 14
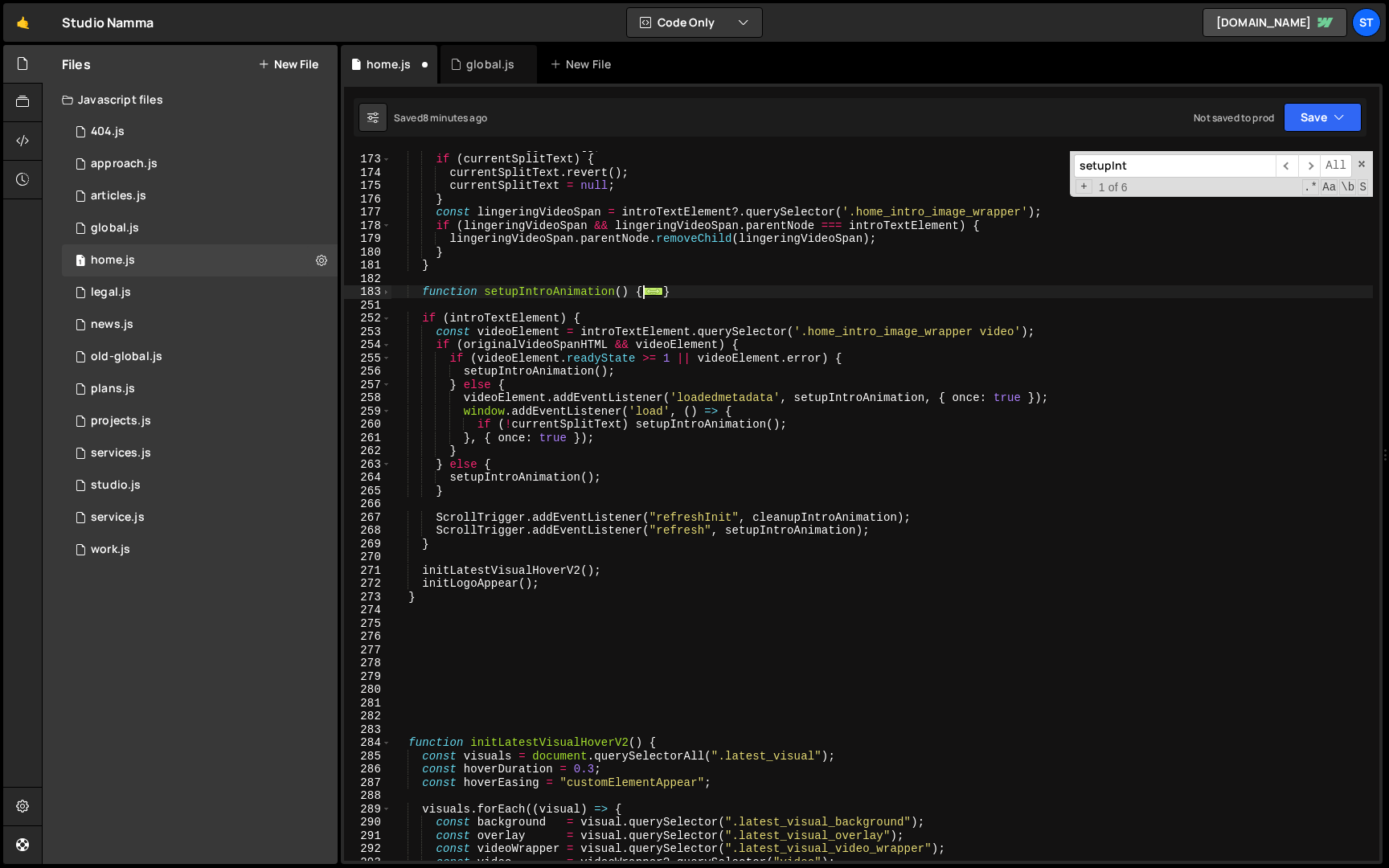
click at [1142, 154] on input "setupInt" at bounding box center [1175, 165] width 202 height 23
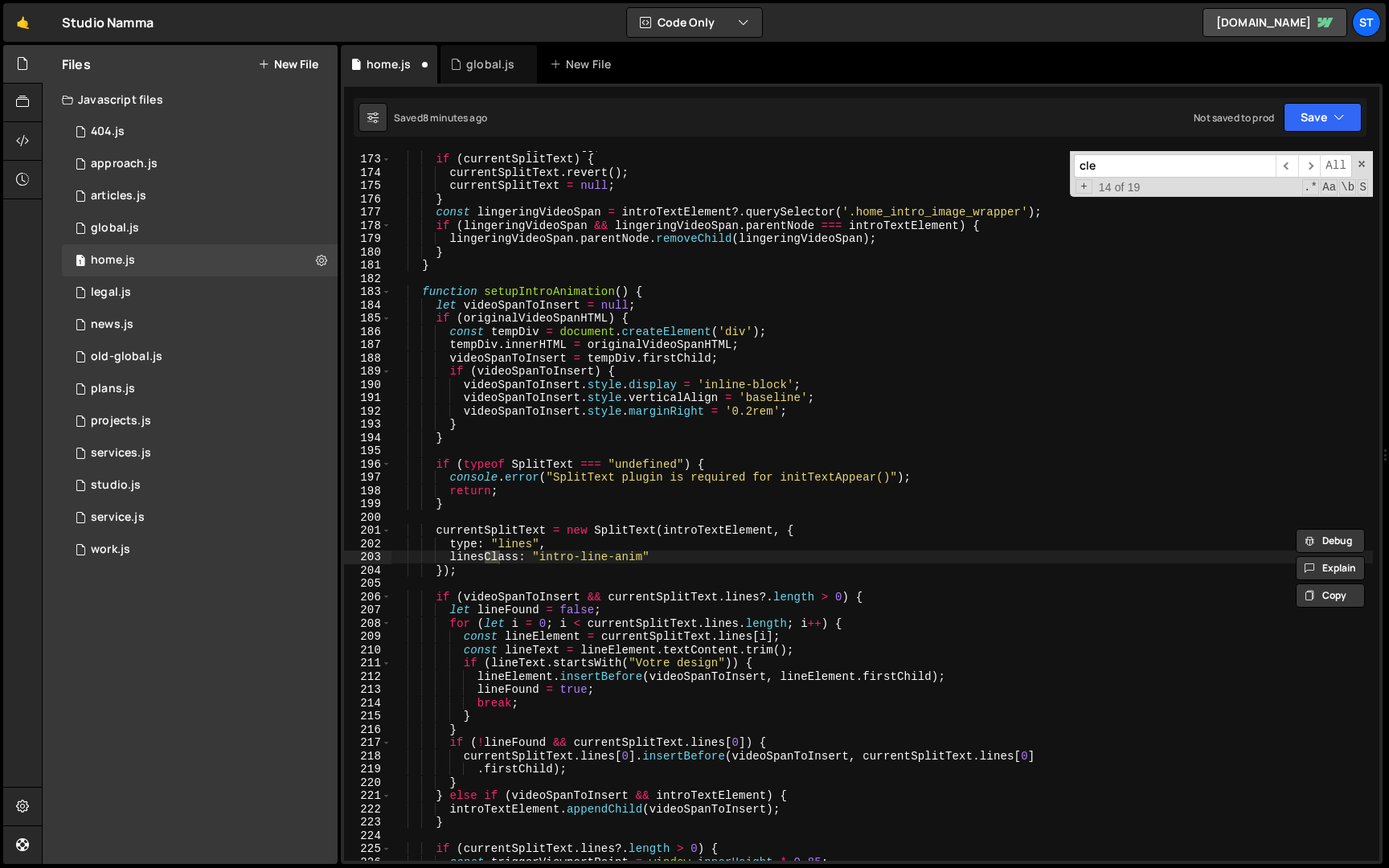
scroll to position [3186, 0]
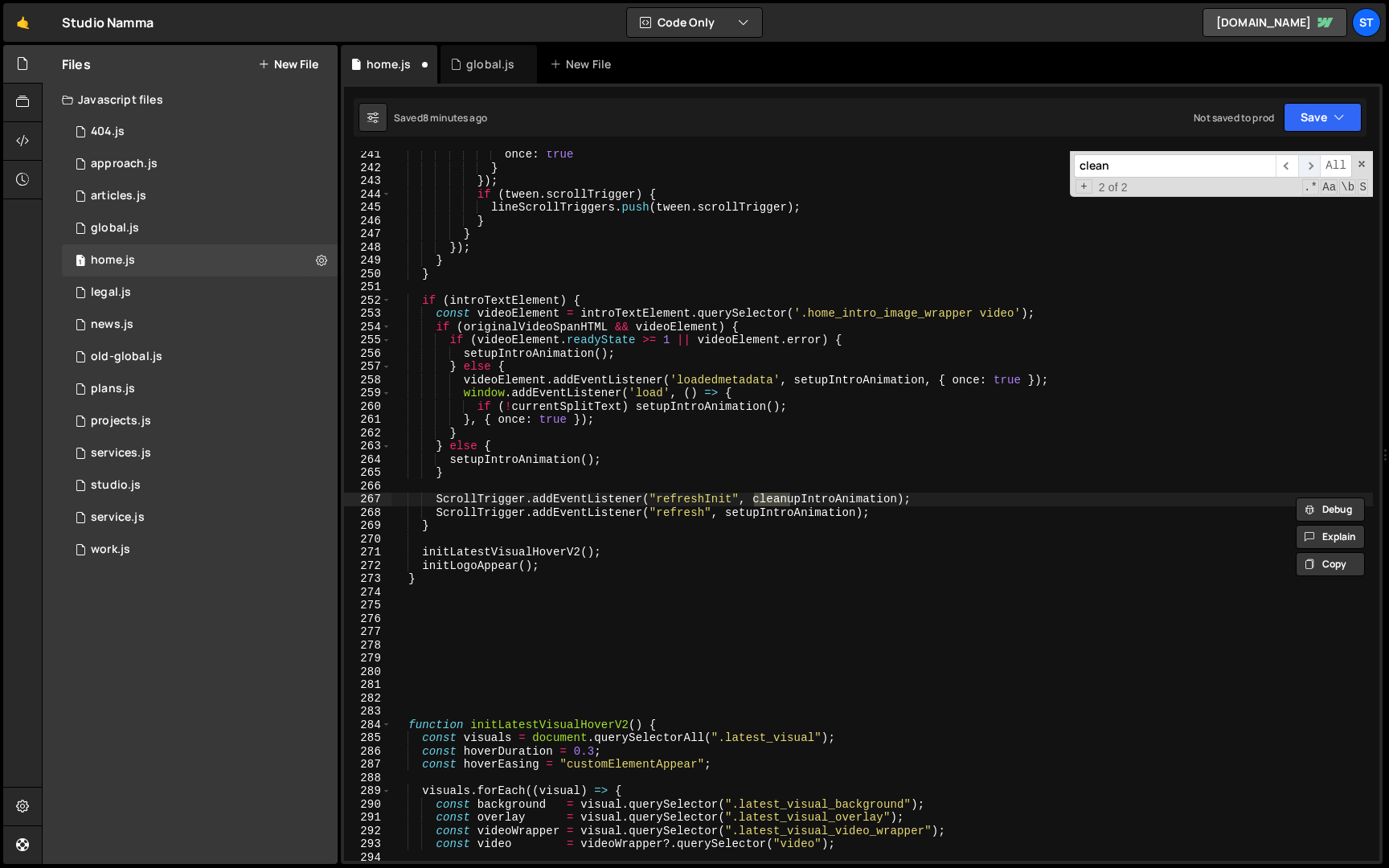
type input "clean"
click at [1308, 165] on span "​" at bounding box center [1310, 165] width 23 height 23
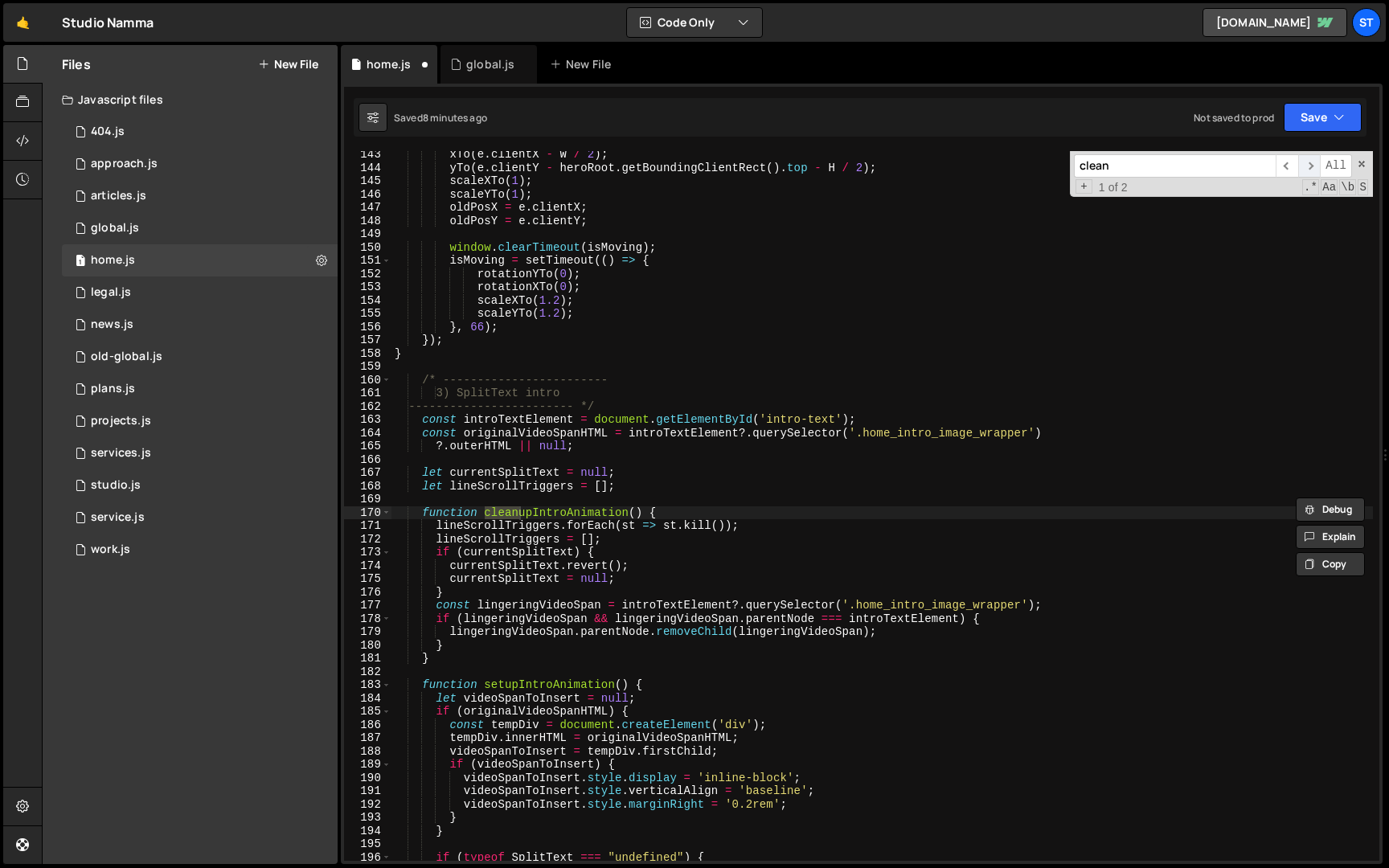
scroll to position [1887, 0]
type textarea "currentSplitText.revert();"
click at [506, 567] on div "xTo ( e . clientX - W / 2 ) ; yTo ( e . clientY - heroRoot . getBoundingClientR…" at bounding box center [883, 517] width 982 height 737
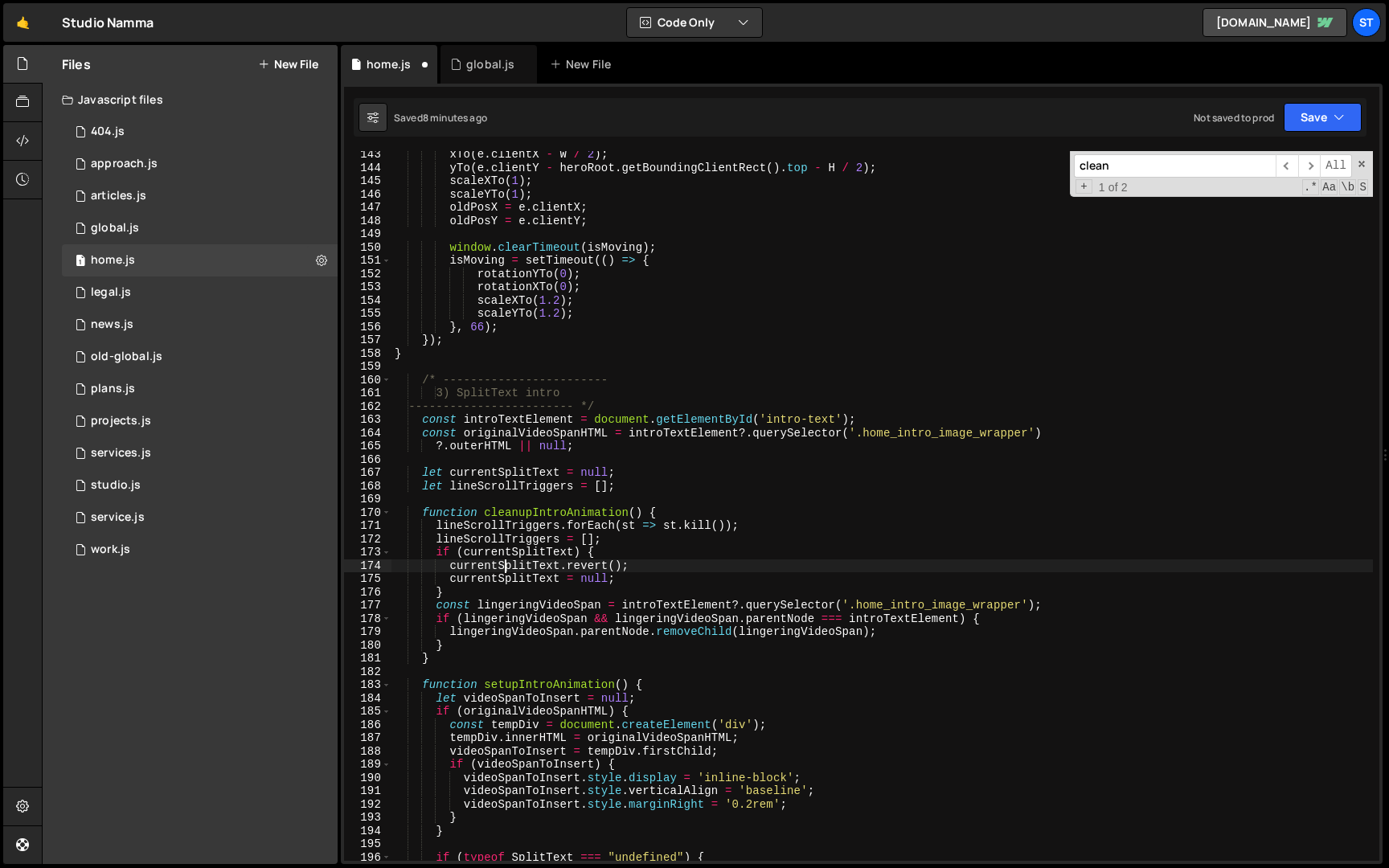
click at [1204, 178] on div "clean ​ ​ All Replace All + 1 of 2 .* Aa \b S" at bounding box center [1221, 173] width 303 height 46
click at [1188, 167] on input "clean" at bounding box center [1175, 165] width 202 height 23
paste input "latestVisualAppearV2"
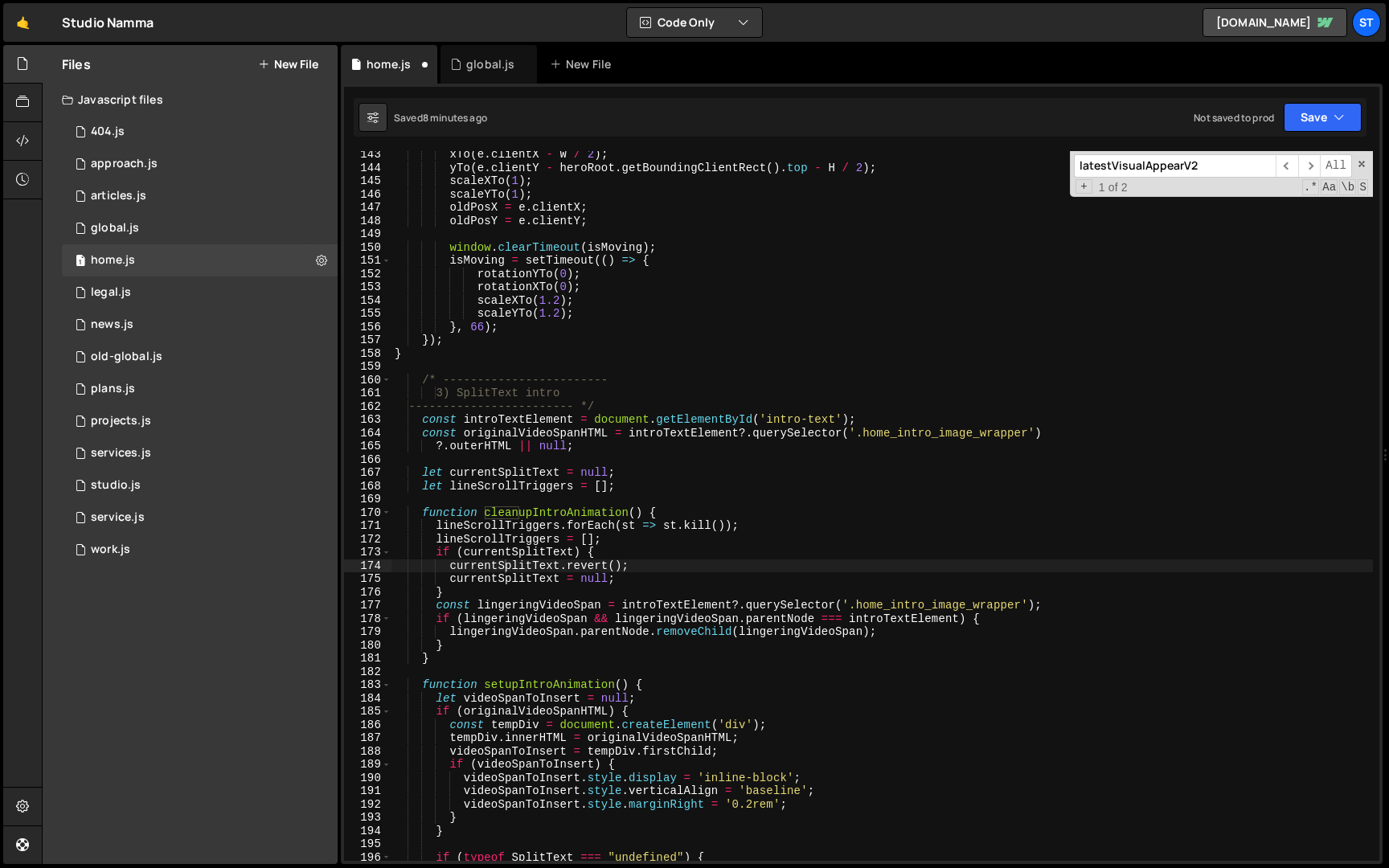
scroll to position [3876, 0]
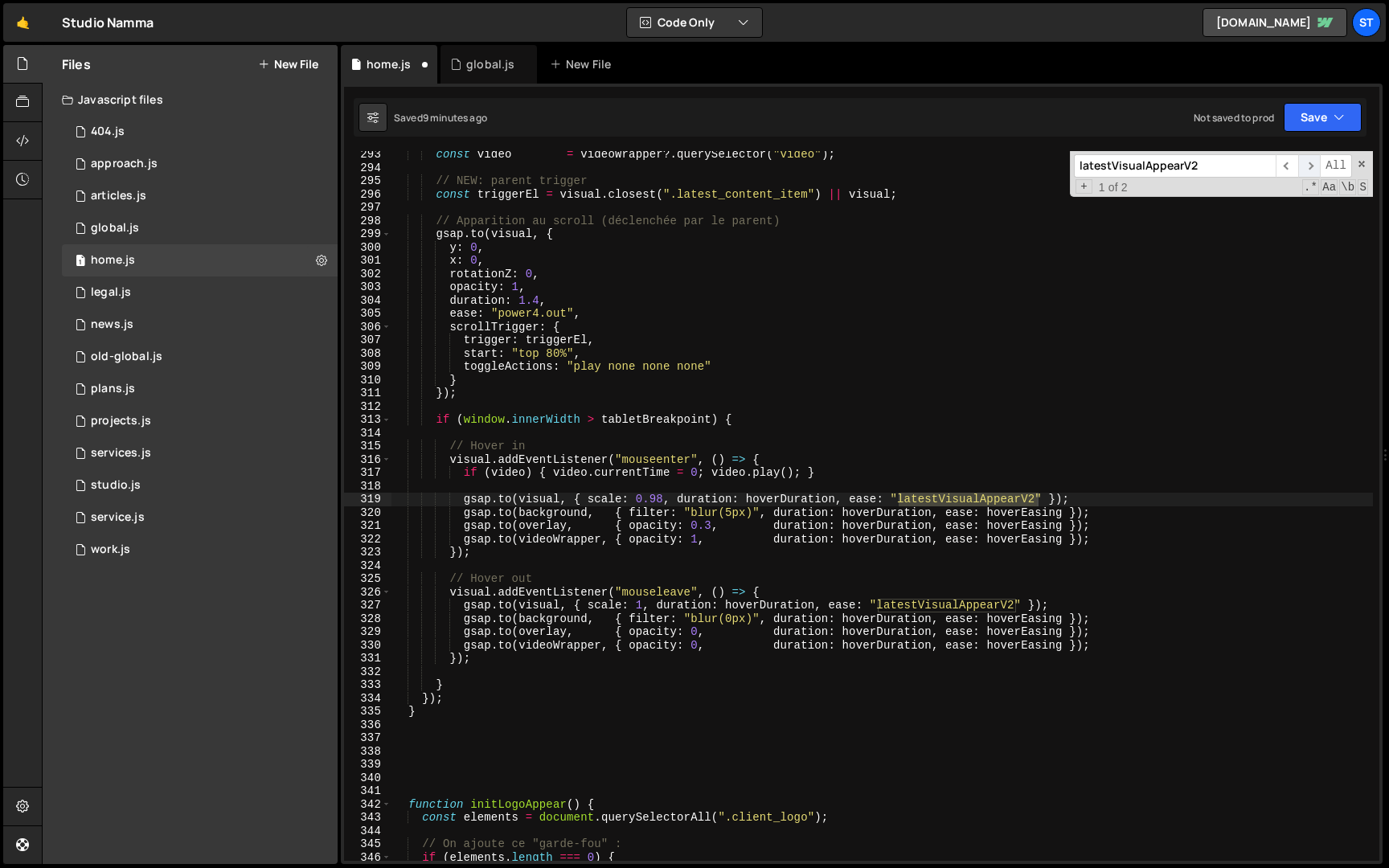
type input "latestVisualAppearV2"
click at [1312, 165] on span "​" at bounding box center [1310, 165] width 23 height 23
click at [474, 67] on div "global.js" at bounding box center [490, 64] width 48 height 16
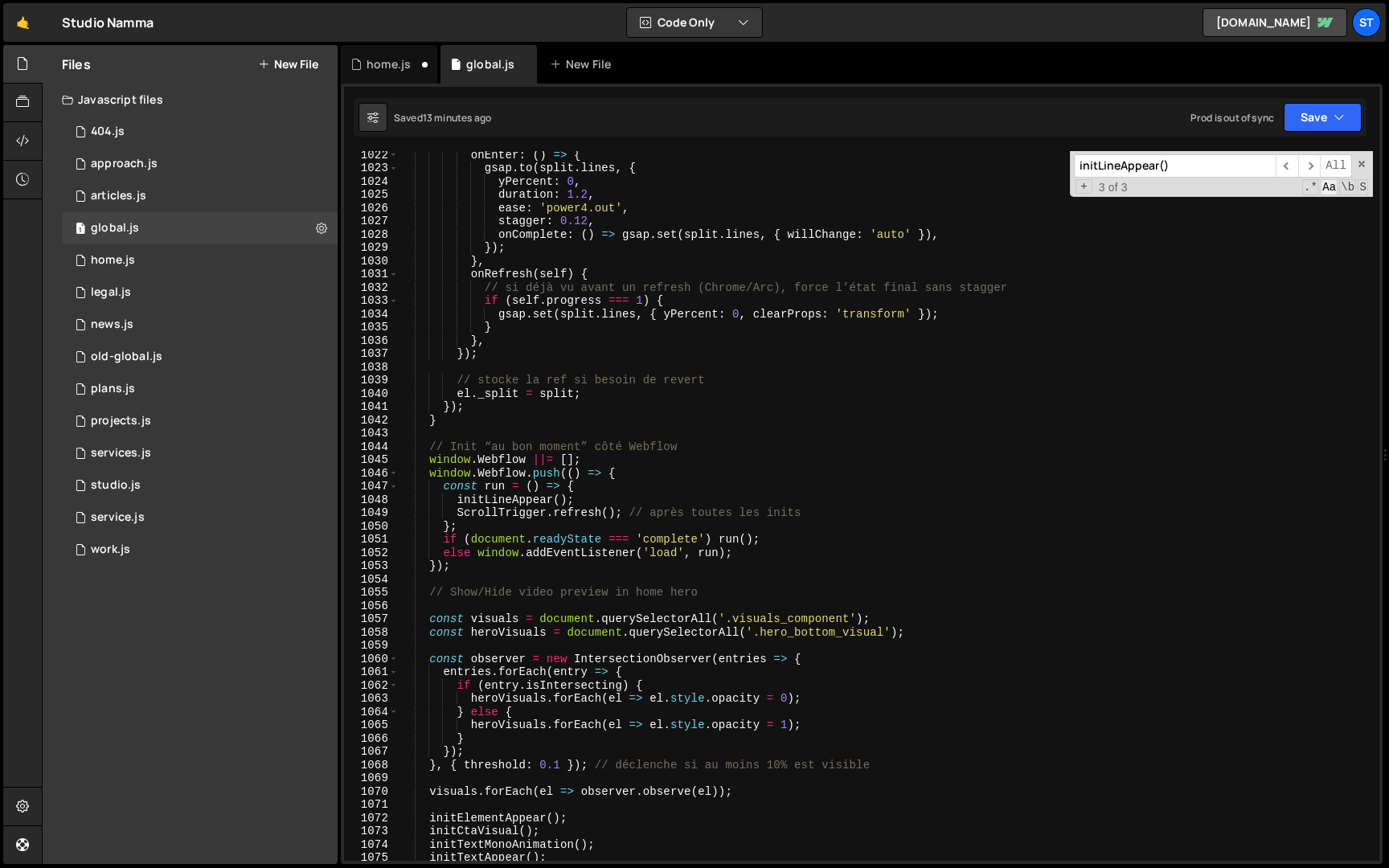
scroll to position [711, 0]
click at [1189, 160] on input "initLineAppear()" at bounding box center [1175, 165] width 202 height 23
paste input "latestVisualAppearV2"
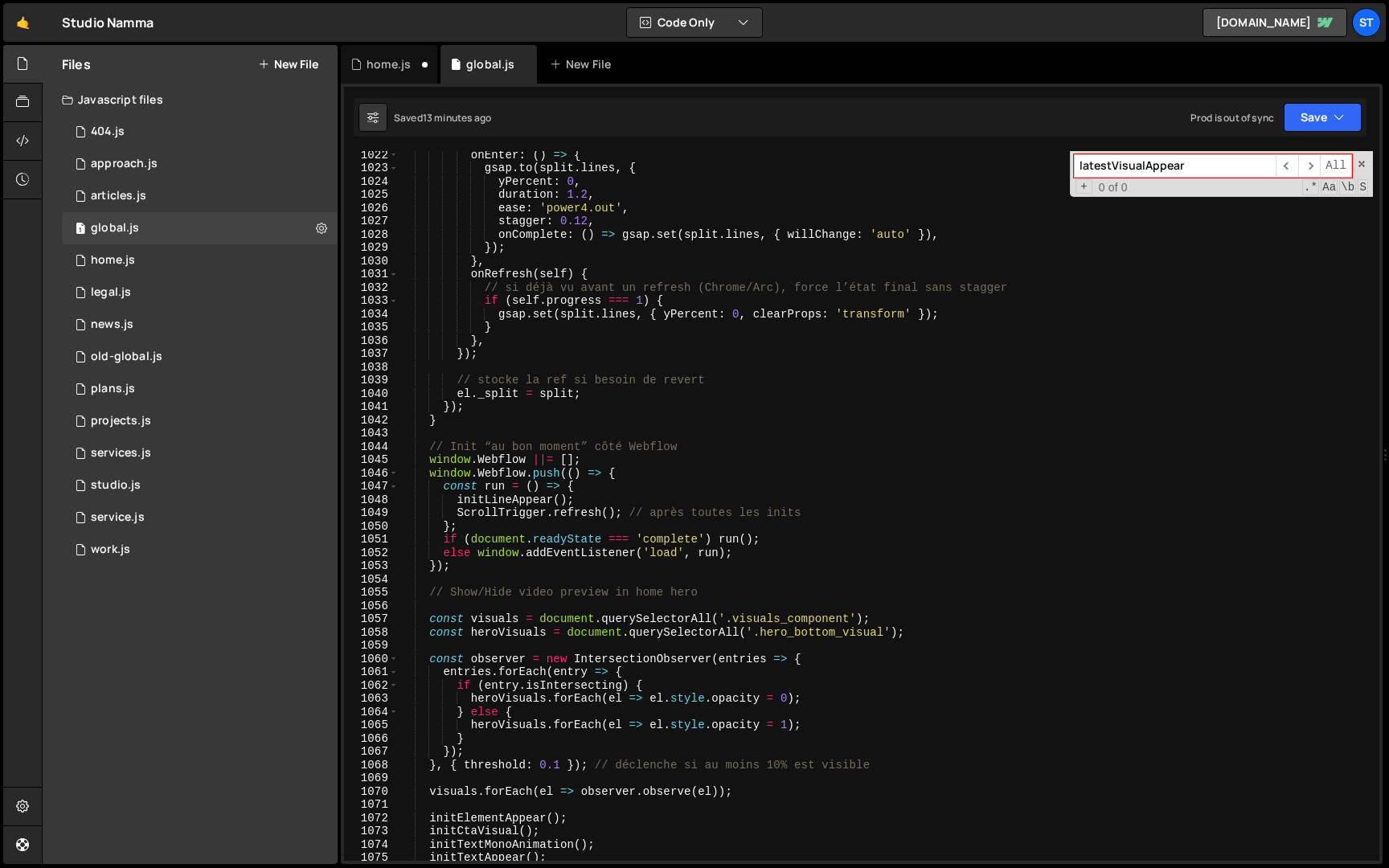
scroll to position [0, 0]
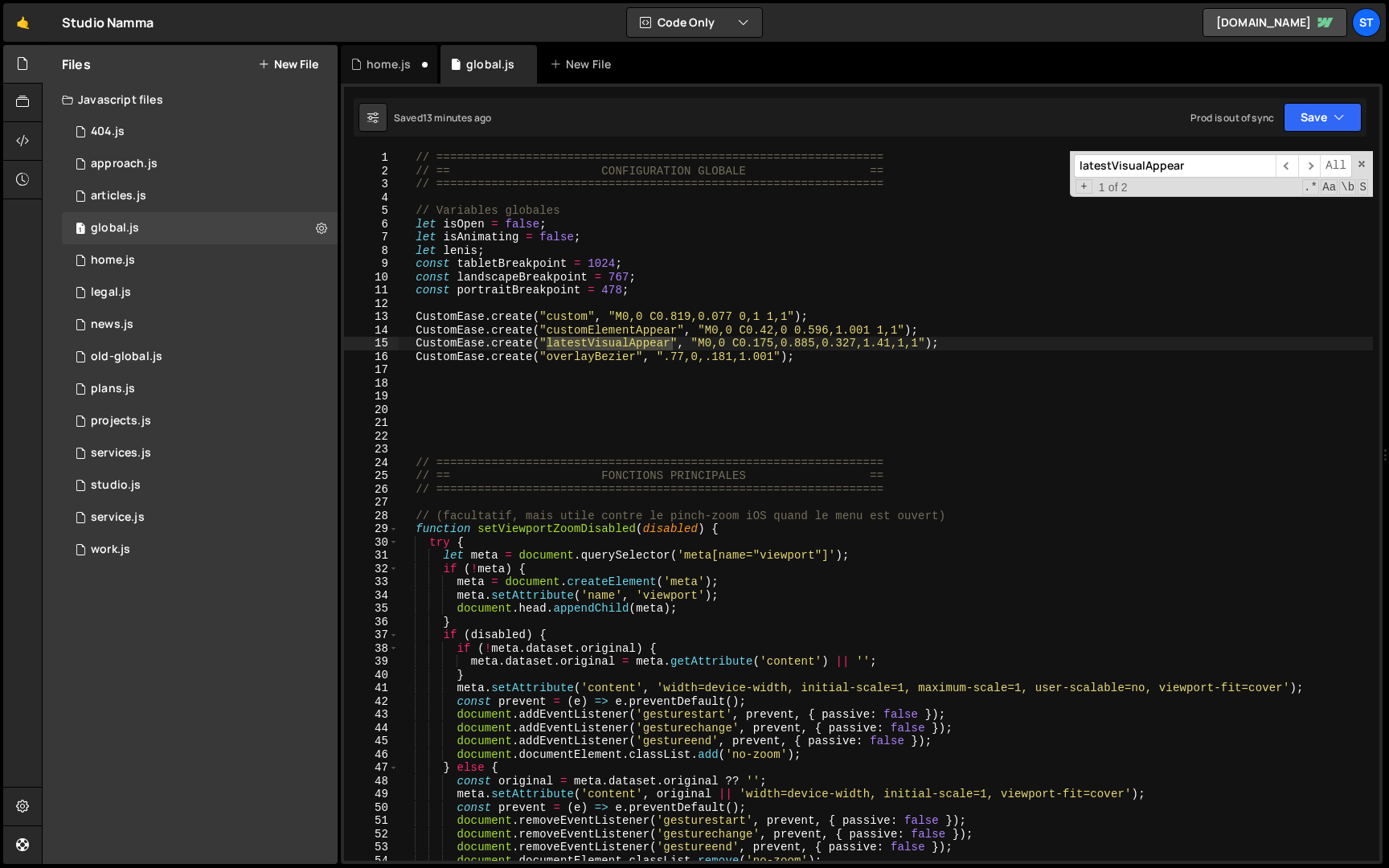
type input "latestVisualAppear"
type textarea "CustomEase.create("latestVisualAppear", "M0,0 C0.175,0.885,0.327,1.41,1,1");"
drag, startPoint x: 945, startPoint y: 341, endPoint x: 418, endPoint y: 343, distance: 527.0
click at [418, 343] on div "// ================================================================= // == CONF…" at bounding box center [886, 519] width 975 height 737
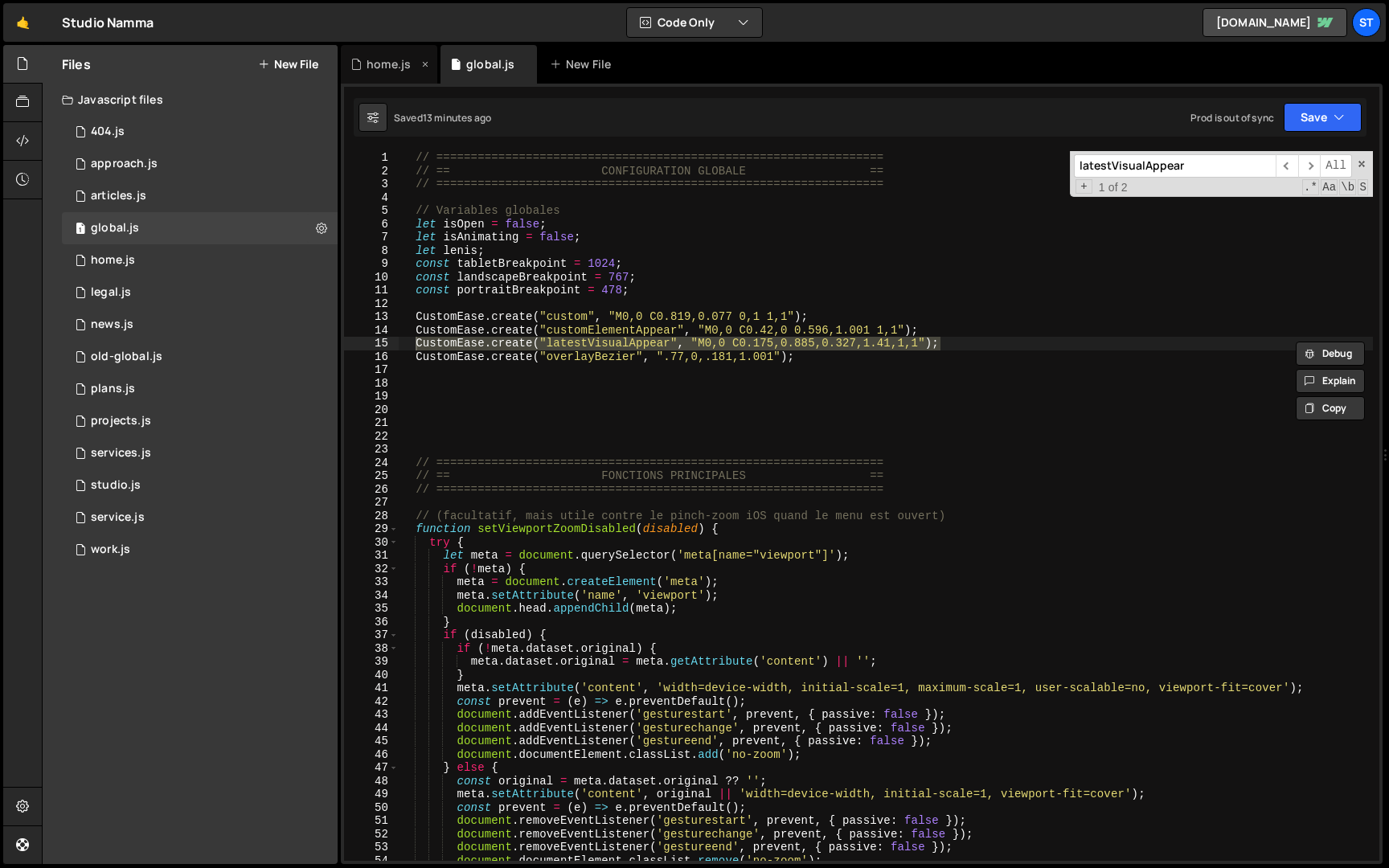
click at [394, 69] on div "home.js" at bounding box center [389, 64] width 44 height 16
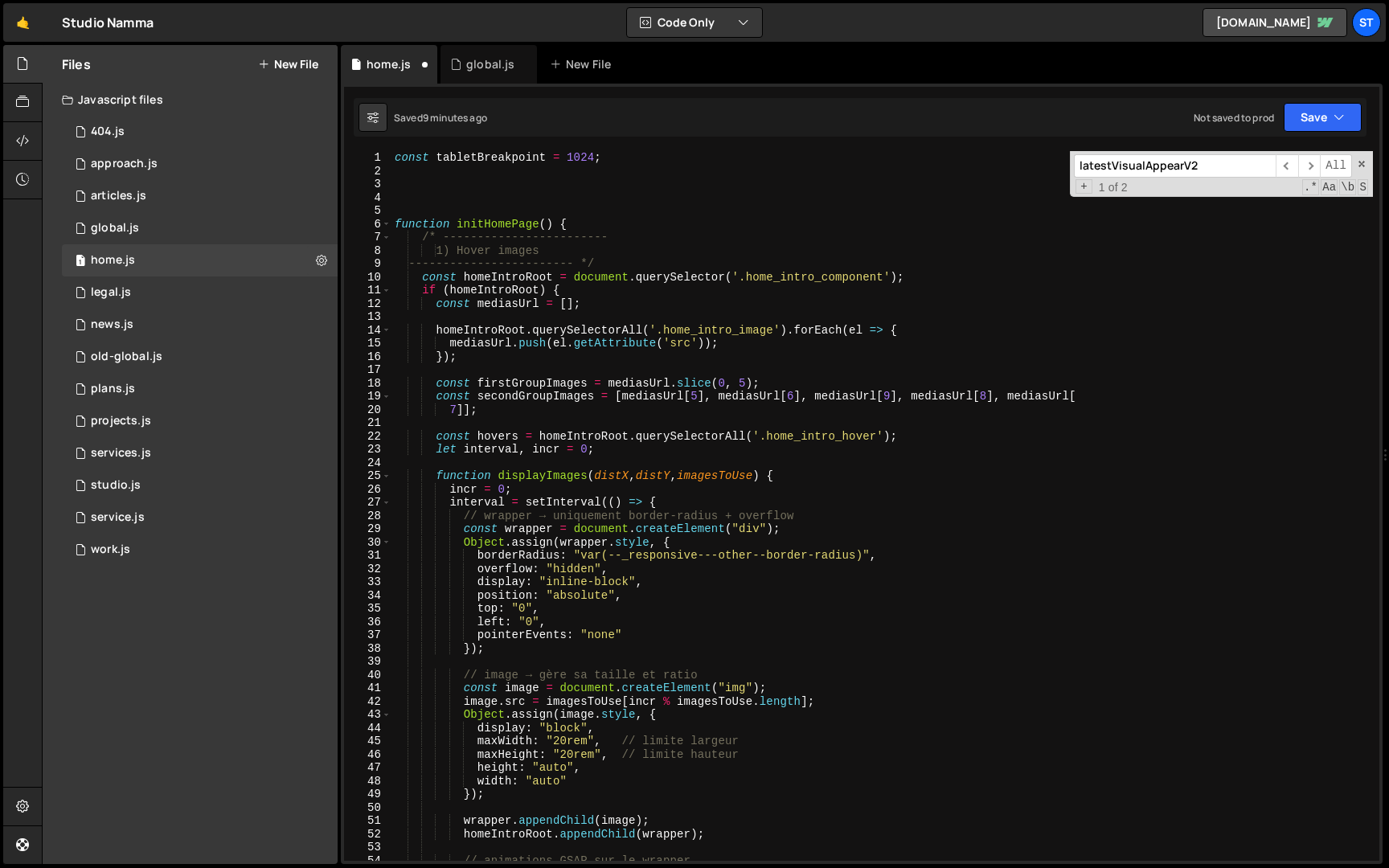
type textarea "const tabletBreakpoint = 1024;"
click at [636, 160] on div "const tabletBreakpoint = 1024 ; function initHomePage ( ) { /* ----------------…" at bounding box center [883, 519] width 982 height 737
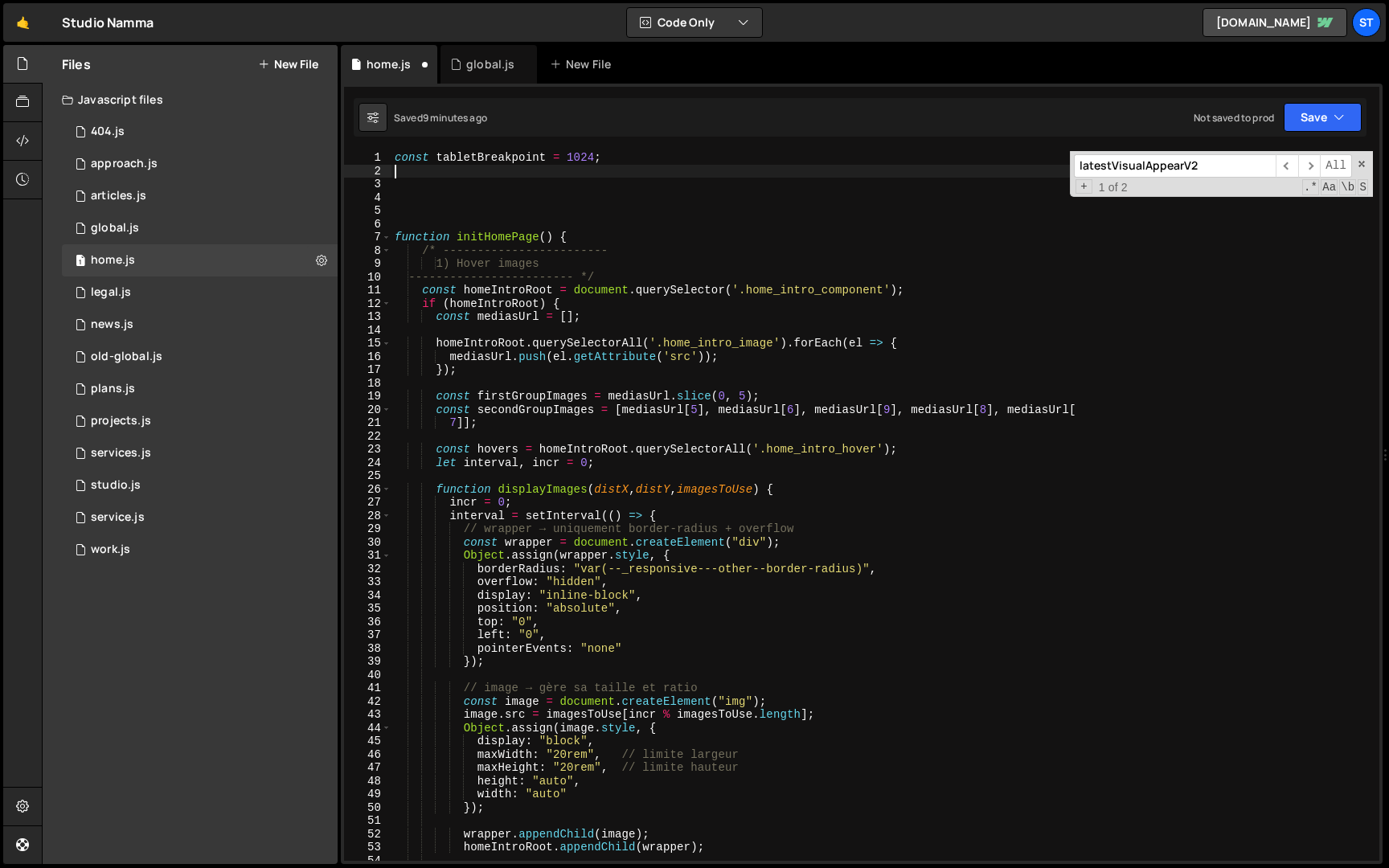
paste textarea "CustomEase.create("latestVisualAppear", "M0,0 C0.175,0.885,0.327,1.41,1,1");"
drag, startPoint x: 652, startPoint y: 175, endPoint x: 528, endPoint y: 169, distance: 124.1
click at [528, 169] on div "const tabletBreakpoint = 1024 ; CustomEase . create ( "latestVisualAppear" , "M…" at bounding box center [883, 519] width 982 height 737
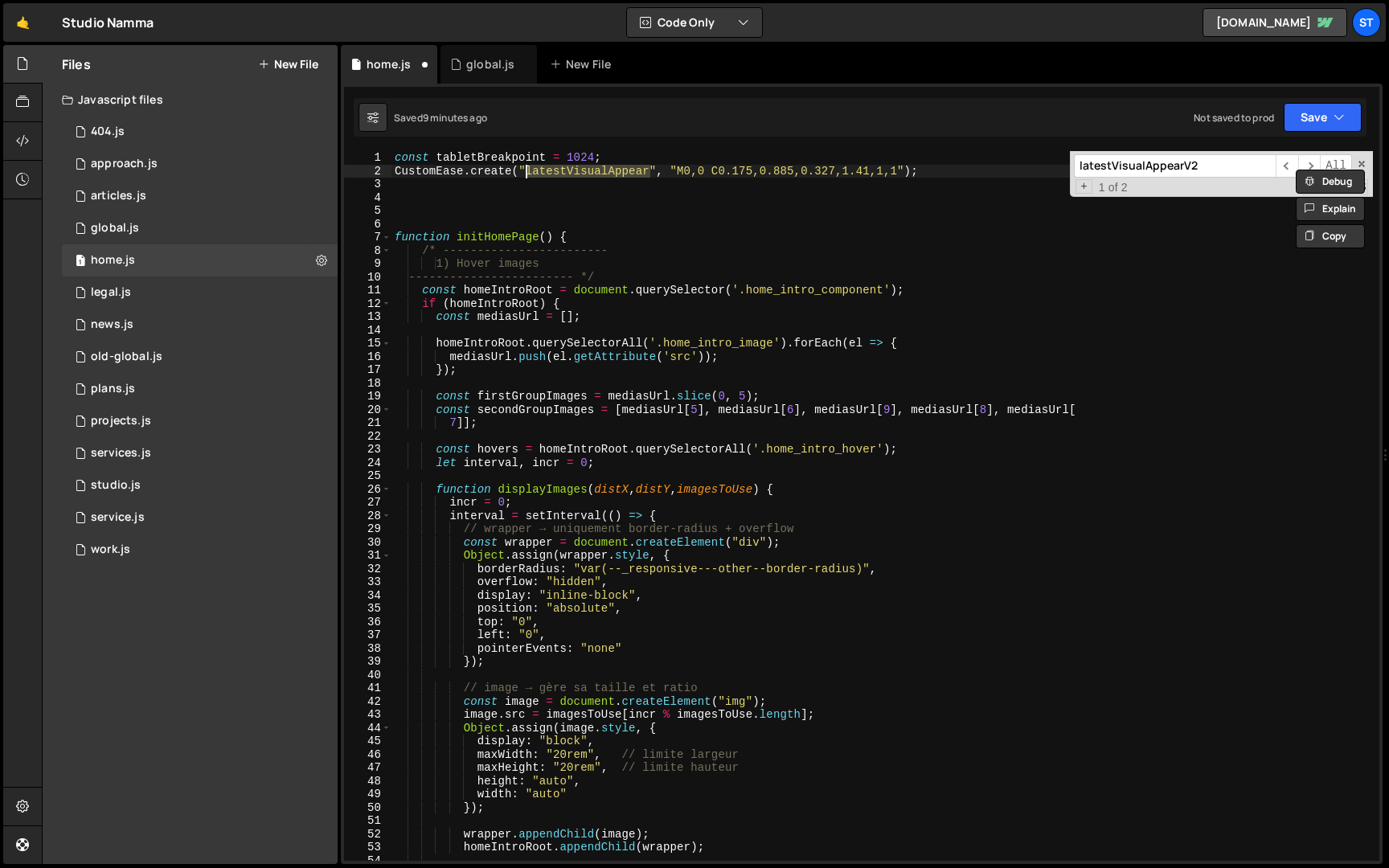
type textarea "CustomEase.create("latestVisualAppear", "M0,0 C0.175,0.885,0.327,1.41,1,1");"
click at [1203, 166] on input "latestVisualAppearV2" at bounding box center [1175, 165] width 202 height 23
paste input
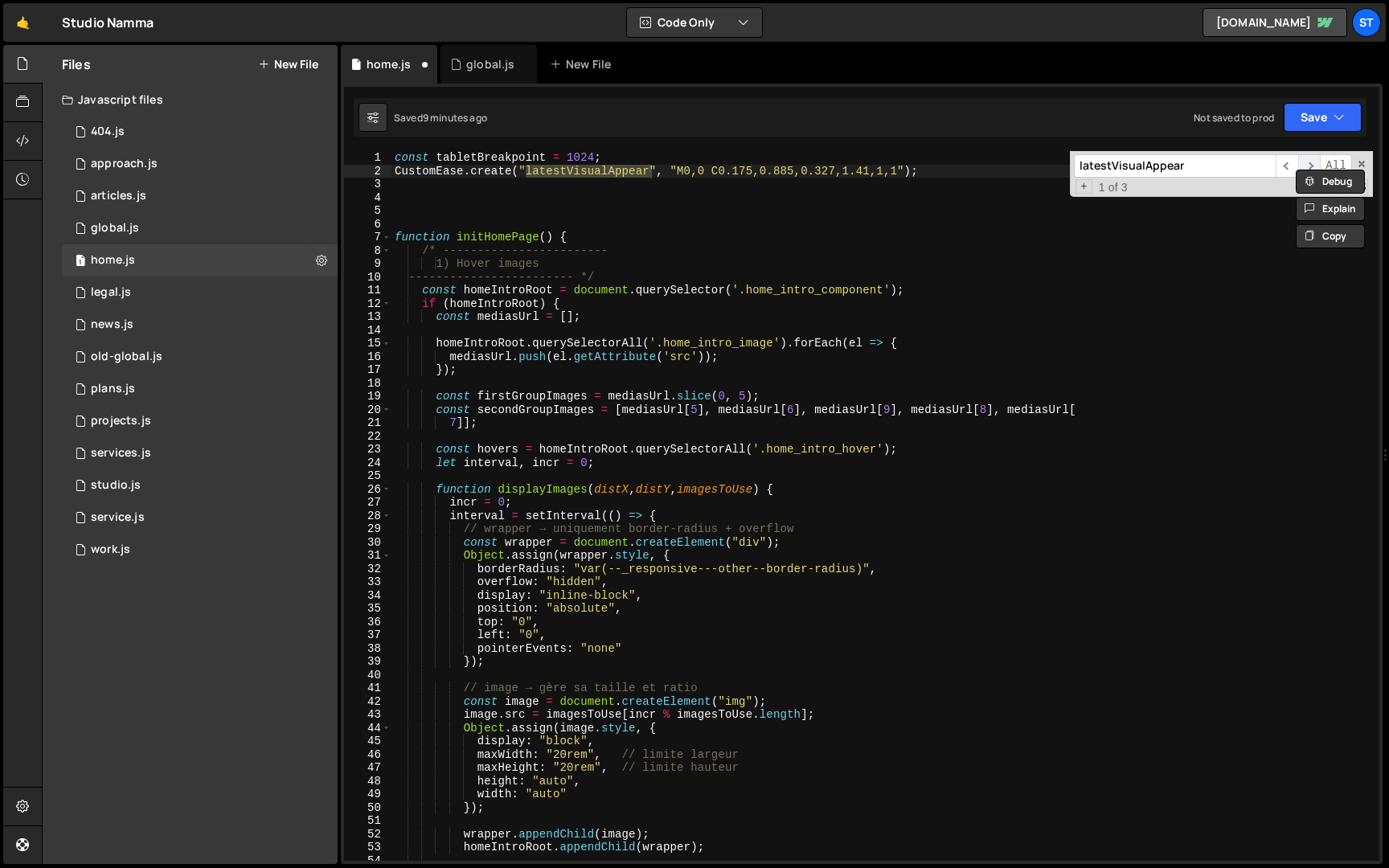
type input "latestVisualAppear"
click at [1307, 161] on span "​" at bounding box center [1310, 165] width 23 height 23
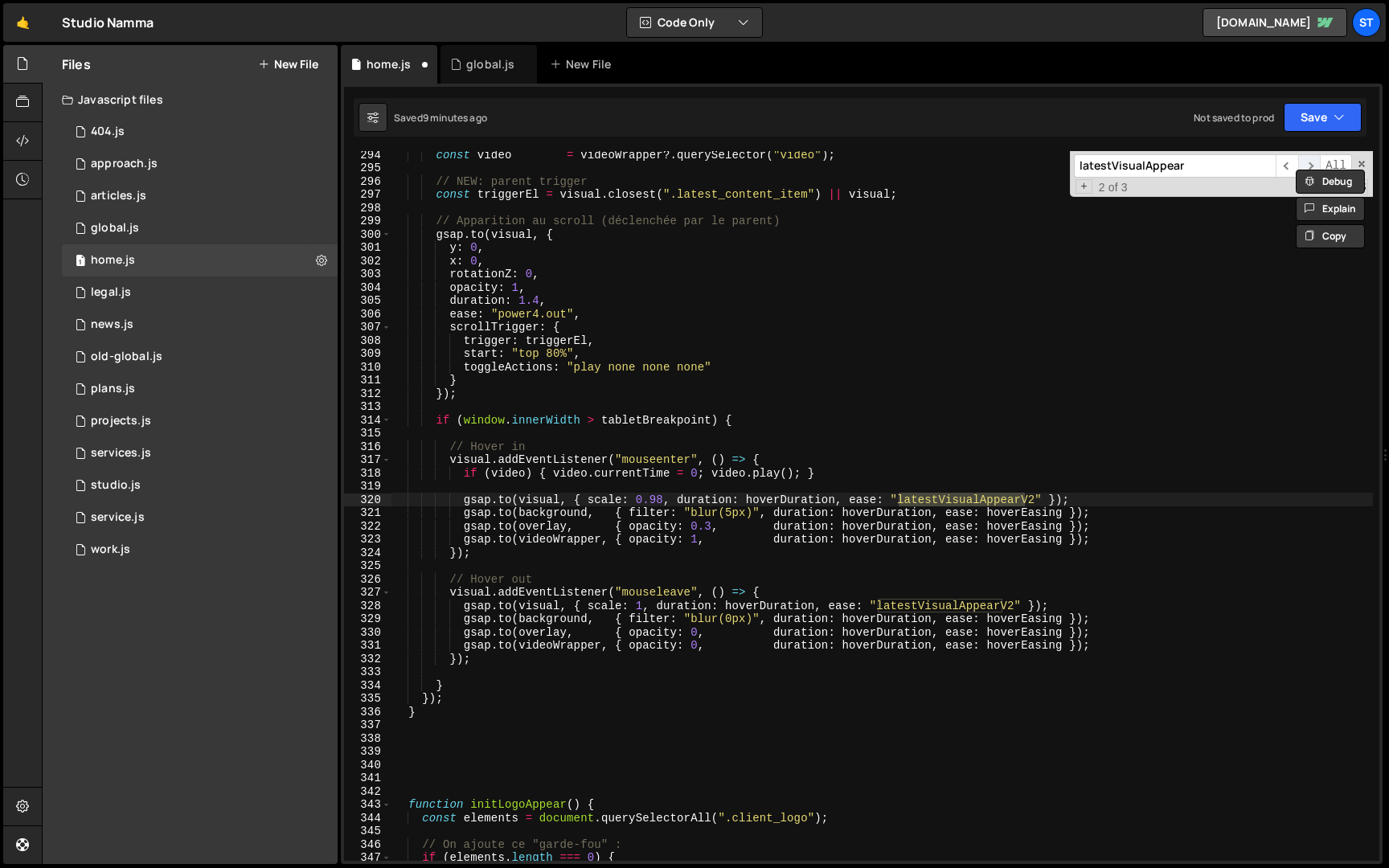
scroll to position [3889, 0]
click at [1039, 498] on div "const video = videoWrapper ?. querySelector ( "video" ) ; // NEW: parent trigge…" at bounding box center [883, 517] width 982 height 737
click at [1016, 609] on div "const video = videoWrapper ?. querySelector ( "video" ) ; // NEW: parent trigge…" at bounding box center [883, 517] width 982 height 737
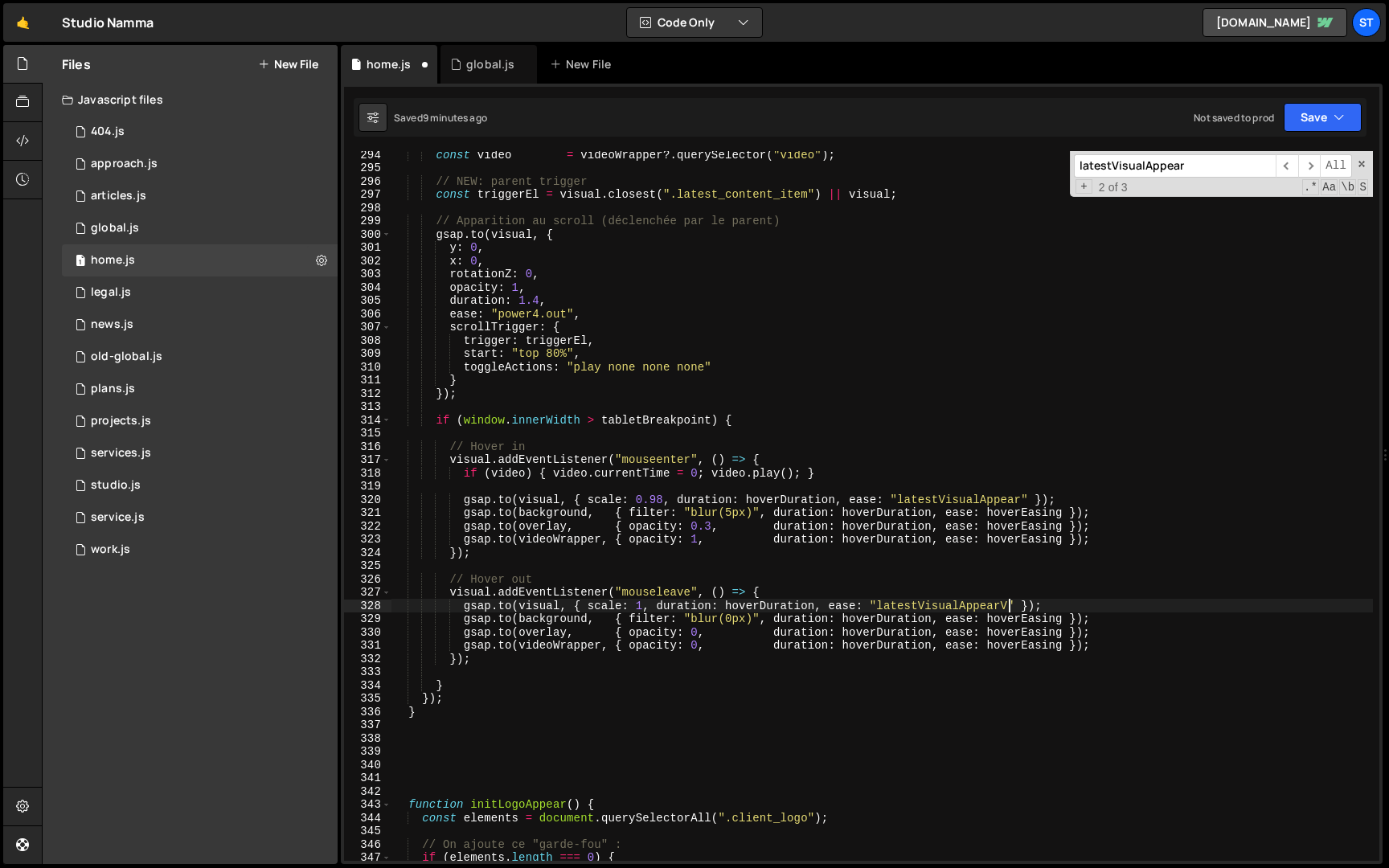
type textarea "[DOMAIN_NAME](visual, { scale: 1, duration: hoverDuration, ease: "latestVisualA…"
click at [916, 566] on div "const video = videoWrapper ?. querySelector ( "video" ) ; // NEW: parent trigge…" at bounding box center [883, 517] width 982 height 737
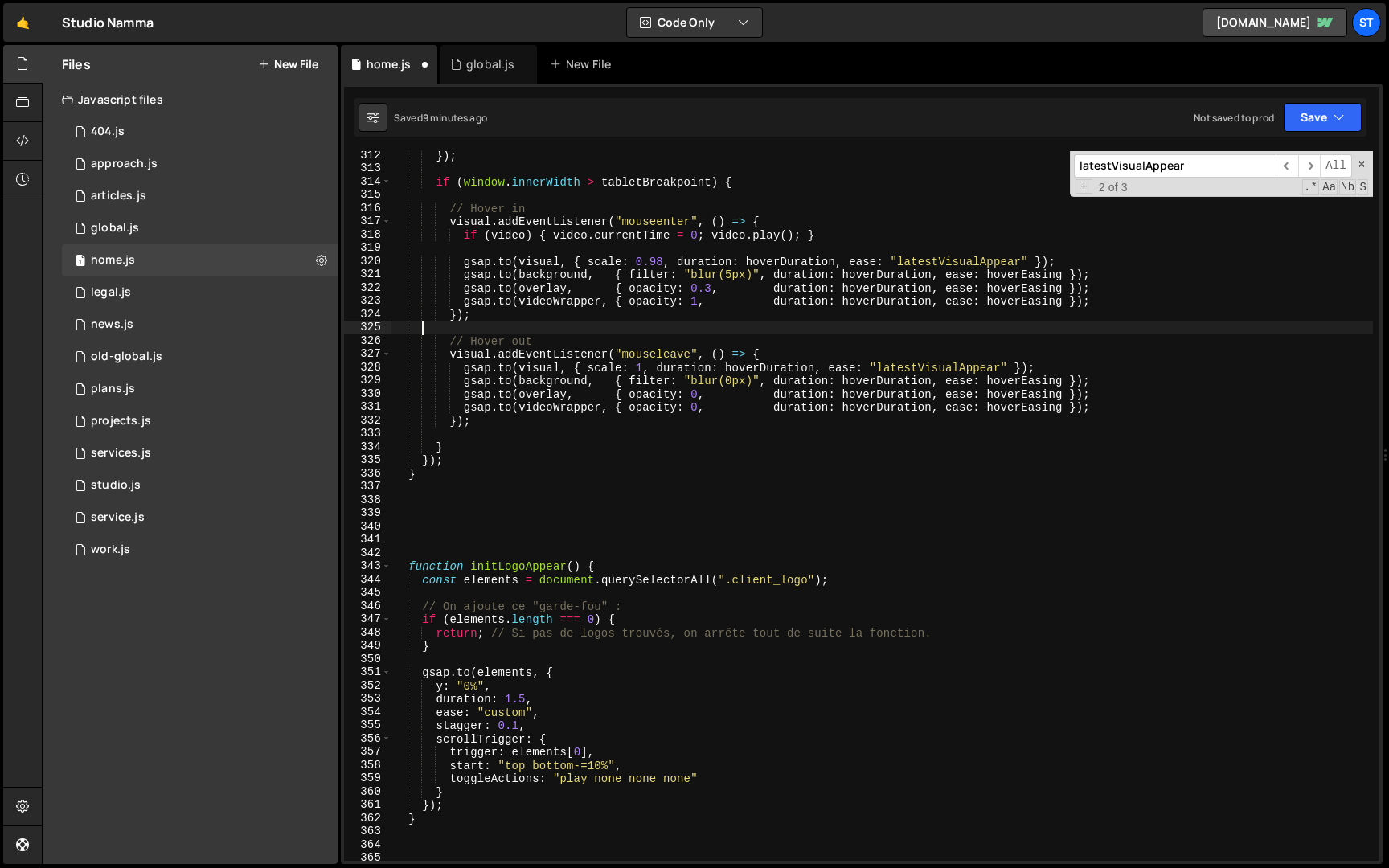
scroll to position [4165, 0]
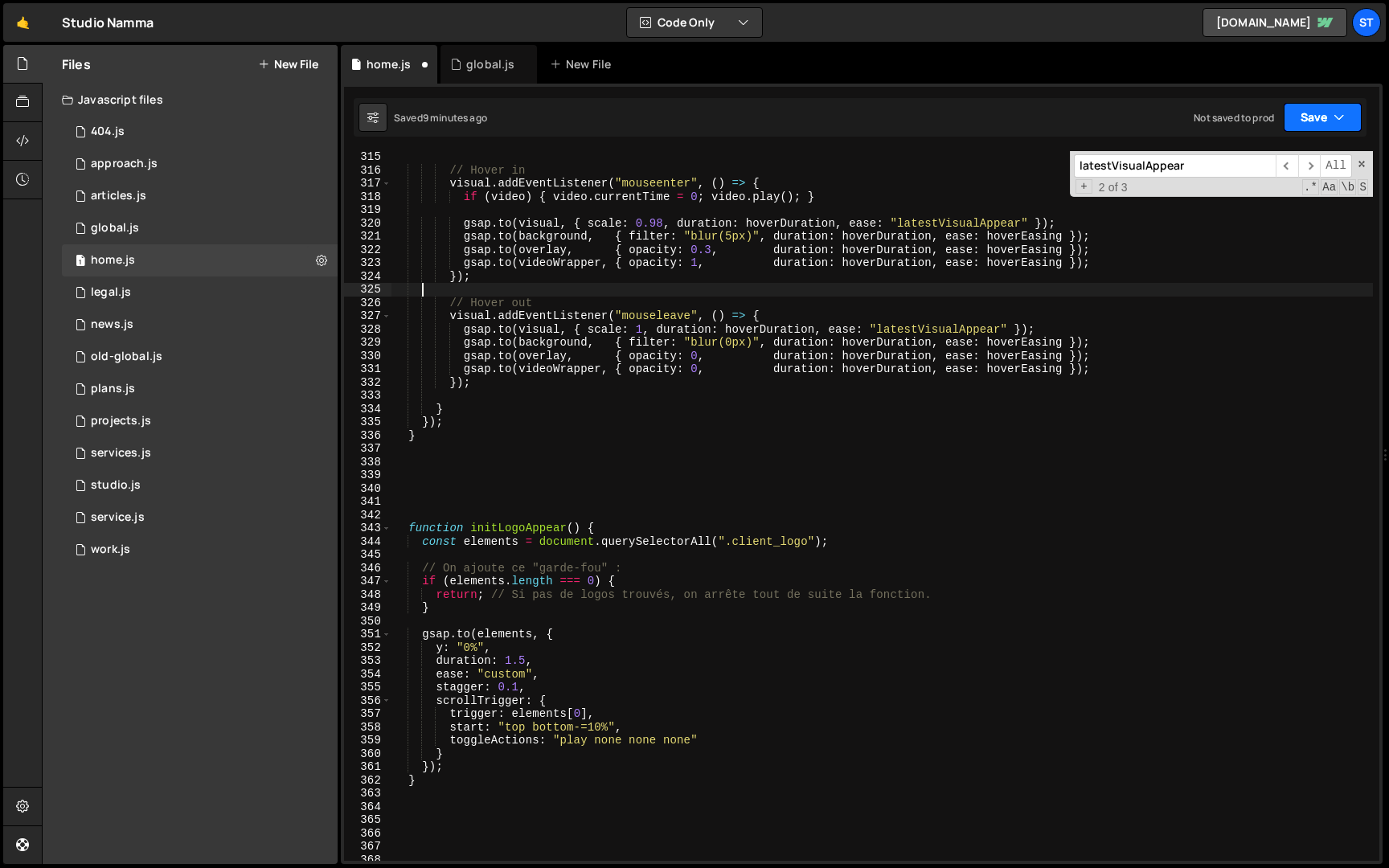
click at [1295, 120] on button "Save" at bounding box center [1323, 118] width 78 height 29
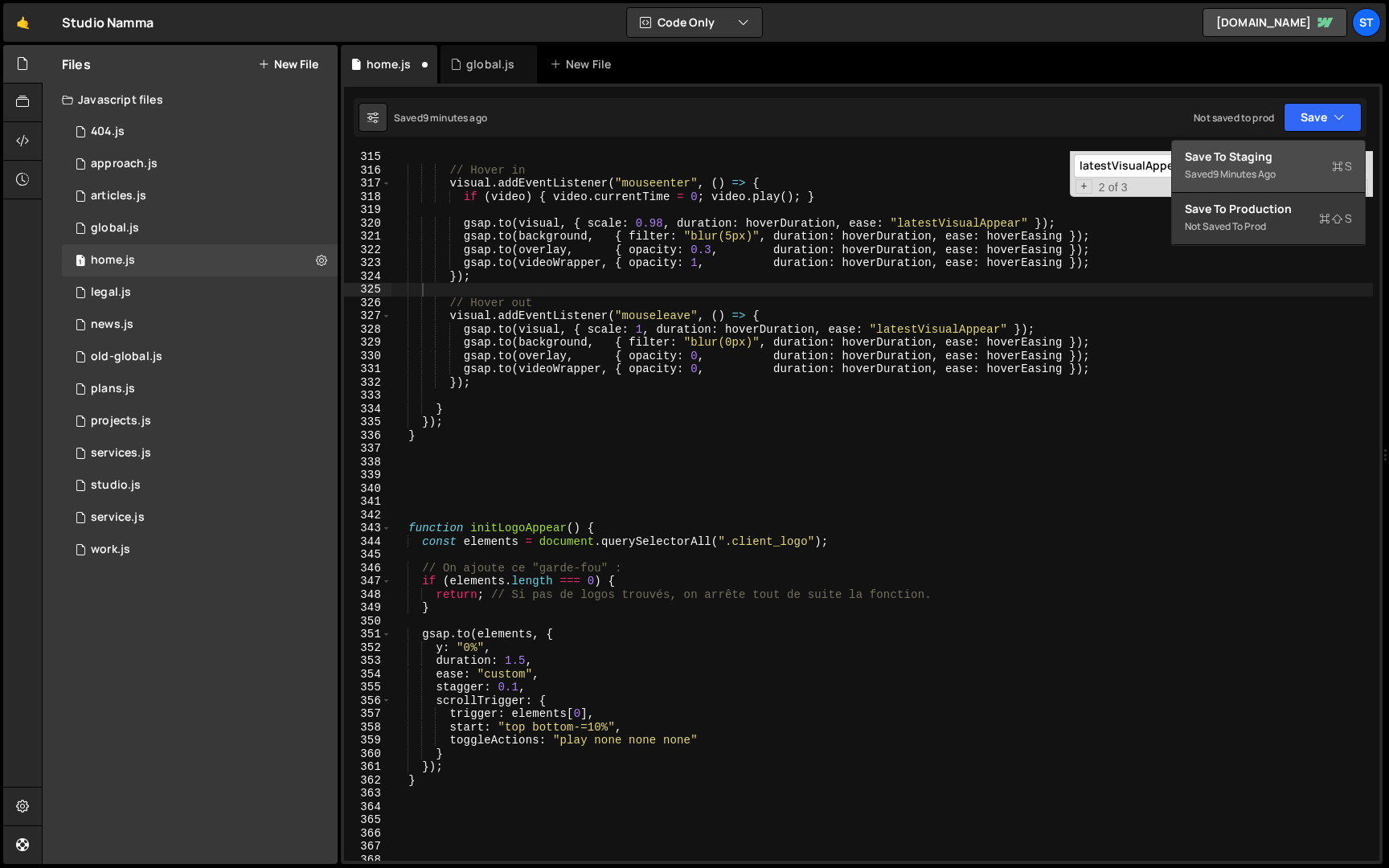
click at [1253, 160] on div "Save to Staging S" at bounding box center [1268, 156] width 167 height 16
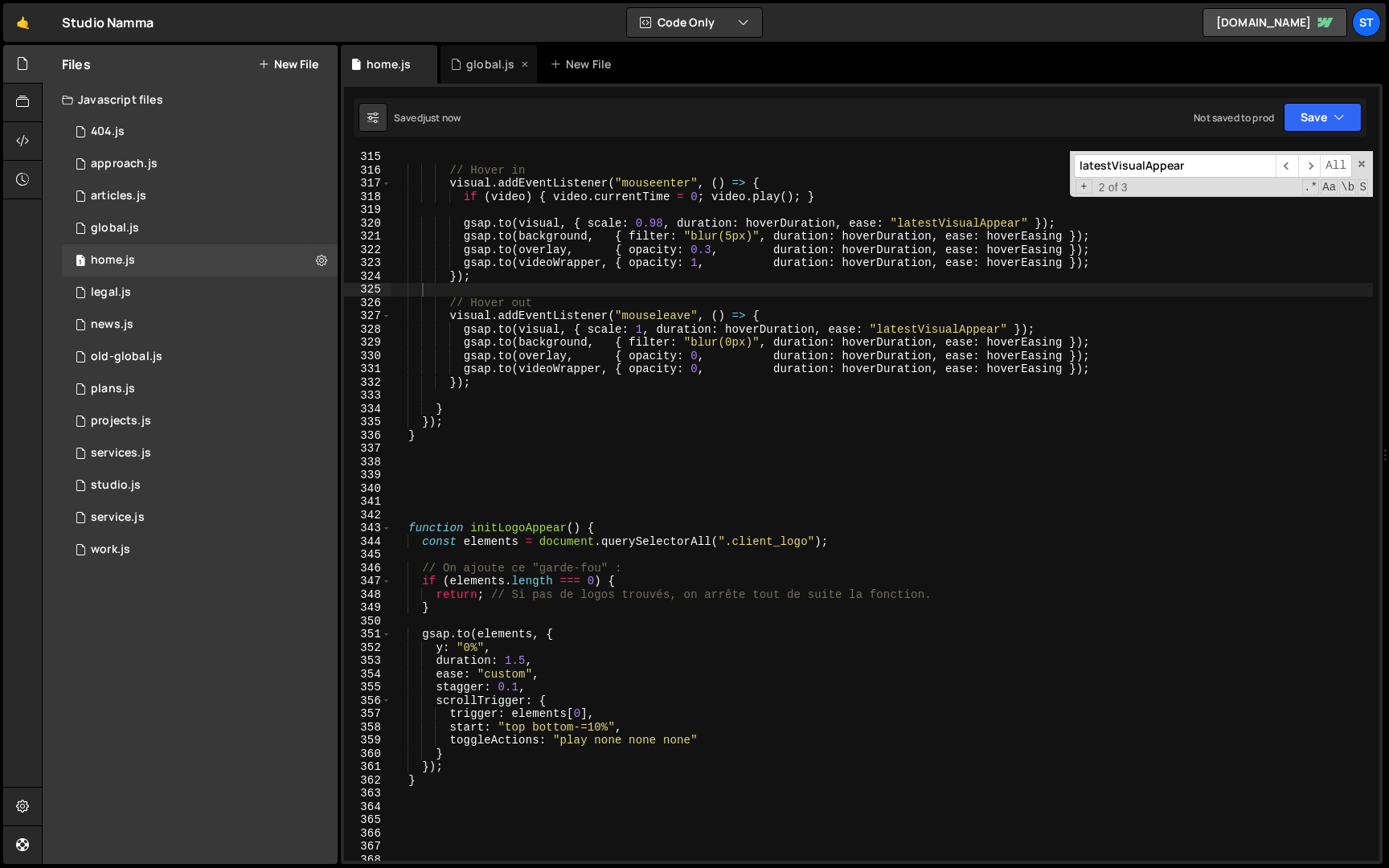
click at [471, 67] on div "global.js" at bounding box center [490, 64] width 48 height 16
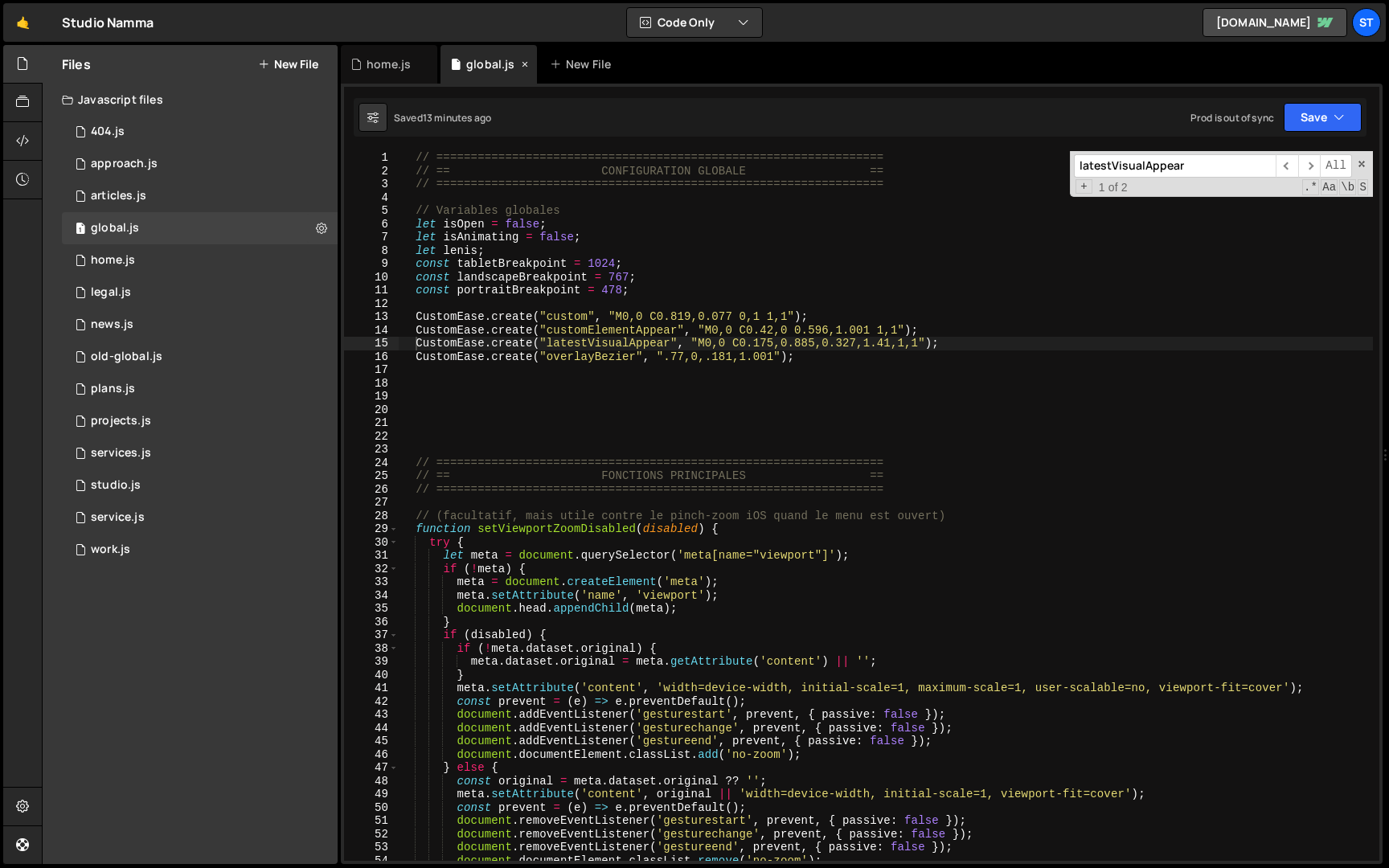
scroll to position [711, 0]
click at [1309, 114] on button "Save" at bounding box center [1323, 118] width 78 height 29
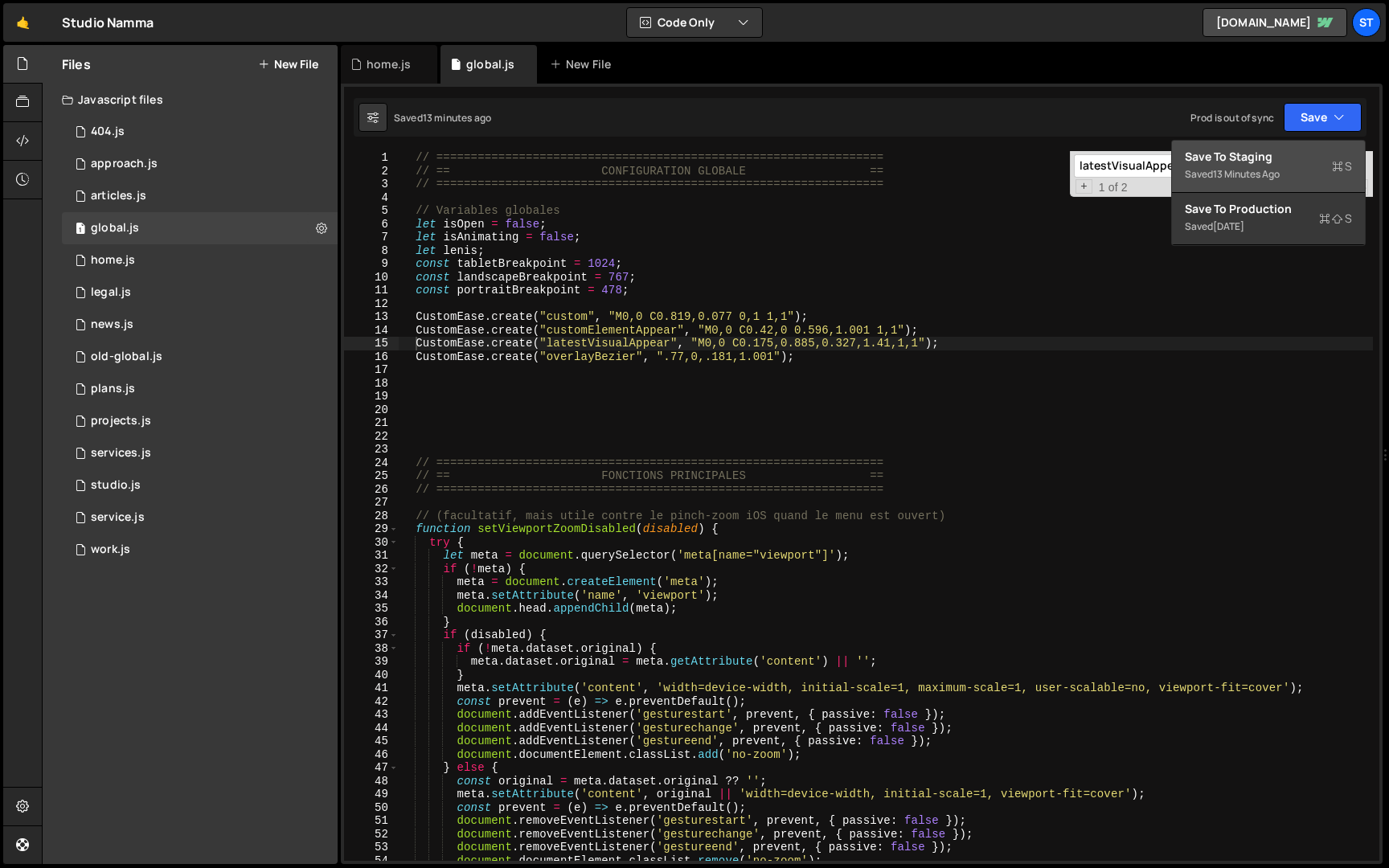
click at [1259, 152] on div "Save to Staging S" at bounding box center [1268, 156] width 167 height 16
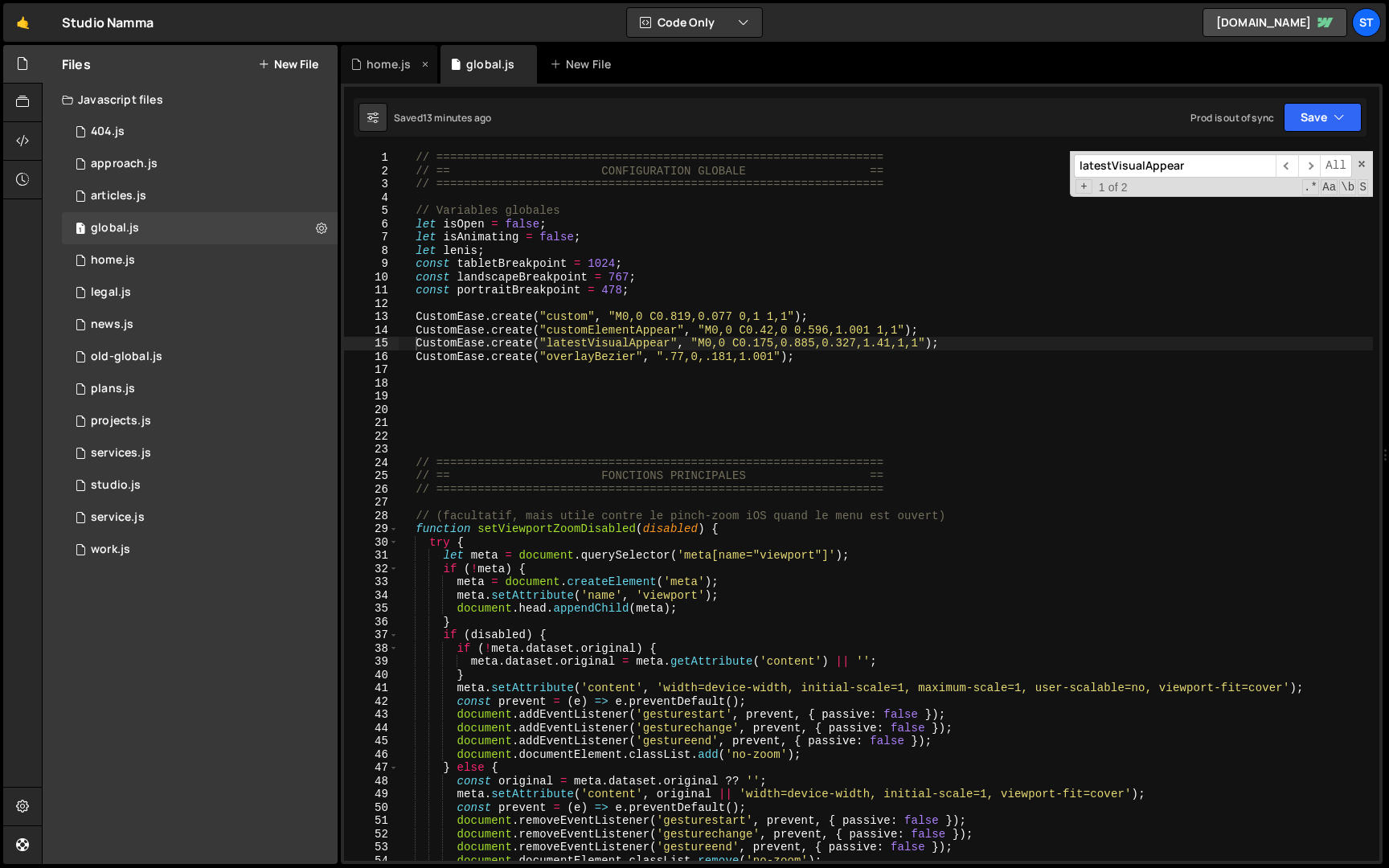
click at [377, 68] on div "home.js" at bounding box center [389, 64] width 44 height 16
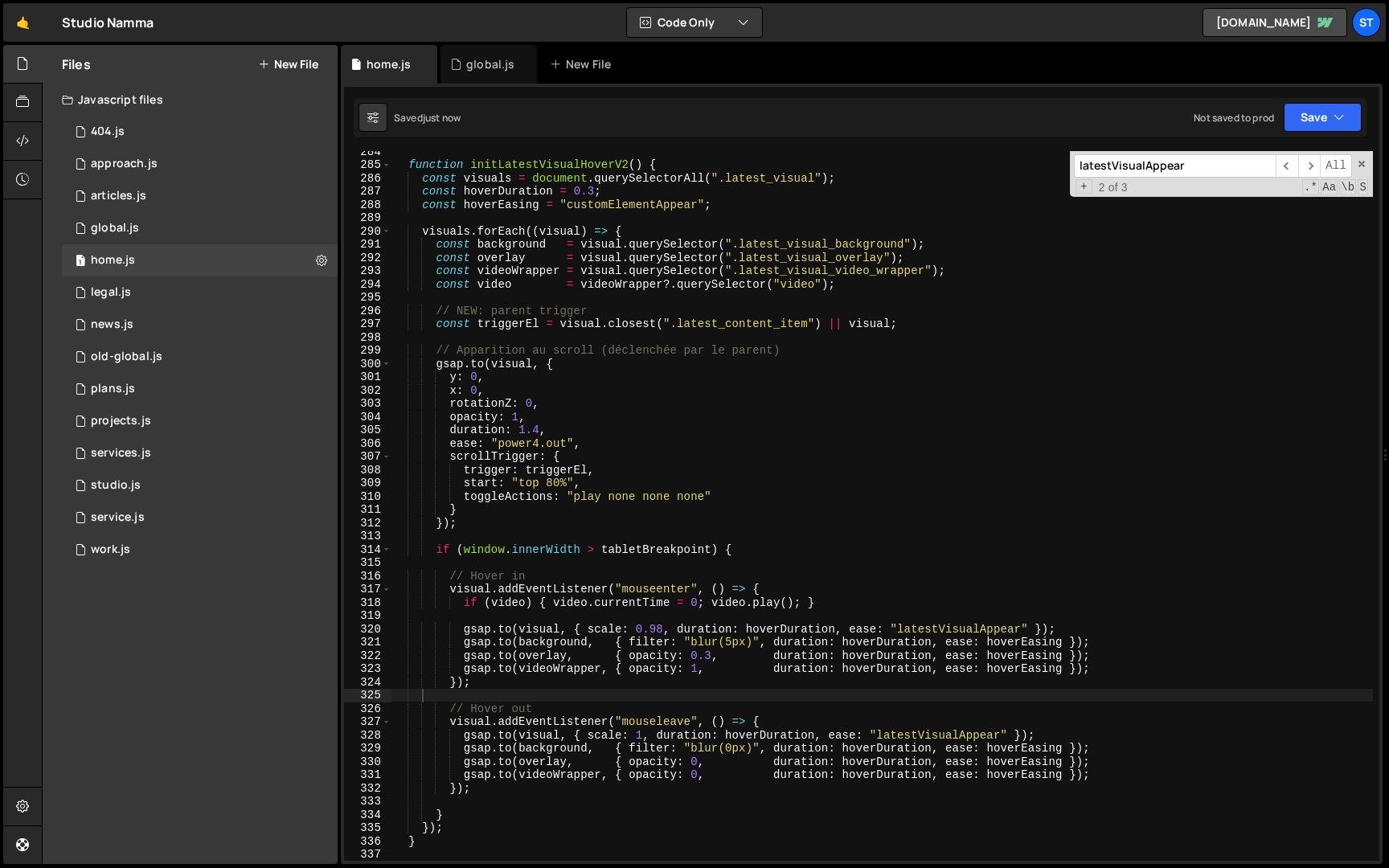
scroll to position [3755, 0]
click at [630, 170] on div "function initLatestVisualHoverV2 ( ) { const visuals = document . querySelector…" at bounding box center [883, 517] width 982 height 737
type textarea "function initLatestVisualHover() {"
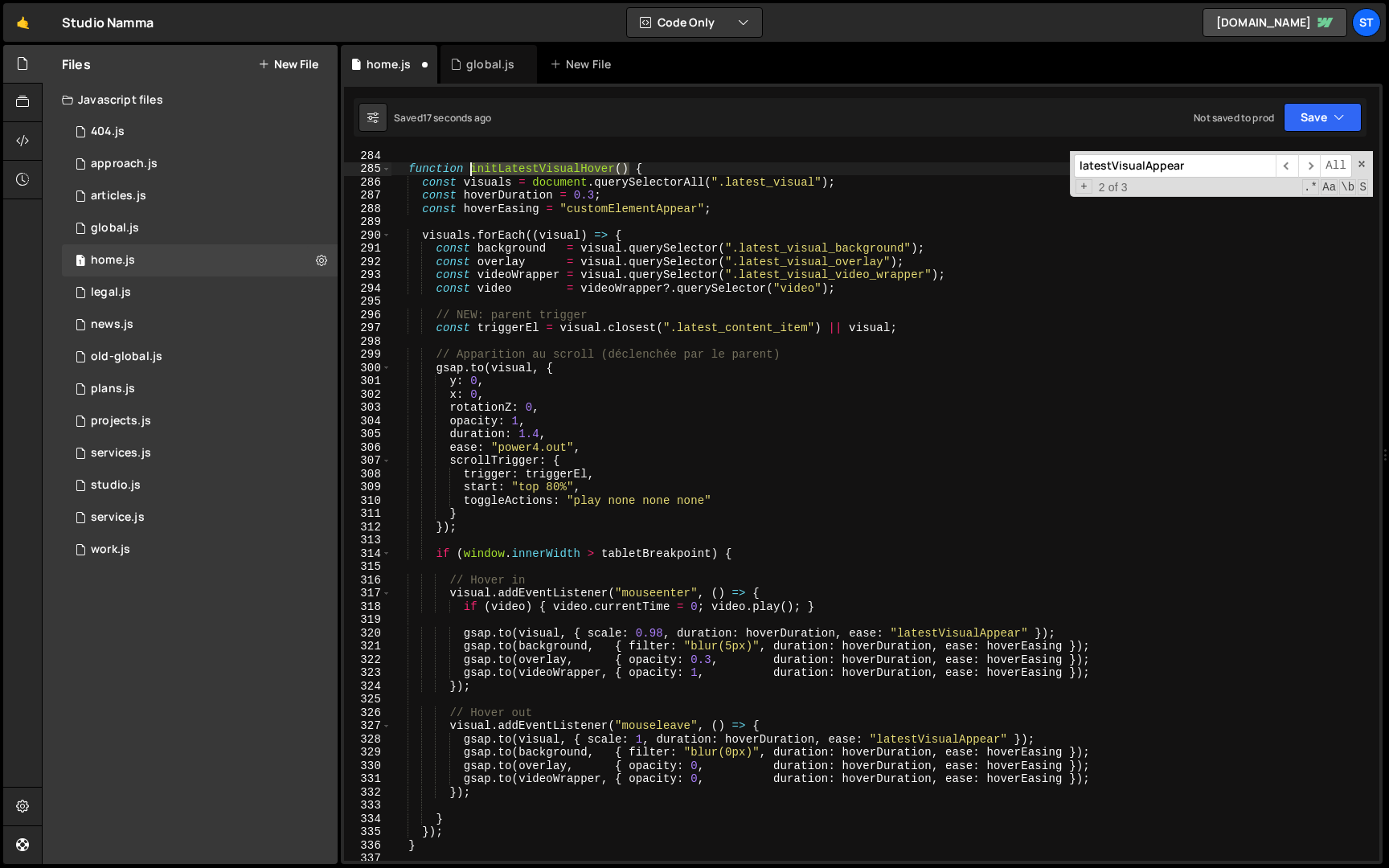
drag, startPoint x: 630, startPoint y: 167, endPoint x: 472, endPoint y: 169, distance: 158.0
click at [472, 169] on div "function initLatestVisualHover ( ) { const visuals = document . querySelectorAl…" at bounding box center [883, 517] width 982 height 737
click at [632, 165] on div "function initLatestVisualHover ( ) { const visuals = document . querySelectorAl…" at bounding box center [883, 505] width 982 height 710
click at [612, 168] on div "function initLatestVisualHover ( ) { const visuals = document . querySelectorAl…" at bounding box center [883, 517] width 982 height 737
drag, startPoint x: 615, startPoint y: 169, endPoint x: 472, endPoint y: 166, distance: 143.0
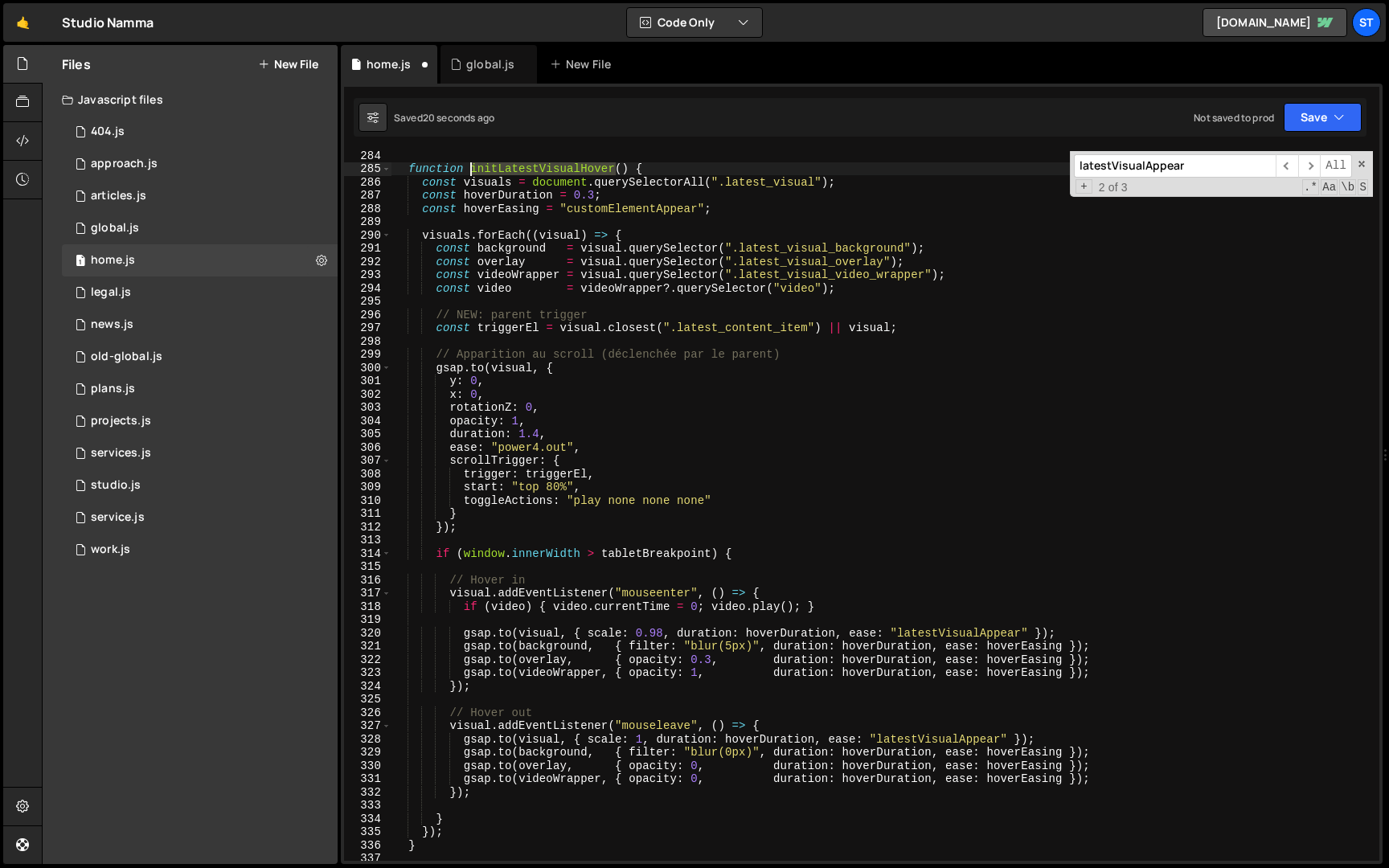
click at [472, 166] on div "function initLatestVisualHover ( ) { const visuals = document . querySelectorAl…" at bounding box center [883, 517] width 982 height 737
click at [1191, 170] on input "latestVisualAppear" at bounding box center [1175, 165] width 202 height 23
paste input "initLatestVisualHove"
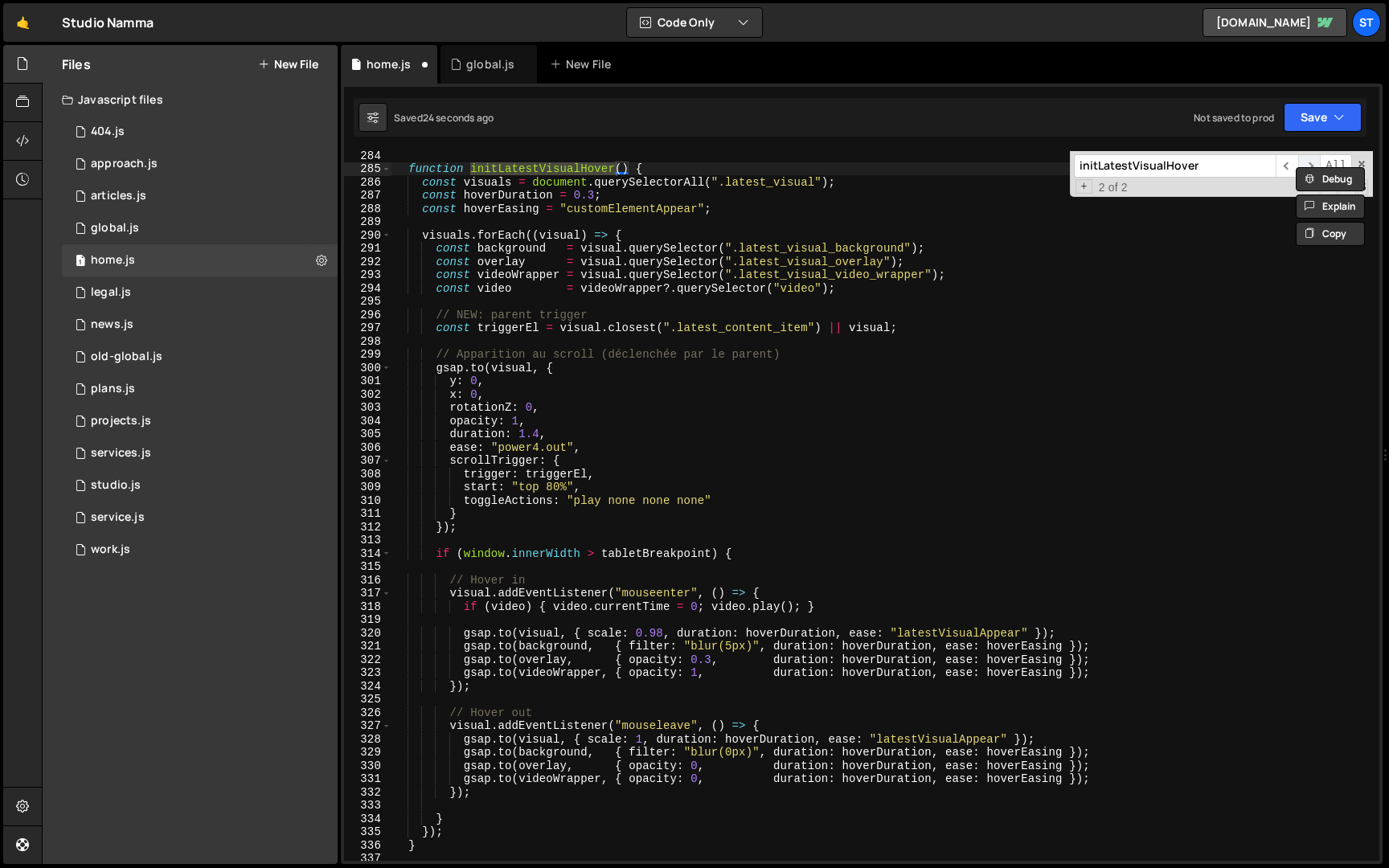
type input "initLatestVisualHover"
click at [1305, 157] on span "​" at bounding box center [1310, 165] width 23 height 23
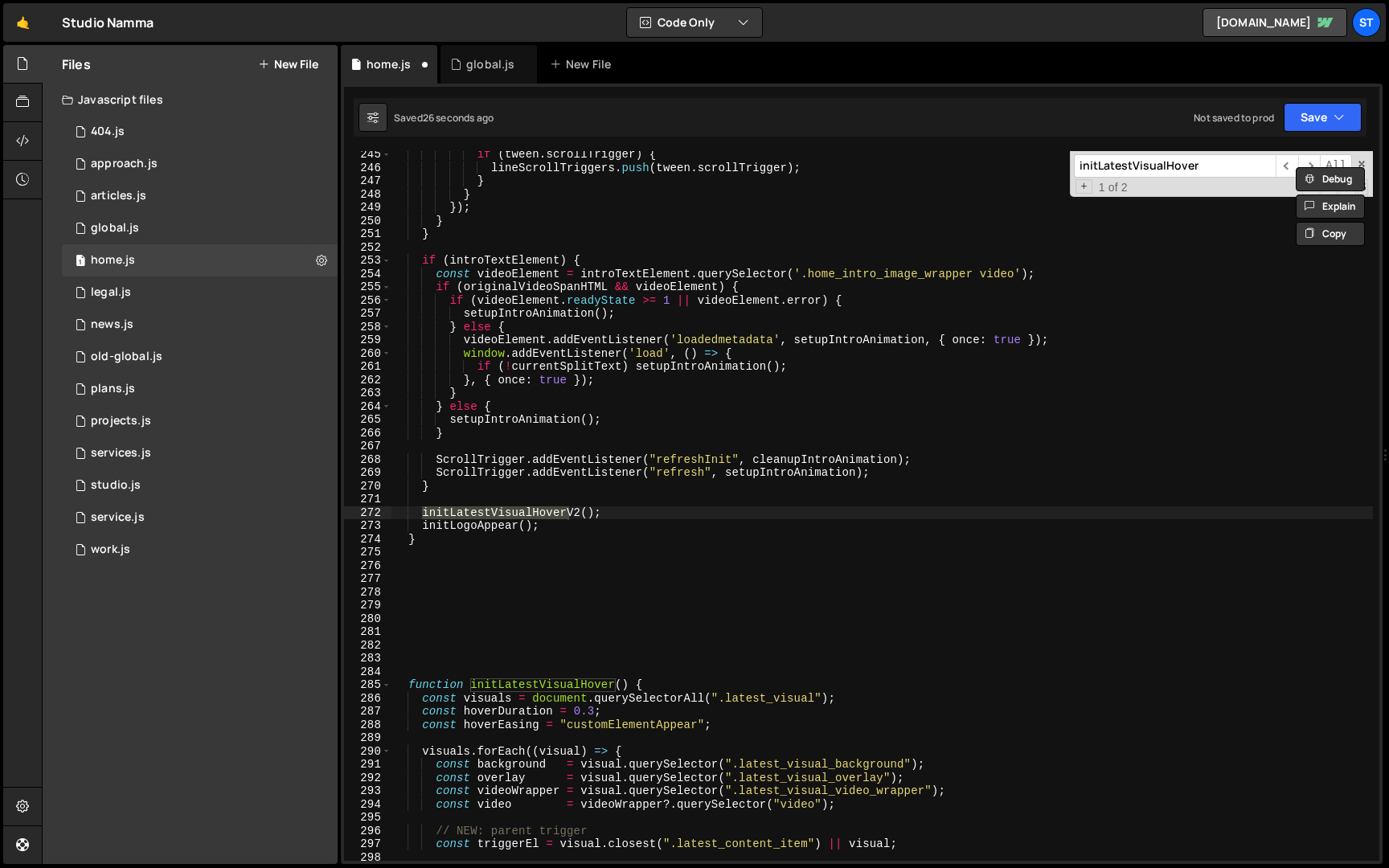
click at [581, 517] on div "if ( tween . scrollTrigger ) { lineScrollTriggers . push ( tween . scrollTrigge…" at bounding box center [883, 517] width 982 height 737
type textarea "initLatestVisualHover();"
click at [1225, 161] on input "initLatestVisualHover" at bounding box center [1175, 165] width 202 height 23
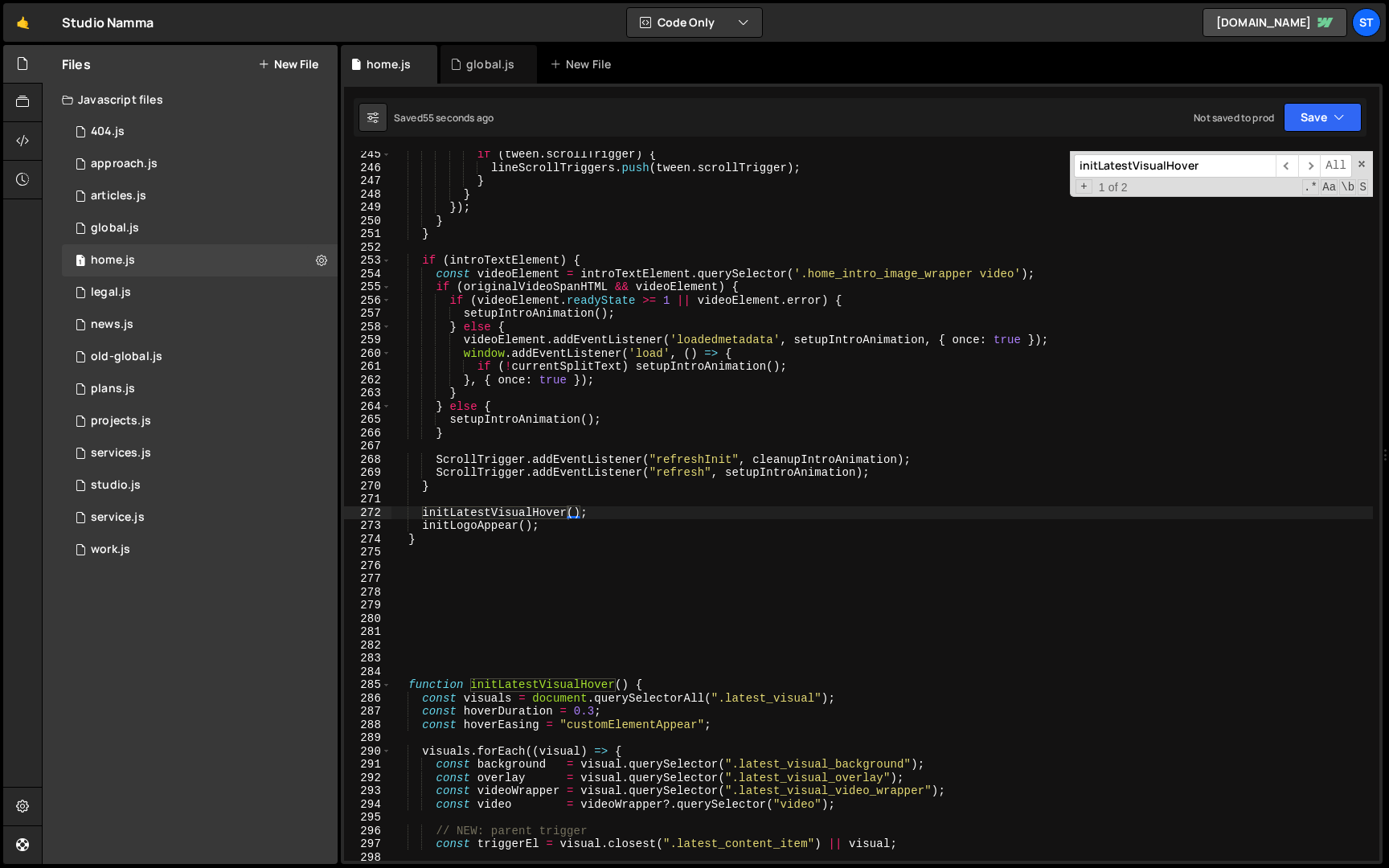
paste input "setupIntroAnimation()"
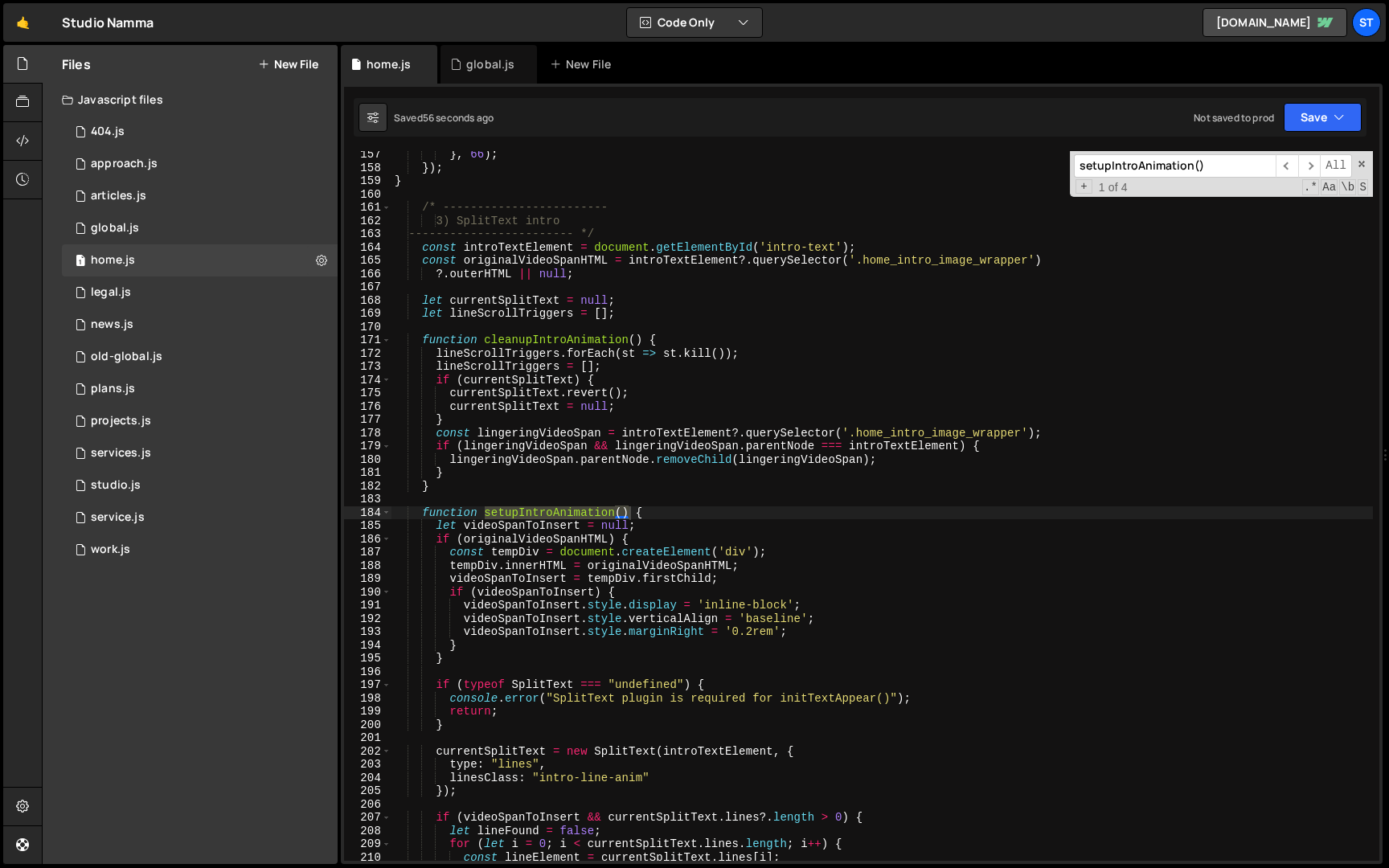
scroll to position [2072, 0]
type input "setupIntroAnimation()"
click at [700, 513] on div "} , 66 ) ; }) ; } /* ------------------------ 3) SplitText intro --------------…" at bounding box center [883, 517] width 982 height 737
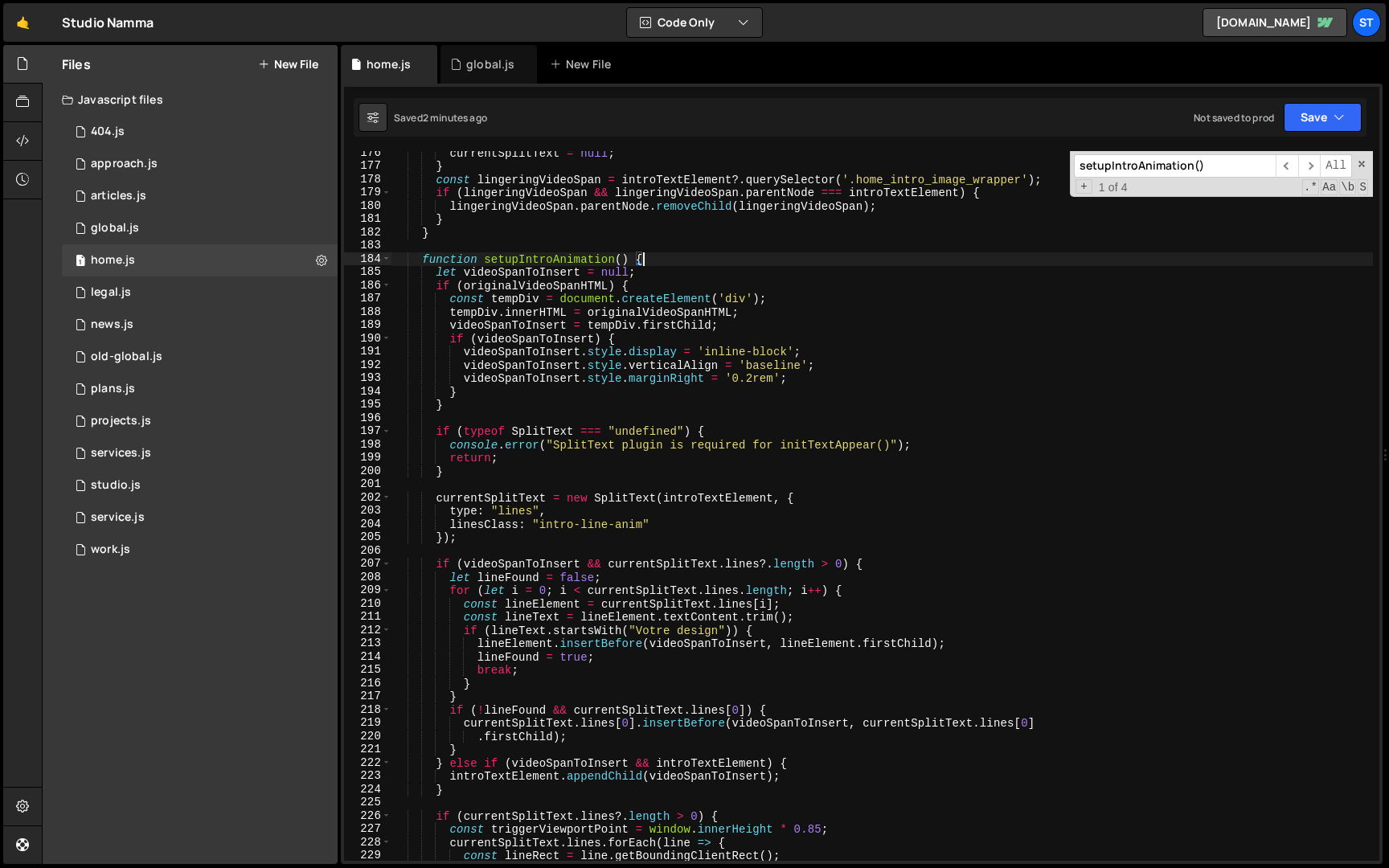
scroll to position [2325, 0]
click at [387, 263] on span at bounding box center [386, 259] width 9 height 14
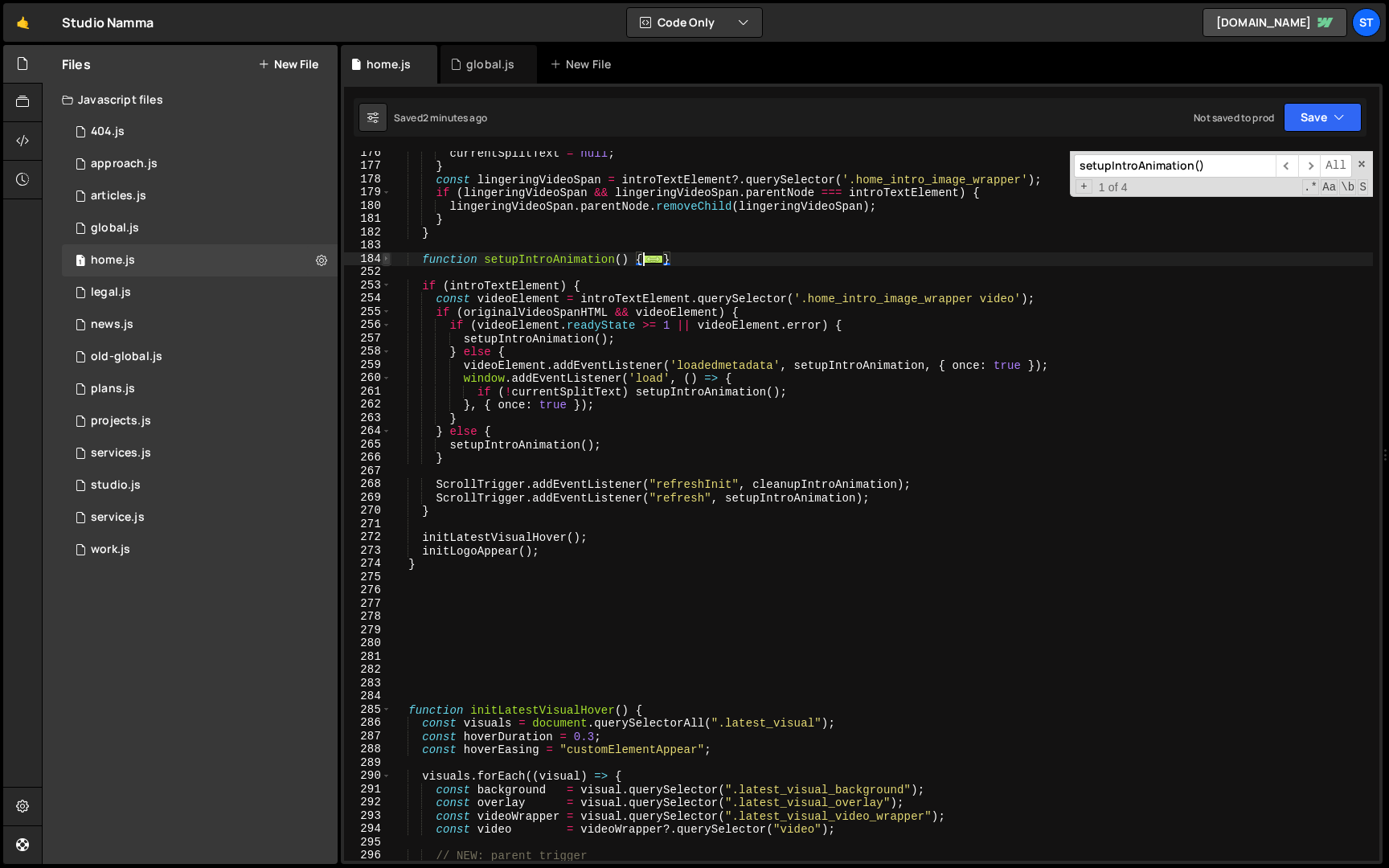
click at [387, 263] on span at bounding box center [386, 259] width 9 height 14
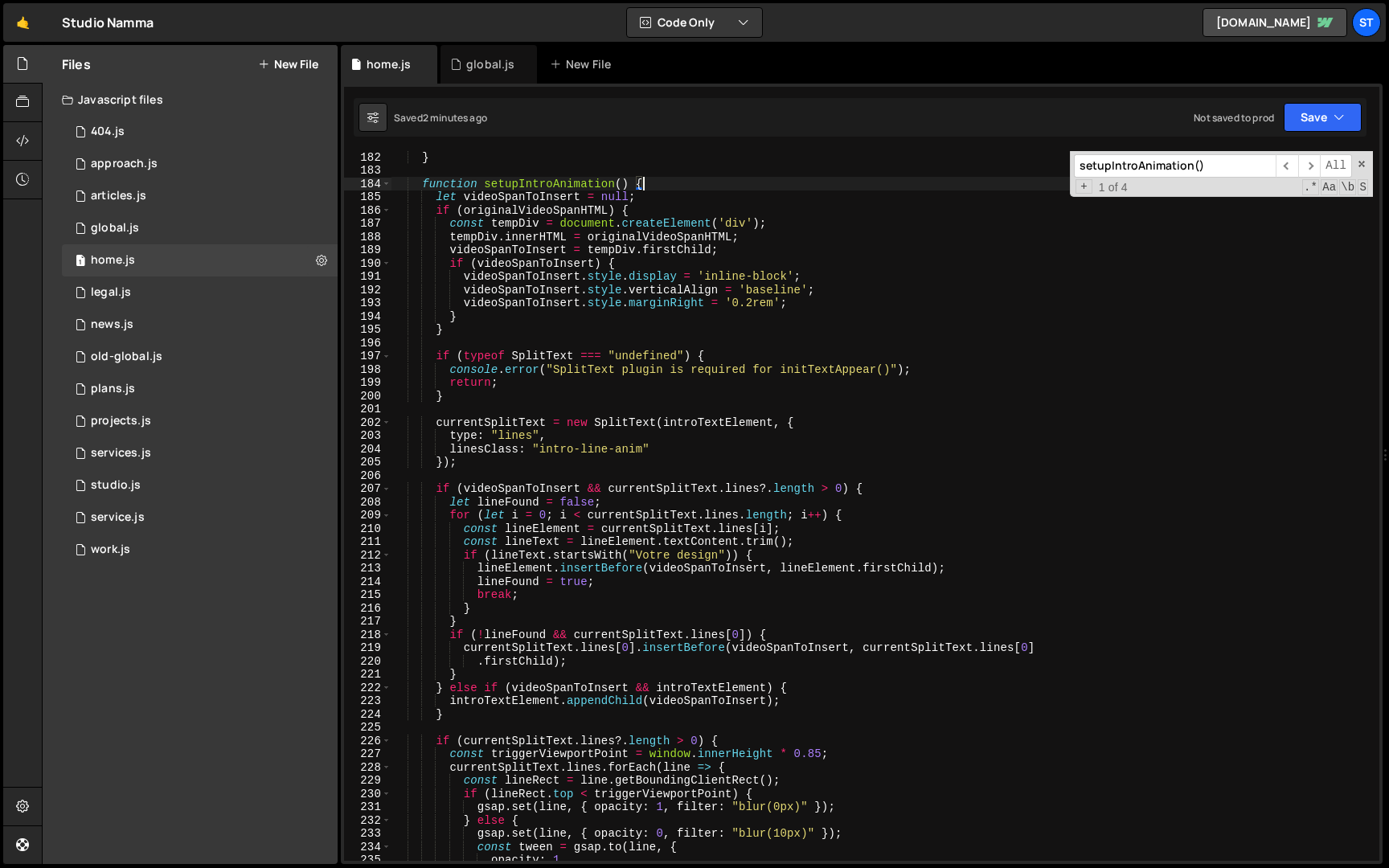
scroll to position [2337, 0]
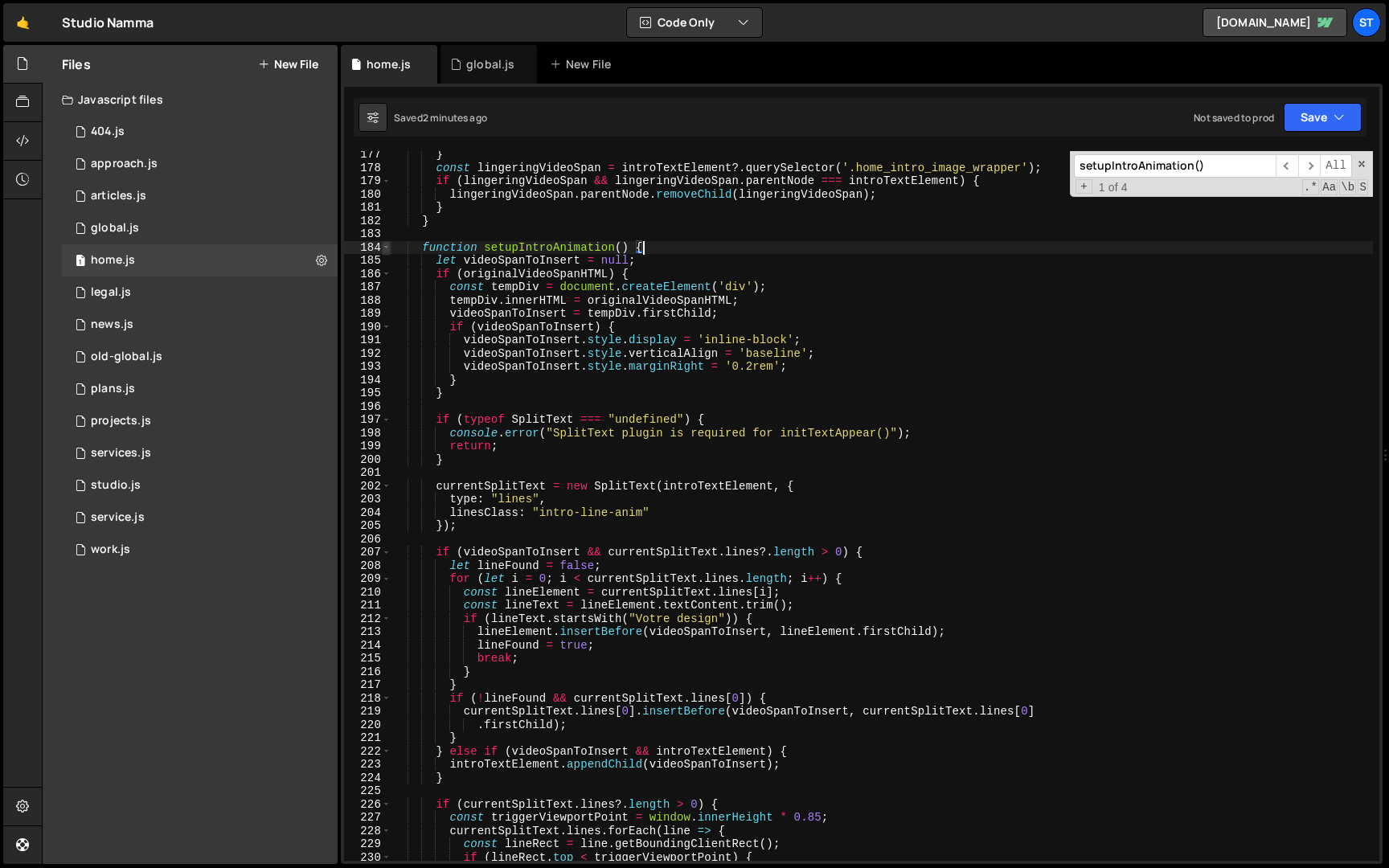
click at [385, 247] on span at bounding box center [386, 247] width 9 height 14
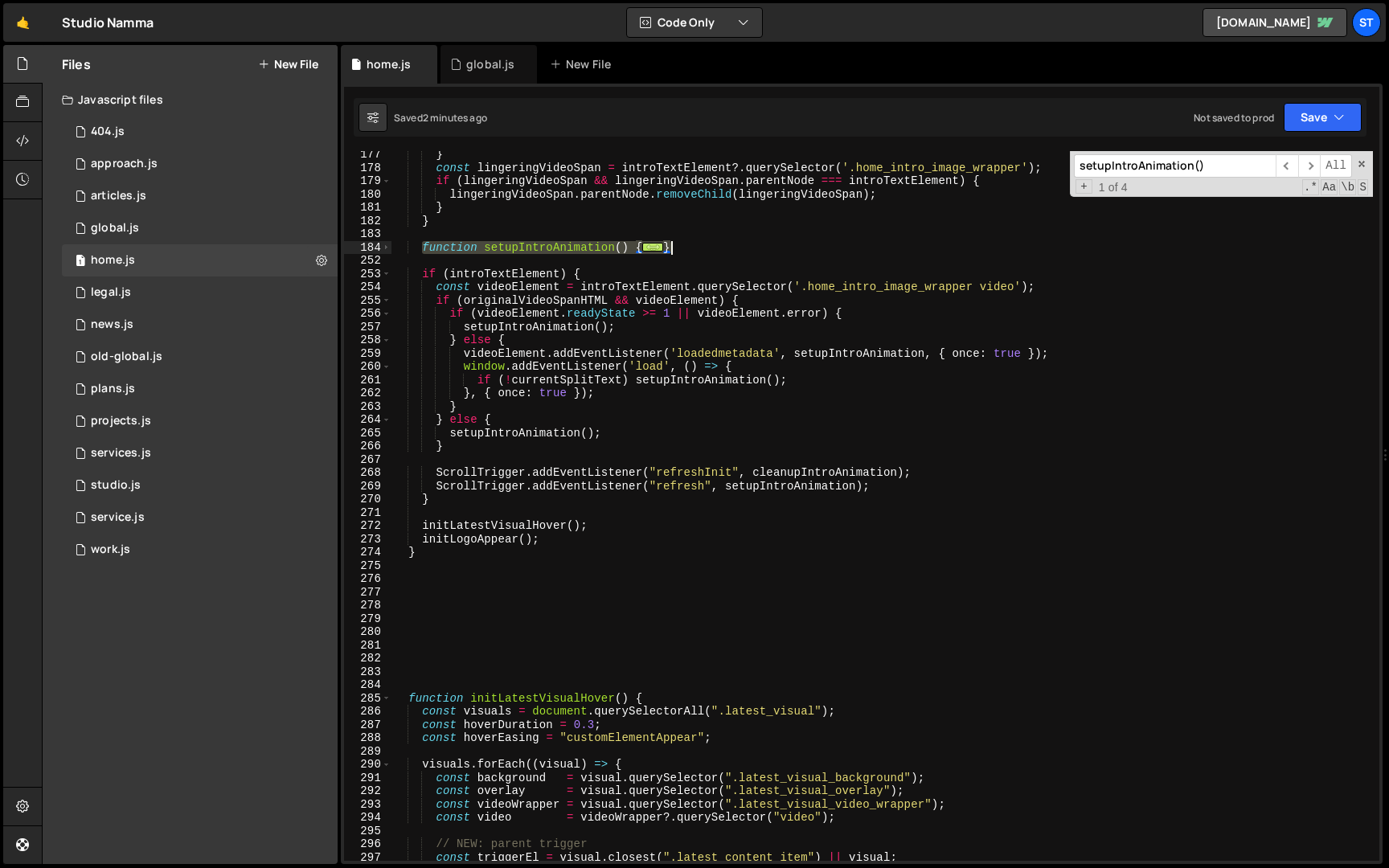
drag, startPoint x: 423, startPoint y: 247, endPoint x: 680, endPoint y: 245, distance: 257.0
click at [680, 245] on div "} const lingeringVideoSpan = introTextElement ?. querySelector ( '.home_intro_i…" at bounding box center [883, 517] width 982 height 737
paste textarea
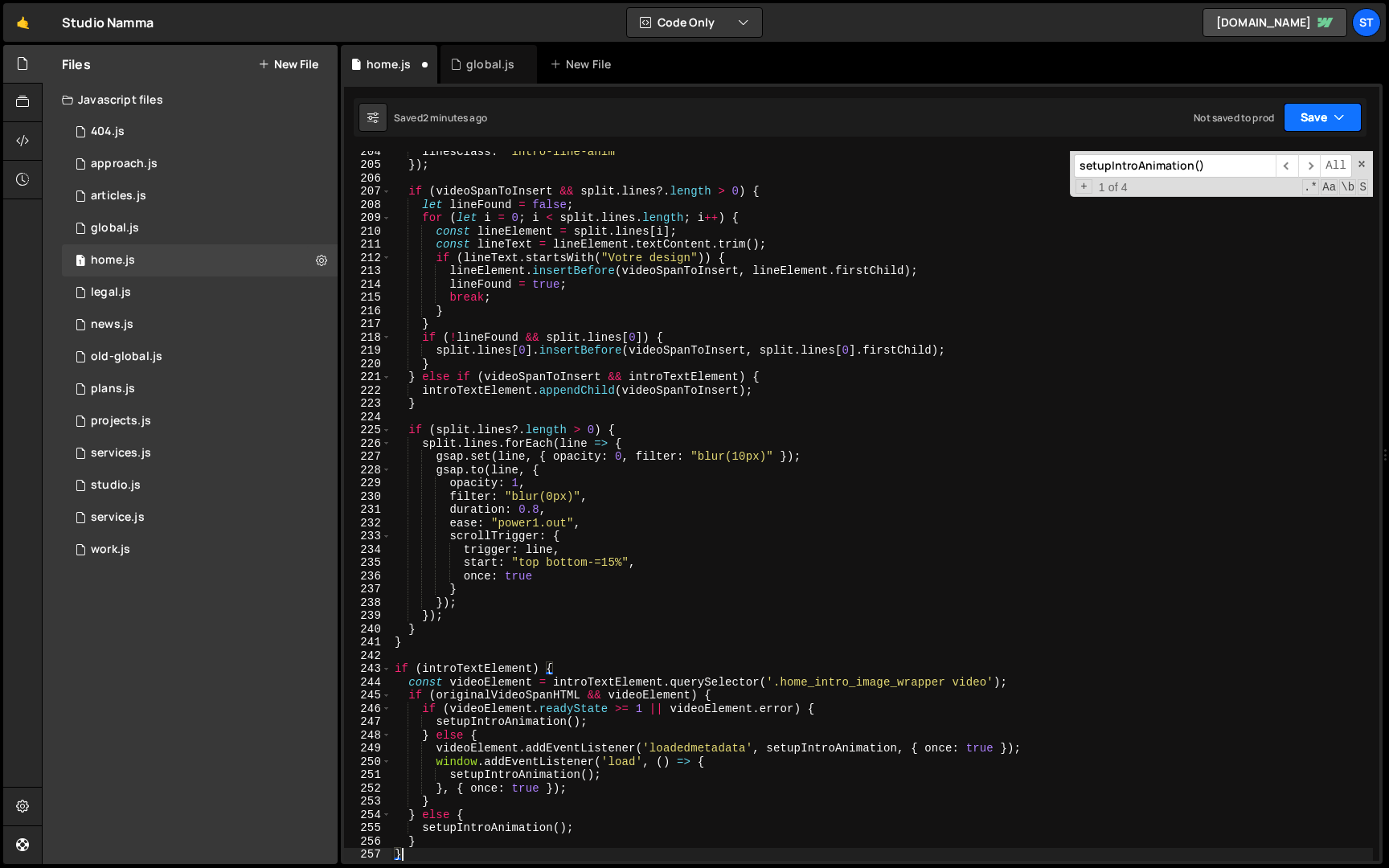
click at [1301, 123] on button "Save" at bounding box center [1323, 118] width 78 height 29
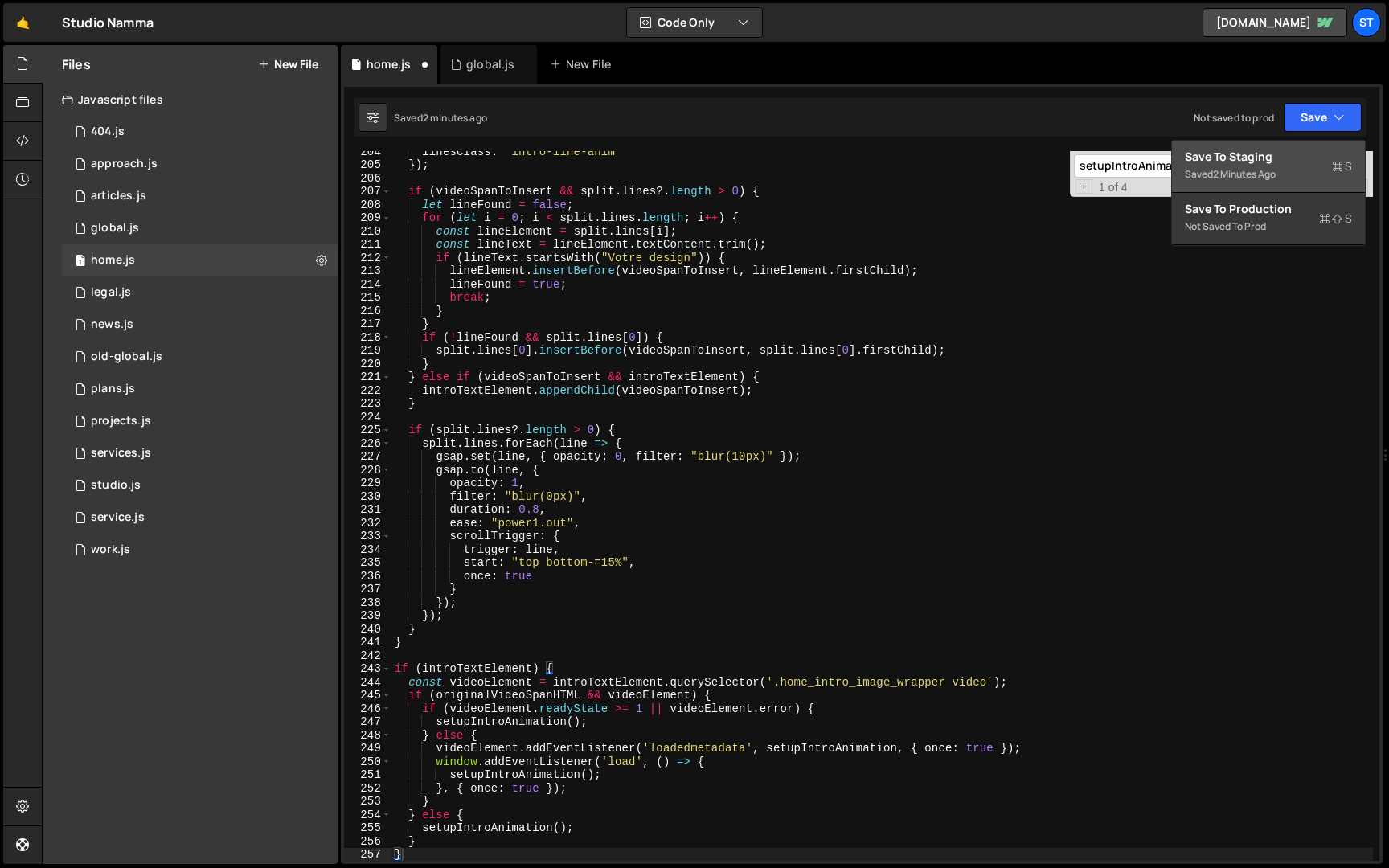
click at [1260, 157] on div "Save to Staging S" at bounding box center [1268, 156] width 167 height 16
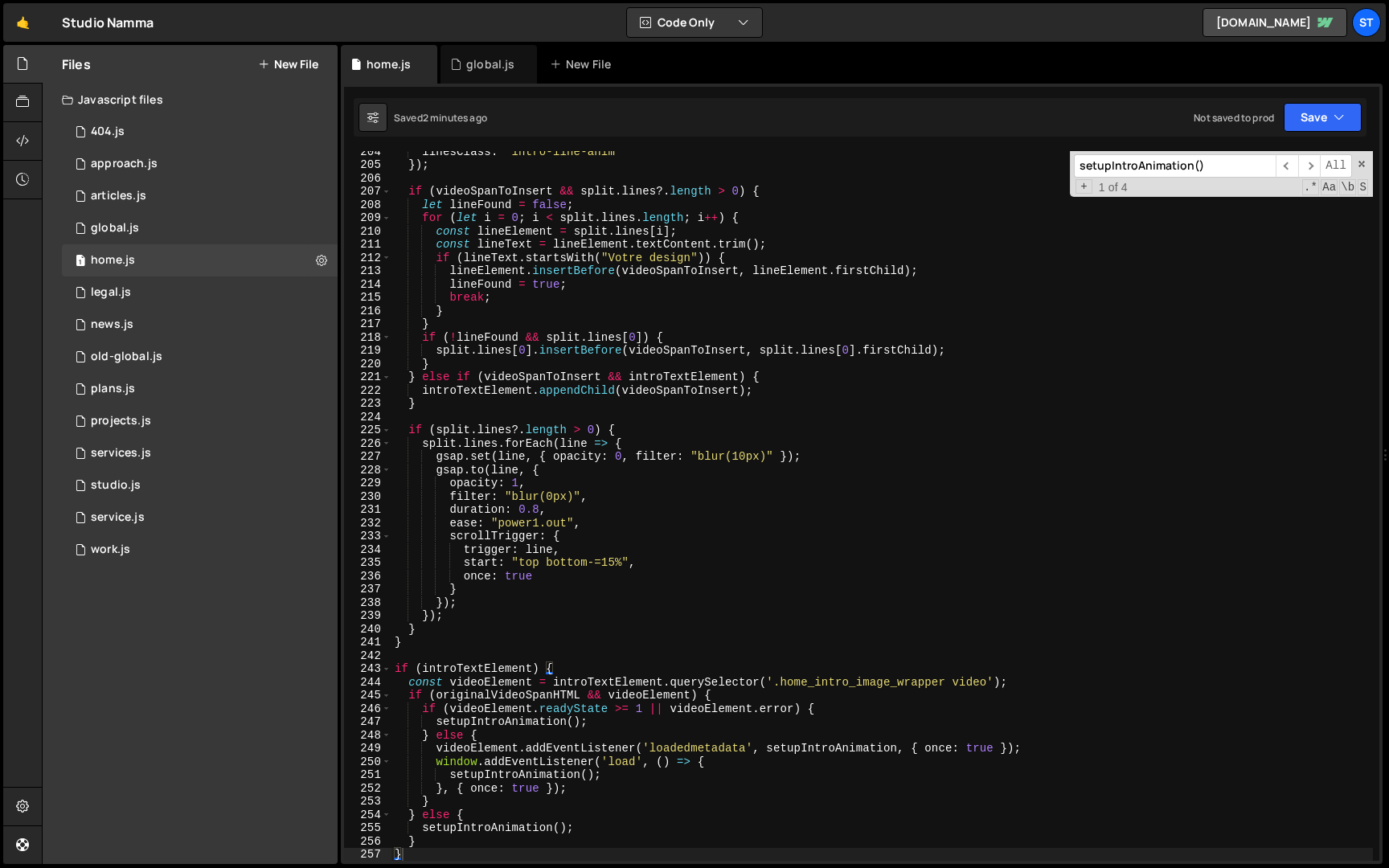
click at [551, 372] on div "linesClass : "intro-line-anim" }) ; if ( videoSpanToInsert && split . lines ?. …" at bounding box center [883, 513] width 982 height 737
type textarea "initHomePage();"
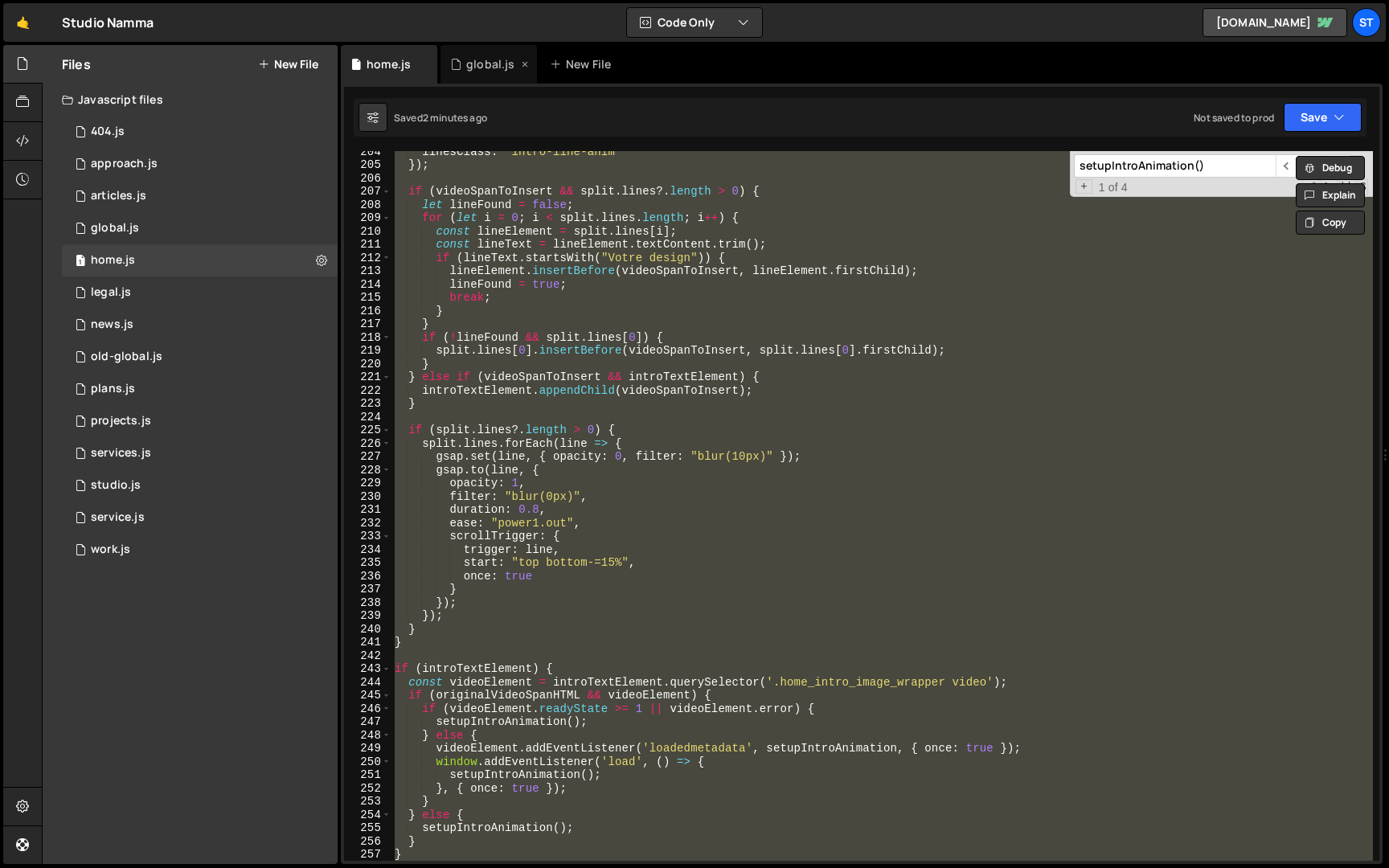
click at [481, 60] on div "global.js" at bounding box center [490, 64] width 48 height 16
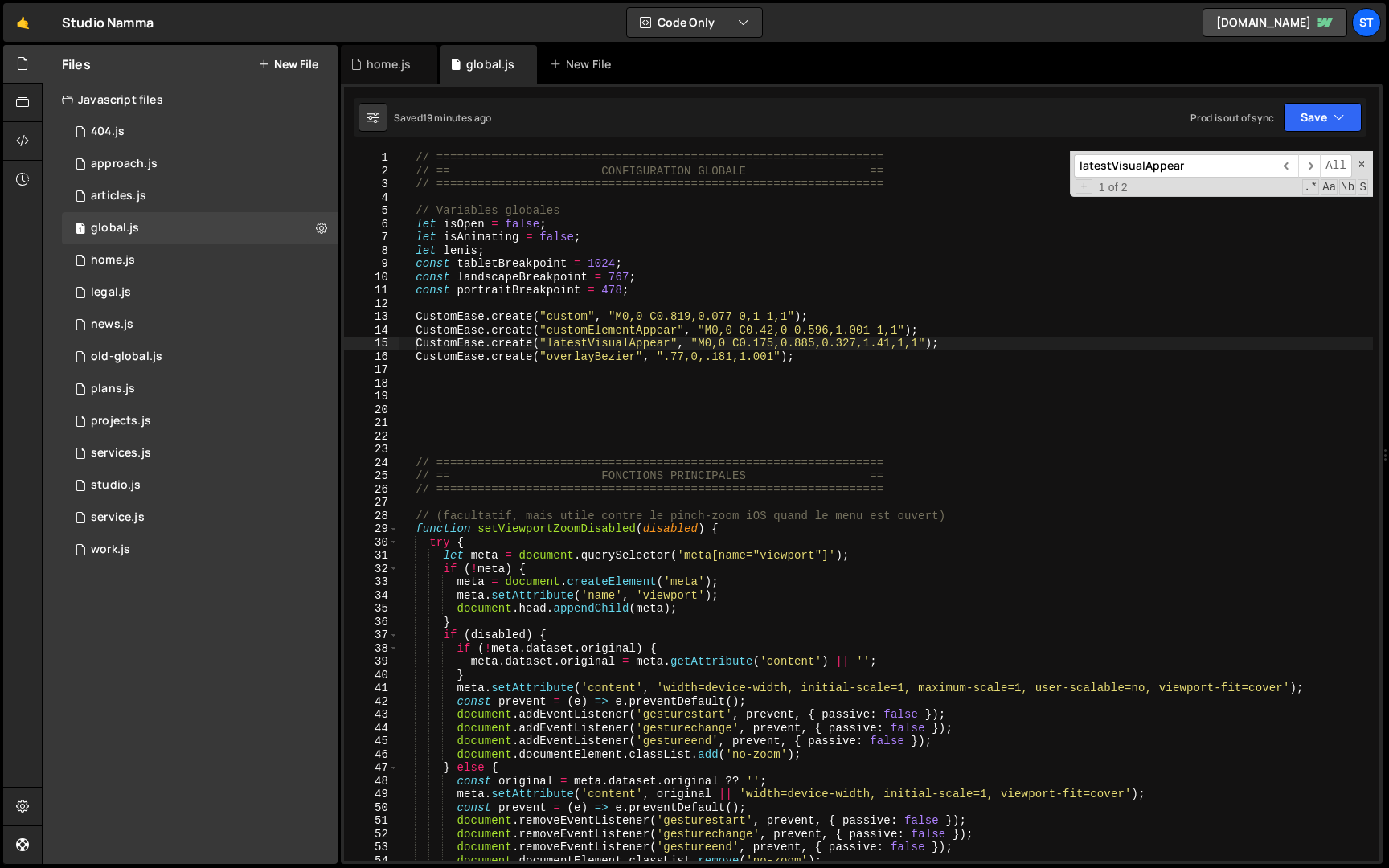
scroll to position [711, 0]
click at [547, 276] on div "// ================================================================= // == CONF…" at bounding box center [886, 519] width 975 height 737
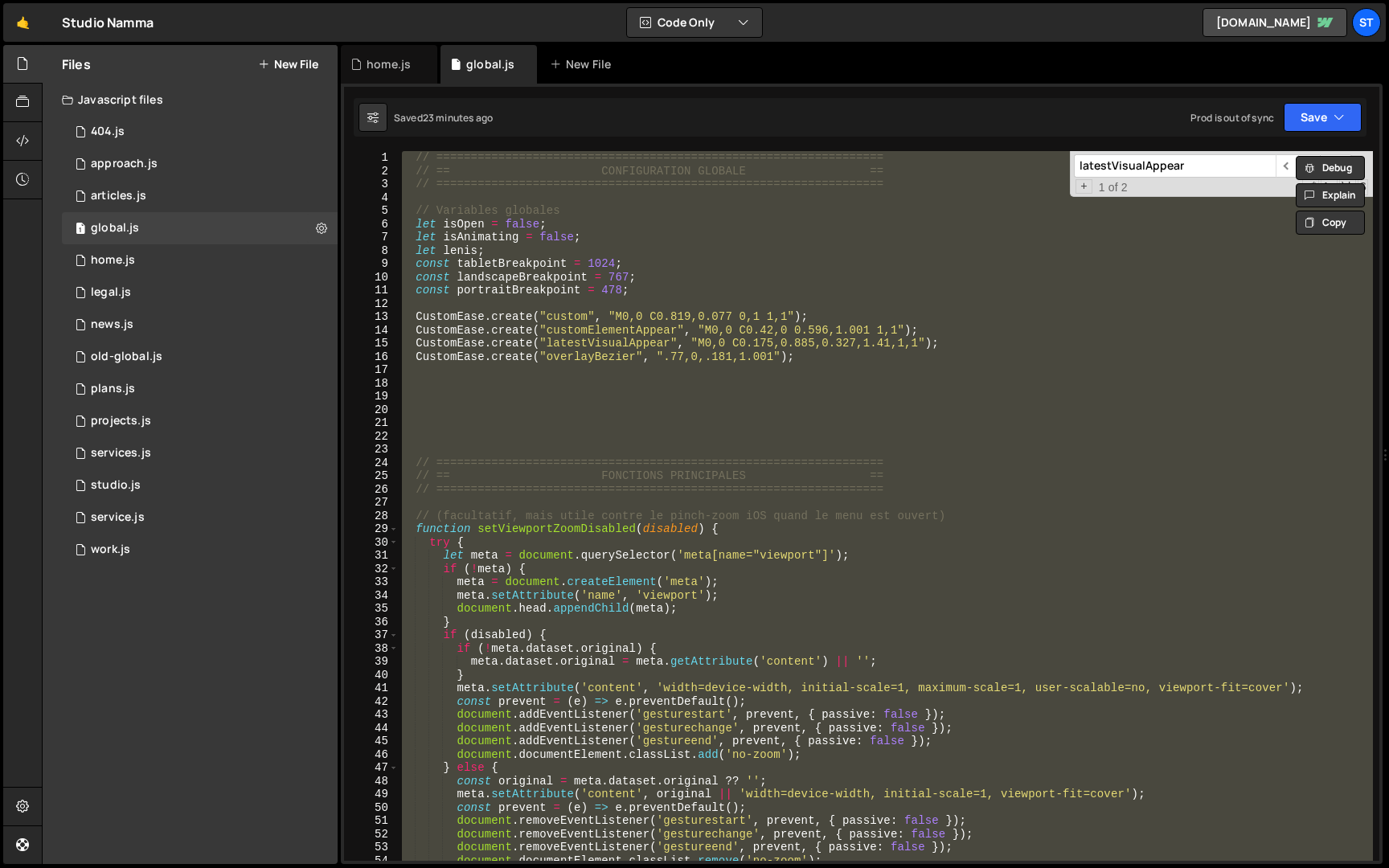
click at [1196, 168] on input "latestVisualAppear" at bounding box center [1175, 165] width 202 height 23
paste input "window.addEventListener('load', run);"
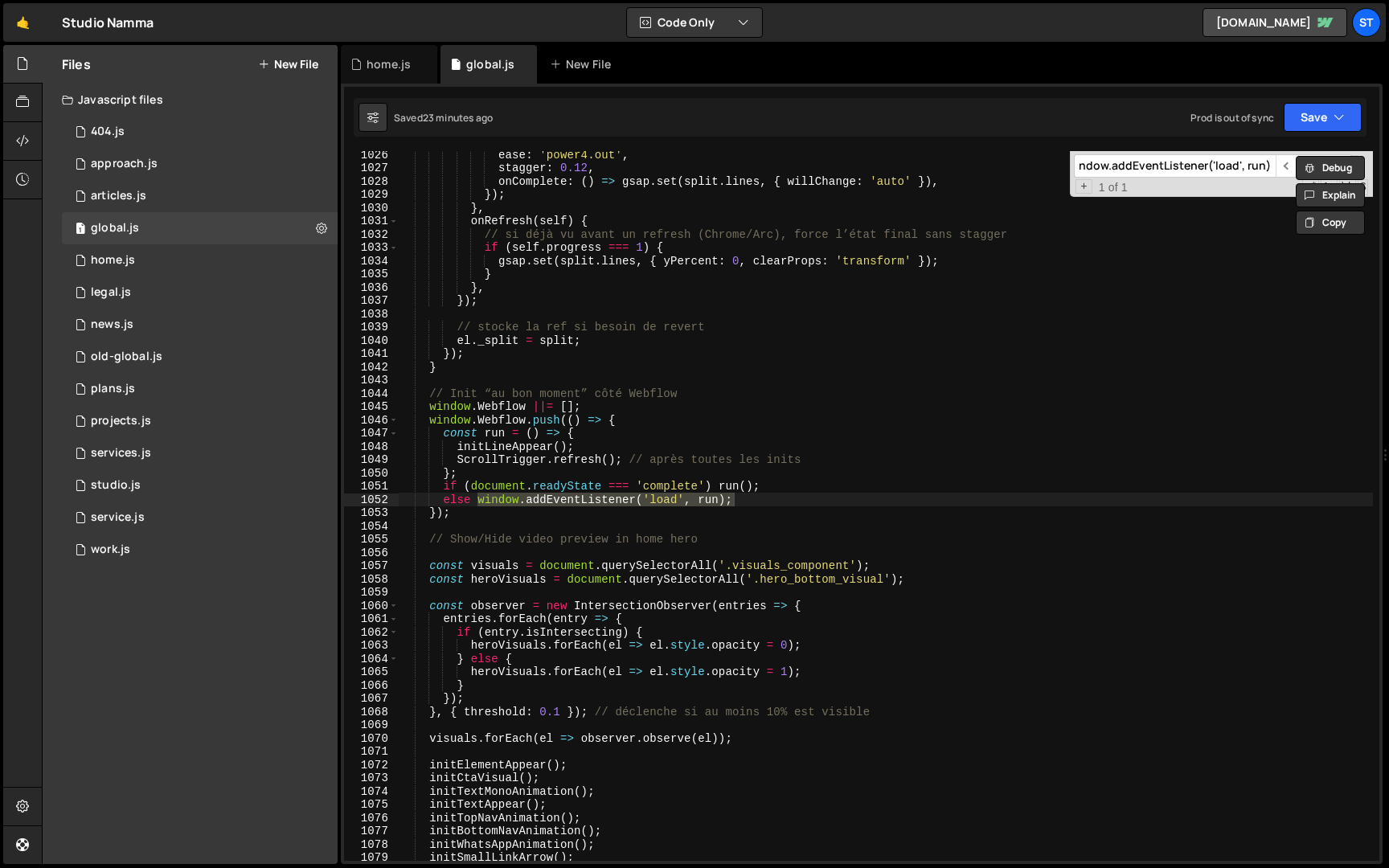
scroll to position [0, 0]
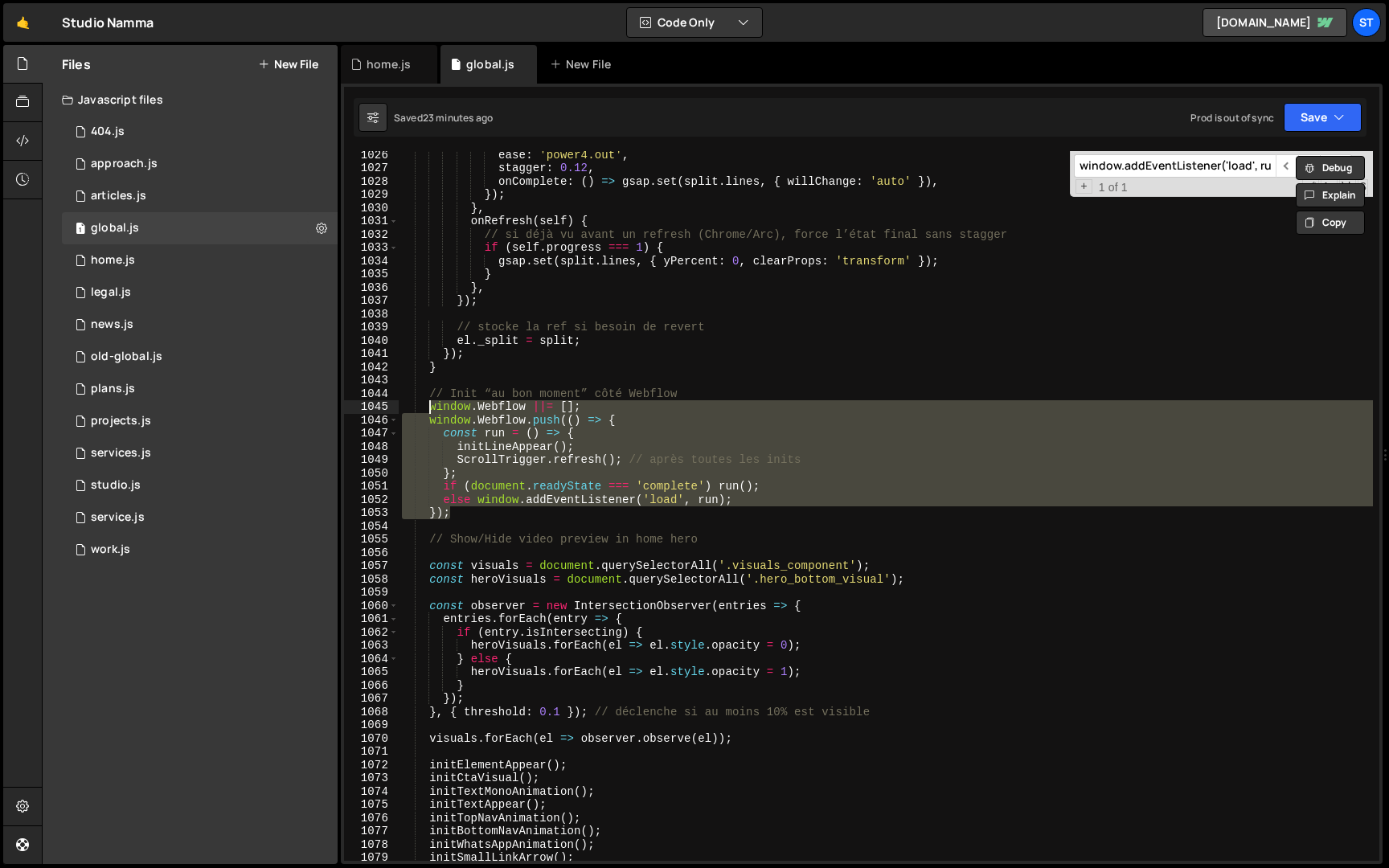
drag, startPoint x: 466, startPoint y: 517, endPoint x: 429, endPoint y: 405, distance: 118.0
click at [429, 405] on div "ease : 'power4.out' , stagger : 0.12 , onComplete : ( ) => gsap . set ( split .…" at bounding box center [886, 517] width 975 height 737
paste textarea "});"
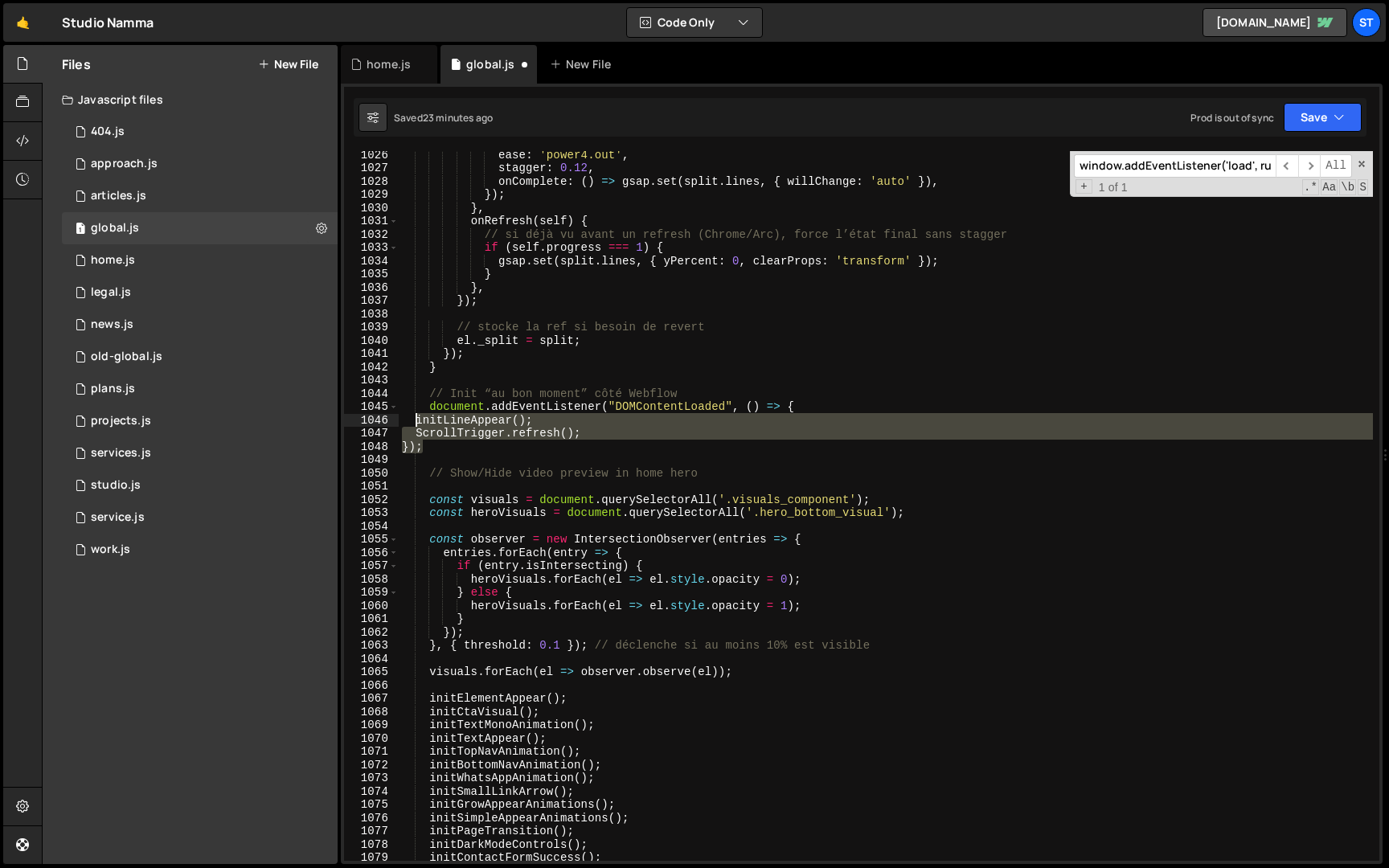
click at [416, 420] on div "ease : 'power4.out' , stagger : 0.12 , onComplete : ( ) => gsap . set ( split .…" at bounding box center [886, 517] width 975 height 737
click at [1304, 114] on button "Save" at bounding box center [1323, 118] width 78 height 29
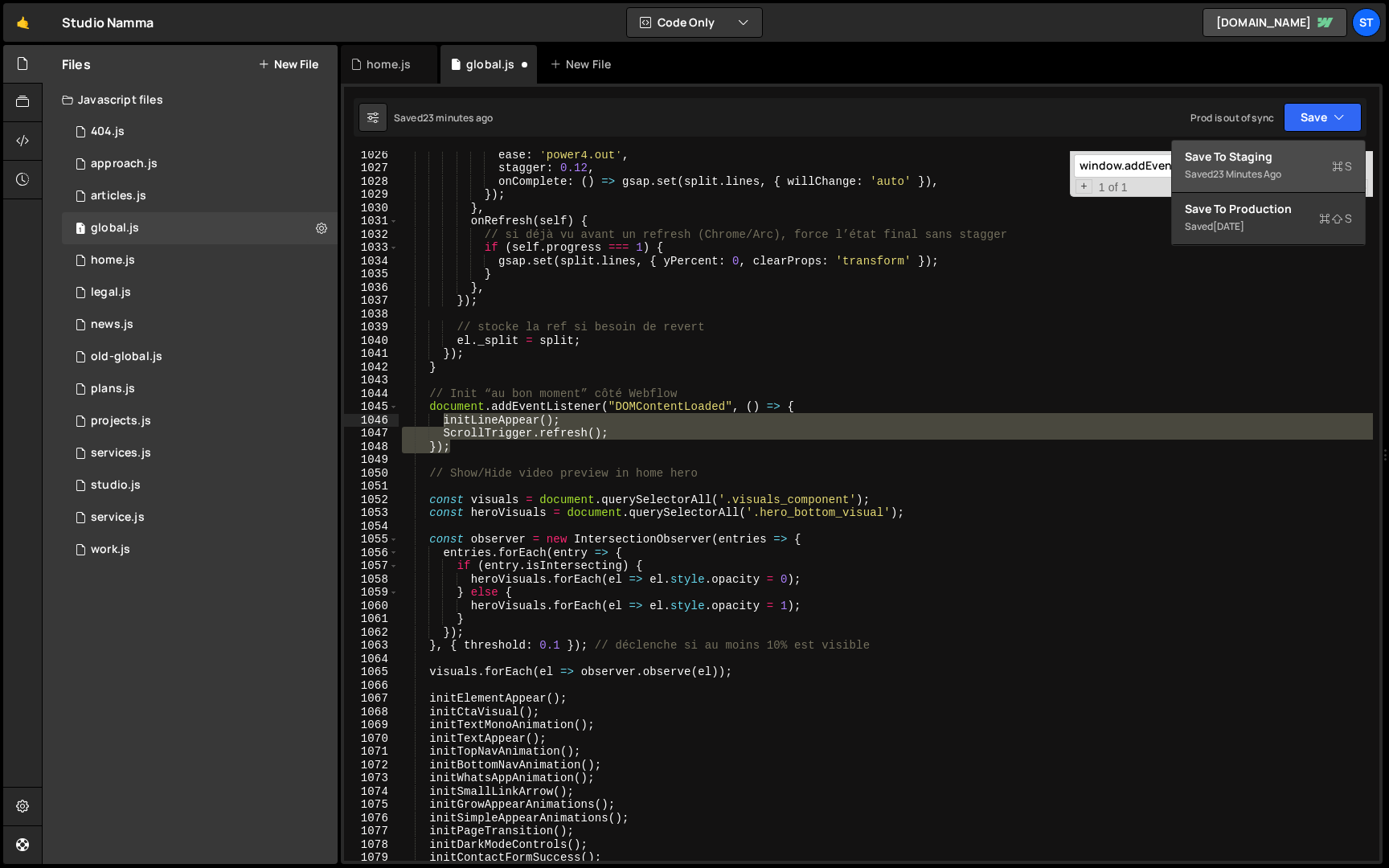
click at [1252, 162] on div "Save to Staging S" at bounding box center [1268, 156] width 167 height 16
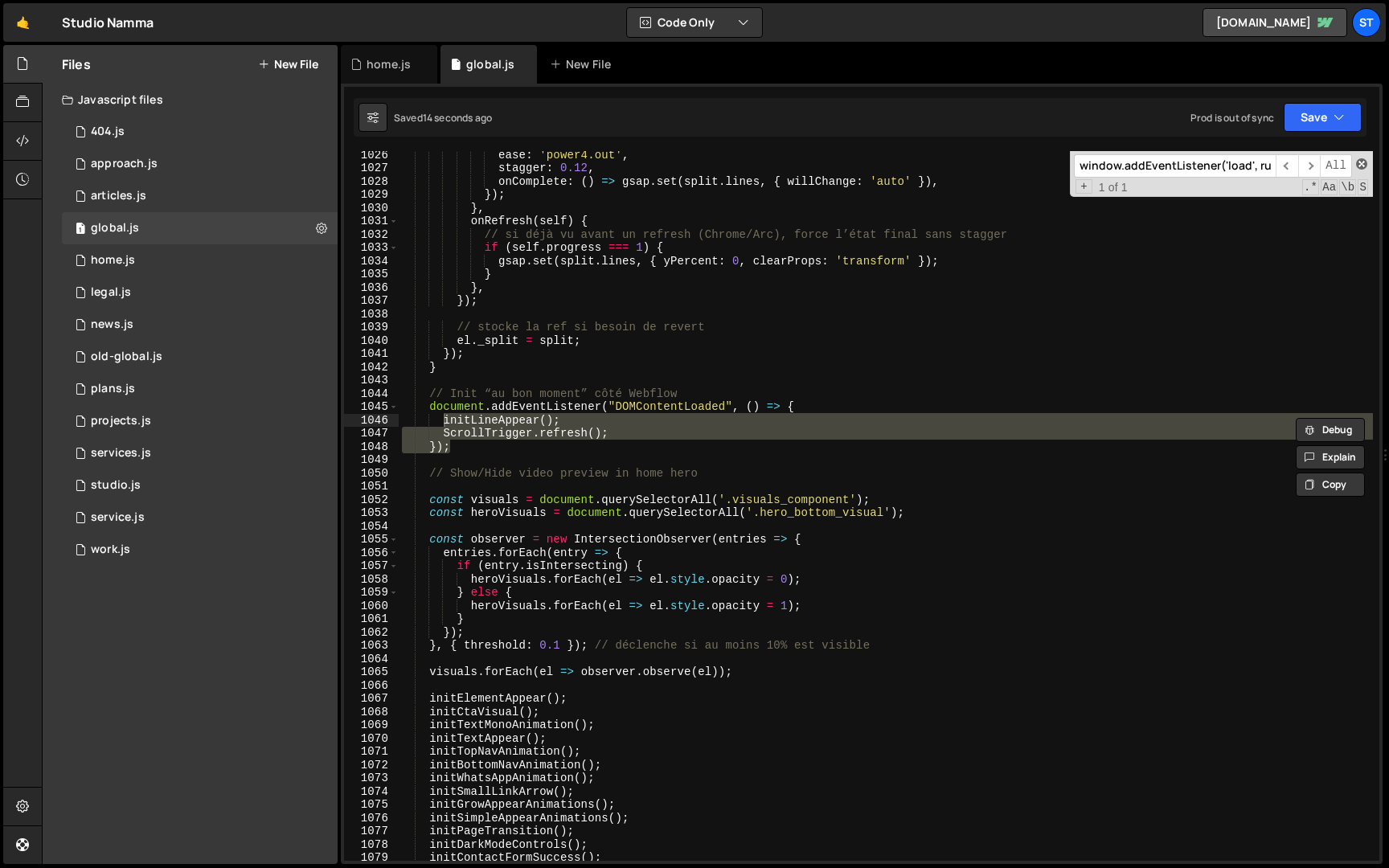
click at [1365, 160] on span at bounding box center [1362, 164] width 11 height 11
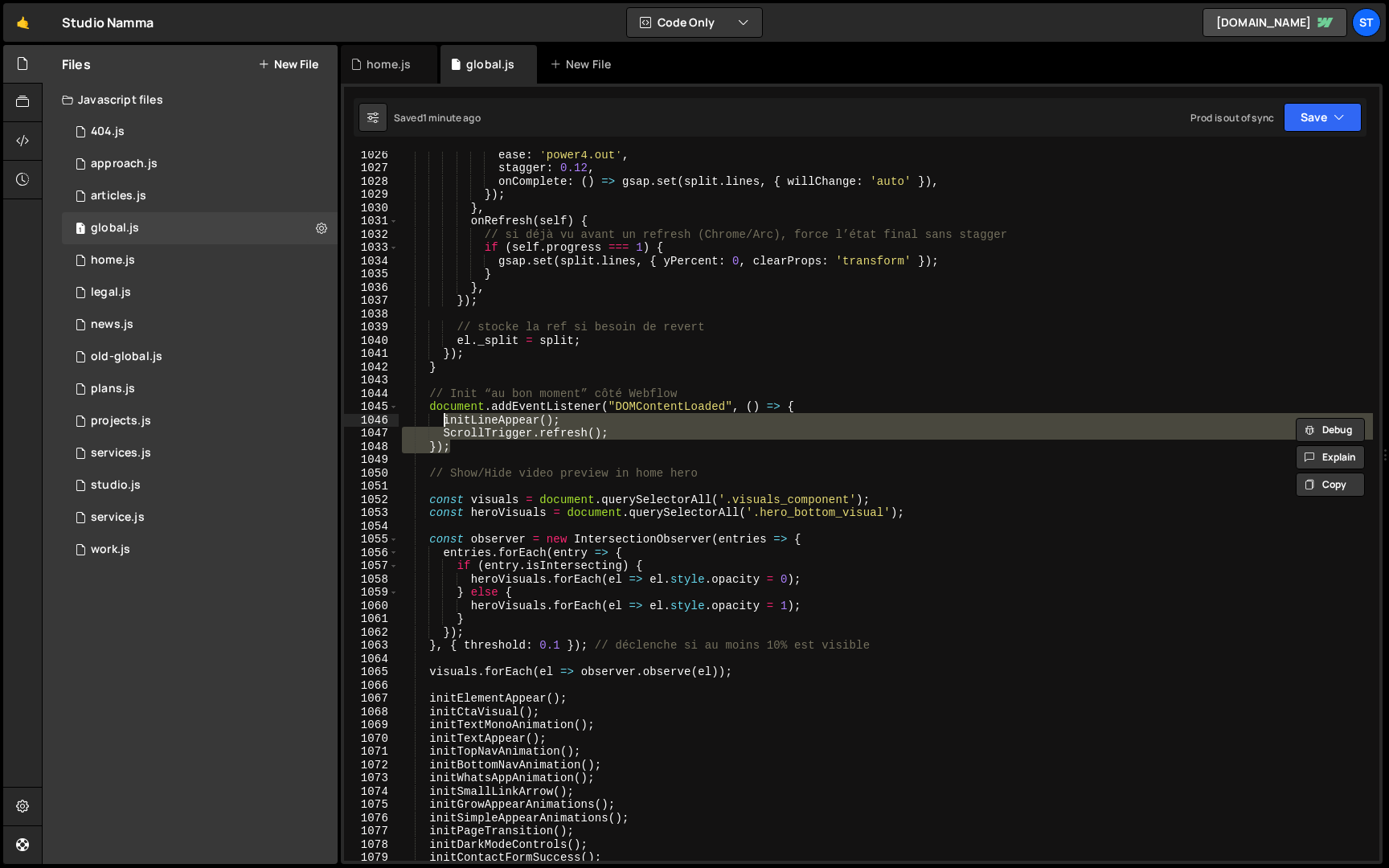
click at [516, 437] on div "ease : 'power4.out' , stagger : 0.12 , onComplete : ( ) => gsap . set ( split .…" at bounding box center [886, 505] width 975 height 710
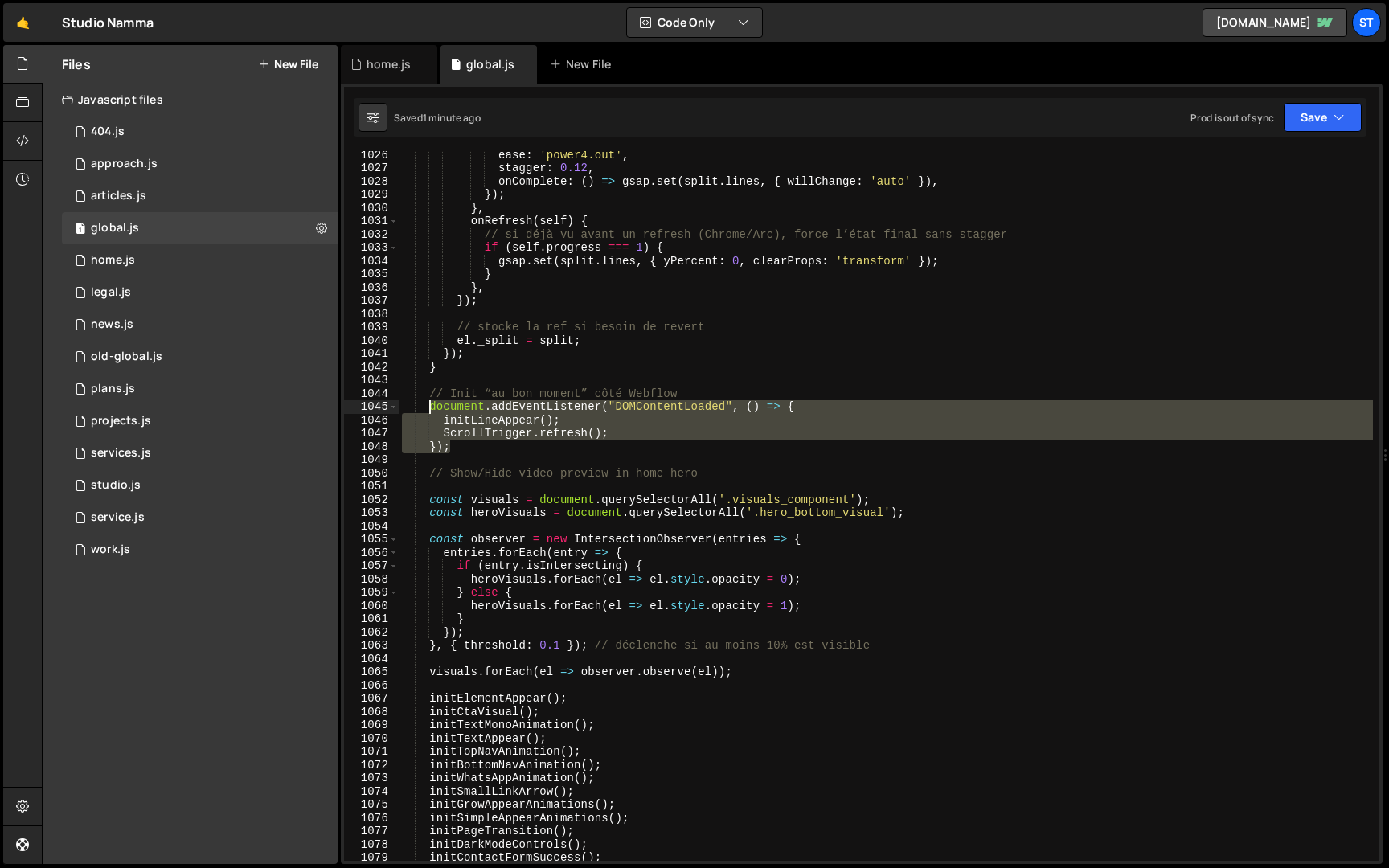
drag, startPoint x: 463, startPoint y: 446, endPoint x: 429, endPoint y: 404, distance: 54.0
click at [429, 404] on div "ease : 'power4.out' , stagger : 0.12 , onComplete : ( ) => gsap . set ( split .…" at bounding box center [886, 517] width 975 height 737
paste textarea "}"
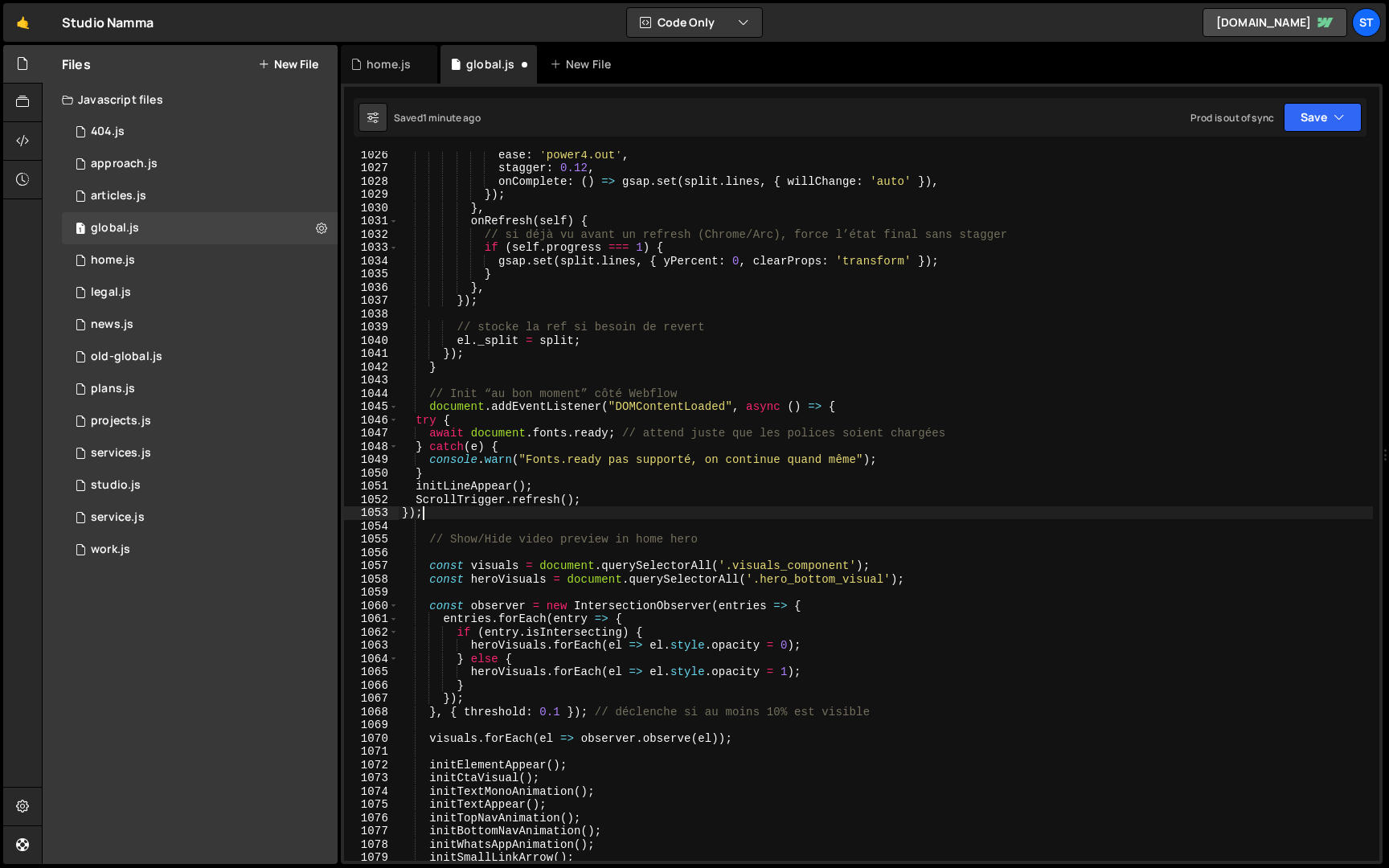
click at [414, 419] on div "ease : 'power4.out' , stagger : 0.12 , onComplete : ( ) => gsap . set ( split .…" at bounding box center [886, 517] width 975 height 737
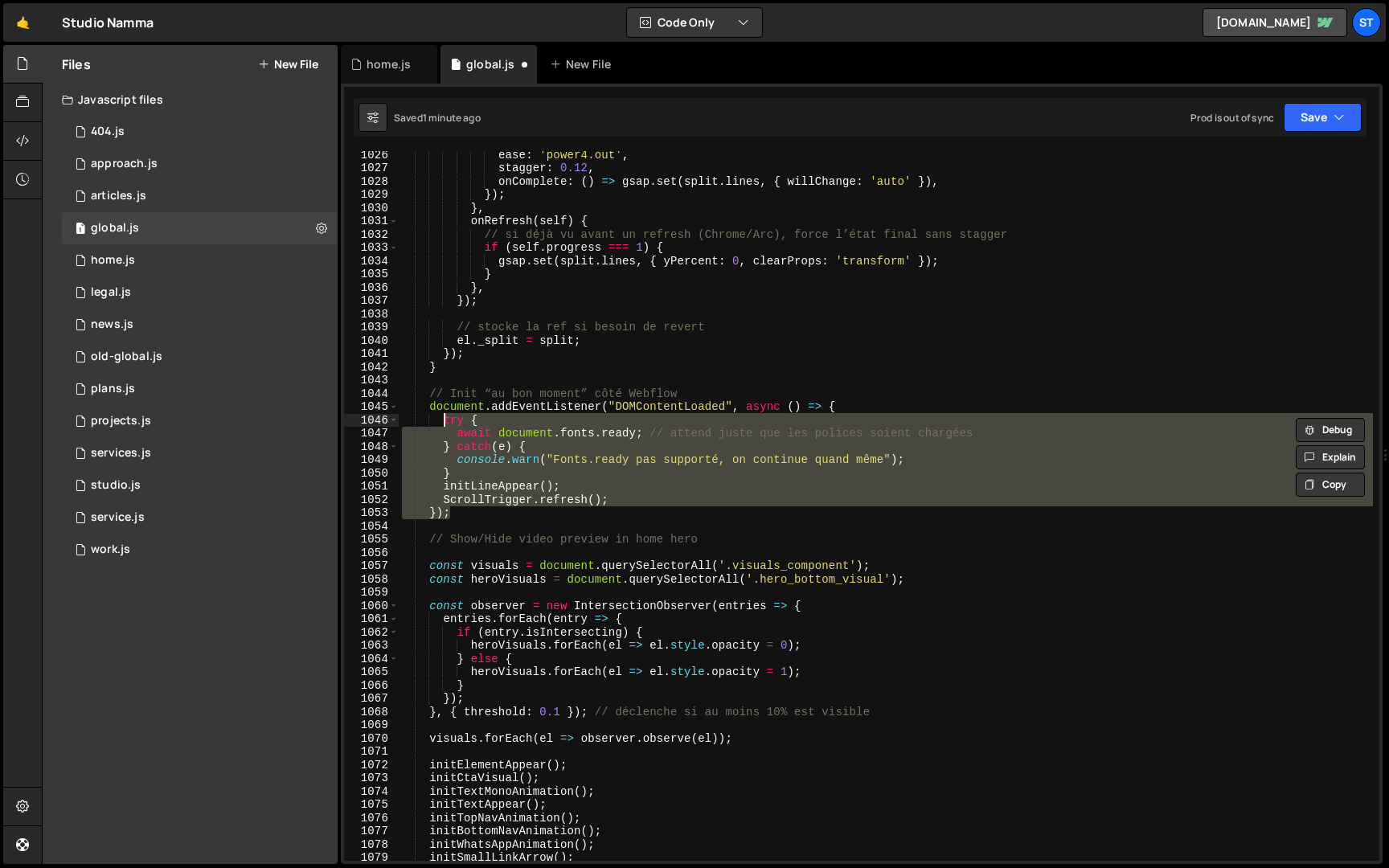
click at [487, 442] on div "ease : 'power4.out' , stagger : 0.12 , onComplete : ( ) => gsap . set ( split .…" at bounding box center [886, 505] width 975 height 710
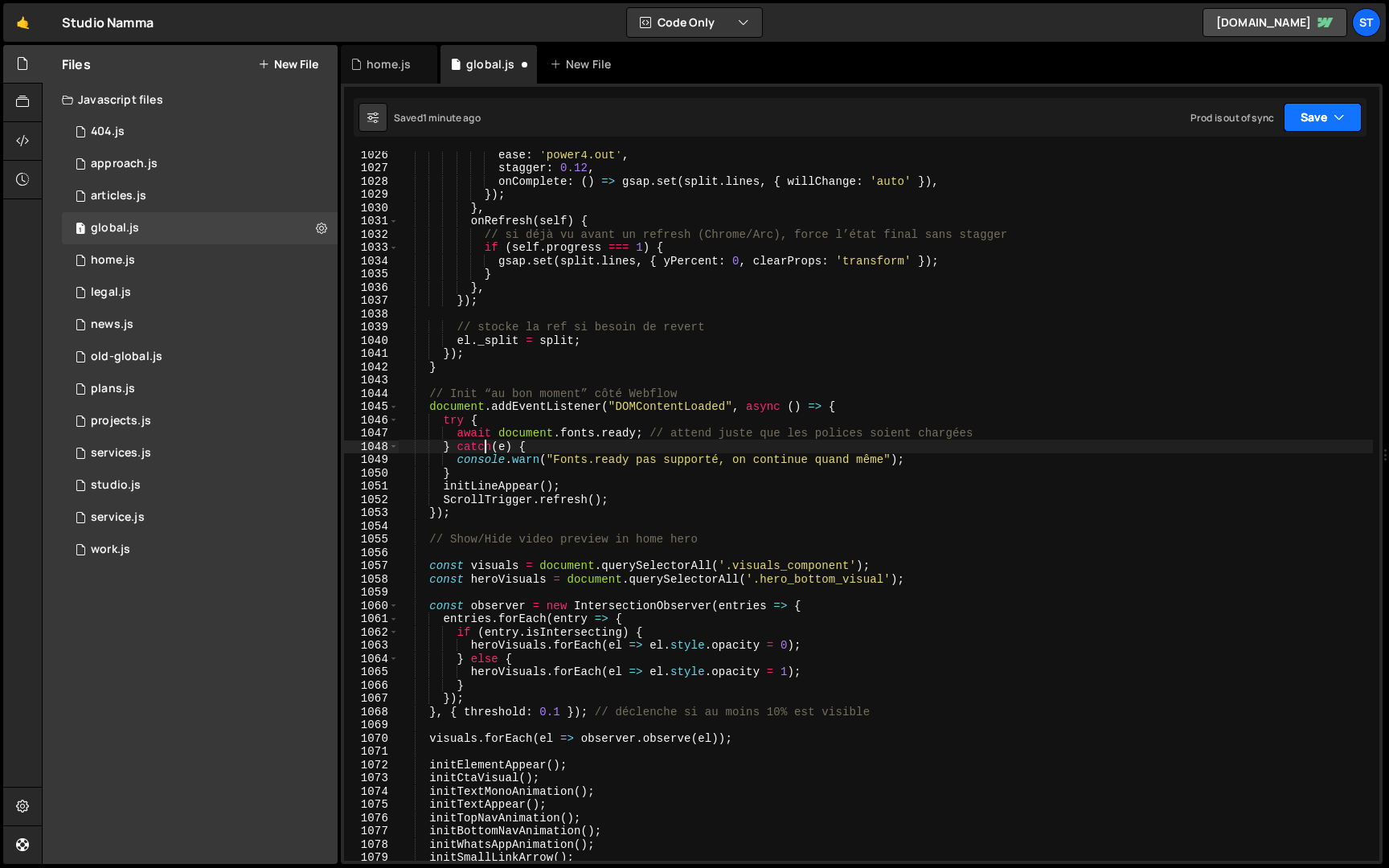
click at [1339, 113] on icon "button" at bounding box center [1339, 118] width 11 height 16
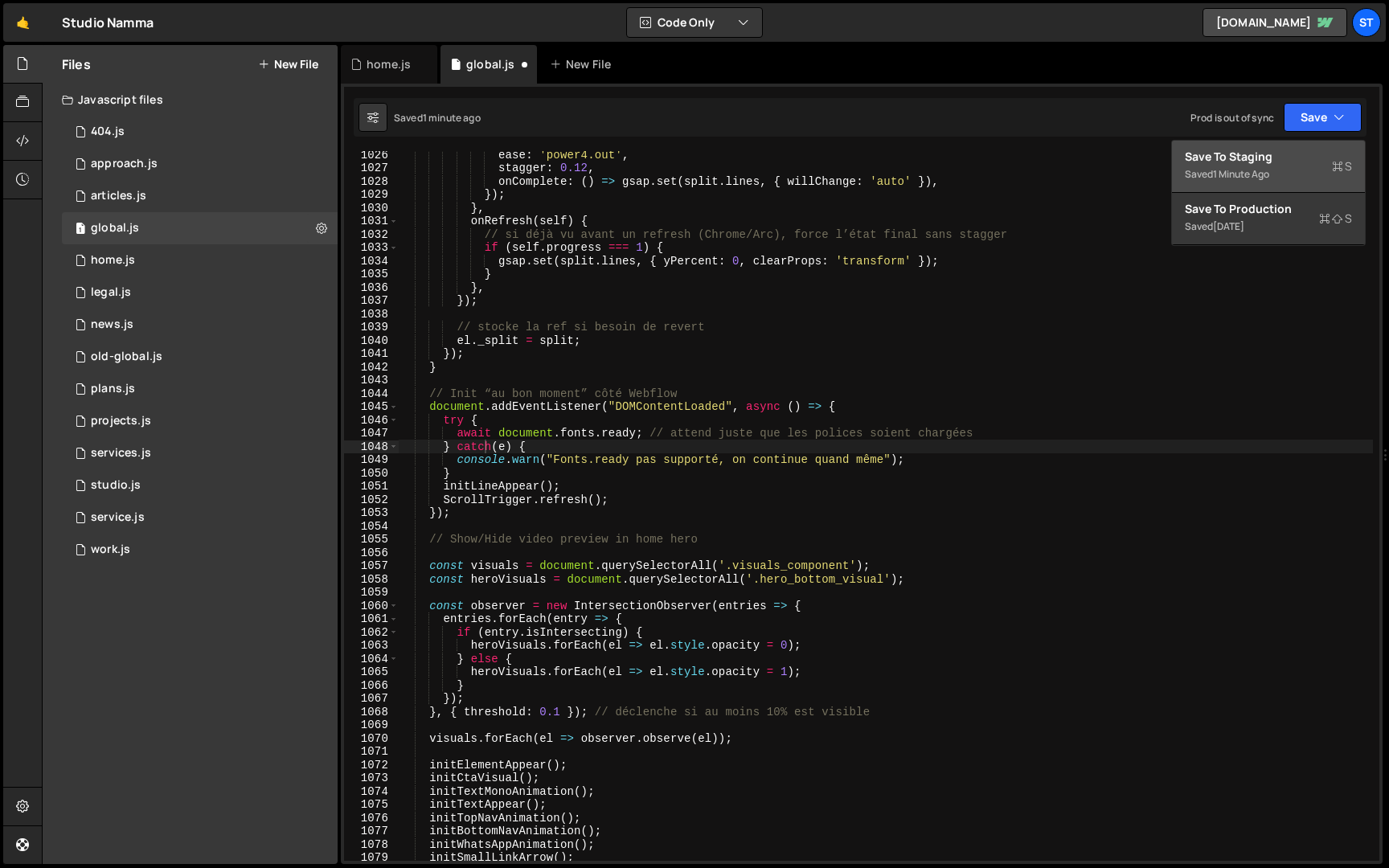
click at [1283, 154] on div "Save to Staging S" at bounding box center [1268, 156] width 167 height 16
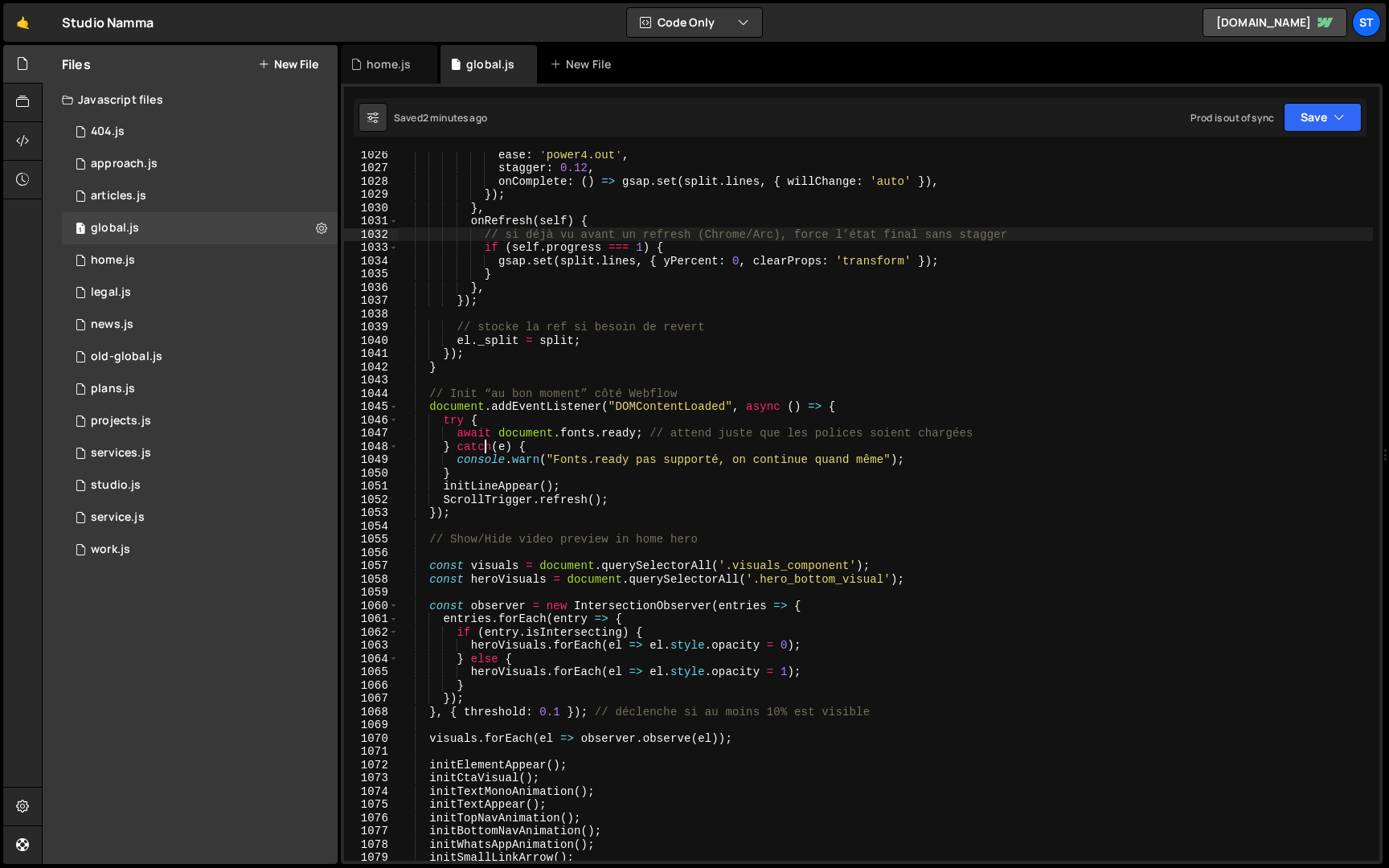
click at [1113, 230] on div "ease : 'power4.out' , stagger : 0.12 , onComplete : ( ) => gsap . set ( split .…" at bounding box center [886, 517] width 975 height 737
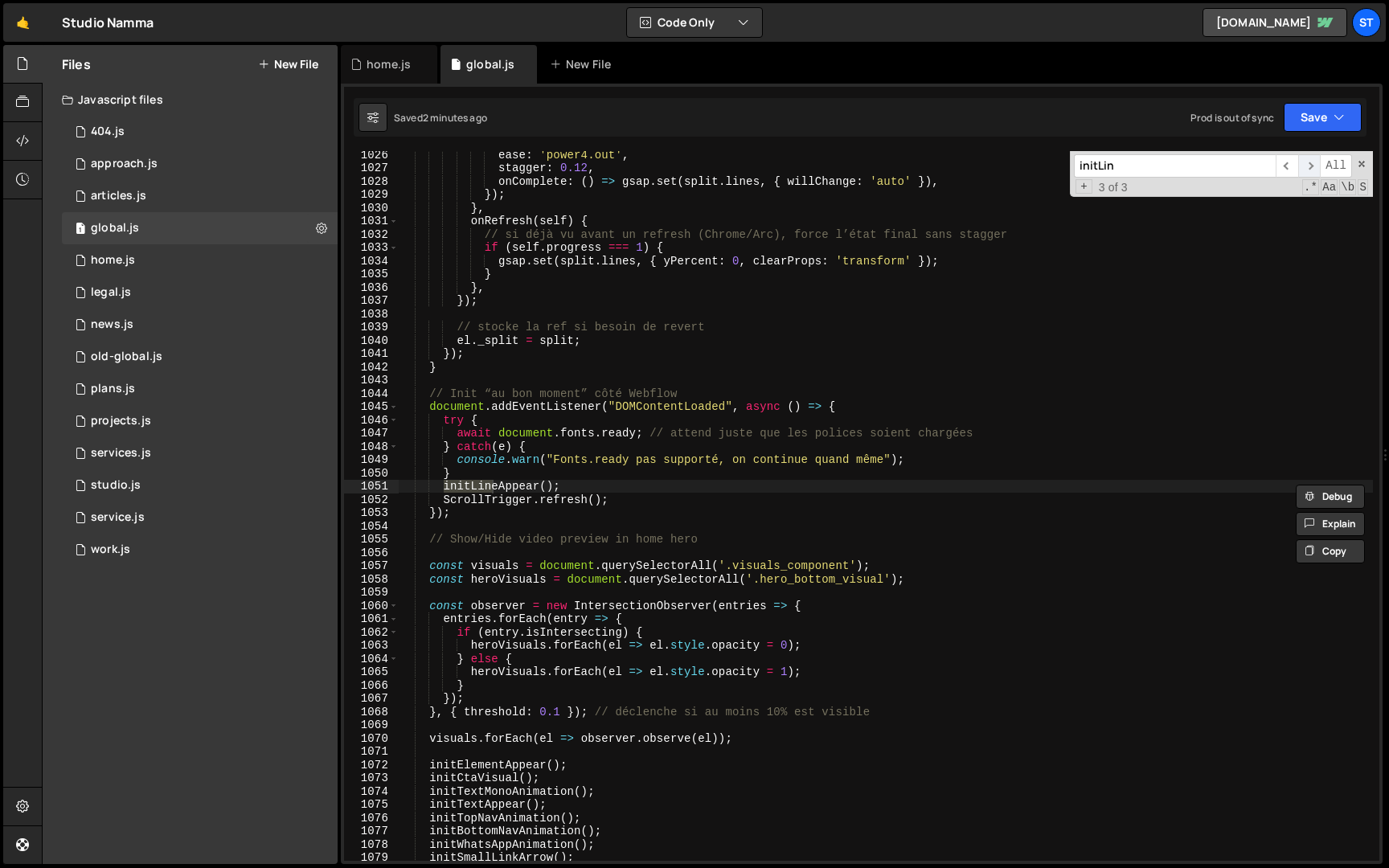
click at [1308, 168] on span "​" at bounding box center [1310, 165] width 23 height 23
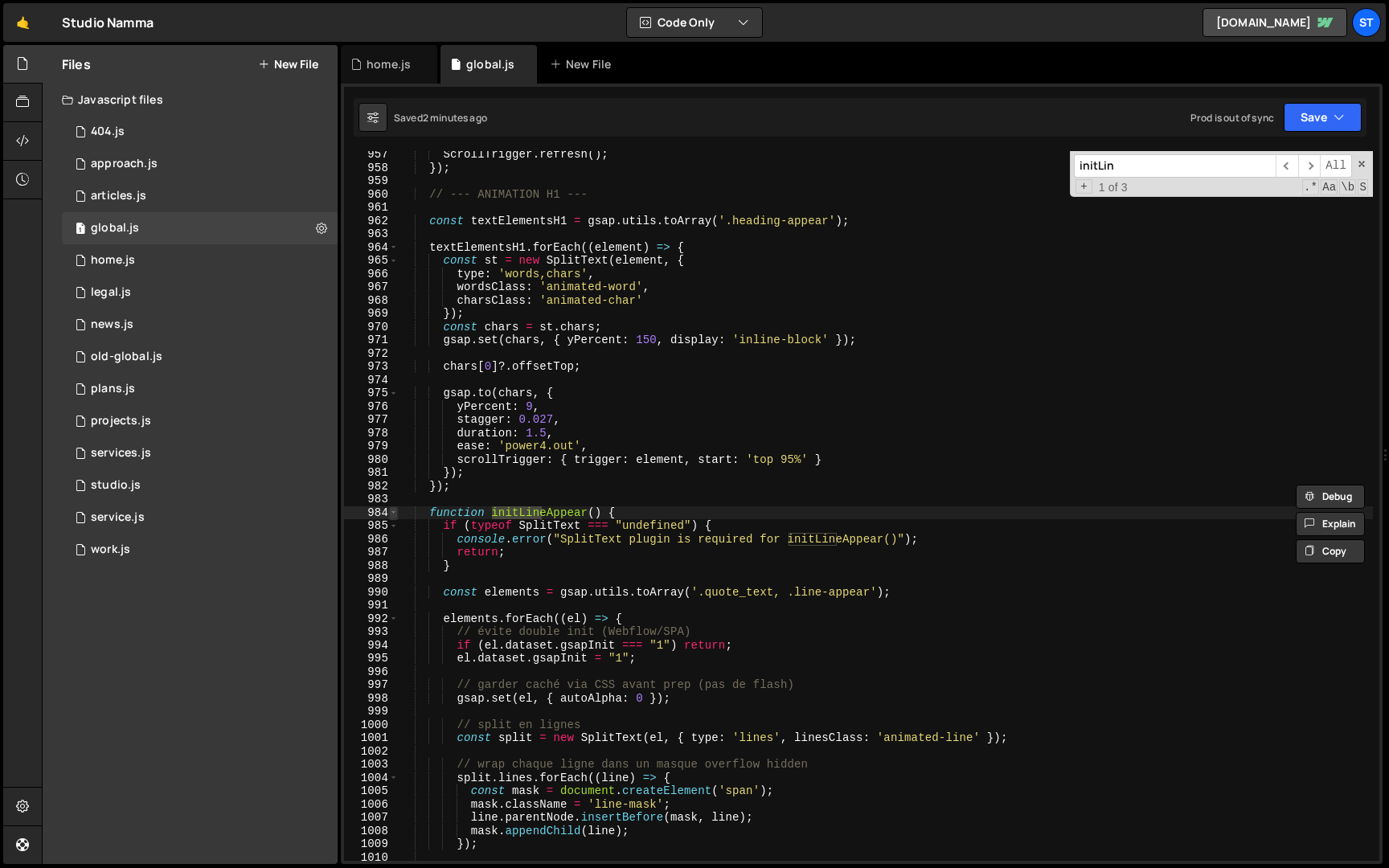
click at [395, 513] on span at bounding box center [393, 513] width 9 height 14
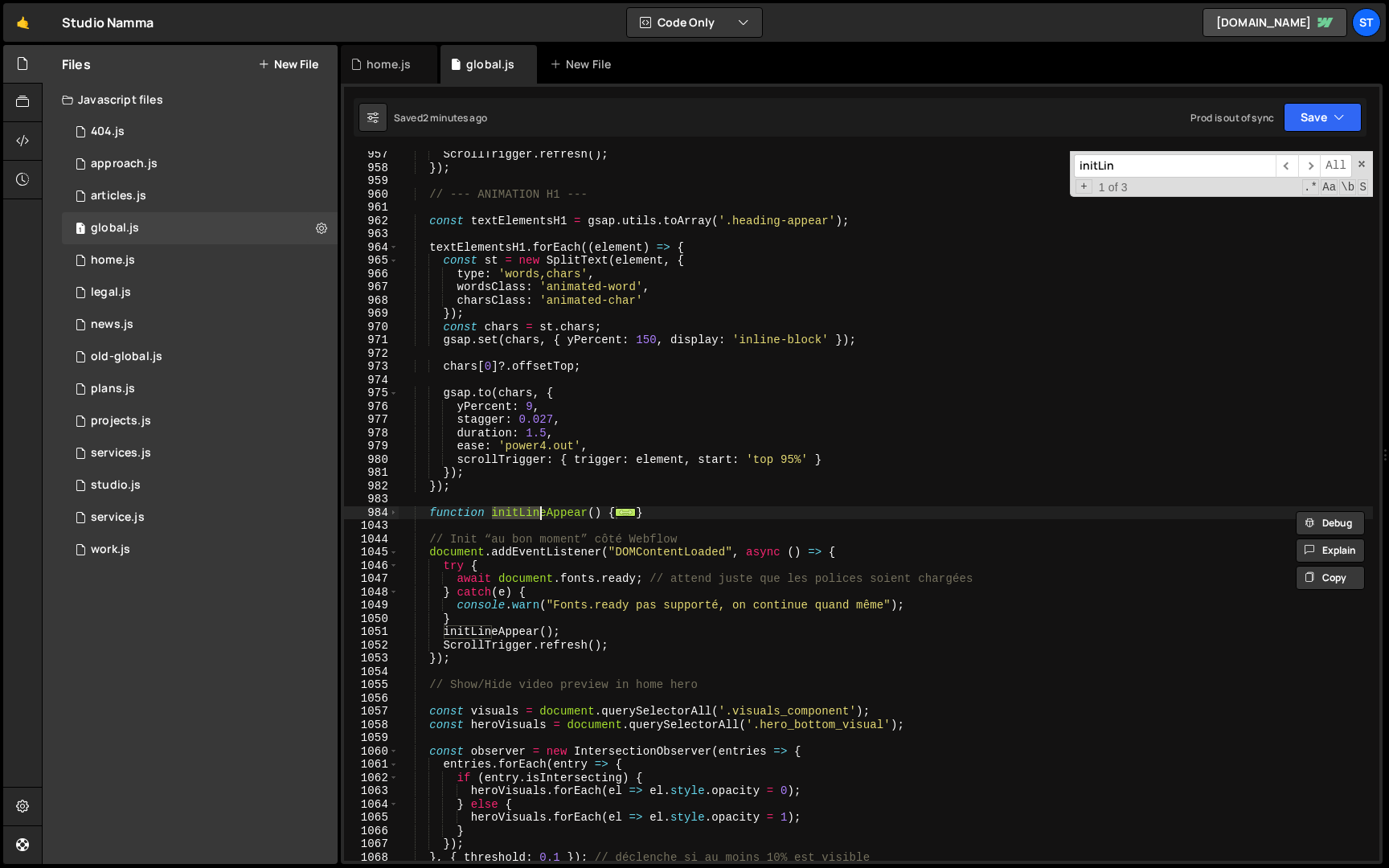
click at [676, 505] on div "ScrollTrigger . refresh ( ) ; }) ; // --- ANIMATION H1 --- const textElementsH1…" at bounding box center [886, 517] width 975 height 737
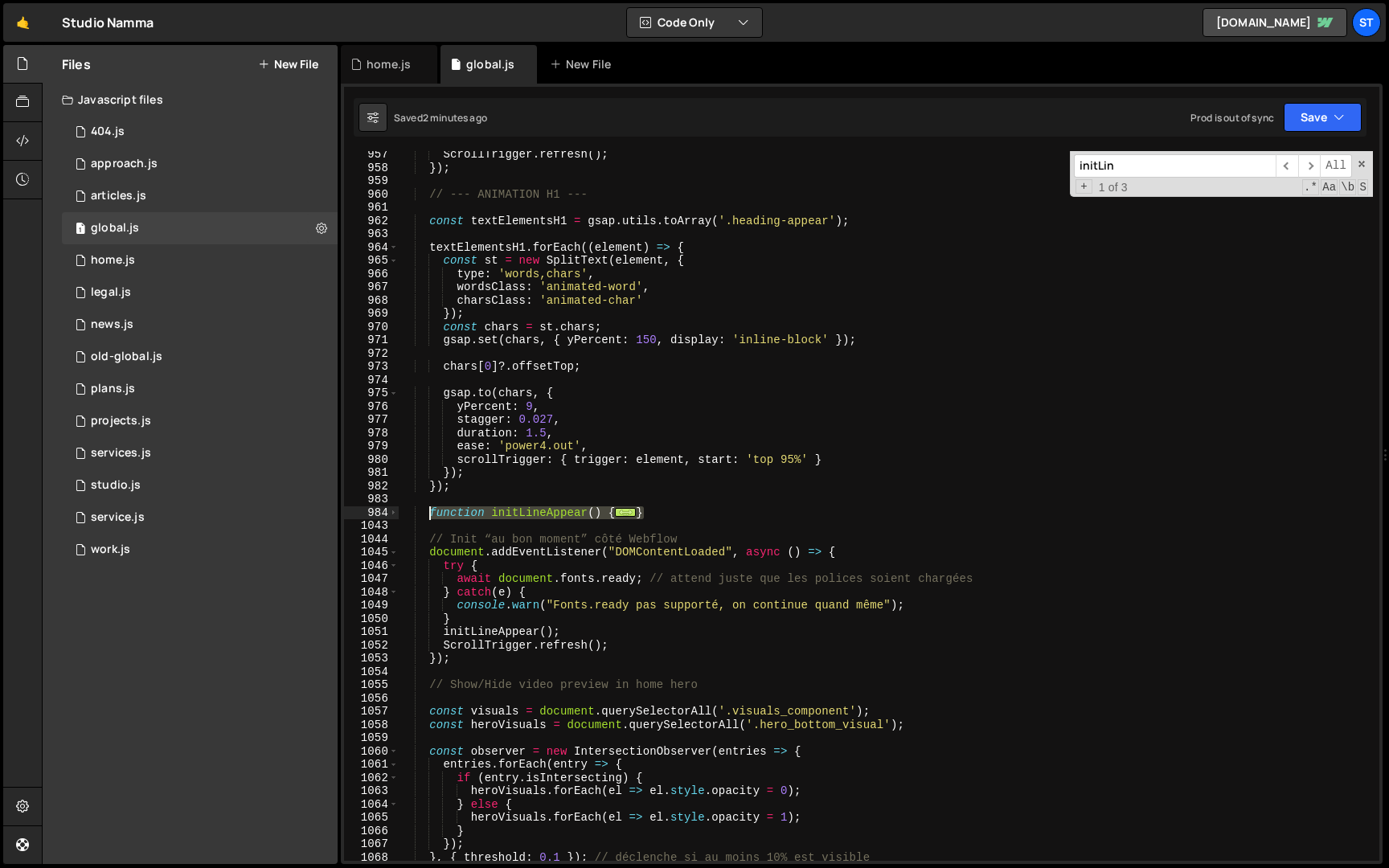
drag, startPoint x: 662, startPoint y: 509, endPoint x: 430, endPoint y: 510, distance: 232.0
click at [430, 510] on div "ScrollTrigger . refresh ( ) ; }) ; // --- ANIMATION H1 --- const textElementsH1…" at bounding box center [886, 517] width 975 height 737
paste textarea "}"
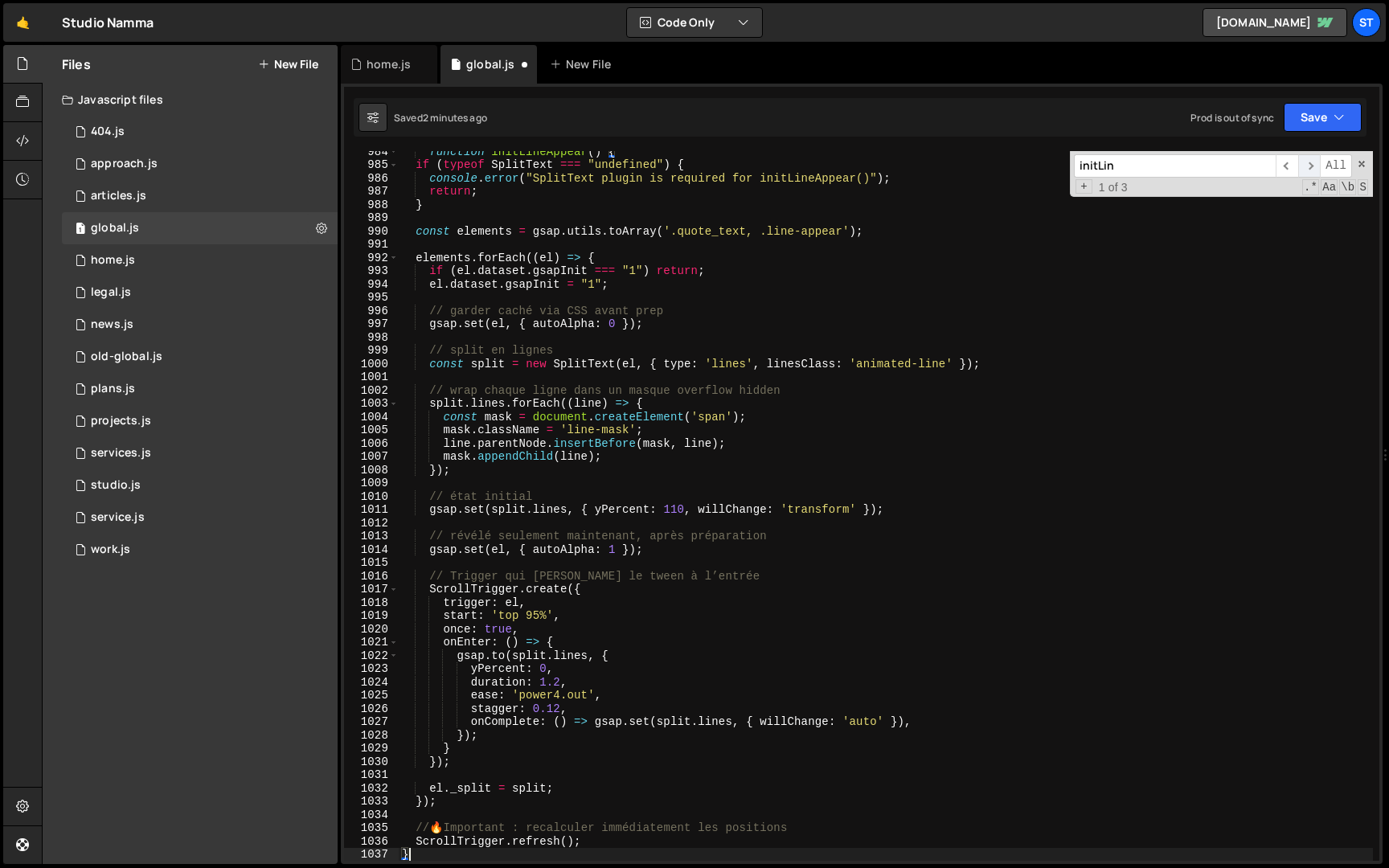
click at [1311, 165] on span "​" at bounding box center [1310, 165] width 23 height 23
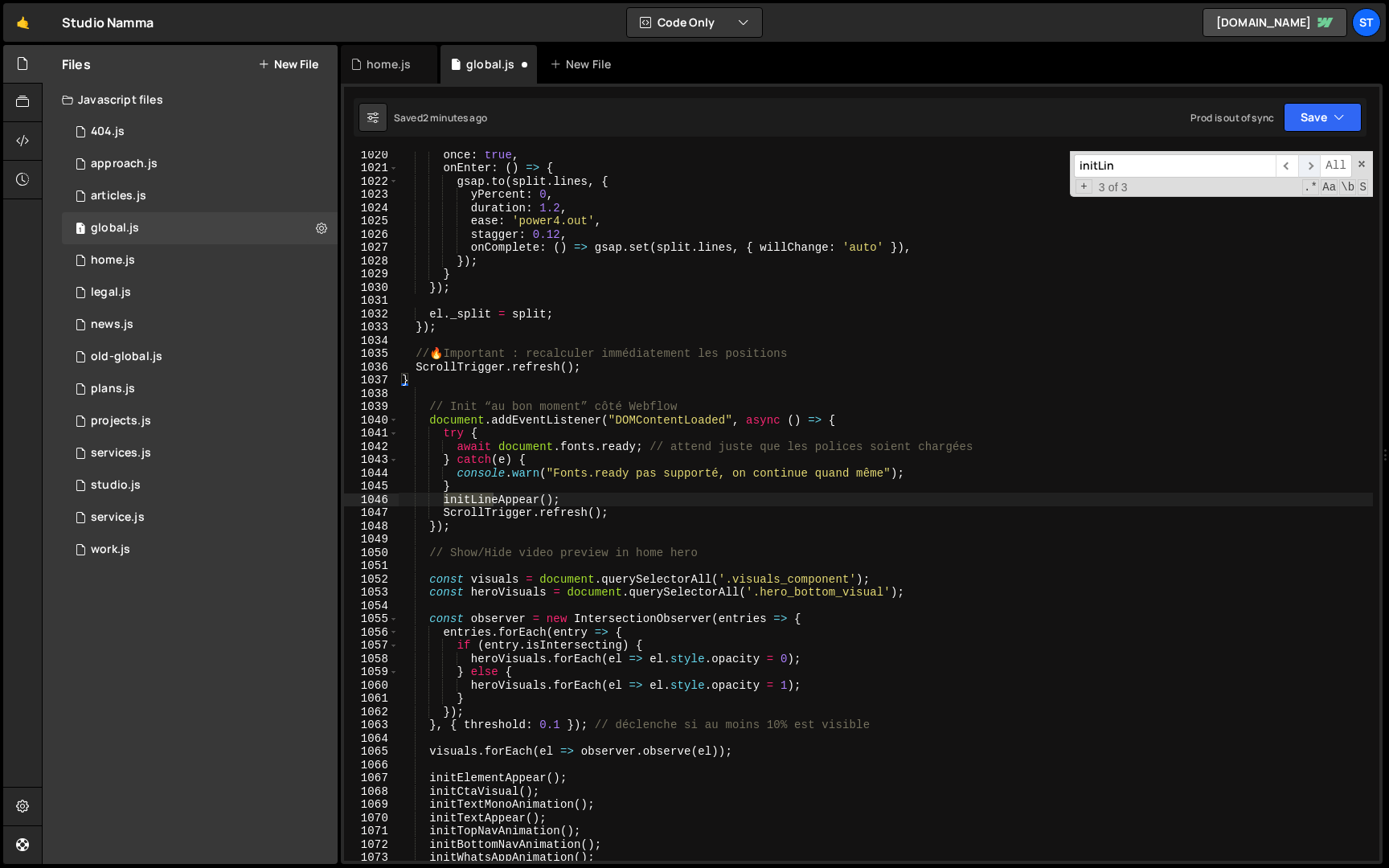
scroll to position [5506, 0]
click at [1311, 165] on span "​" at bounding box center [1310, 165] width 23 height 23
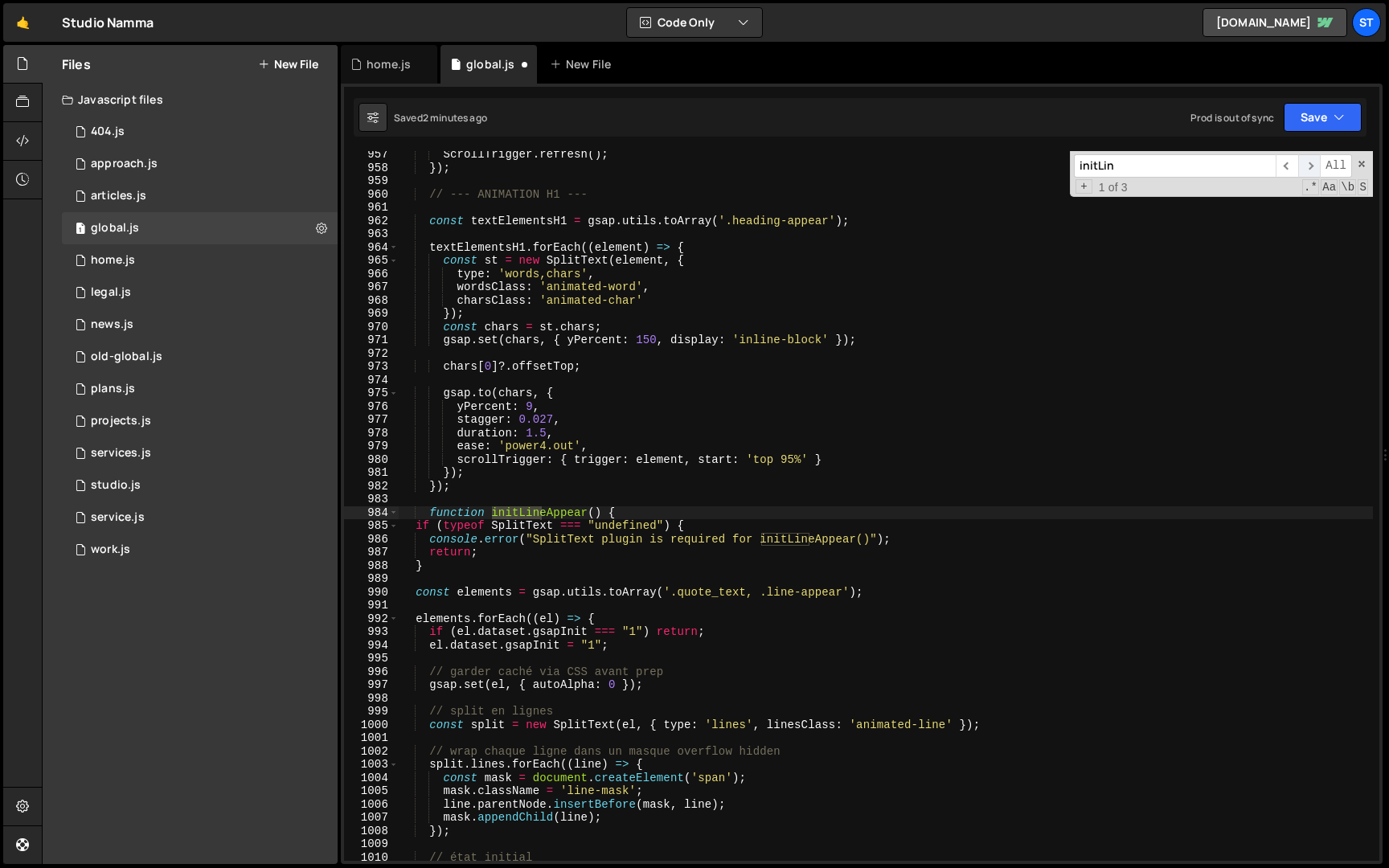
scroll to position [4671, 0]
click at [1311, 165] on span "​" at bounding box center [1310, 165] width 23 height 23
click at [430, 515] on div "ScrollTrigger . refresh ( ) ; }) ; // --- ANIMATION H1 --- const textElementsH1…" at bounding box center [886, 517] width 975 height 737
click at [395, 514] on span at bounding box center [393, 513] width 9 height 14
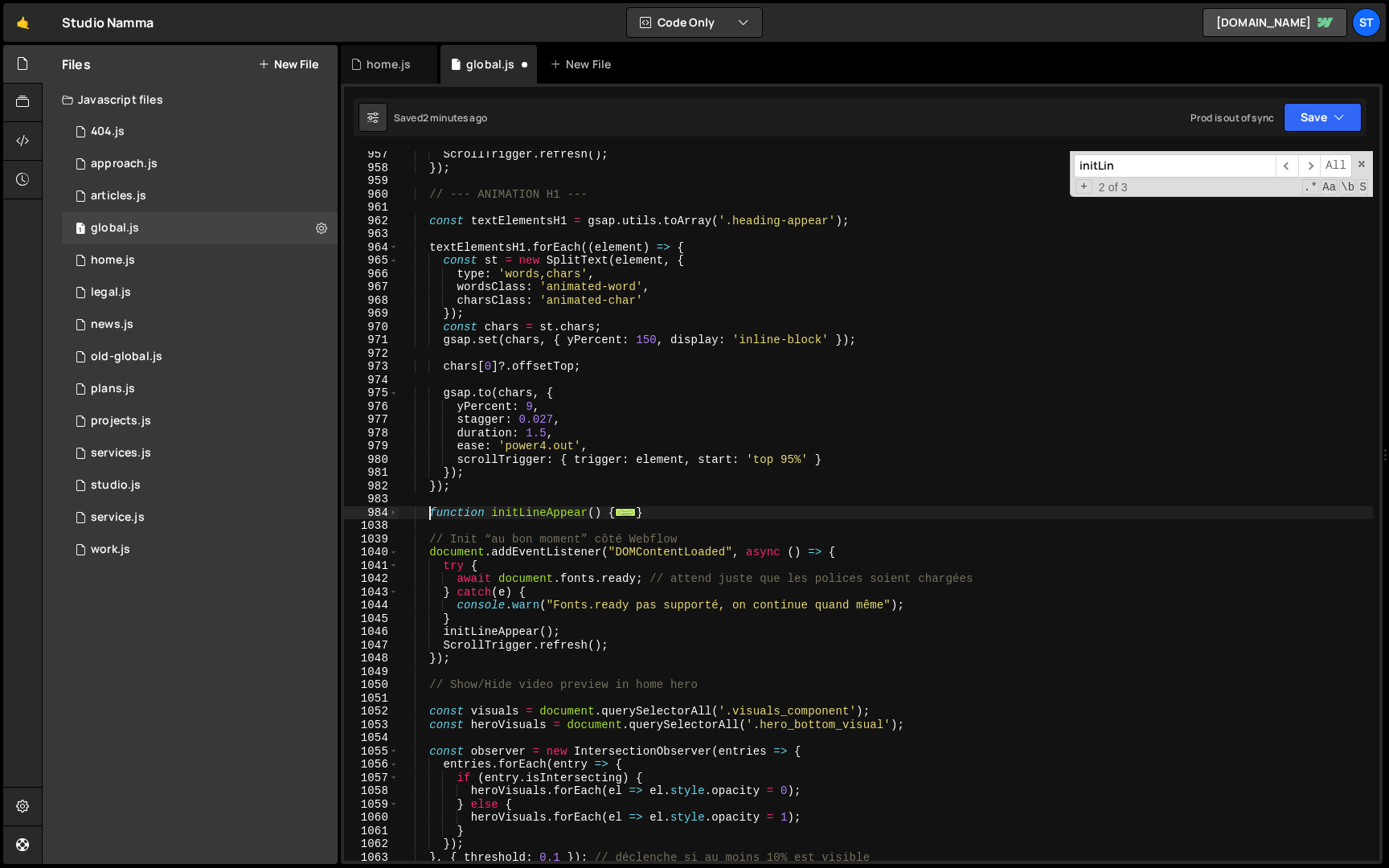
click at [431, 540] on div "ScrollTrigger . refresh ( ) ; }) ; // --- ANIMATION H1 --- const textElementsH1…" at bounding box center [886, 517] width 975 height 737
click at [397, 514] on span at bounding box center [393, 513] width 9 height 14
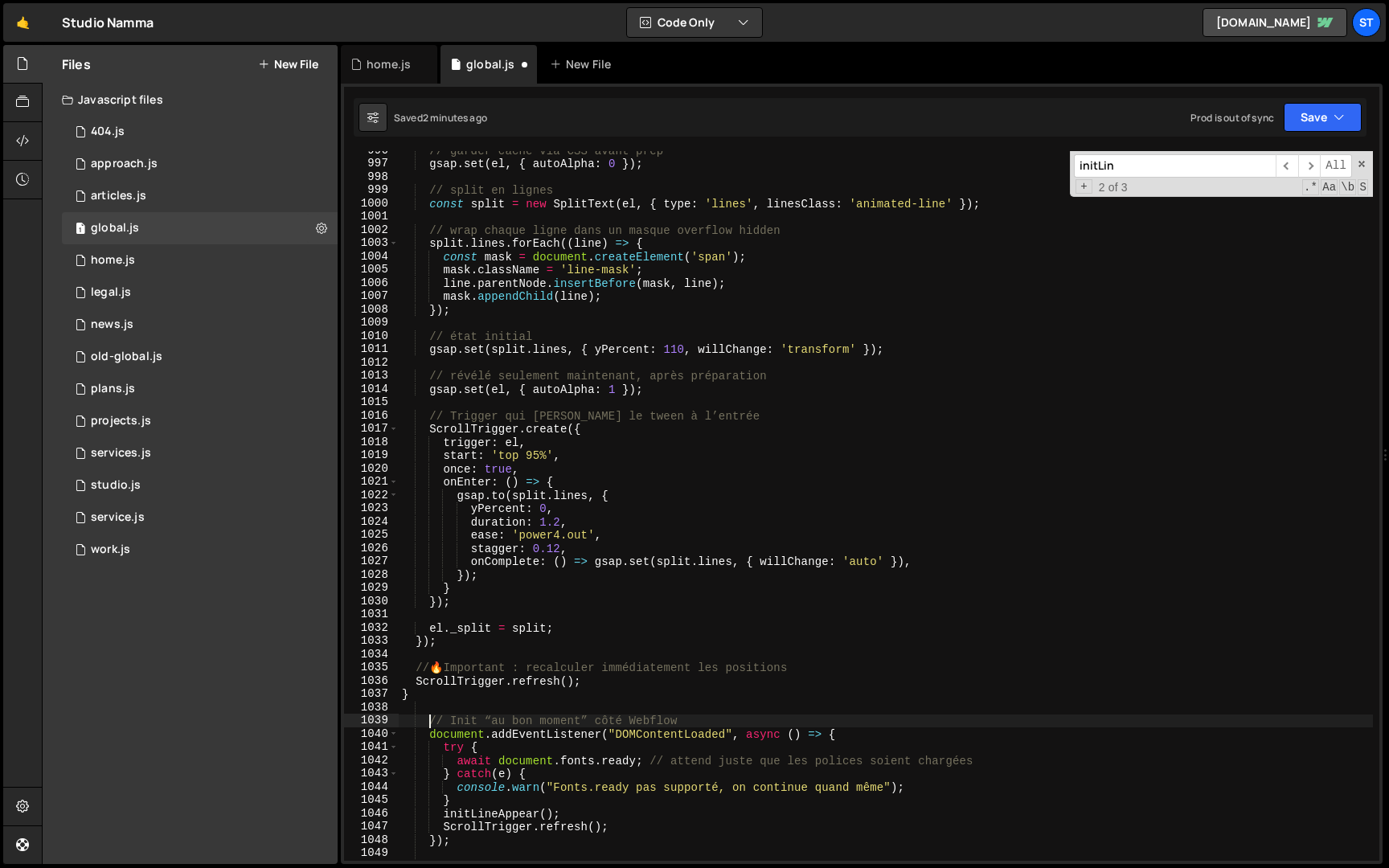
scroll to position [5193, 0]
click at [428, 691] on div "// garder caché via CSS avant prep gsap . set ( el , { autoAlpha : 0 }) ; // sp…" at bounding box center [886, 512] width 975 height 737
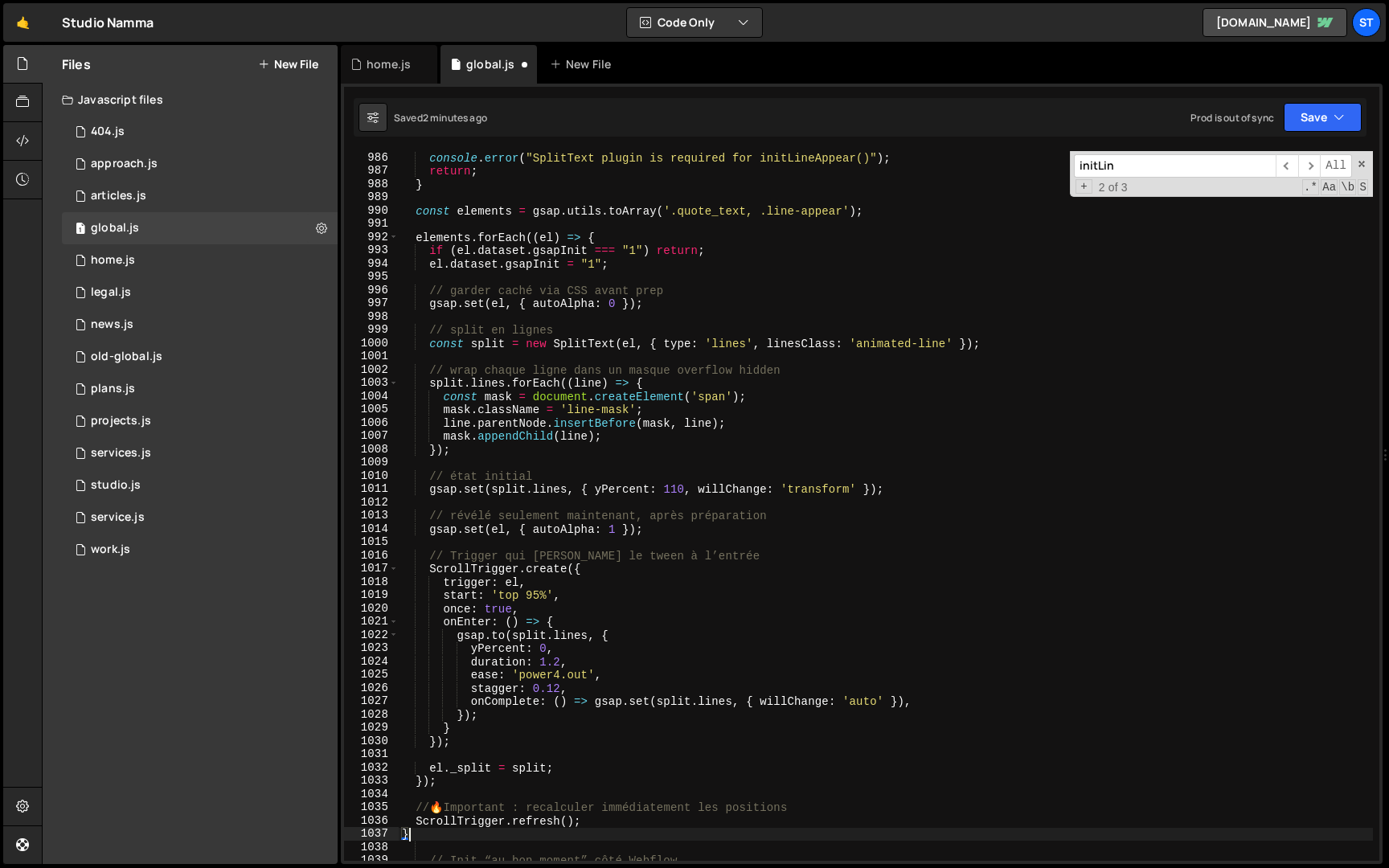
scroll to position [4897, 0]
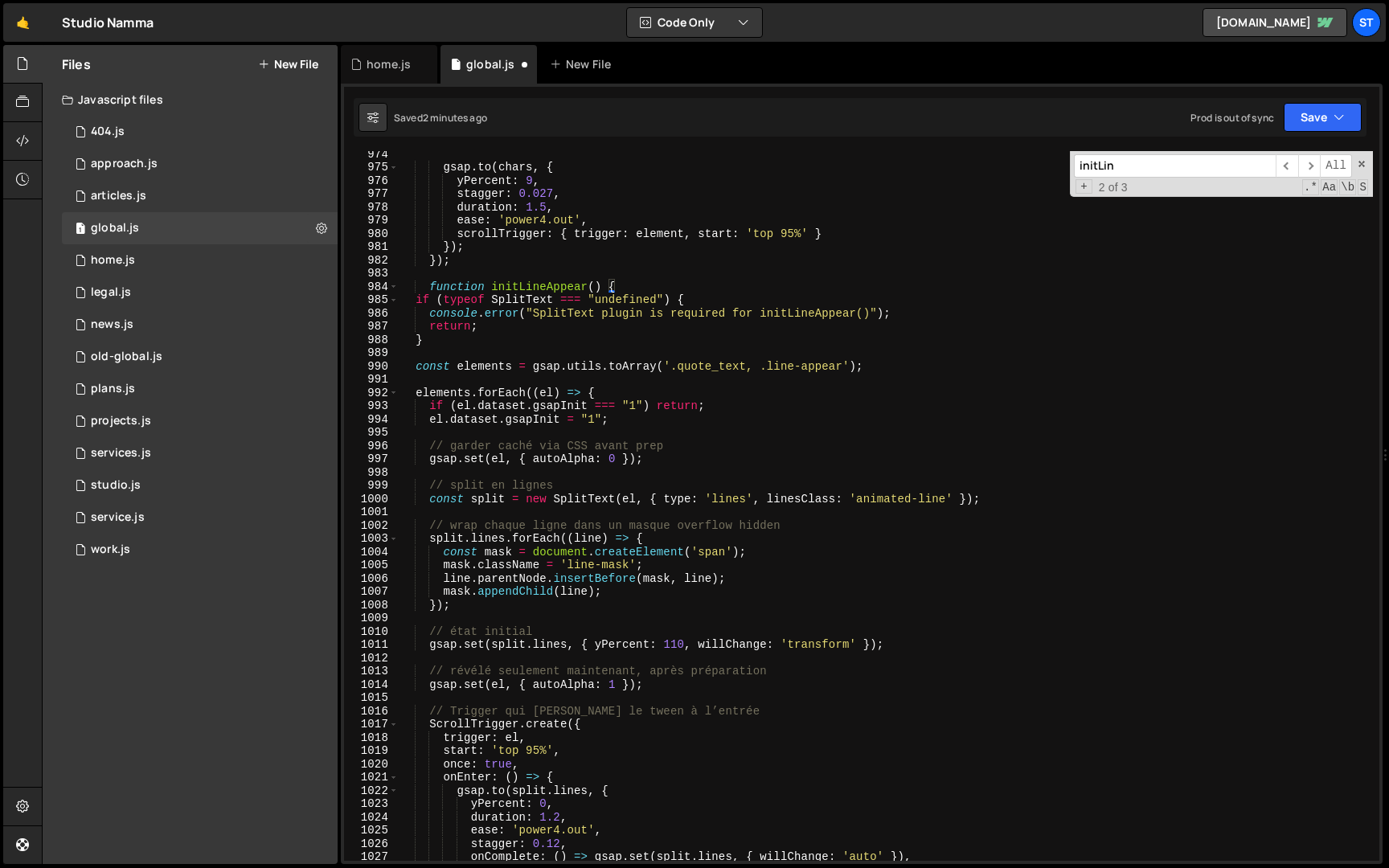
click at [416, 303] on div "gsap . to ( chars , { yPercent : 9 , stagger : 0.027 , duration : 1.5 , ease : …" at bounding box center [886, 516] width 975 height 737
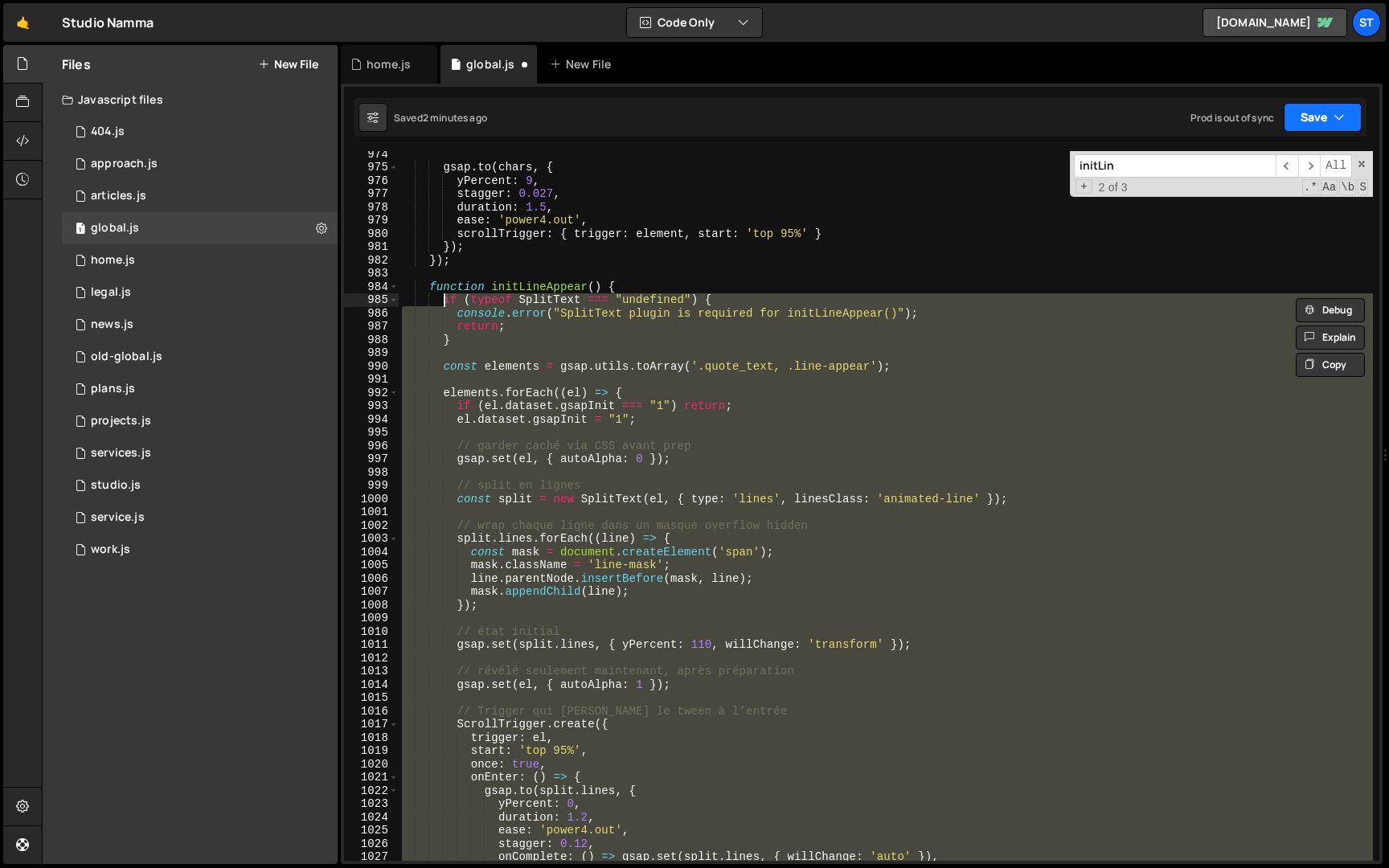
click at [1343, 118] on icon "button" at bounding box center [1339, 118] width 11 height 16
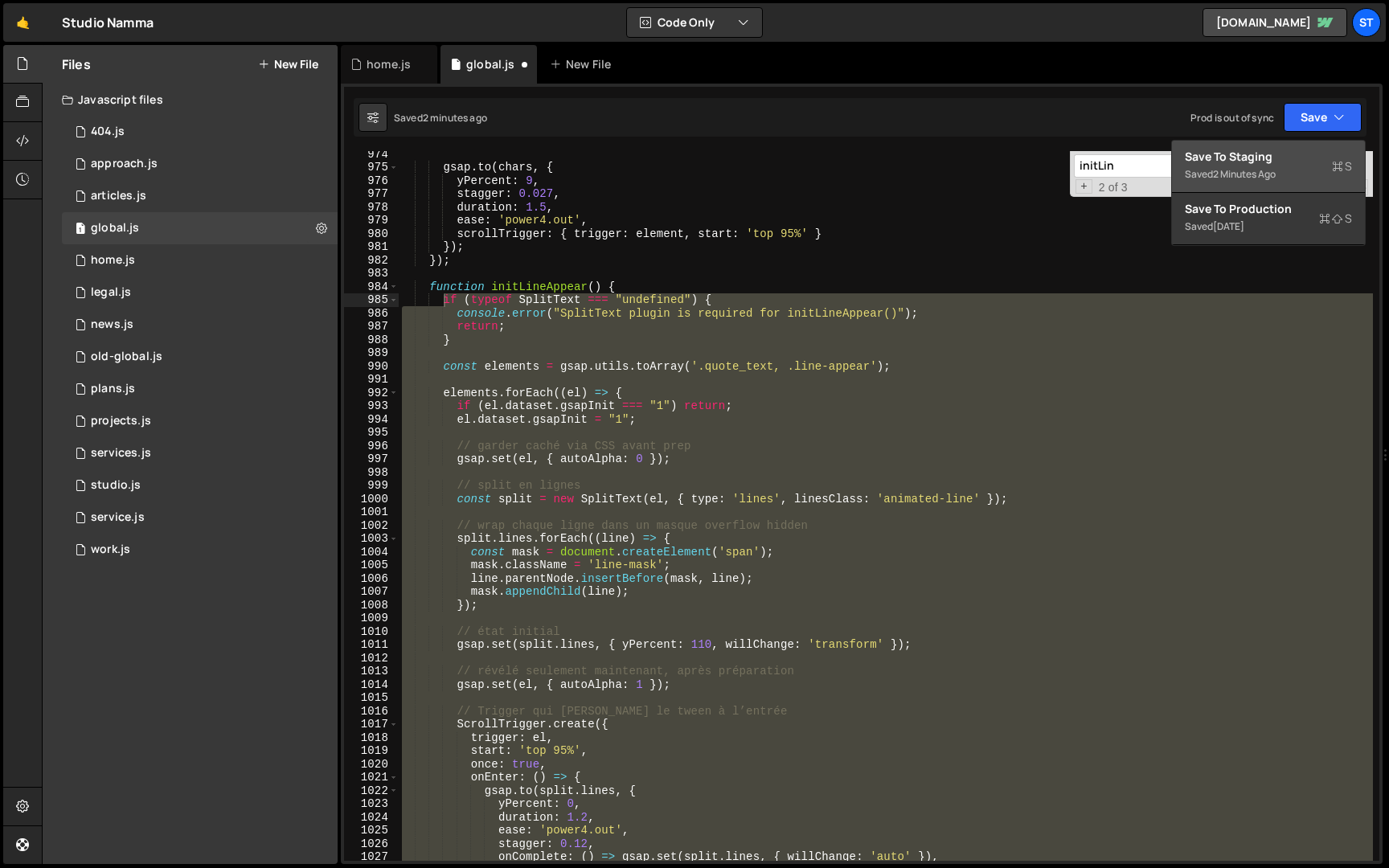
click at [1266, 162] on div "Save to Staging S" at bounding box center [1268, 156] width 167 height 16
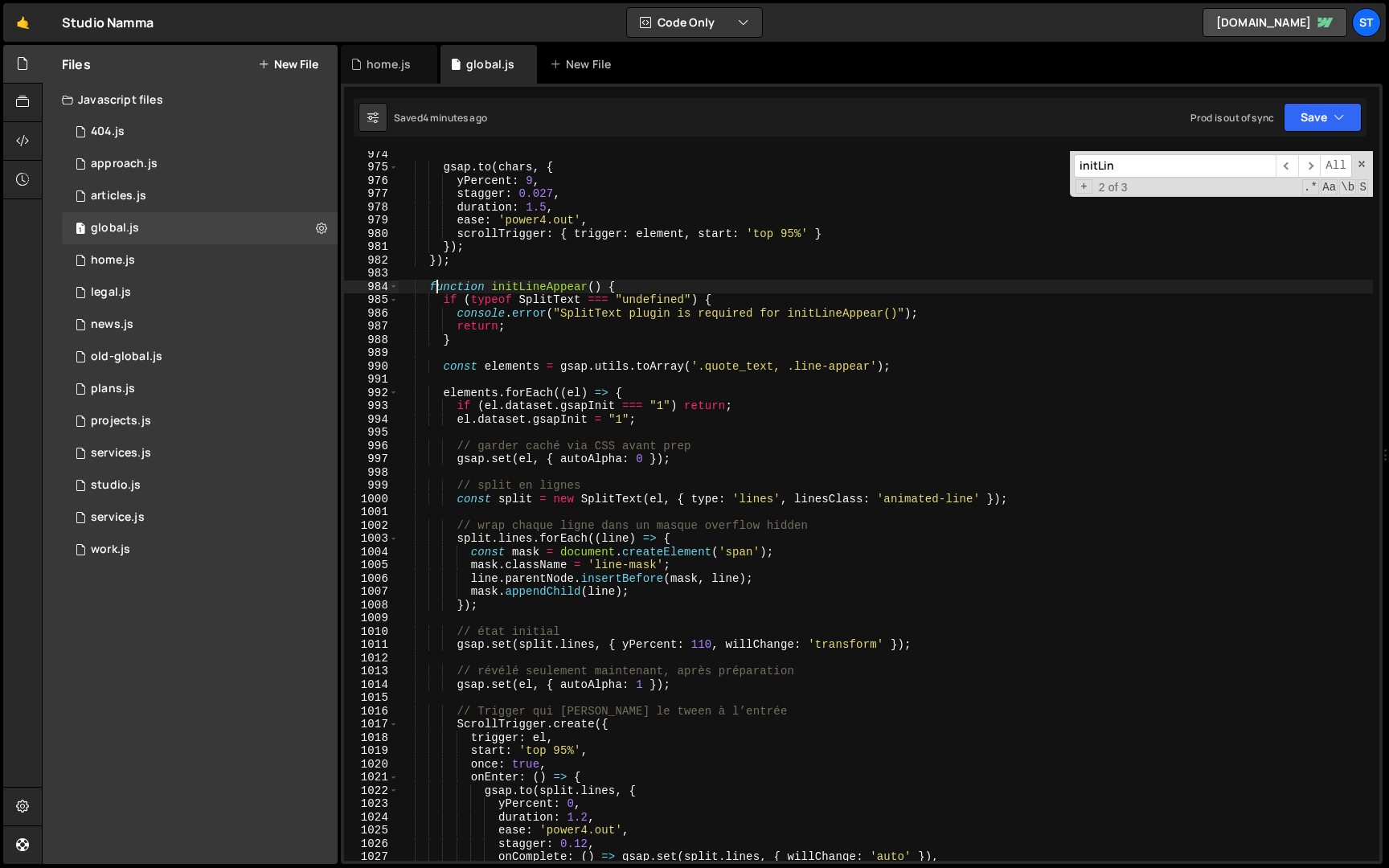
click at [435, 293] on div "gsap . to ( chars , { yPercent : 9 , stagger : 0.027 , duration : 1.5 , ease : …" at bounding box center [886, 516] width 975 height 737
click at [394, 286] on span at bounding box center [393, 287] width 9 height 14
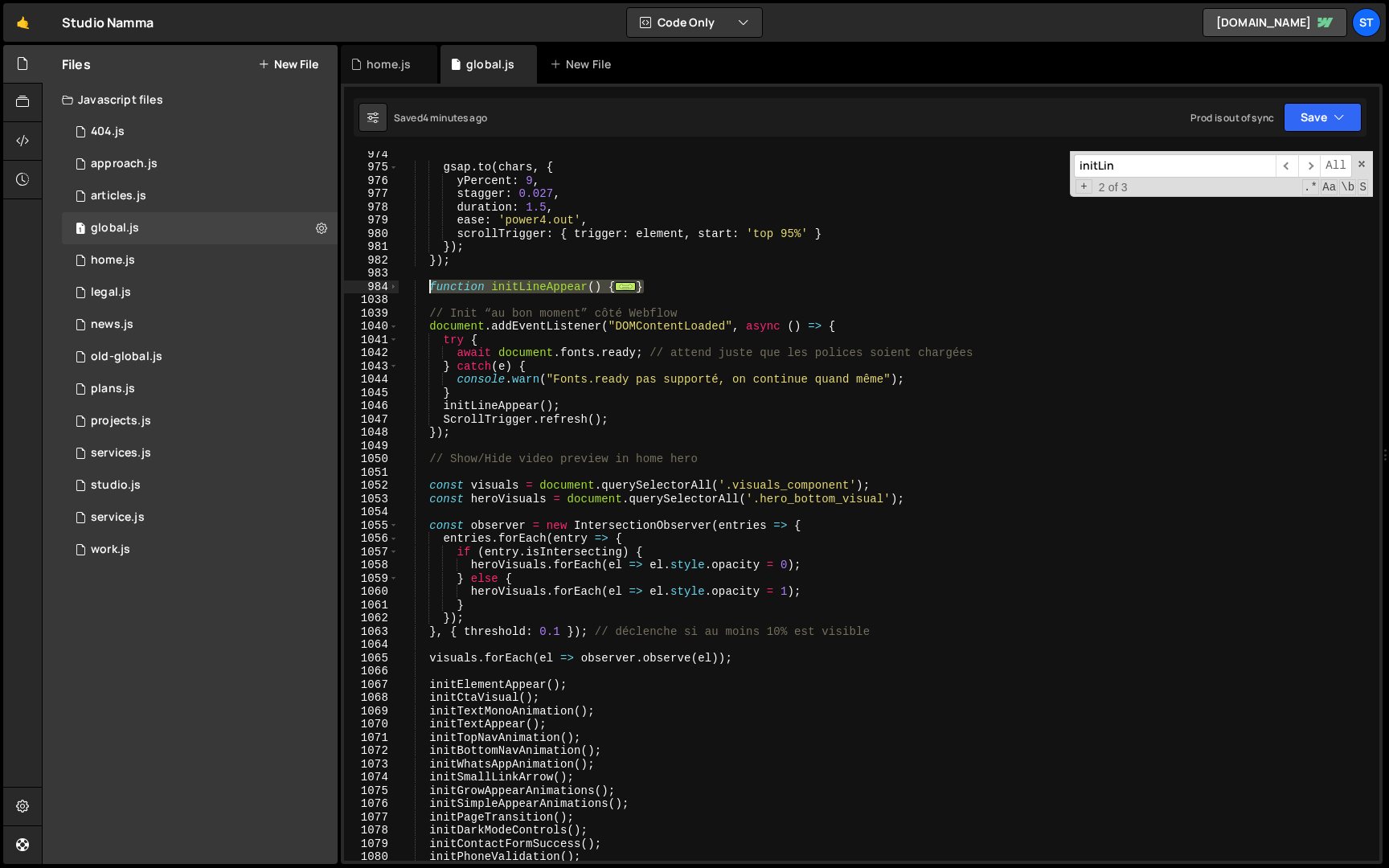
drag, startPoint x: 668, startPoint y: 289, endPoint x: 430, endPoint y: 286, distance: 238.0
click at [430, 286] on div "gsap . to ( chars , { yPercent : 9 , stagger : 0.027 , duration : 1.5 , ease : …" at bounding box center [886, 516] width 975 height 737
paste textarea "}"
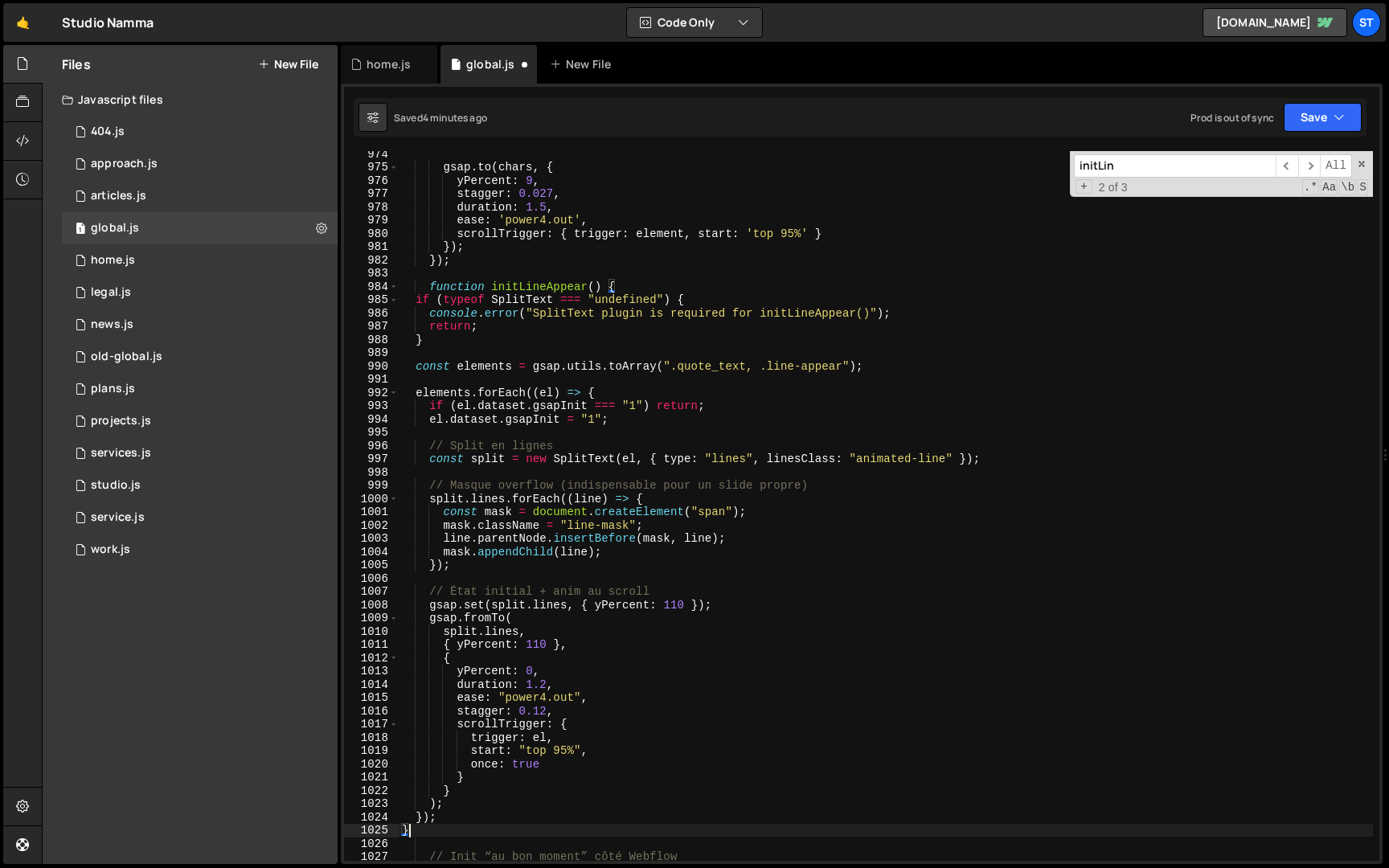
click at [414, 301] on div "gsap . to ( chars , { yPercent : 9 , stagger : 0.027 , duration : 1.5 , ease : …" at bounding box center [886, 516] width 975 height 737
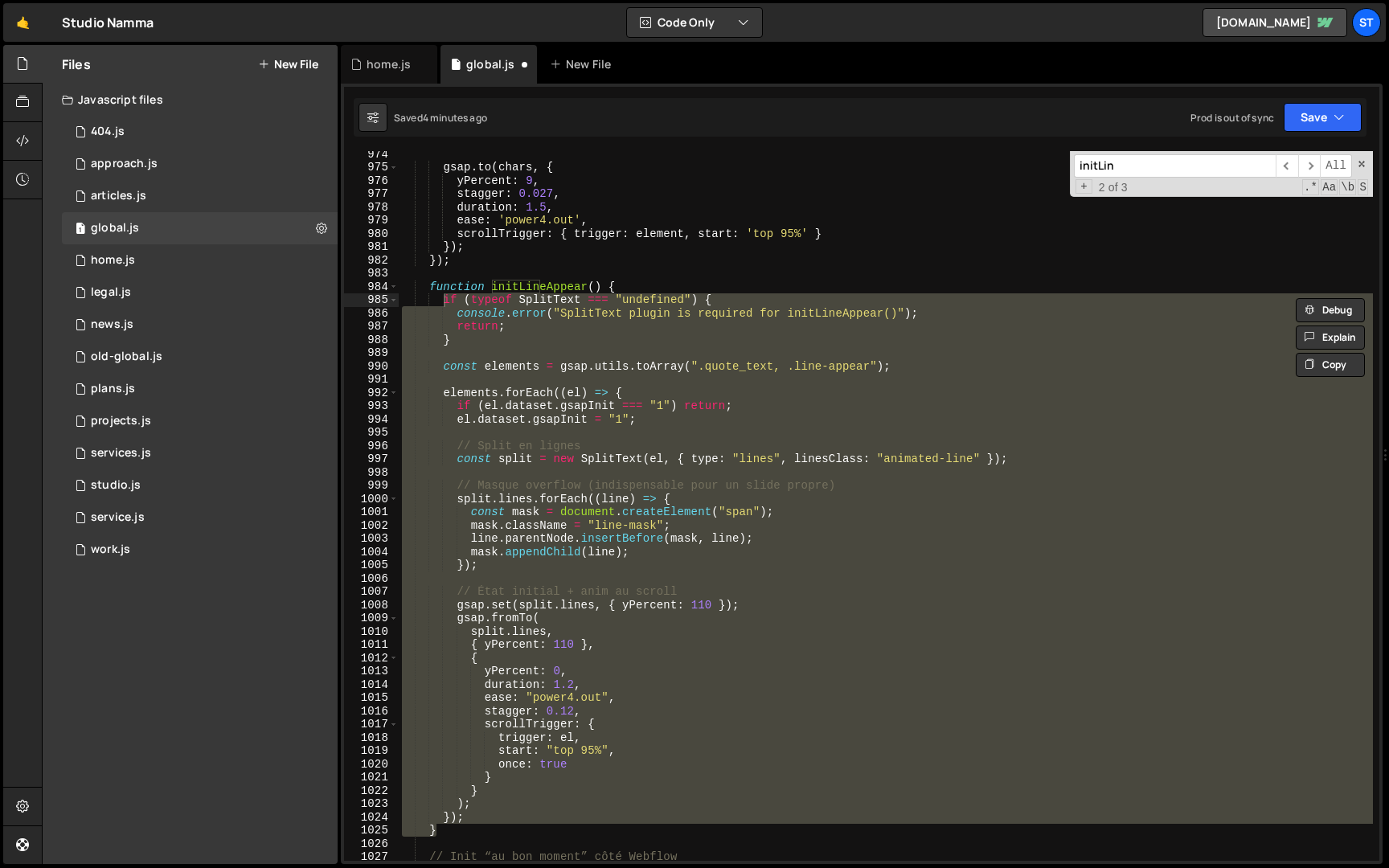
click at [1155, 160] on input "initLin" at bounding box center [1175, 165] width 202 height 23
paste input "CommonPageElements()"
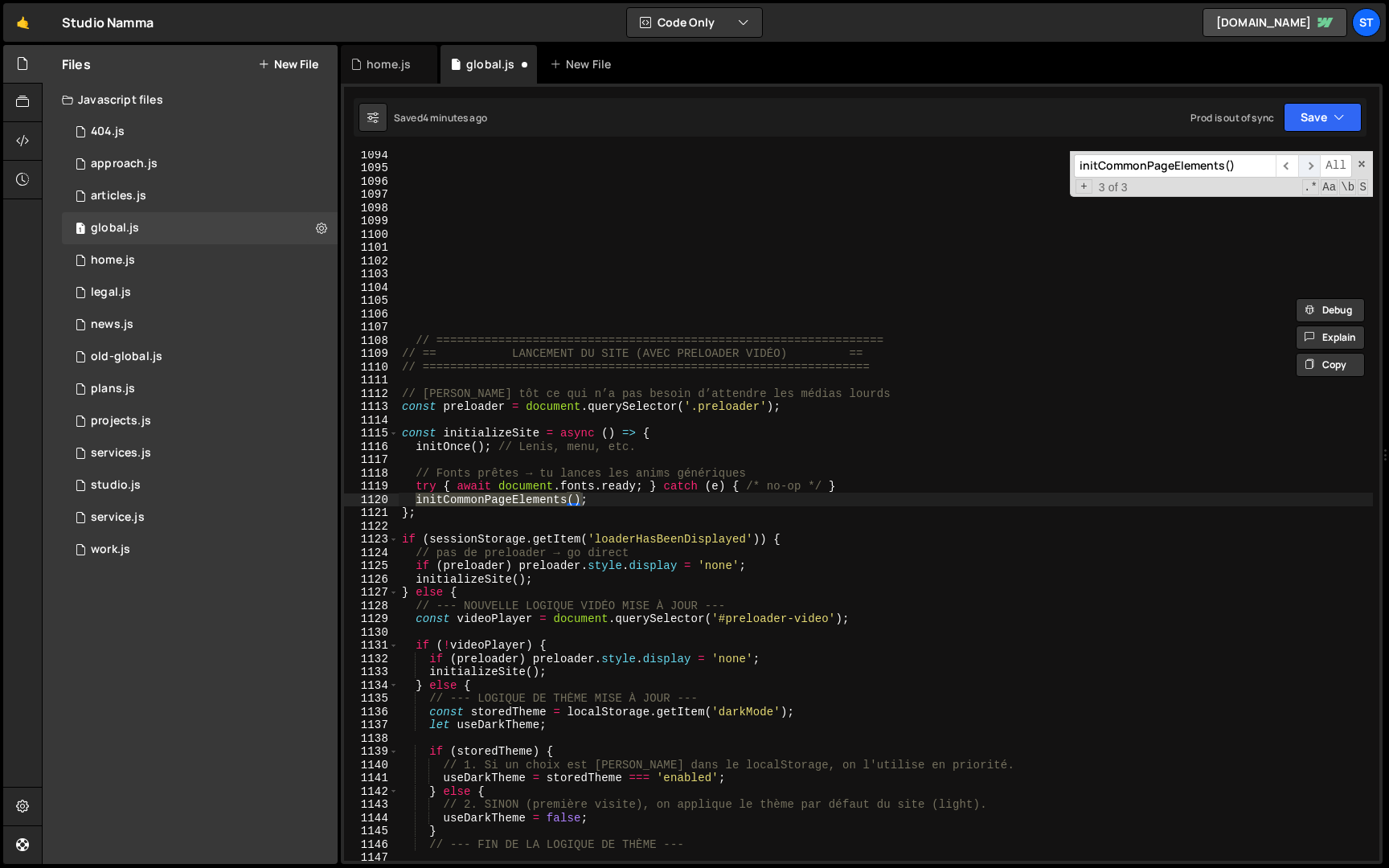
click at [1307, 160] on span "​" at bounding box center [1310, 165] width 23 height 23
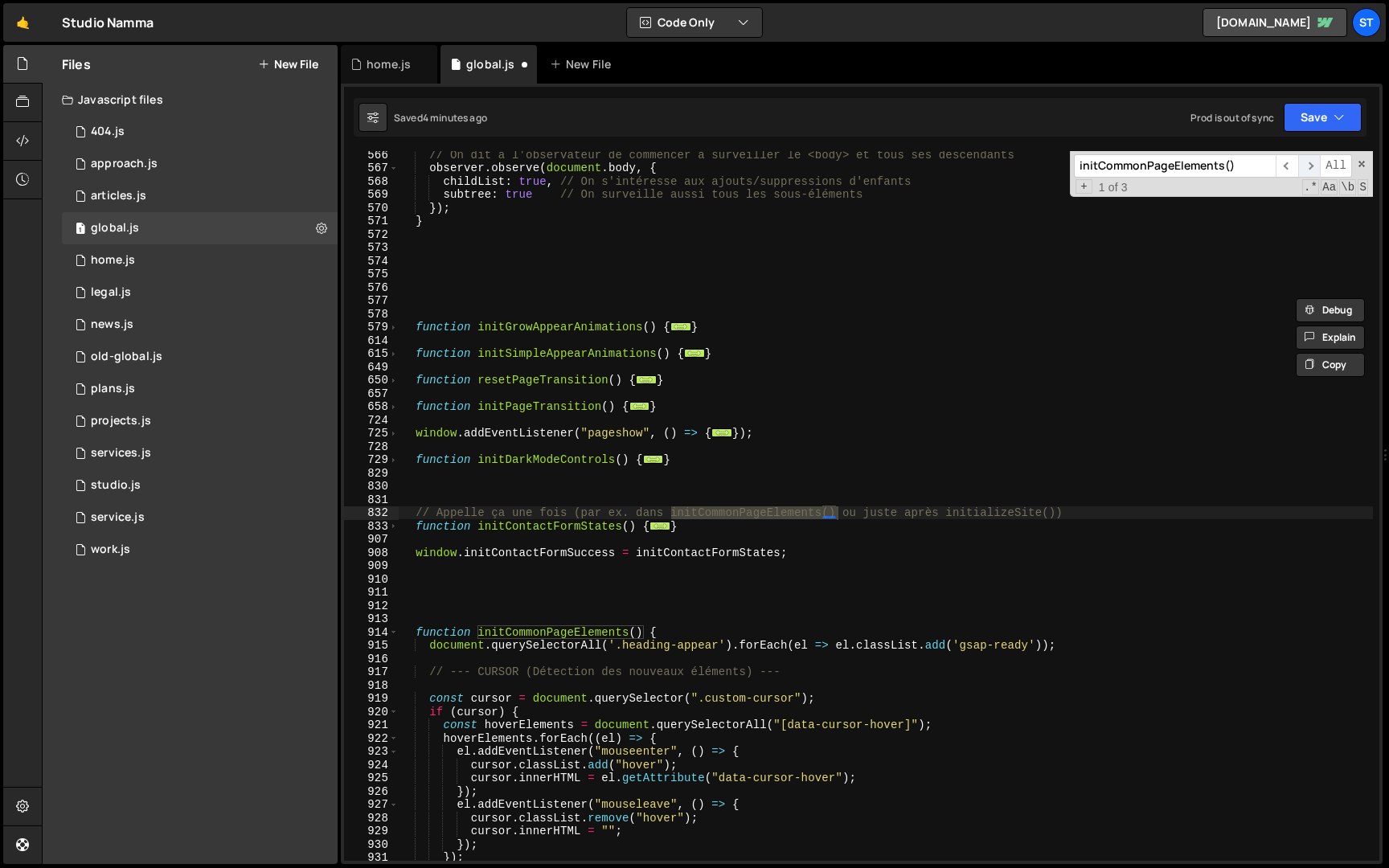
scroll to position [3624, 0]
click at [1308, 160] on span "​" at bounding box center [1310, 165] width 23 height 23
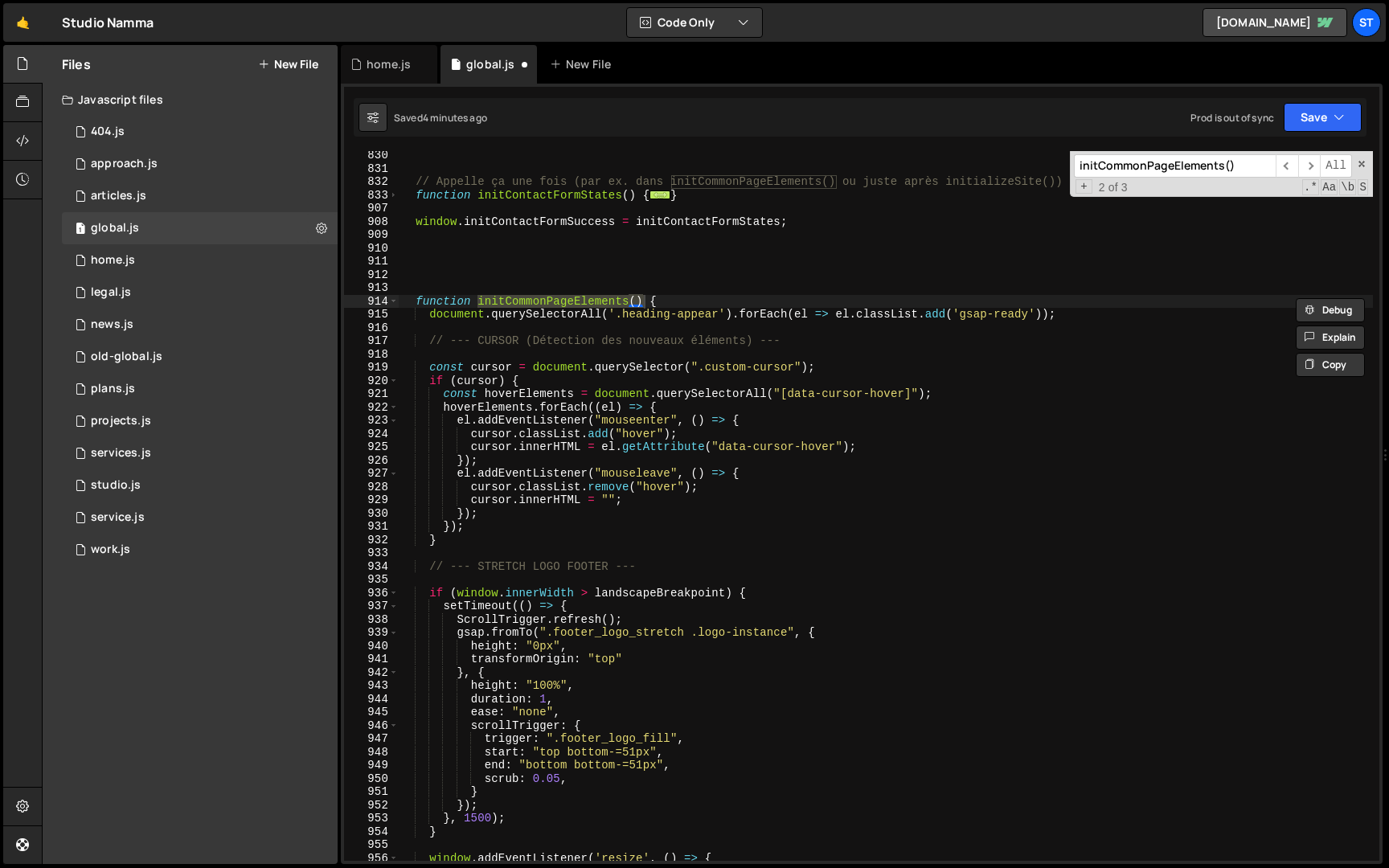
scroll to position [3966, 0]
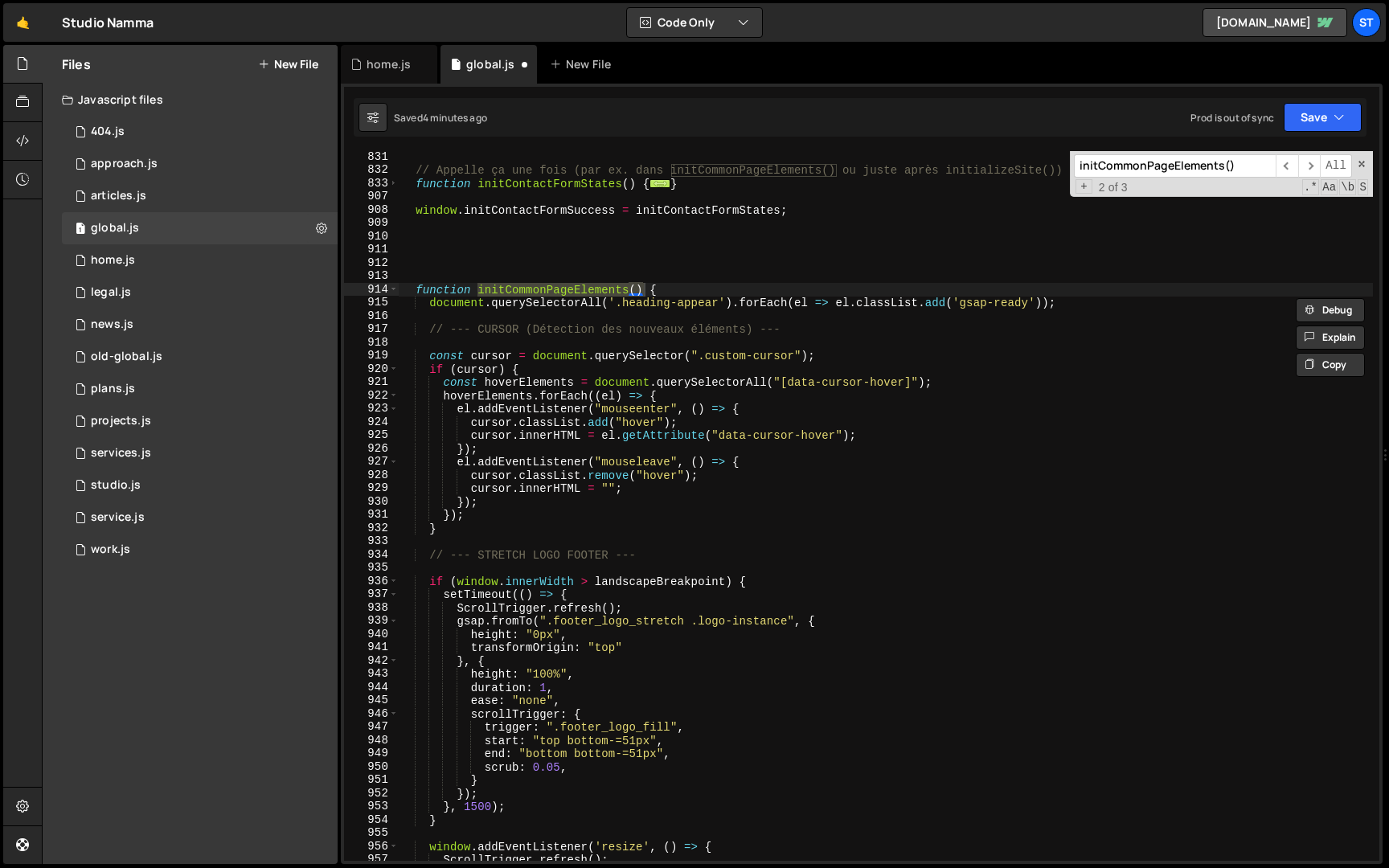
click at [507, 370] on div "// Appelle ça une fois (par ex. dans initCommonPageElements() ou juste après in…" at bounding box center [886, 518] width 975 height 737
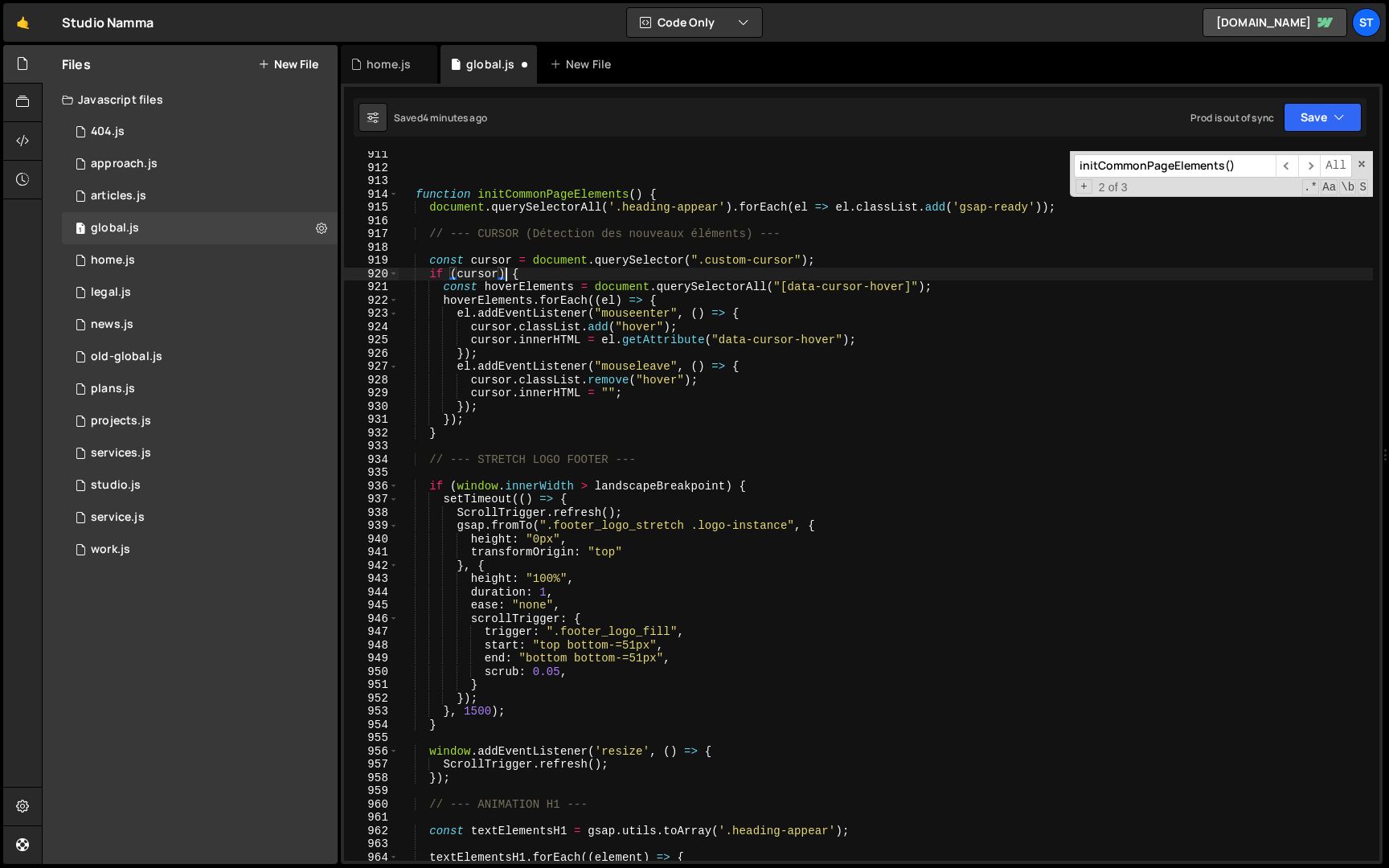
scroll to position [4060, 0]
click at [1233, 163] on input "initCommonPageElements()" at bounding box center [1175, 165] width 202 height 23
paste input "f (document.readyState === 'complete') run();"
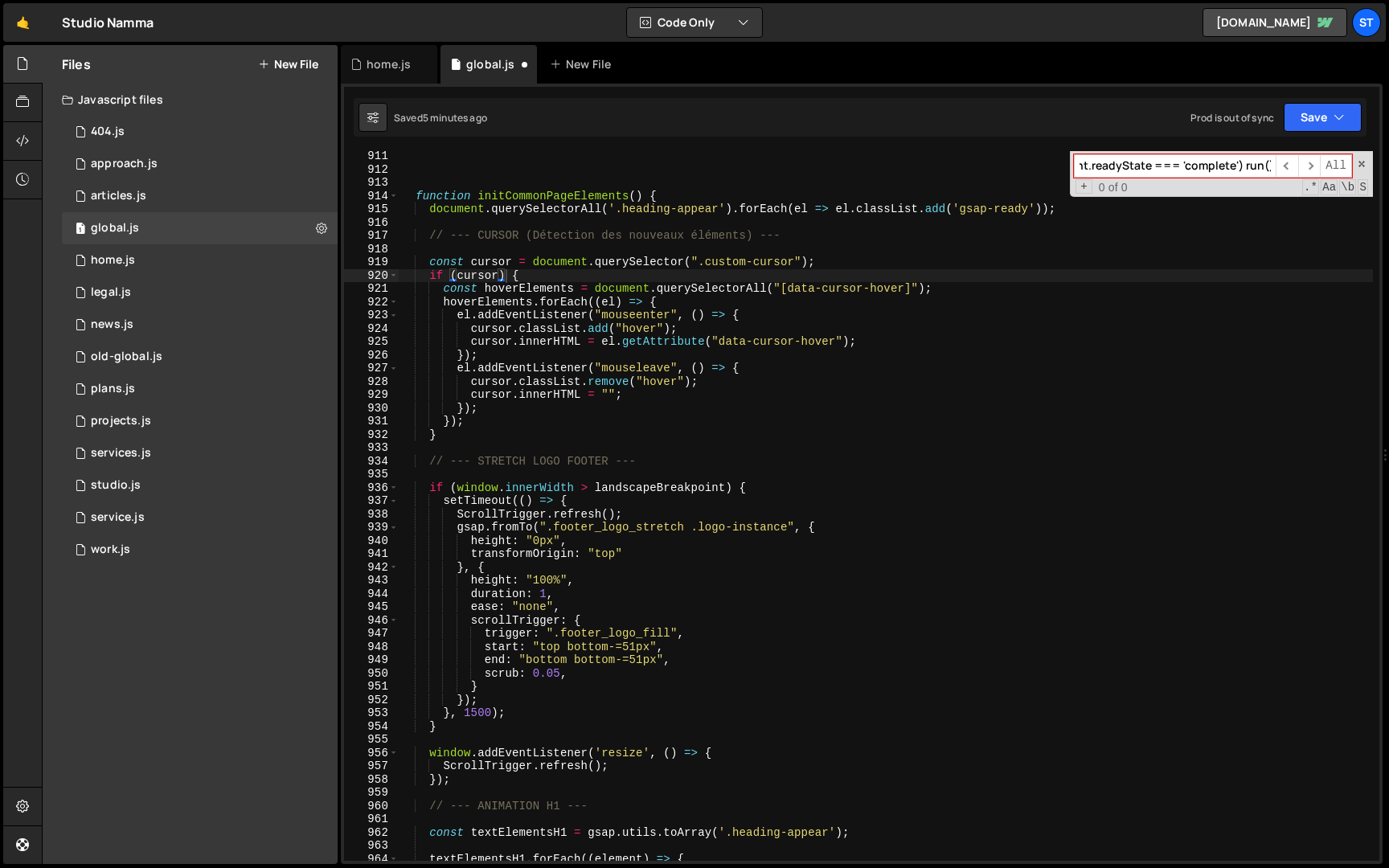
scroll to position [0, 0]
click at [1236, 171] on input "if (document.readyState === 'complete') run()" at bounding box center [1175, 165] width 202 height 23
paste input "nitLineAppear"
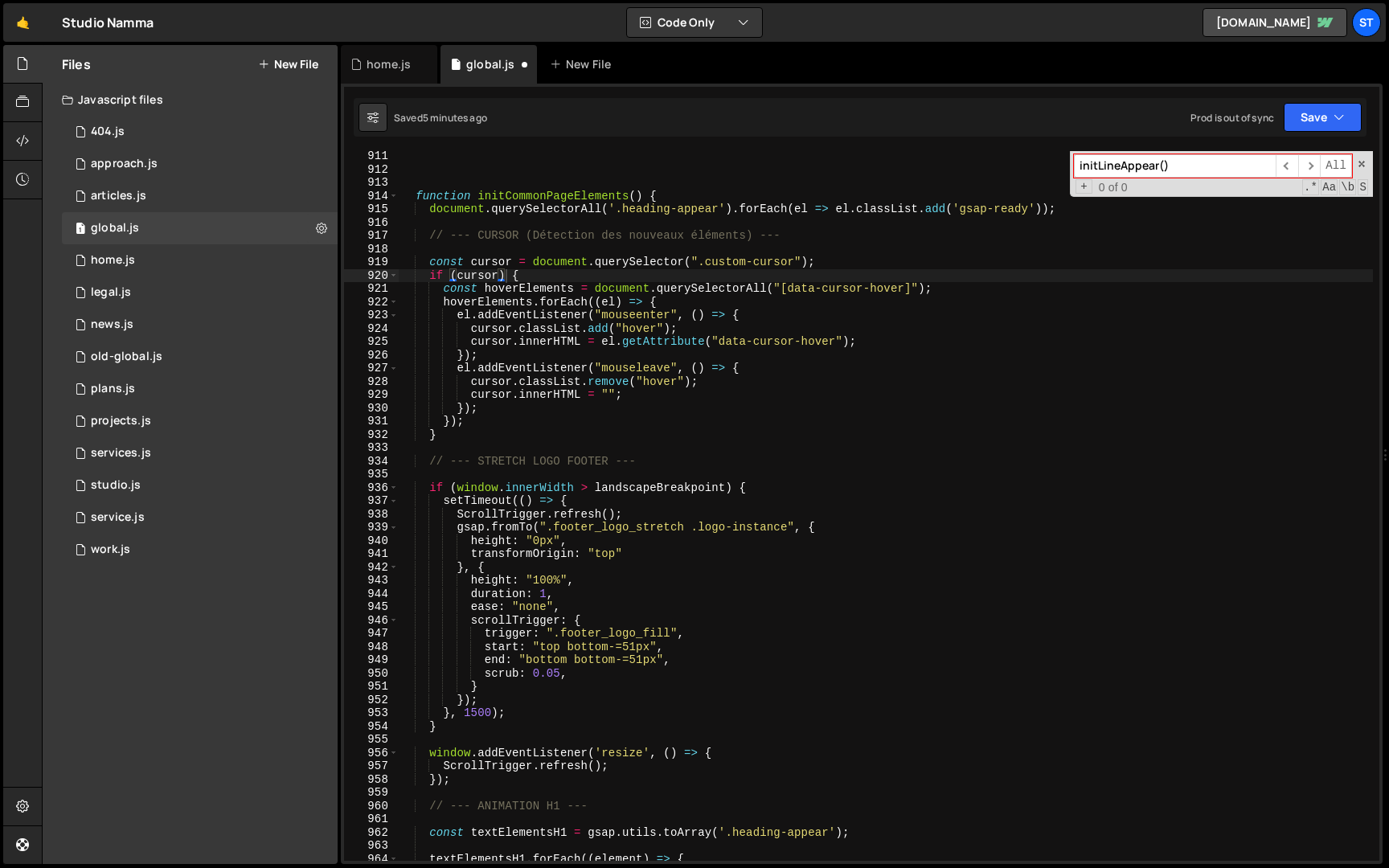
scroll to position [4684, 0]
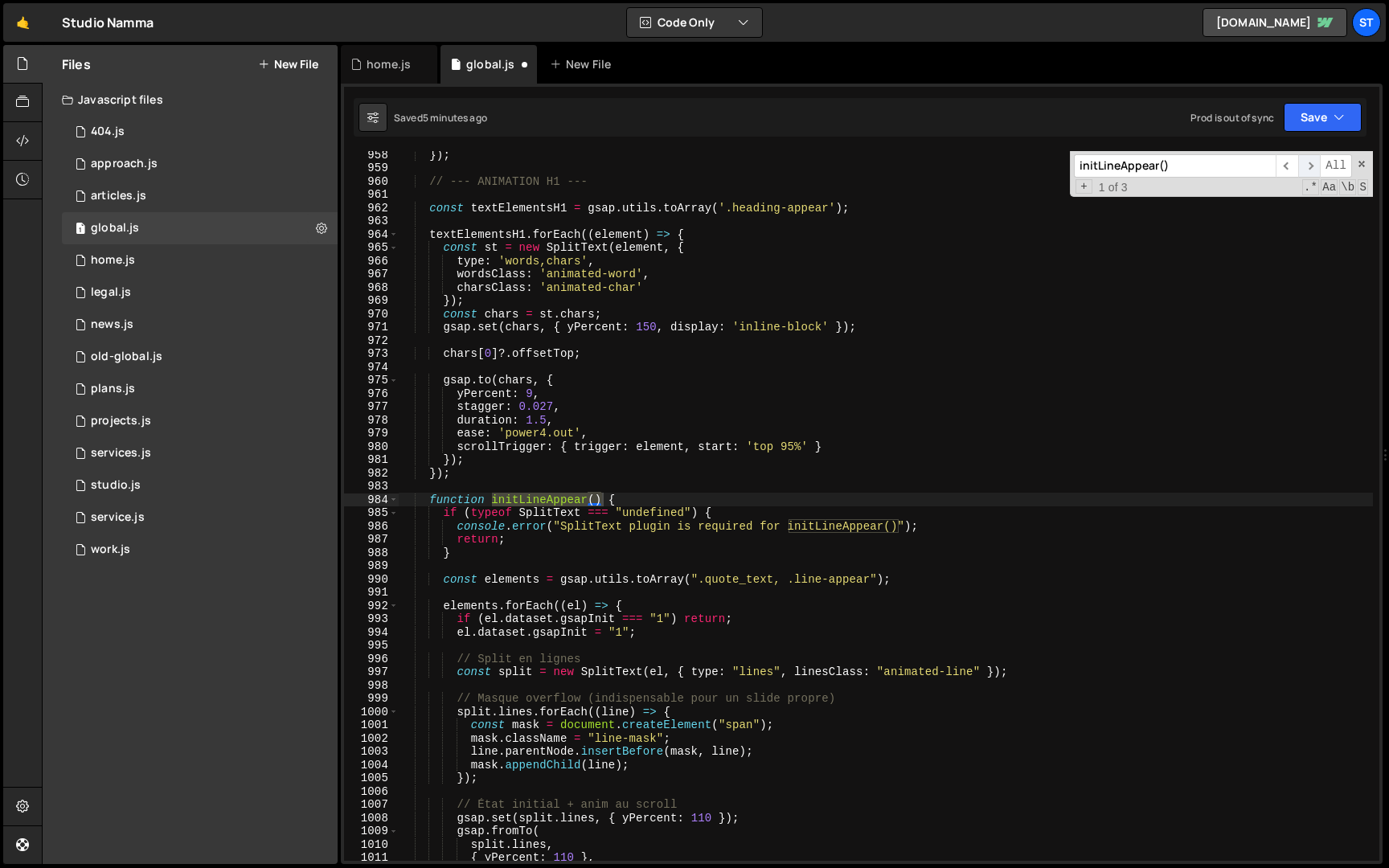
click at [1309, 165] on span "​" at bounding box center [1310, 165] width 23 height 23
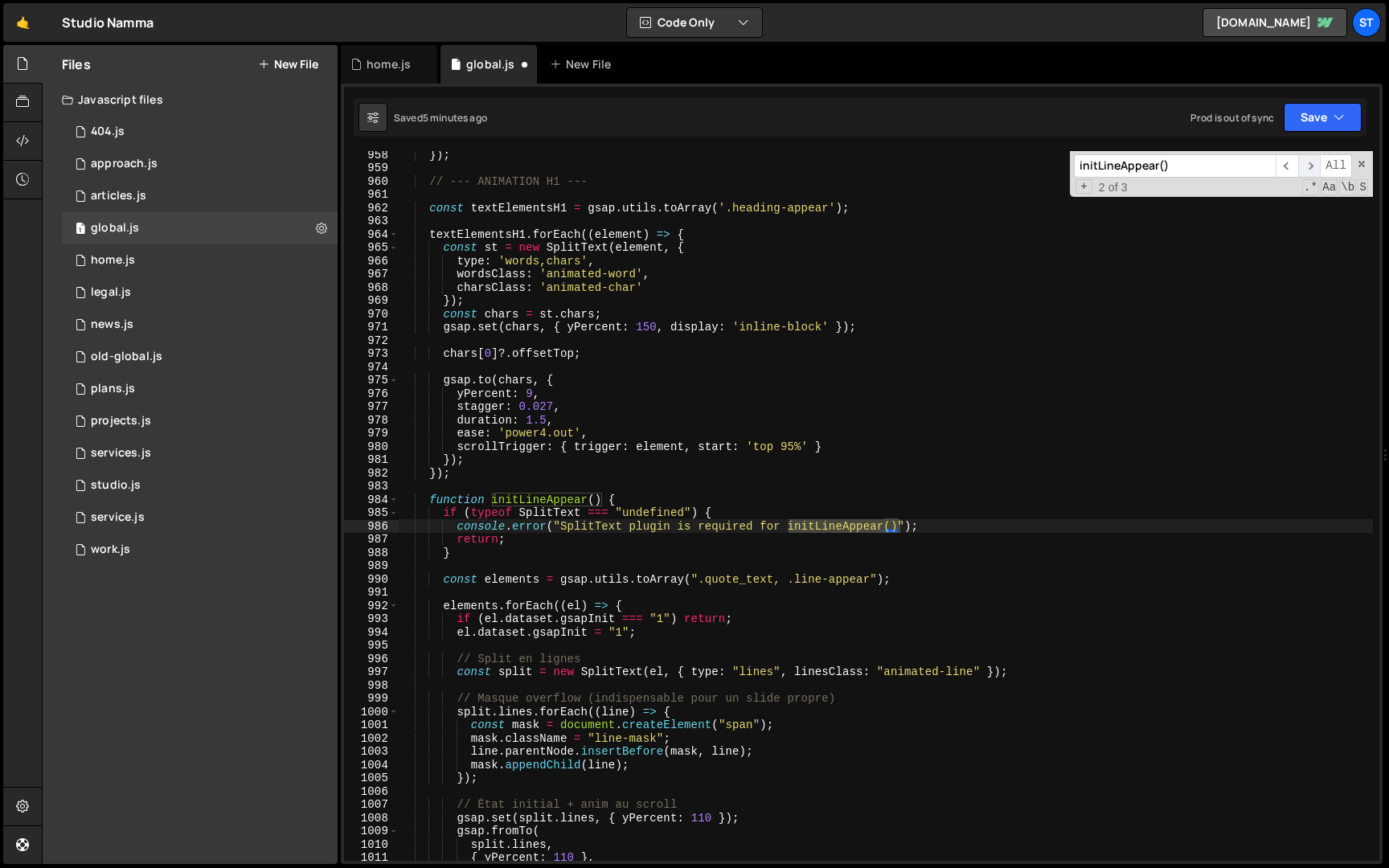
click at [1309, 165] on span "​" at bounding box center [1310, 165] width 23 height 23
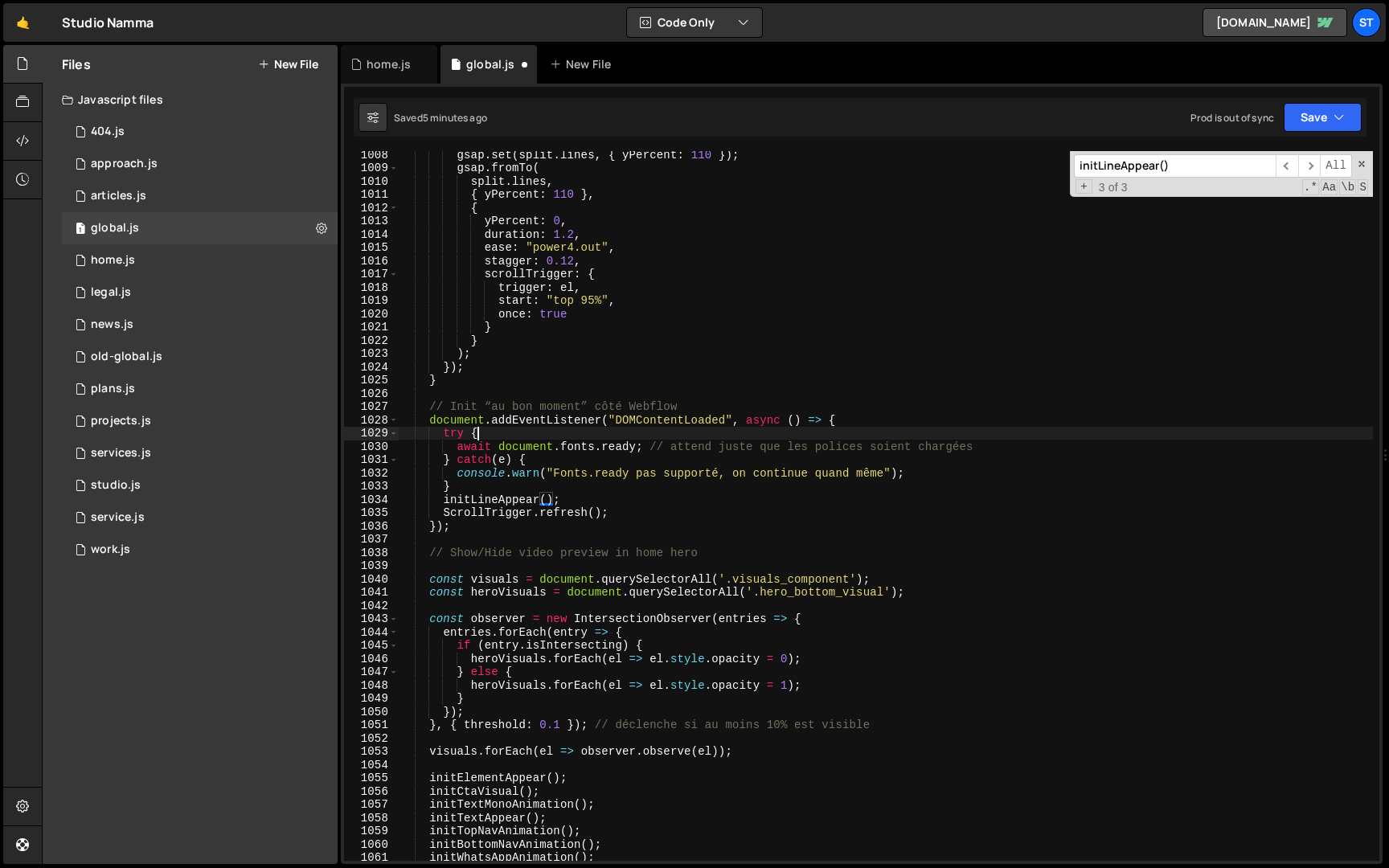
click at [609, 434] on div "gsap . set ( split . lines , { yPercent : 110 }) ; gsap . fromTo ( split . line…" at bounding box center [886, 517] width 975 height 737
click at [1301, 117] on button "Save" at bounding box center [1323, 118] width 78 height 29
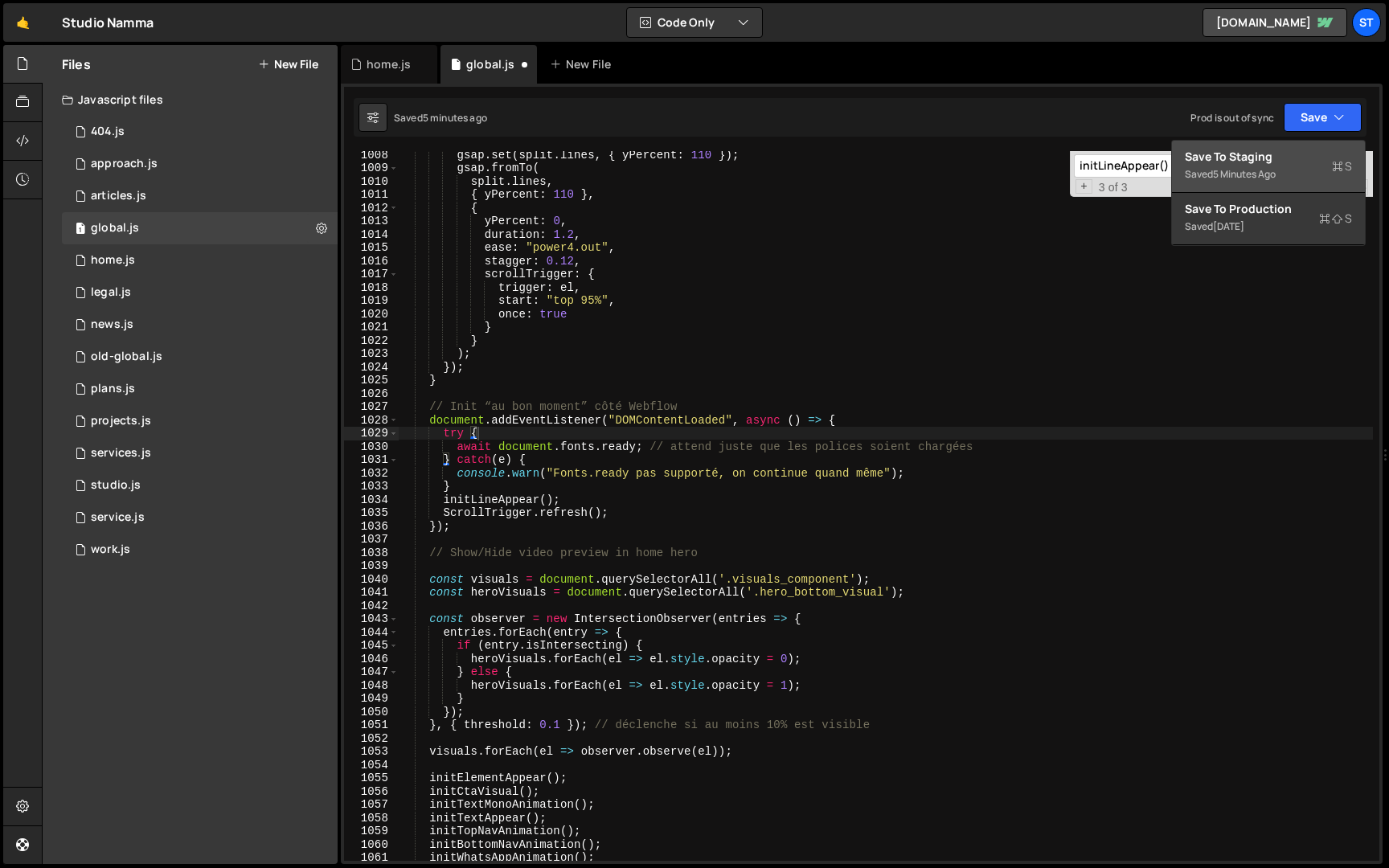
click at [1227, 161] on div "Save to Staging S" at bounding box center [1268, 156] width 167 height 16
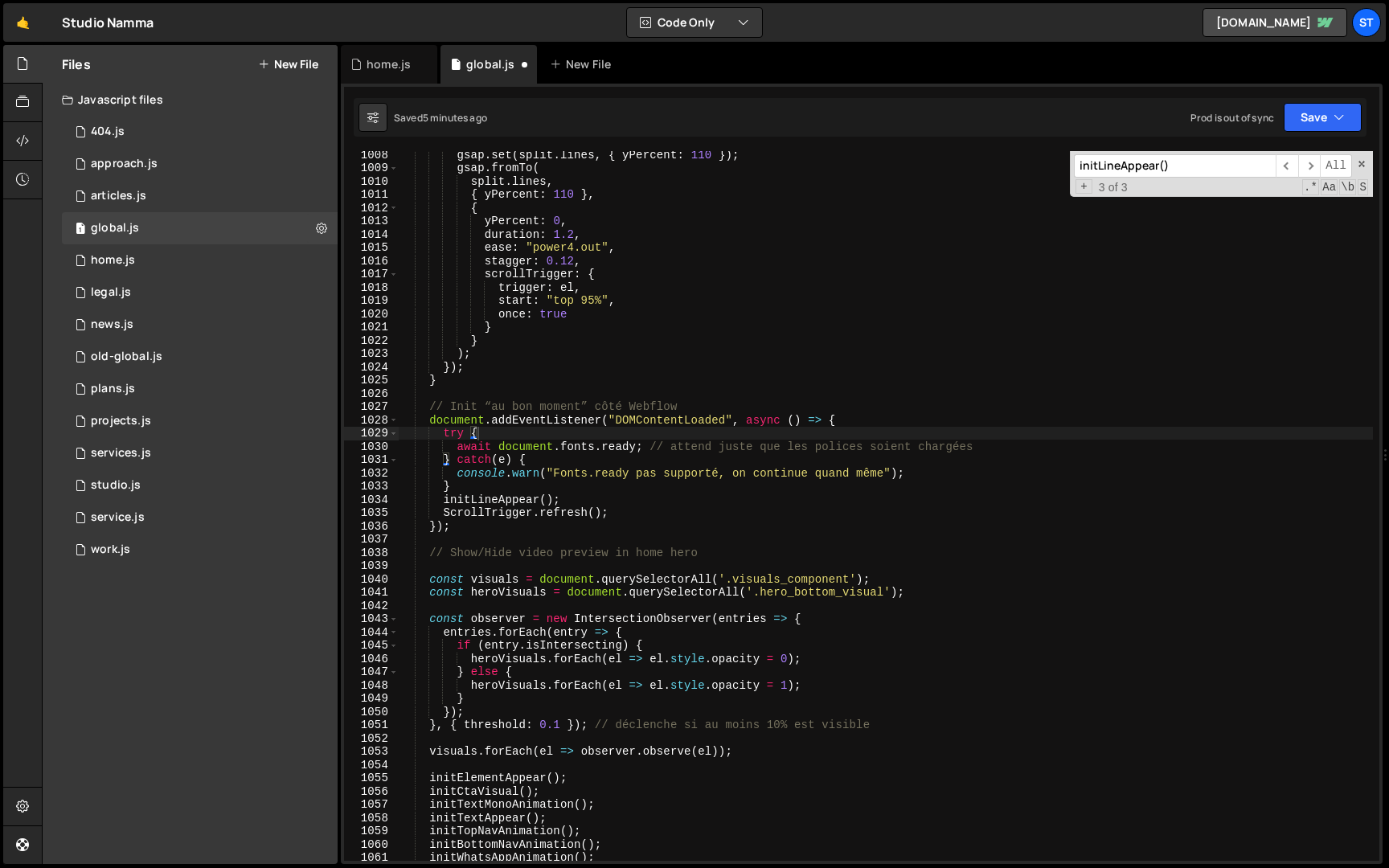
click at [916, 332] on div "gsap . set ( split . lines , { yPercent : 110 }) ; gsap . fromTo ( split . line…" at bounding box center [886, 517] width 975 height 737
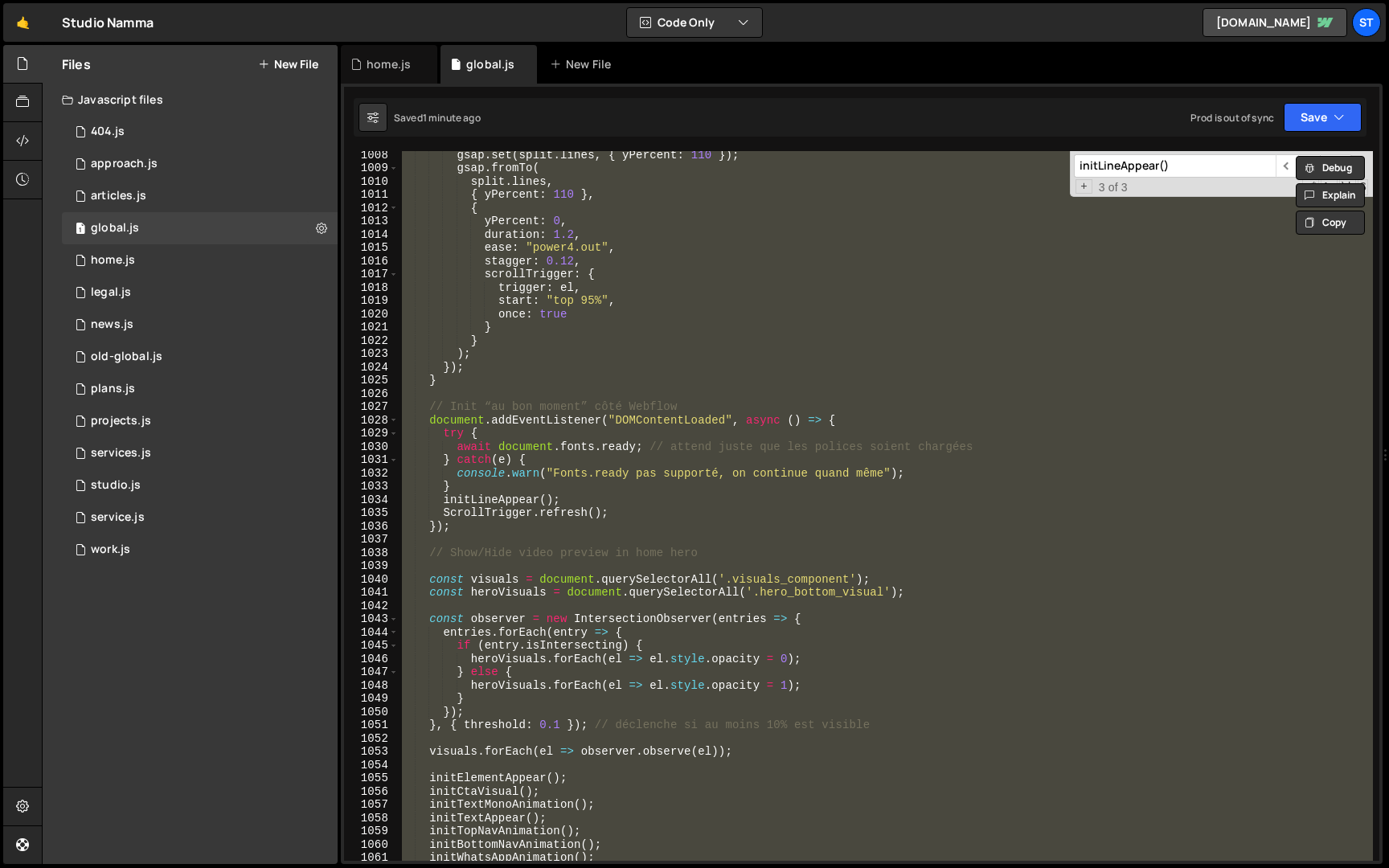
click at [567, 218] on div "gsap . set ( split . lines , { yPercent : 110 }) ; gsap . fromTo ( split . line…" at bounding box center [886, 505] width 975 height 710
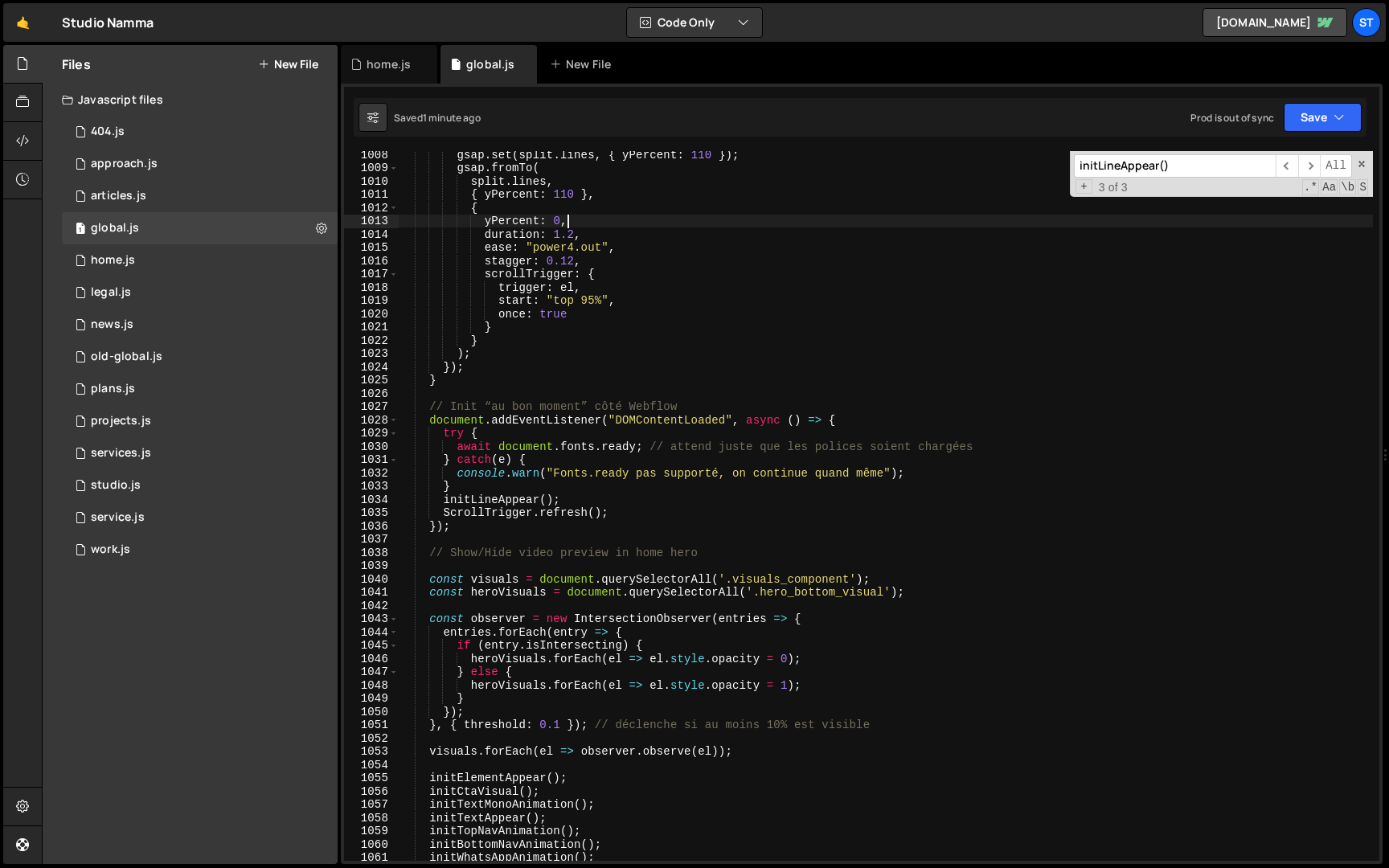
click at [1165, 173] on input "initLineAppear()" at bounding box center [1175, 165] width 202 height 23
paste input "await document.fonts.ready"
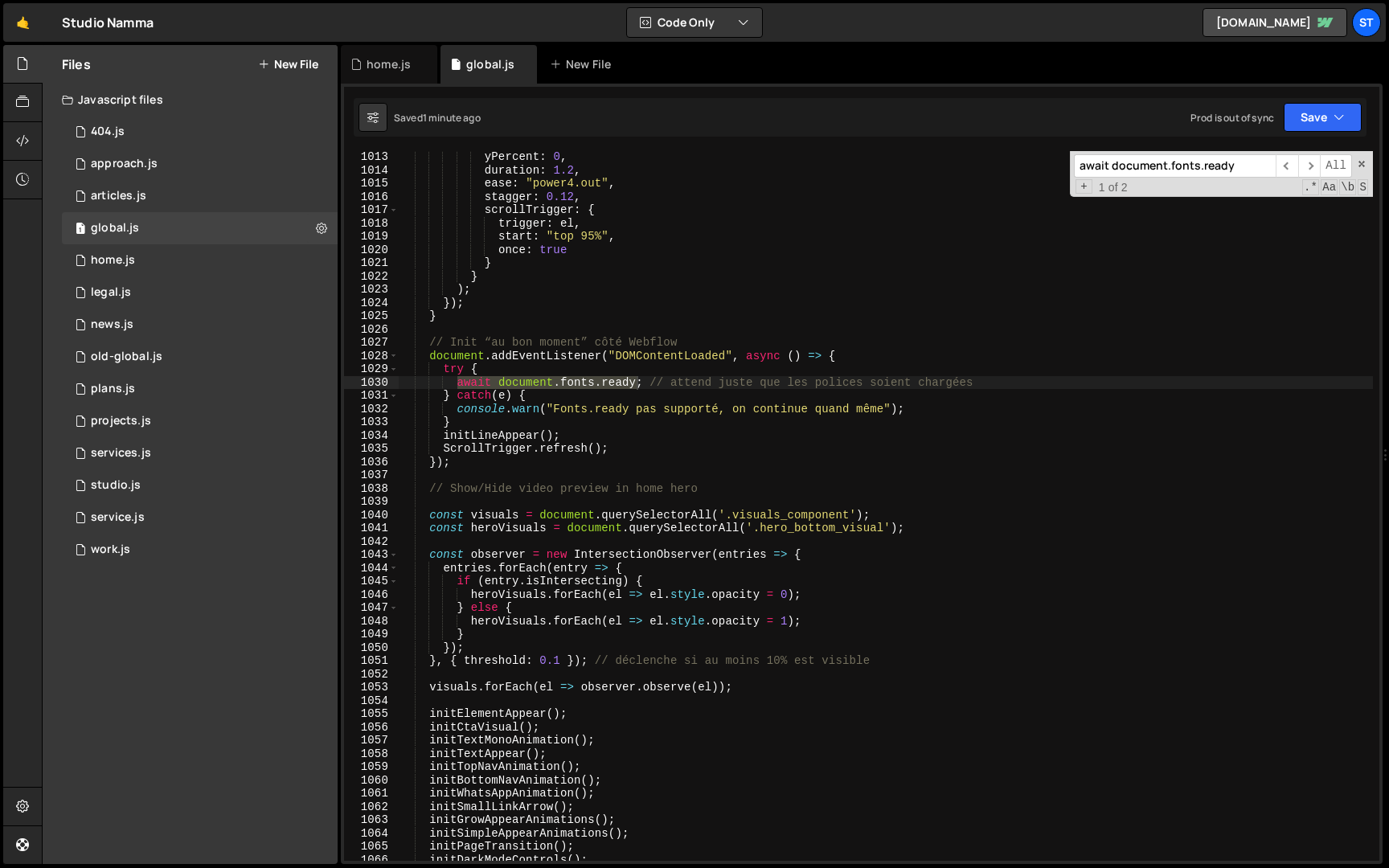
scroll to position [5412, 0]
click at [510, 404] on div "yPercent : 0 , duration : 1.2 , ease : "power4.out" , stagger : 0.12 , scrollTr…" at bounding box center [886, 518] width 975 height 737
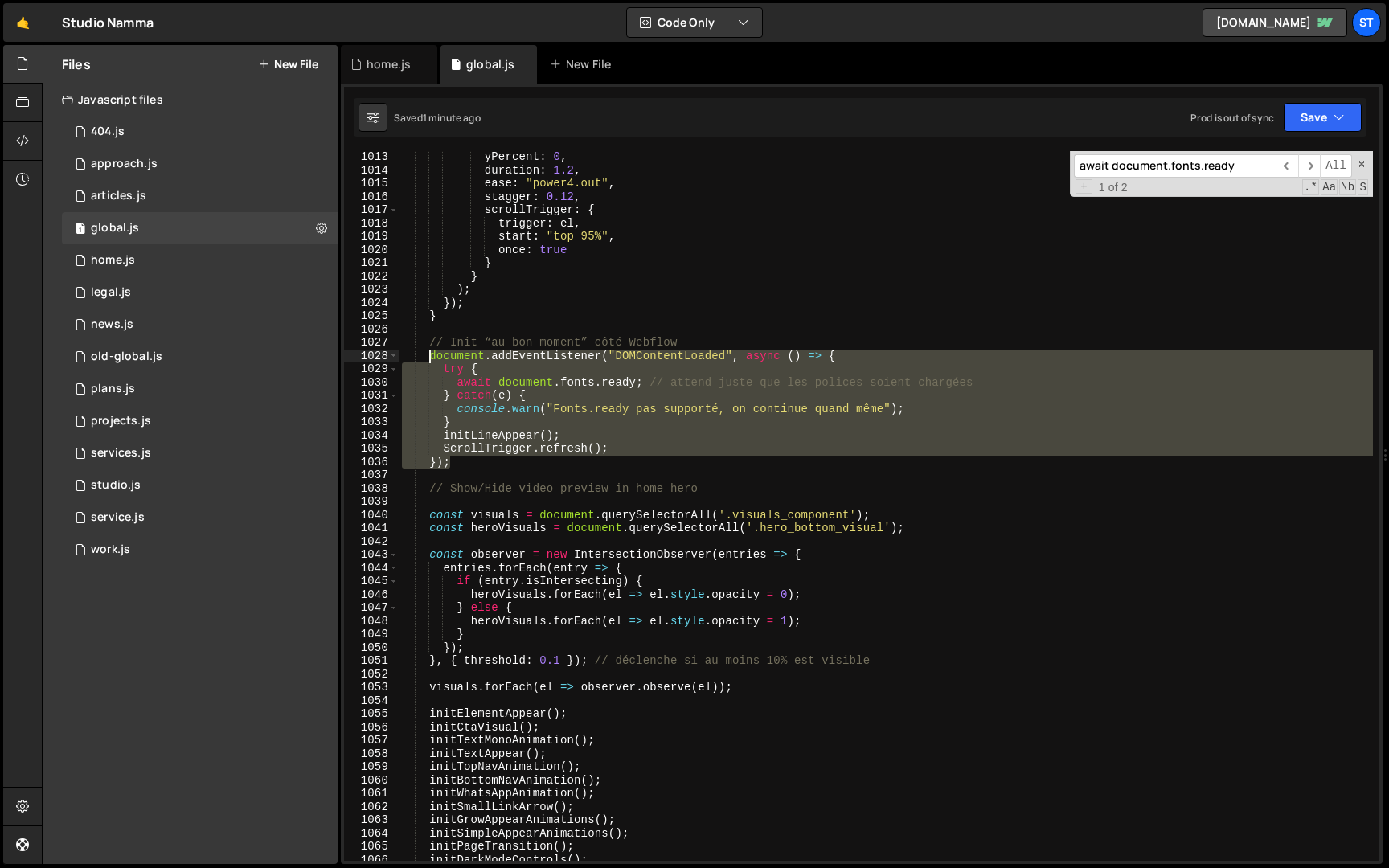
drag, startPoint x: 454, startPoint y: 464, endPoint x: 430, endPoint y: 352, distance: 114.5
click at [430, 352] on div "yPercent : 0 , duration : 1.2 , ease : "power4.out" , stagger : 0.12 , scrollTr…" at bounding box center [886, 518] width 975 height 737
paste textarea "ScrollTrigger.refresh();"
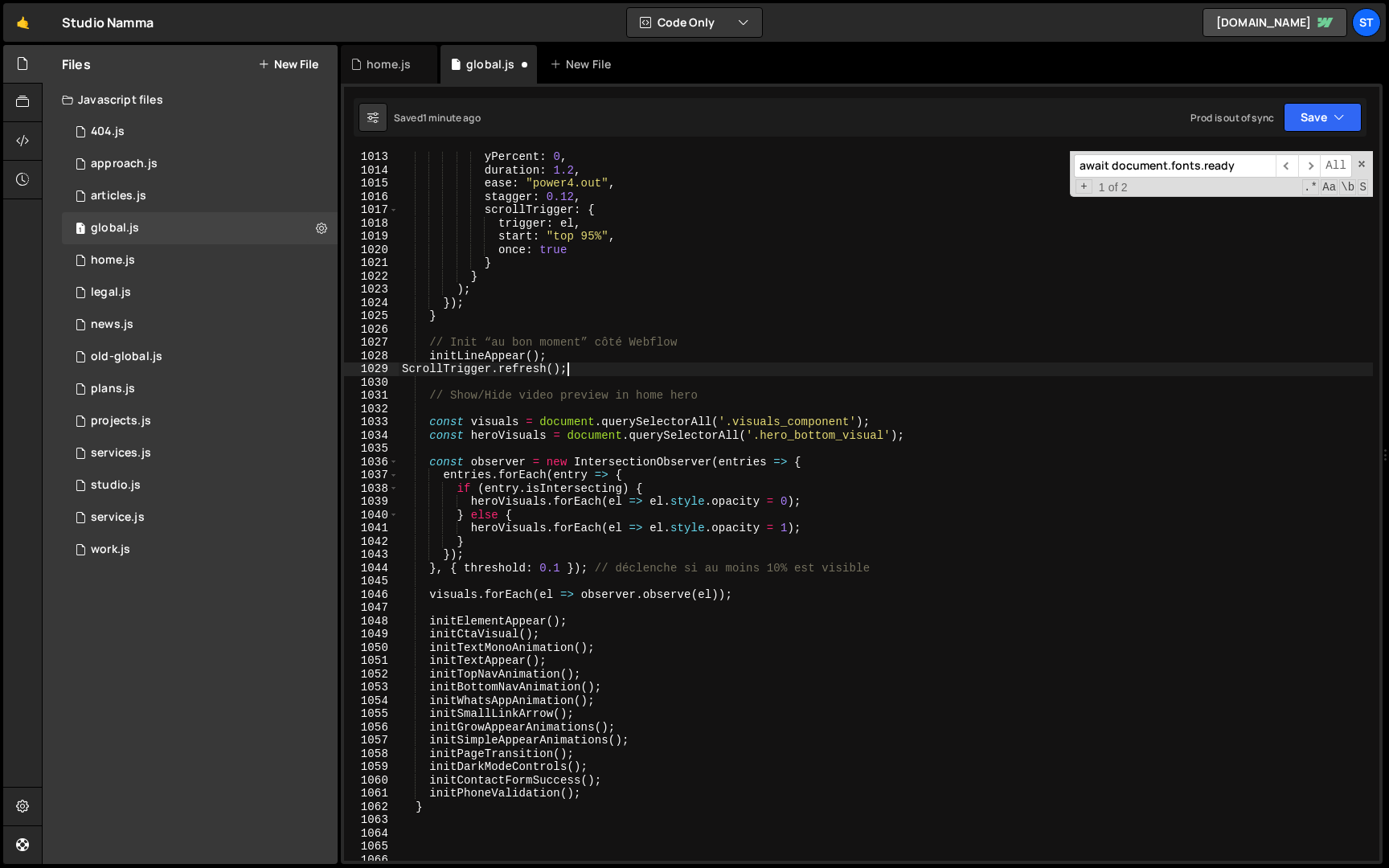
click at [404, 374] on div "yPercent : 0 , duration : 1.2 , ease : "power4.out" , stagger : 0.12 , scrollTr…" at bounding box center [886, 518] width 975 height 737
click at [1314, 121] on button "Save" at bounding box center [1323, 118] width 78 height 29
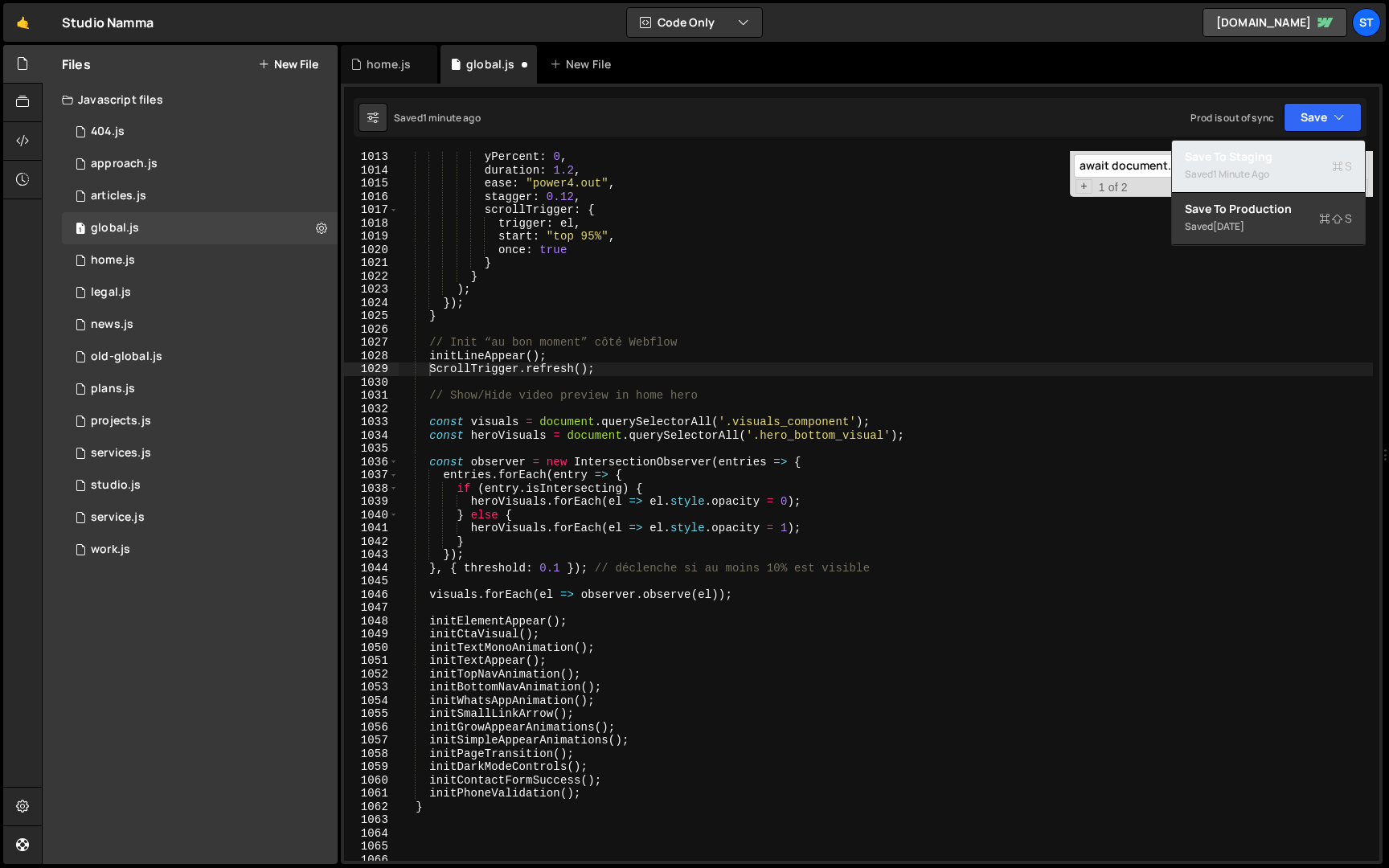
click at [1244, 166] on div "Saved 1 minute ago" at bounding box center [1268, 174] width 167 height 19
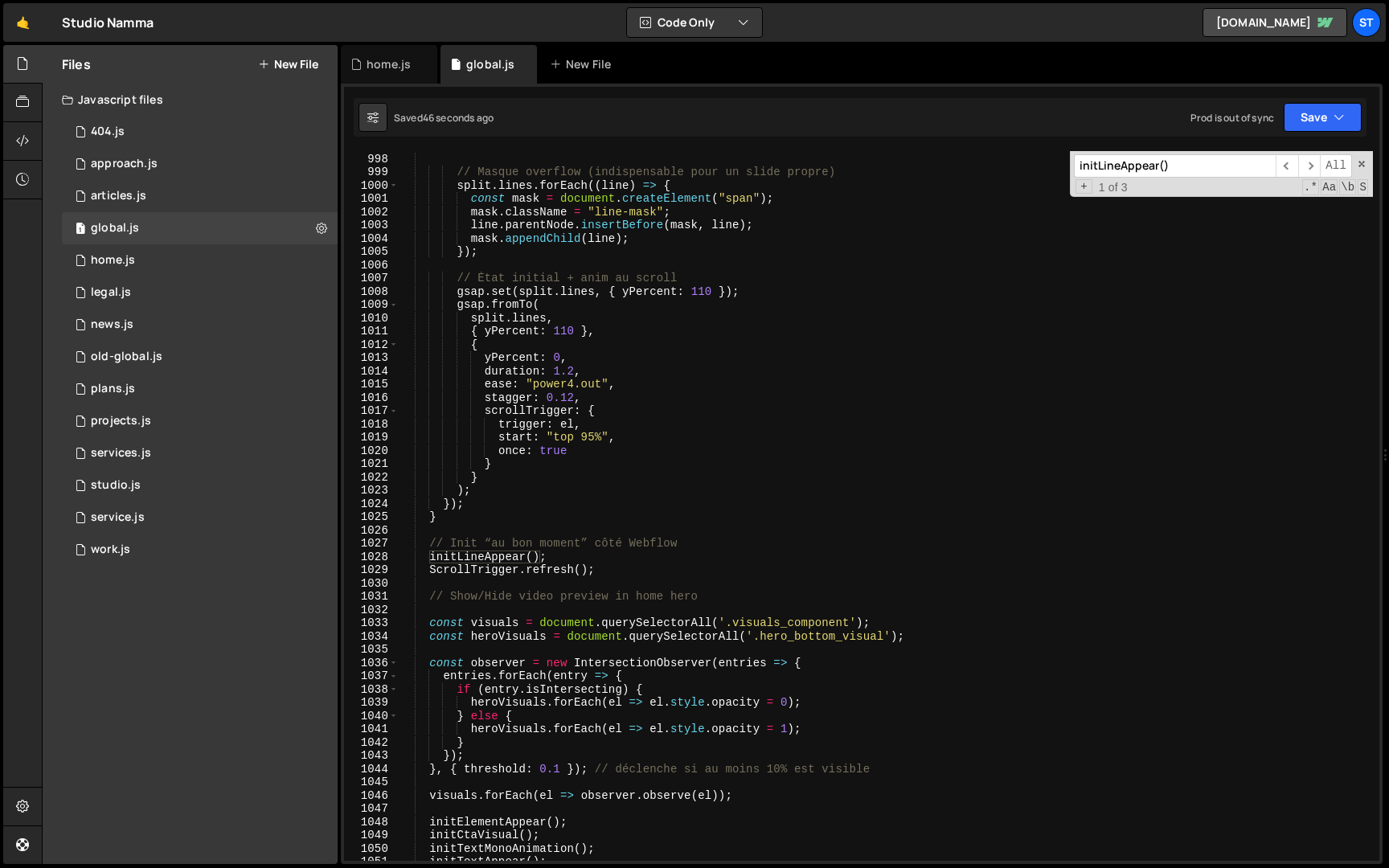
scroll to position [5231, 0]
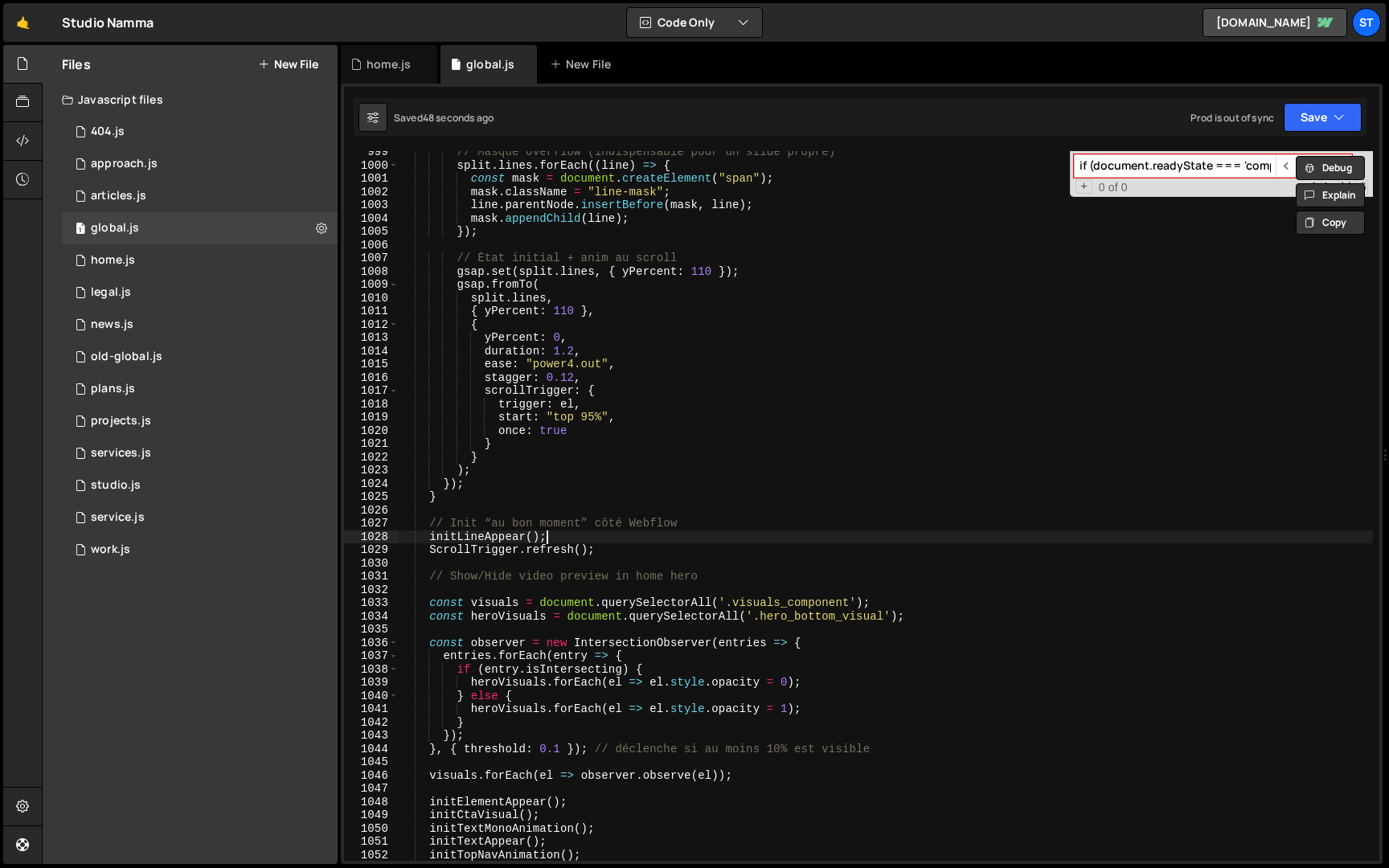
click at [763, 540] on div "// Masque overflow (indispensable pour un slide propre) split . lines . forEach…" at bounding box center [886, 514] width 975 height 737
